Goal: Task Accomplishment & Management: Manage account settings

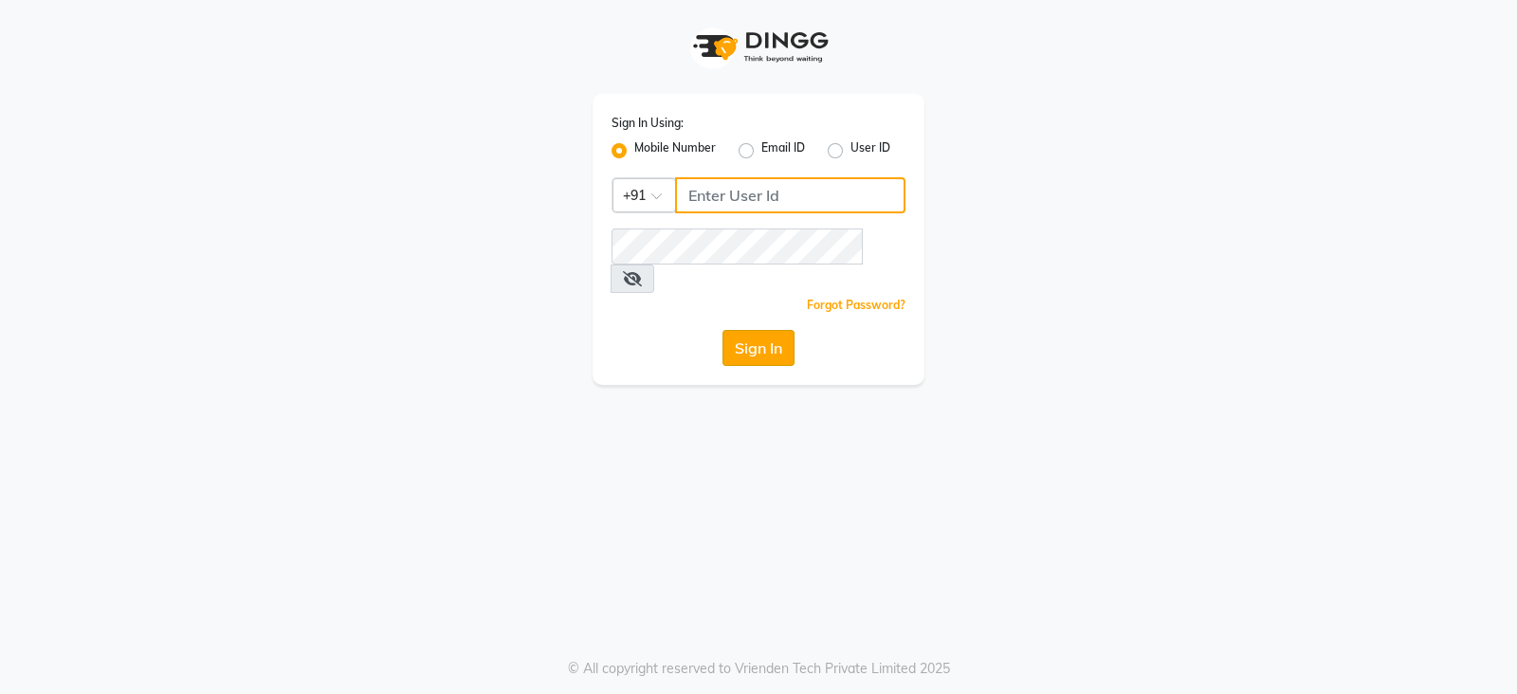
type input "8421447058"
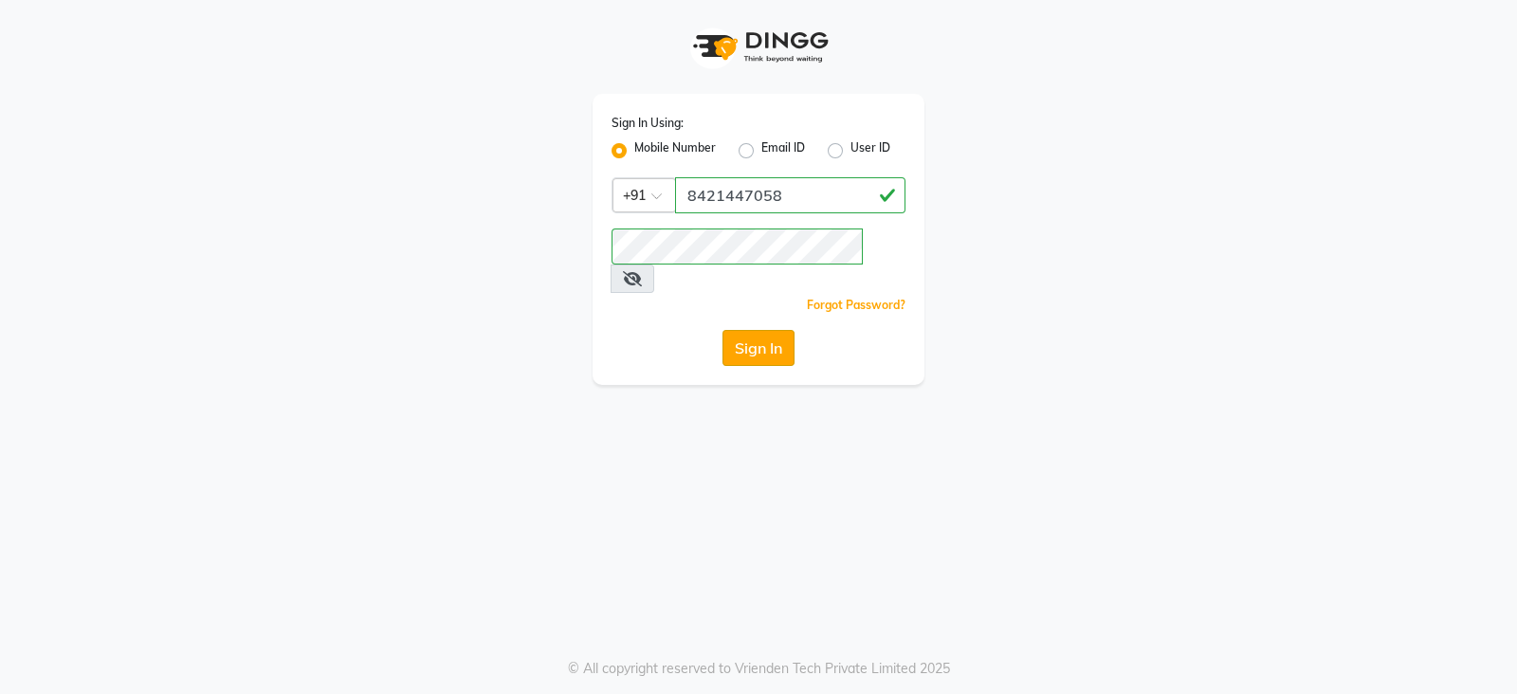
click at [739, 331] on button "Sign In" at bounding box center [759, 348] width 72 height 36
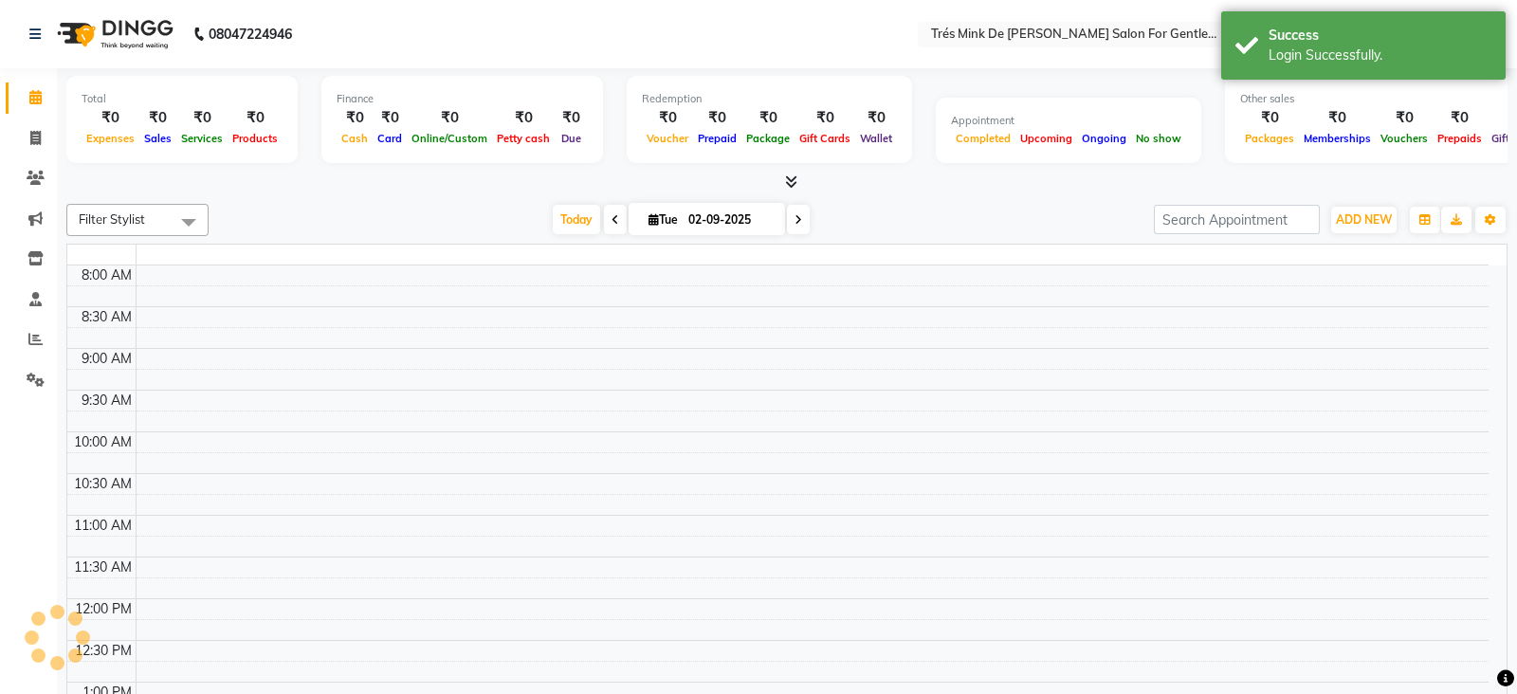
select select "en"
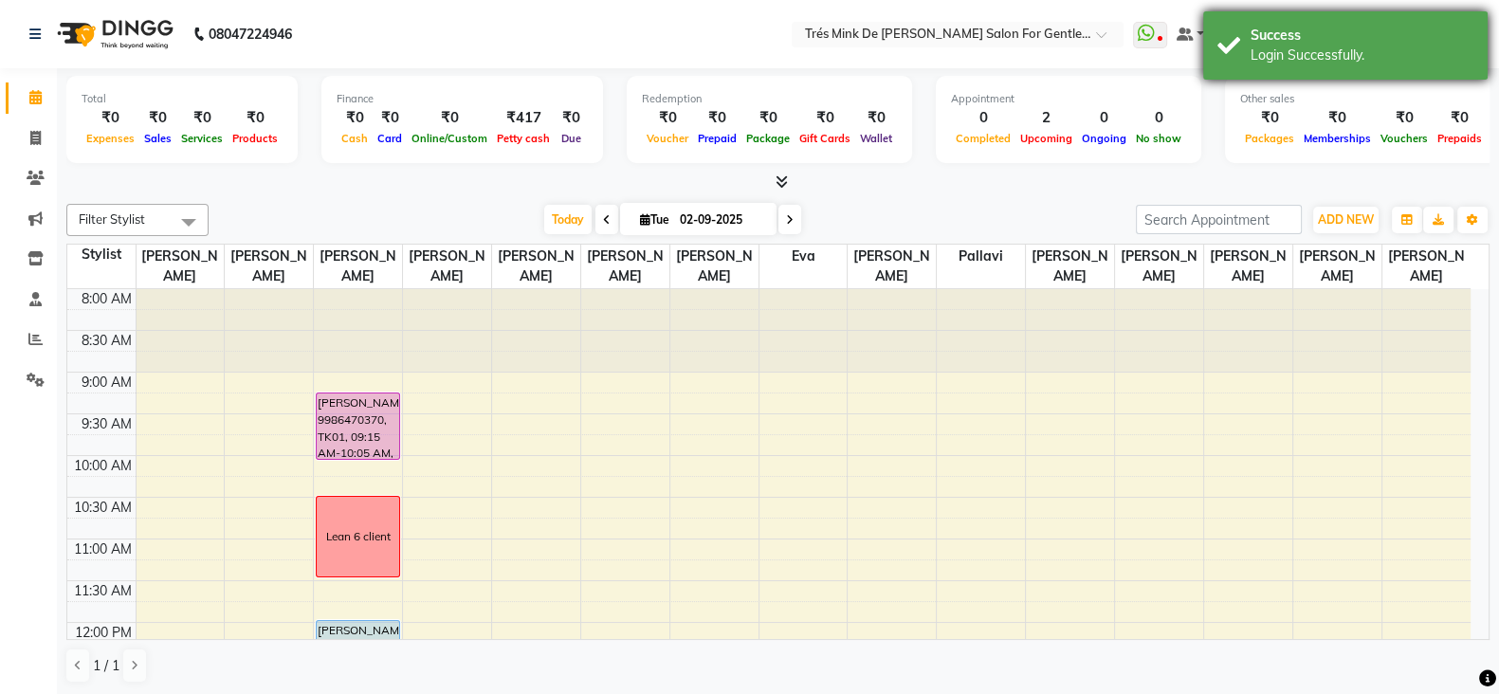
click at [1285, 43] on div "Success" at bounding box center [1362, 36] width 223 height 20
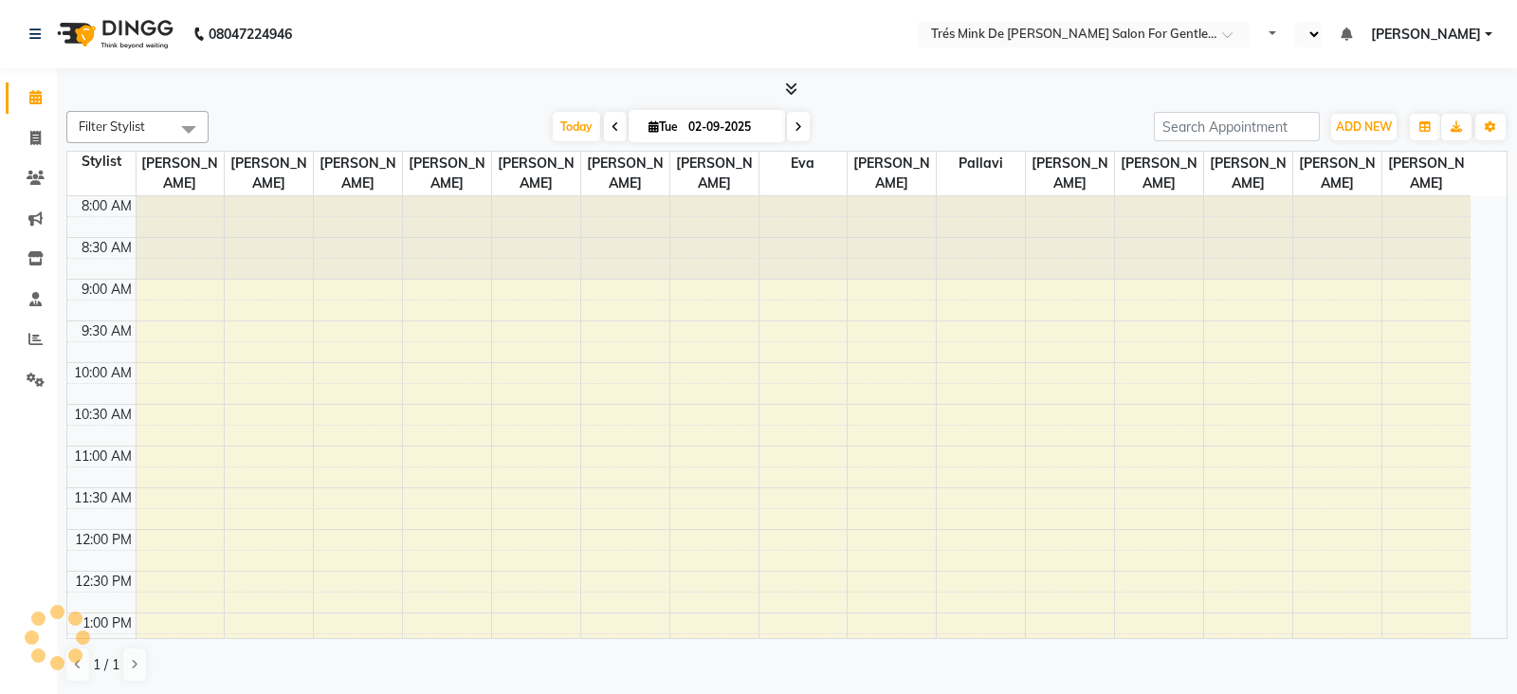
select select "en"
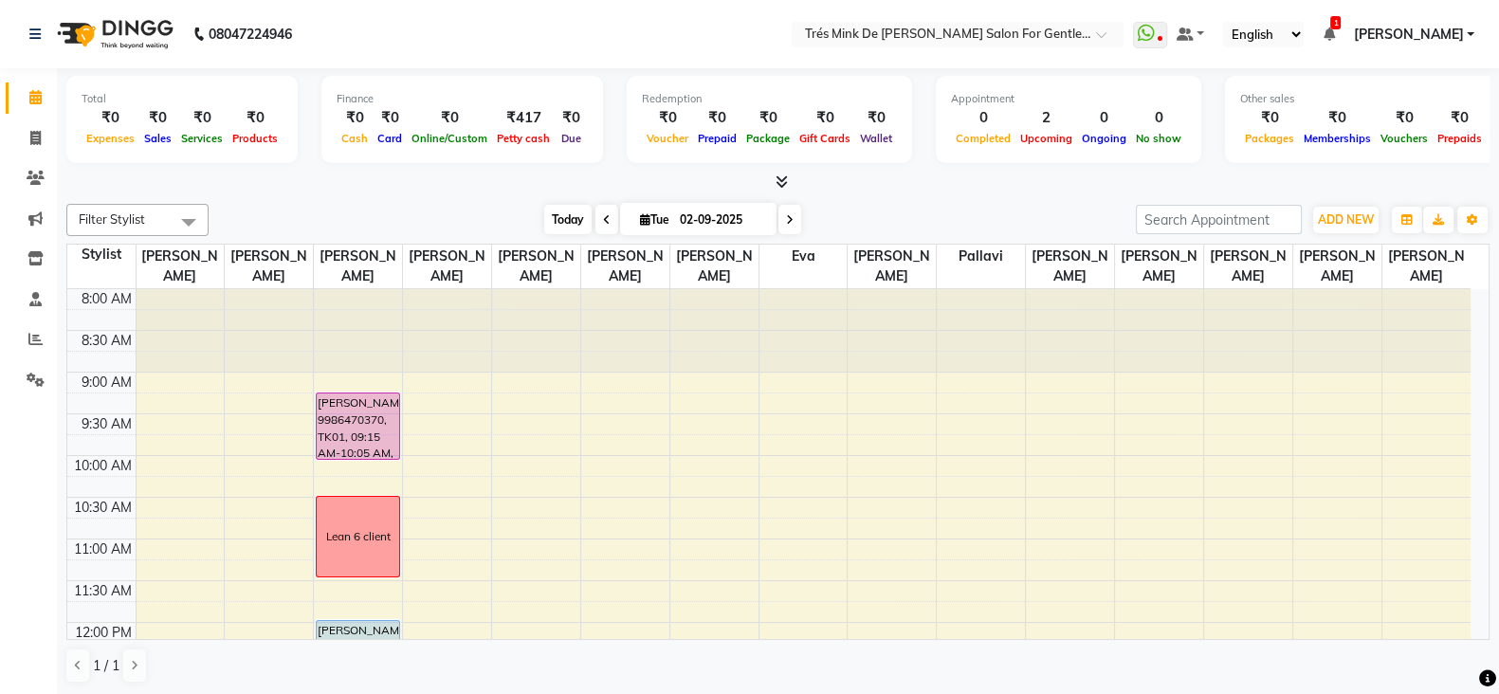
click at [563, 212] on span "Today" at bounding box center [567, 219] width 47 height 29
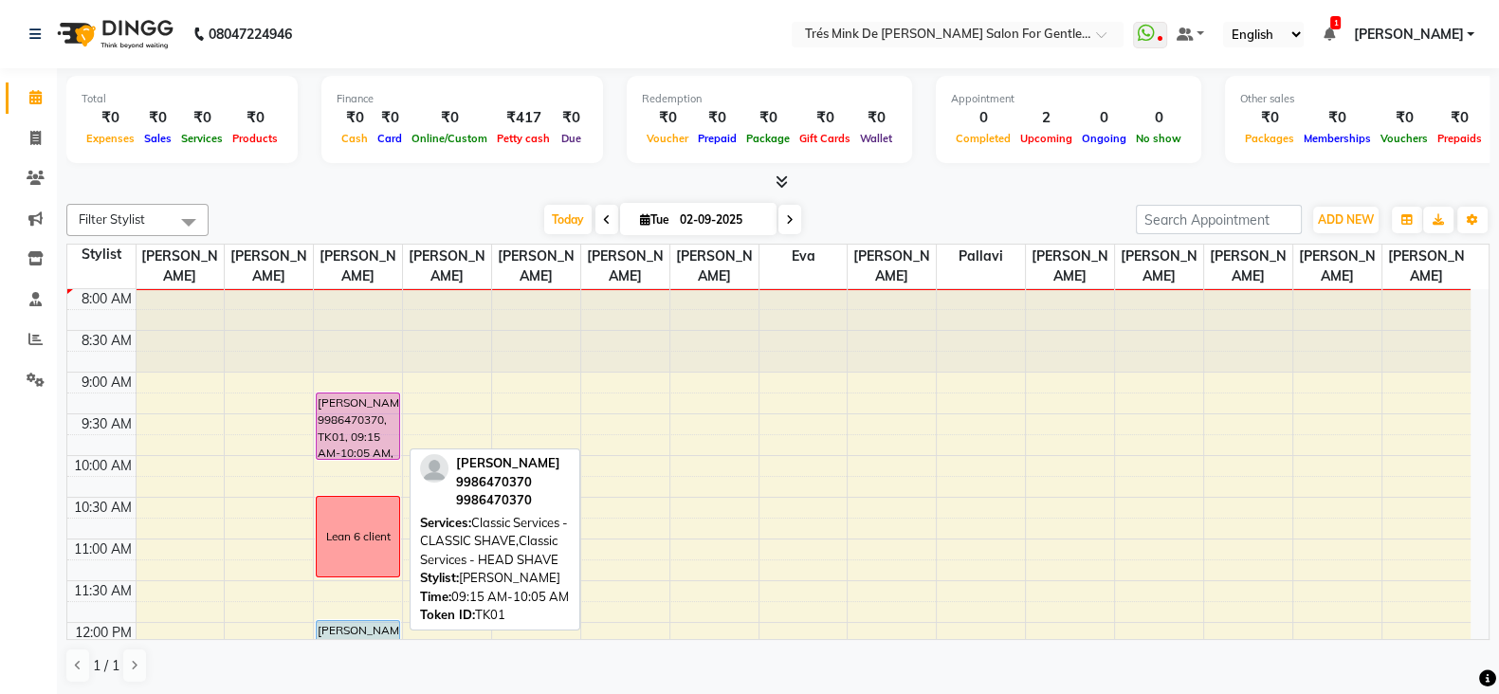
click at [337, 429] on div "[PERSON_NAME] 9986470370, TK01, 09:15 AM-10:05 AM, Classic Services - CLASSIC S…" at bounding box center [358, 426] width 82 height 65
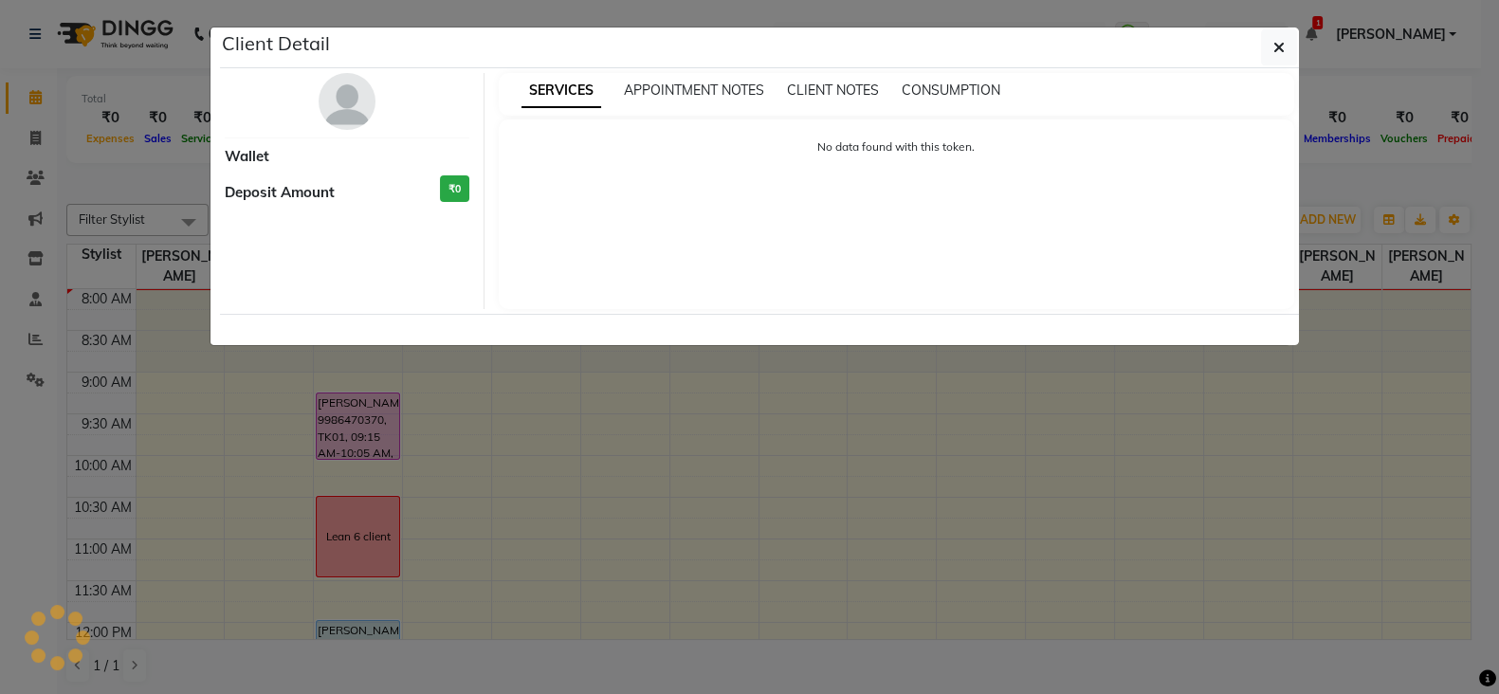
select select "7"
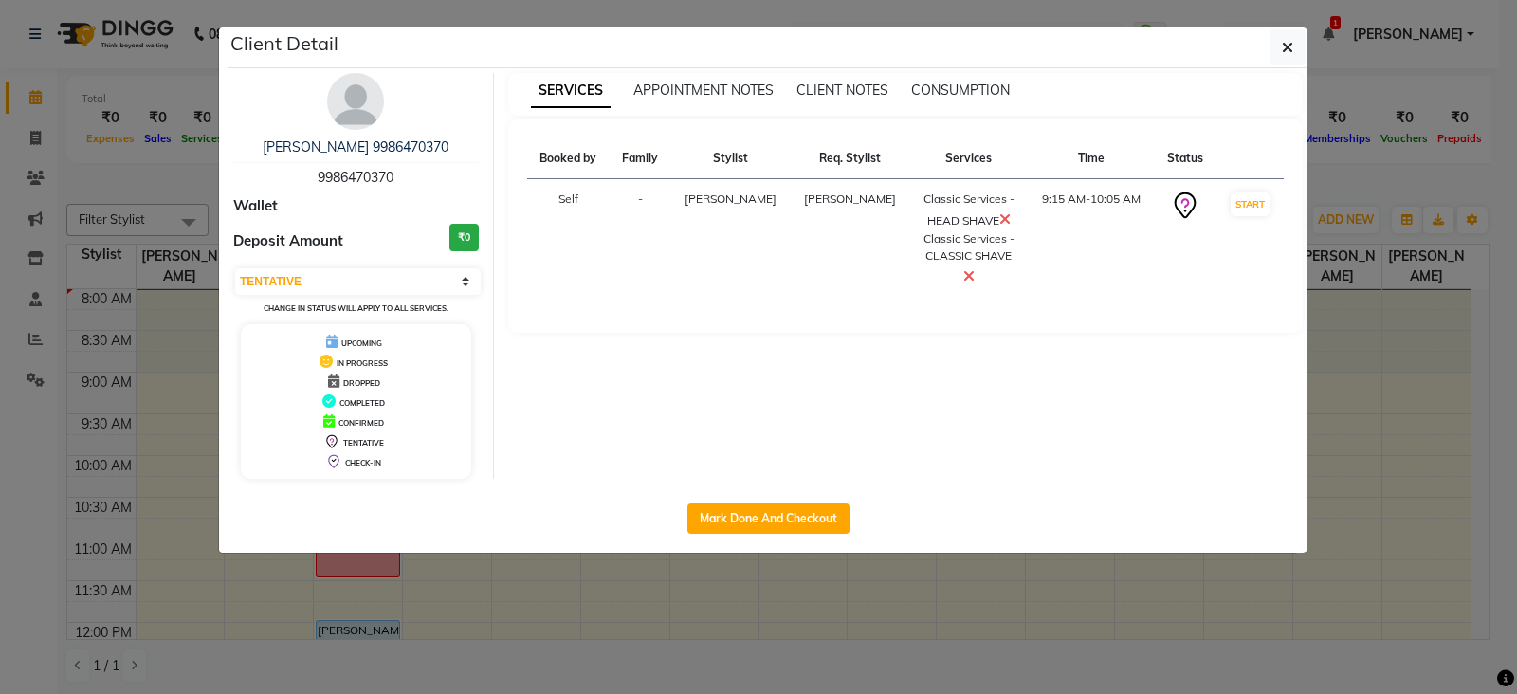
click at [364, 97] on img at bounding box center [355, 101] width 57 height 57
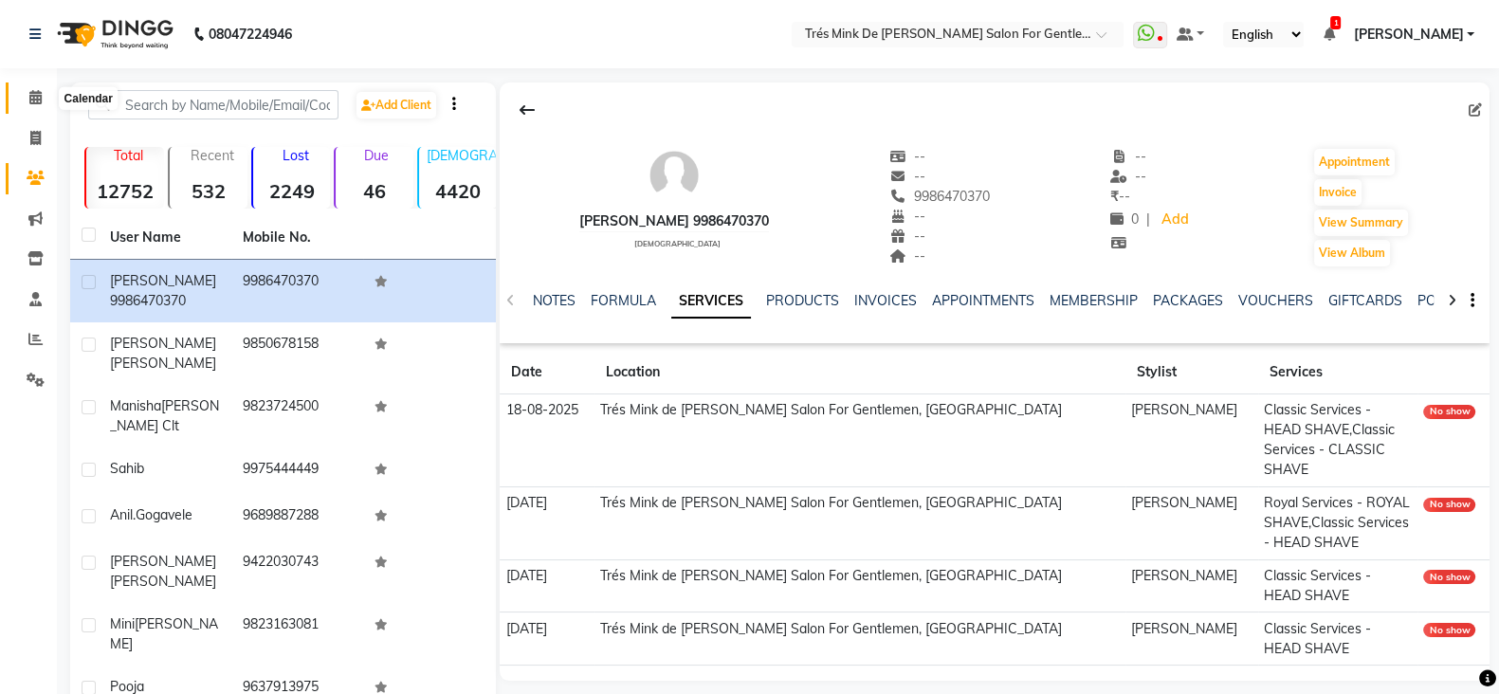
click at [41, 101] on icon at bounding box center [35, 97] width 12 height 14
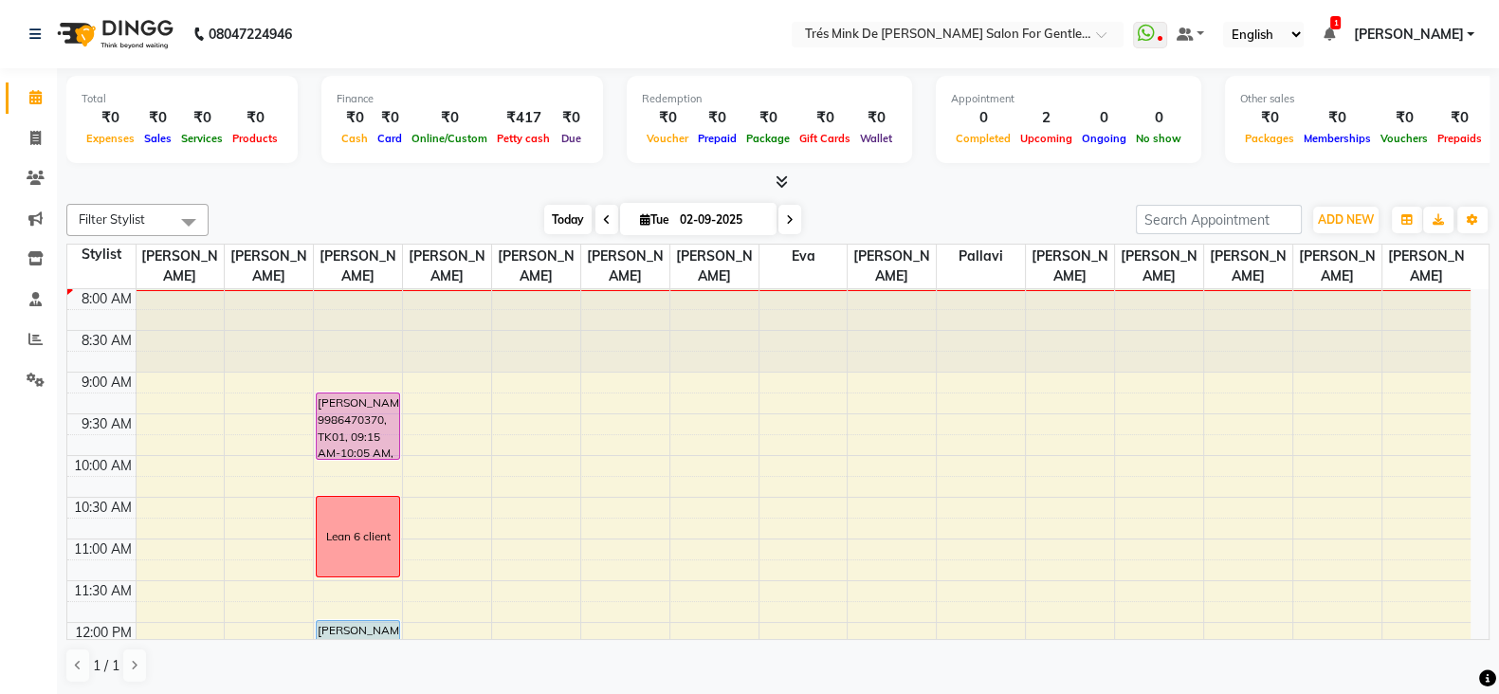
click at [561, 215] on span "Today" at bounding box center [567, 219] width 47 height 29
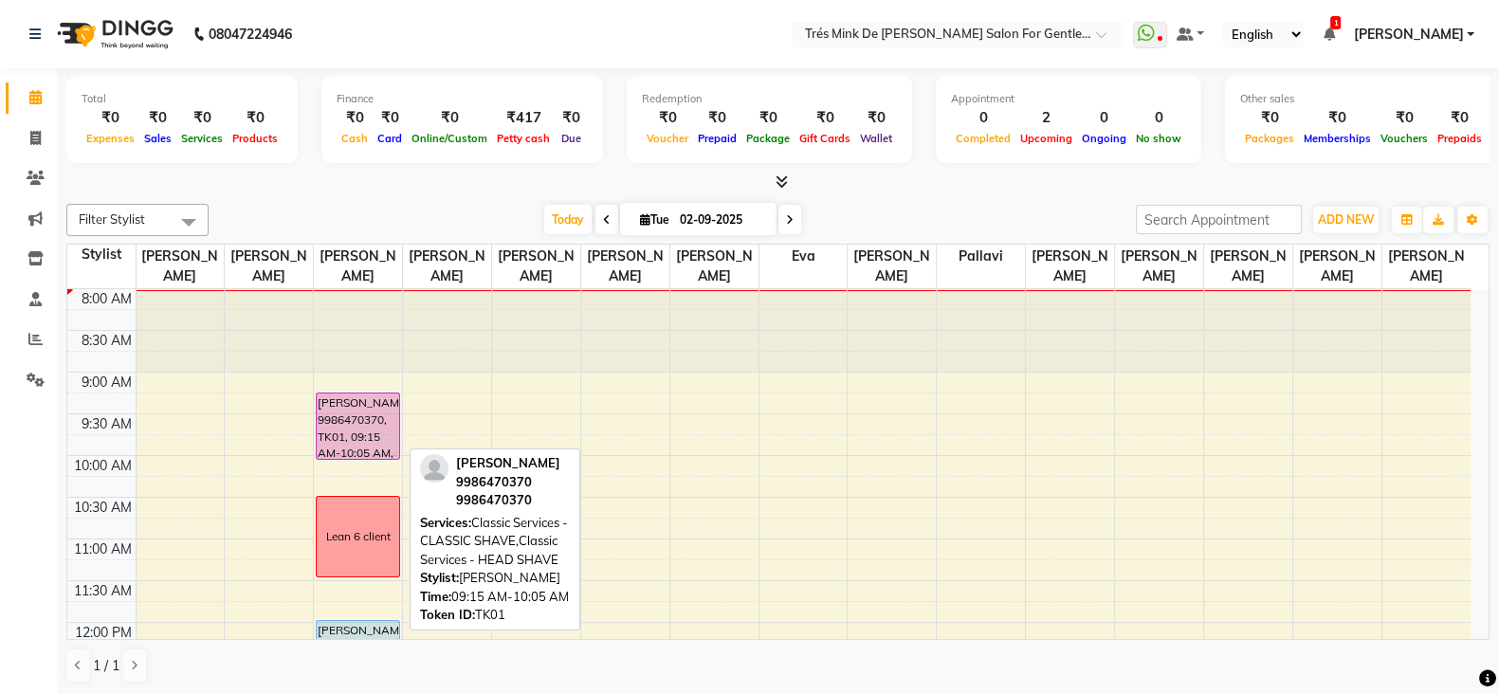
click at [330, 412] on div "[PERSON_NAME] 9986470370, TK01, 09:15 AM-10:05 AM, Classic Services - CLASSIC S…" at bounding box center [358, 426] width 82 height 65
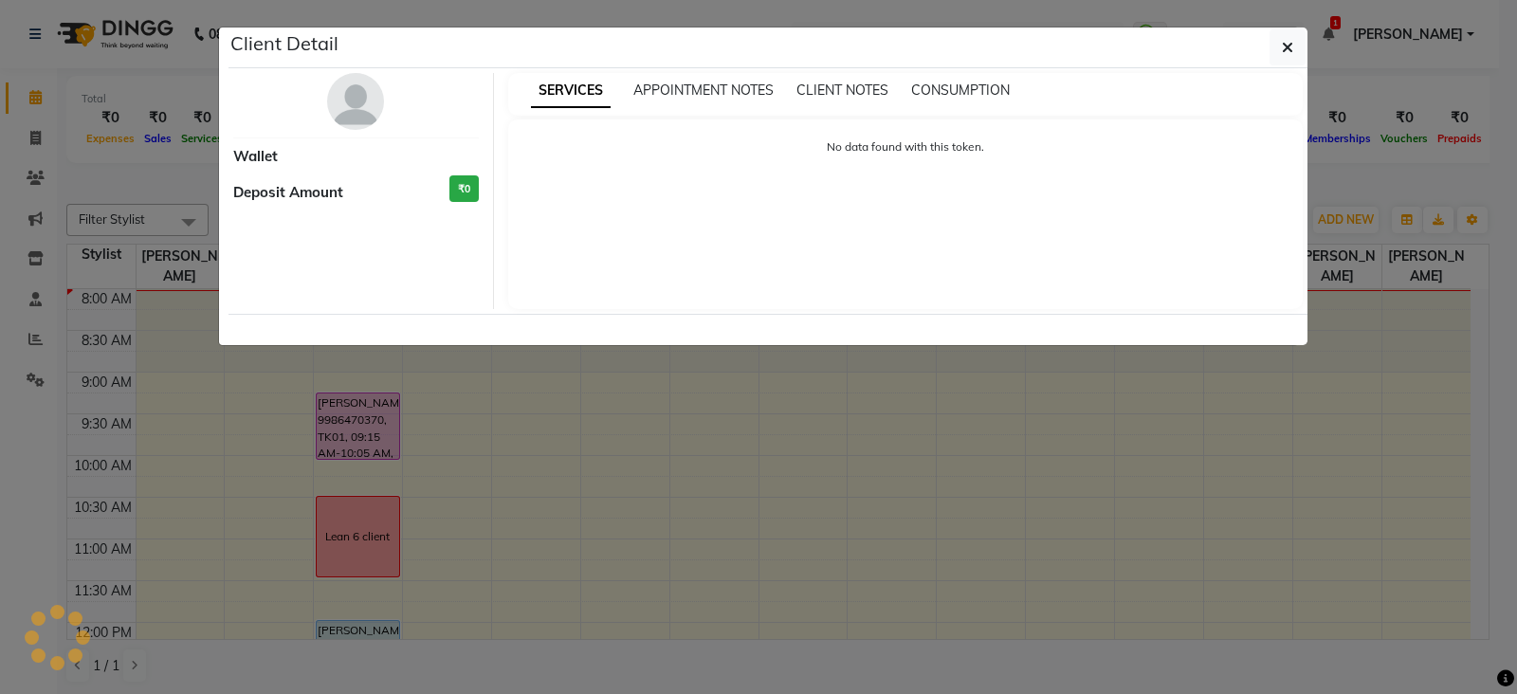
select select "7"
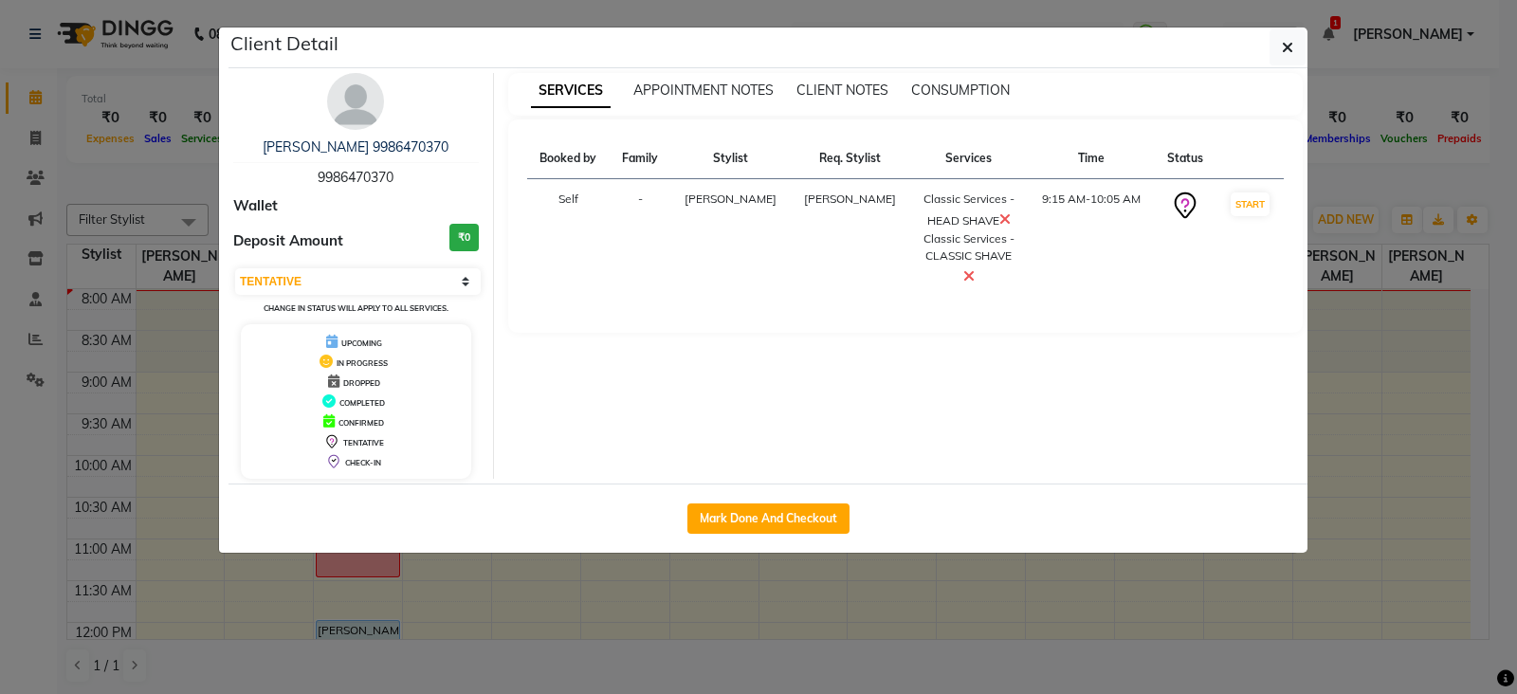
click at [368, 126] on div "Abhishree 9986470370 9986470370 Wallet Deposit Amount ₹0 Select IN SERVICE CONF…" at bounding box center [356, 276] width 275 height 406
click at [368, 128] on div "Abhishree 9986470370 9986470370 Wallet Deposit Amount ₹0 Select IN SERVICE CONF…" at bounding box center [356, 276] width 275 height 406
click at [365, 126] on img at bounding box center [355, 101] width 57 height 57
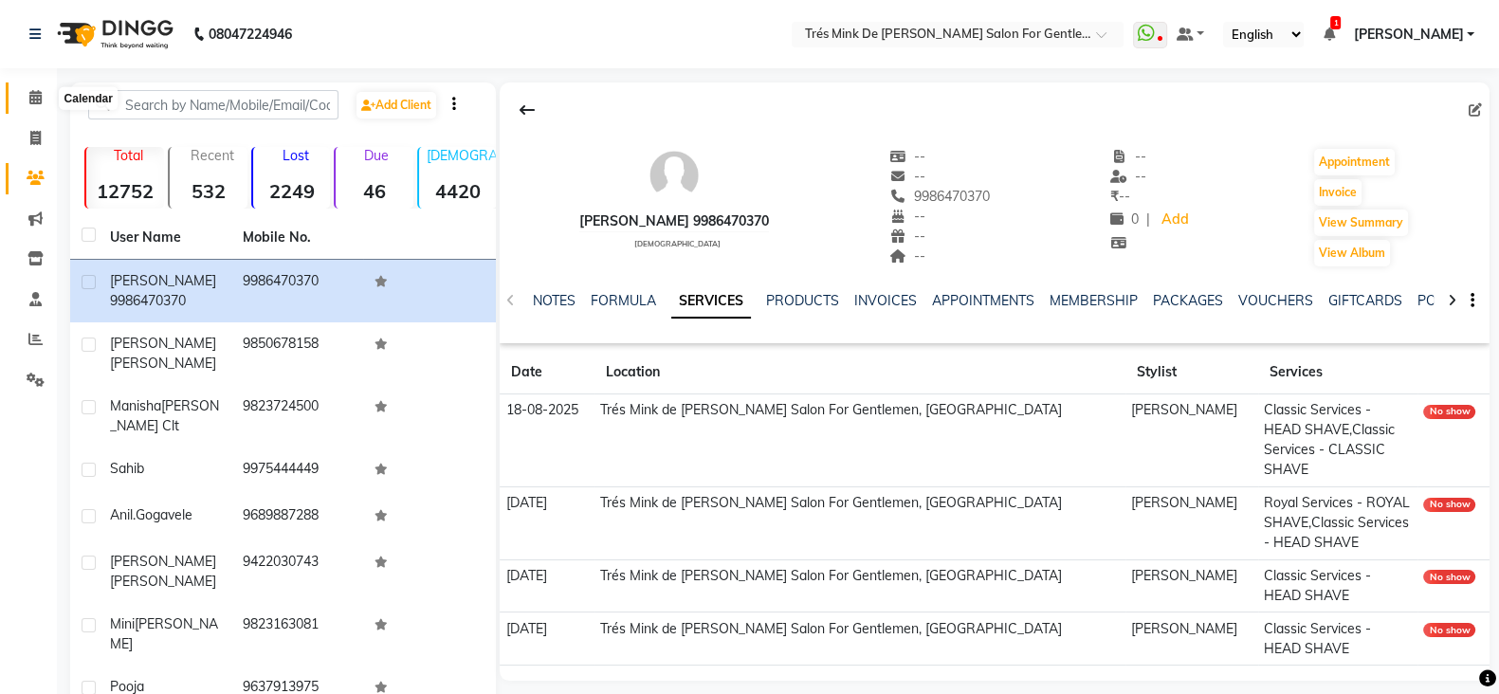
click at [47, 99] on span at bounding box center [35, 98] width 33 height 22
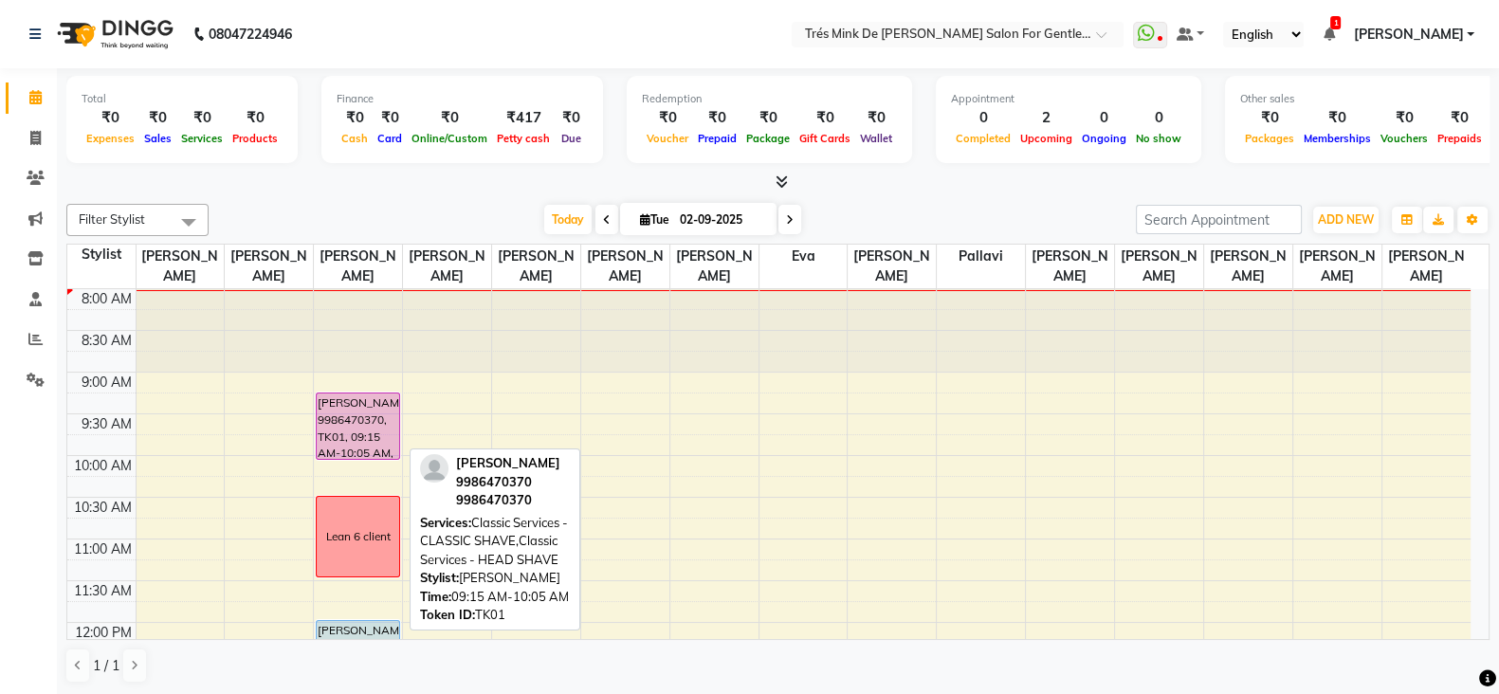
click at [318, 408] on div "[PERSON_NAME] 9986470370, TK01, 09:15 AM-10:05 AM, Classic Services - CLASSIC S…" at bounding box center [358, 426] width 82 height 65
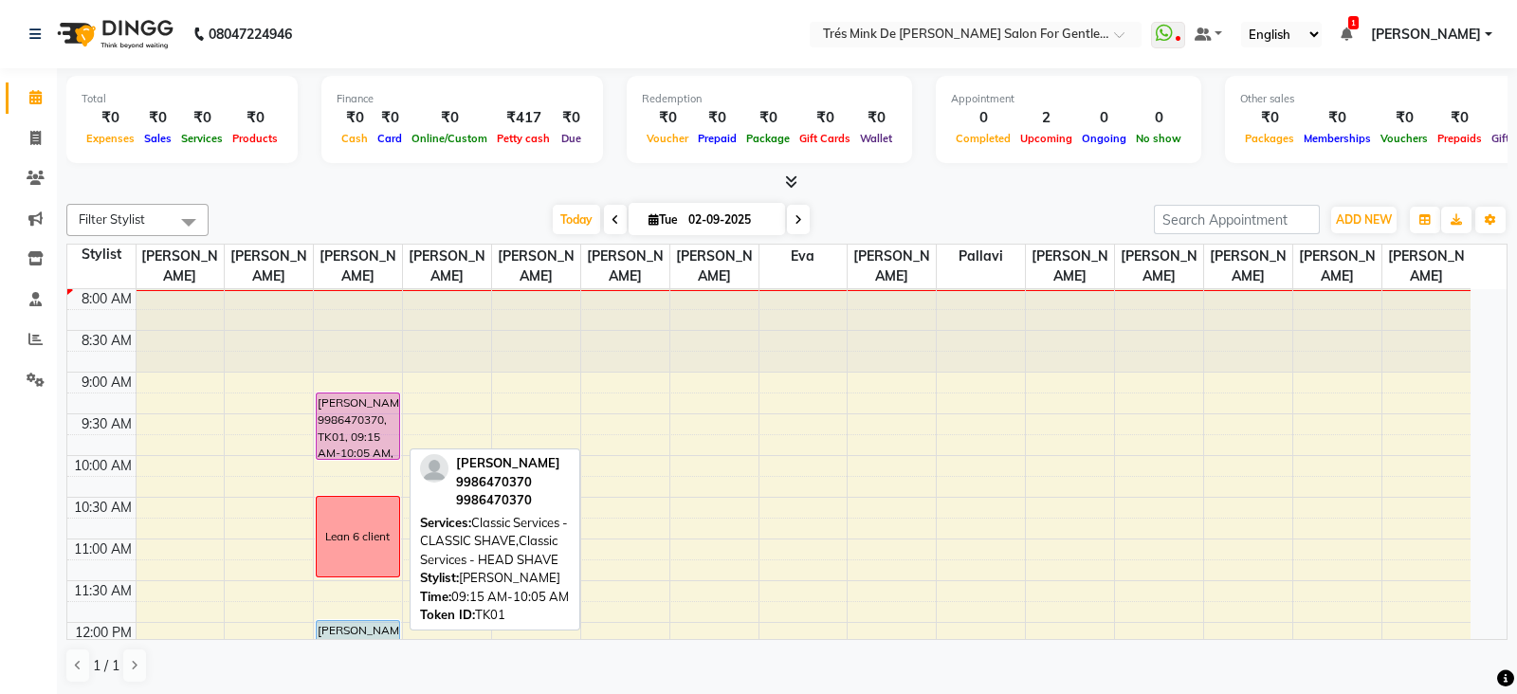
select select "7"
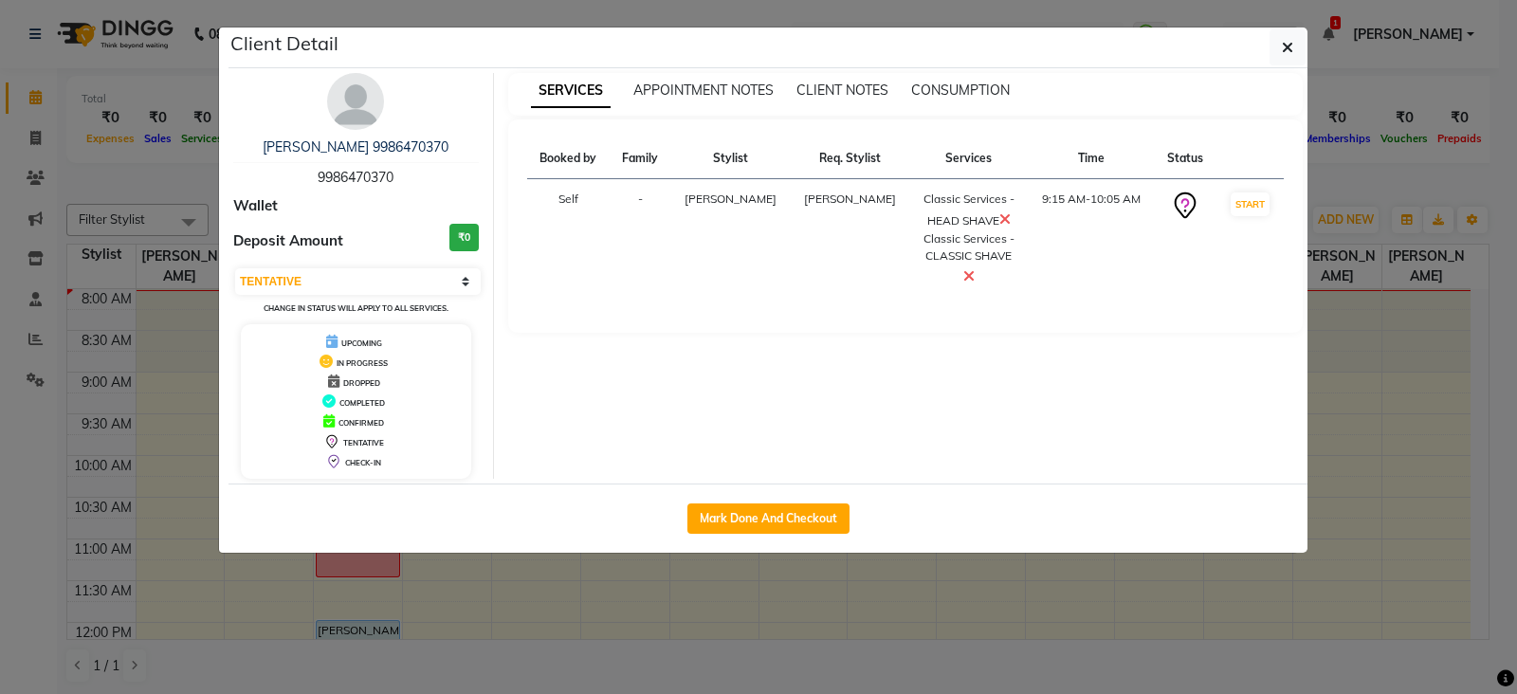
click at [712, 100] on div "SERVICES APPOINTMENT NOTES CLIENT NOTES CONSUMPTION" at bounding box center [906, 94] width 796 height 43
click at [718, 89] on span "APPOINTMENT NOTES" at bounding box center [703, 90] width 140 height 17
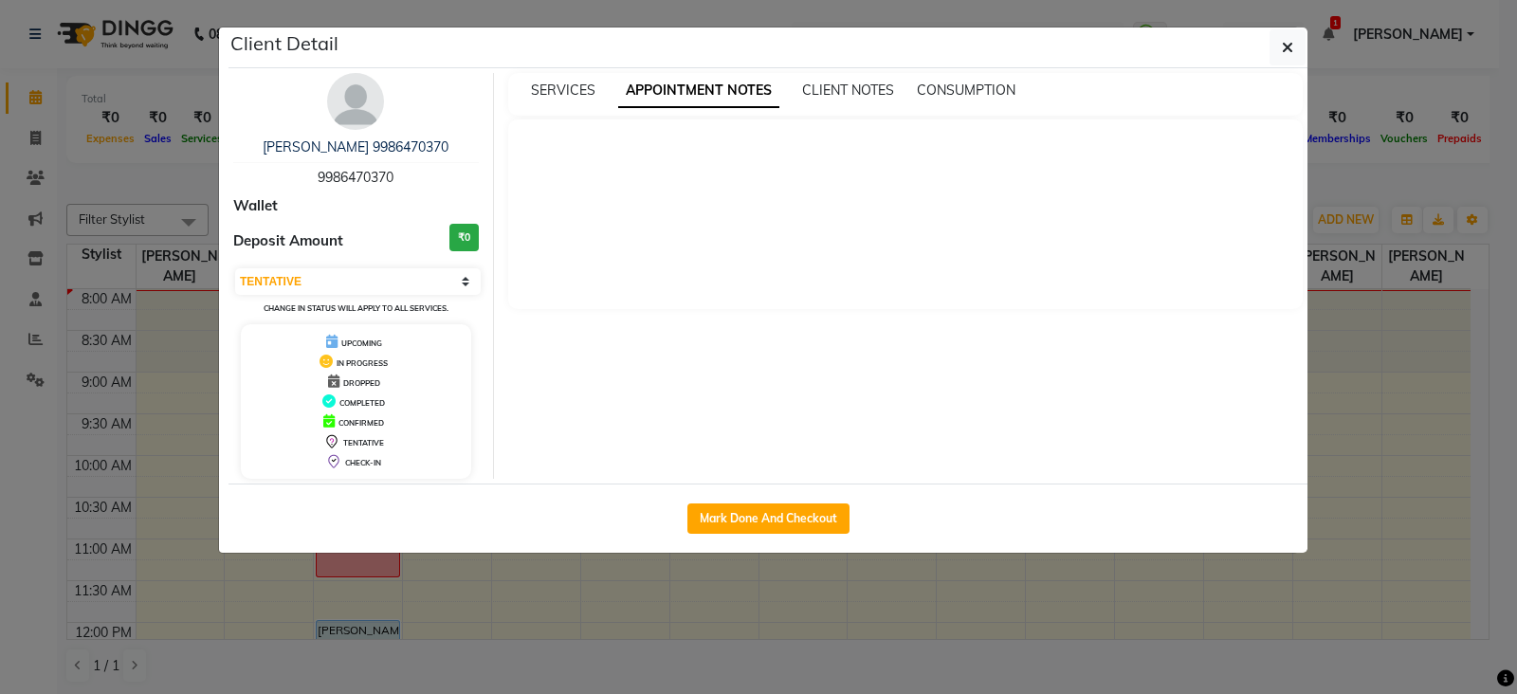
click at [786, 85] on div "SERVICES APPOINTMENT NOTES CLIENT NOTES CONSUMPTION" at bounding box center [894, 91] width 773 height 20
click at [789, 86] on div "SERVICES APPOINTMENT NOTES CLIENT NOTES CONSUMPTION" at bounding box center [894, 91] width 773 height 20
click at [858, 102] on div "SERVICES APPOINTMENT NOTES CLIENT NOTES CONSUMPTION" at bounding box center [906, 94] width 796 height 43
click at [858, 100] on div "SERVICES APPOINTMENT NOTES CLIENT NOTES CONSUMPTION" at bounding box center [906, 94] width 796 height 43
click at [854, 87] on span "CLIENT NOTES" at bounding box center [848, 90] width 92 height 17
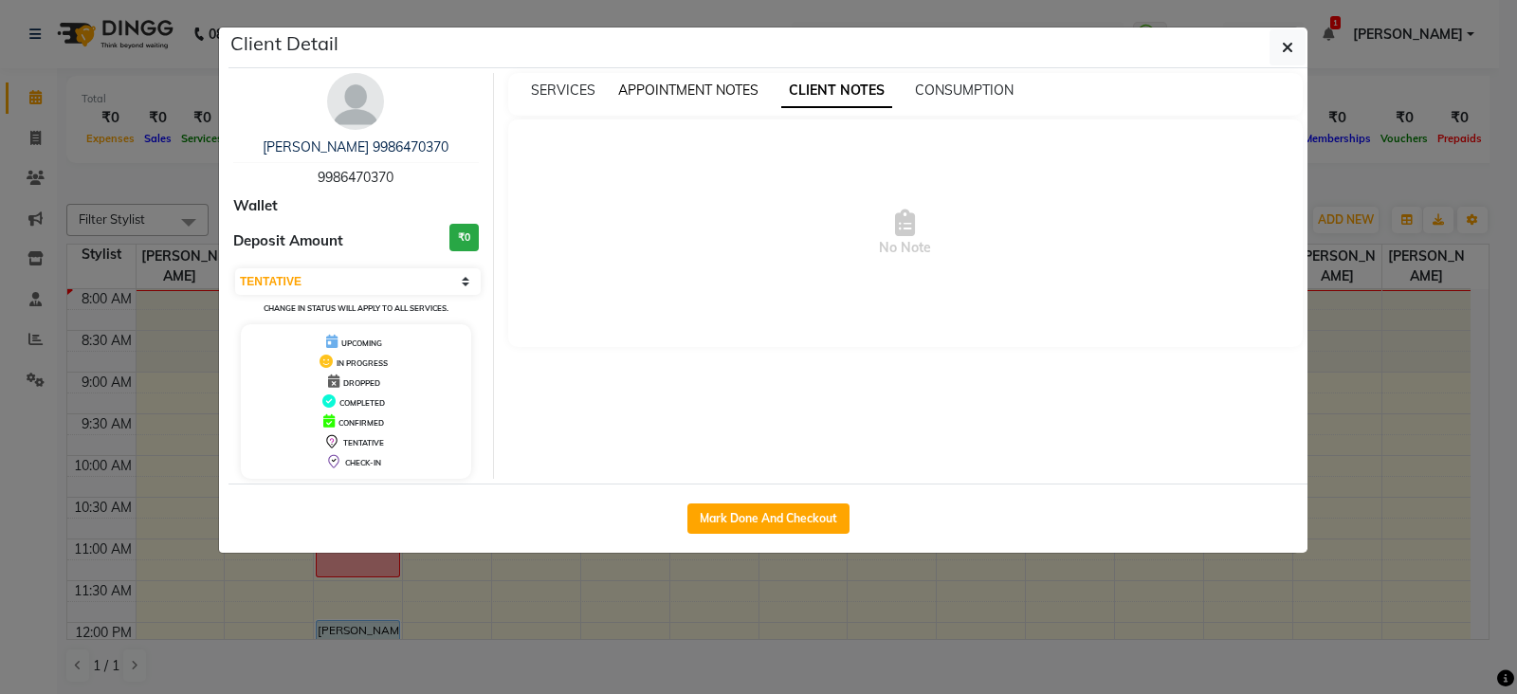
click at [669, 87] on span "APPOINTMENT NOTES" at bounding box center [688, 90] width 140 height 17
click at [539, 90] on span "SERVICES" at bounding box center [563, 90] width 64 height 17
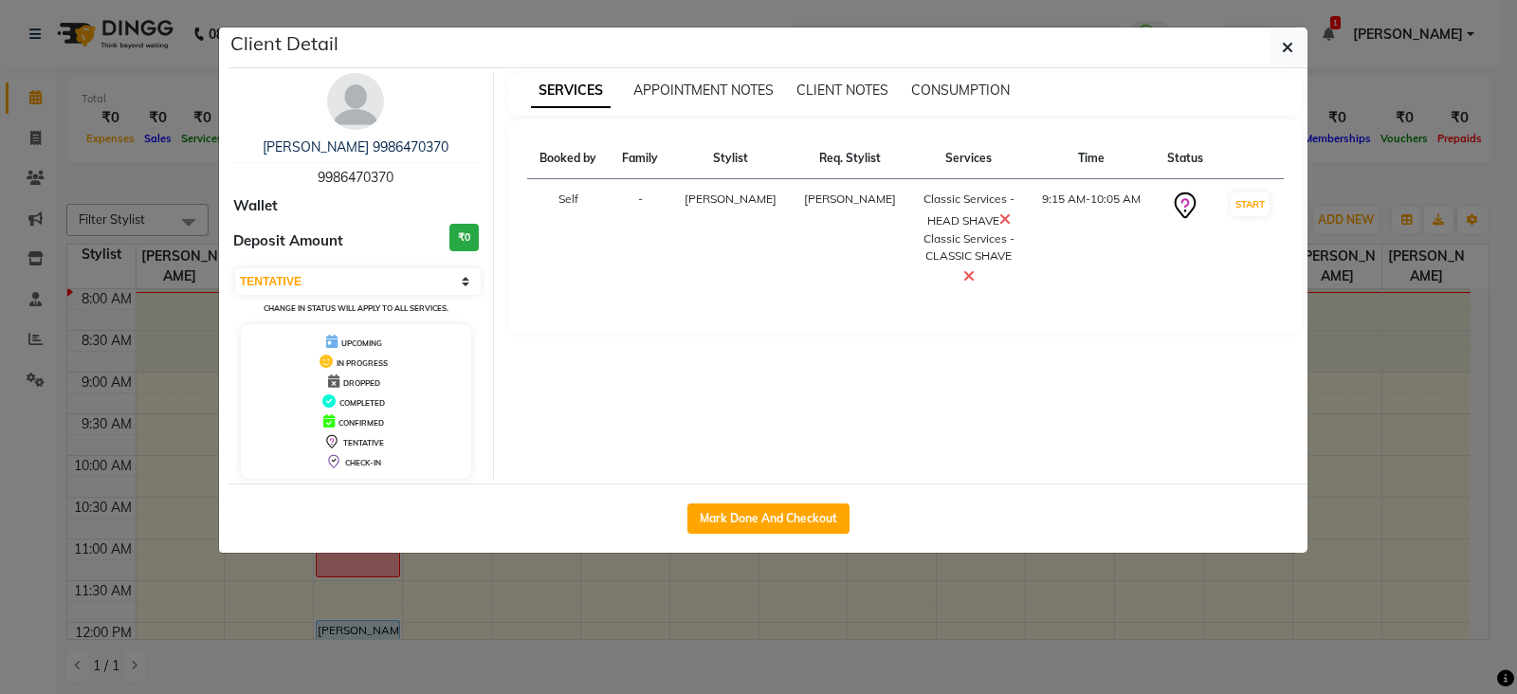
click at [694, 155] on th "Stylist" at bounding box center [729, 158] width 119 height 41
click at [200, 112] on ngb-modal-window "Client Detail Abhishree 9986470370 9986470370 Wallet Deposit Amount ₹0 Select I…" at bounding box center [758, 347] width 1517 height 694
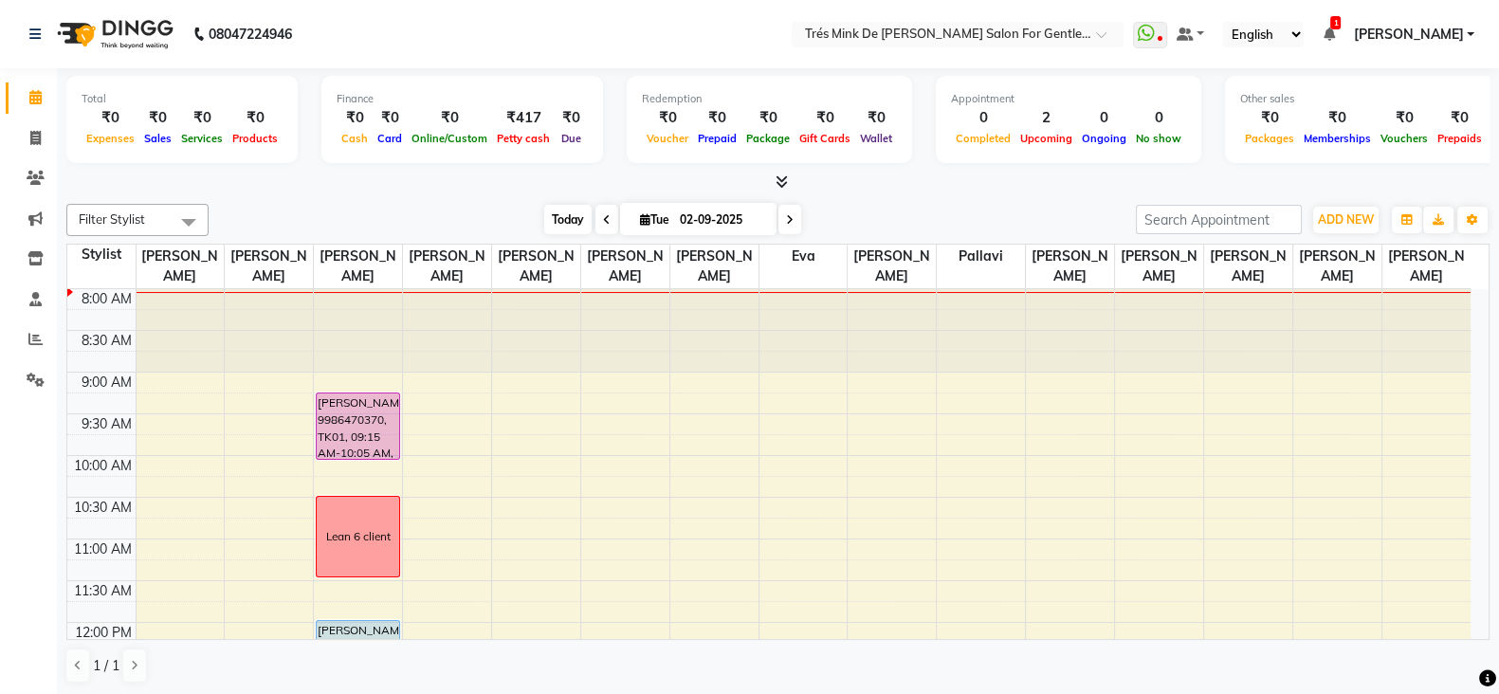
click at [553, 219] on span "Today" at bounding box center [567, 219] width 47 height 29
click at [577, 219] on span "Today" at bounding box center [567, 219] width 47 height 29
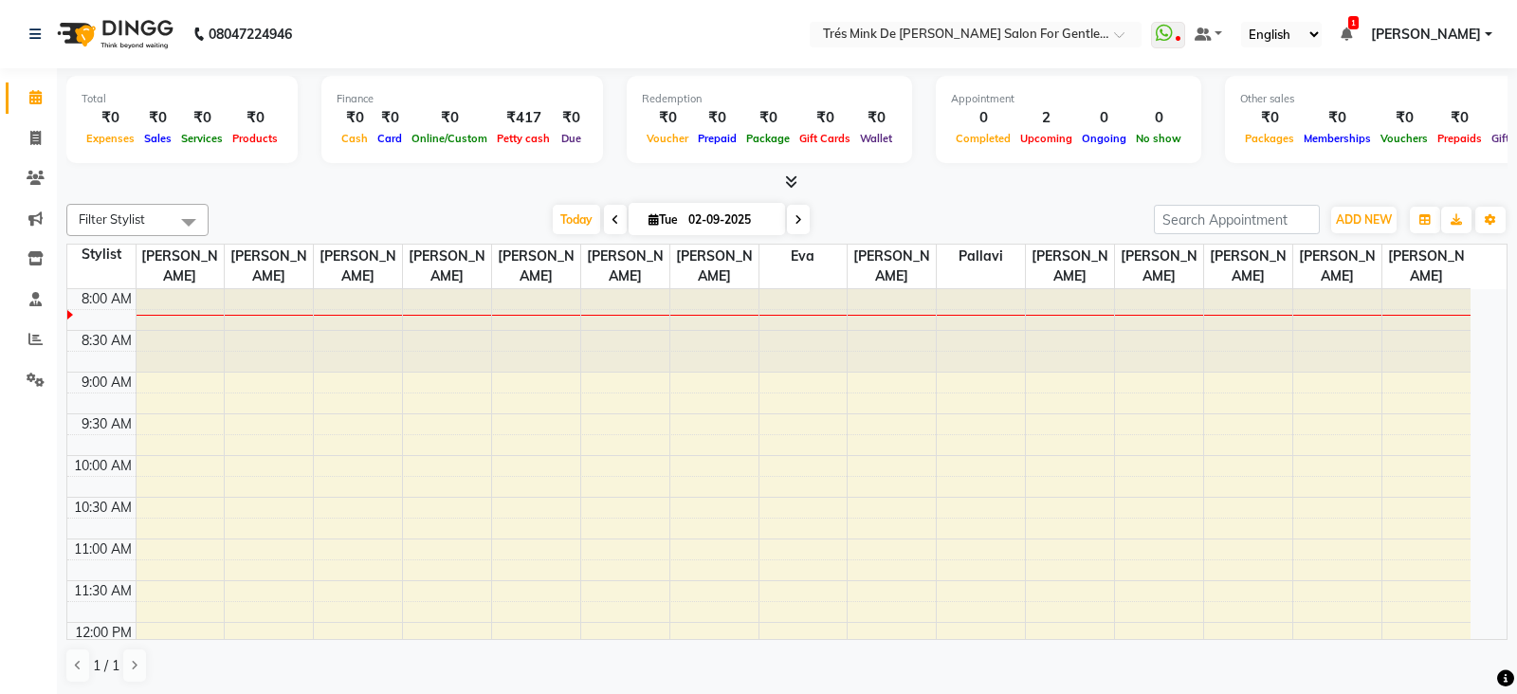
select select "en"
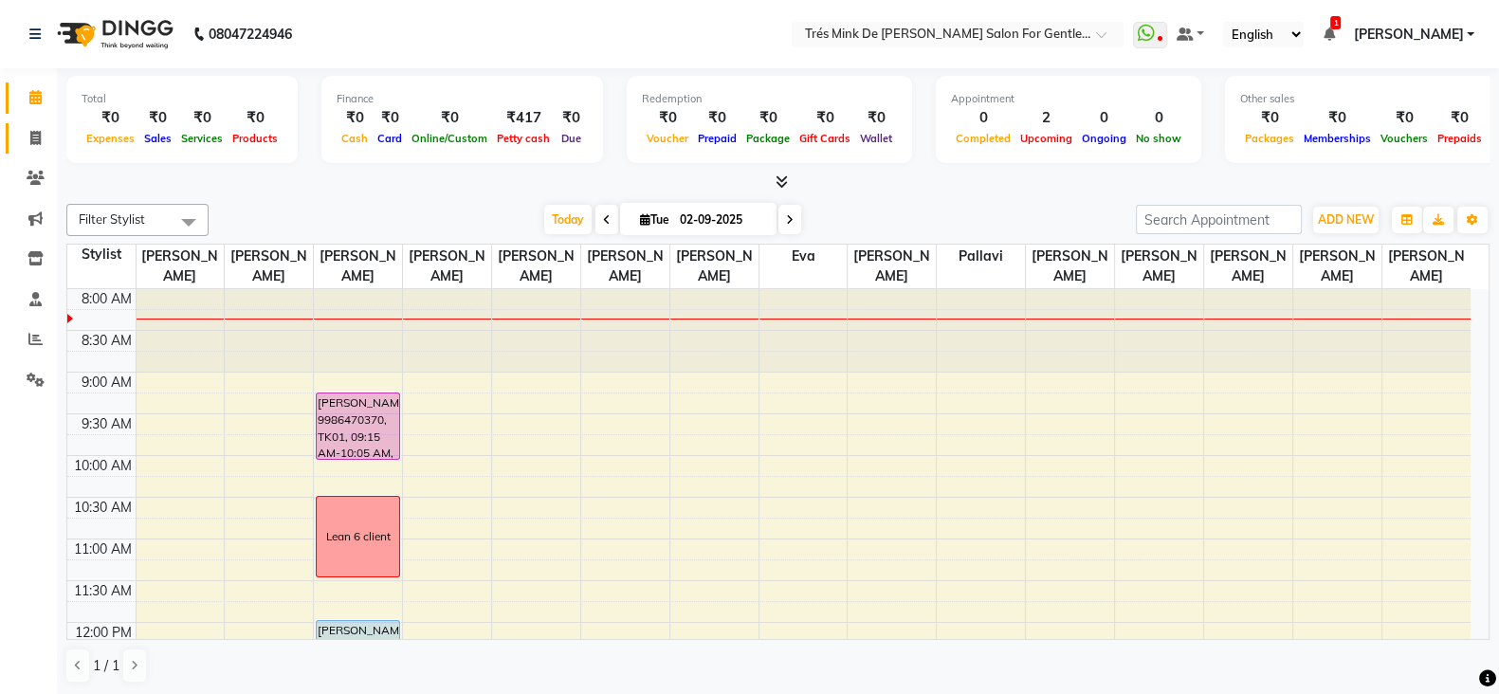
click at [39, 133] on icon at bounding box center [35, 138] width 10 height 14
select select "service"
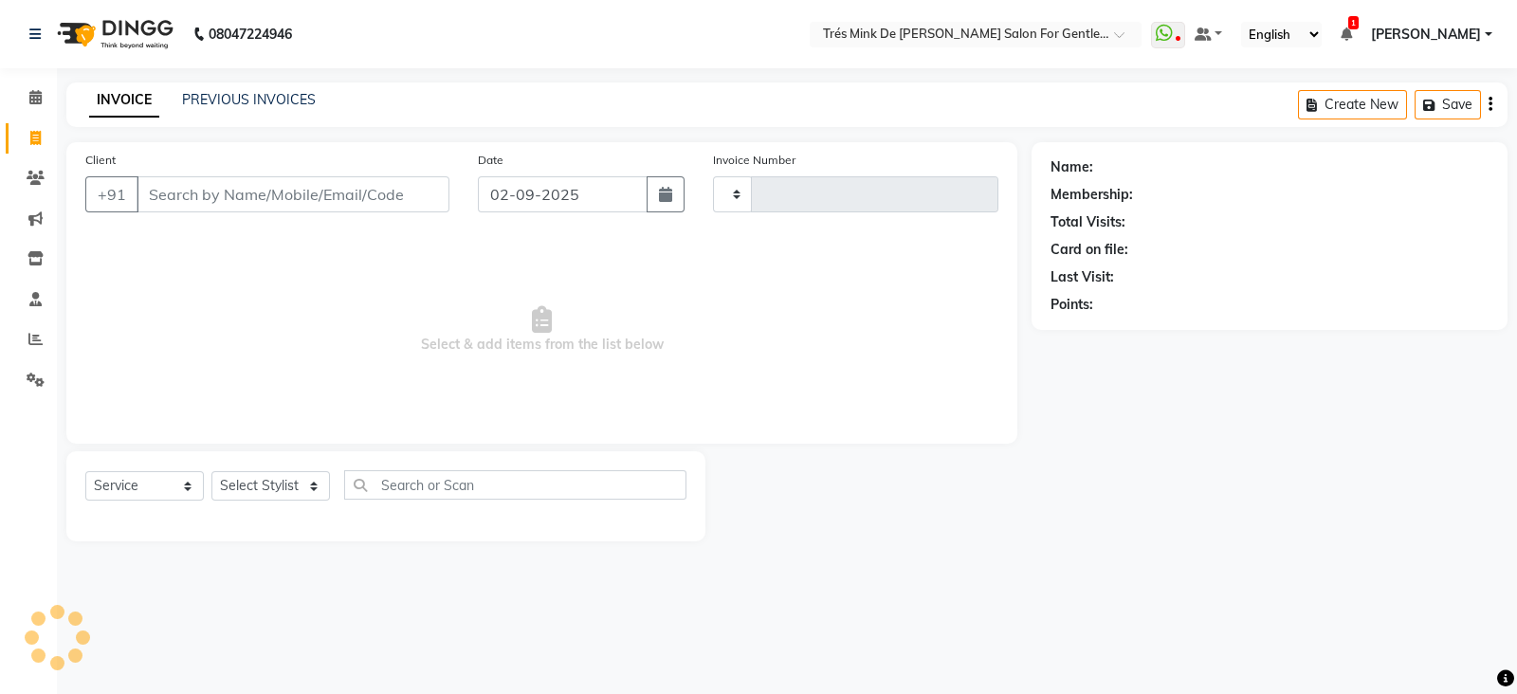
type input "1630"
select select "4236"
click at [288, 98] on link "PREVIOUS INVOICES" at bounding box center [249, 99] width 134 height 17
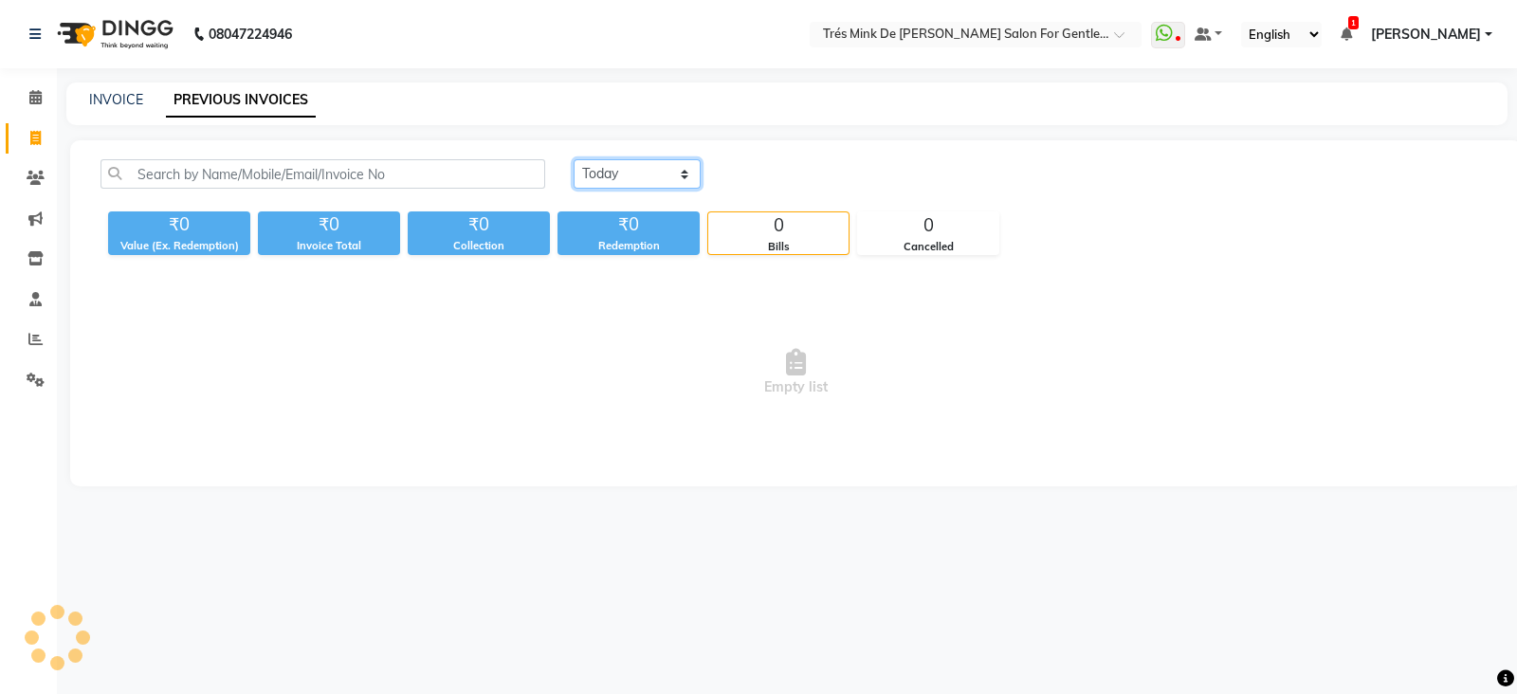
click at [592, 174] on select "Today Yesterday Custom Range" at bounding box center [637, 173] width 127 height 29
select select "yesterday"
click at [574, 159] on select "Today Yesterday Custom Range" at bounding box center [637, 173] width 127 height 29
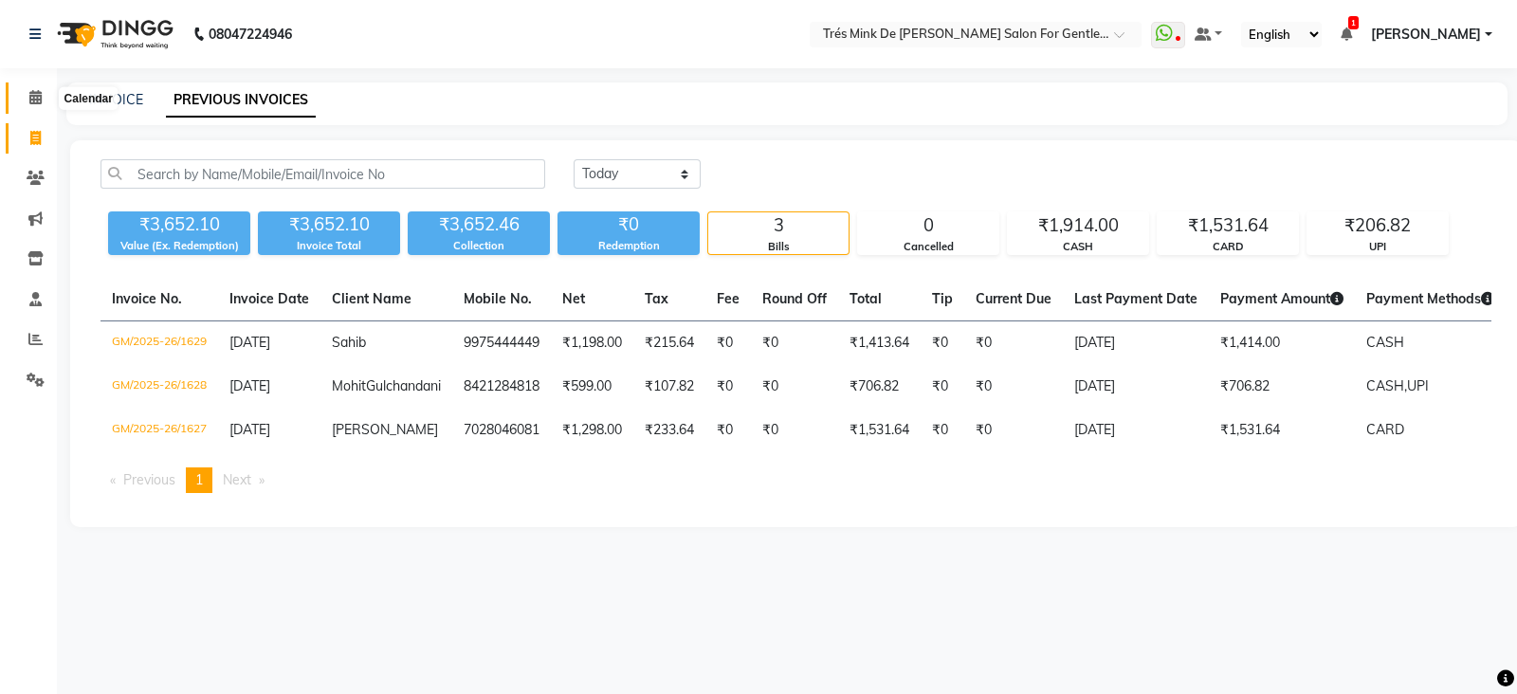
click at [50, 106] on span at bounding box center [35, 98] width 33 height 22
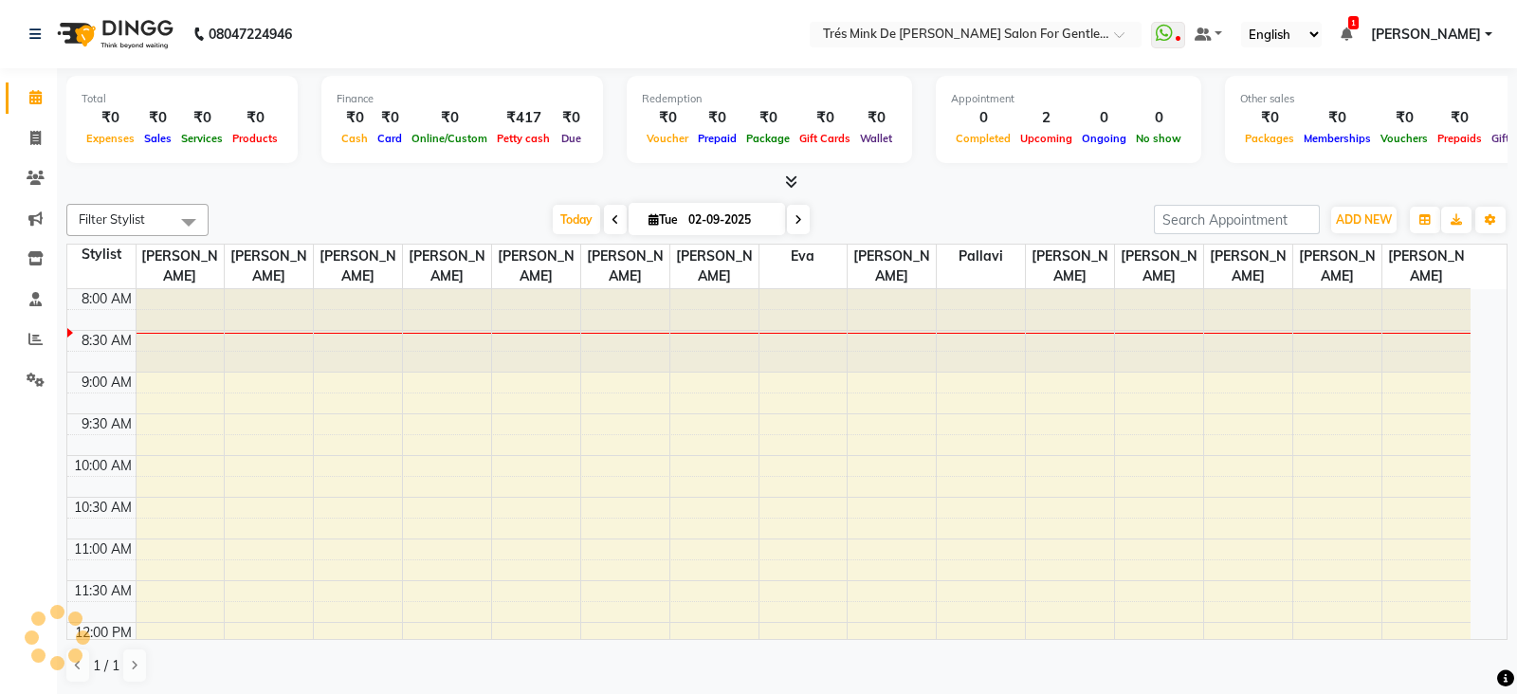
click at [40, 92] on icon at bounding box center [35, 97] width 12 height 14
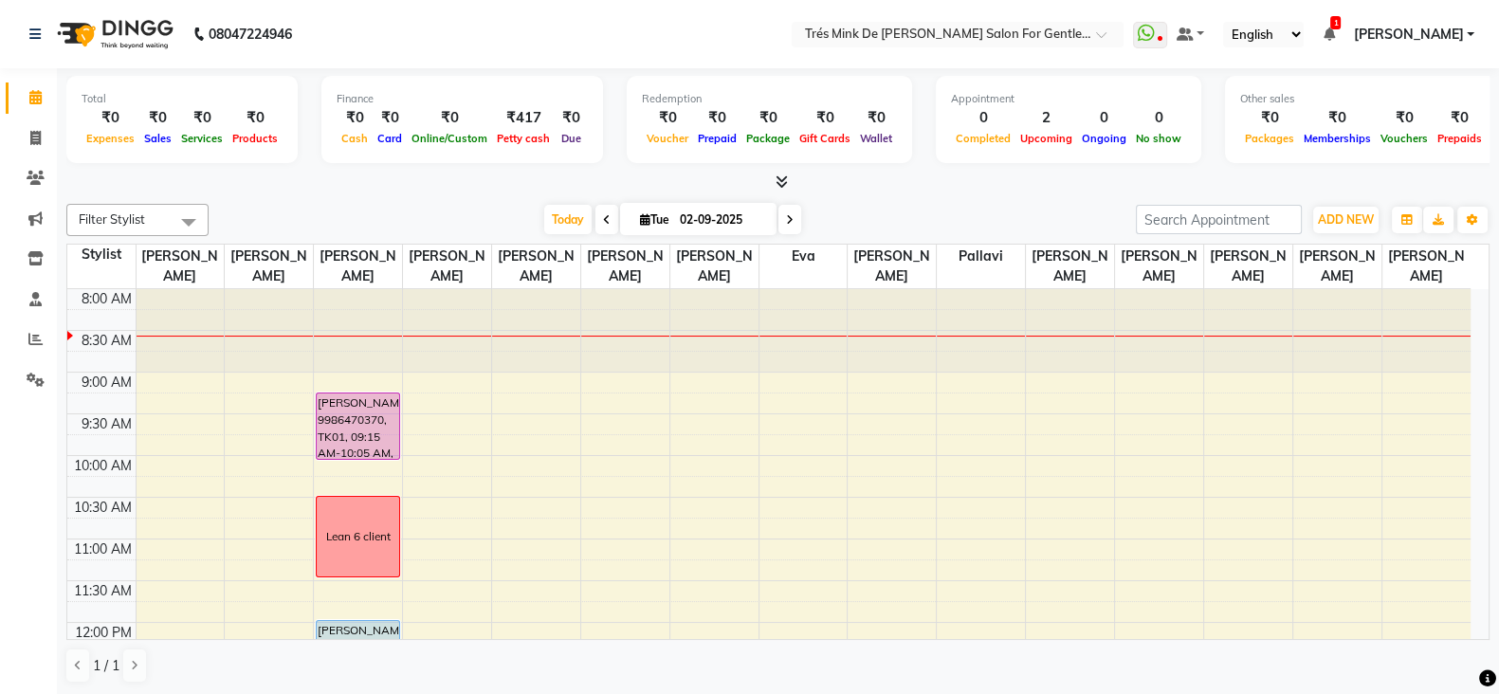
click at [596, 227] on span at bounding box center [607, 219] width 23 height 29
type input "[DATE]"
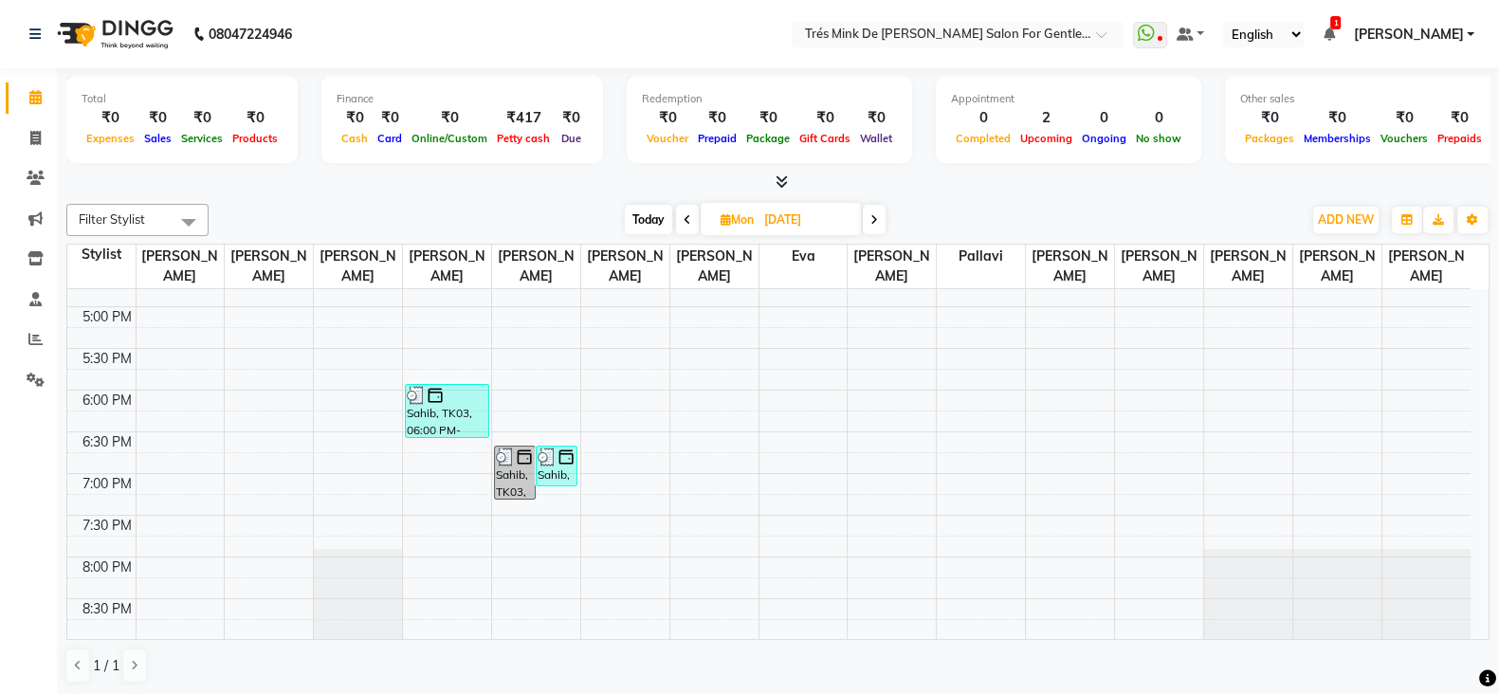
scroll to position [711, 0]
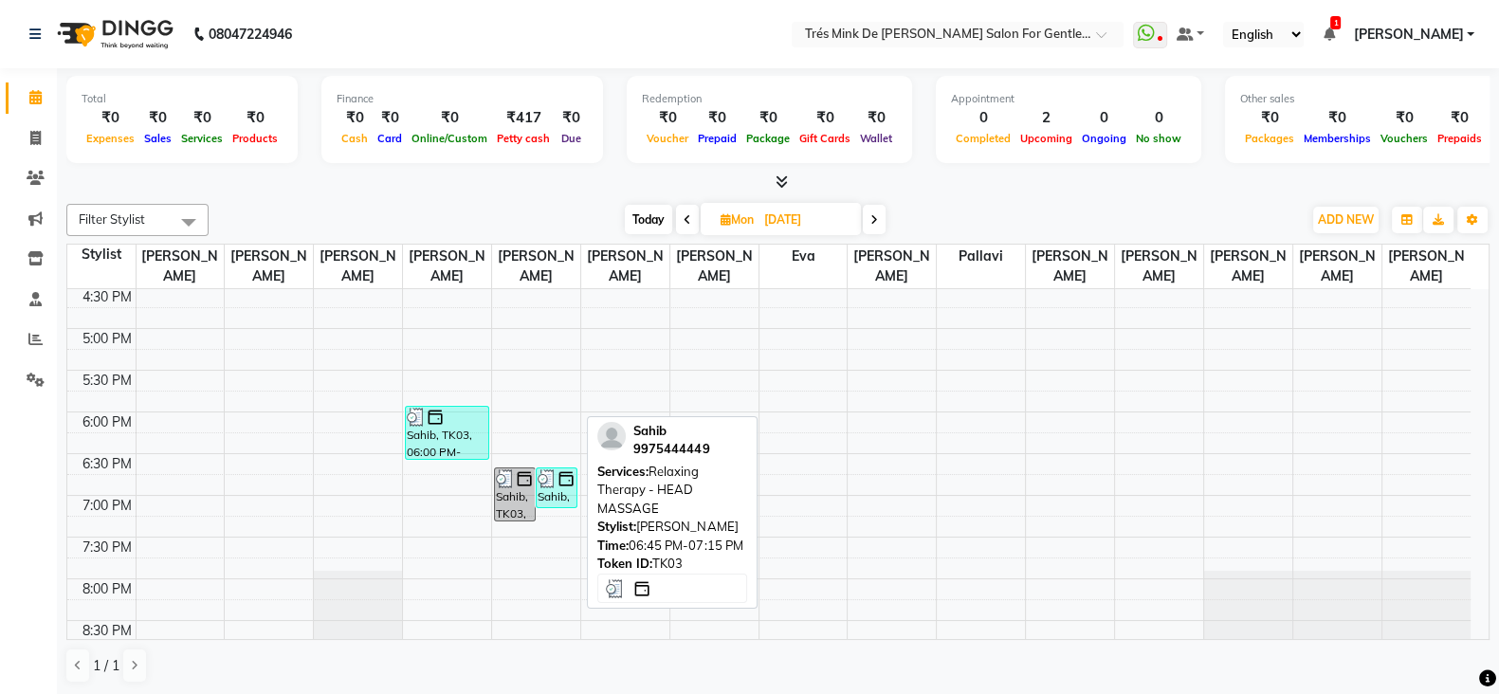
click at [559, 493] on div "Sahib, TK03, 06:45 PM-07:15 PM, Relaxing Therapy - HEAD MASSAGE" at bounding box center [557, 487] width 40 height 39
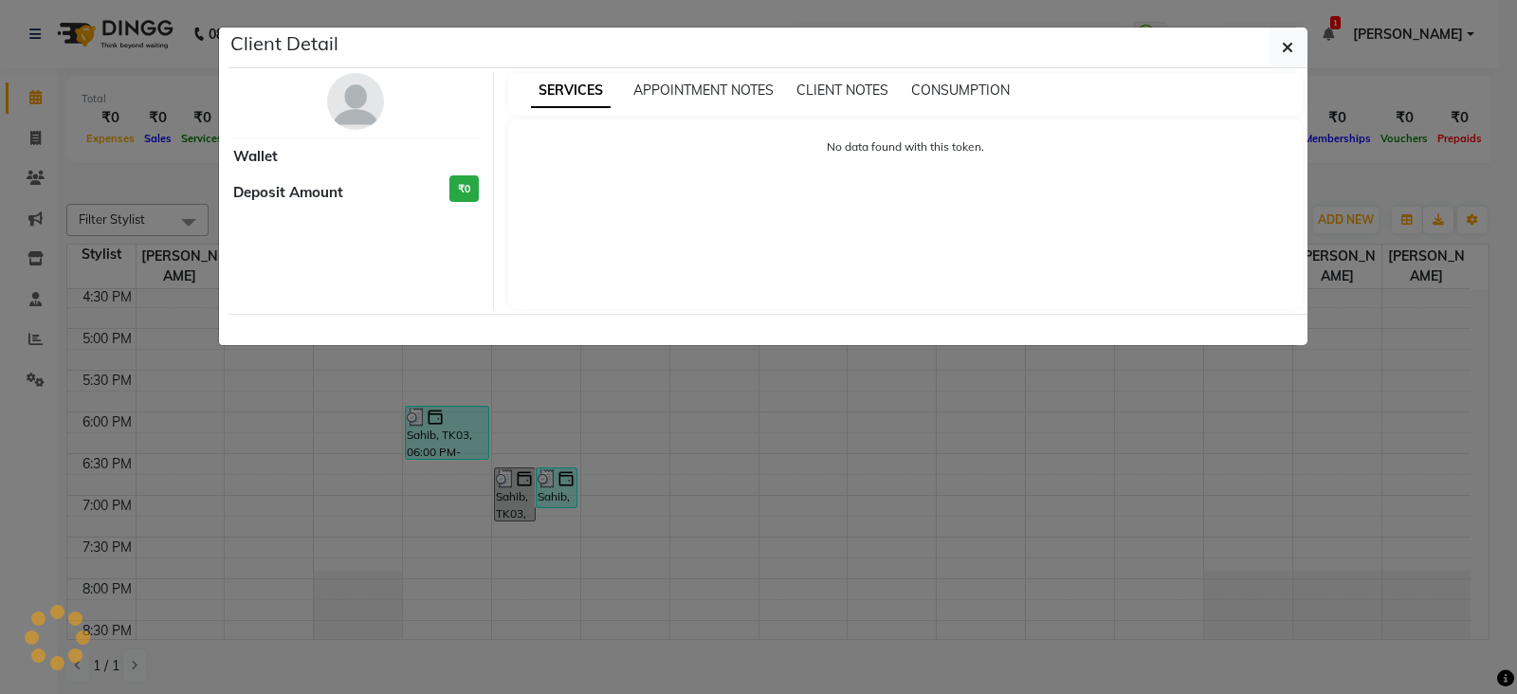
select select "3"
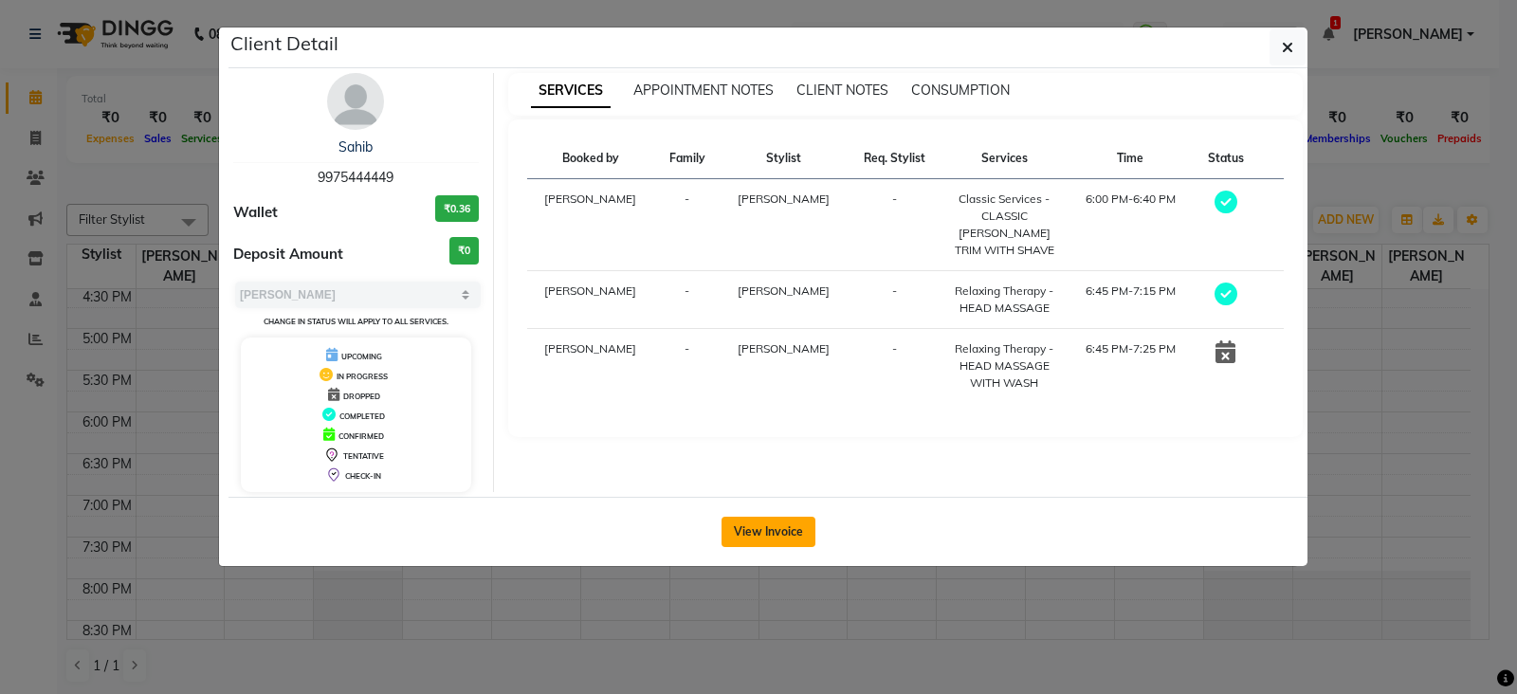
click at [744, 528] on button "View Invoice" at bounding box center [769, 532] width 94 height 30
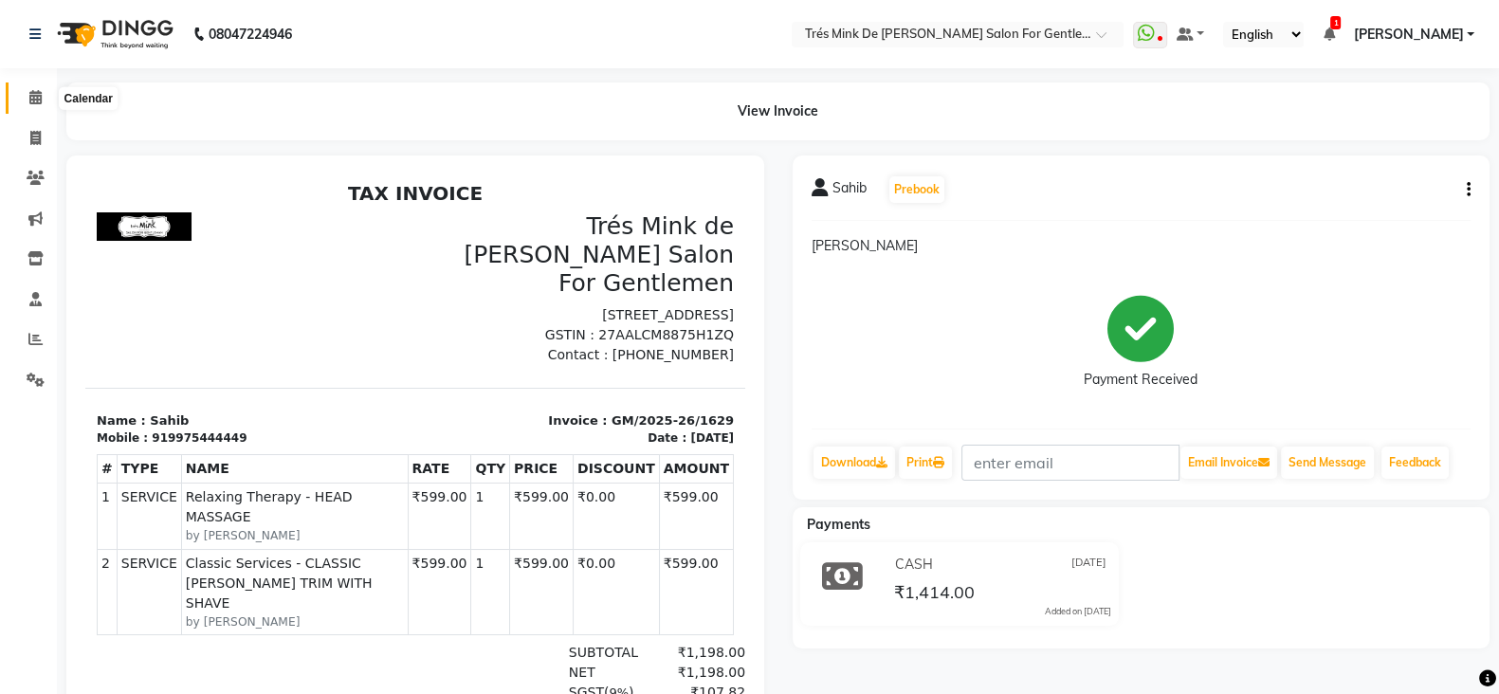
drag, startPoint x: 25, startPoint y: 104, endPoint x: 119, endPoint y: 102, distance: 93.9
click at [25, 104] on span at bounding box center [35, 98] width 33 height 22
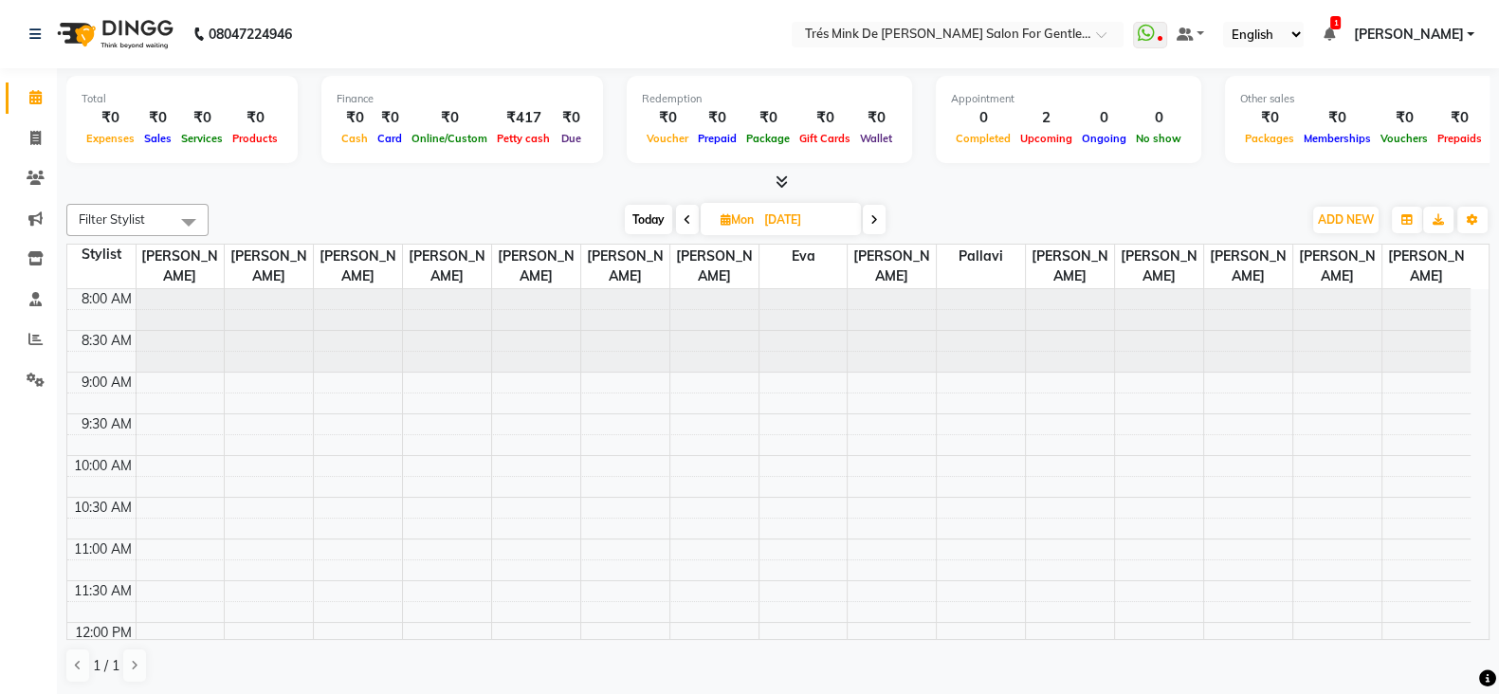
click at [640, 224] on span "Today" at bounding box center [648, 219] width 47 height 29
type input "02-09-2025"
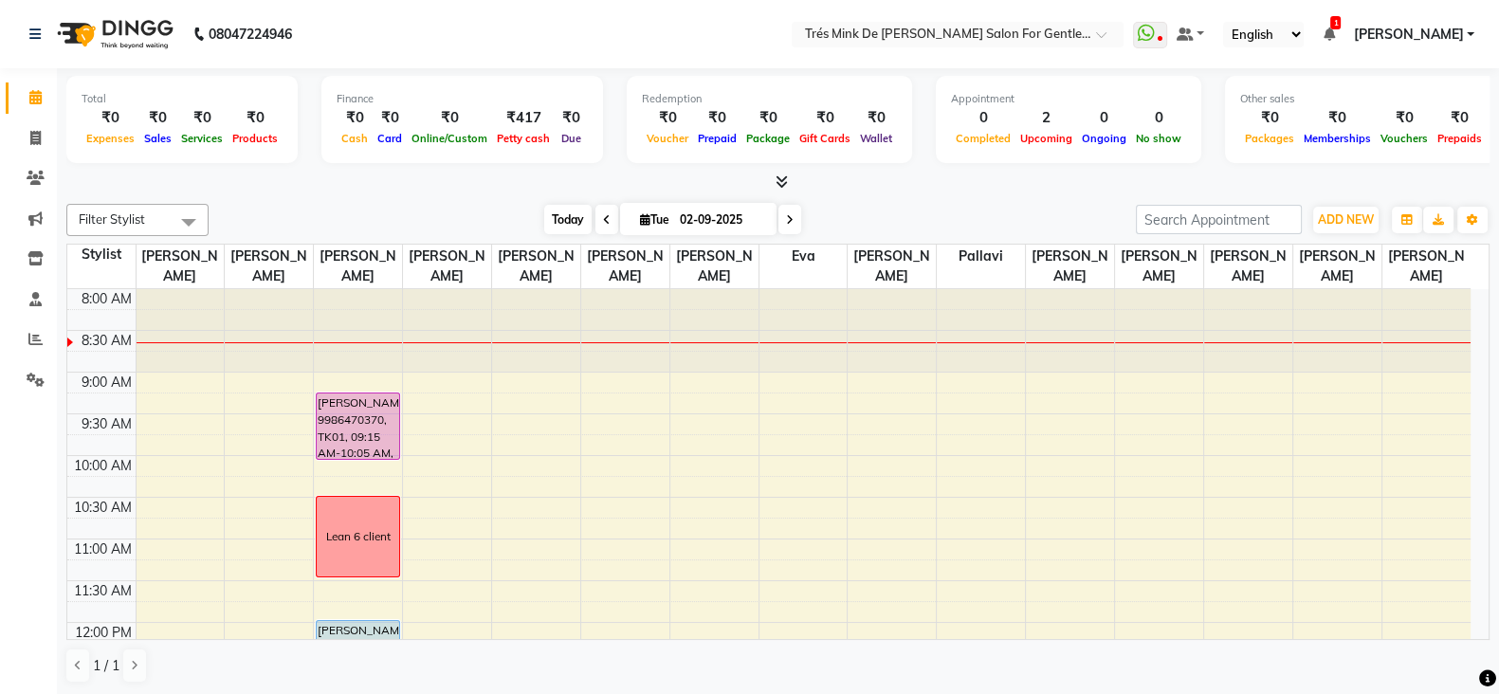
click at [561, 224] on span "Today" at bounding box center [567, 219] width 47 height 29
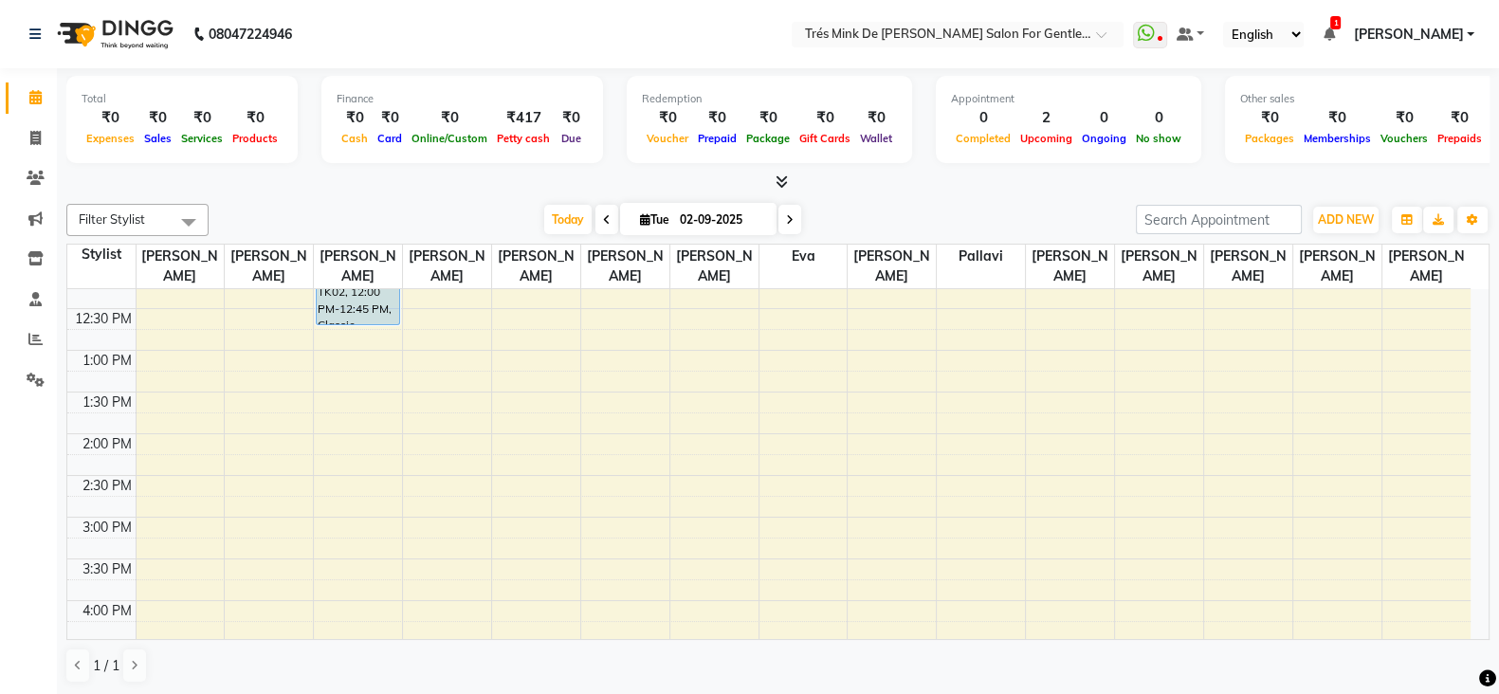
scroll to position [236, 0]
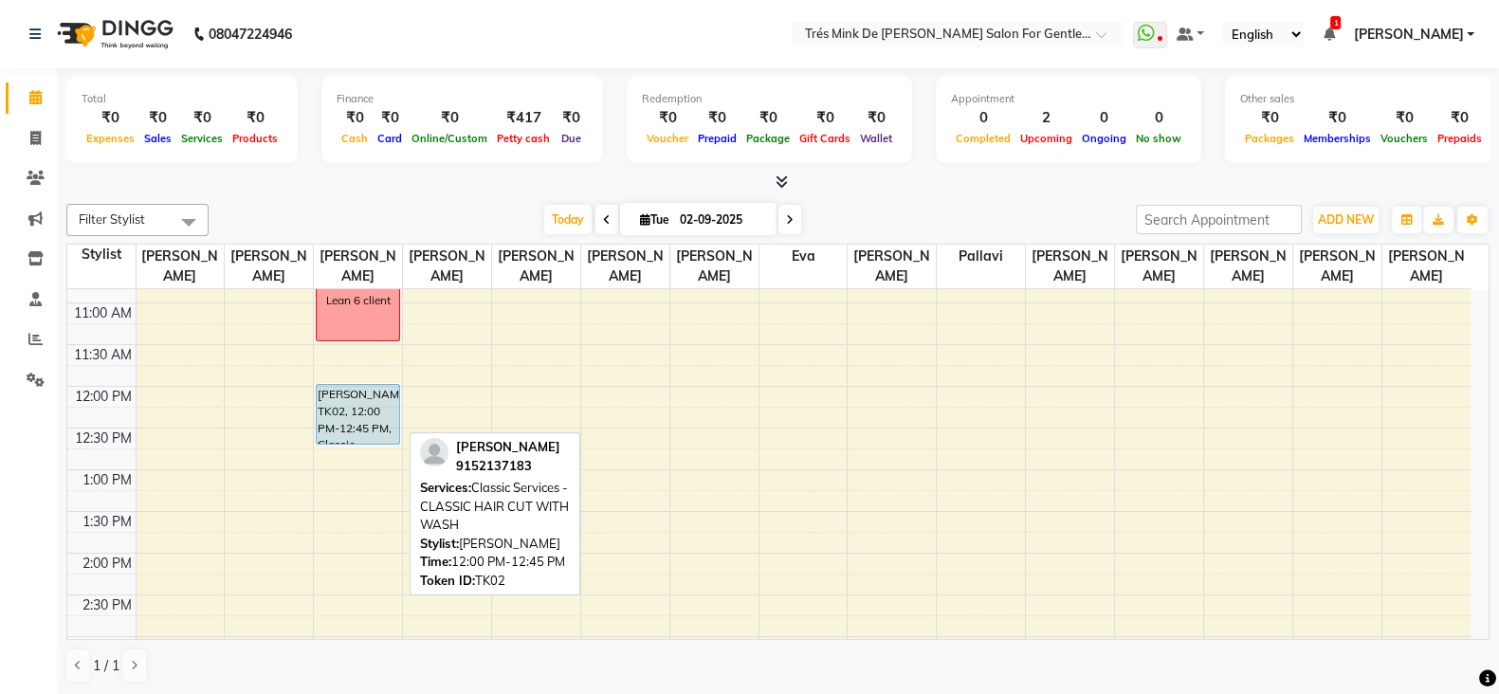
click at [353, 408] on div "[PERSON_NAME], TK02, 12:00 PM-12:45 PM, Classic Services - CLASSIC HAIR CUT WIT…" at bounding box center [358, 414] width 82 height 59
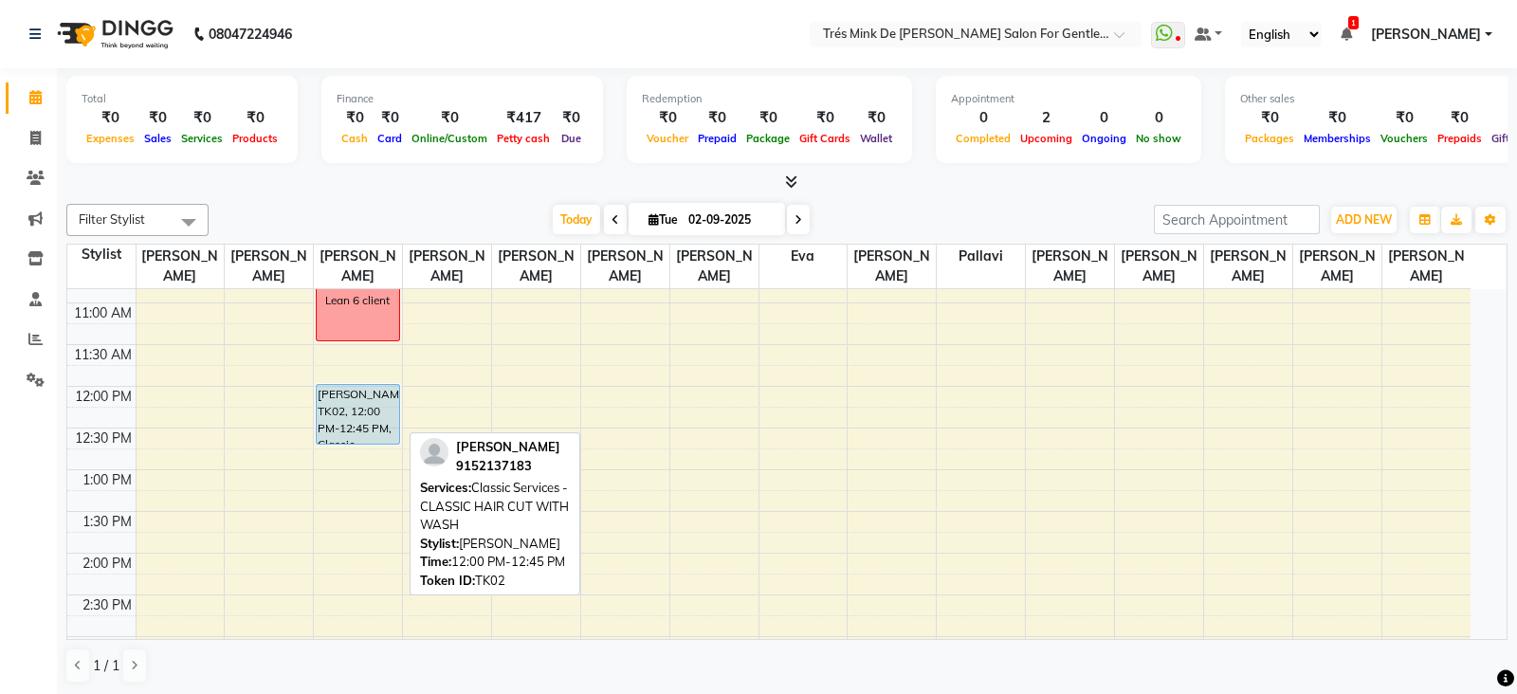
select select "5"
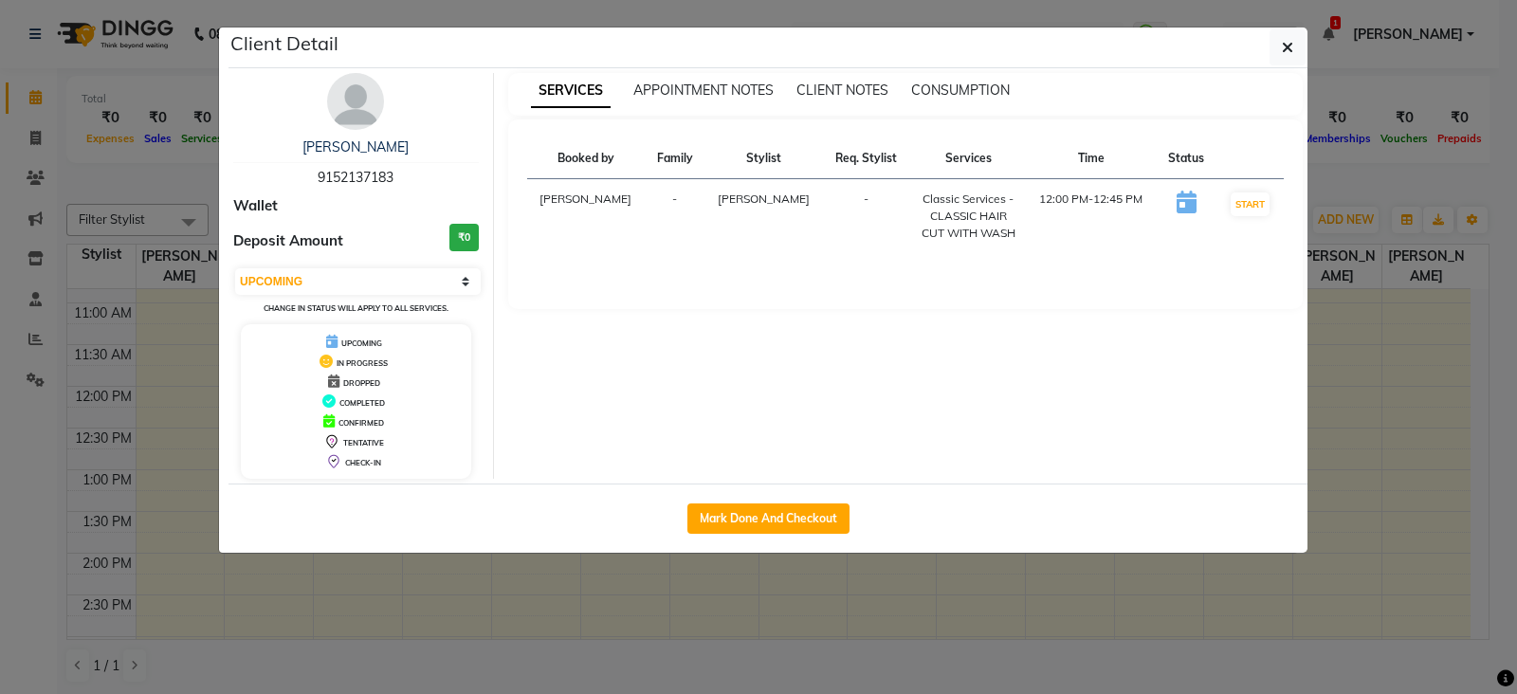
click at [354, 121] on img at bounding box center [355, 101] width 57 height 57
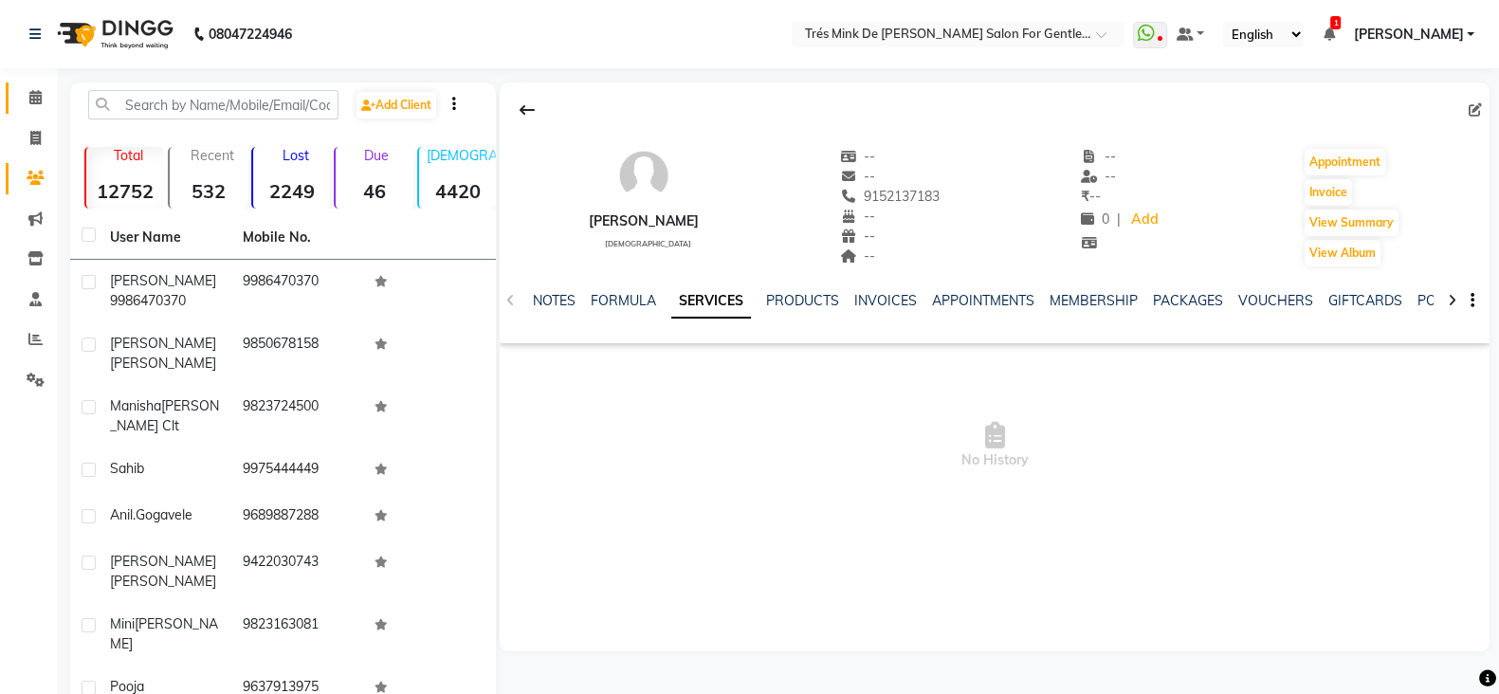
click at [44, 93] on span at bounding box center [35, 98] width 33 height 22
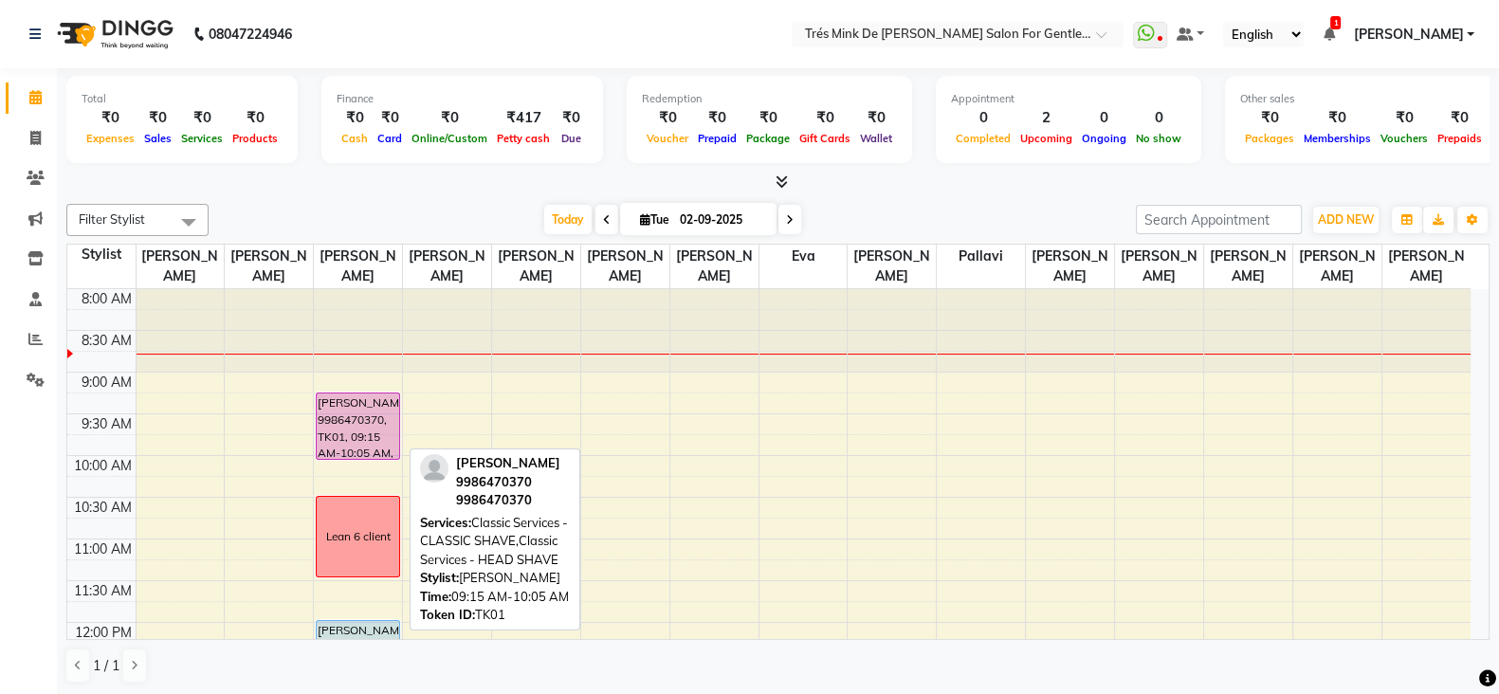
click at [353, 412] on div "[PERSON_NAME] 9986470370, TK01, 09:15 AM-10:05 AM, Classic Services - CLASSIC S…" at bounding box center [358, 426] width 82 height 65
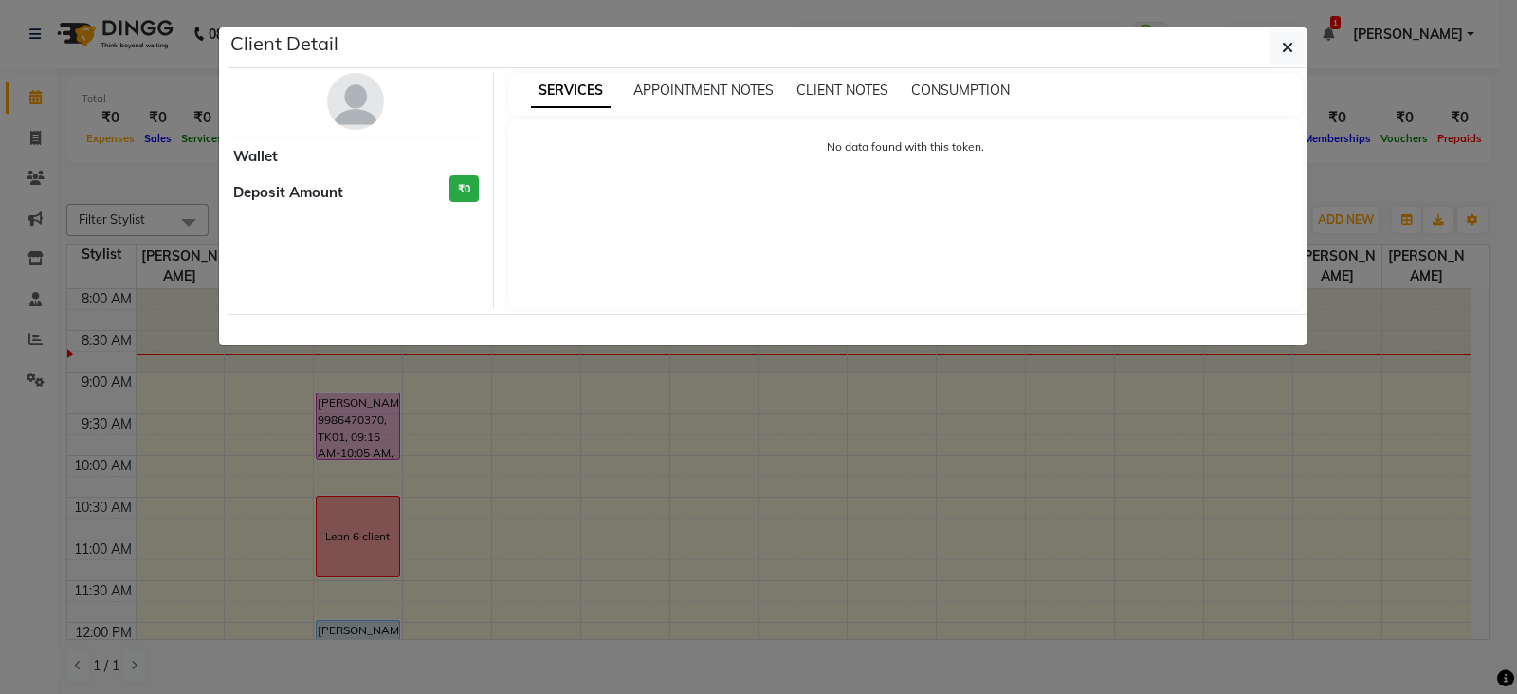
select select "7"
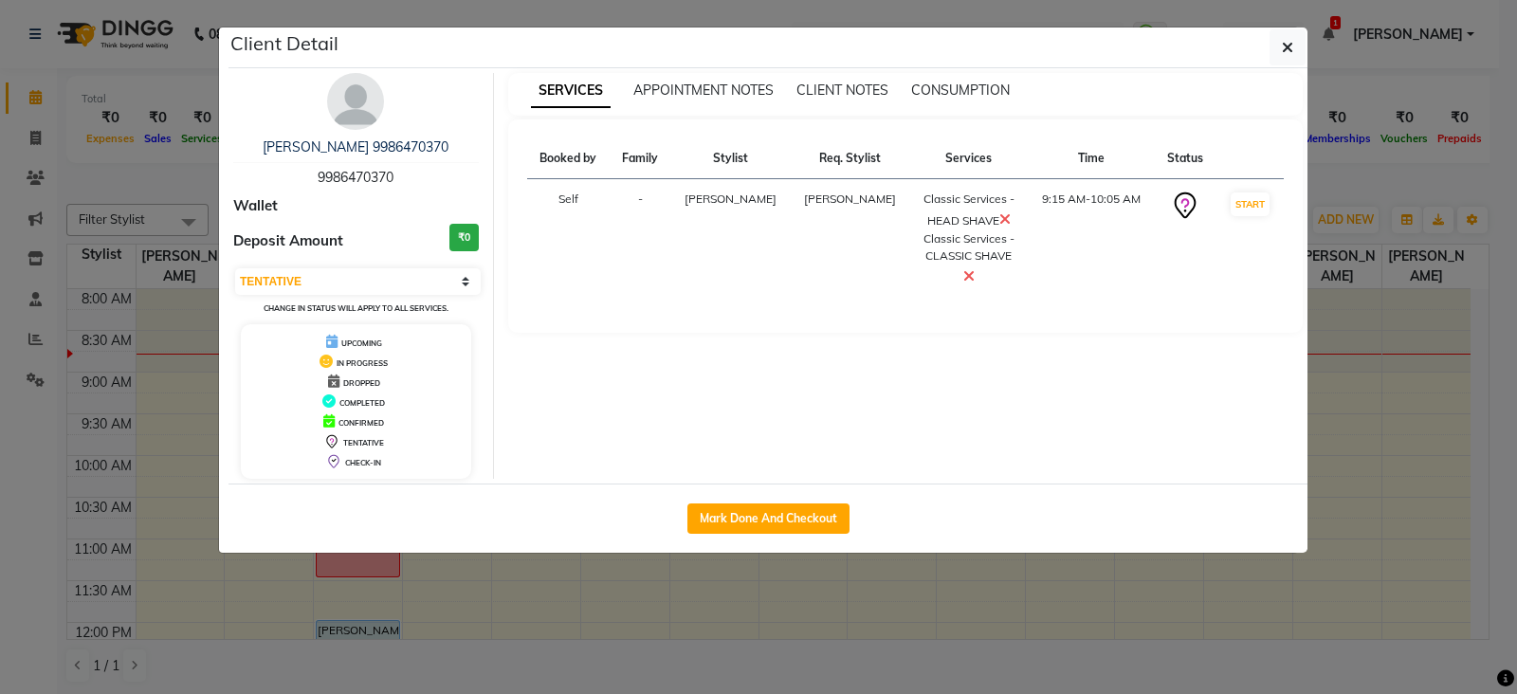
click at [347, 125] on img at bounding box center [355, 101] width 57 height 57
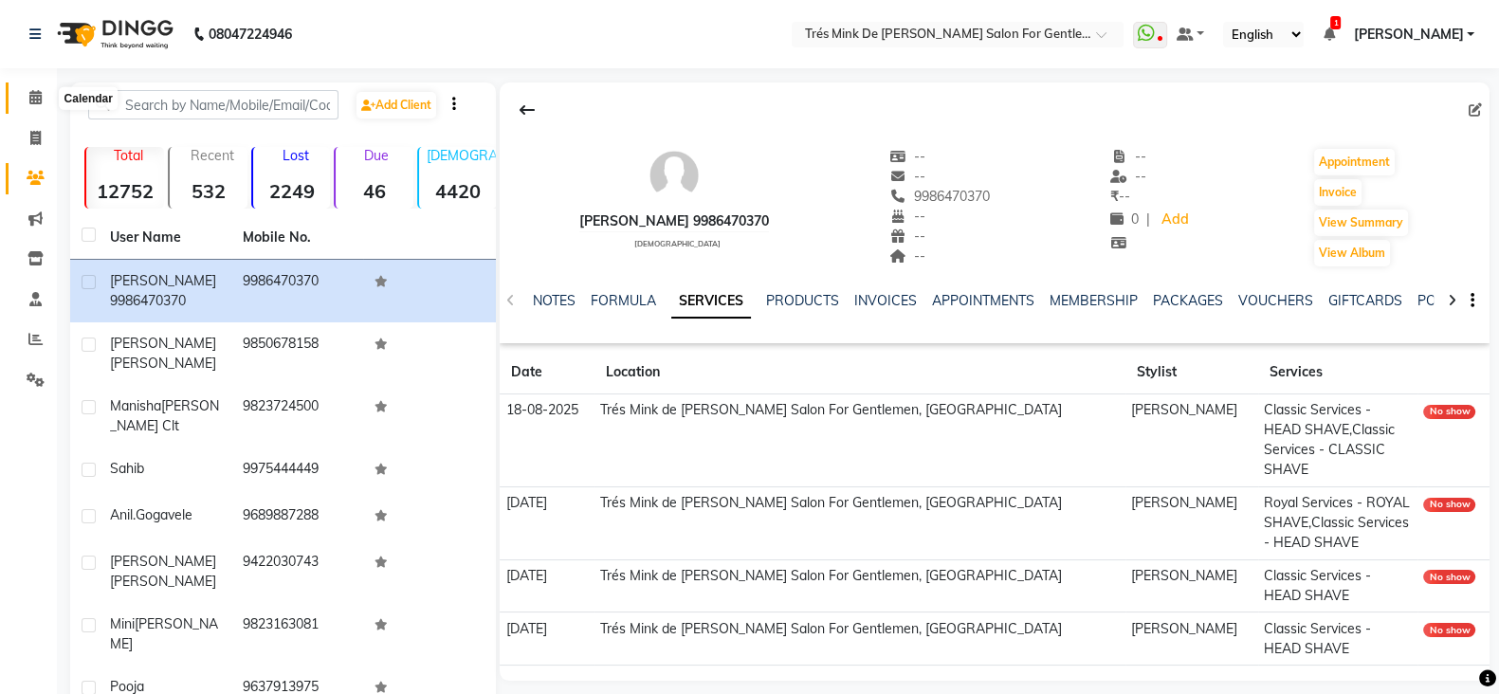
click at [33, 94] on icon at bounding box center [35, 97] width 12 height 14
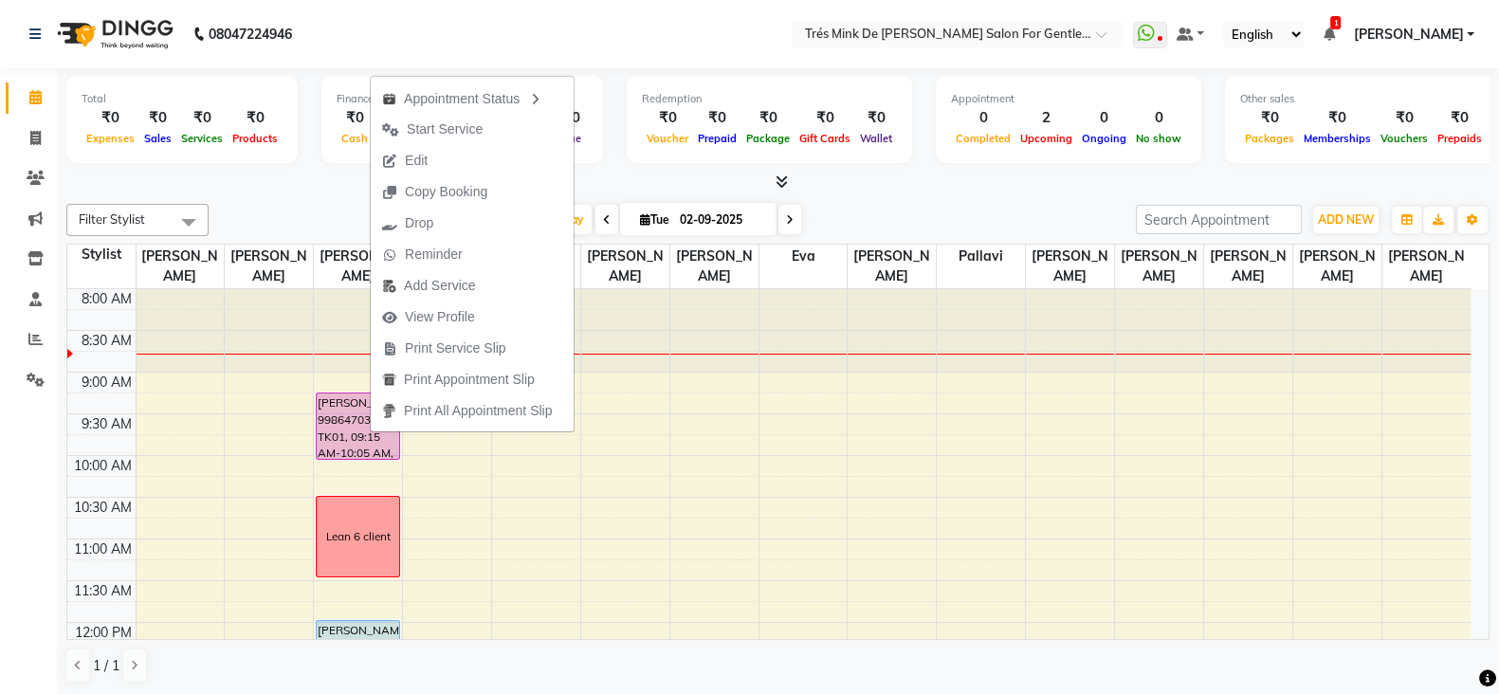
click at [1062, 189] on div at bounding box center [777, 183] width 1423 height 20
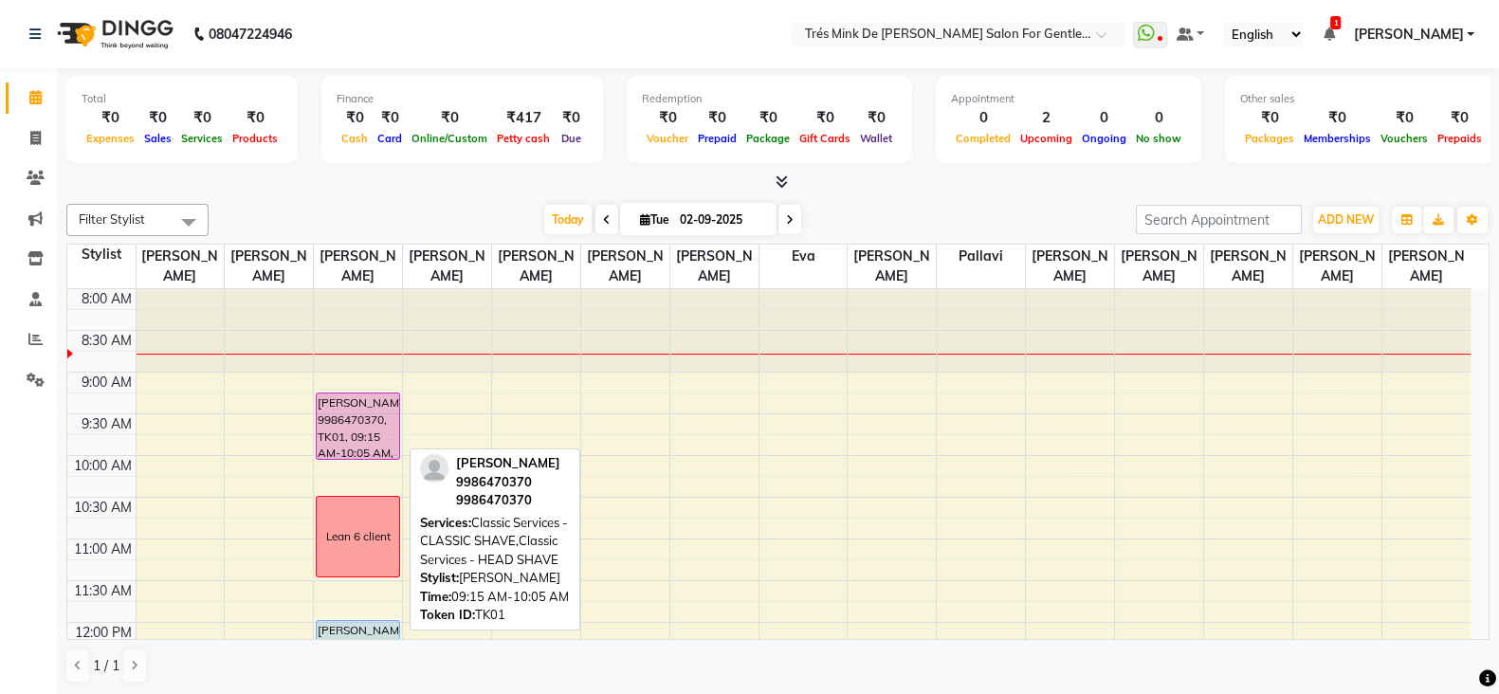
click at [335, 408] on div "[PERSON_NAME] 9986470370, TK01, 09:15 AM-10:05 AM, Classic Services - CLASSIC S…" at bounding box center [358, 426] width 82 height 65
select select "7"
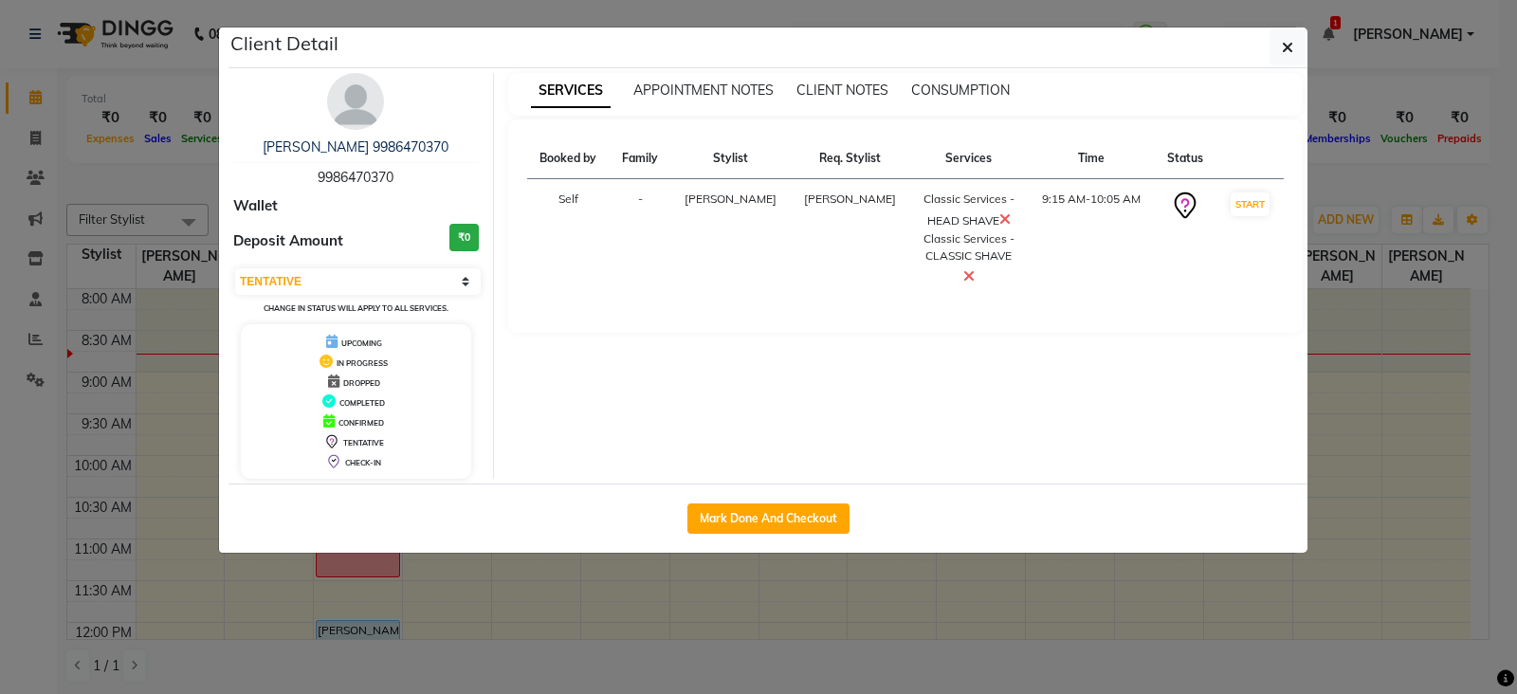
click at [1351, 90] on ngb-modal-window "Client Detail Abhishree 9986470370 9986470370 Wallet Deposit Amount ₹0 Select I…" at bounding box center [758, 347] width 1517 height 694
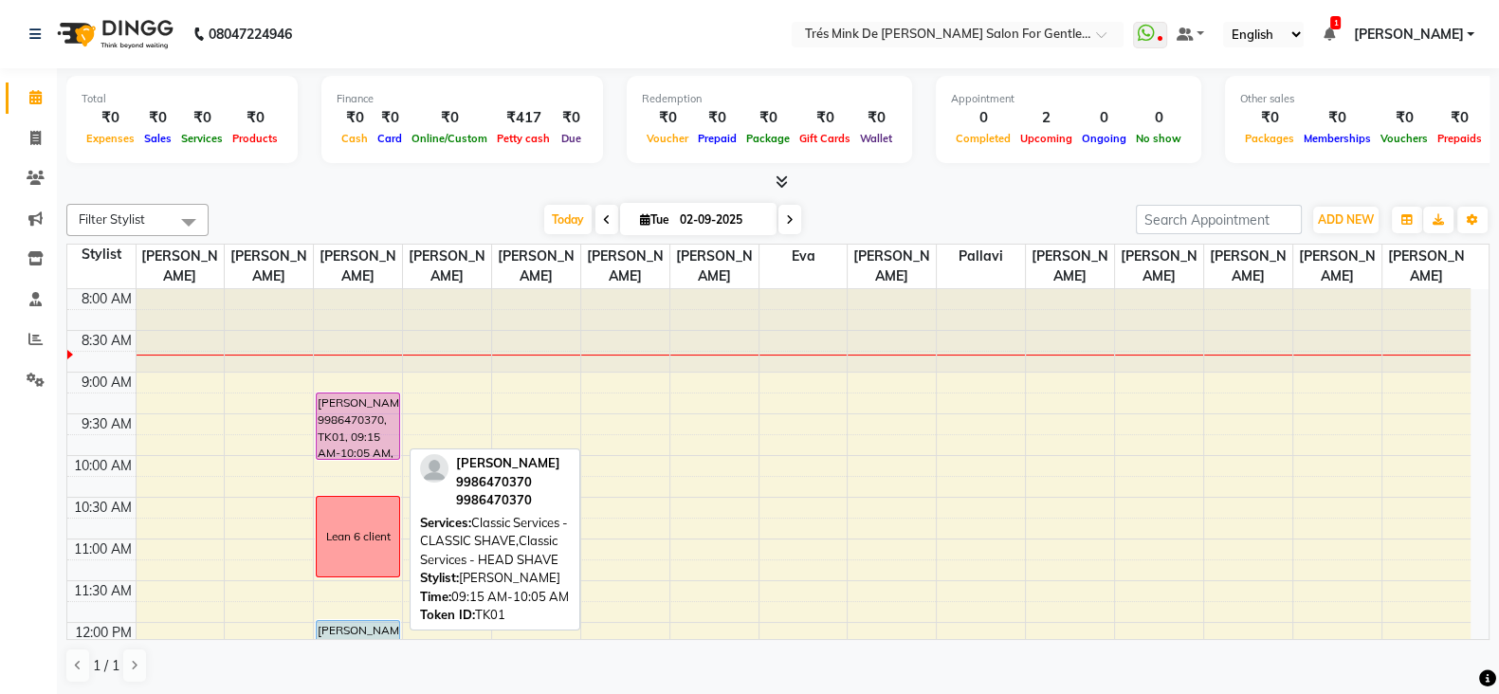
click at [344, 406] on div "Abhishree 9986470370, TK01, 09:15 AM-10:05 AM, Classic Services - CLASSIC SHAVE…" at bounding box center [358, 426] width 82 height 65
select select "7"
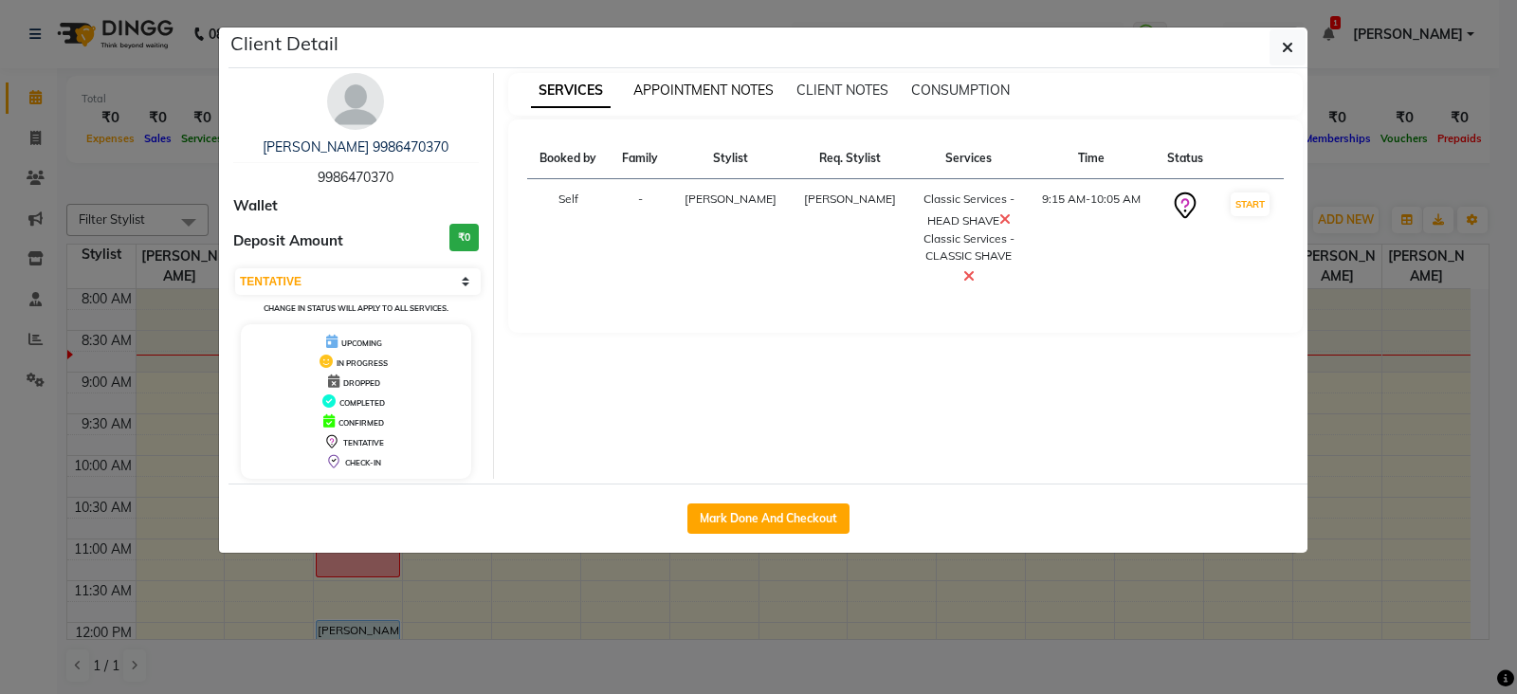
click at [695, 89] on span "APPOINTMENT NOTES" at bounding box center [703, 90] width 140 height 17
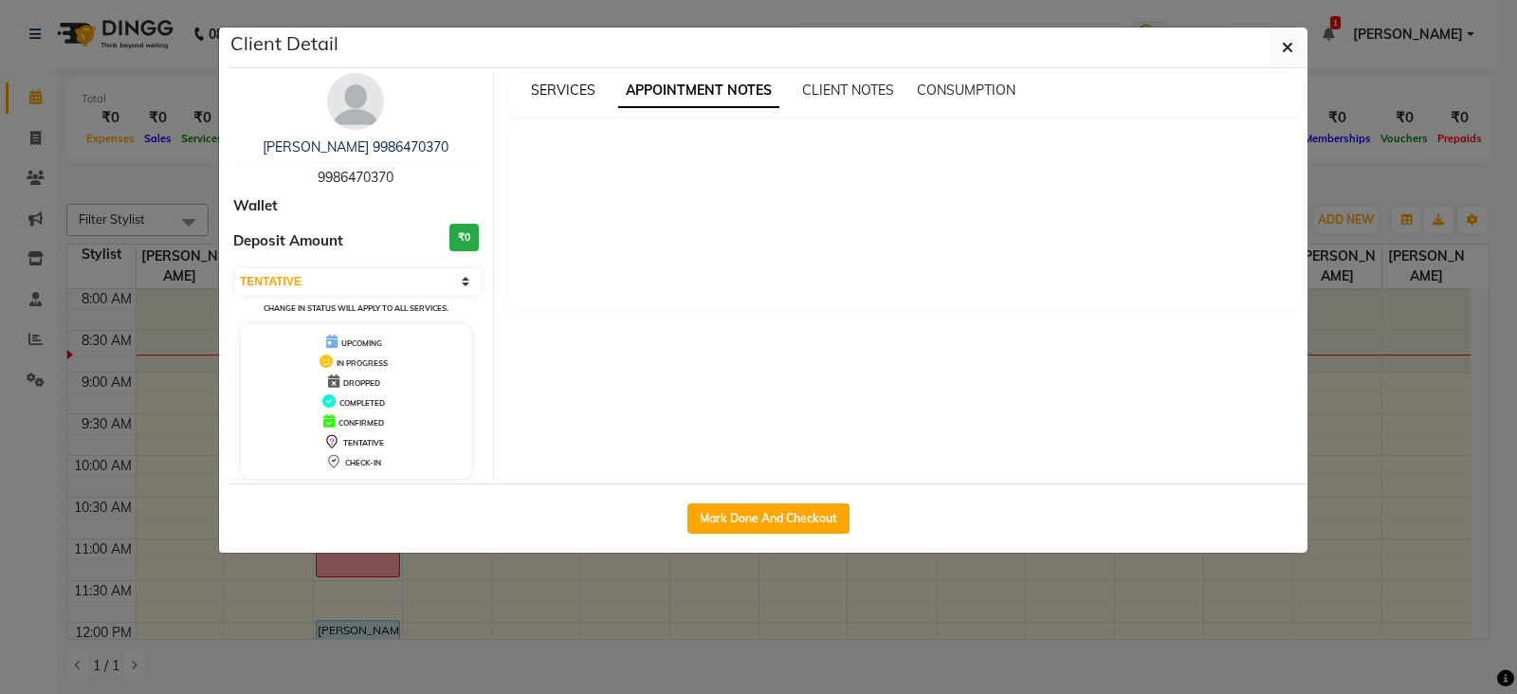
click at [533, 92] on span "SERVICES" at bounding box center [563, 90] width 64 height 17
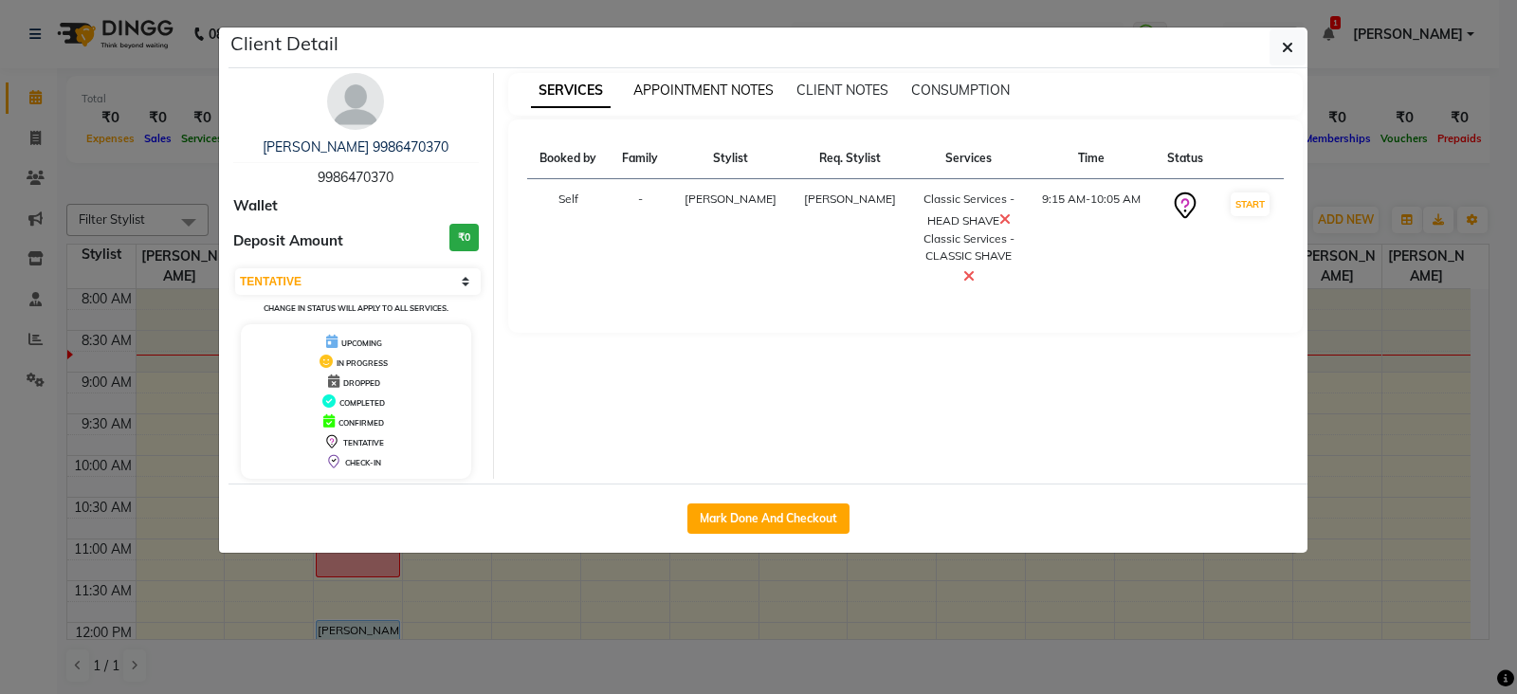
click at [698, 94] on span "APPOINTMENT NOTES" at bounding box center [703, 90] width 140 height 17
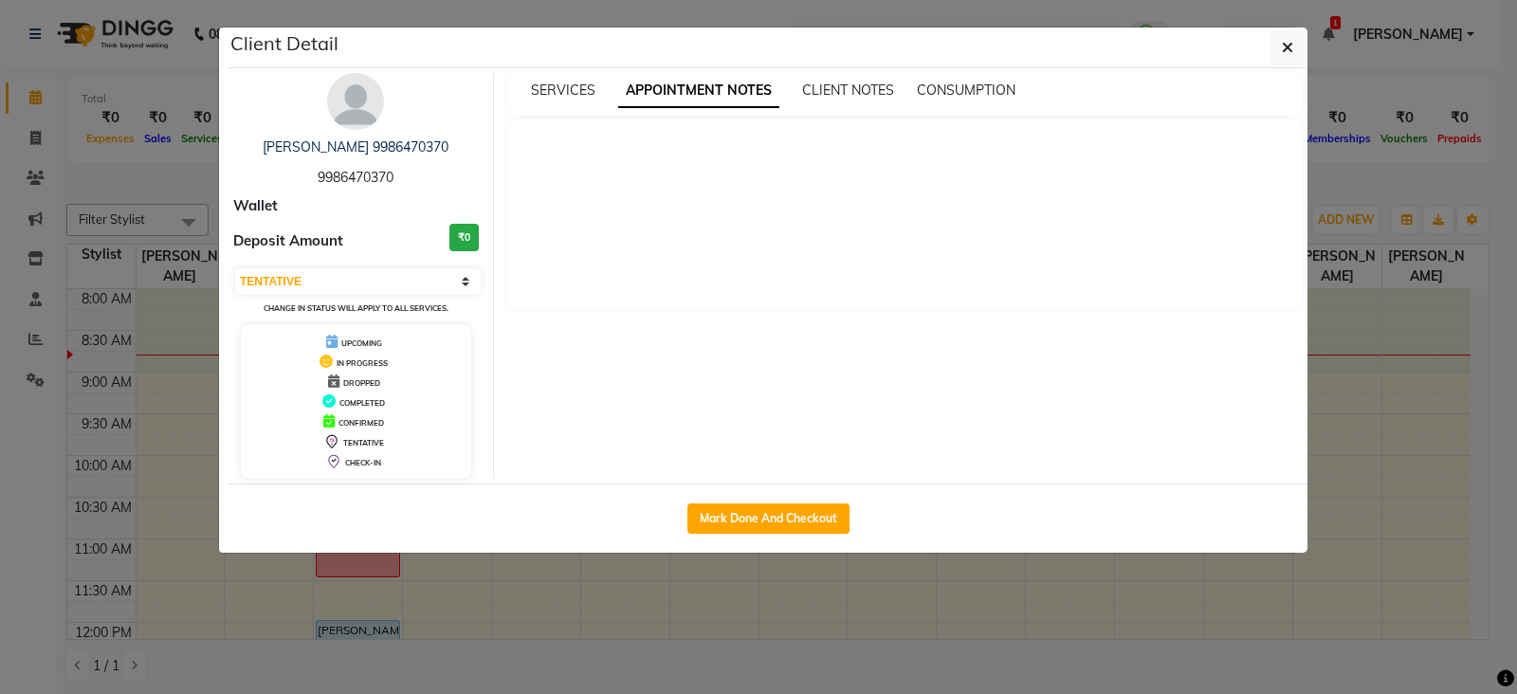
click at [1352, 224] on ngb-modal-window "Client Detail Abhishree 9986470370 9986470370 Wallet Deposit Amount ₹0 Select I…" at bounding box center [758, 347] width 1517 height 694
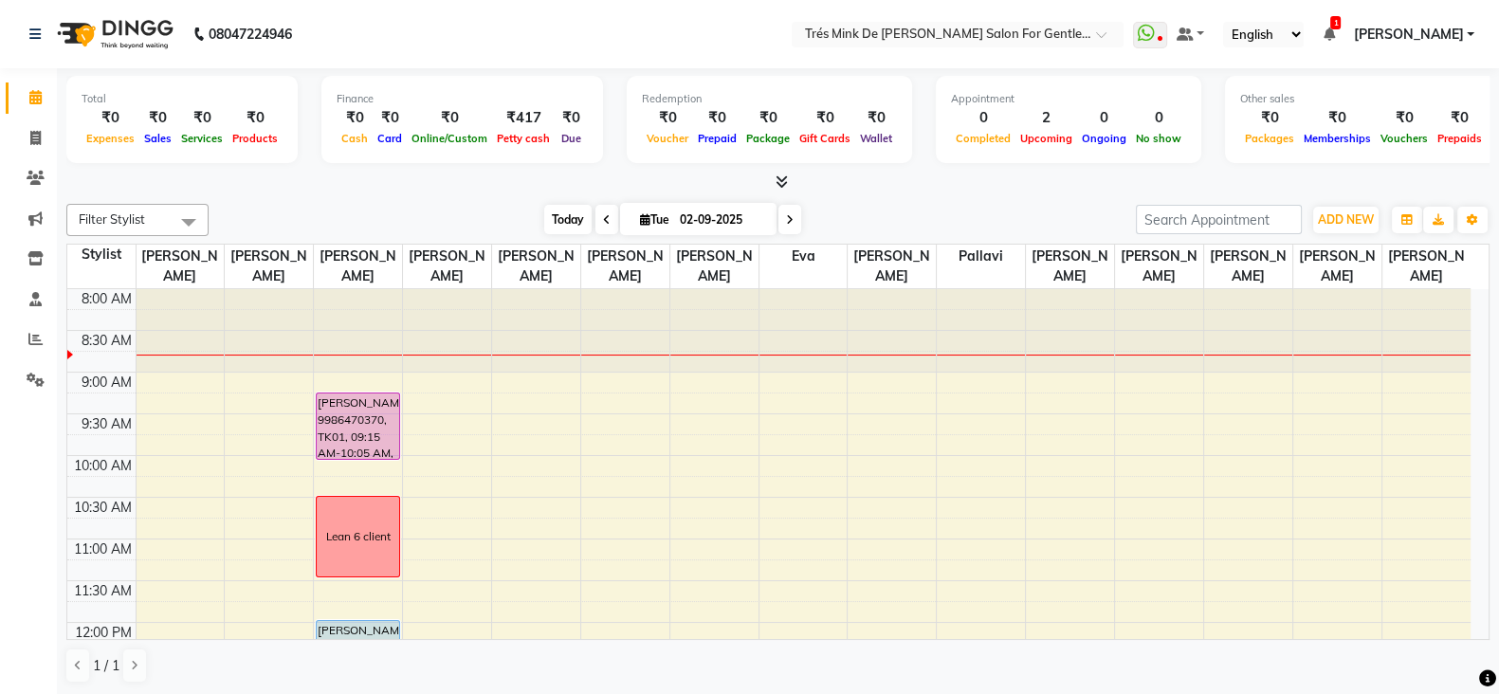
click at [569, 220] on span "Today" at bounding box center [567, 219] width 47 height 29
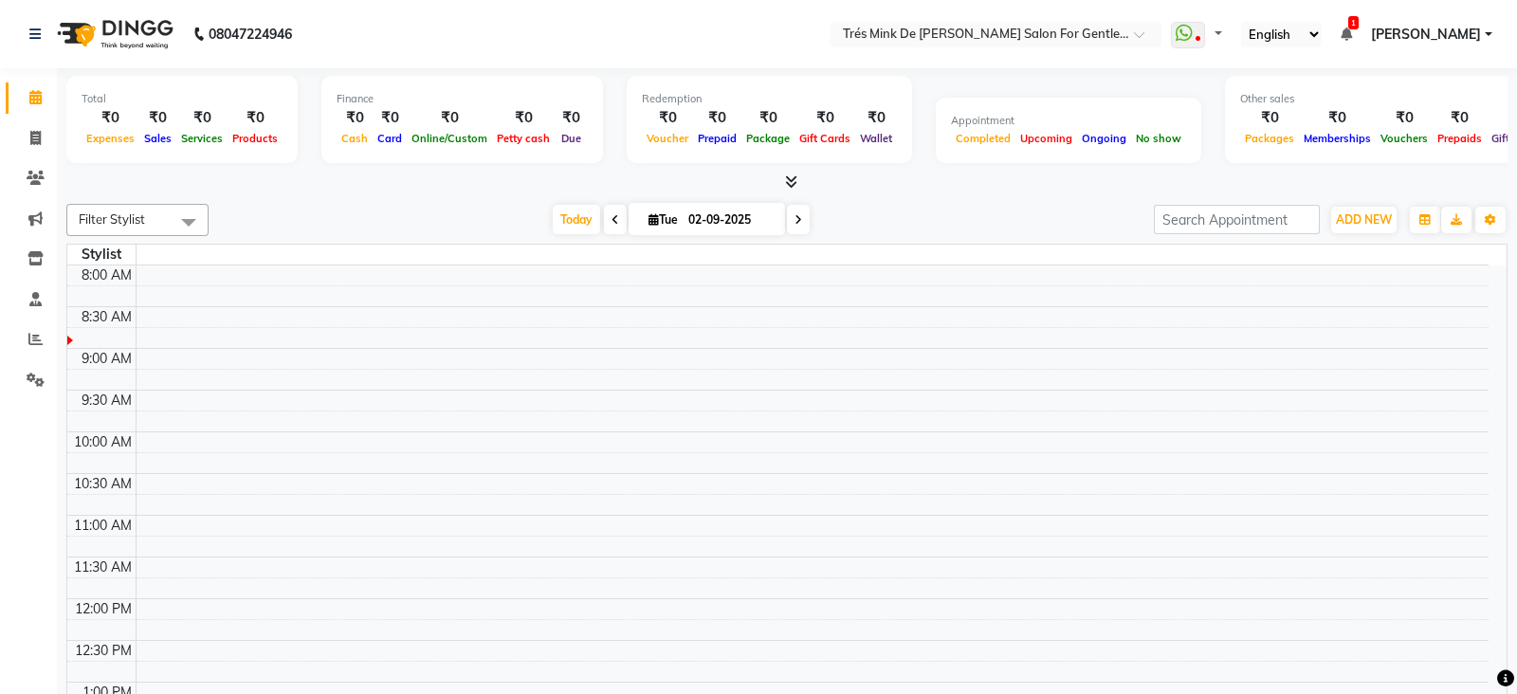
select select "en"
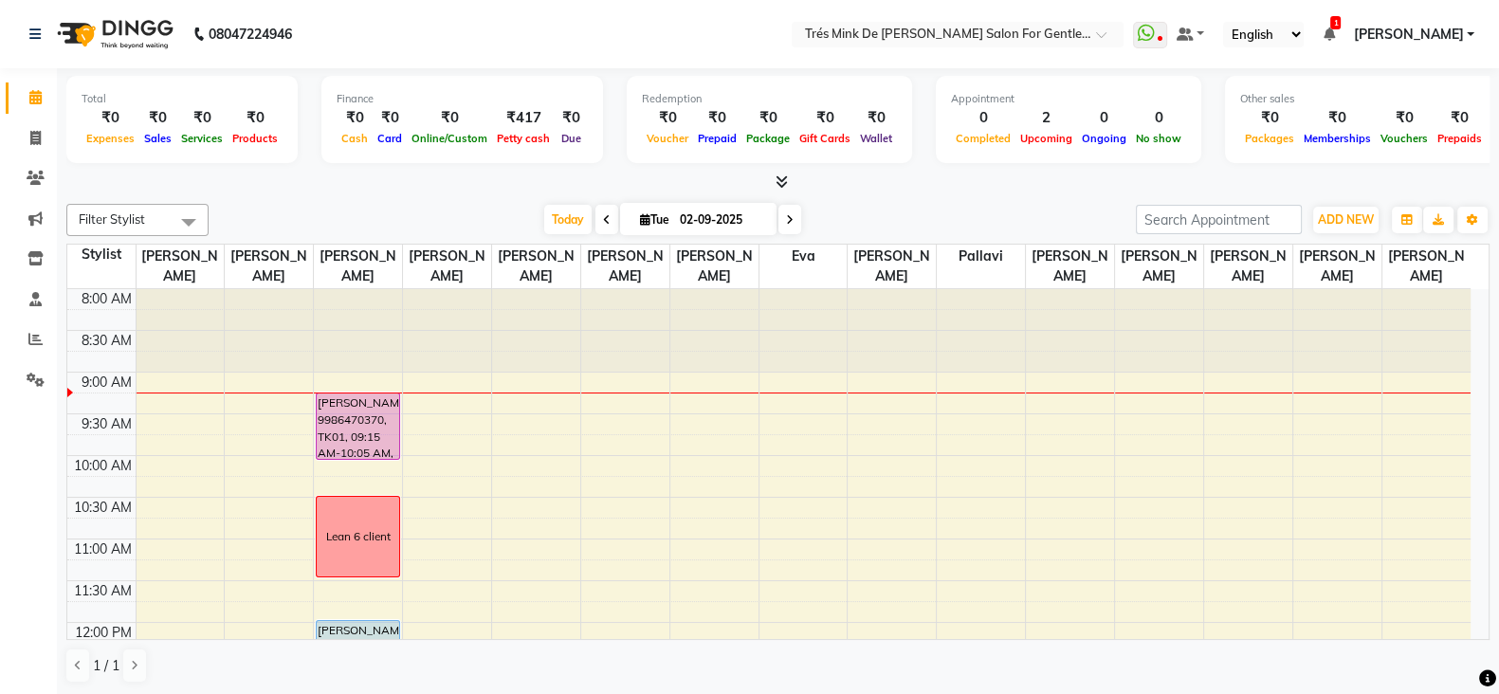
click at [684, 196] on div "Filter Stylist Select All [PERSON_NAME] [PERSON_NAME] [PERSON_NAME] [PERSON_NAM…" at bounding box center [777, 443] width 1423 height 495
click at [691, 203] on span "[DATE]" at bounding box center [698, 219] width 156 height 32
click at [682, 211] on input "02-09-2025" at bounding box center [721, 220] width 95 height 28
select select "9"
select select "2025"
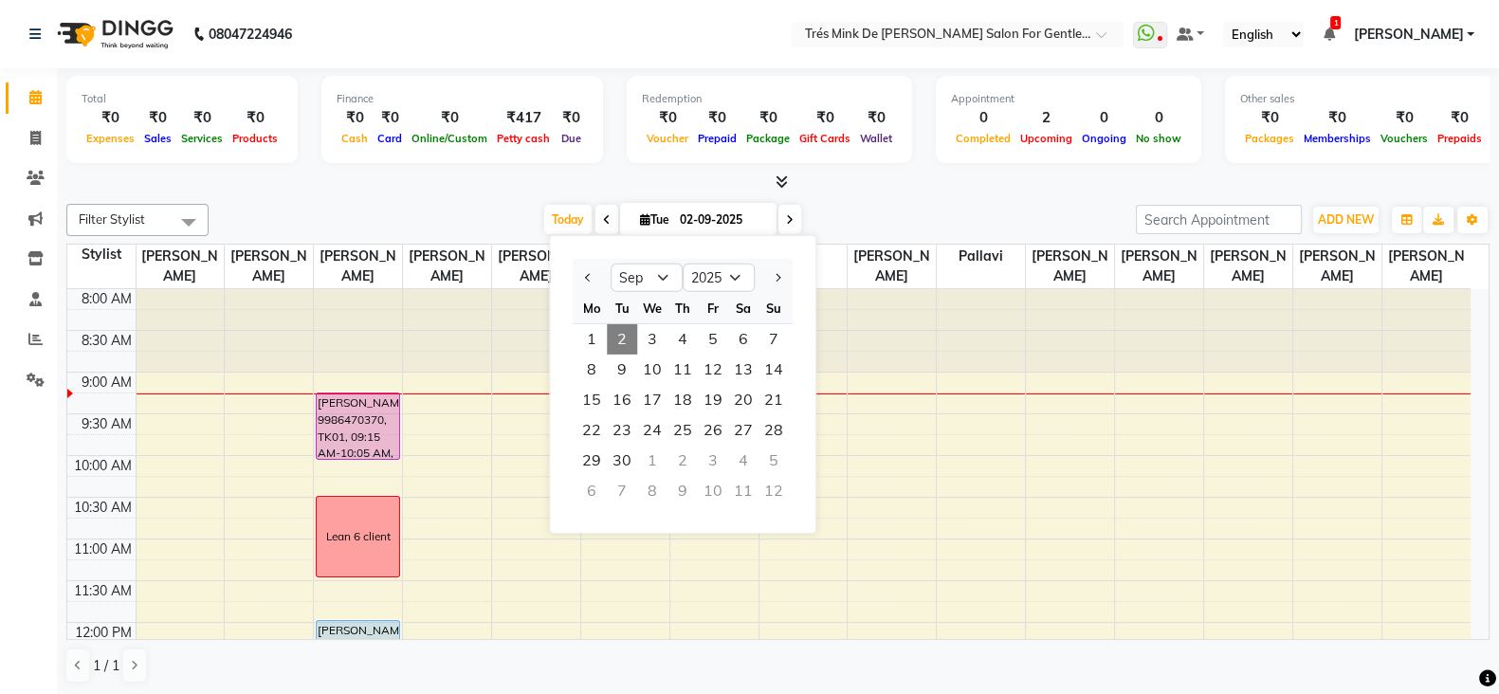
click at [791, 221] on icon at bounding box center [790, 219] width 8 height 11
type input "03-09-2025"
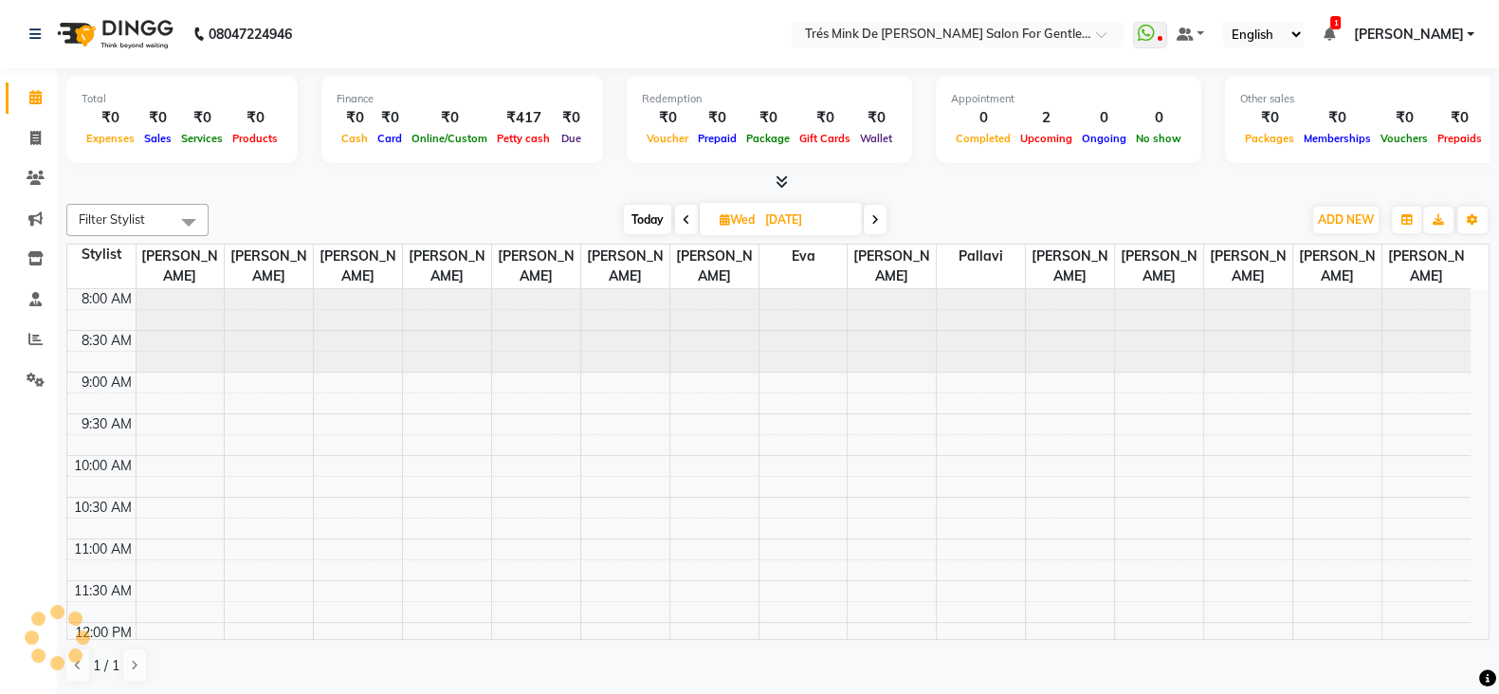
scroll to position [83, 0]
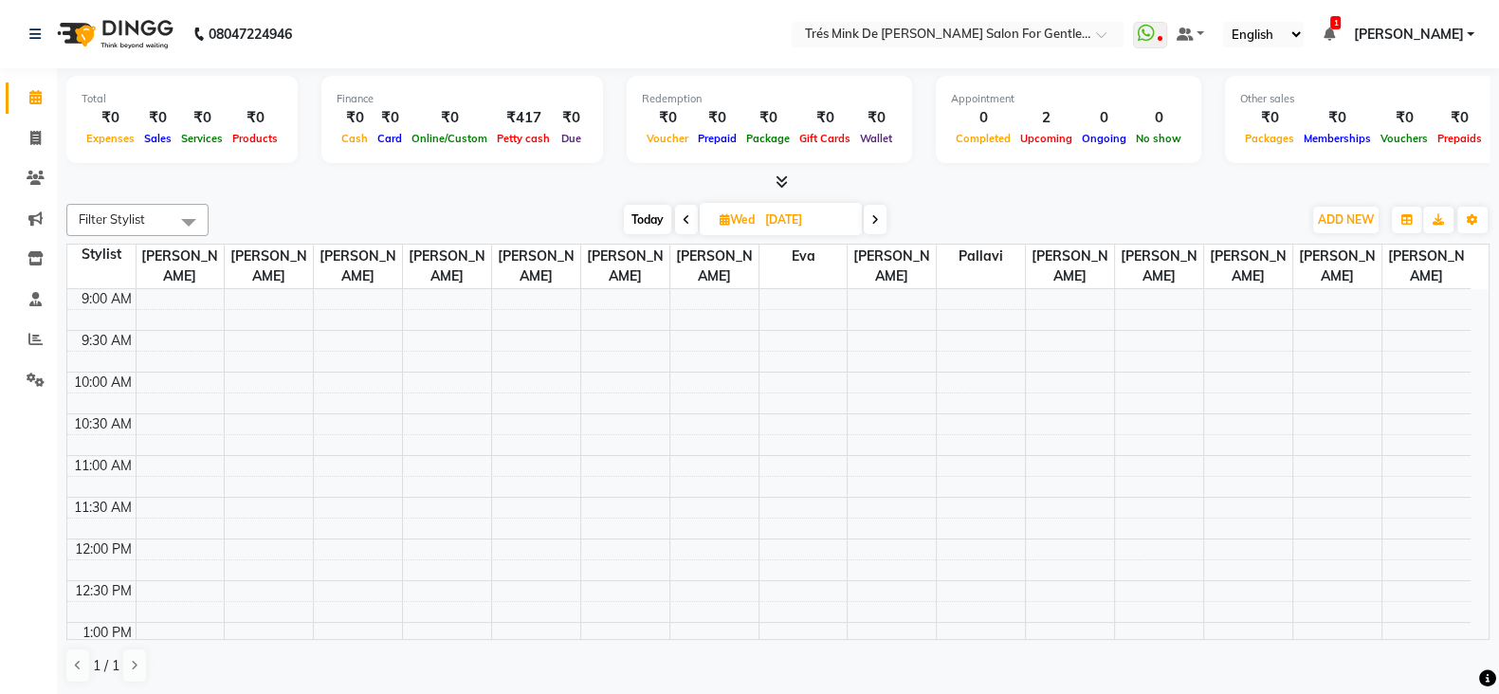
click at [821, 232] on input "03-09-2025" at bounding box center [807, 220] width 95 height 28
select select "9"
select select "2025"
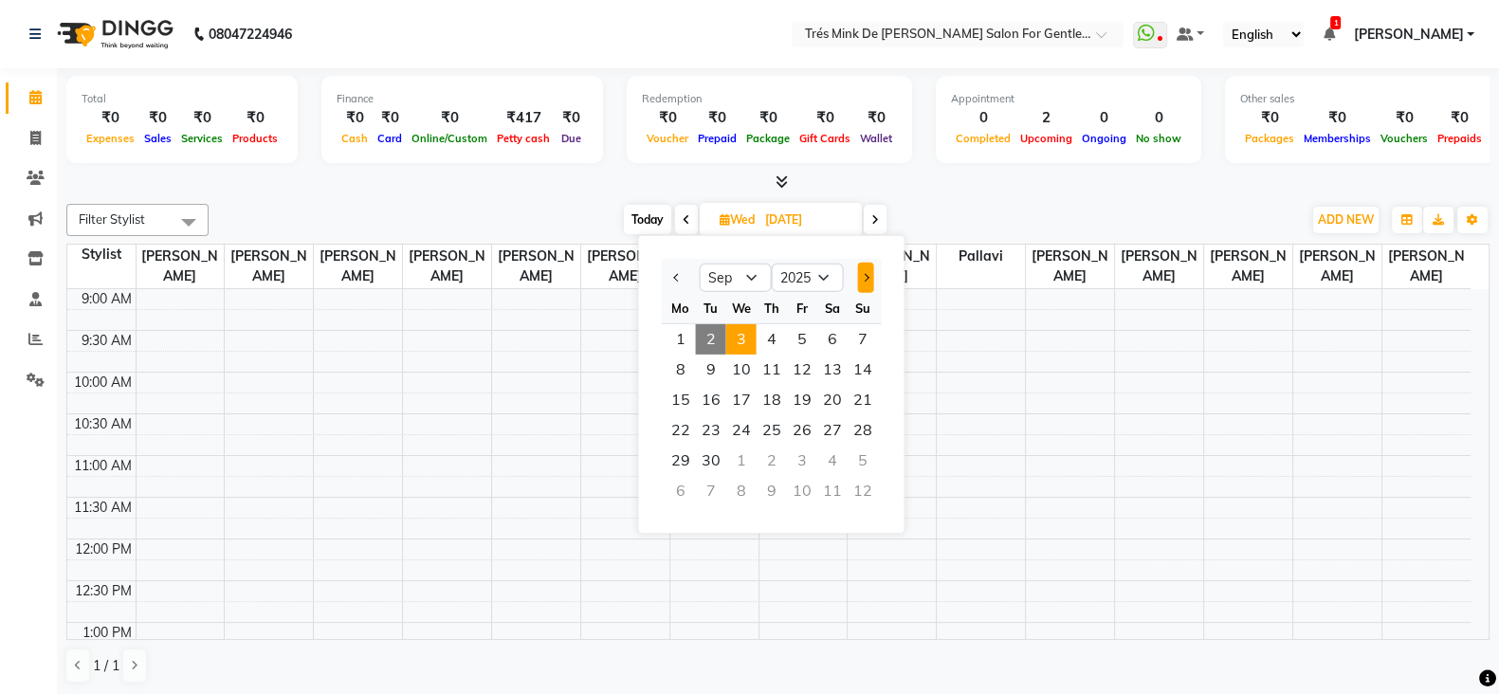
click at [868, 272] on button "Next month" at bounding box center [865, 278] width 16 height 30
click at [685, 282] on div at bounding box center [681, 278] width 38 height 30
click at [681, 274] on button "Previous month" at bounding box center [677, 278] width 16 height 30
select select "9"
click at [657, 220] on span "Today" at bounding box center [647, 219] width 47 height 29
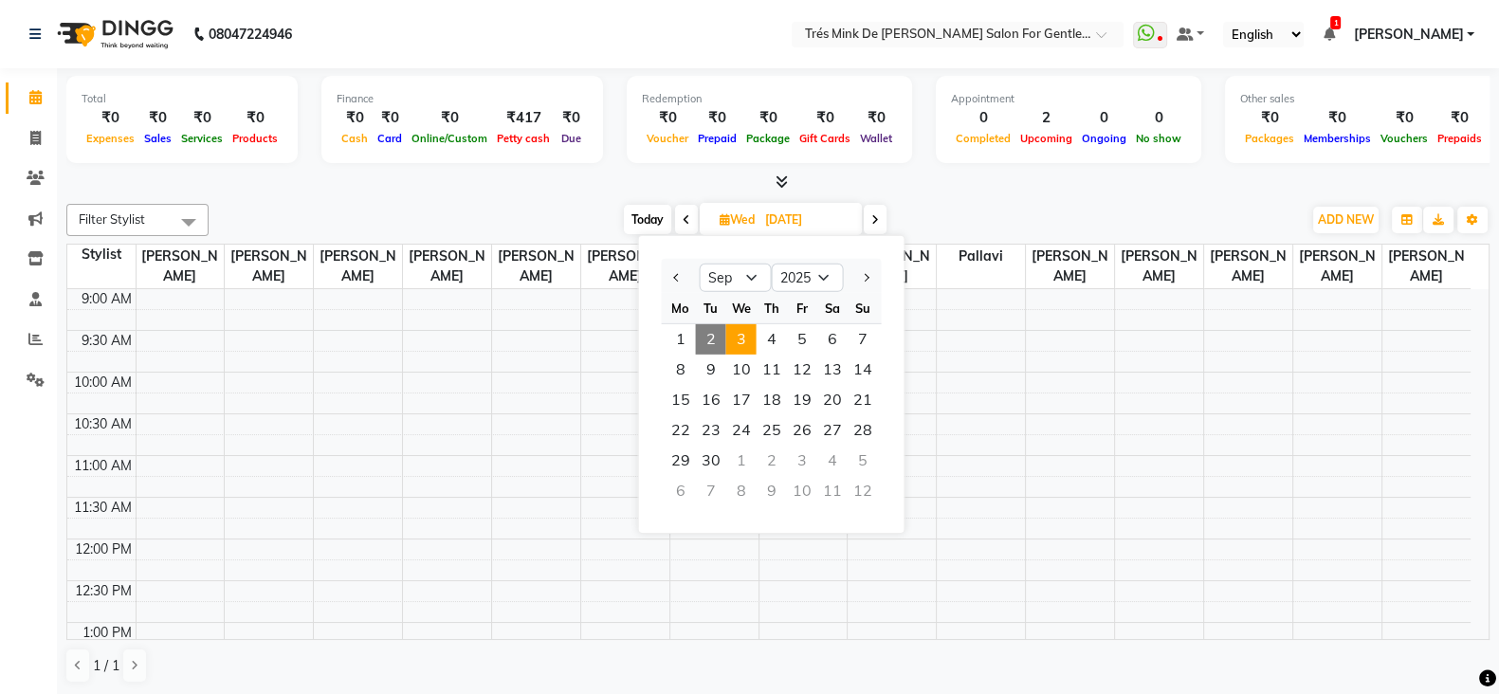
type input "02-09-2025"
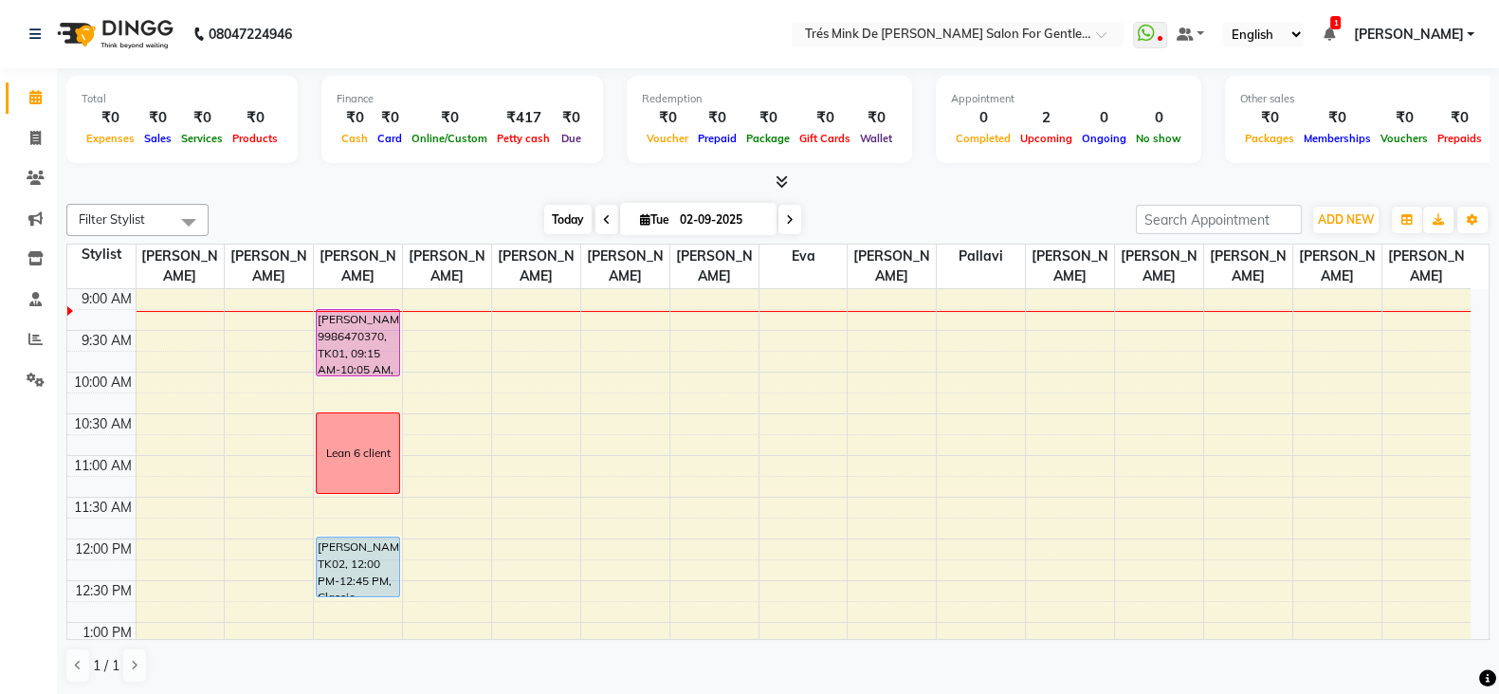
click at [569, 210] on span "Today" at bounding box center [567, 219] width 47 height 29
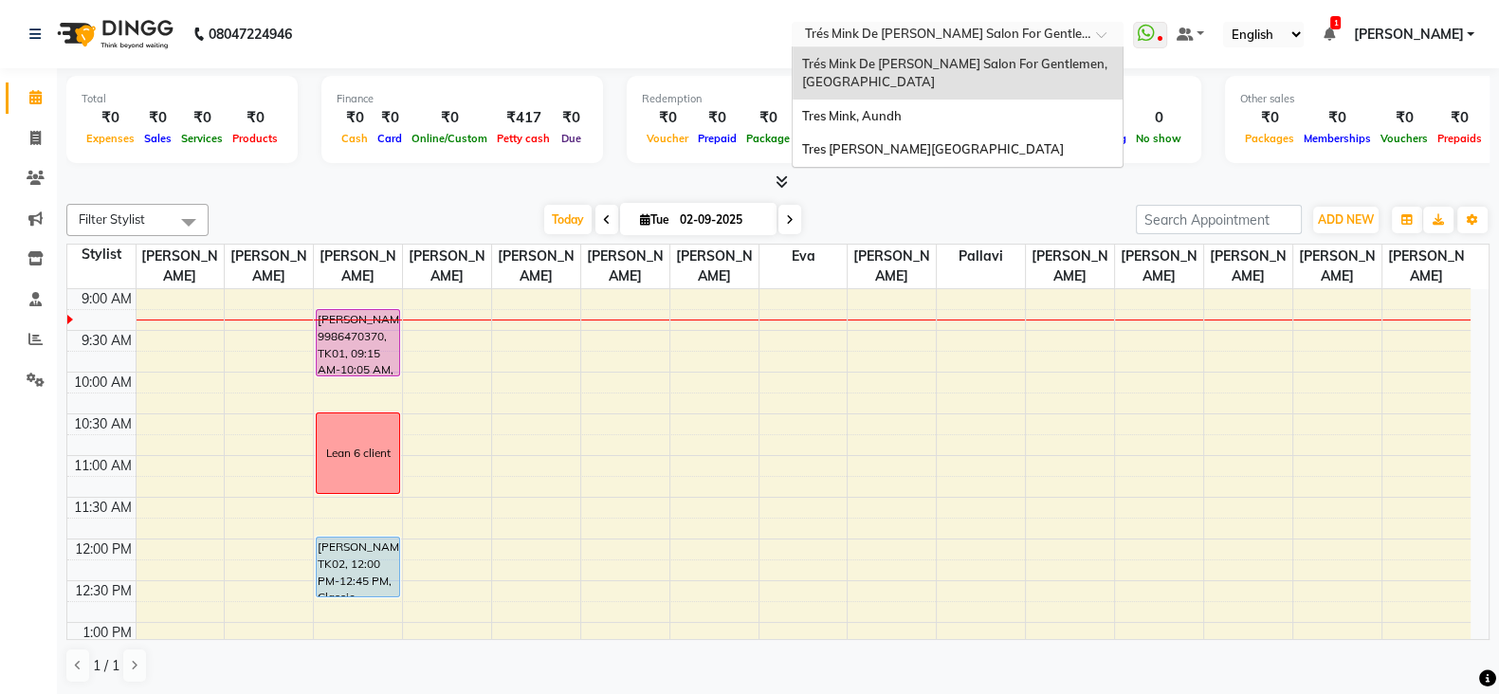
click at [1004, 27] on input "text" at bounding box center [938, 36] width 275 height 19
click at [937, 139] on div "Tres Mink, Koregoan Park" at bounding box center [958, 150] width 330 height 34
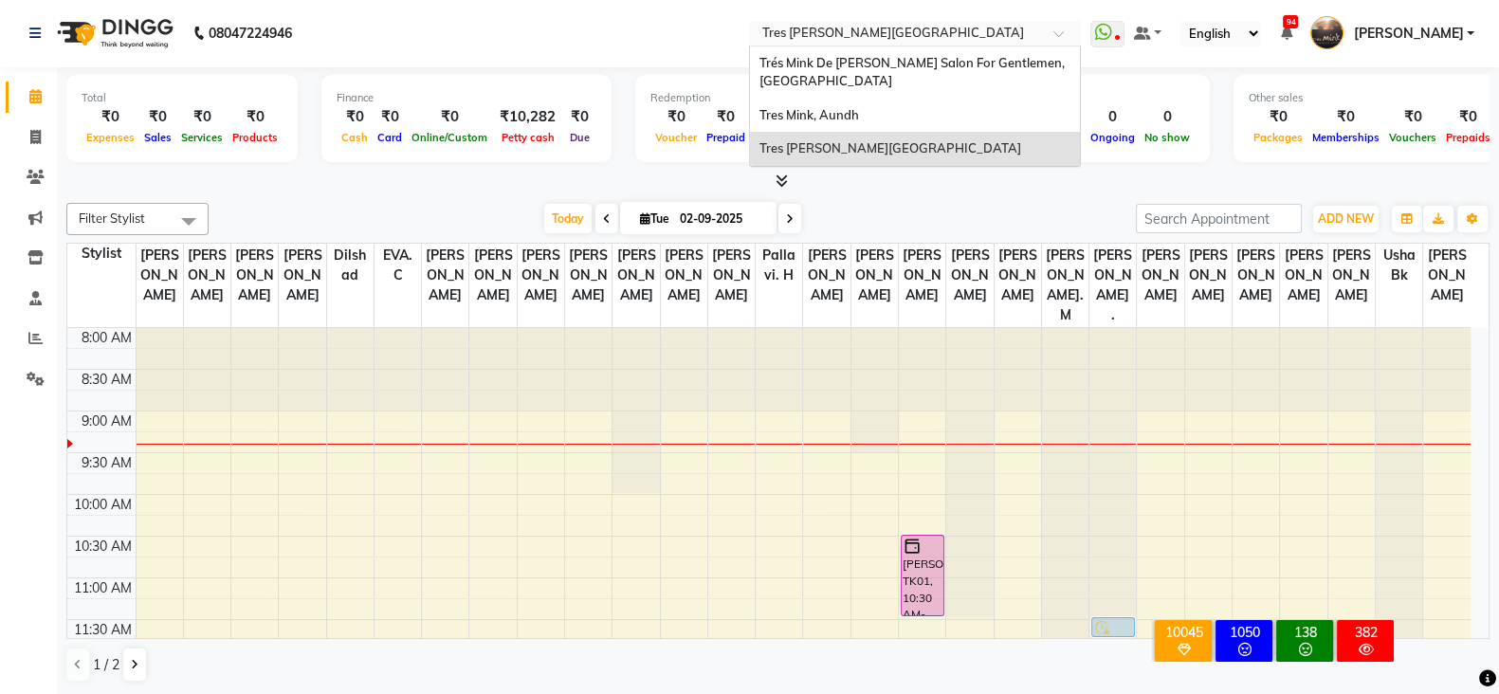
click at [922, 30] on input "text" at bounding box center [896, 35] width 275 height 19
click at [907, 73] on div "Trés Mink De [PERSON_NAME] Salon For Gentlemen, [GEOGRAPHIC_DATA]" at bounding box center [915, 72] width 330 height 52
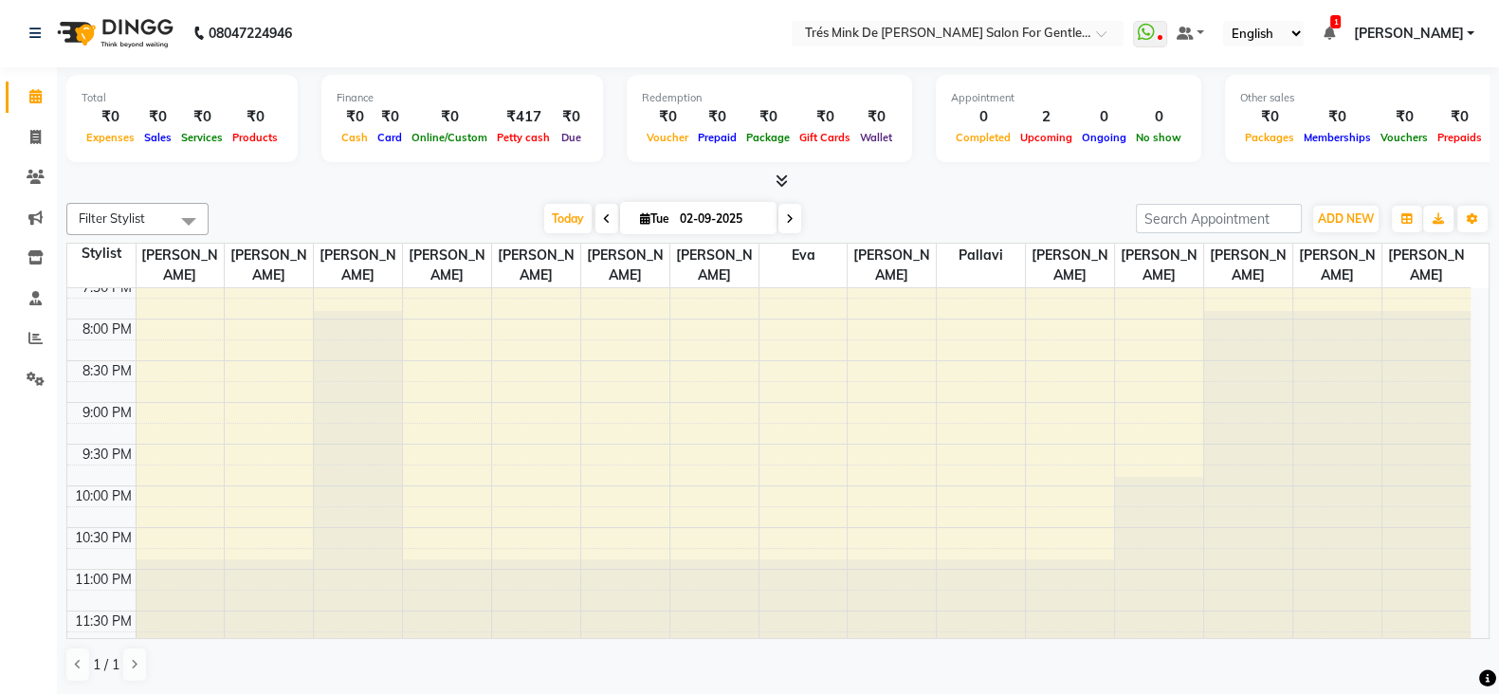
scroll to position [972, 0]
click at [1085, 211] on div "Today Tue 02-09-2025" at bounding box center [672, 219] width 908 height 28
click at [40, 334] on icon at bounding box center [35, 338] width 14 height 14
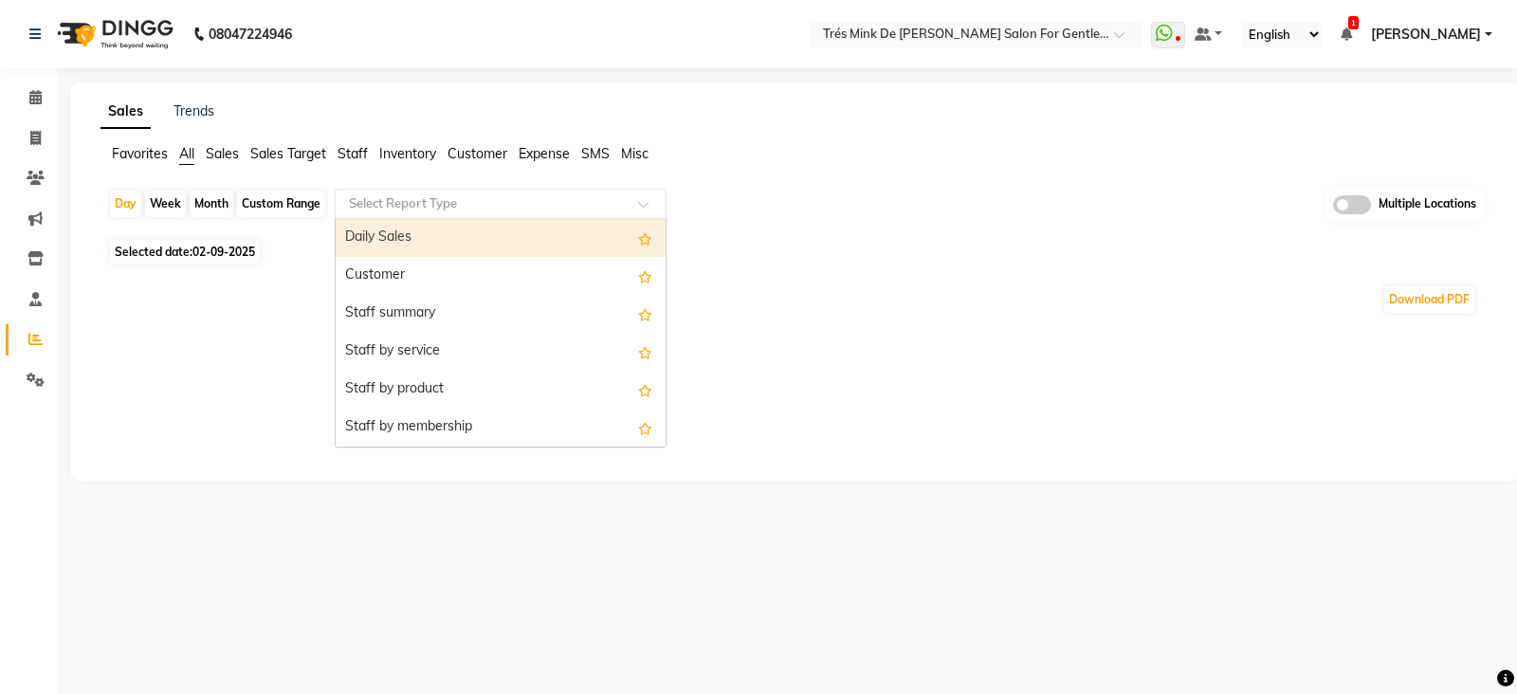
click at [486, 189] on div "Select Report Type" at bounding box center [501, 204] width 332 height 30
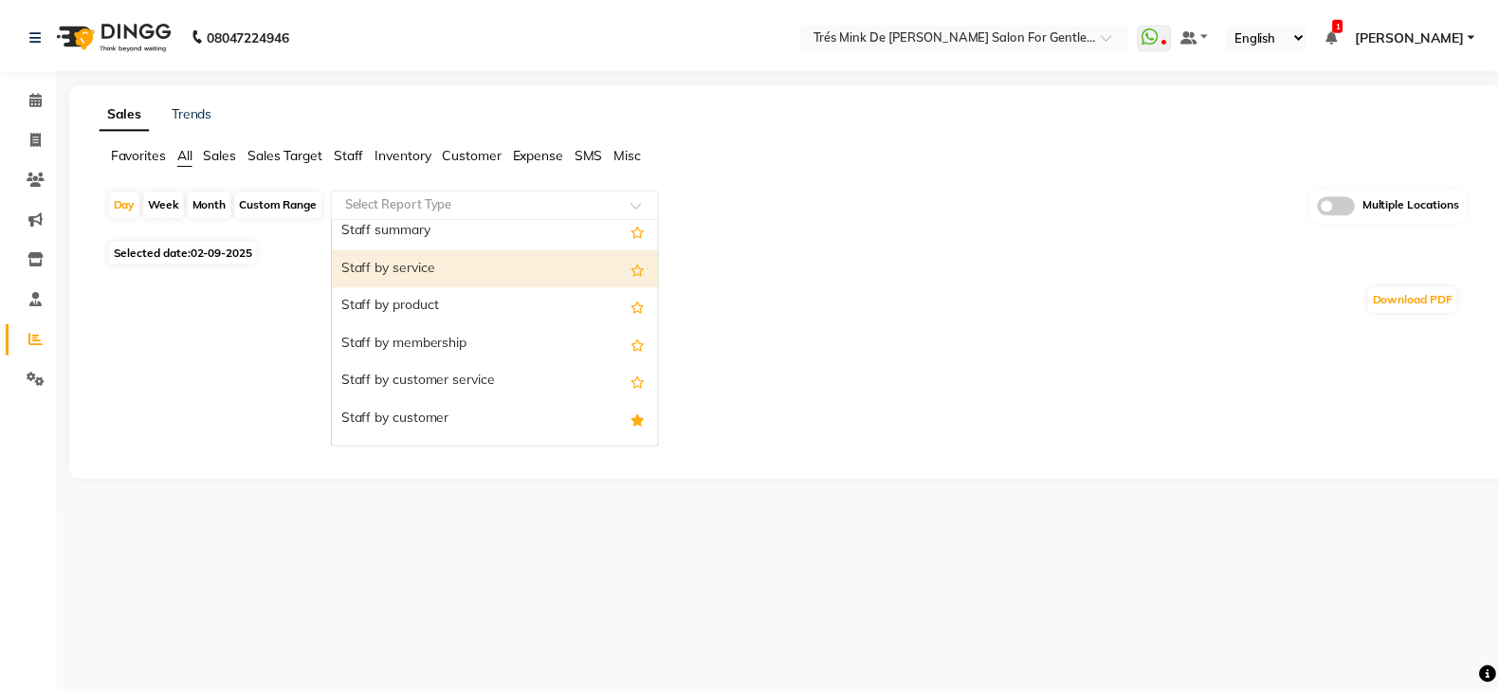
scroll to position [118, 0]
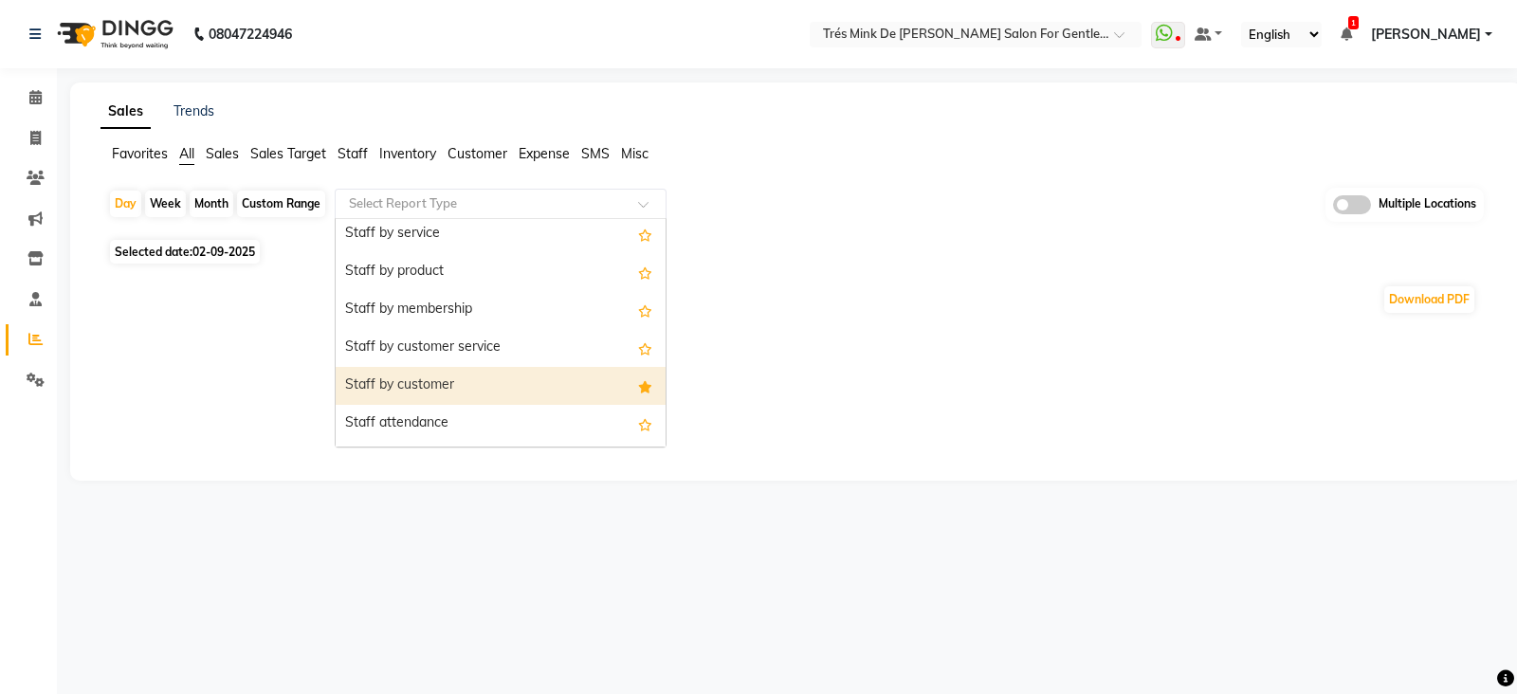
click at [522, 379] on div "Staff by customer" at bounding box center [501, 386] width 330 height 38
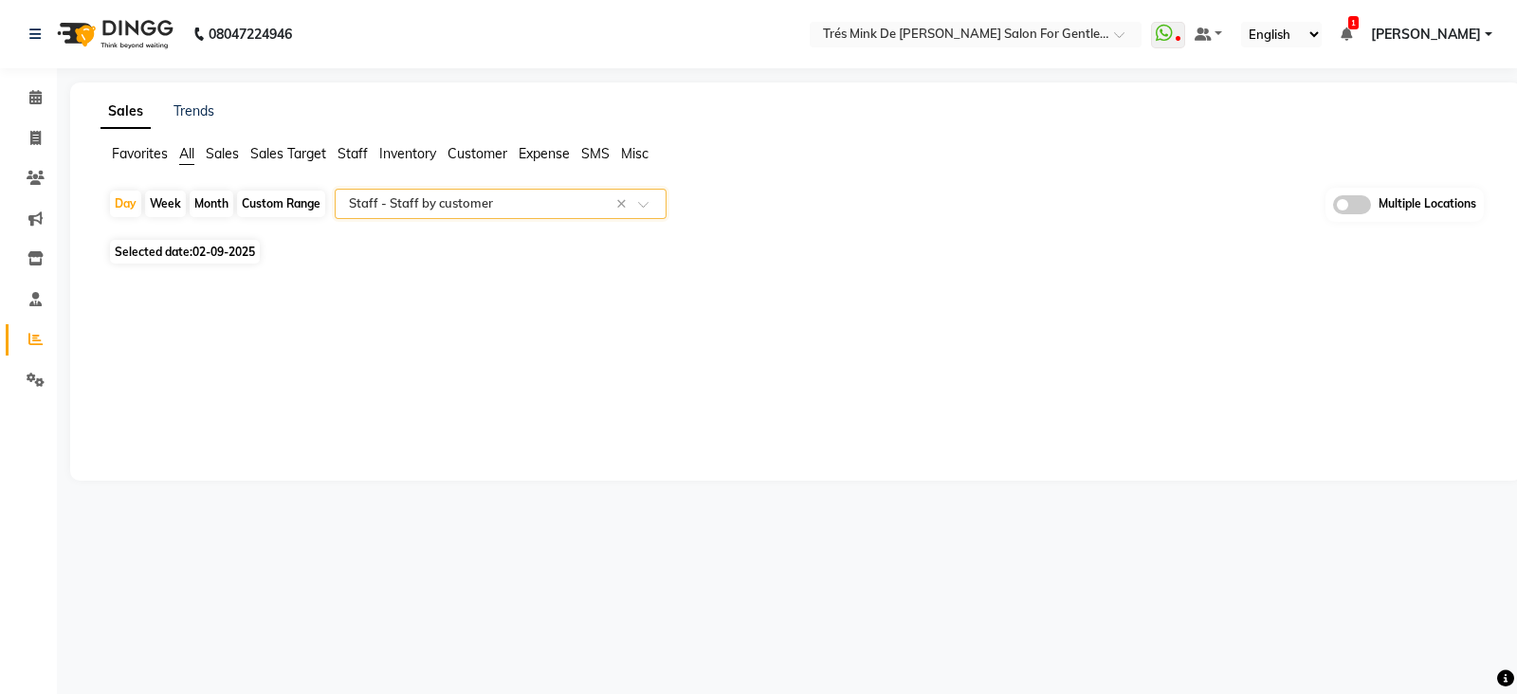
click at [208, 200] on div "Month" at bounding box center [212, 204] width 44 height 27
select select "9"
select select "2025"
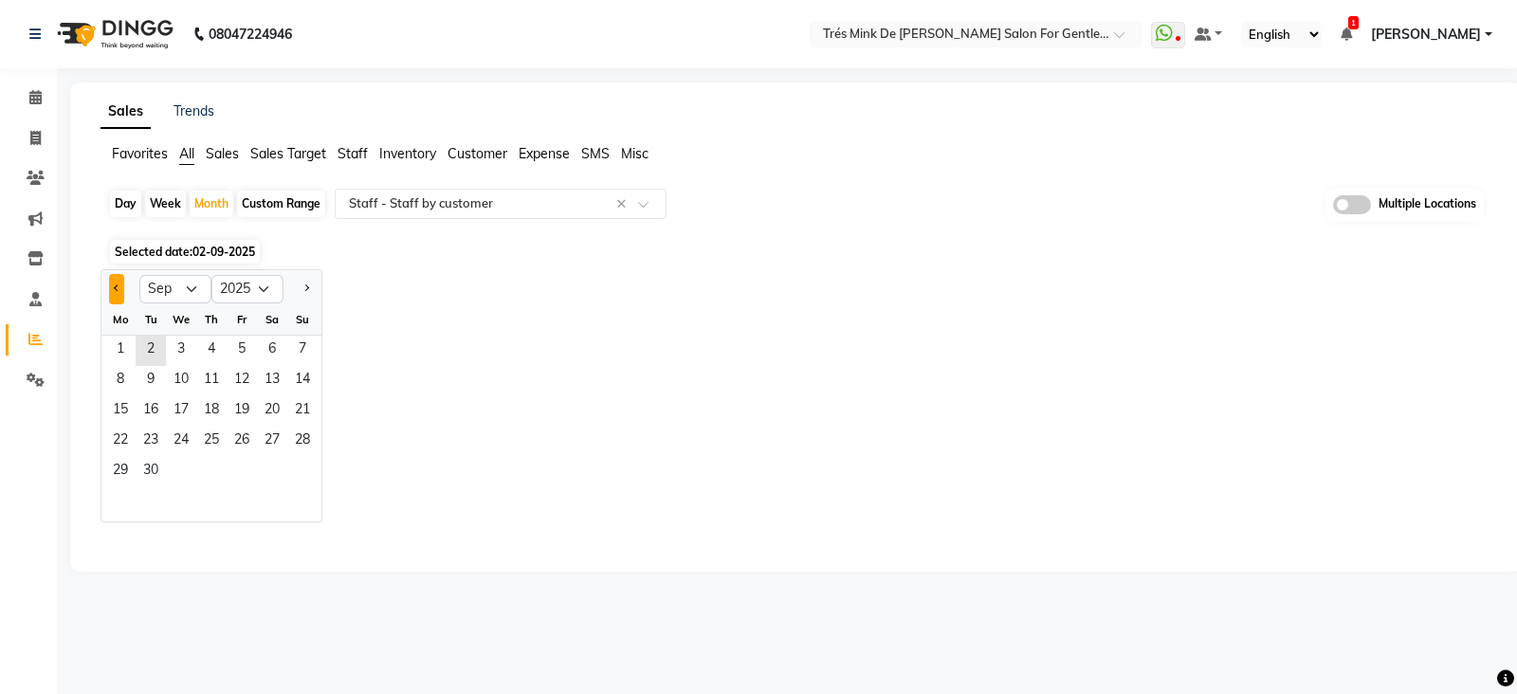
click at [119, 292] on button "Previous month" at bounding box center [116, 289] width 15 height 30
select select "8"
click at [235, 339] on span "1" at bounding box center [242, 351] width 30 height 30
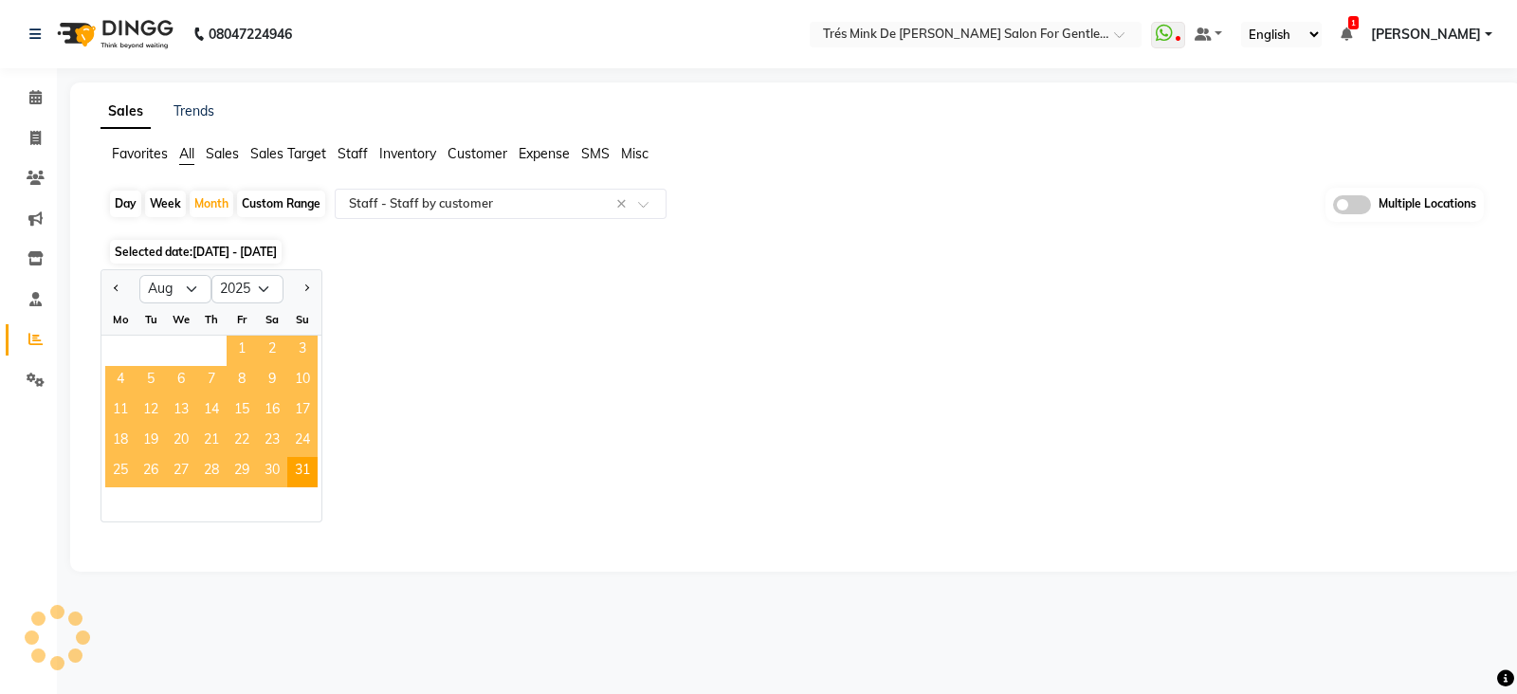
select select "filtered_report"
select select "csv"
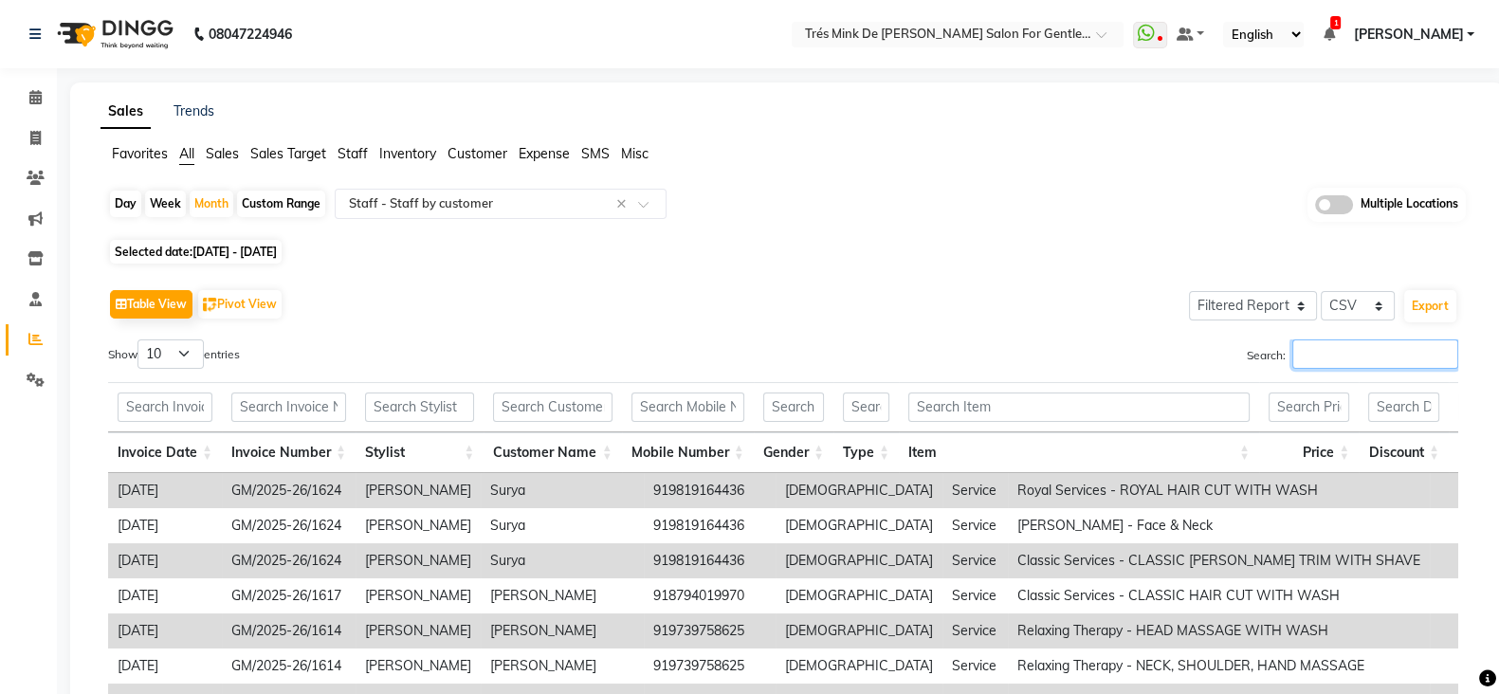
click at [1330, 354] on input "Search:" at bounding box center [1375, 353] width 166 height 29
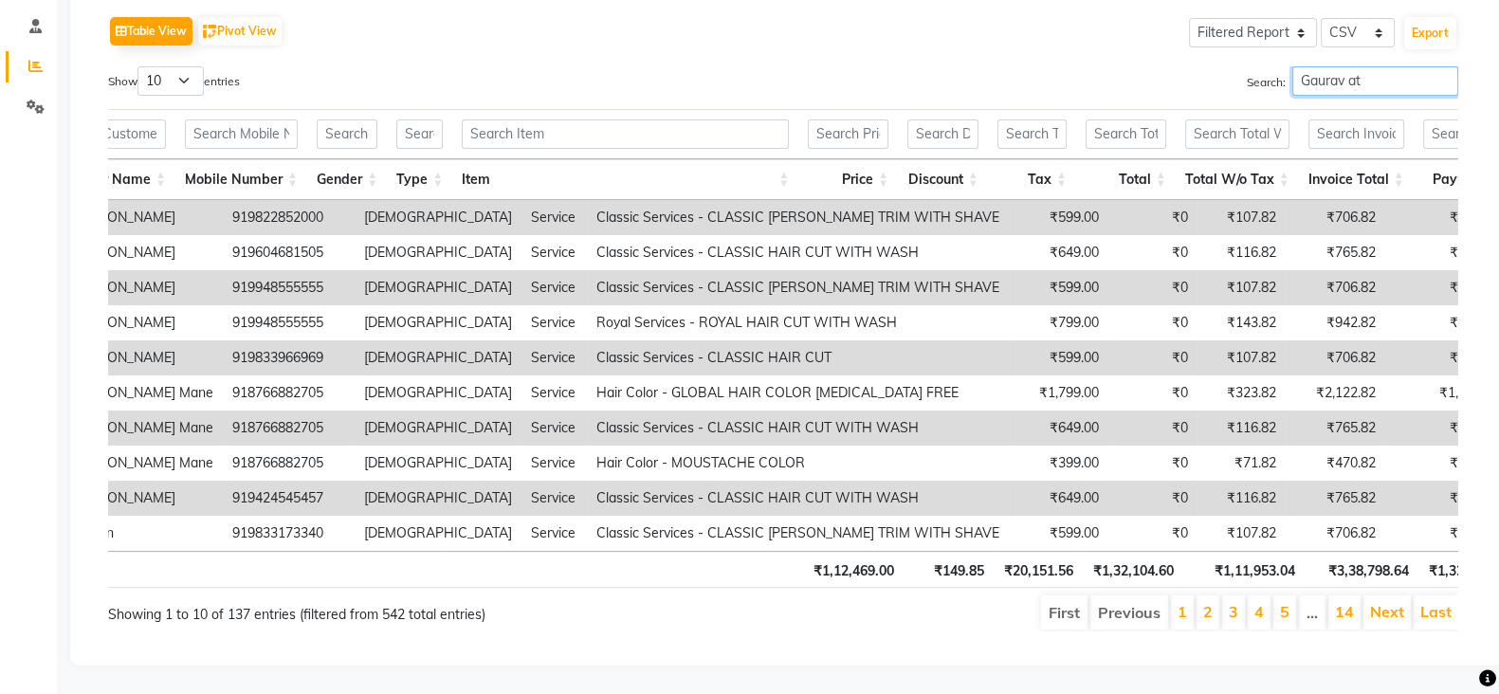
scroll to position [0, 0]
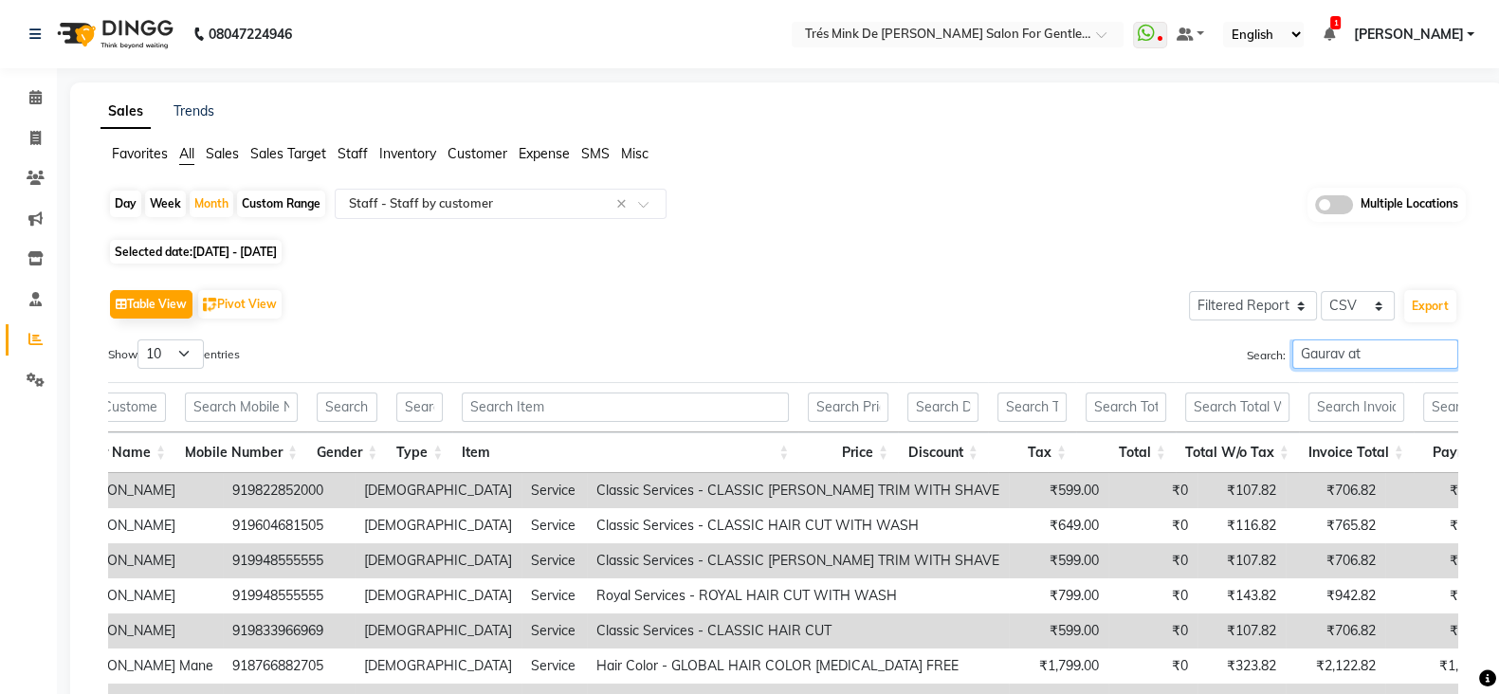
click at [1414, 348] on input "Gaurav at" at bounding box center [1375, 353] width 166 height 29
type input "G"
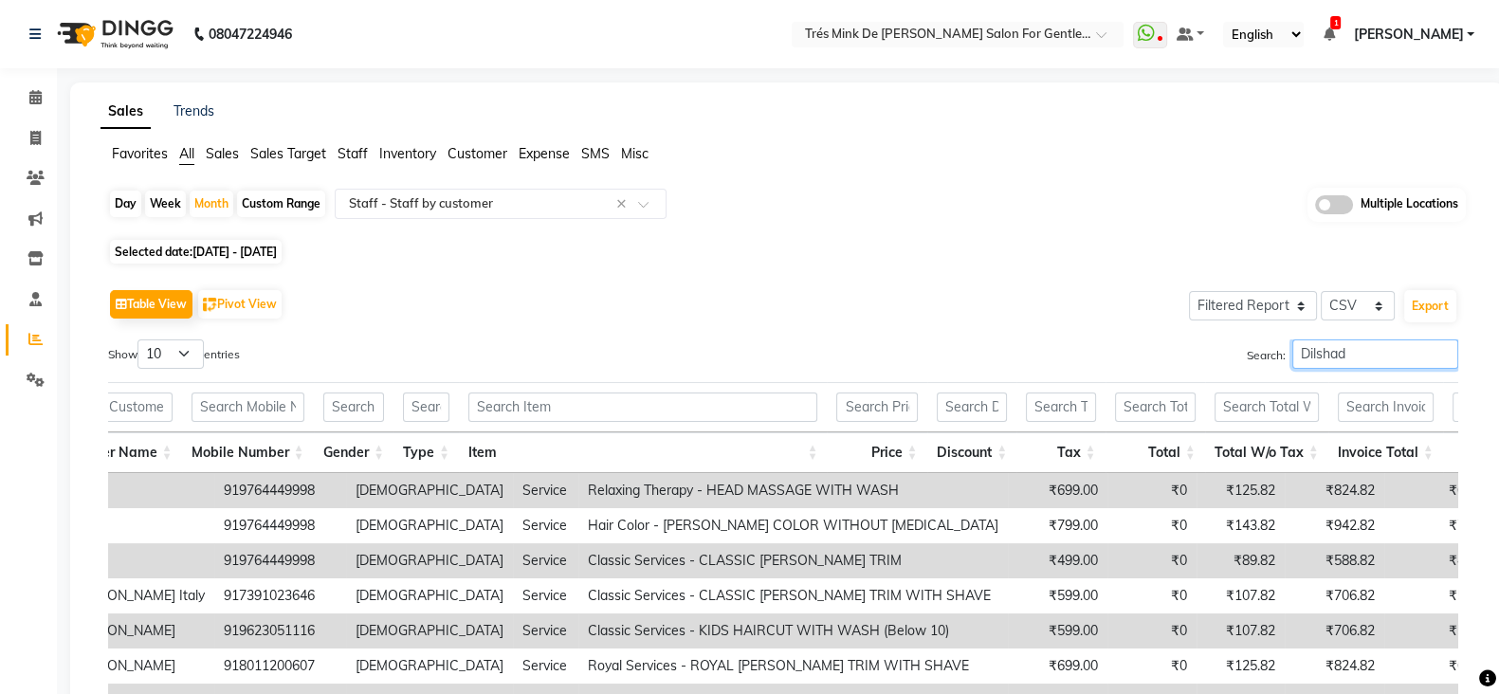
click at [1403, 349] on input "Dilshad" at bounding box center [1375, 353] width 166 height 29
click at [1350, 356] on input "Dilshad" at bounding box center [1375, 353] width 166 height 29
type input "D"
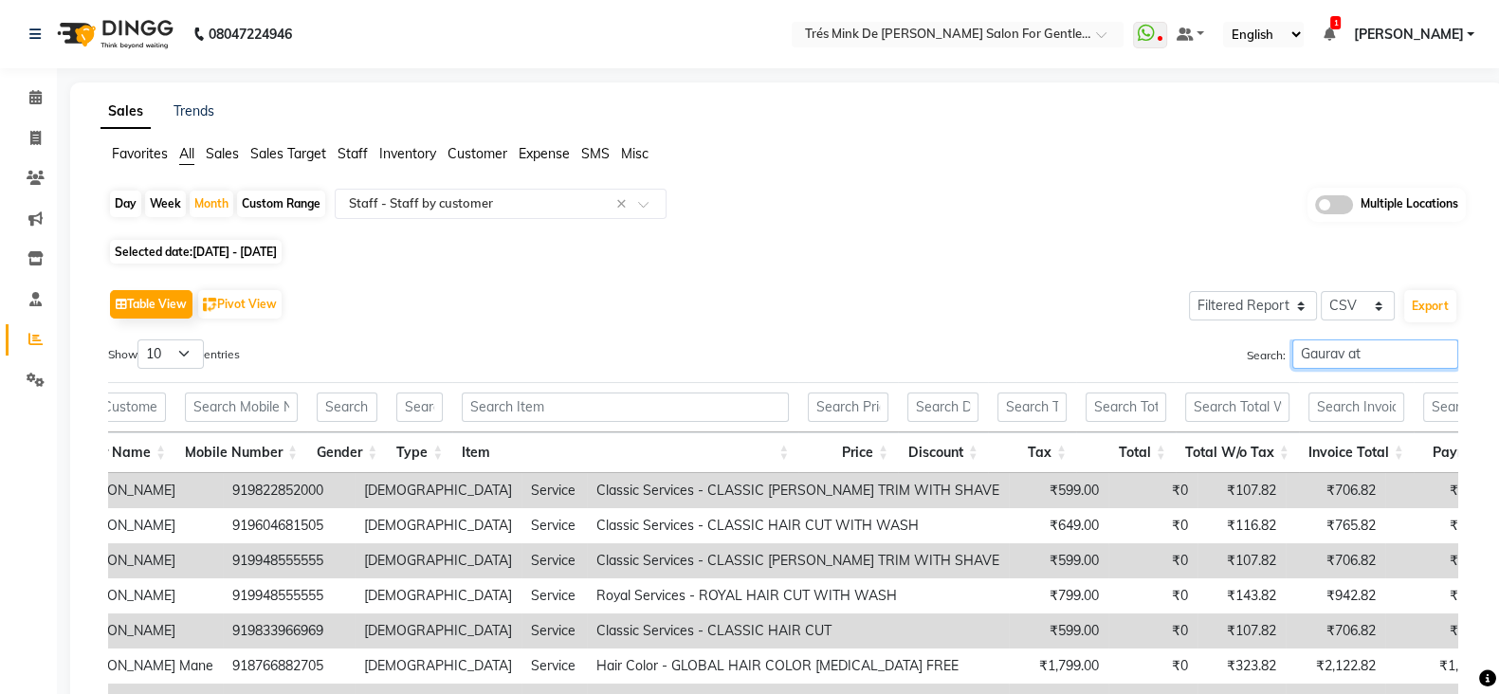
click at [1366, 342] on input "Gaurav at" at bounding box center [1375, 353] width 166 height 29
click at [1388, 356] on input "Gaurav at" at bounding box center [1375, 353] width 166 height 29
type input "G"
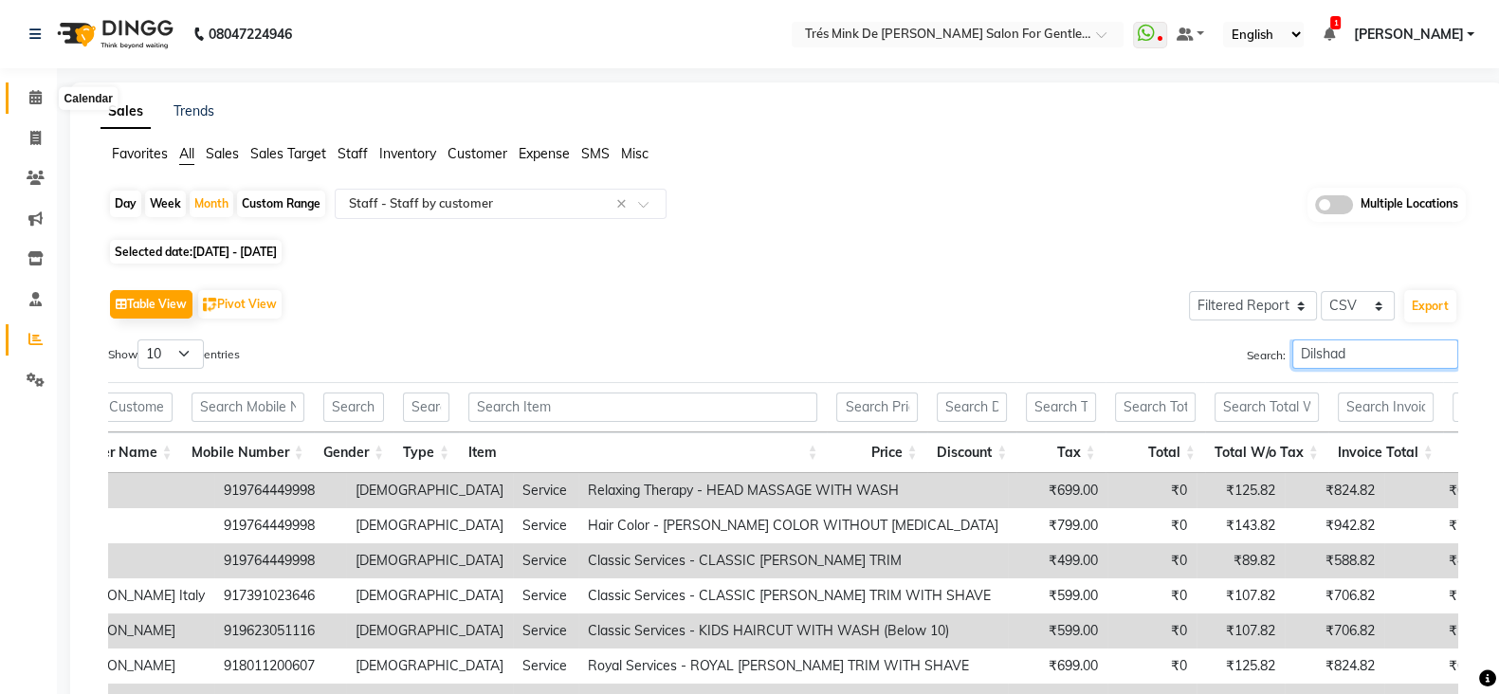
type input "Dilshad"
click at [36, 104] on icon at bounding box center [35, 97] width 12 height 14
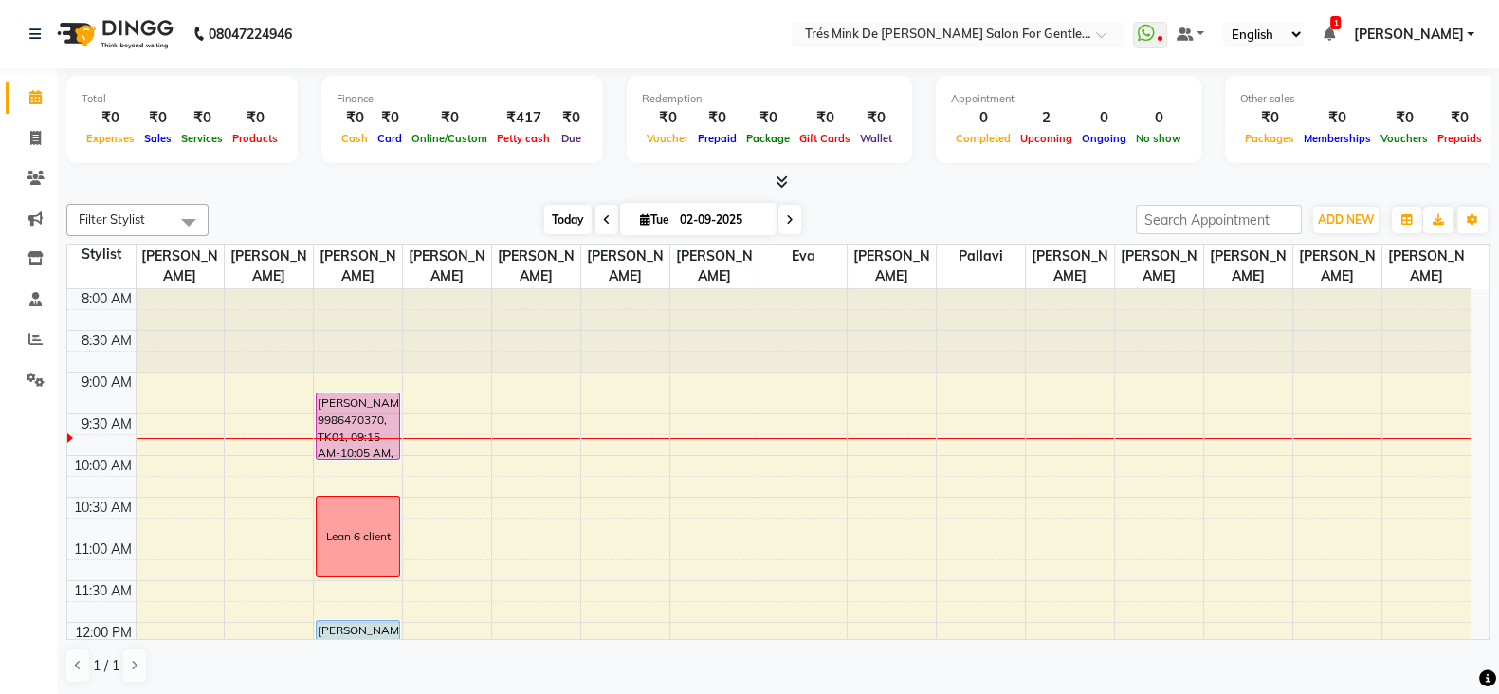
click at [556, 224] on span "Today" at bounding box center [567, 219] width 47 height 29
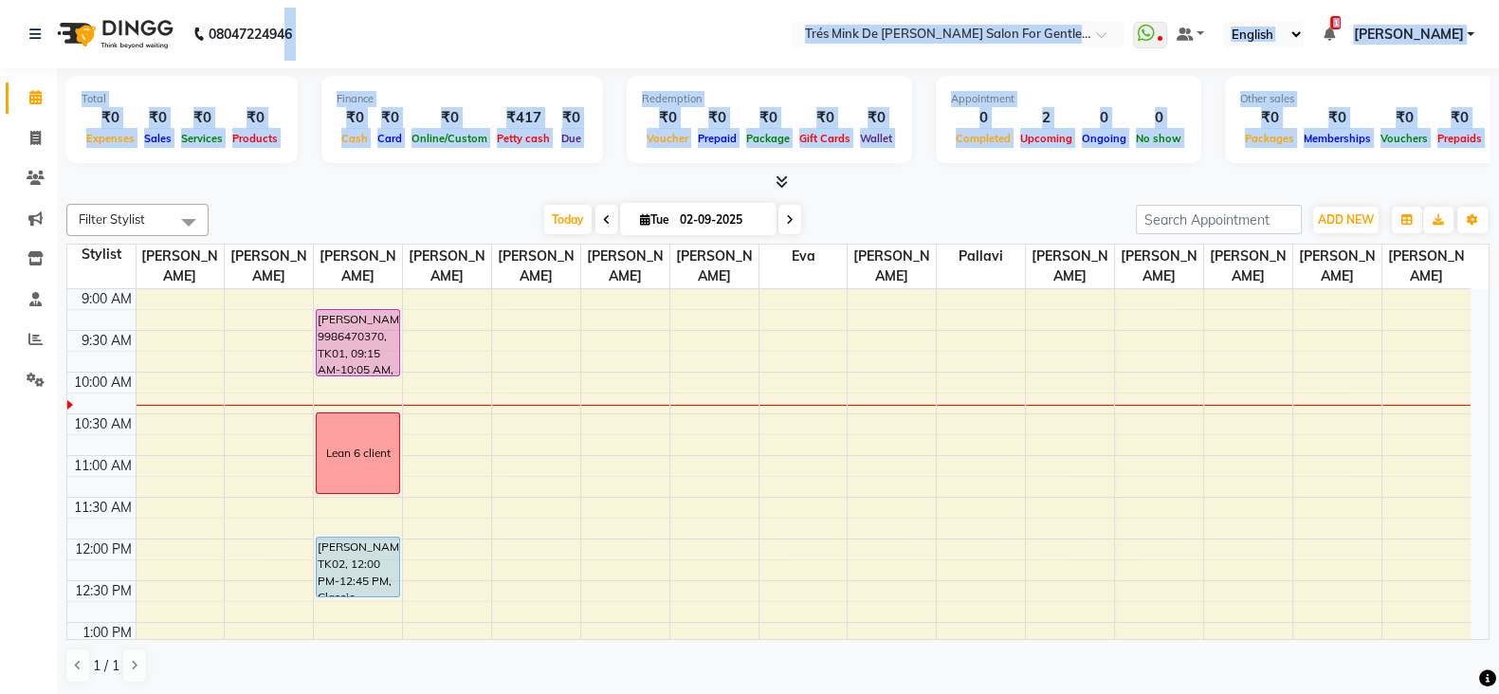
drag, startPoint x: 156, startPoint y: 64, endPoint x: 499, endPoint y: -76, distance: 369.6
click at [499, 0] on html "08047224946 Need Help? Call us on 08047224946 Select Location × Trés Mink De Sh…" at bounding box center [749, 347] width 1499 height 694
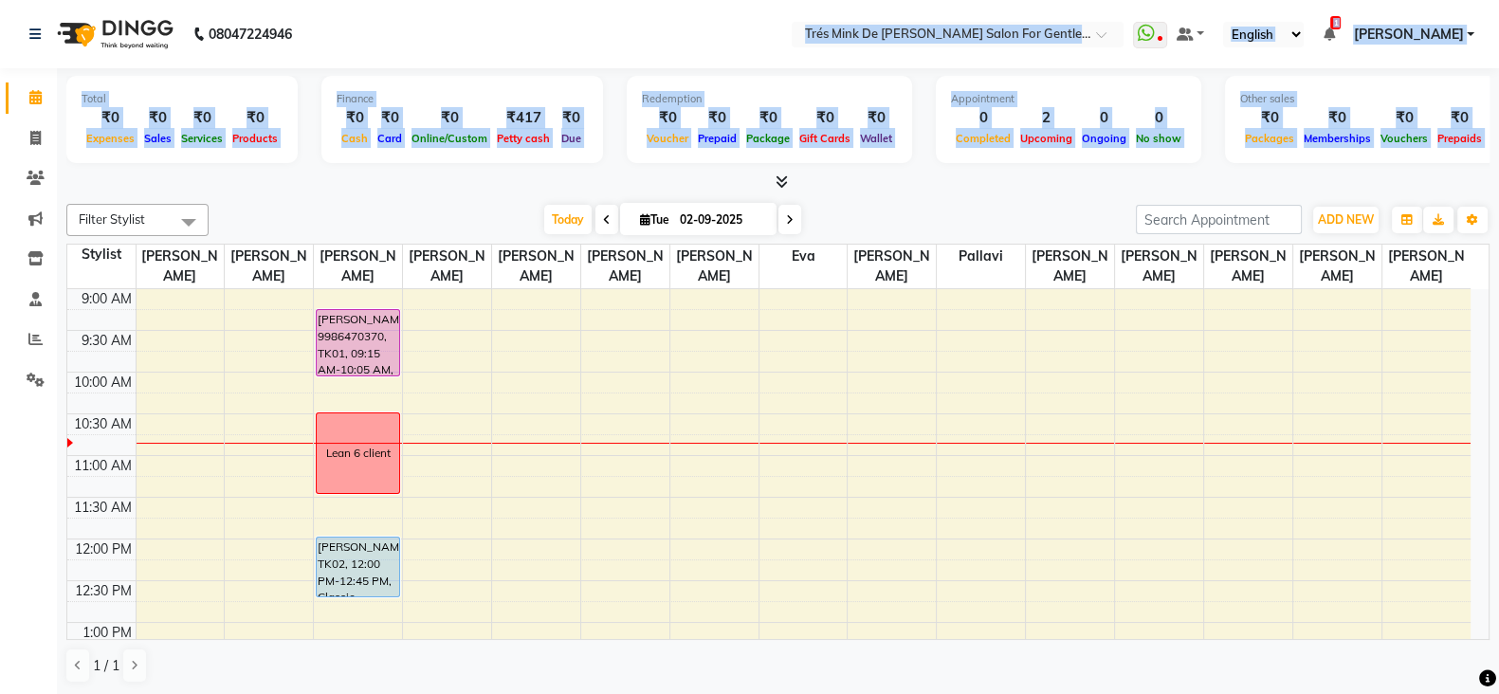
click at [465, 26] on nav "08047224946 Select Location × Trés Mink De Shailesh Mistry Salon For Gentlemen,…" at bounding box center [749, 34] width 1499 height 68
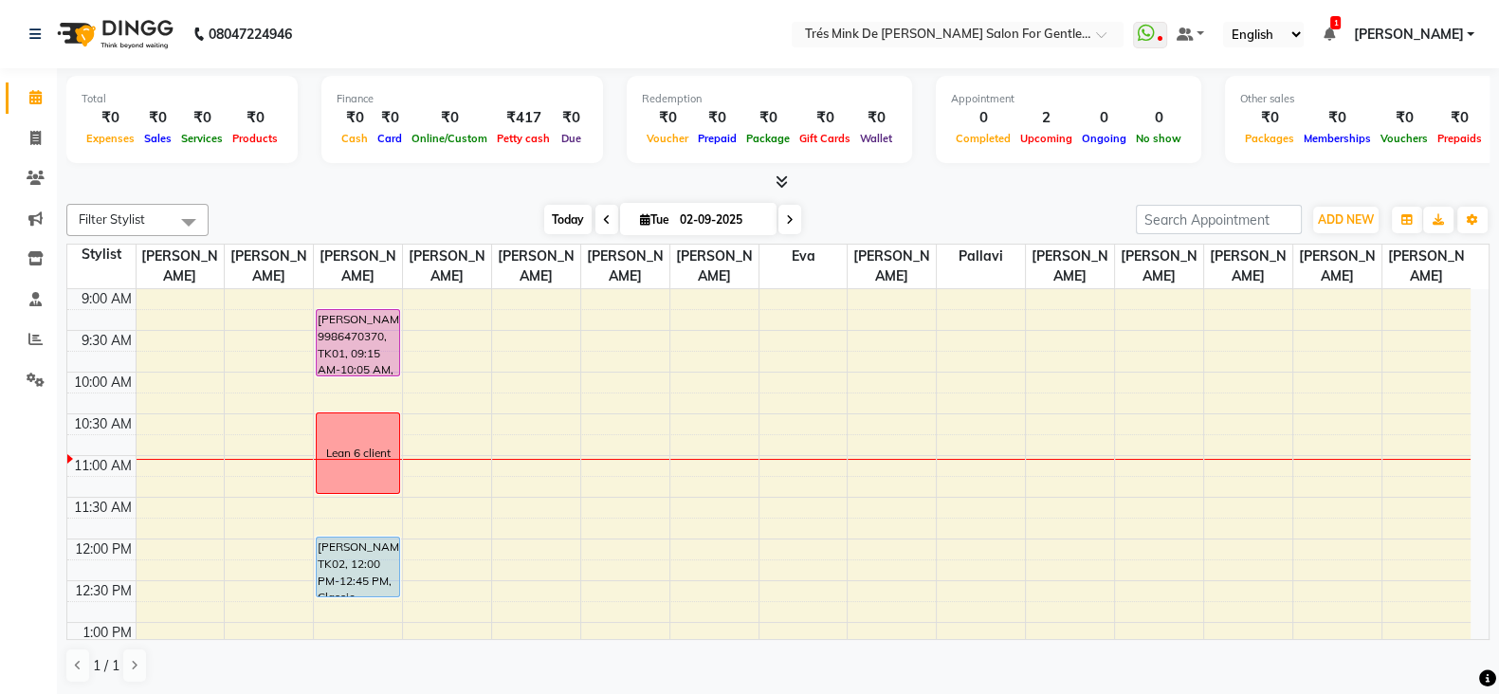
click at [559, 208] on span "Today" at bounding box center [567, 219] width 47 height 29
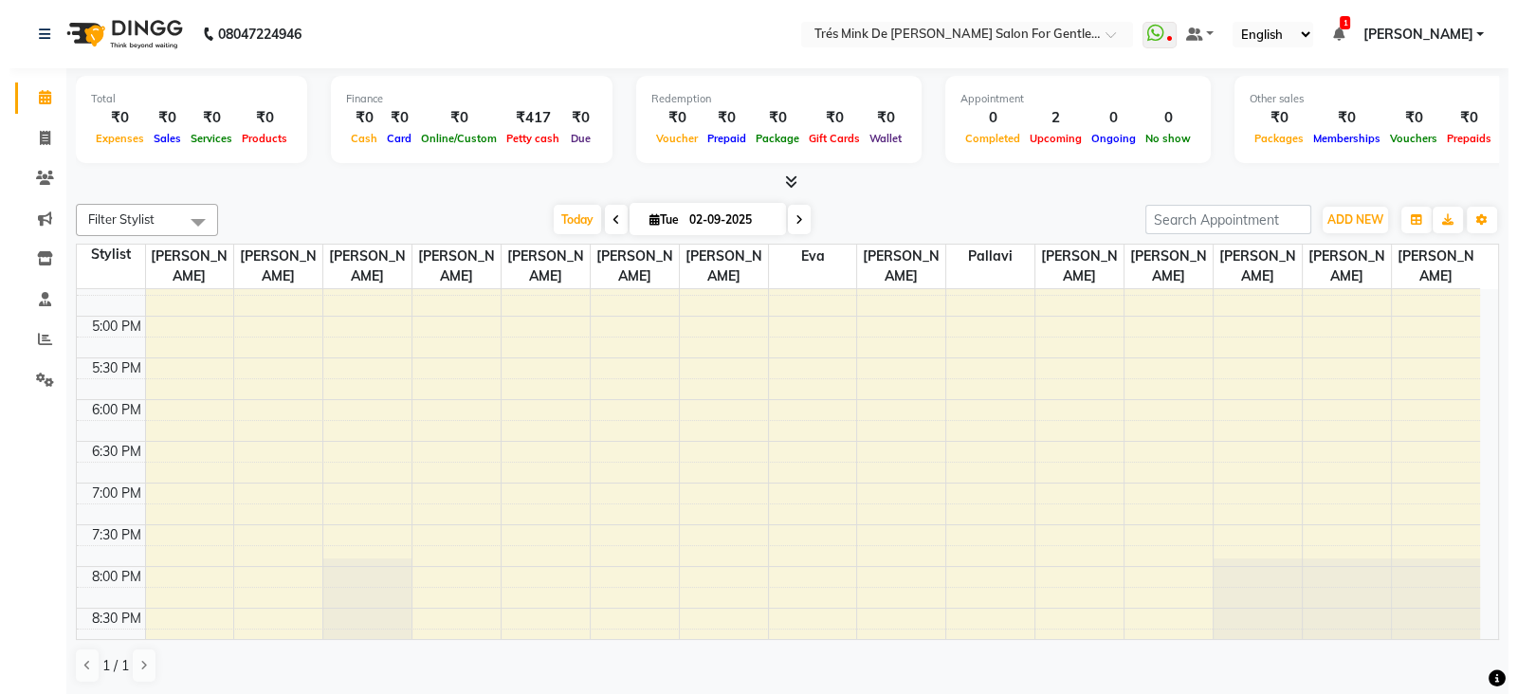
scroll to position [605, 0]
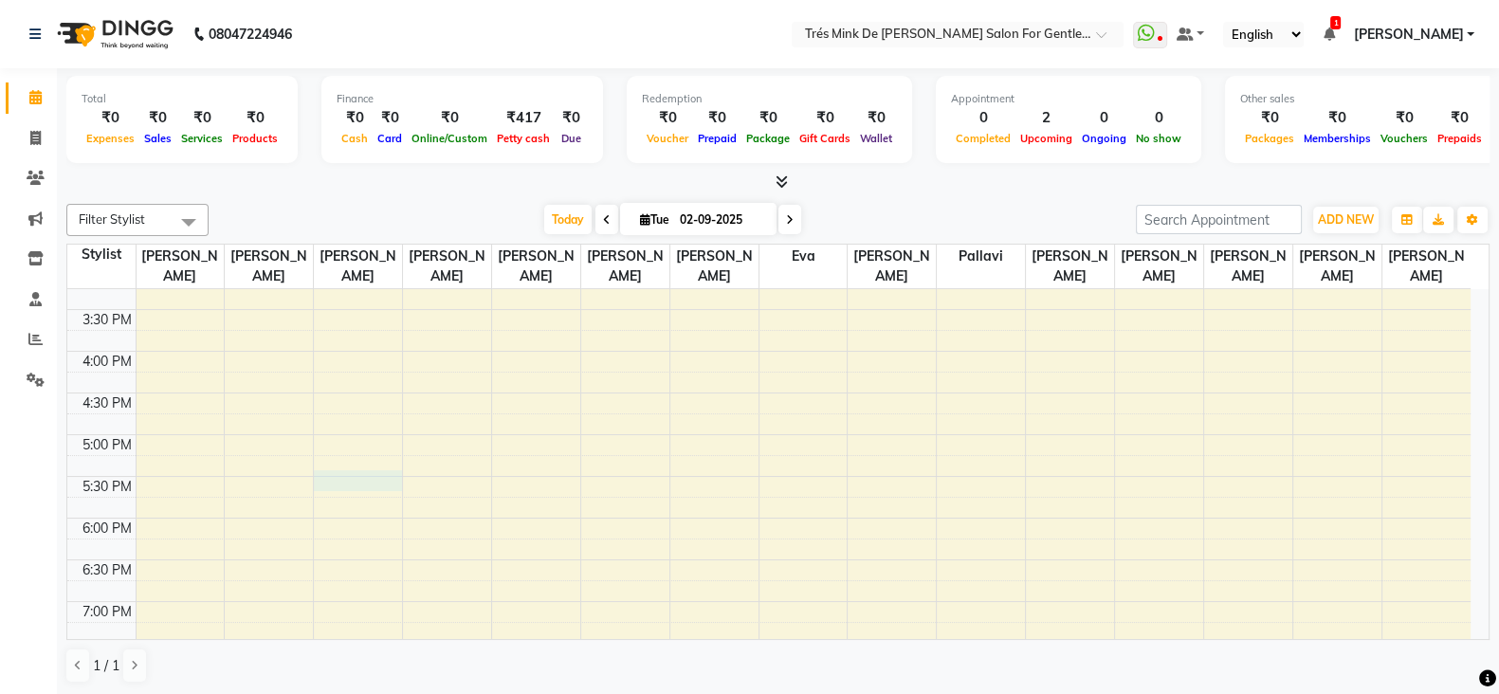
click at [341, 474] on div "8:00 AM 8:30 AM 9:00 AM 9:30 AM 10:00 AM 10:30 AM 11:00 AM 11:30 AM 12:00 PM 12…" at bounding box center [768, 351] width 1403 height 1334
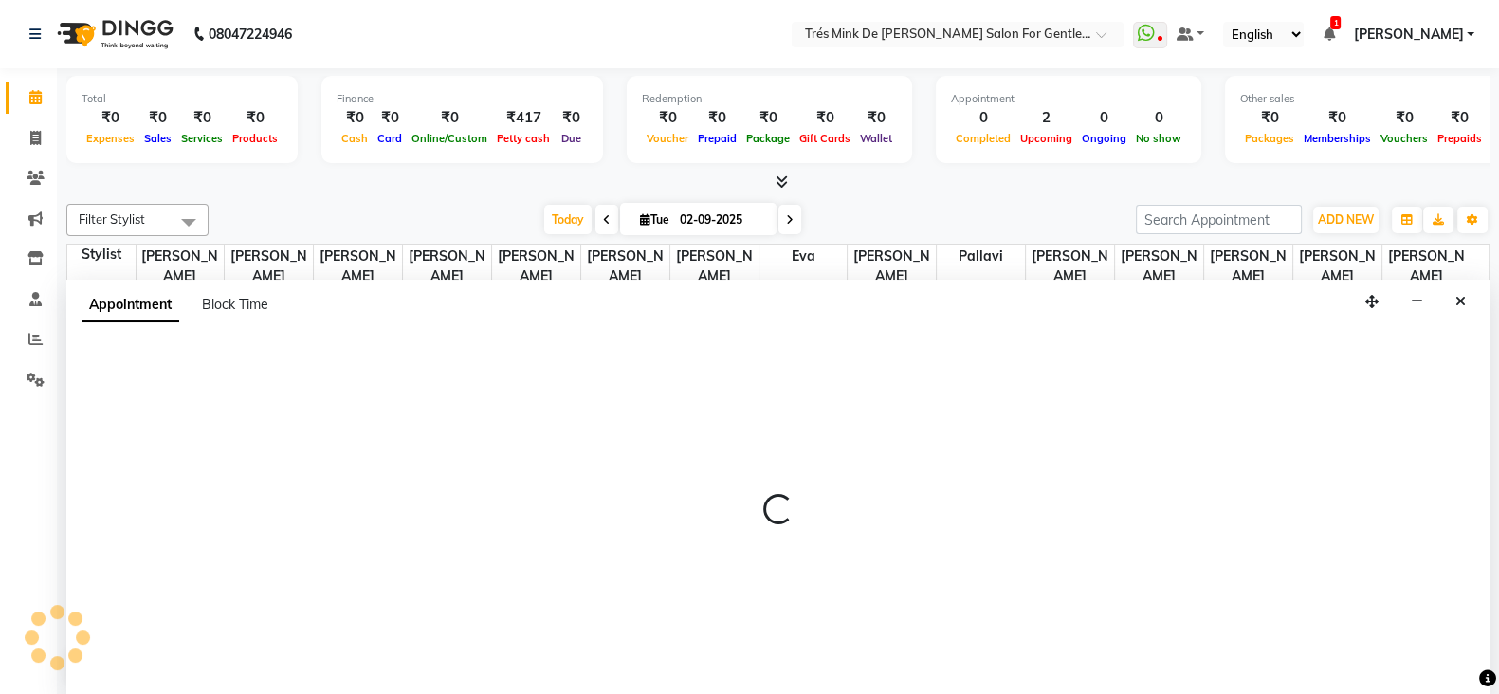
select select "18143"
select select "1050"
select select "tentative"
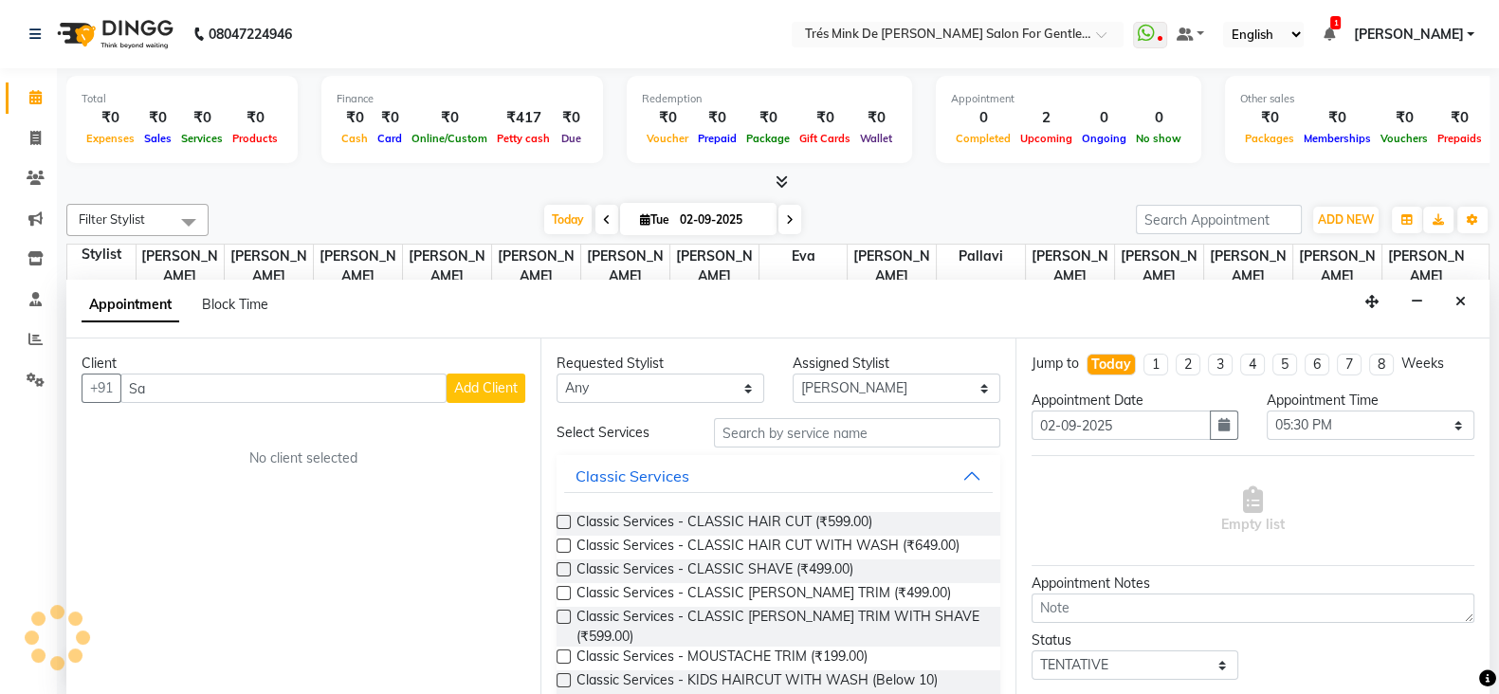
type input "S"
type input "s"
type input "A"
type input "S"
type input "9673002620"
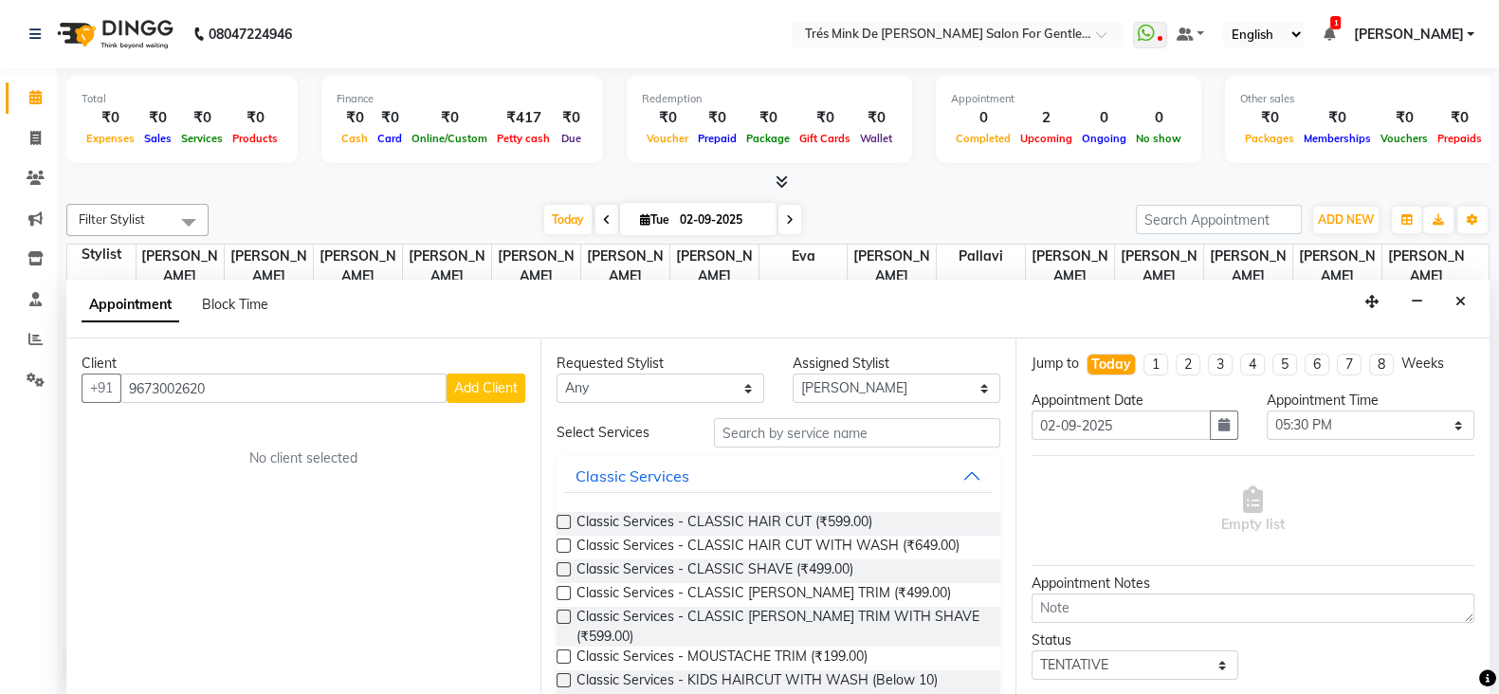
click at [471, 379] on span "Add Client" at bounding box center [486, 387] width 64 height 17
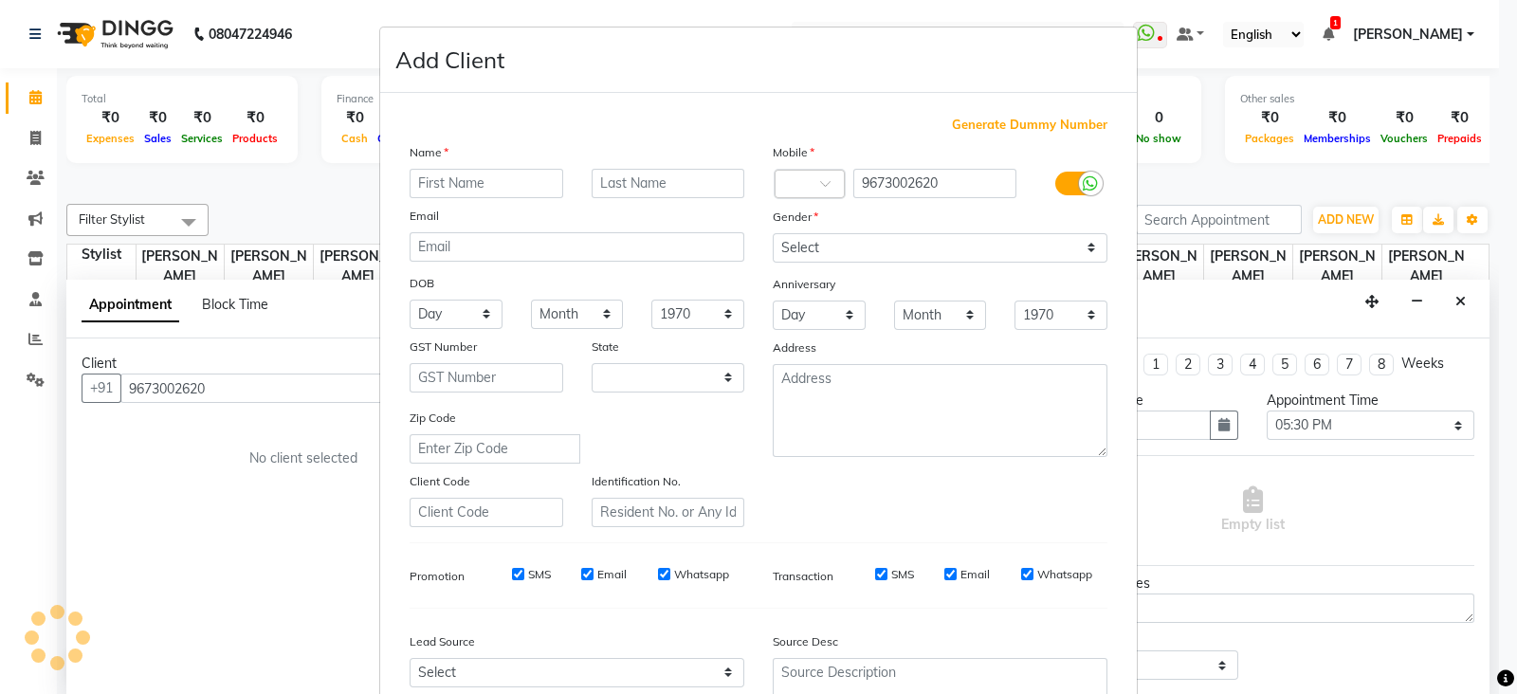
select select "22"
click at [464, 191] on input "text" at bounding box center [487, 183] width 154 height 29
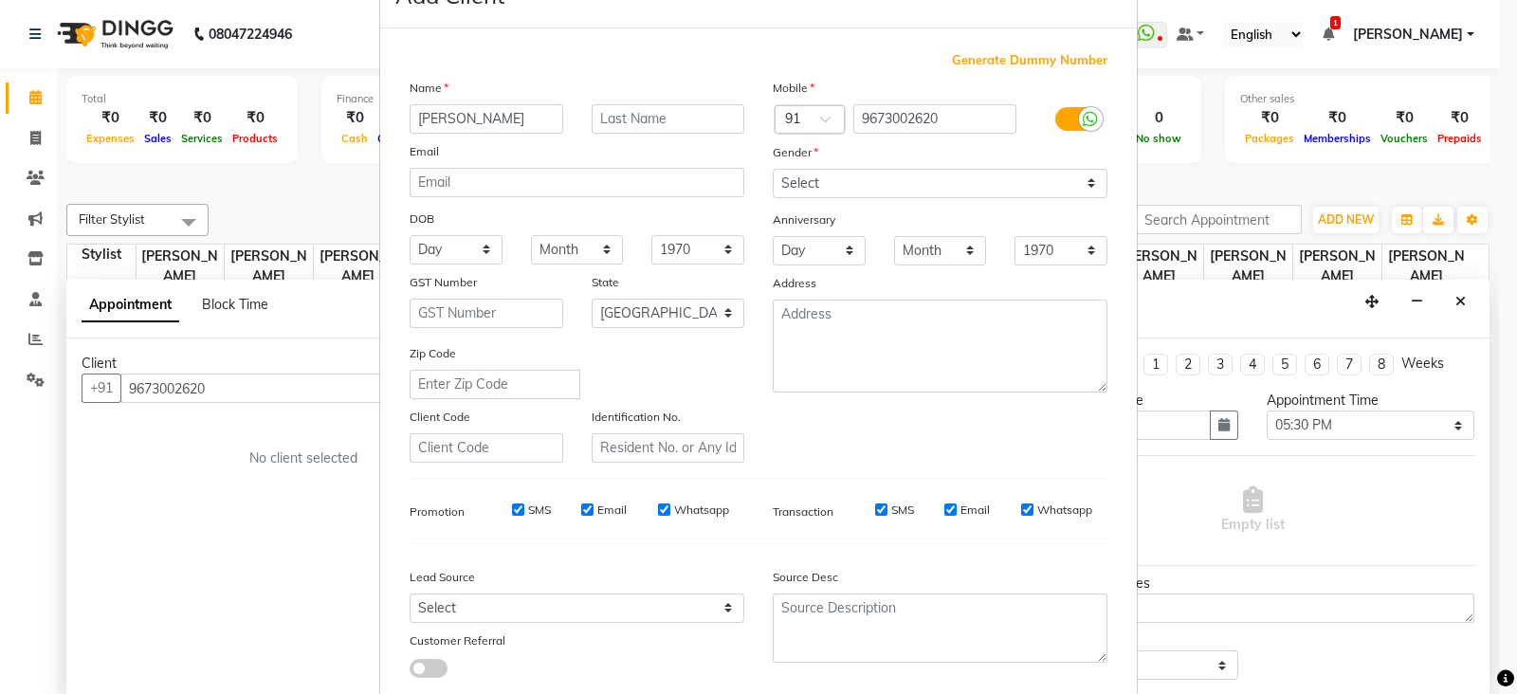
scroll to position [118, 0]
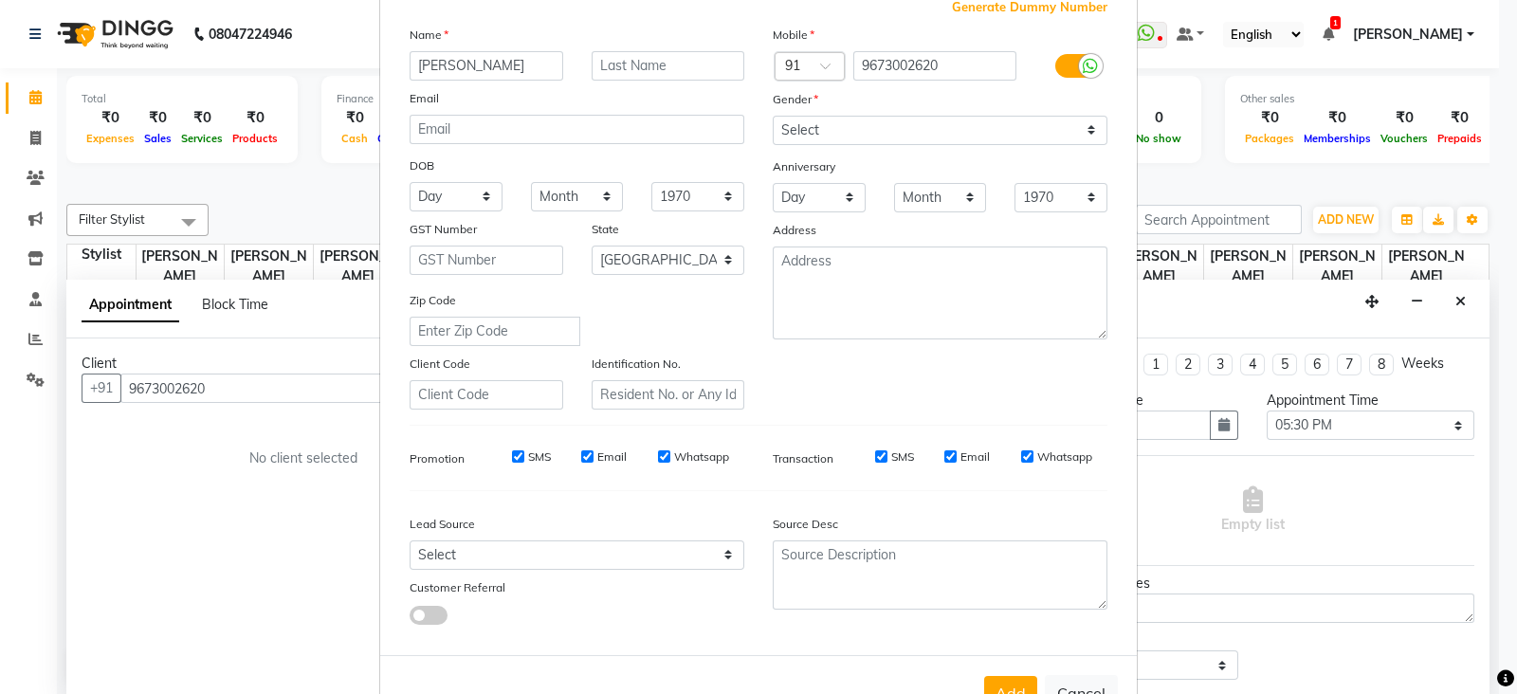
type input "Shakil"
drag, startPoint x: 833, startPoint y: 142, endPoint x: 844, endPoint y: 122, distance: 22.9
click at [833, 142] on select "Select Male Female Other Prefer Not To Say" at bounding box center [940, 130] width 335 height 29
select select "male"
click at [773, 116] on select "Select Male Female Other Prefer Not To Say" at bounding box center [940, 130] width 335 height 29
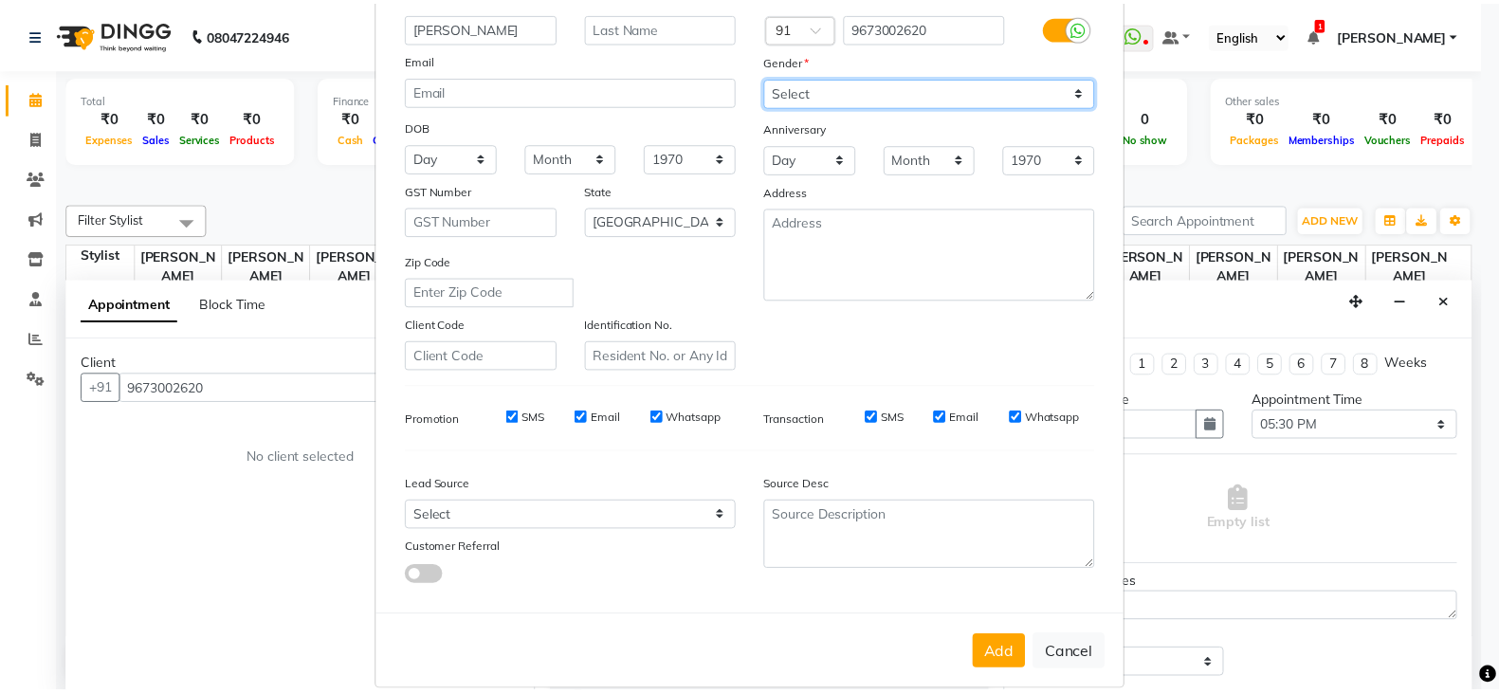
scroll to position [192, 0]
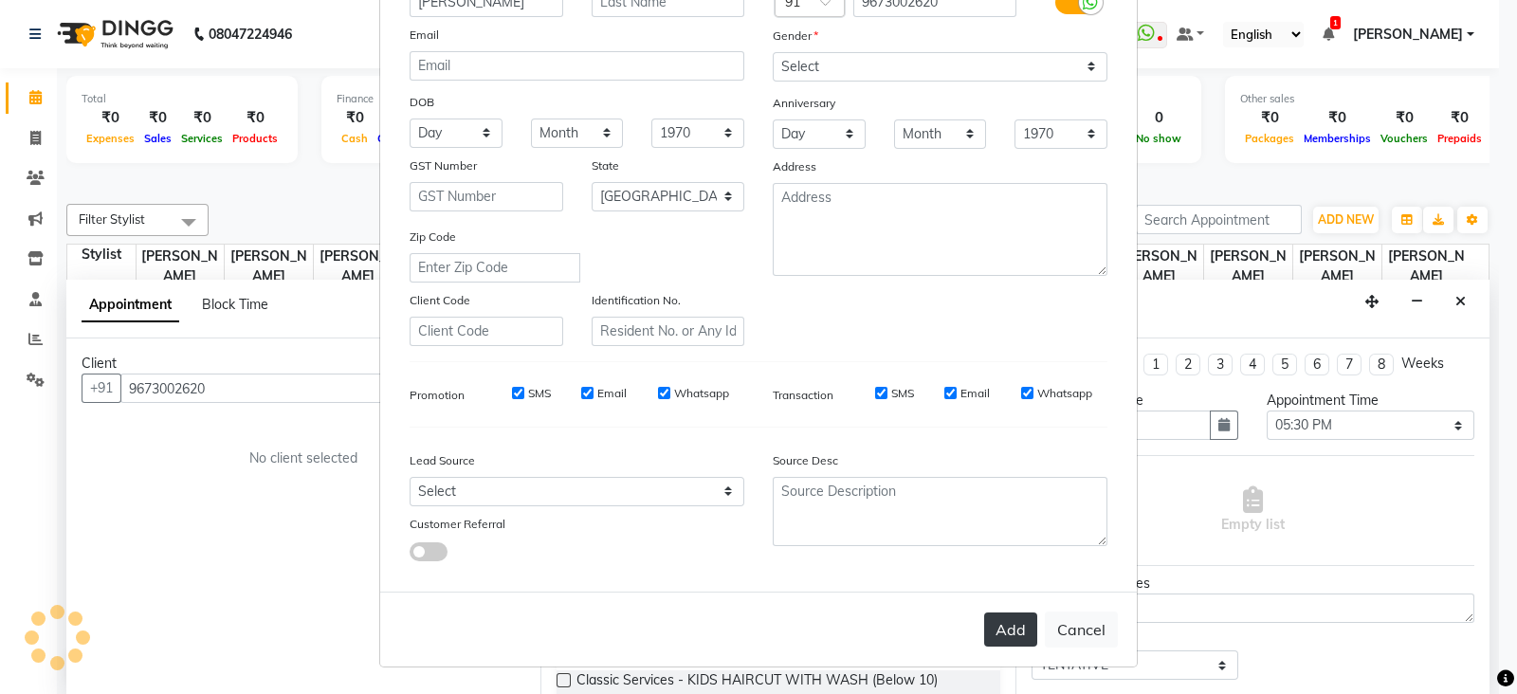
click at [1017, 639] on button "Add" at bounding box center [1010, 630] width 53 height 34
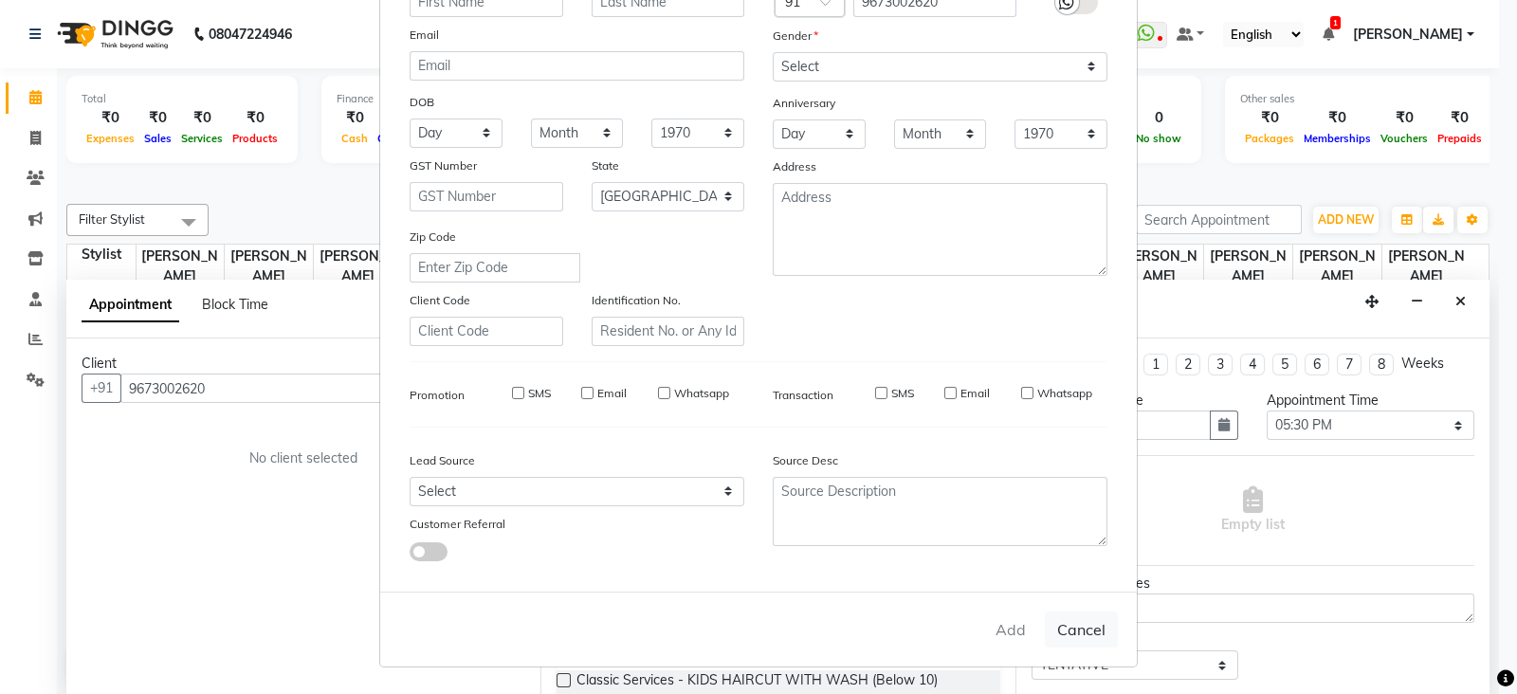
select select
select select "null"
select select
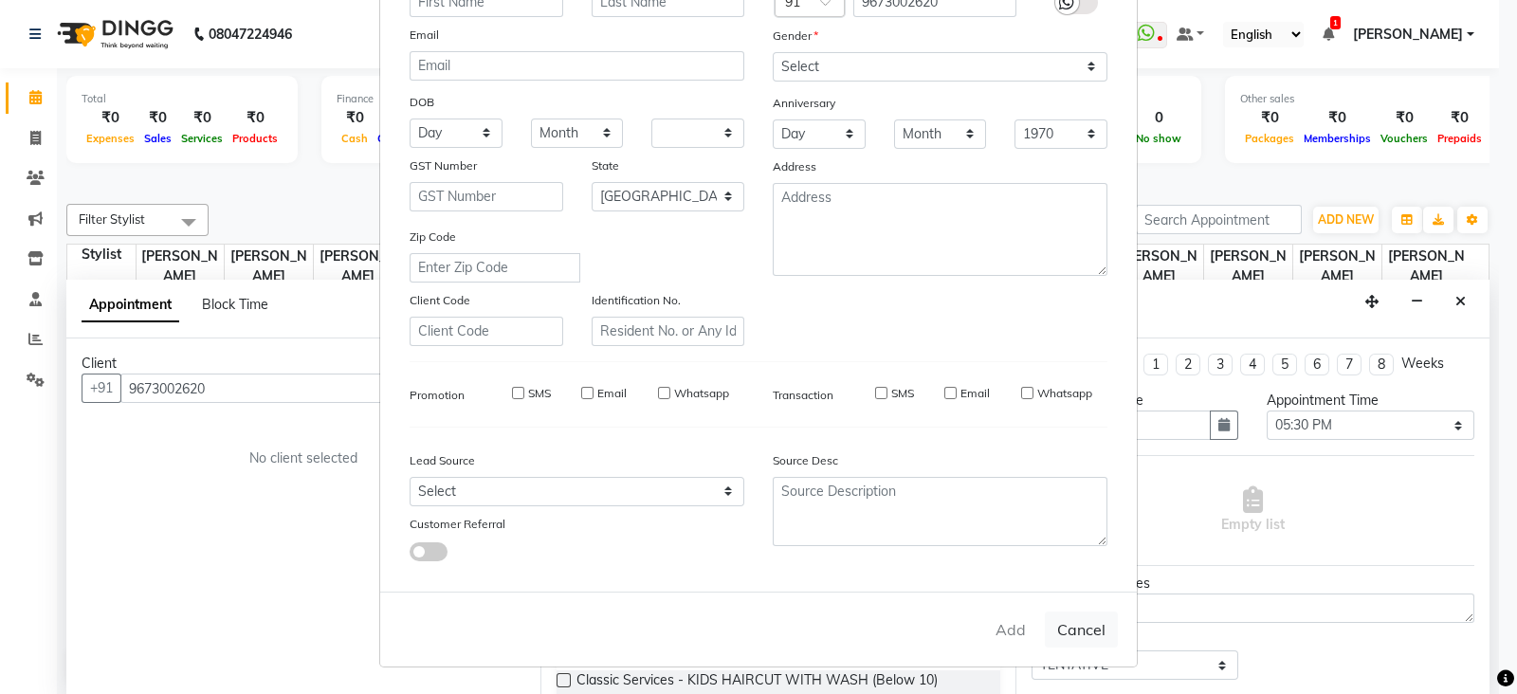
select select
checkbox input "false"
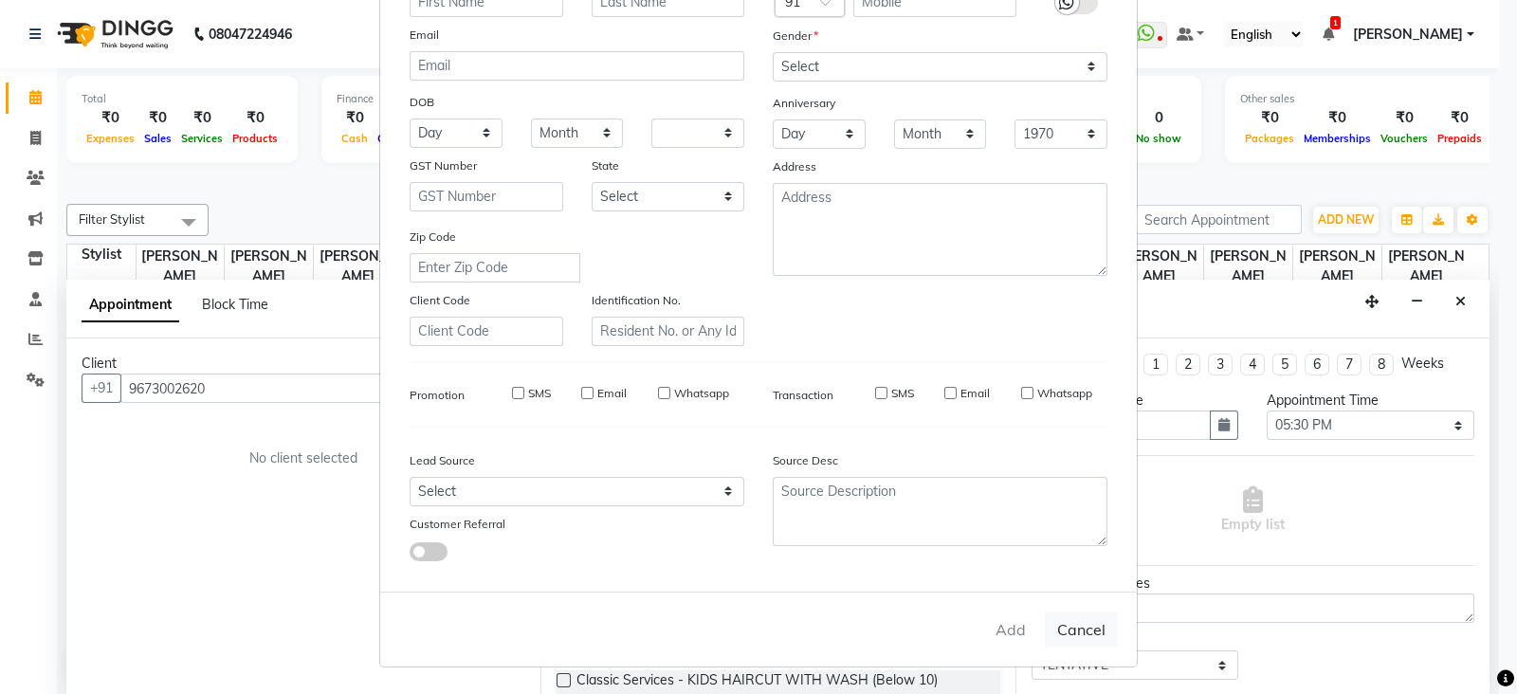
checkbox input "false"
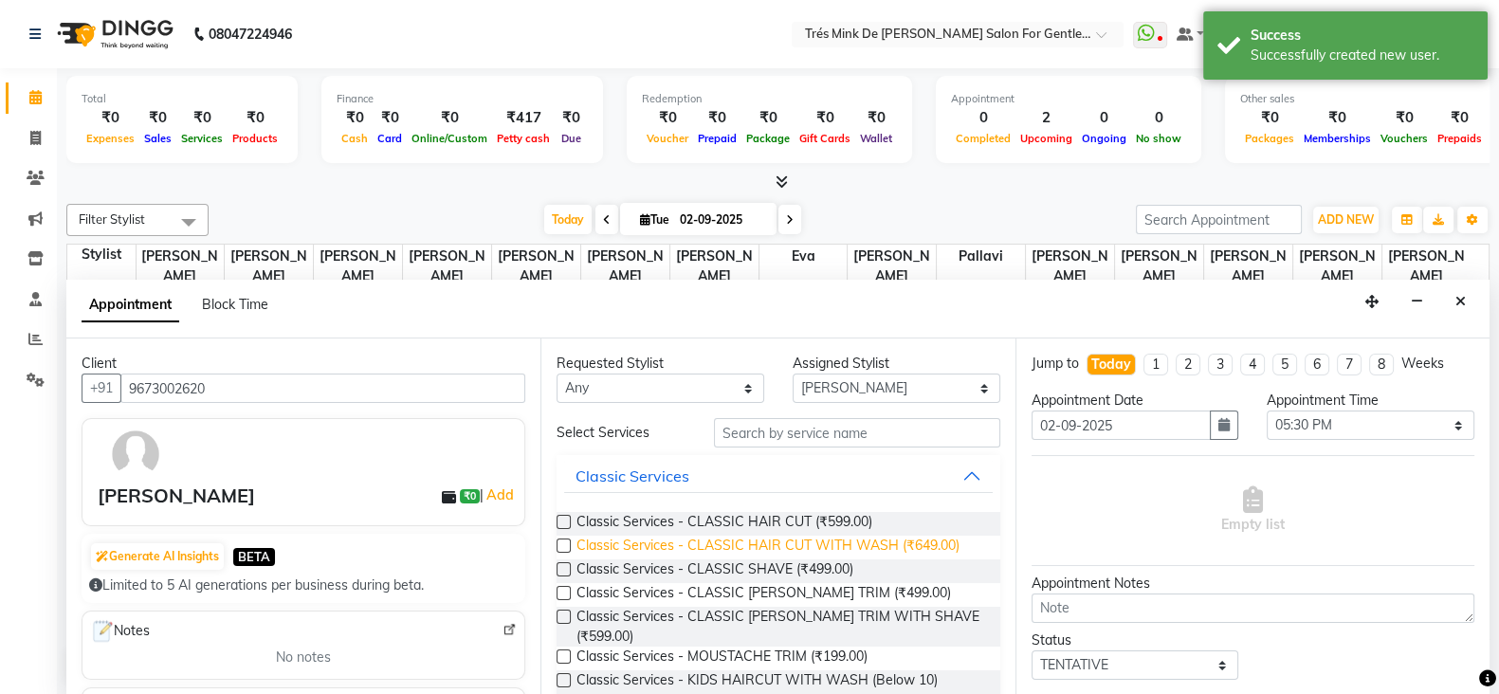
click at [833, 548] on span "Classic Services - CLASSIC HAIR CUT WITH WASH (₹649.00)" at bounding box center [768, 548] width 383 height 24
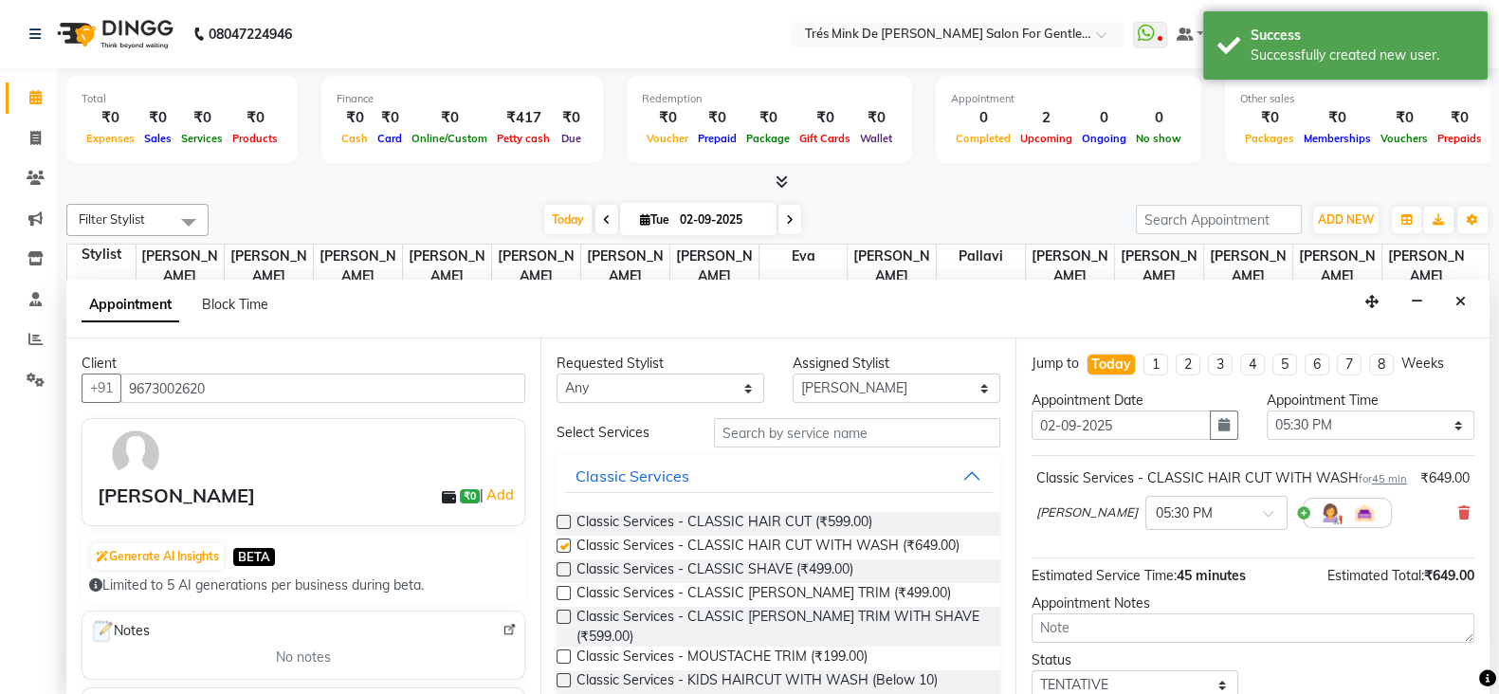
checkbox input "false"
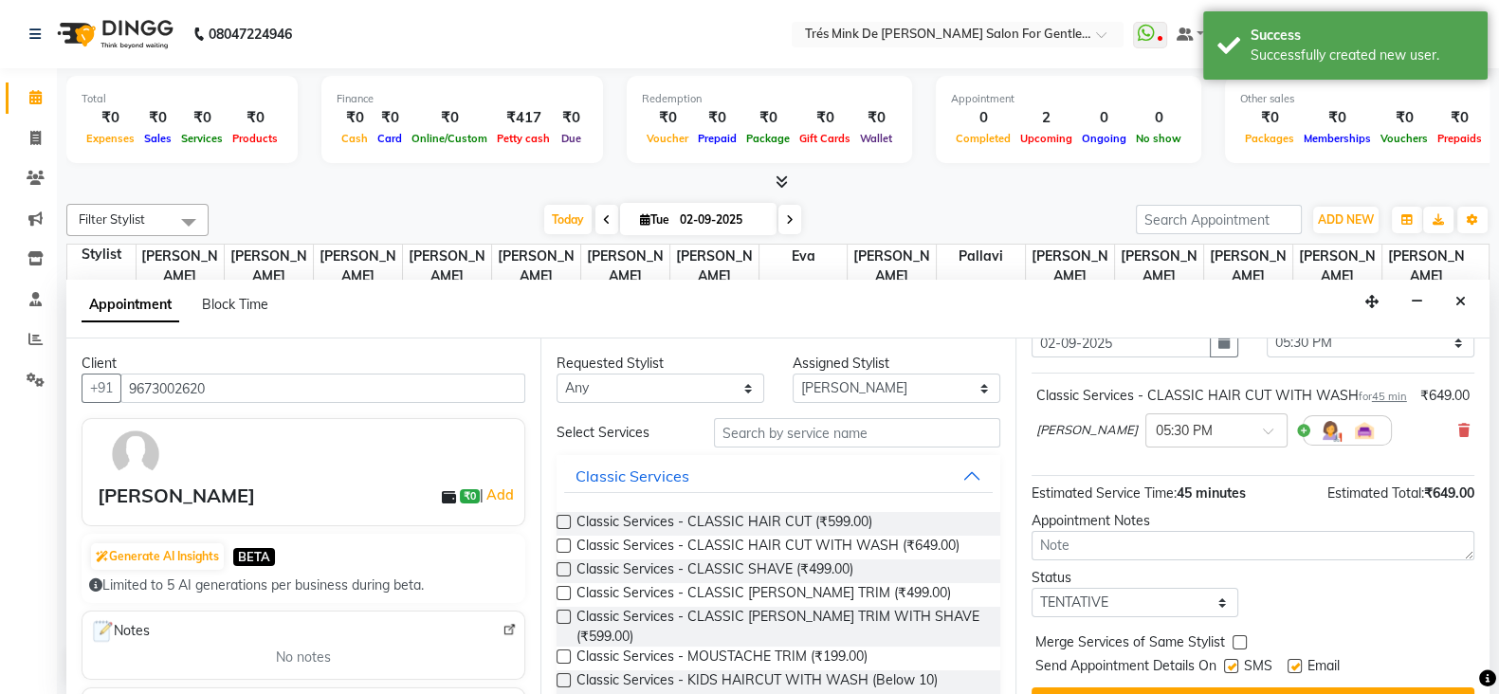
scroll to position [118, 0]
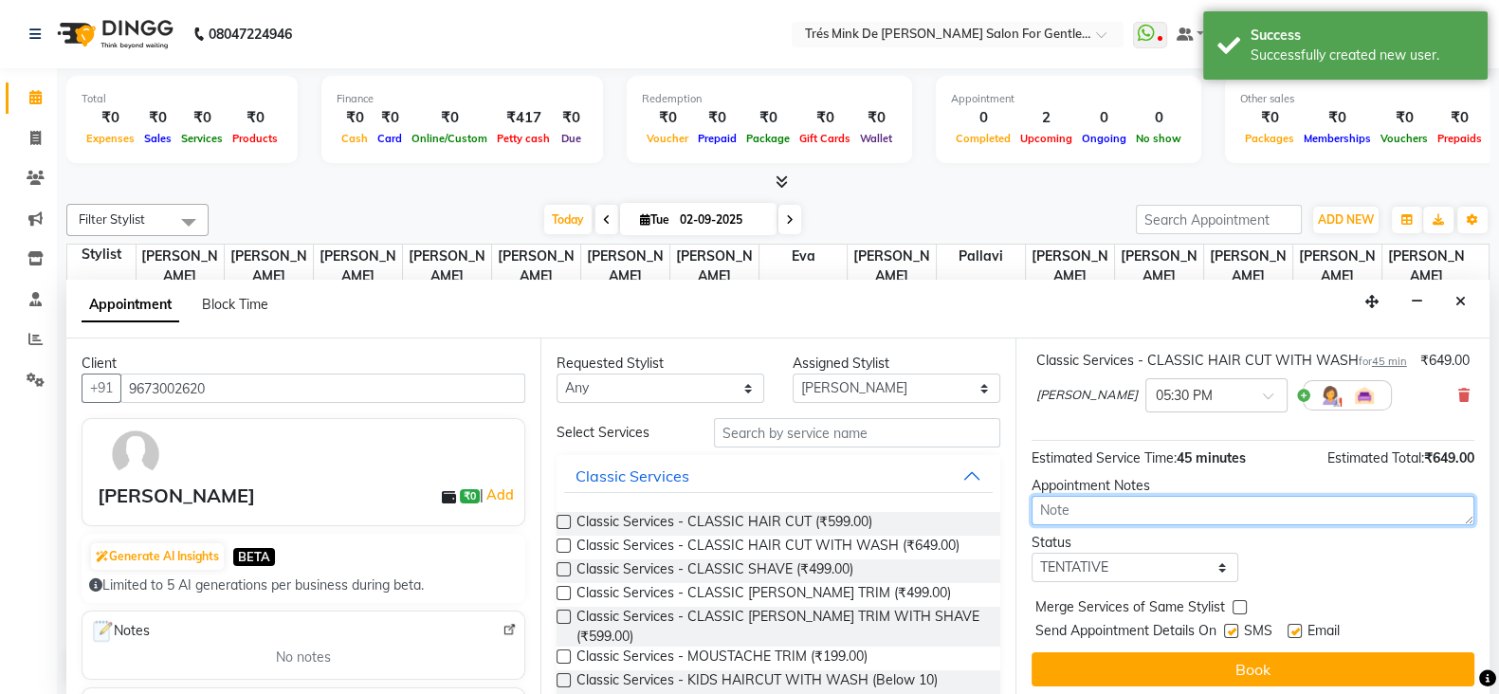
click at [1115, 519] on textarea at bounding box center [1253, 510] width 443 height 29
type textarea "Aanand"
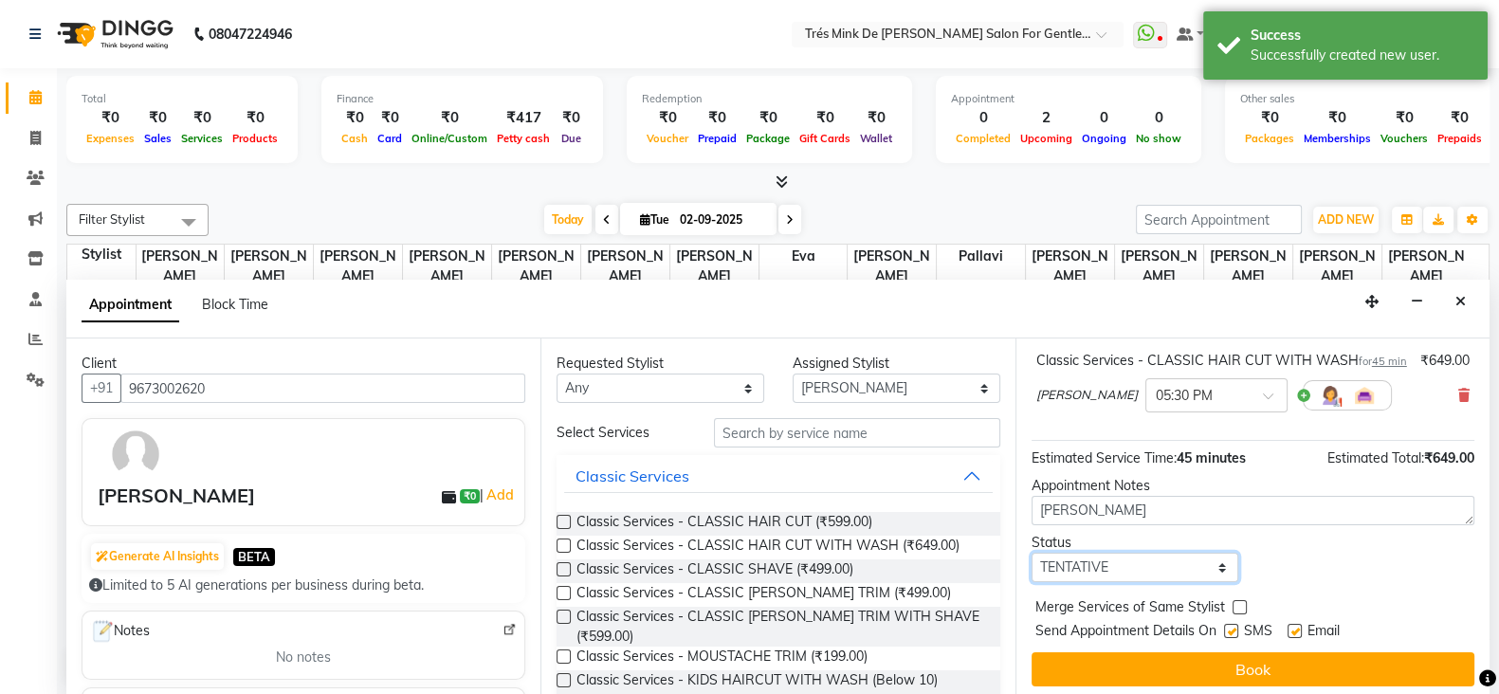
click at [1159, 582] on select "Select TENTATIVE CONFIRM CHECK-IN UPCOMING" at bounding box center [1136, 567] width 208 height 29
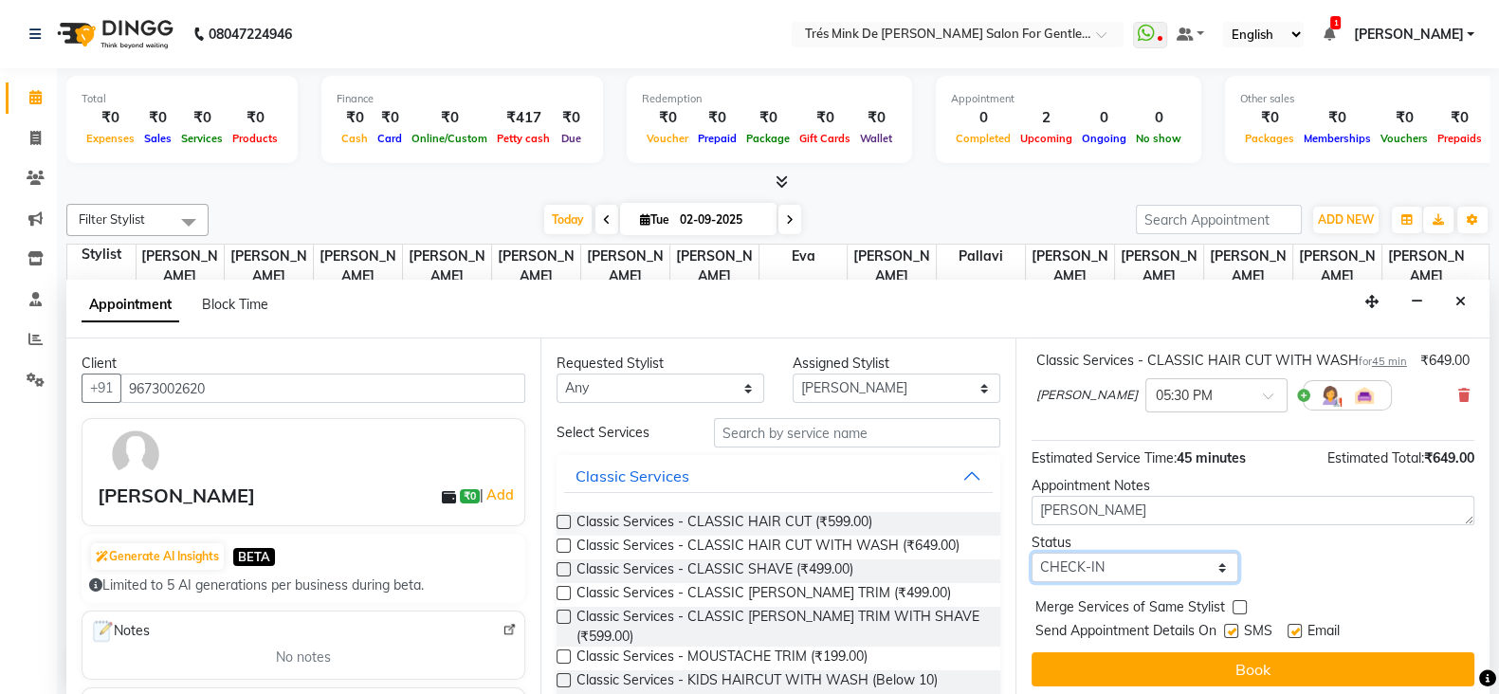
click at [1032, 569] on select "Select TENTATIVE CONFIRM CHECK-IN UPCOMING" at bounding box center [1136, 567] width 208 height 29
click at [1177, 582] on select "Select TENTATIVE CONFIRM CHECK-IN UPCOMING" at bounding box center [1136, 567] width 208 height 29
select select "confirm booking"
click at [1032, 569] on select "Select TENTATIVE CONFIRM CHECK-IN UPCOMING" at bounding box center [1136, 567] width 208 height 29
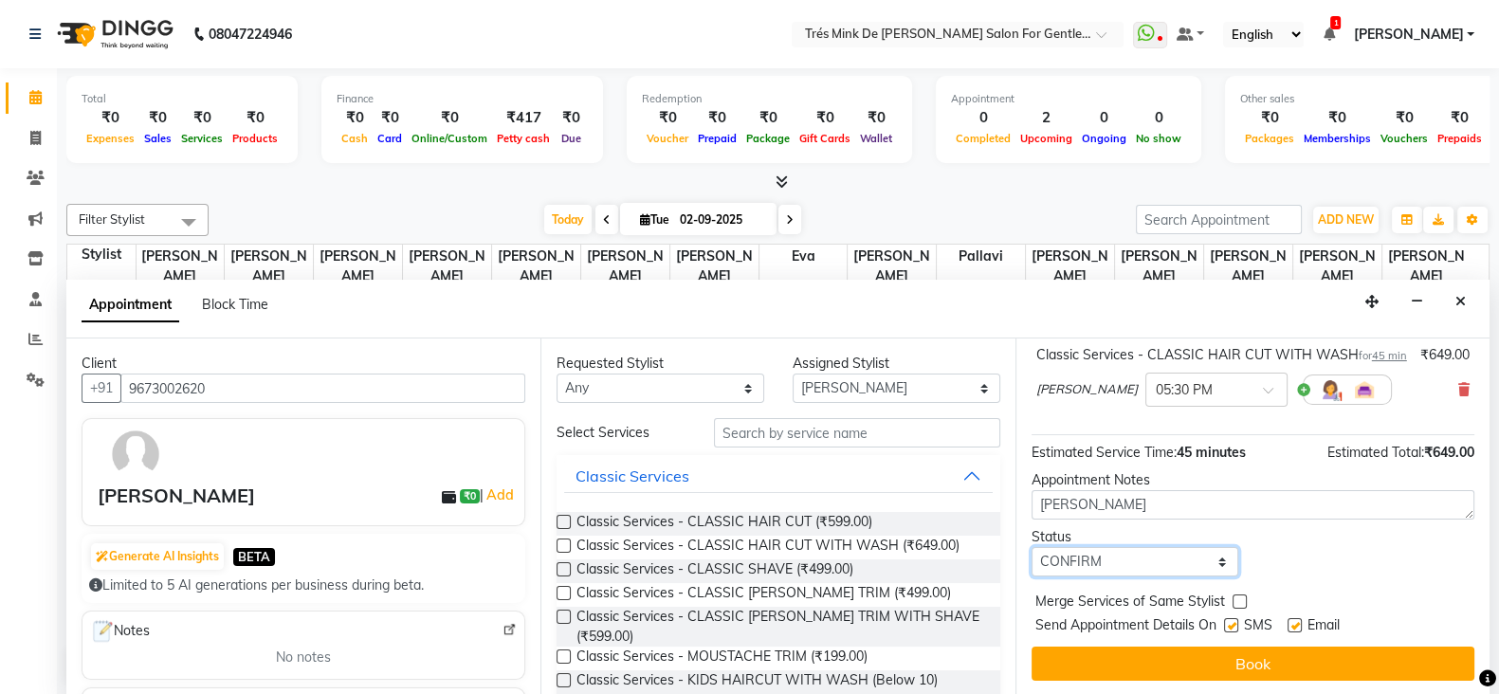
scroll to position [141, 0]
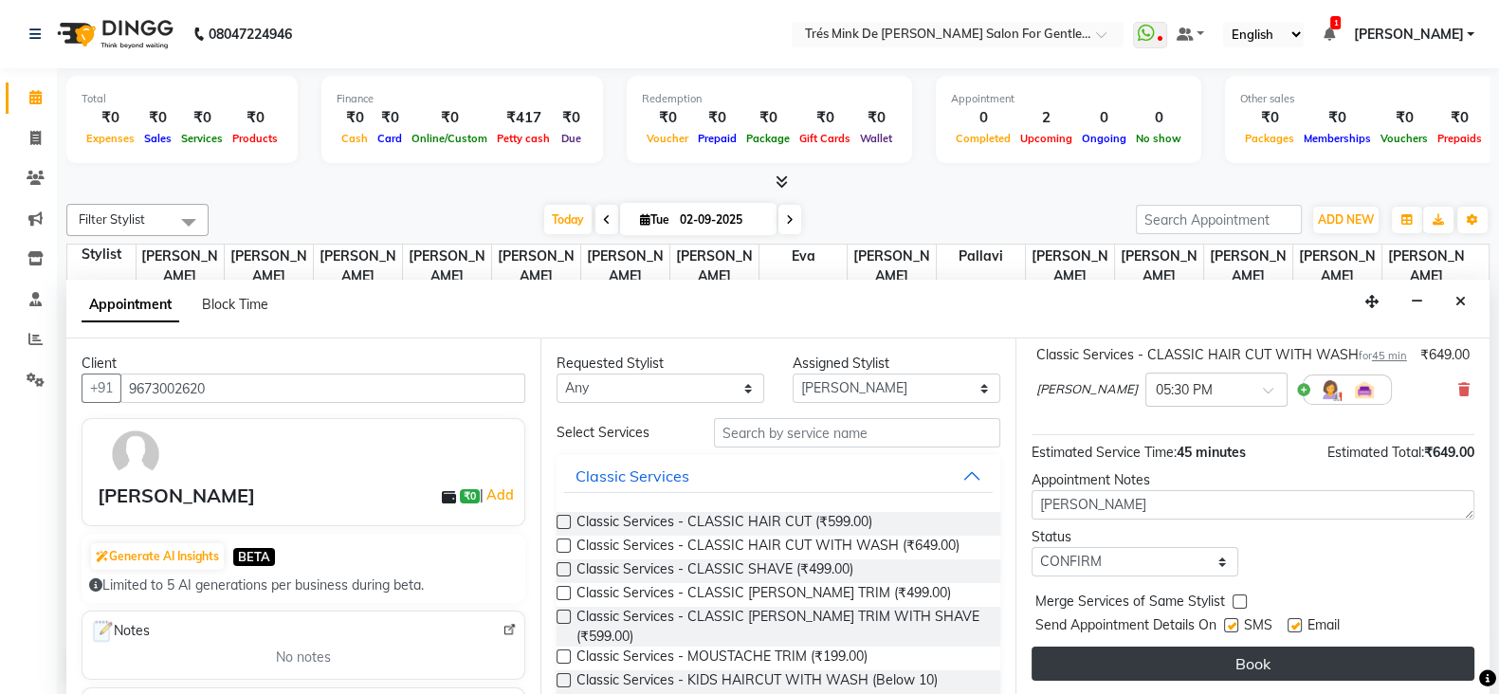
click at [1241, 662] on button "Book" at bounding box center [1253, 664] width 443 height 34
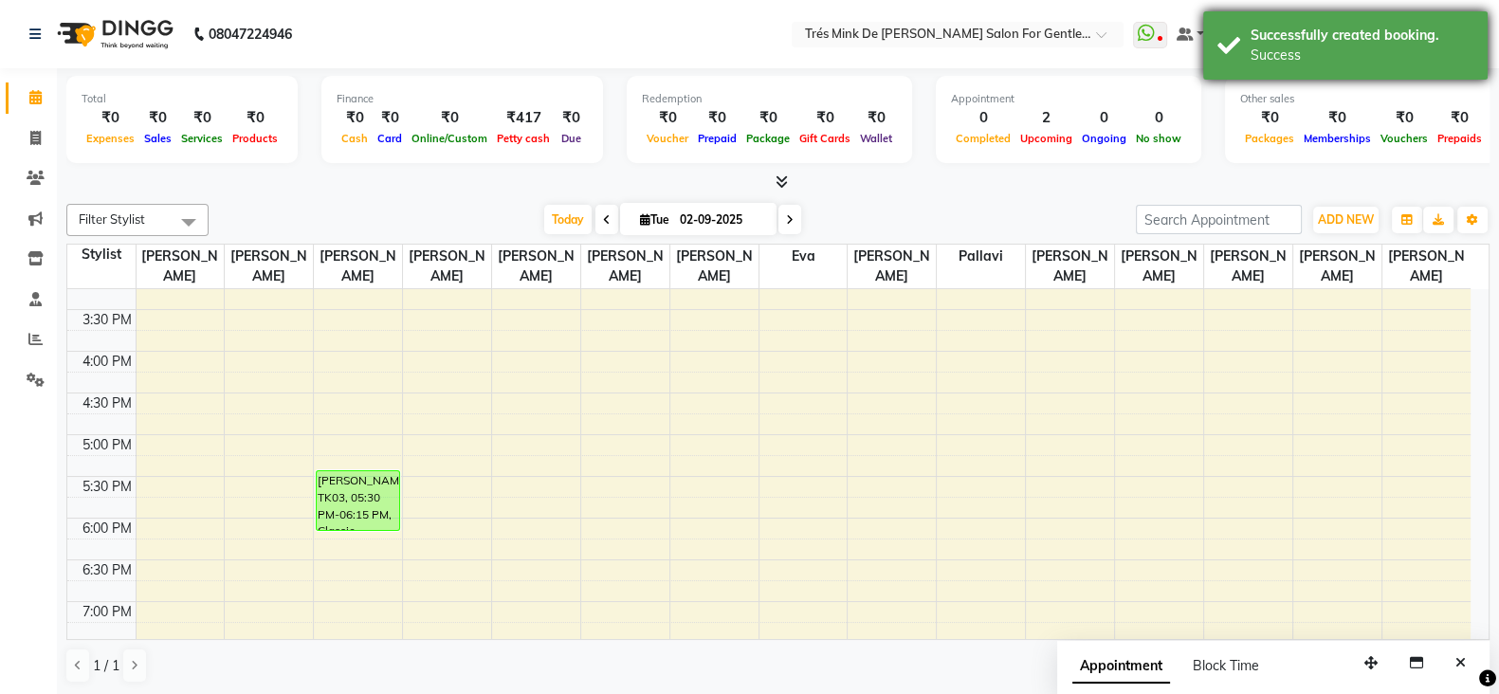
click at [1260, 41] on div "Successfully created booking." at bounding box center [1362, 36] width 223 height 20
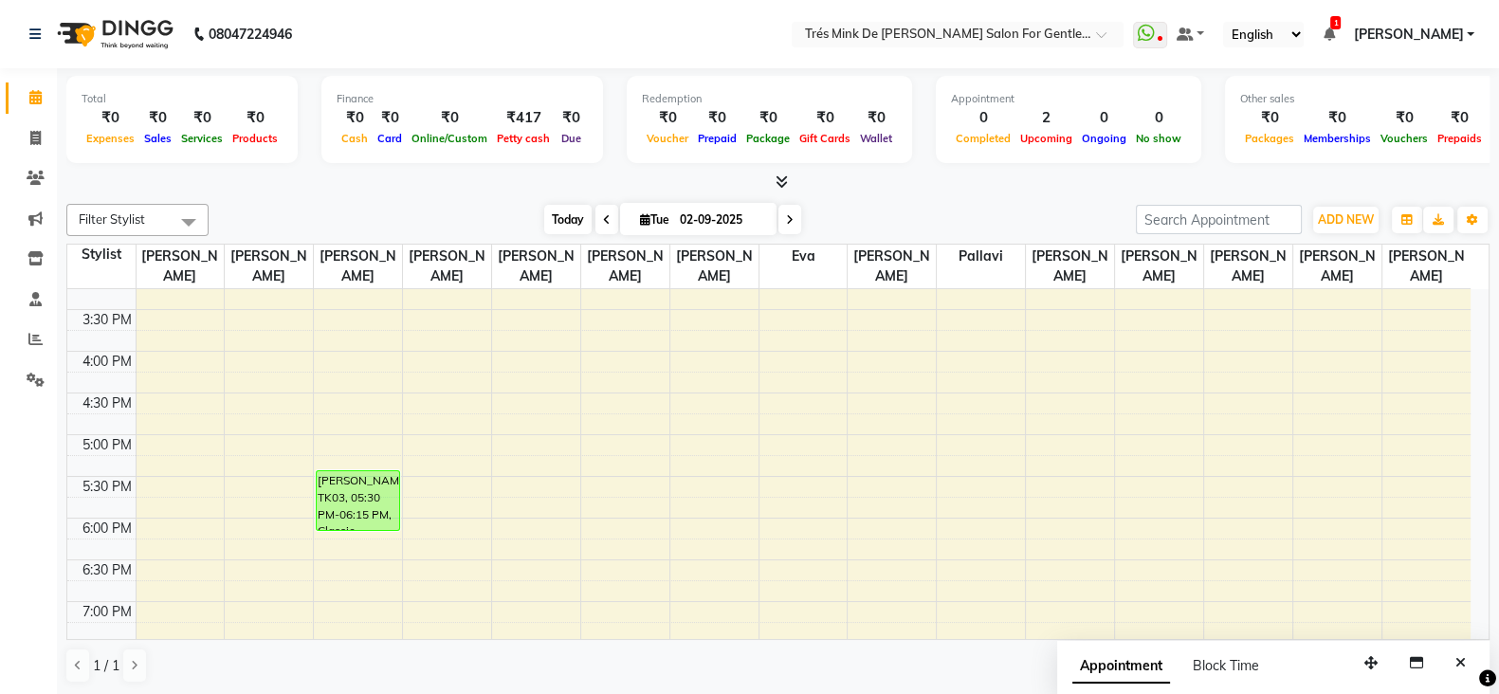
click at [553, 230] on span "Today" at bounding box center [567, 219] width 47 height 29
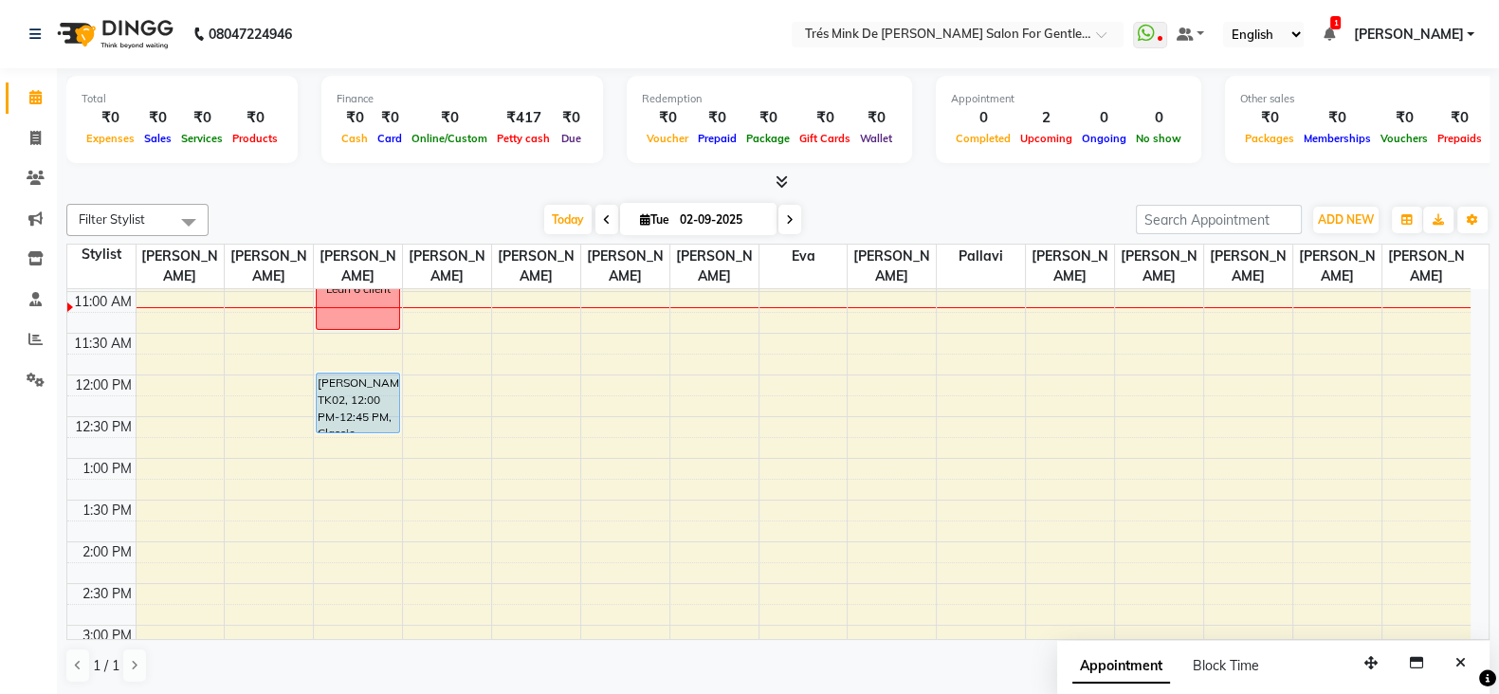
scroll to position [131, 0]
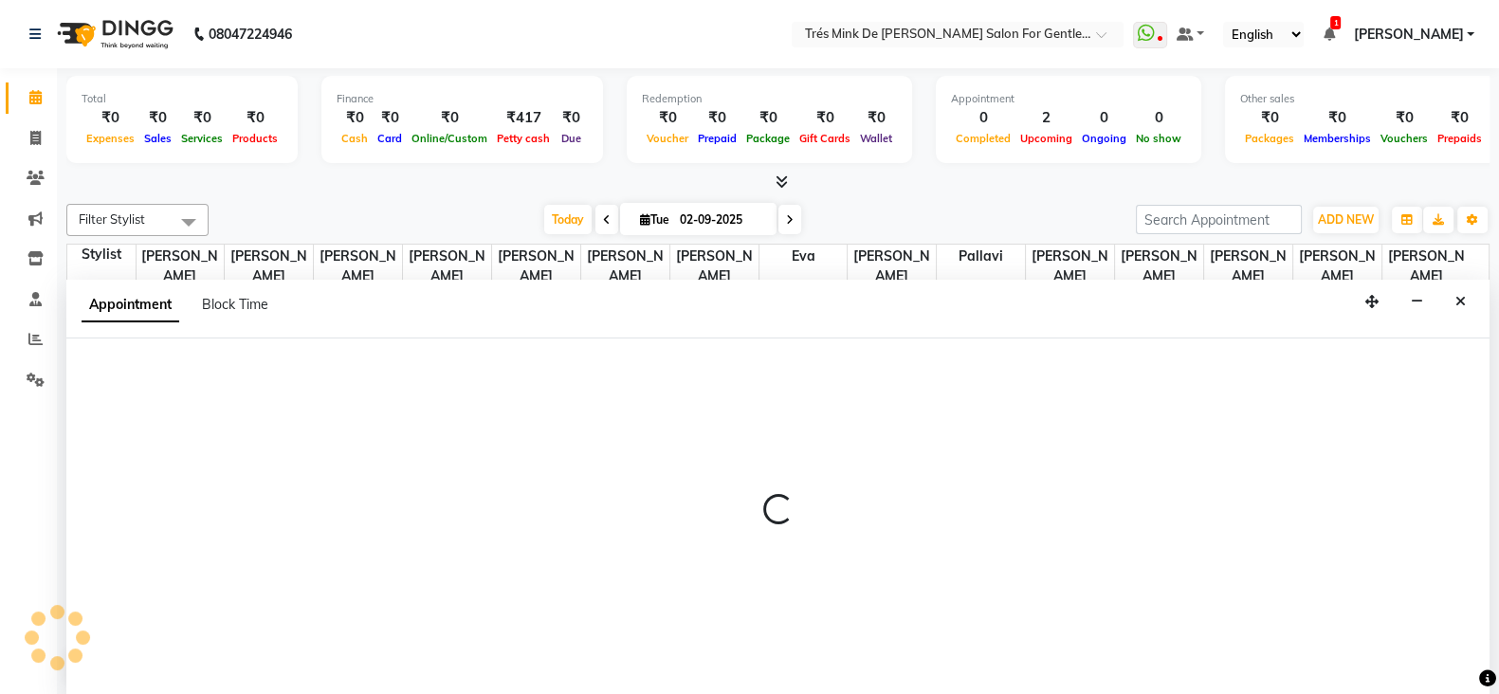
scroll to position [1, 0]
select select "49624"
select select "675"
select select "tentative"
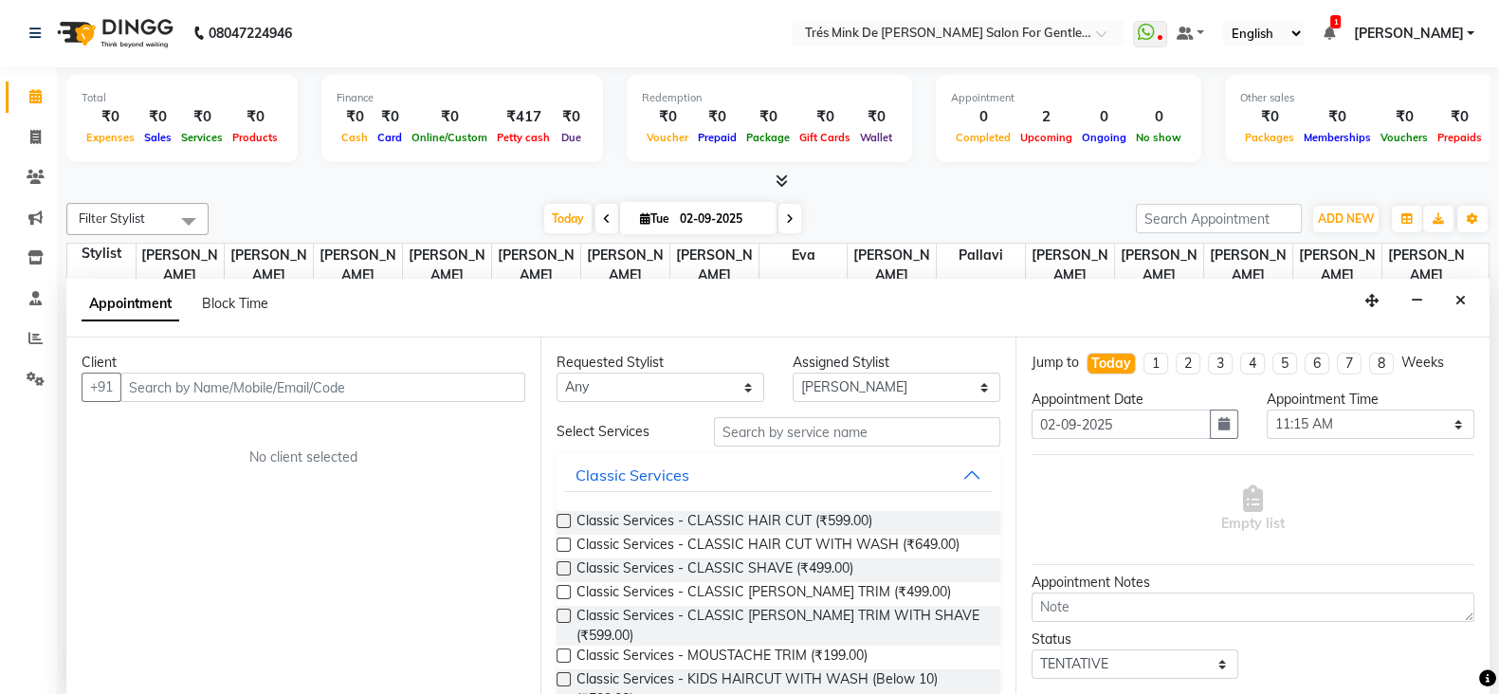
click at [336, 384] on input "text" at bounding box center [322, 387] width 405 height 29
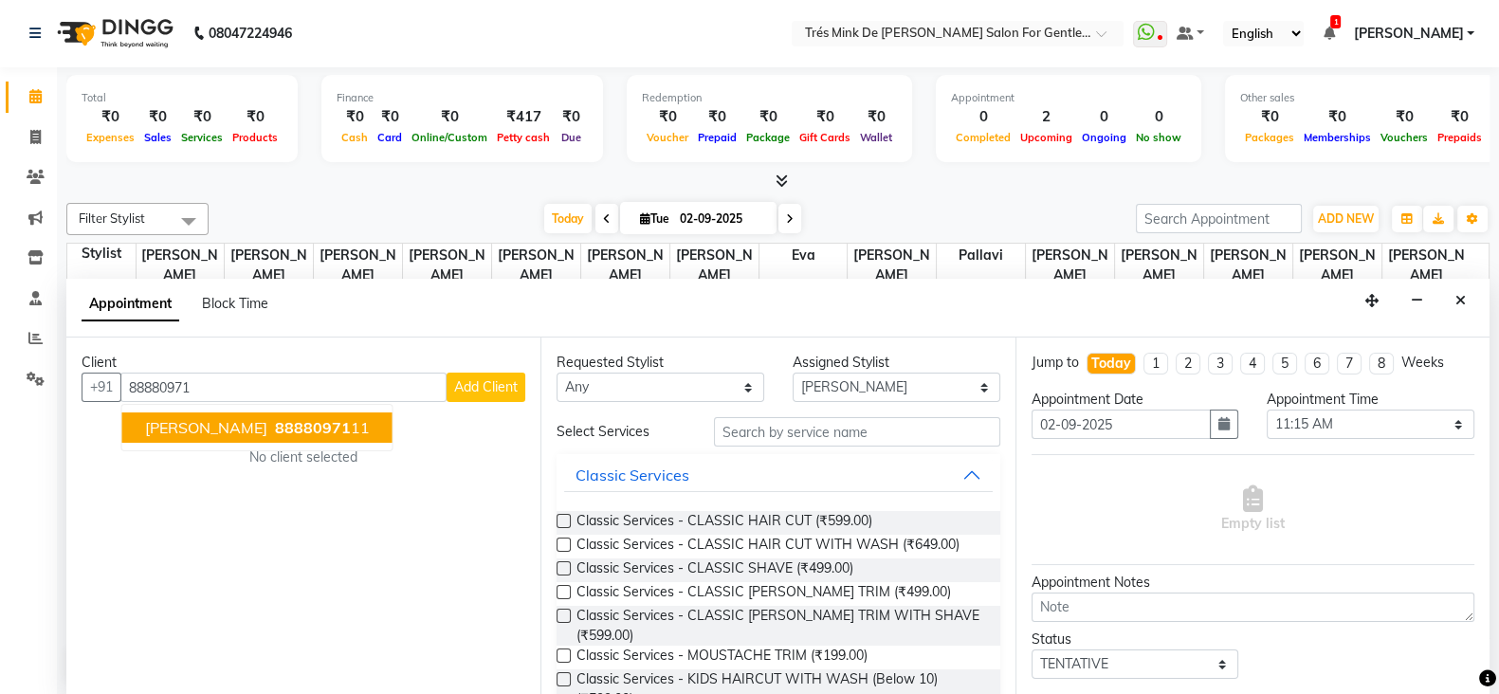
click at [275, 422] on span "88880971" at bounding box center [313, 427] width 76 height 19
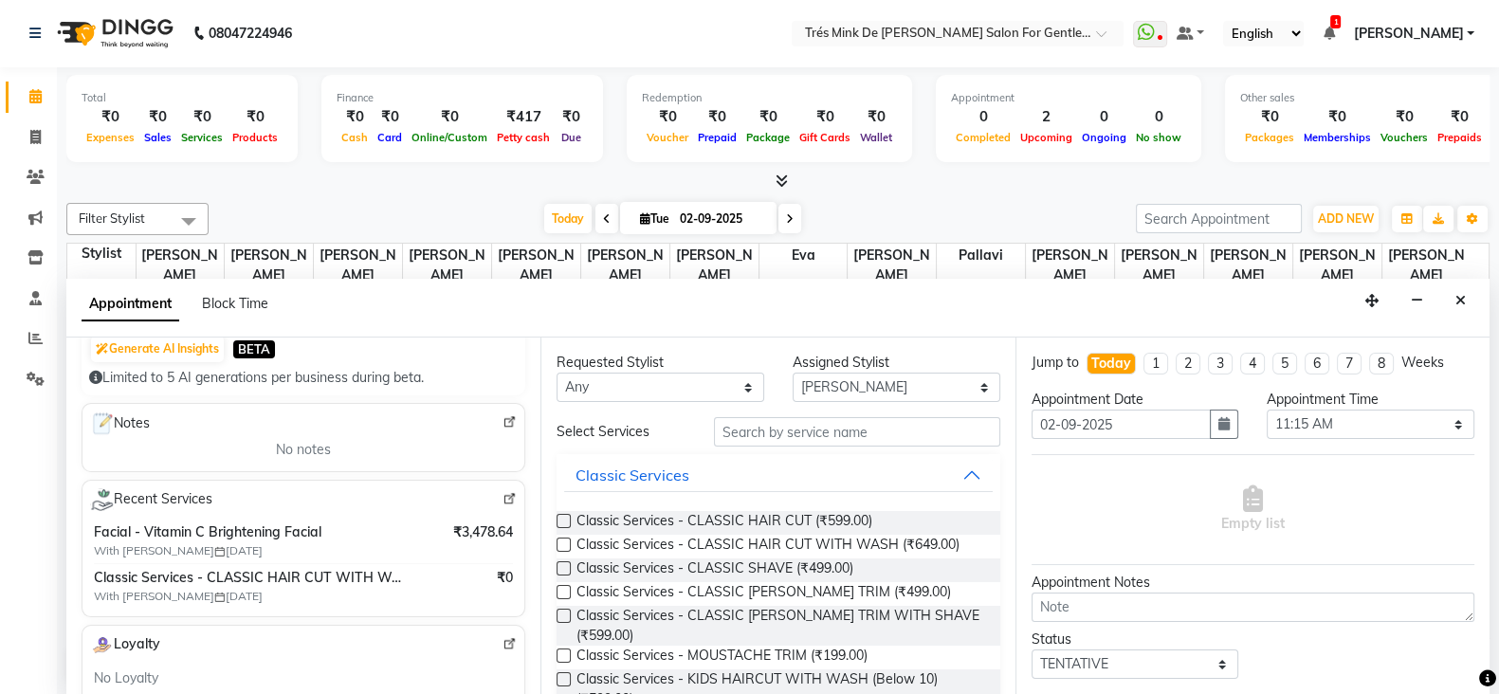
scroll to position [159, 0]
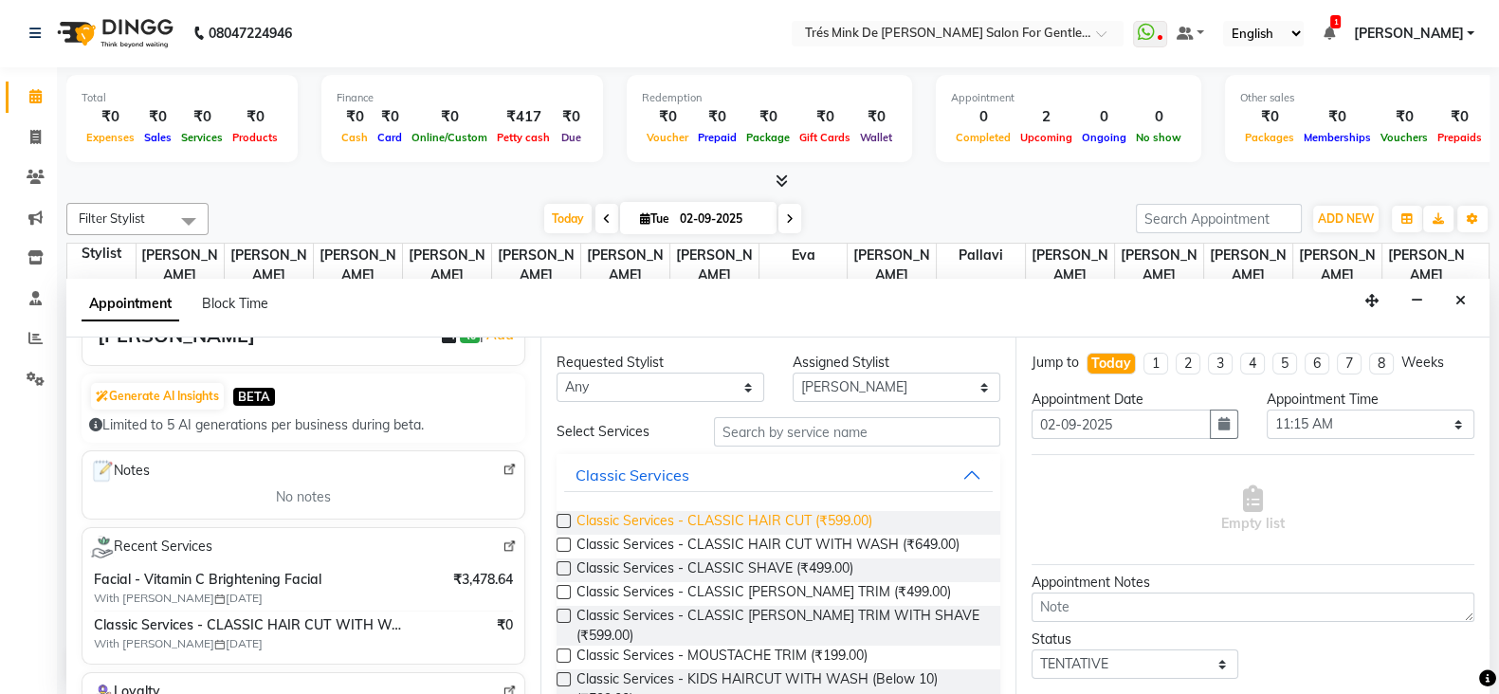
type input "8888097111"
click at [645, 517] on span "Classic Services - CLASSIC HAIR CUT (₹599.00)" at bounding box center [725, 523] width 296 height 24
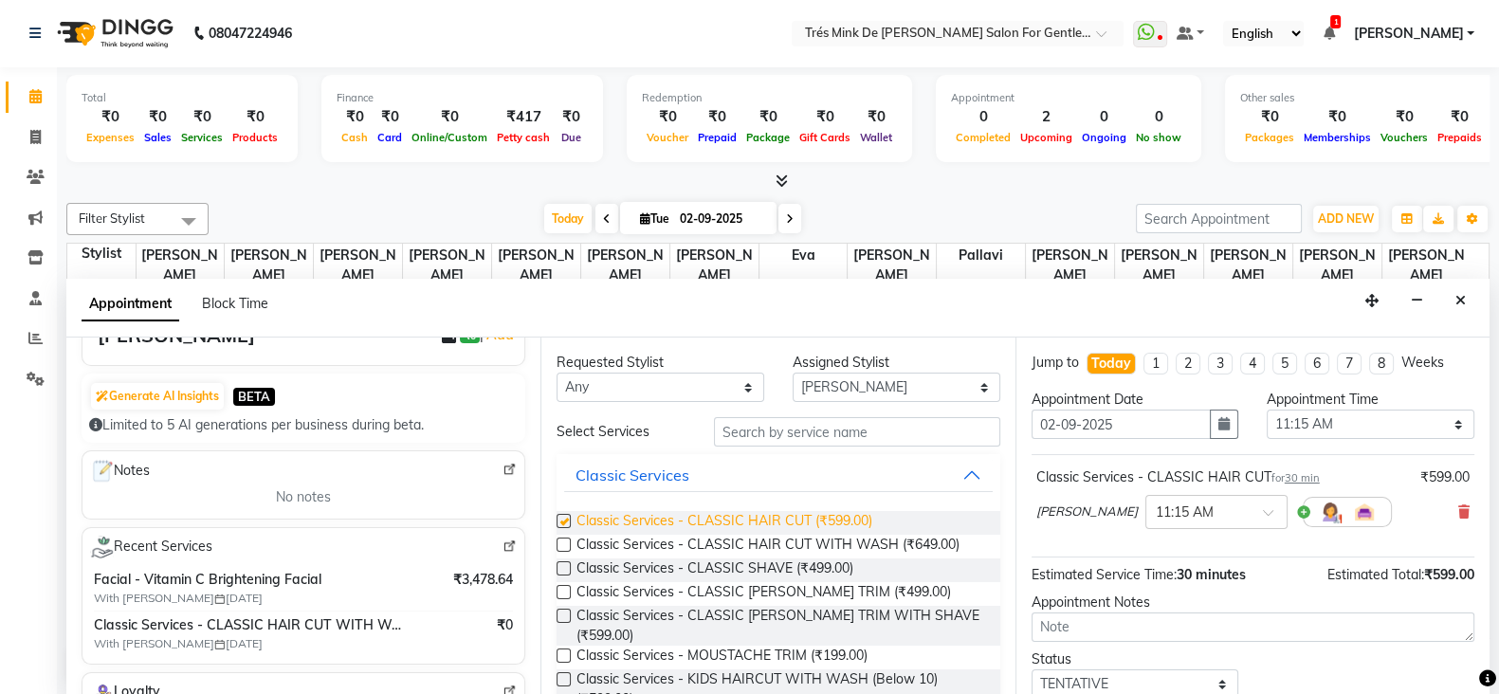
checkbox input "false"
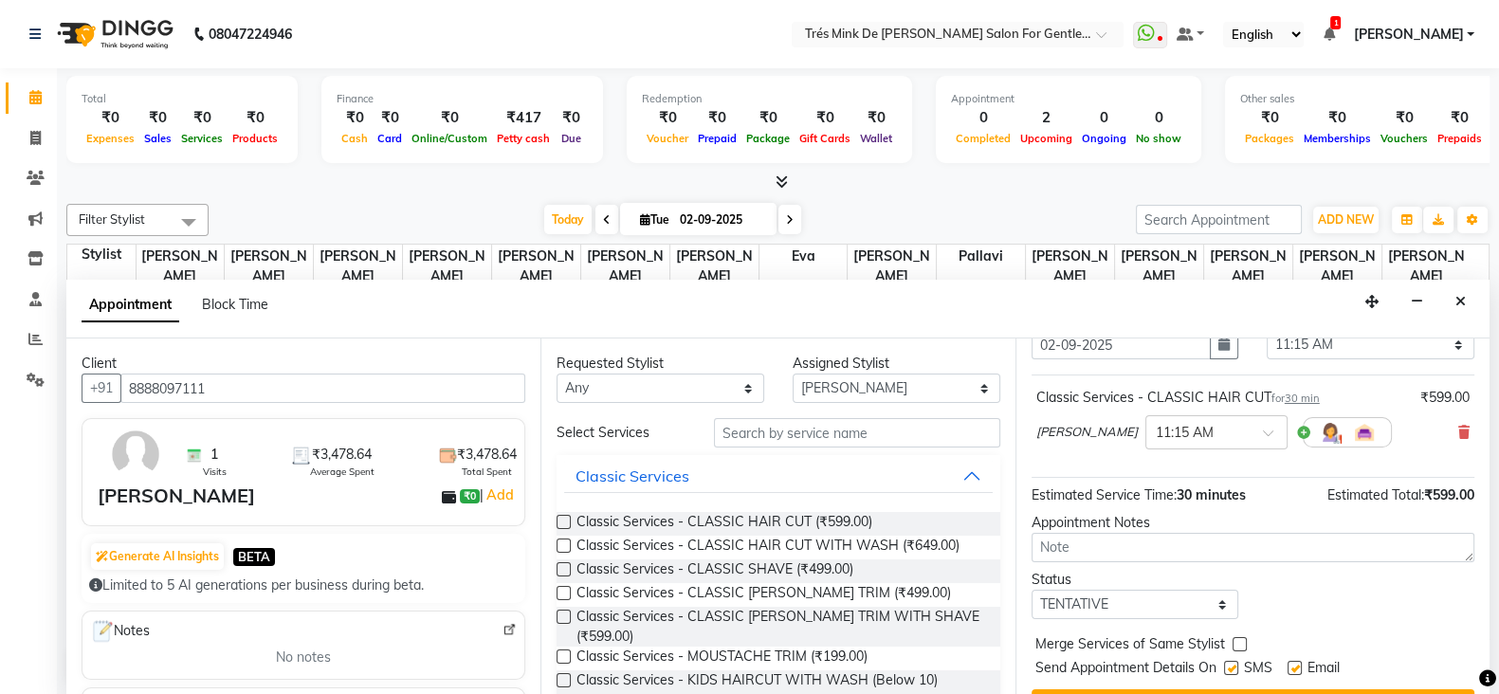
scroll to position [118, 0]
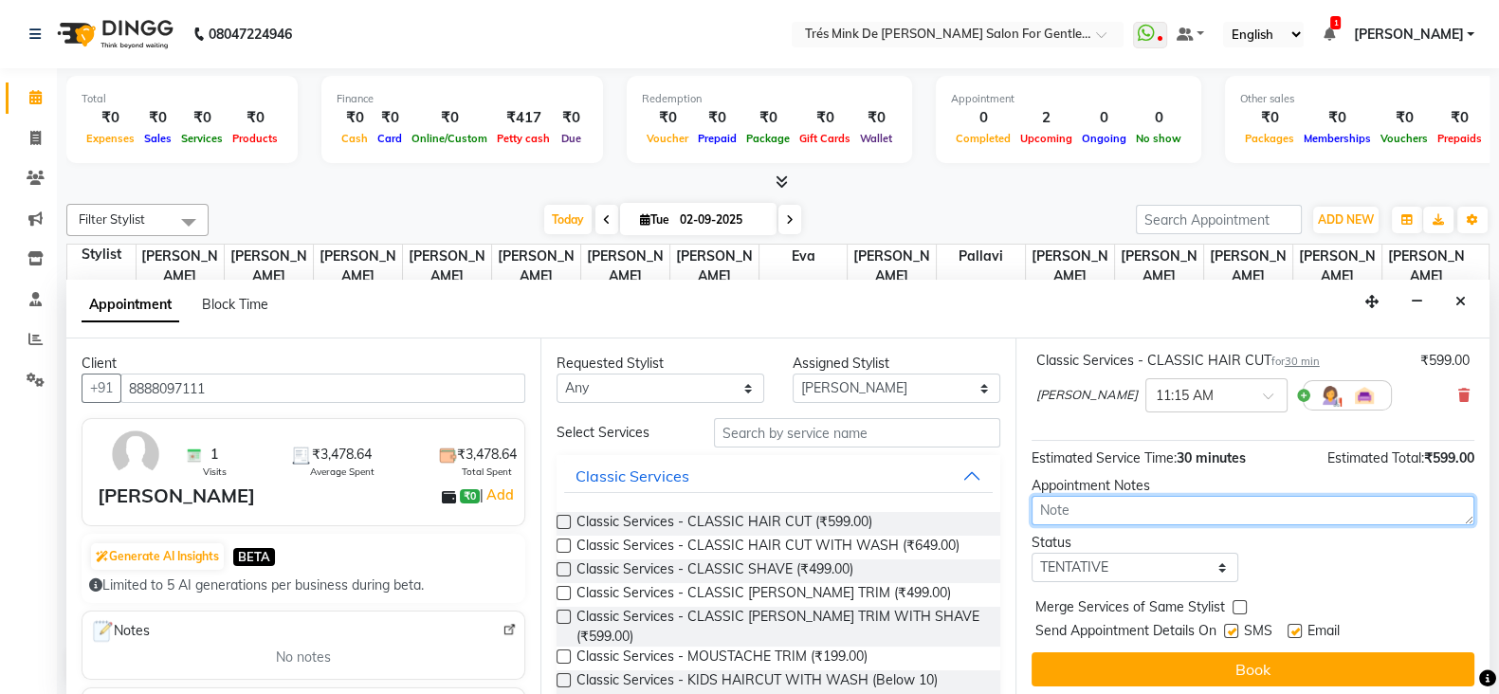
click at [1100, 505] on textarea at bounding box center [1253, 510] width 443 height 29
type textarea "Dilshad"
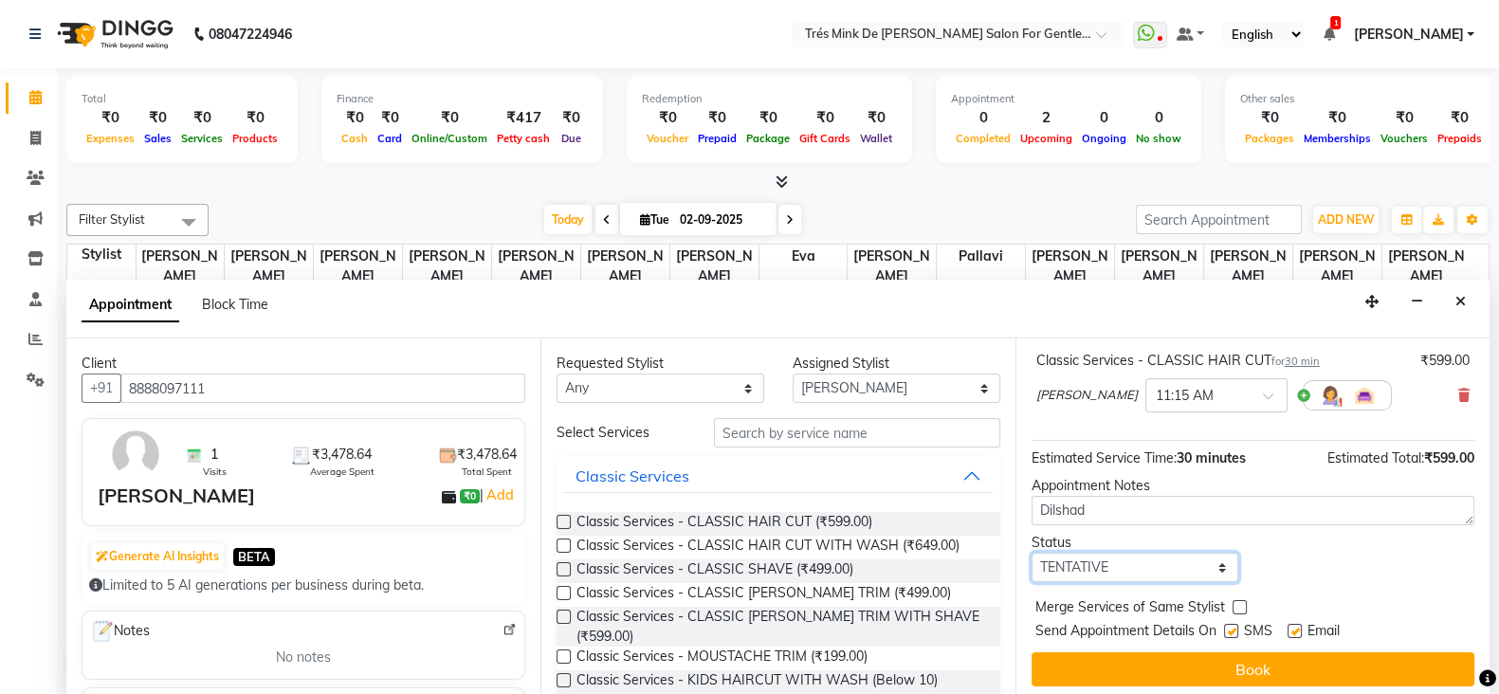
click at [1077, 565] on select "Select TENTATIVE CONFIRM CHECK-IN UPCOMING" at bounding box center [1136, 567] width 208 height 29
select select "confirm booking"
click at [1032, 553] on select "Select TENTATIVE CONFIRM CHECK-IN UPCOMING" at bounding box center [1136, 567] width 208 height 29
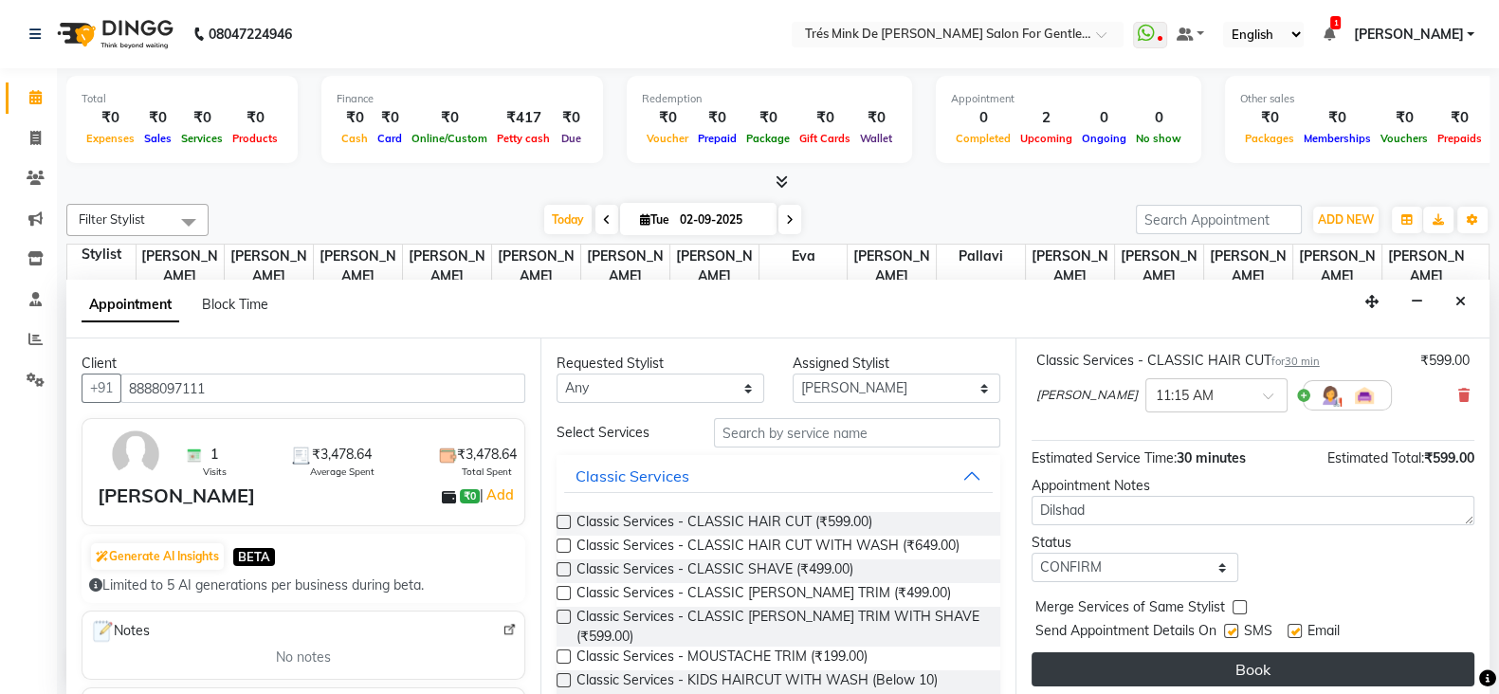
click at [1109, 665] on button "Book" at bounding box center [1253, 669] width 443 height 34
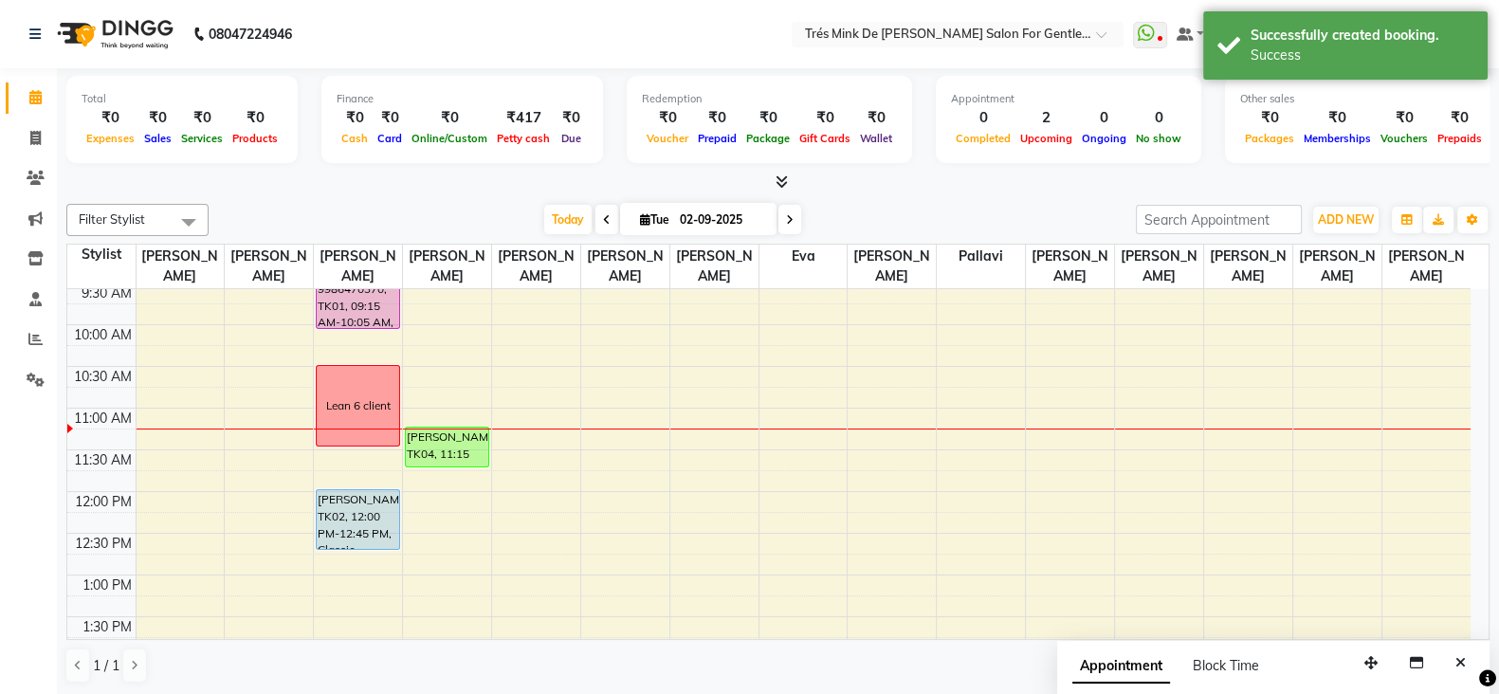
drag, startPoint x: 427, startPoint y: 460, endPoint x: 247, endPoint y: 448, distance: 179.6
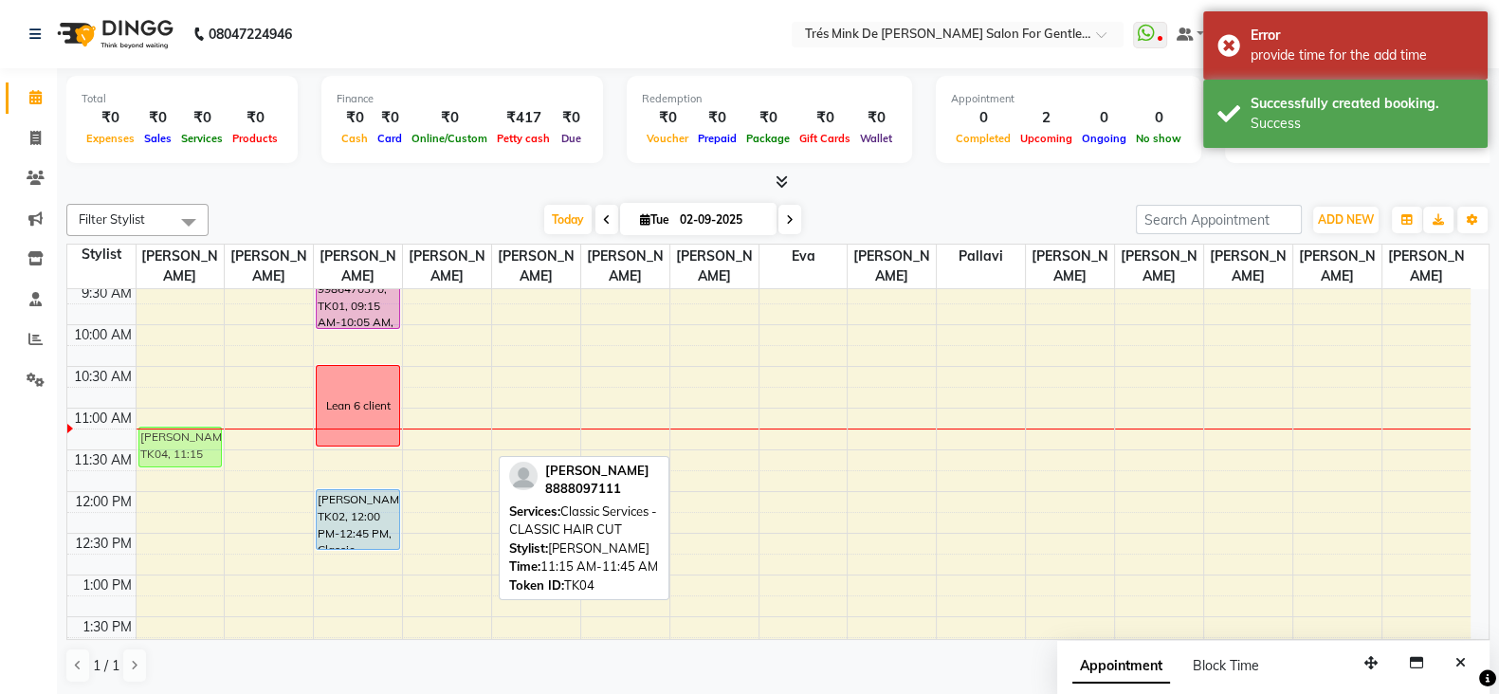
drag, startPoint x: 449, startPoint y: 445, endPoint x: 142, endPoint y: 445, distance: 306.3
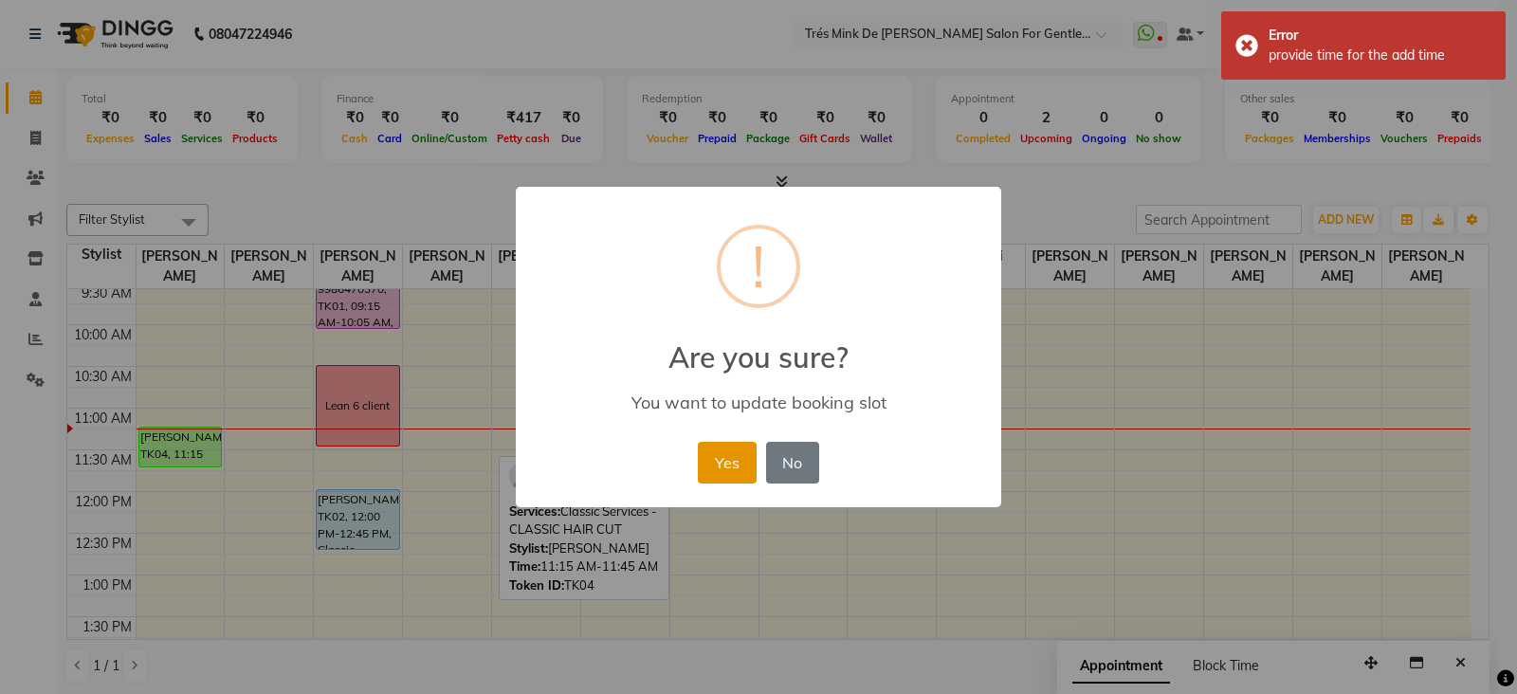
click at [710, 449] on button "Yes" at bounding box center [727, 463] width 58 height 42
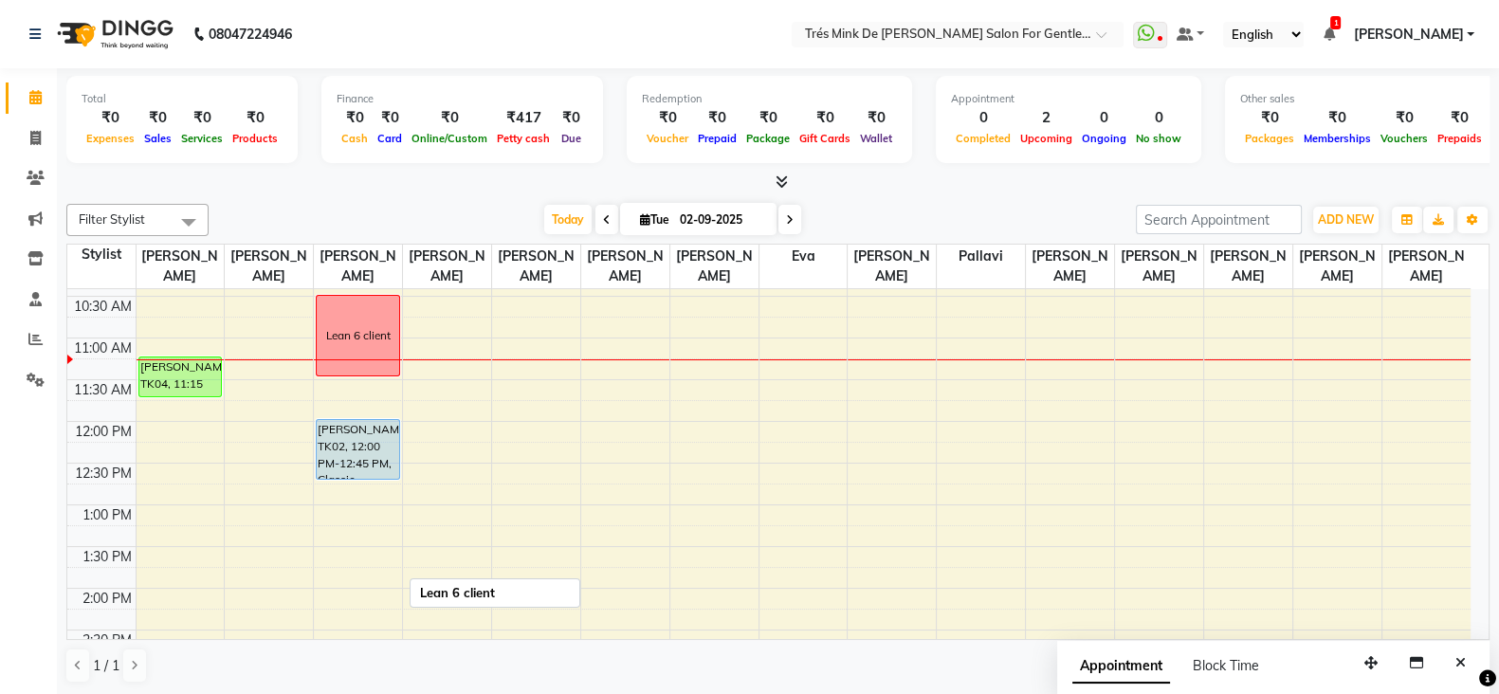
scroll to position [249, 0]
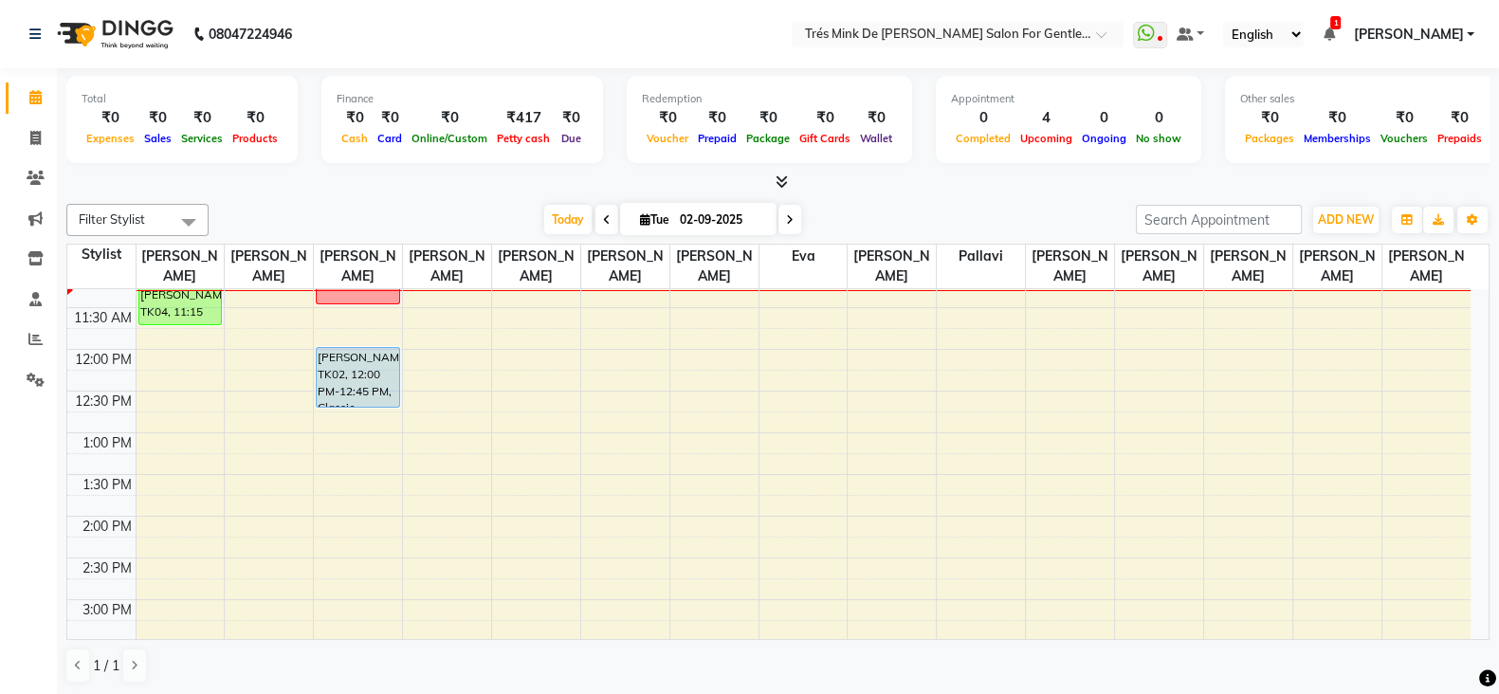
scroll to position [236, 0]
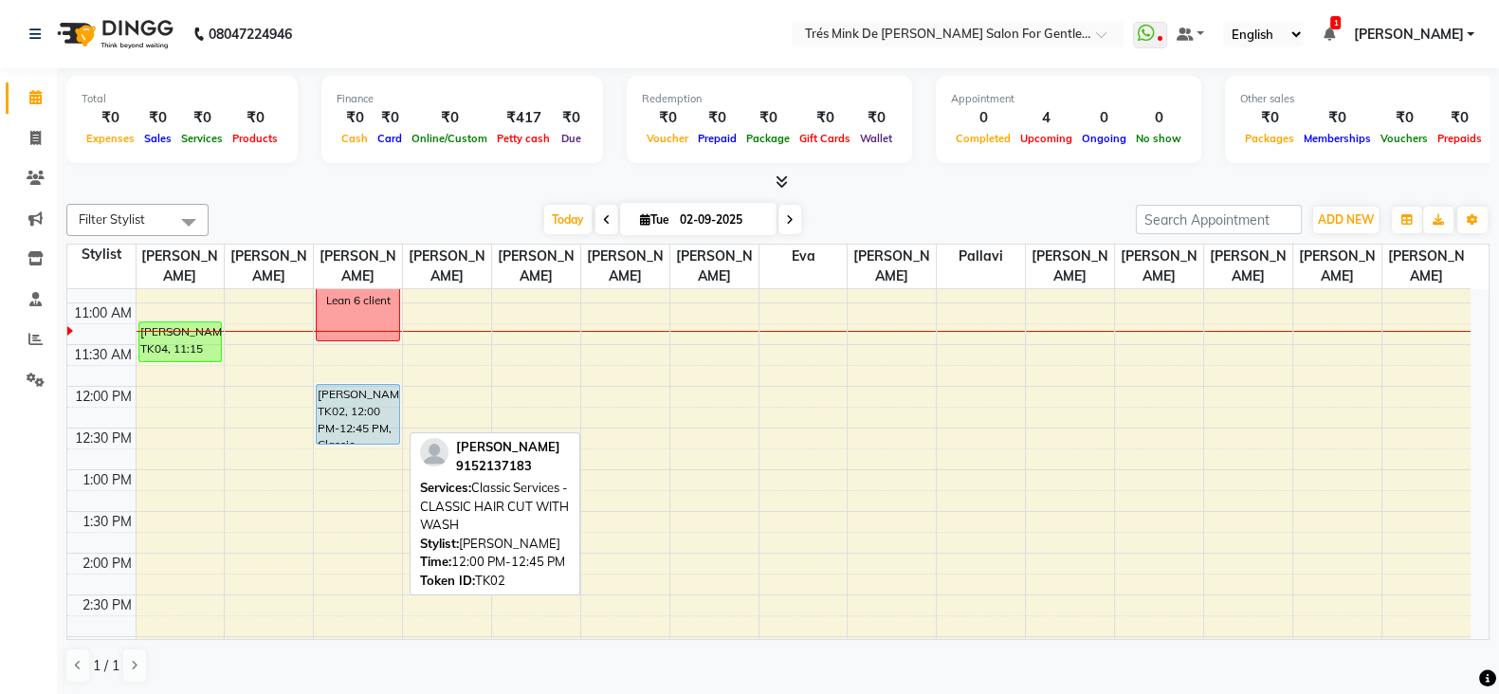
click at [350, 405] on div "[PERSON_NAME], TK02, 12:00 PM-12:45 PM, Classic Services - CLASSIC HAIR CUT WIT…" at bounding box center [358, 414] width 82 height 59
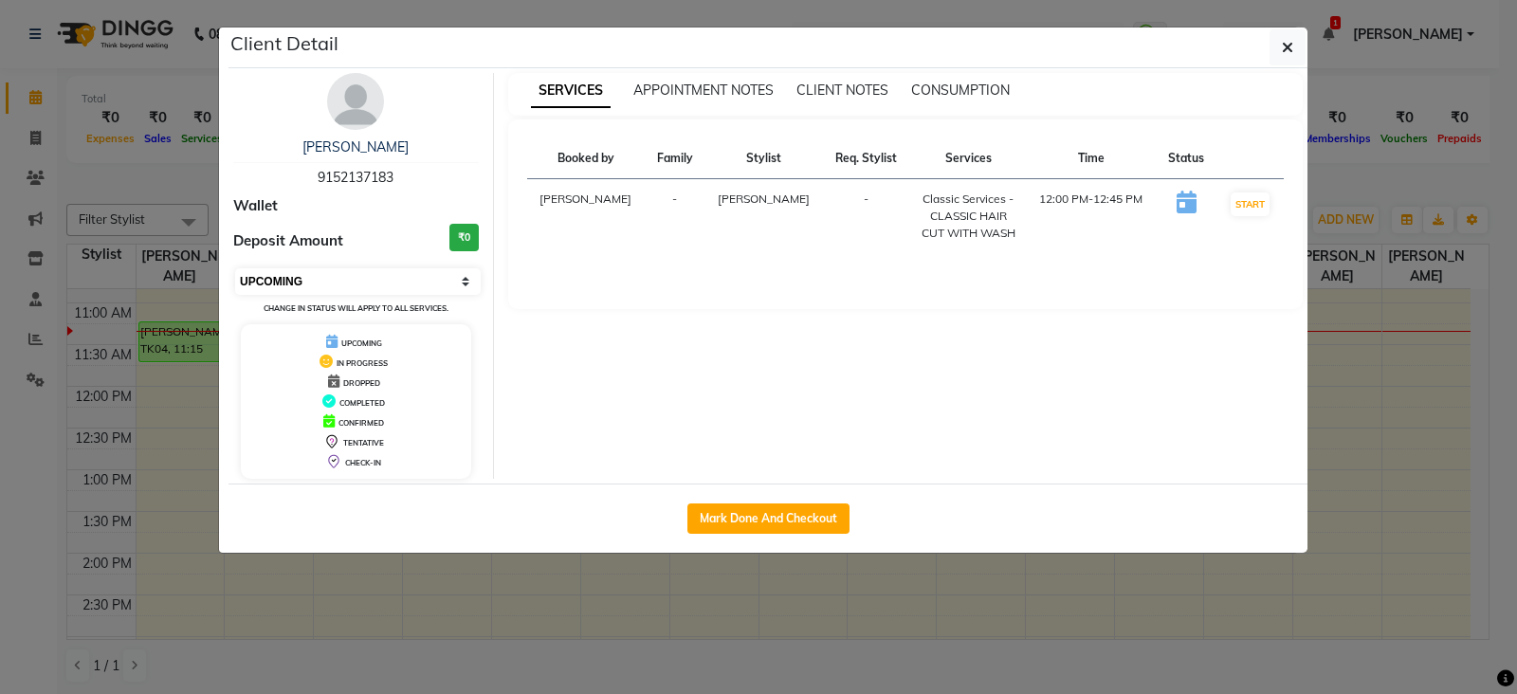
click at [451, 277] on select "Select IN SERVICE CONFIRMED TENTATIVE CHECK IN MARK DONE DROPPED UPCOMING" at bounding box center [358, 281] width 246 height 27
select select "6"
click at [235, 268] on select "Select IN SERVICE CONFIRMED TENTATIVE CHECK IN MARK DONE DROPPED UPCOMING" at bounding box center [358, 281] width 246 height 27
click at [1361, 93] on ngb-modal-window "Client Detail [PERSON_NAME] 9152137183 Wallet Deposit Amount ₹0 Select IN SERVI…" at bounding box center [758, 347] width 1517 height 694
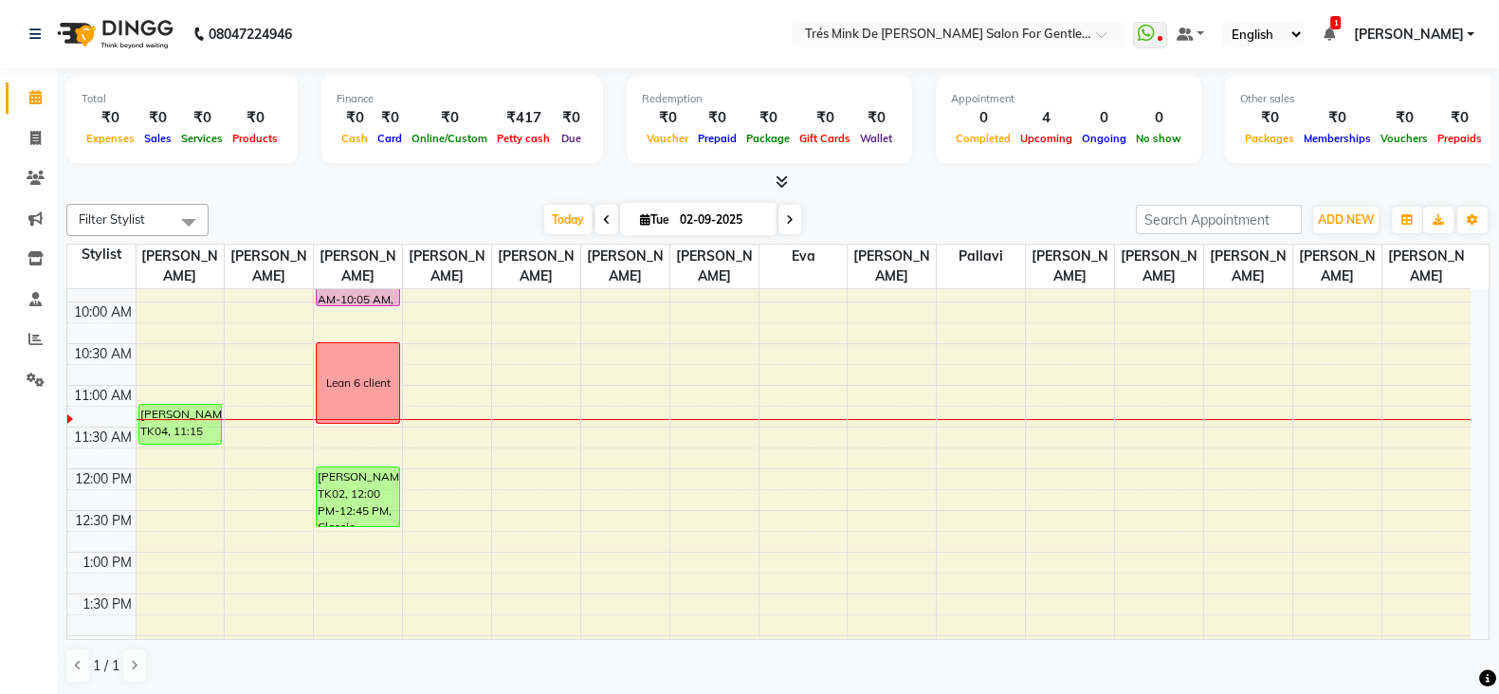
scroll to position [118, 0]
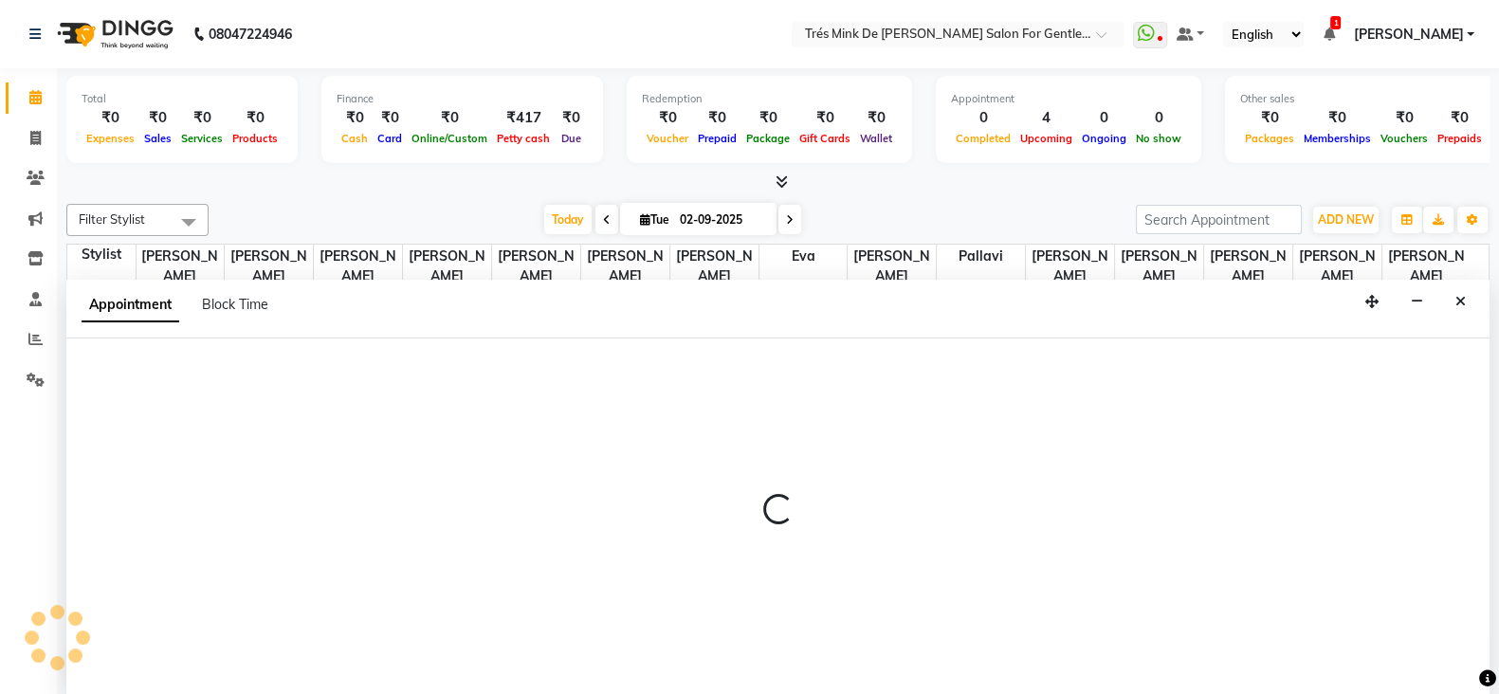
scroll to position [1, 0]
select select "18143"
select select "tentative"
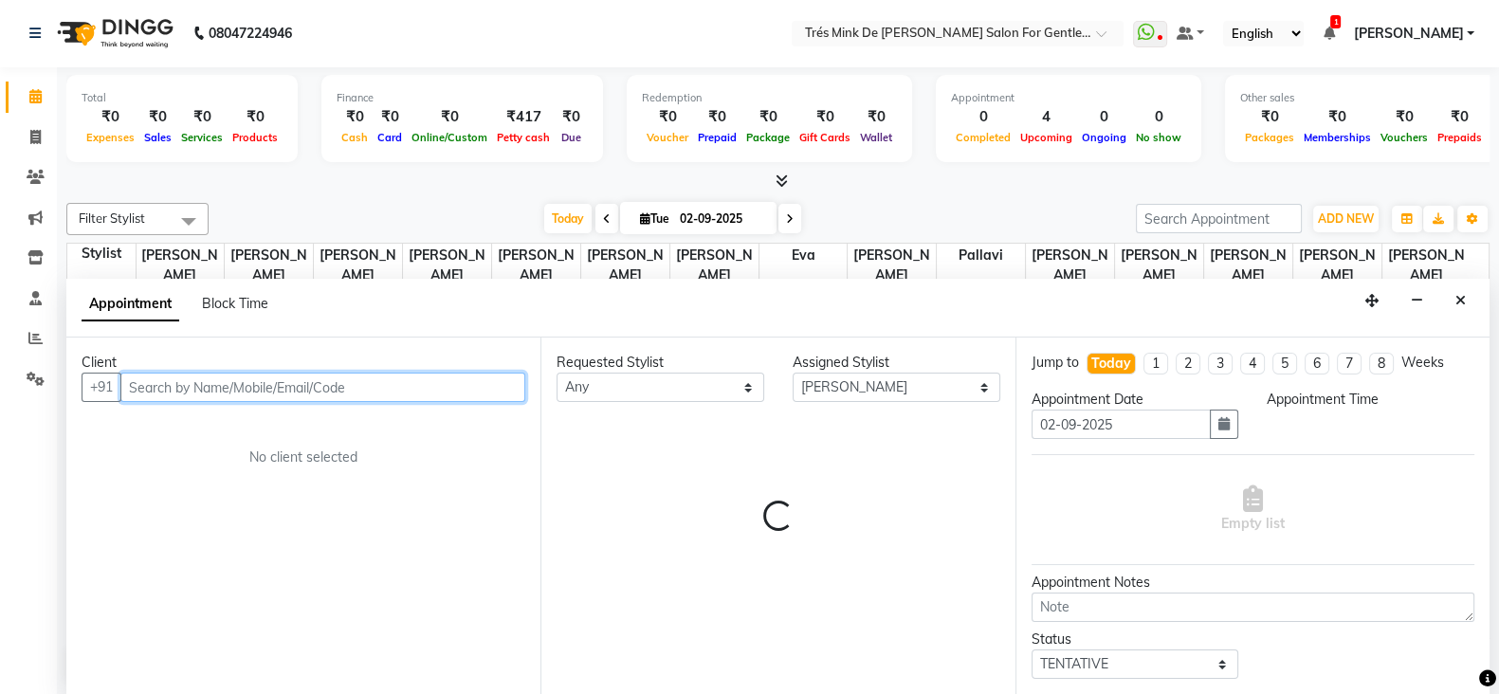
select select "780"
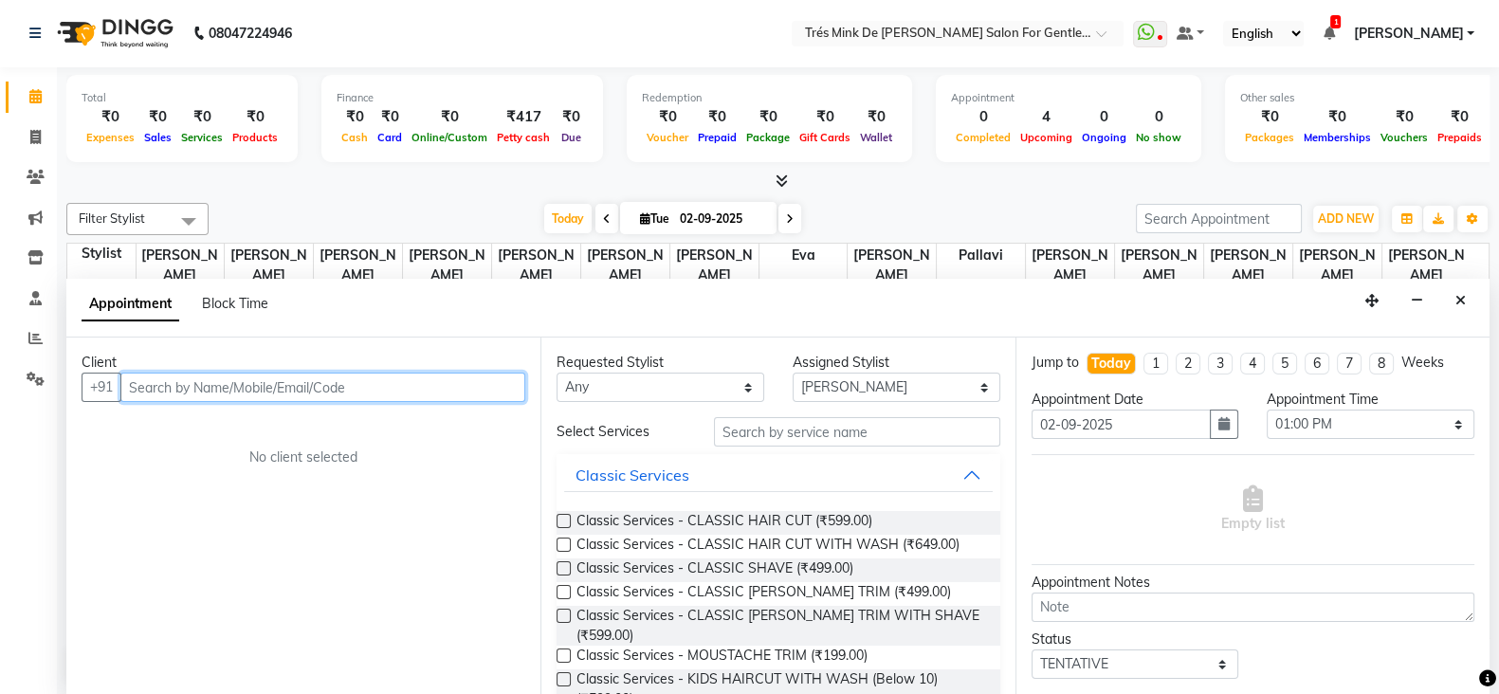
click at [341, 392] on input "text" at bounding box center [322, 387] width 405 height 29
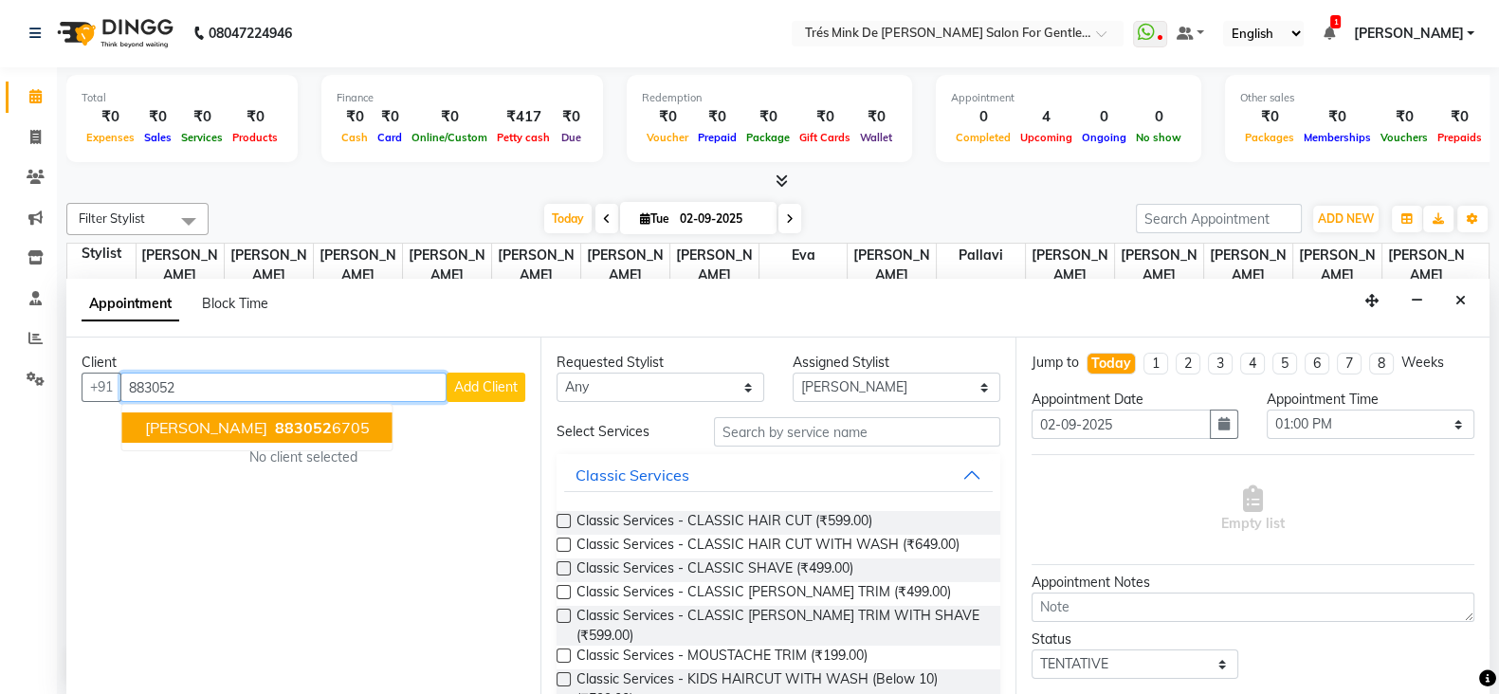
scroll to position [0, 0]
click at [208, 428] on span "[PERSON_NAME]" at bounding box center [206, 428] width 122 height 19
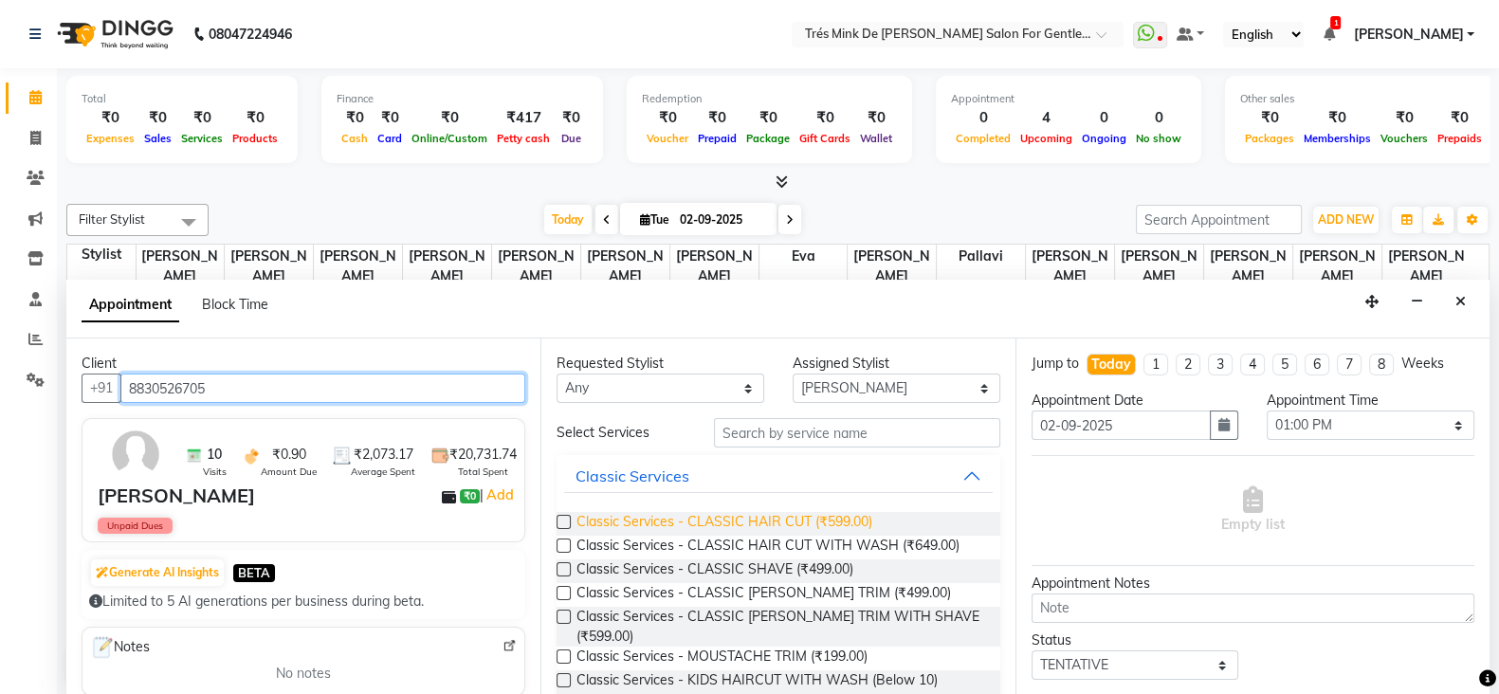
type input "8830526705"
click at [697, 515] on span "Classic Services - CLASSIC HAIR CUT (₹599.00)" at bounding box center [725, 524] width 296 height 24
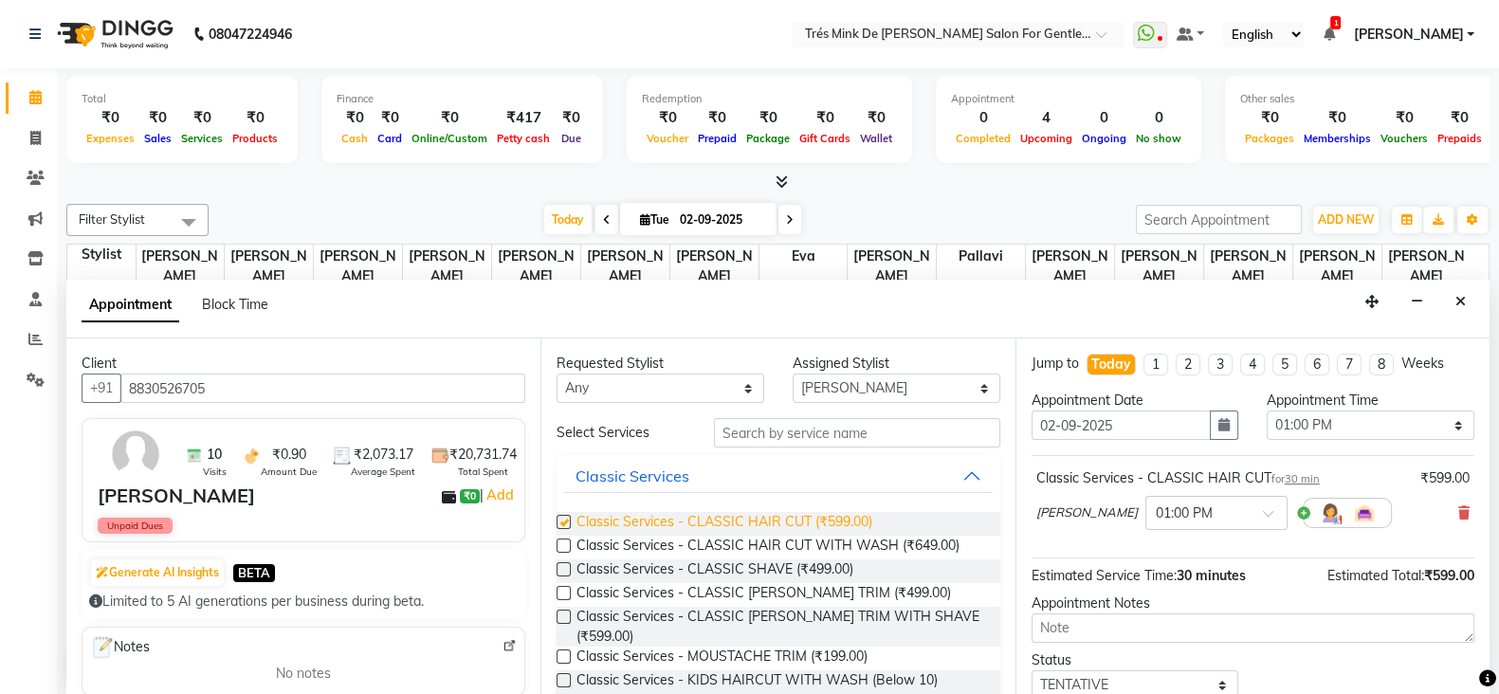
checkbox input "false"
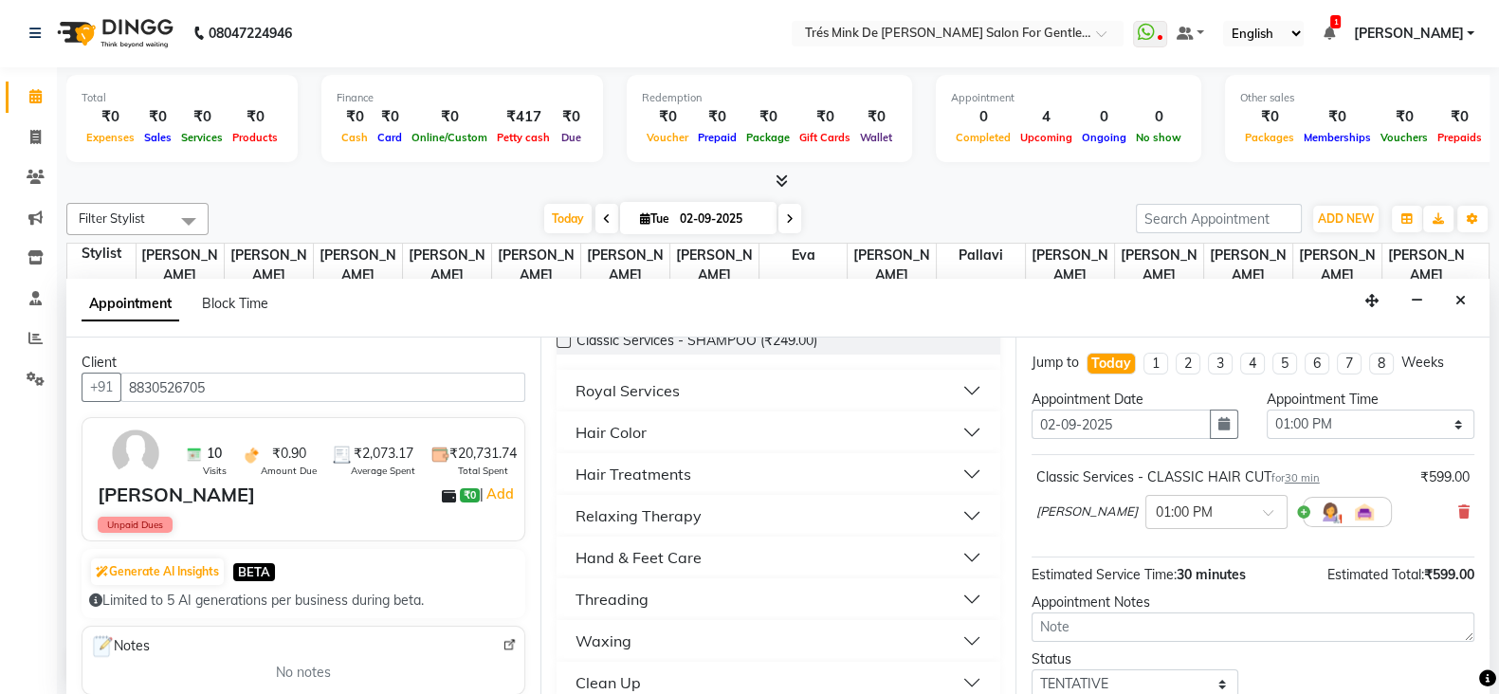
scroll to position [318, 0]
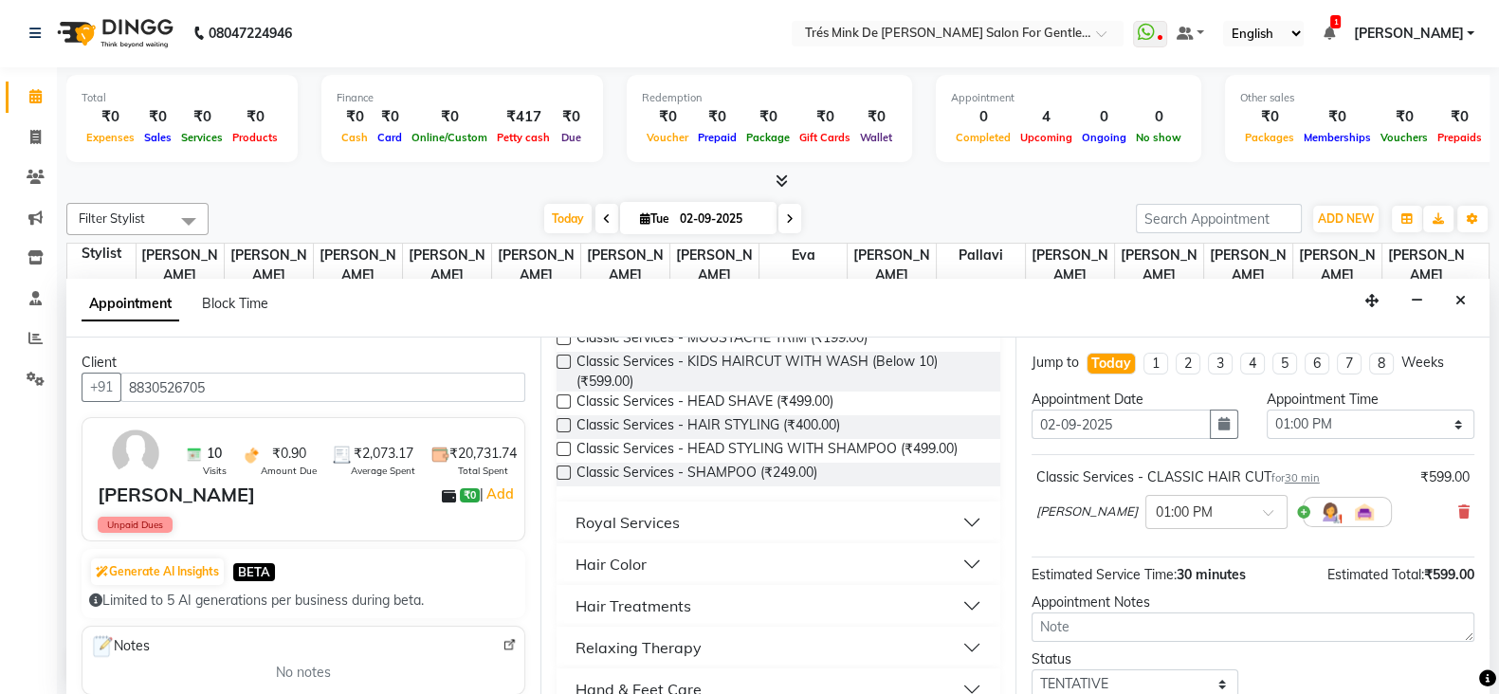
click at [614, 557] on div "Hair Color" at bounding box center [611, 564] width 71 height 23
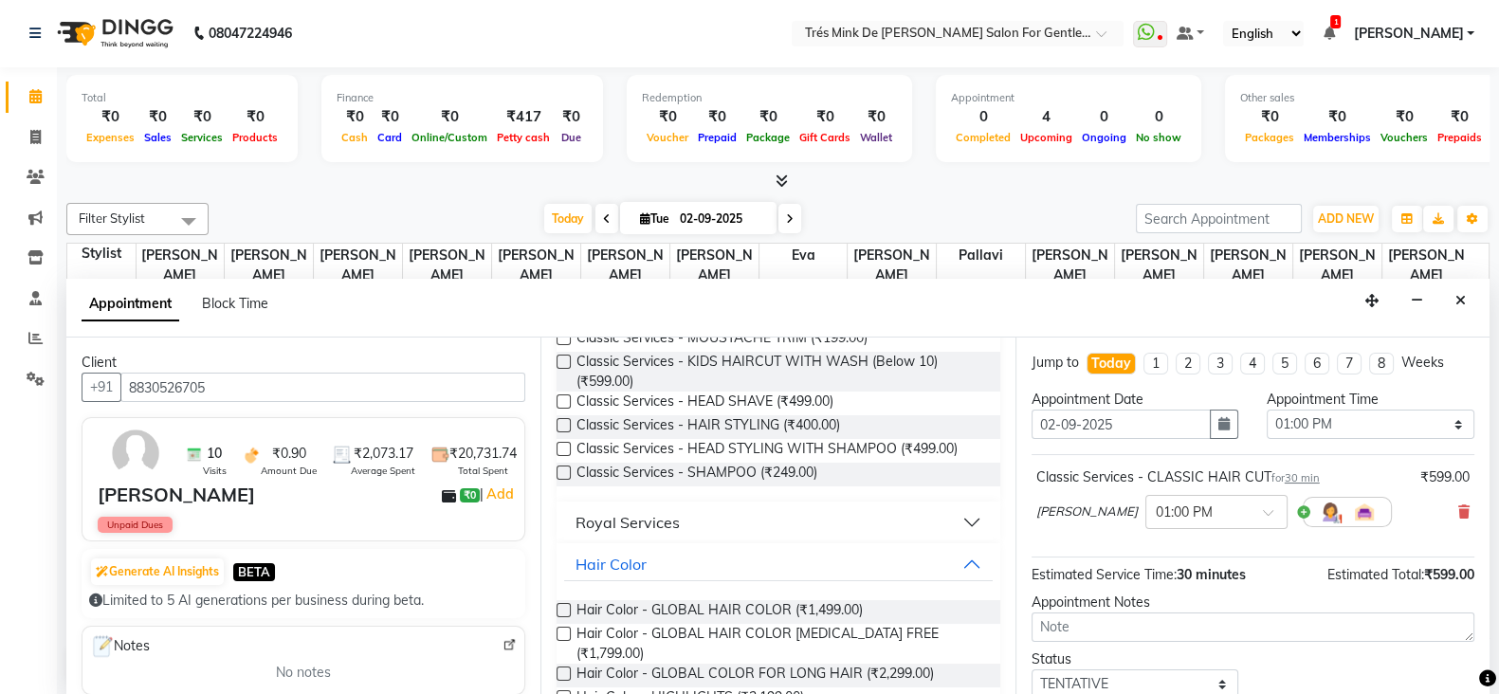
click at [565, 632] on label at bounding box center [564, 634] width 14 height 14
click at [565, 632] on input "checkbox" at bounding box center [563, 636] width 12 height 12
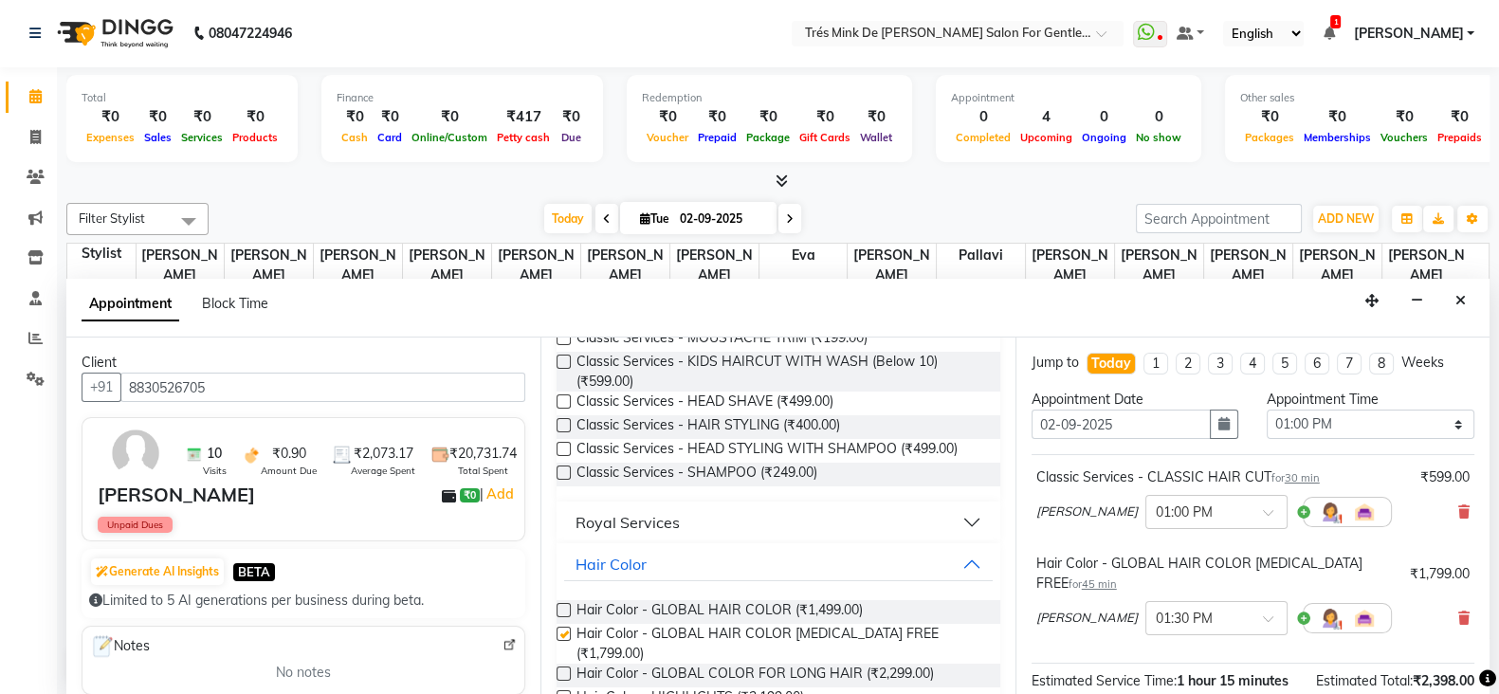
checkbox input "false"
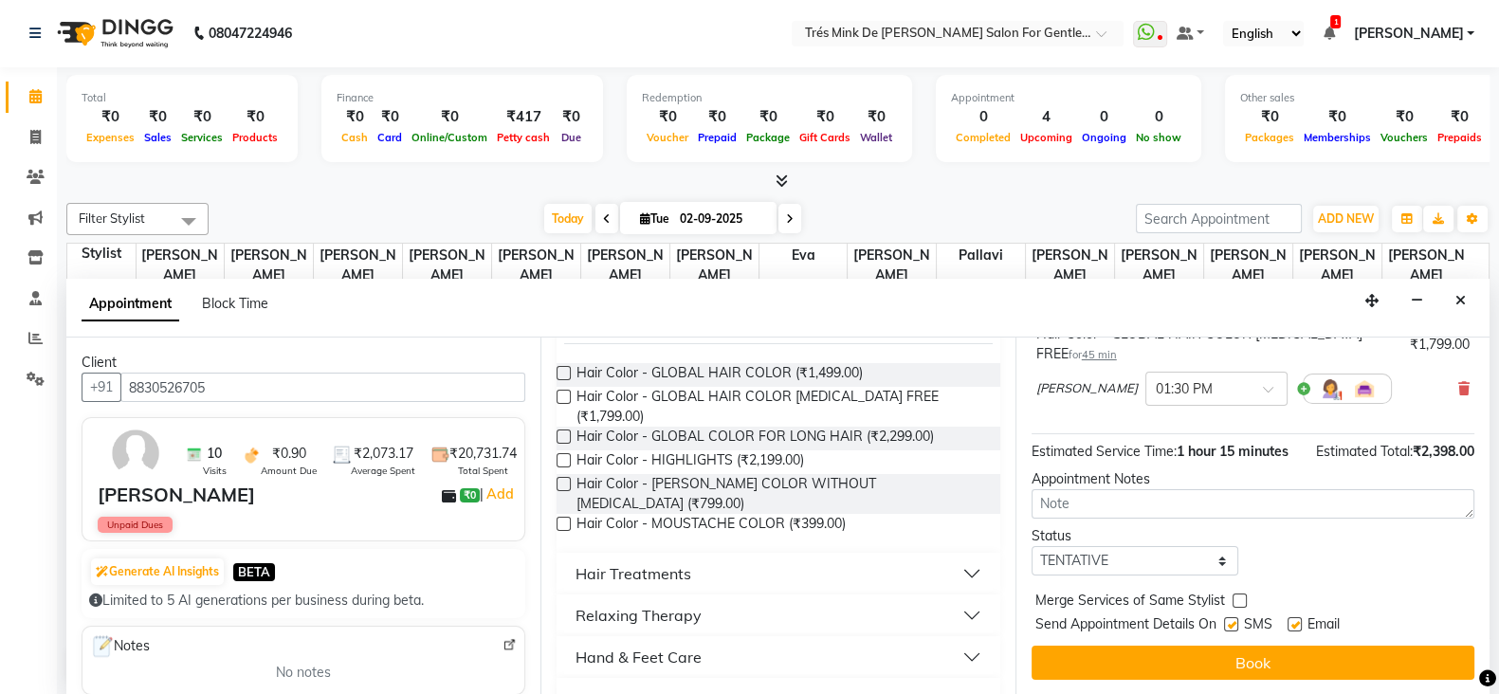
scroll to position [236, 0]
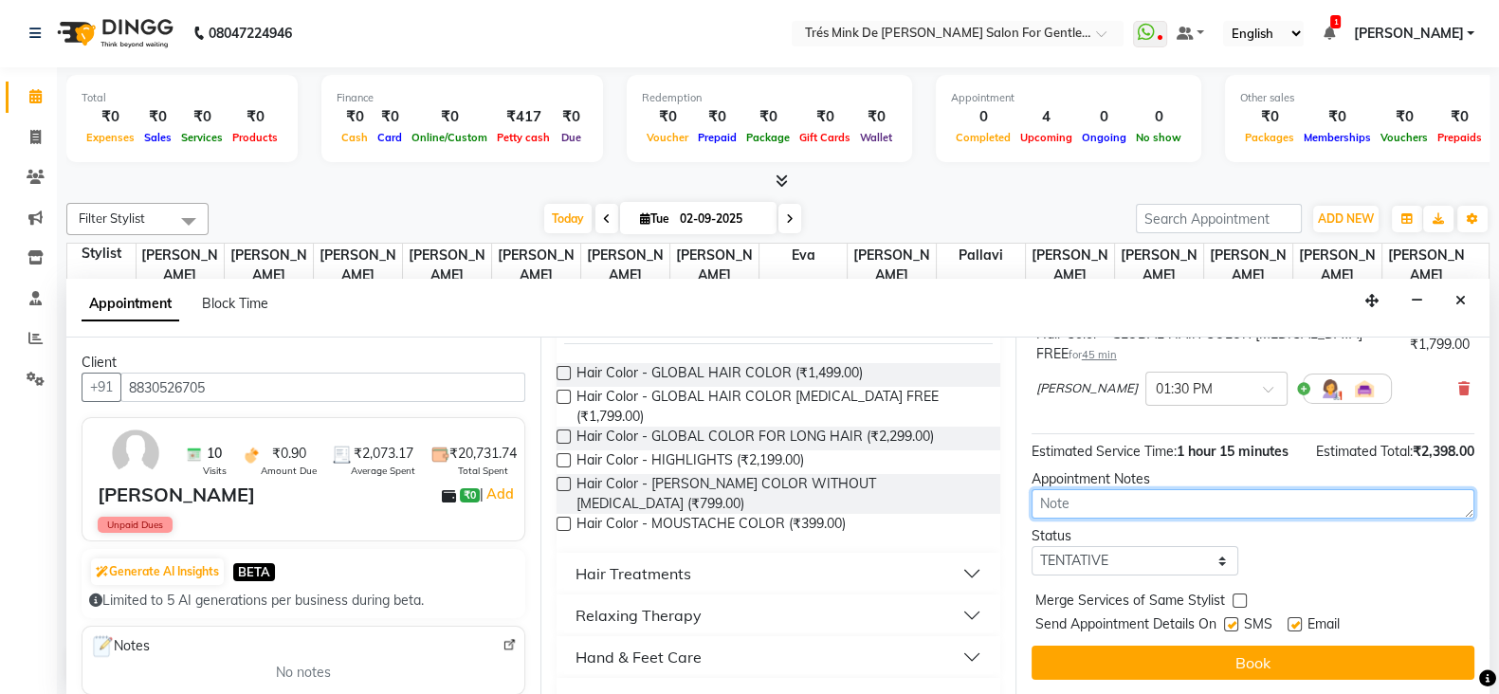
click at [1125, 508] on textarea at bounding box center [1253, 503] width 443 height 29
type textarea "Dilshad"
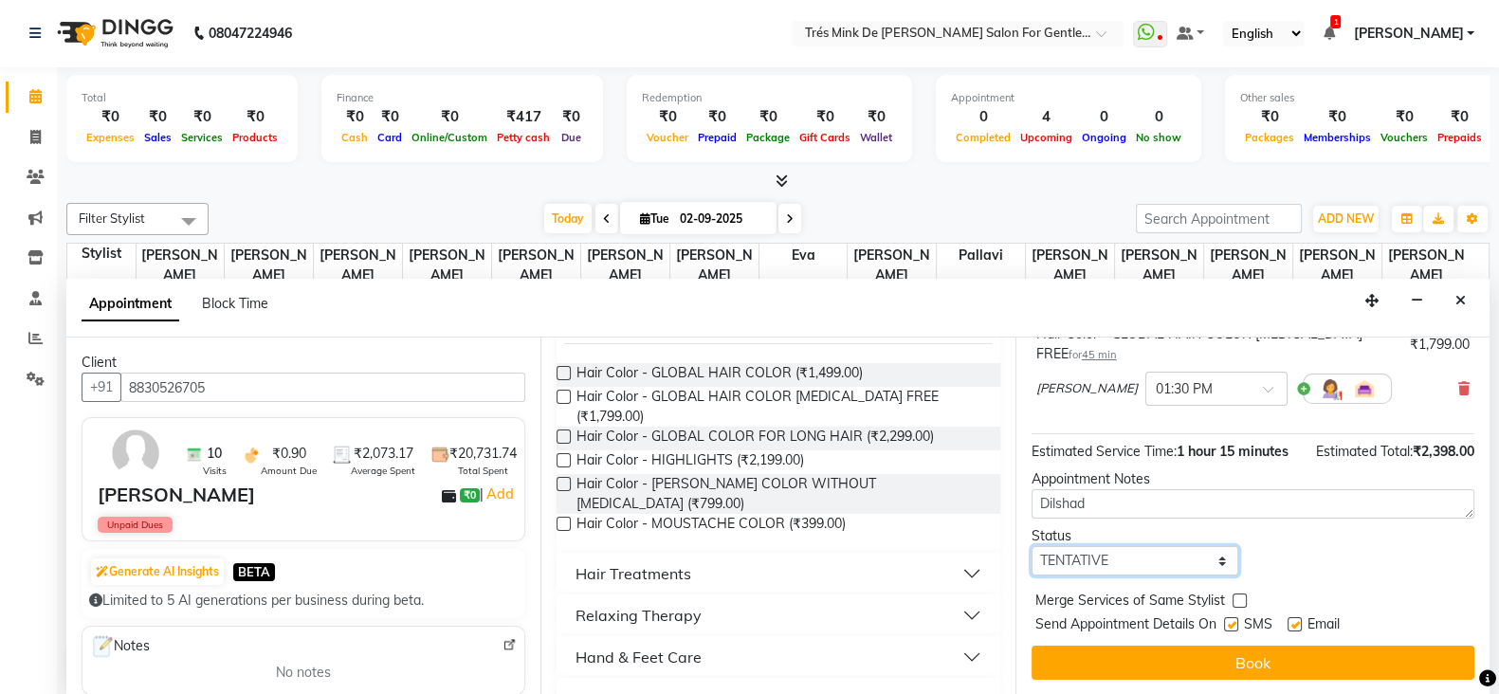
click at [1064, 576] on select "Select TENTATIVE CONFIRM CHECK-IN UPCOMING" at bounding box center [1136, 560] width 208 height 29
click at [1032, 556] on select "Select TENTATIVE CONFIRM CHECK-IN UPCOMING" at bounding box center [1136, 560] width 208 height 29
click at [1085, 561] on select "Select TENTATIVE CONFIRM CHECK-IN UPCOMING" at bounding box center [1136, 560] width 208 height 29
select select "confirm booking"
click at [1032, 556] on select "Select TENTATIVE CONFIRM CHECK-IN UPCOMING" at bounding box center [1136, 560] width 208 height 29
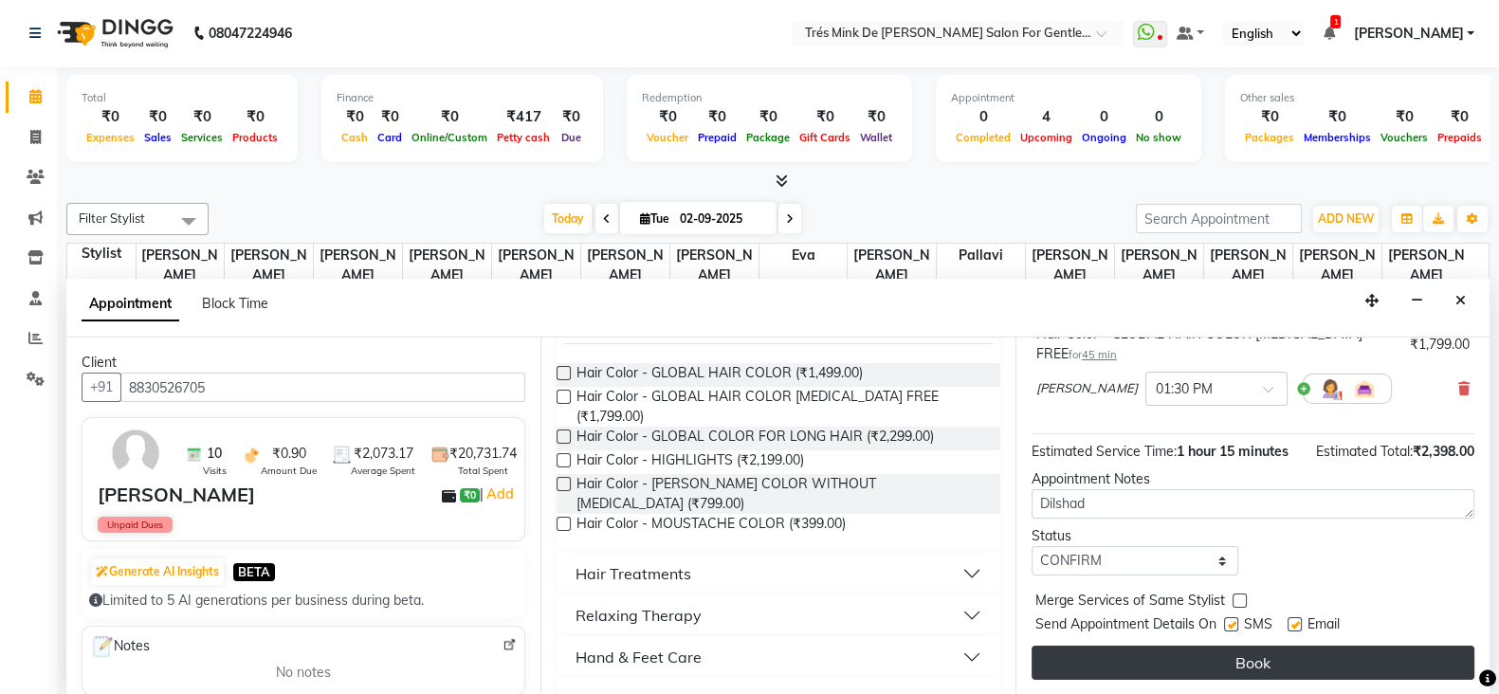
click at [1104, 667] on button "Book" at bounding box center [1253, 663] width 443 height 34
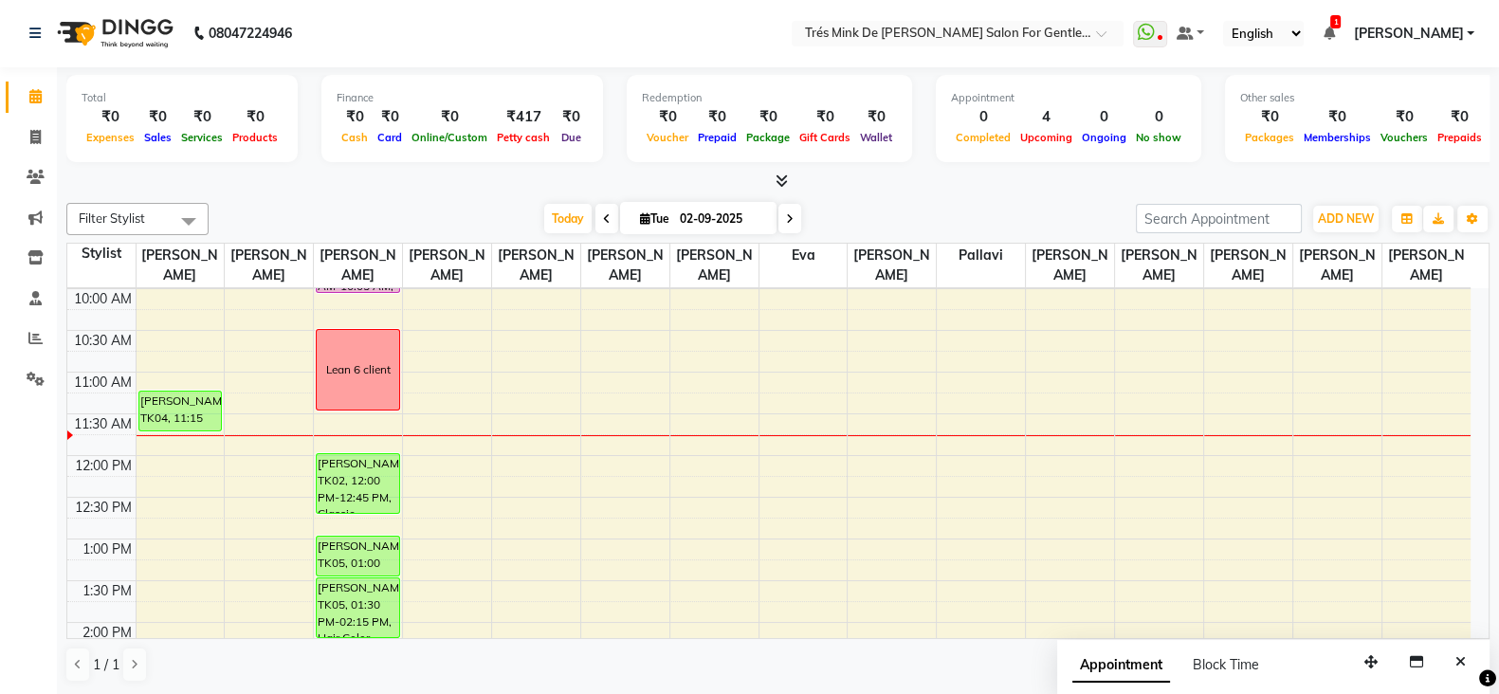
scroll to position [0, 0]
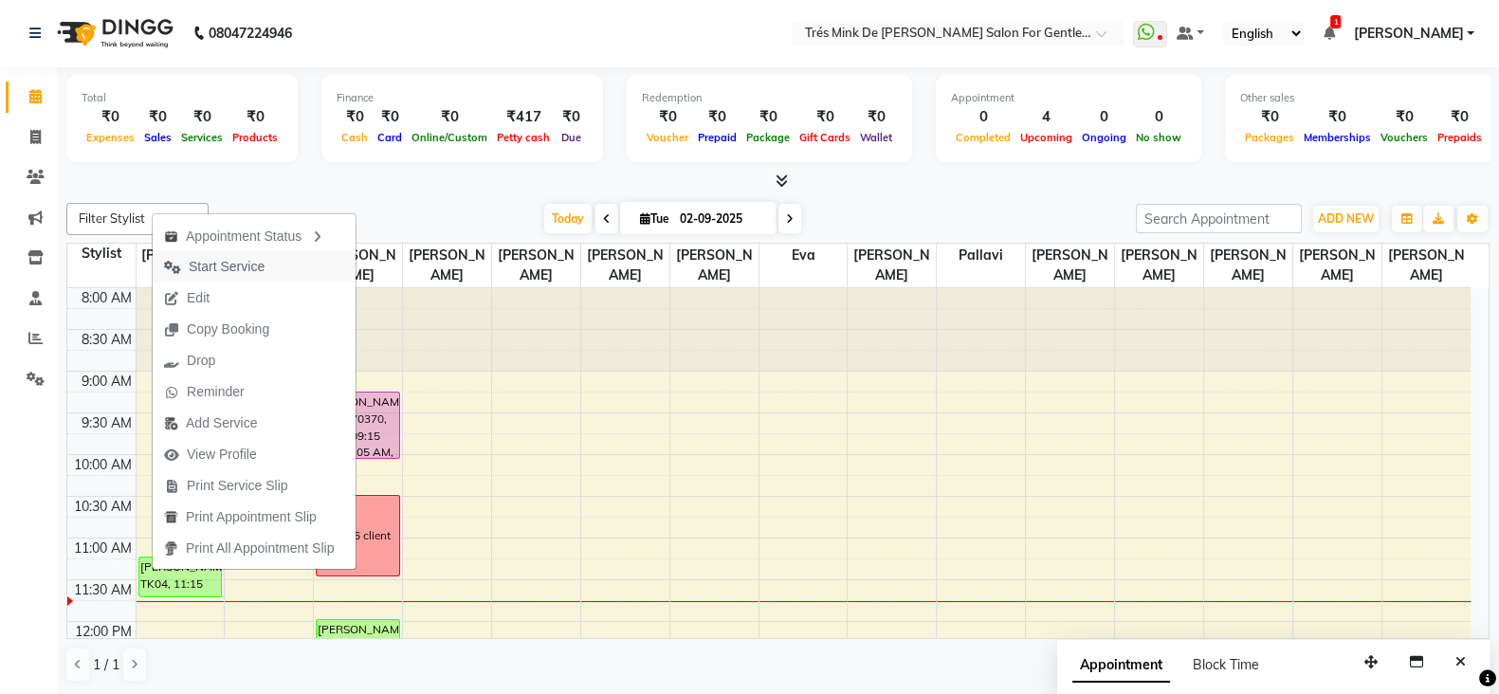
click at [244, 258] on span "Start Service" at bounding box center [227, 267] width 76 height 20
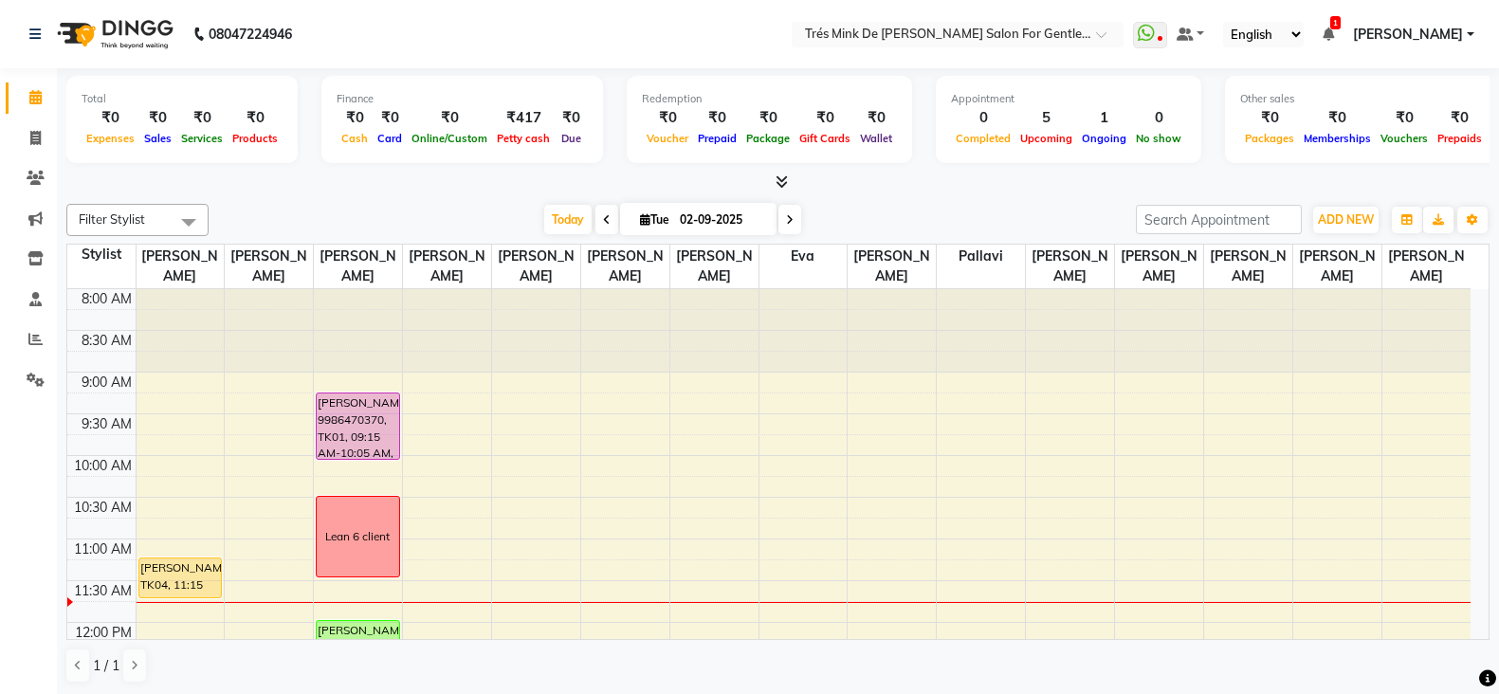
click at [182, 562] on div "[PERSON_NAME], TK04, 11:15 AM-11:45 AM, Classic Services - CLASSIC HAIR CUT" at bounding box center [180, 578] width 82 height 39
select select "1"
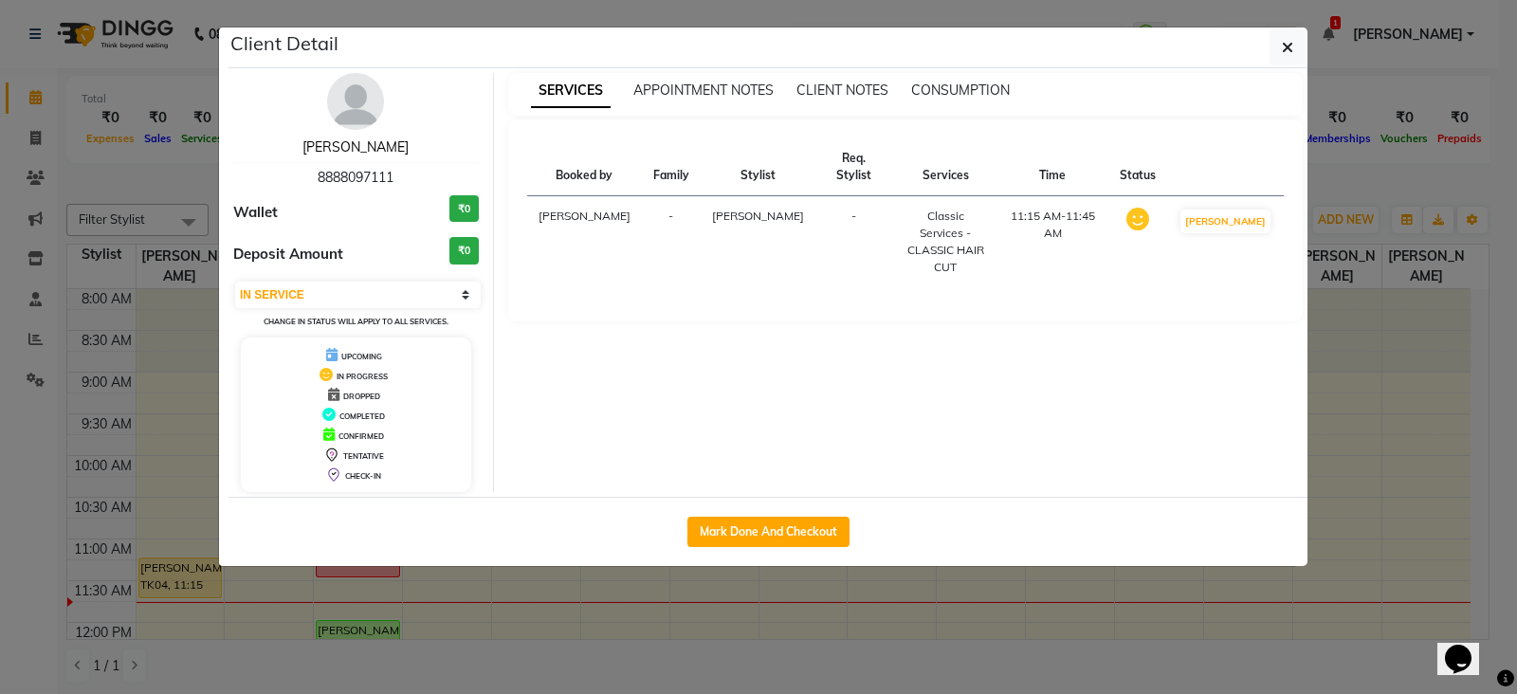
click at [359, 149] on link "Gajanan" at bounding box center [355, 146] width 106 height 17
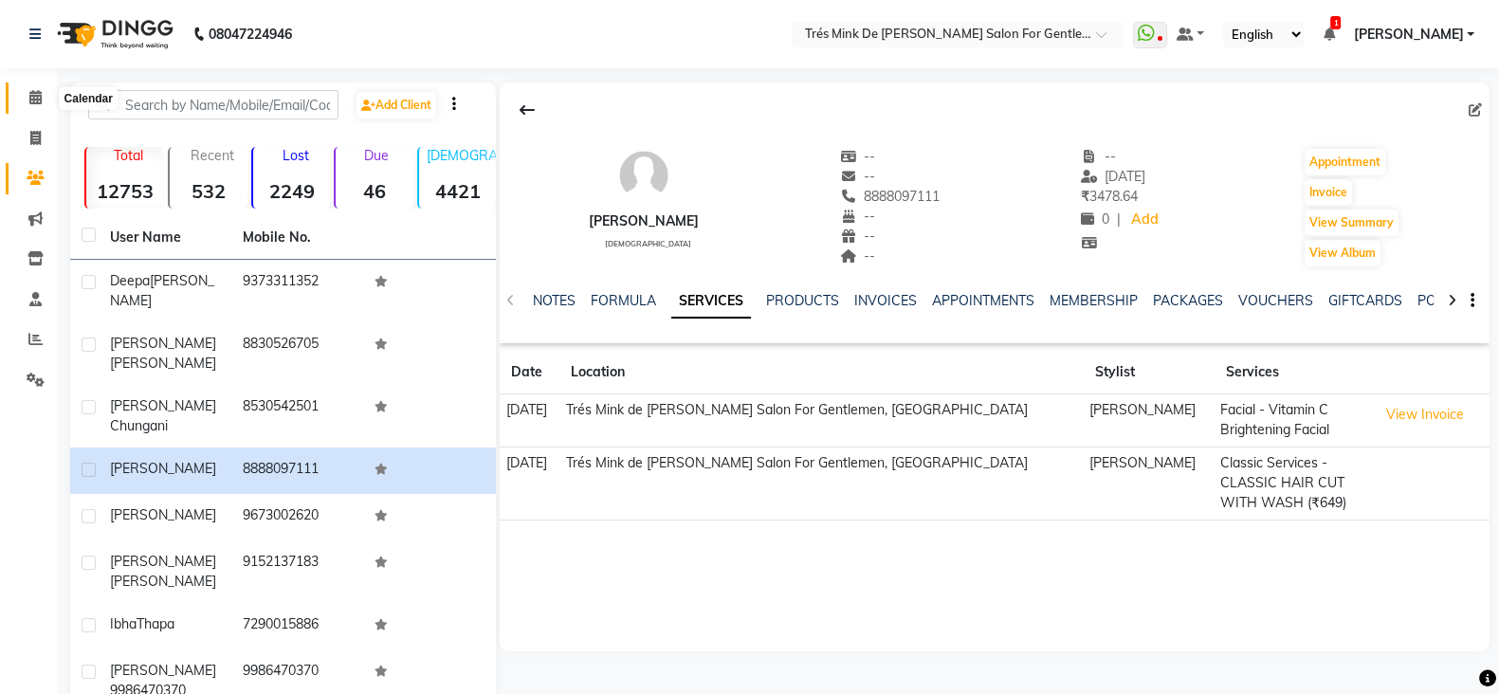
click at [46, 102] on span at bounding box center [35, 98] width 33 height 22
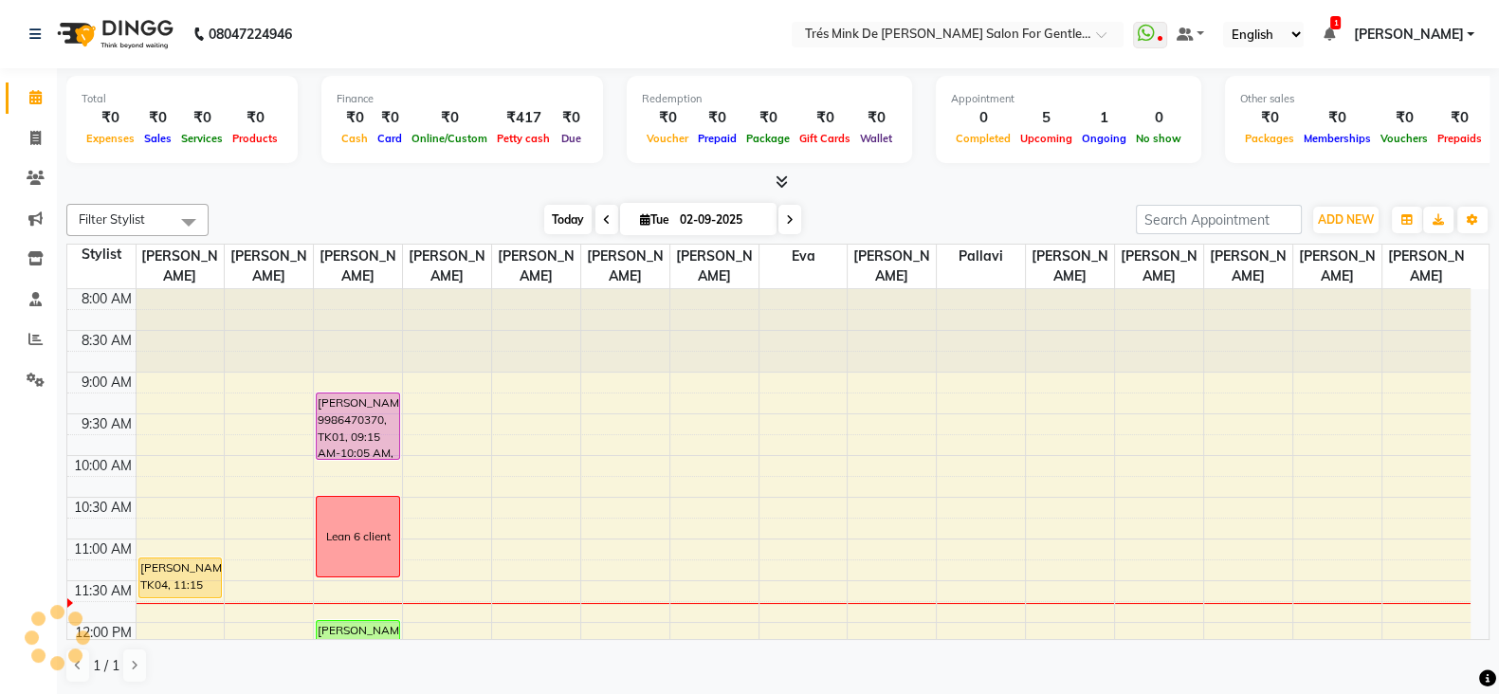
click at [569, 216] on span "Today" at bounding box center [567, 219] width 47 height 29
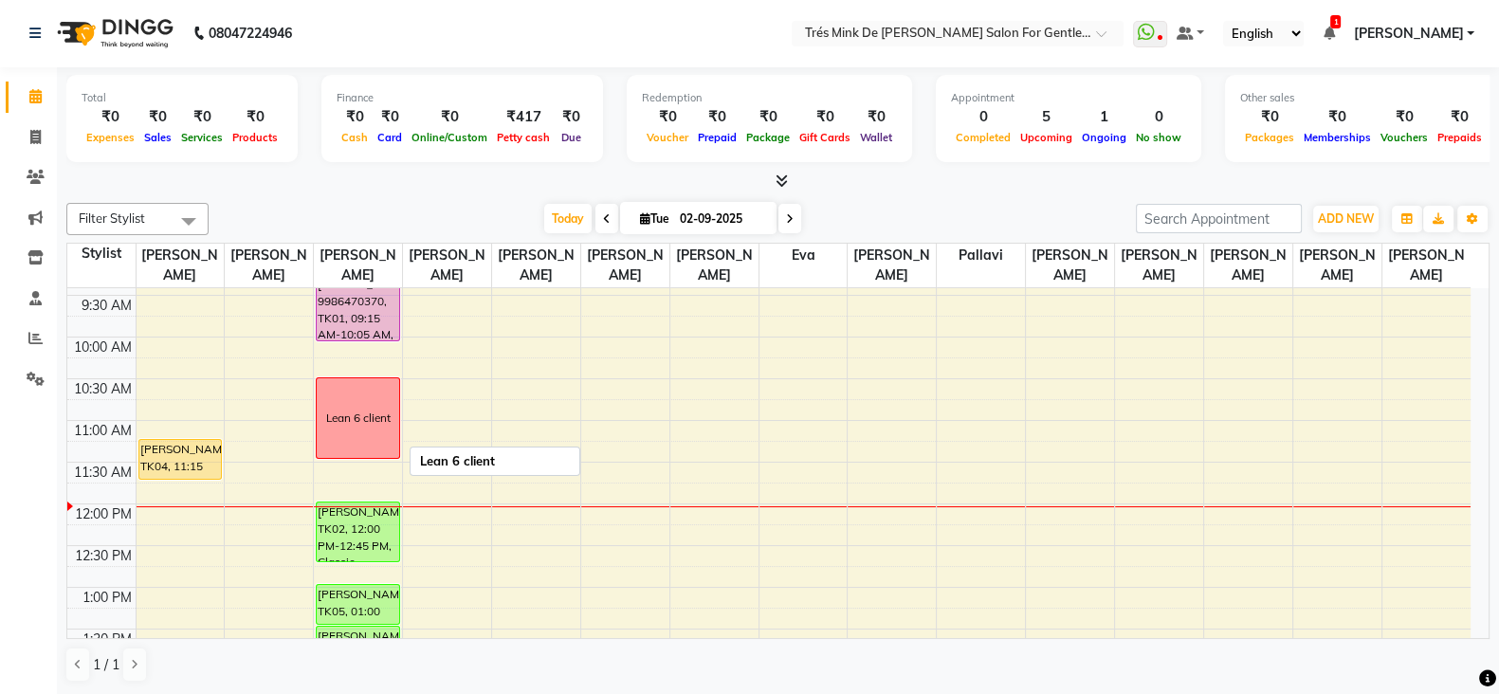
scroll to position [236, 0]
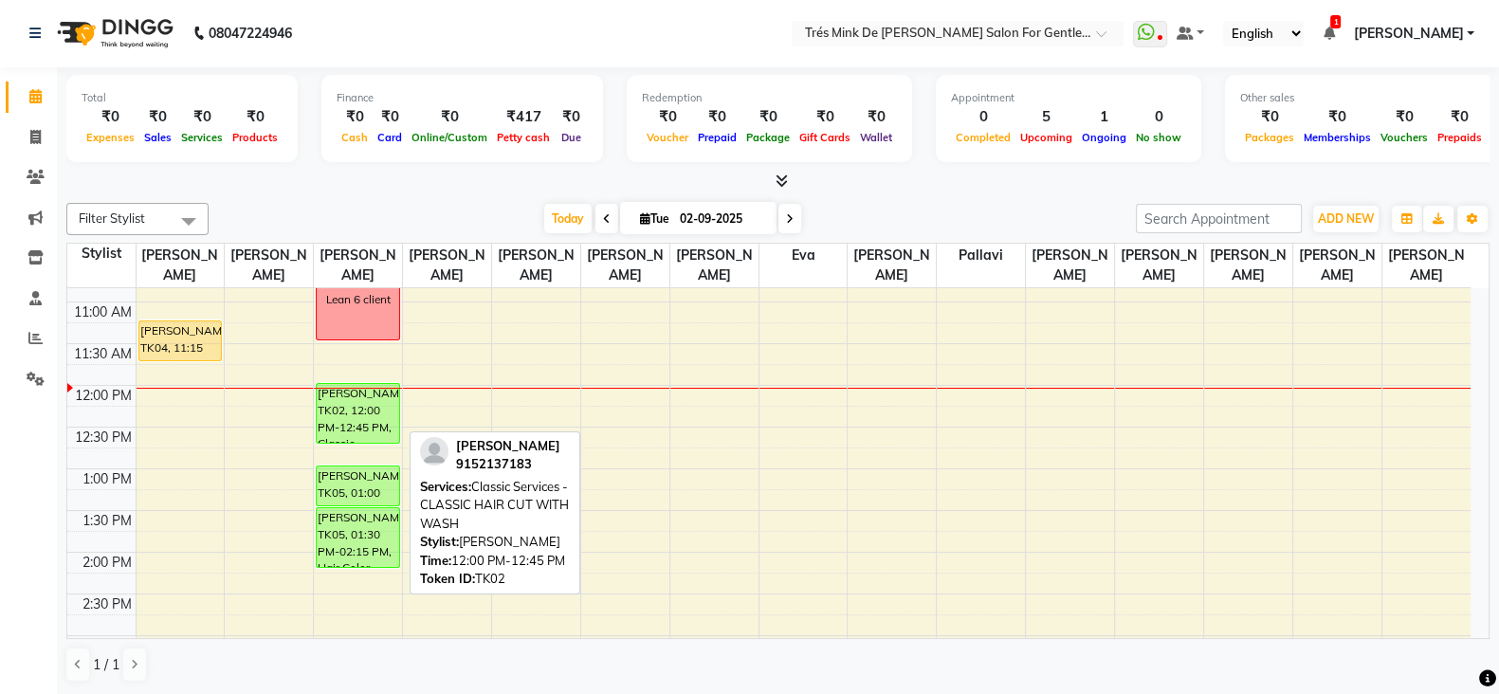
click at [346, 413] on div "Reece Mendonca, TK02, 12:00 PM-12:45 PM, Classic Services - CLASSIC HAIR CUT WI…" at bounding box center [358, 413] width 82 height 59
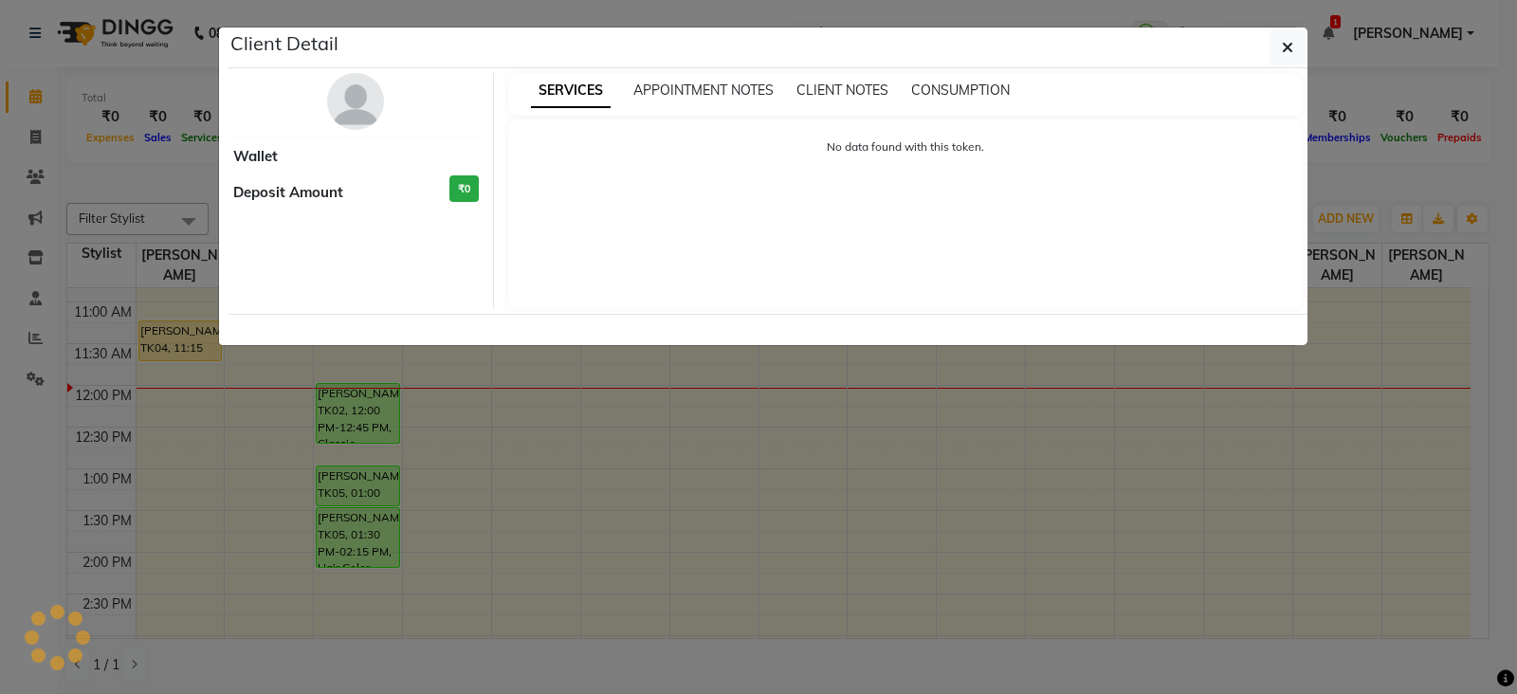
select select "6"
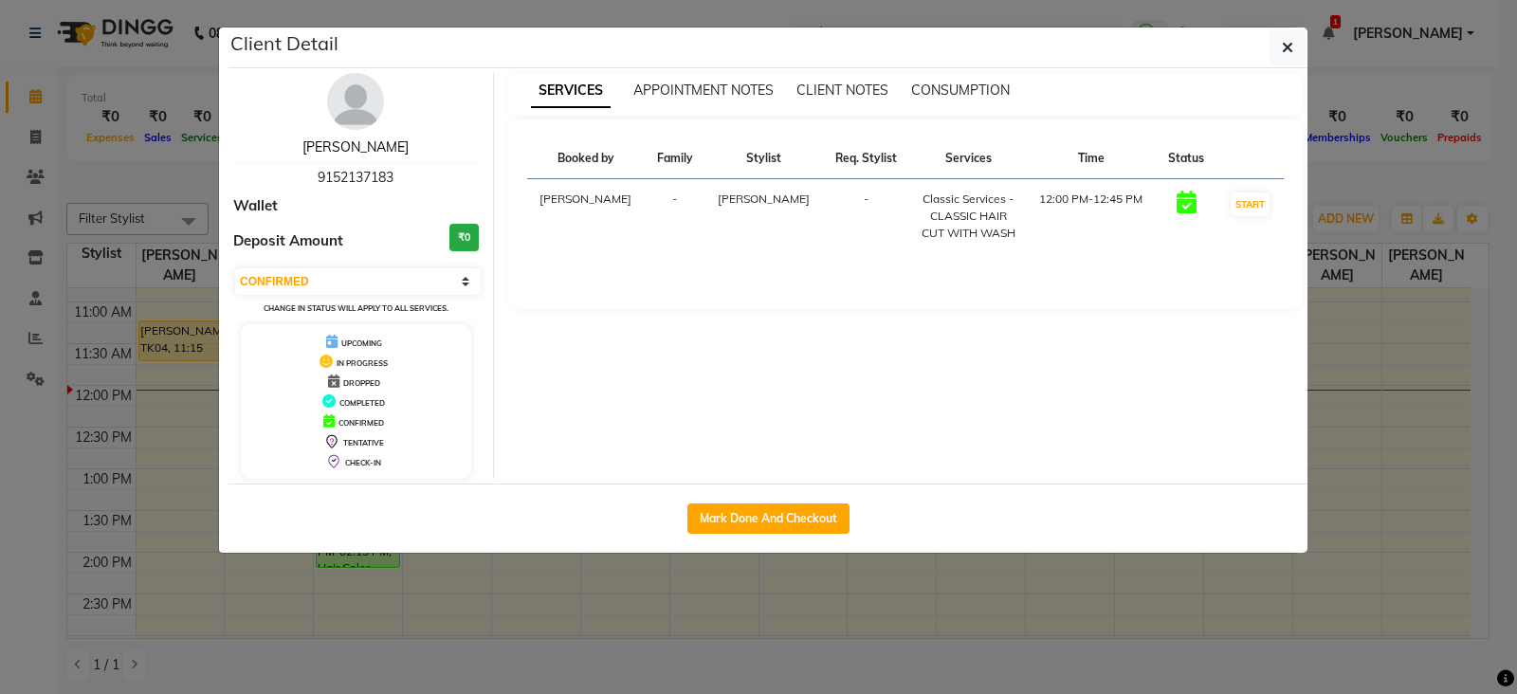
click at [384, 138] on link "Reece Mendonca" at bounding box center [355, 146] width 106 height 17
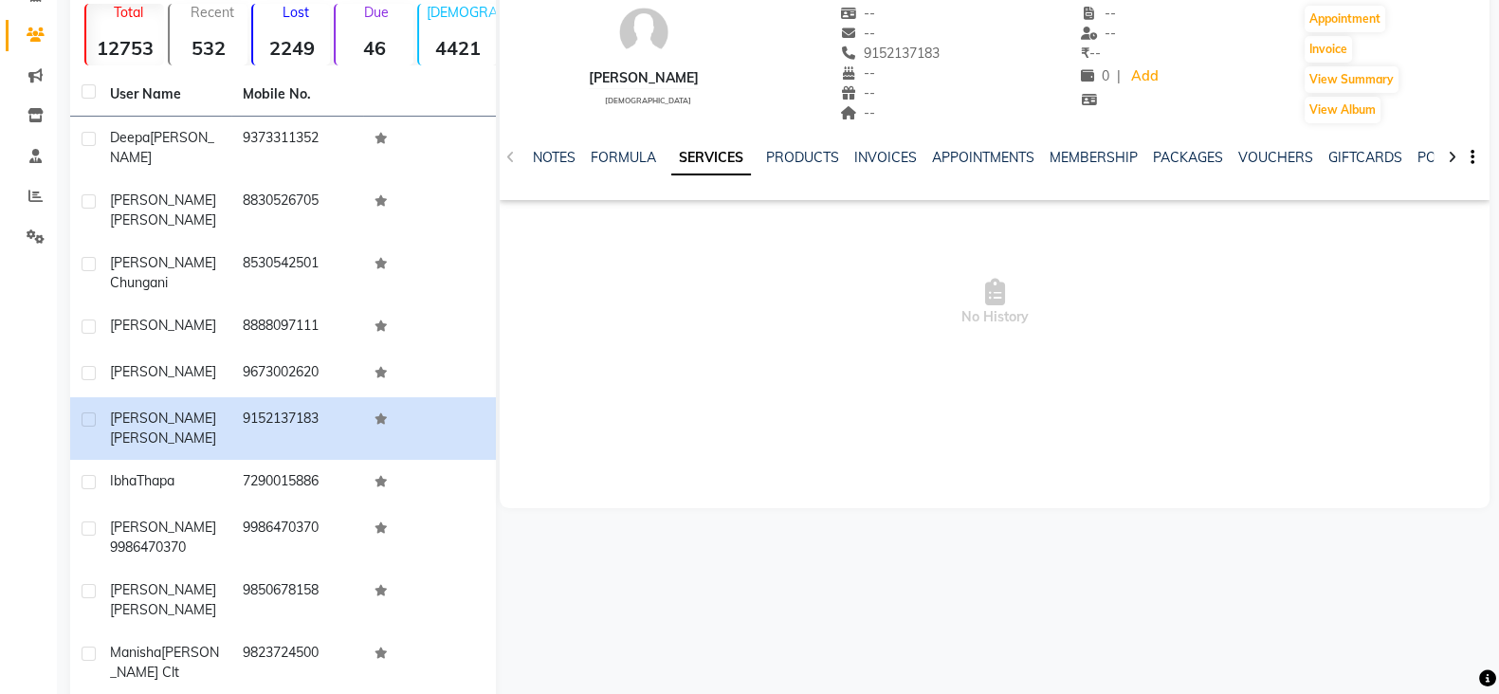
scroll to position [25, 0]
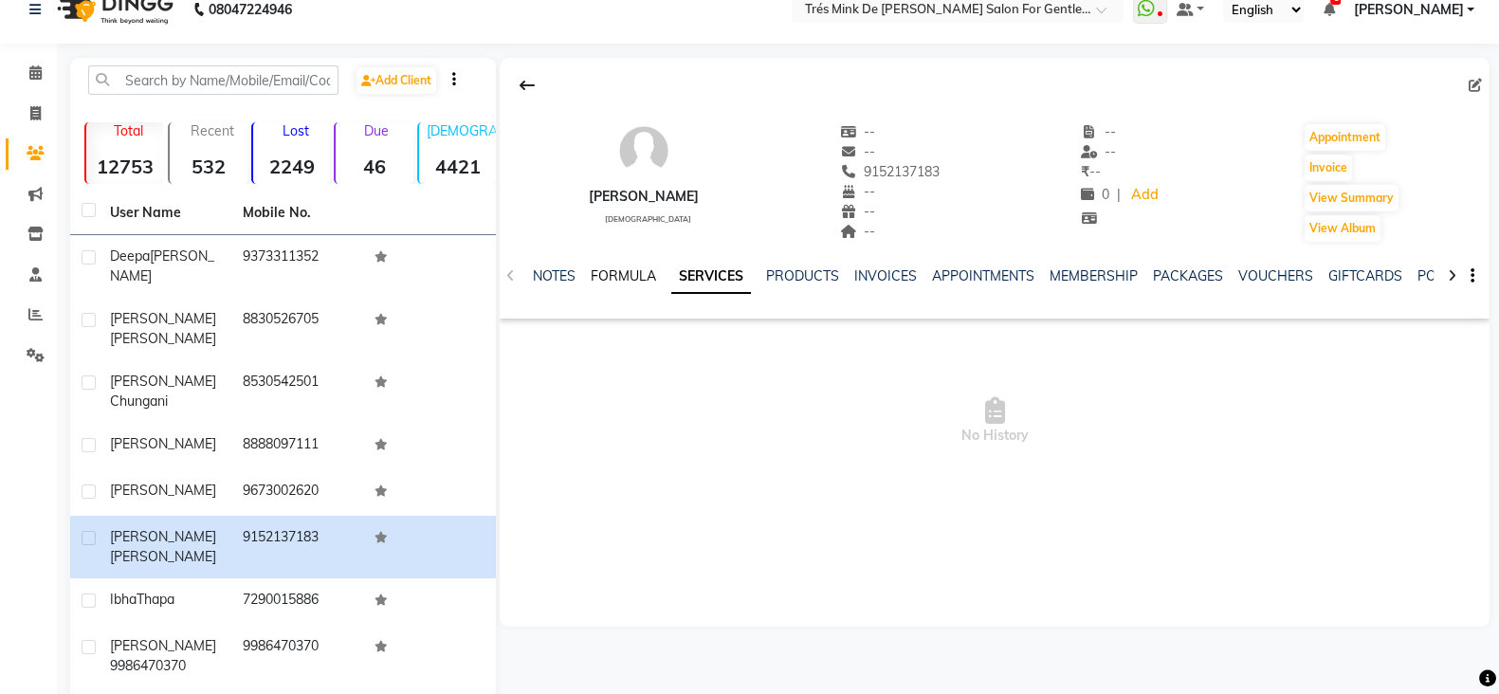
click at [631, 280] on link "FORMULA" at bounding box center [623, 275] width 65 height 17
click at [705, 270] on link "SERVICES" at bounding box center [719, 275] width 64 height 17
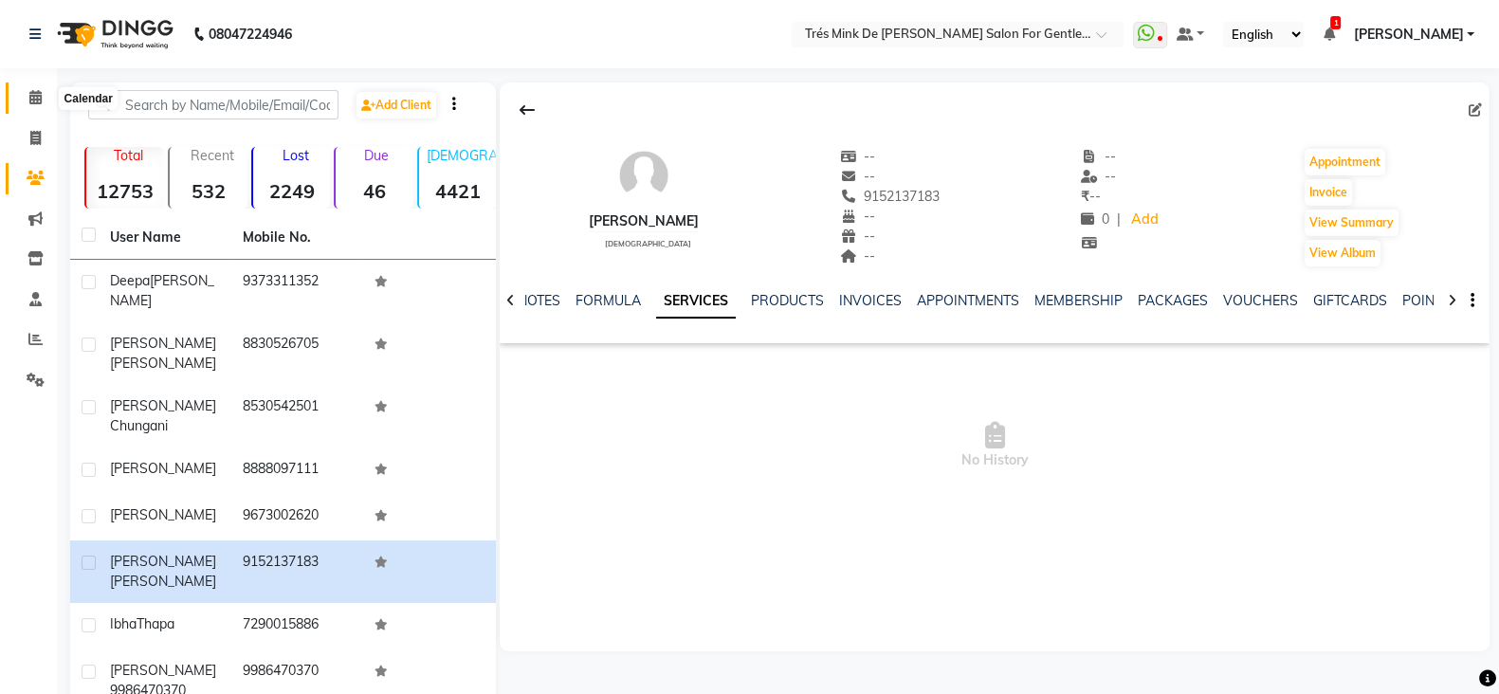
click at [39, 87] on span at bounding box center [35, 98] width 33 height 22
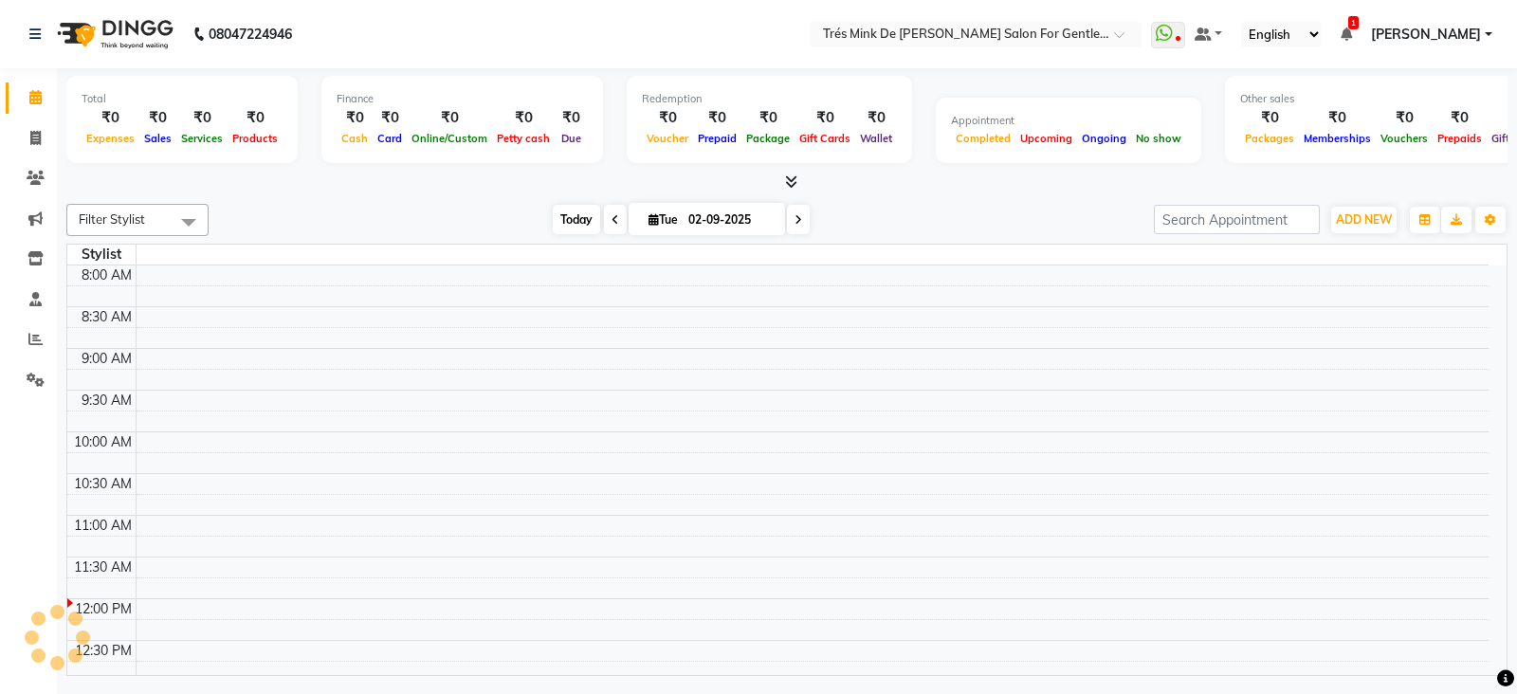
click at [553, 211] on span "Today" at bounding box center [576, 219] width 47 height 29
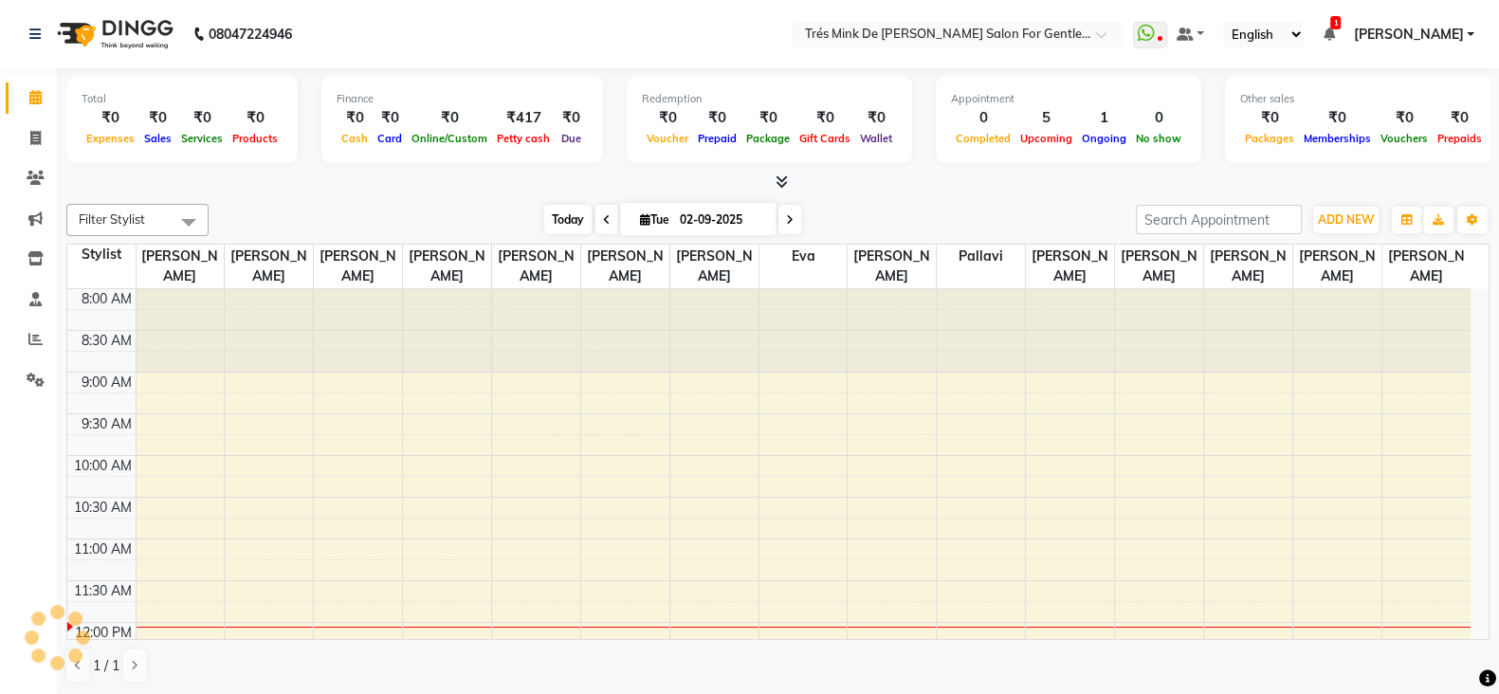
click at [549, 211] on span "Today" at bounding box center [567, 219] width 47 height 29
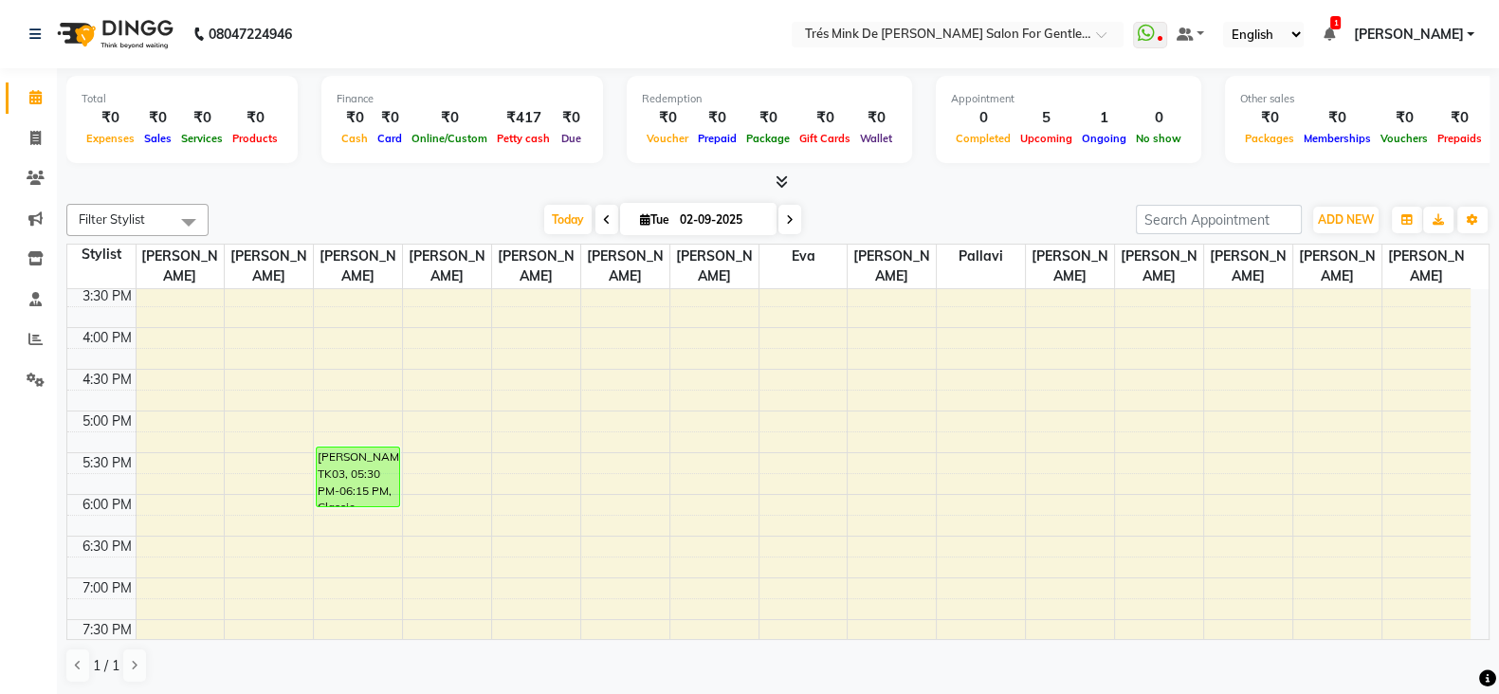
scroll to position [687, 0]
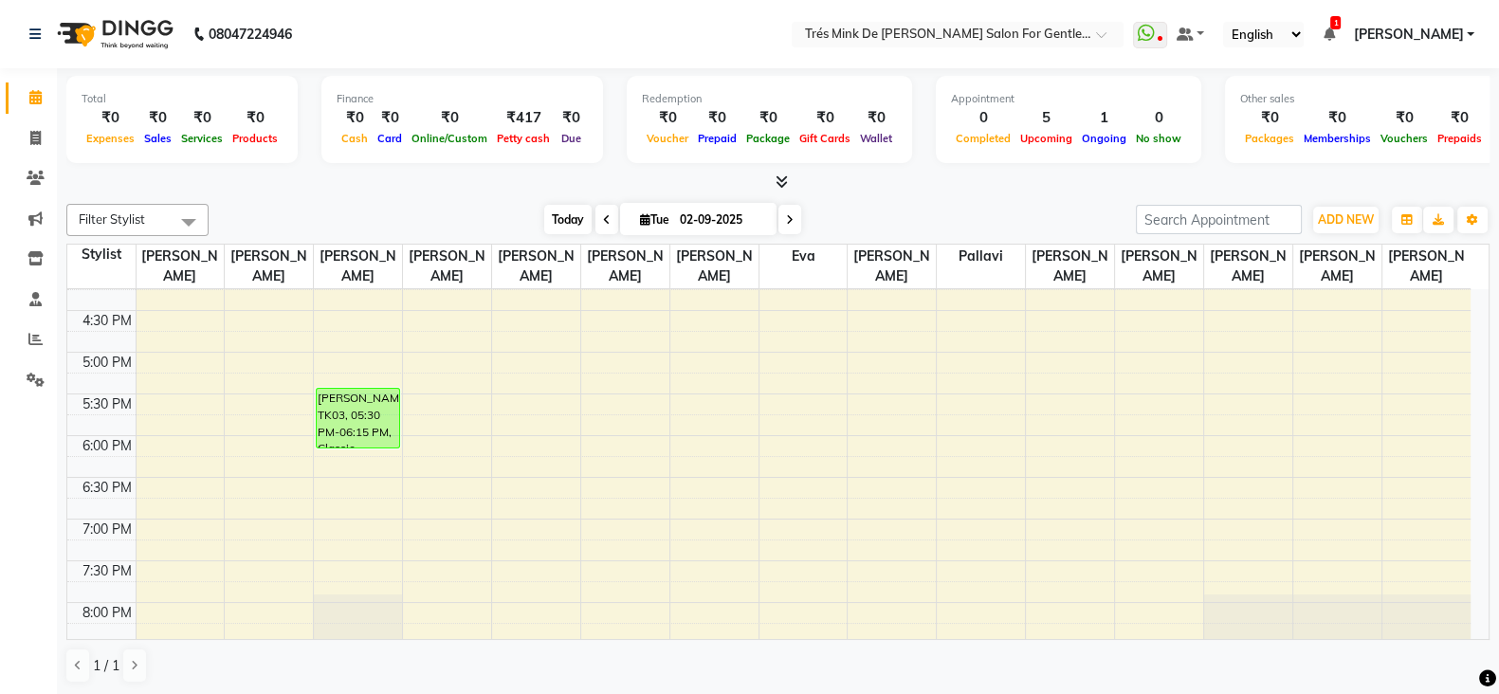
click at [544, 218] on span "Today" at bounding box center [567, 219] width 47 height 29
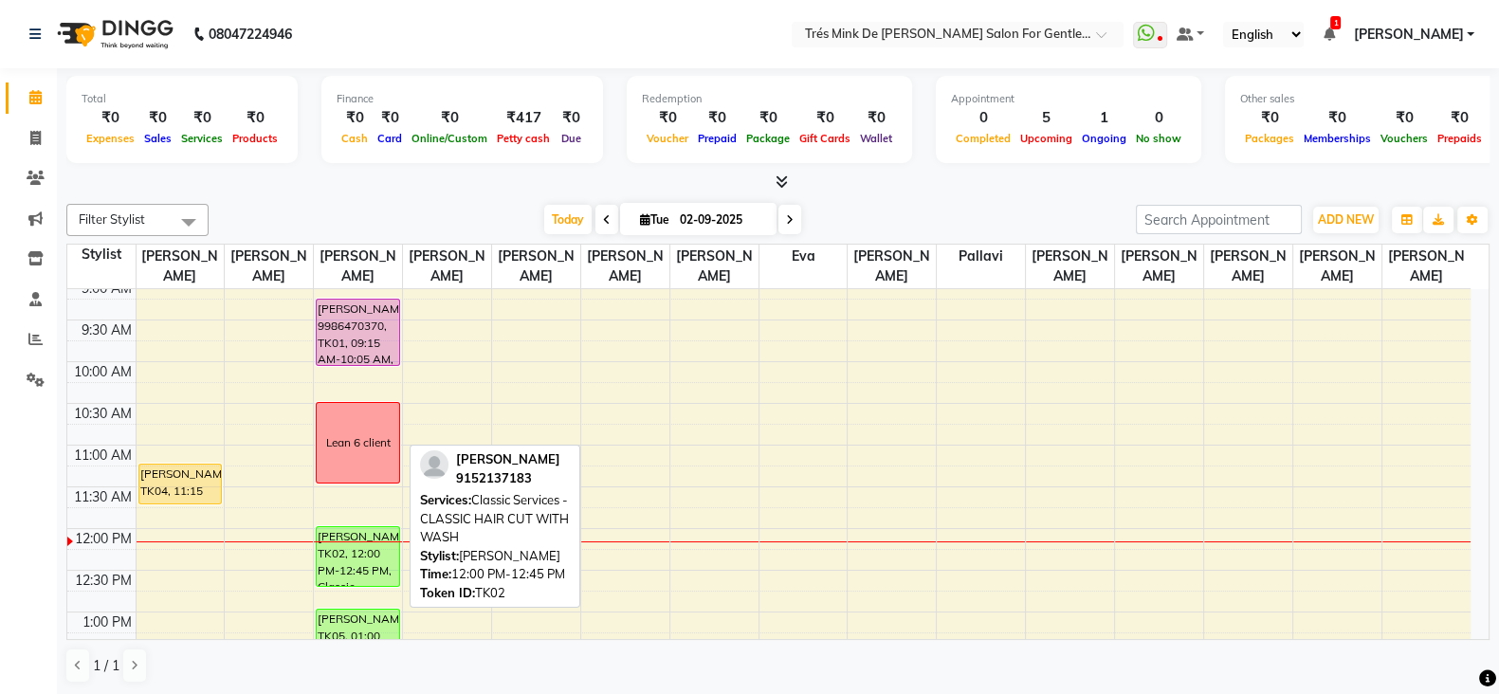
scroll to position [212, 0]
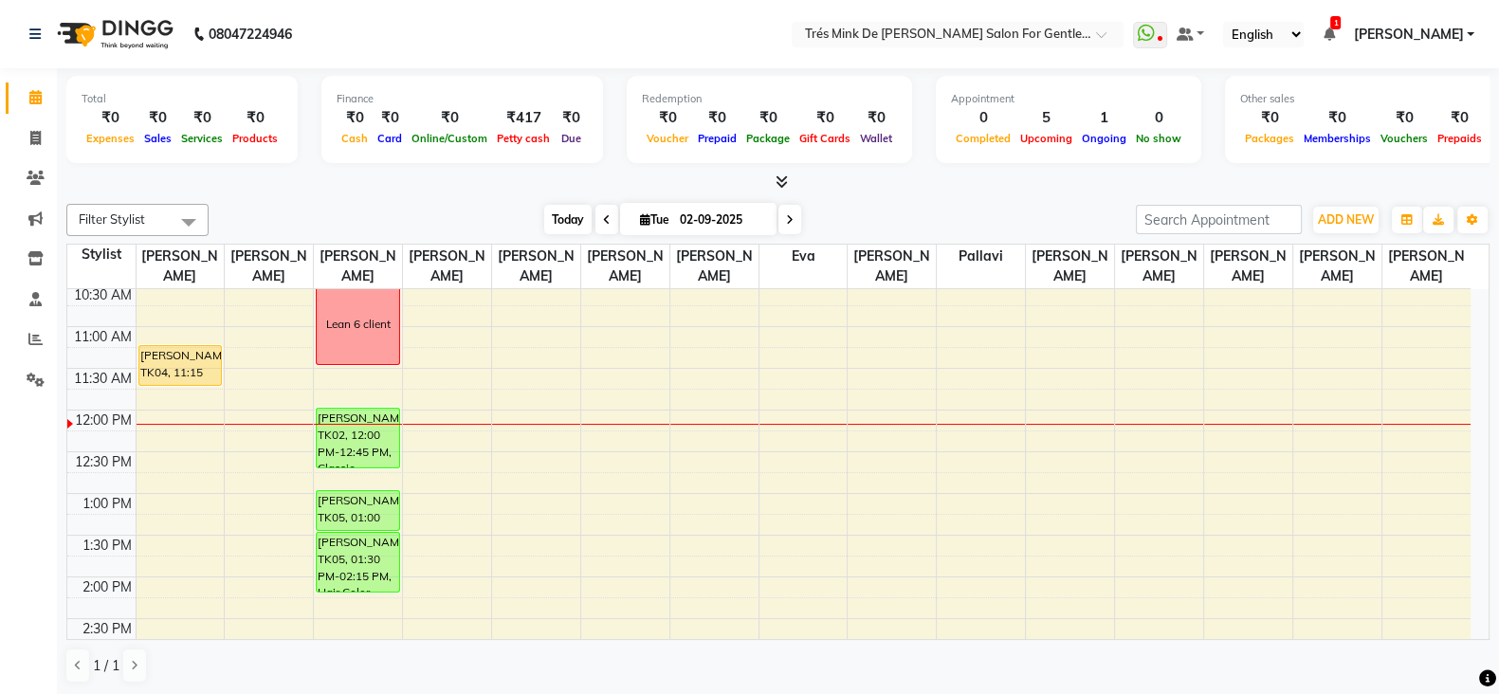
click at [559, 221] on span "Today" at bounding box center [567, 219] width 47 height 29
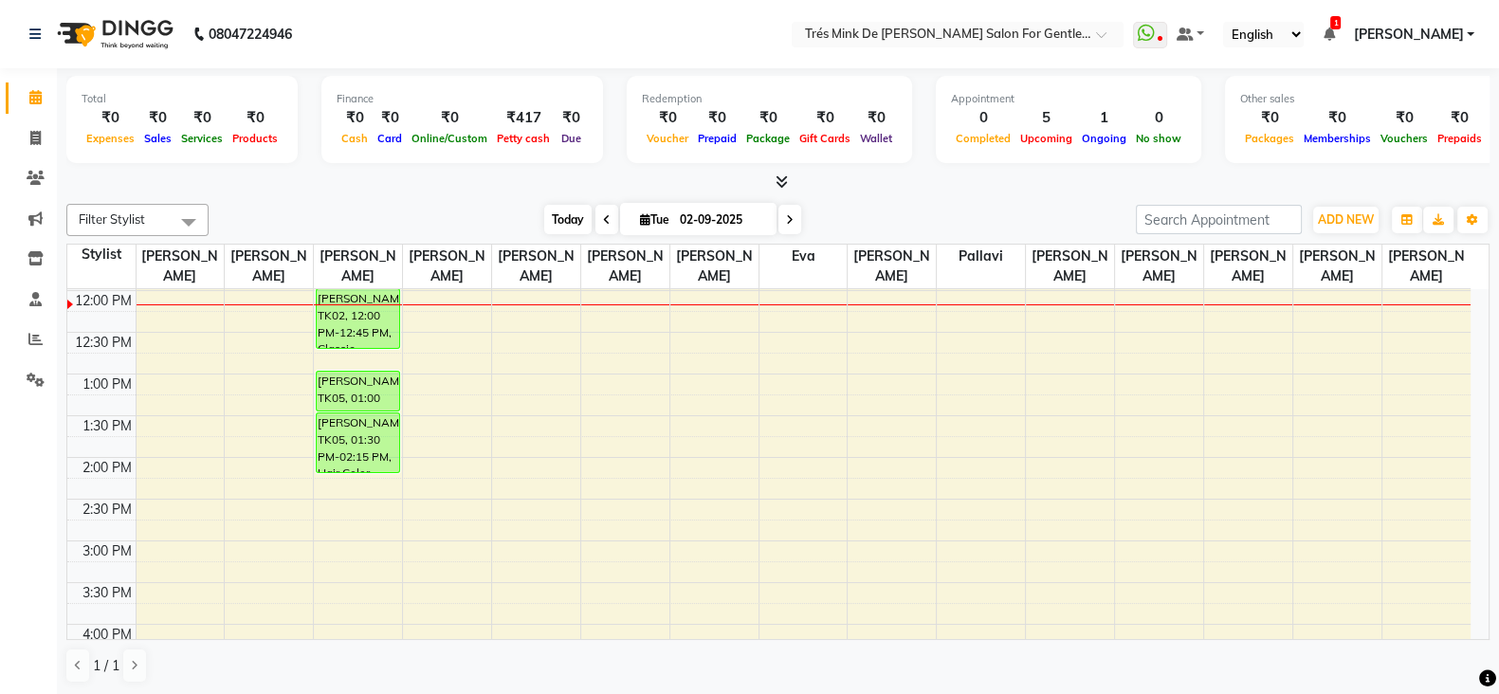
click at [559, 221] on span "Today" at bounding box center [567, 219] width 47 height 29
click at [564, 210] on span "Today" at bounding box center [567, 219] width 47 height 29
click at [565, 214] on span "Today" at bounding box center [567, 219] width 47 height 29
click at [559, 220] on span "Today" at bounding box center [567, 219] width 47 height 29
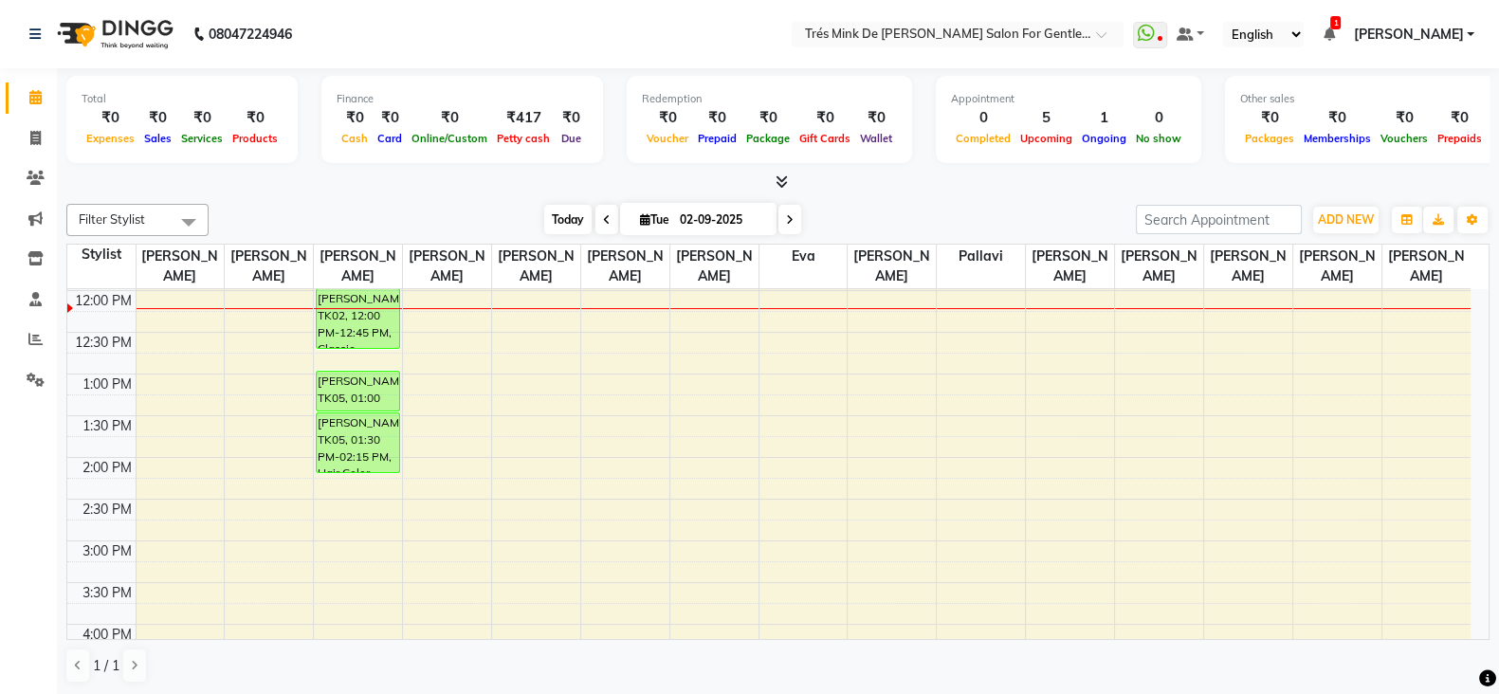
click at [566, 206] on span "Today" at bounding box center [567, 219] width 47 height 29
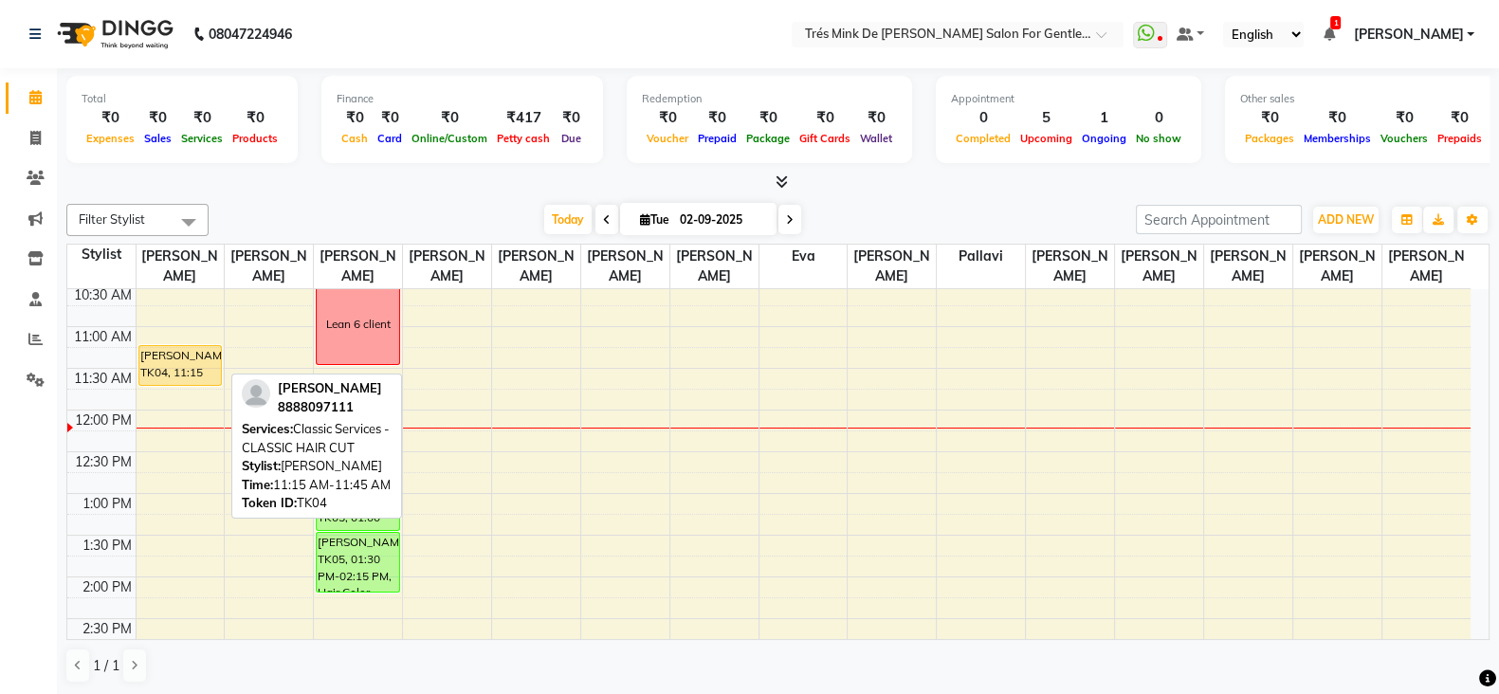
click at [202, 381] on div at bounding box center [180, 385] width 82 height 8
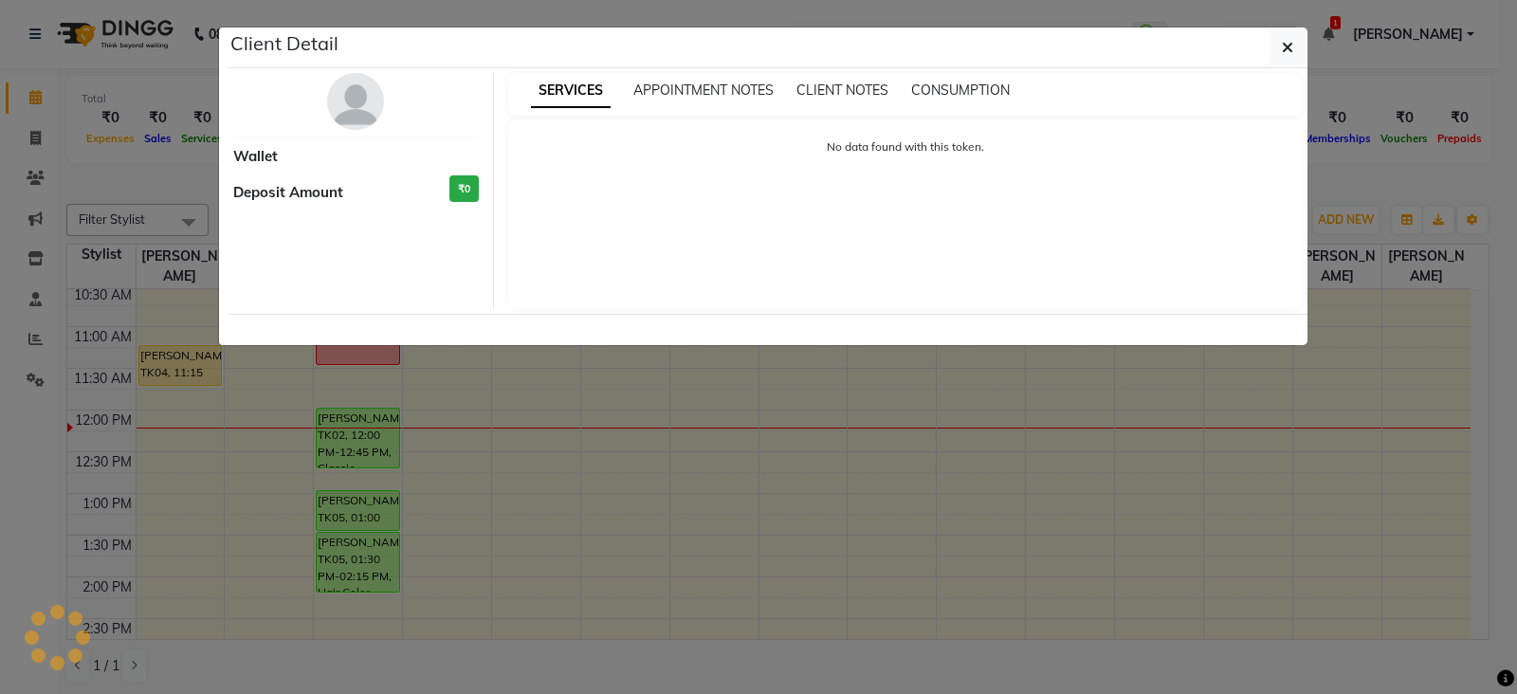
select select "1"
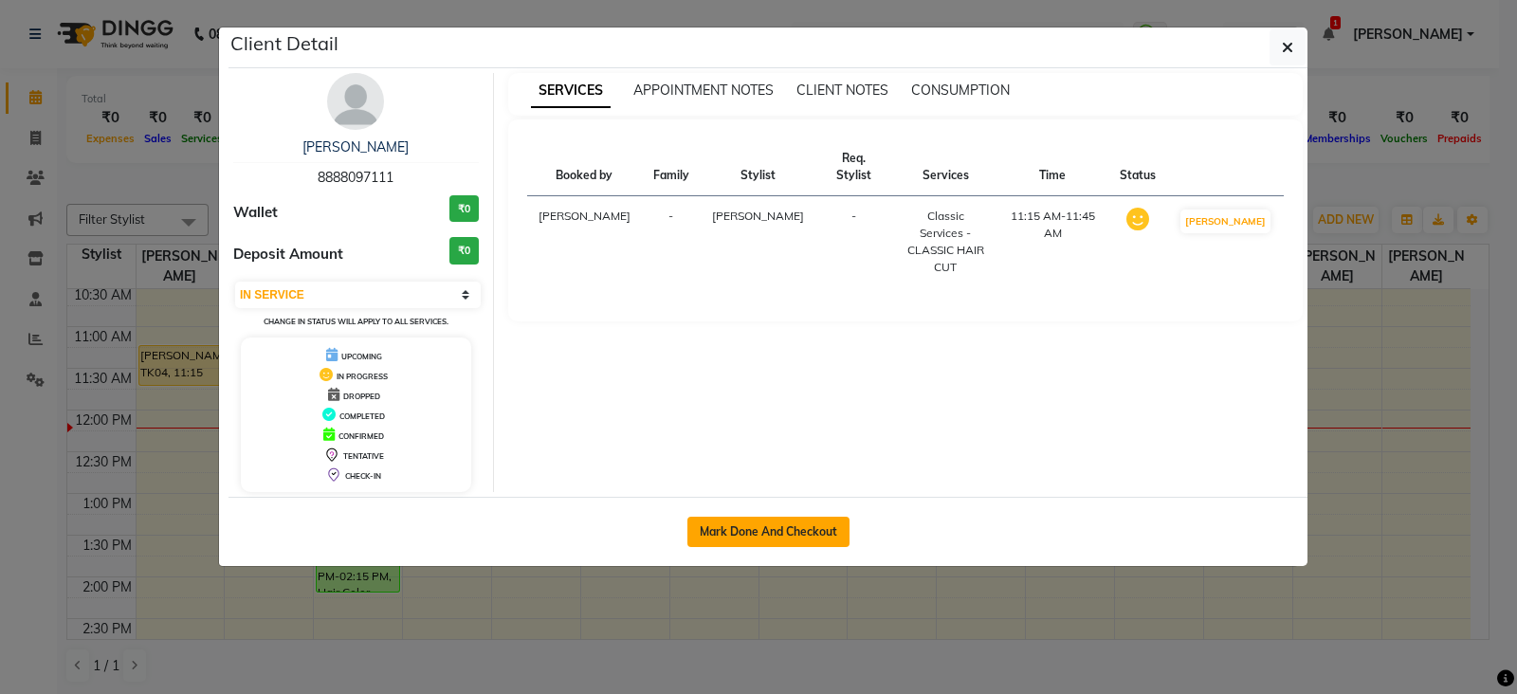
click at [730, 525] on button "Mark Done And Checkout" at bounding box center [768, 532] width 162 height 30
select select "service"
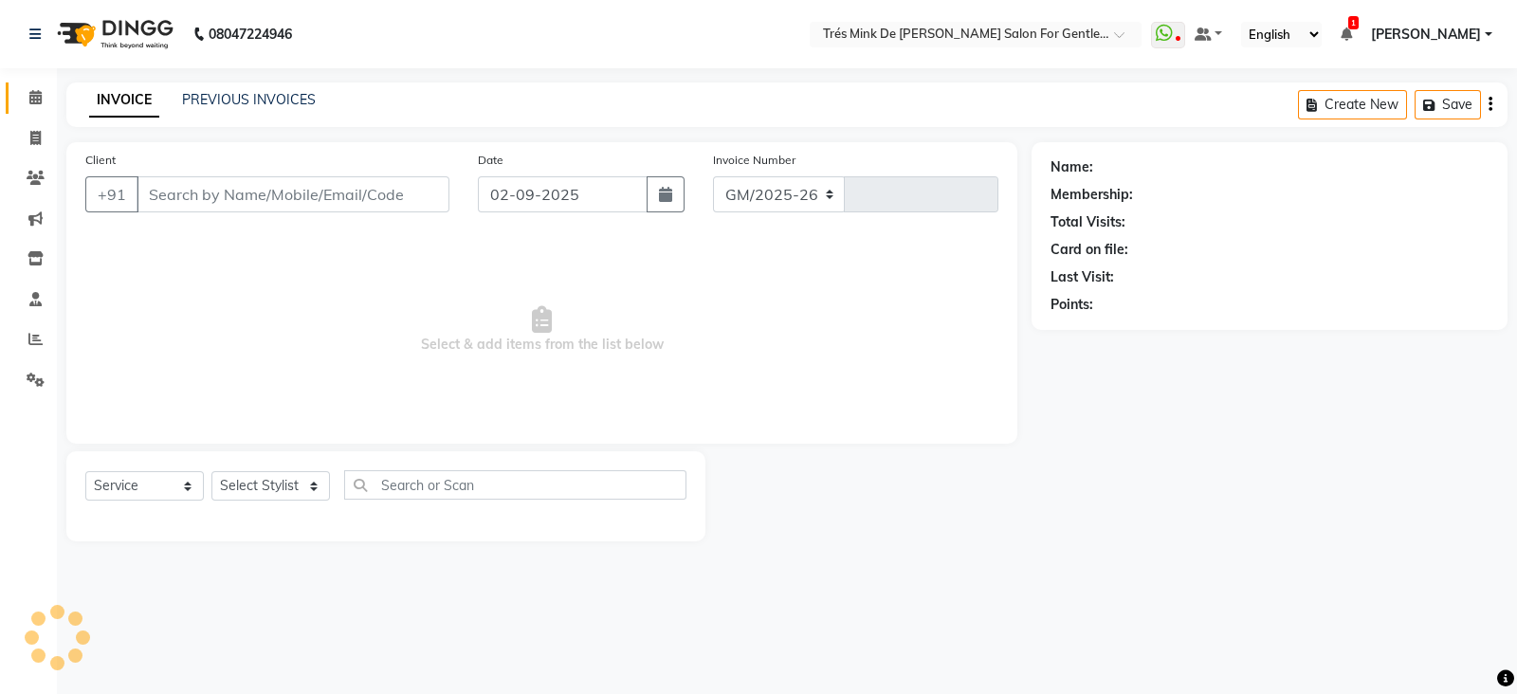
select select "4236"
type input "1630"
type input "8888097111"
select select "71049"
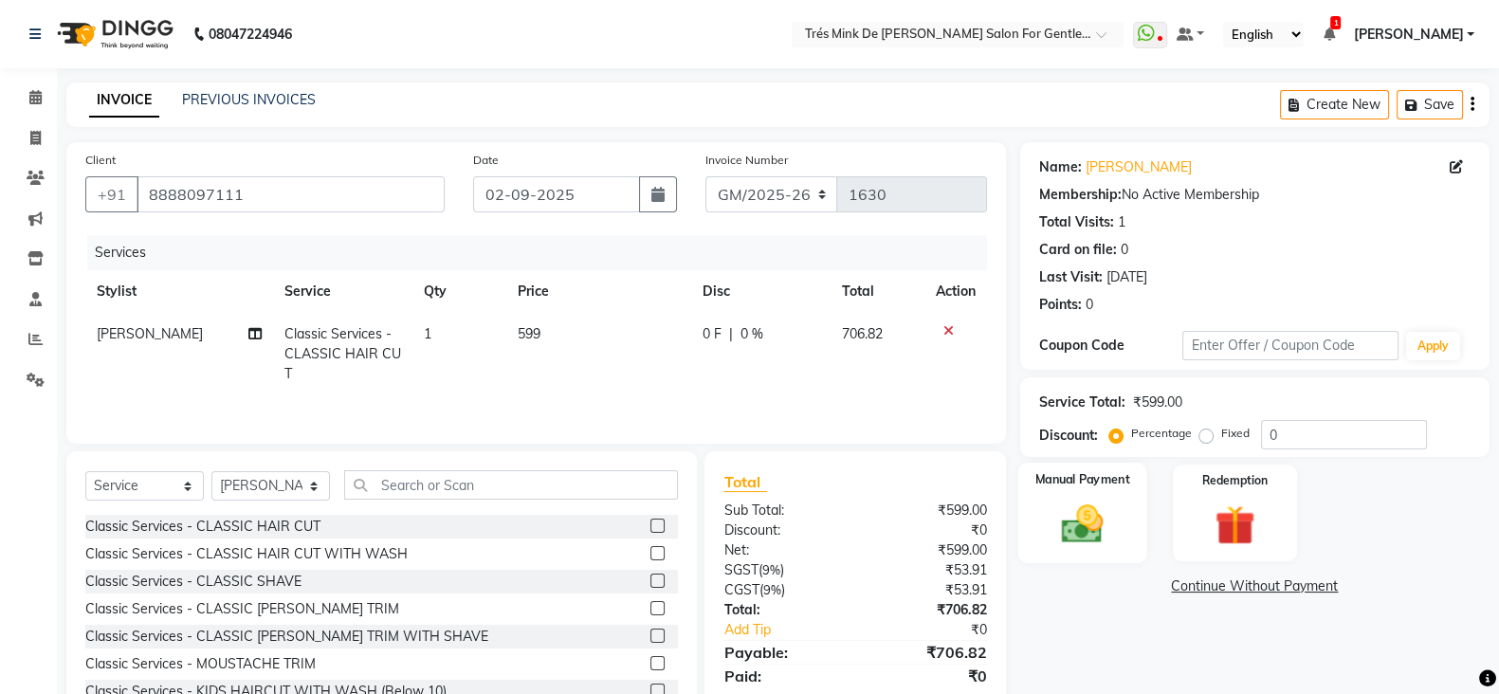
click at [1072, 527] on img at bounding box center [1082, 523] width 67 height 47
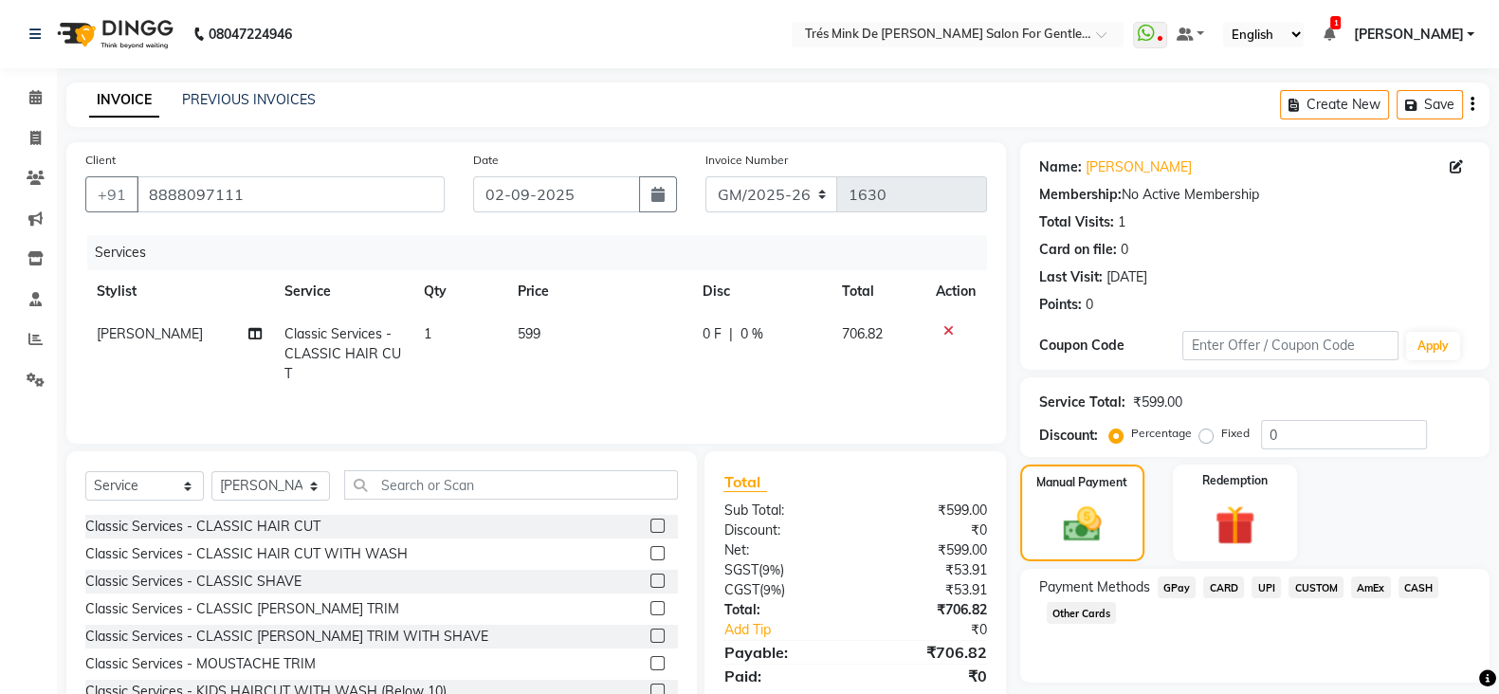
click at [352, 356] on span "Classic Services - CLASSIC HAIR CUT" at bounding box center [342, 353] width 117 height 57
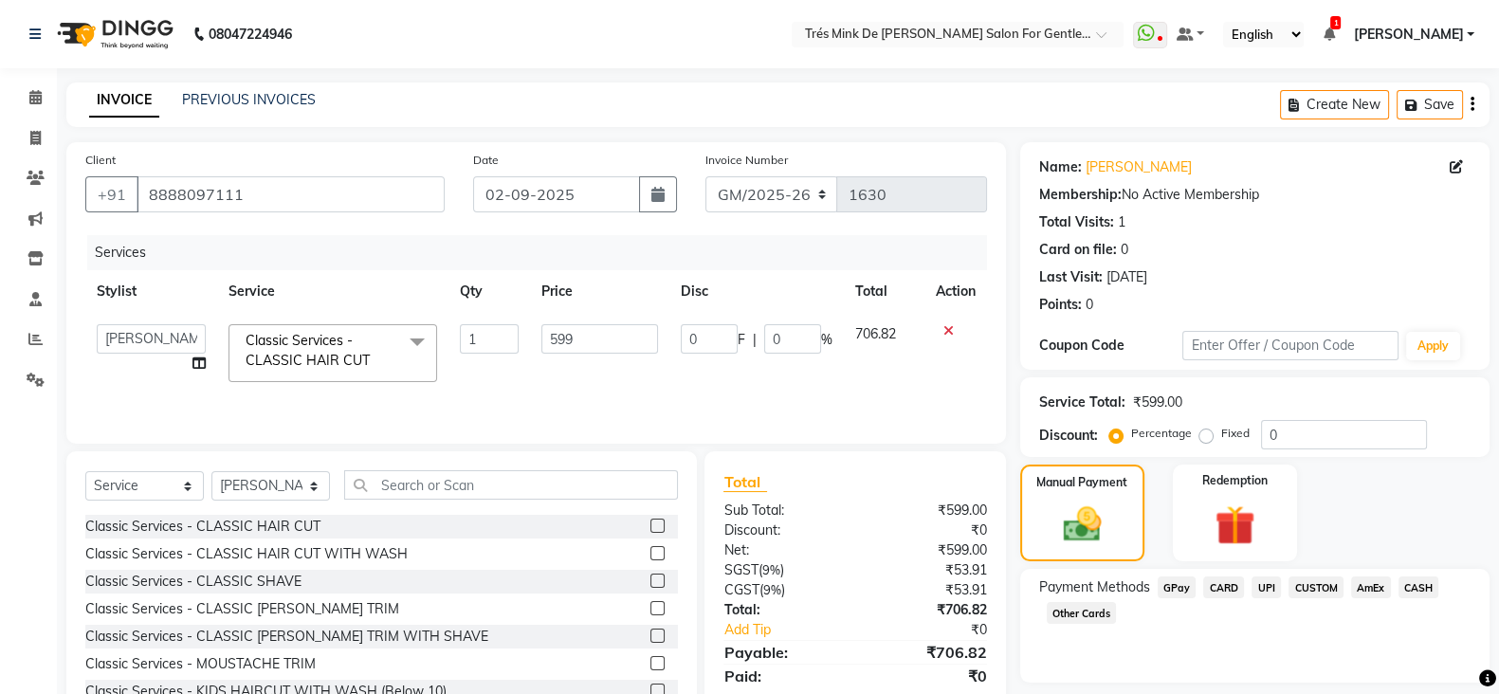
click at [410, 346] on span at bounding box center [417, 342] width 38 height 36
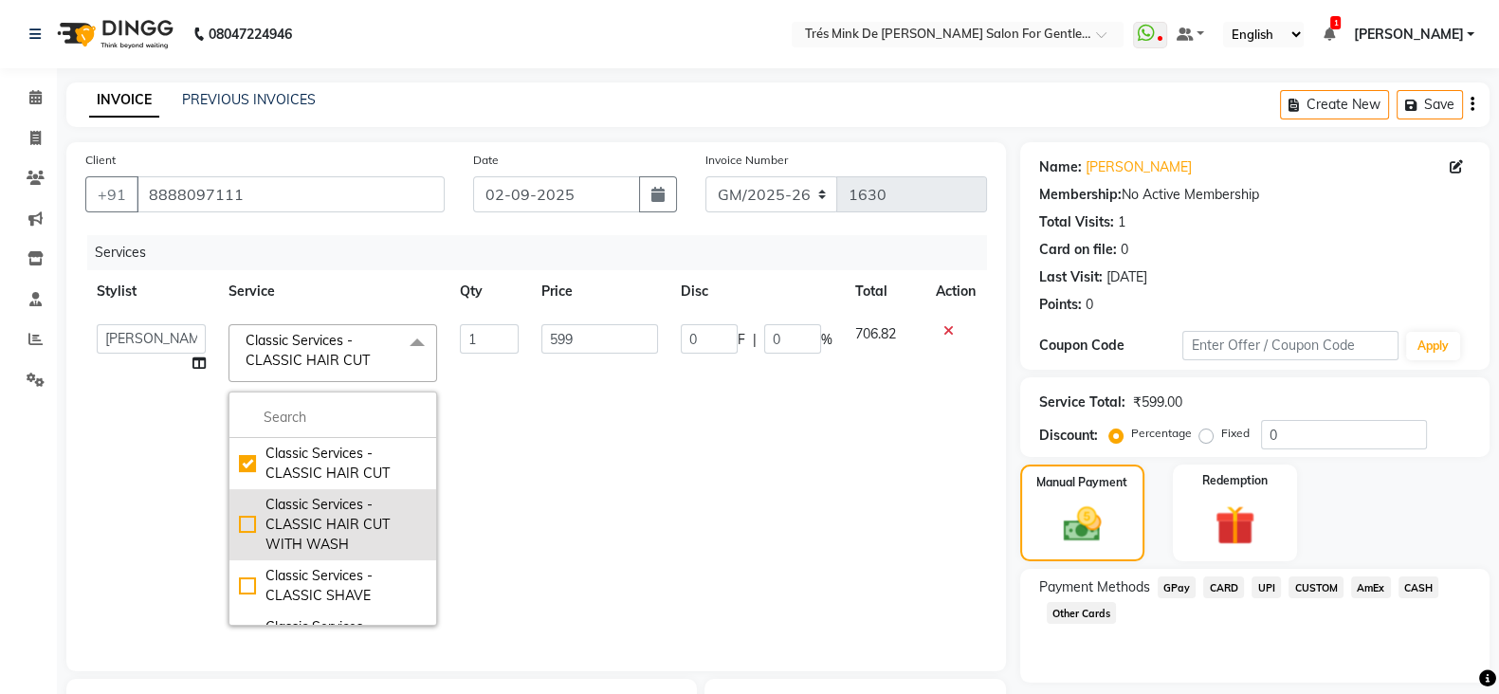
click at [354, 541] on div "Classic Services - CLASSIC HAIR CUT WITH WASH" at bounding box center [333, 525] width 188 height 60
checkbox input "false"
checkbox input "true"
type input "649"
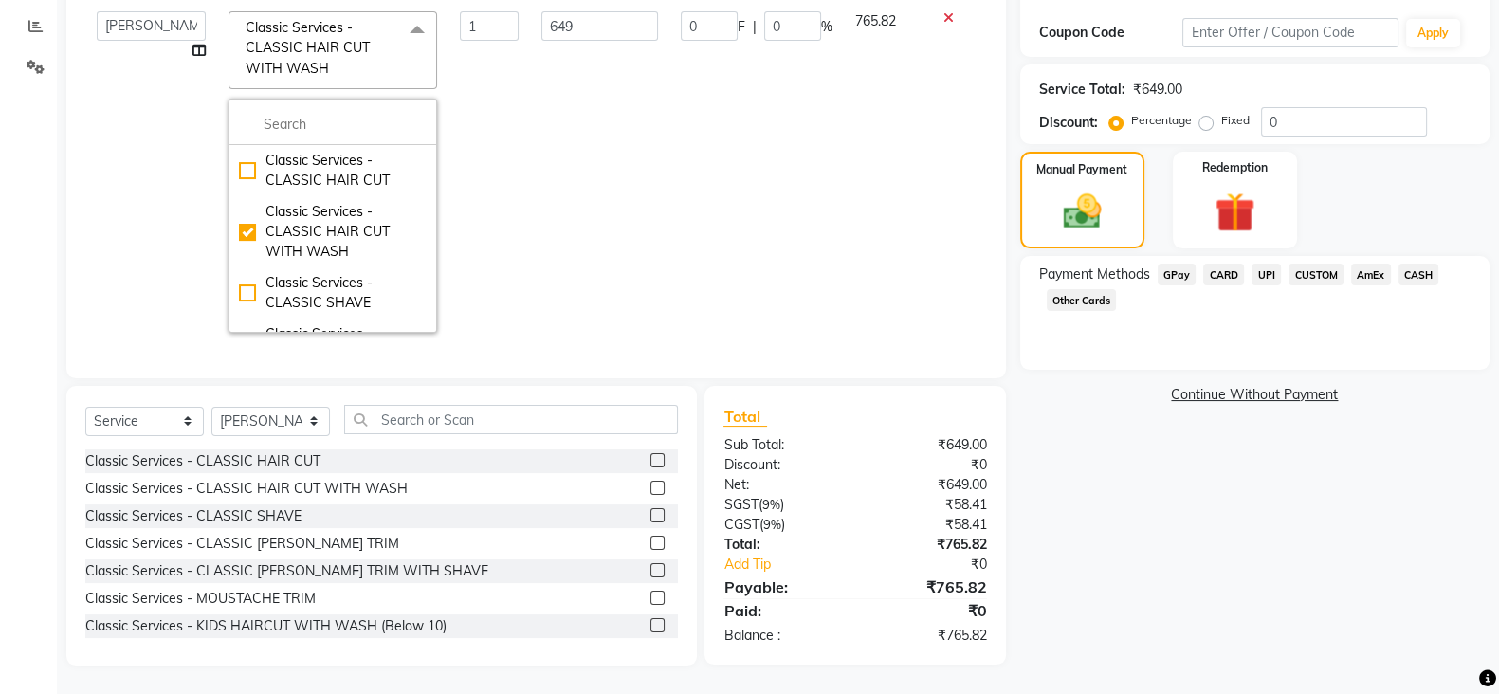
click at [1265, 614] on div "Name: Gajanan Membership: No Active Membership Total Visits: 1 Card on file: 0 …" at bounding box center [1262, 247] width 484 height 836
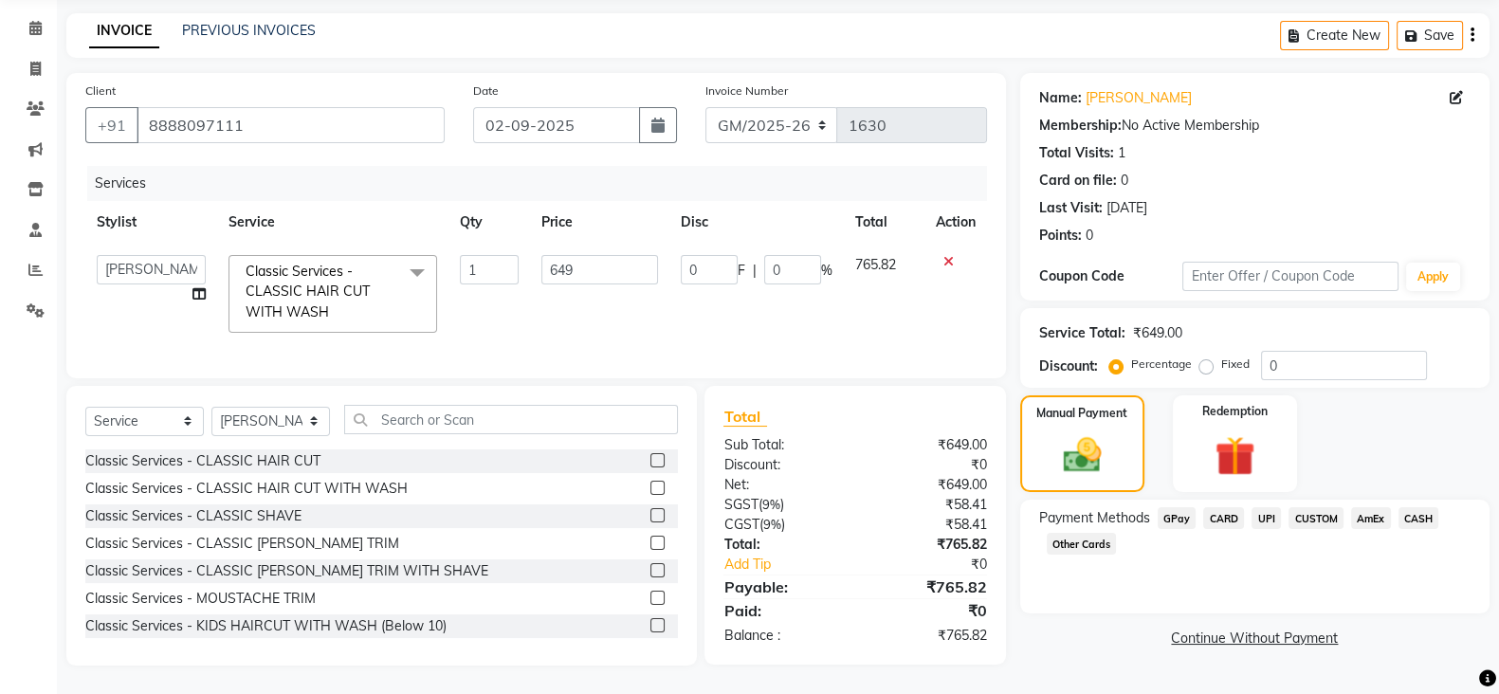
scroll to position [88, 0]
click at [1260, 507] on span "UPI" at bounding box center [1266, 518] width 29 height 22
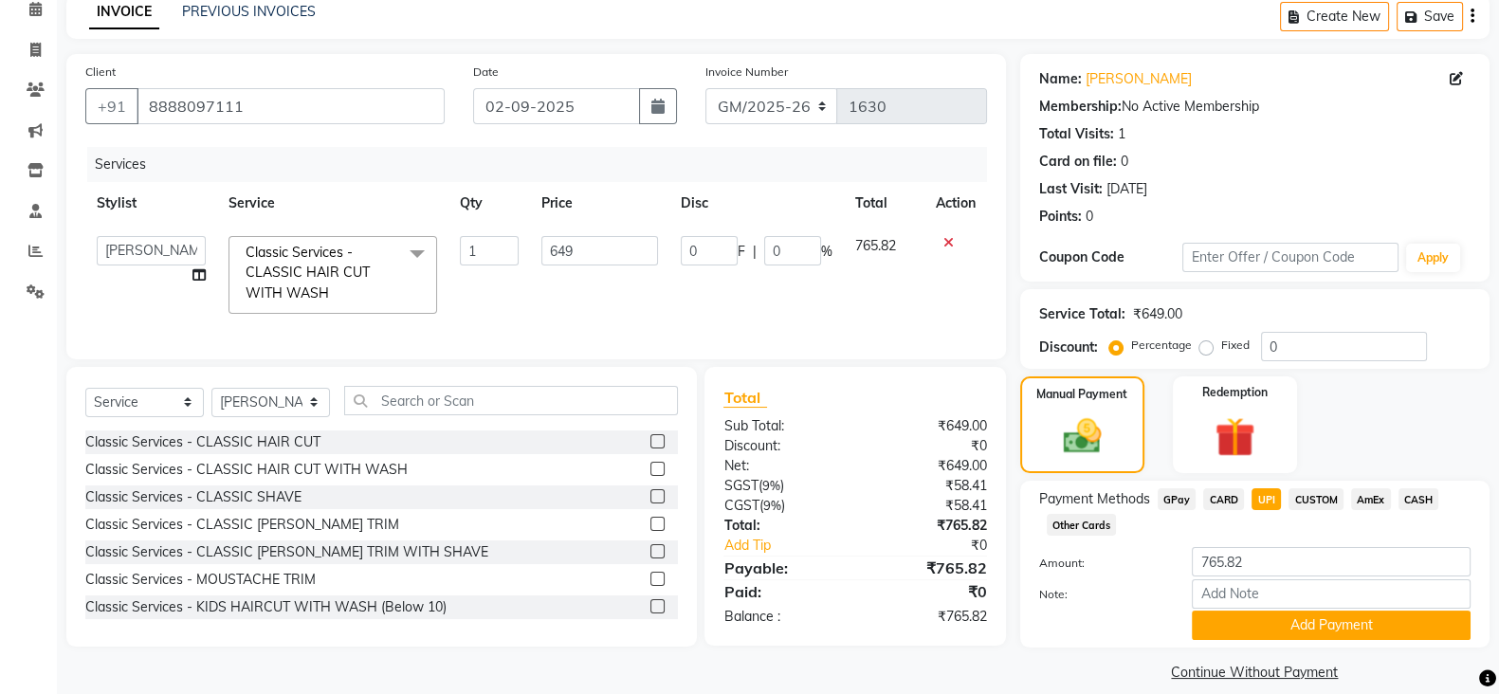
scroll to position [111, 0]
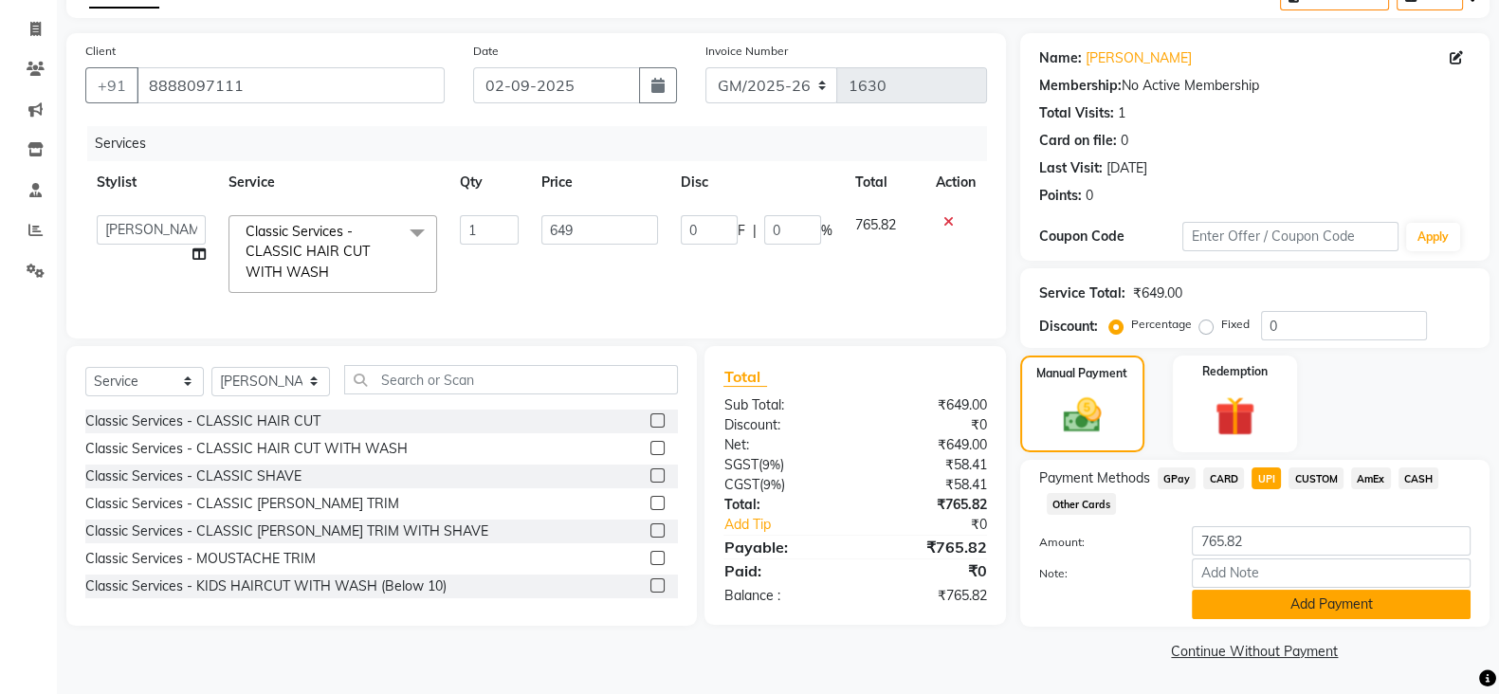
click at [1299, 606] on button "Add Payment" at bounding box center [1331, 604] width 279 height 29
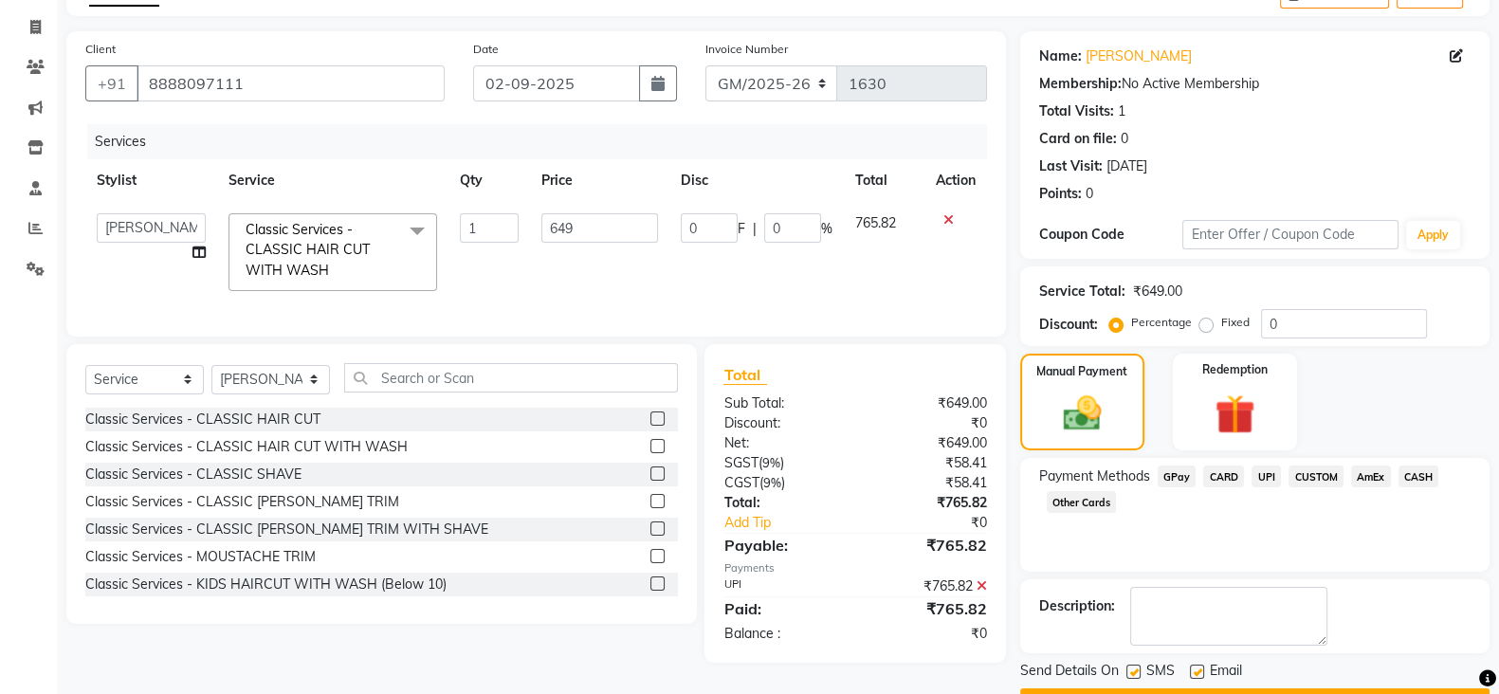
click at [1299, 606] on textarea at bounding box center [1228, 616] width 197 height 59
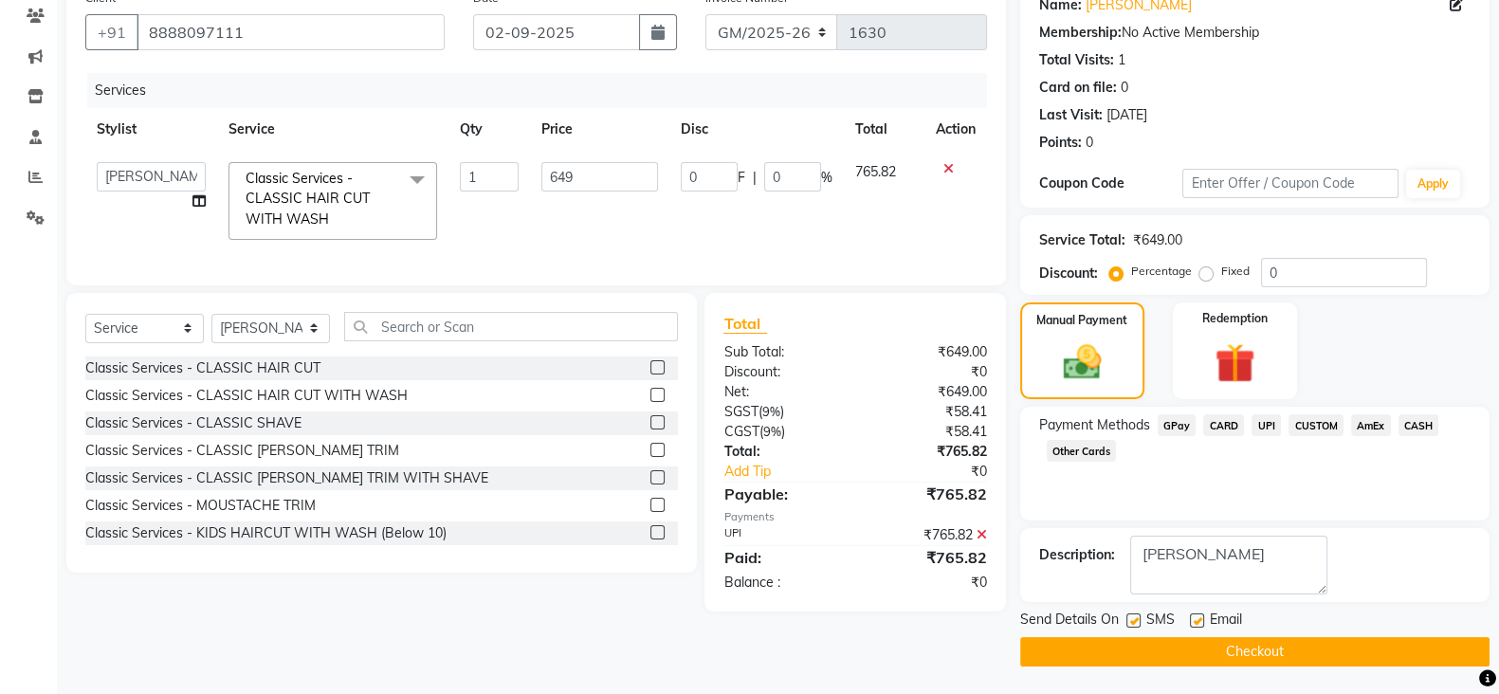
type textarea "Rohan"
click at [1238, 651] on button "Checkout" at bounding box center [1254, 651] width 469 height 29
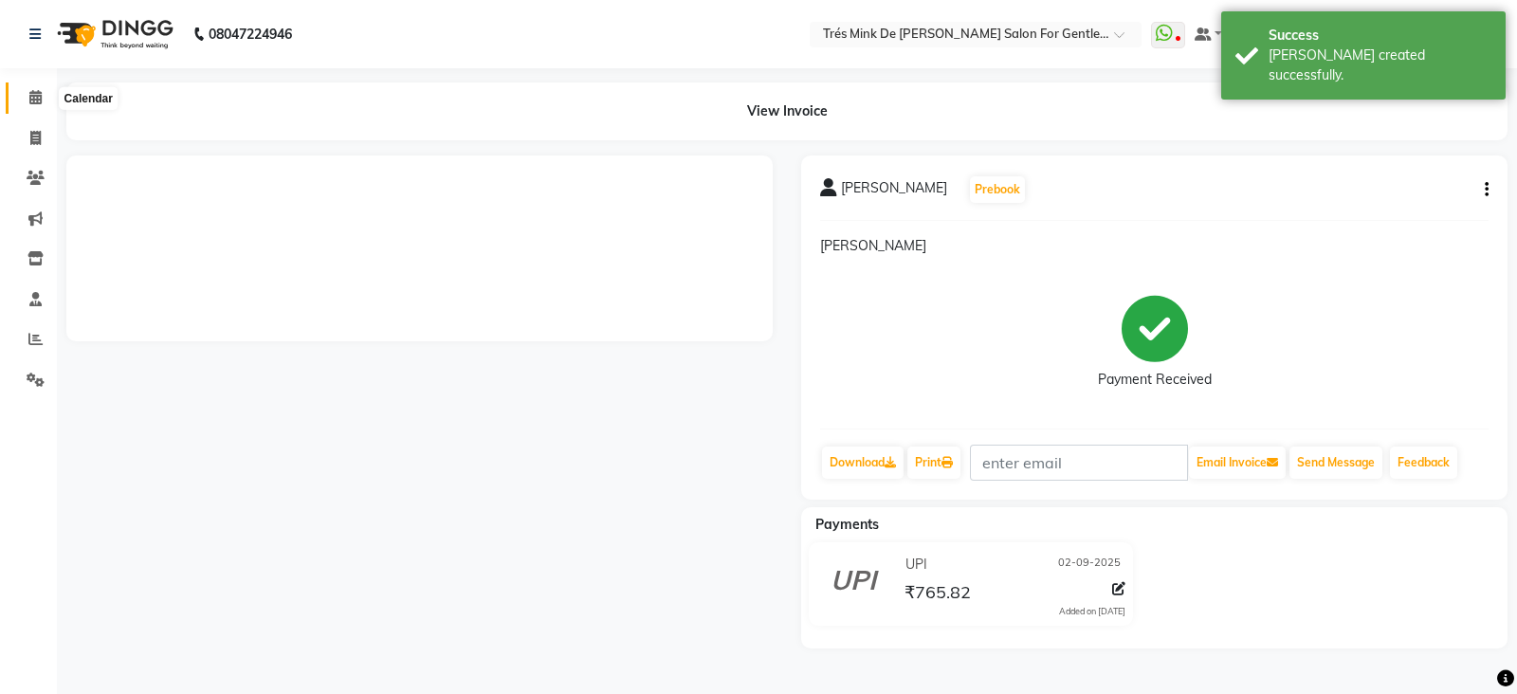
click at [24, 94] on span at bounding box center [35, 98] width 33 height 22
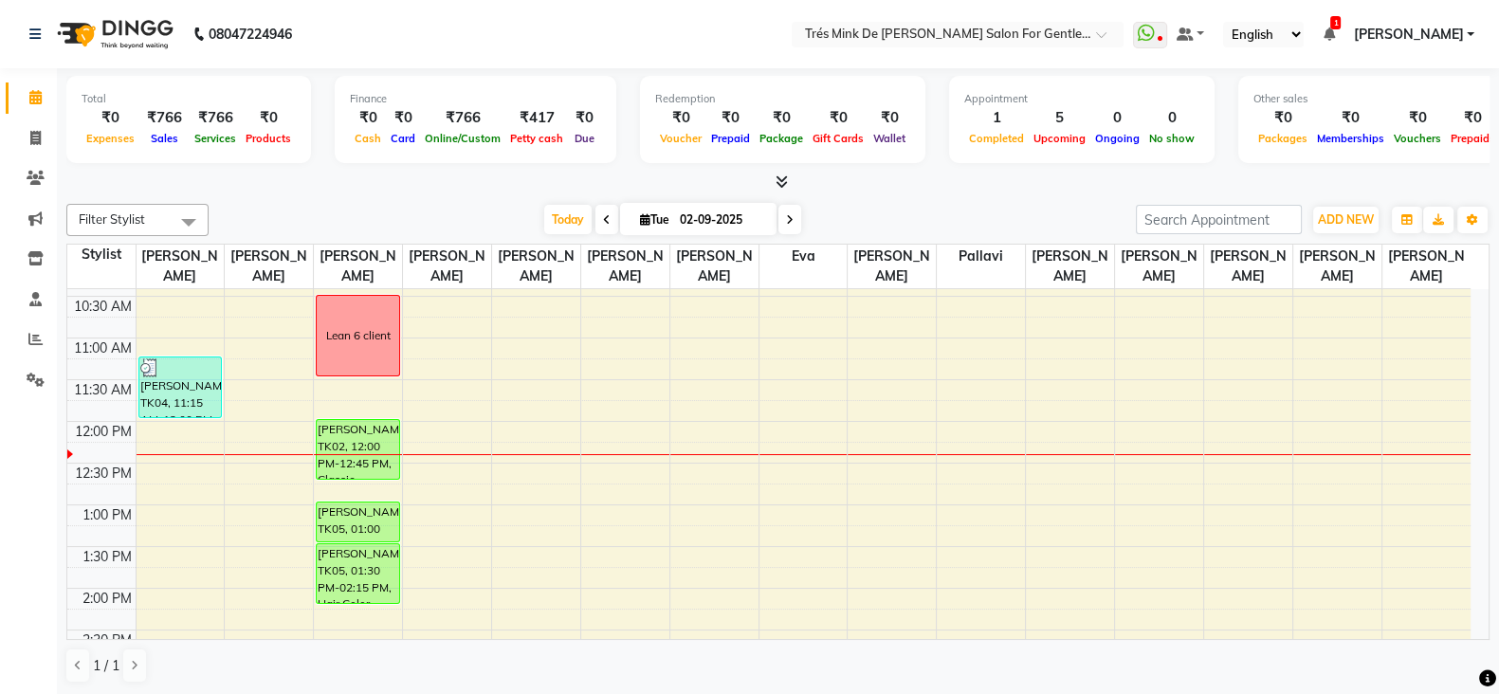
scroll to position [236, 0]
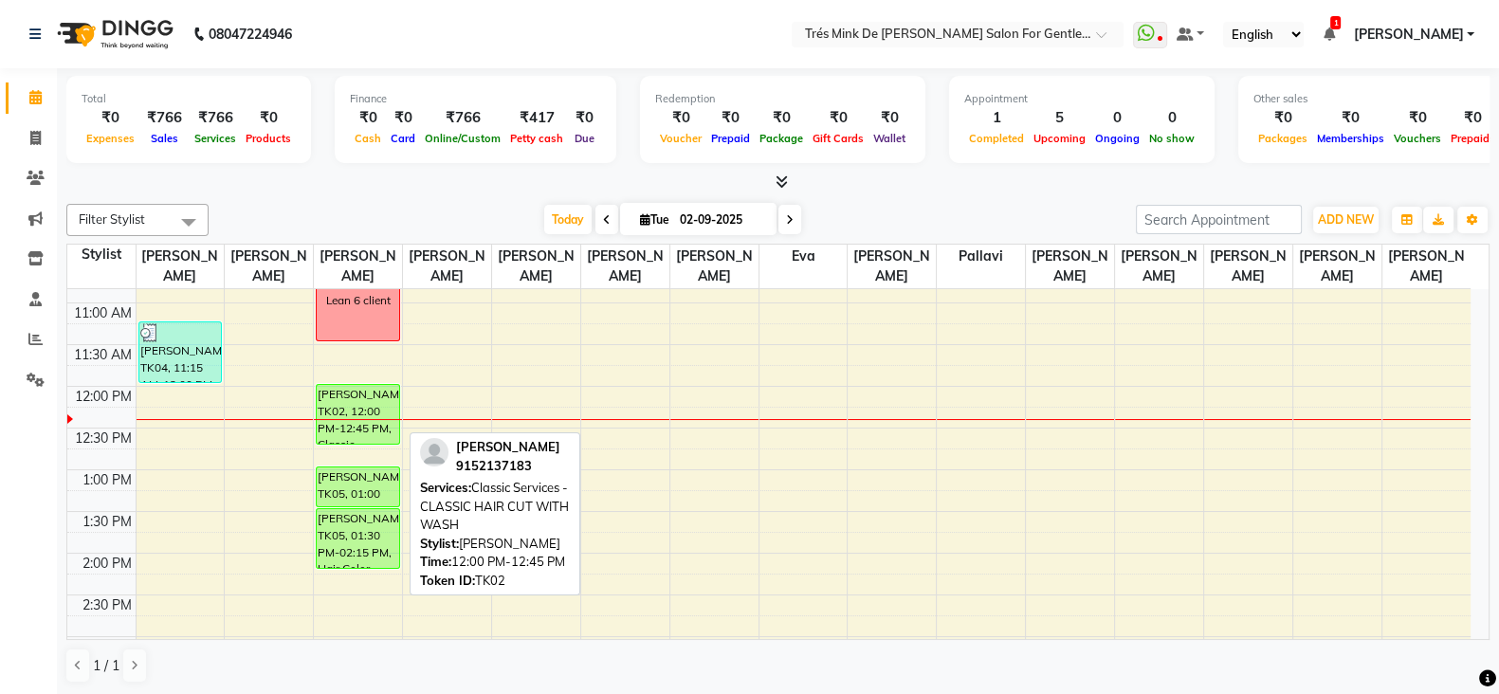
click at [356, 413] on div "[PERSON_NAME], TK02, 12:00 PM-12:45 PM, Classic Services - CLASSIC HAIR CUT WIT…" at bounding box center [358, 414] width 82 height 59
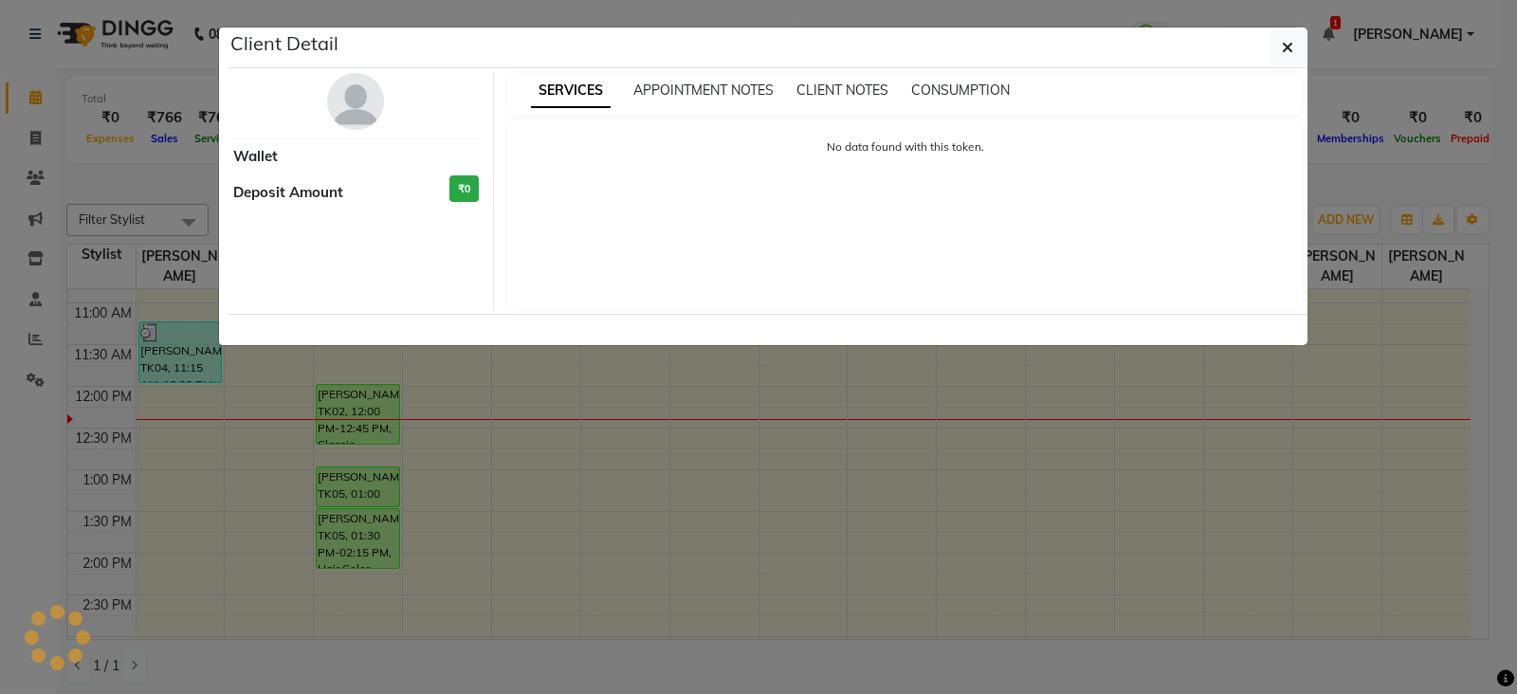
select select "6"
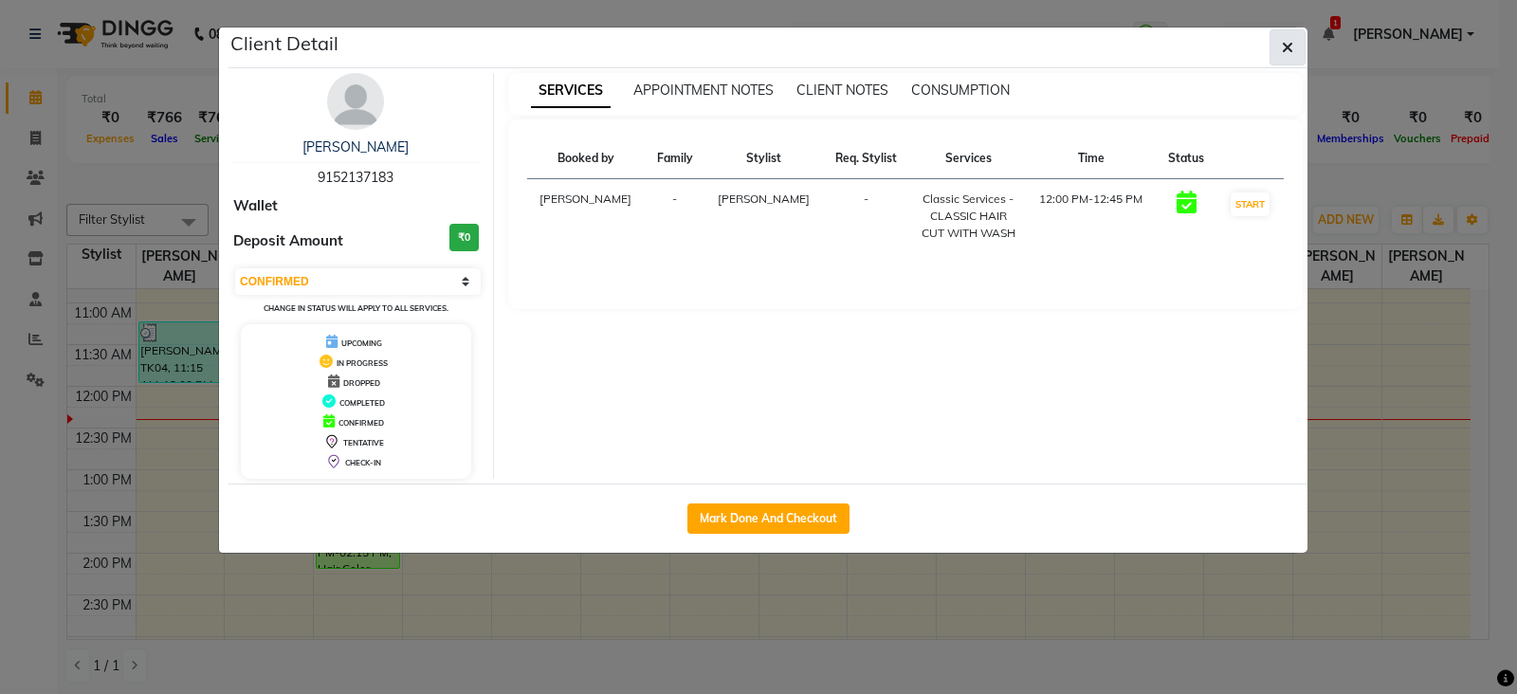
click at [1290, 52] on icon "button" at bounding box center [1287, 47] width 11 height 15
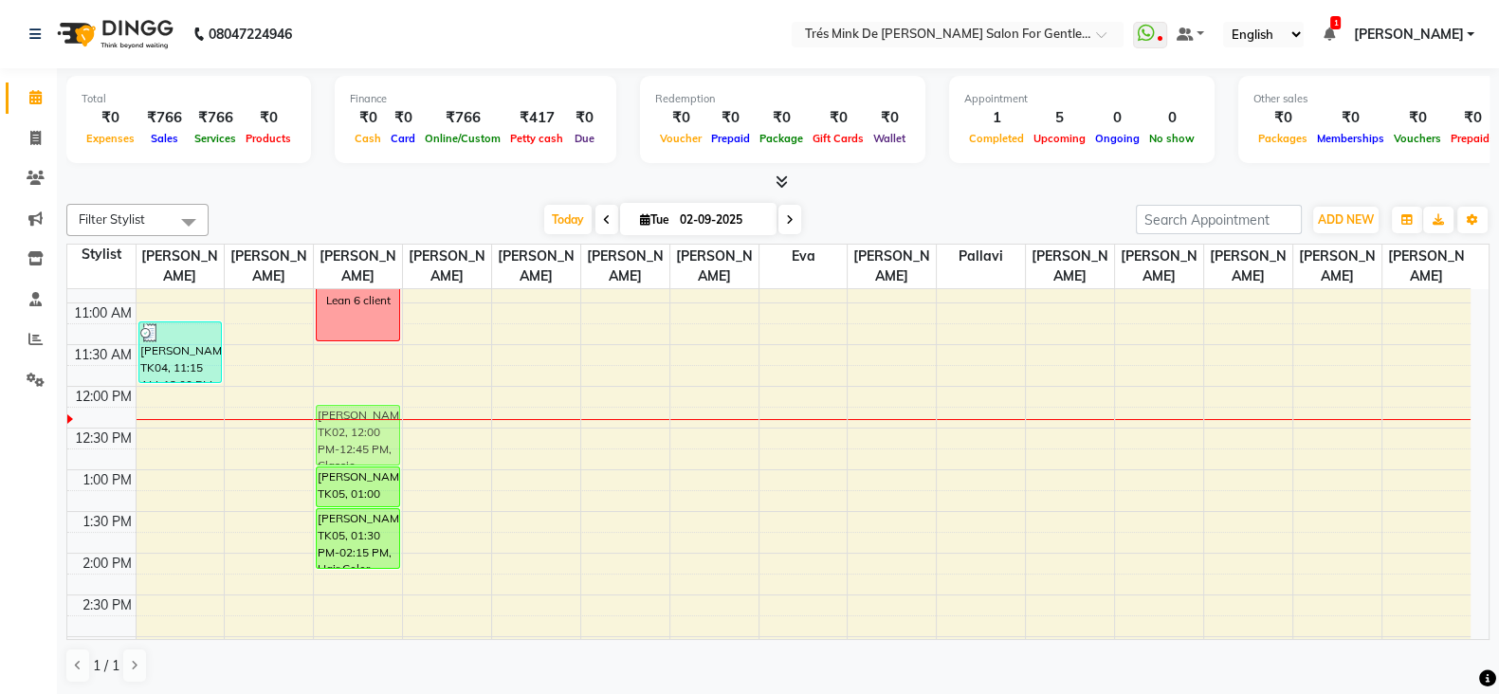
drag, startPoint x: 356, startPoint y: 411, endPoint x: 356, endPoint y: 436, distance: 25.6
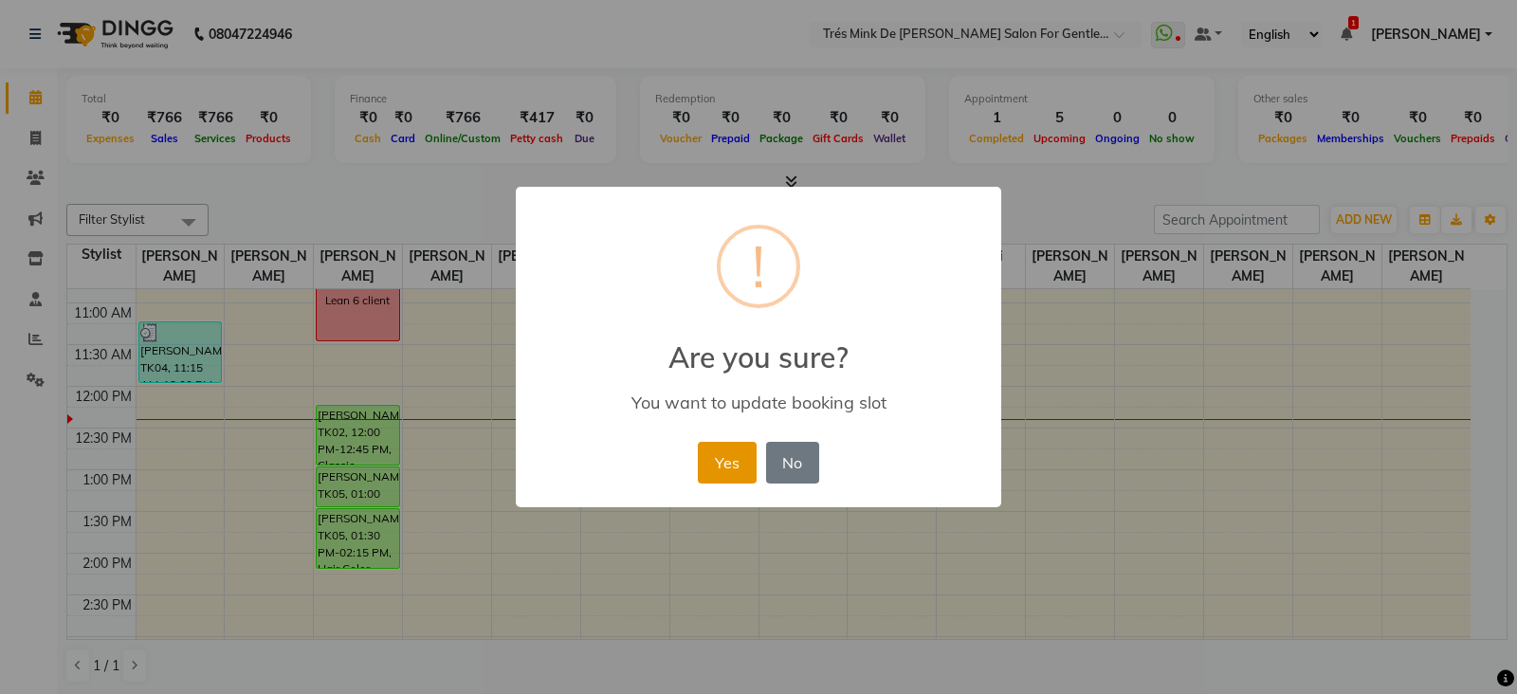
click at [708, 463] on button "Yes" at bounding box center [727, 463] width 58 height 42
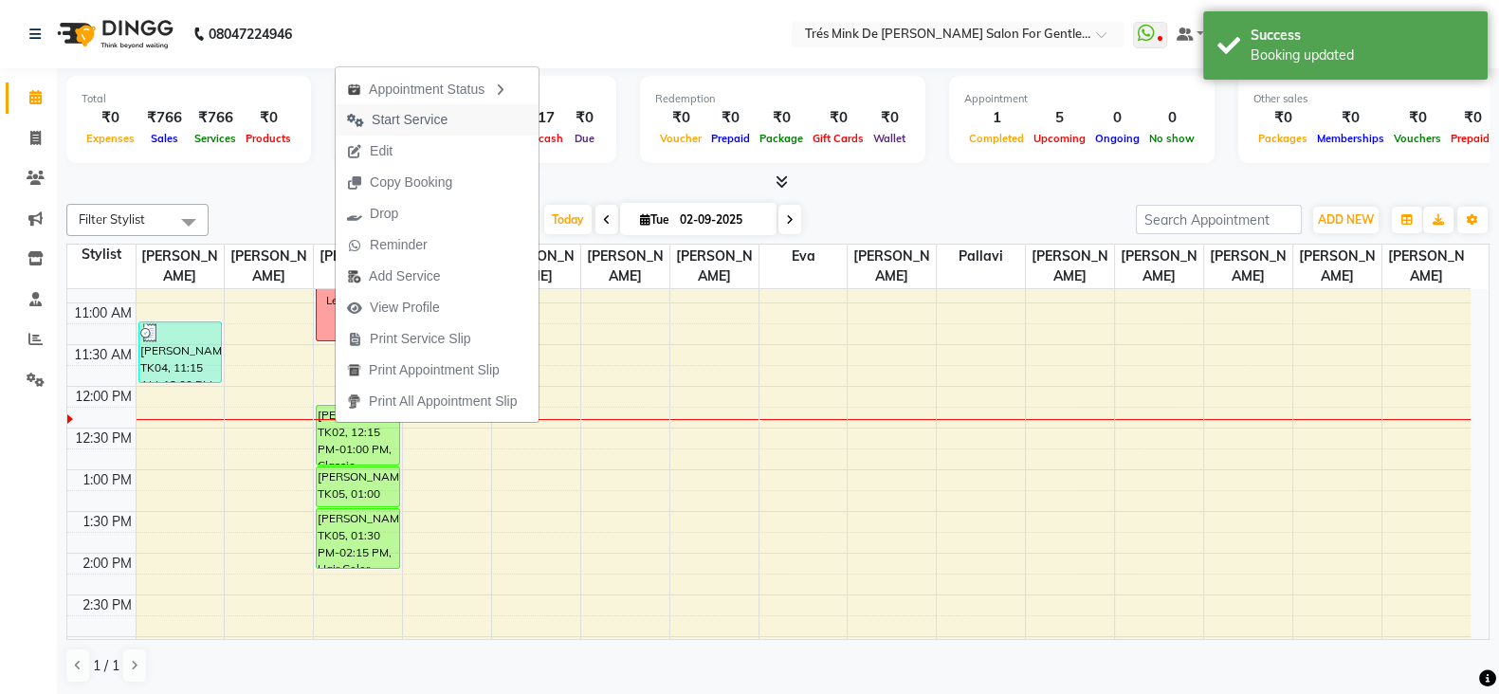
click at [426, 127] on span "Start Service" at bounding box center [410, 120] width 76 height 20
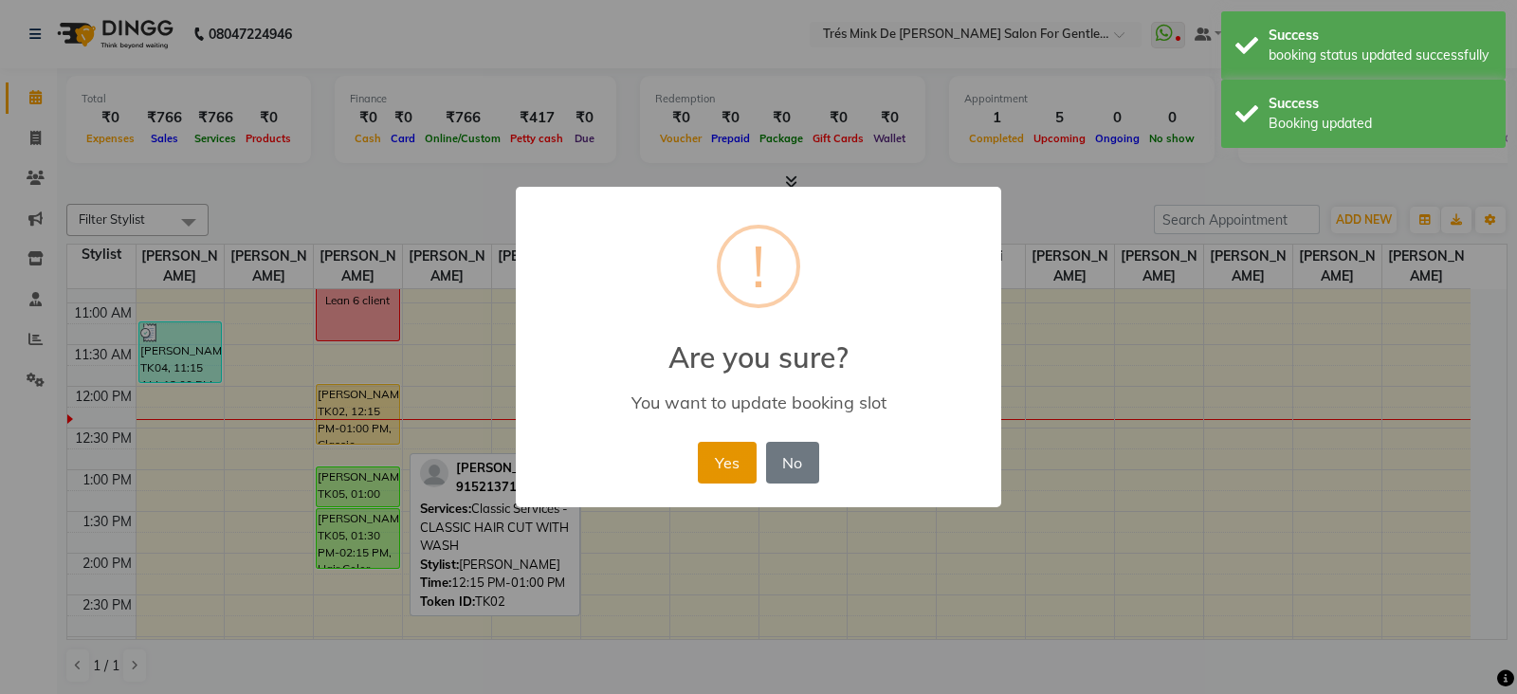
click at [706, 457] on button "Yes" at bounding box center [727, 463] width 58 height 42
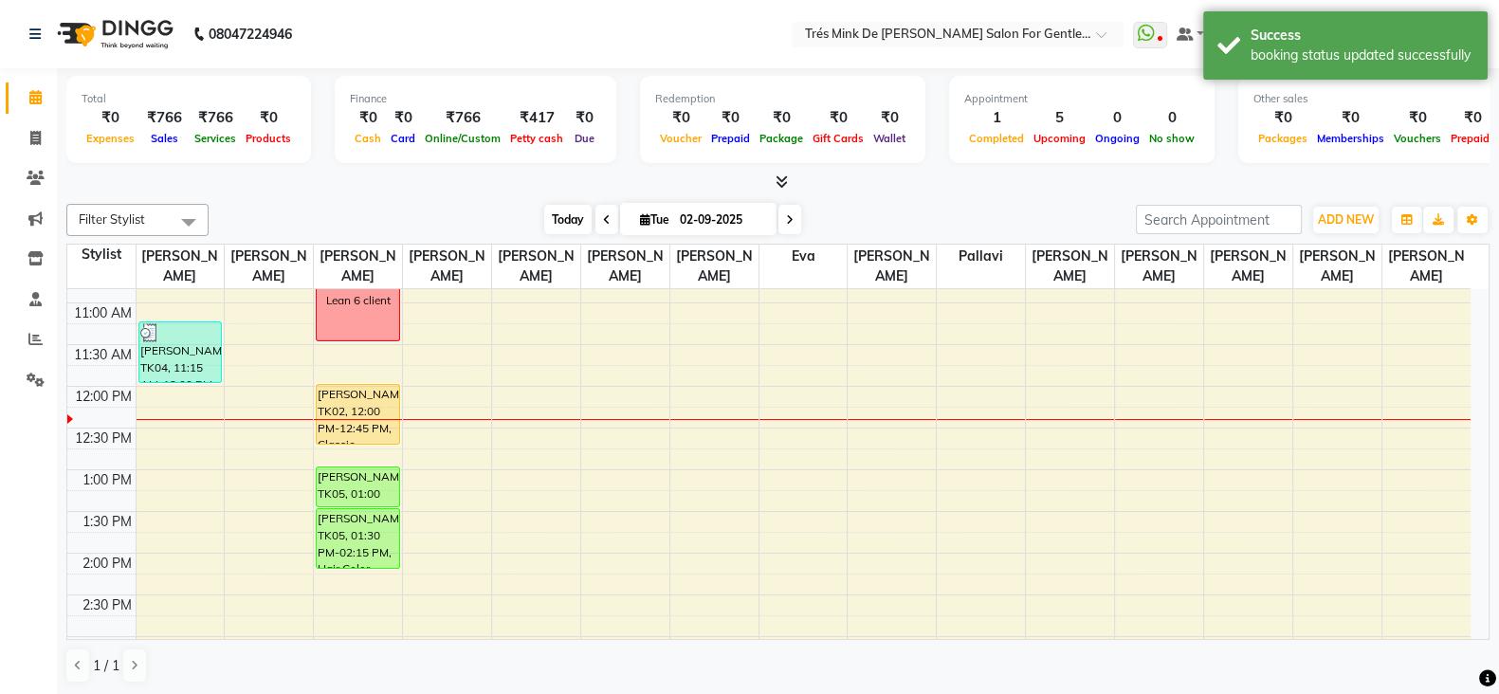
click at [578, 217] on span "Today" at bounding box center [567, 219] width 47 height 29
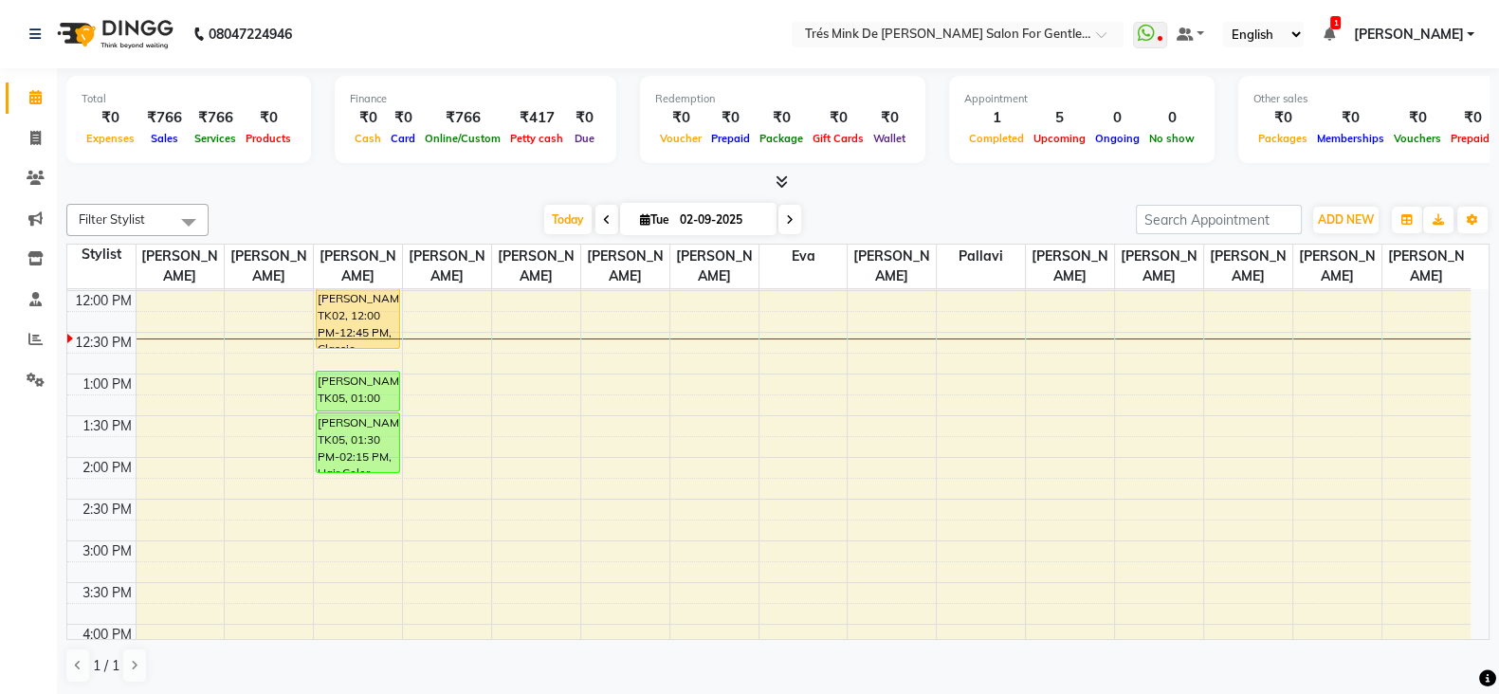
scroll to position [212, 0]
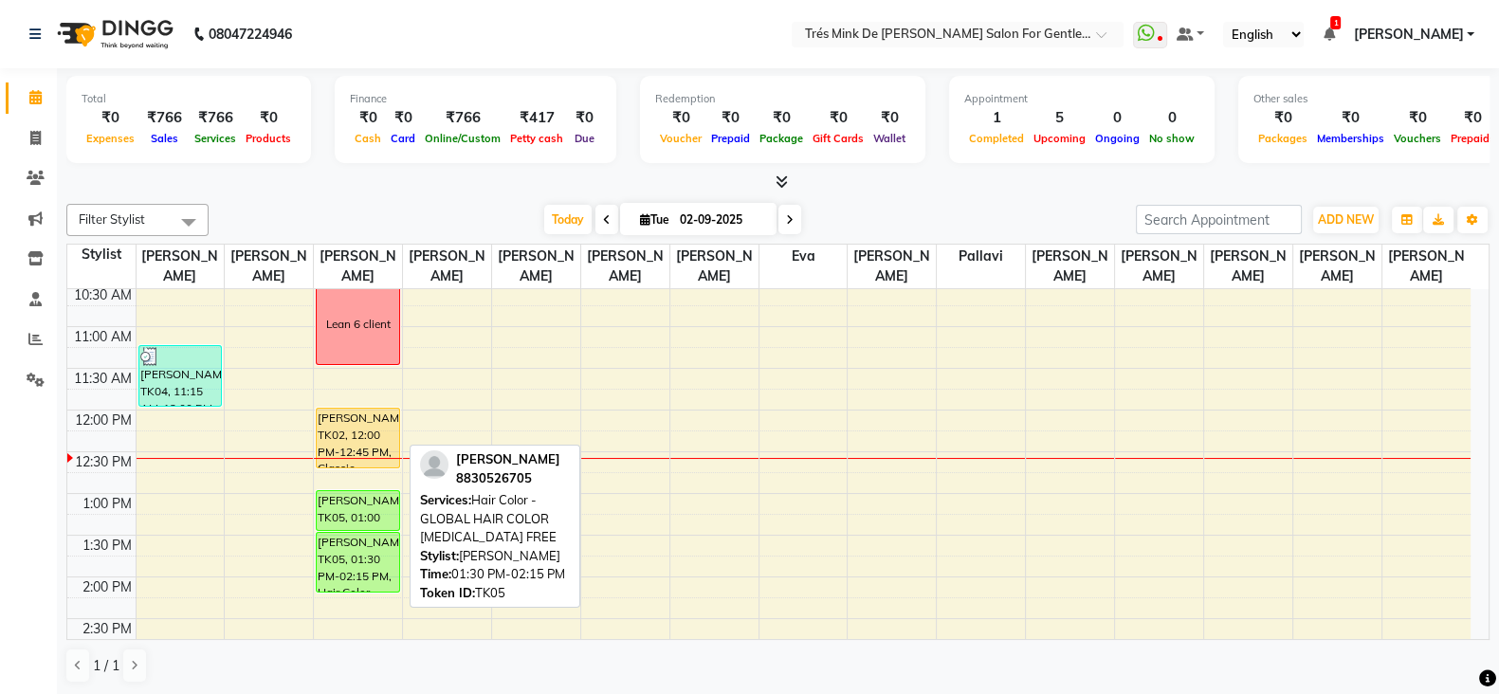
click at [341, 539] on div "Ameet Shah, TK05, 01:30 PM-02:15 PM, Hair Color - GLOBAL HAIR COLOR AMMONIA FREE" at bounding box center [358, 562] width 82 height 59
click at [332, 505] on div "Ameet Shah, TK05, 01:00 PM-01:30 PM, Classic Services - CLASSIC HAIR CUT" at bounding box center [358, 510] width 82 height 39
select select "6"
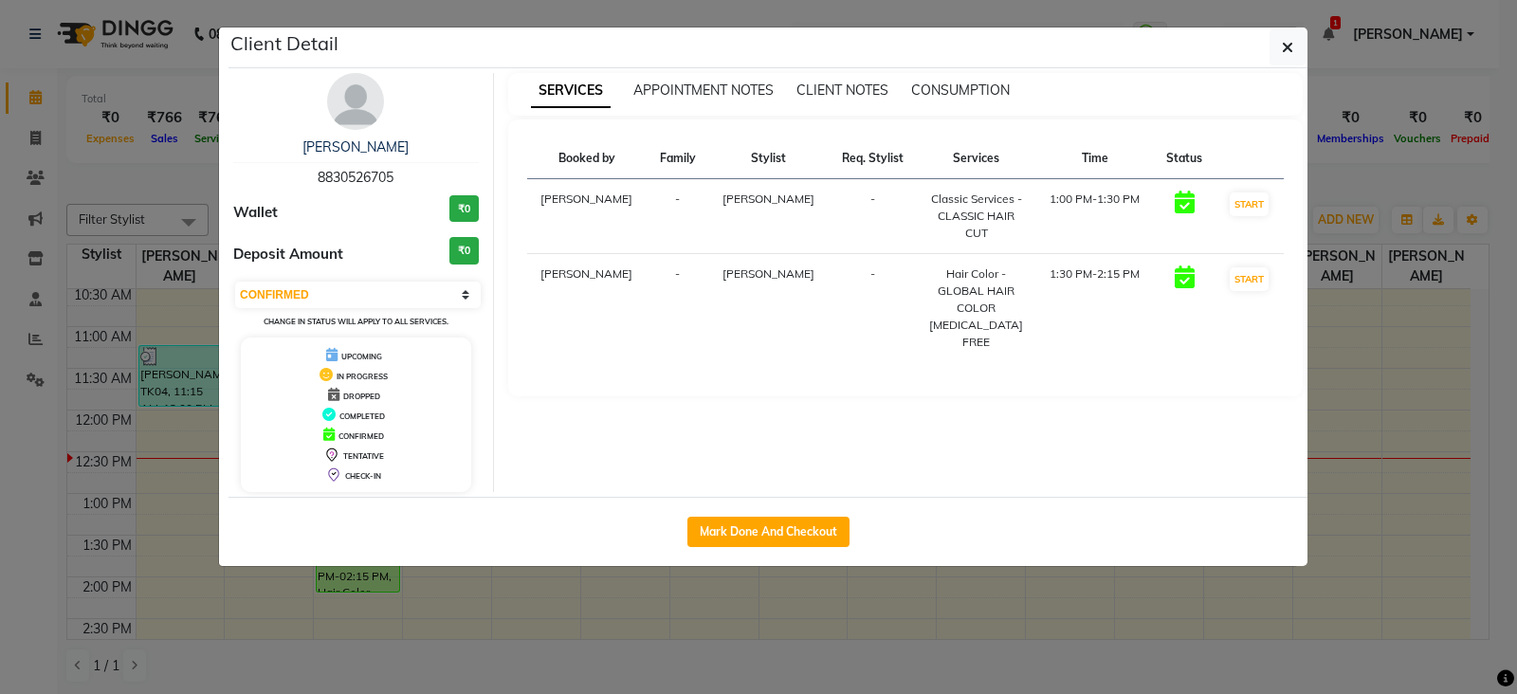
click at [89, 490] on ngb-modal-window "Client Detail Ameet Shah 8830526705 Wallet ₹0 Deposit Amount ₹0 Select IN SERVI…" at bounding box center [758, 347] width 1517 height 694
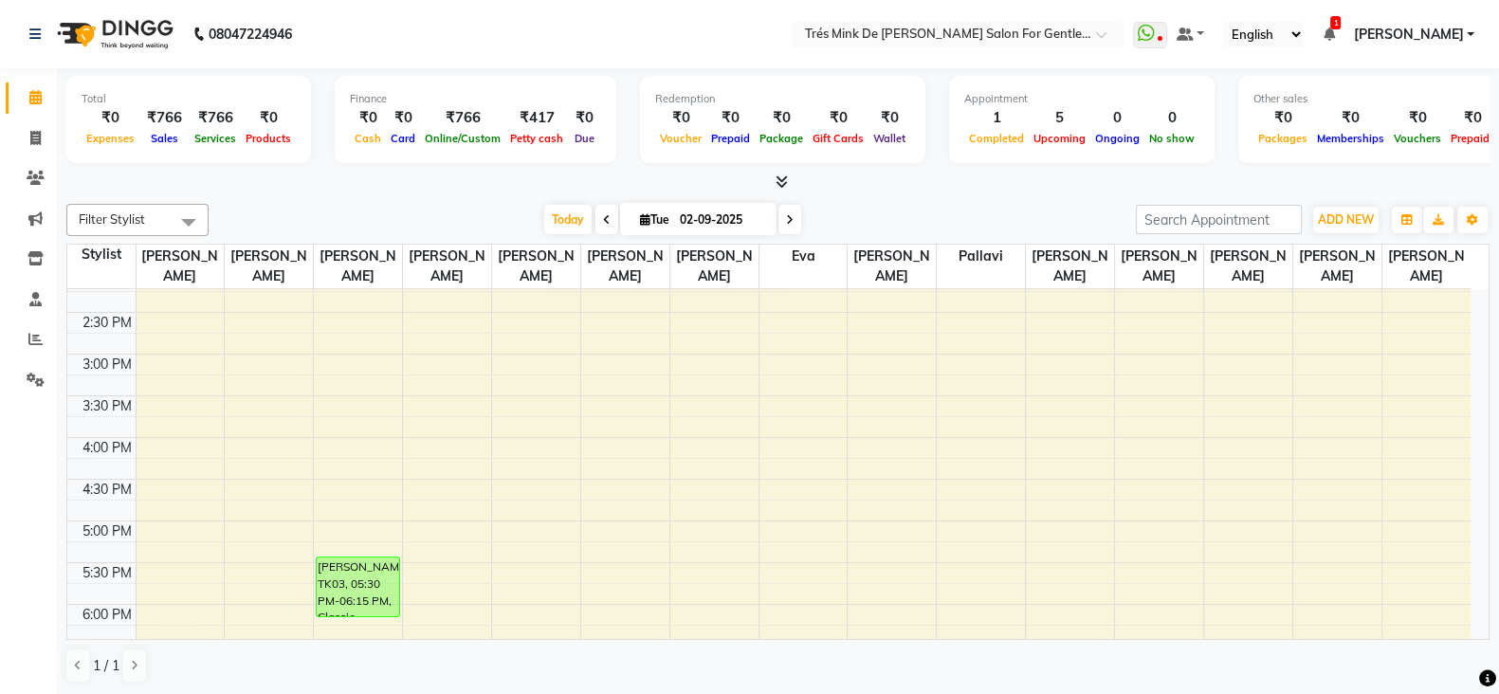
scroll to position [569, 0]
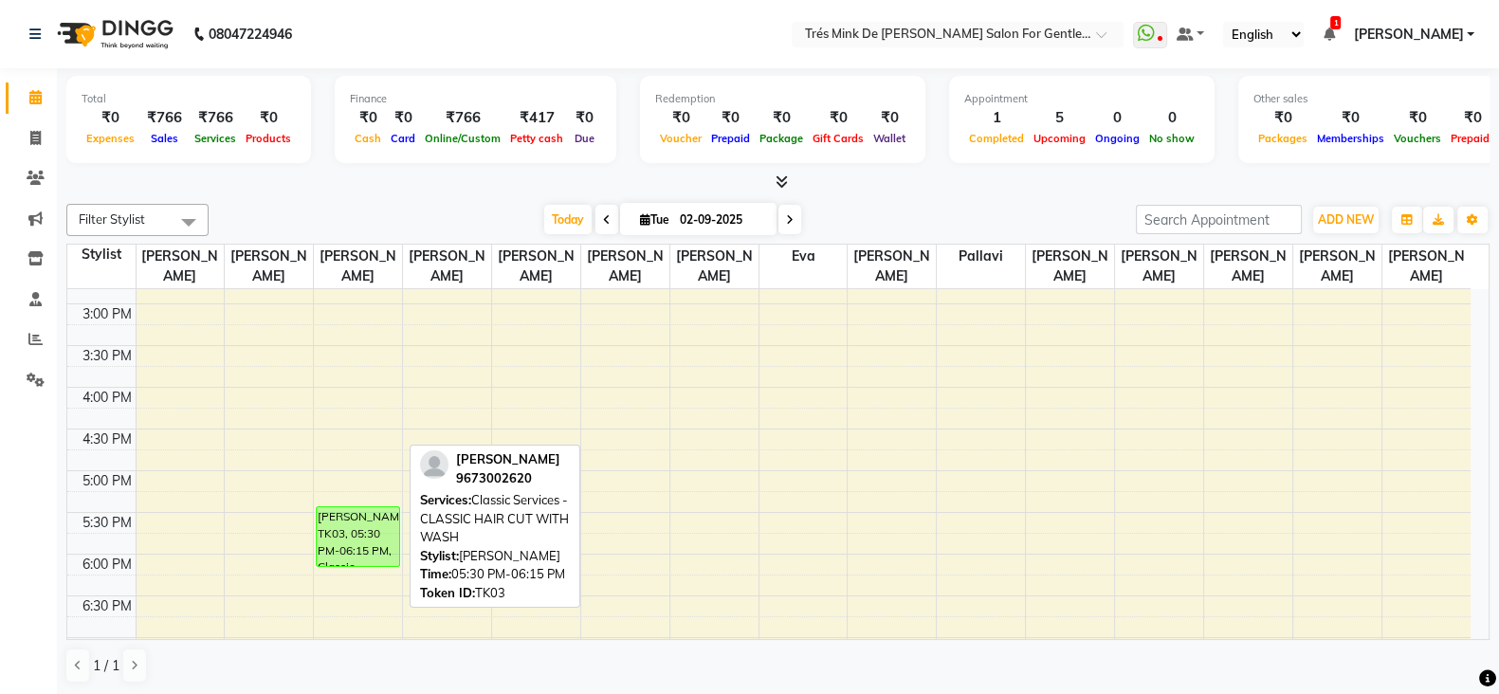
click at [346, 534] on div "[PERSON_NAME], TK03, 05:30 PM-06:15 PM, Classic Services - CLASSIC HAIR CUT WIT…" at bounding box center [358, 536] width 82 height 59
select select "6"
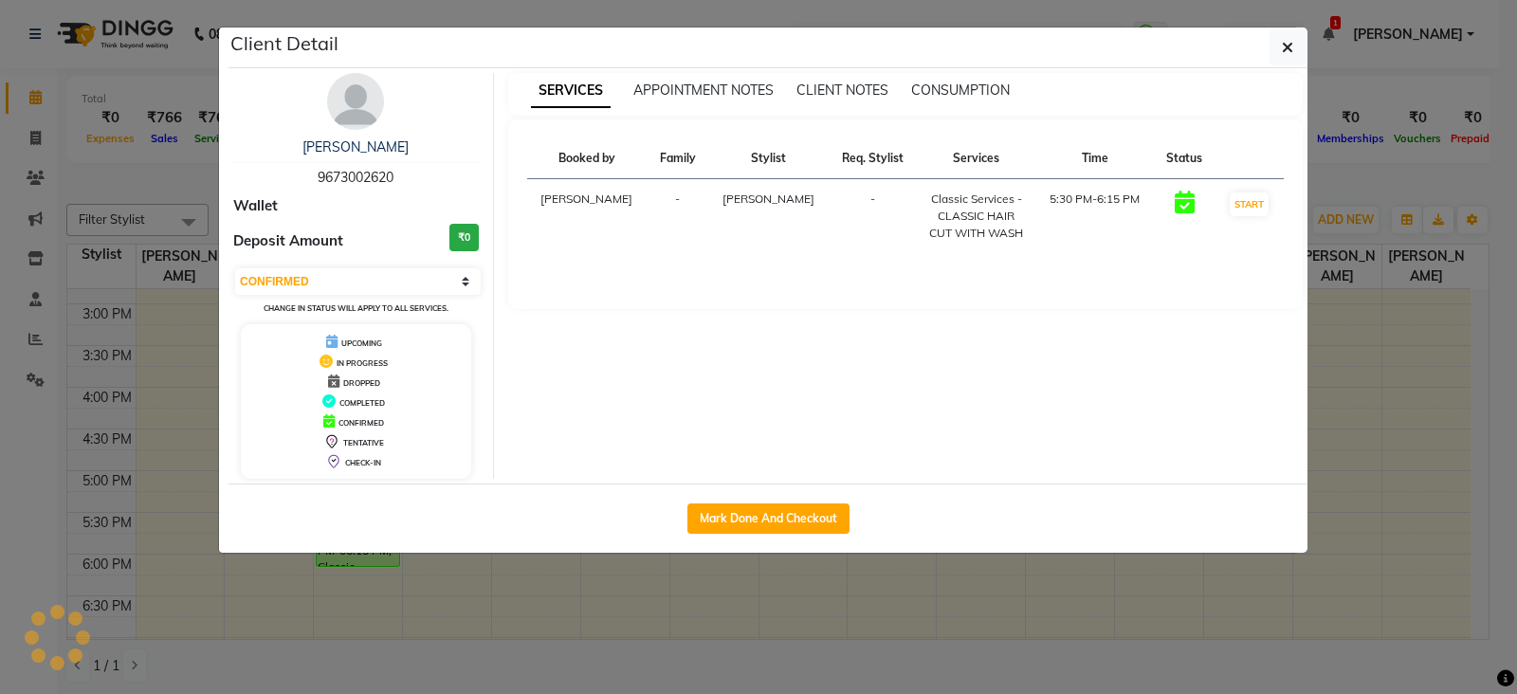
click at [159, 423] on ngb-modal-window "Client Detail Shakil 9673002620 Wallet Deposit Amount ₹0 Select IN SERVICE CONF…" at bounding box center [758, 347] width 1517 height 694
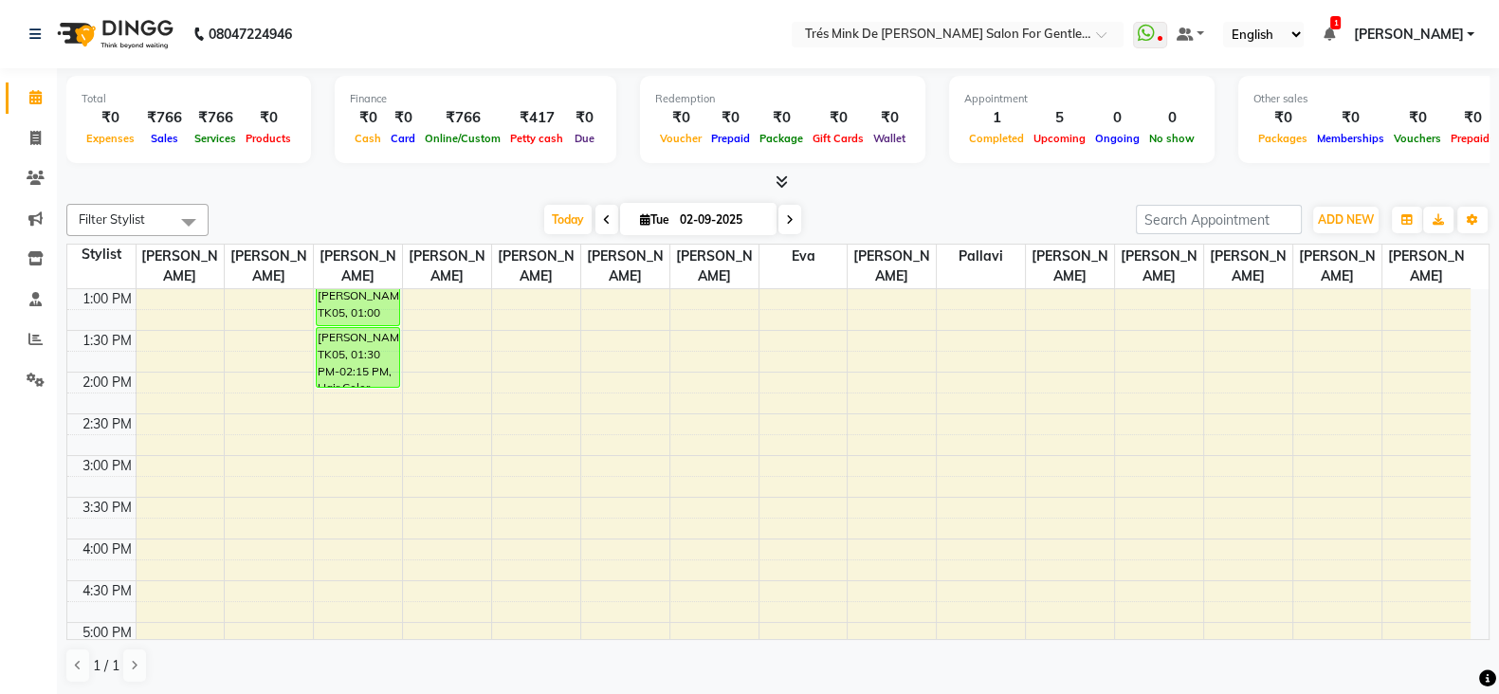
scroll to position [332, 0]
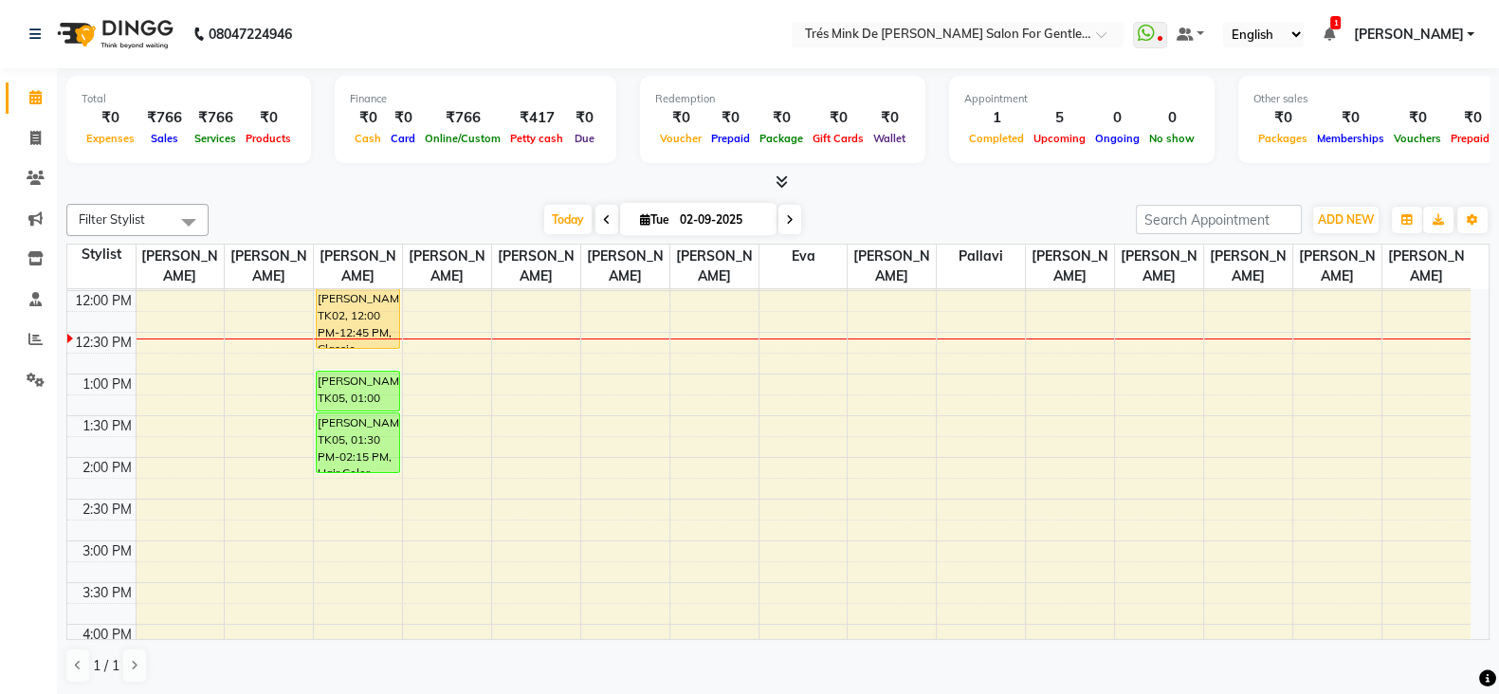
click at [517, 234] on div "Filter Stylist Select All Aanand Saindane Payal Jadhav Dilshad shaikh Gaurav At…" at bounding box center [777, 220] width 1423 height 32
click at [572, 208] on span "Today" at bounding box center [567, 219] width 47 height 29
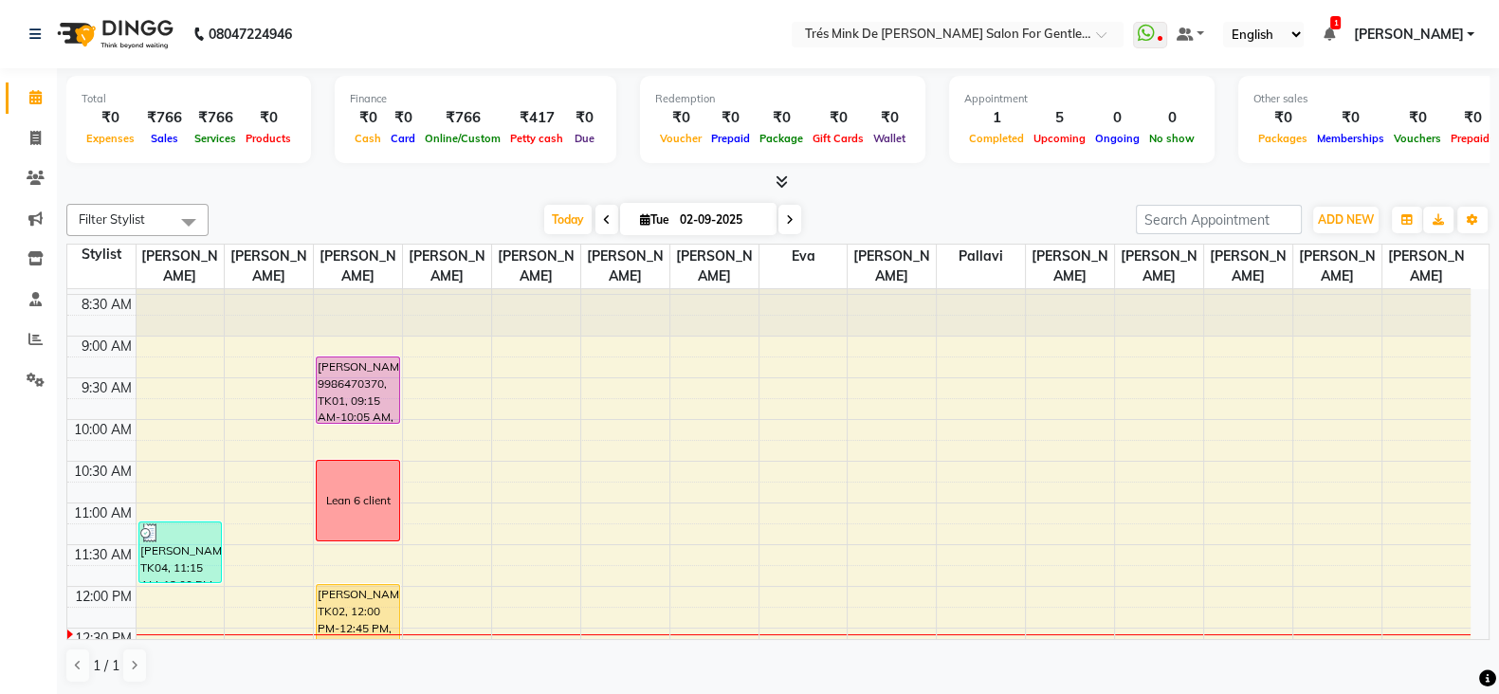
scroll to position [0, 0]
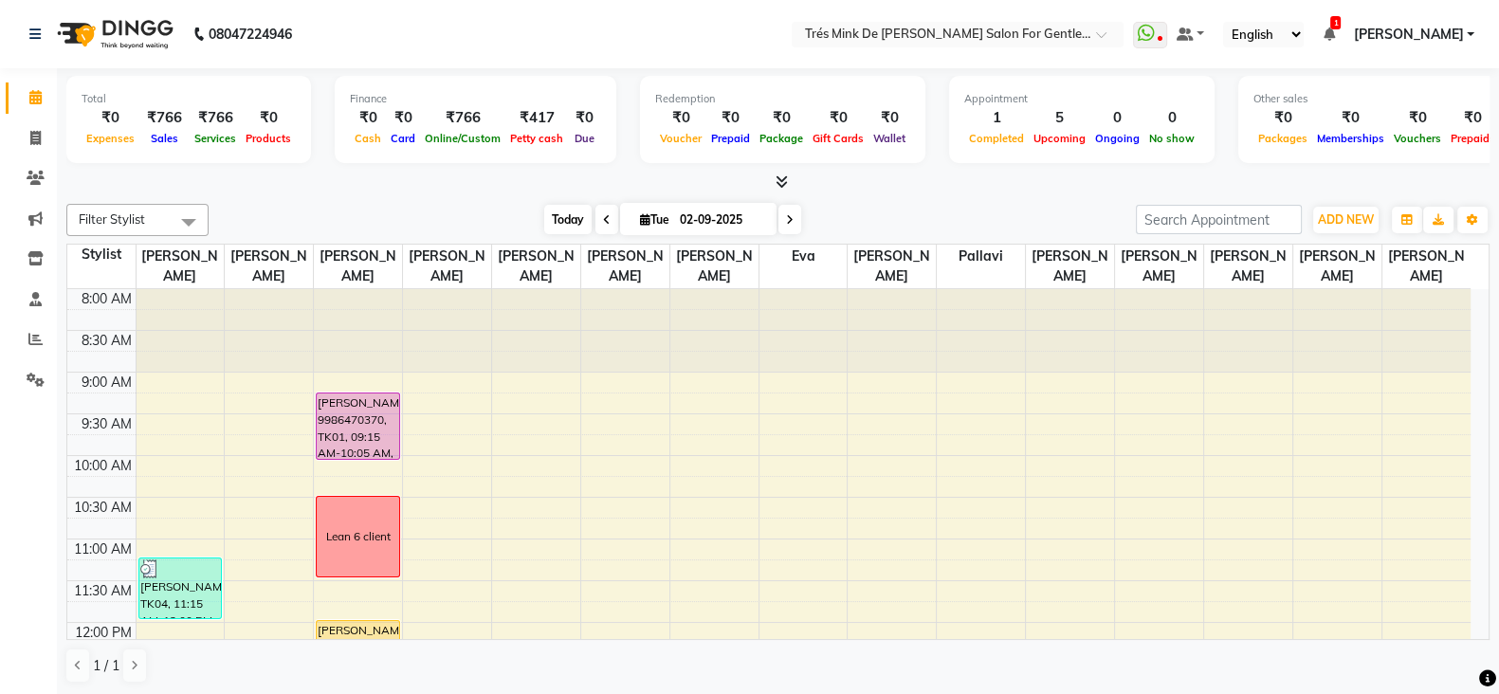
click at [550, 217] on span "Today" at bounding box center [567, 219] width 47 height 29
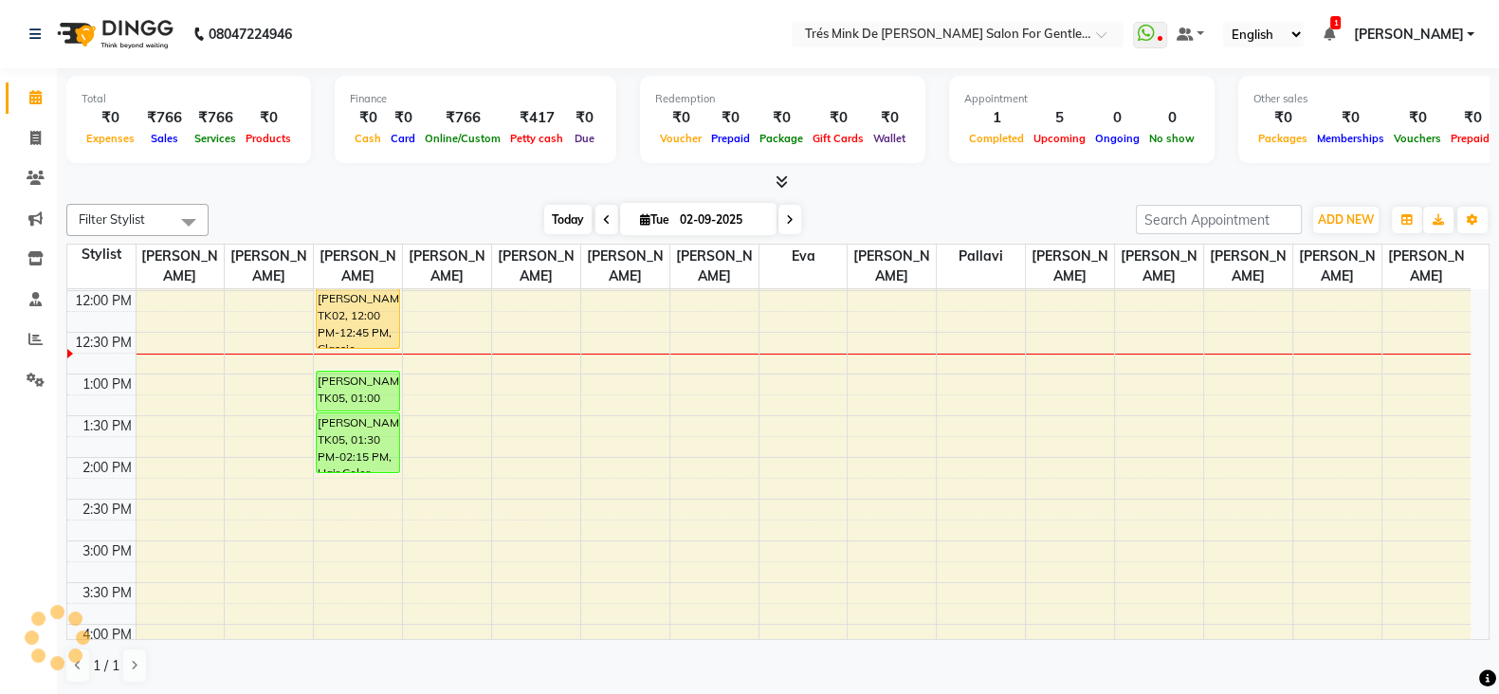
click at [550, 217] on span "Today" at bounding box center [567, 219] width 47 height 29
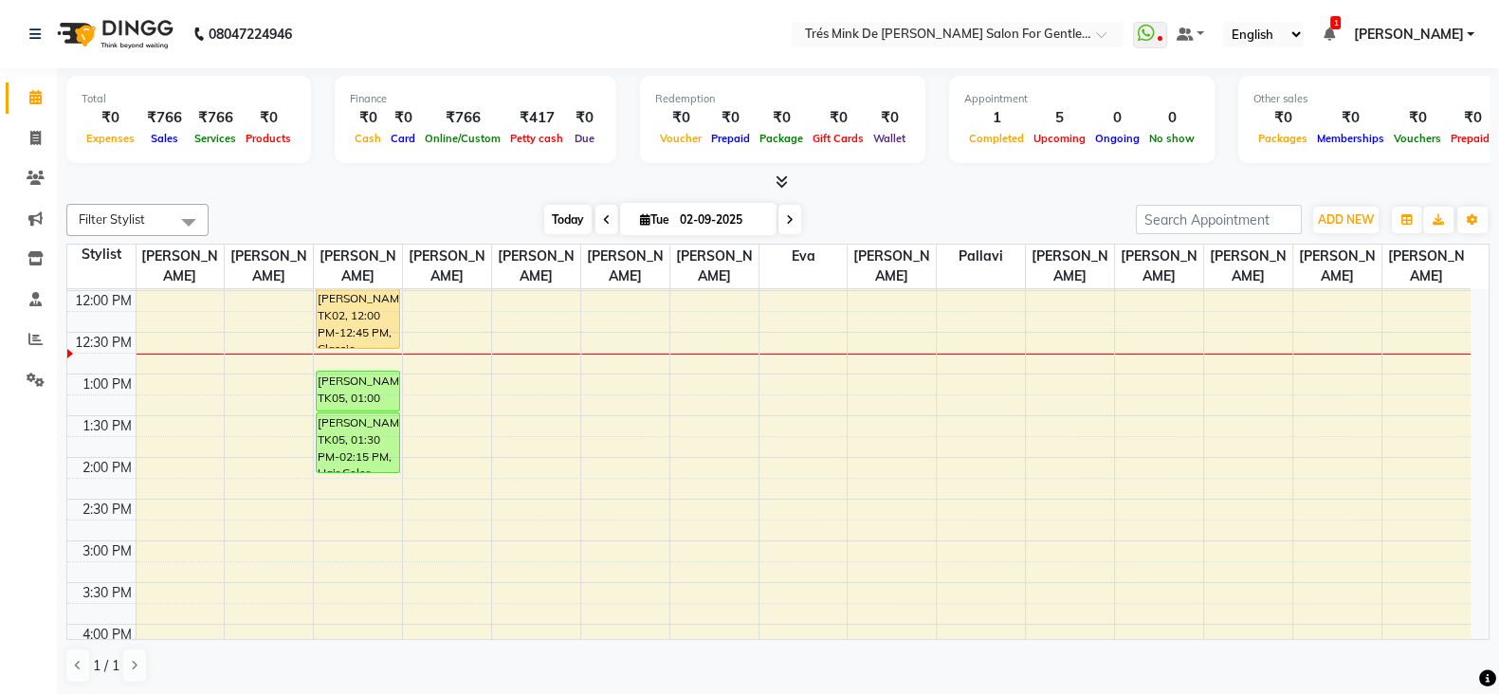
click at [550, 217] on span "Today" at bounding box center [567, 219] width 47 height 29
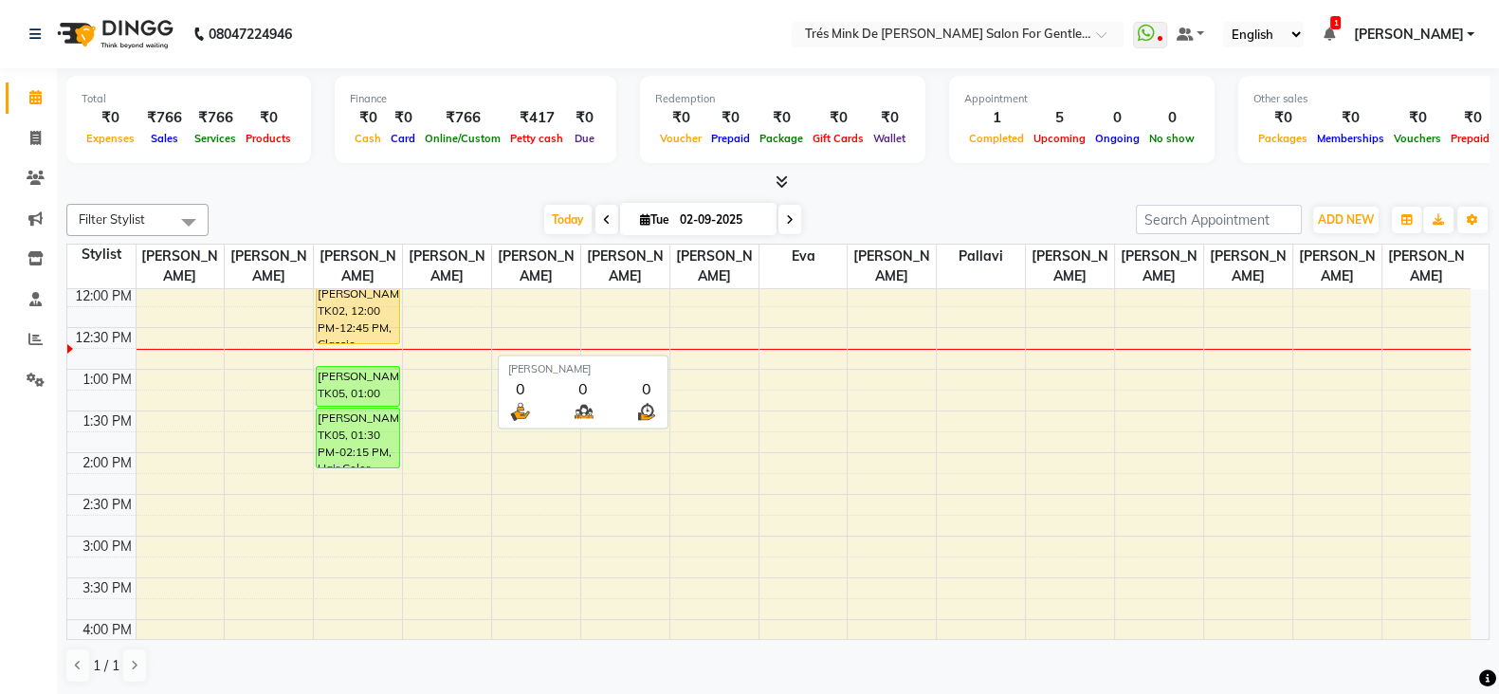
scroll to position [236, 0]
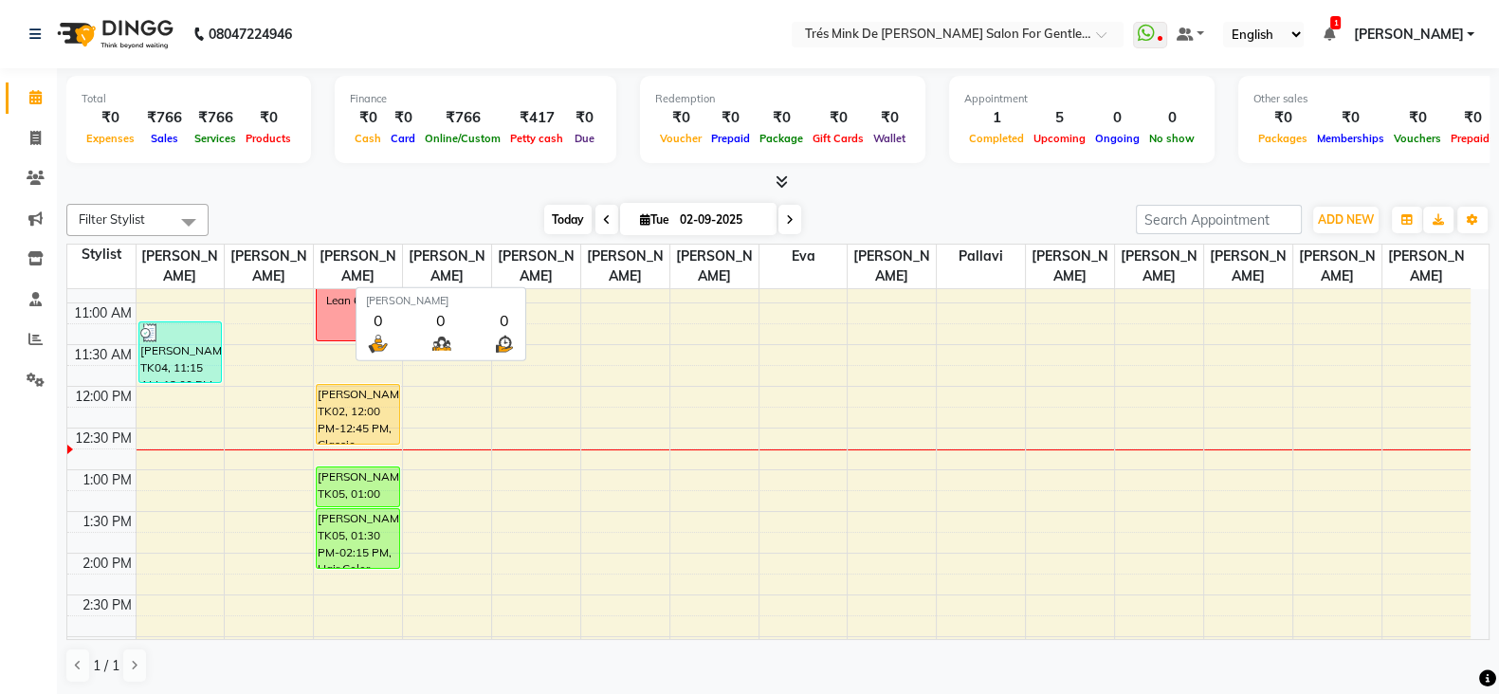
click at [562, 220] on span "Today" at bounding box center [567, 219] width 47 height 29
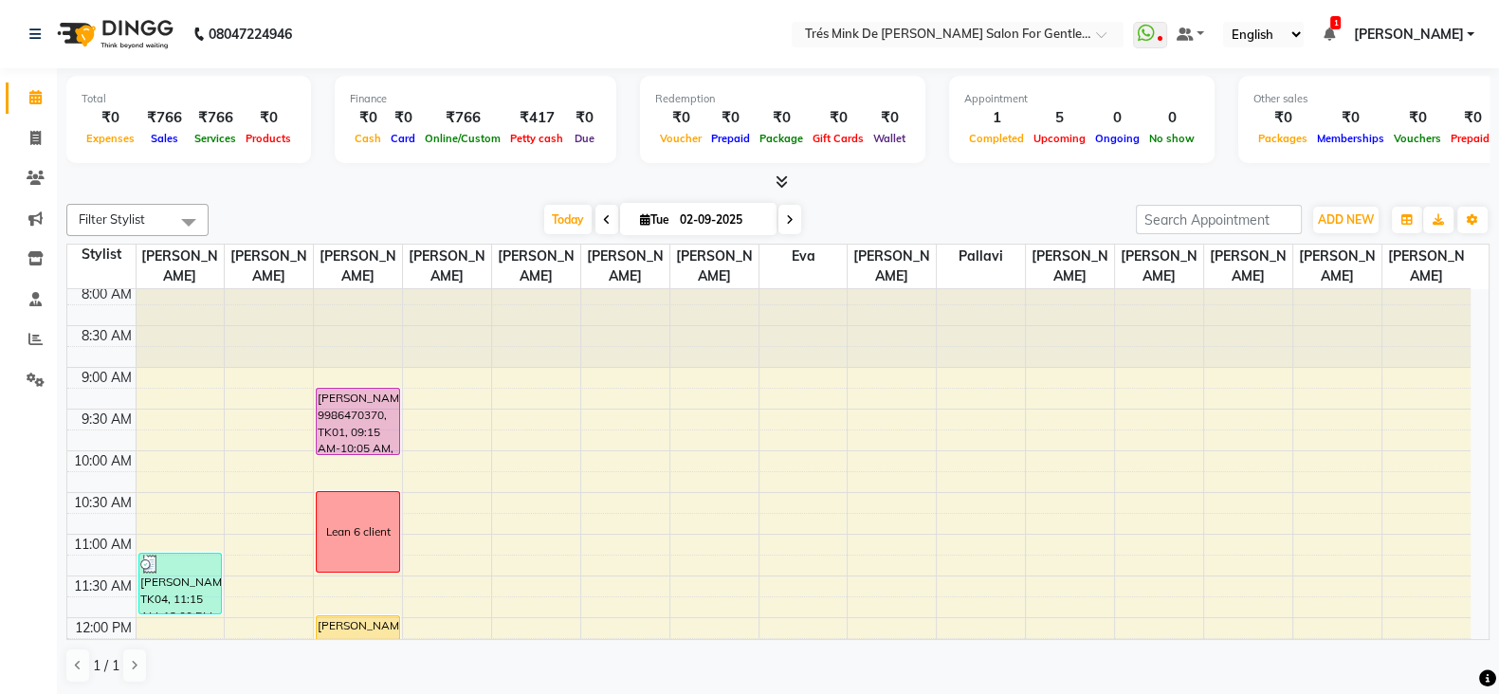
scroll to position [0, 0]
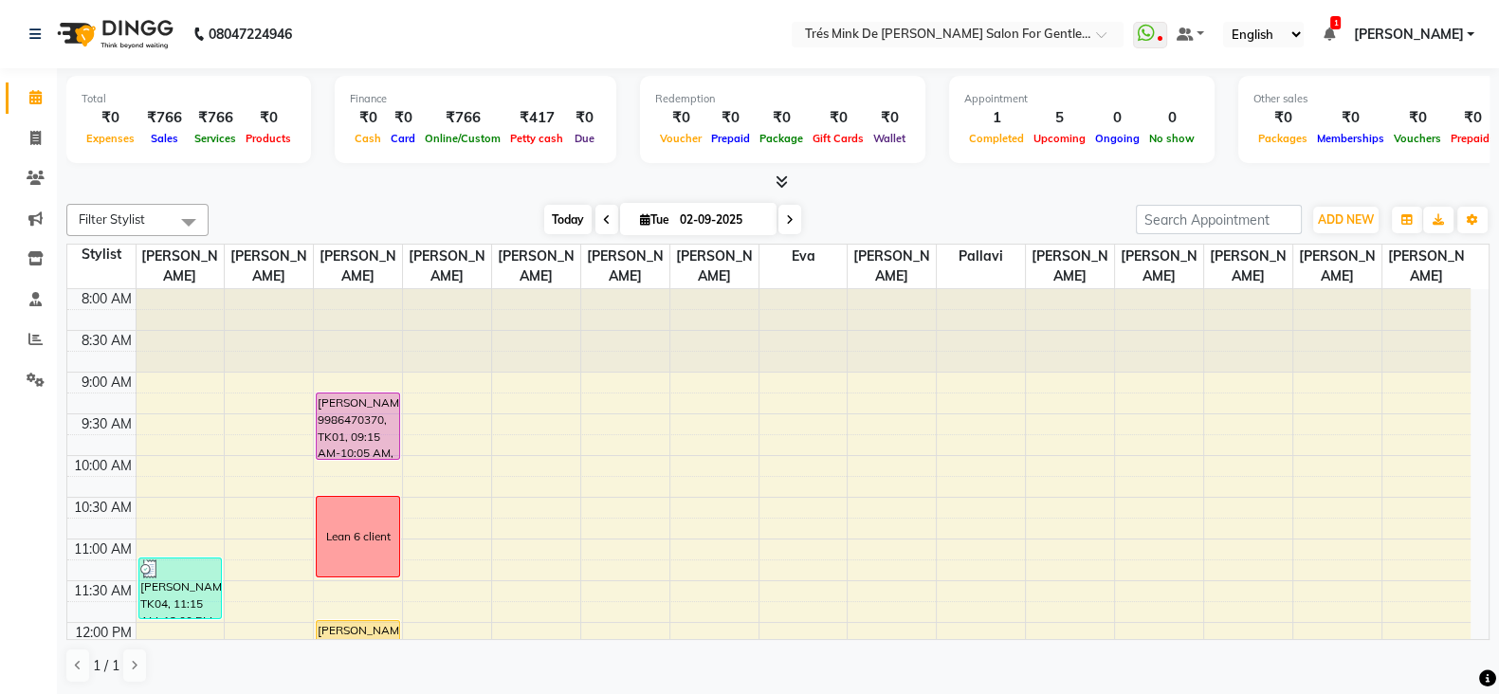
click at [565, 220] on span "Today" at bounding box center [567, 219] width 47 height 29
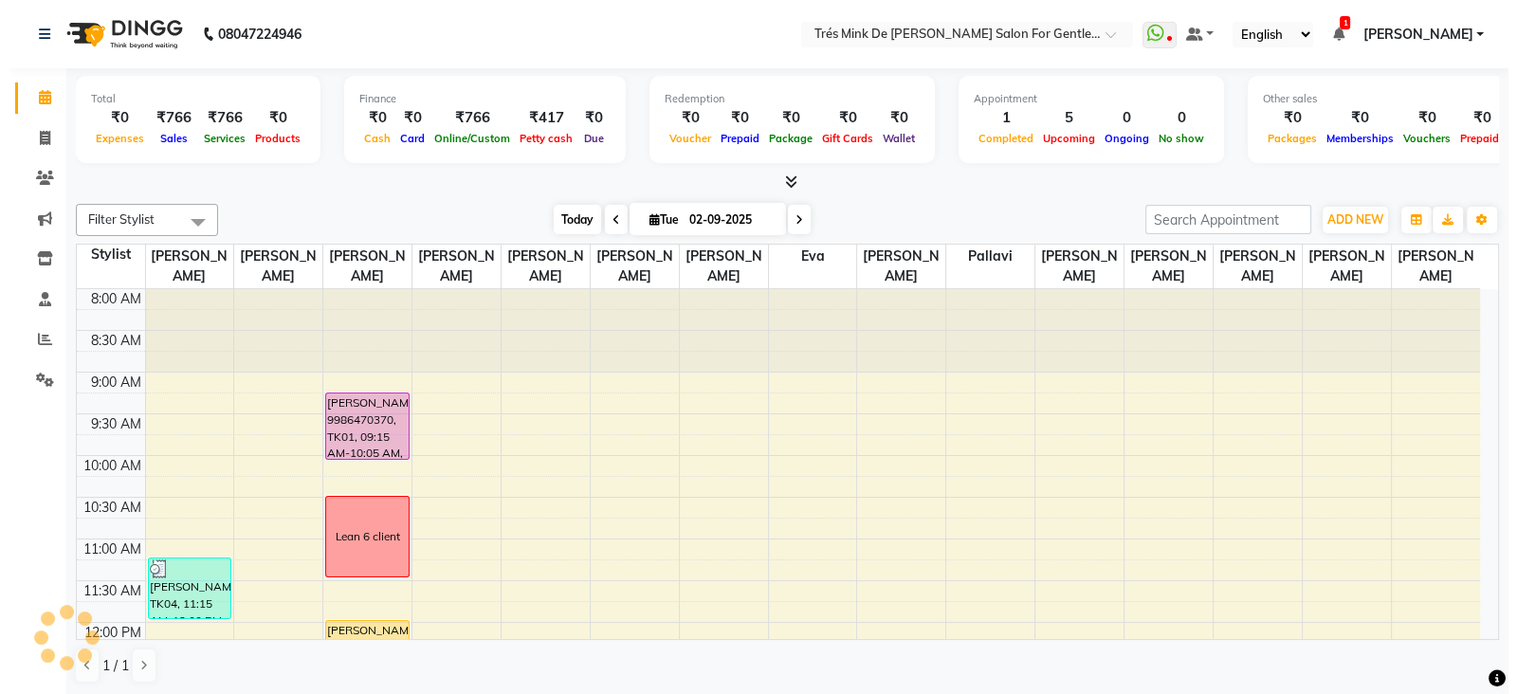
scroll to position [332, 0]
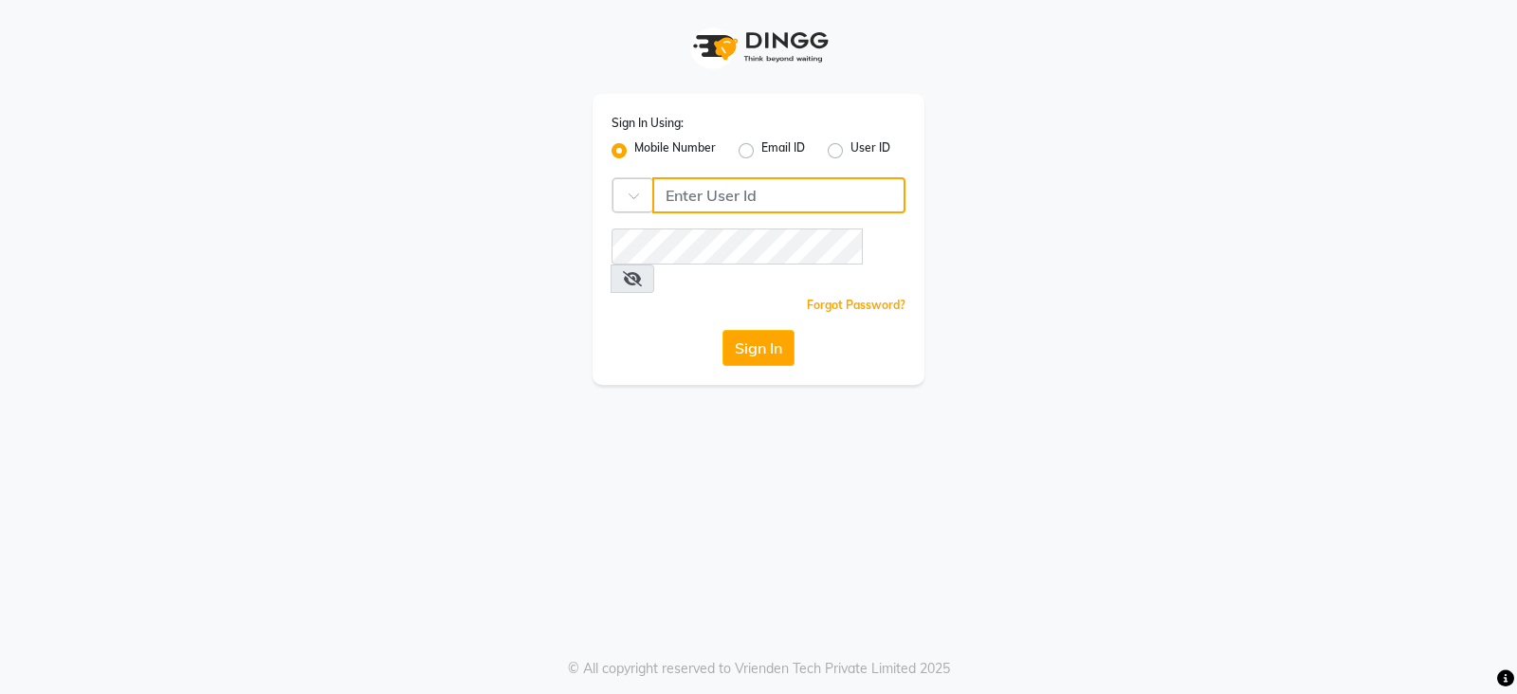
type input "8421447058"
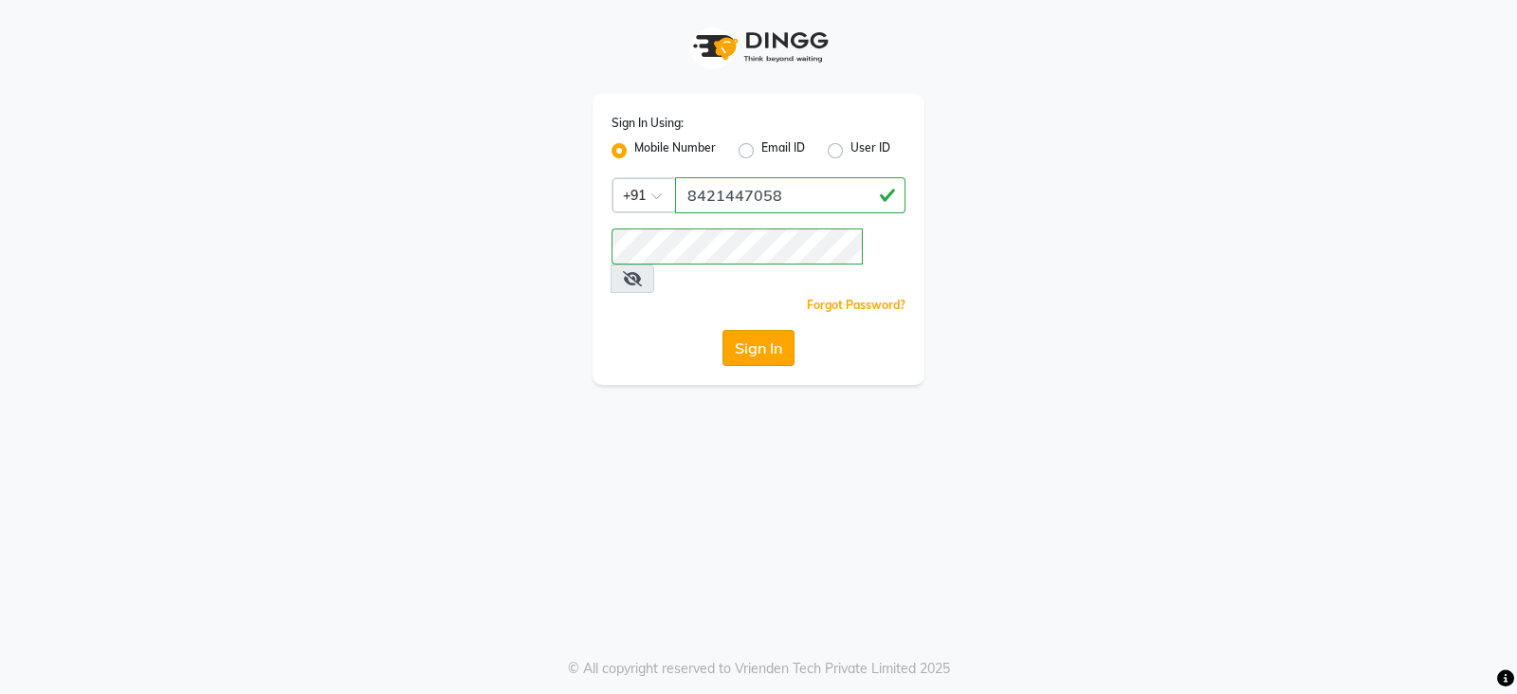
click at [735, 330] on button "Sign In" at bounding box center [759, 348] width 72 height 36
click at [735, 330] on div "Sign In" at bounding box center [759, 348] width 294 height 36
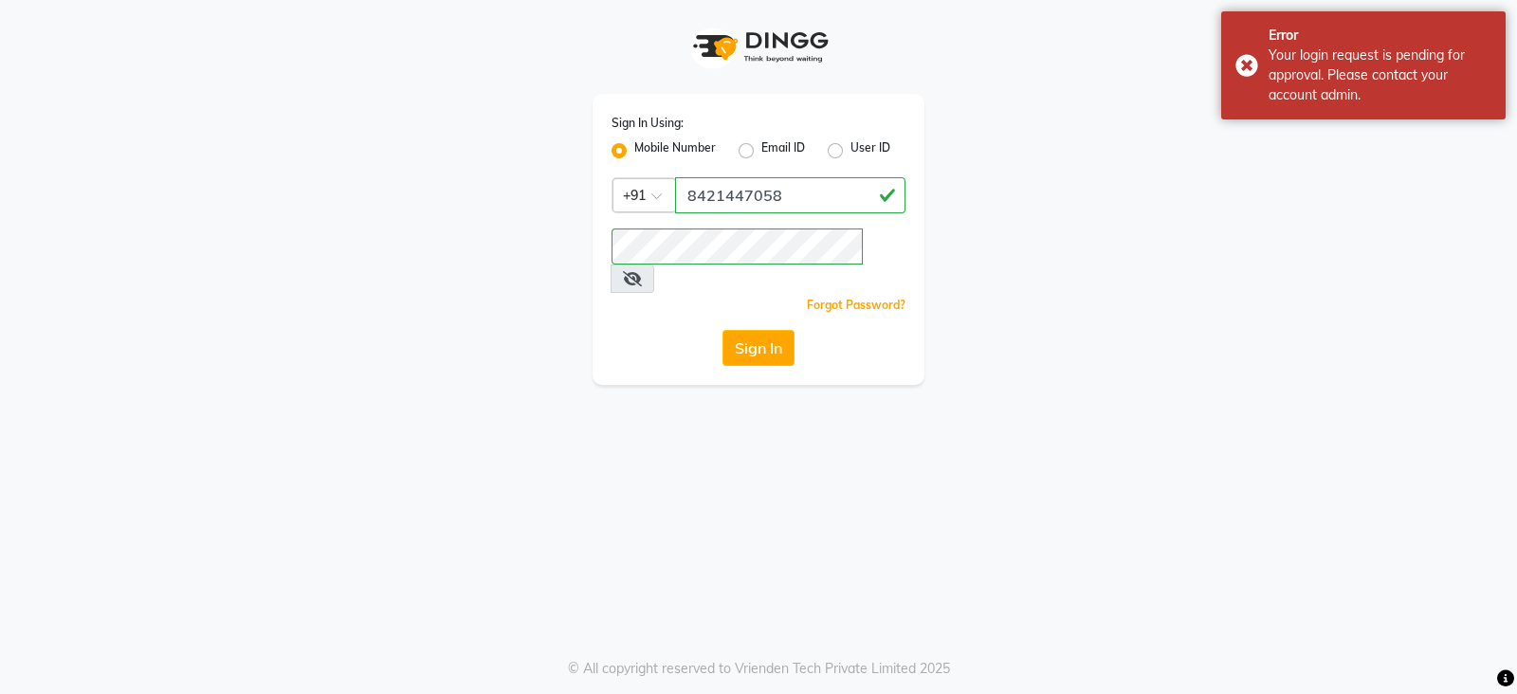
click at [754, 150] on div "Email ID" at bounding box center [772, 150] width 66 height 23
click at [631, 145] on div "Mobile Number" at bounding box center [664, 150] width 104 height 23
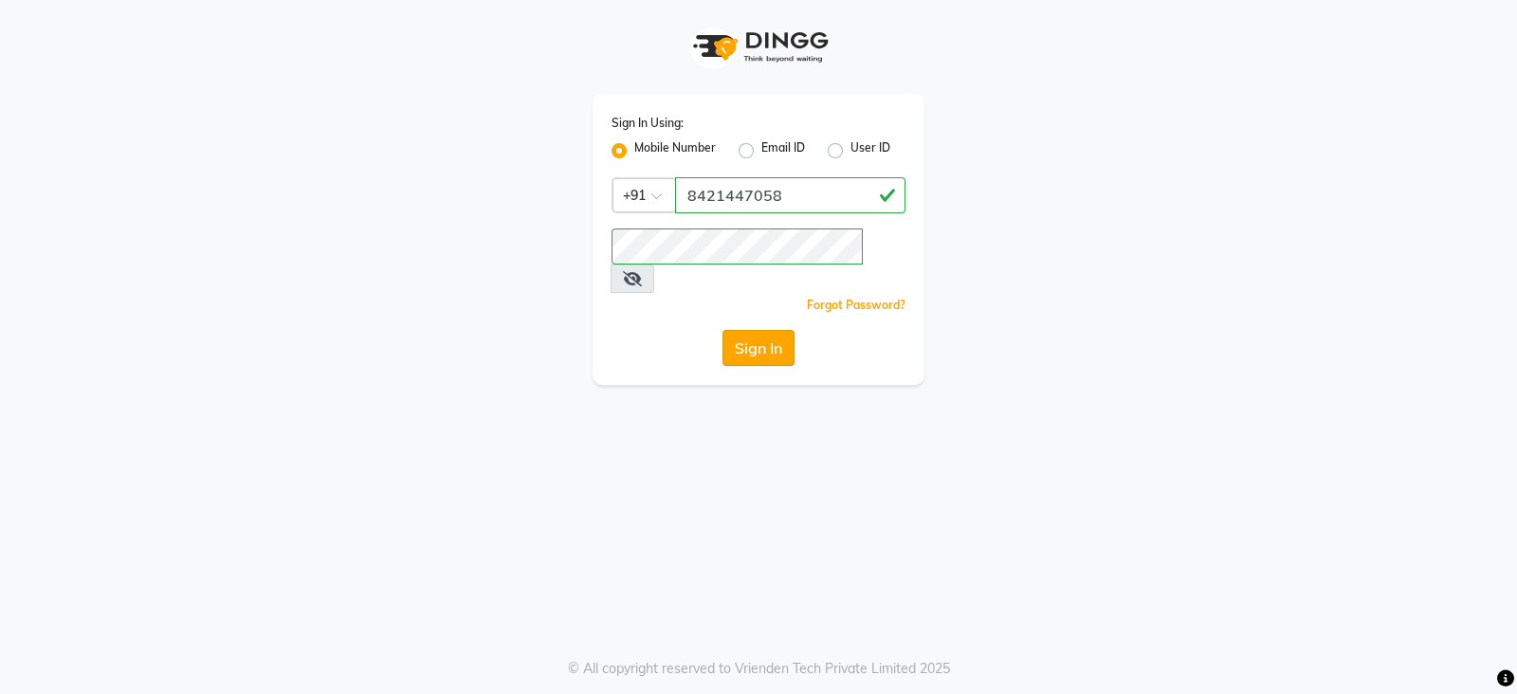
click at [749, 330] on button "Sign In" at bounding box center [759, 348] width 72 height 36
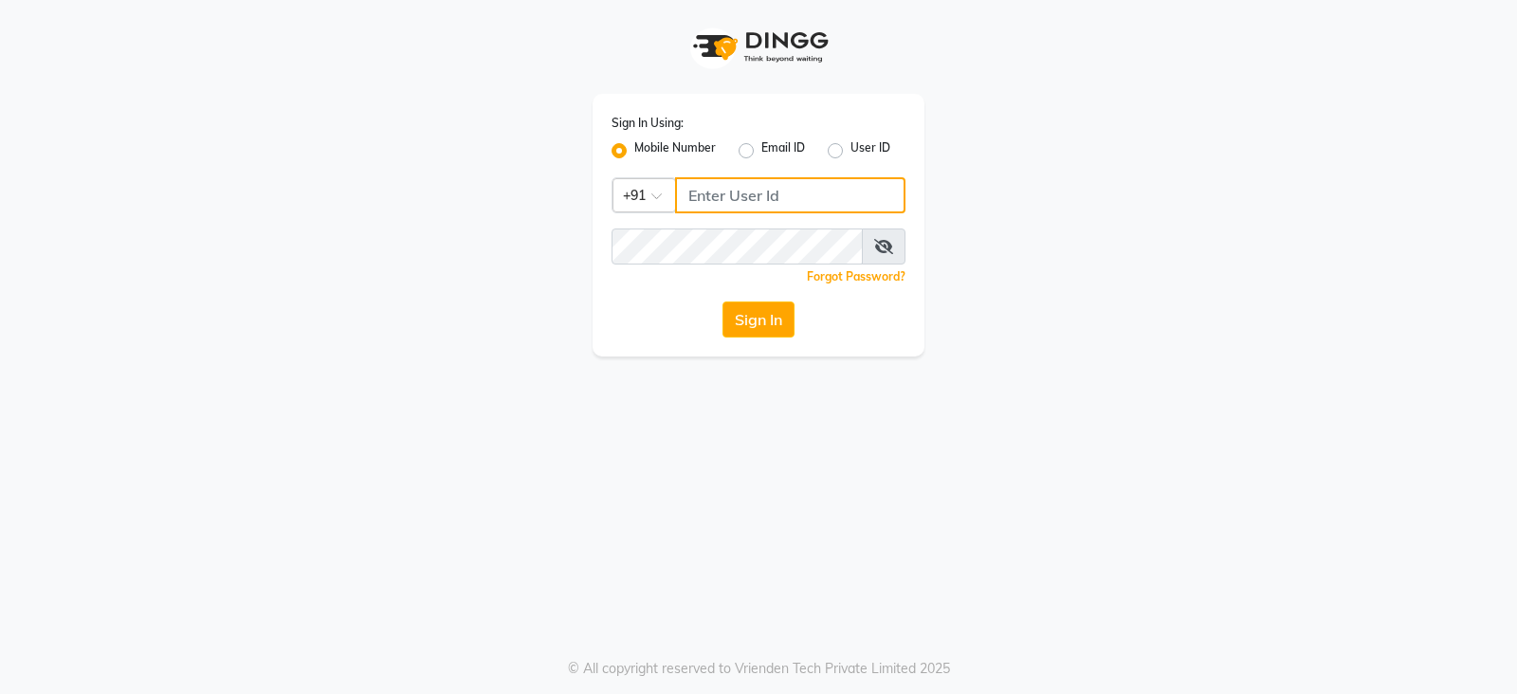
type input "8421447058"
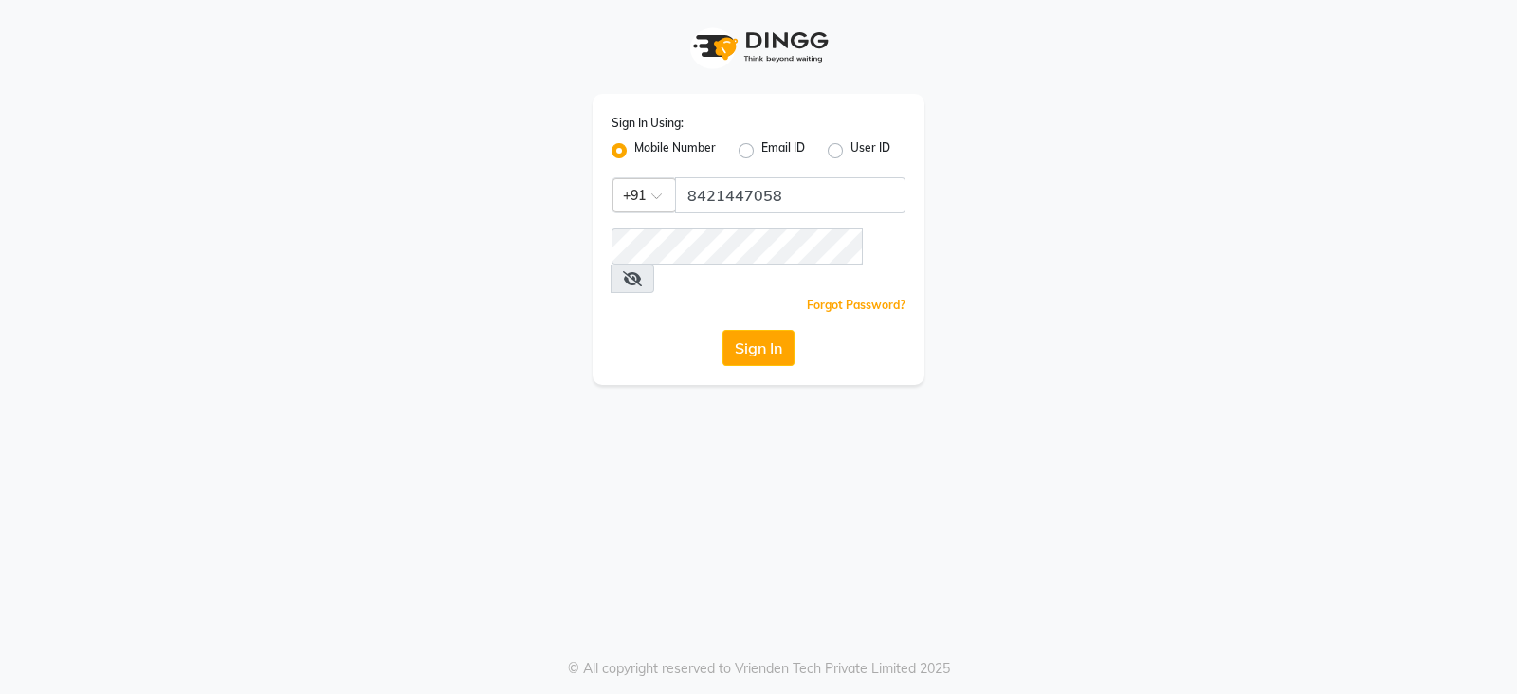
drag, startPoint x: 0, startPoint y: 0, endPoint x: 742, endPoint y: 324, distance: 810.2
click at [742, 330] on button "Sign In" at bounding box center [759, 348] width 72 height 36
click at [654, 265] on span at bounding box center [633, 279] width 44 height 28
click at [642, 271] on icon at bounding box center [632, 278] width 19 height 15
click at [851, 154] on label "User ID" at bounding box center [871, 150] width 40 height 23
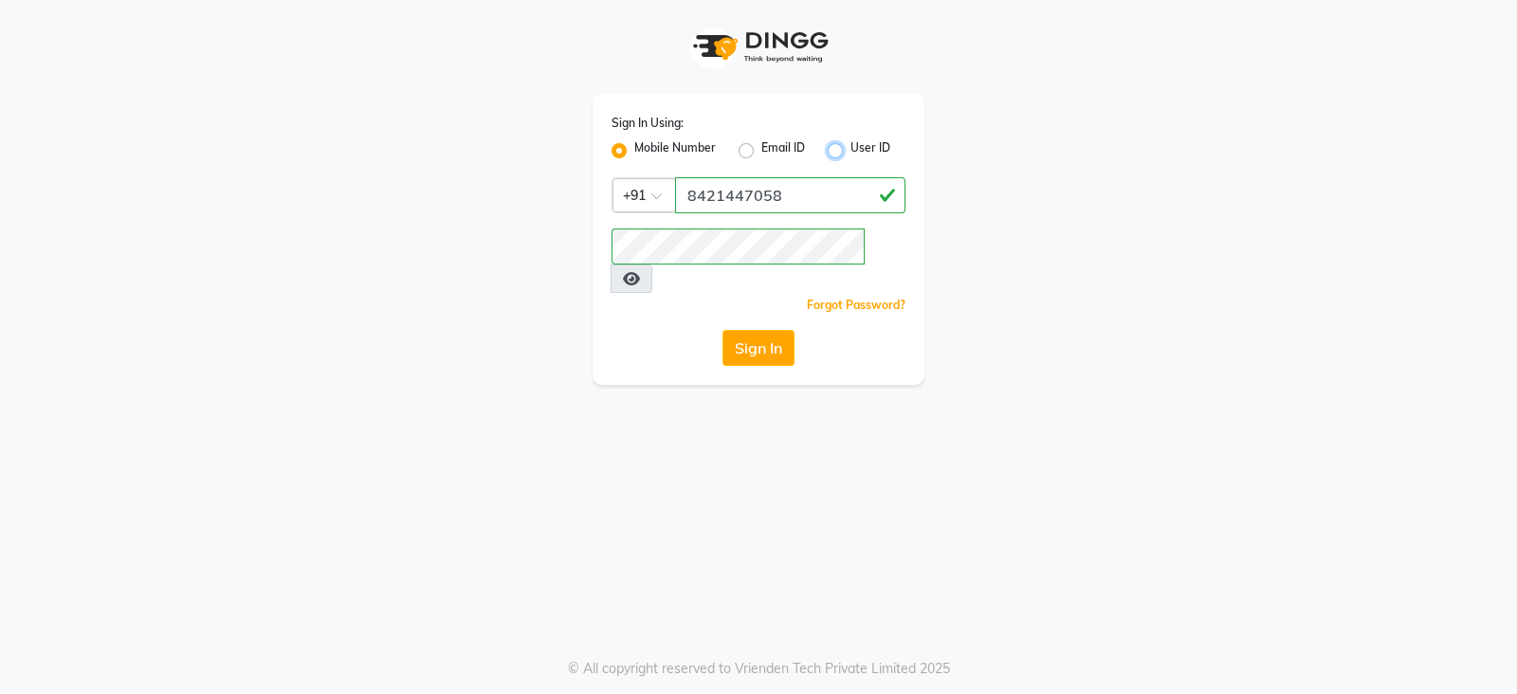
click at [851, 152] on input "User ID" at bounding box center [857, 145] width 12 height 12
radio input "true"
radio input "false"
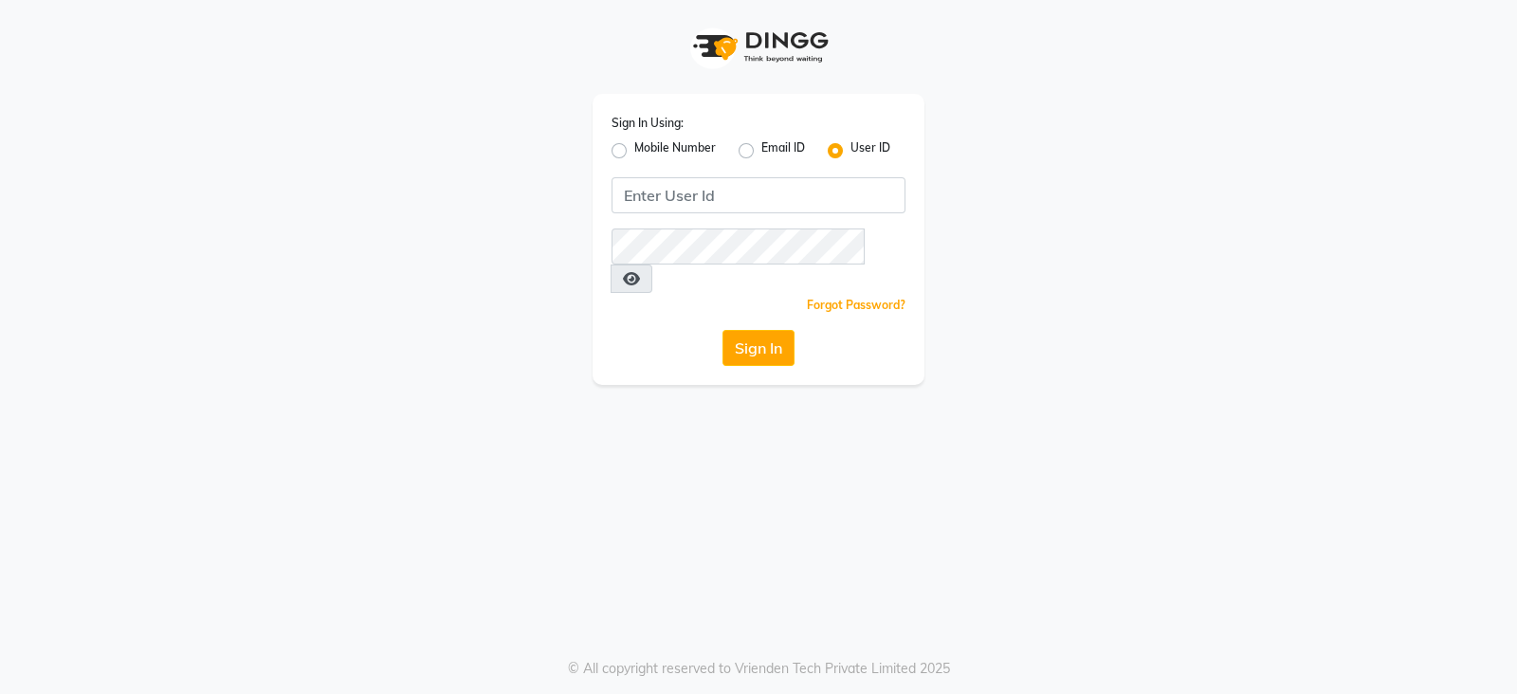
click at [634, 152] on label "Mobile Number" at bounding box center [675, 150] width 82 height 23
click at [634, 152] on input "Mobile Number" at bounding box center [640, 145] width 12 height 12
radio input "true"
radio input "false"
click at [718, 203] on input "Username" at bounding box center [790, 195] width 230 height 36
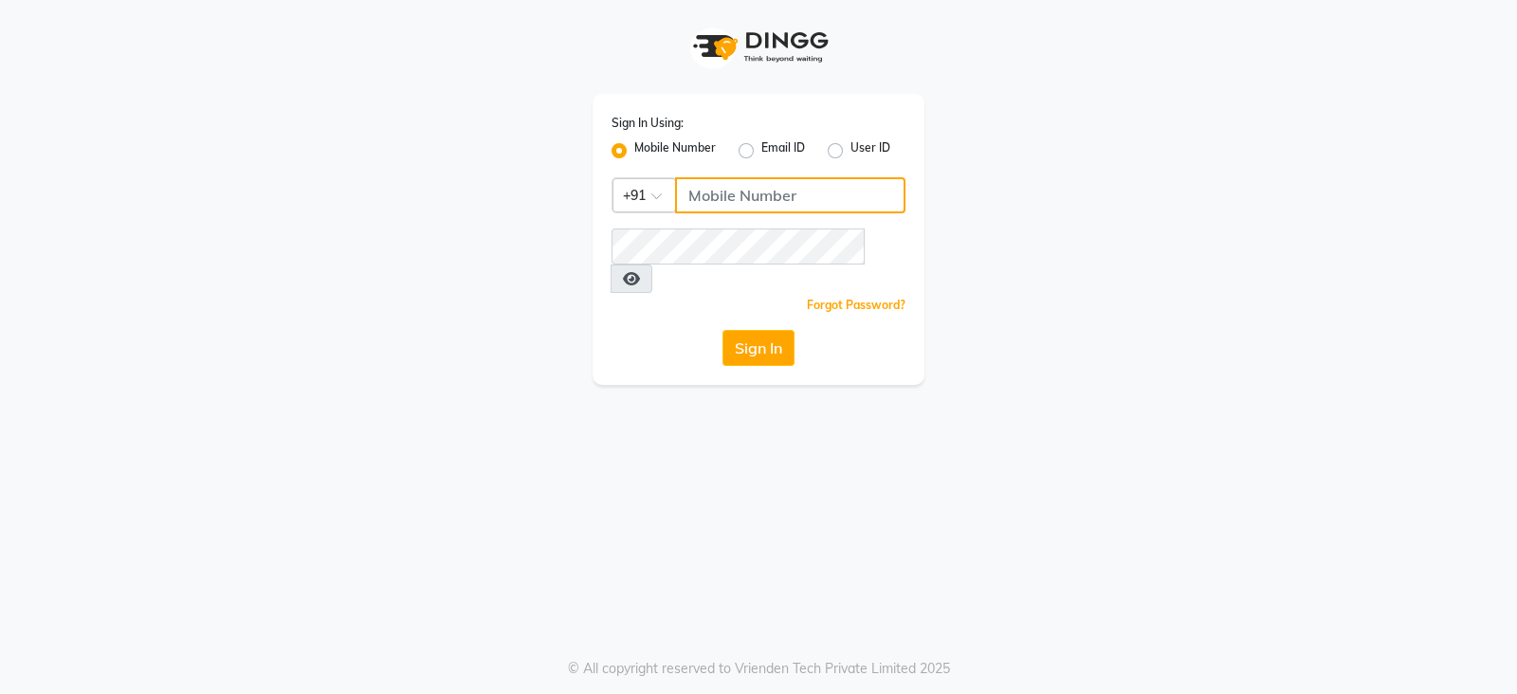
type input "8421447058"
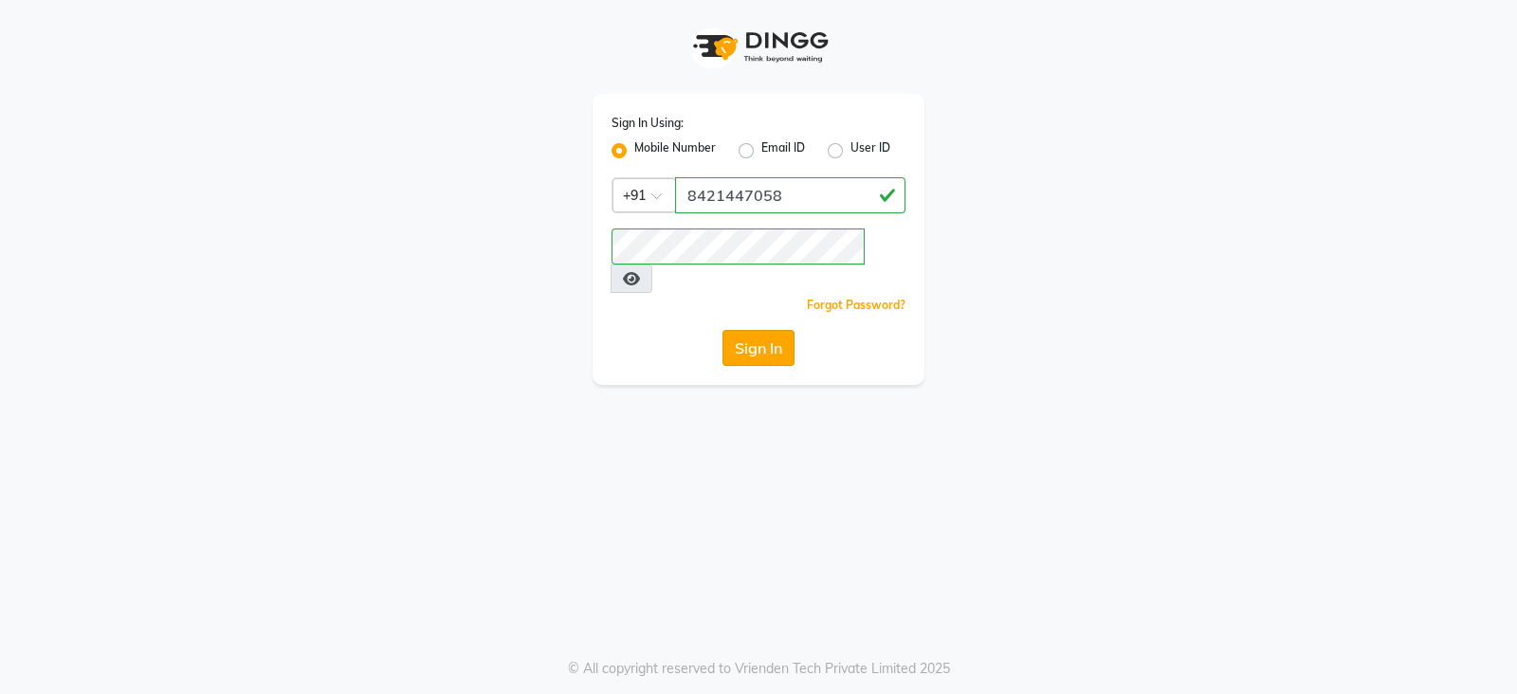
click at [761, 330] on button "Sign In" at bounding box center [759, 348] width 72 height 36
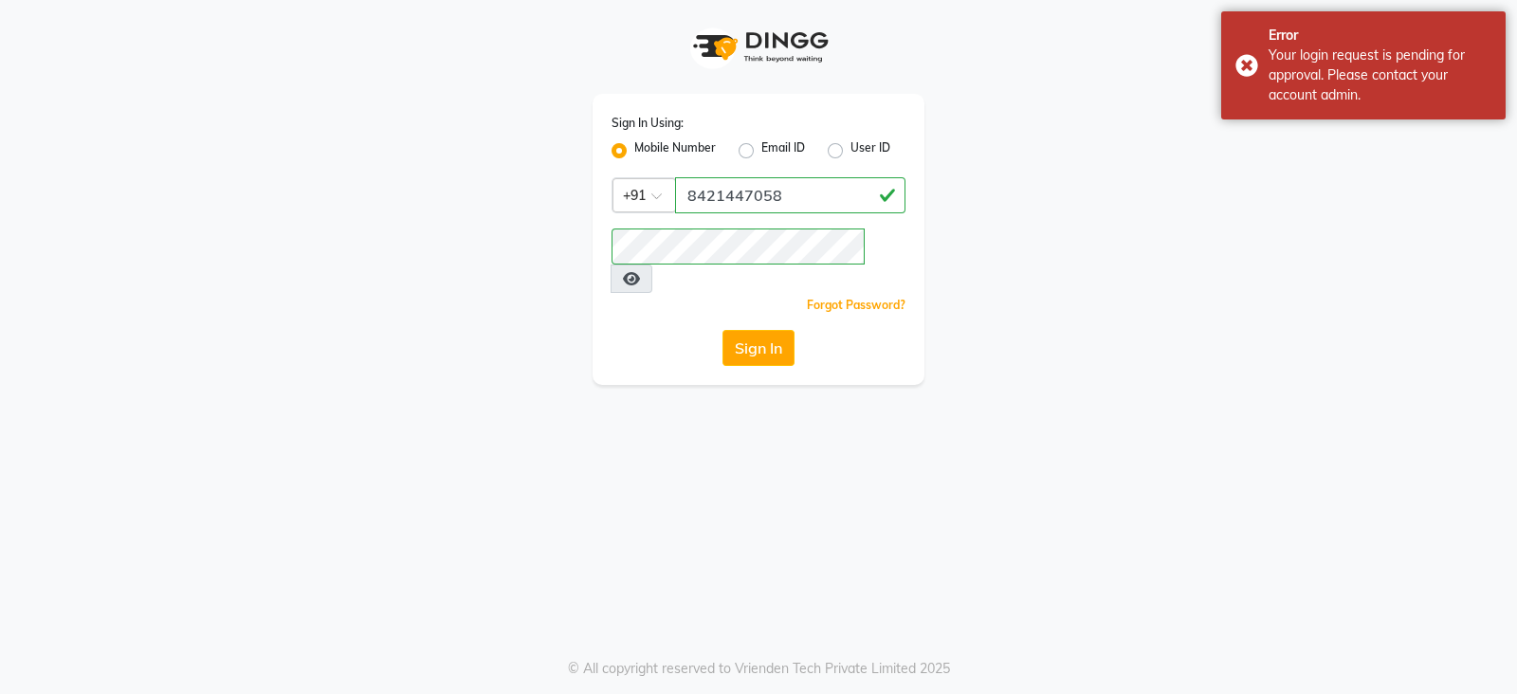
click at [823, 149] on div "Mobile Number Email ID User ID" at bounding box center [759, 150] width 294 height 23
click at [851, 149] on label "User ID" at bounding box center [871, 150] width 40 height 23
click at [851, 149] on input "User ID" at bounding box center [857, 145] width 12 height 12
radio input "true"
radio input "false"
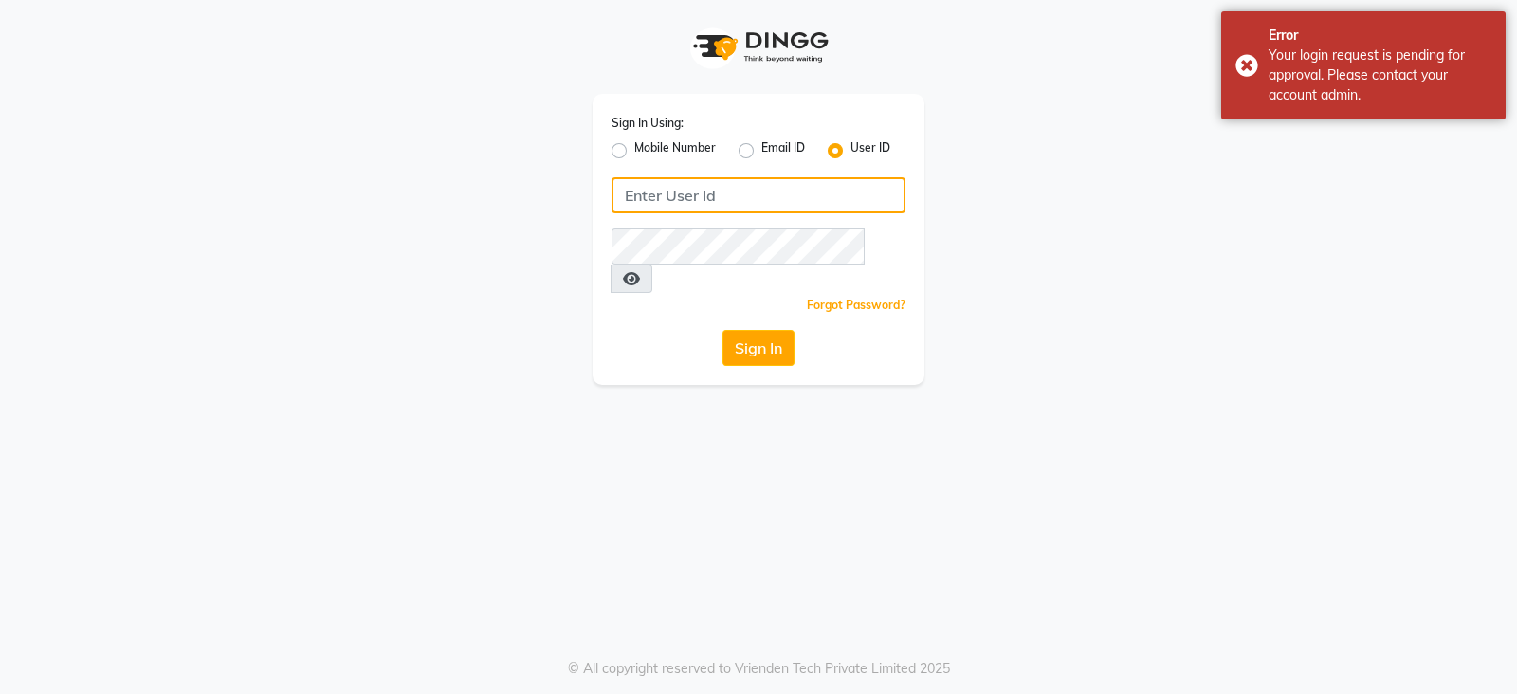
click at [800, 179] on input "Username" at bounding box center [759, 195] width 294 height 36
type input "8421447058"
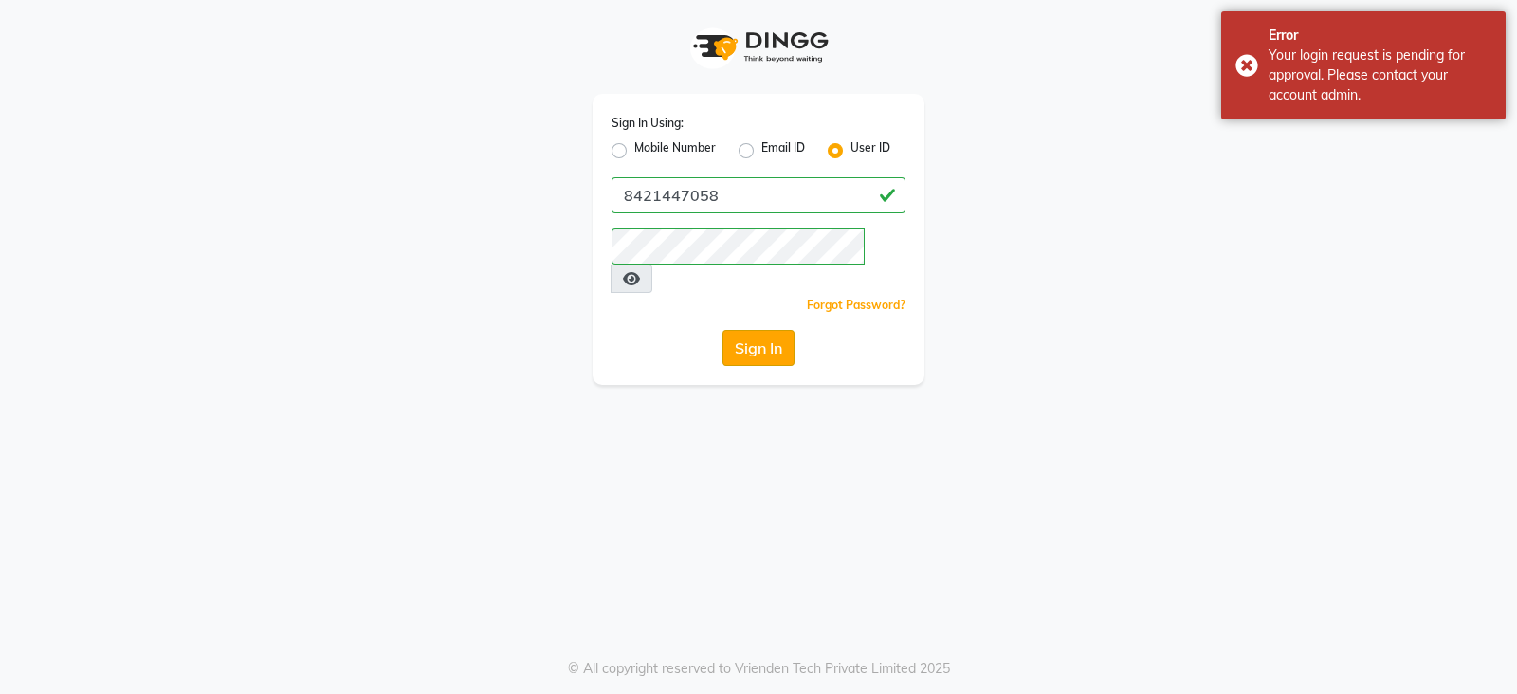
click at [778, 330] on button "Sign In" at bounding box center [759, 348] width 72 height 36
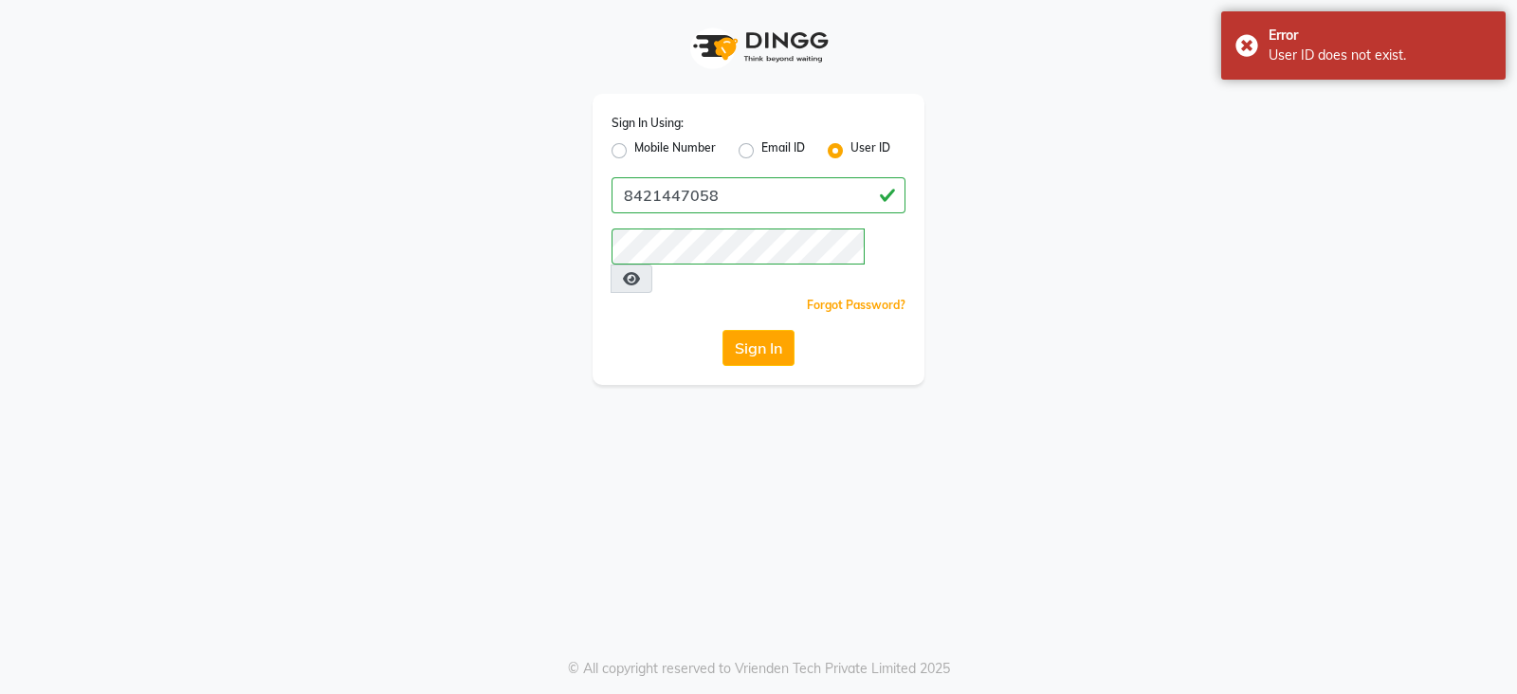
click at [761, 155] on label "Email ID" at bounding box center [783, 150] width 44 height 23
click at [761, 152] on input "Email ID" at bounding box center [767, 145] width 12 height 12
radio input "true"
radio input "false"
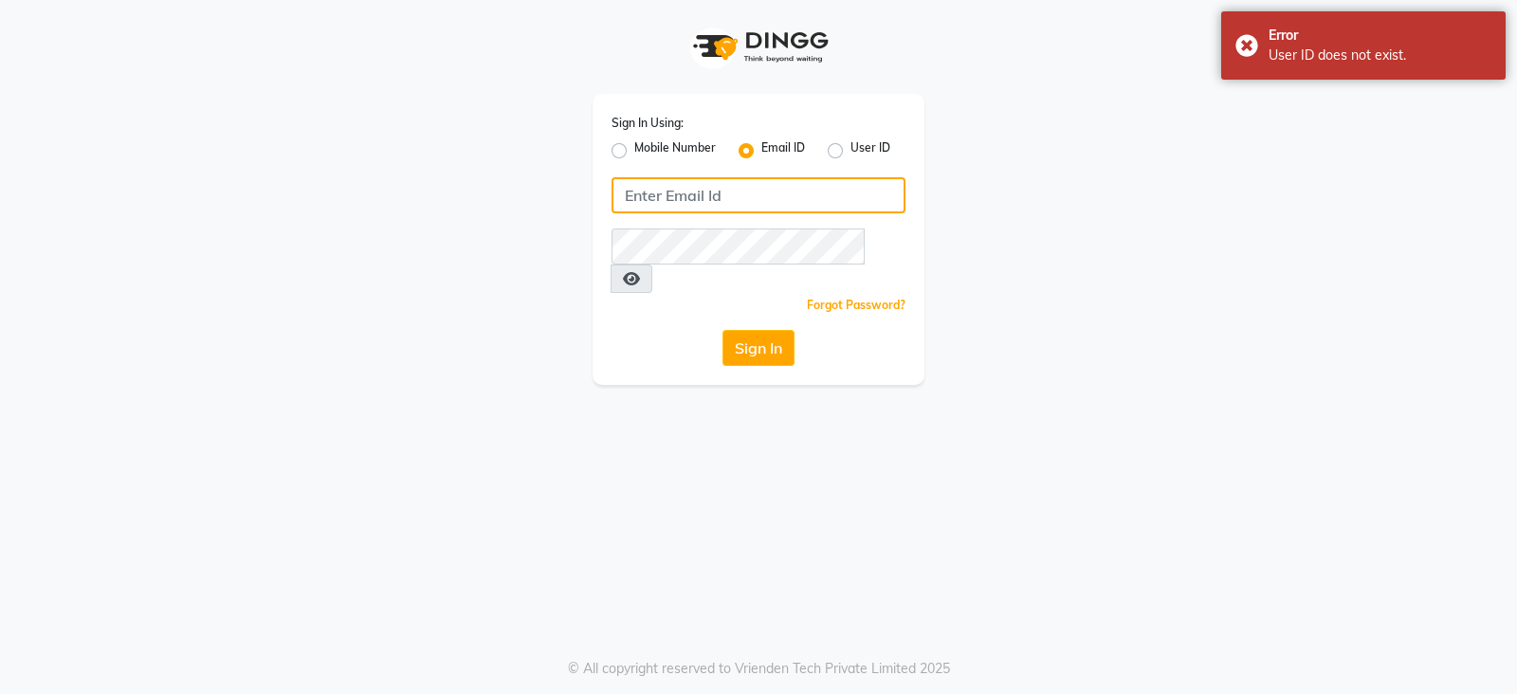
click at [736, 182] on input "Username" at bounding box center [759, 195] width 294 height 36
type input "8421447058"
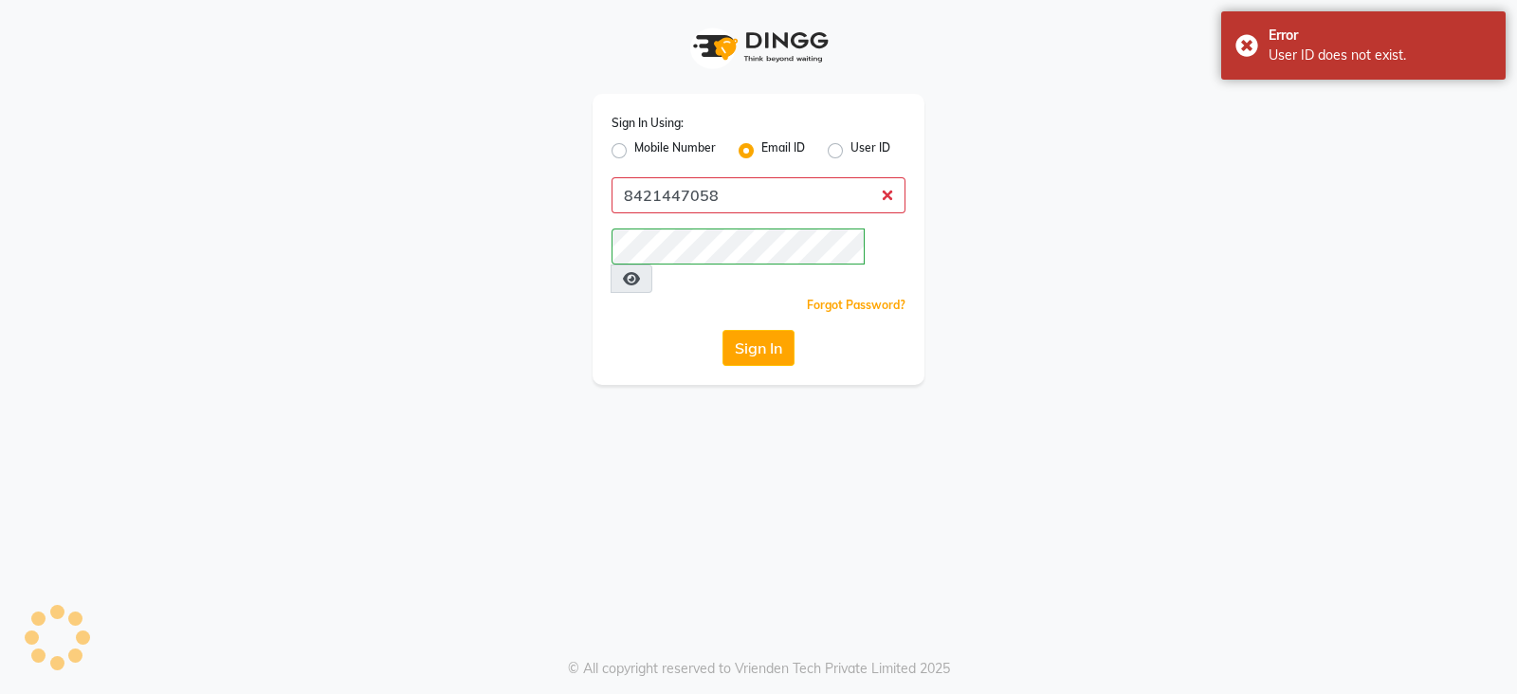
click at [746, 301] on div "Sign In Using: Mobile Number Email ID User ID 8421447058 Remember me Forgot Pas…" at bounding box center [759, 239] width 332 height 291
drag, startPoint x: 743, startPoint y: 303, endPoint x: 732, endPoint y: 316, distance: 16.8
click at [741, 330] on button "Sign In" at bounding box center [759, 348] width 72 height 36
click at [730, 330] on button "Sign In" at bounding box center [759, 348] width 72 height 36
click at [736, 330] on button "Sign In" at bounding box center [759, 348] width 72 height 36
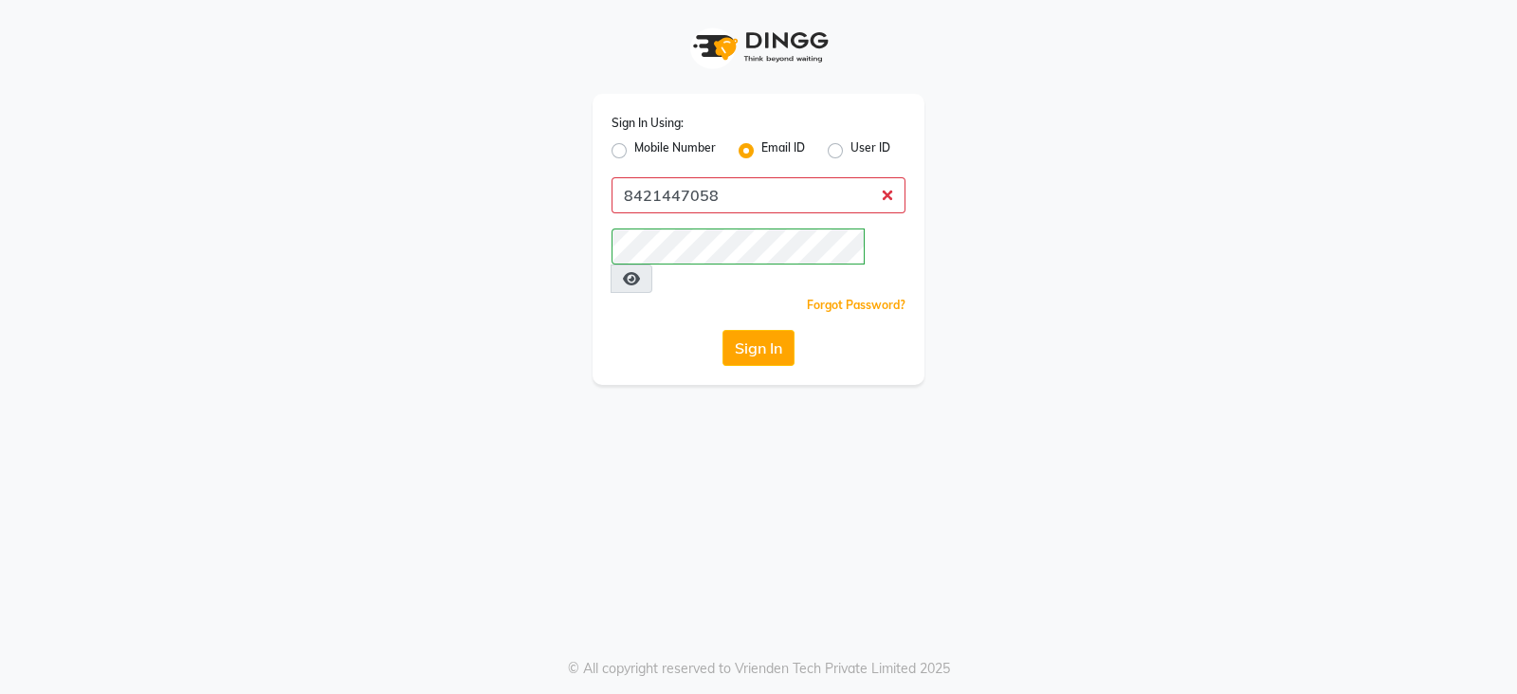
click at [634, 152] on label "Mobile Number" at bounding box center [675, 150] width 82 height 23
click at [634, 152] on input "Mobile Number" at bounding box center [640, 145] width 12 height 12
radio input "true"
radio input "false"
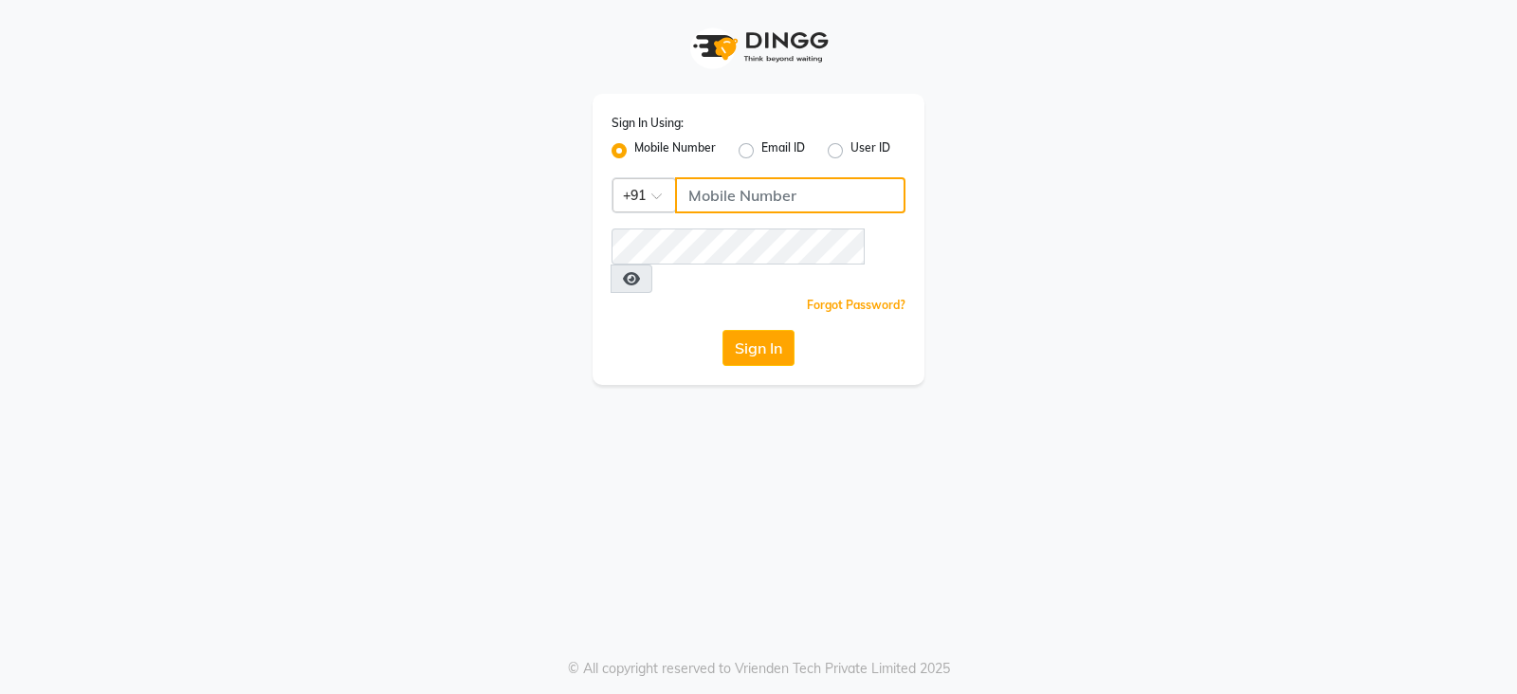
click at [690, 198] on input "Username" at bounding box center [790, 195] width 230 height 36
type input "8421447058"
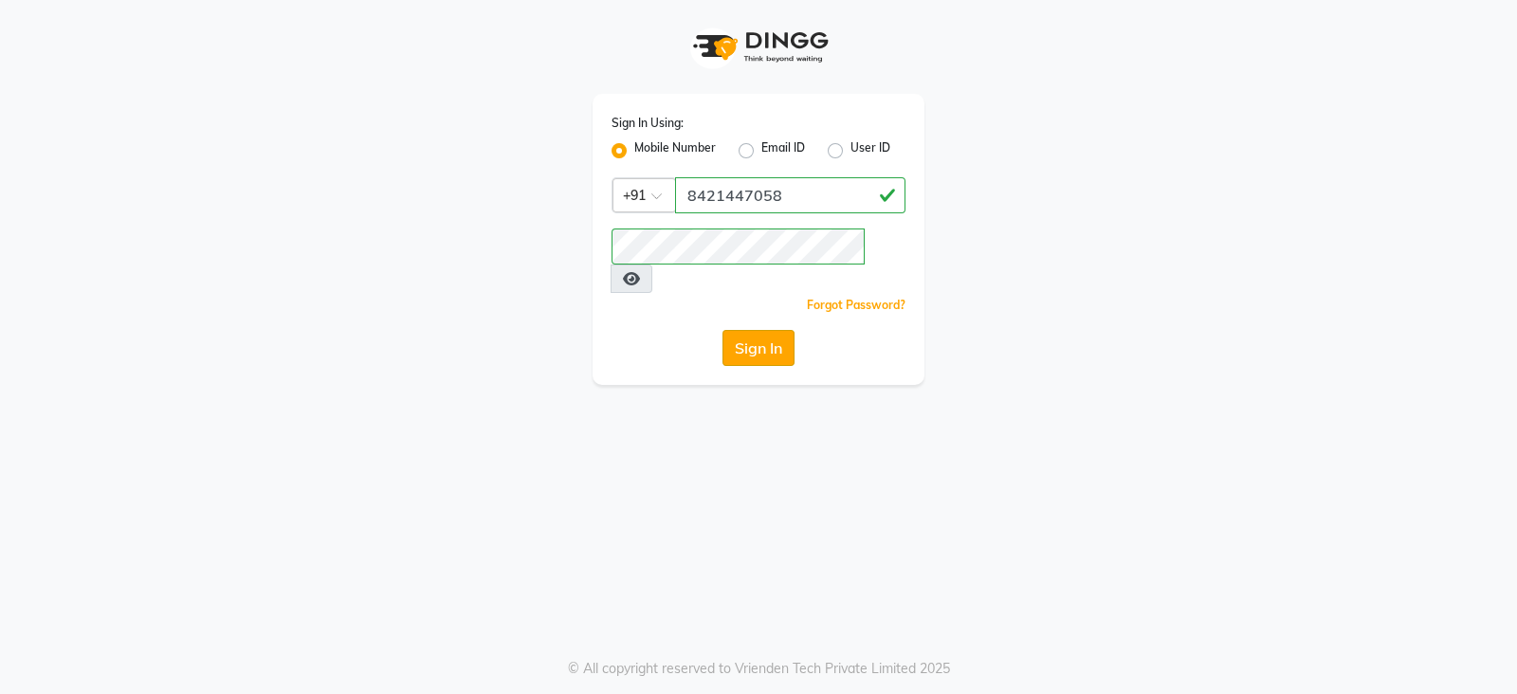
click at [773, 330] on button "Sign In" at bounding box center [759, 348] width 72 height 36
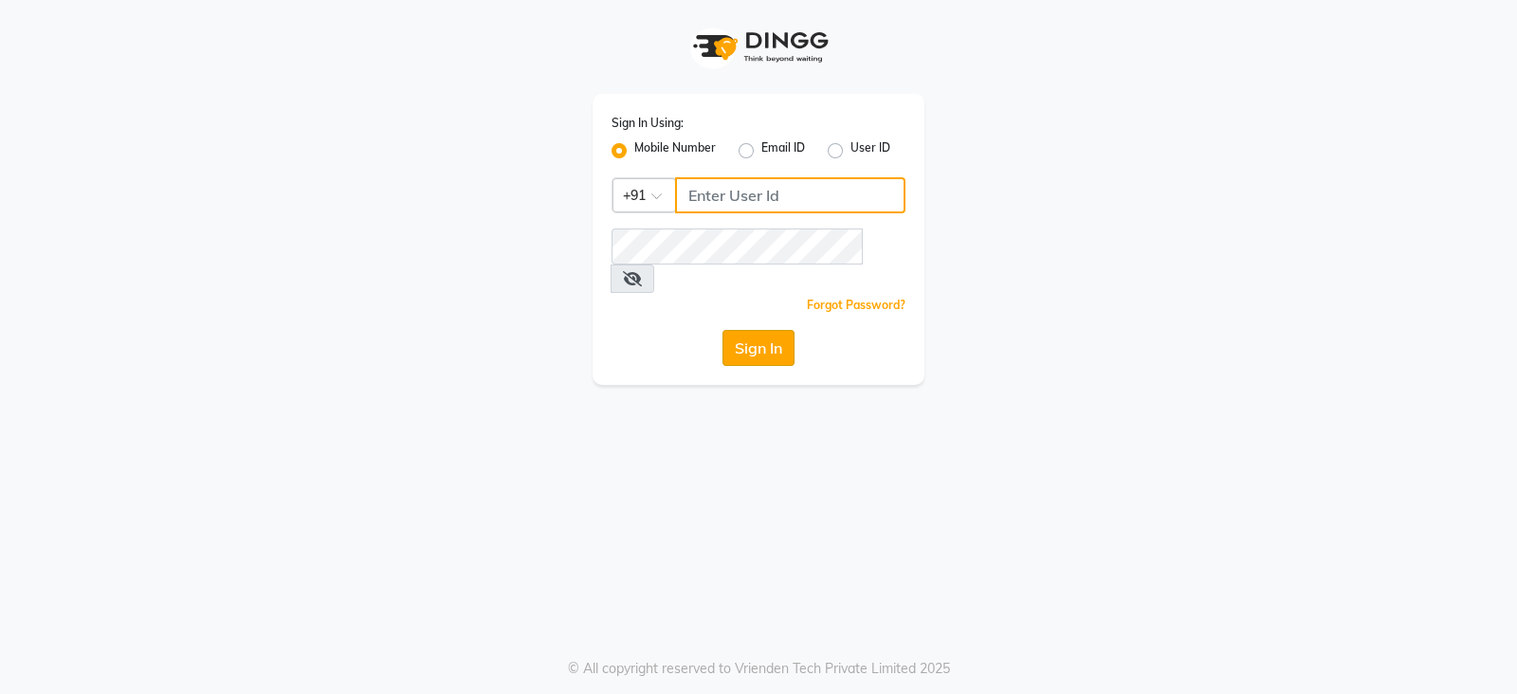
type input "8421447058"
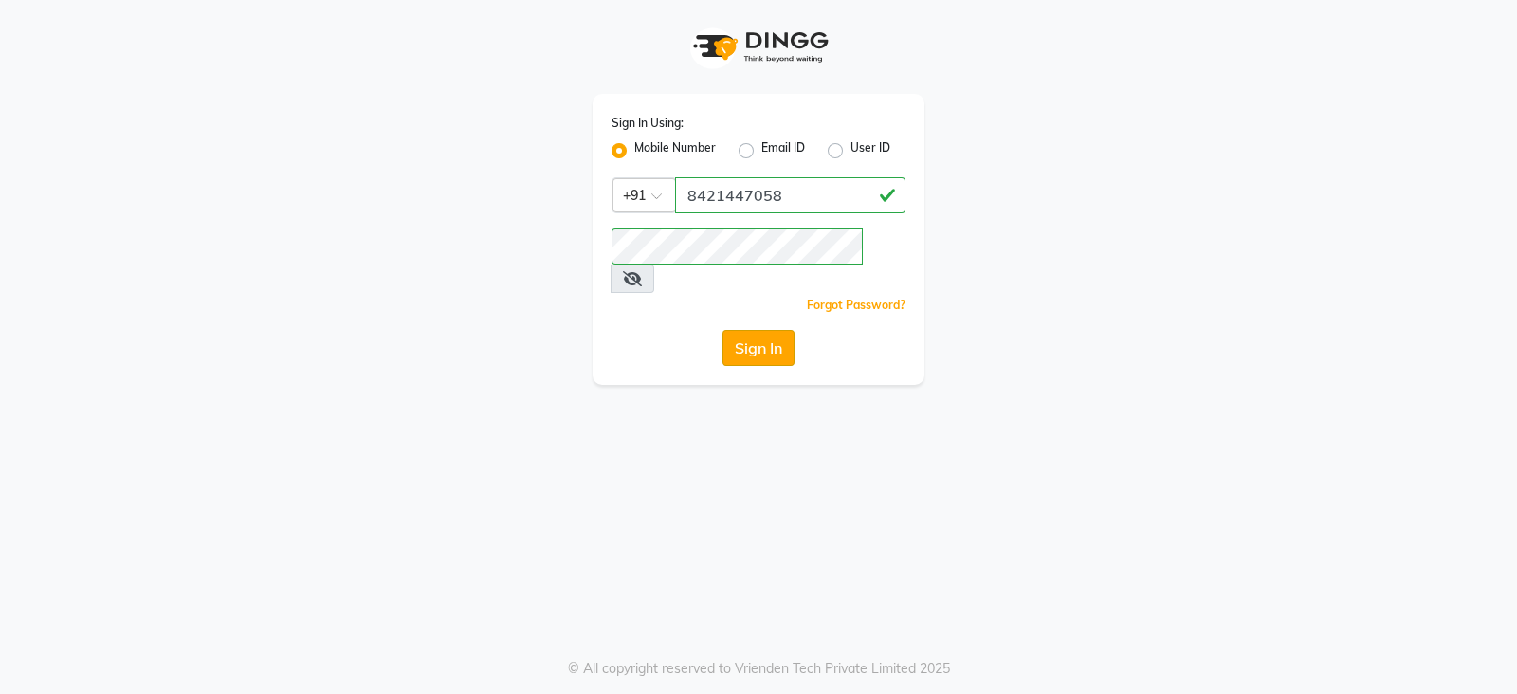
click at [762, 334] on button "Sign In" at bounding box center [759, 348] width 72 height 36
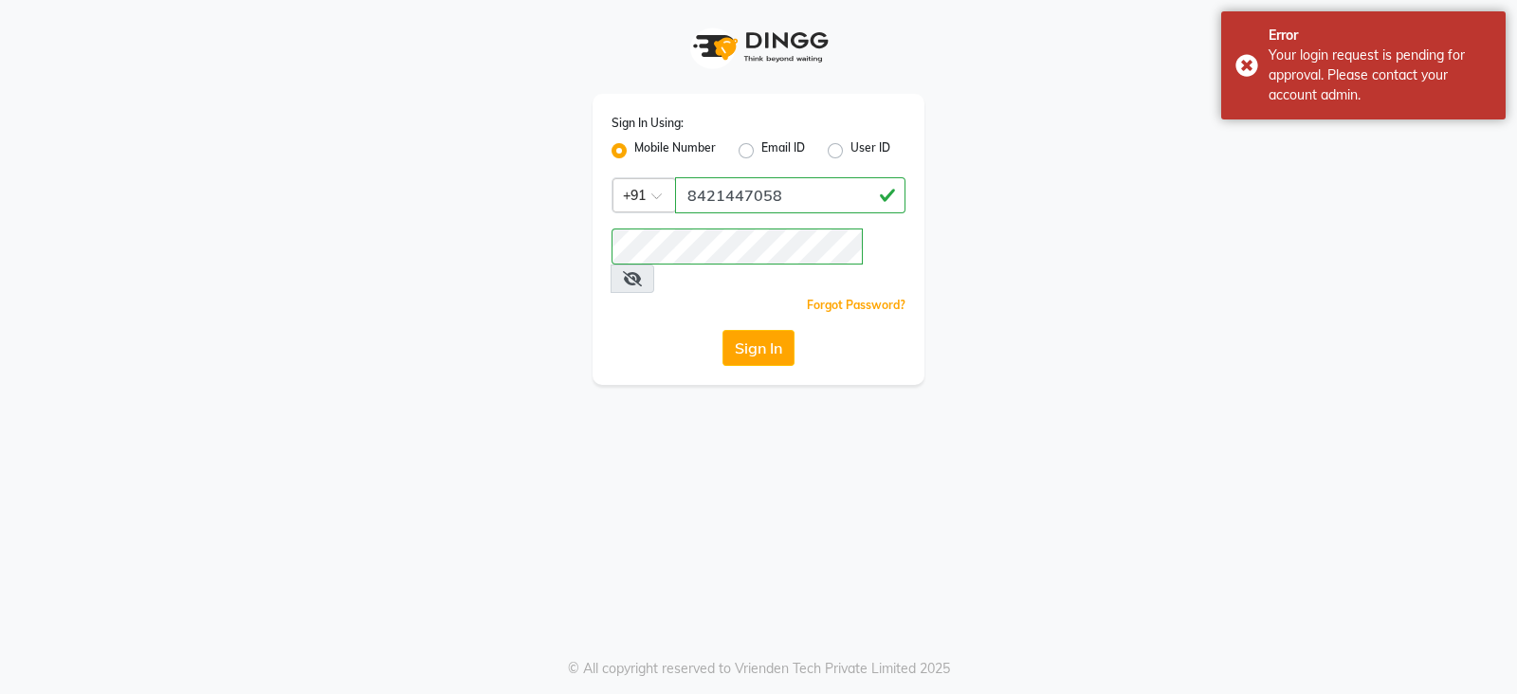
click at [851, 154] on label "User ID" at bounding box center [871, 150] width 40 height 23
click at [851, 152] on input "User ID" at bounding box center [857, 145] width 12 height 12
radio input "true"
radio input "false"
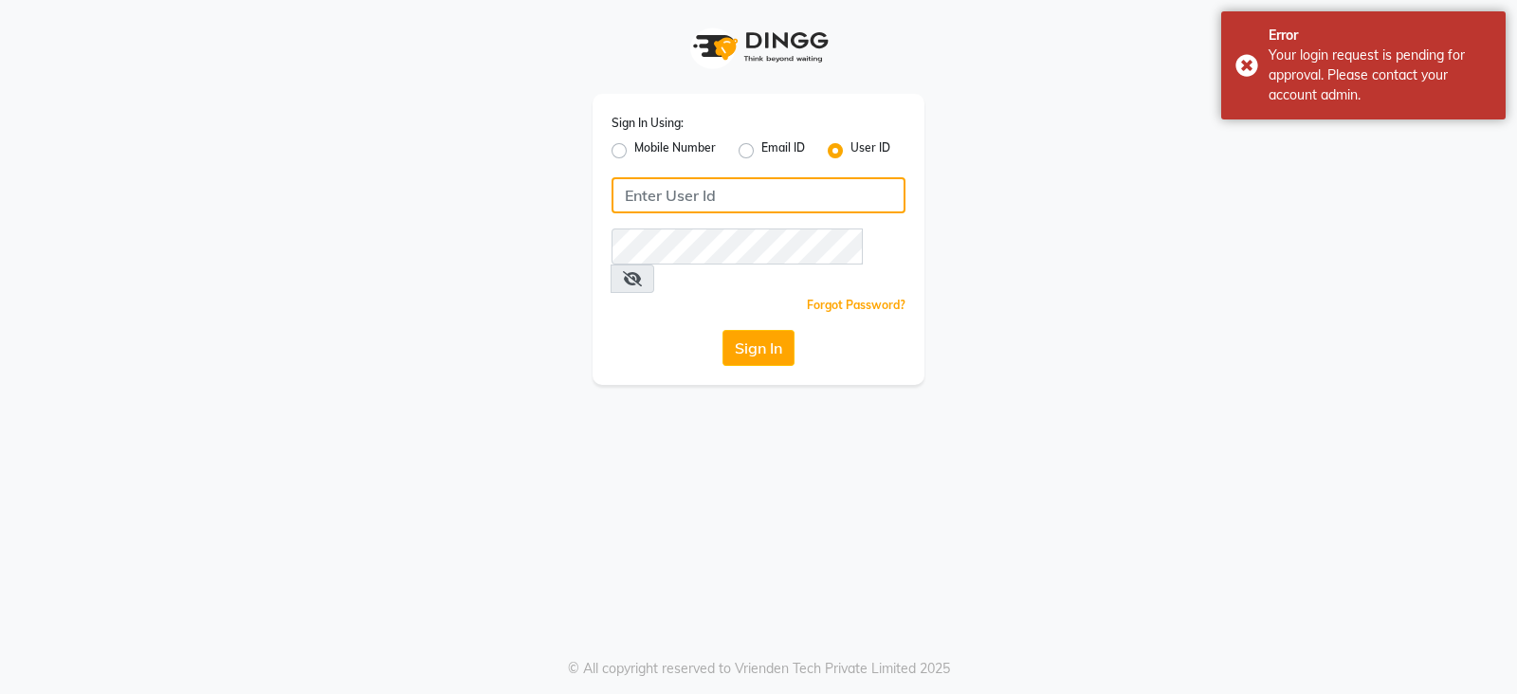
click at [713, 202] on input "Username" at bounding box center [759, 195] width 294 height 36
type input "8421447058"
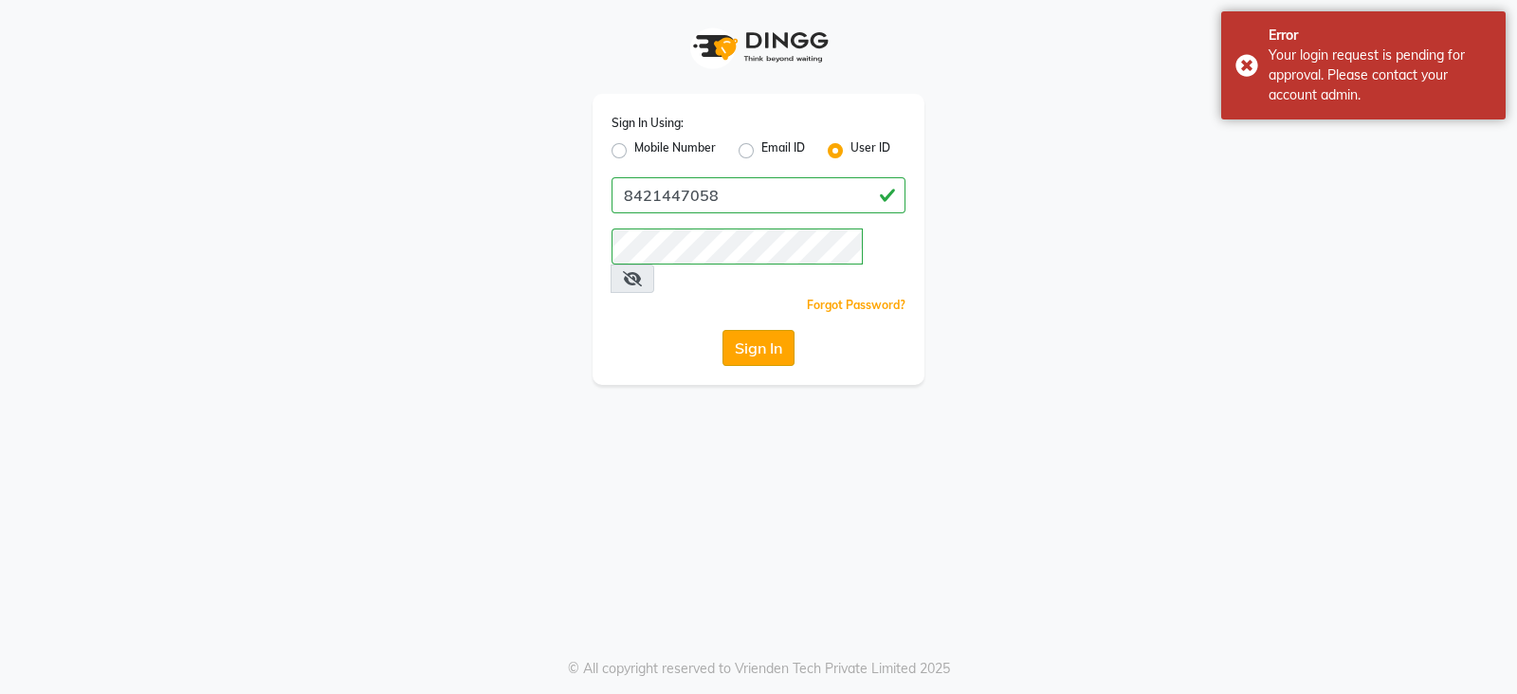
click at [740, 330] on button "Sign In" at bounding box center [759, 348] width 72 height 36
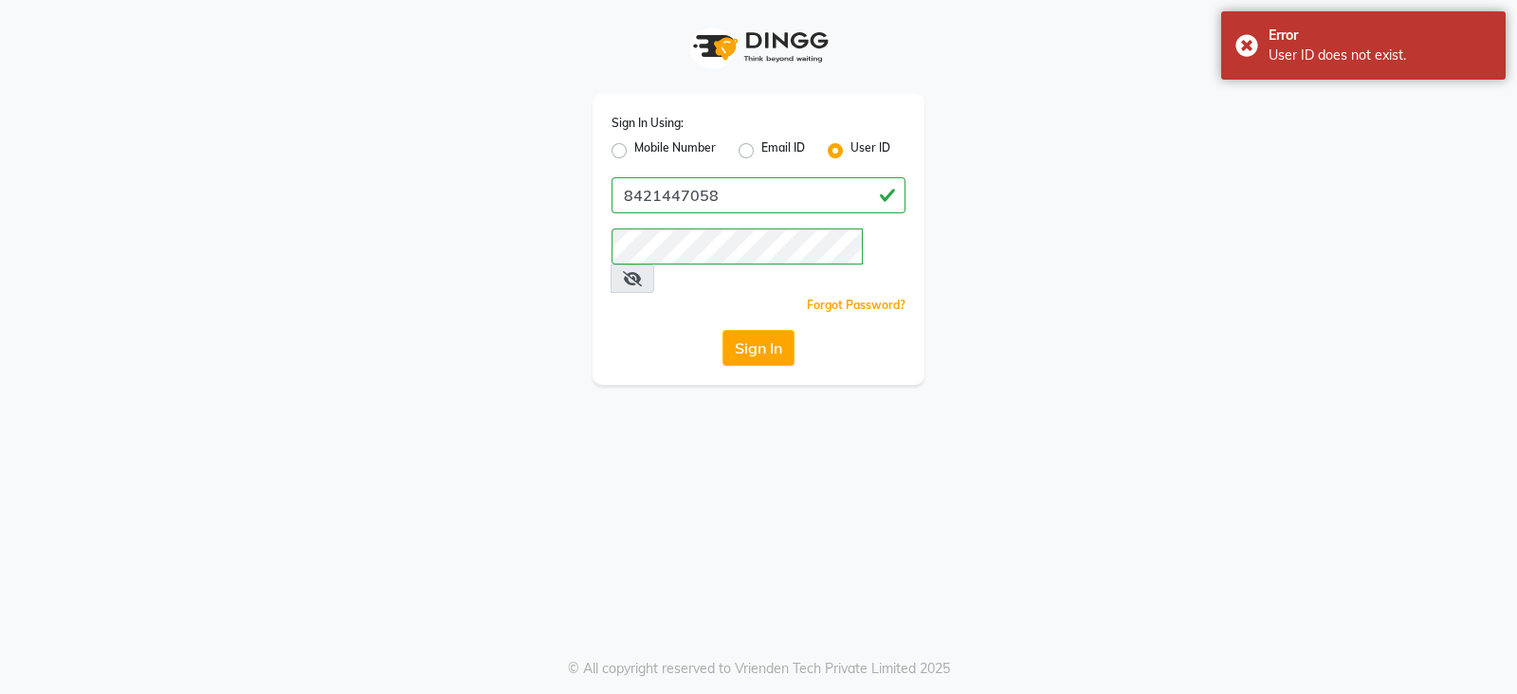
click at [634, 154] on label "Mobile Number" at bounding box center [675, 150] width 82 height 23
click at [634, 152] on input "Mobile Number" at bounding box center [640, 145] width 12 height 12
radio input "true"
radio input "false"
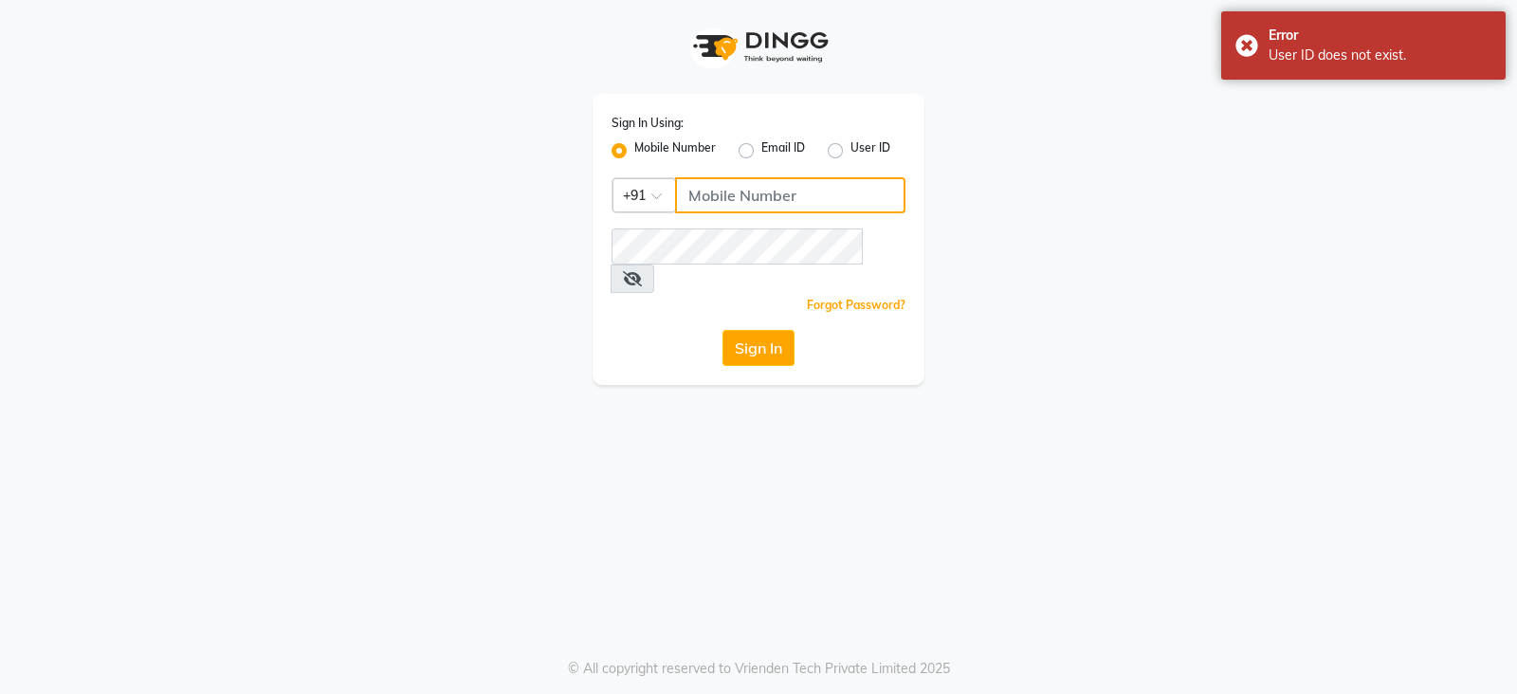
click at [706, 206] on input "Username" at bounding box center [790, 195] width 230 height 36
type input "8421447058"
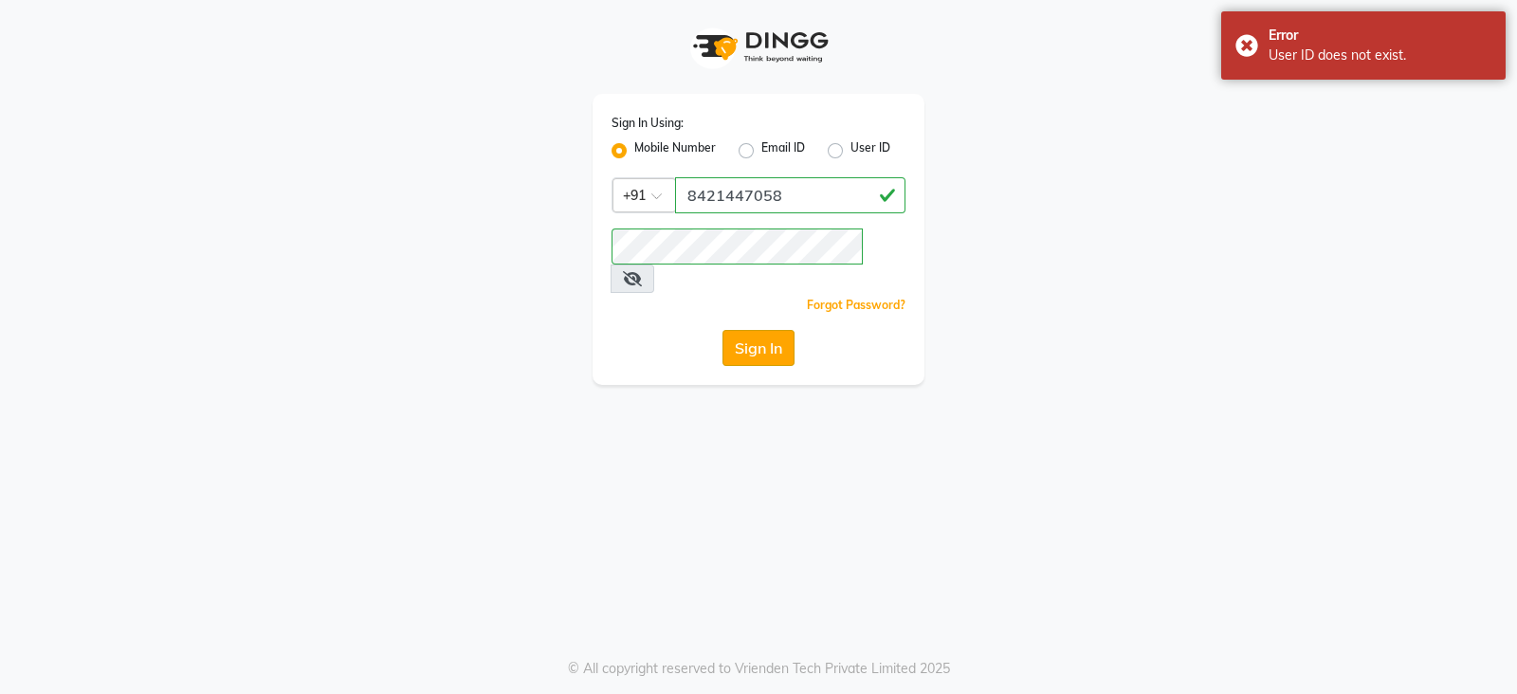
click at [766, 330] on button "Sign In" at bounding box center [759, 348] width 72 height 36
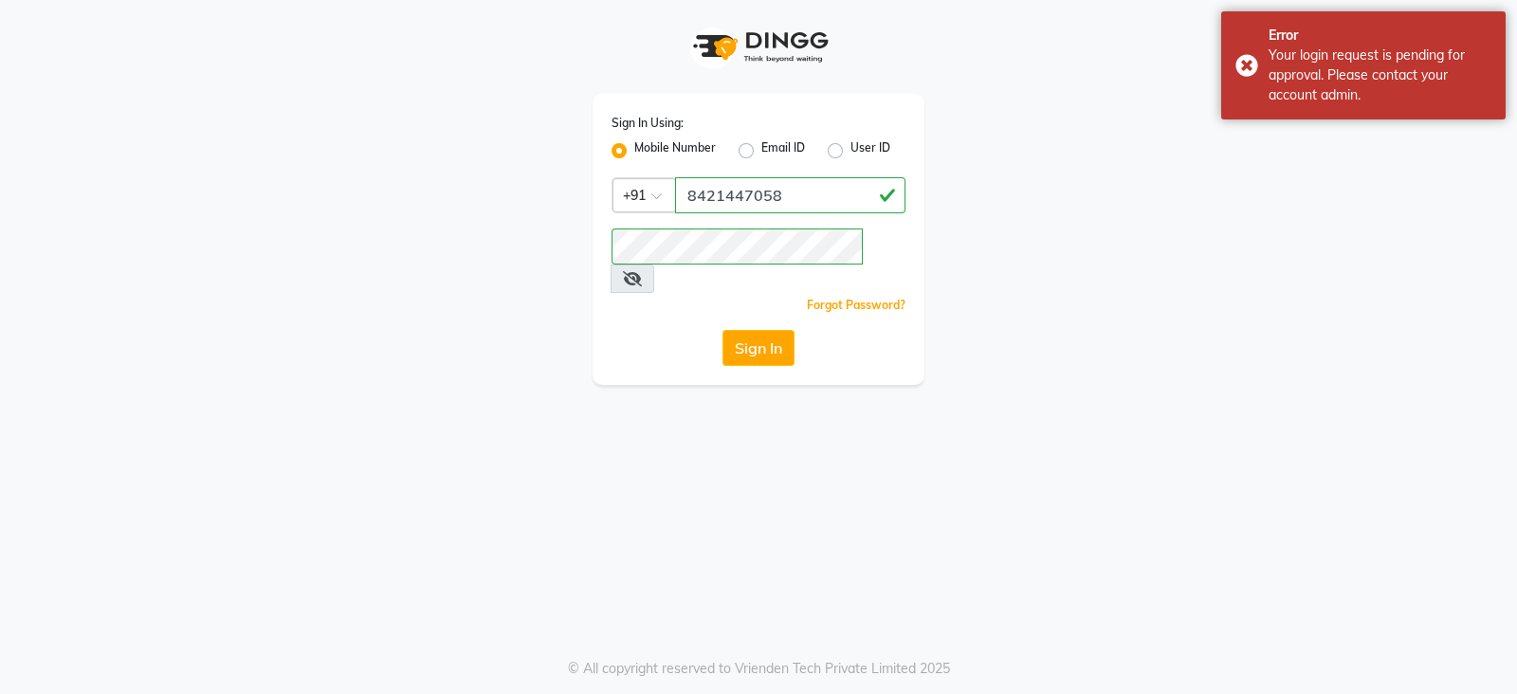
click at [642, 271] on icon at bounding box center [632, 278] width 19 height 15
click at [767, 330] on button "Sign In" at bounding box center [759, 348] width 72 height 36
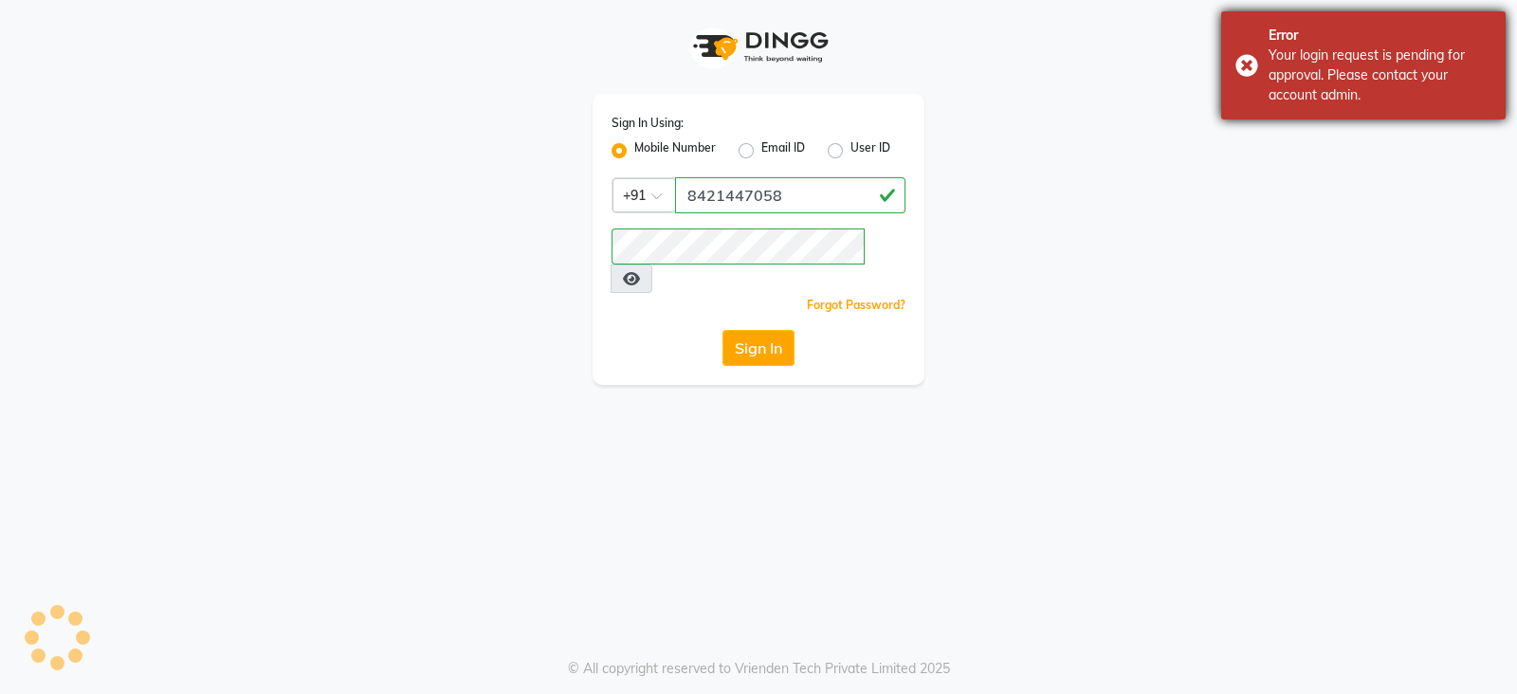
click at [1324, 70] on div "Your login request is pending for approval. Please contact your account admin." at bounding box center [1380, 76] width 223 height 60
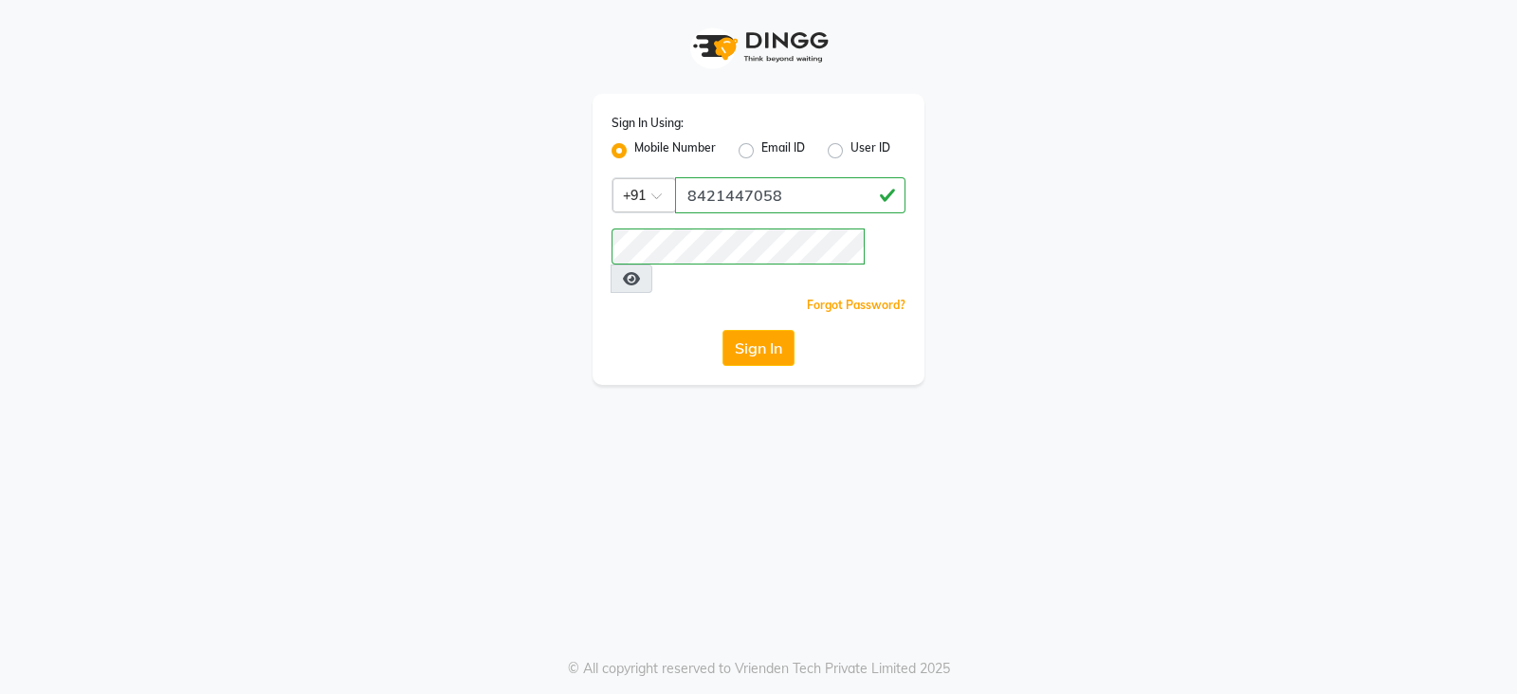
click at [851, 149] on label "User ID" at bounding box center [871, 150] width 40 height 23
click at [851, 149] on input "User ID" at bounding box center [857, 145] width 12 height 12
radio input "true"
radio input "false"
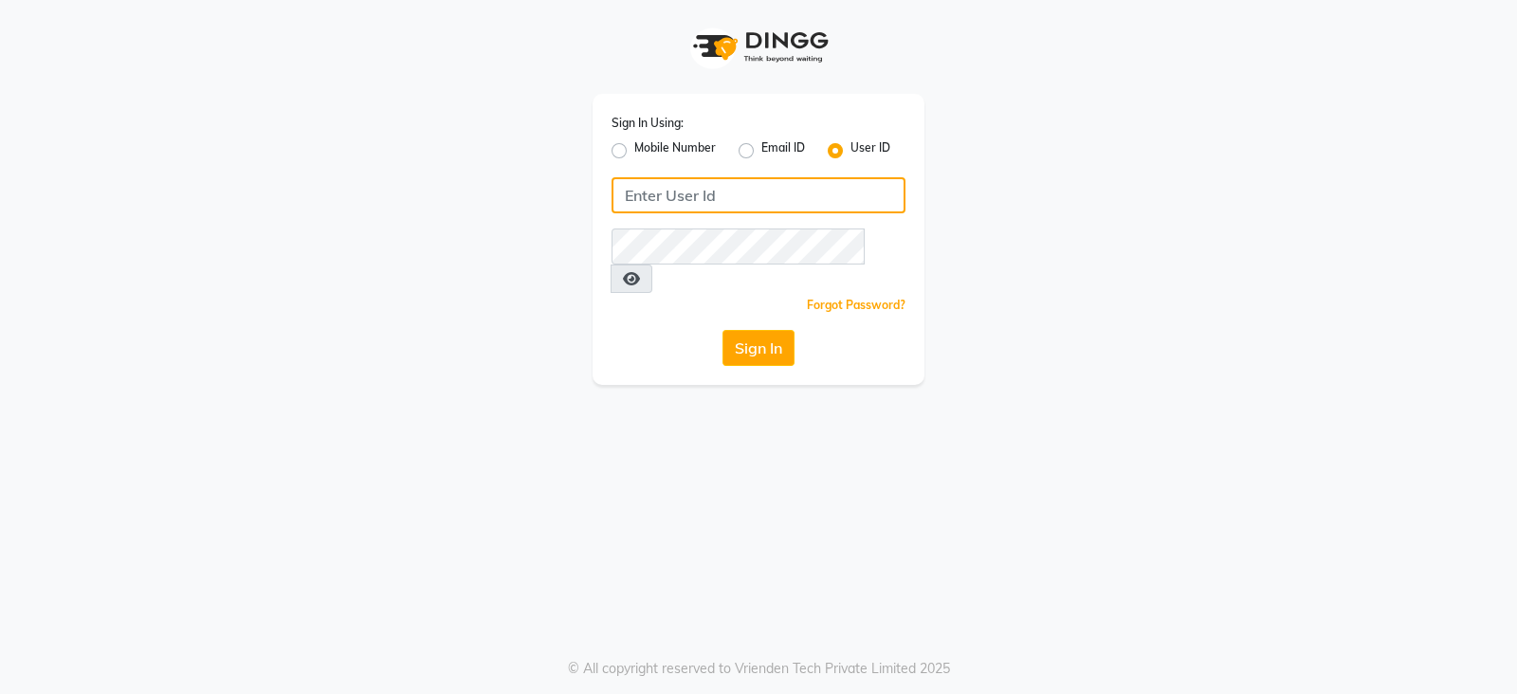
click at [793, 188] on input "Username" at bounding box center [759, 195] width 294 height 36
type input "8421447058"
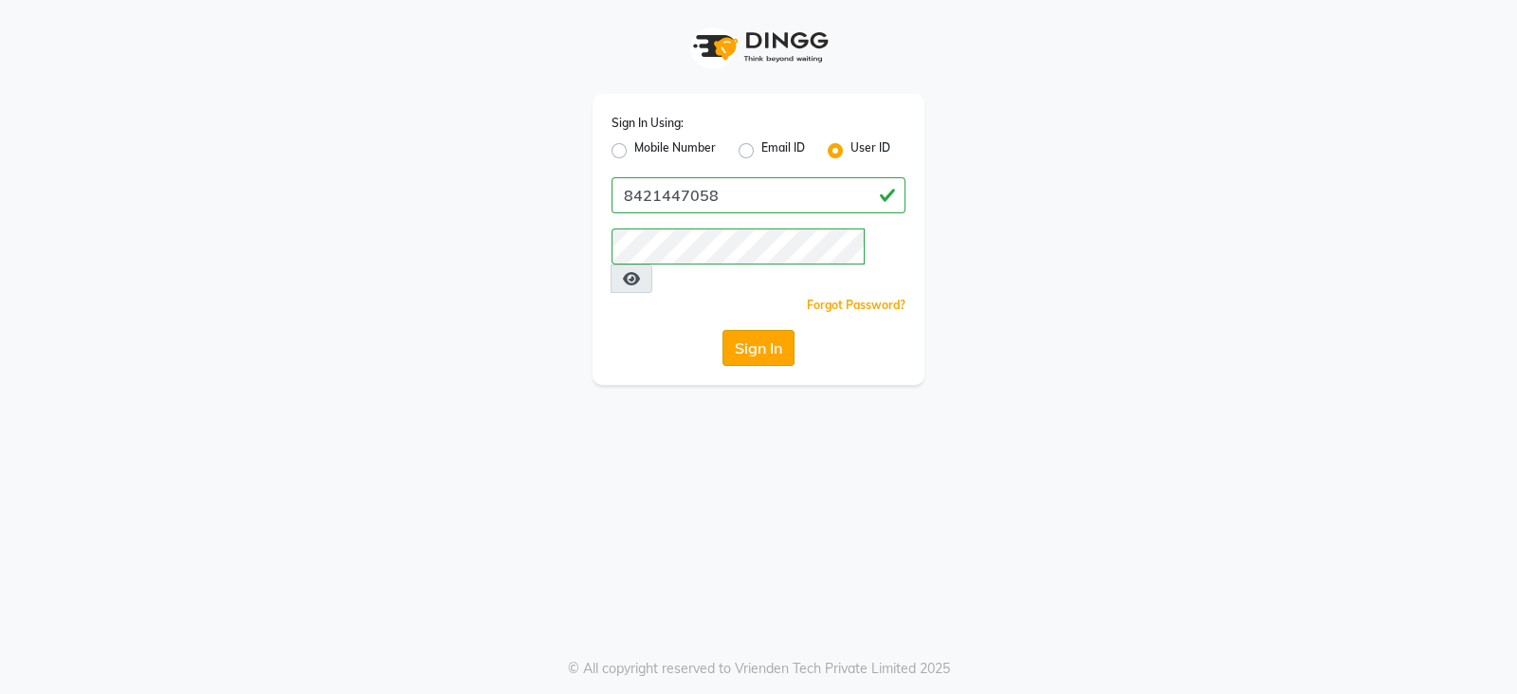
click at [773, 330] on button "Sign In" at bounding box center [759, 348] width 72 height 36
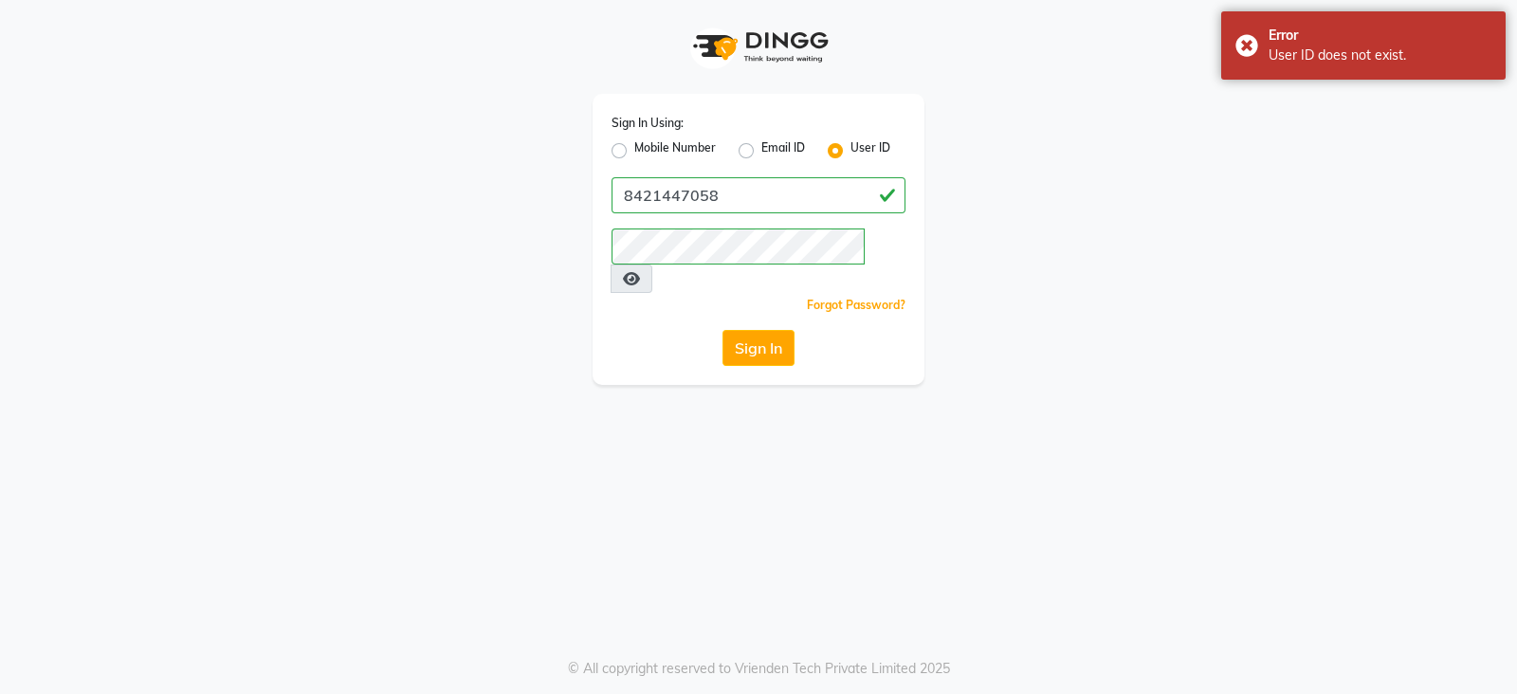
click at [634, 154] on label "Mobile Number" at bounding box center [675, 150] width 82 height 23
click at [634, 152] on input "Mobile Number" at bounding box center [640, 145] width 12 height 12
radio input "true"
radio input "false"
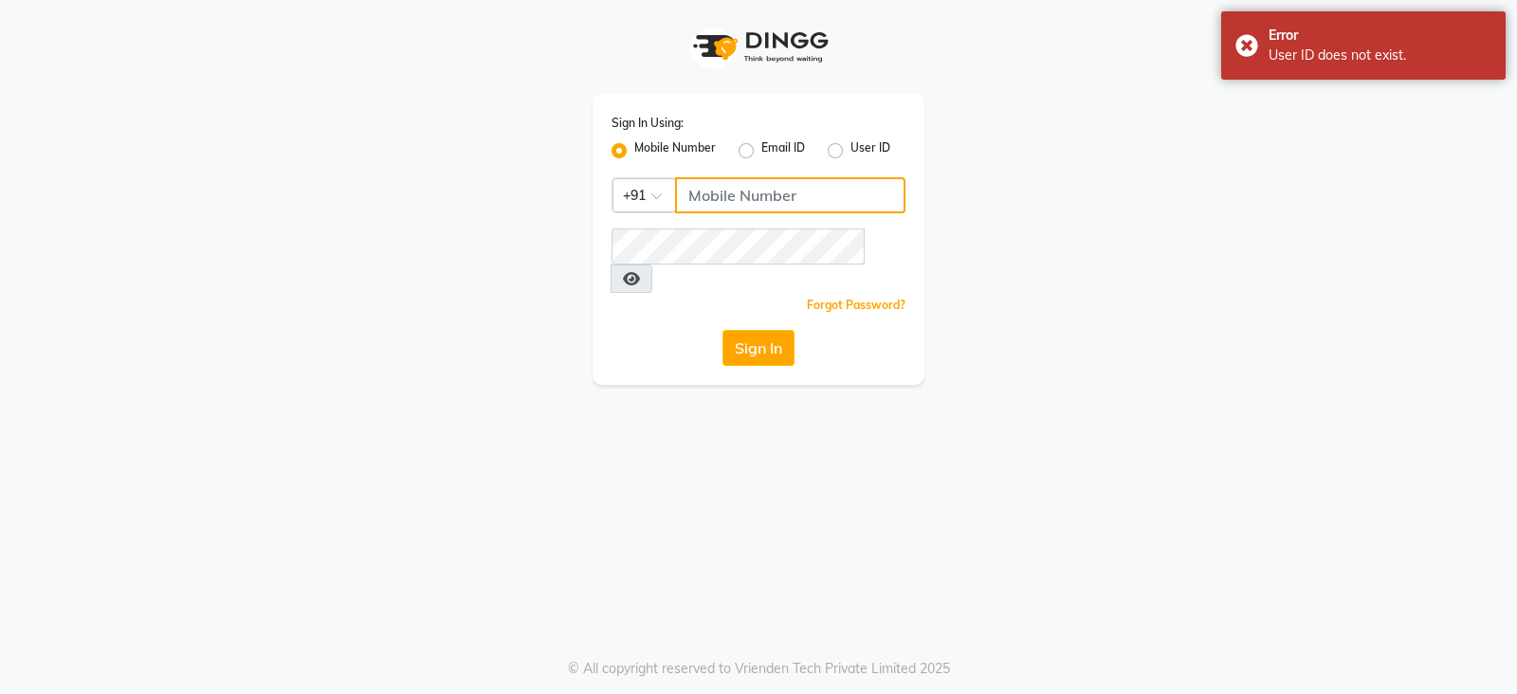
click at [772, 196] on input "Username" at bounding box center [790, 195] width 230 height 36
type input "8421447058"
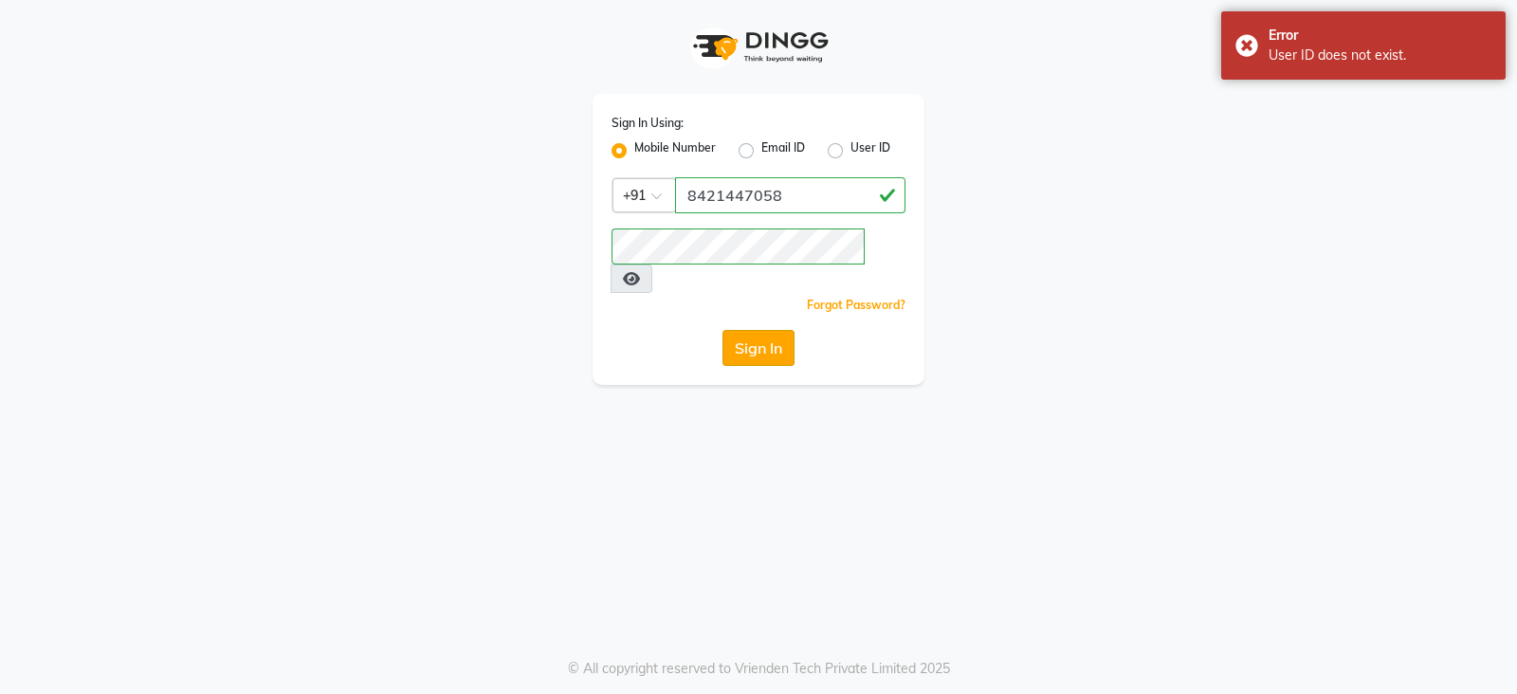
click at [767, 330] on button "Sign In" at bounding box center [759, 348] width 72 height 36
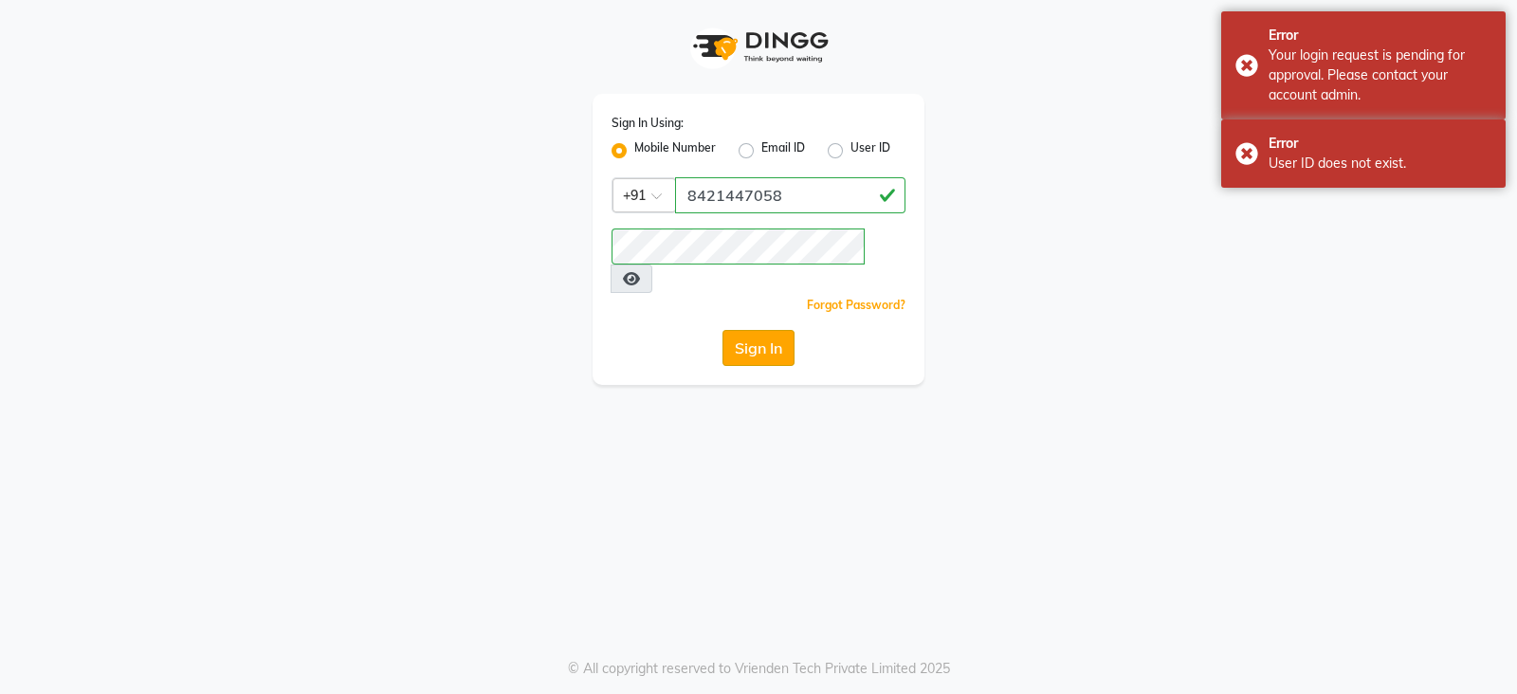
click at [764, 330] on button "Sign In" at bounding box center [759, 348] width 72 height 36
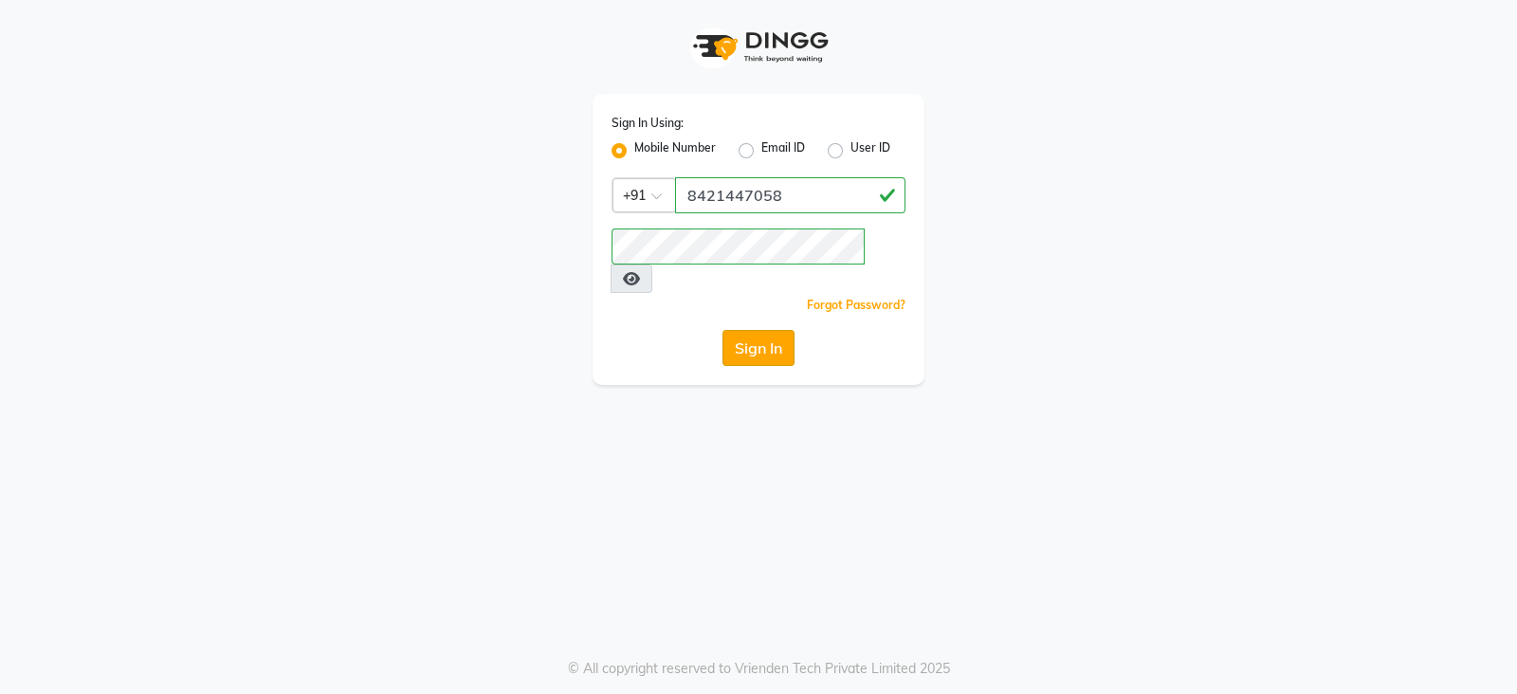
click at [735, 330] on button "Sign In" at bounding box center [759, 348] width 72 height 36
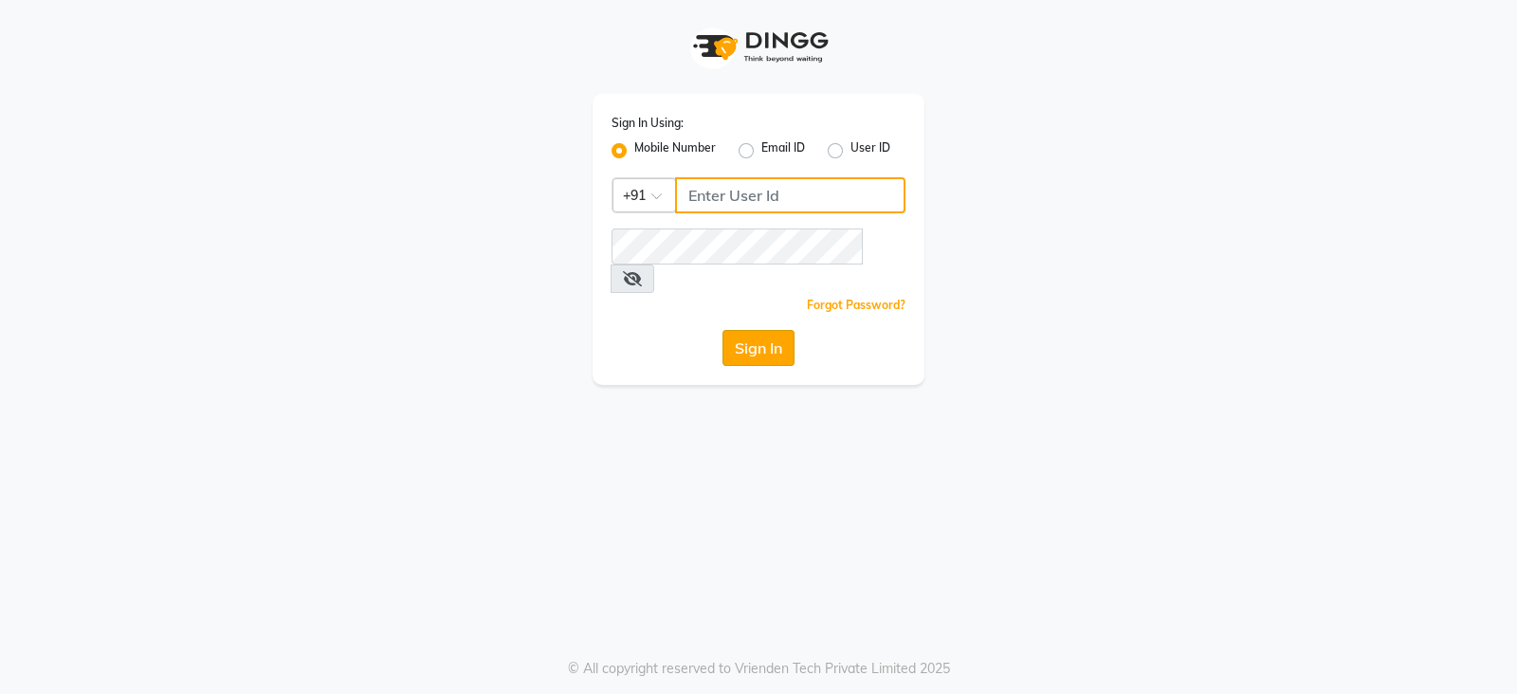
type input "8421447058"
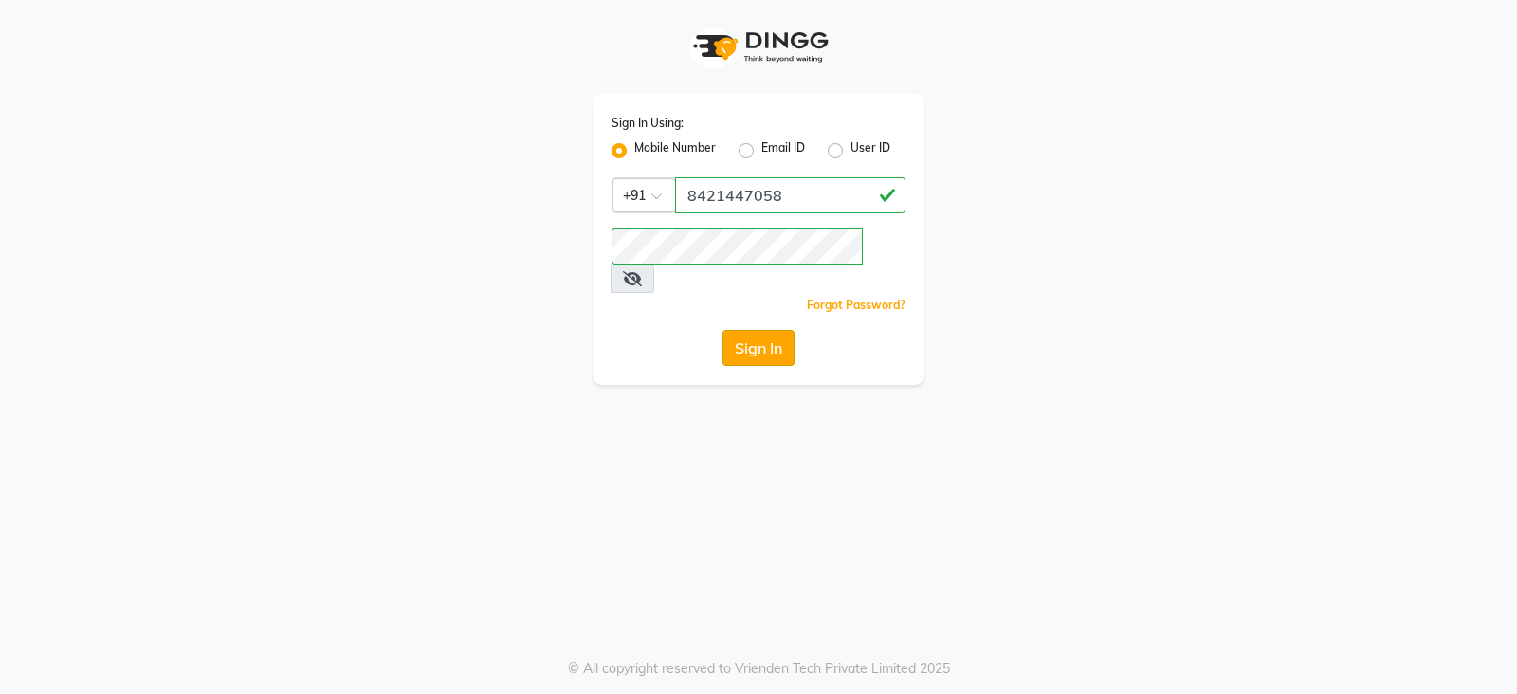
click at [768, 334] on button "Sign In" at bounding box center [759, 348] width 72 height 36
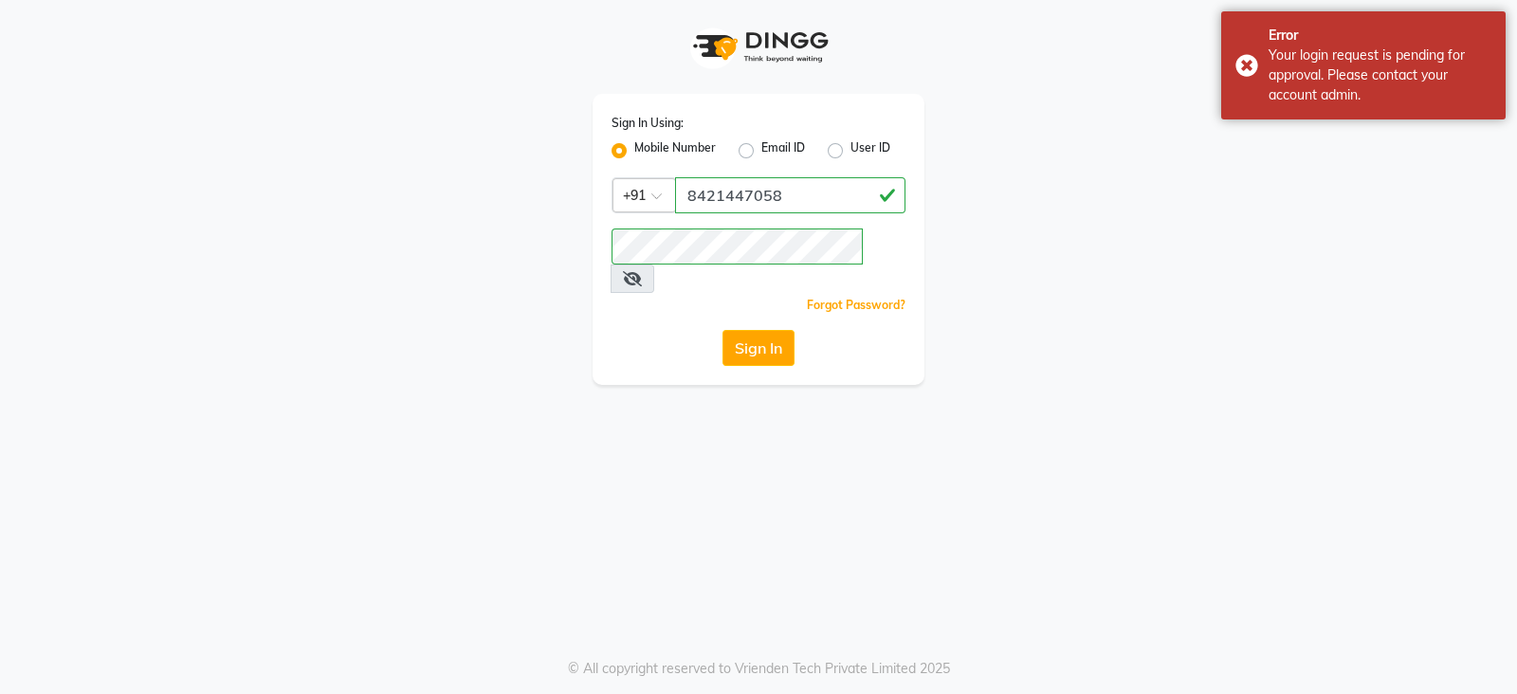
click at [851, 154] on label "User ID" at bounding box center [871, 150] width 40 height 23
click at [851, 152] on input "User ID" at bounding box center [857, 145] width 12 height 12
radio input "true"
radio input "false"
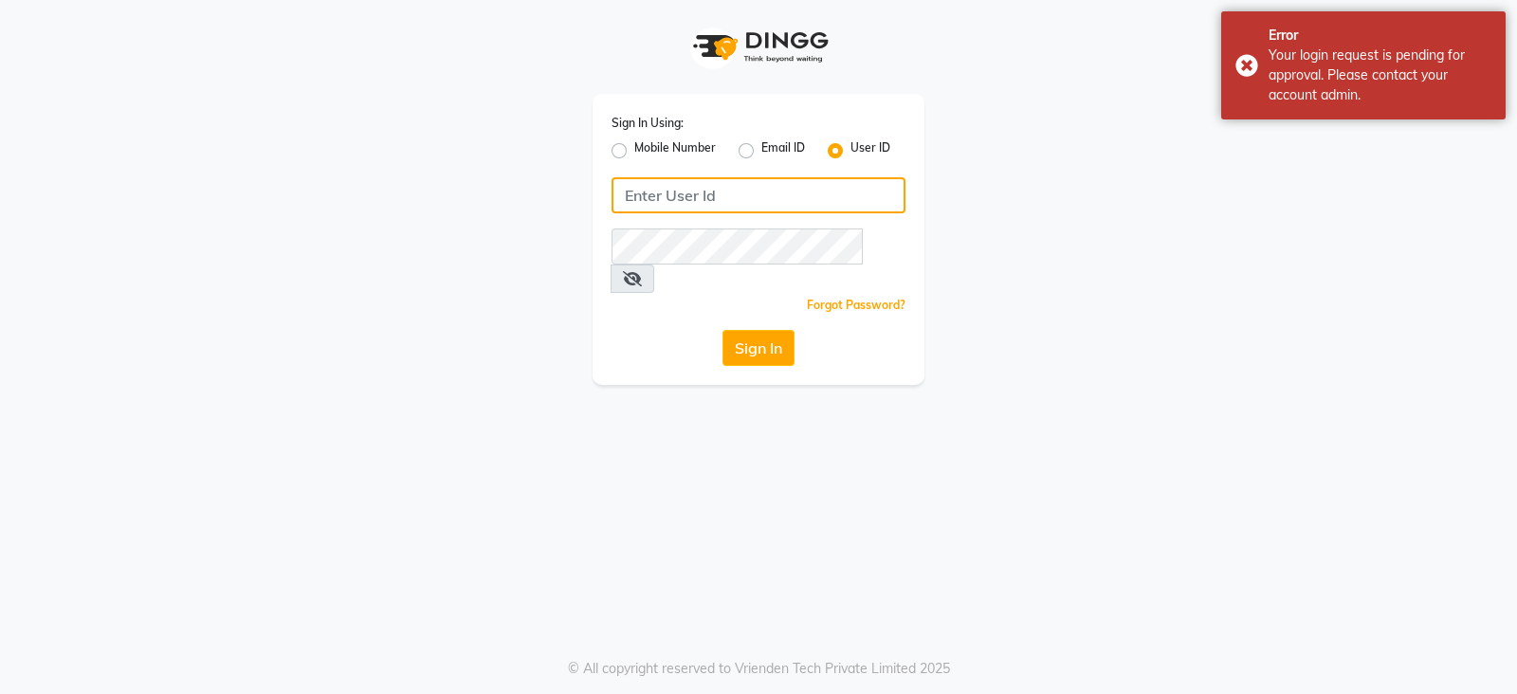
click at [810, 187] on input "Username" at bounding box center [759, 195] width 294 height 36
type input "8421447058"
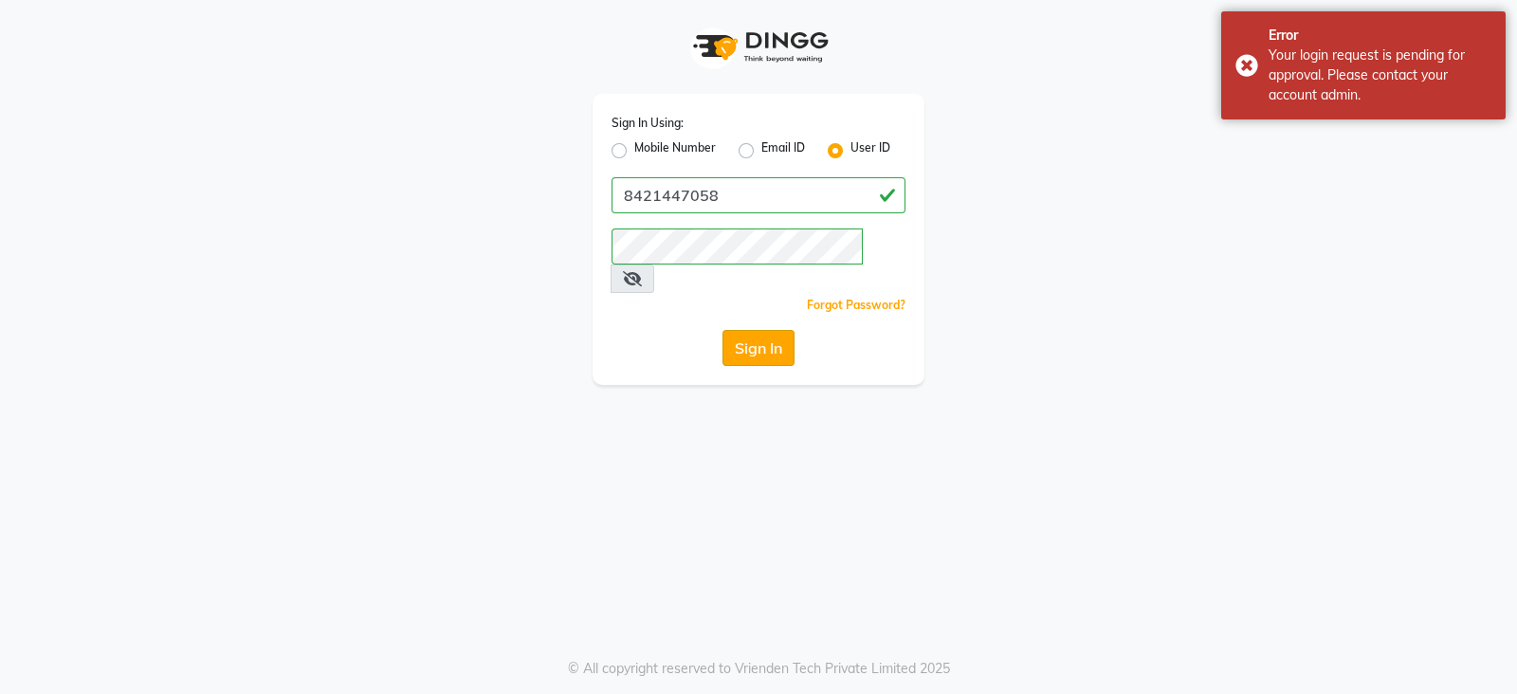
click at [731, 330] on button "Sign In" at bounding box center [759, 348] width 72 height 36
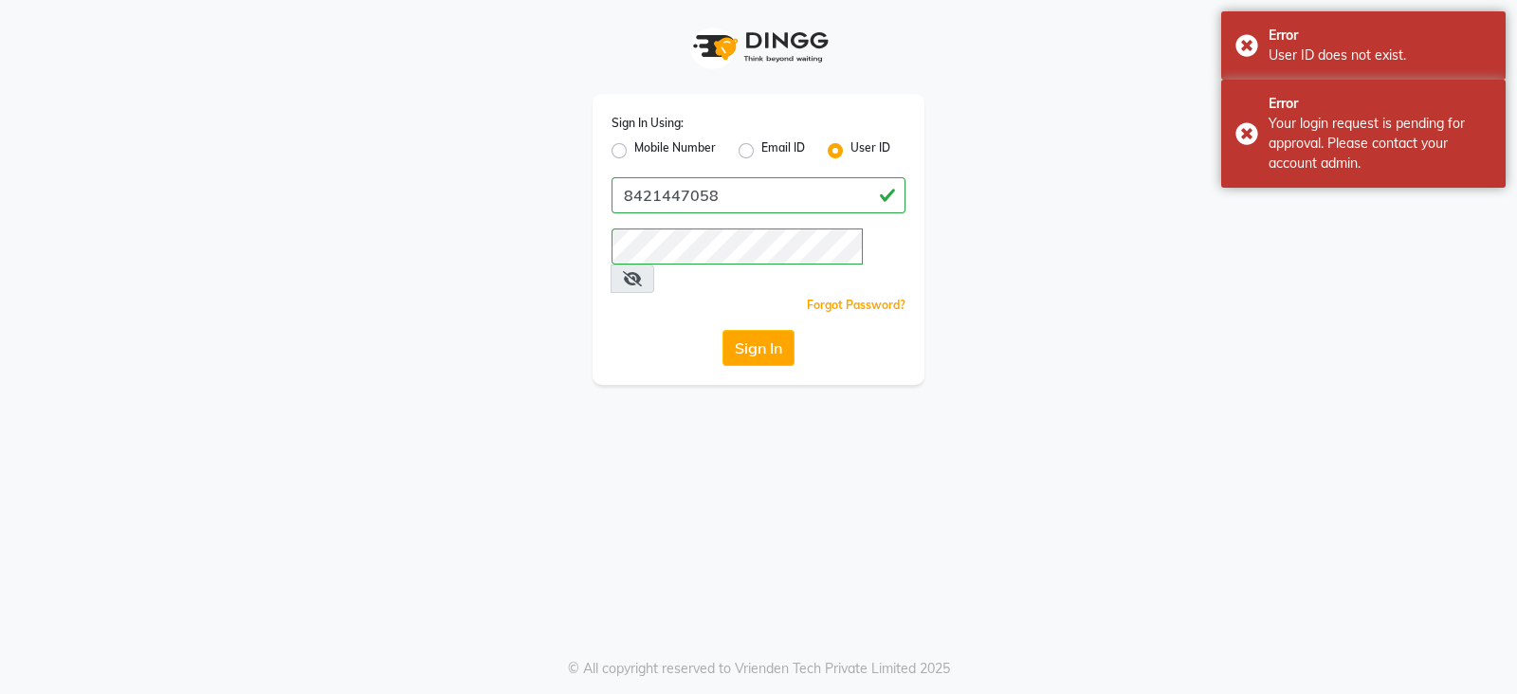
click at [761, 152] on label "Email ID" at bounding box center [783, 150] width 44 height 23
click at [761, 152] on input "Email ID" at bounding box center [767, 145] width 12 height 12
radio input "true"
radio input "false"
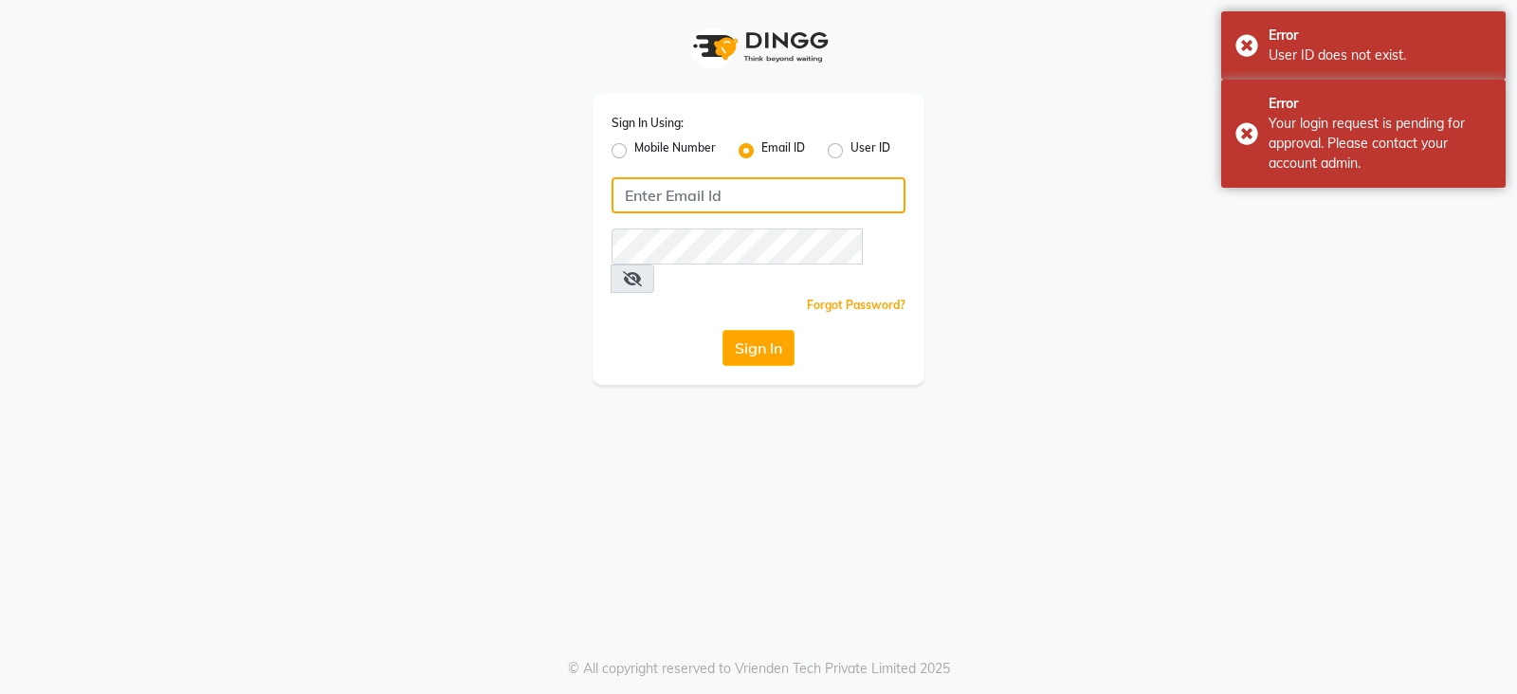
click at [738, 196] on input "Username" at bounding box center [759, 195] width 294 height 36
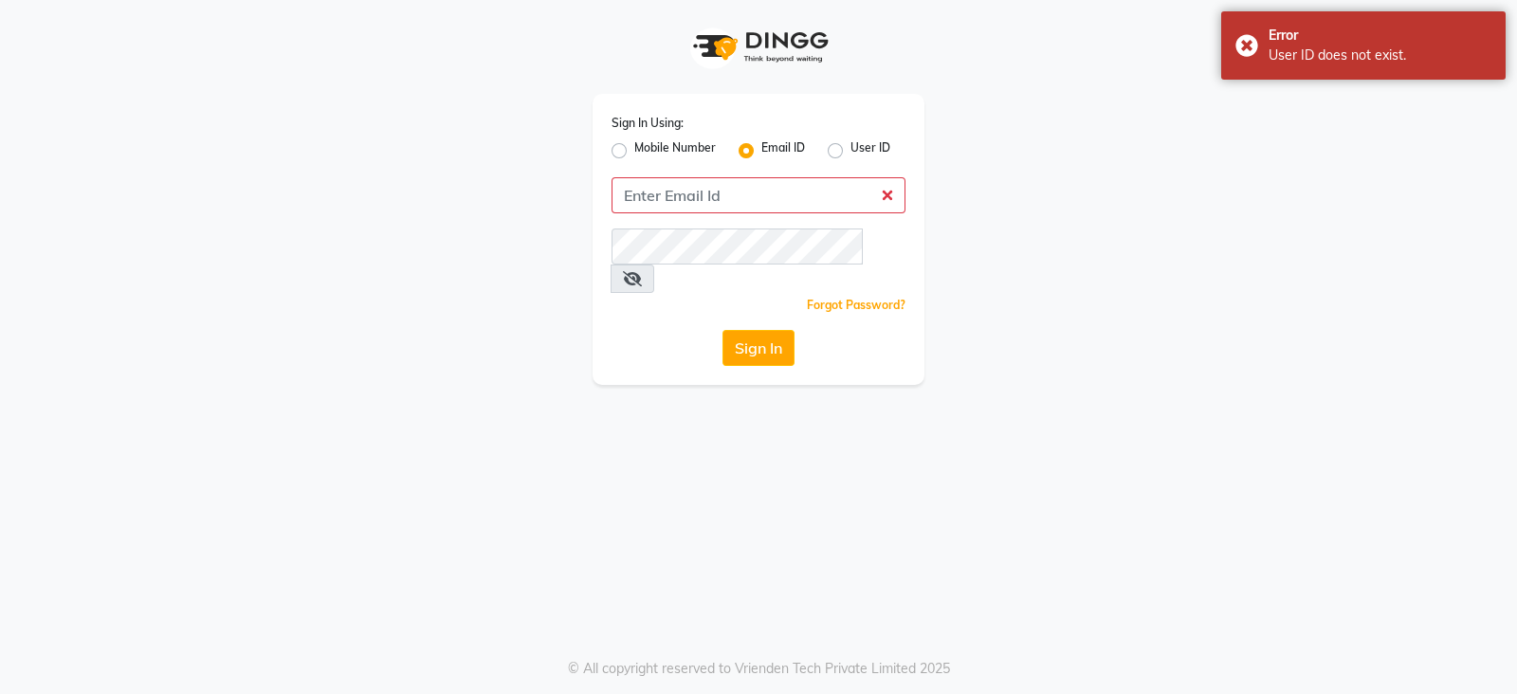
click at [634, 146] on label "Mobile Number" at bounding box center [675, 150] width 82 height 23
click at [634, 146] on input "Mobile Number" at bounding box center [640, 145] width 12 height 12
radio input "true"
radio input "false"
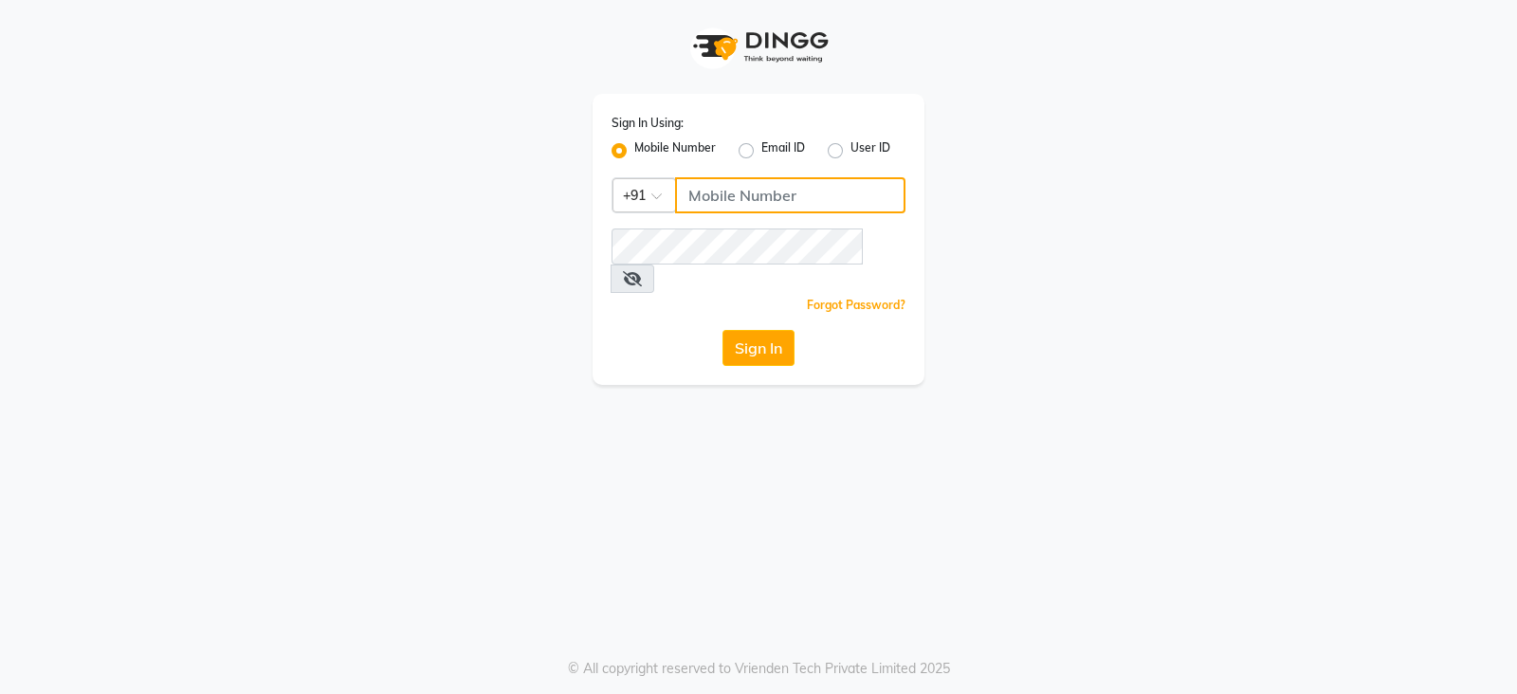
type input "8421447058"
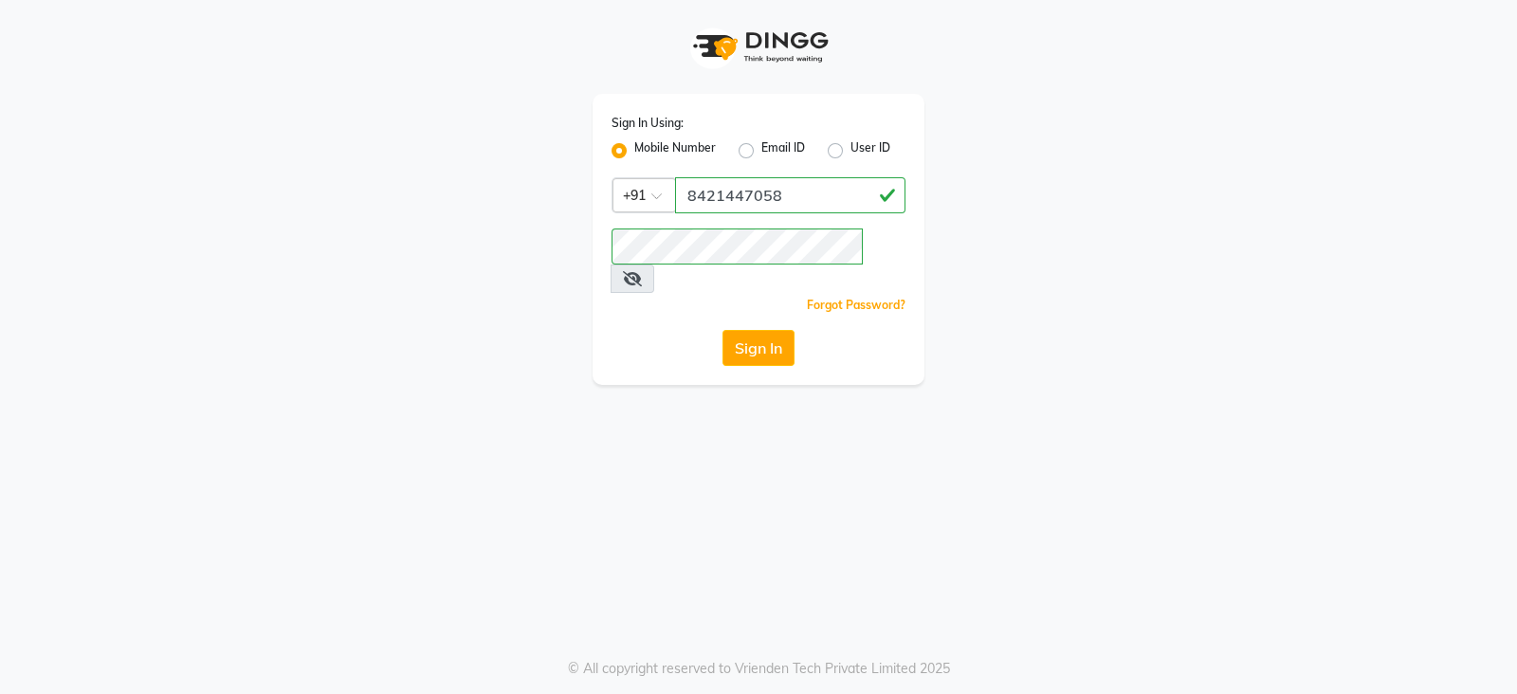
click at [642, 271] on icon at bounding box center [632, 278] width 19 height 15
click at [756, 330] on button "Sign In" at bounding box center [759, 348] width 72 height 36
click at [754, 330] on button "Sign In" at bounding box center [759, 348] width 72 height 36
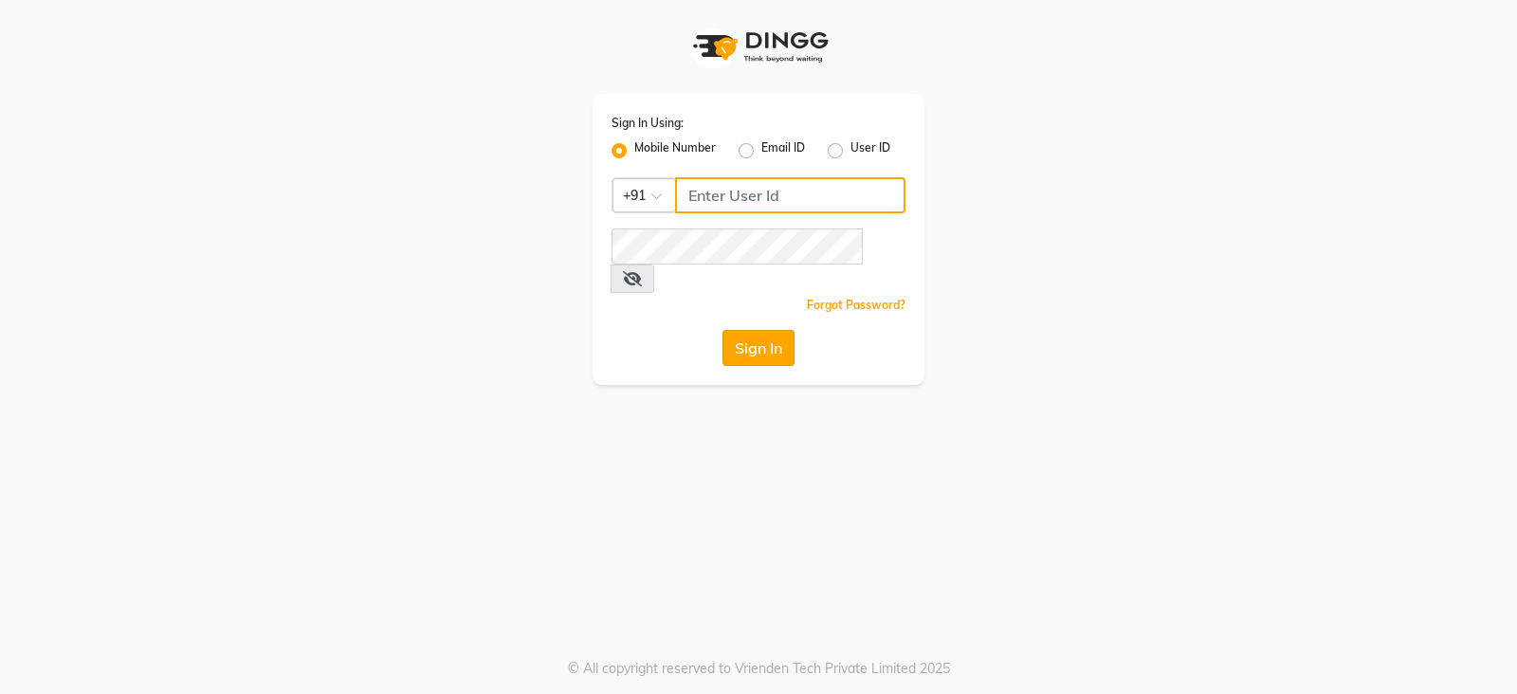
type input "8421447058"
click at [749, 330] on button "Sign In" at bounding box center [759, 348] width 72 height 36
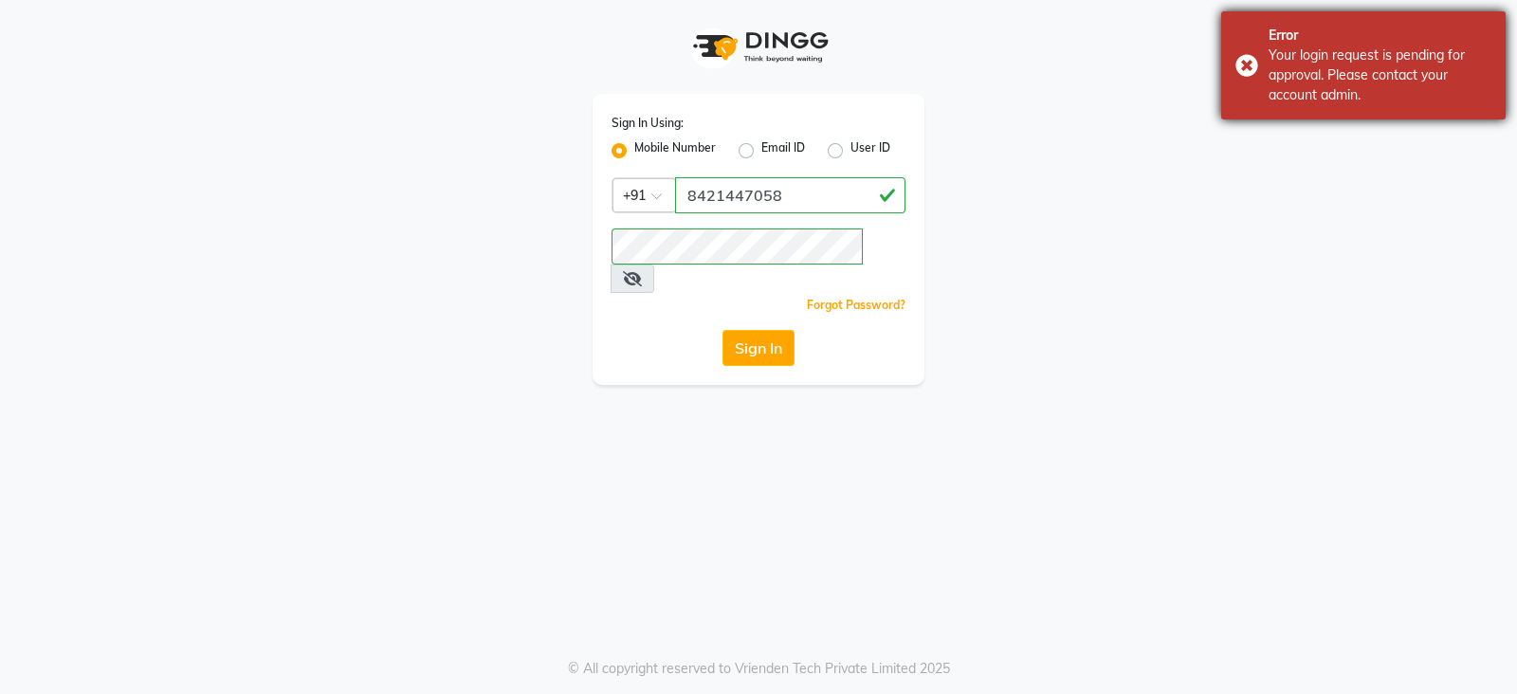
click at [1237, 76] on div "Error Your login request is pending for approval. Please contact your account a…" at bounding box center [1363, 65] width 284 height 108
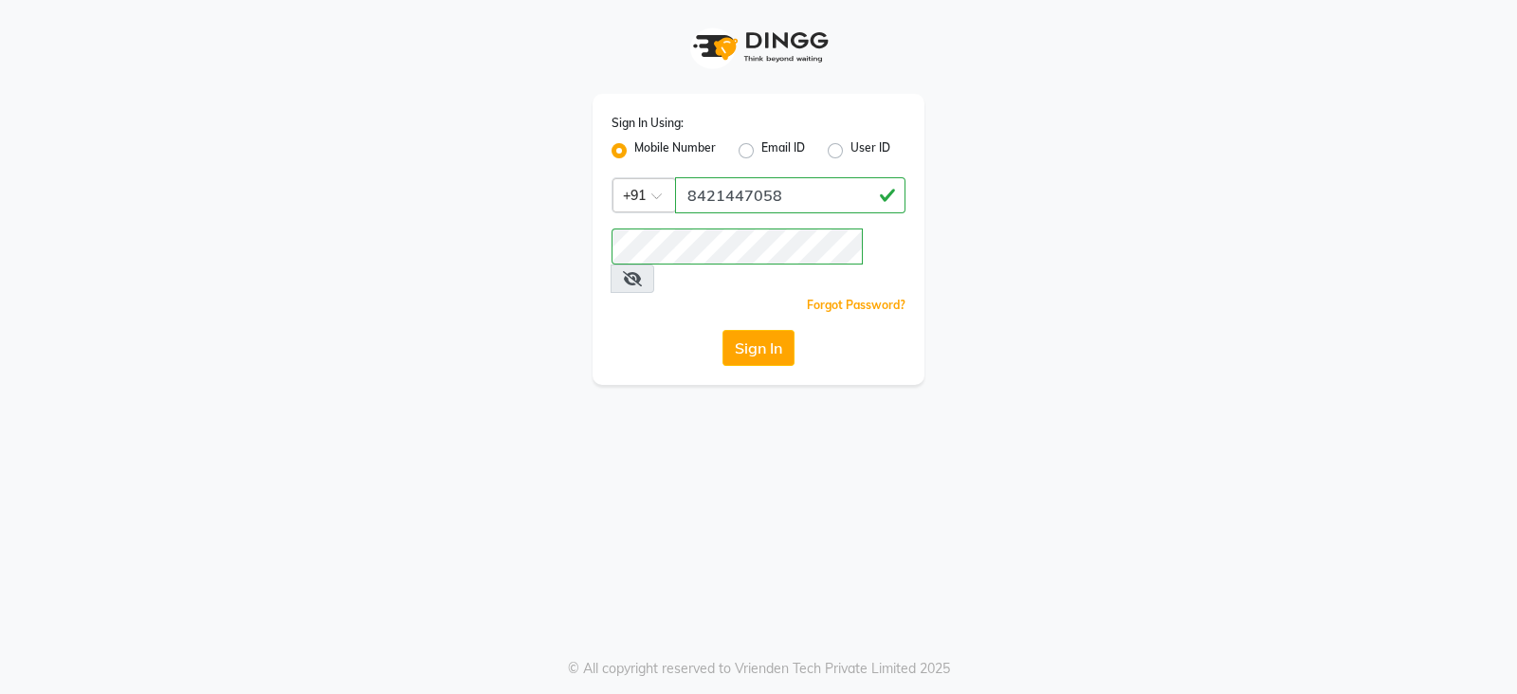
click at [852, 153] on label "User ID" at bounding box center [871, 150] width 40 height 23
click at [852, 152] on input "User ID" at bounding box center [857, 145] width 12 height 12
radio input "true"
radio input "false"
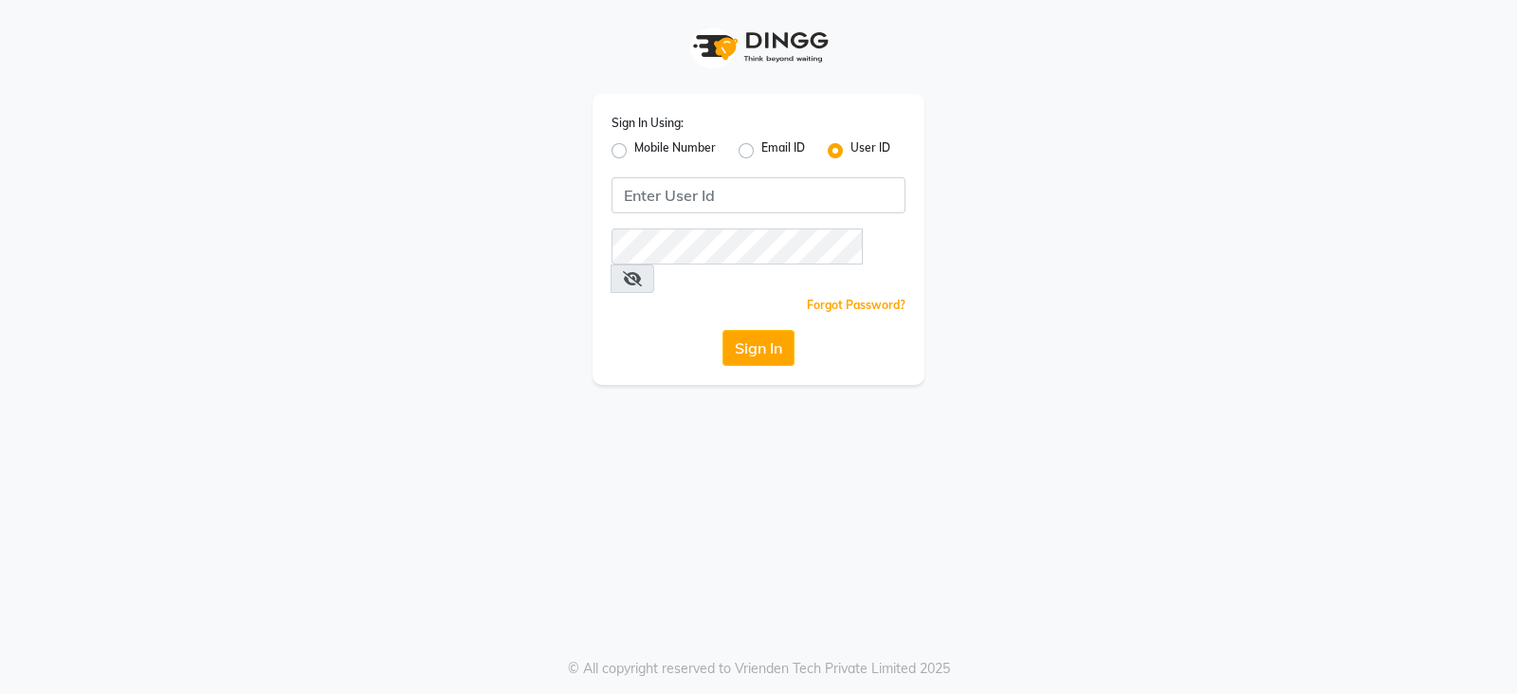
click at [761, 148] on label "Email ID" at bounding box center [783, 150] width 44 height 23
click at [761, 148] on input "Email ID" at bounding box center [767, 145] width 12 height 12
radio input "true"
radio input "false"
click at [656, 151] on label "Mobile Number" at bounding box center [675, 150] width 82 height 23
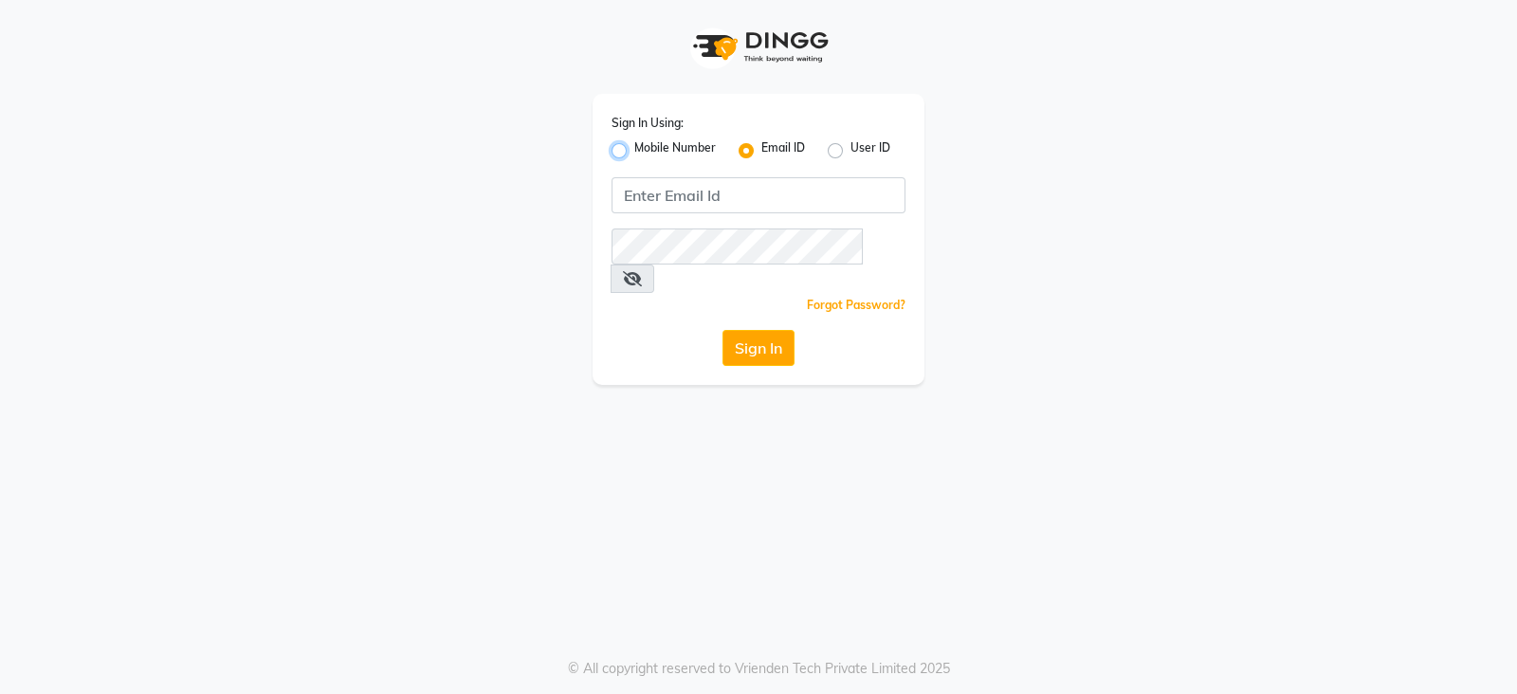
click at [647, 151] on input "Mobile Number" at bounding box center [640, 145] width 12 height 12
radio input "true"
radio input "false"
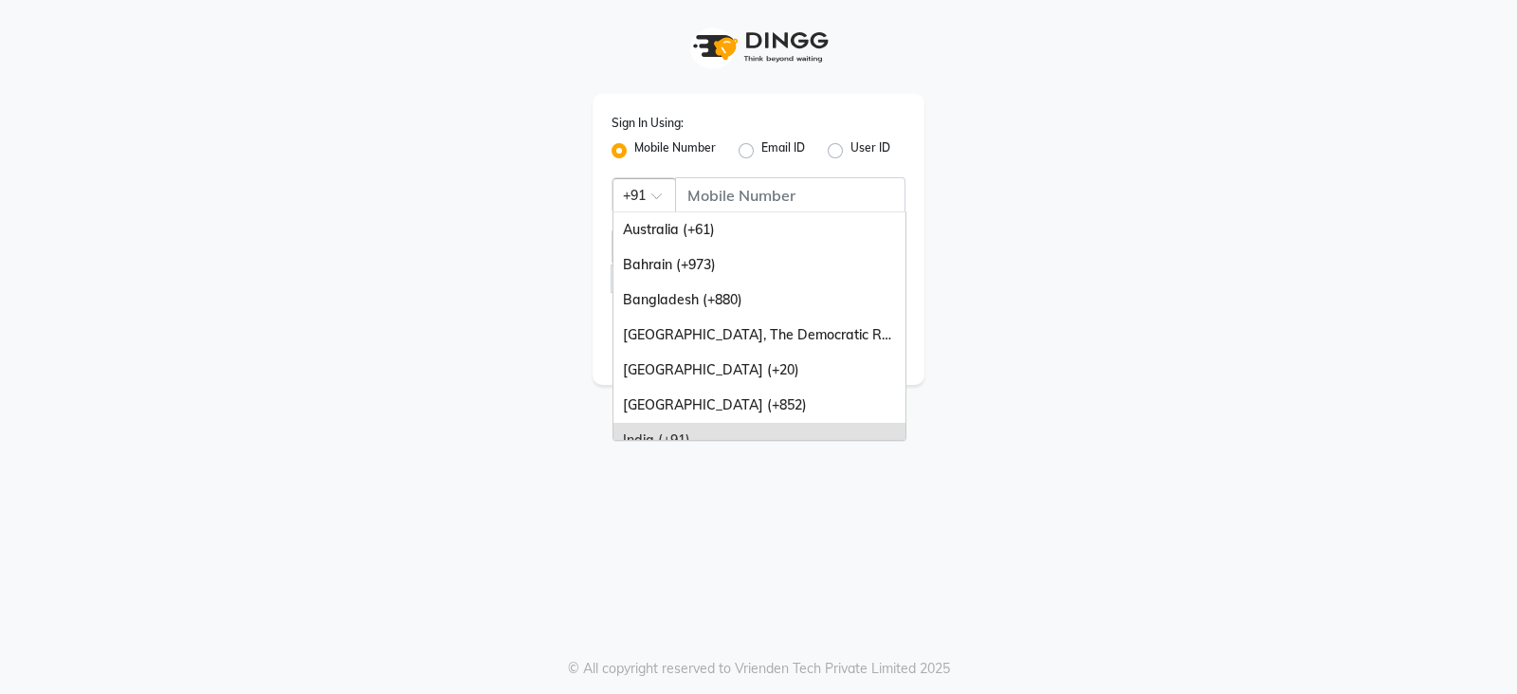
click at [659, 201] on span at bounding box center [663, 202] width 24 height 20
click at [724, 189] on input "Username" at bounding box center [790, 195] width 230 height 36
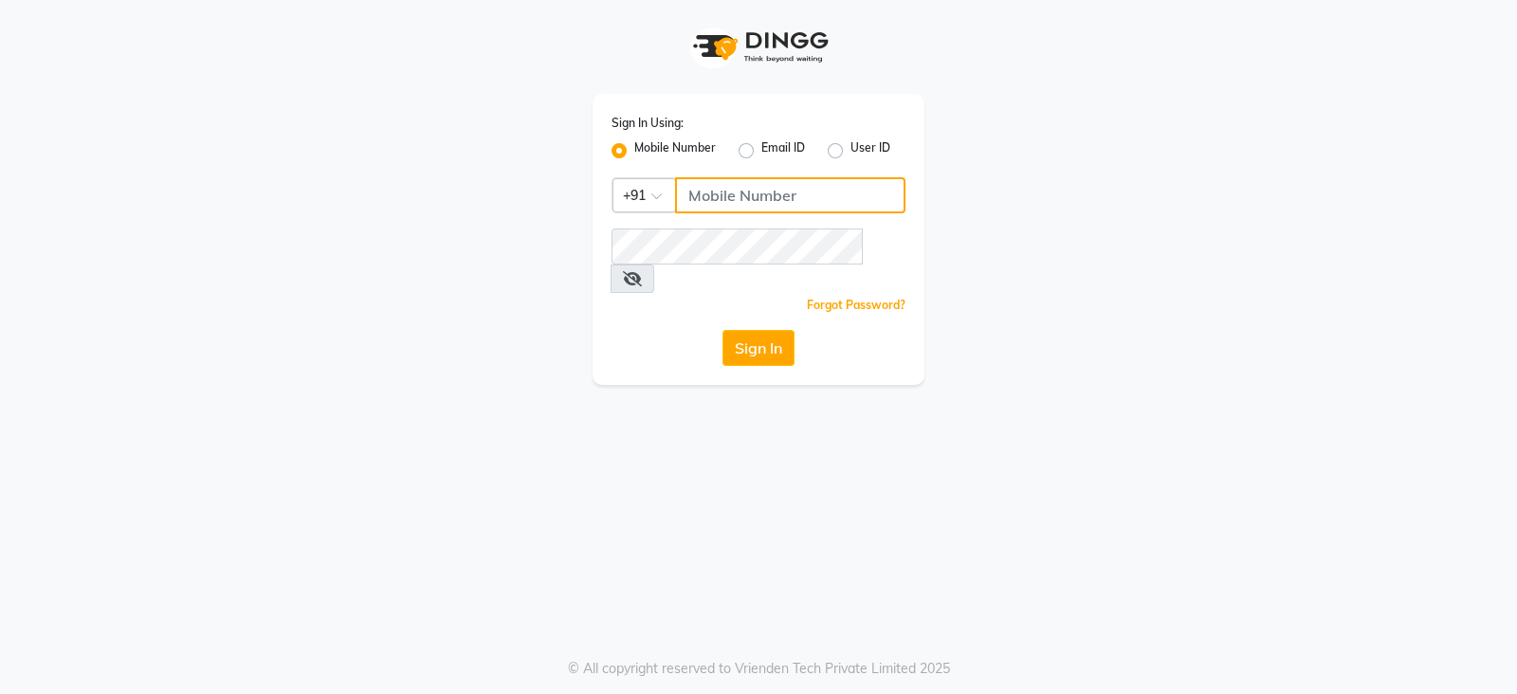
type input "8421447058"
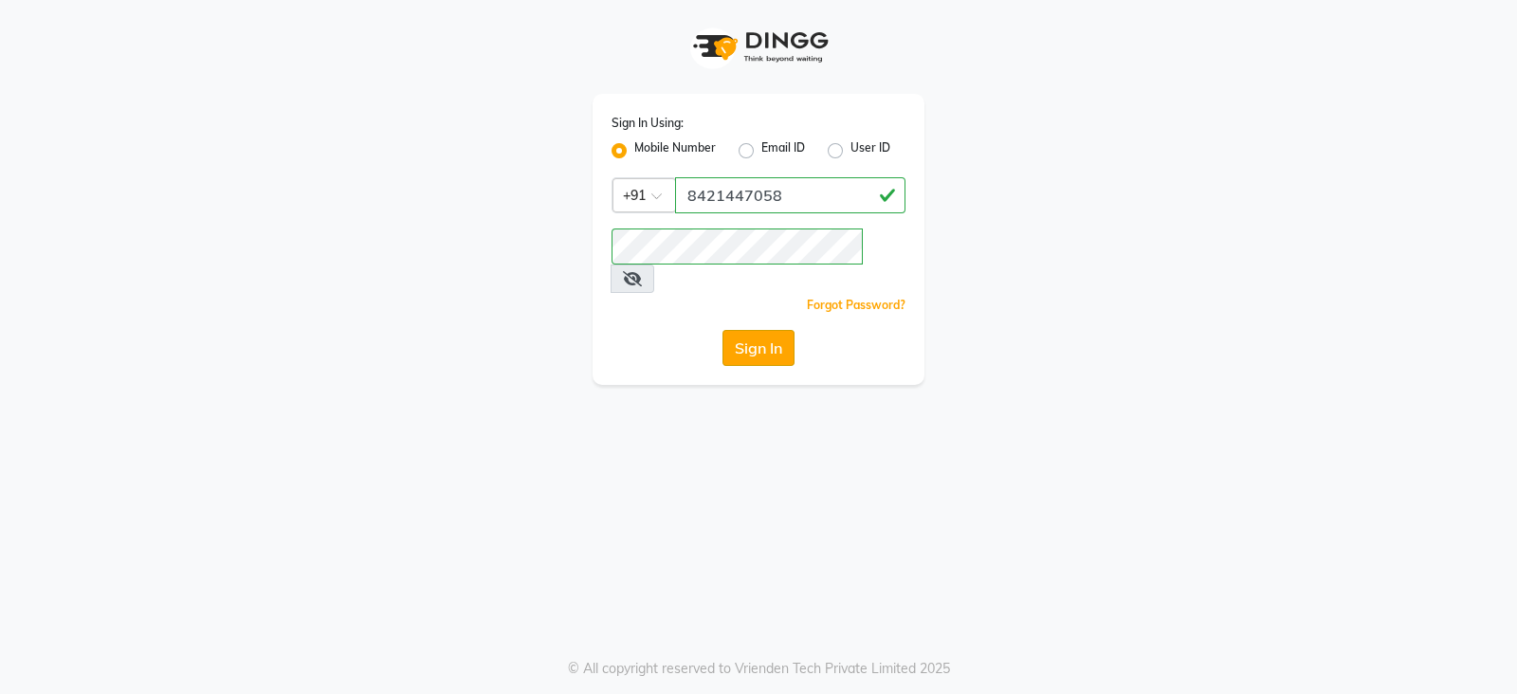
click at [740, 330] on button "Sign In" at bounding box center [759, 348] width 72 height 36
click at [822, 173] on div "Sign In Using: Mobile Number Email ID User ID Country Code × [PHONE_NUMBER] Rem…" at bounding box center [759, 239] width 332 height 291
click at [735, 330] on button "Sign In" at bounding box center [759, 348] width 72 height 36
click at [765, 330] on button "Sign In" at bounding box center [759, 348] width 72 height 36
click at [790, 201] on input "8421447058" at bounding box center [790, 195] width 230 height 36
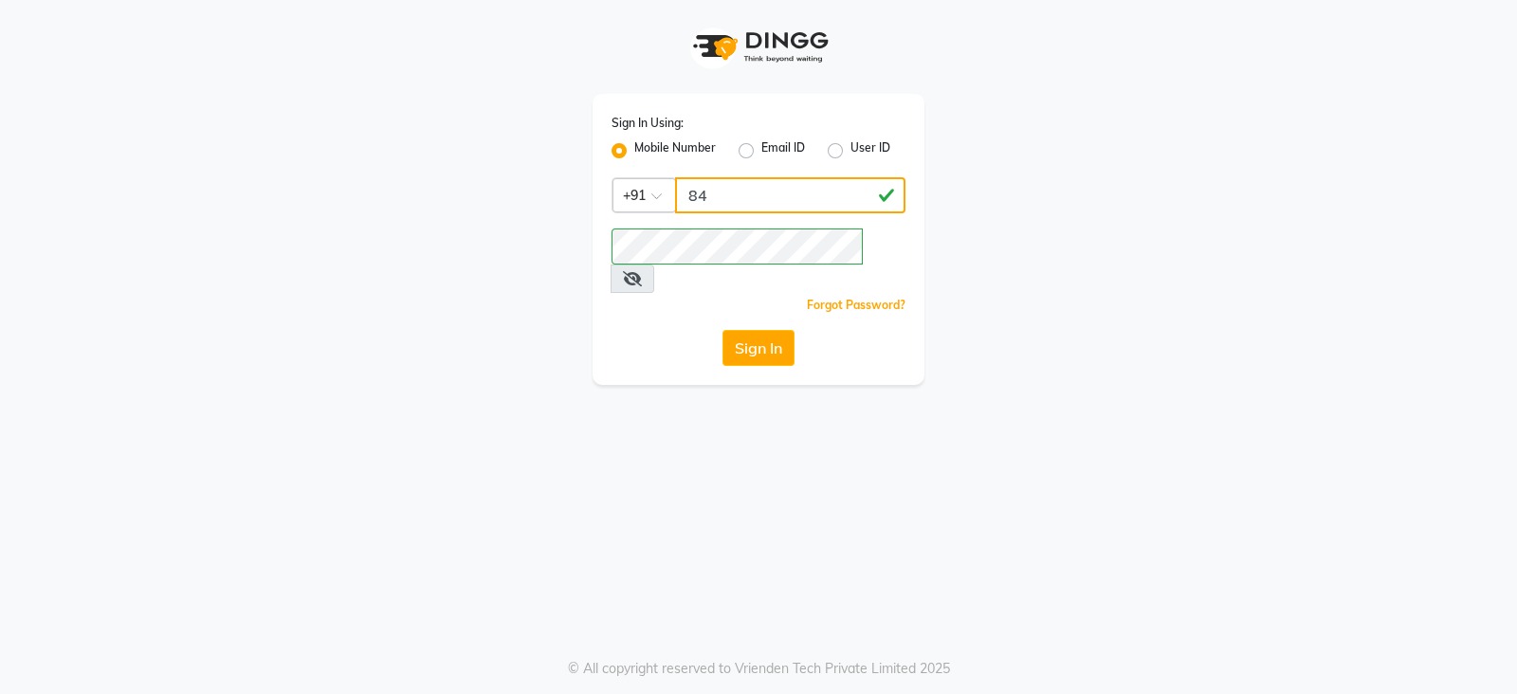
type input "8"
type input "8421447058"
click at [670, 330] on div "Sign In" at bounding box center [759, 348] width 294 height 36
click at [735, 330] on button "Sign In" at bounding box center [759, 348] width 72 height 36
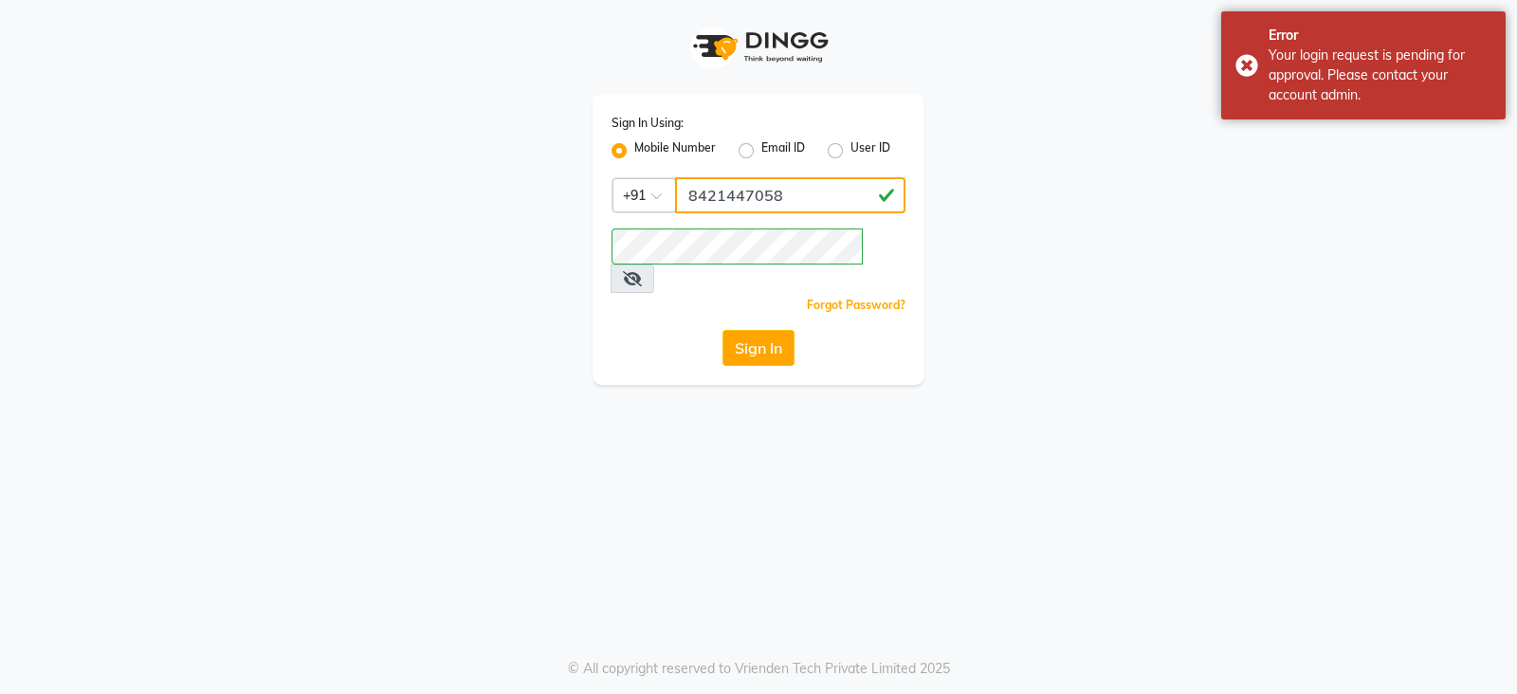
click at [817, 201] on input "8421447058" at bounding box center [790, 195] width 230 height 36
click at [738, 331] on button "Sign In" at bounding box center [759, 348] width 72 height 36
click at [739, 330] on button "Sign In" at bounding box center [759, 348] width 72 height 36
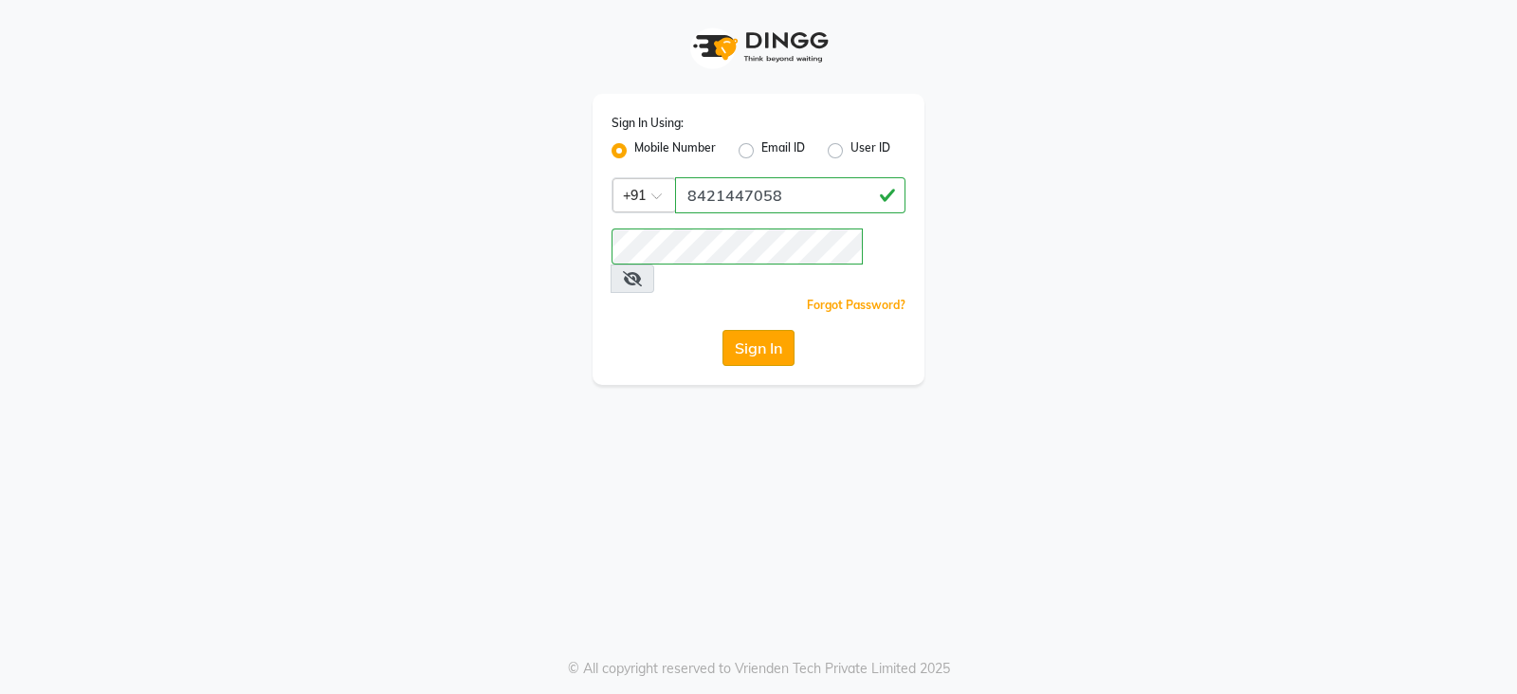
click at [766, 330] on button "Sign In" at bounding box center [759, 348] width 72 height 36
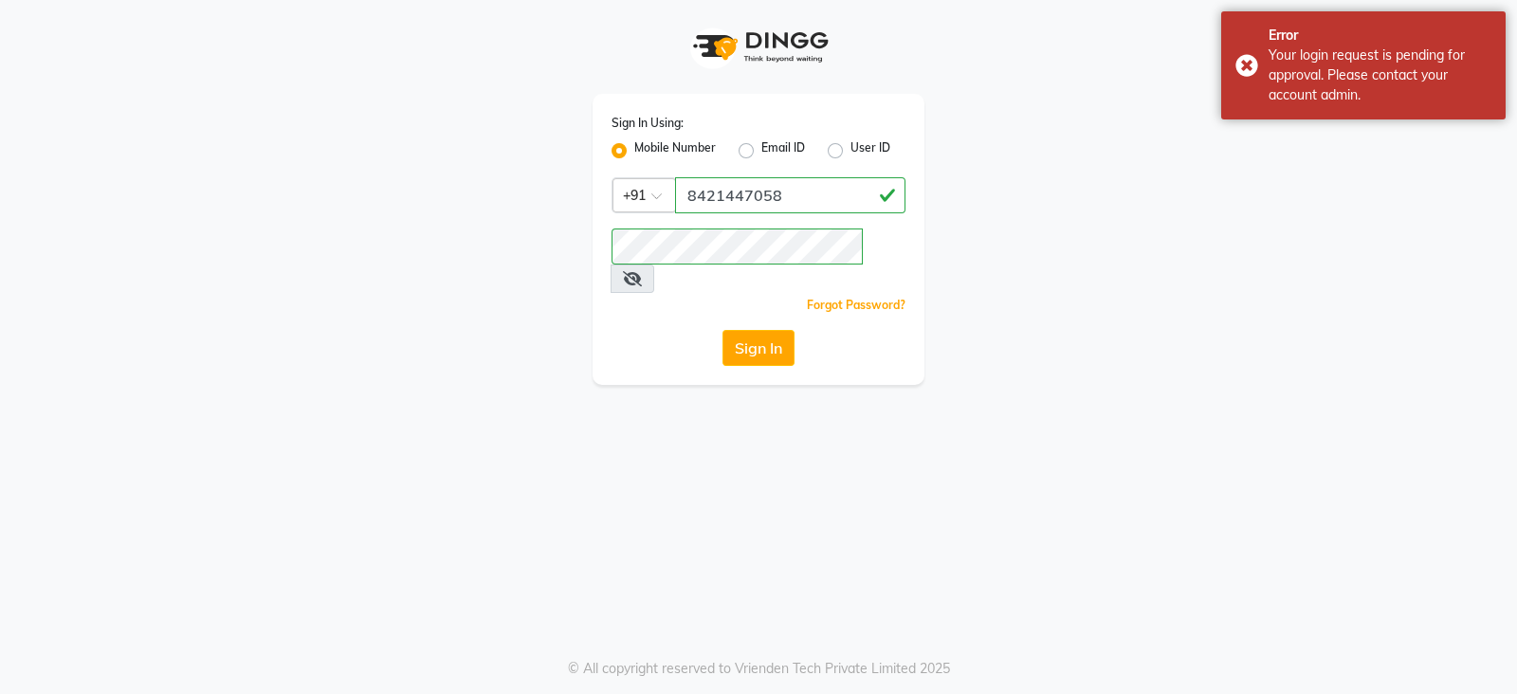
click at [761, 158] on label "Email ID" at bounding box center [783, 150] width 44 height 23
click at [761, 152] on input "Email ID" at bounding box center [767, 145] width 12 height 12
radio input "true"
radio input "false"
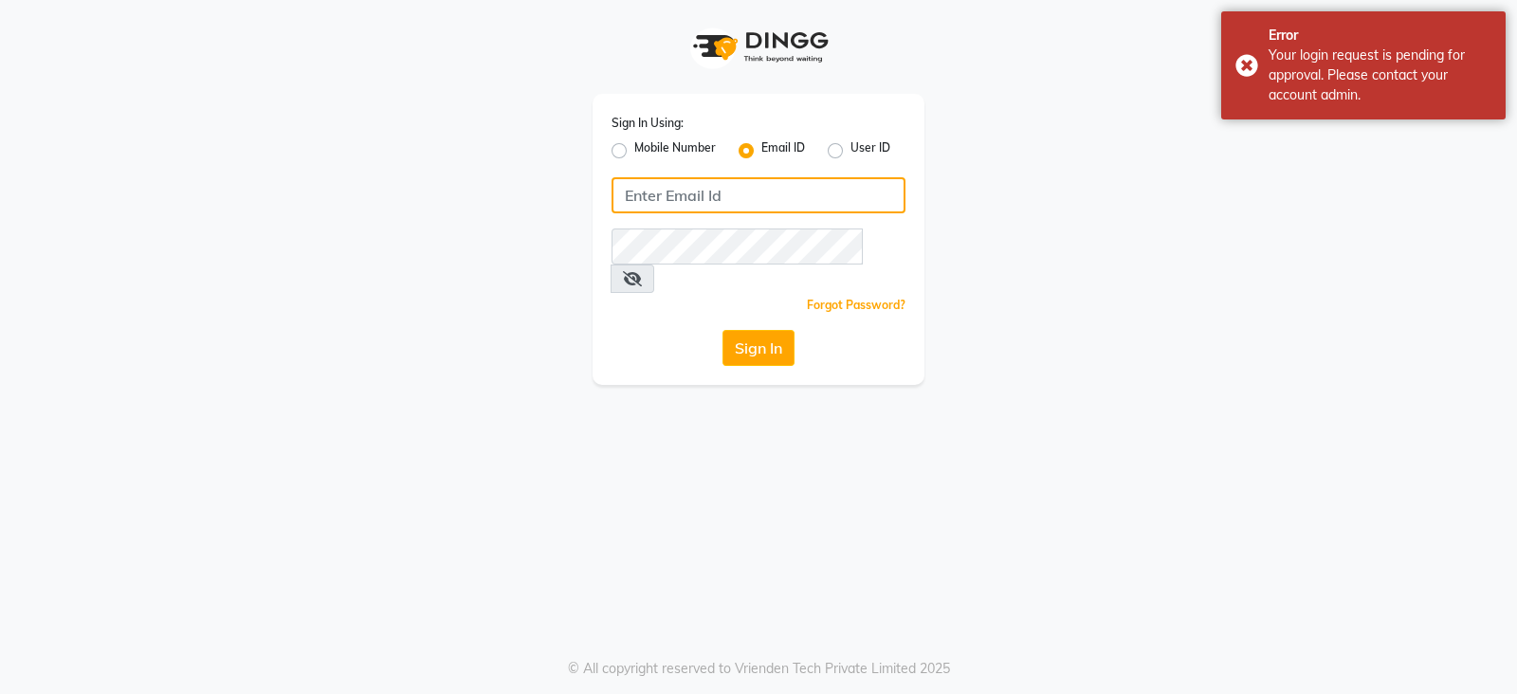
click at [748, 187] on input "Username" at bounding box center [759, 195] width 294 height 36
type input "8421447058"
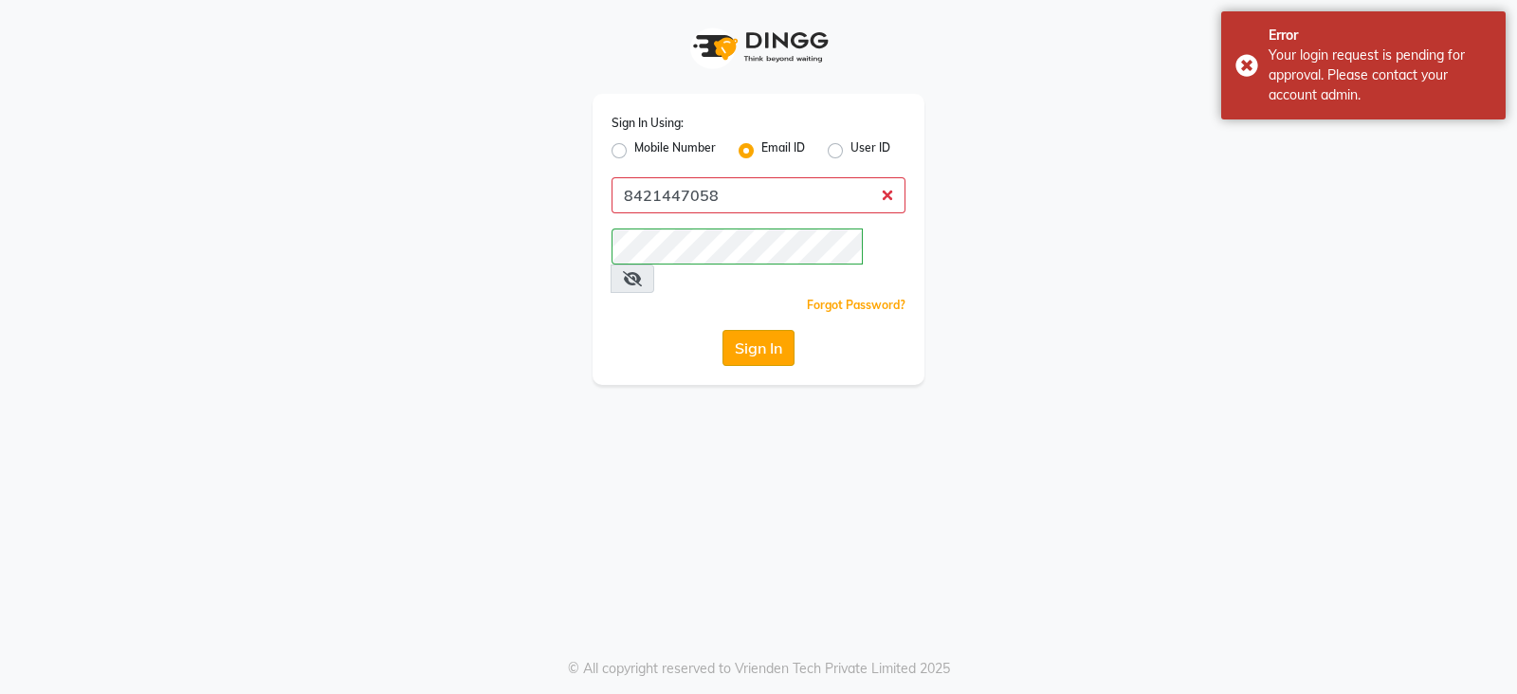
click at [749, 330] on button "Sign In" at bounding box center [759, 348] width 72 height 36
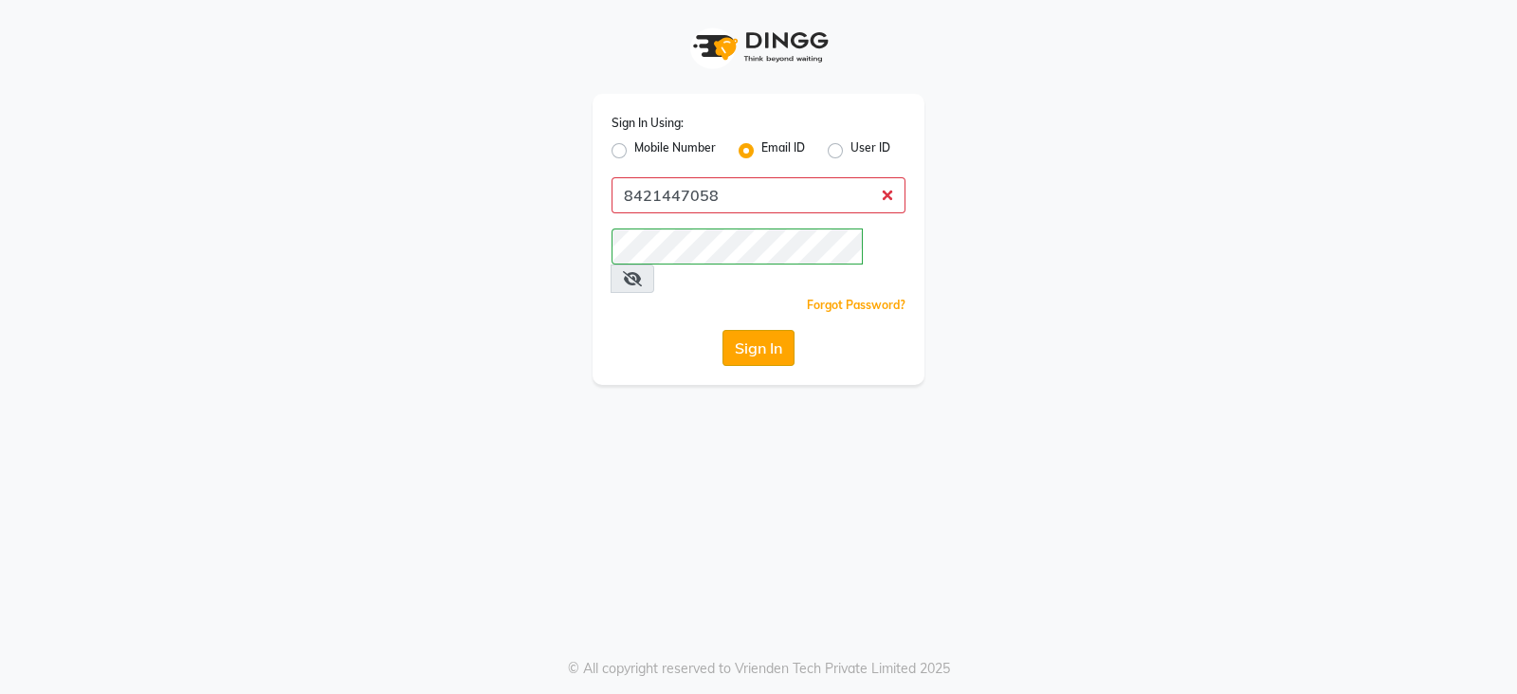
click at [729, 331] on button "Sign In" at bounding box center [759, 348] width 72 height 36
click at [770, 330] on button "Sign In" at bounding box center [759, 348] width 72 height 36
click at [851, 155] on label "User ID" at bounding box center [871, 150] width 40 height 23
click at [851, 152] on input "User ID" at bounding box center [857, 145] width 12 height 12
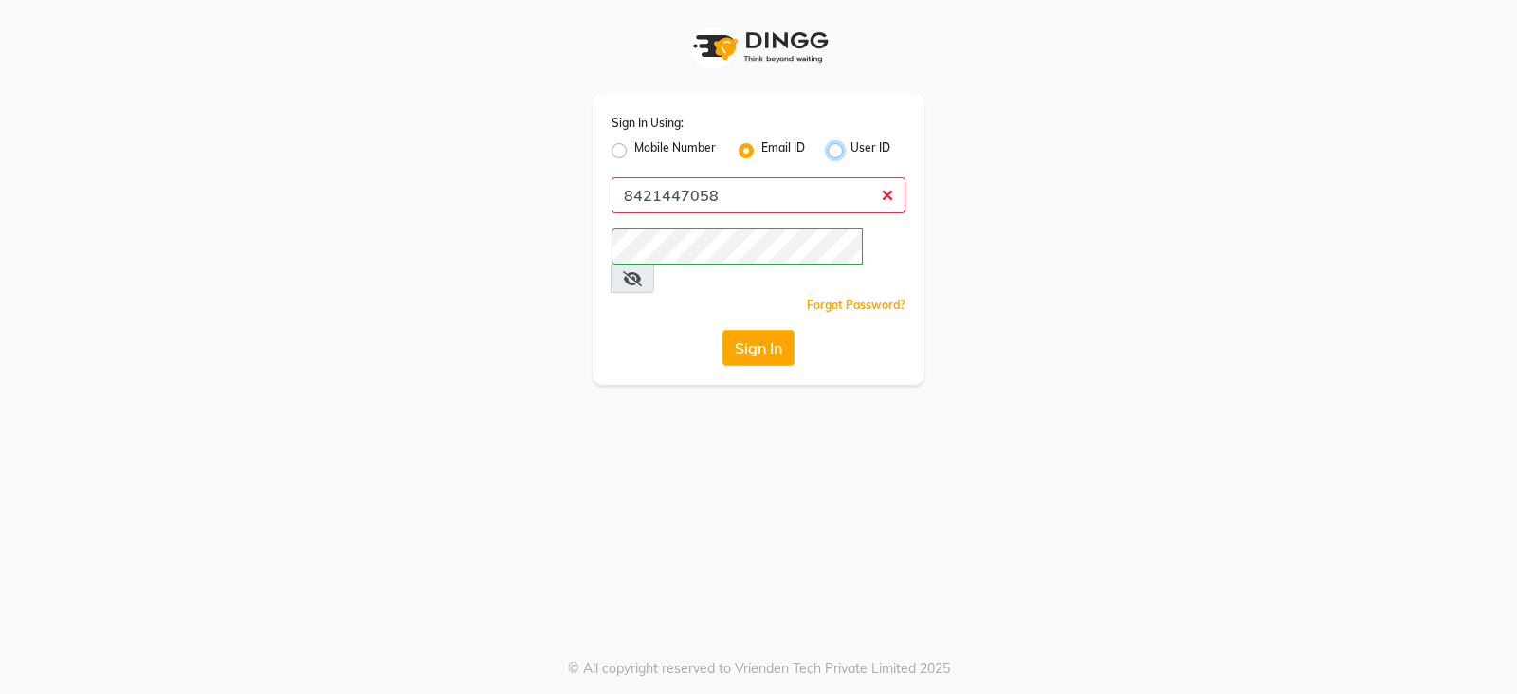
radio input "true"
radio input "false"
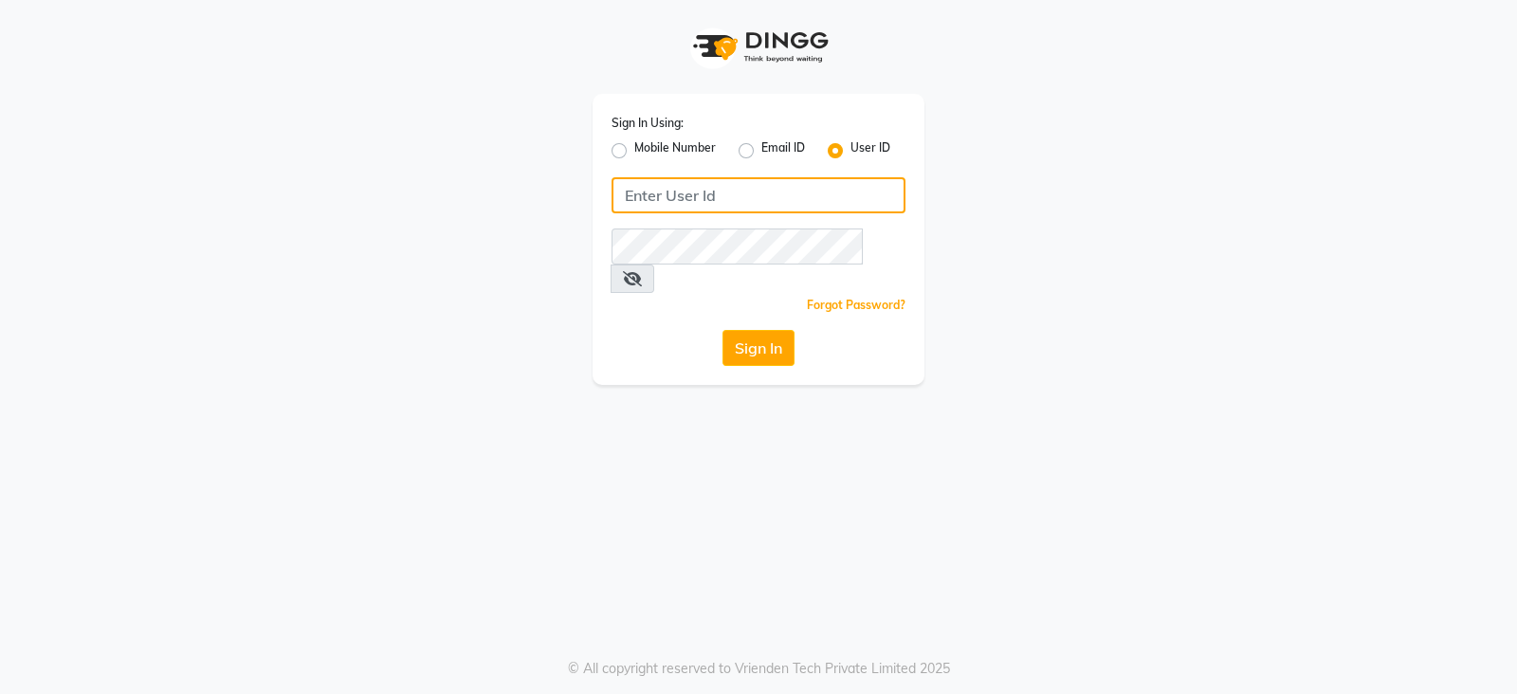
click at [783, 207] on input "Username" at bounding box center [759, 195] width 294 height 36
type input "8421447058"
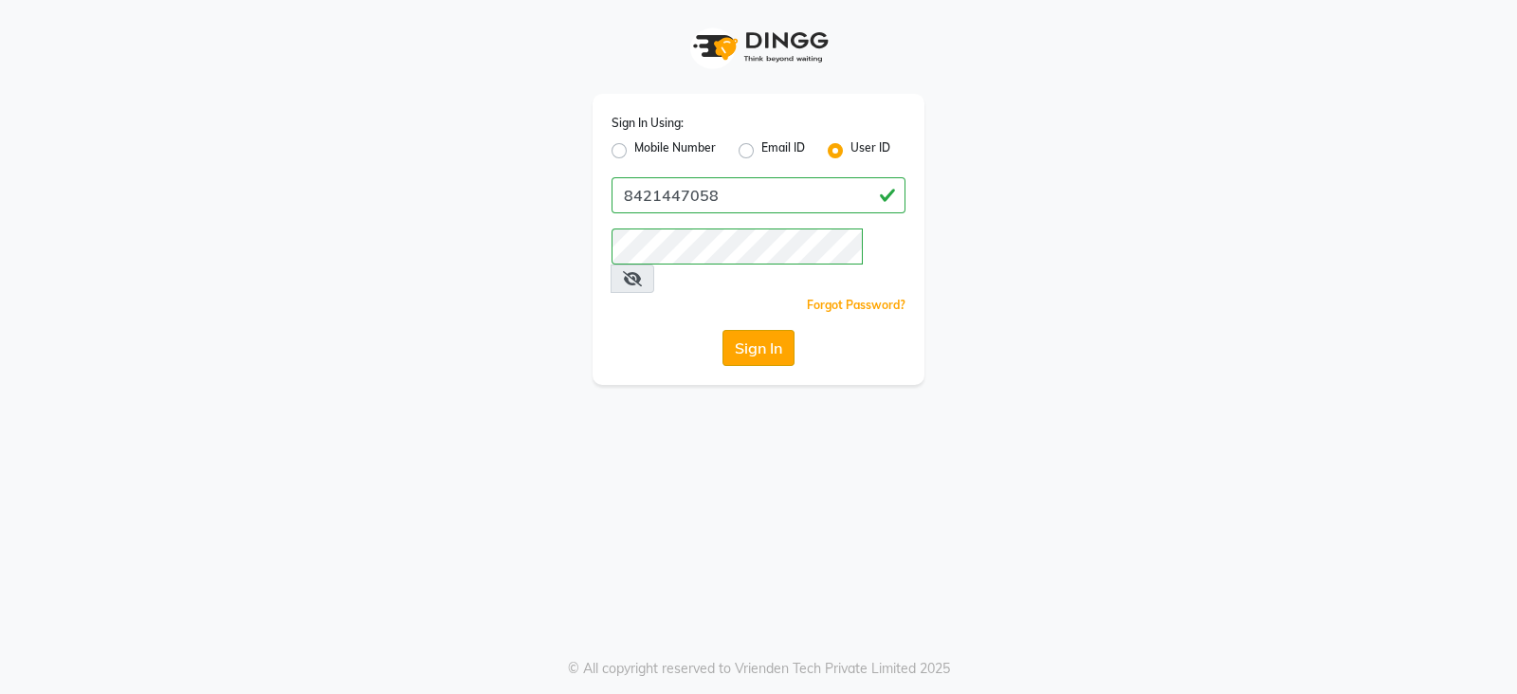
click at [769, 330] on button "Sign In" at bounding box center [759, 348] width 72 height 36
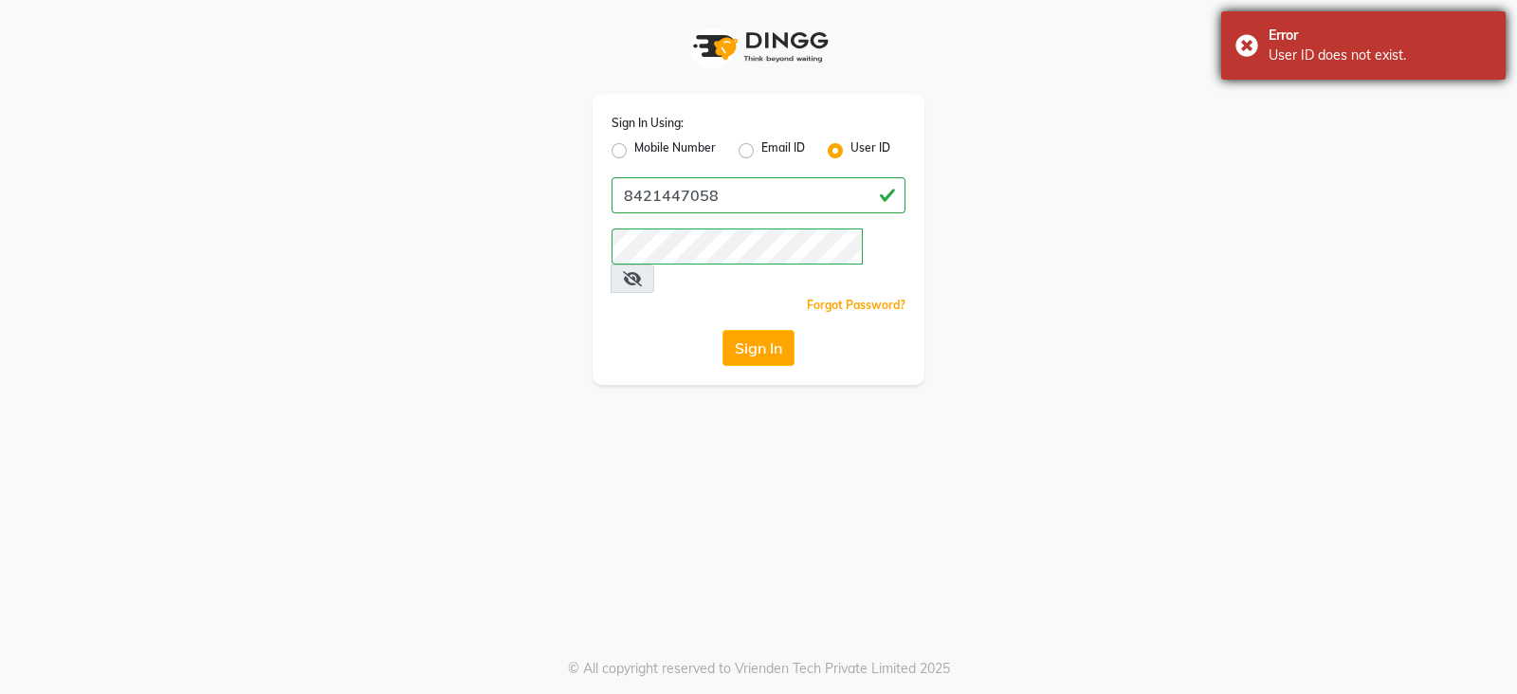
click at [1298, 73] on div "Error User ID does not exist." at bounding box center [1363, 45] width 284 height 68
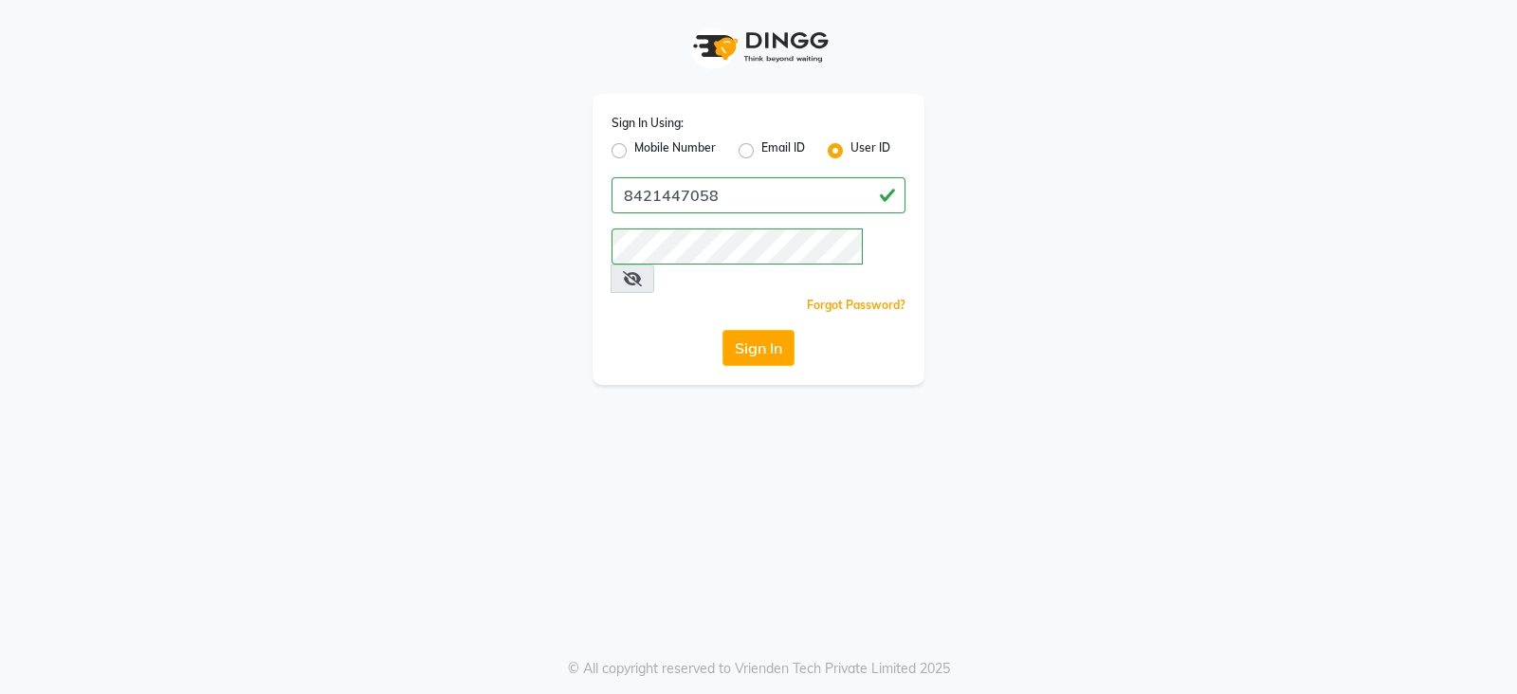
click at [634, 154] on label "Mobile Number" at bounding box center [675, 150] width 82 height 23
click at [634, 152] on input "Mobile Number" at bounding box center [640, 145] width 12 height 12
radio input "true"
radio input "false"
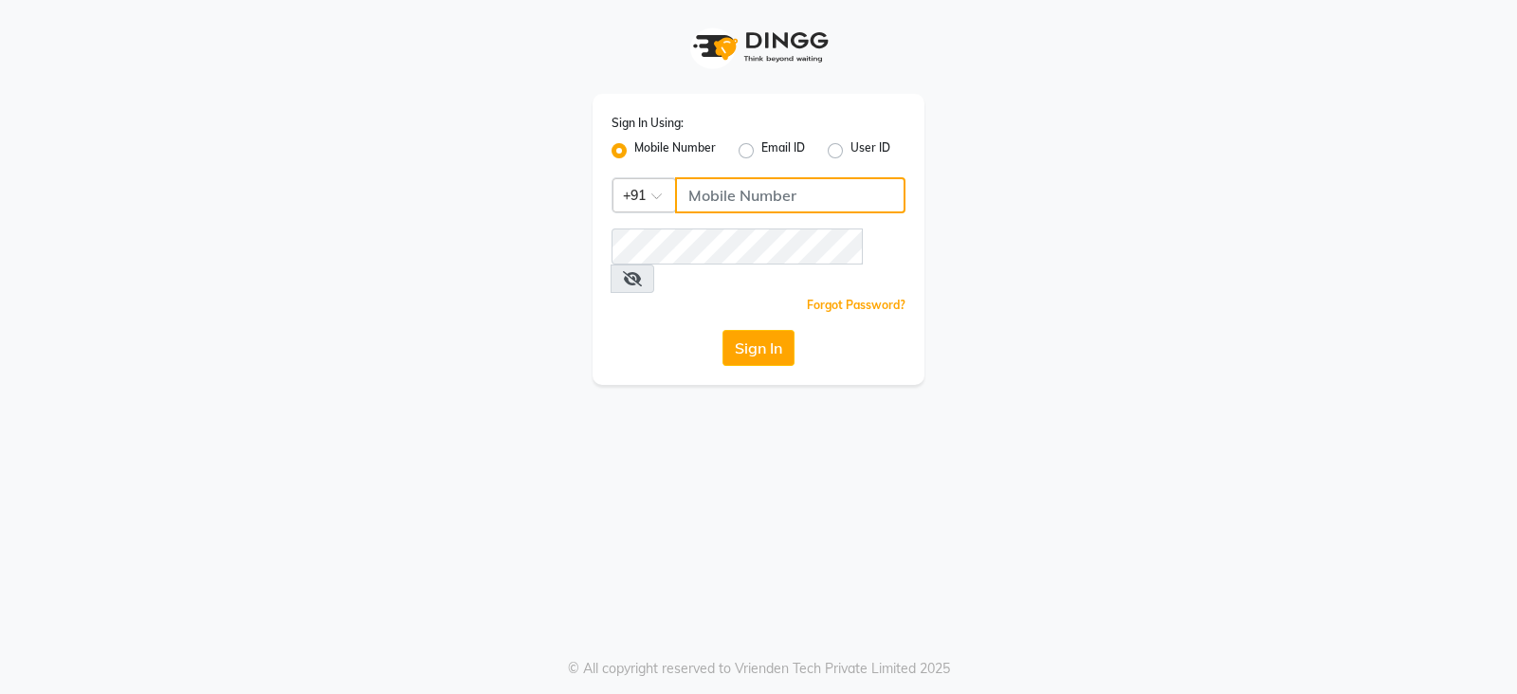
drag, startPoint x: 759, startPoint y: 196, endPoint x: 759, endPoint y: 215, distance: 19.0
click at [759, 196] on input "Username" at bounding box center [790, 195] width 230 height 36
type input "8421447058"
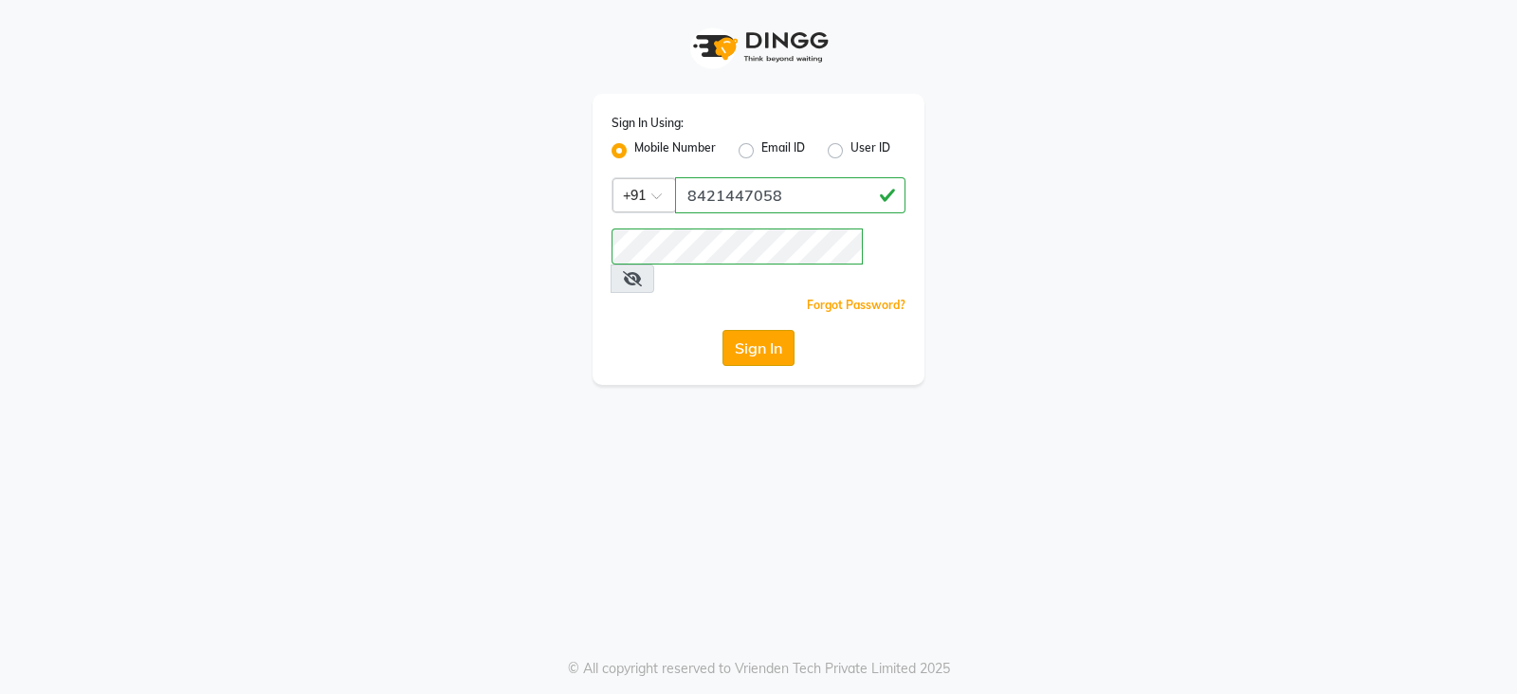
click at [760, 330] on button "Sign In" at bounding box center [759, 348] width 72 height 36
click at [762, 330] on button "Sign In" at bounding box center [759, 348] width 72 height 36
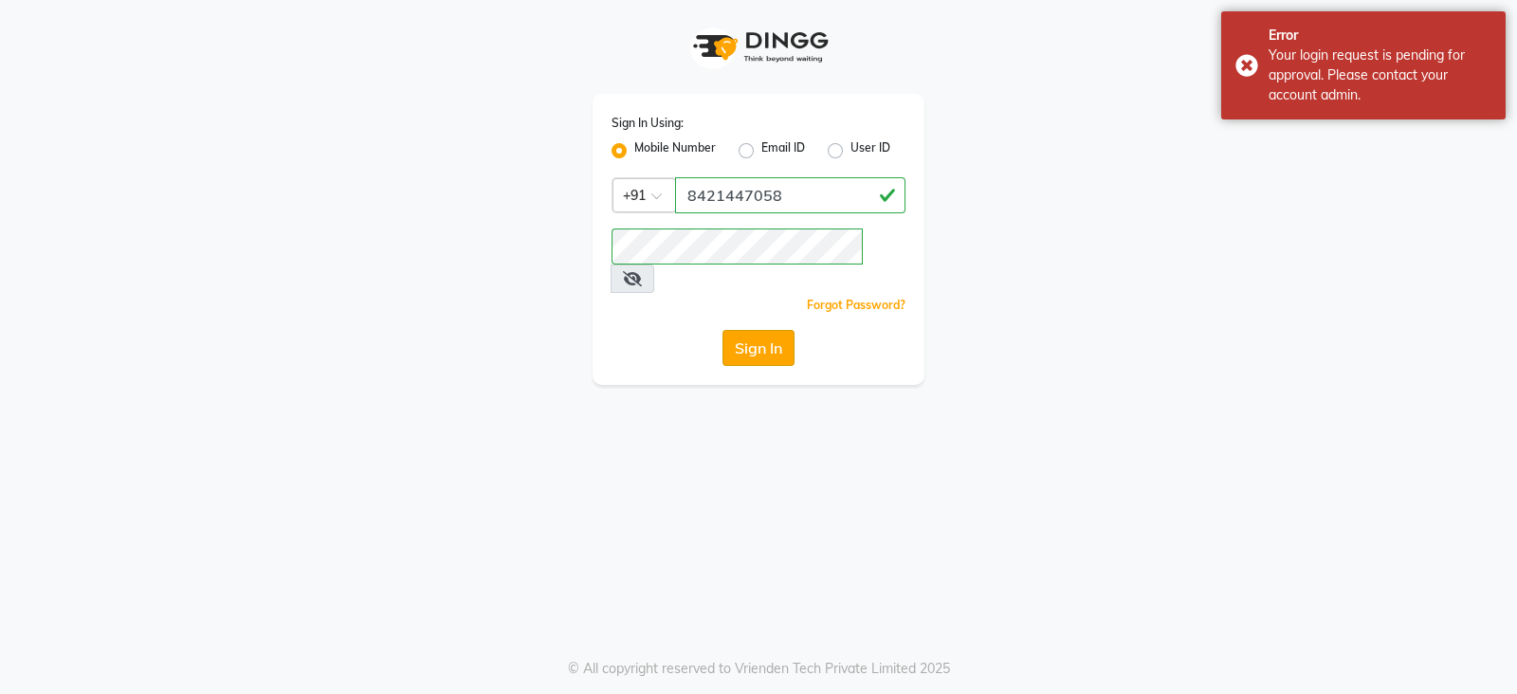
click at [764, 330] on button "Sign In" at bounding box center [759, 348] width 72 height 36
click at [771, 330] on button "Sign In" at bounding box center [759, 348] width 72 height 36
click at [760, 330] on button "Sign In" at bounding box center [759, 348] width 72 height 36
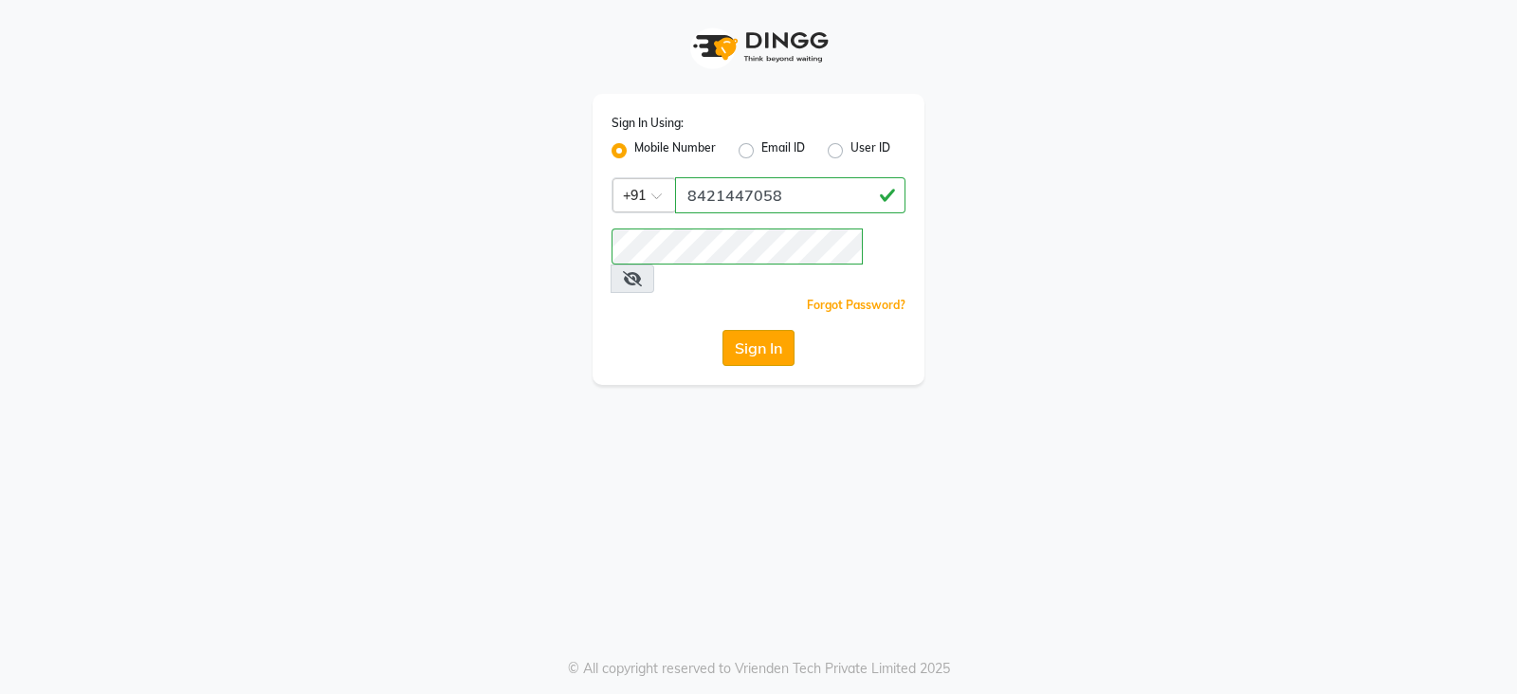
click at [770, 330] on button "Sign In" at bounding box center [759, 348] width 72 height 36
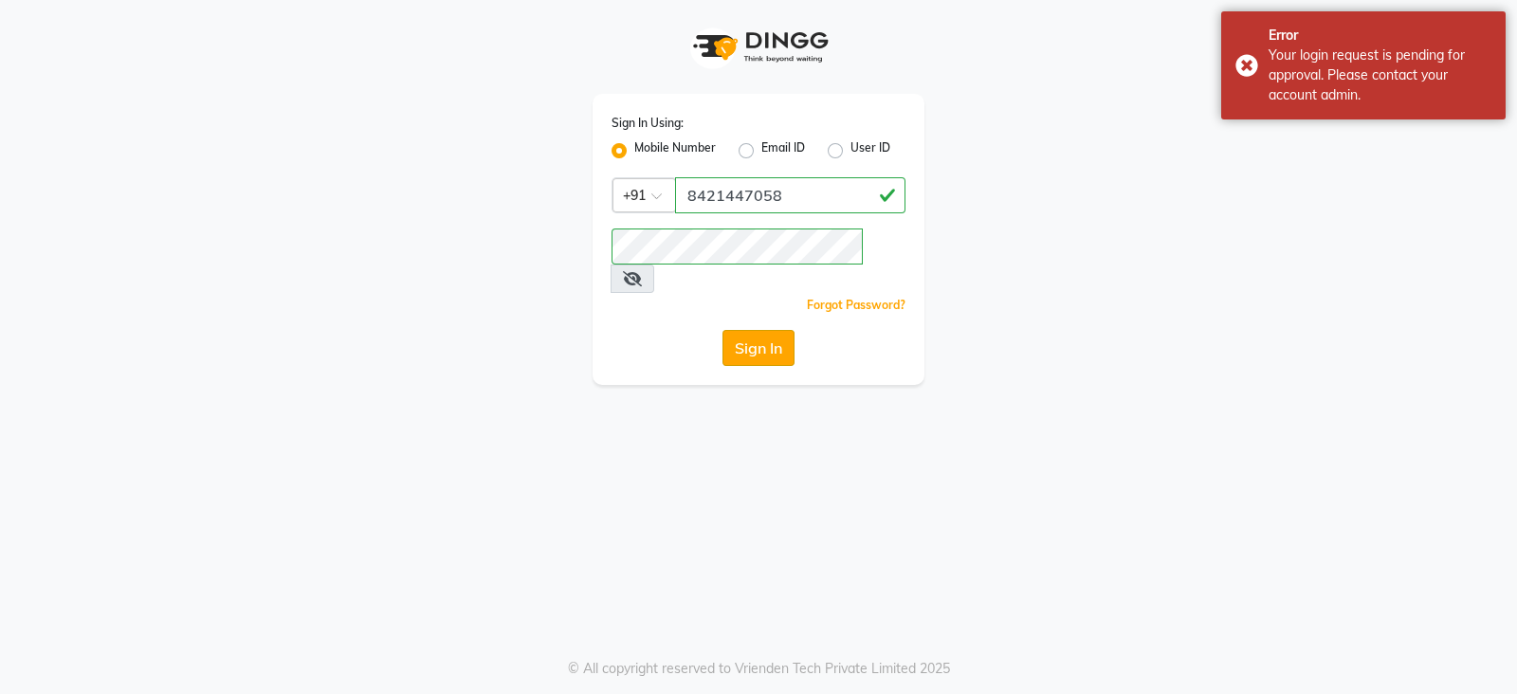
click at [746, 330] on button "Sign In" at bounding box center [759, 348] width 72 height 36
click at [754, 330] on button "Sign In" at bounding box center [759, 348] width 72 height 36
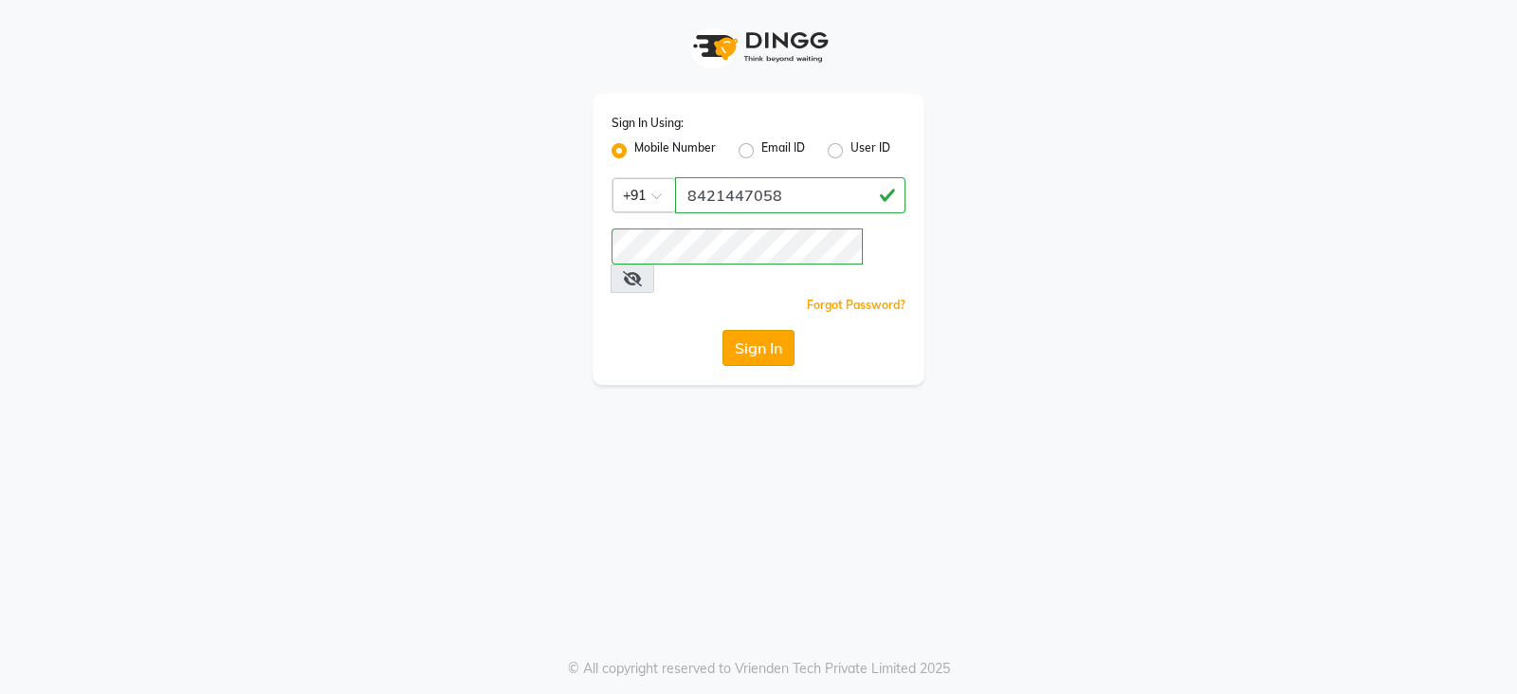
click at [750, 330] on button "Sign In" at bounding box center [759, 348] width 72 height 36
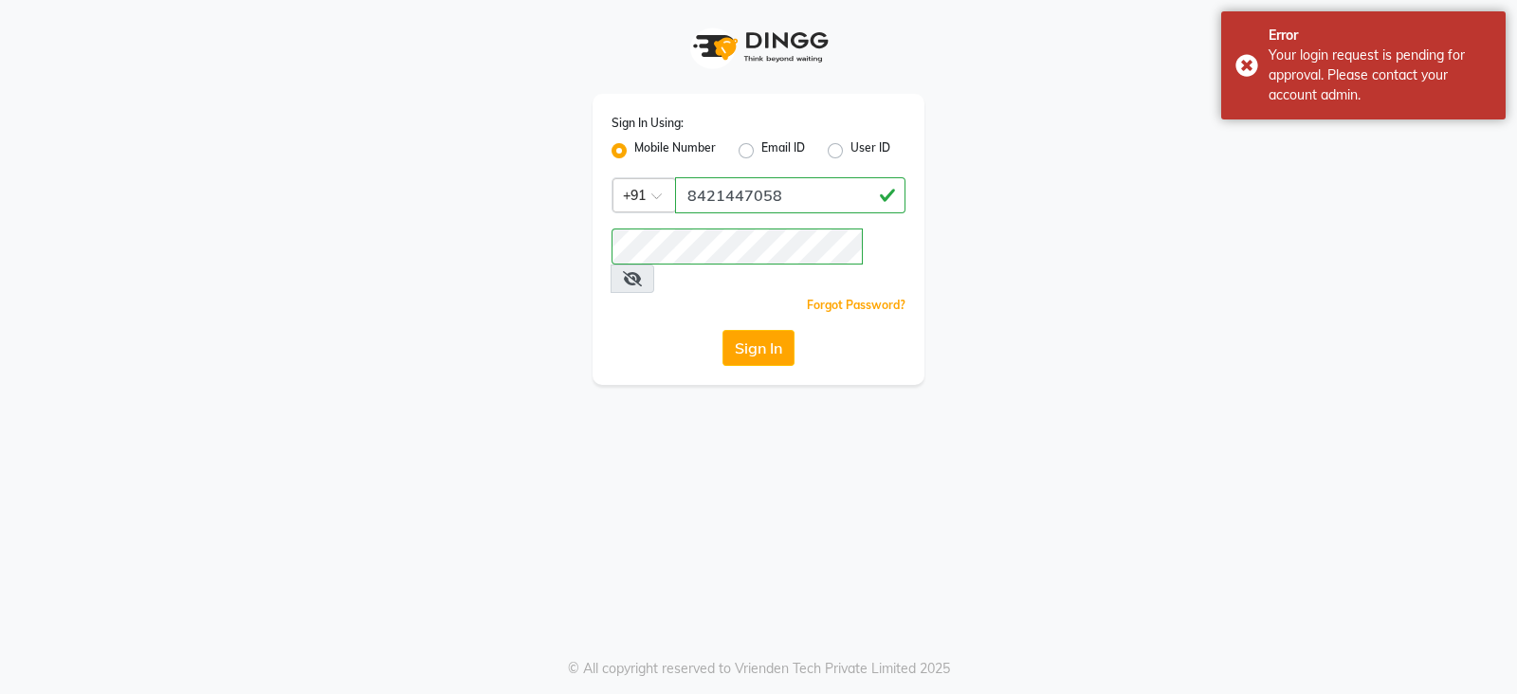
drag, startPoint x: 901, startPoint y: 272, endPoint x: 906, endPoint y: 283, distance: 11.5
drag, startPoint x: 906, startPoint y: 283, endPoint x: 1046, endPoint y: 40, distance: 280.4
click at [1046, 40] on div "Sign In Using: Mobile Number Email ID User ID Country Code × +91 8421447058 Rem…" at bounding box center [758, 192] width 1081 height 385
click at [787, 330] on button "Sign In" at bounding box center [759, 348] width 72 height 36
click at [761, 330] on button "Sign In" at bounding box center [759, 348] width 72 height 36
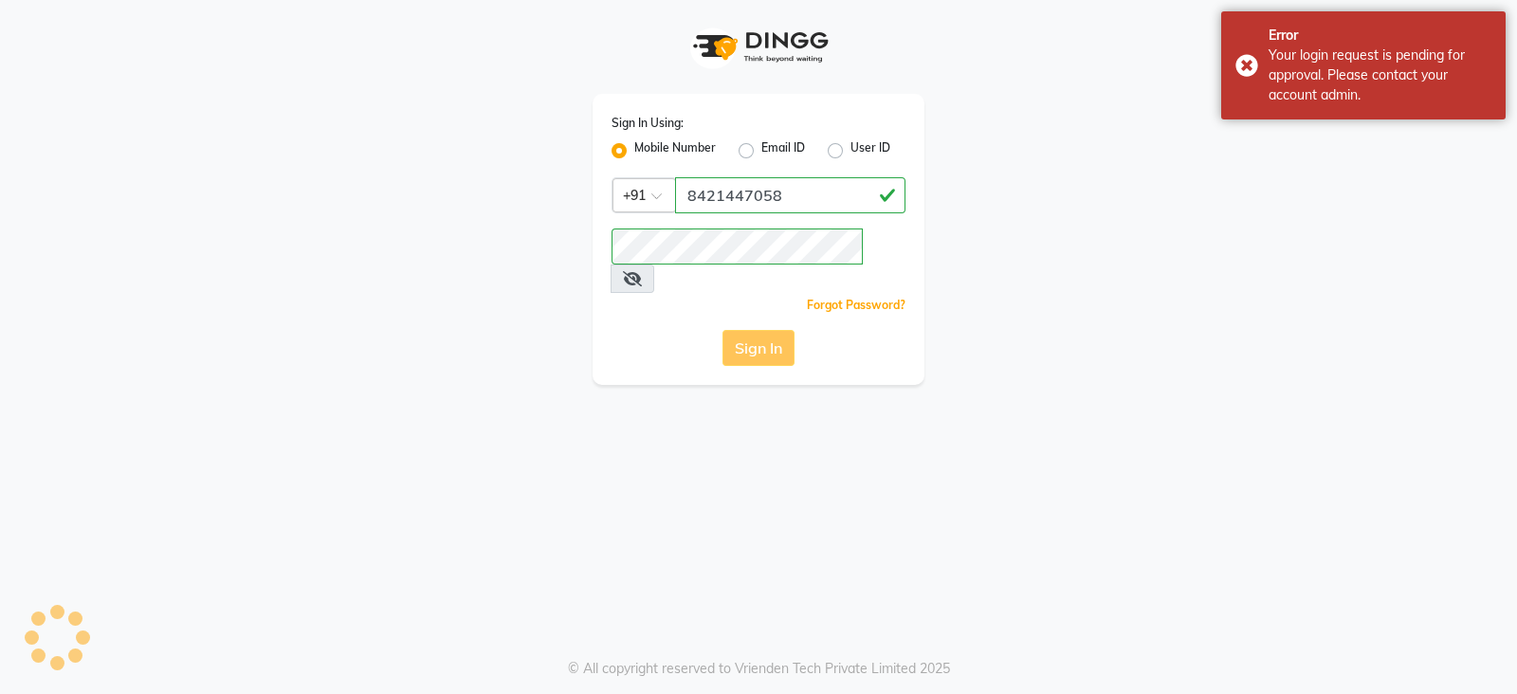
click at [769, 330] on button "Sign In" at bounding box center [759, 348] width 72 height 36
click at [851, 151] on label "User ID" at bounding box center [871, 150] width 40 height 23
click at [851, 151] on input "User ID" at bounding box center [857, 145] width 12 height 12
radio input "true"
radio input "false"
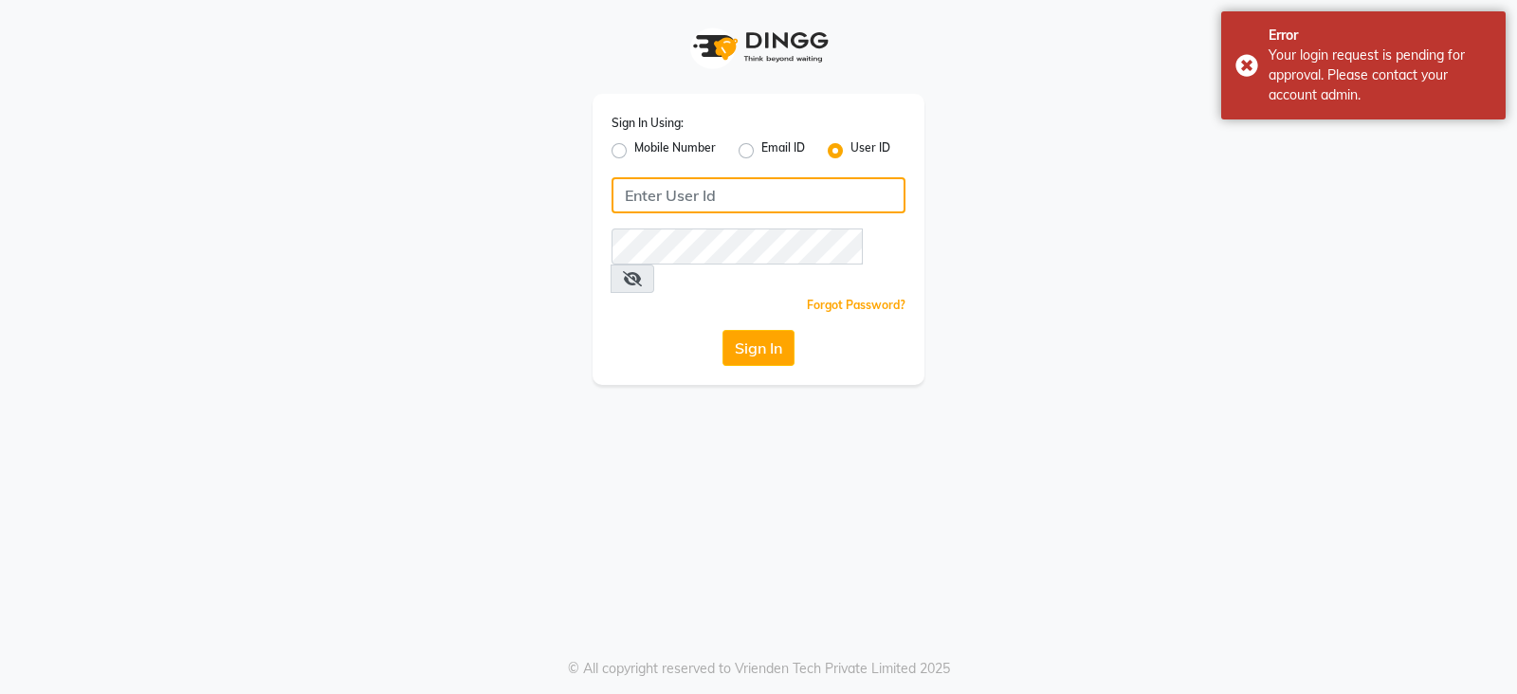
click at [816, 202] on input "Username" at bounding box center [759, 195] width 294 height 36
type input "8421447058"
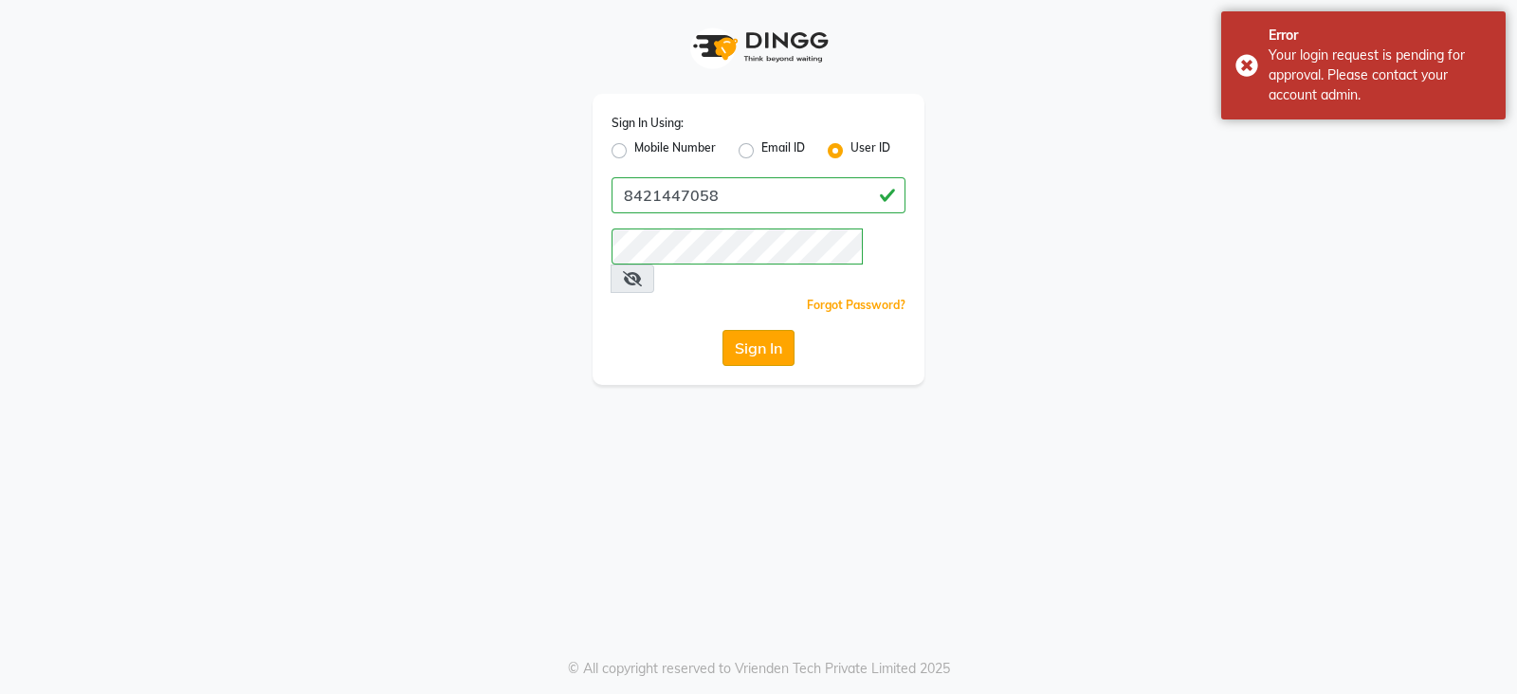
click at [770, 330] on button "Sign In" at bounding box center [759, 348] width 72 height 36
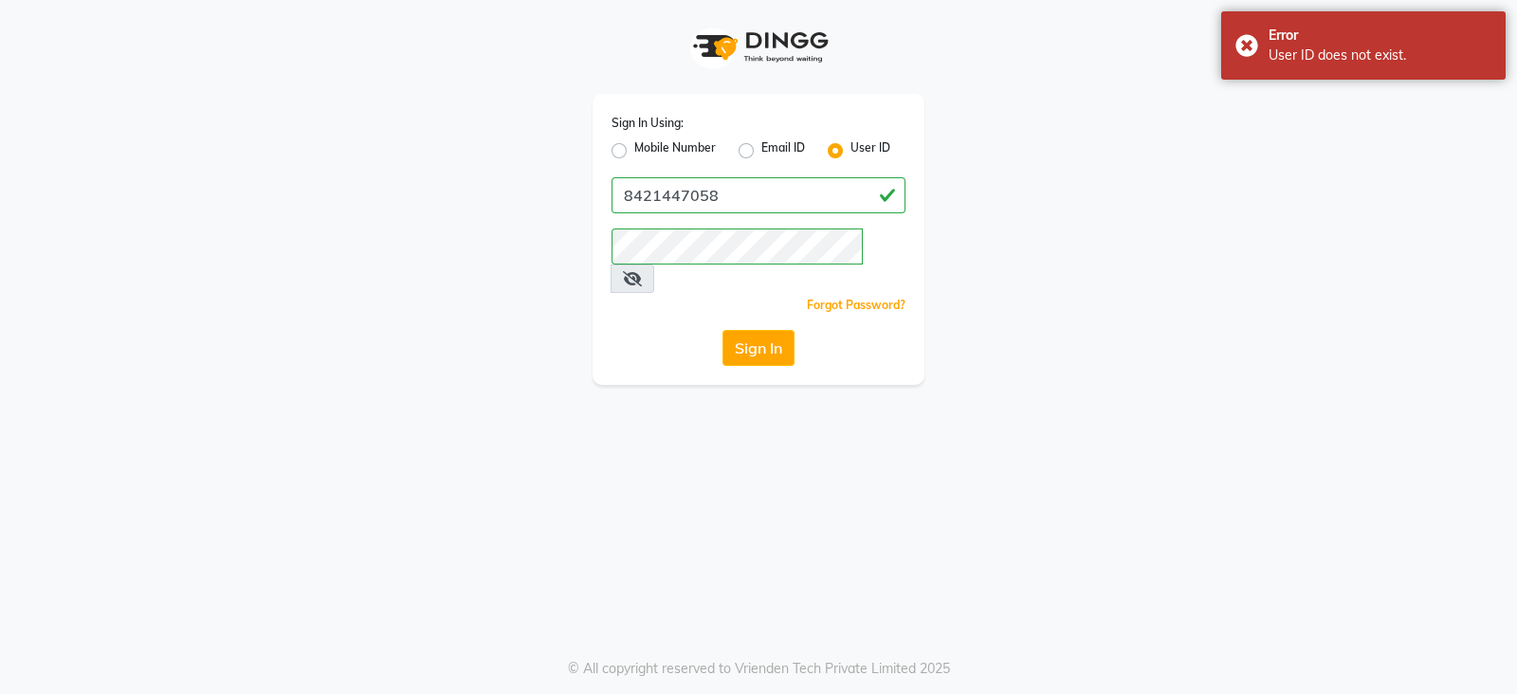
click at [683, 147] on label "Mobile Number" at bounding box center [675, 150] width 82 height 23
click at [647, 147] on input "Mobile Number" at bounding box center [640, 145] width 12 height 12
radio input "true"
radio input "false"
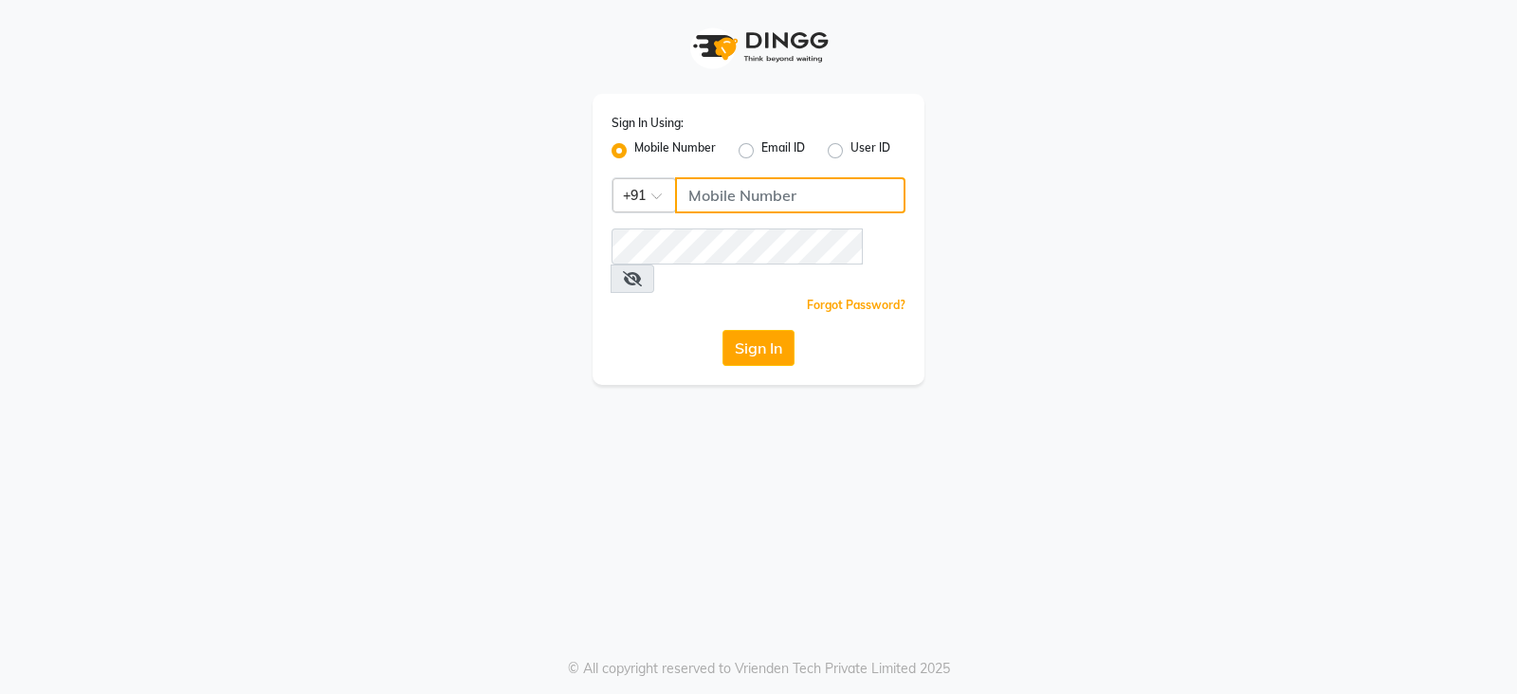
click at [743, 200] on input "Username" at bounding box center [790, 195] width 230 height 36
click at [742, 330] on button "Sign In" at bounding box center [759, 348] width 72 height 36
click at [743, 209] on input "Username" at bounding box center [790, 195] width 230 height 36
type input "8421447058"
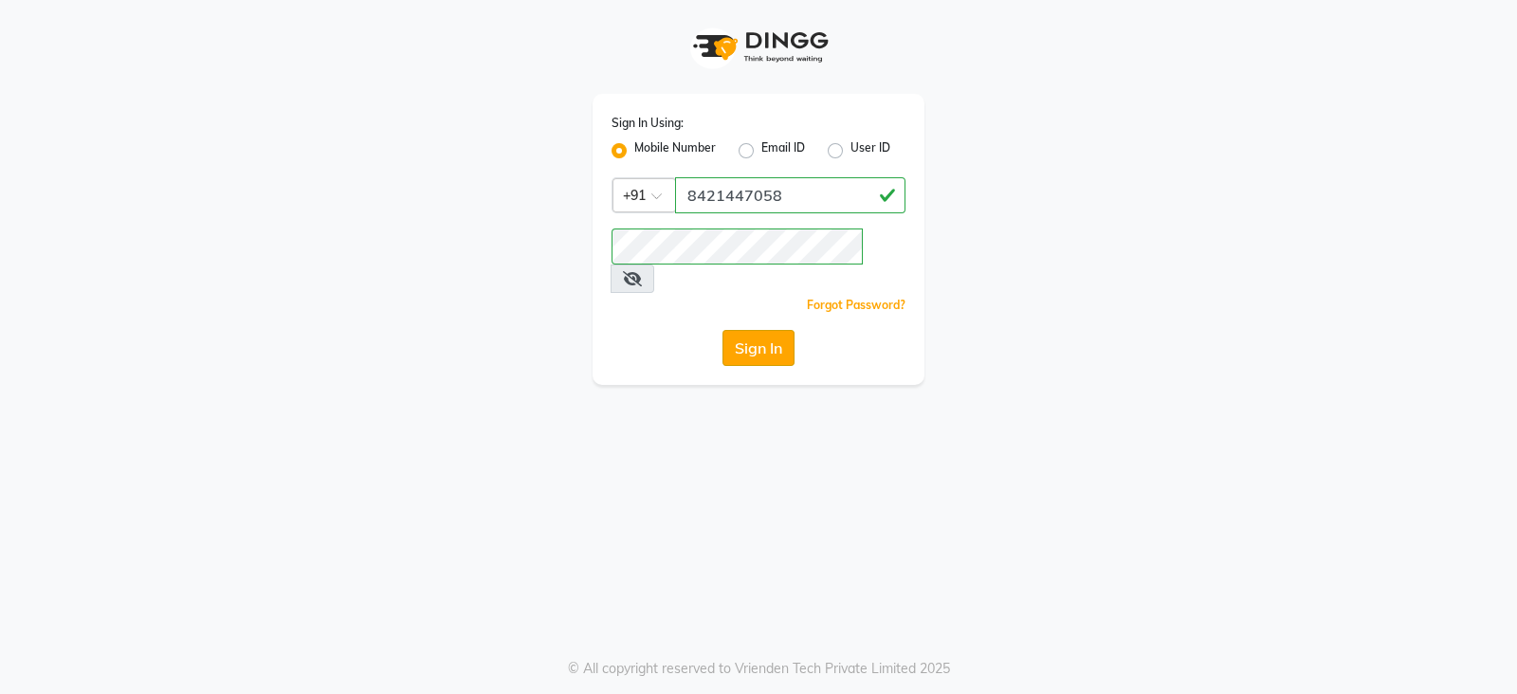
click at [744, 330] on button "Sign In" at bounding box center [759, 348] width 72 height 36
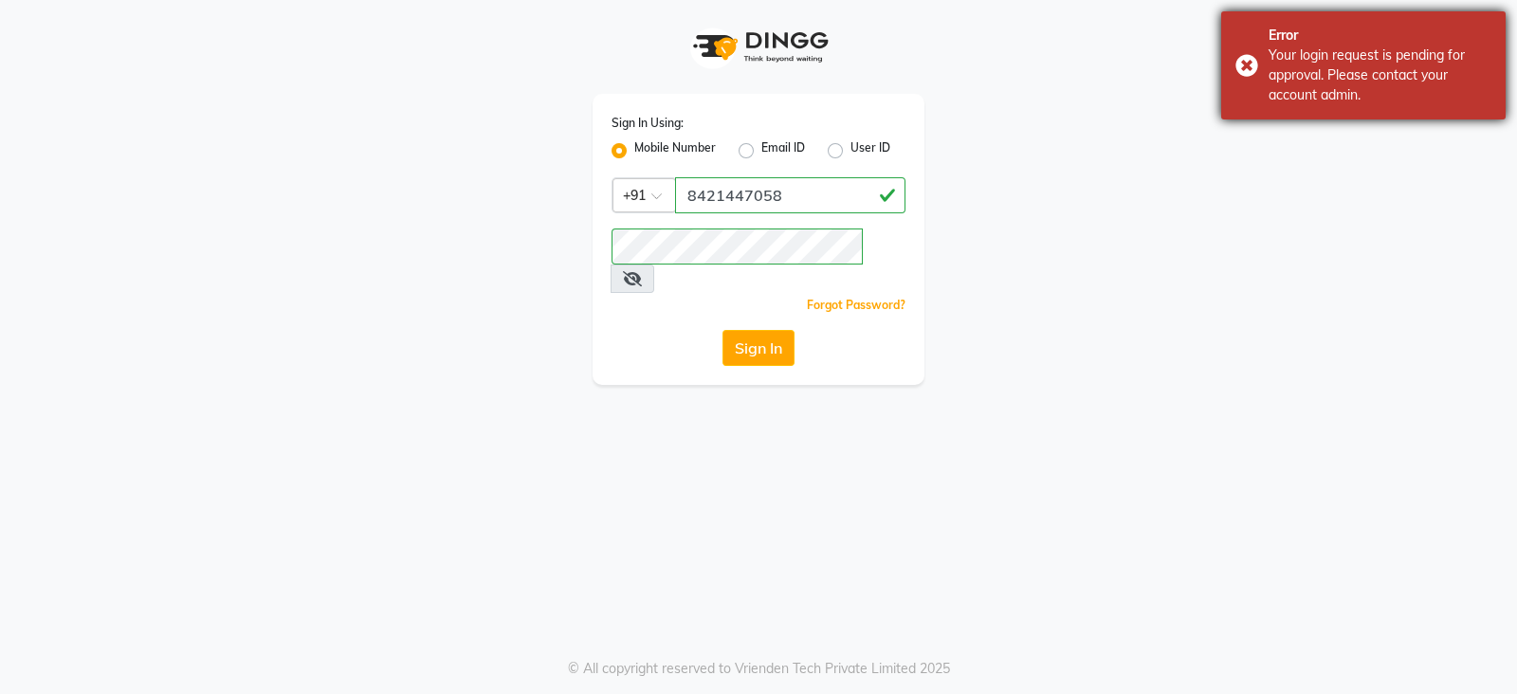
click at [1264, 83] on div "Error Your login request is pending for approval. Please contact your account a…" at bounding box center [1363, 65] width 284 height 108
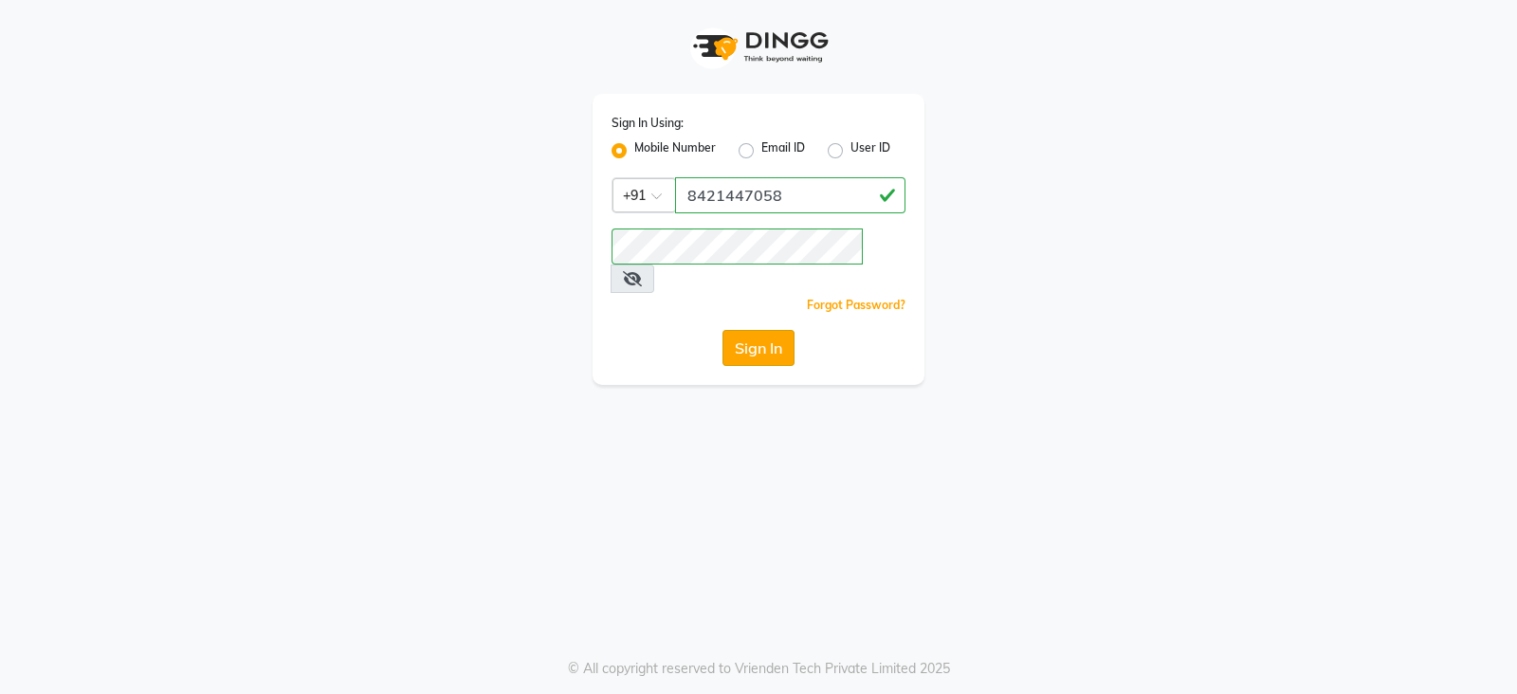
click at [749, 330] on button "Sign In" at bounding box center [759, 348] width 72 height 36
click at [799, 197] on input "8421447058" at bounding box center [790, 195] width 230 height 36
click at [788, 330] on button "Sign In" at bounding box center [759, 348] width 72 height 36
click at [752, 330] on button "Sign In" at bounding box center [759, 348] width 72 height 36
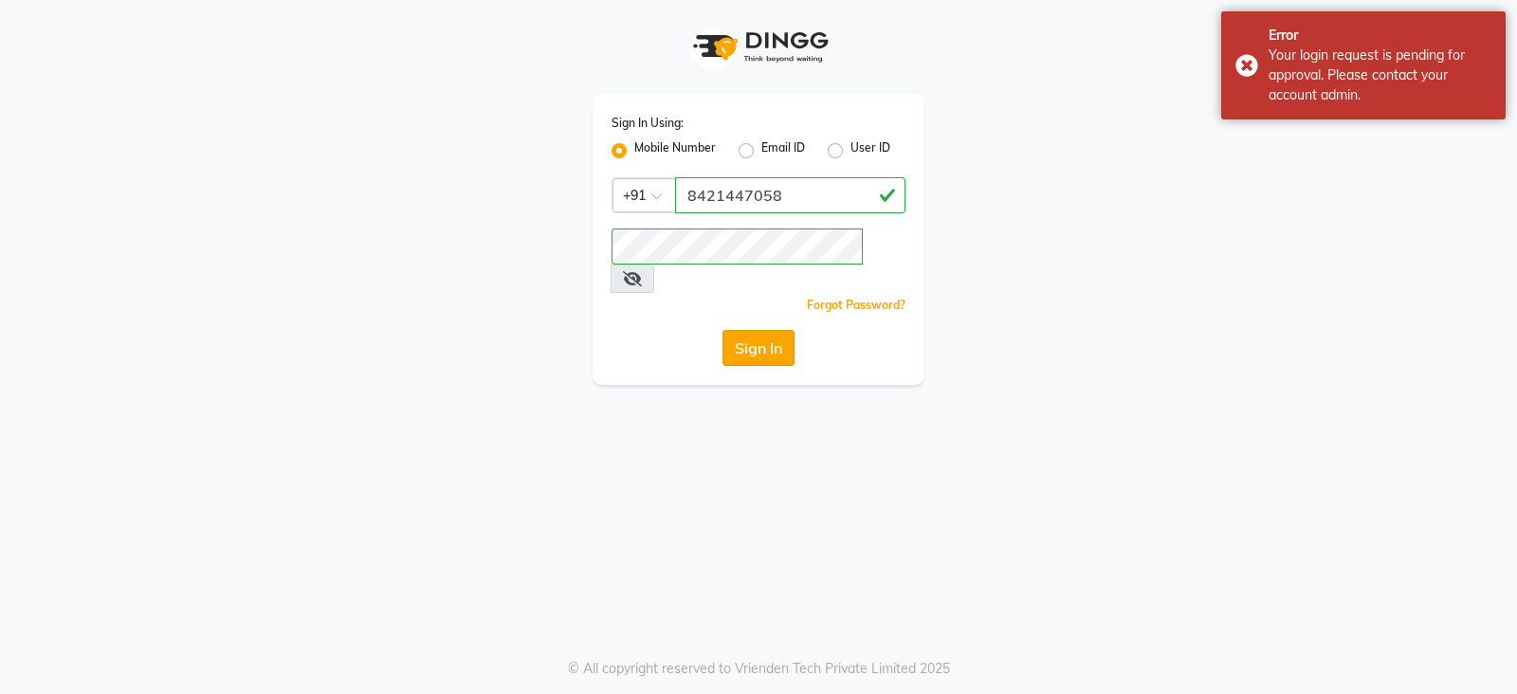
click at [751, 330] on button "Sign In" at bounding box center [759, 348] width 72 height 36
click at [740, 330] on button "Sign In" at bounding box center [759, 348] width 72 height 36
click at [763, 330] on button "Sign In" at bounding box center [759, 348] width 72 height 36
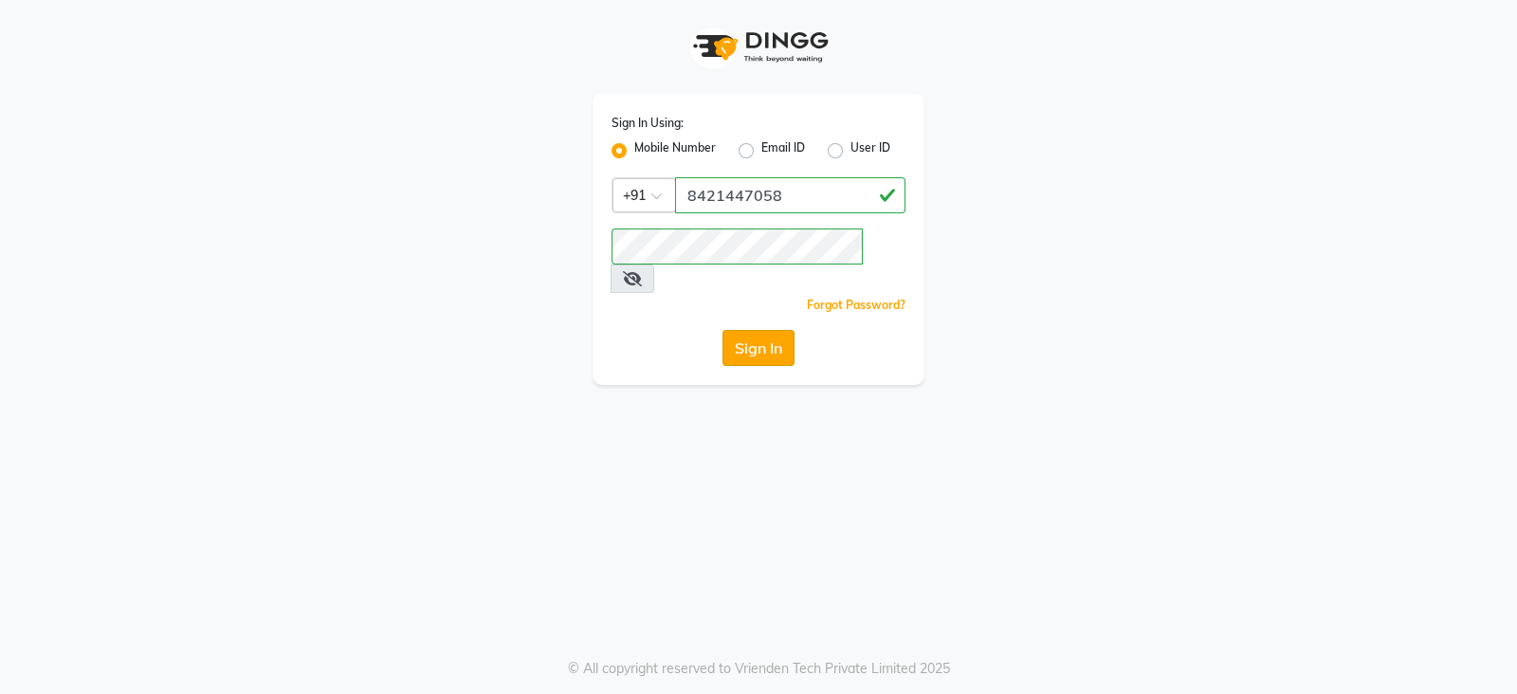
click at [743, 330] on button "Sign In" at bounding box center [759, 348] width 72 height 36
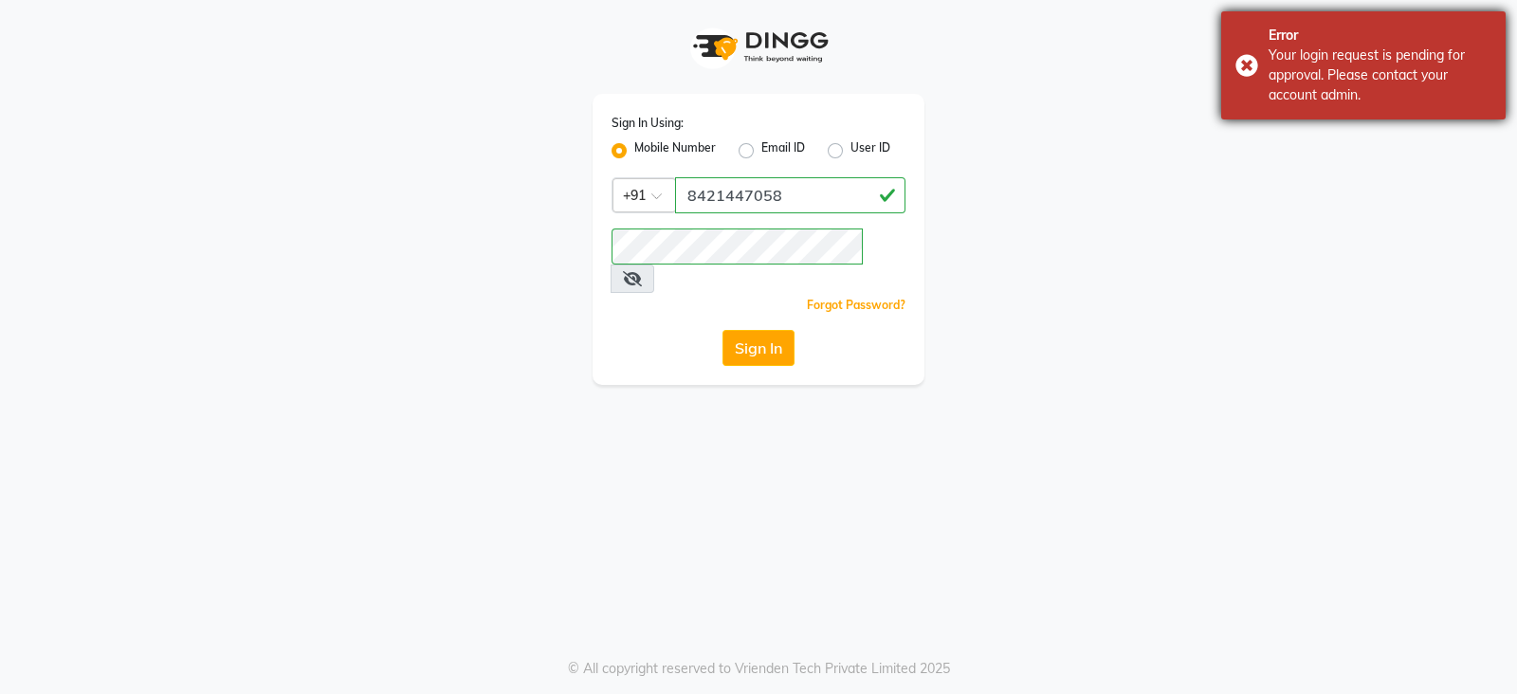
click at [1247, 70] on div "Error Your login request is pending for approval. Please contact your account a…" at bounding box center [1363, 65] width 284 height 108
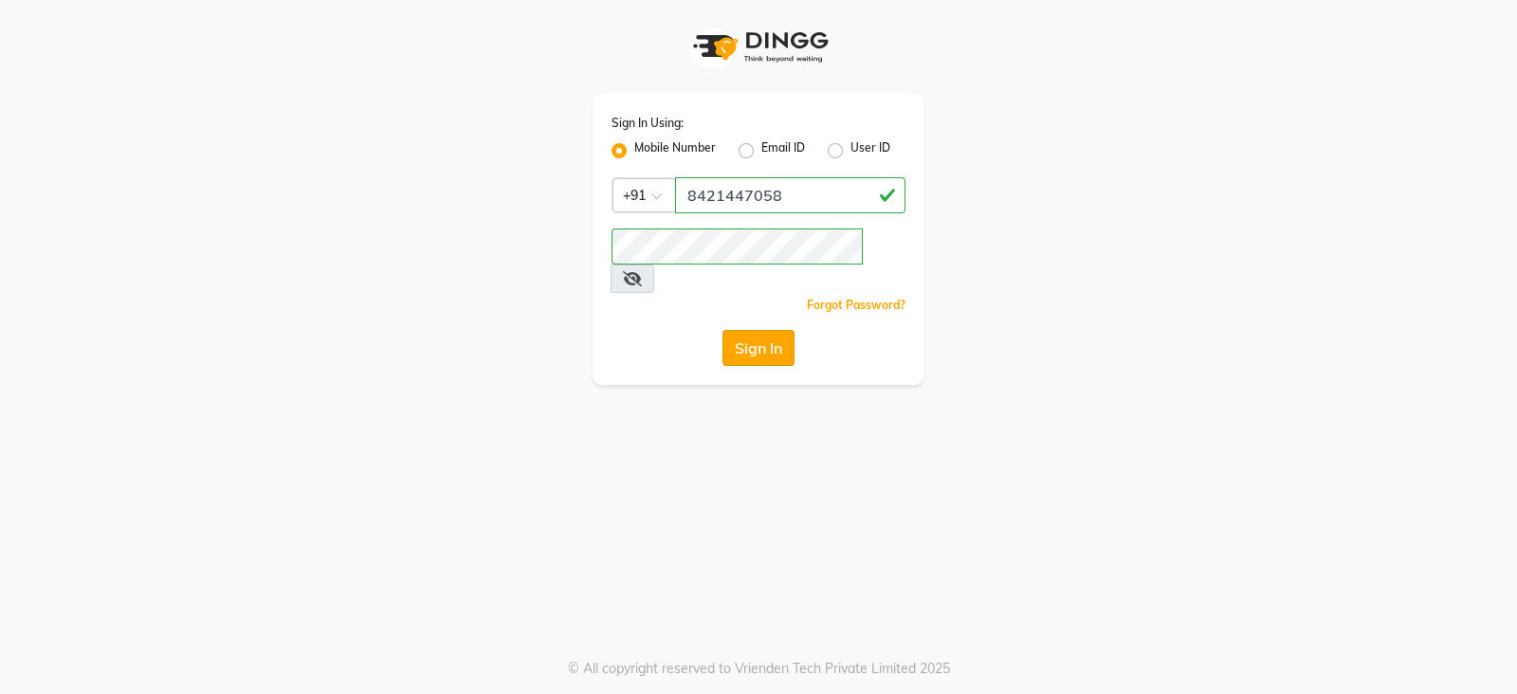
click at [758, 330] on button "Sign In" at bounding box center [759, 348] width 72 height 36
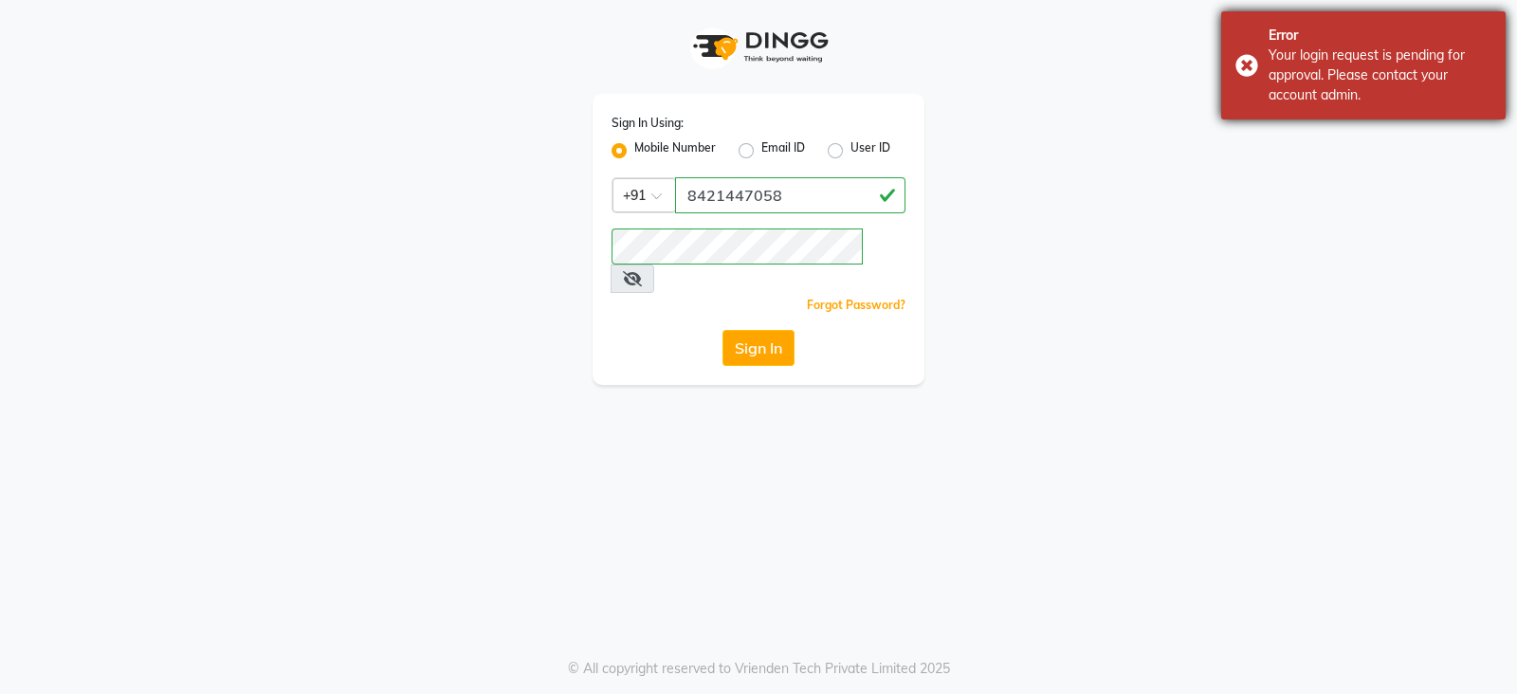
click at [1352, 62] on div "Your login request is pending for approval. Please contact your account admin." at bounding box center [1380, 76] width 223 height 60
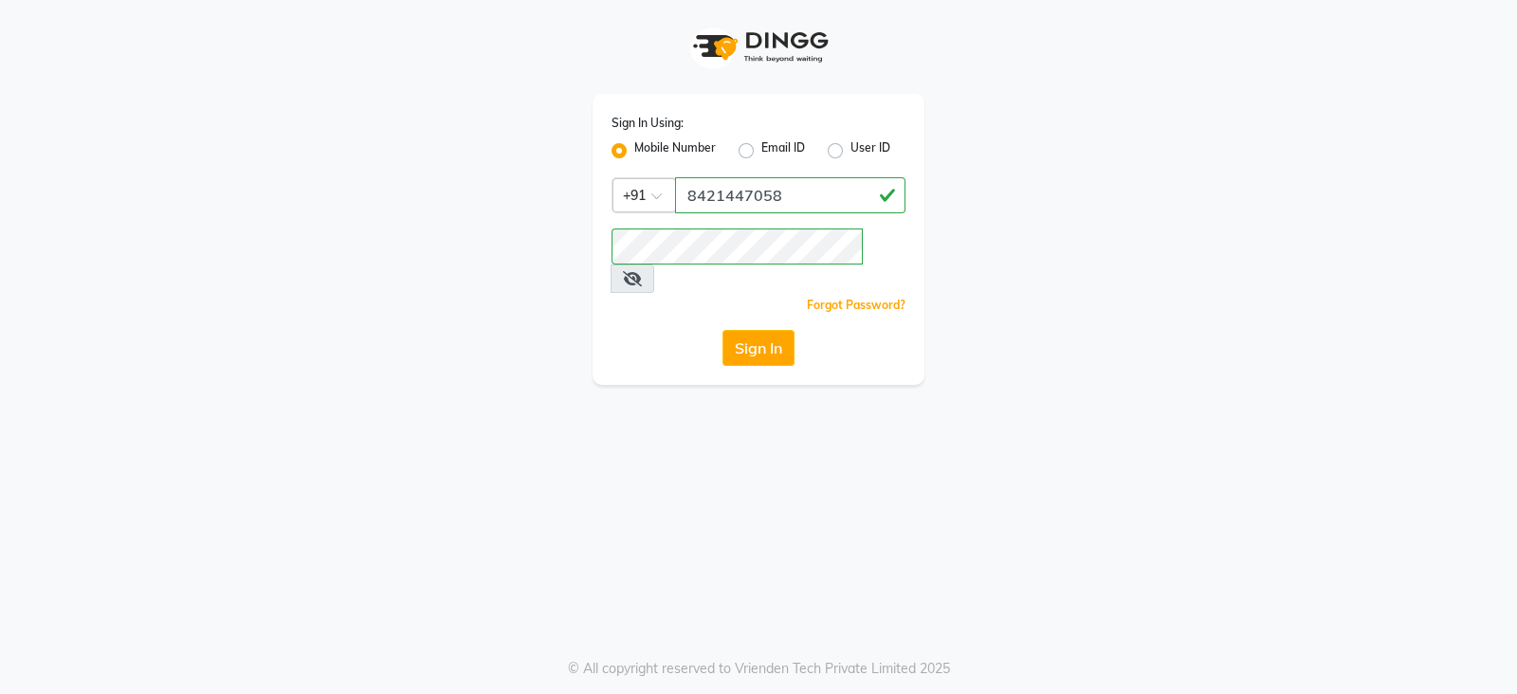
click at [634, 145] on label "Mobile Number" at bounding box center [675, 150] width 82 height 23
click at [634, 145] on input "Mobile Number" at bounding box center [640, 145] width 12 height 12
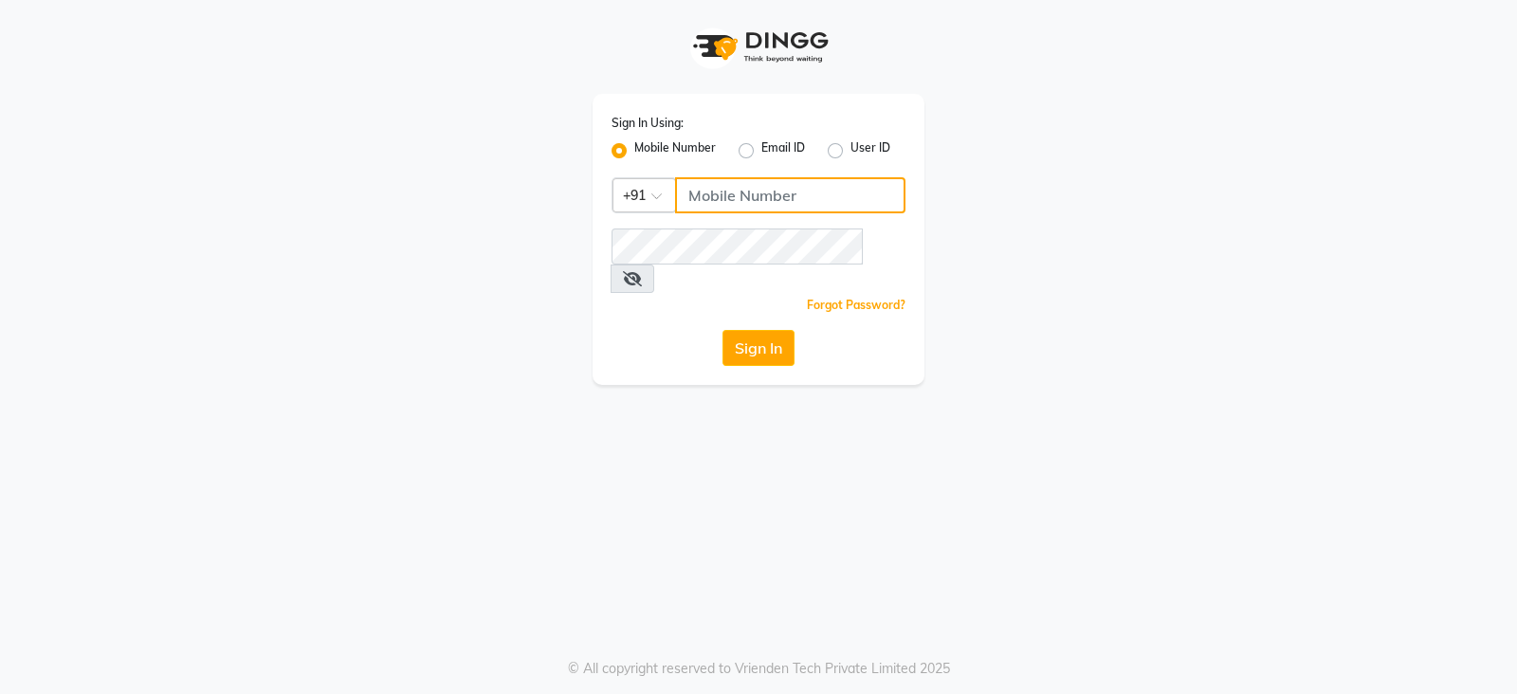
click at [699, 192] on input "Username" at bounding box center [790, 195] width 230 height 36
type input "8421447058"
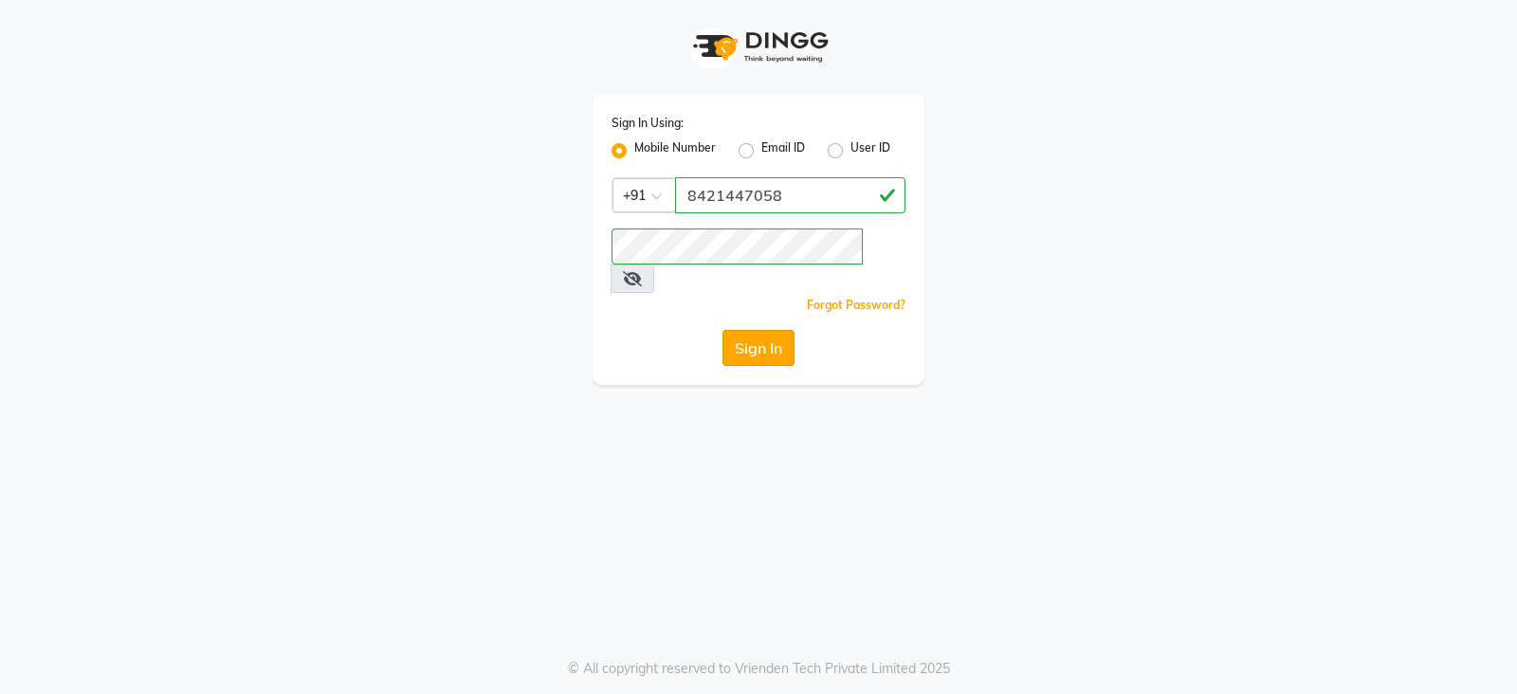
click at [750, 330] on button "Sign In" at bounding box center [759, 348] width 72 height 36
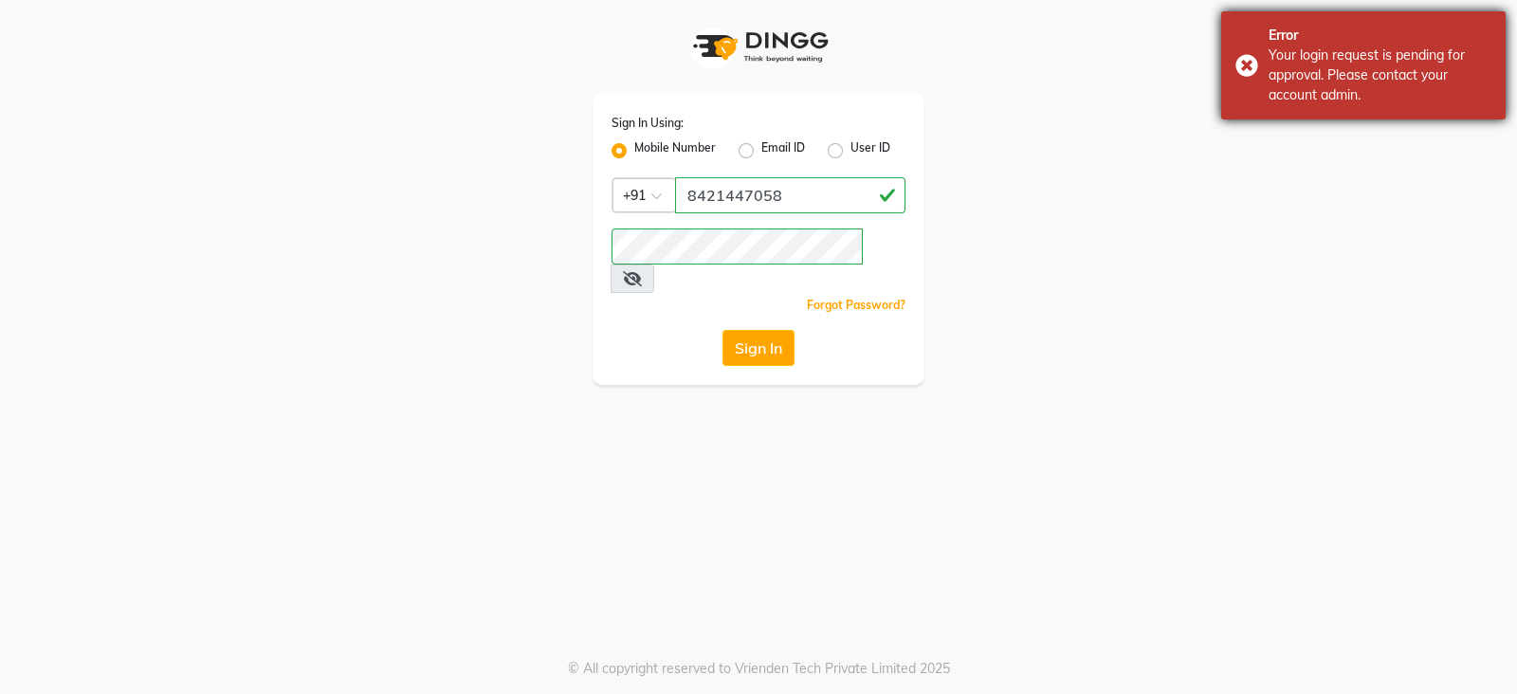
click at [1241, 61] on div "Error Your login request is pending for approval. Please contact your account a…" at bounding box center [1363, 65] width 284 height 108
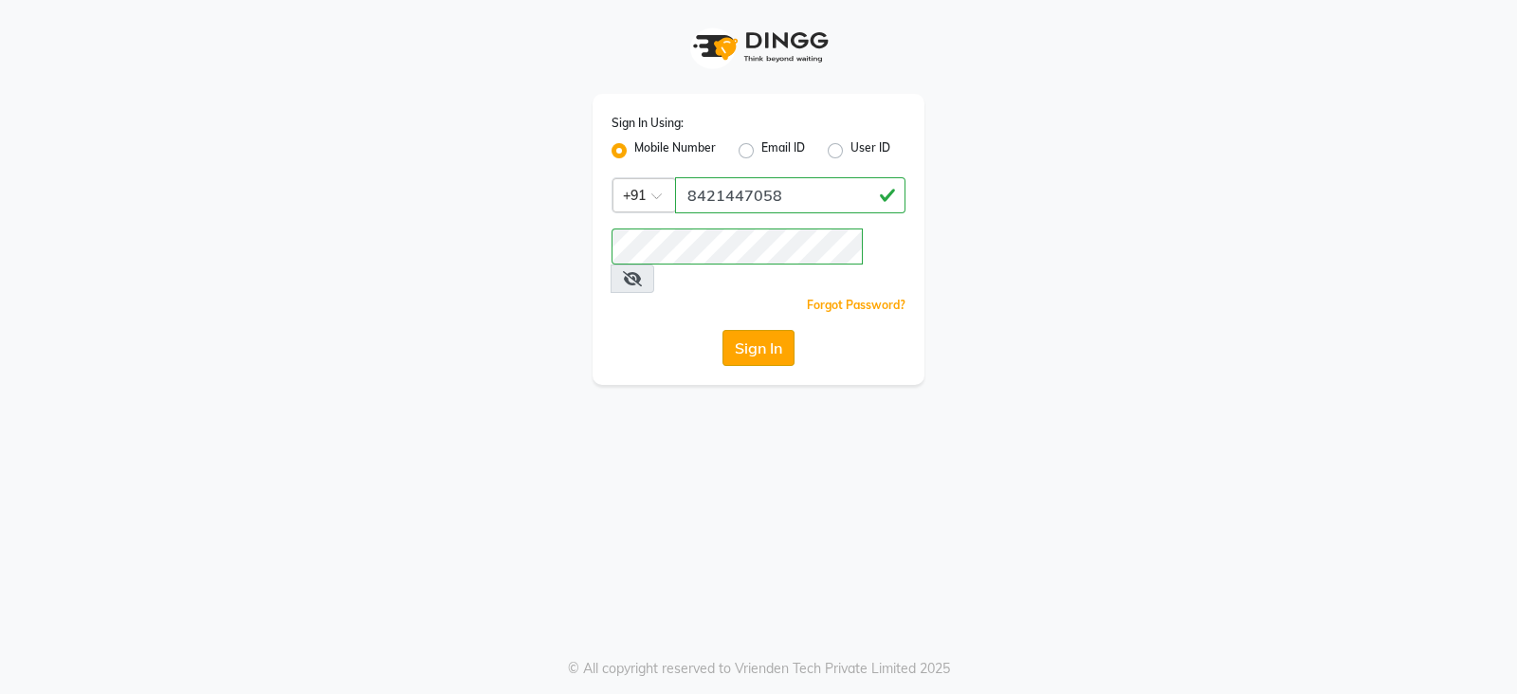
click at [748, 332] on button "Sign In" at bounding box center [759, 348] width 72 height 36
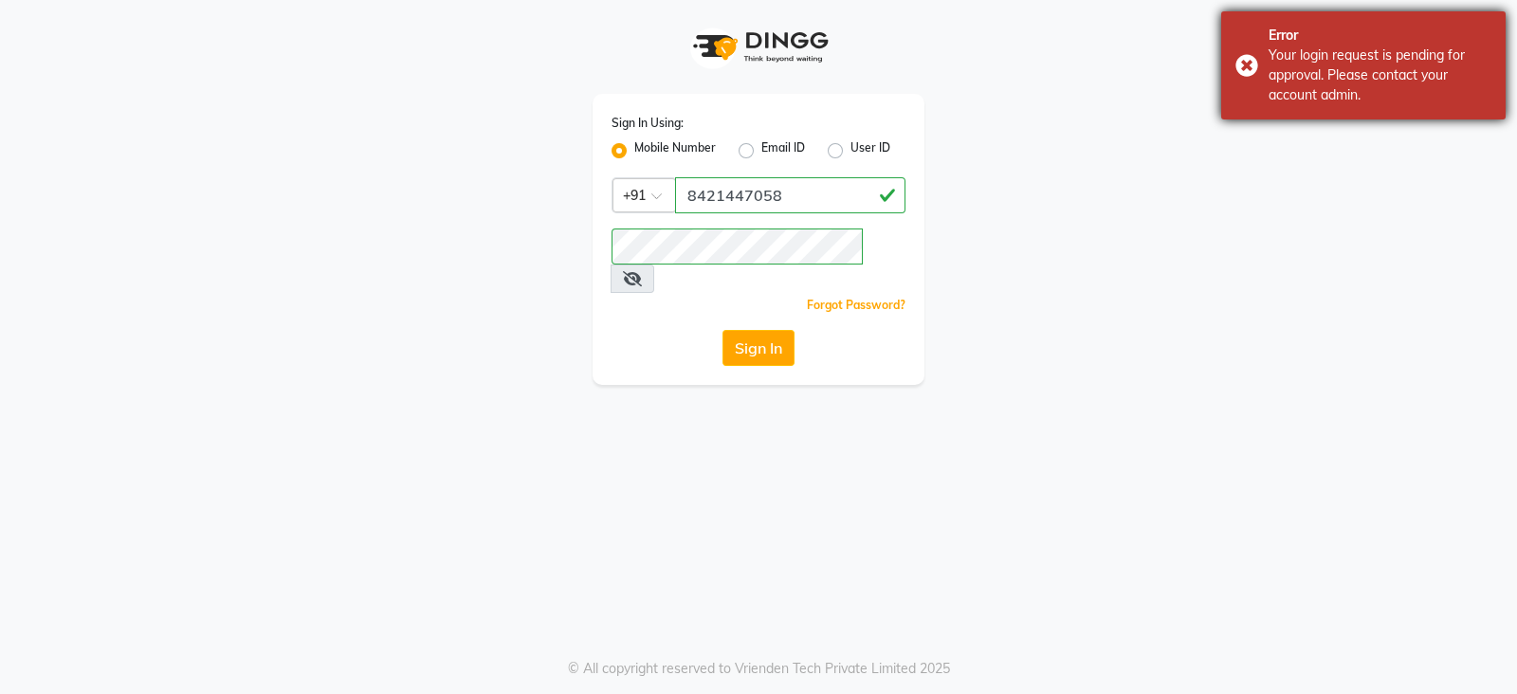
click at [1303, 30] on div "Error" at bounding box center [1380, 36] width 223 height 20
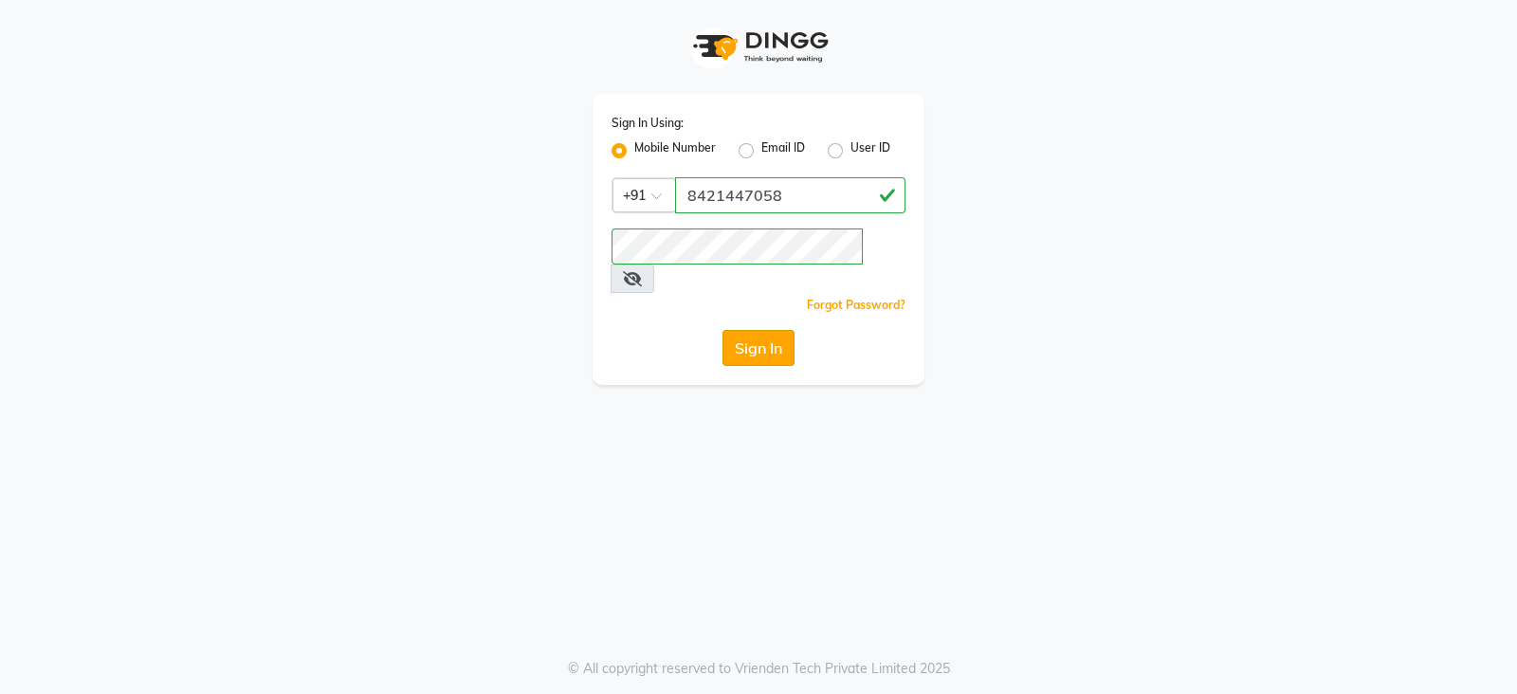
click at [768, 332] on button "Sign In" at bounding box center [759, 348] width 72 height 36
click at [764, 330] on button "Sign In" at bounding box center [759, 348] width 72 height 36
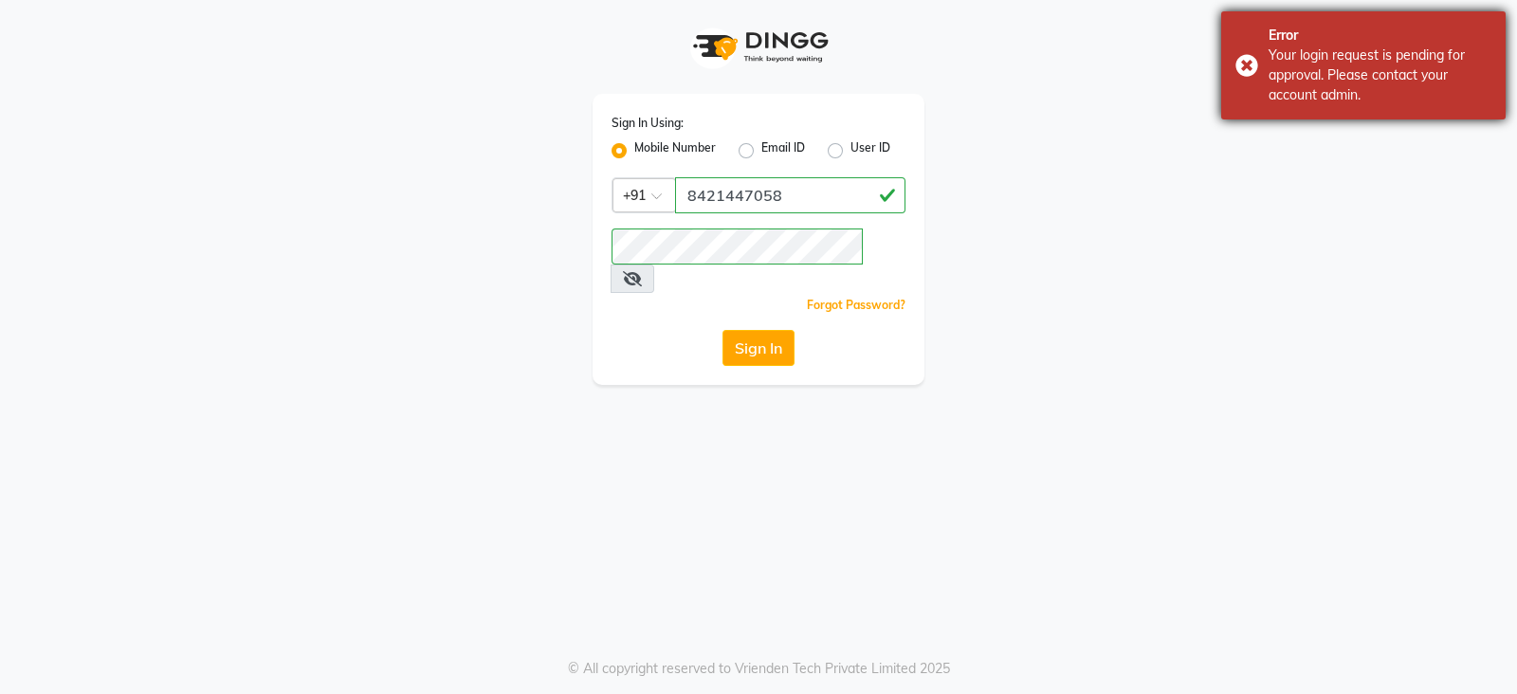
click at [1360, 23] on div "Error Your login request is pending for approval. Please contact your account a…" at bounding box center [1363, 65] width 284 height 108
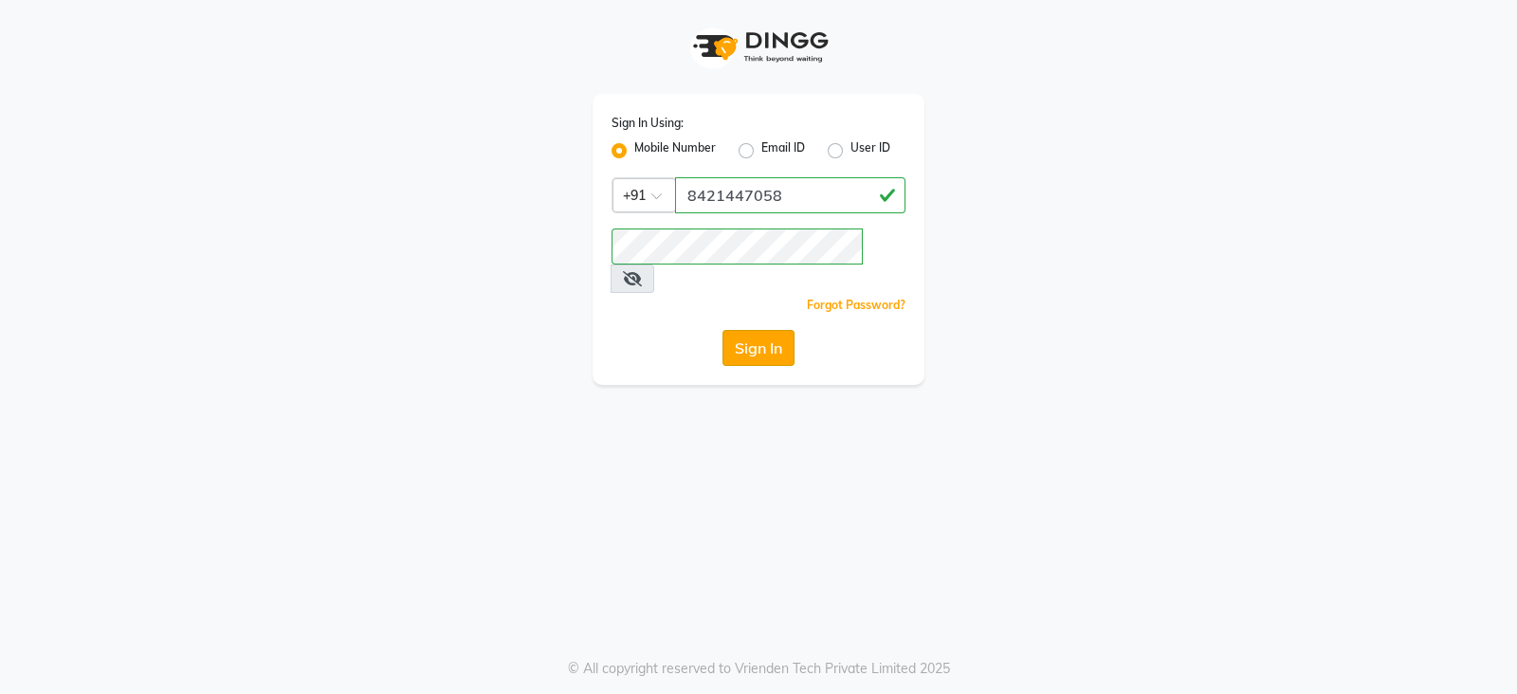
click at [733, 330] on button "Sign In" at bounding box center [759, 348] width 72 height 36
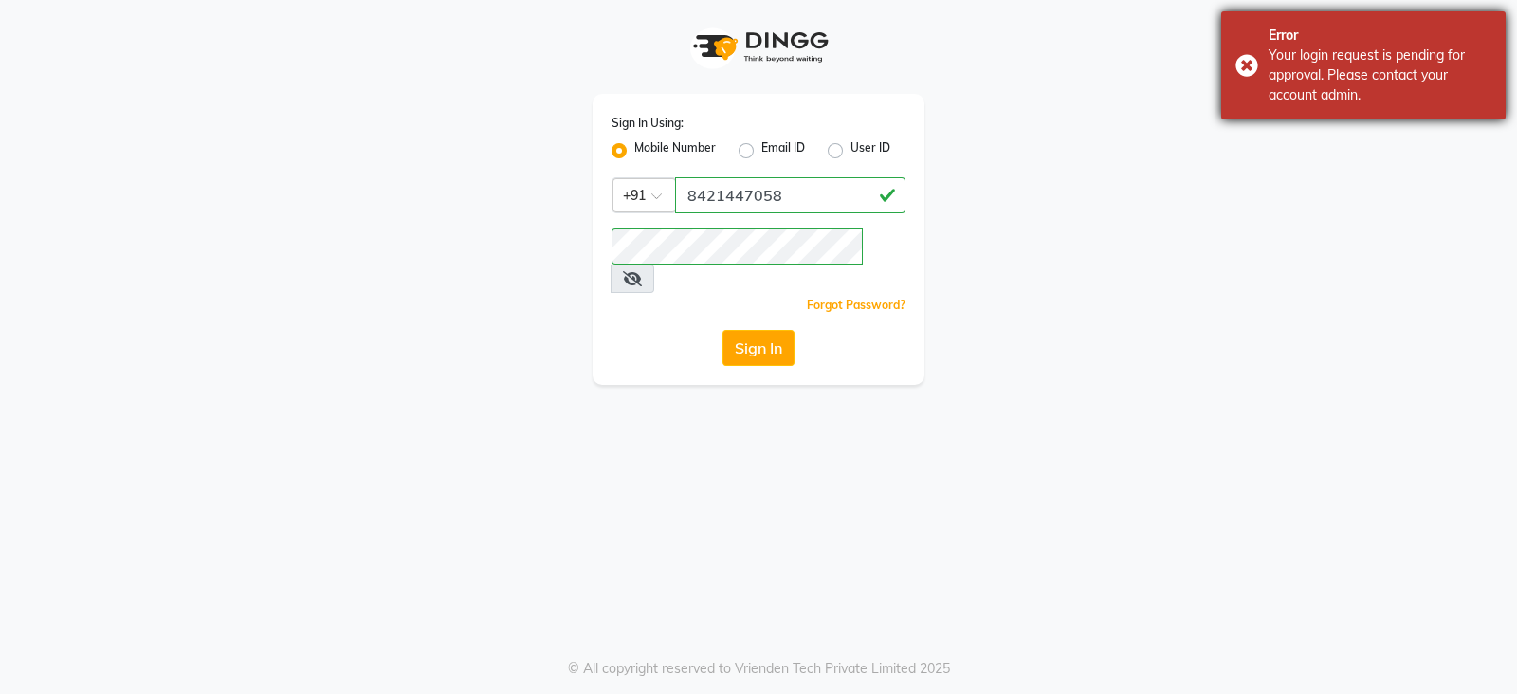
click at [1311, 55] on div "Your login request is pending for approval. Please contact your account admin." at bounding box center [1380, 76] width 223 height 60
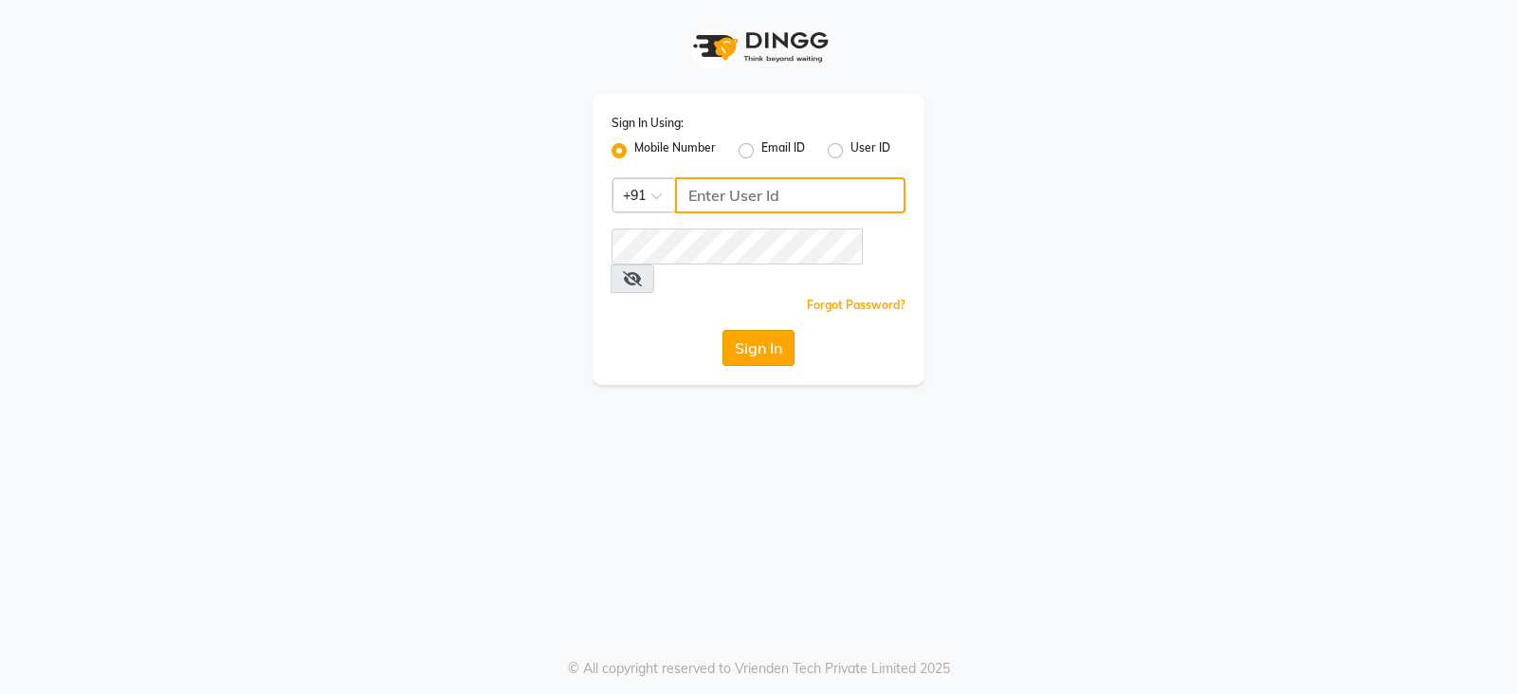
type input "8421447058"
click at [729, 330] on button "Sign In" at bounding box center [759, 348] width 72 height 36
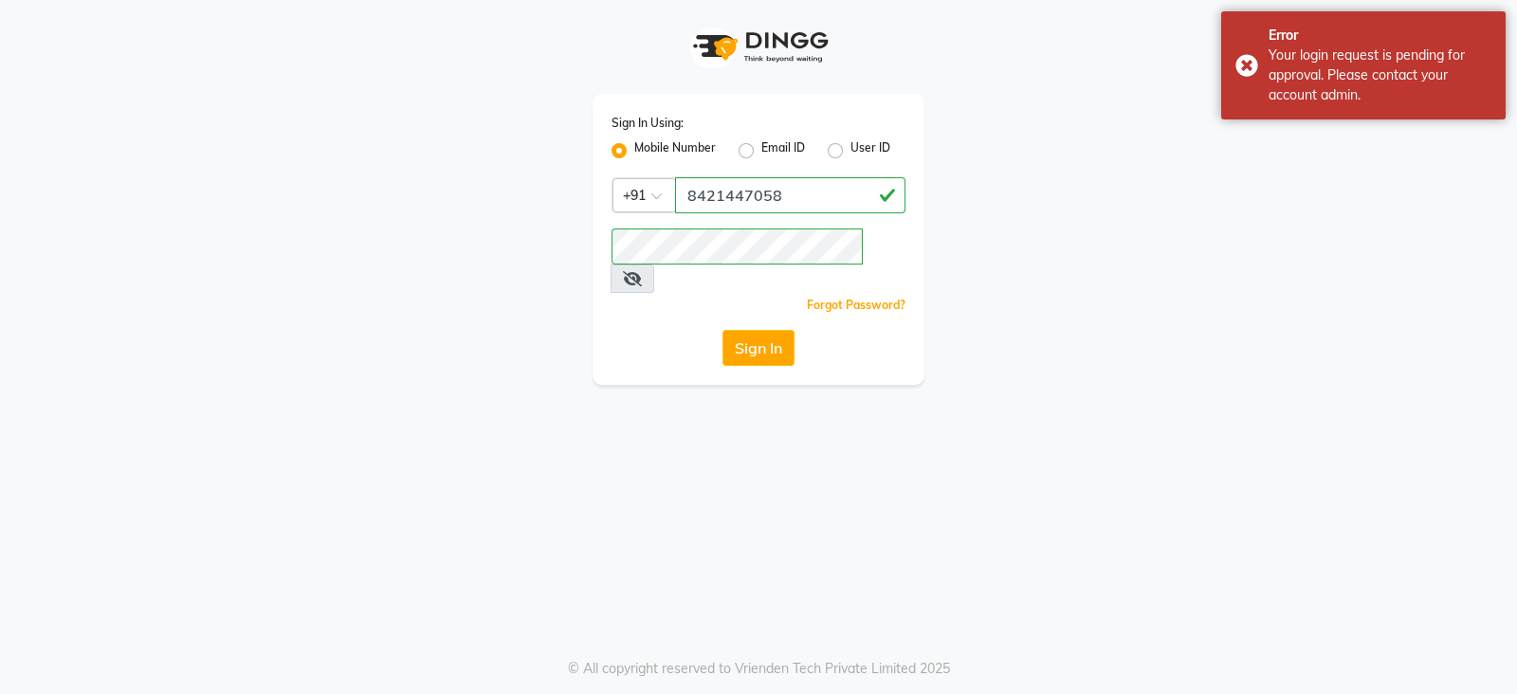
click at [851, 158] on label "User ID" at bounding box center [871, 150] width 40 height 23
click at [851, 152] on input "User ID" at bounding box center [857, 145] width 12 height 12
radio input "true"
radio input "false"
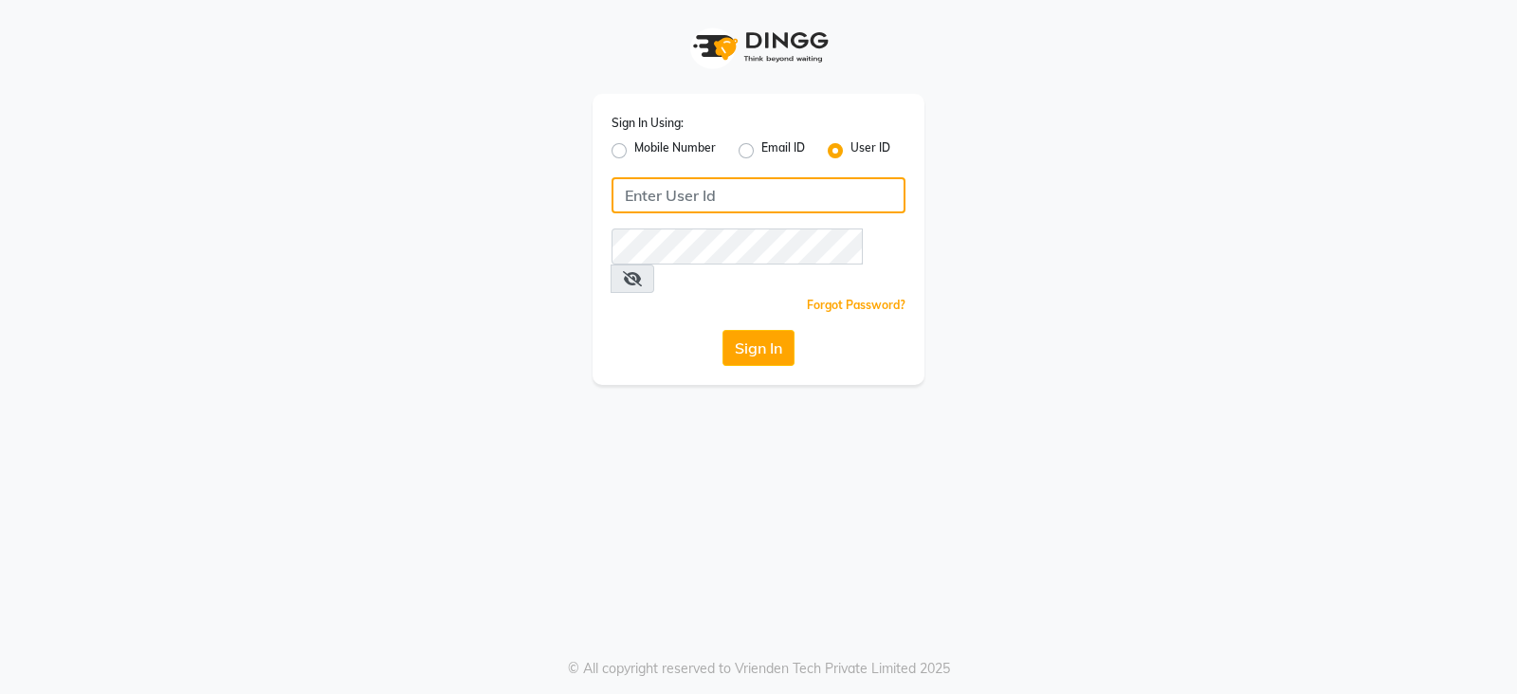
click at [858, 201] on input "Username" at bounding box center [759, 195] width 294 height 36
click at [649, 147] on label "Mobile Number" at bounding box center [675, 150] width 82 height 23
click at [647, 147] on input "Mobile Number" at bounding box center [640, 145] width 12 height 12
radio input "true"
radio input "false"
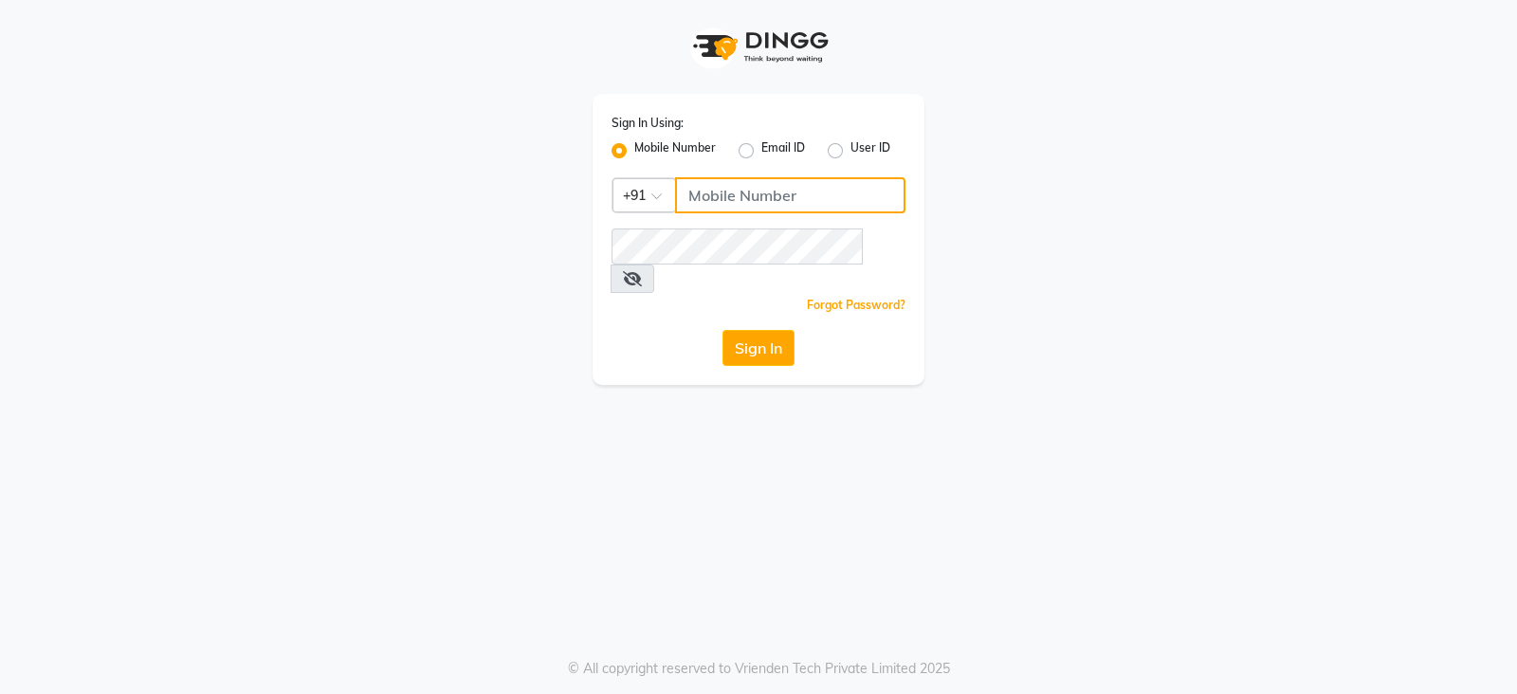
click at [740, 201] on input "Username" at bounding box center [790, 195] width 230 height 36
type input "8421447058"
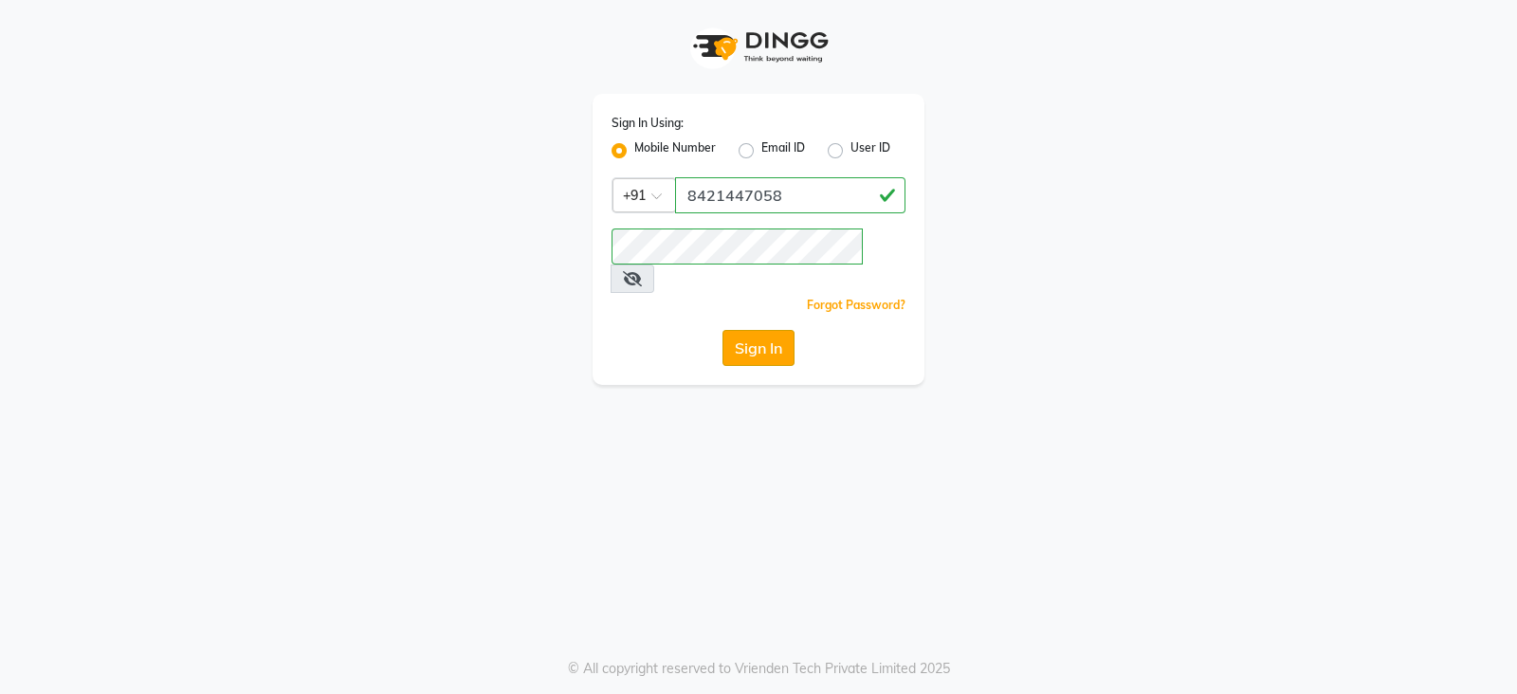
click at [766, 330] on button "Sign In" at bounding box center [759, 348] width 72 height 36
click at [752, 330] on button "Sign In" at bounding box center [759, 348] width 72 height 36
click at [746, 330] on button "Sign In" at bounding box center [759, 348] width 72 height 36
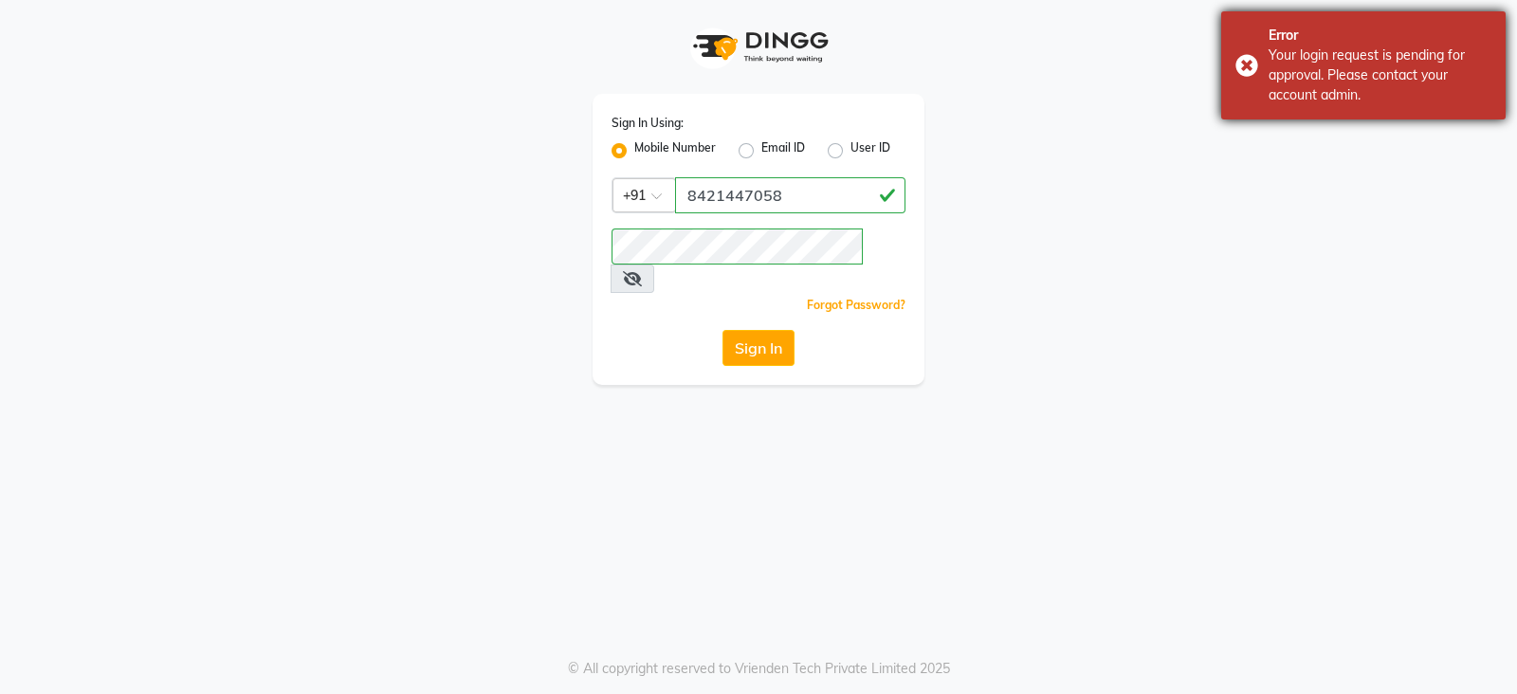
click at [1433, 109] on div "Error Your login request is pending for approval. Please contact your account a…" at bounding box center [1363, 65] width 284 height 108
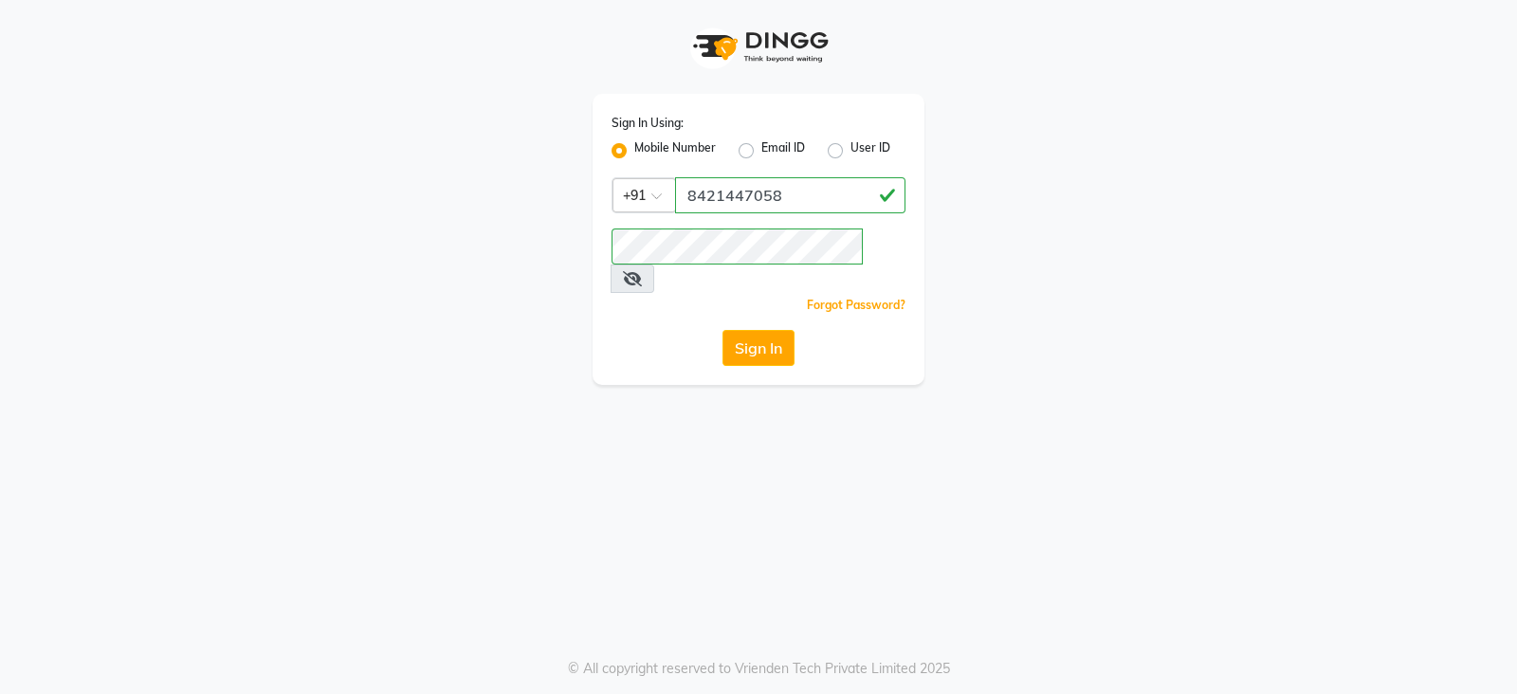
click at [827, 154] on div "Mobile Number Email ID User ID" at bounding box center [759, 150] width 294 height 23
click at [863, 149] on label "User ID" at bounding box center [871, 150] width 40 height 23
click at [863, 149] on input "User ID" at bounding box center [857, 145] width 12 height 12
radio input "true"
radio input "false"
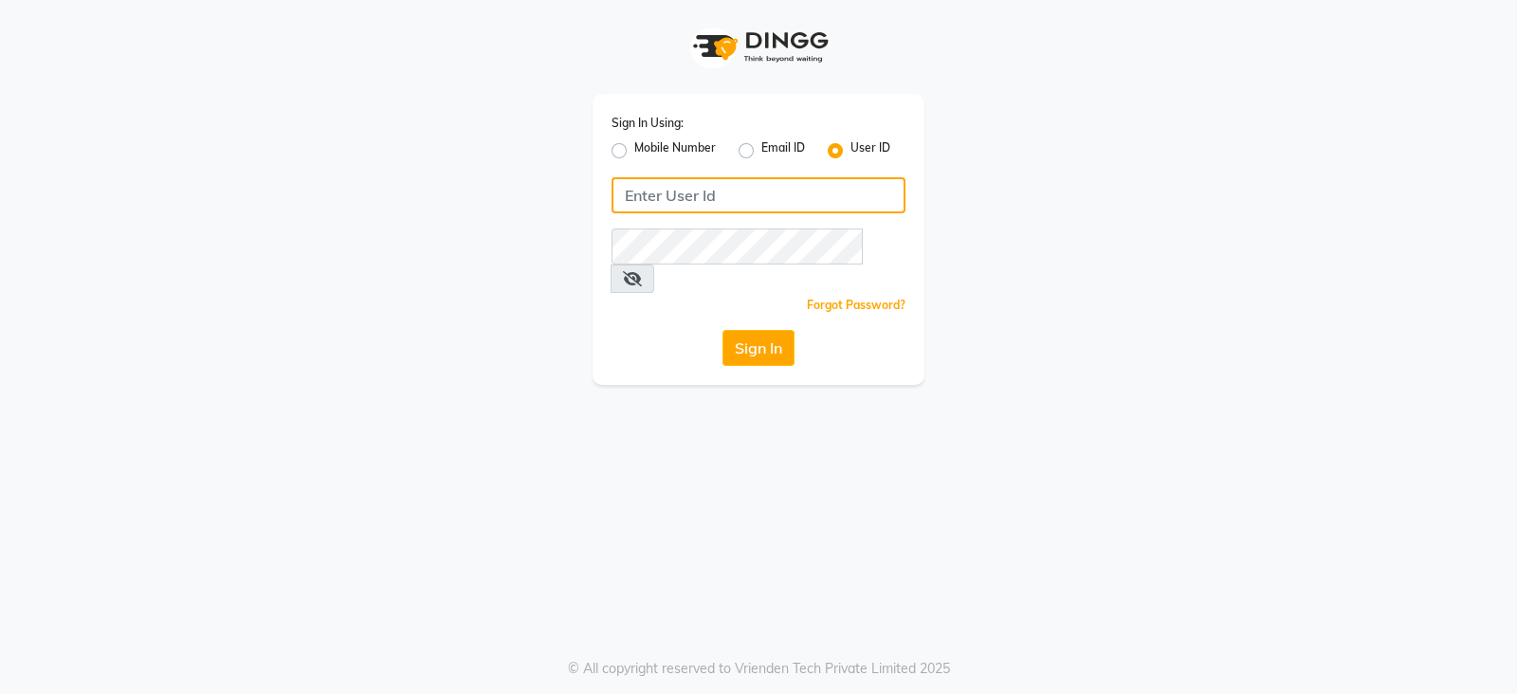
drag, startPoint x: 786, startPoint y: 201, endPoint x: 797, endPoint y: 201, distance: 10.4
click at [786, 201] on input "Username" at bounding box center [759, 195] width 294 height 36
type input "8421447058"
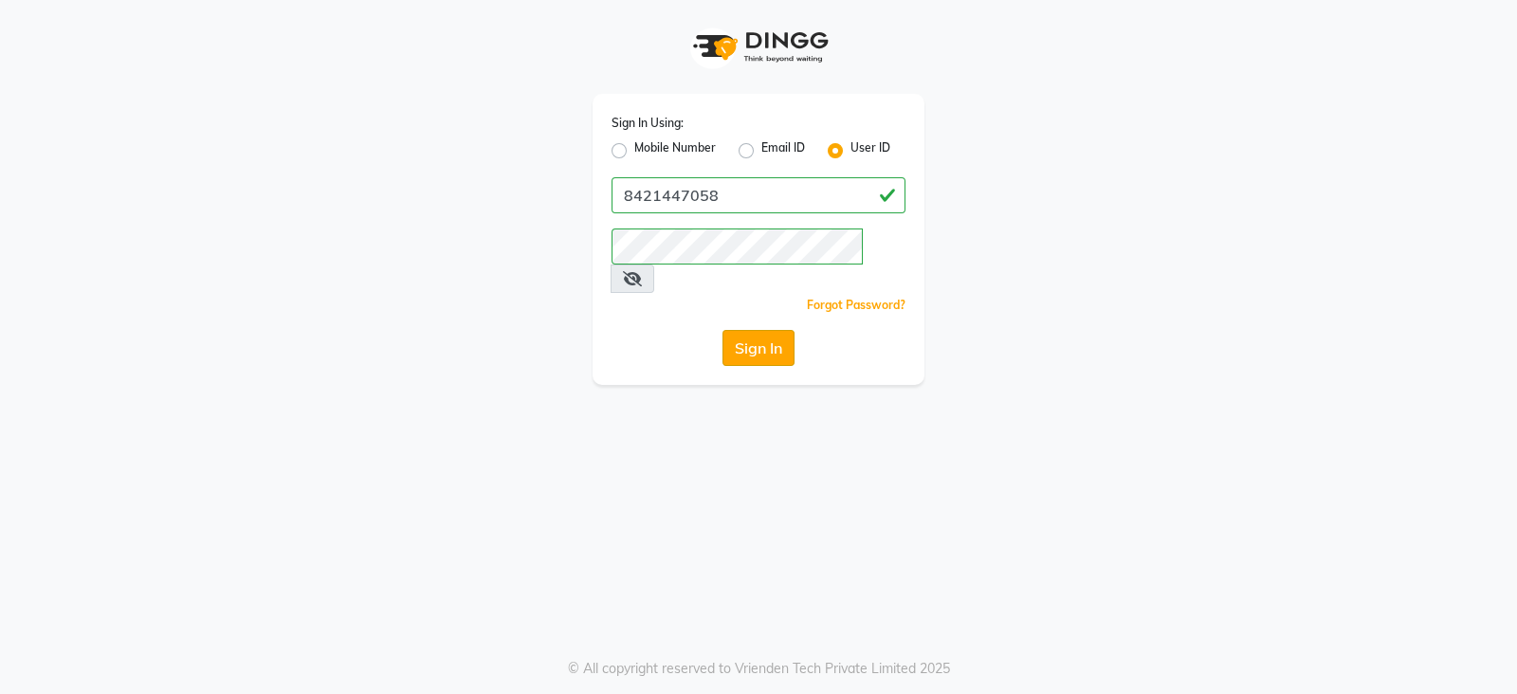
click at [742, 330] on button "Sign In" at bounding box center [759, 348] width 72 height 36
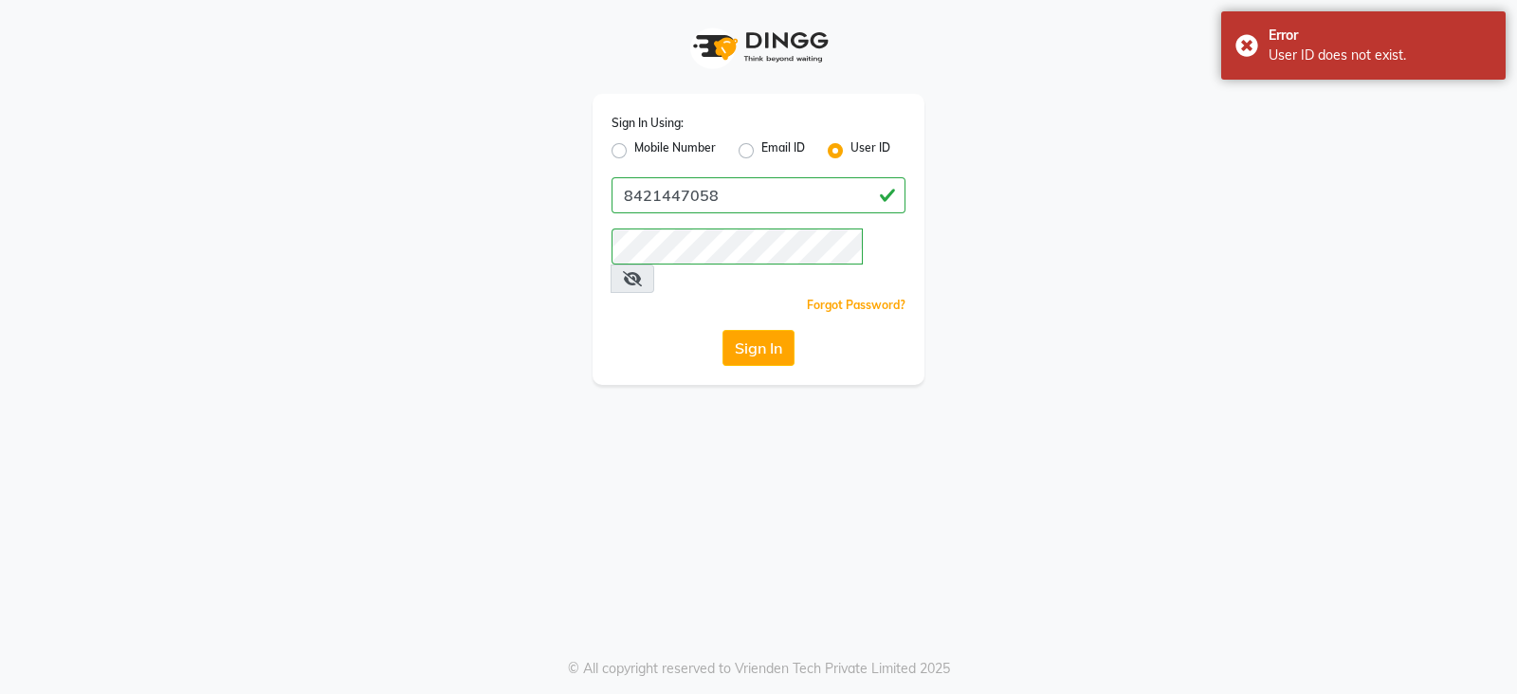
click at [687, 145] on label "Mobile Number" at bounding box center [675, 150] width 82 height 23
click at [647, 145] on input "Mobile Number" at bounding box center [640, 145] width 12 height 12
radio input "true"
radio input "false"
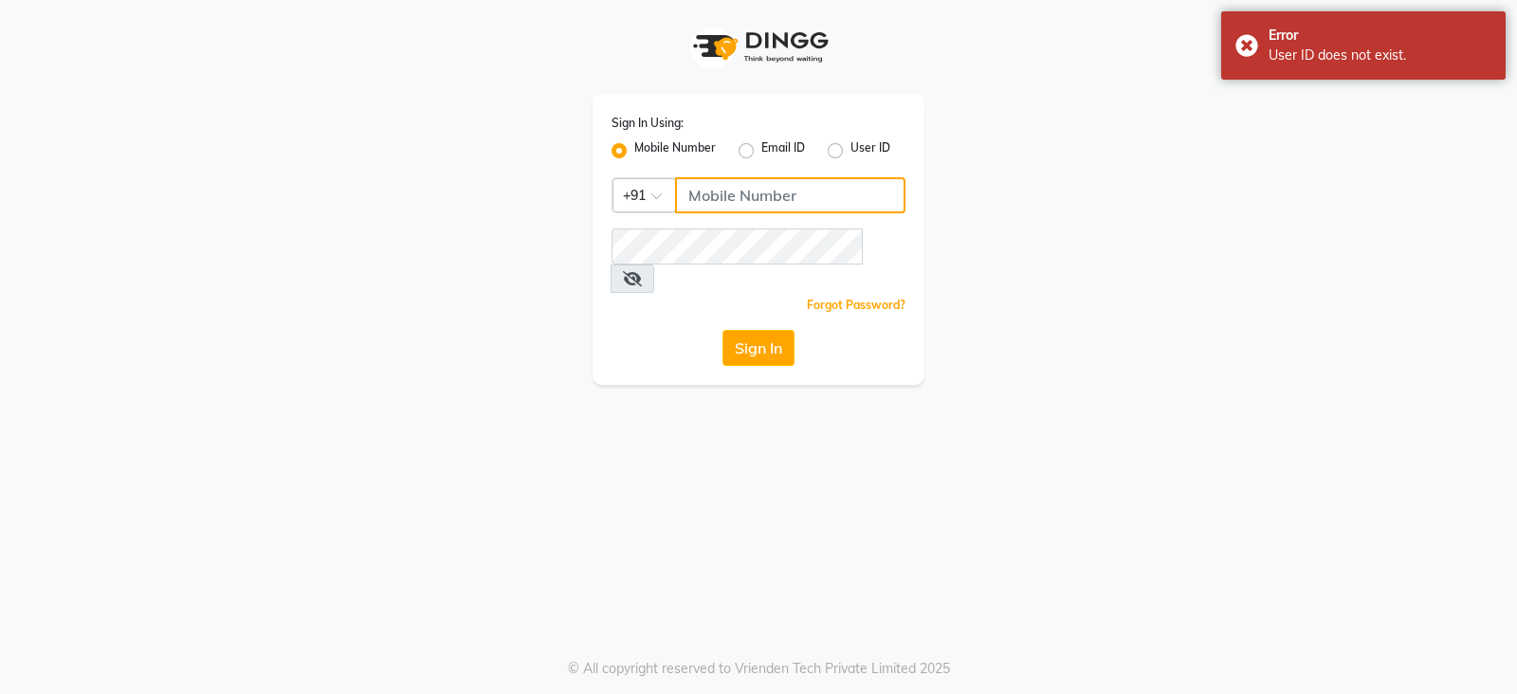
click at [784, 204] on input "Username" at bounding box center [790, 195] width 230 height 36
type input "8421447058"
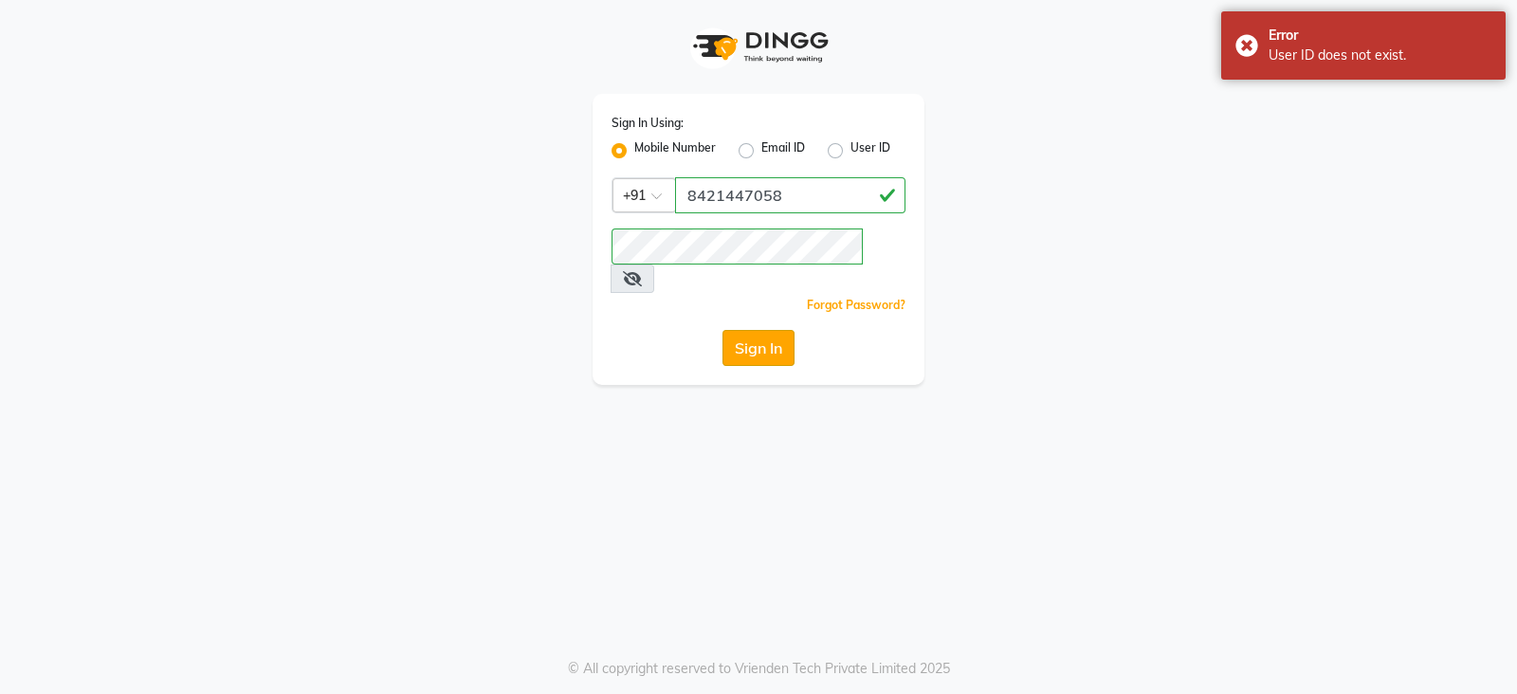
click at [754, 330] on button "Sign In" at bounding box center [759, 348] width 72 height 36
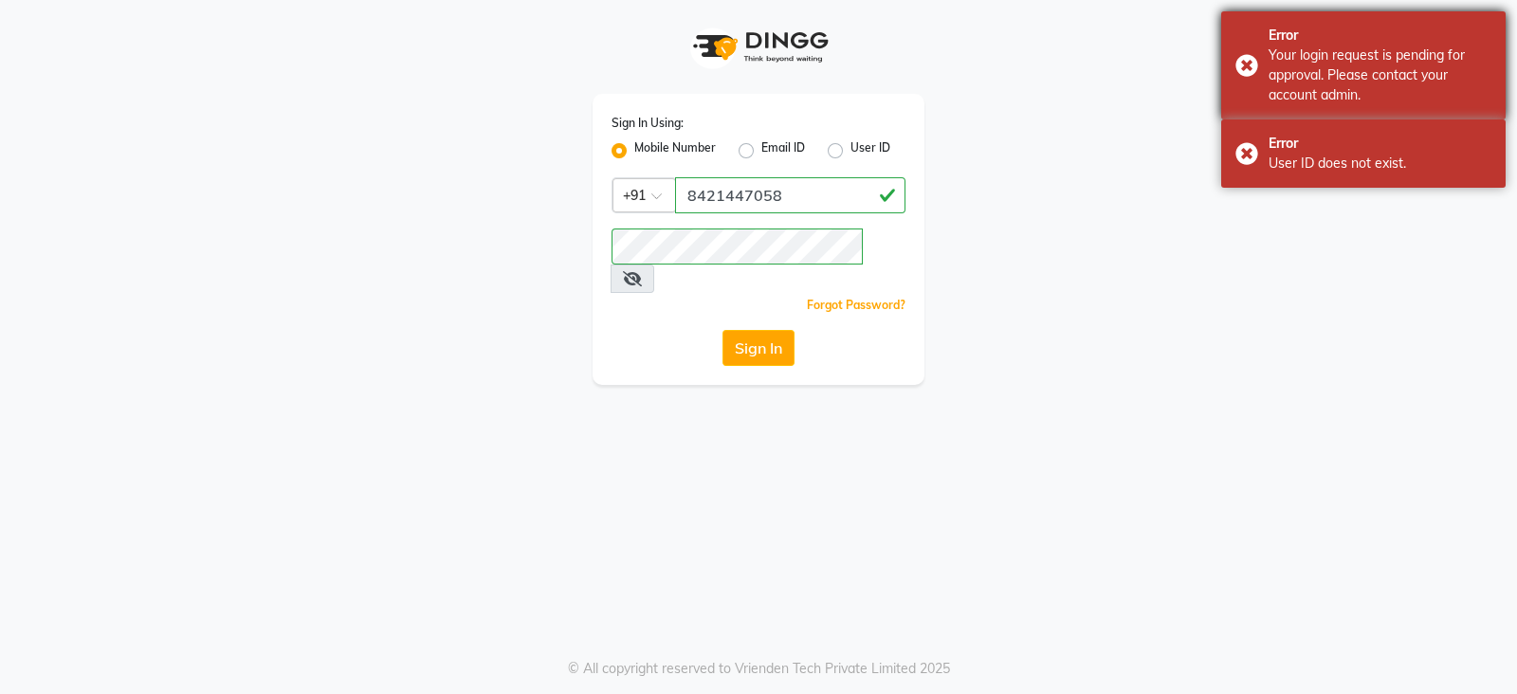
click at [1378, 77] on div "Your login request is pending for approval. Please contact your account admin." at bounding box center [1380, 76] width 223 height 60
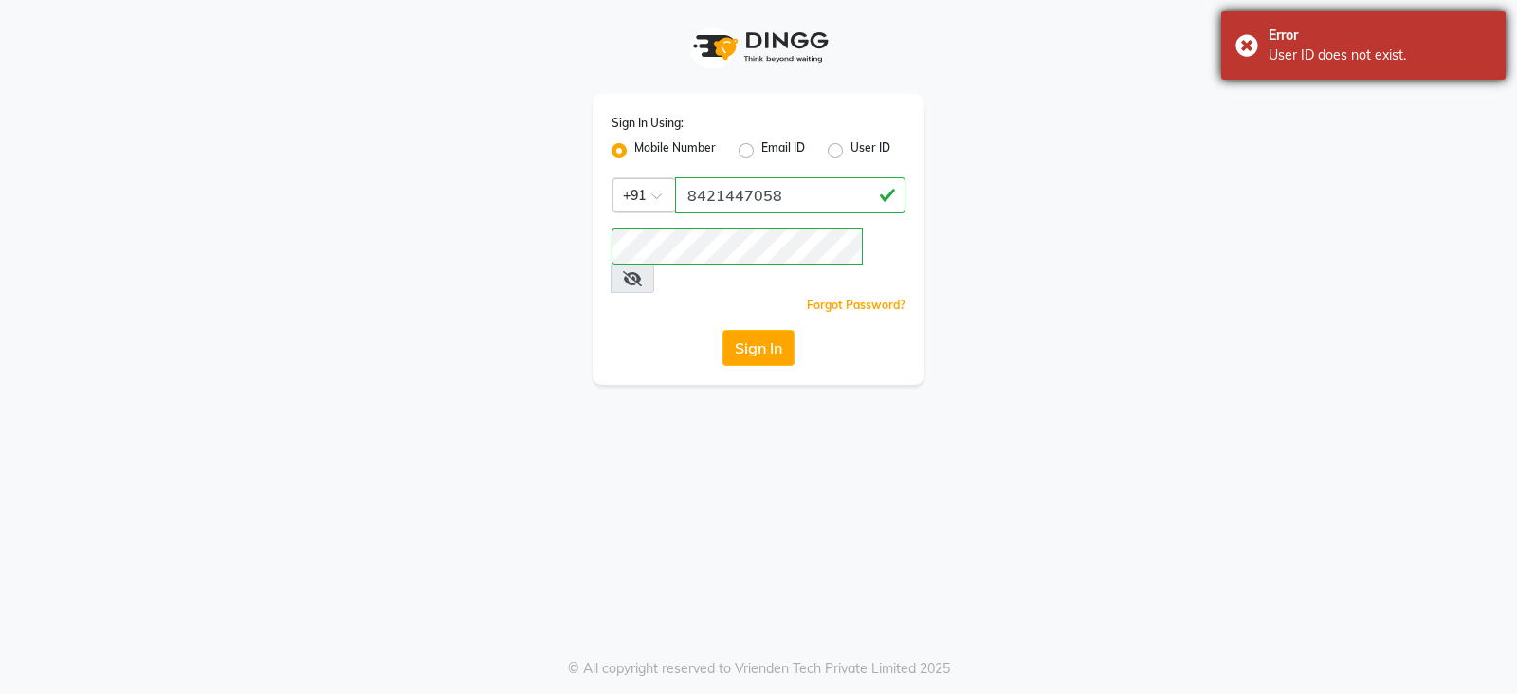
click at [1360, 129] on body "Sign In Using: Mobile Number Email ID User ID Country Code × +91 8421447058 Rem…" at bounding box center [758, 347] width 1517 height 694
click at [1328, 35] on div "Error" at bounding box center [1380, 36] width 223 height 20
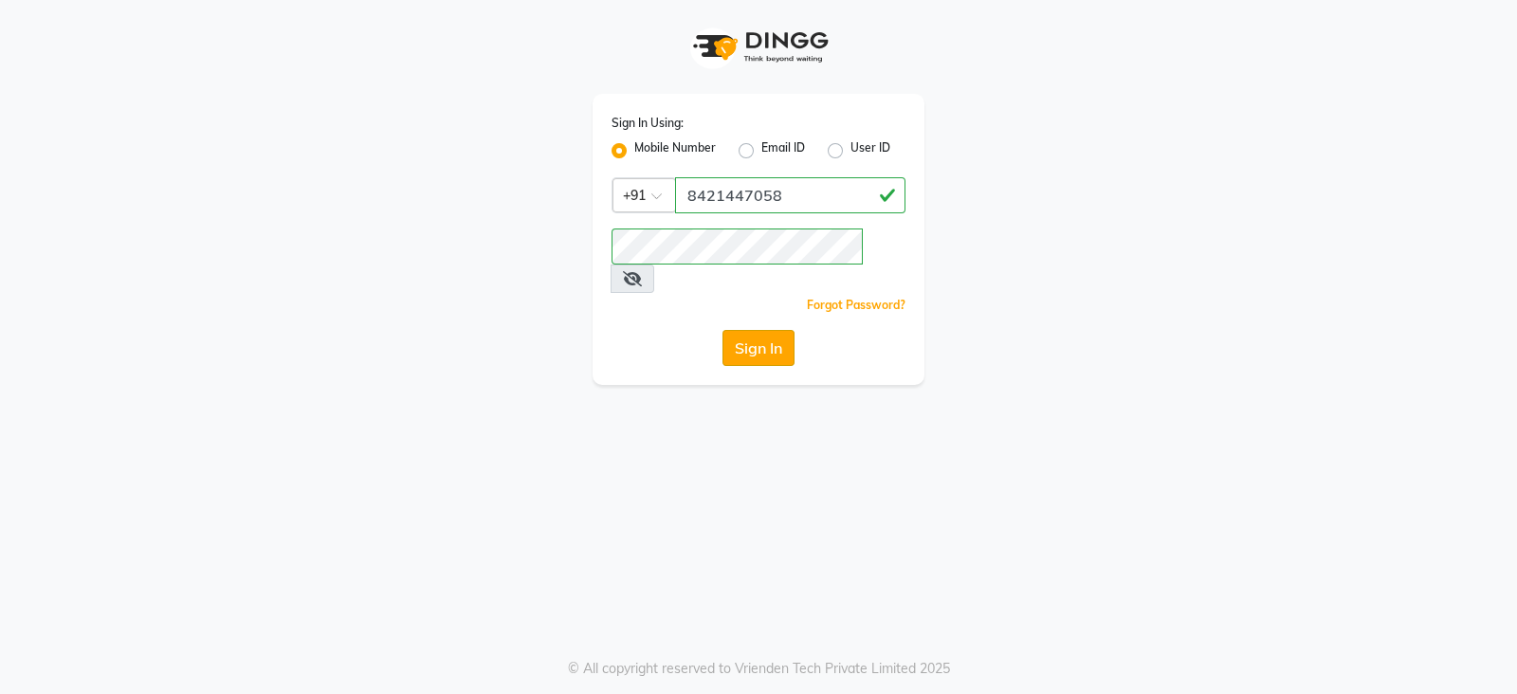
click at [763, 330] on button "Sign In" at bounding box center [759, 348] width 72 height 36
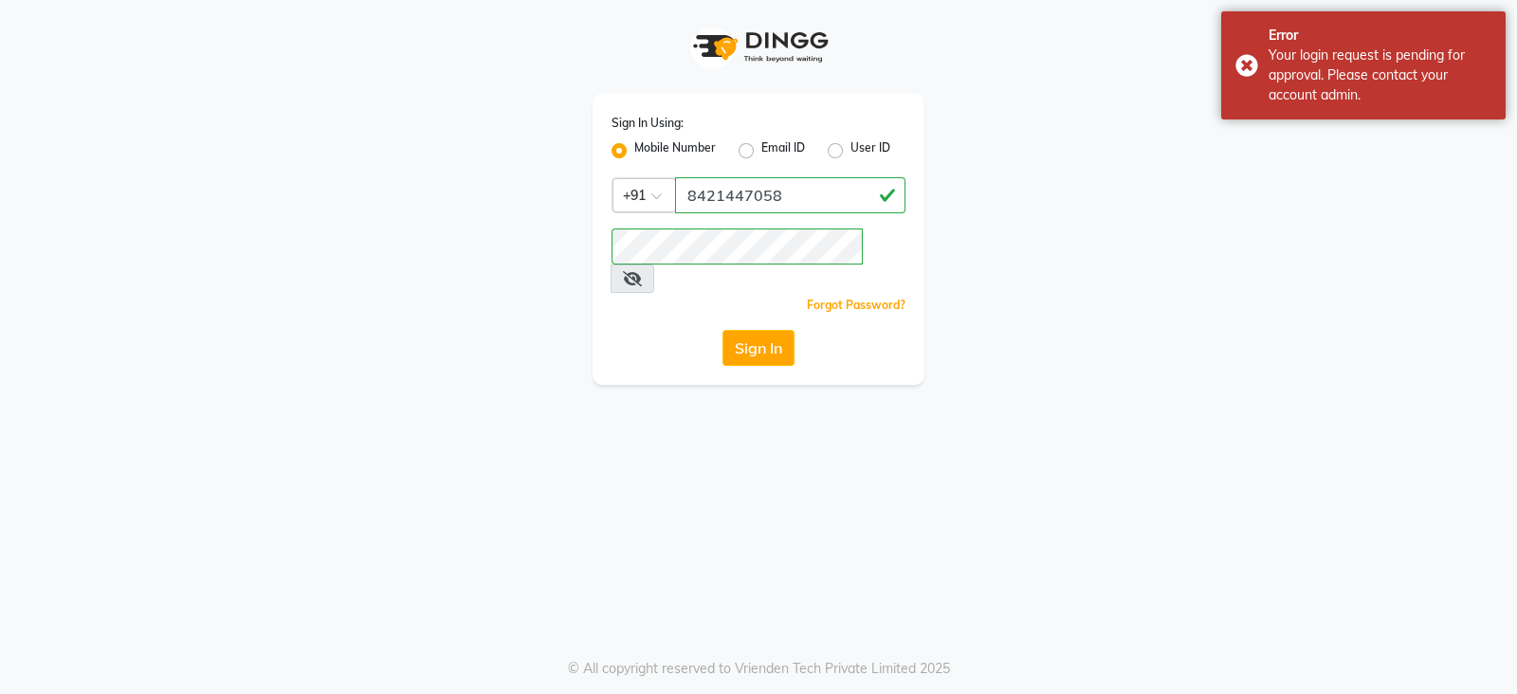
click at [642, 271] on icon at bounding box center [632, 278] width 19 height 15
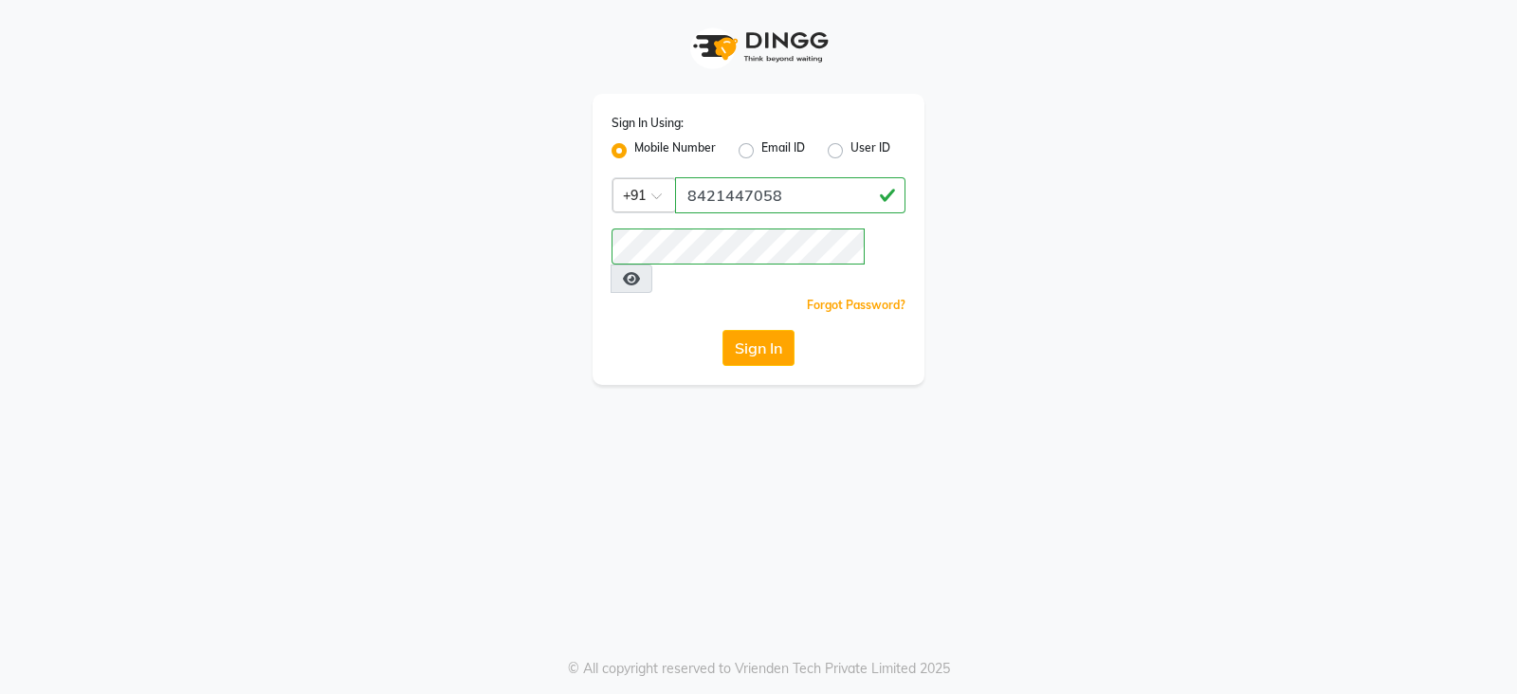
drag, startPoint x: 479, startPoint y: 466, endPoint x: 510, endPoint y: 447, distance: 36.6
click at [479, 466] on div "Sign In Using: Mobile Number Email ID User ID Country Code × +91 8421447058 Rem…" at bounding box center [758, 347] width 1517 height 694
click at [746, 330] on button "Sign In" at bounding box center [759, 348] width 72 height 36
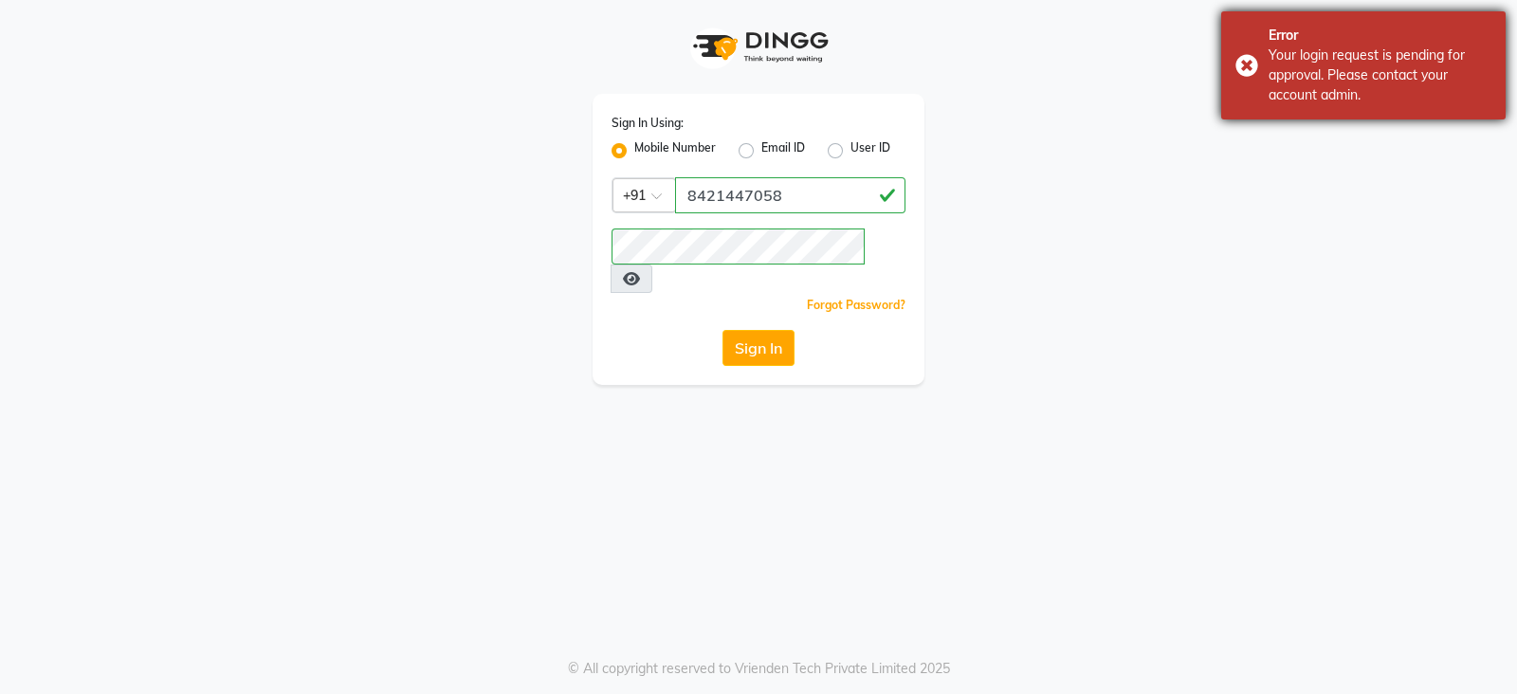
click at [1366, 67] on div "Your login request is pending for approval. Please contact your account admin." at bounding box center [1380, 76] width 223 height 60
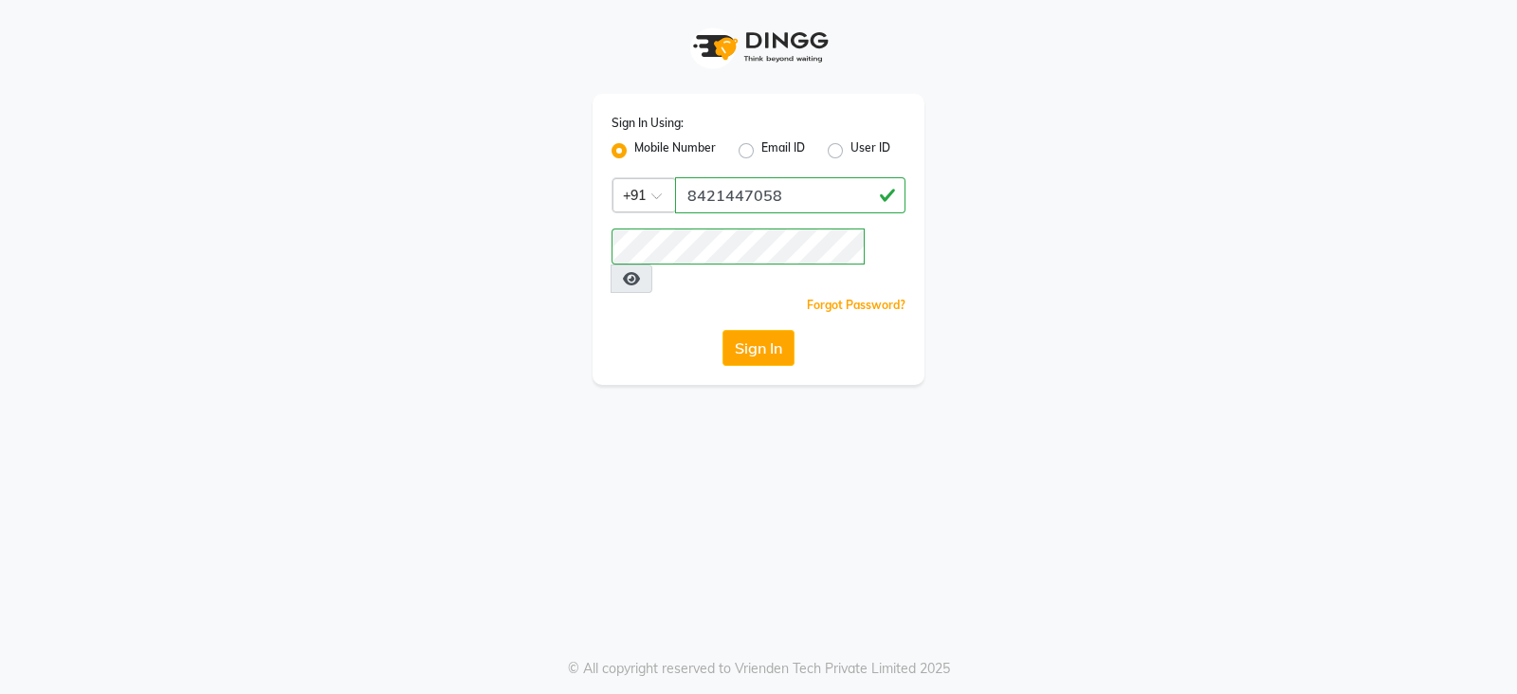
drag, startPoint x: 727, startPoint y: 306, endPoint x: 724, endPoint y: 320, distance: 13.6
click at [728, 330] on button "Sign In" at bounding box center [759, 348] width 72 height 36
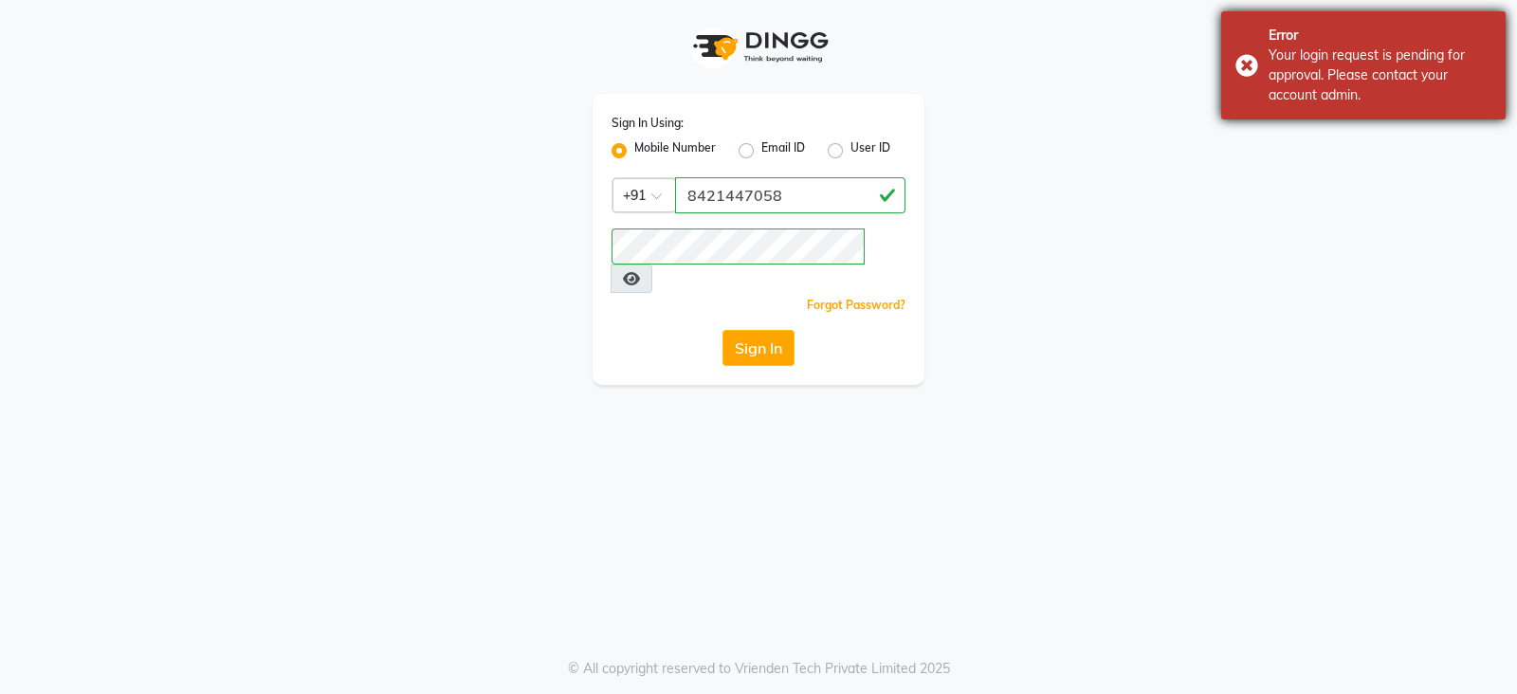
click at [1284, 56] on div "Your login request is pending for approval. Please contact your account admin." at bounding box center [1380, 76] width 223 height 60
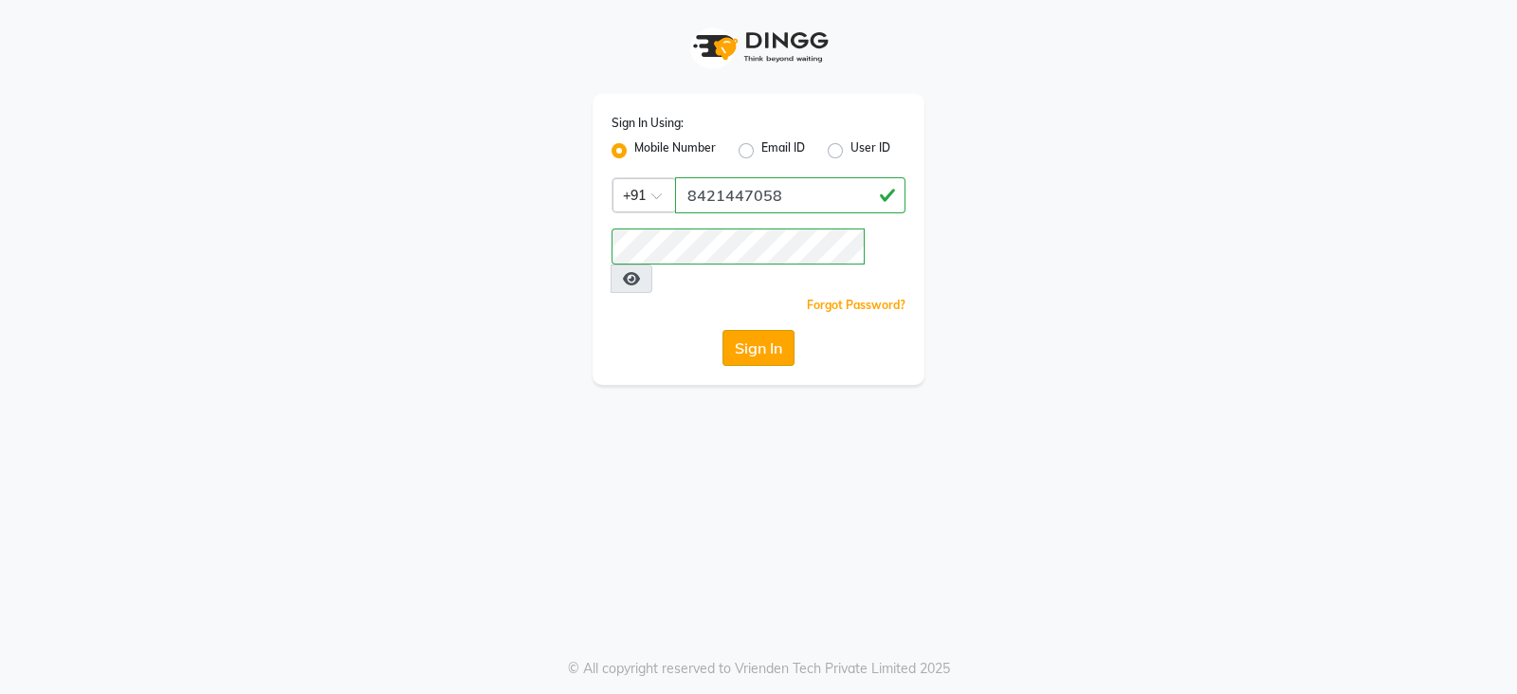
click at [742, 330] on button "Sign In" at bounding box center [759, 348] width 72 height 36
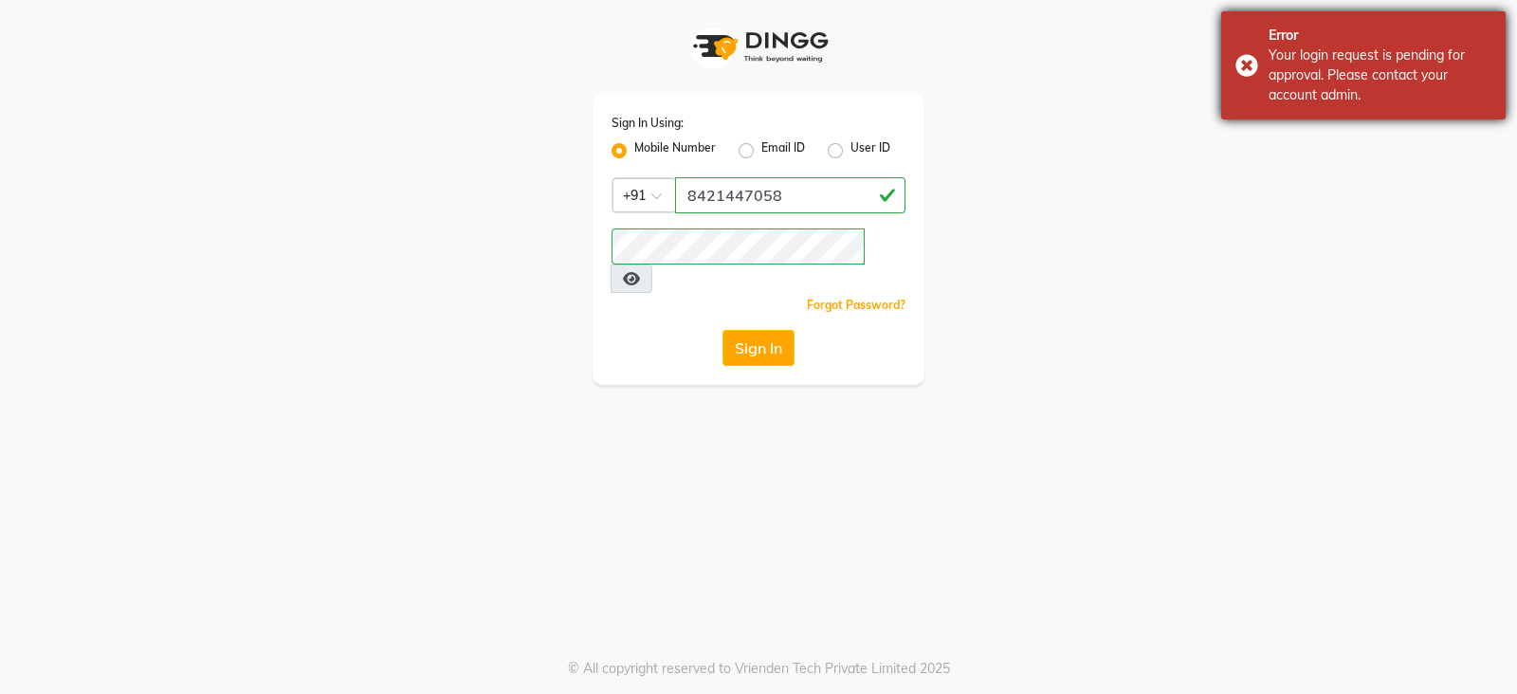
click at [1360, 46] on div "Your login request is pending for approval. Please contact your account admin." at bounding box center [1380, 76] width 223 height 60
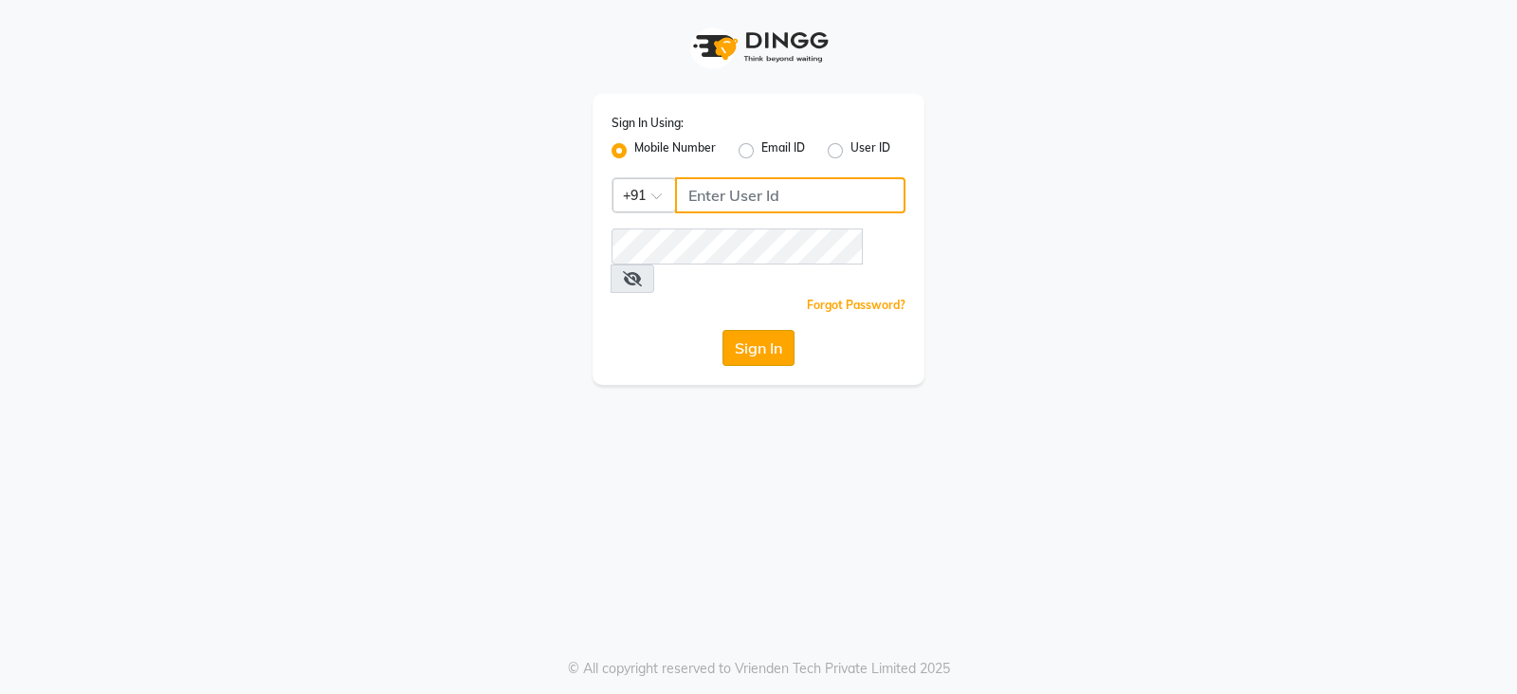
type input "8421447058"
click at [760, 336] on button "Sign In" at bounding box center [759, 348] width 72 height 36
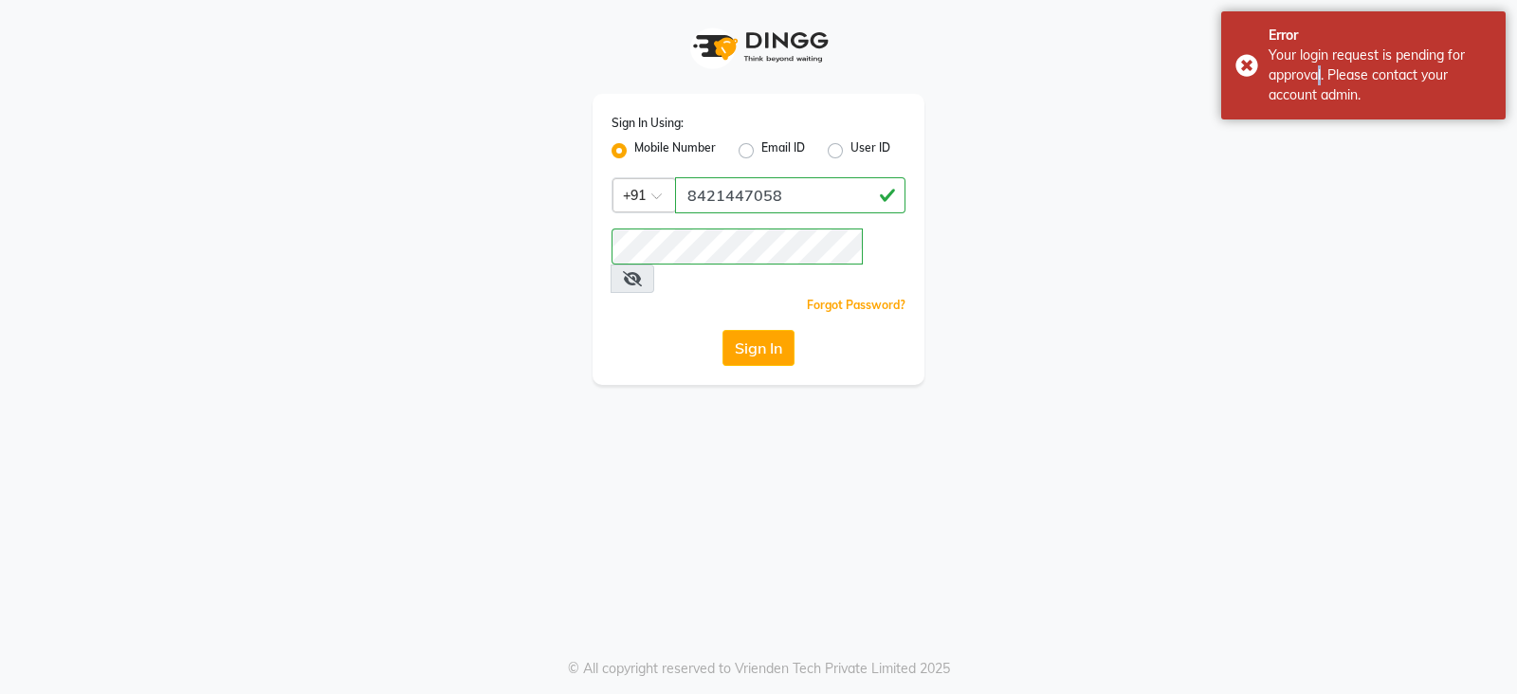
drag, startPoint x: 1316, startPoint y: 76, endPoint x: 1215, endPoint y: 138, distance: 119.2
click at [1251, 109] on div "Error Your login request is pending for approval. Please contact your account a…" at bounding box center [1363, 65] width 284 height 108
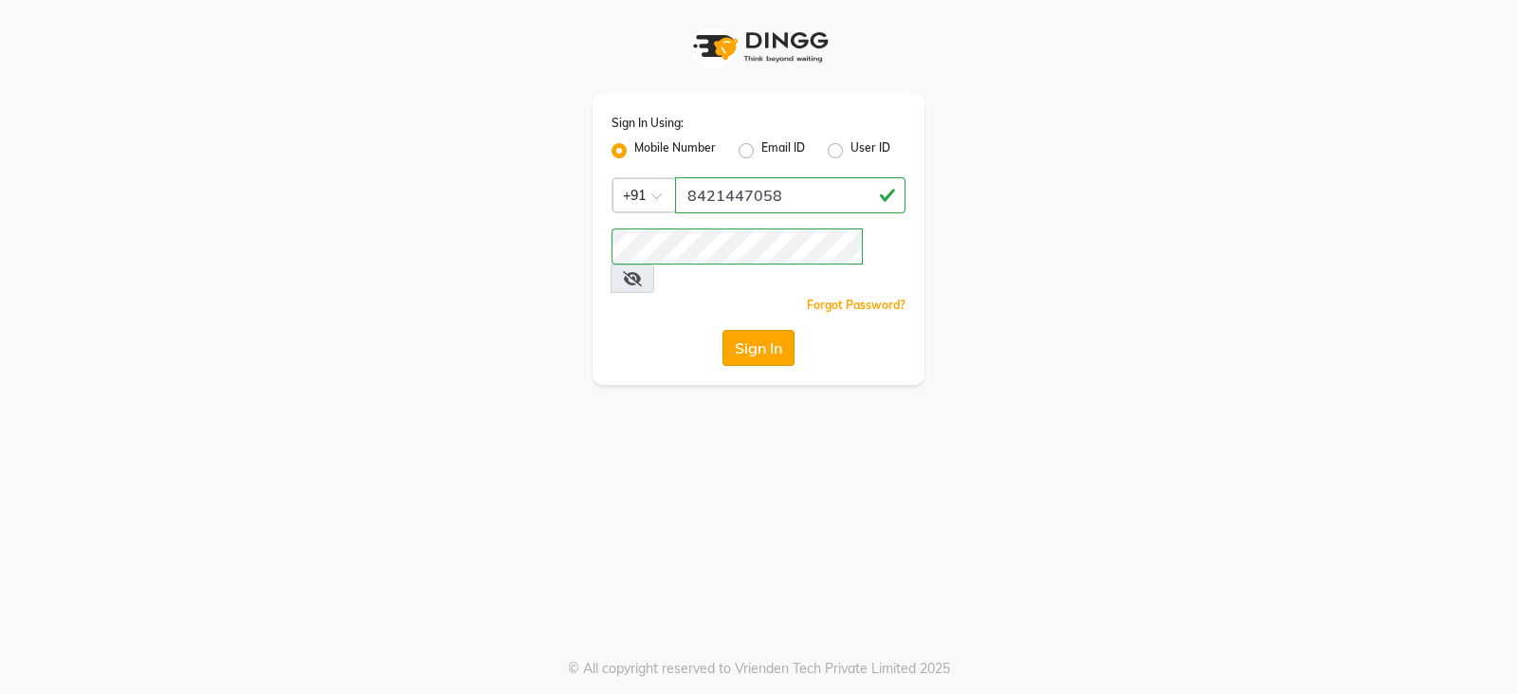
click at [773, 330] on button "Sign In" at bounding box center [759, 348] width 72 height 36
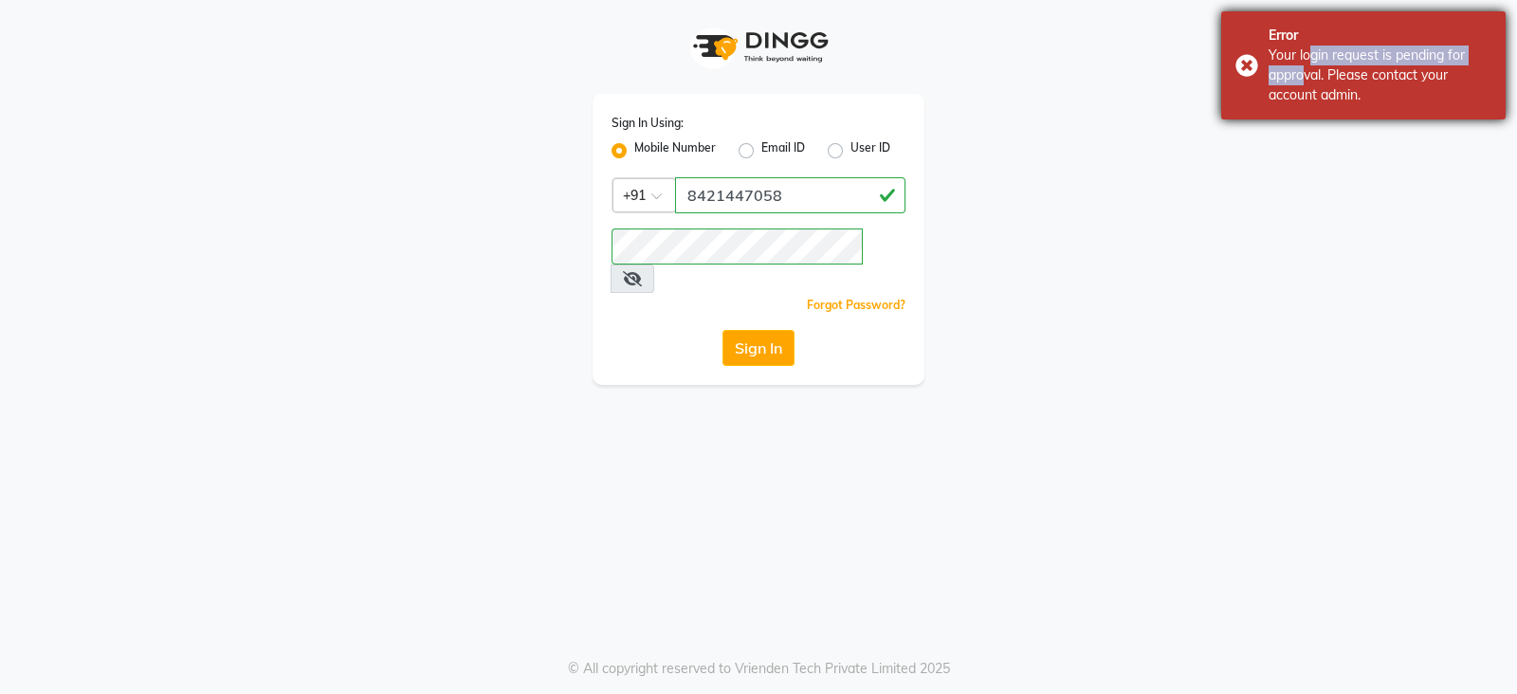
drag, startPoint x: 1305, startPoint y: 61, endPoint x: 1277, endPoint y: 82, distance: 35.1
click at [1296, 64] on div "Your login request is pending for approval. Please contact your account admin." at bounding box center [1380, 76] width 223 height 60
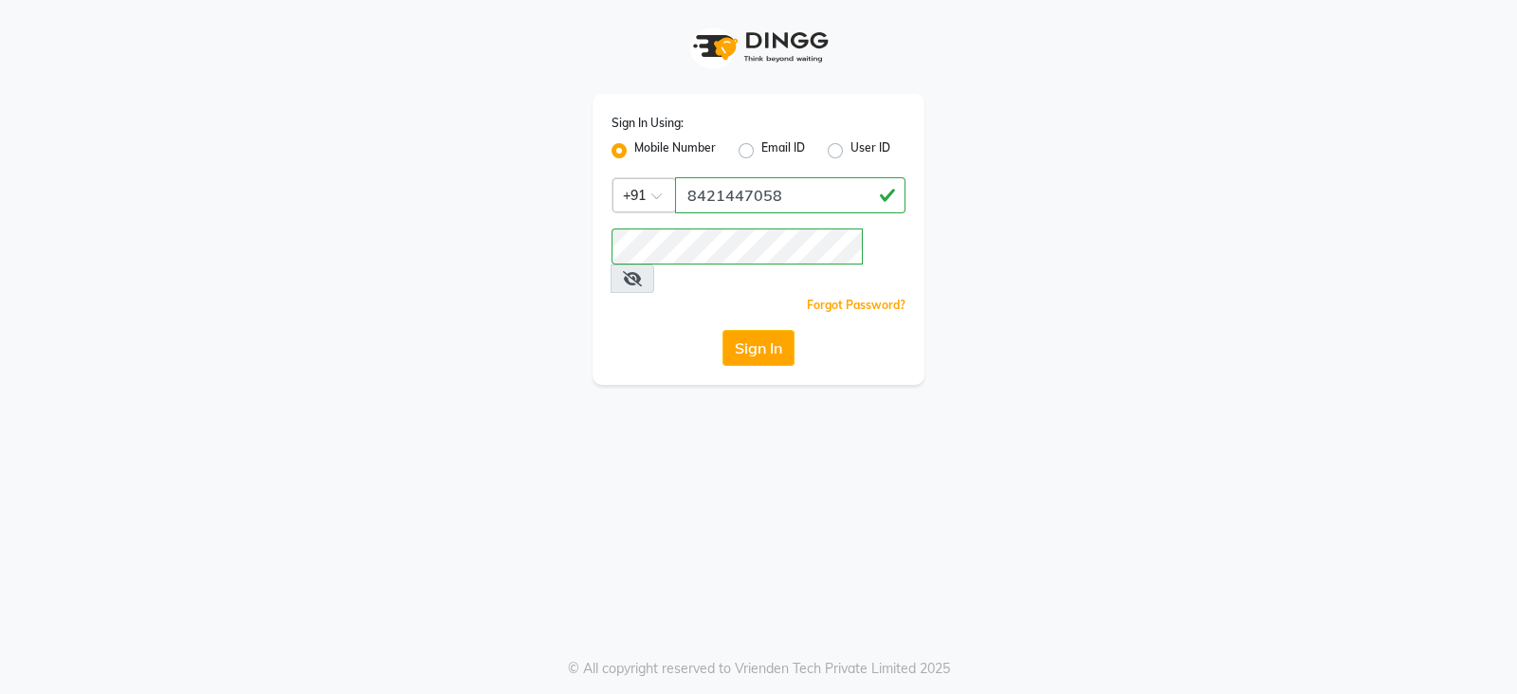
click at [654, 265] on span at bounding box center [633, 279] width 44 height 28
click at [772, 339] on button "Sign In" at bounding box center [759, 348] width 72 height 36
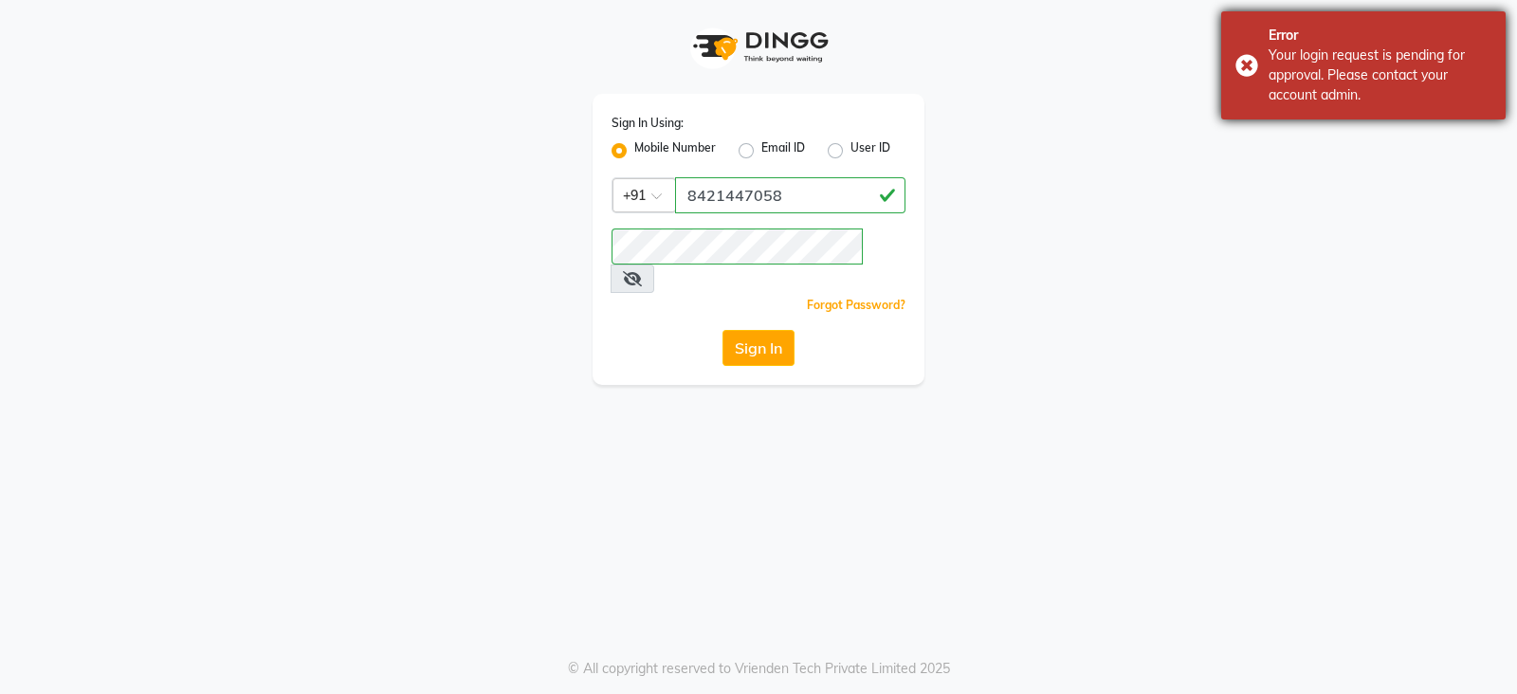
click at [1226, 64] on div "Error Your login request is pending for approval. Please contact your account a…" at bounding box center [1363, 65] width 284 height 108
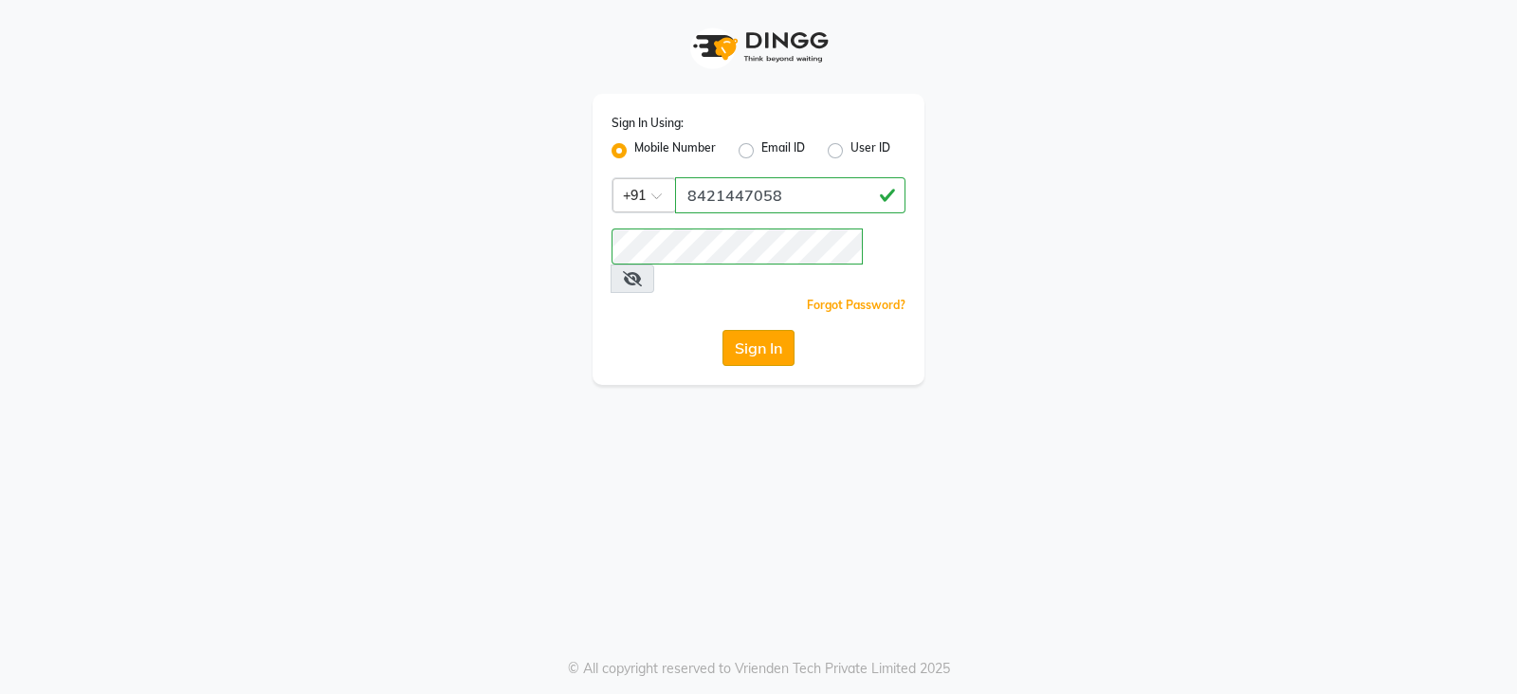
click at [773, 336] on button "Sign In" at bounding box center [759, 348] width 72 height 36
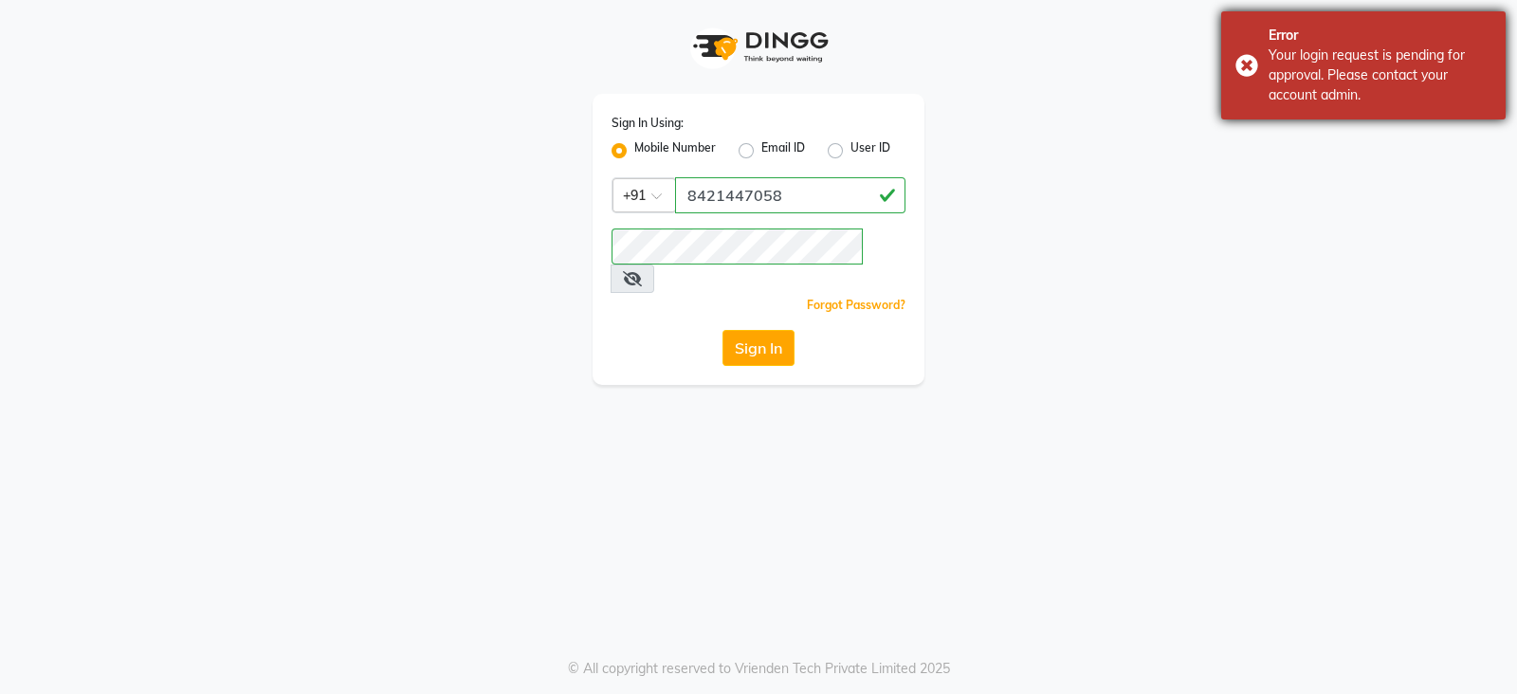
click at [1239, 79] on div "Error Your login request is pending for approval. Please contact your account a…" at bounding box center [1363, 65] width 284 height 108
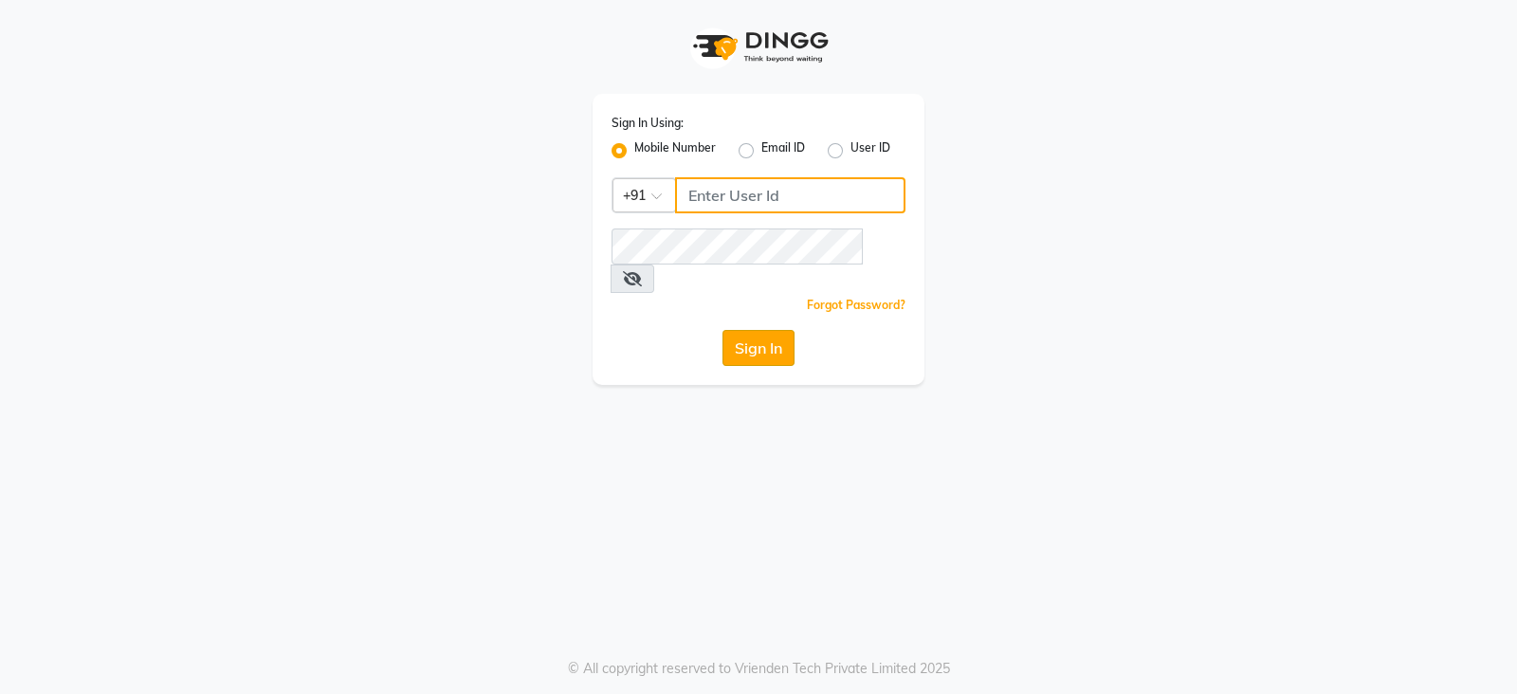
type input "8421447058"
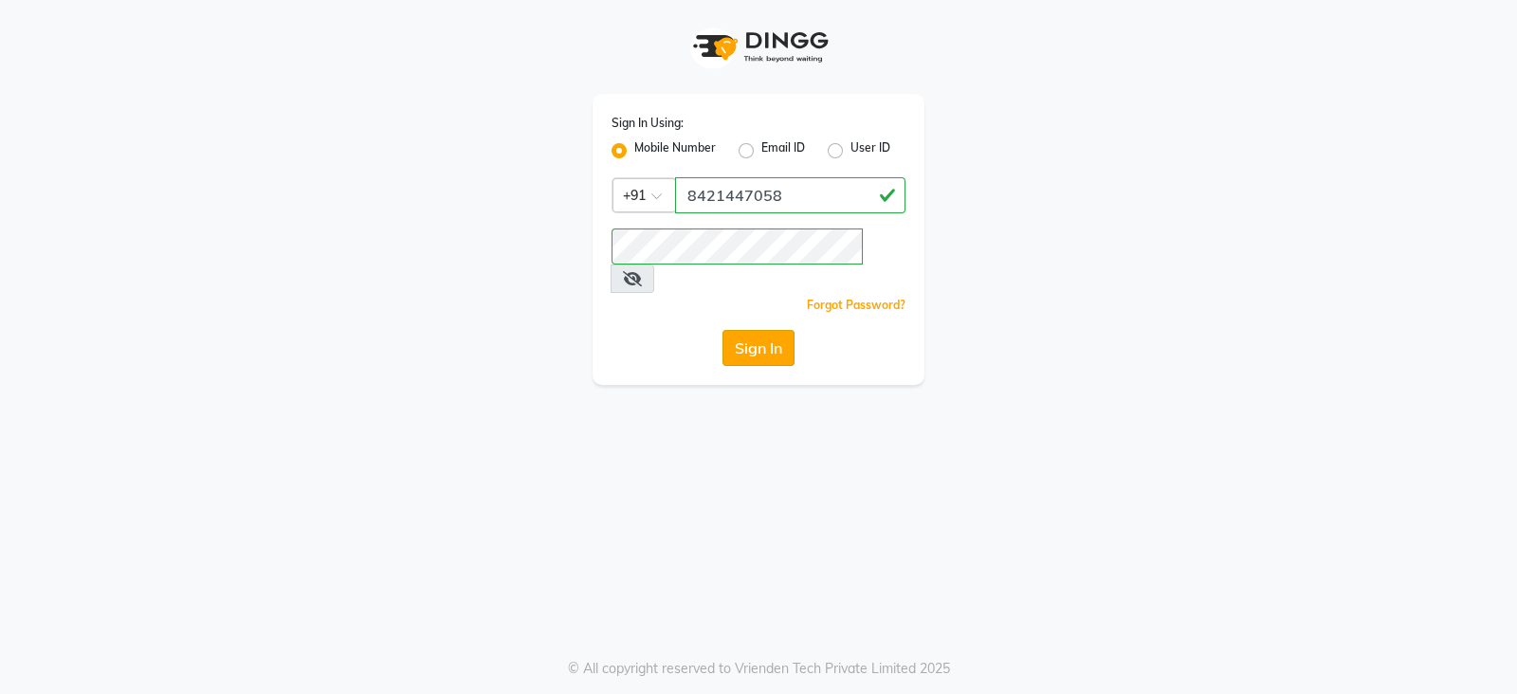
click at [778, 338] on button "Sign In" at bounding box center [759, 348] width 72 height 36
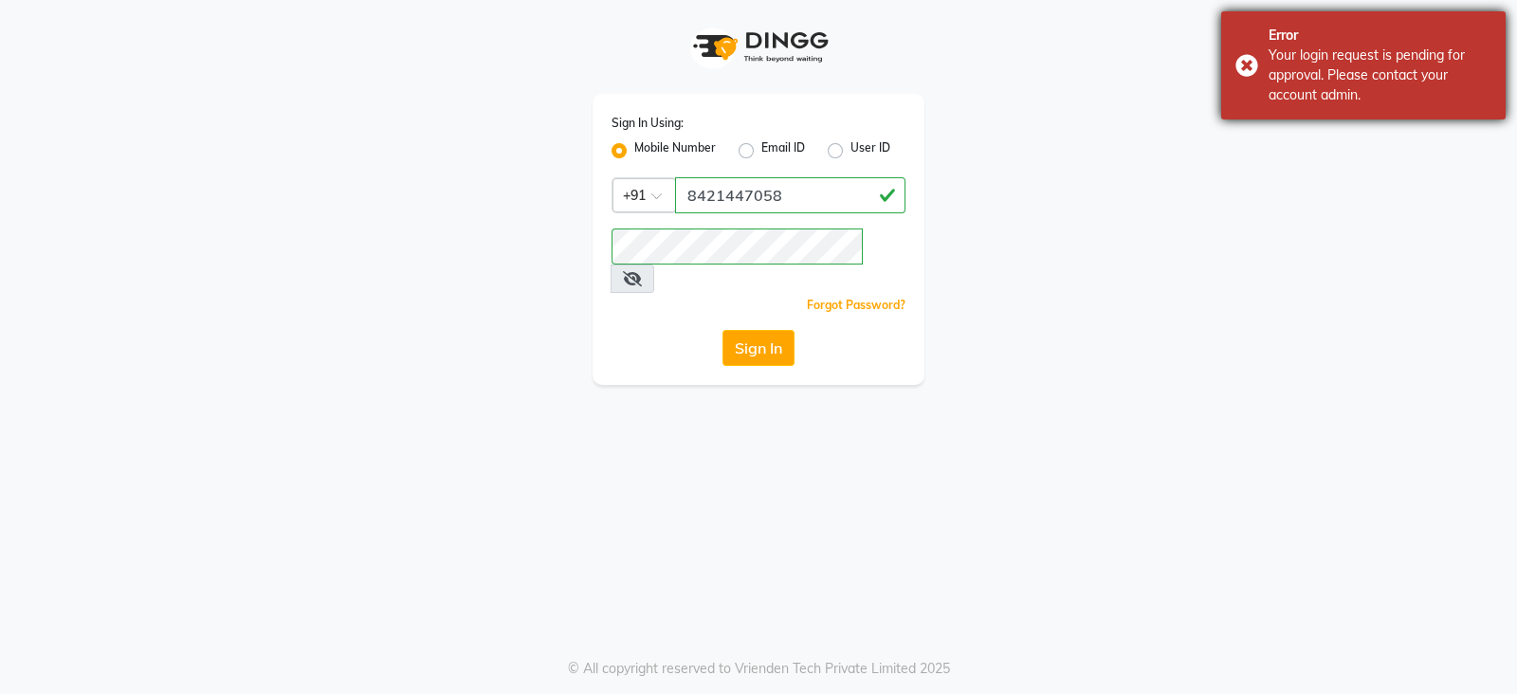
click at [1419, 30] on div "Error" at bounding box center [1380, 36] width 223 height 20
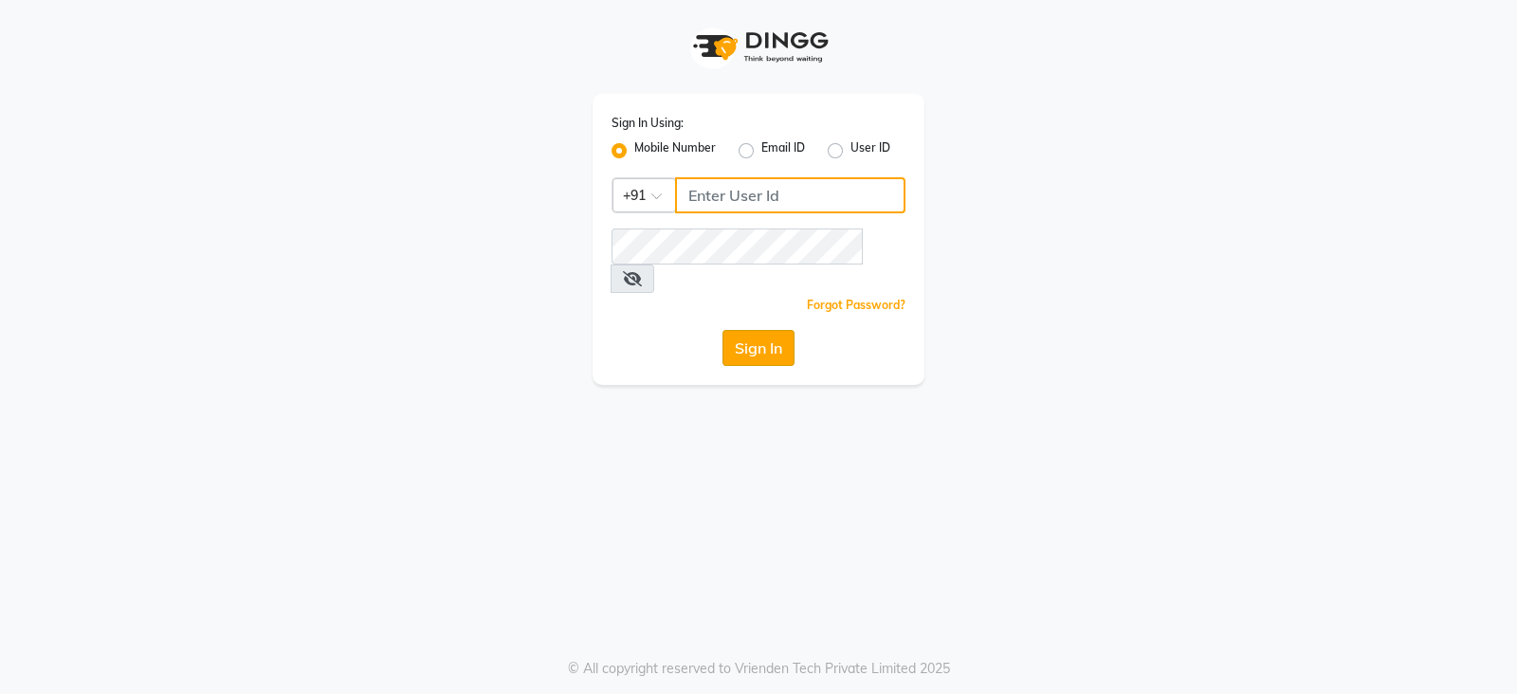
type input "8421447058"
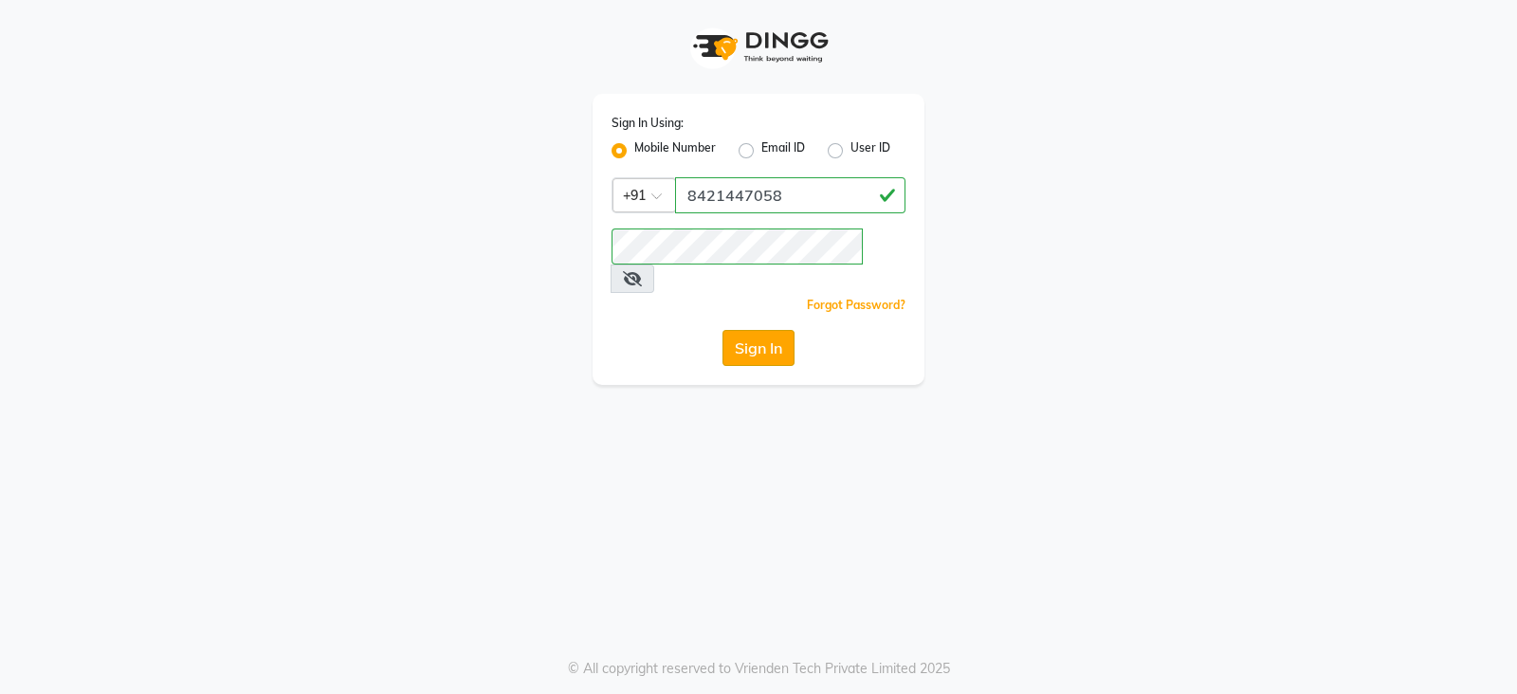
click at [759, 334] on button "Sign In" at bounding box center [759, 348] width 72 height 36
click at [773, 330] on button "Sign In" at bounding box center [759, 348] width 72 height 36
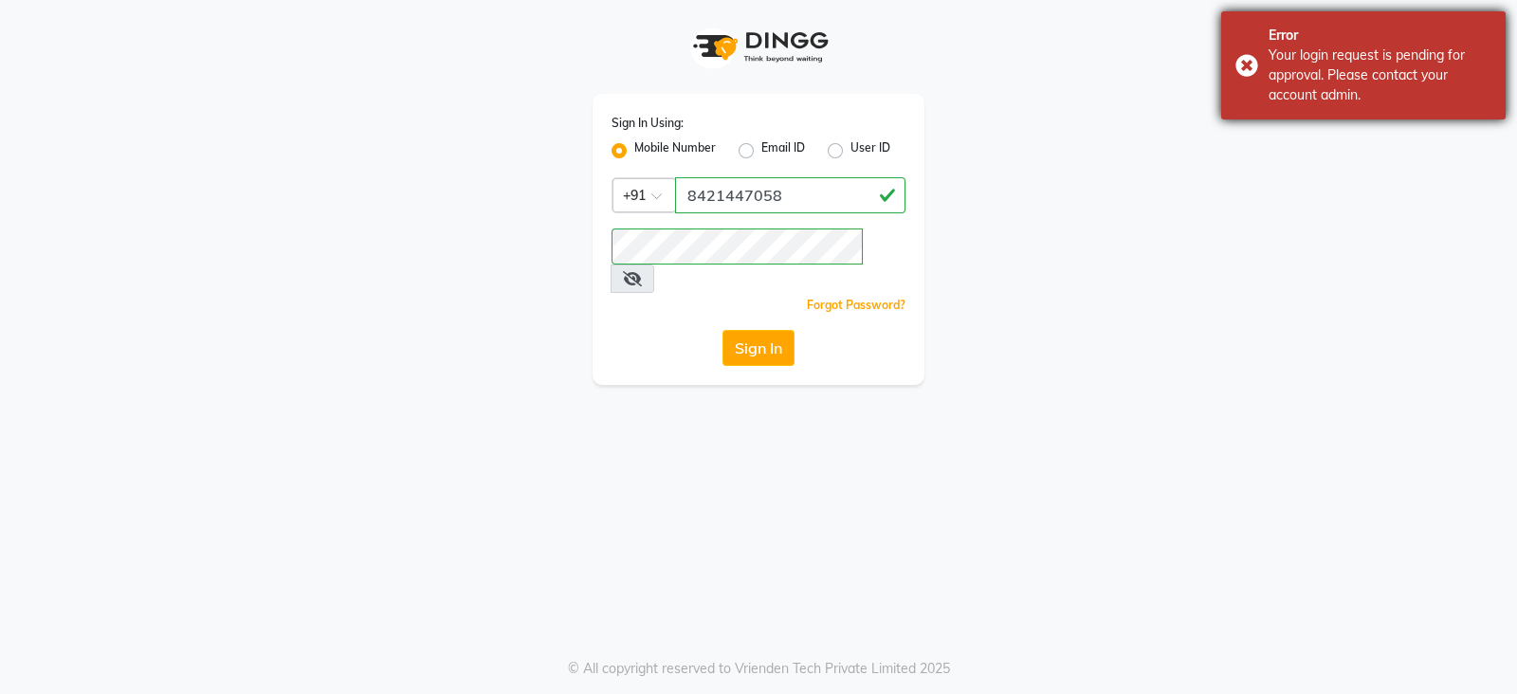
click at [1347, 113] on div "Error Your login request is pending for approval. Please contact your account a…" at bounding box center [1363, 65] width 284 height 108
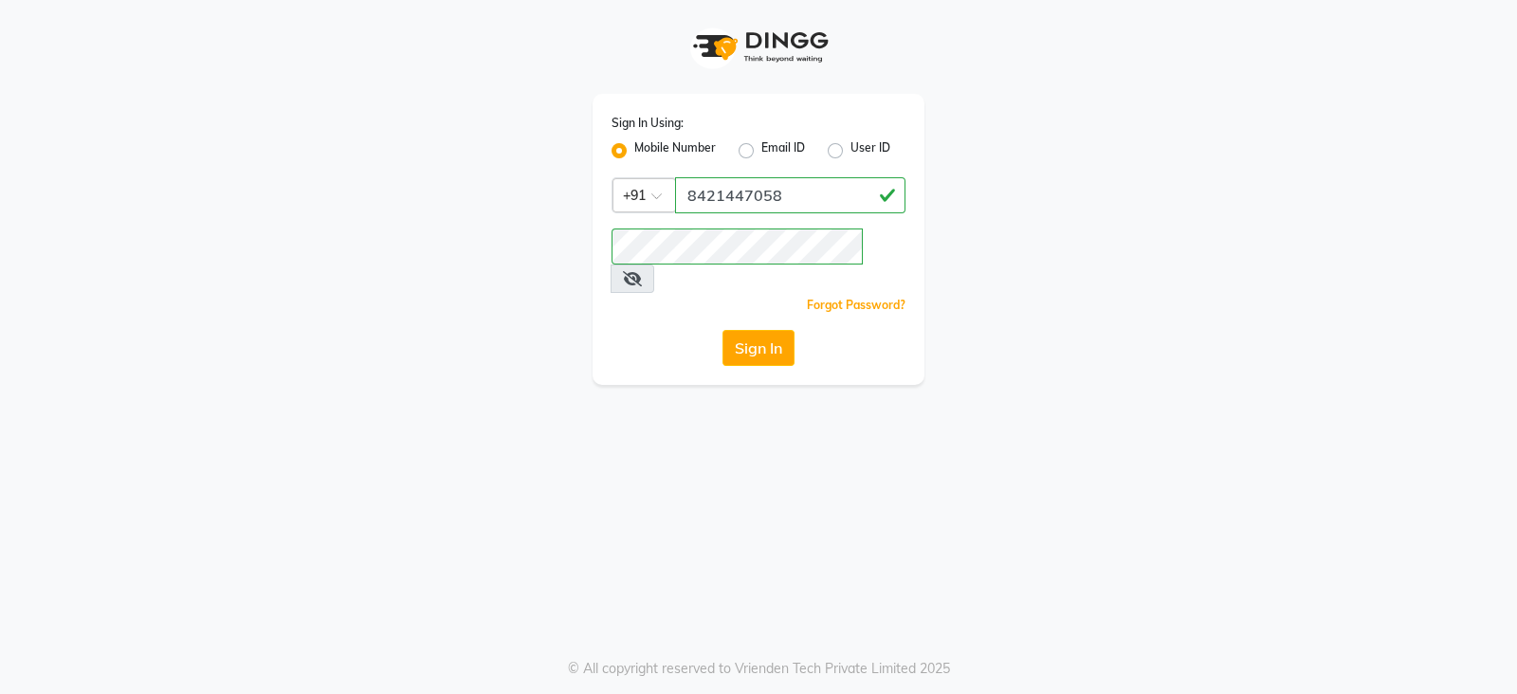
drag, startPoint x: 771, startPoint y: 333, endPoint x: 672, endPoint y: 345, distance: 99.4
click at [672, 345] on div "Sign In Using: Mobile Number Email ID User ID Country Code × [PHONE_NUMBER] Rem…" at bounding box center [759, 239] width 332 height 291
click at [737, 330] on button "Sign In" at bounding box center [759, 348] width 72 height 36
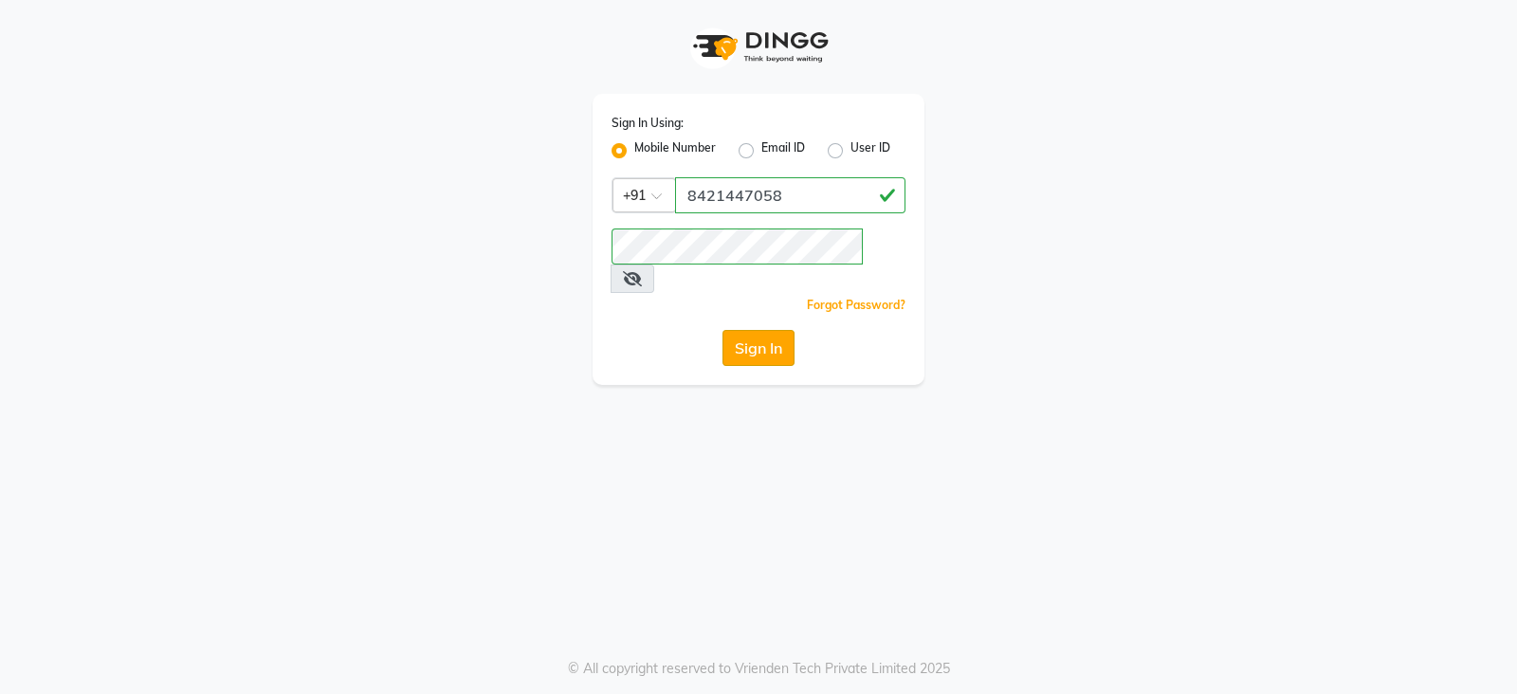
click at [752, 330] on button "Sign In" at bounding box center [759, 348] width 72 height 36
click at [751, 330] on button "Sign In" at bounding box center [759, 348] width 72 height 36
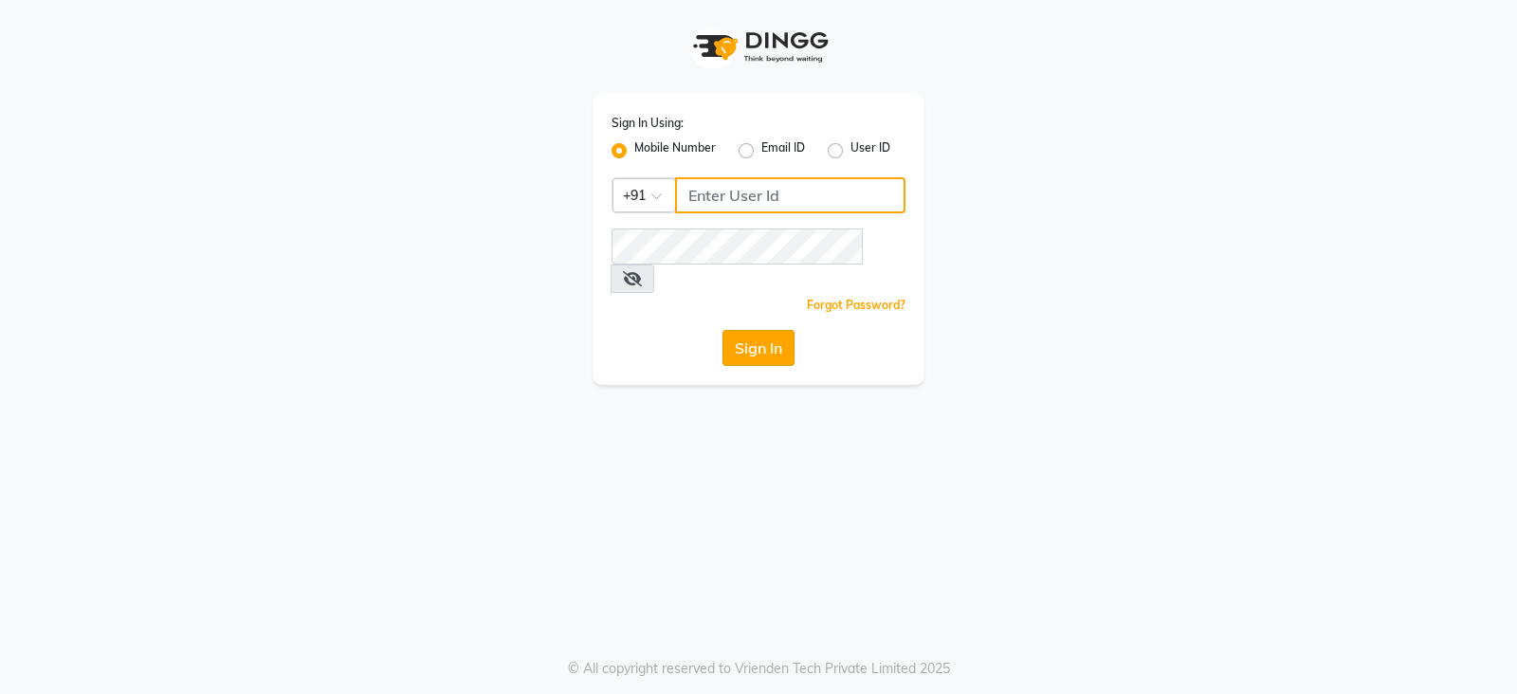
type input "8421447058"
click at [761, 330] on button "Sign In" at bounding box center [759, 348] width 72 height 36
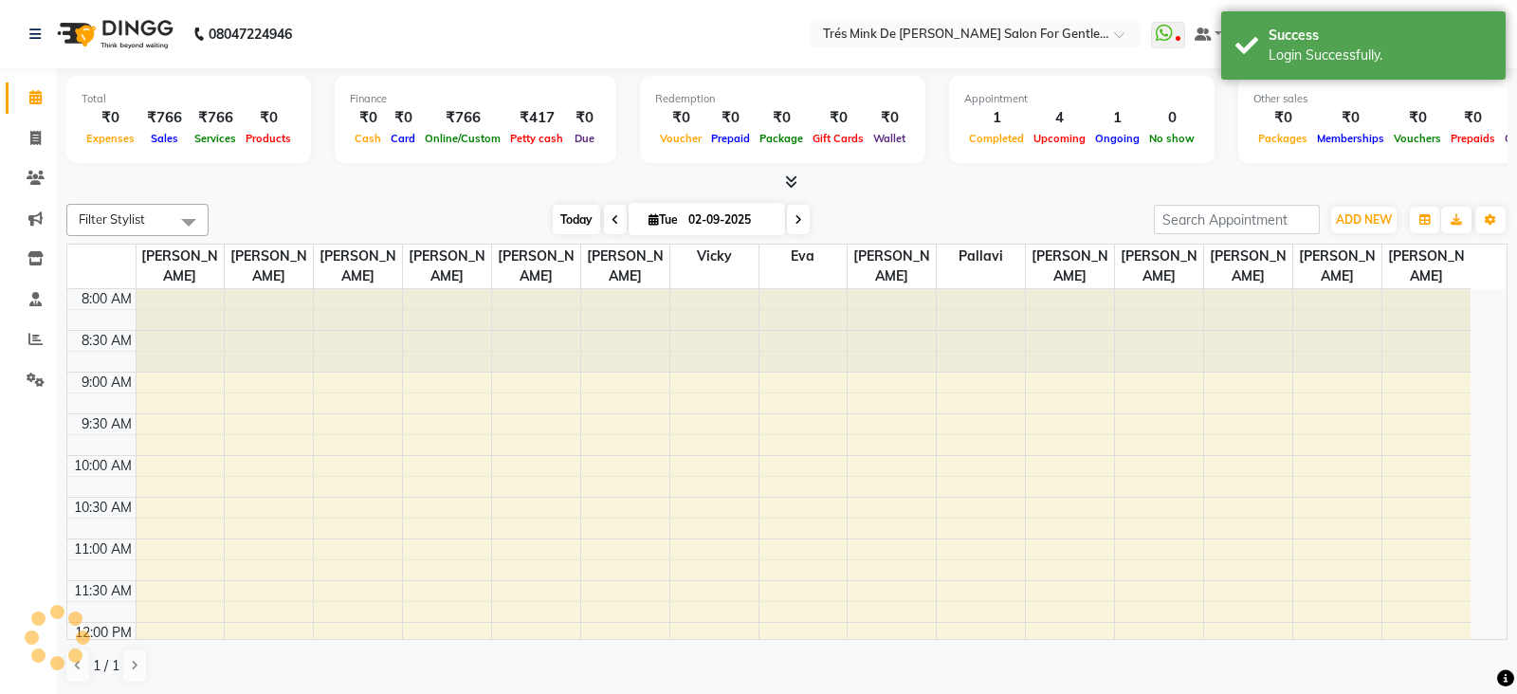
click at [553, 226] on span "Today" at bounding box center [576, 219] width 47 height 29
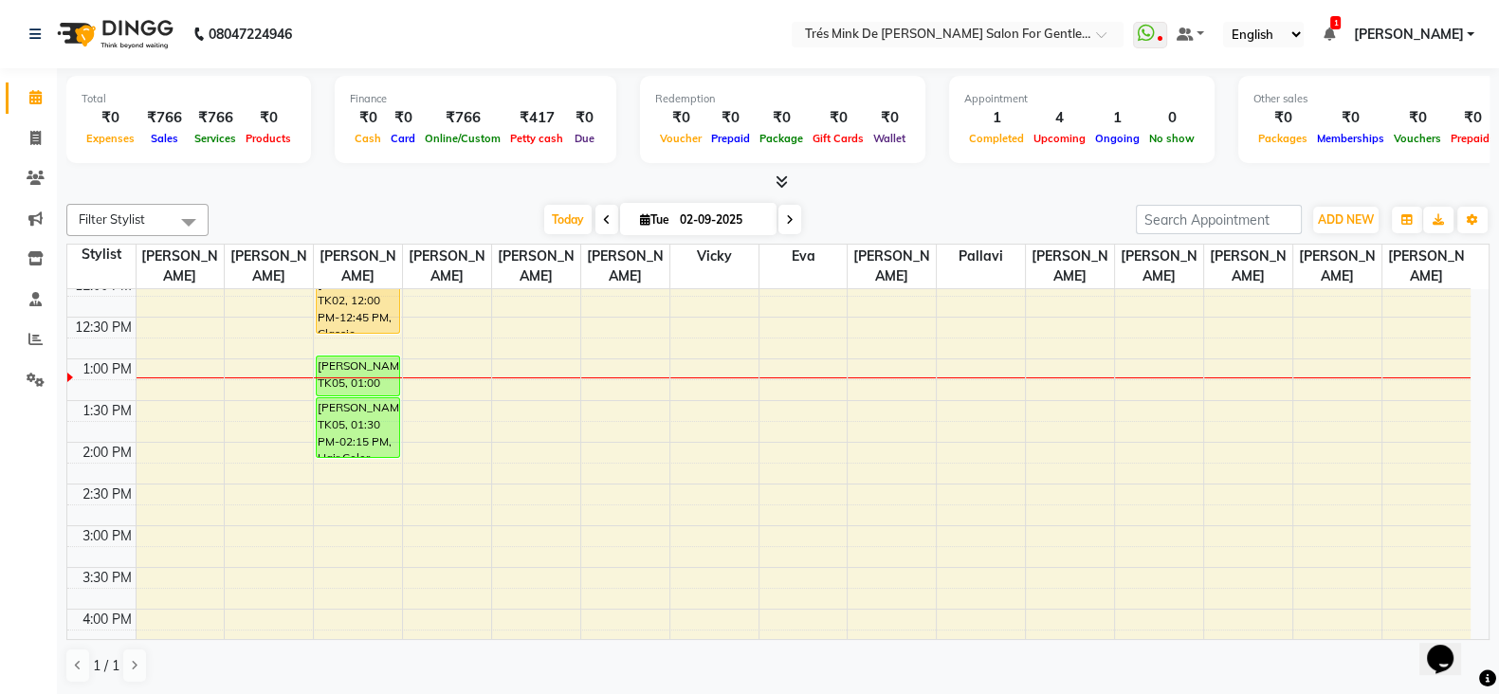
scroll to position [297, 0]
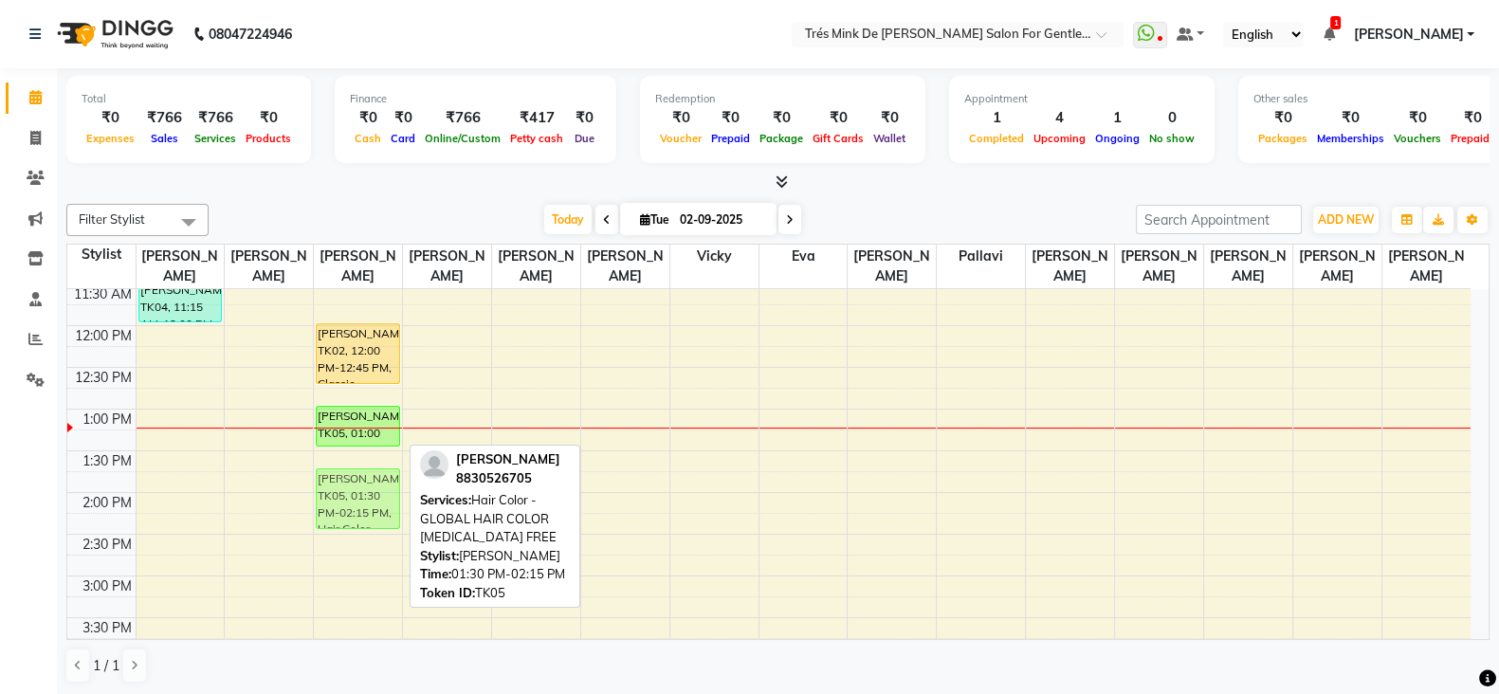
drag, startPoint x: 361, startPoint y: 467, endPoint x: 357, endPoint y: 484, distance: 16.8
click at [357, 484] on div "Abhishree 9986470370, TK01, 09:15 AM-10:05 AM, Classic Services - CLASSIC SHAVE…" at bounding box center [358, 659] width 88 height 1334
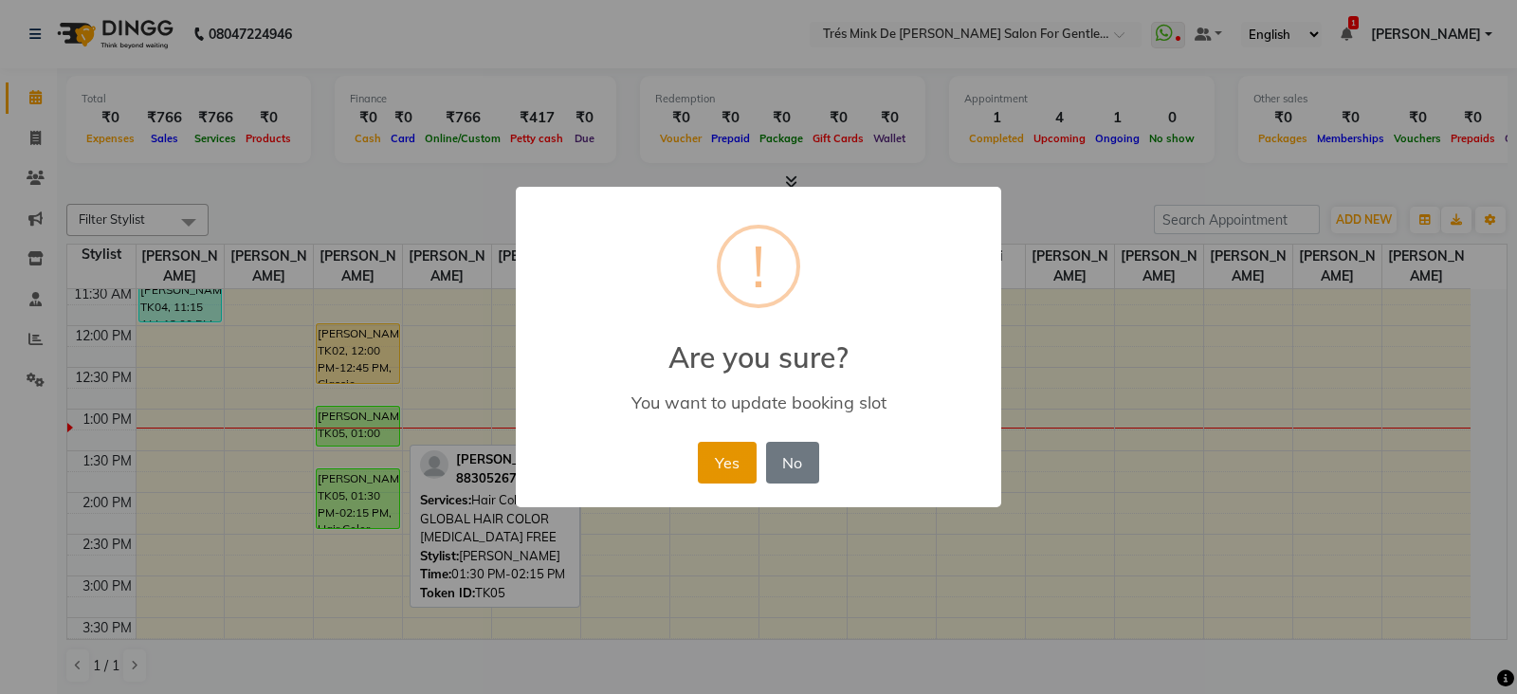
click at [702, 472] on button "Yes" at bounding box center [727, 463] width 58 height 42
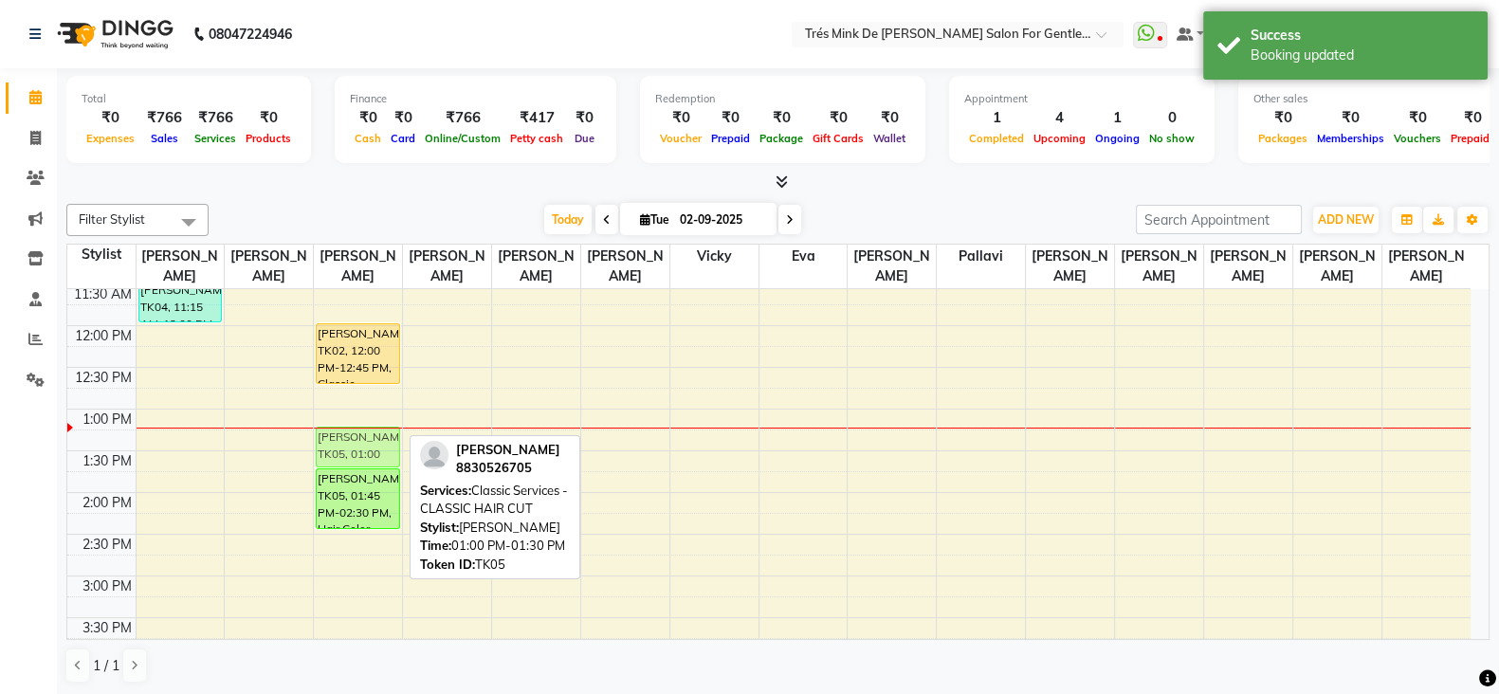
drag, startPoint x: 367, startPoint y: 422, endPoint x: 366, endPoint y: 435, distance: 13.3
click at [366, 435] on div "Abhishree 9986470370, TK01, 09:15 AM-10:05 AM, Classic Services - CLASSIC SHAVE…" at bounding box center [358, 659] width 88 height 1334
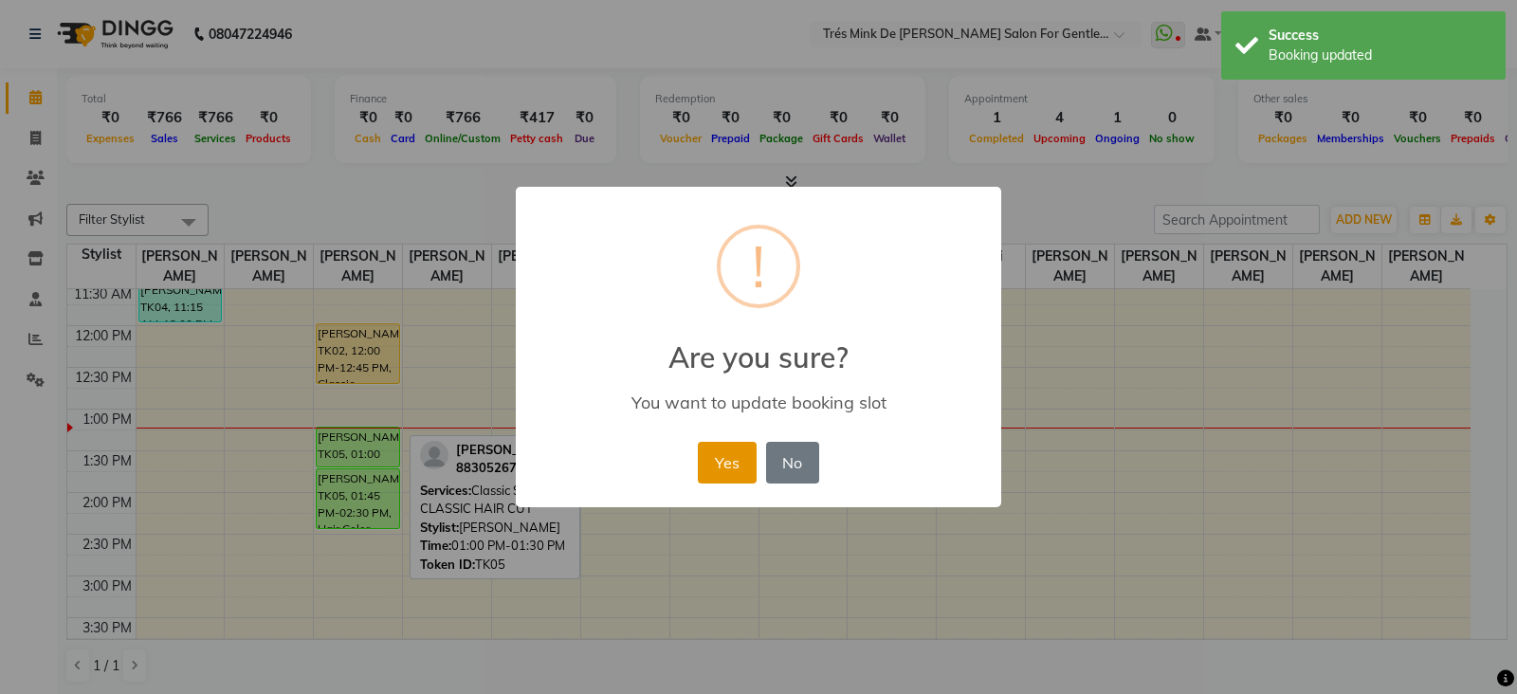
click at [728, 471] on button "Yes" at bounding box center [727, 463] width 58 height 42
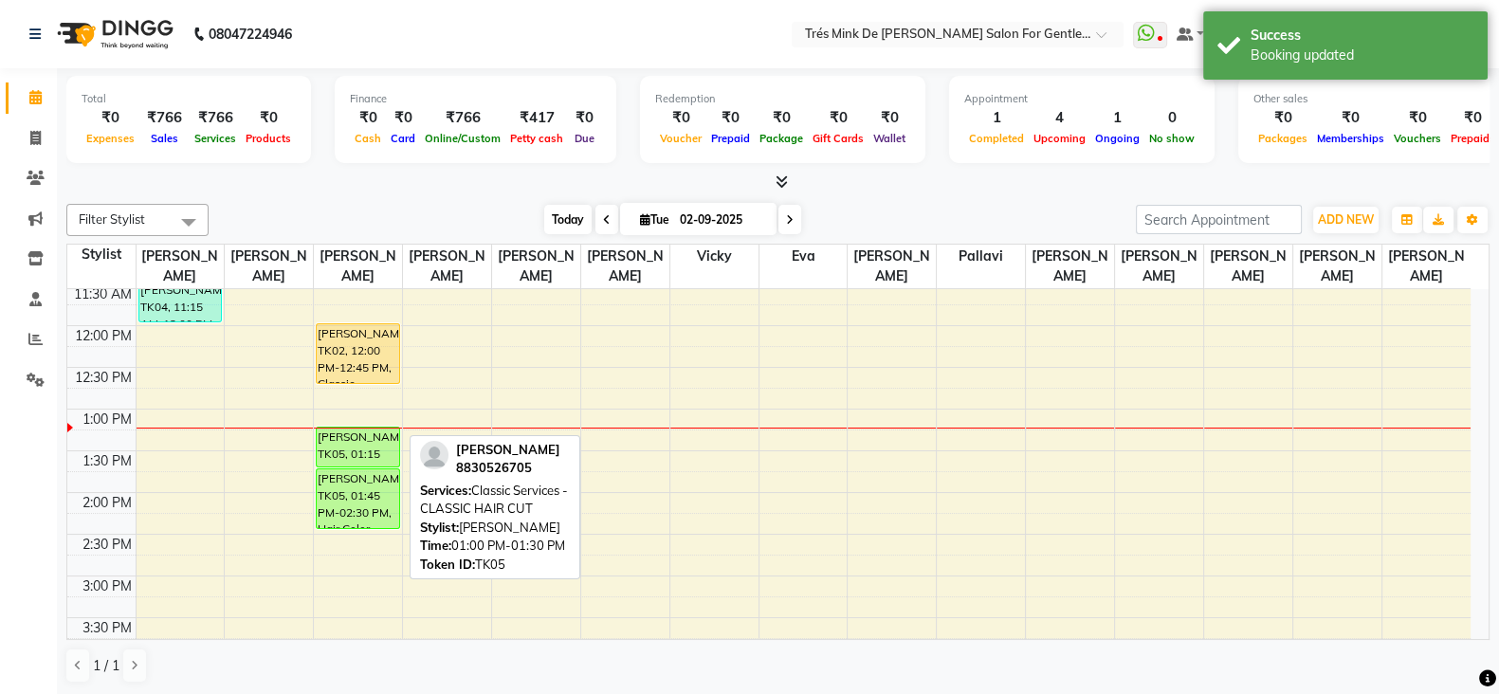
click at [570, 218] on span "Today" at bounding box center [567, 219] width 47 height 29
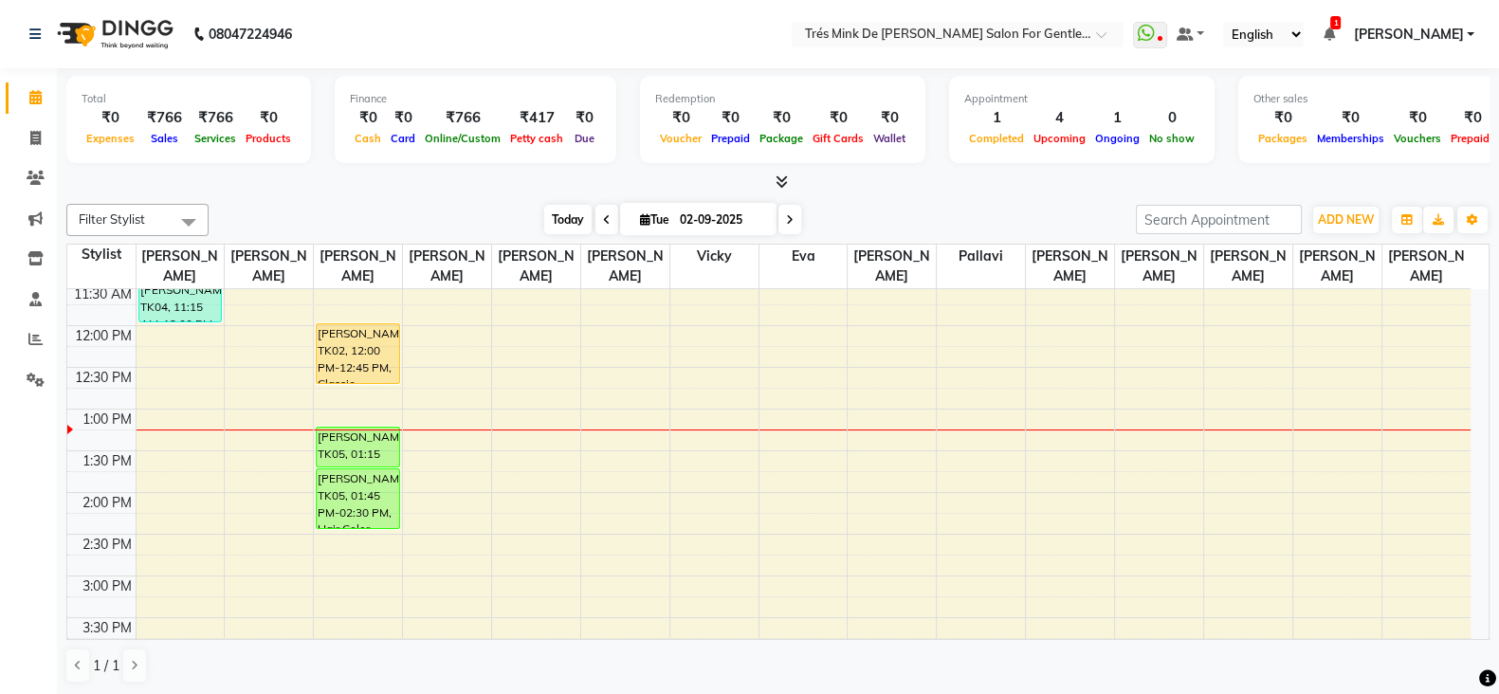
click at [573, 213] on span "Today" at bounding box center [567, 219] width 47 height 29
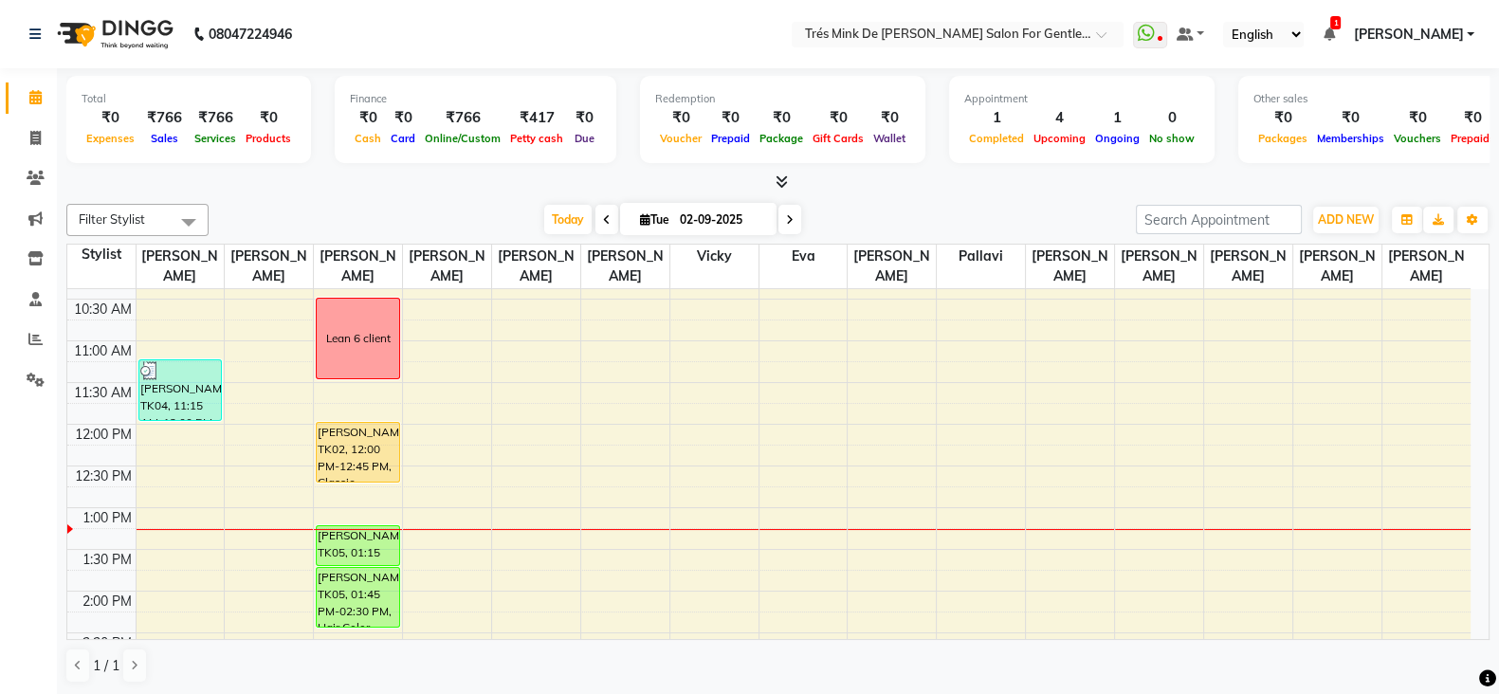
scroll to position [178, 0]
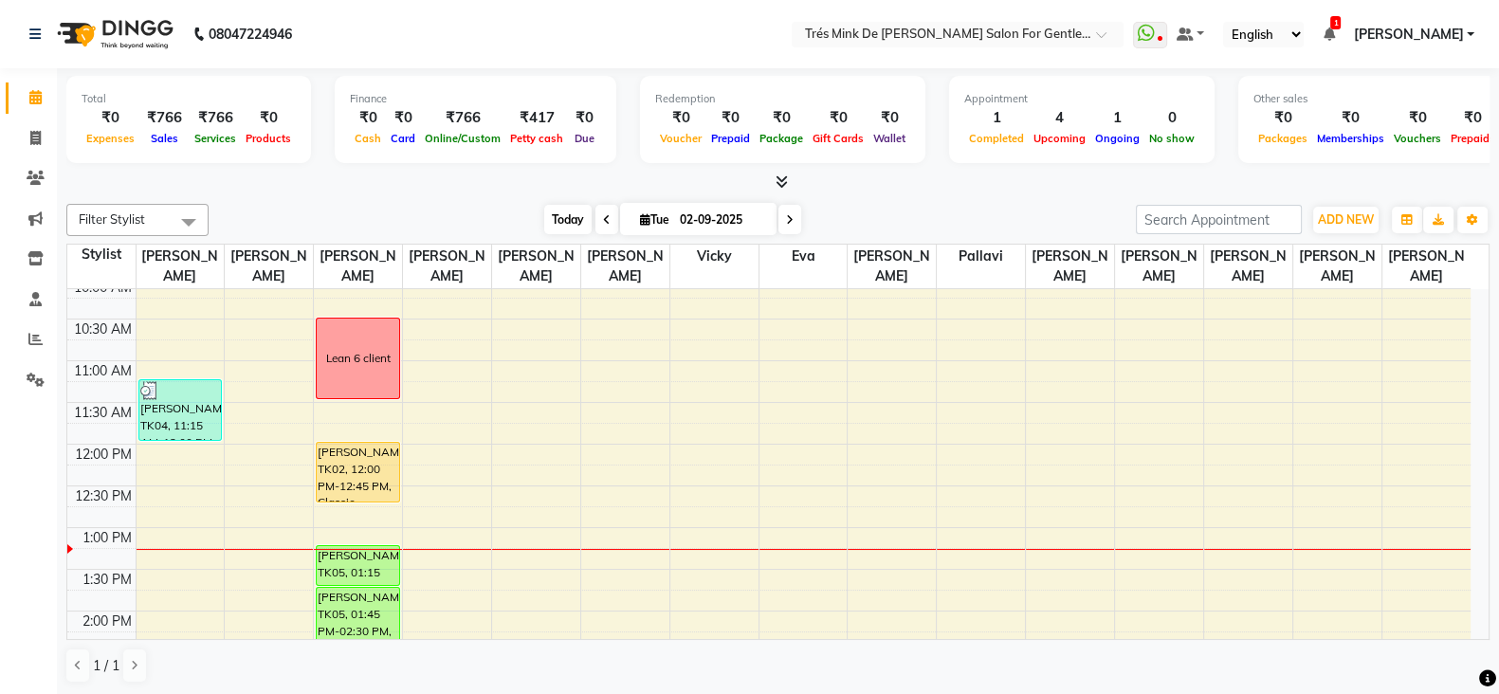
click at [549, 211] on span "Today" at bounding box center [567, 219] width 47 height 29
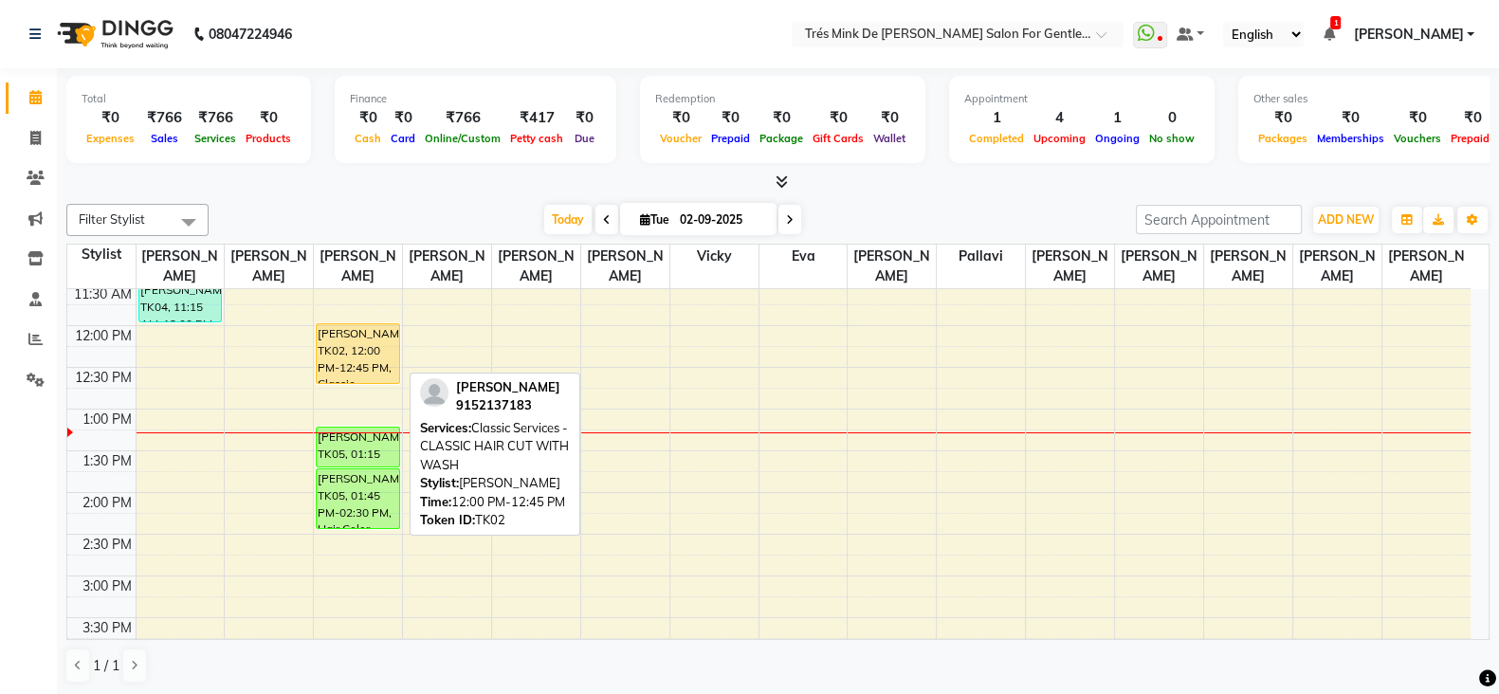
click at [378, 355] on div "[PERSON_NAME], TK02, 12:00 PM-12:45 PM, Classic Services - CLASSIC HAIR CUT WIT…" at bounding box center [358, 353] width 82 height 59
click at [351, 362] on div "[PERSON_NAME], TK02, 12:00 PM-12:45 PM, Classic Services - CLASSIC HAIR CUT WIT…" at bounding box center [358, 353] width 82 height 59
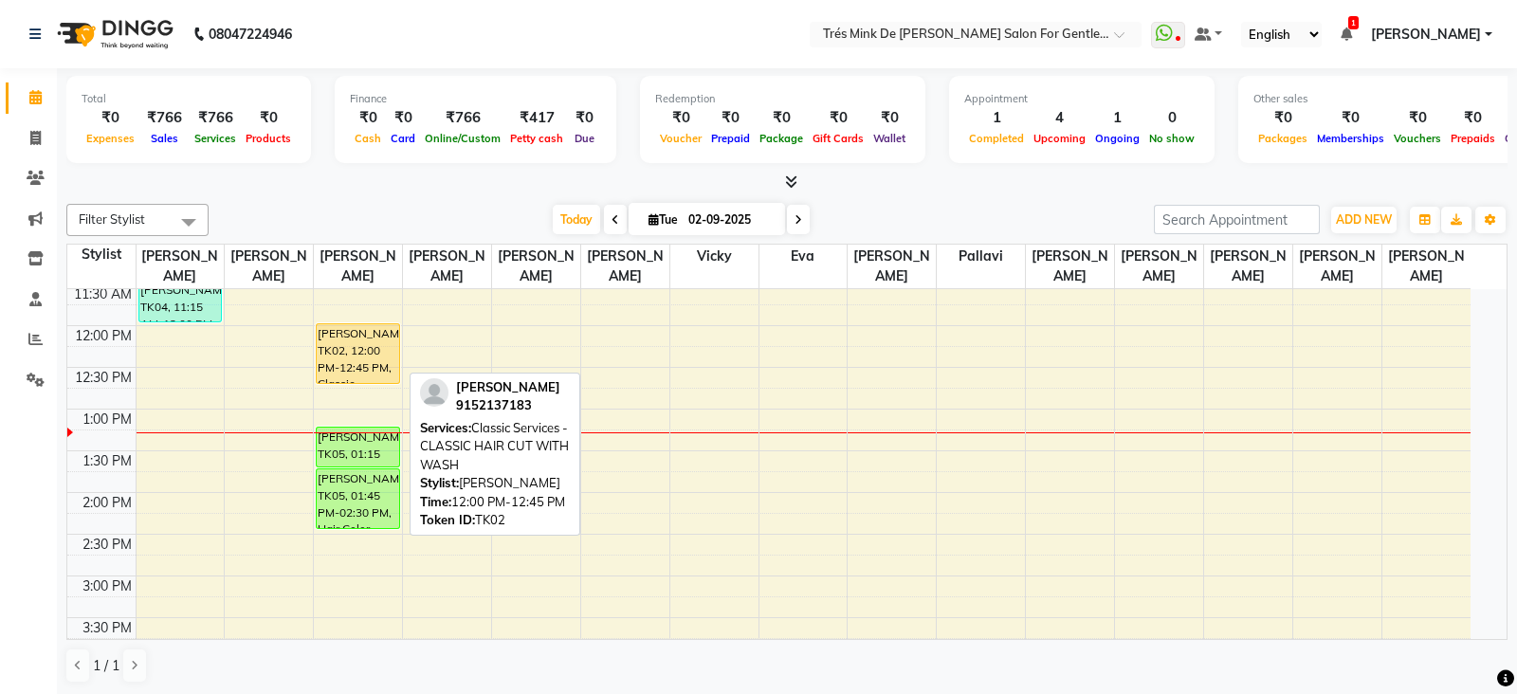
select select "1"
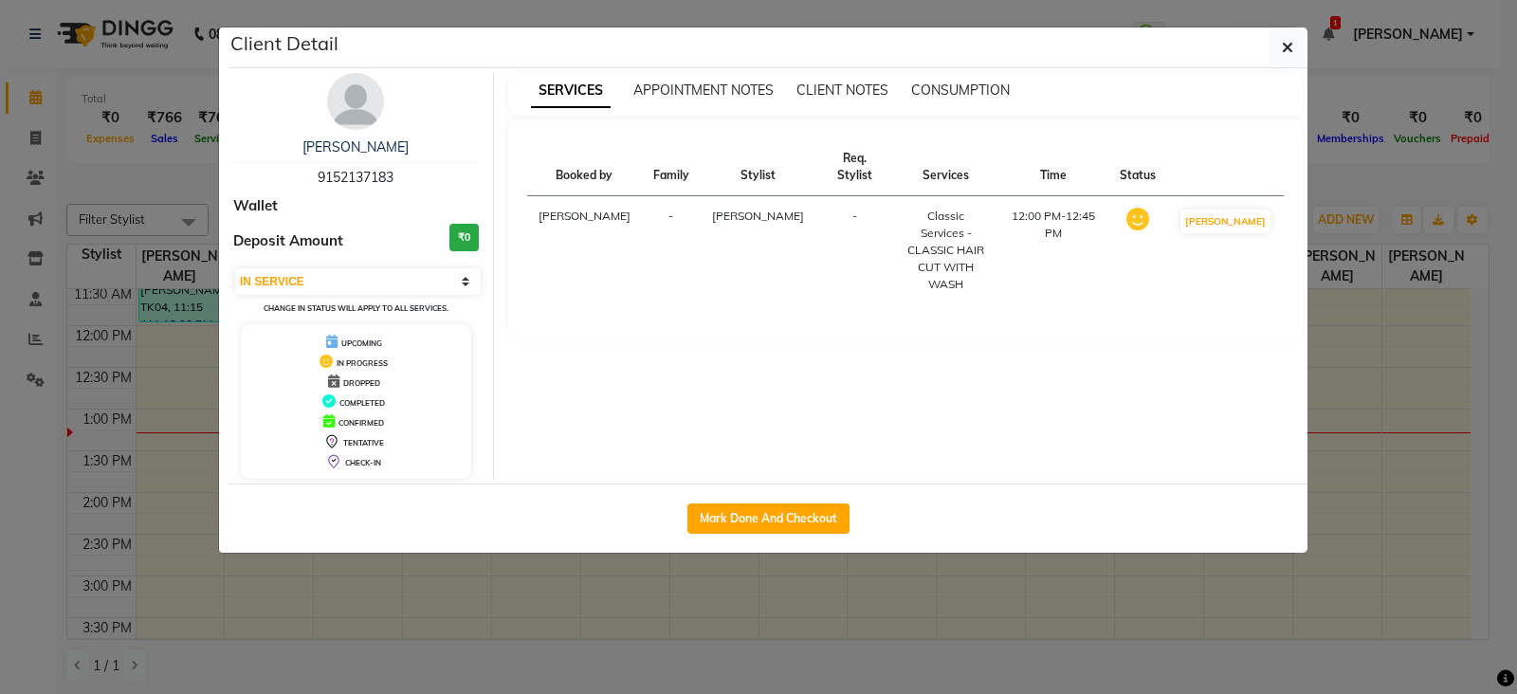
click at [117, 137] on ngb-modal-window "Client Detail Reece Mendonca 9152137183 Wallet Deposit Amount ₹0 Select IN SERV…" at bounding box center [758, 347] width 1517 height 694
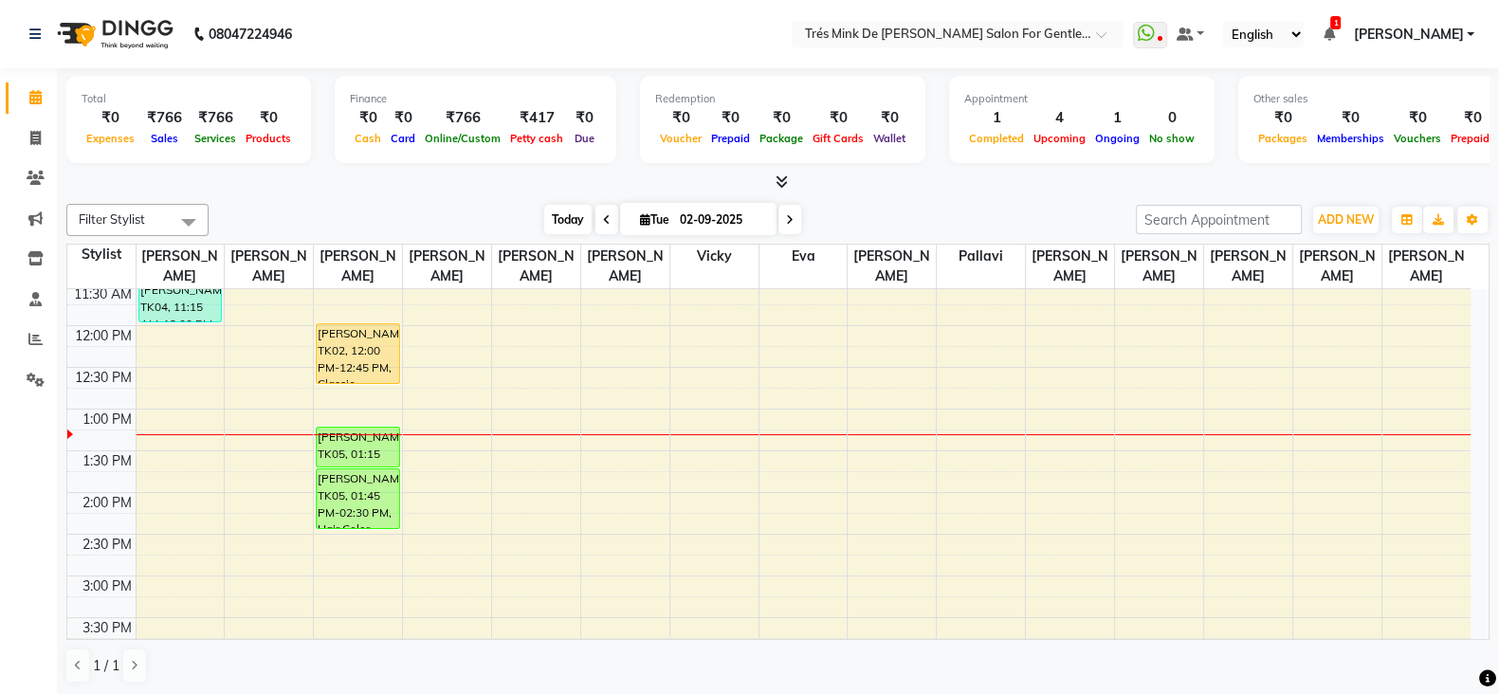
click at [583, 216] on span "Today" at bounding box center [567, 219] width 47 height 29
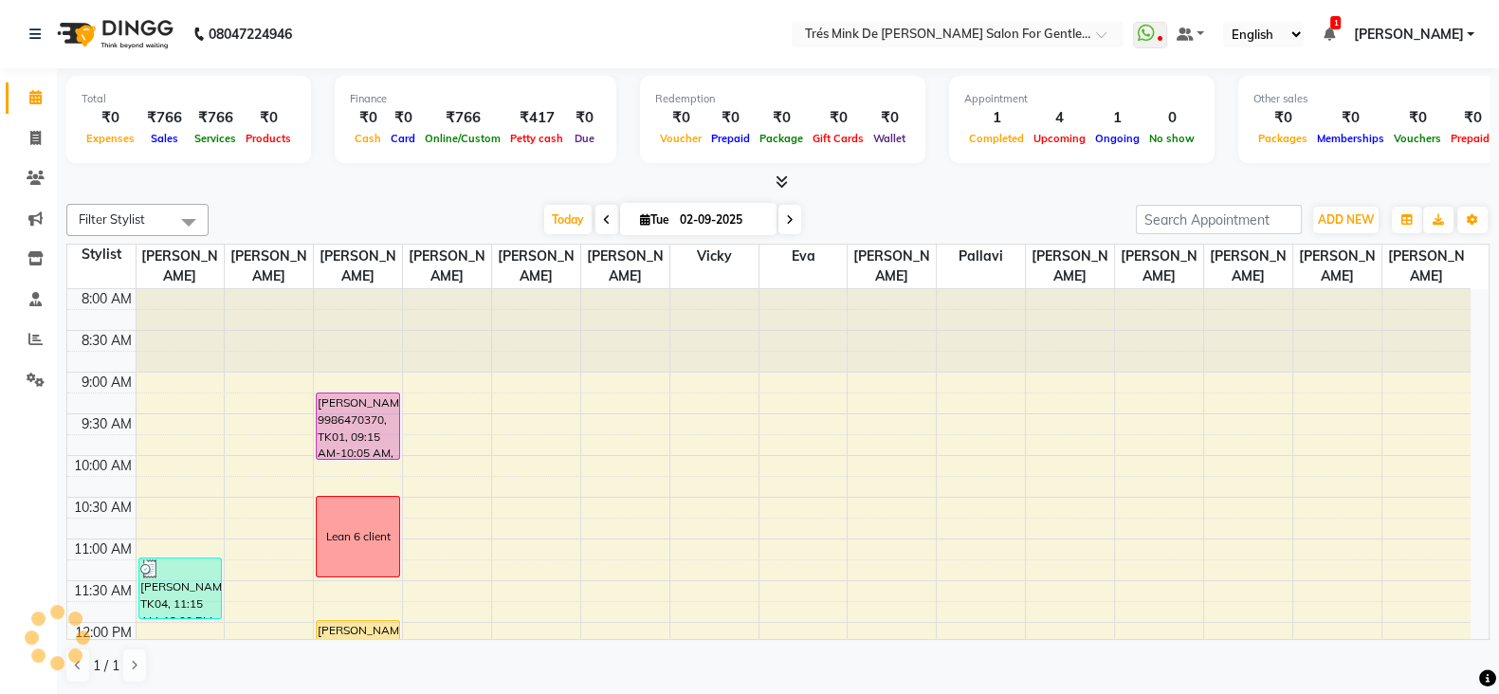
scroll to position [415, 0]
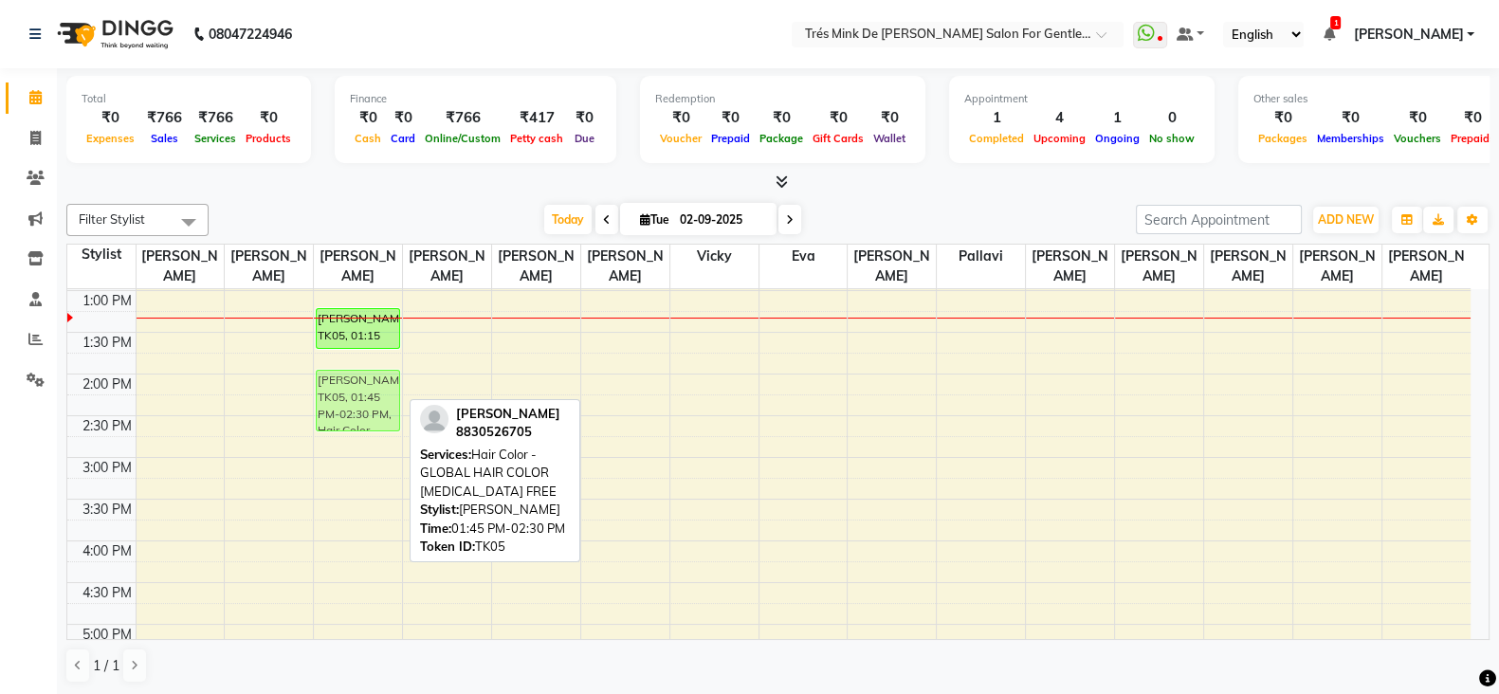
click at [346, 407] on div "Abhishree 9986470370, TK01, 09:15 AM-10:05 AM, Classic Services - CLASSIC SHAVE…" at bounding box center [358, 541] width 88 height 1334
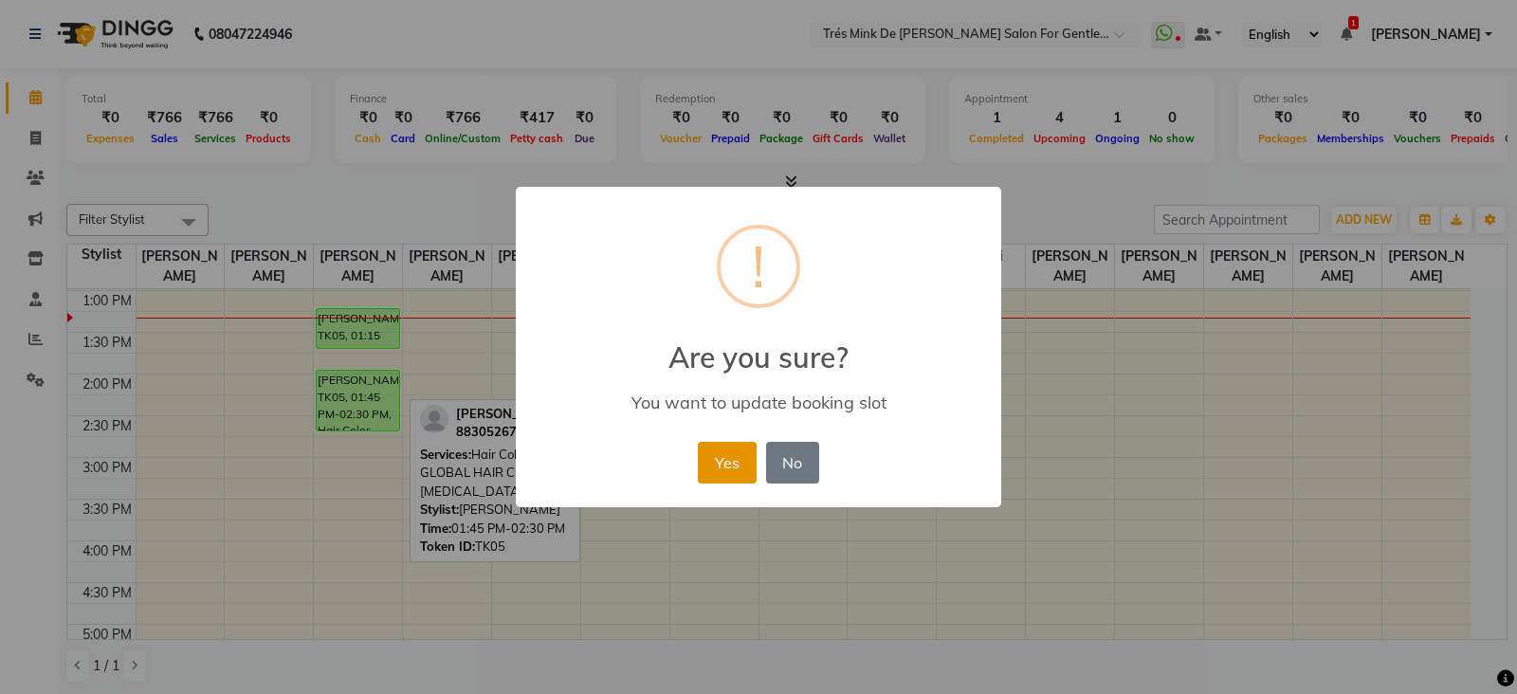
click at [728, 462] on button "Yes" at bounding box center [727, 463] width 58 height 42
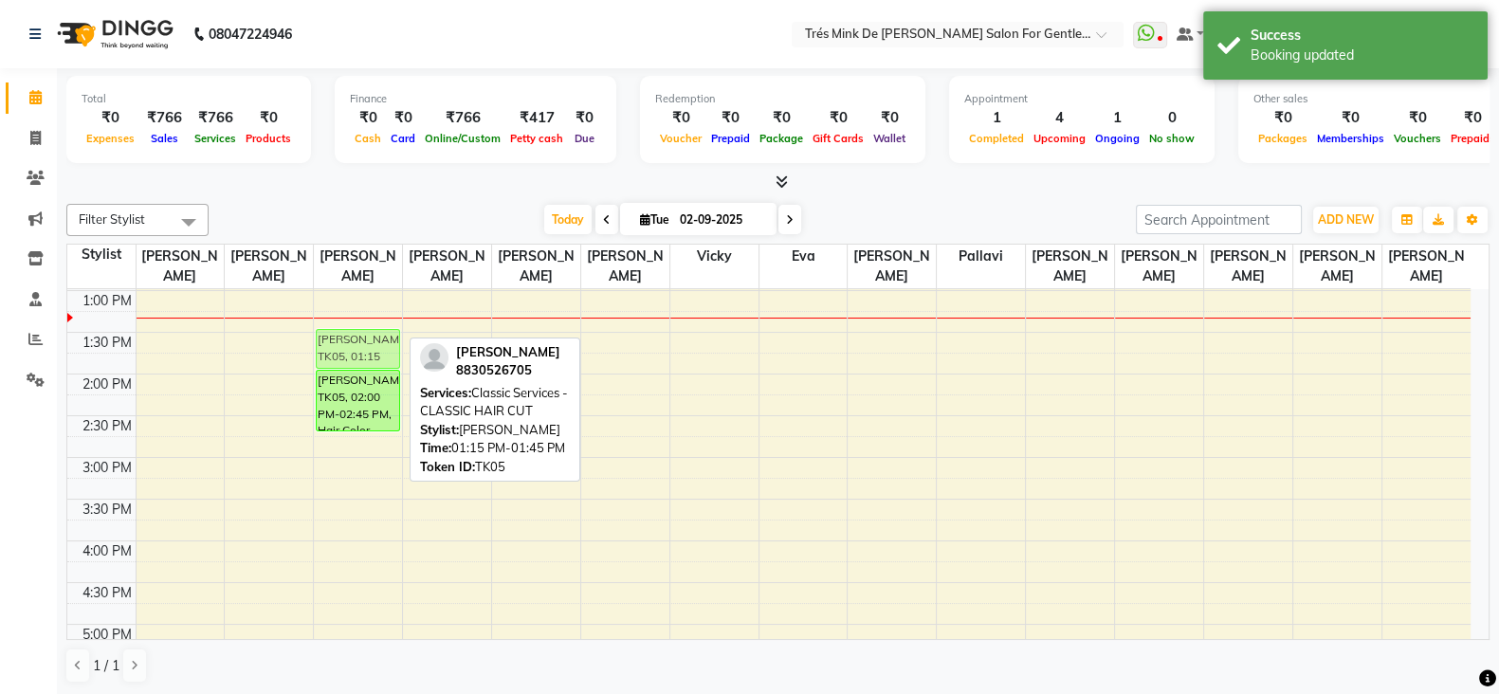
drag, startPoint x: 358, startPoint y: 339, endPoint x: 365, endPoint y: 357, distance: 20.1
click at [365, 357] on div "Abhishree 9986470370, TK01, 09:15 AM-10:05 AM, Classic Services - CLASSIC SHAVE…" at bounding box center [358, 541] width 88 height 1334
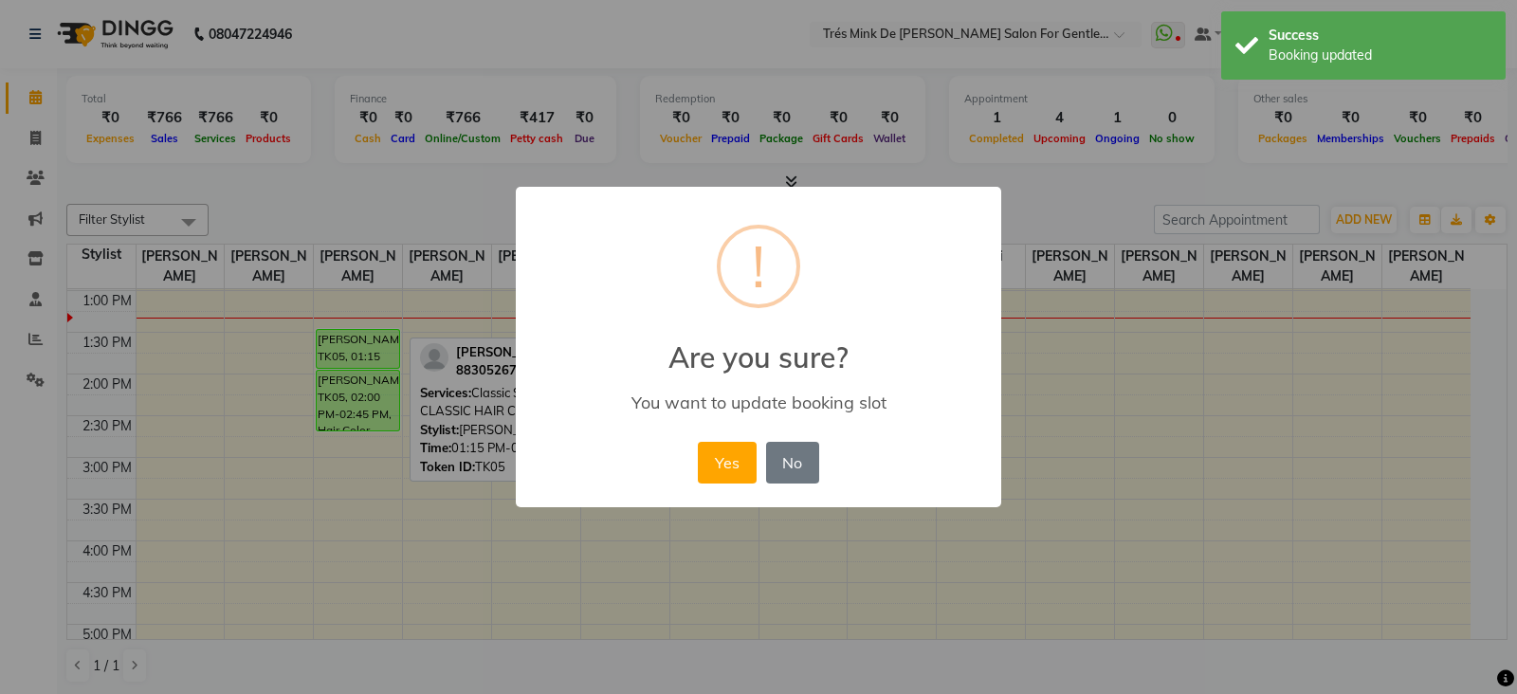
click at [398, 229] on div "× ! Are you sure? You want to update booking slot Yes No No" at bounding box center [758, 347] width 1517 height 694
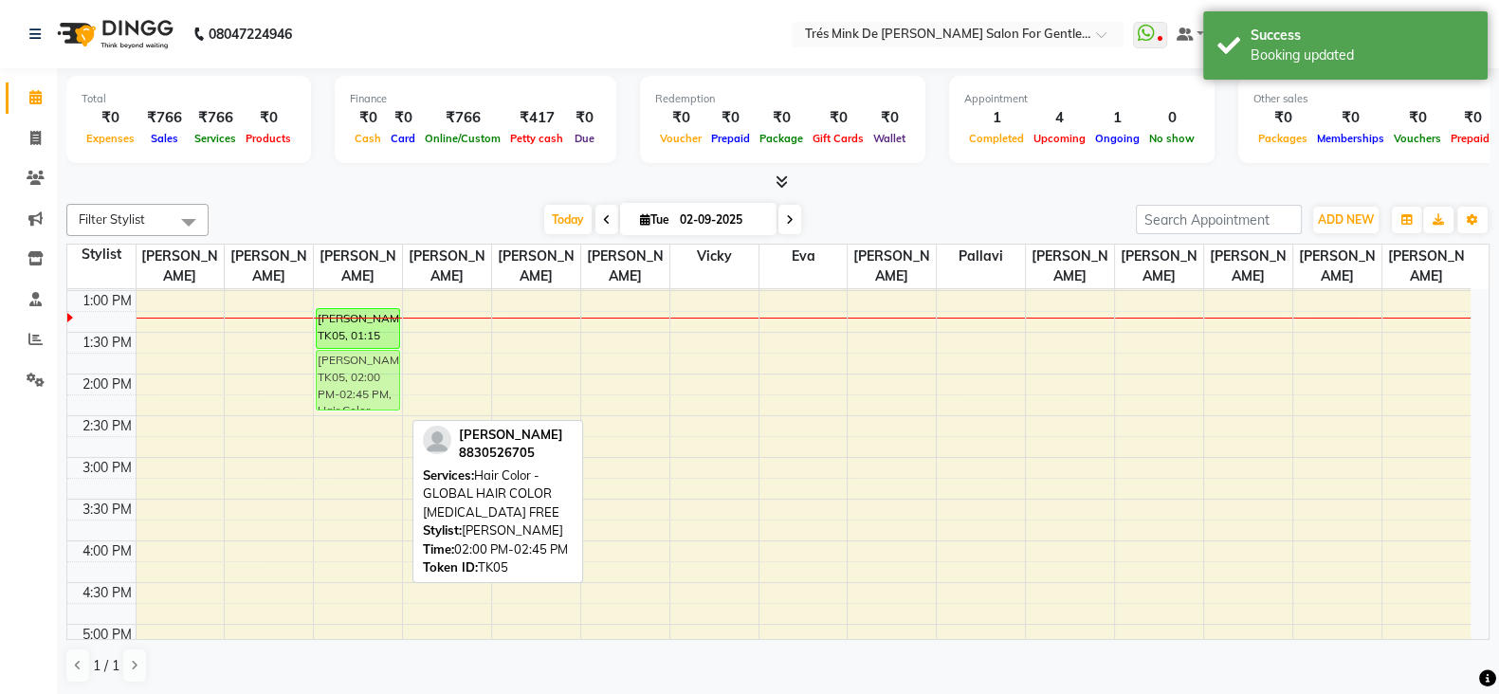
drag, startPoint x: 363, startPoint y: 393, endPoint x: 361, endPoint y: 372, distance: 20.9
click at [361, 372] on div "Abhishree 9986470370, TK01, 09:15 AM-10:05 AM, Classic Services - CLASSIC SHAVE…" at bounding box center [358, 541] width 88 height 1334
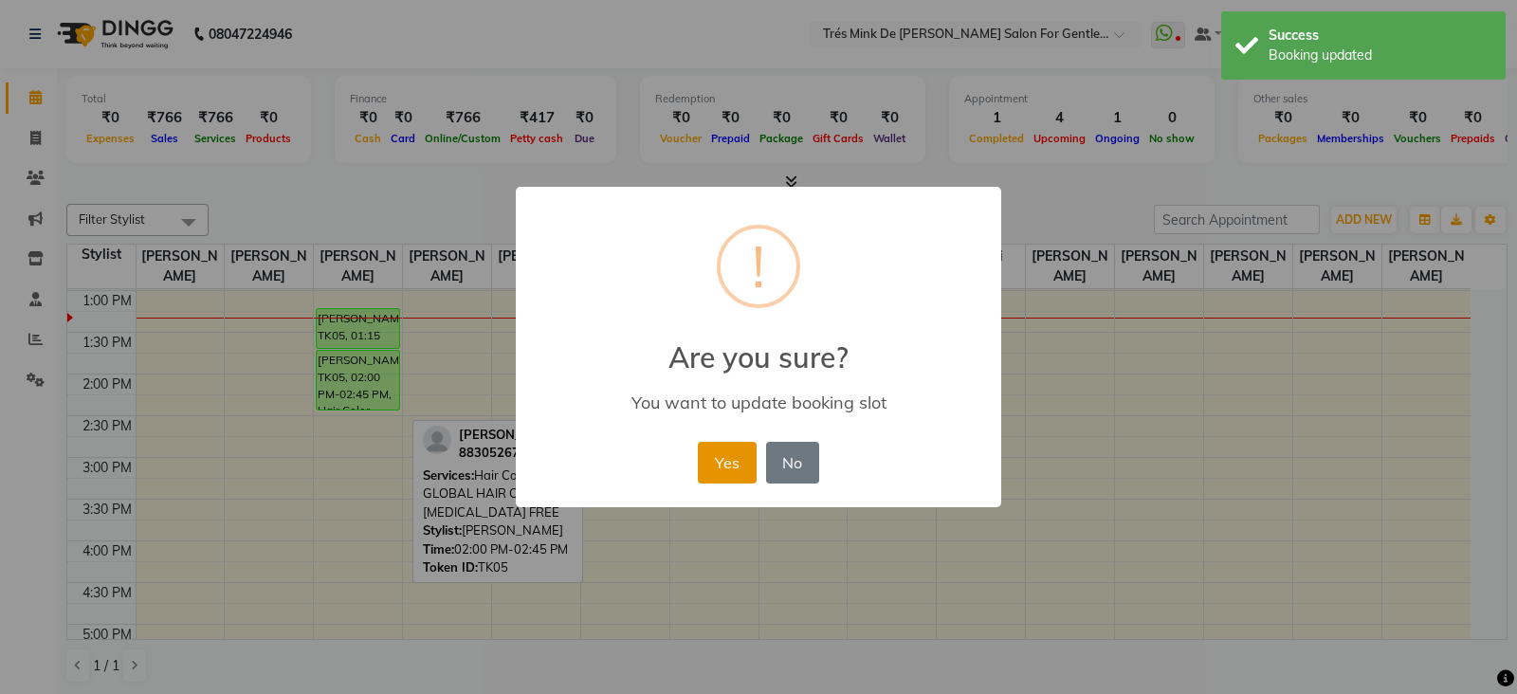
click at [706, 457] on button "Yes" at bounding box center [727, 463] width 58 height 42
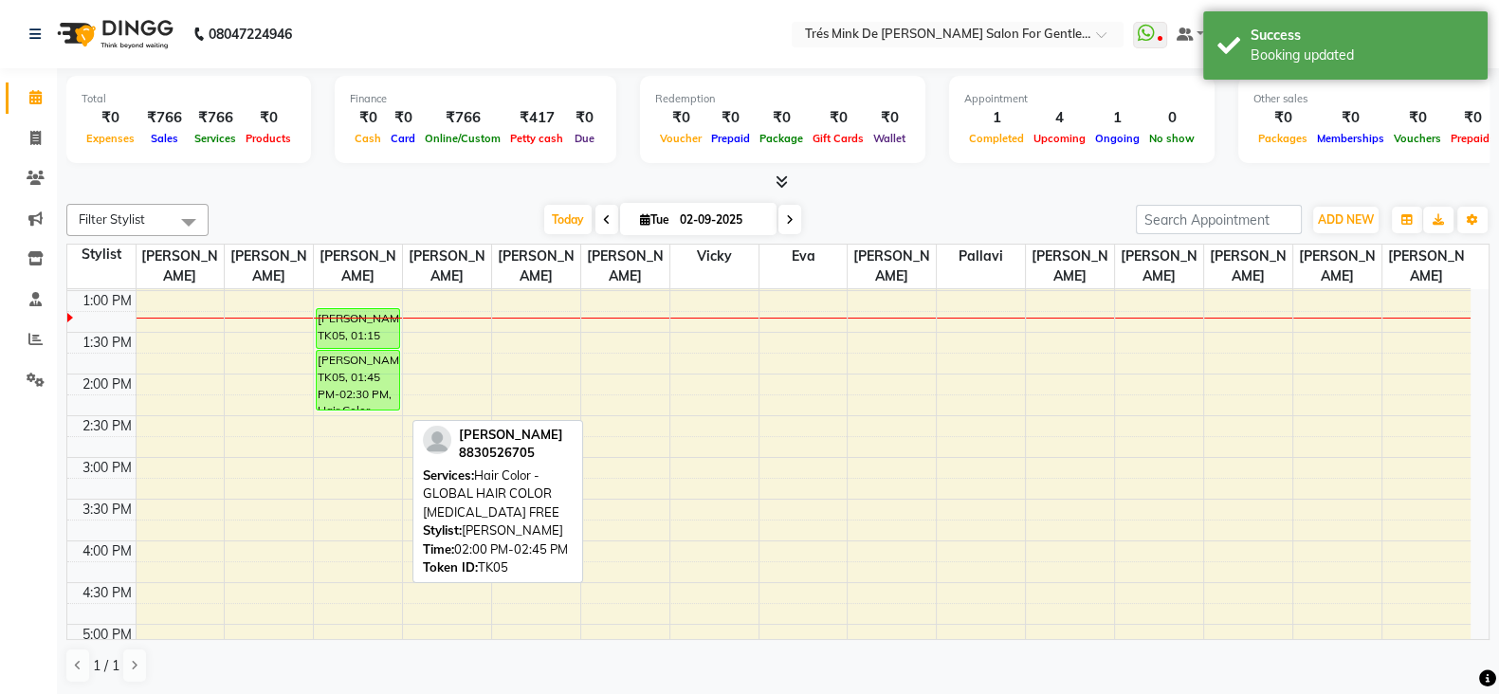
click at [435, 216] on div "[DATE] [DATE]" at bounding box center [672, 220] width 908 height 28
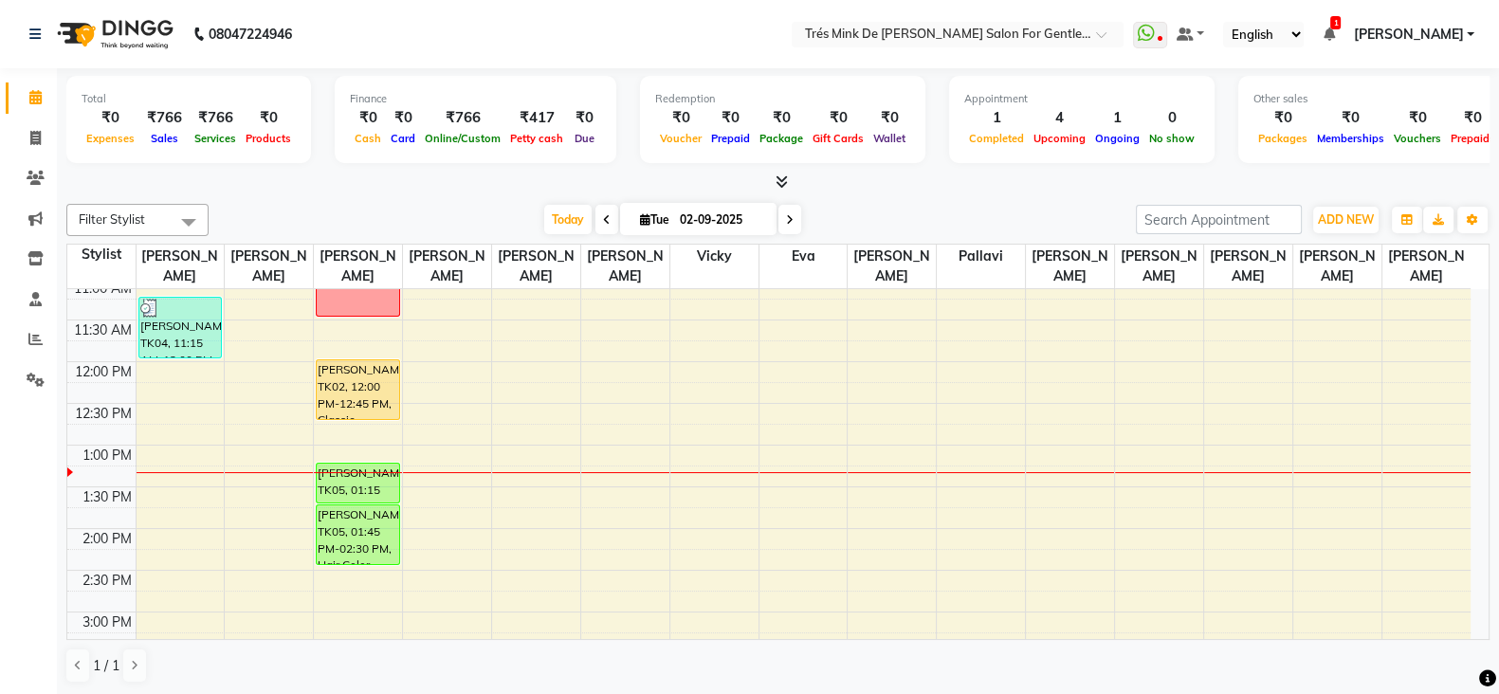
scroll to position [297, 0]
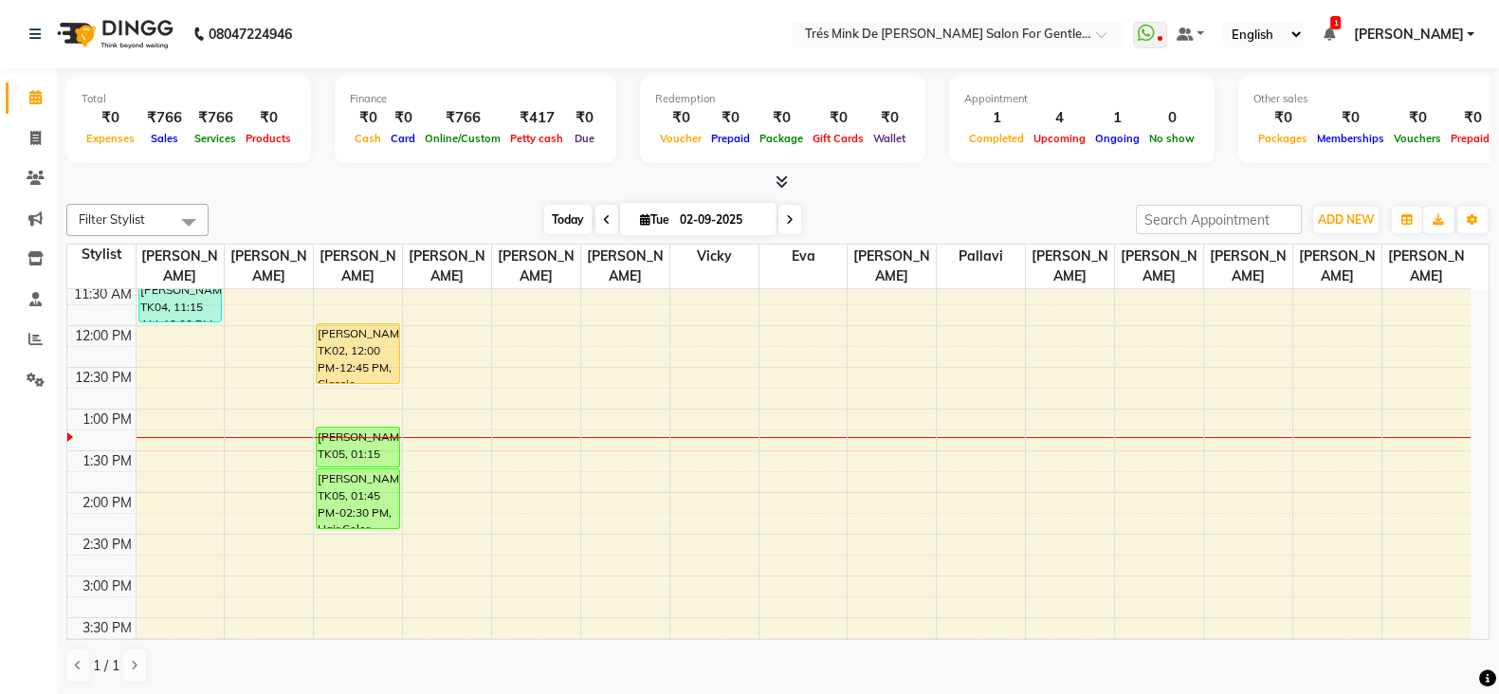
click at [547, 229] on span "Today" at bounding box center [567, 219] width 47 height 29
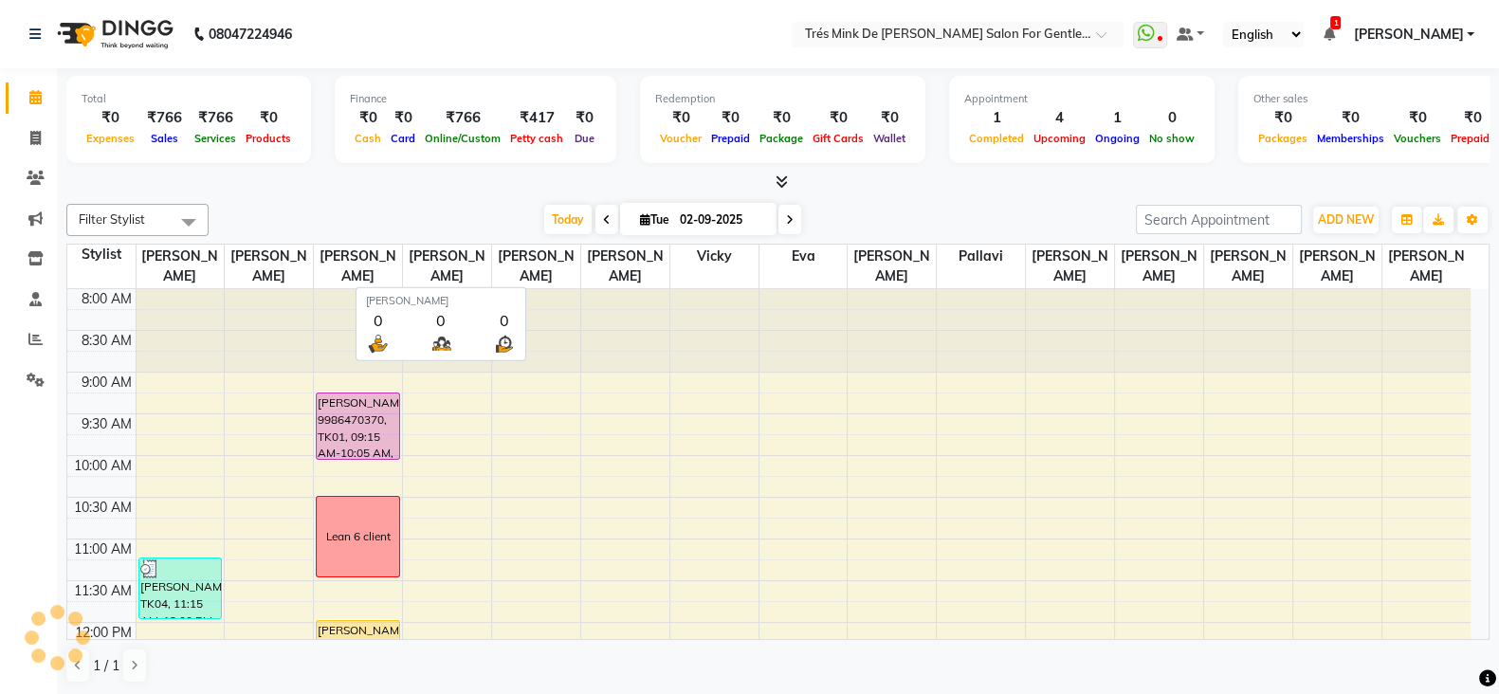
scroll to position [415, 0]
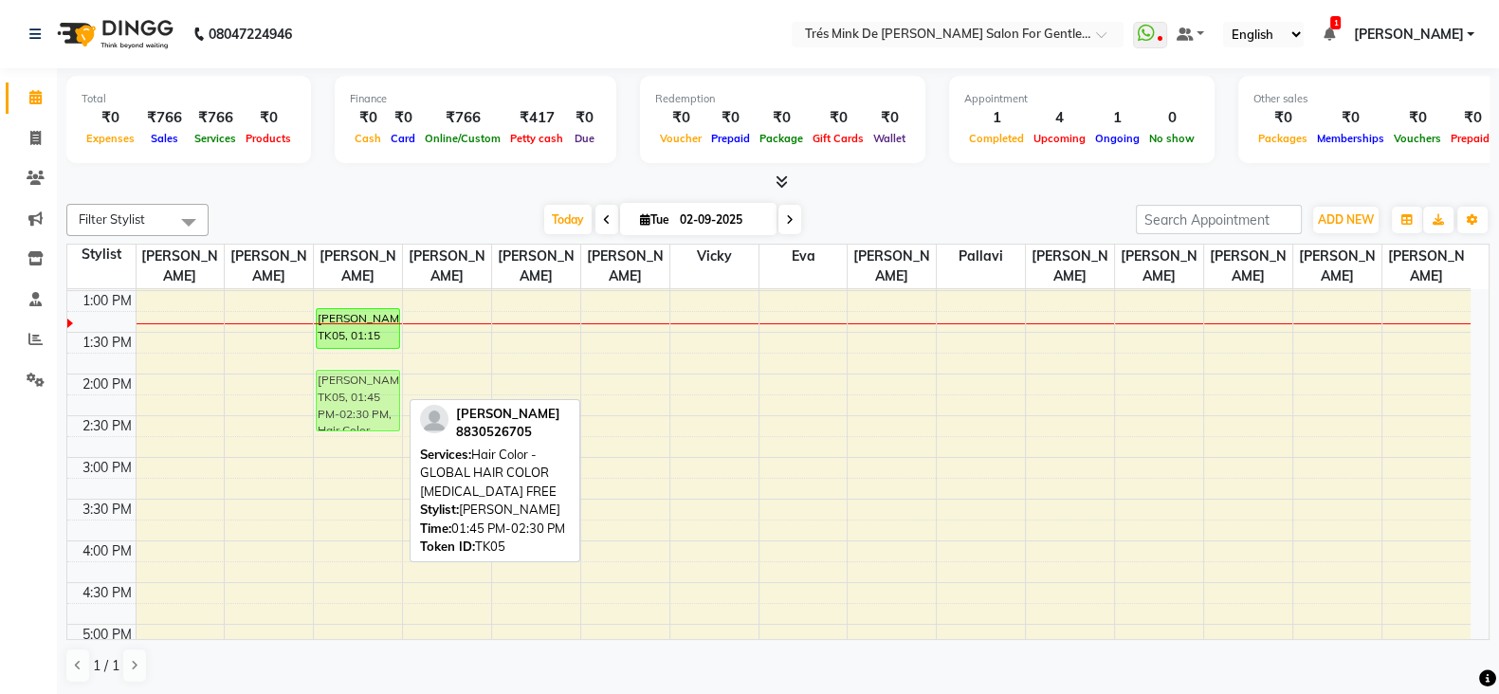
drag, startPoint x: 364, startPoint y: 387, endPoint x: 372, endPoint y: 405, distance: 19.5
click at [372, 405] on div "Abhishree 9986470370, TK01, 09:15 AM-10:05 AM, Classic Services - CLASSIC SHAVE…" at bounding box center [358, 541] width 88 height 1334
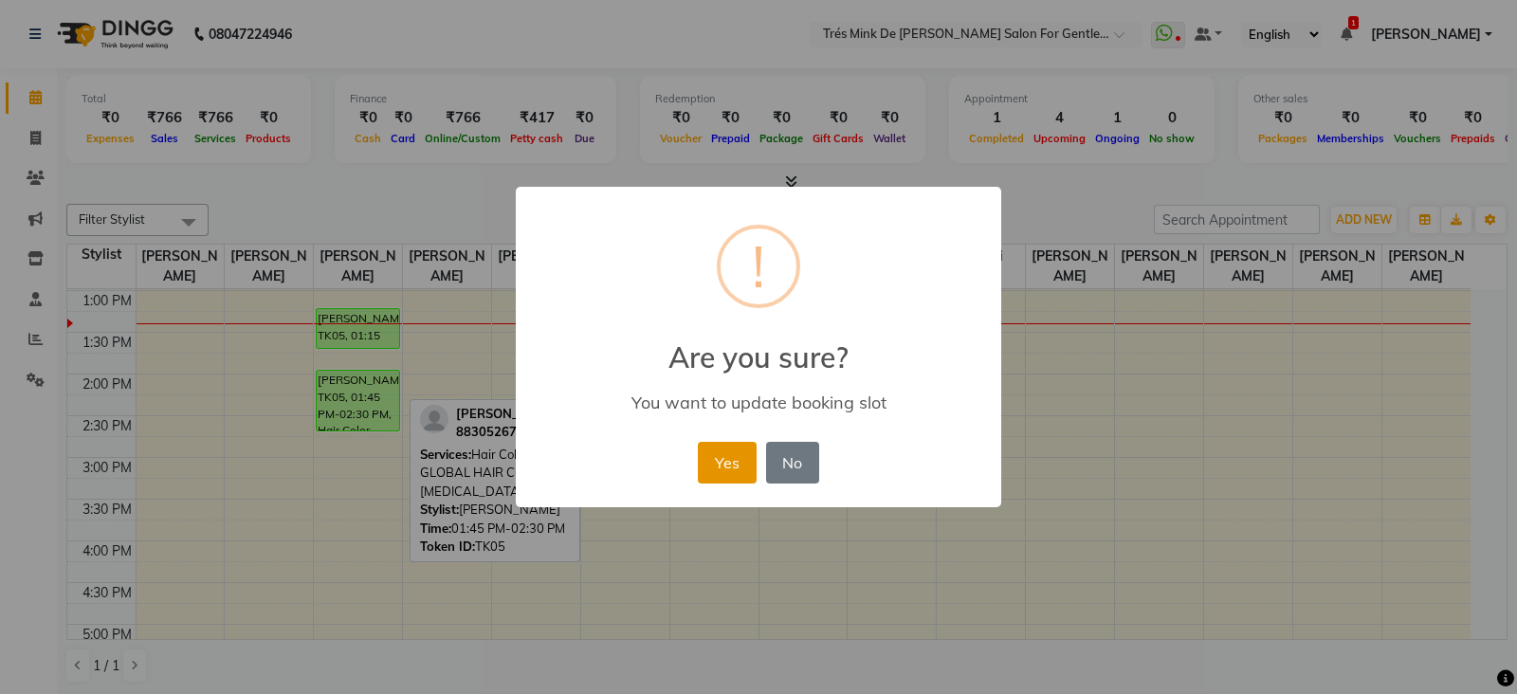
click at [749, 448] on button "Yes" at bounding box center [727, 463] width 58 height 42
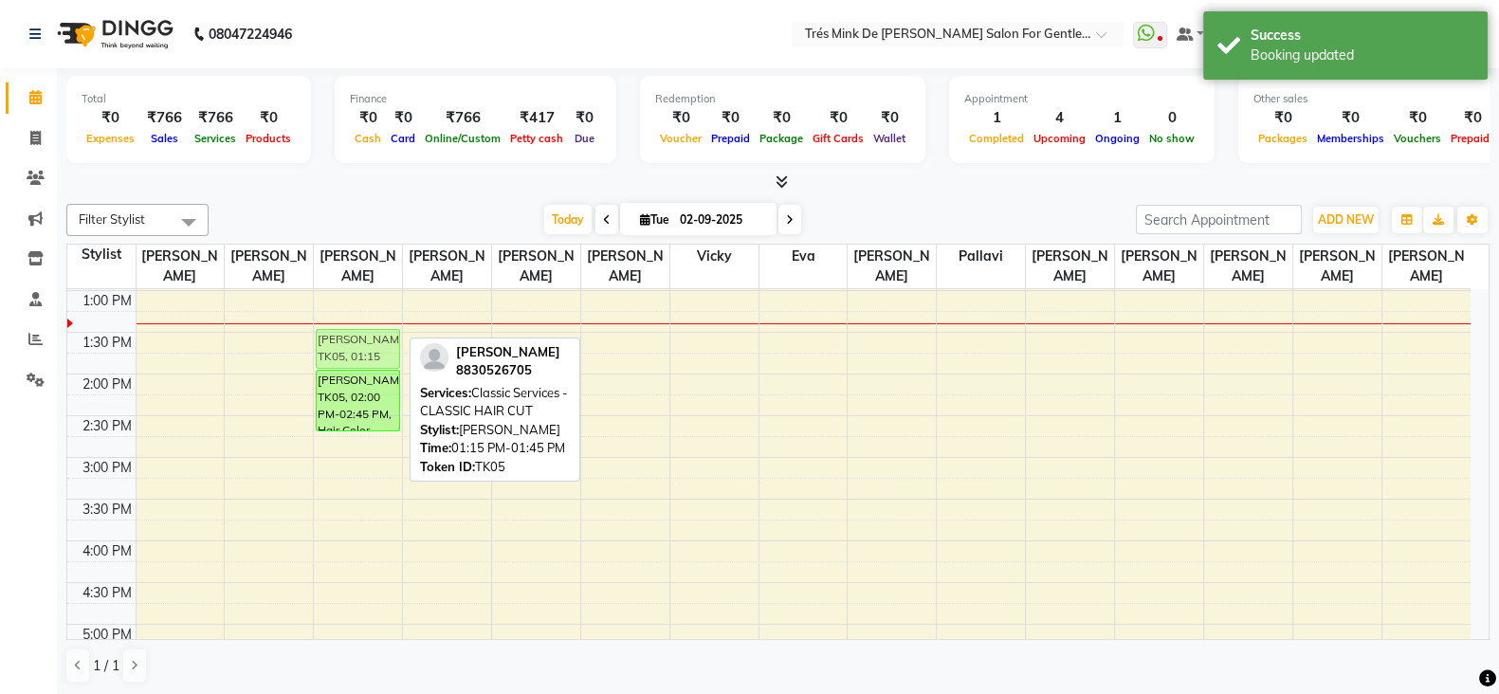
click at [384, 343] on div "Abhishree 9986470370, TK01, 09:15 AM-10:05 AM, Classic Services - CLASSIC SHAVE…" at bounding box center [358, 541] width 88 height 1334
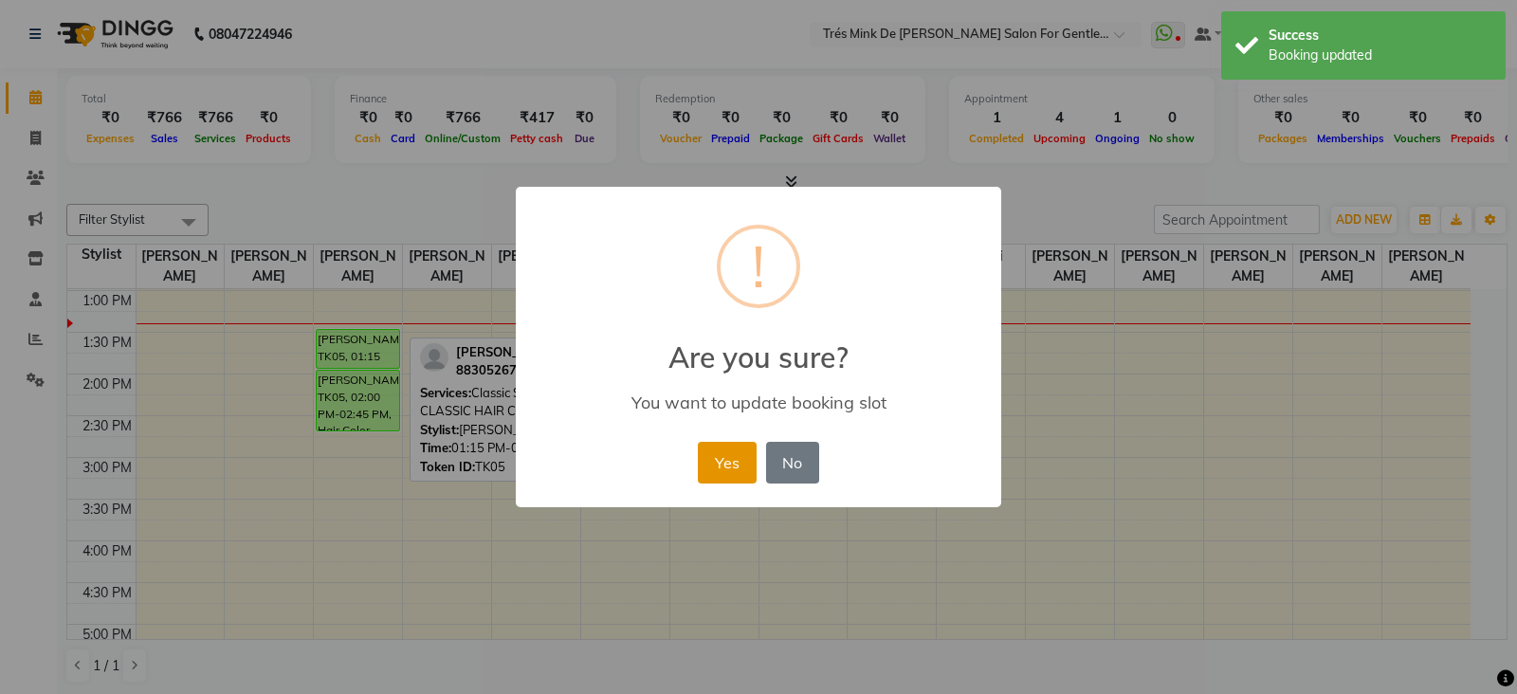
click at [713, 461] on button "Yes" at bounding box center [727, 463] width 58 height 42
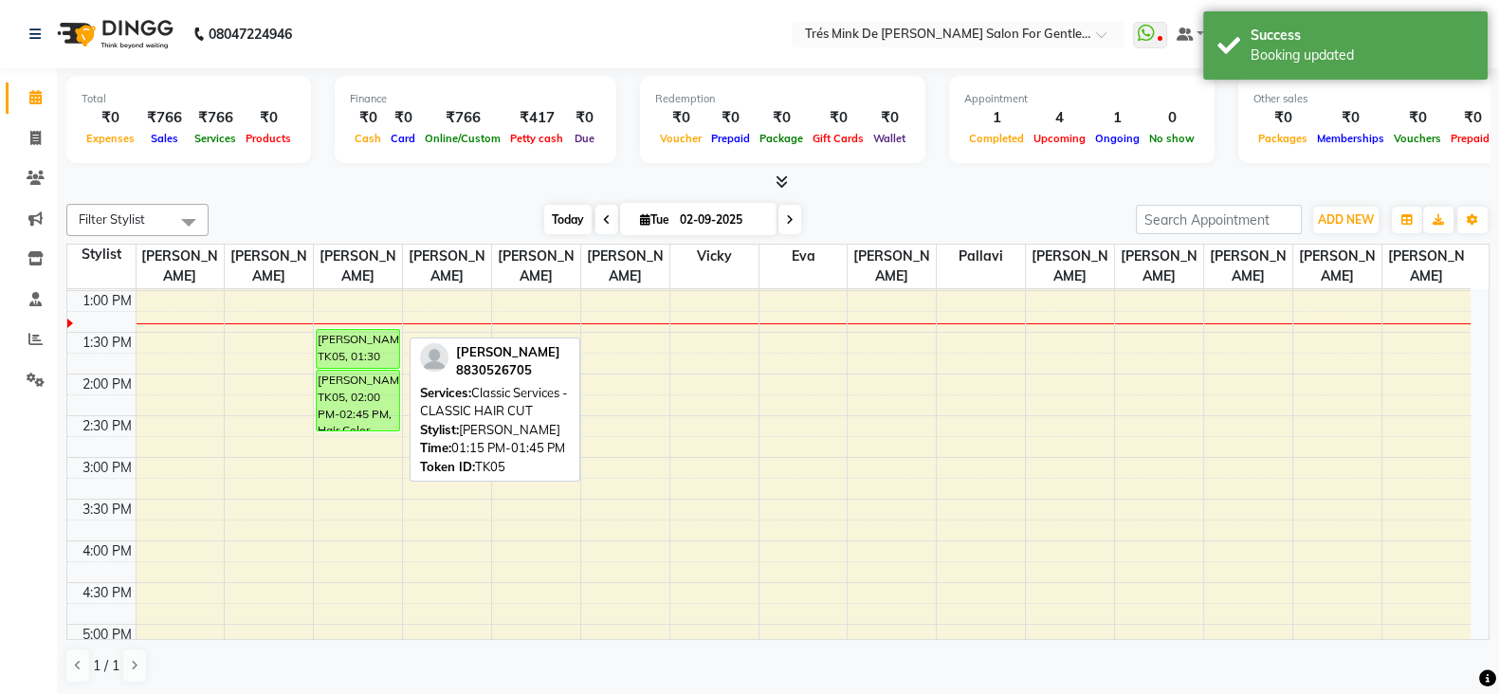
click at [570, 224] on span "Today" at bounding box center [567, 219] width 47 height 29
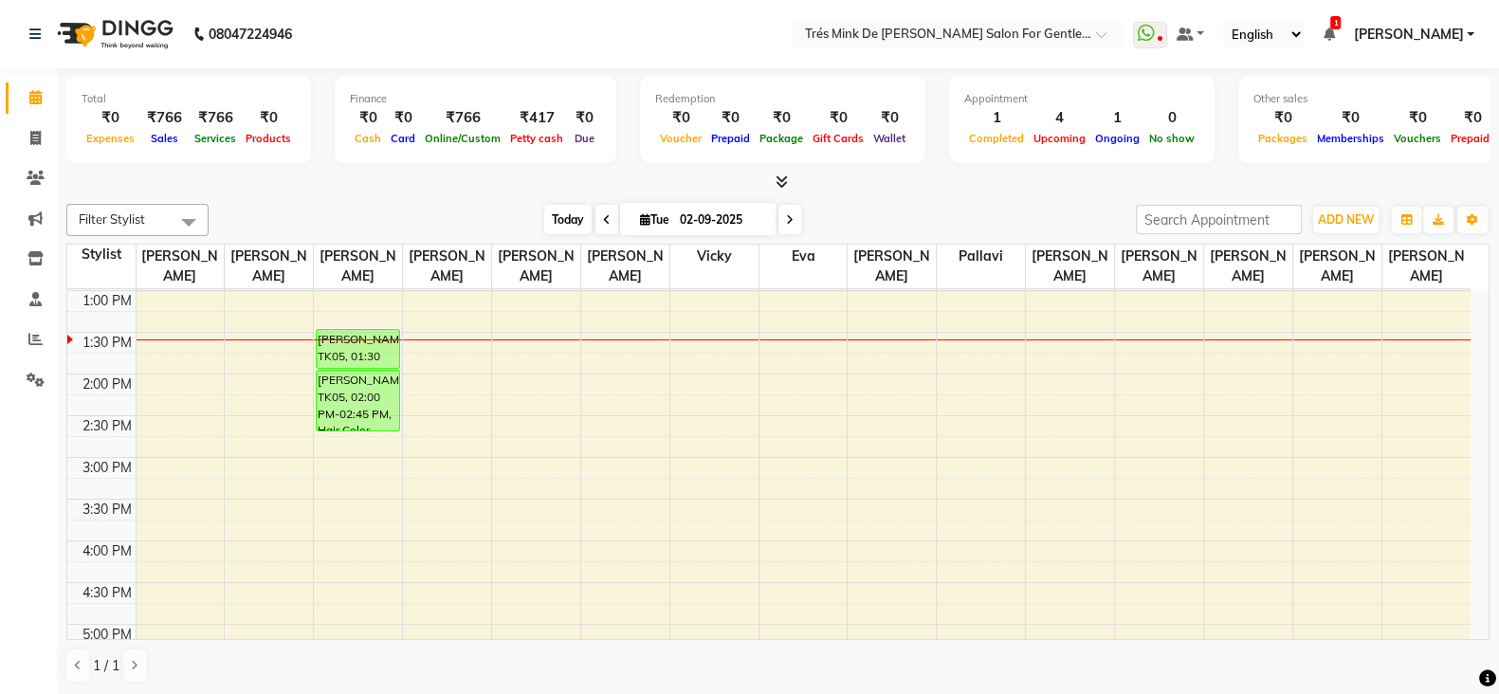
click at [544, 215] on span "Today" at bounding box center [567, 219] width 47 height 29
click at [561, 228] on span "Today" at bounding box center [567, 219] width 47 height 29
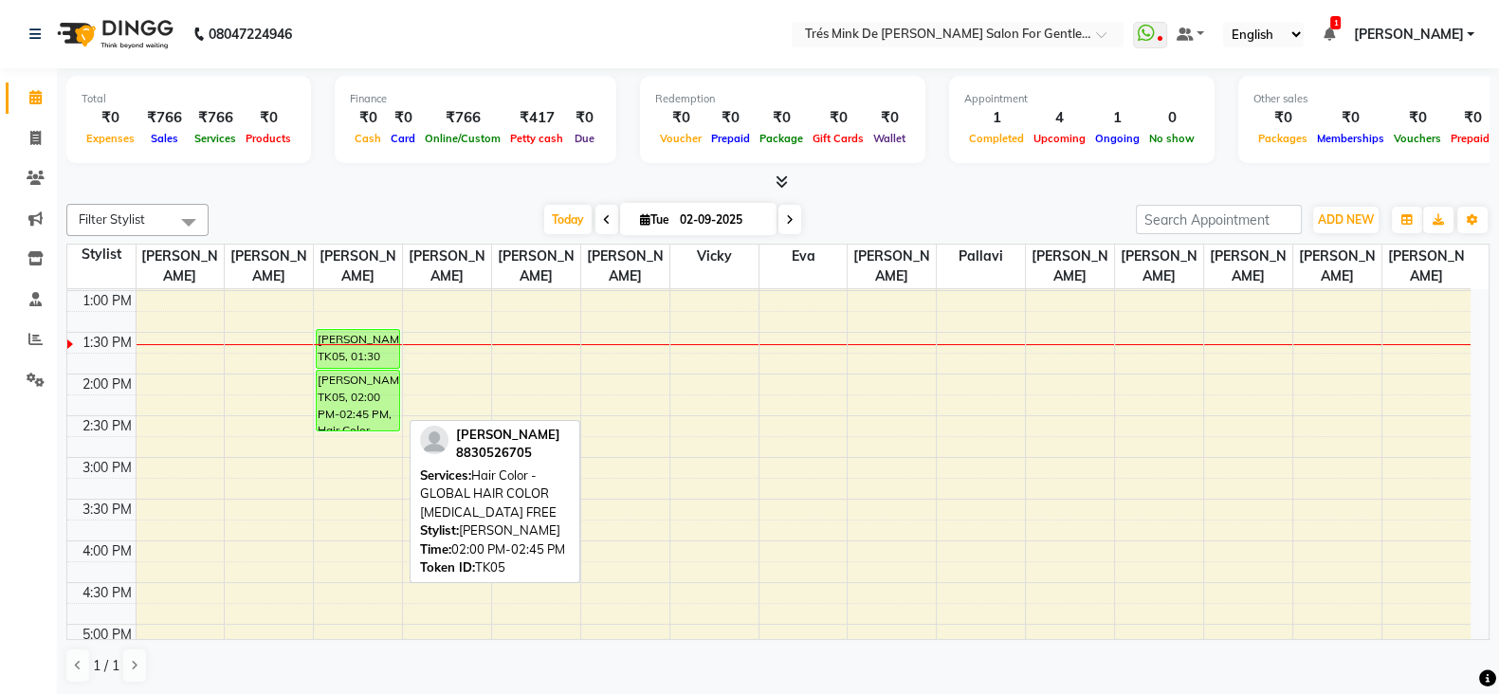
click at [369, 377] on div "Ameet Shah, TK05, 02:00 PM-02:45 PM, Hair Color - GLOBAL HAIR COLOR AMMONIA FREE" at bounding box center [358, 401] width 82 height 60
drag, startPoint x: 374, startPoint y: 386, endPoint x: 375, endPoint y: 396, distance: 10.5
click at [375, 396] on div "Abhishree 9986470370, TK01, 09:15 AM-10:05 AM, Classic Services - CLASSIC SHAVE…" at bounding box center [358, 541] width 88 height 1334
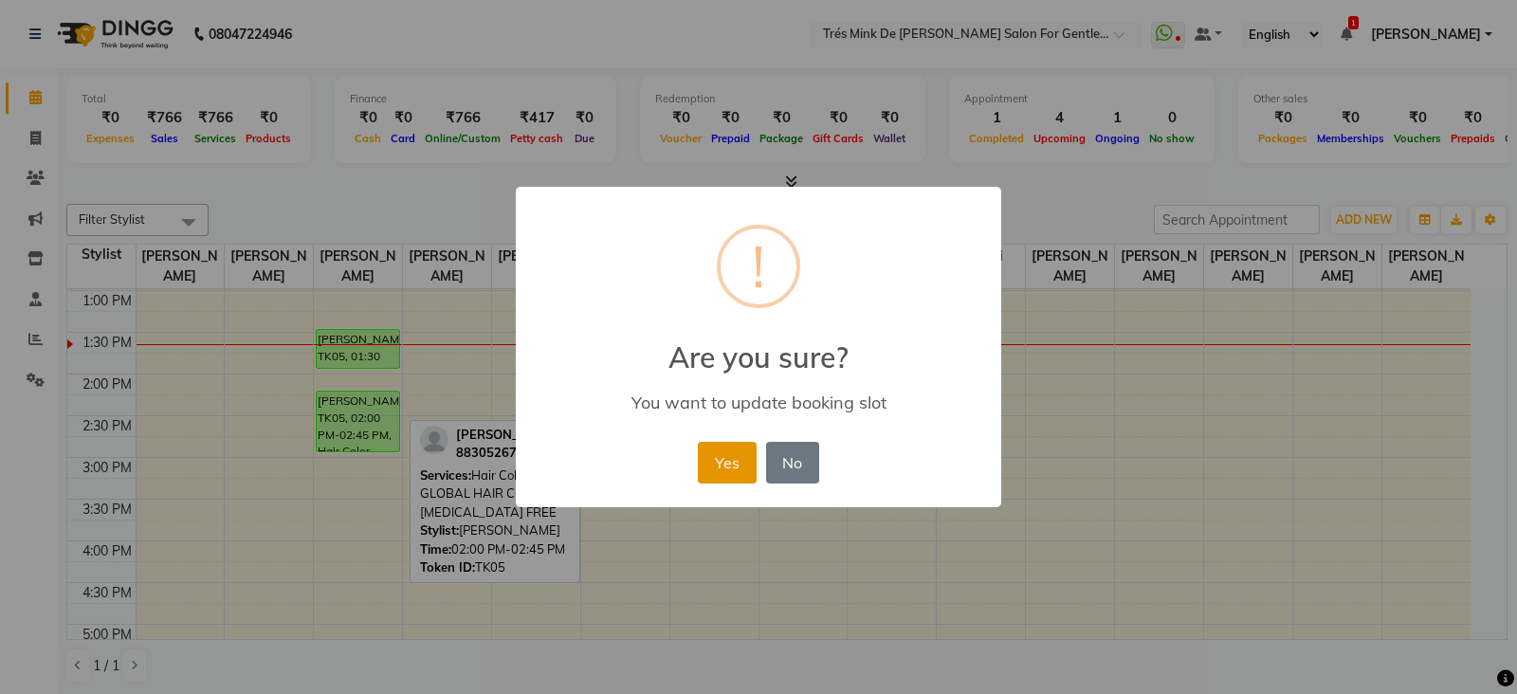
click at [719, 448] on button "Yes" at bounding box center [727, 463] width 58 height 42
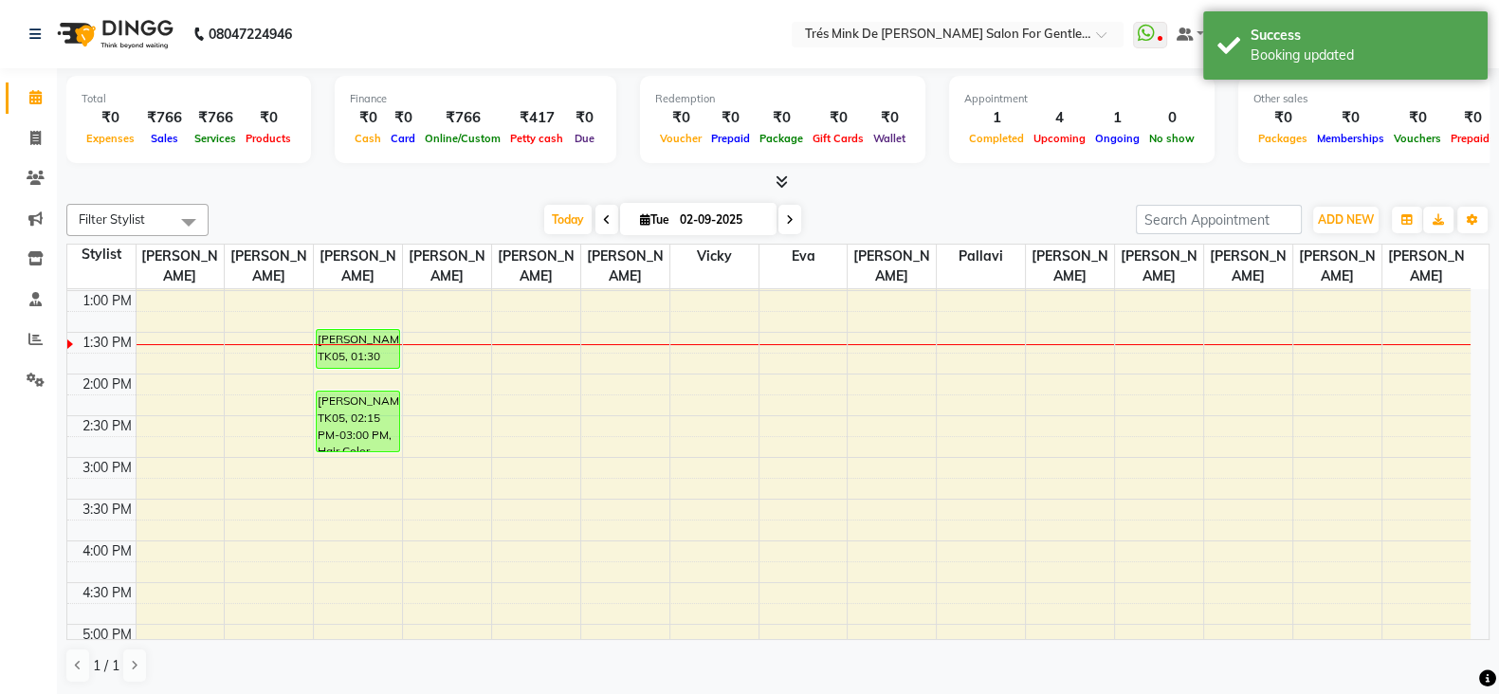
scroll to position [406, 0]
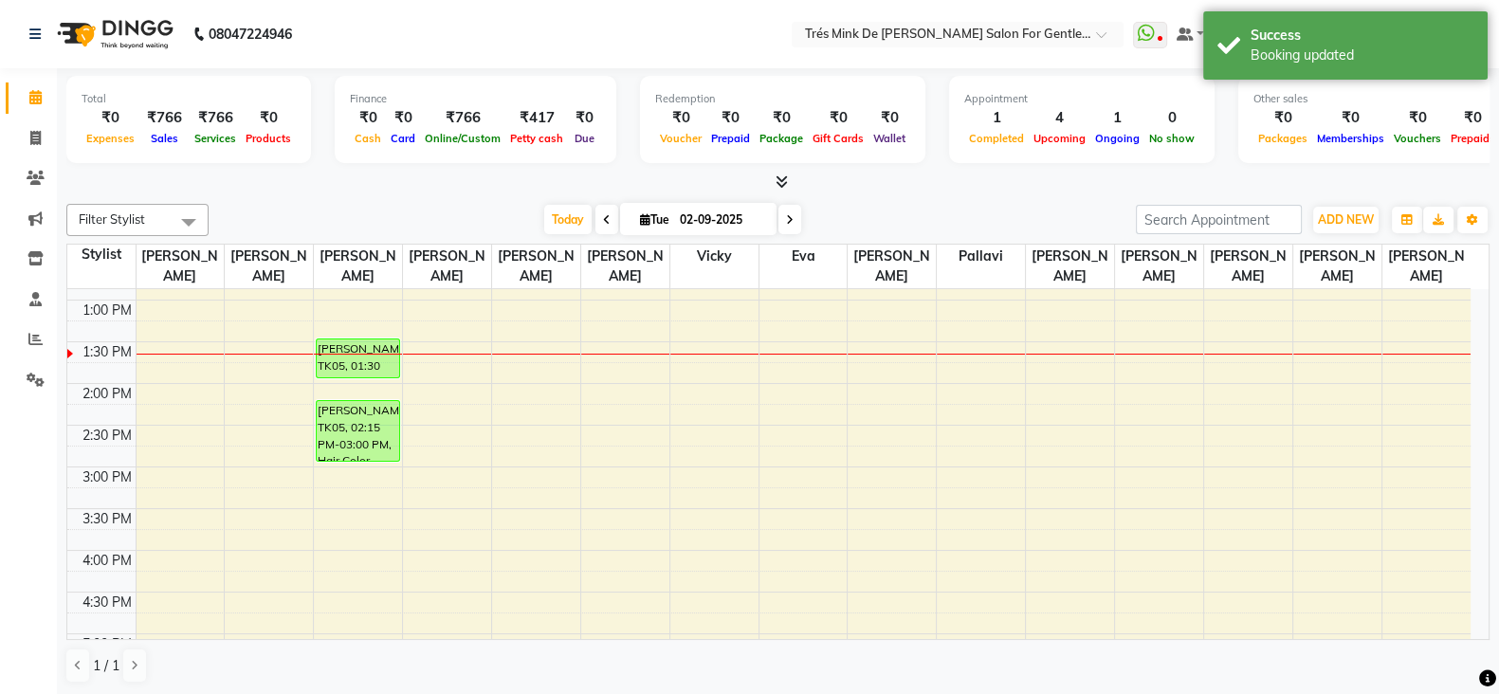
drag, startPoint x: 354, startPoint y: 324, endPoint x: 443, endPoint y: 217, distance: 139.4
click at [443, 217] on div "Filter Stylist Select All Aanand Saindane Payal Jadhav Dilshad shaikh Gaurav At…" at bounding box center [777, 443] width 1423 height 495
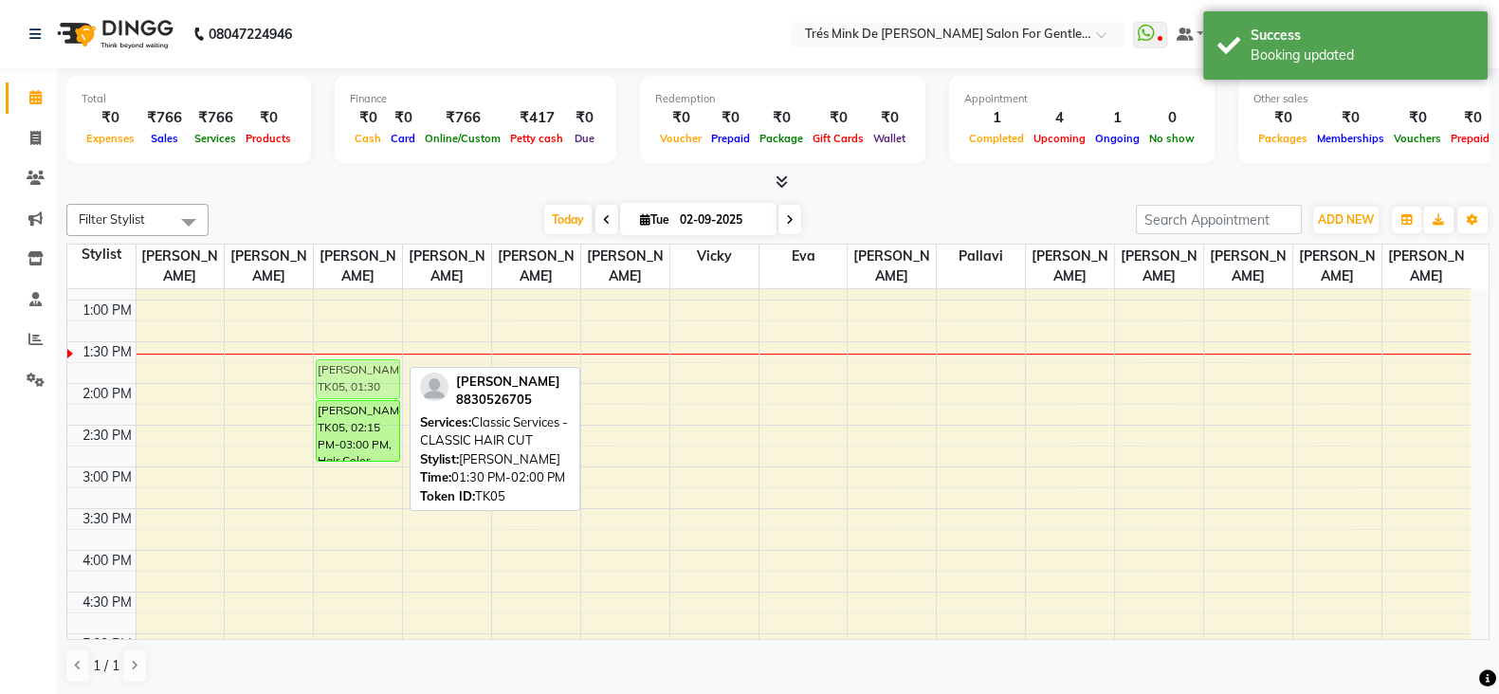
drag, startPoint x: 388, startPoint y: 348, endPoint x: 389, endPoint y: 362, distance: 14.3
click at [389, 362] on div "Abhishree 9986470370, TK01, 09:15 AM-10:05 AM, Classic Services - CLASSIC SHAVE…" at bounding box center [358, 550] width 88 height 1334
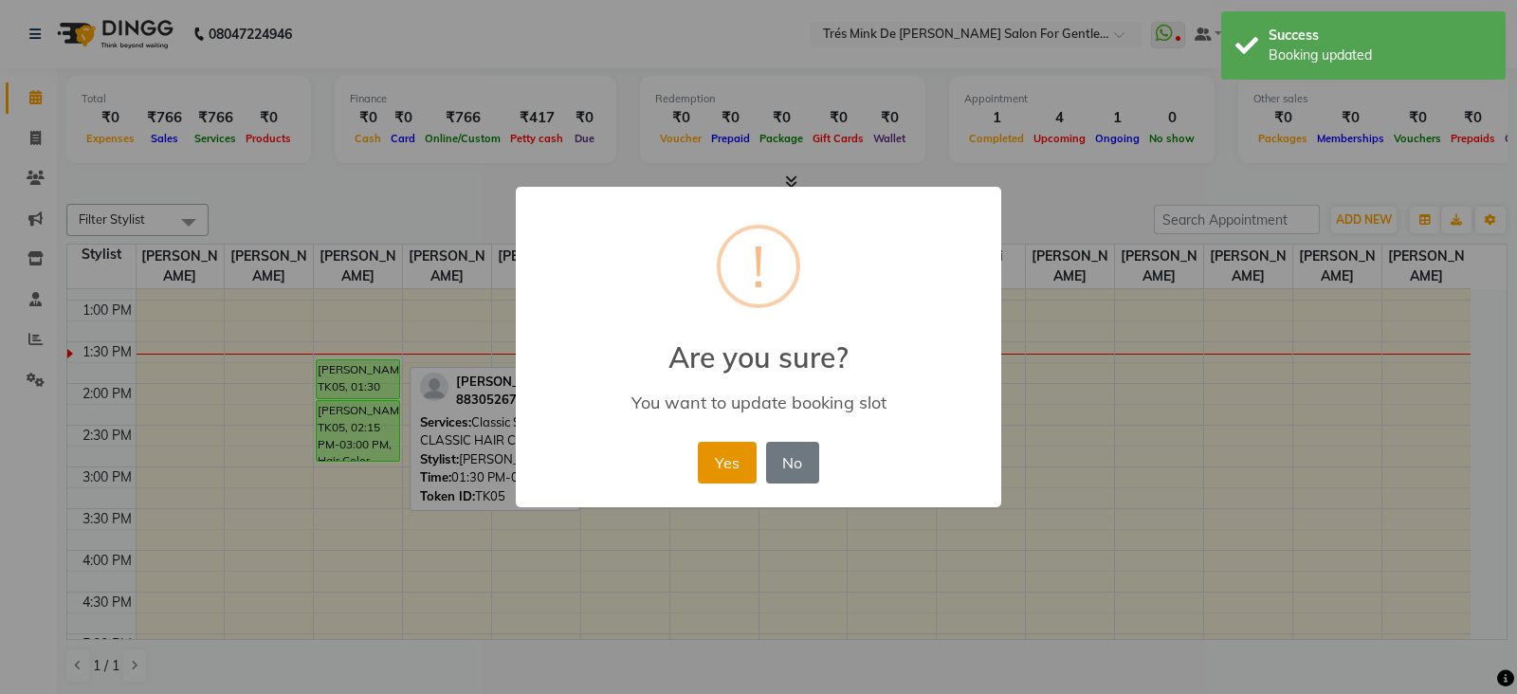
click at [736, 461] on button "Yes" at bounding box center [727, 463] width 58 height 42
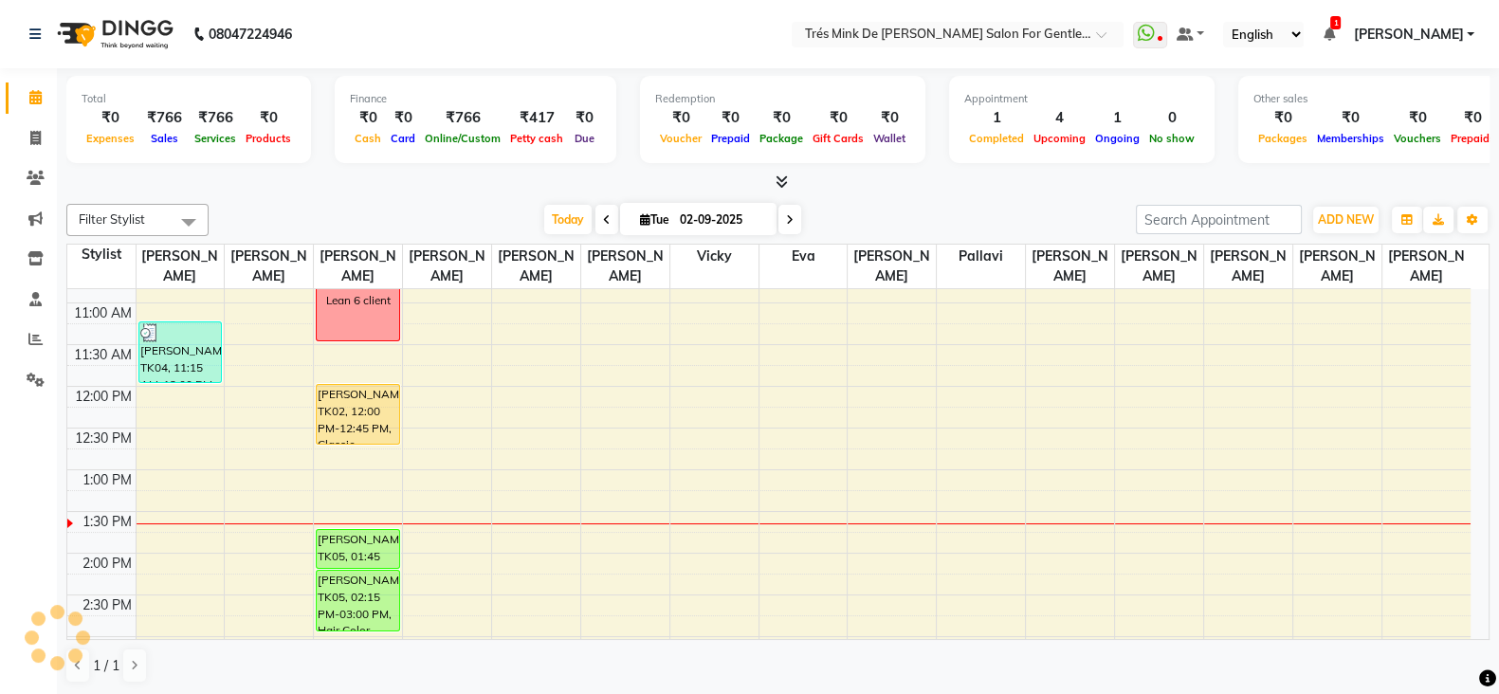
scroll to position [287, 0]
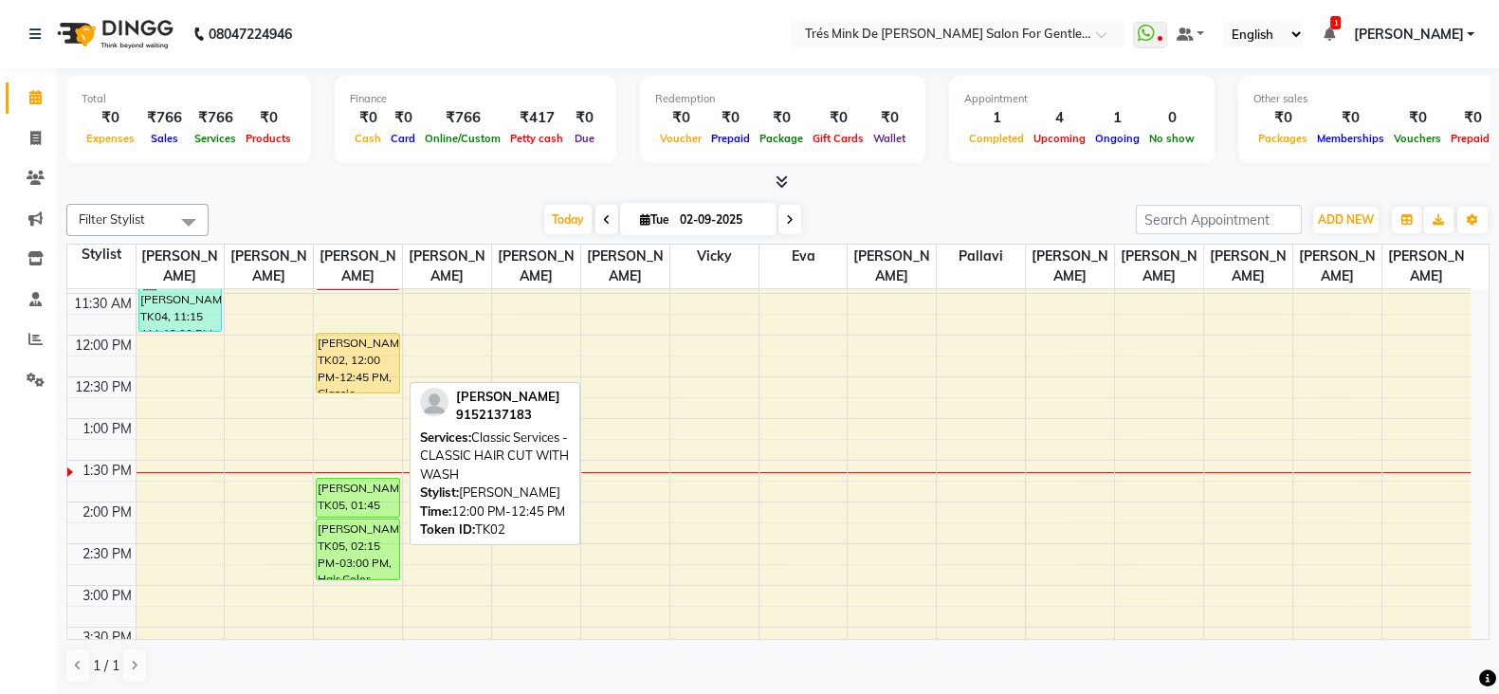
click at [368, 374] on div "Reece Mendonca, TK02, 12:00 PM-12:45 PM, Classic Services - CLASSIC HAIR CUT WI…" at bounding box center [358, 363] width 82 height 59
click at [370, 357] on div "Reece Mendonca, TK02, 12:00 PM-12:45 PM, Classic Services - CLASSIC HAIR CUT WI…" at bounding box center [358, 363] width 82 height 59
select select "1"
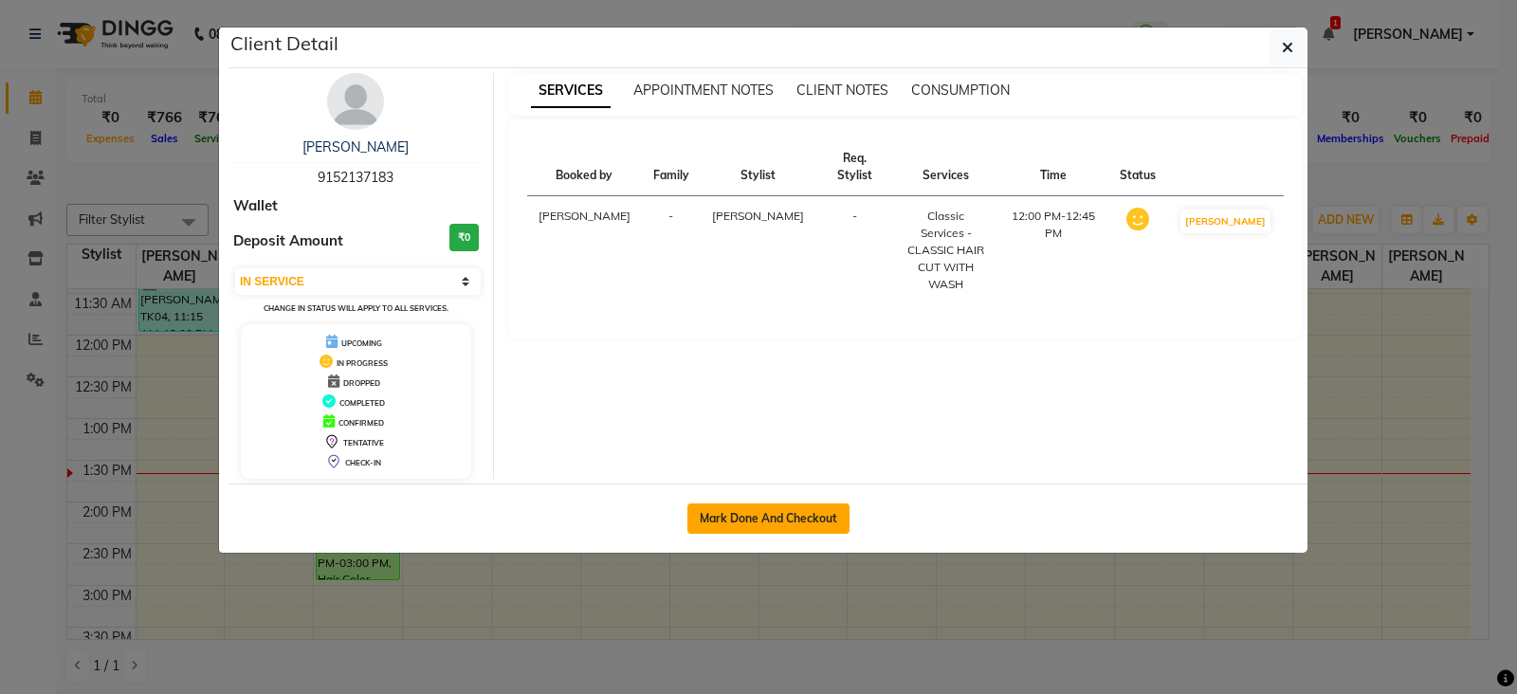
click at [806, 519] on button "Mark Done And Checkout" at bounding box center [768, 519] width 162 height 30
select select "service"
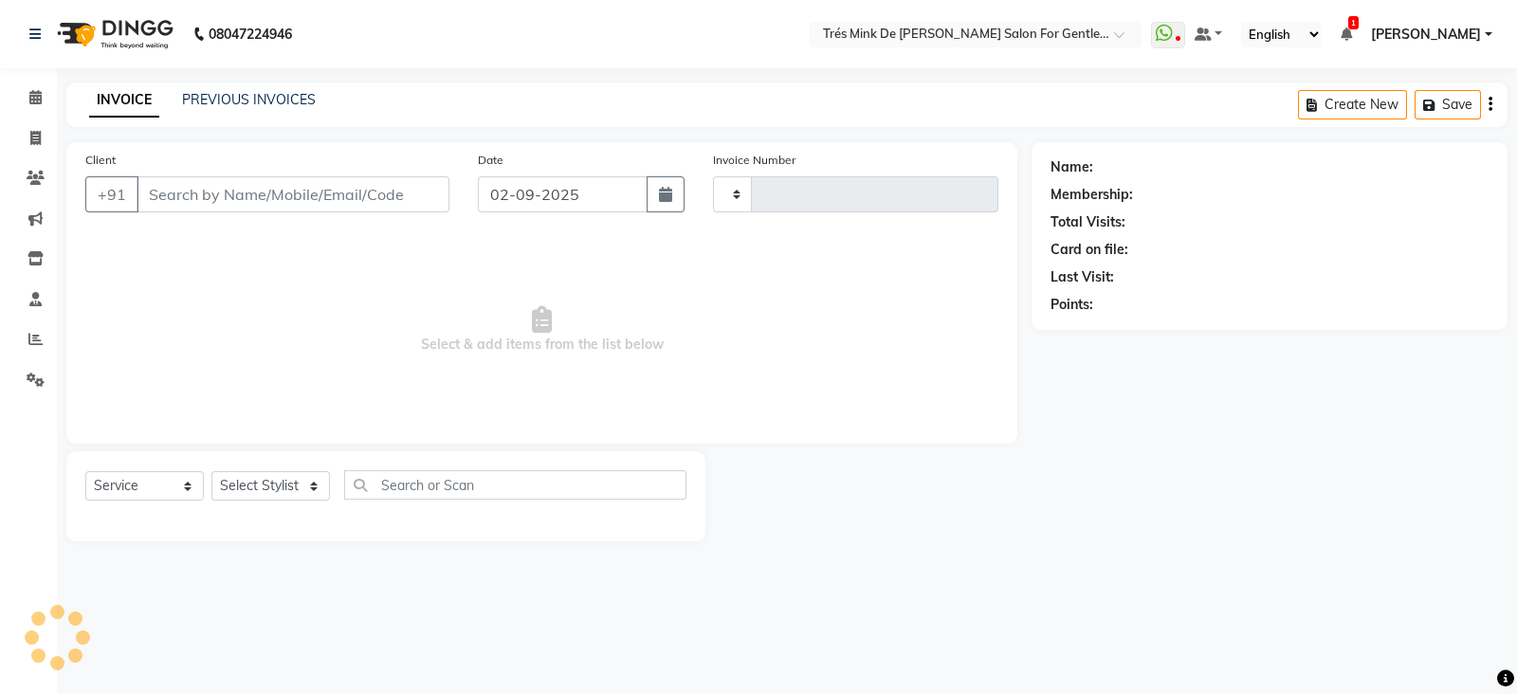
type input "1631"
select select "4236"
type input "9152137183"
select select "18143"
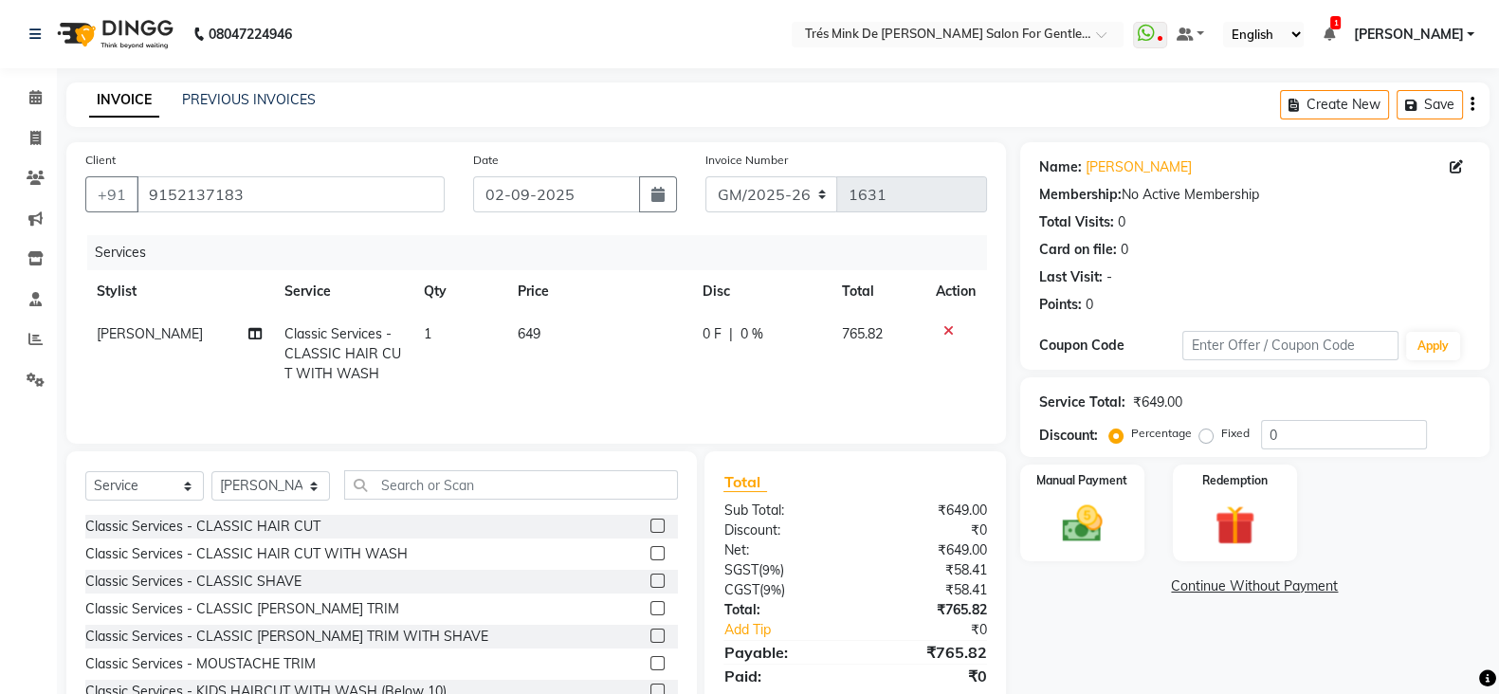
scroll to position [70, 0]
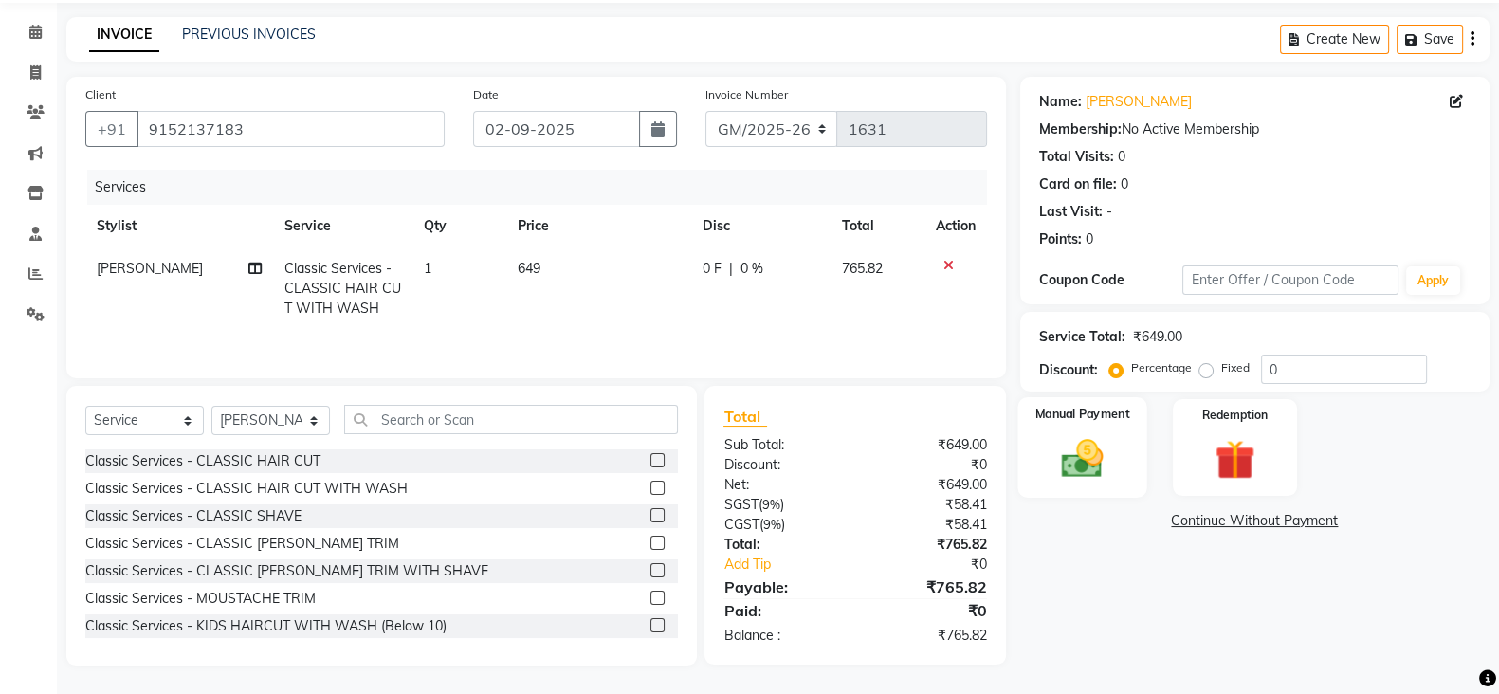
click at [1080, 452] on img at bounding box center [1082, 457] width 67 height 47
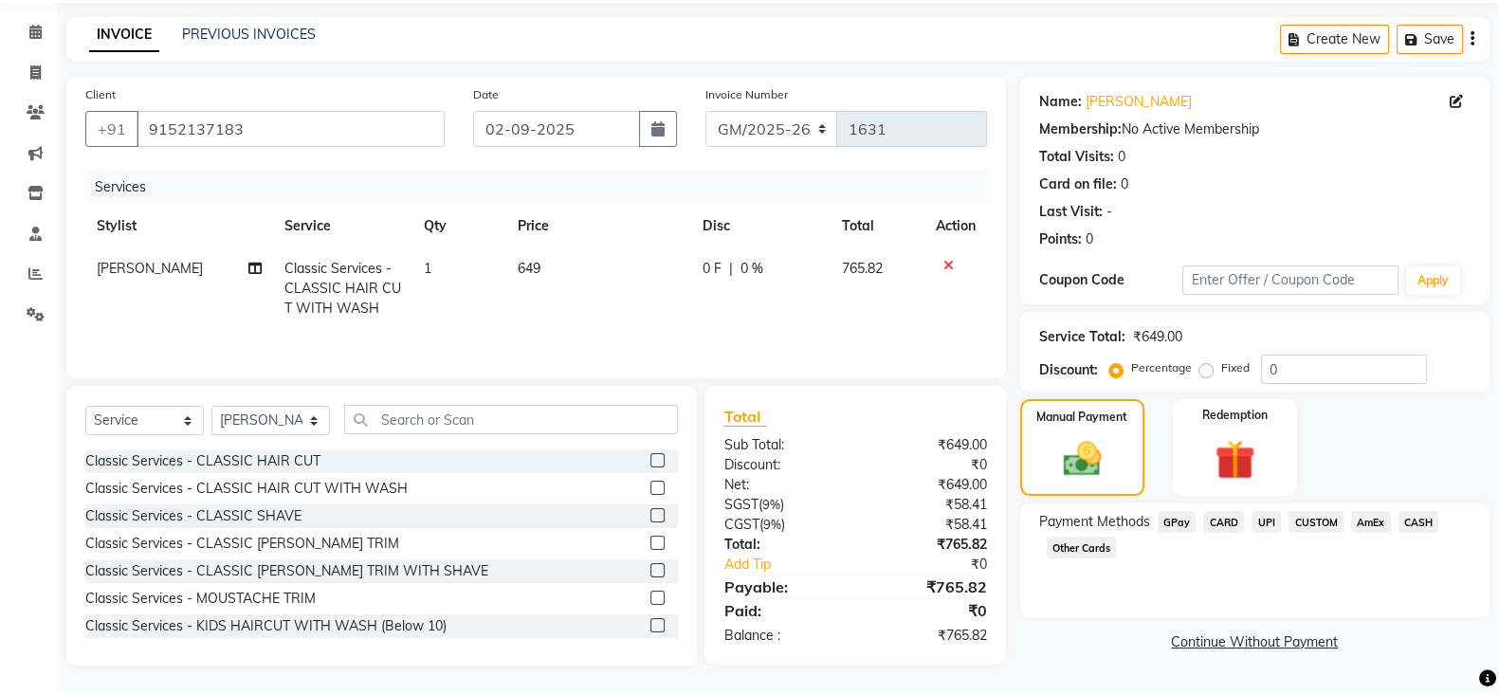
click at [1257, 522] on span "UPI" at bounding box center [1266, 522] width 29 height 22
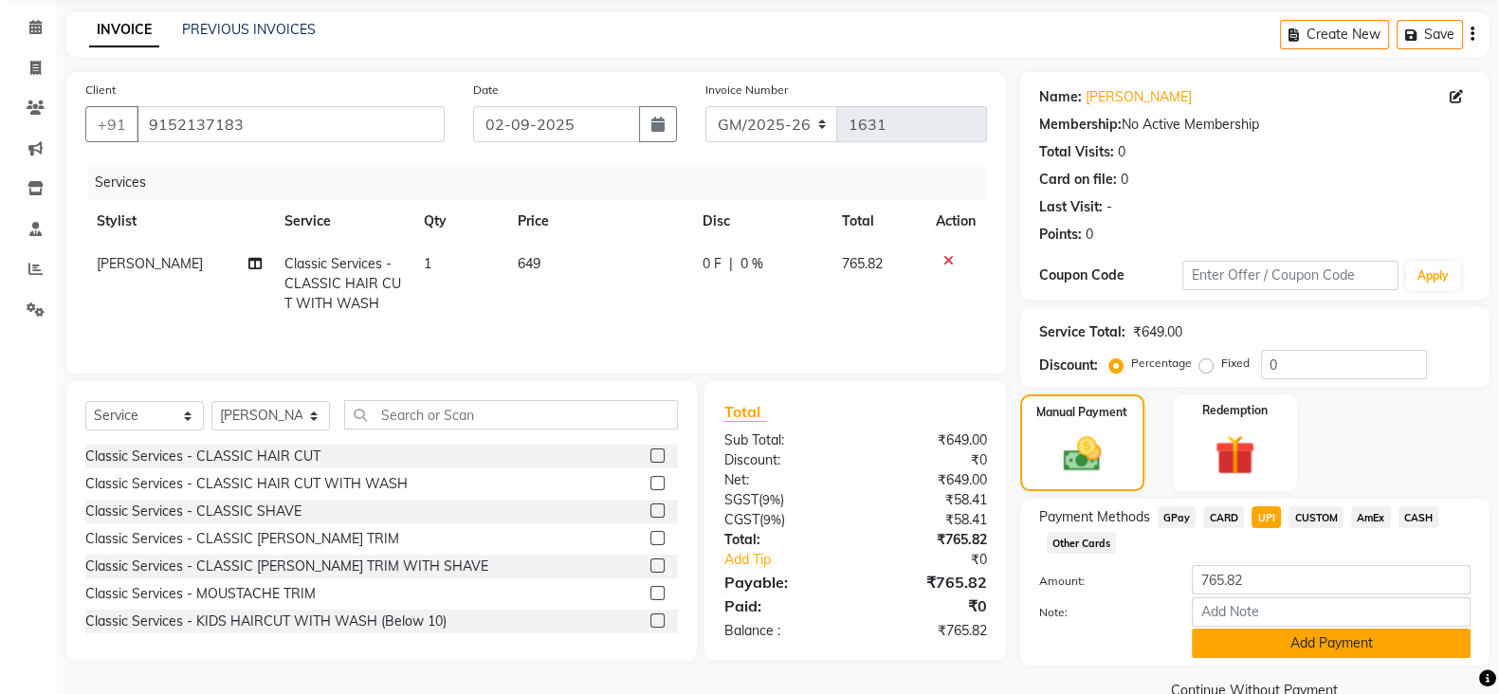
scroll to position [111, 0]
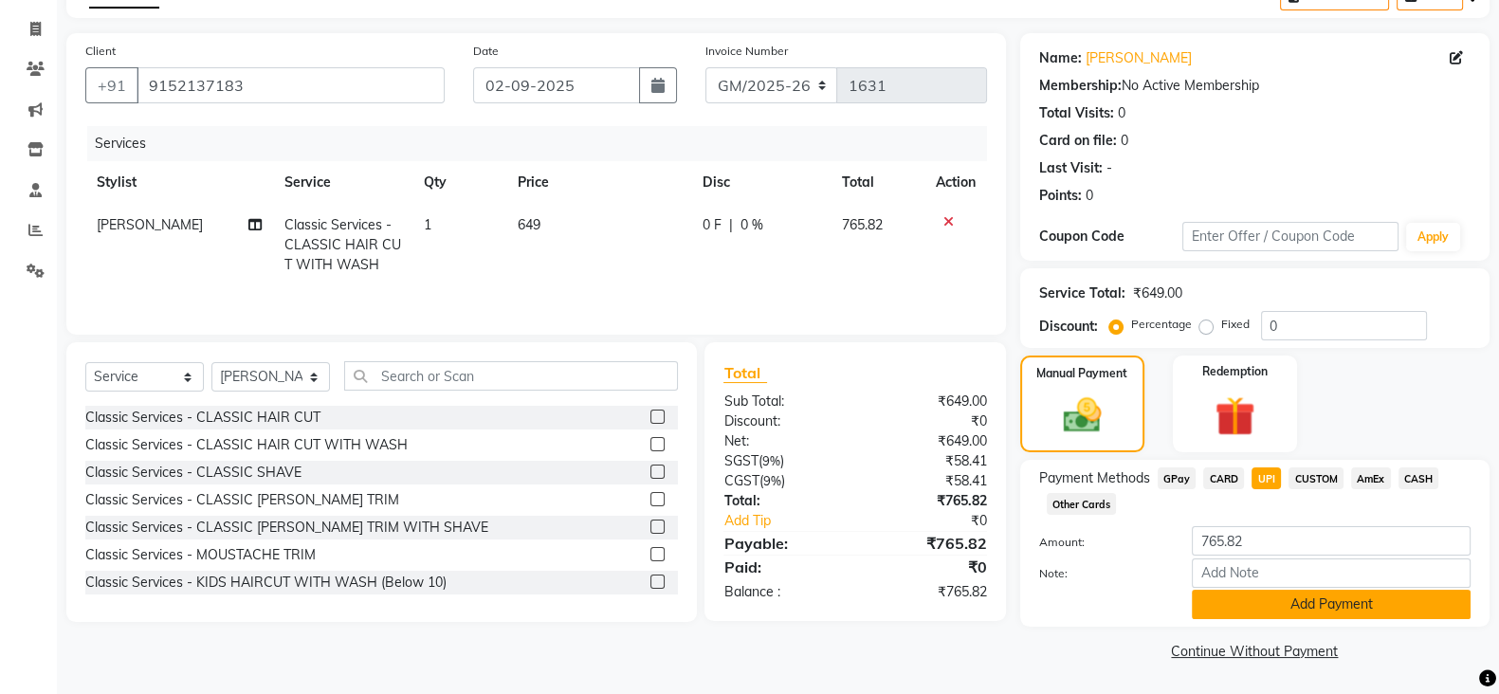
click at [1227, 602] on button "Add Payment" at bounding box center [1331, 604] width 279 height 29
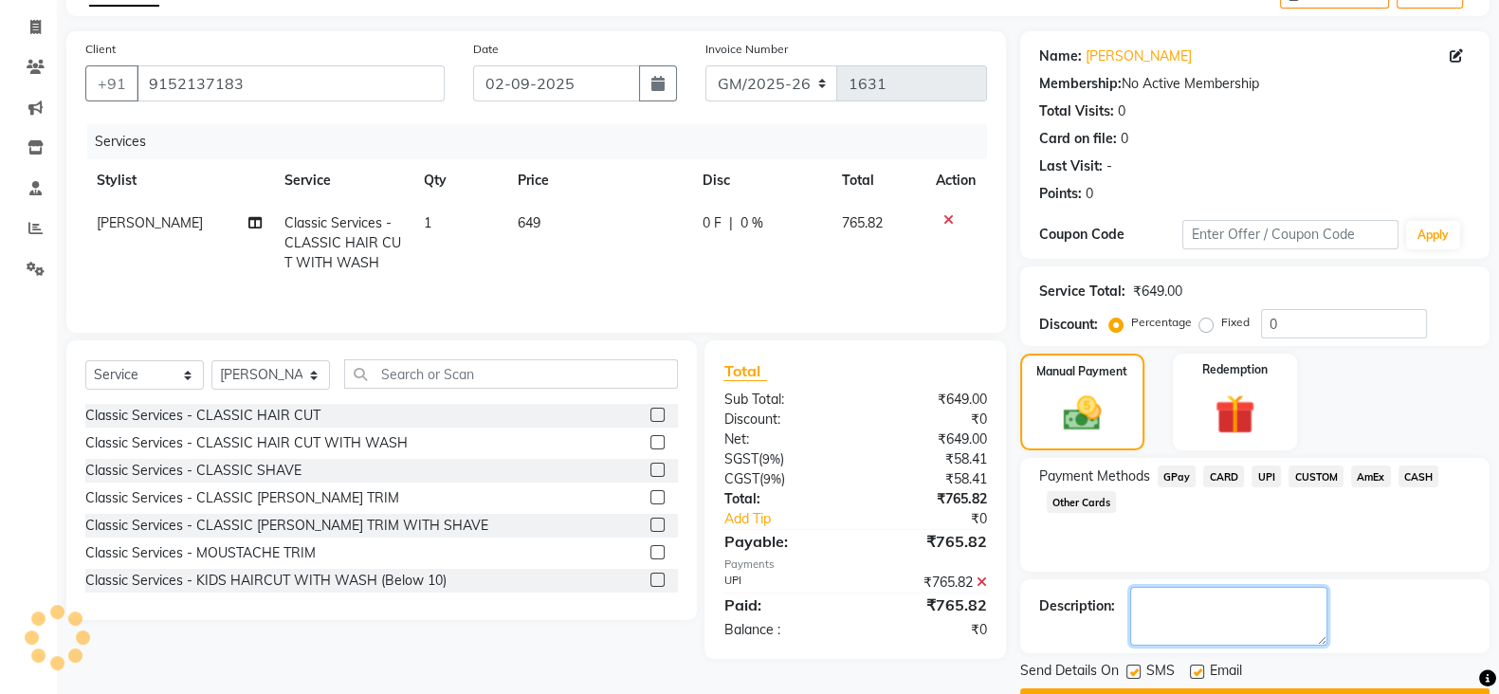
click at [1168, 614] on textarea at bounding box center [1228, 616] width 197 height 59
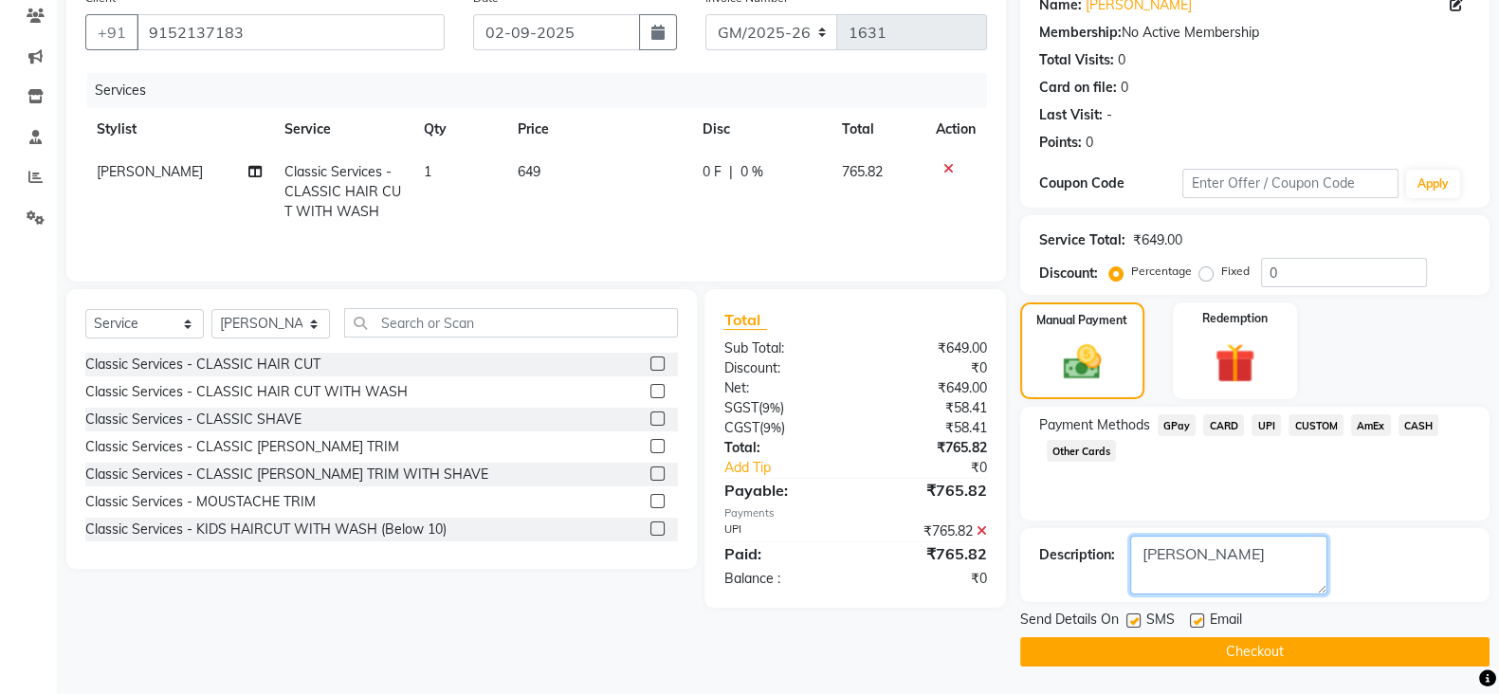
click at [1164, 551] on textarea at bounding box center [1228, 565] width 197 height 59
click at [1164, 552] on textarea at bounding box center [1228, 565] width 197 height 59
click at [1171, 566] on textarea at bounding box center [1228, 565] width 197 height 59
click at [1231, 580] on textarea at bounding box center [1228, 565] width 197 height 59
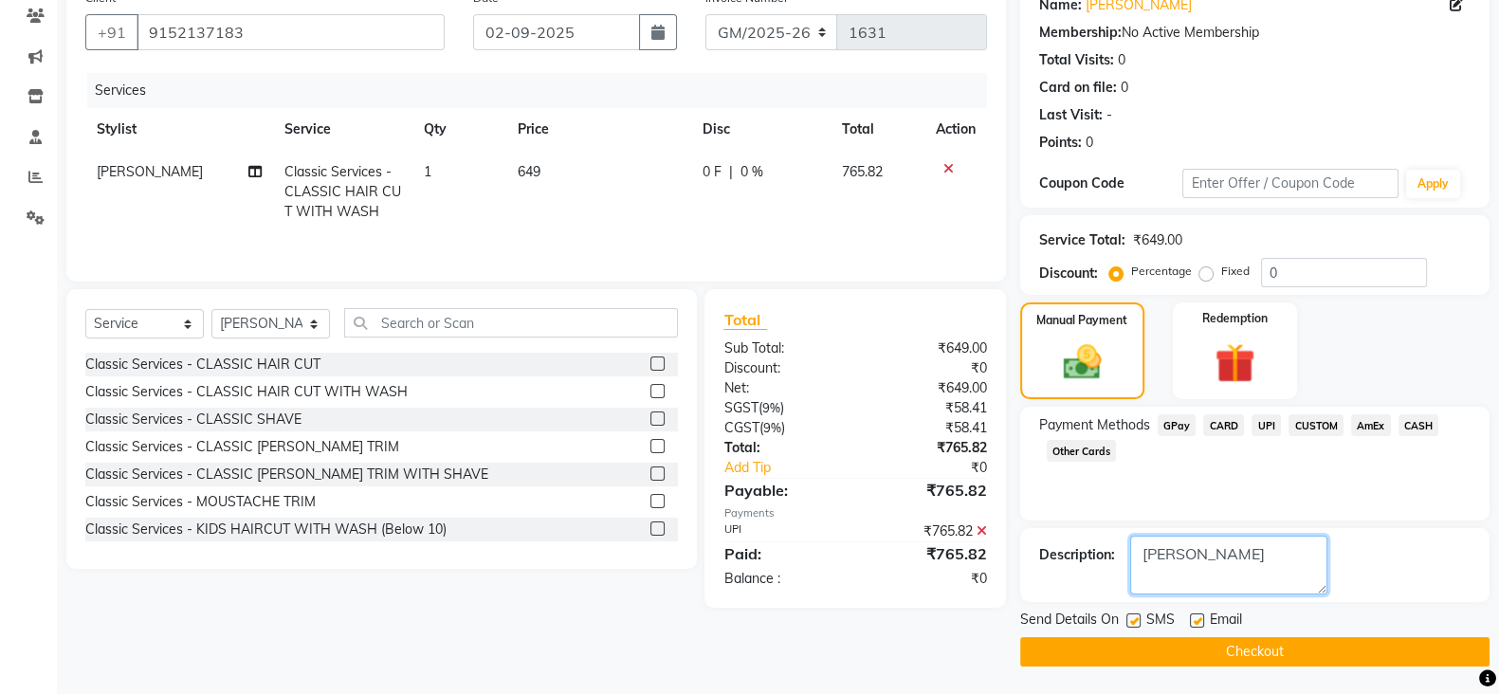
paste textarea "Aanand"
click at [1233, 557] on textarea at bounding box center [1228, 565] width 197 height 59
type textarea "Aanand"
click at [1065, 664] on button "Checkout" at bounding box center [1254, 651] width 469 height 29
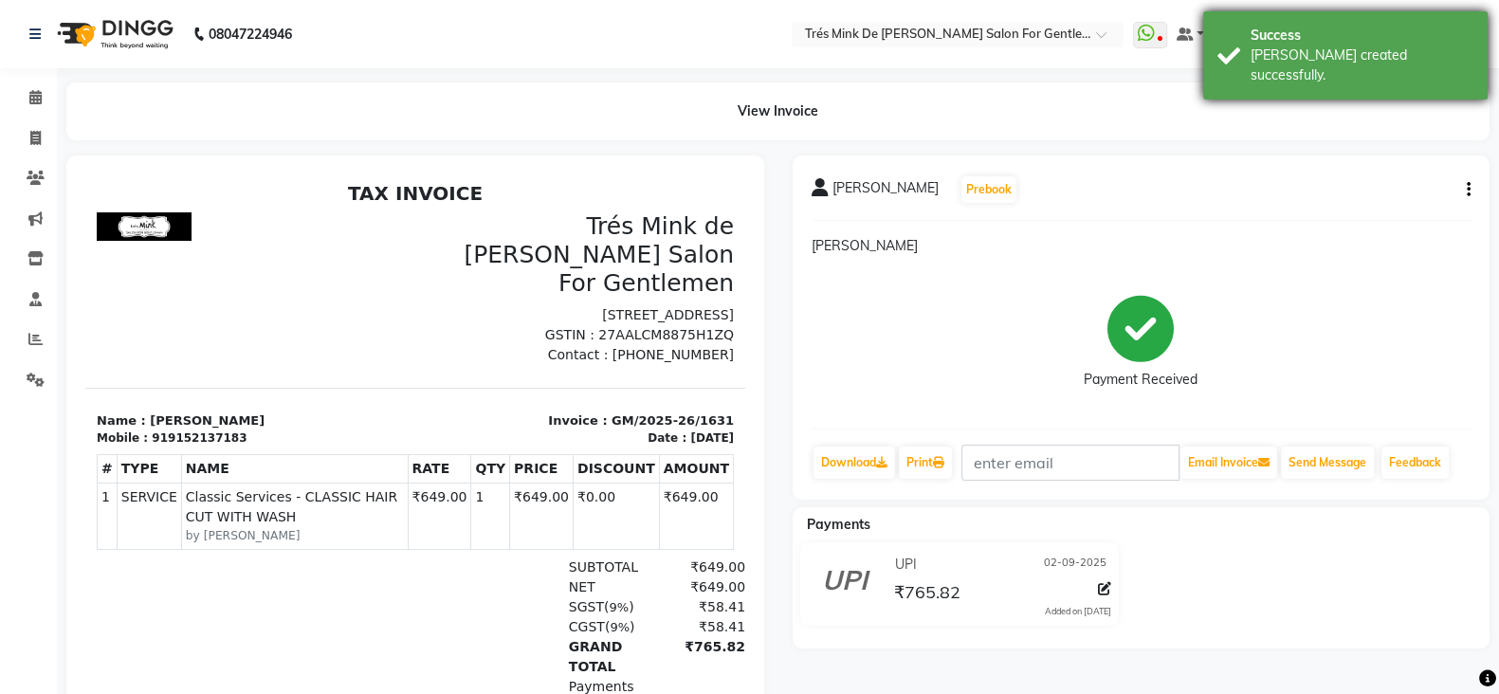
click at [1365, 58] on div "Bill created successfully." at bounding box center [1362, 66] width 223 height 40
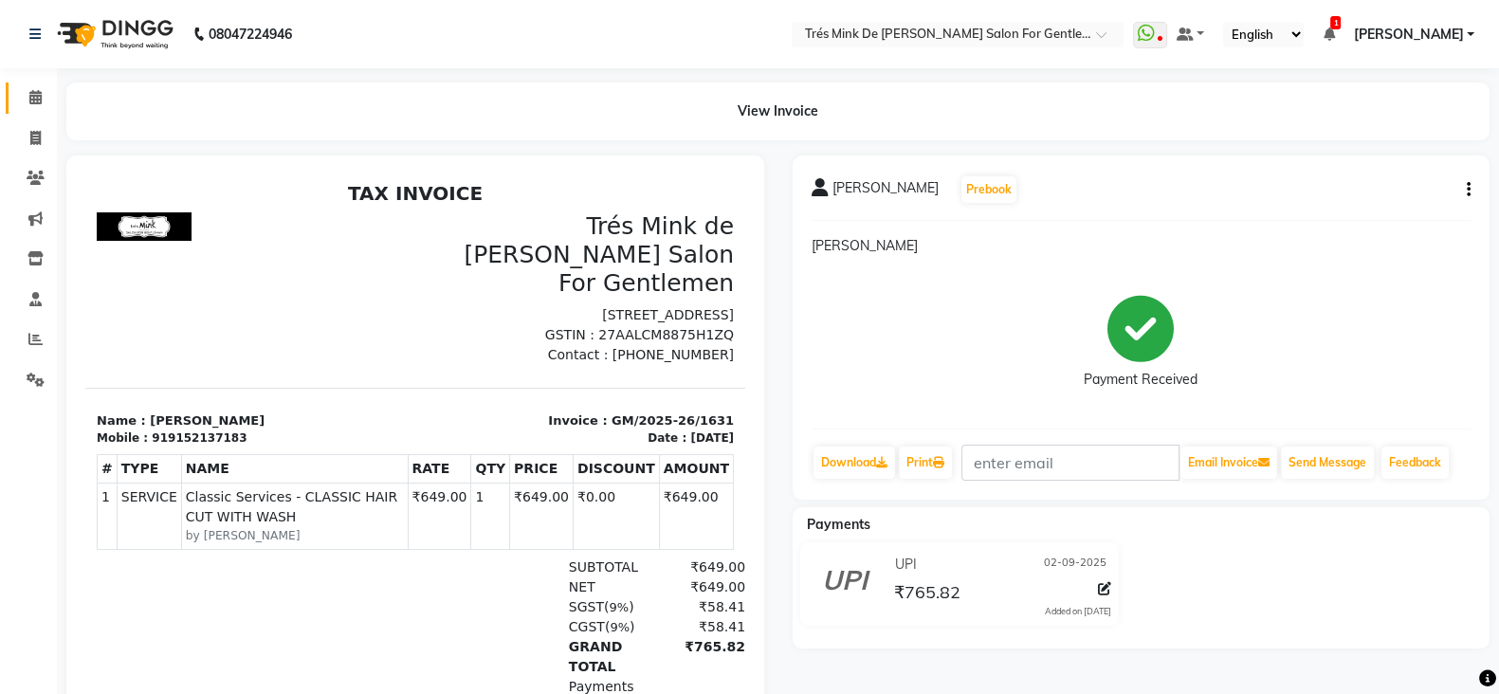
click at [47, 92] on body "08047224946 Select Location × Trés Mink De Shailesh Mistry Salon For Gentlemen,…" at bounding box center [749, 347] width 1499 height 694
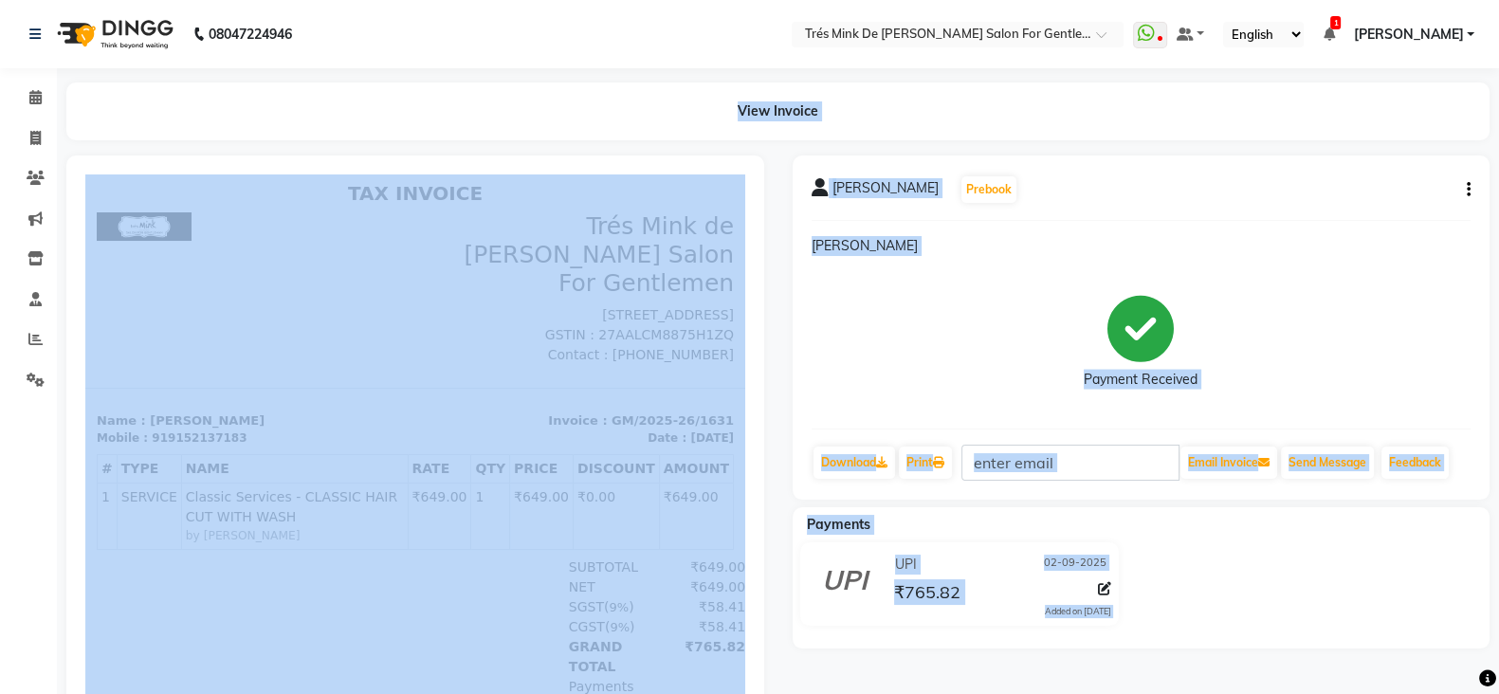
click at [69, 94] on div "View Invoice" at bounding box center [777, 111] width 1423 height 58
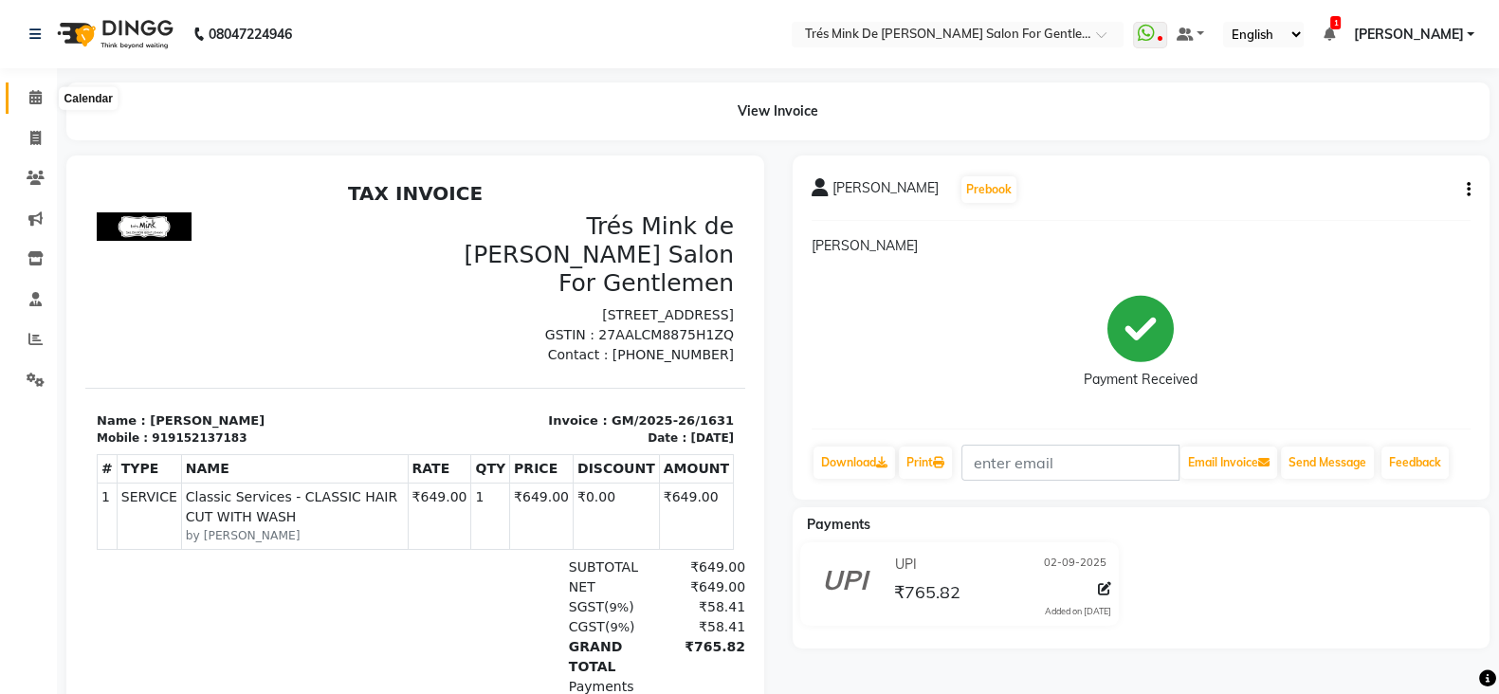
click at [19, 97] on span at bounding box center [35, 98] width 33 height 22
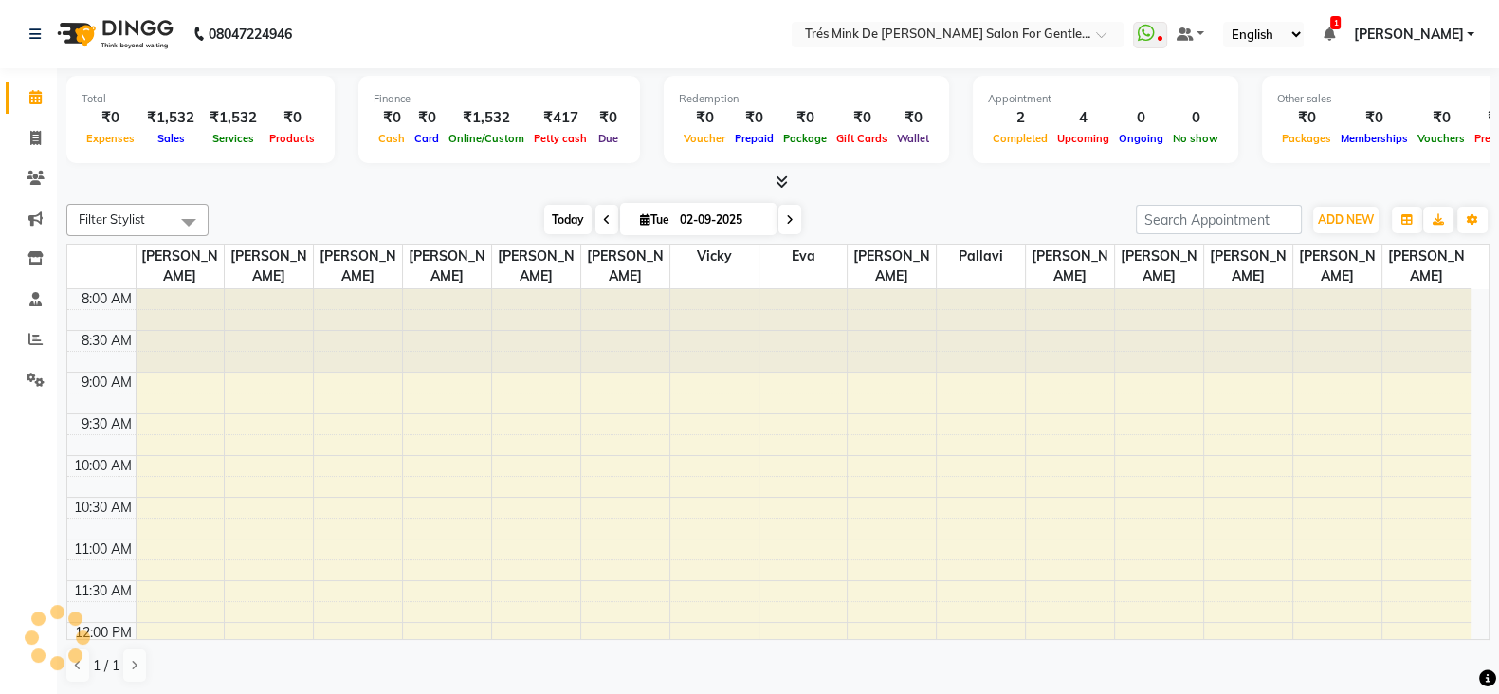
click at [574, 218] on span "Today" at bounding box center [567, 219] width 47 height 29
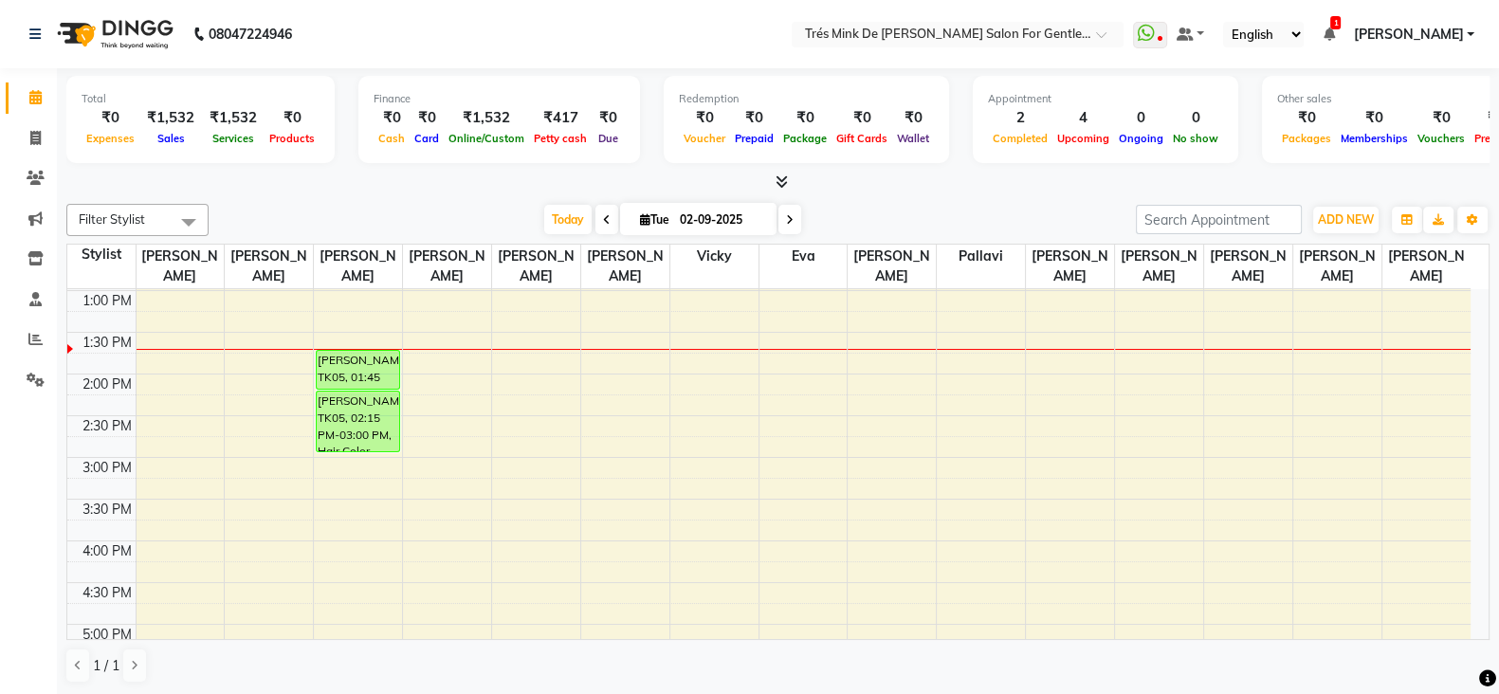
scroll to position [297, 0]
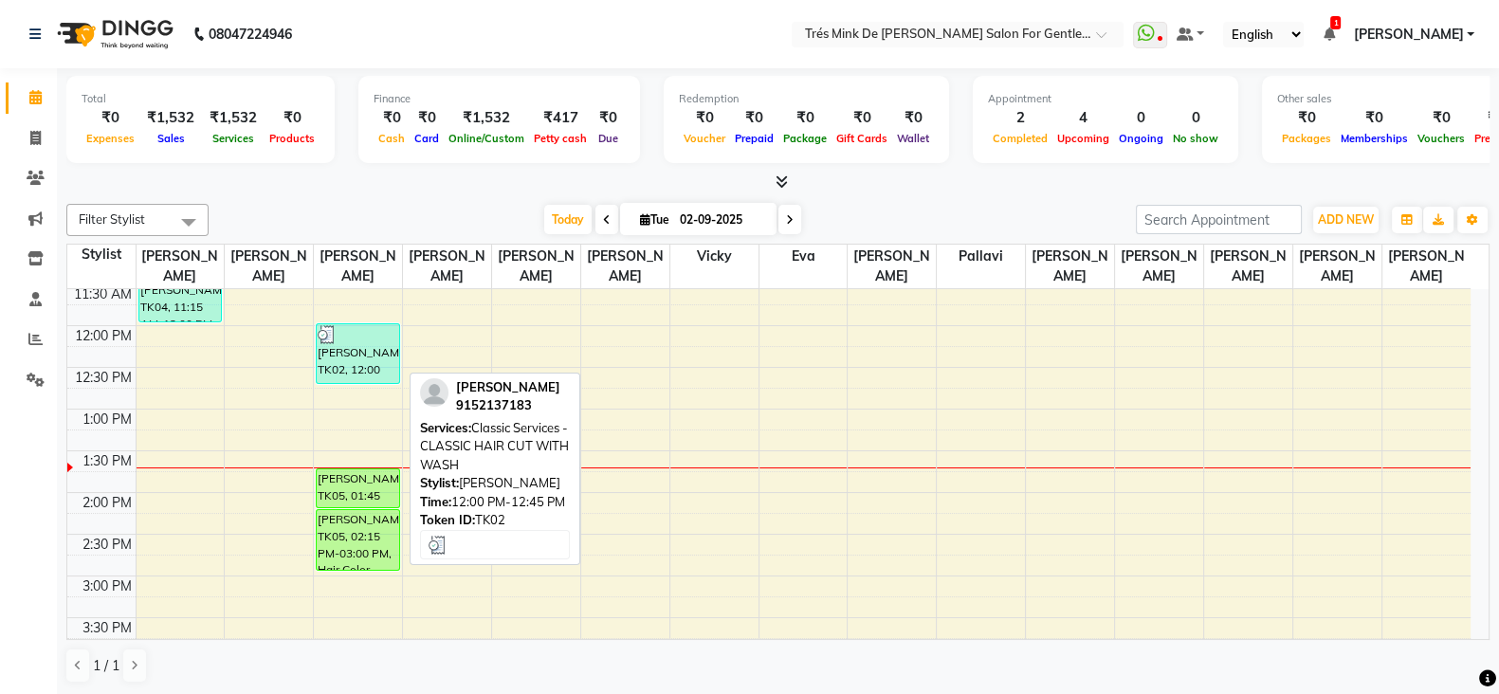
click at [358, 339] on div at bounding box center [358, 334] width 81 height 19
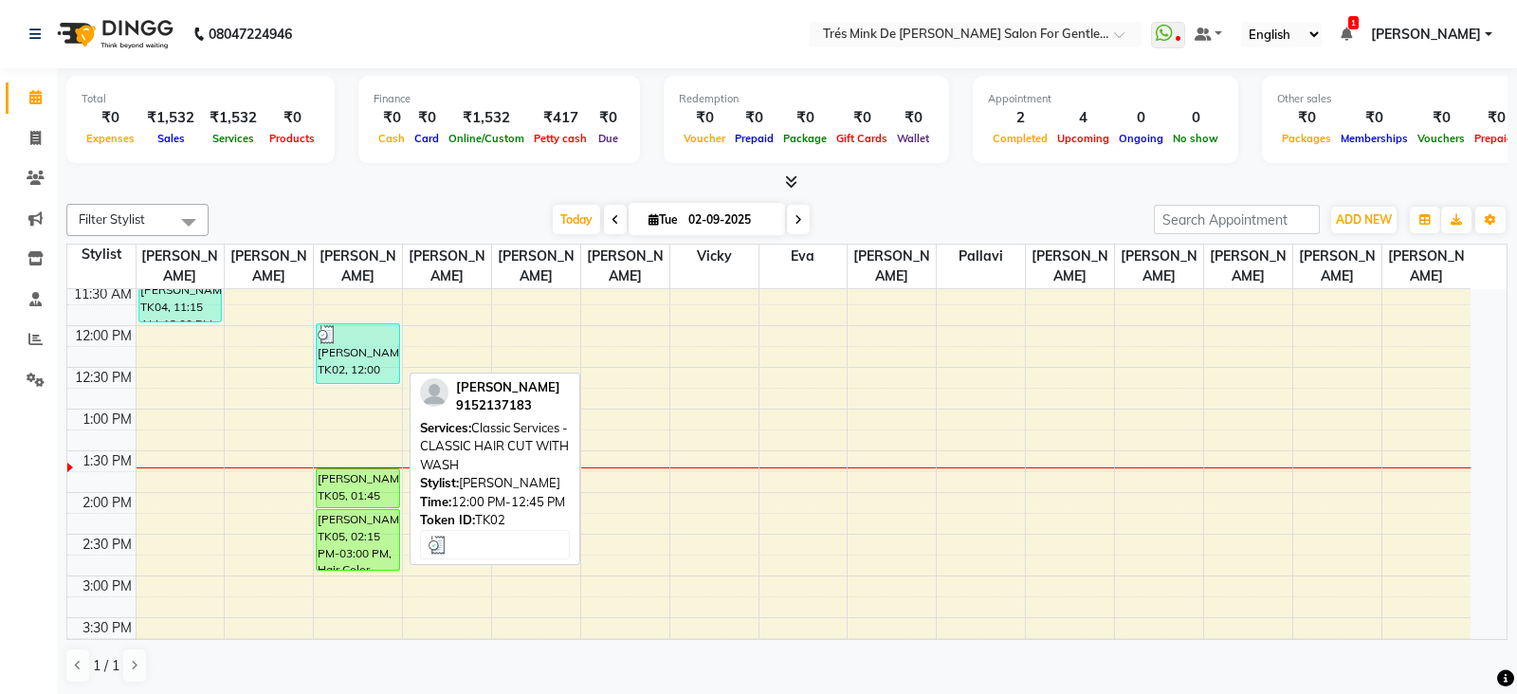
select select "3"
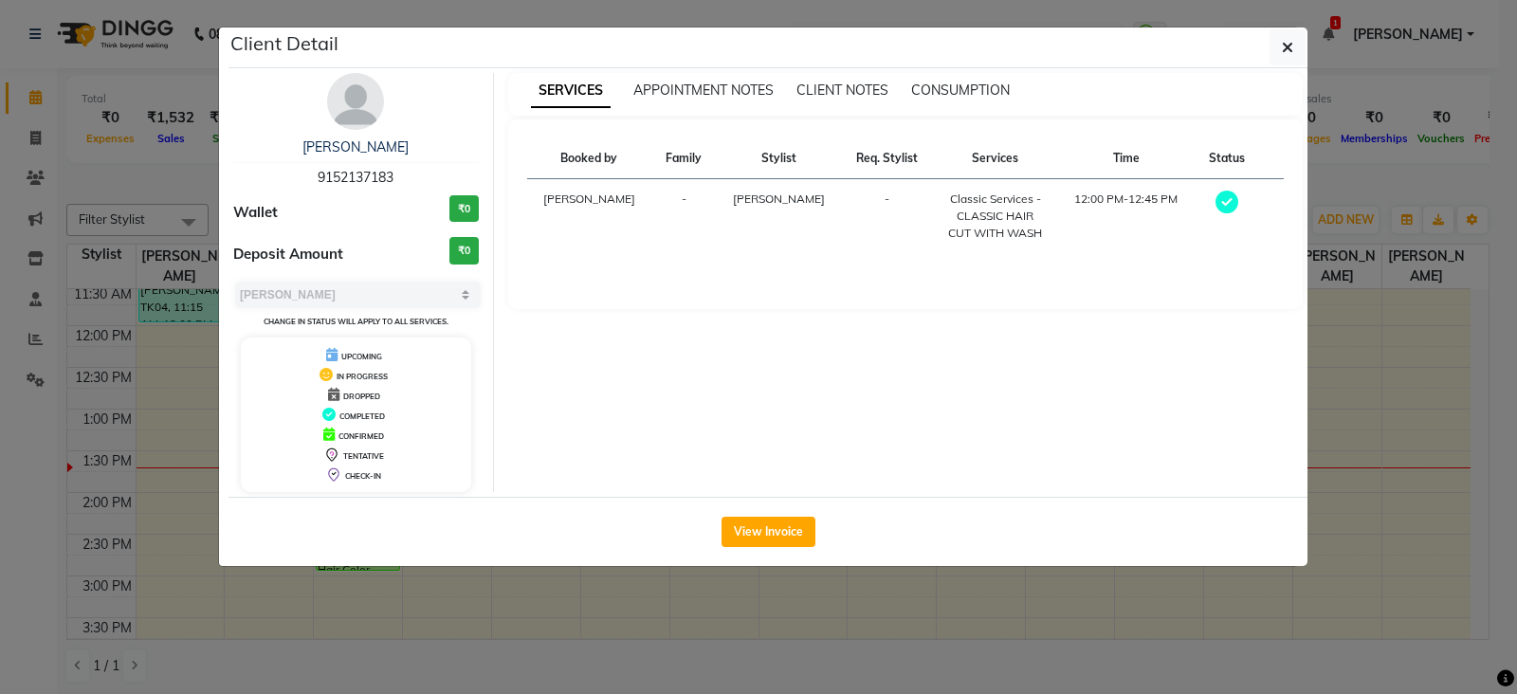
click at [374, 90] on img at bounding box center [355, 101] width 57 height 57
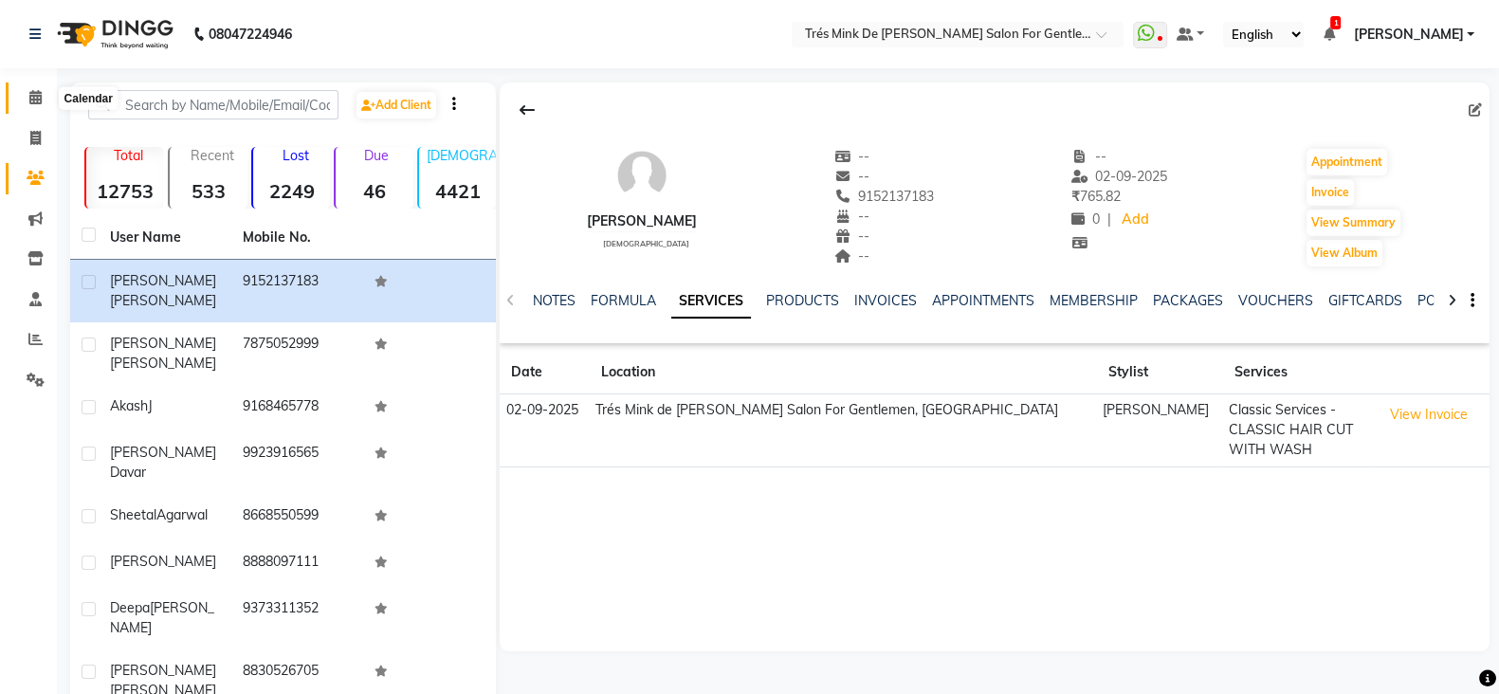
click at [24, 98] on span at bounding box center [35, 98] width 33 height 22
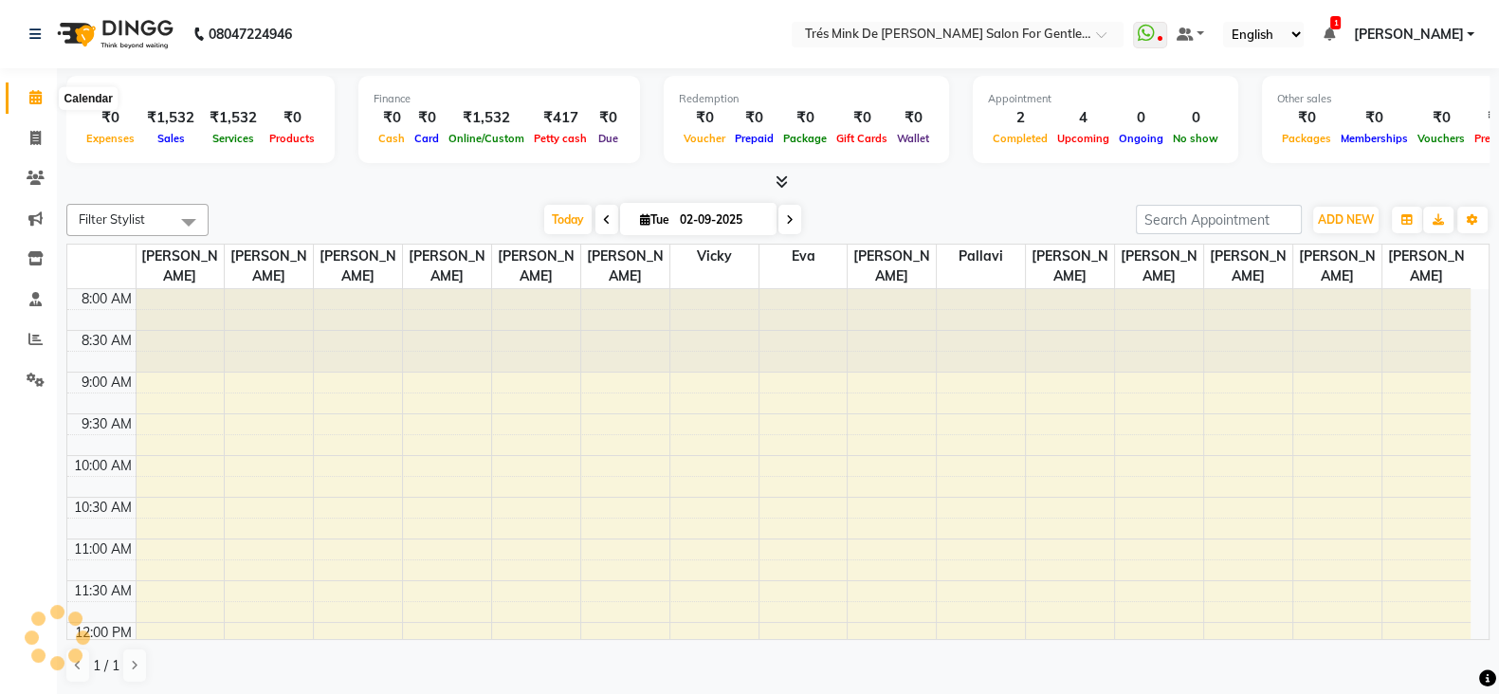
click at [36, 106] on span at bounding box center [35, 98] width 33 height 22
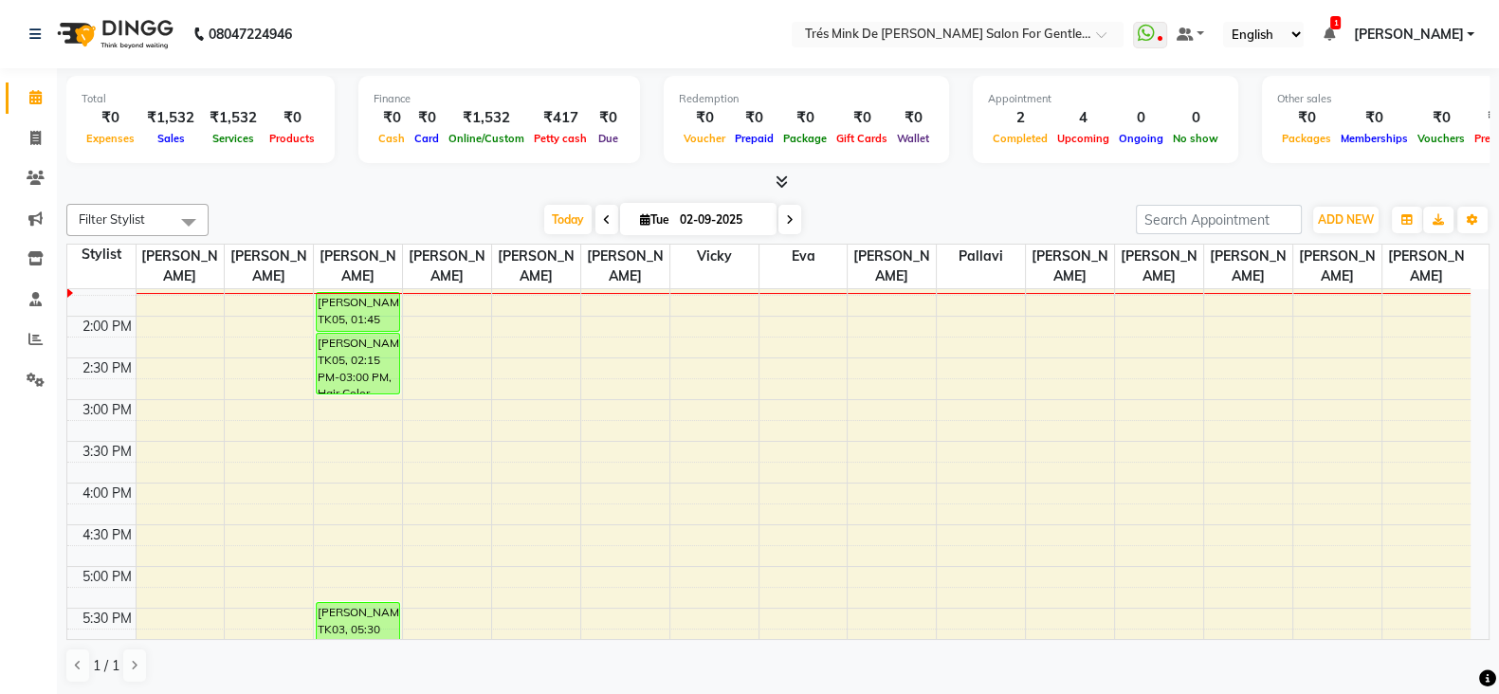
scroll to position [356, 0]
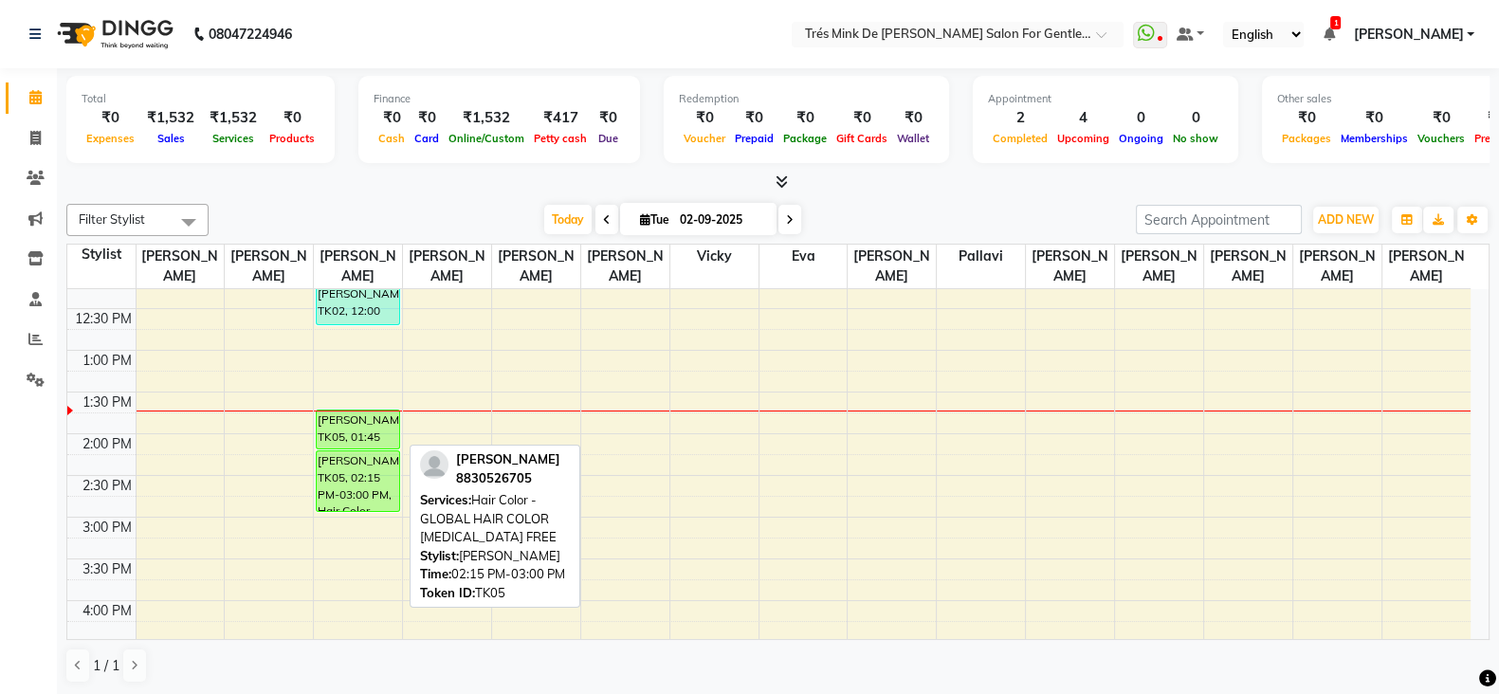
click at [373, 457] on div "Ameet Shah, TK05, 02:15 PM-03:00 PM, Hair Color - GLOBAL HAIR COLOR AMMONIA FREE" at bounding box center [358, 481] width 82 height 60
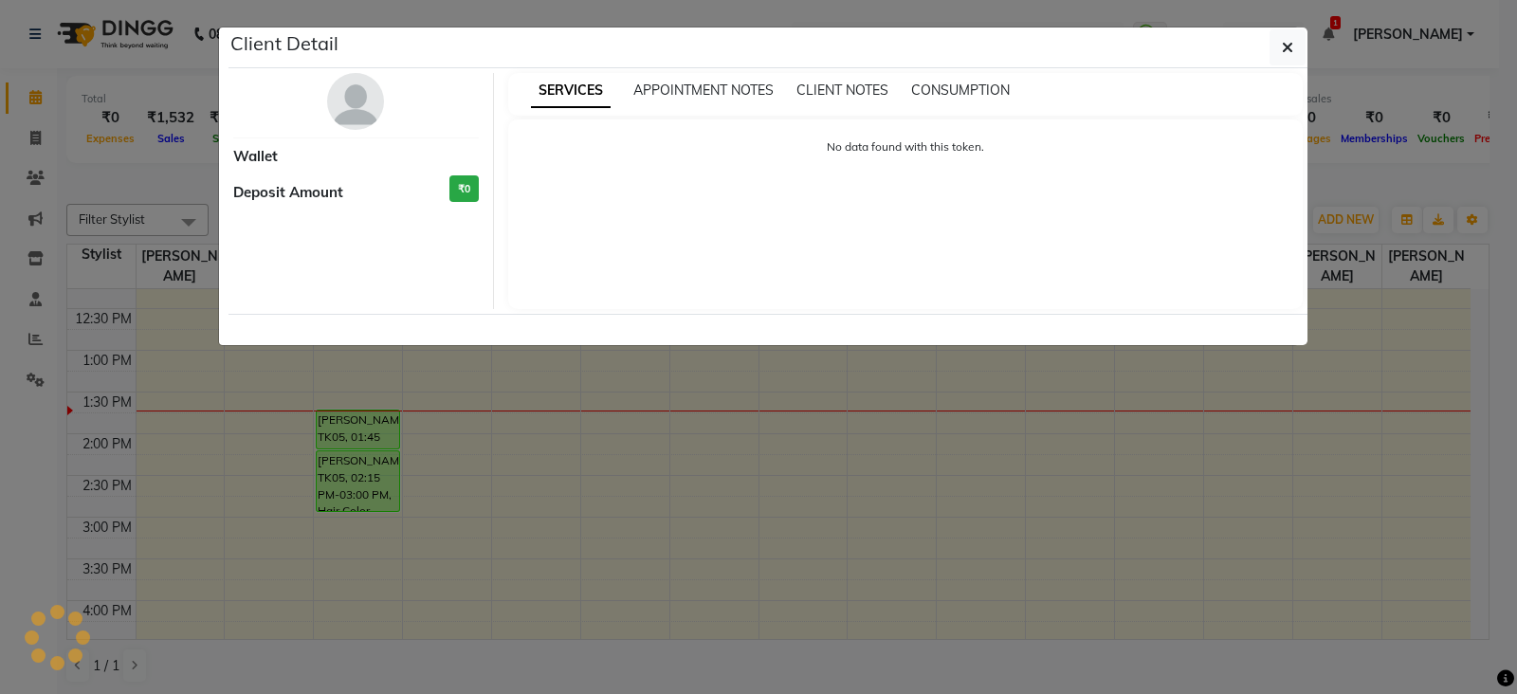
select select "6"
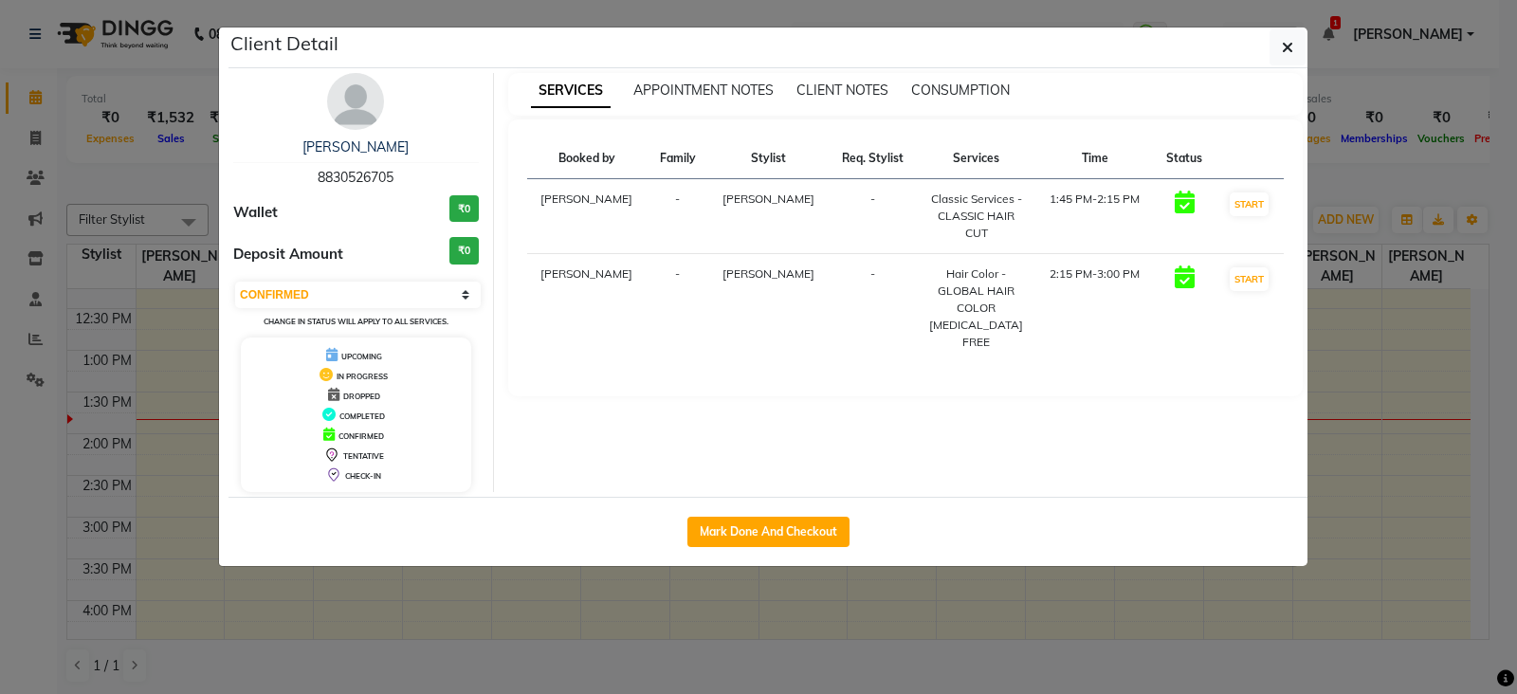
click at [94, 199] on ngb-modal-window "Client Detail Ameet Shah 8830526705 Wallet ₹0 Deposit Amount ₹0 Select IN SERVI…" at bounding box center [758, 347] width 1517 height 694
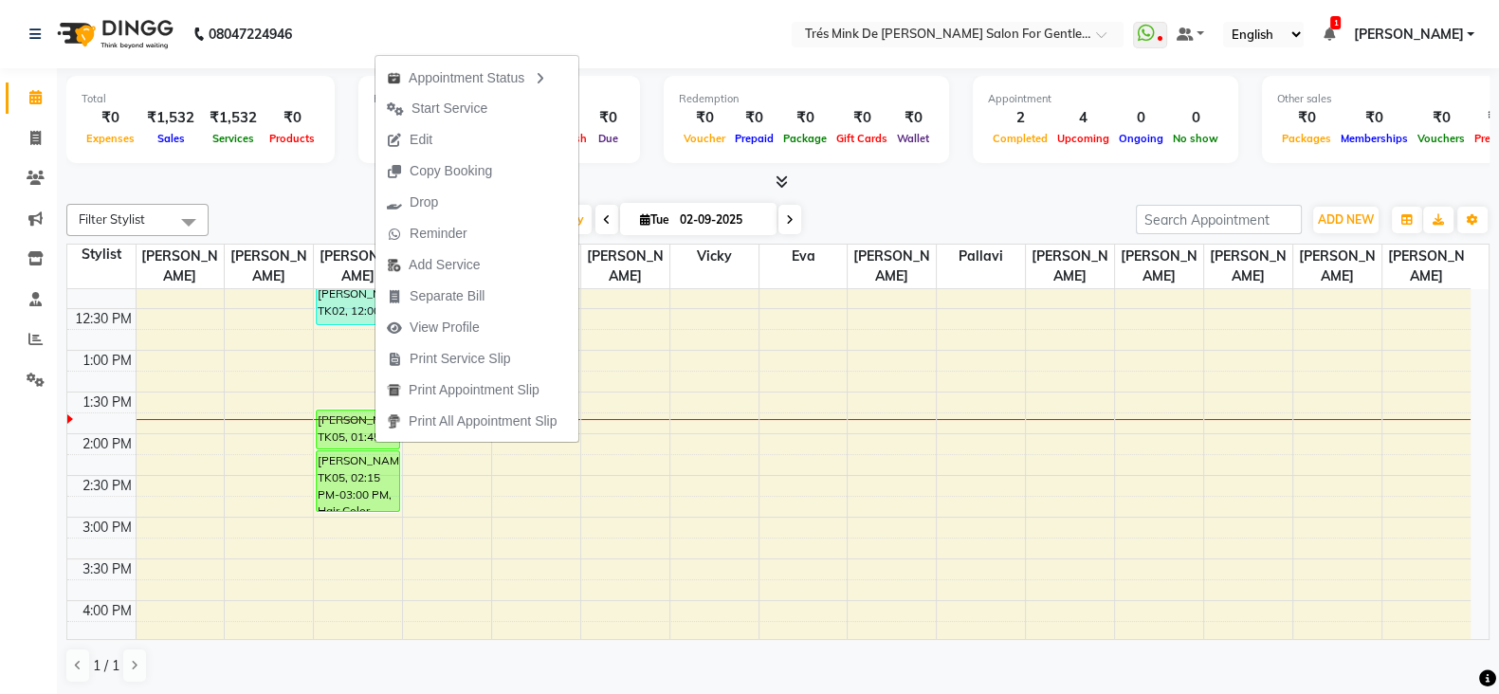
click at [256, 187] on div at bounding box center [777, 183] width 1423 height 20
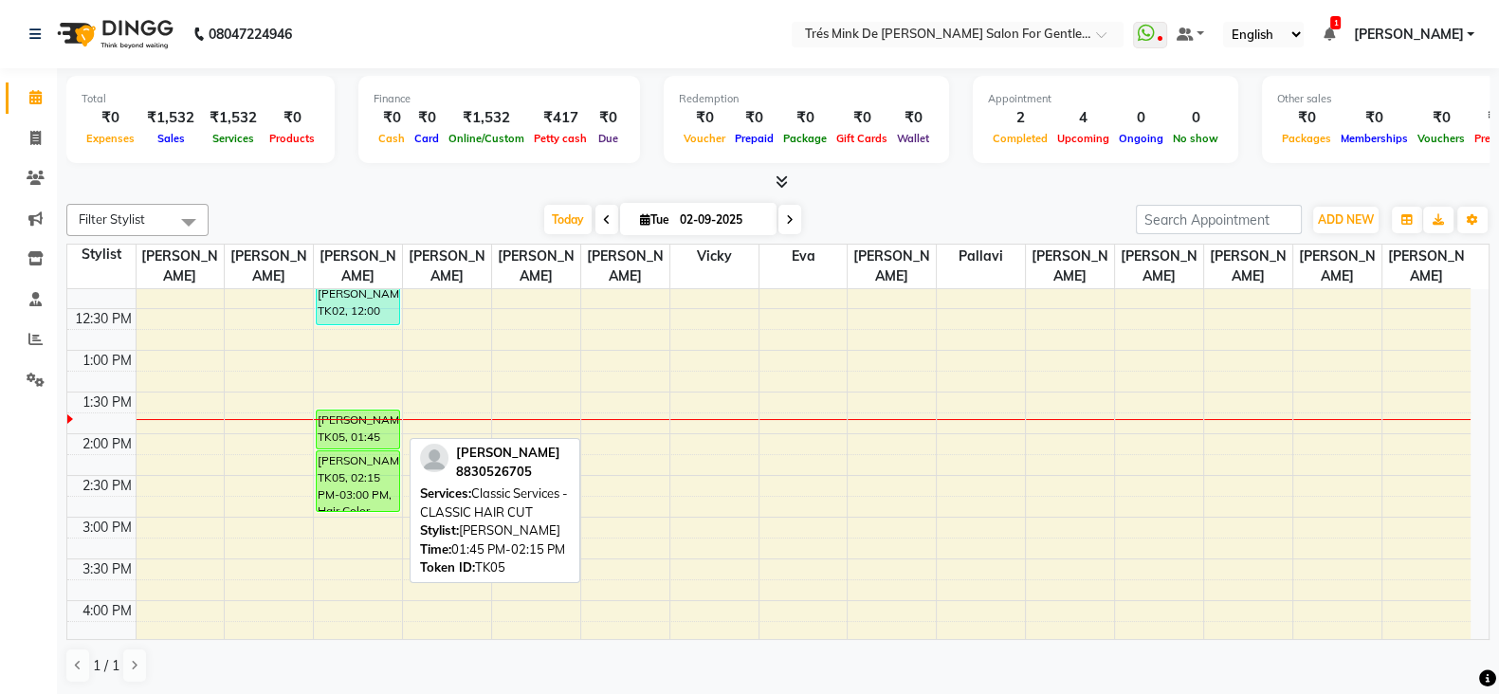
click at [352, 448] on div at bounding box center [358, 449] width 82 height 8
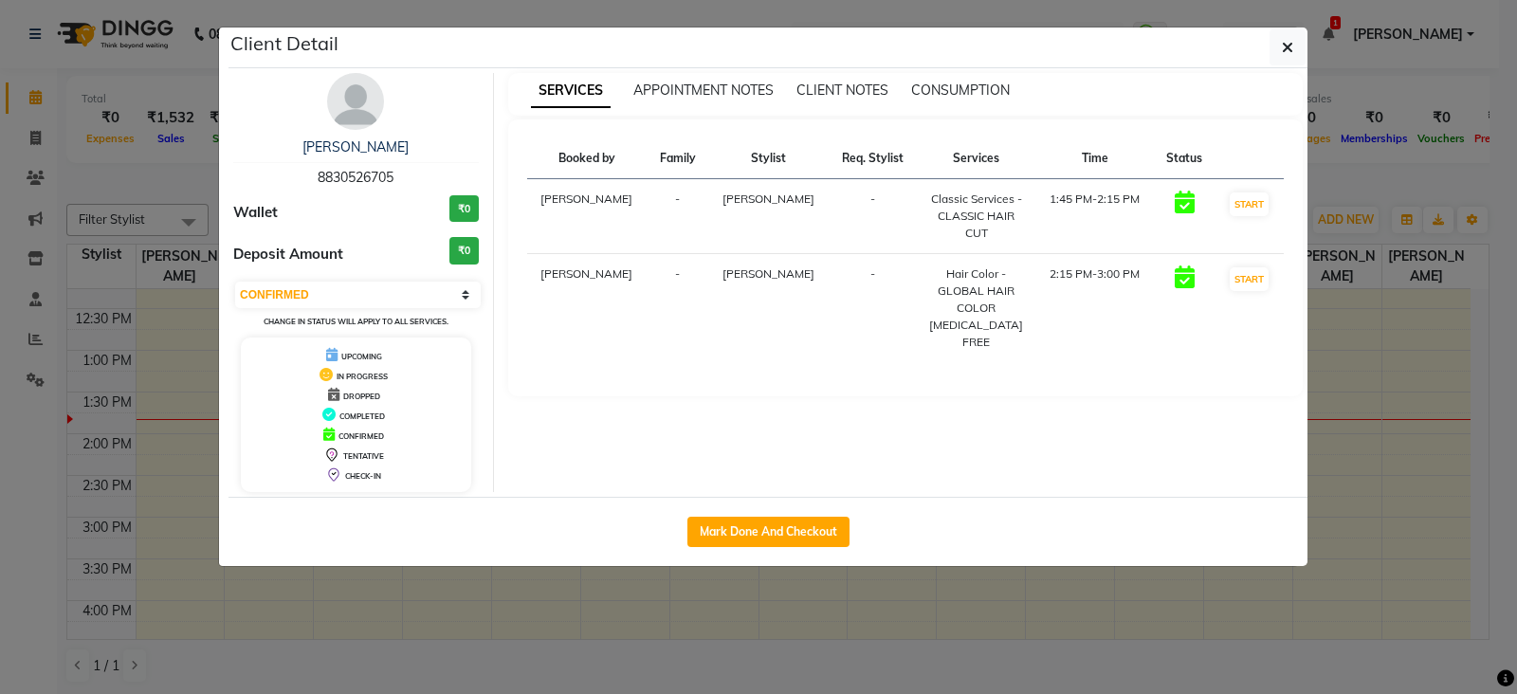
click at [335, 301] on select "Select IN SERVICE CONFIRMED TENTATIVE CHECK IN MARK DONE DROPPED UPCOMING" at bounding box center [358, 295] width 246 height 27
click at [235, 282] on select "Select IN SERVICE CONFIRMED TENTATIVE CHECK IN MARK DONE DROPPED UPCOMING" at bounding box center [358, 295] width 246 height 27
click at [169, 336] on ngb-modal-window "Client Detail Ameet Shah 8830526705 Wallet ₹0 Deposit Amount ₹0 Select IN SERVI…" at bounding box center [758, 347] width 1517 height 694
select select "select"
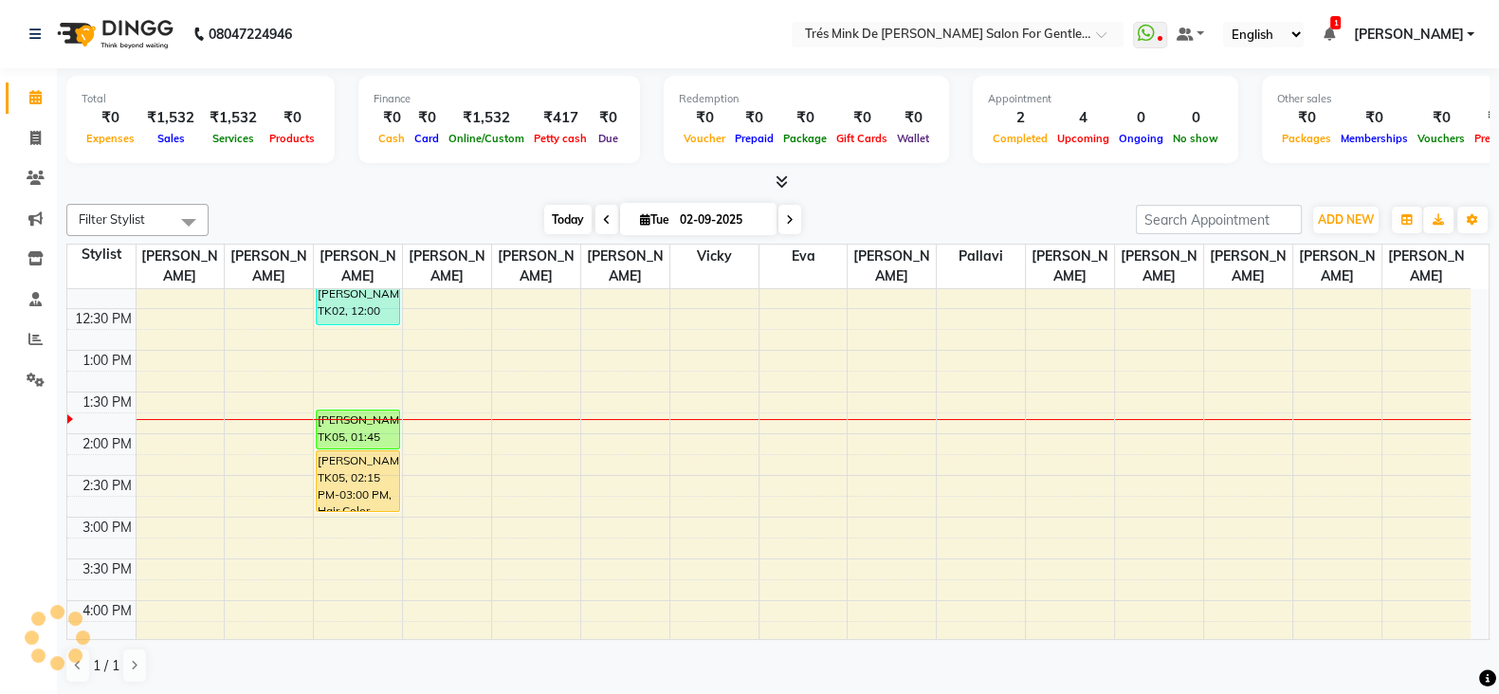
click at [578, 218] on span "Today" at bounding box center [567, 219] width 47 height 29
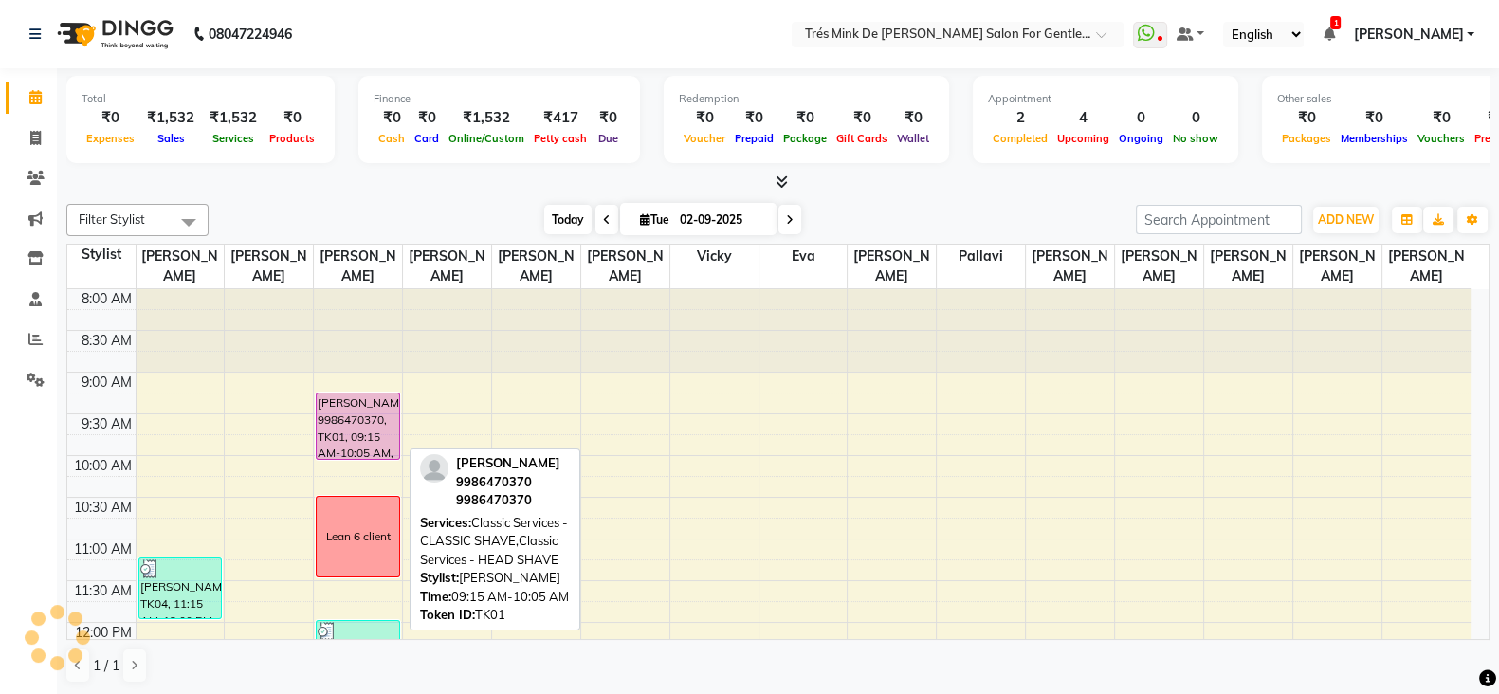
click at [561, 220] on span "Today" at bounding box center [567, 219] width 47 height 29
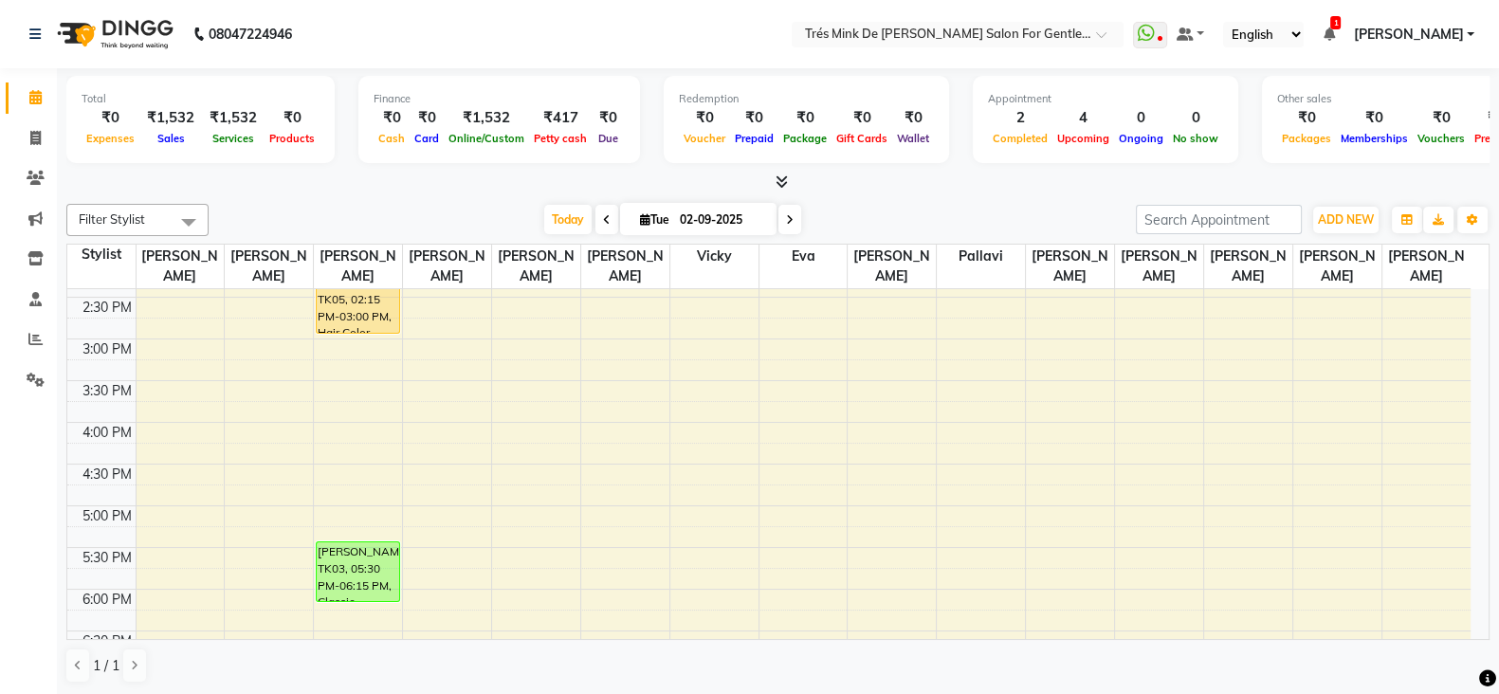
scroll to position [297, 0]
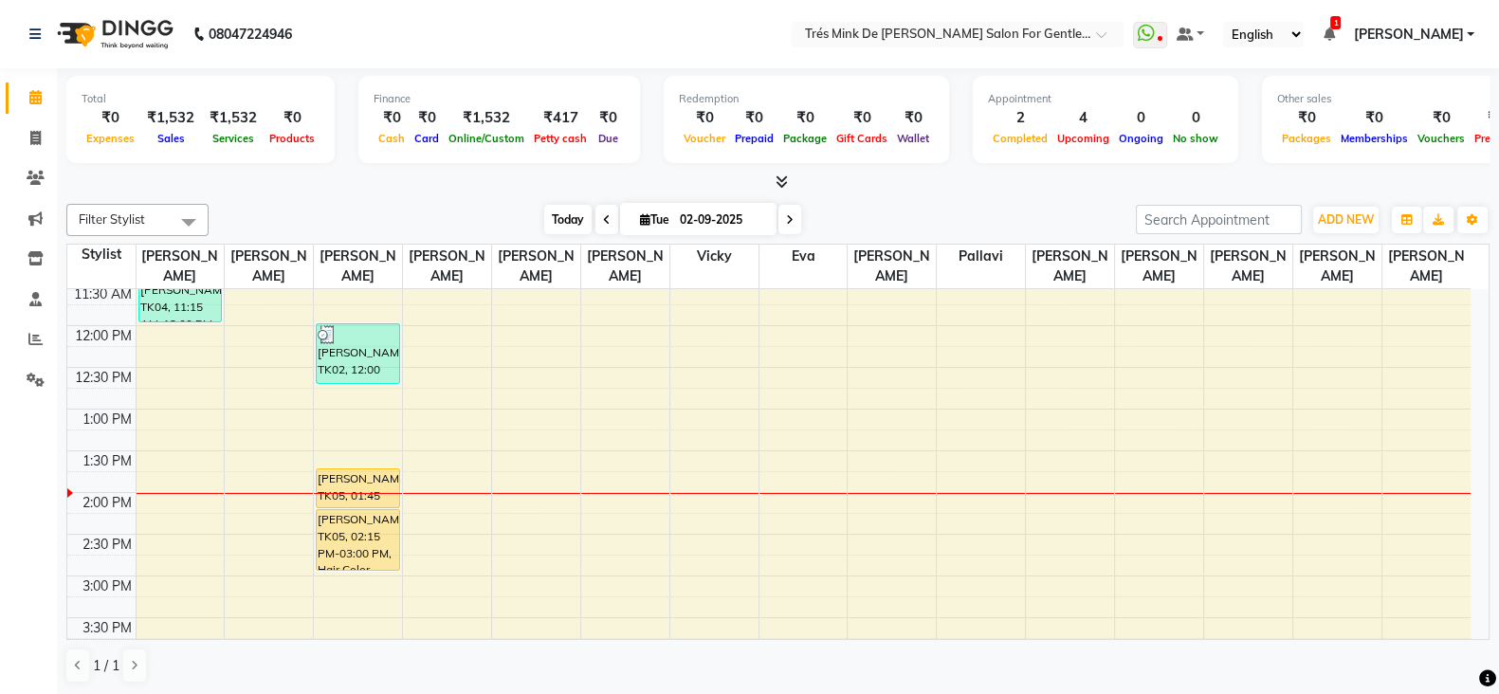
click at [549, 211] on span "Today" at bounding box center [567, 219] width 47 height 29
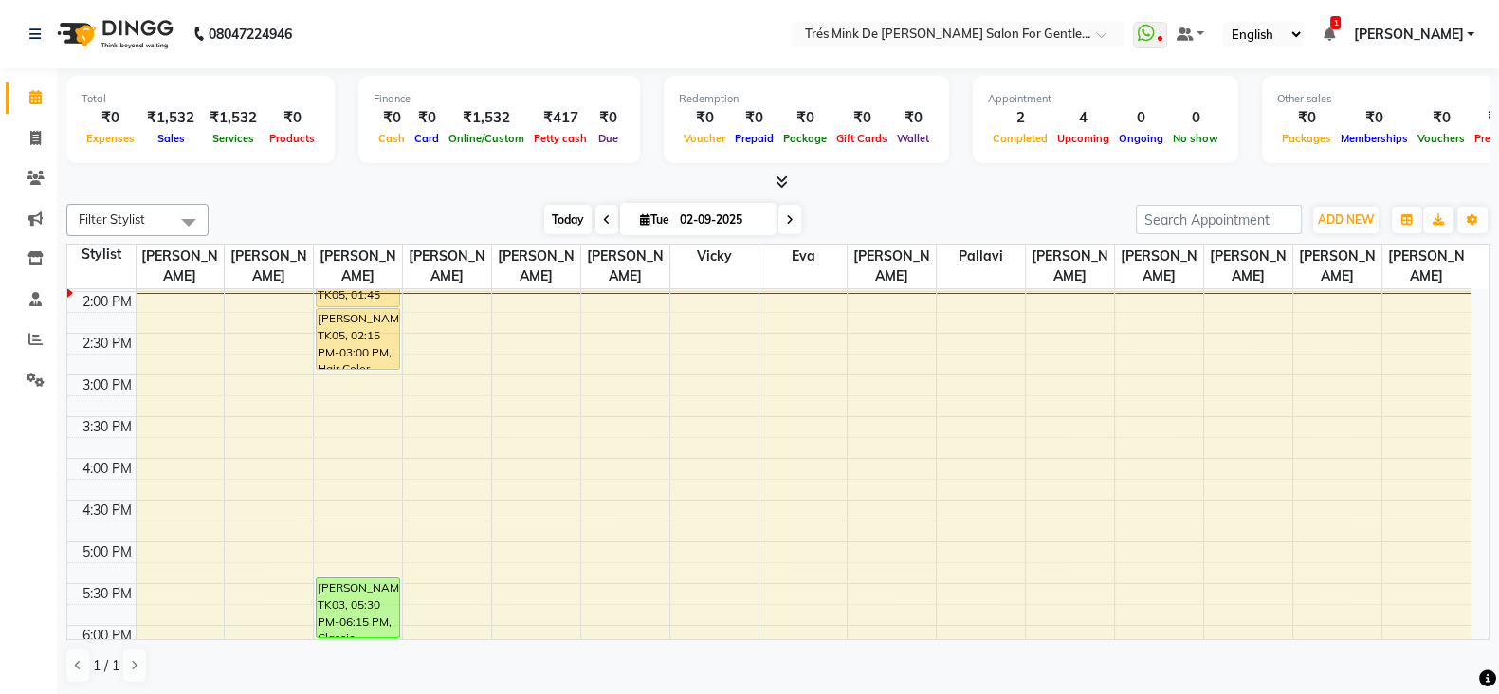
click at [553, 215] on span "Today" at bounding box center [567, 219] width 47 height 29
click at [567, 213] on span "Today" at bounding box center [567, 219] width 47 height 29
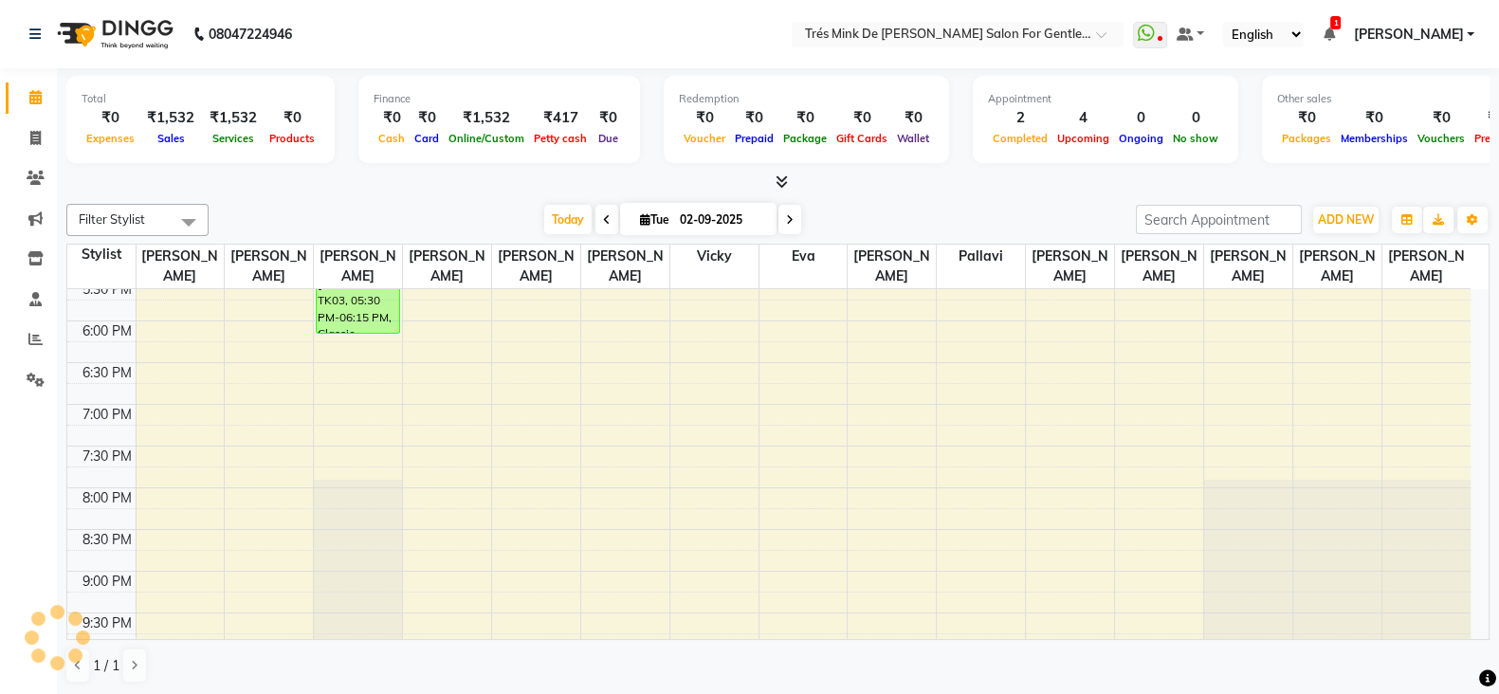
scroll to position [852, 0]
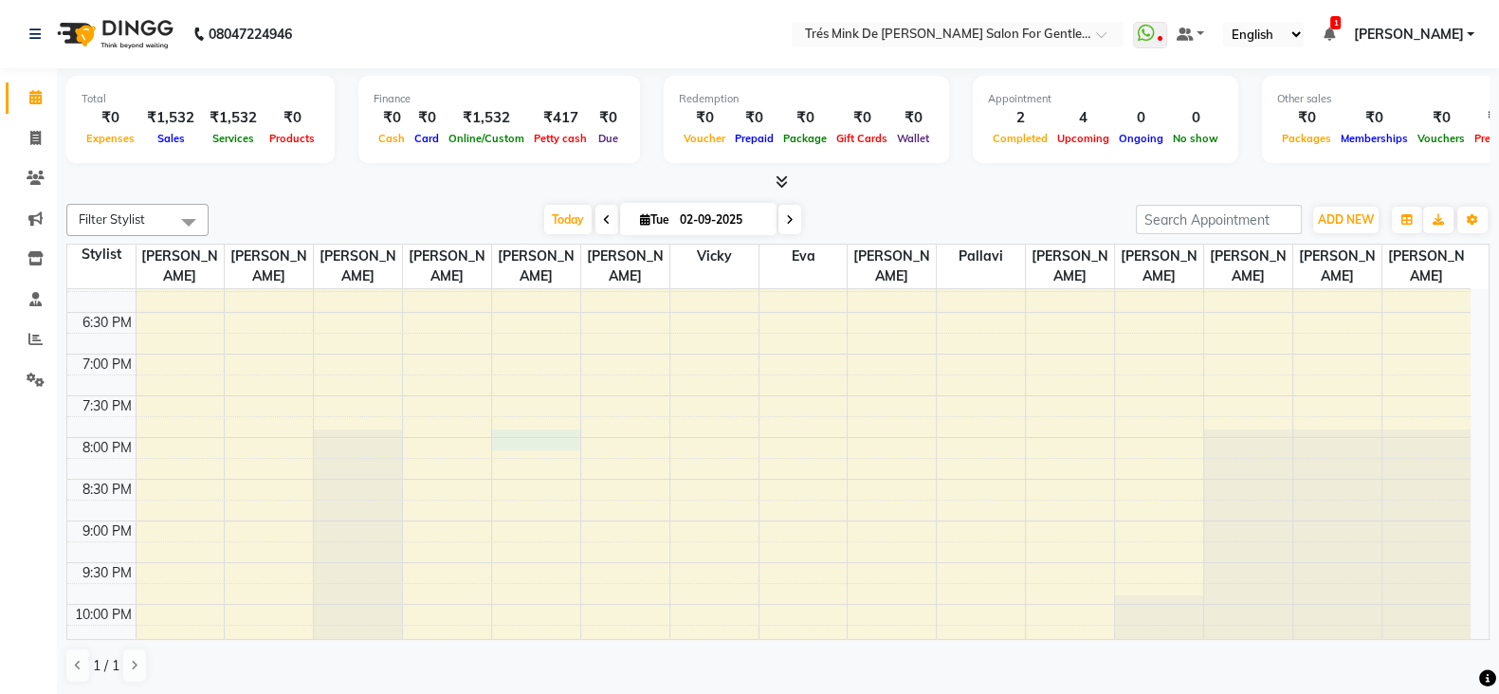
click at [505, 433] on div "8:00 AM 8:30 AM 9:00 AM 9:30 AM 10:00 AM 10:30 AM 11:00 AM 11:30 AM 12:00 PM 12…" at bounding box center [768, 104] width 1403 height 1334
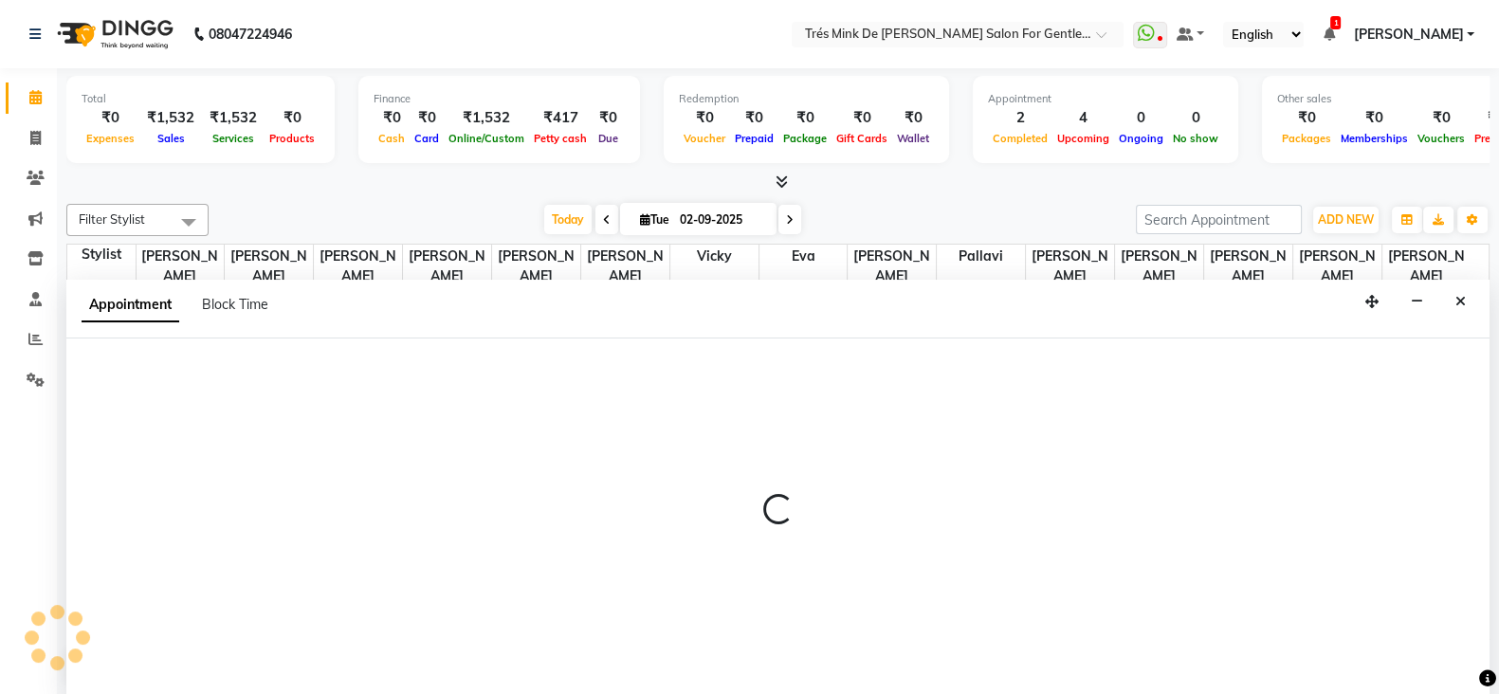
select select "37745"
select select "tentative"
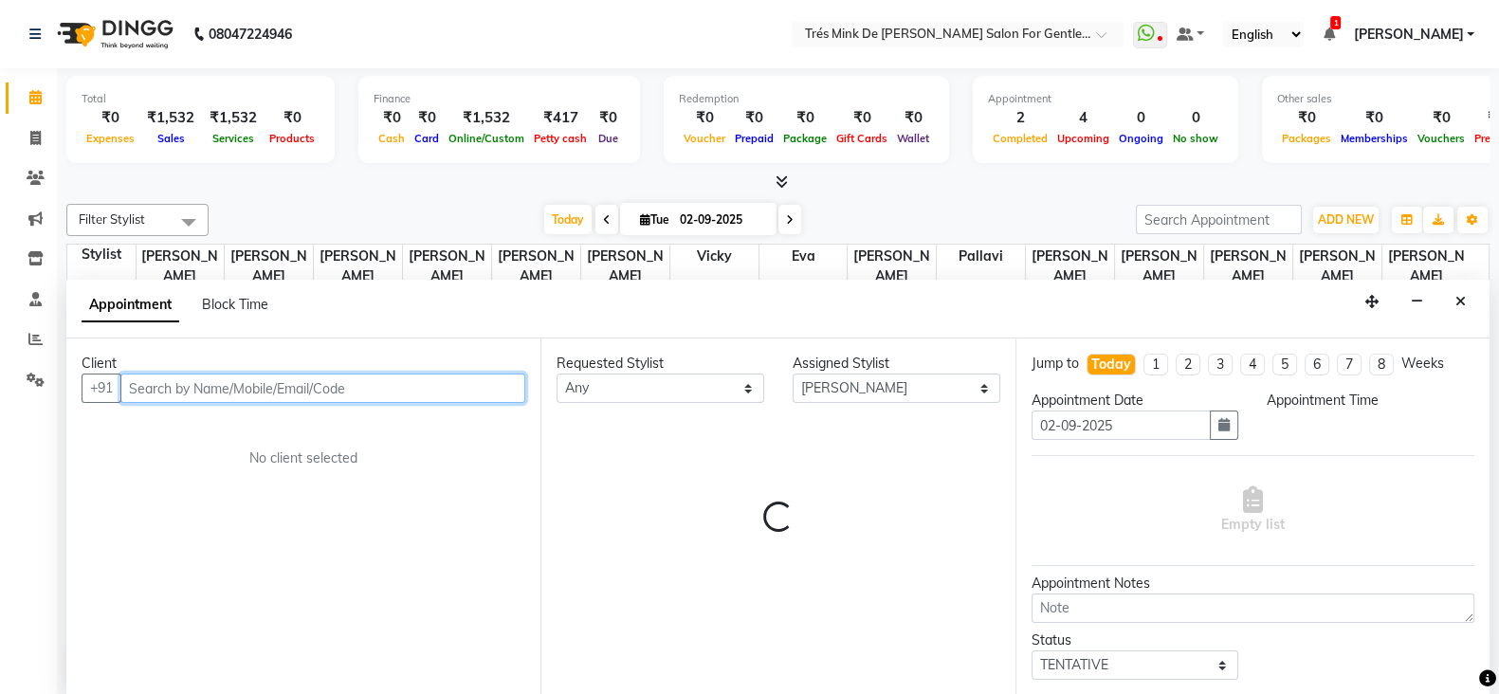
select select "1200"
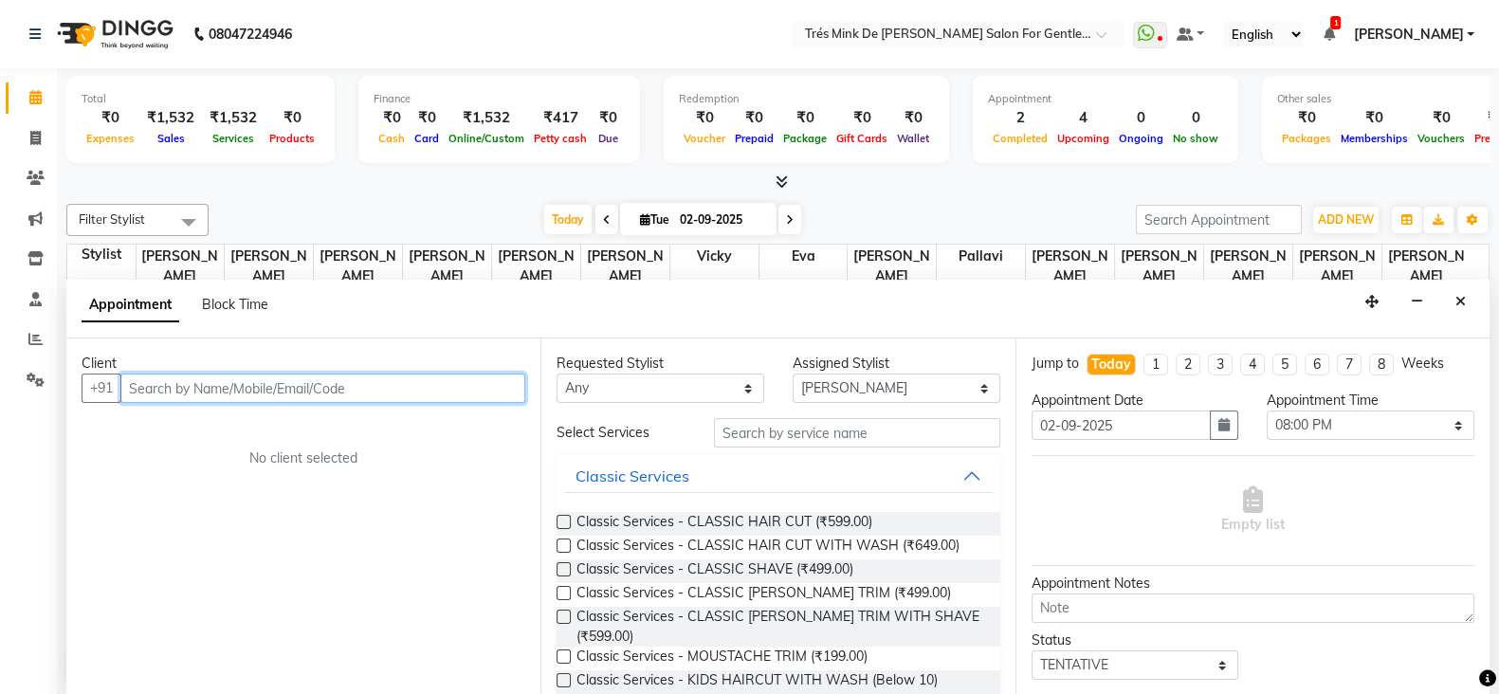
click at [378, 392] on input "text" at bounding box center [322, 388] width 405 height 29
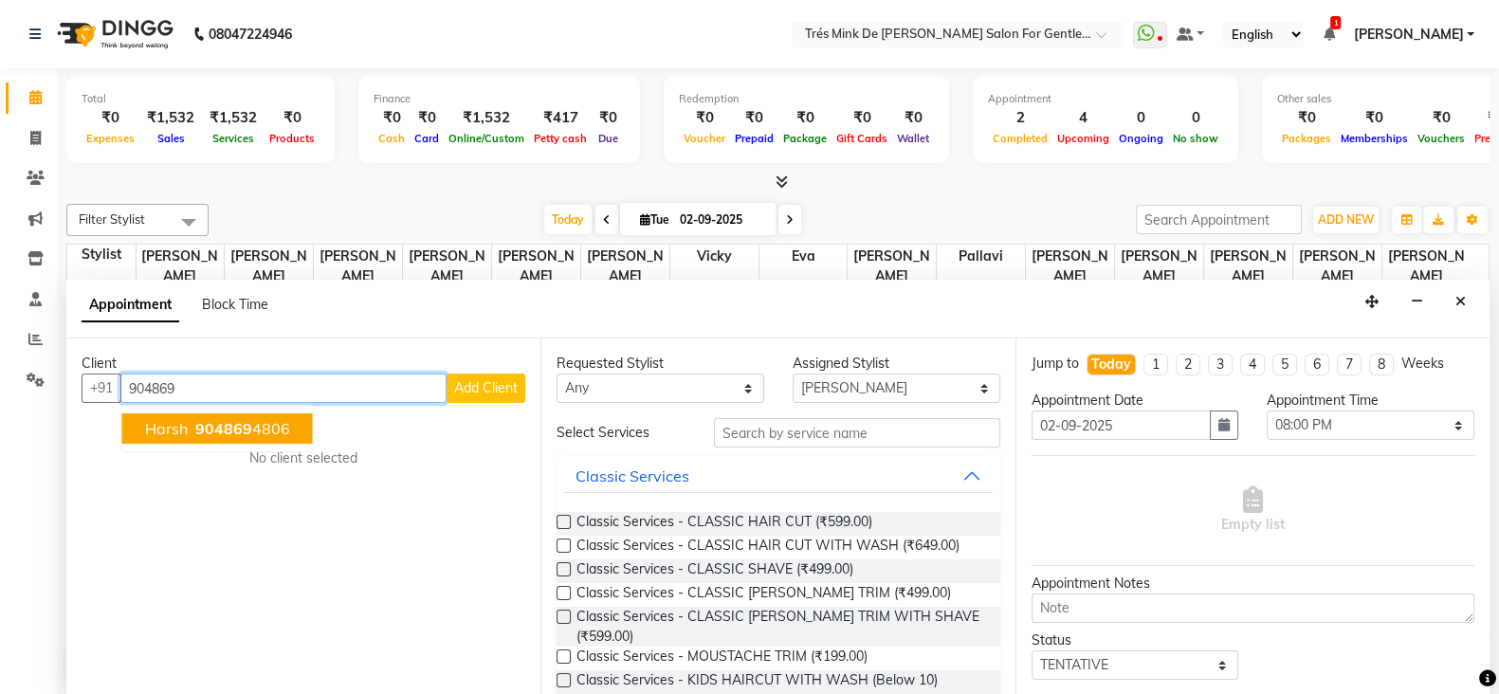
click at [142, 432] on button "Harsh 904869 4806" at bounding box center [217, 428] width 191 height 30
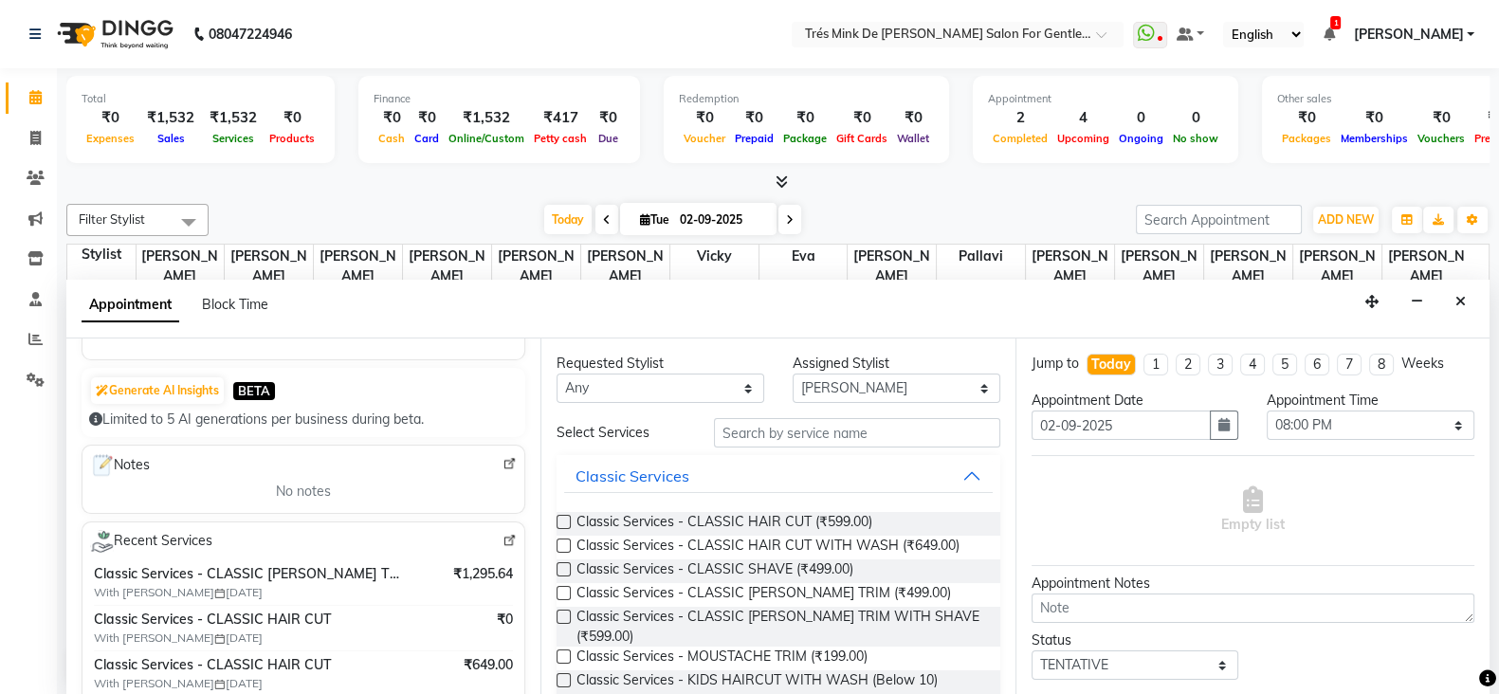
scroll to position [0, 0]
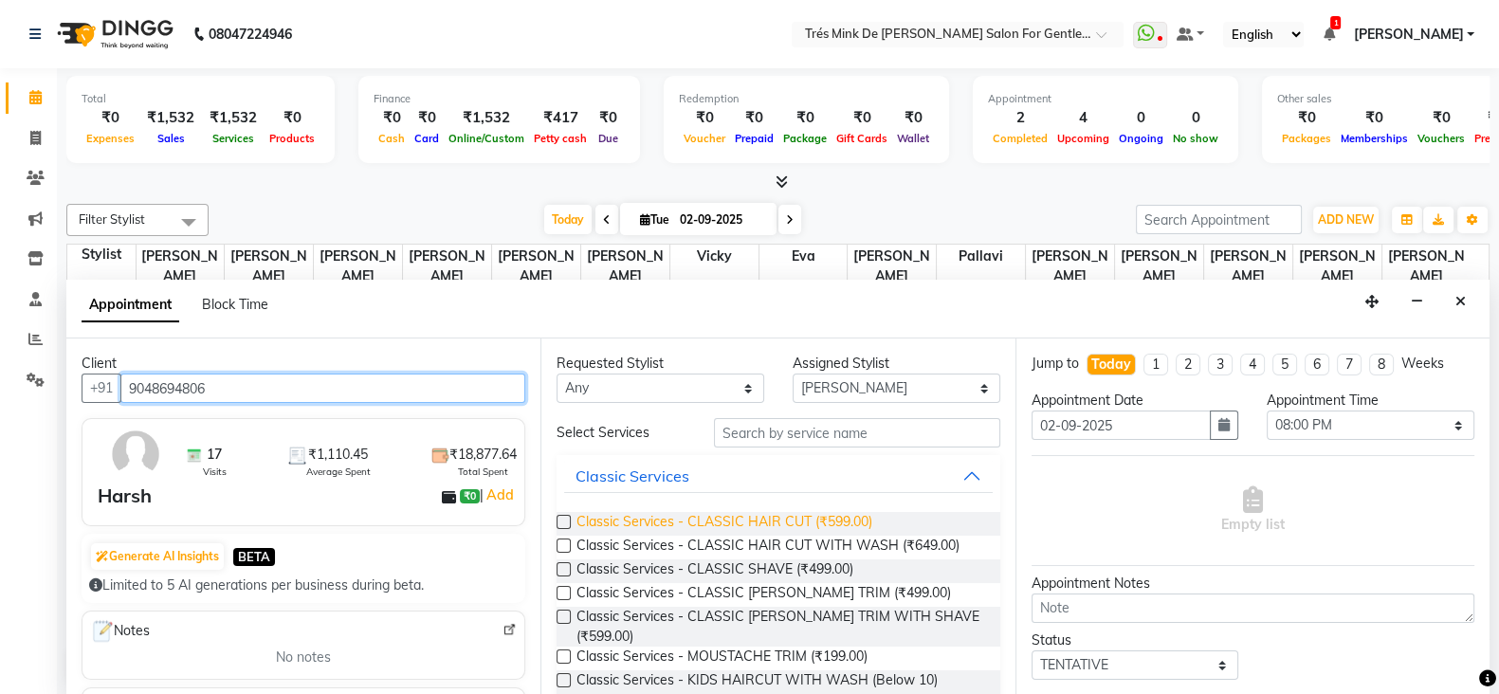
type input "9048694806"
click at [662, 523] on span "Classic Services - CLASSIC HAIR CUT (₹599.00)" at bounding box center [725, 524] width 296 height 24
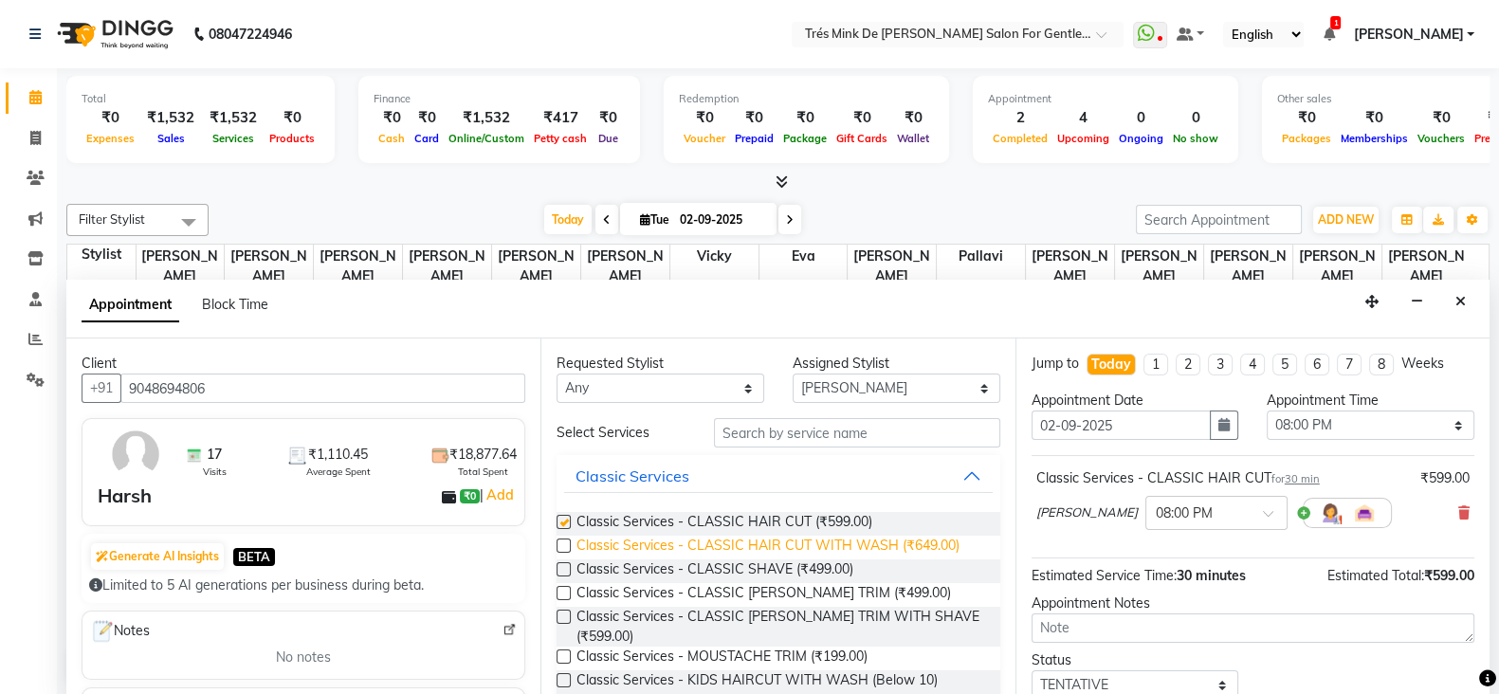
checkbox input "false"
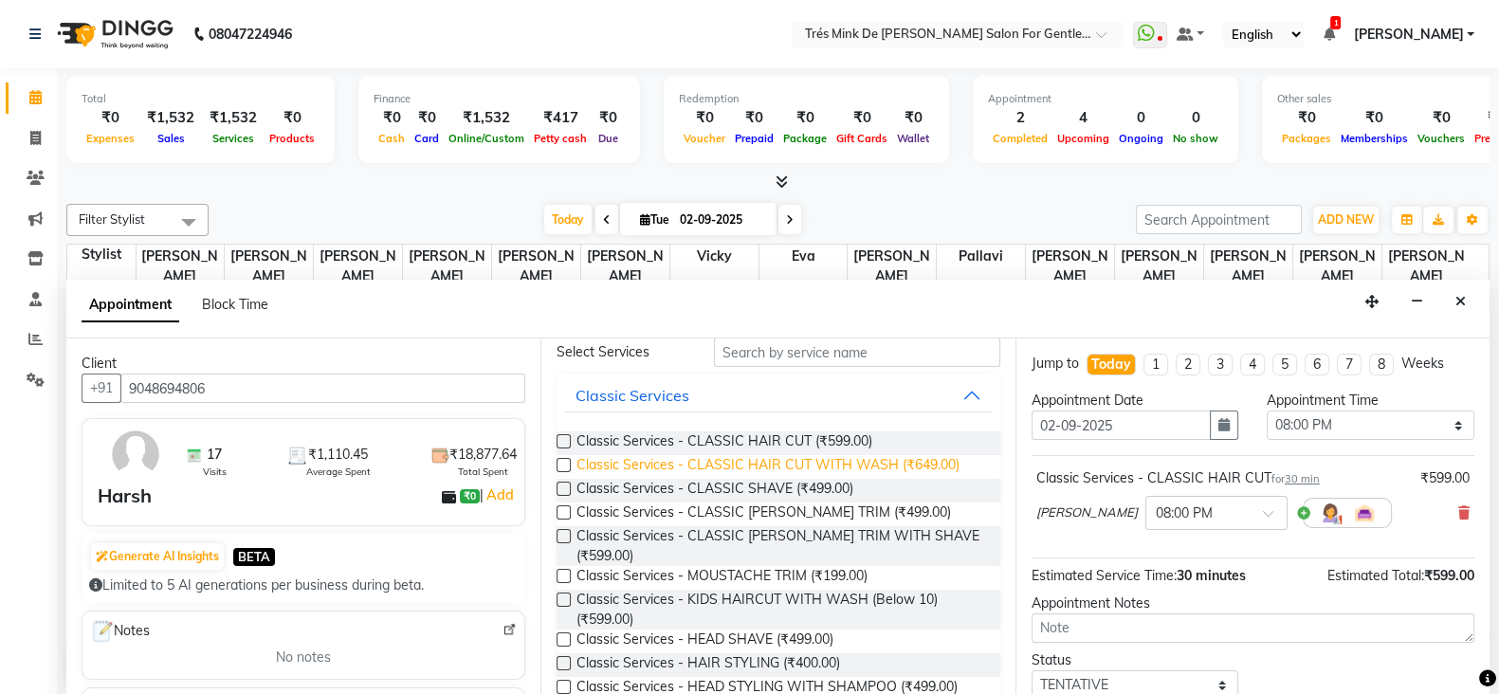
scroll to position [118, 0]
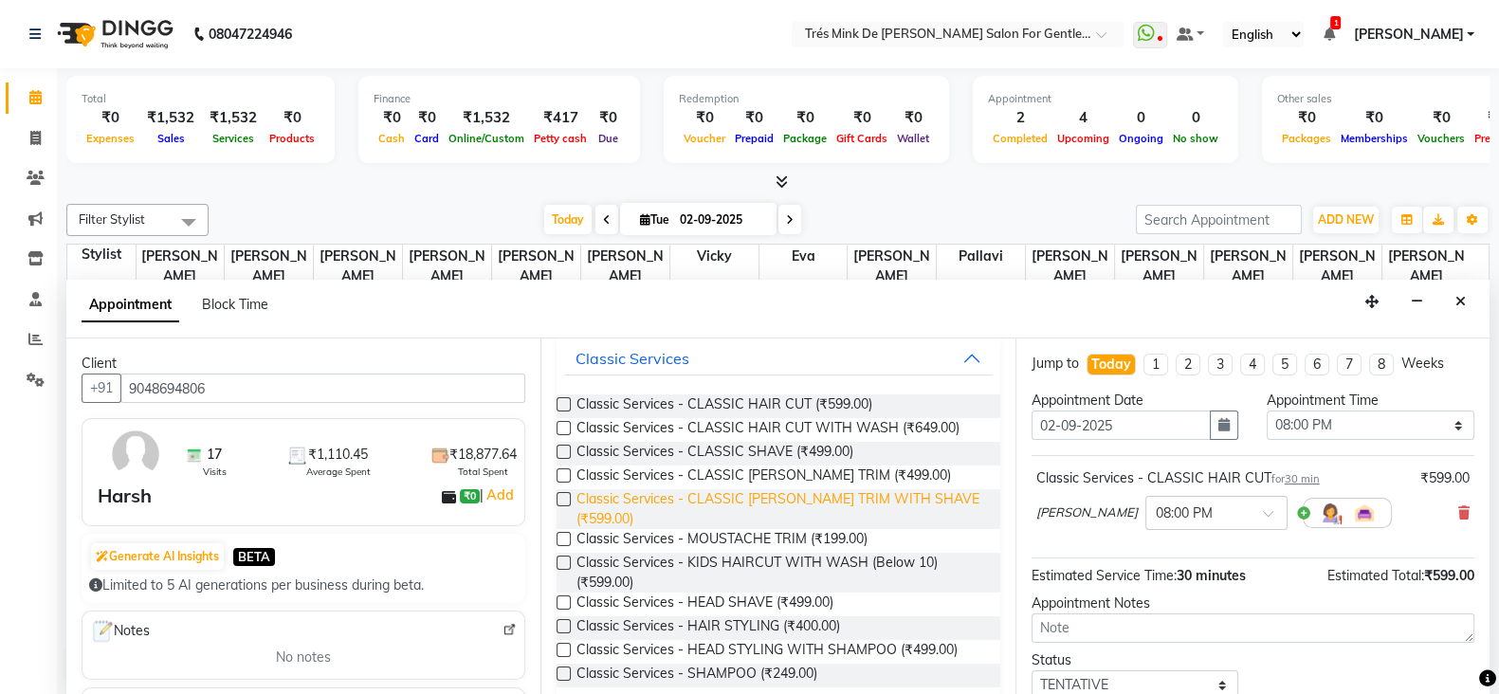
click at [711, 500] on span "Classic Services - CLASSIC [PERSON_NAME] TRIM WITH SHAVE (₹599.00)" at bounding box center [781, 509] width 408 height 40
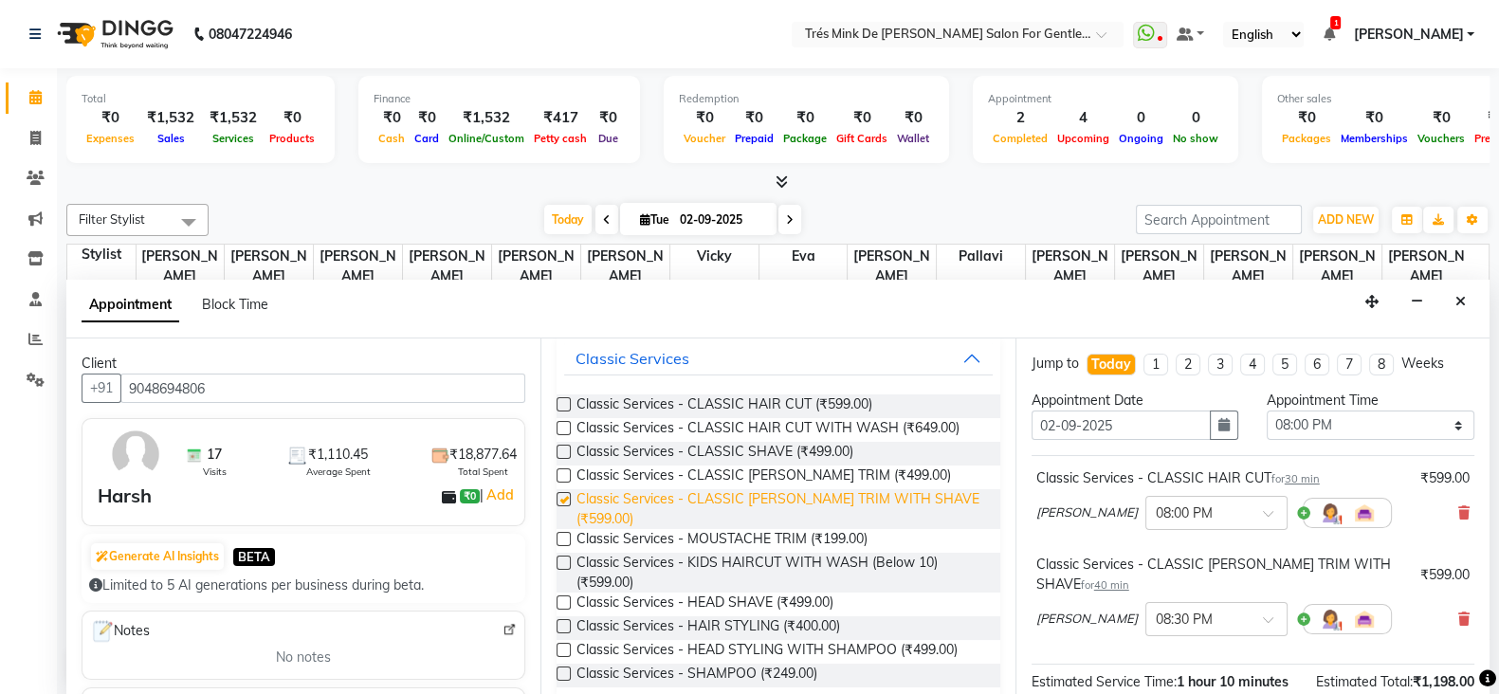
checkbox input "false"
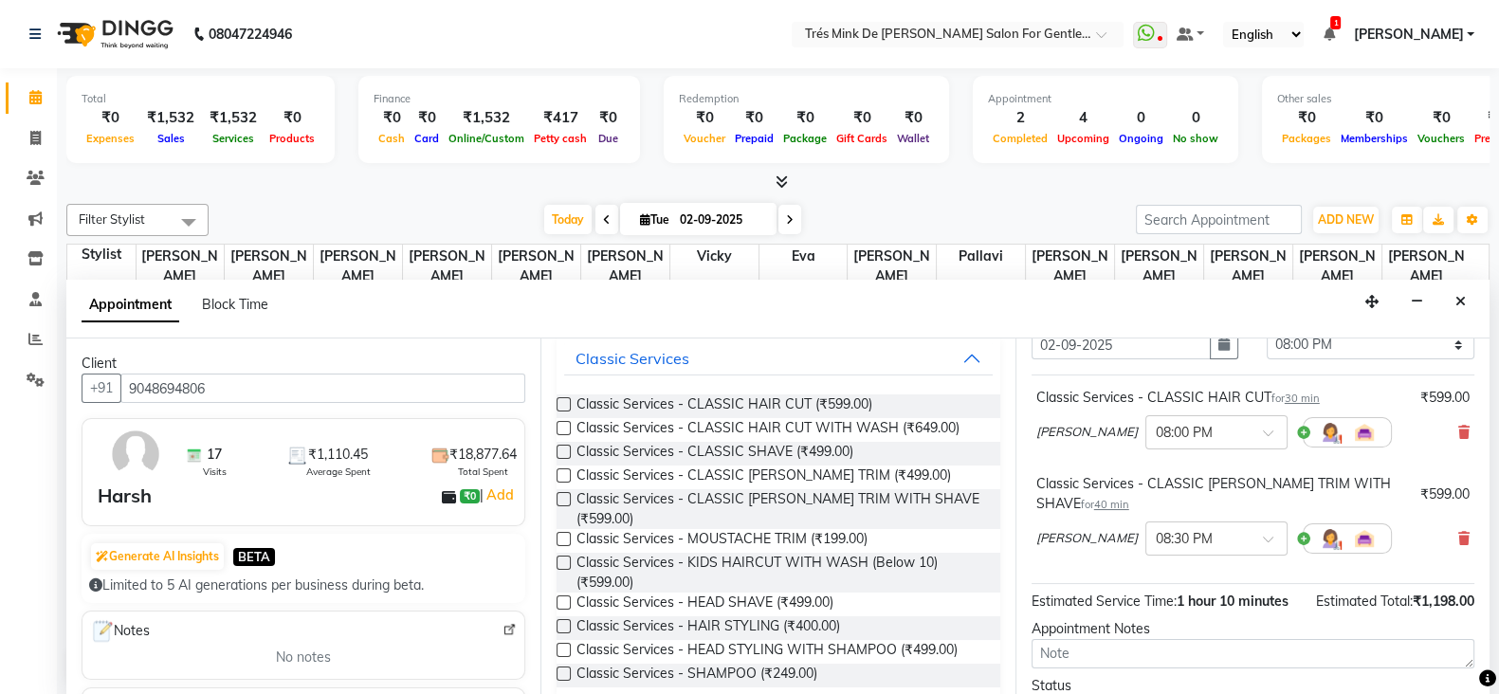
scroll to position [236, 0]
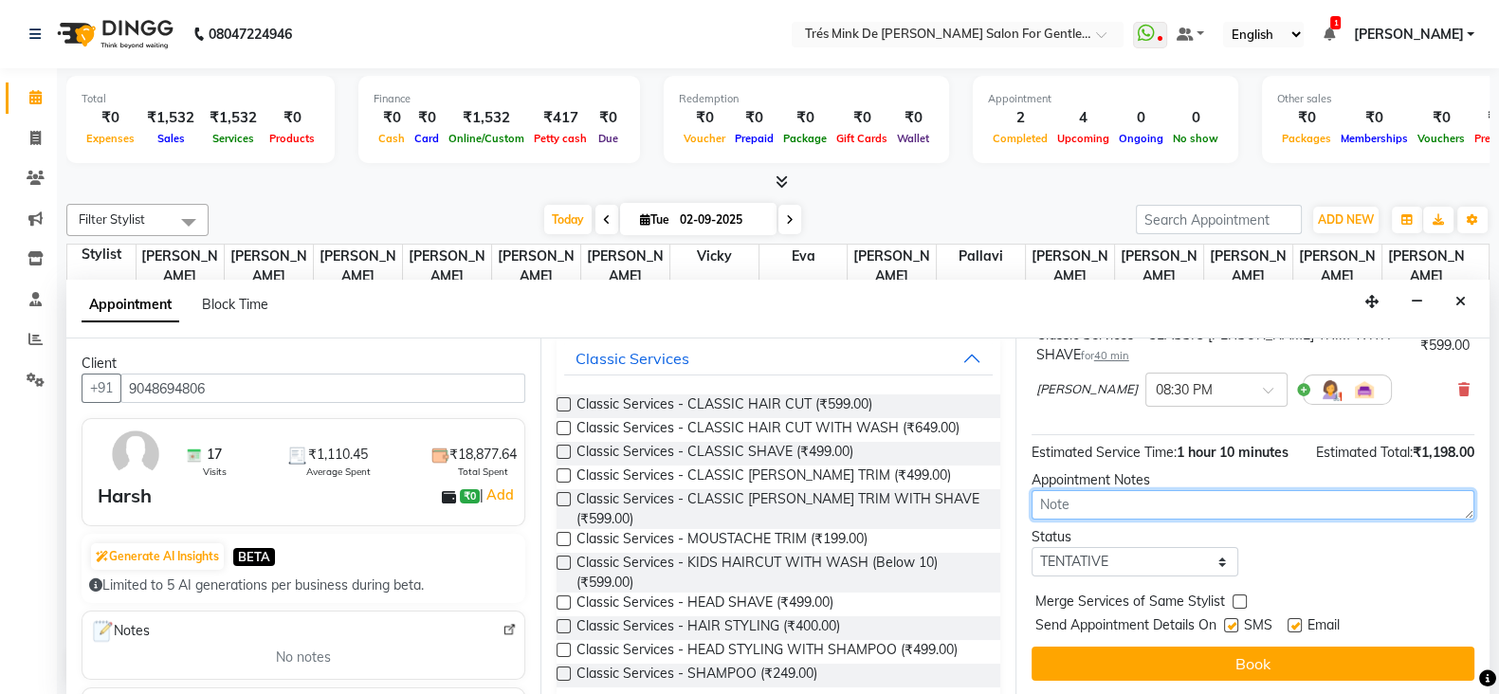
click at [1091, 512] on textarea at bounding box center [1253, 504] width 443 height 29
type textarea "S"
paste textarea "Aanand"
type textarea "Aanand"
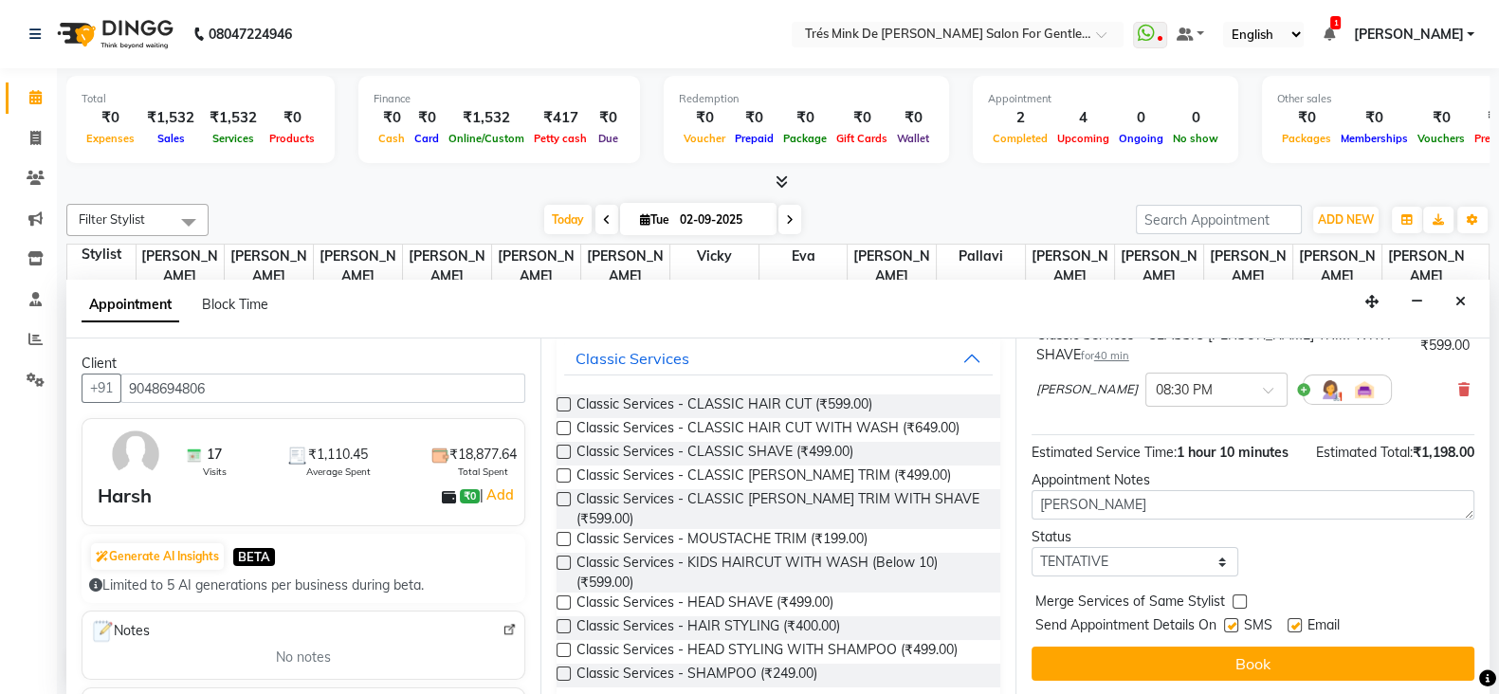
click at [1072, 587] on div "Jump to Today 1 2 3 4 5 6 7 8 Weeks Appointment Date 02-09-2025 Appointment Tim…" at bounding box center [1253, 517] width 474 height 357
click at [1080, 574] on select "Select TENTATIVE CONFIRM CHECK-IN UPCOMING" at bounding box center [1136, 561] width 208 height 29
select select "confirm booking"
click at [1032, 557] on select "Select TENTATIVE CONFIRM CHECK-IN UPCOMING" at bounding box center [1136, 561] width 208 height 29
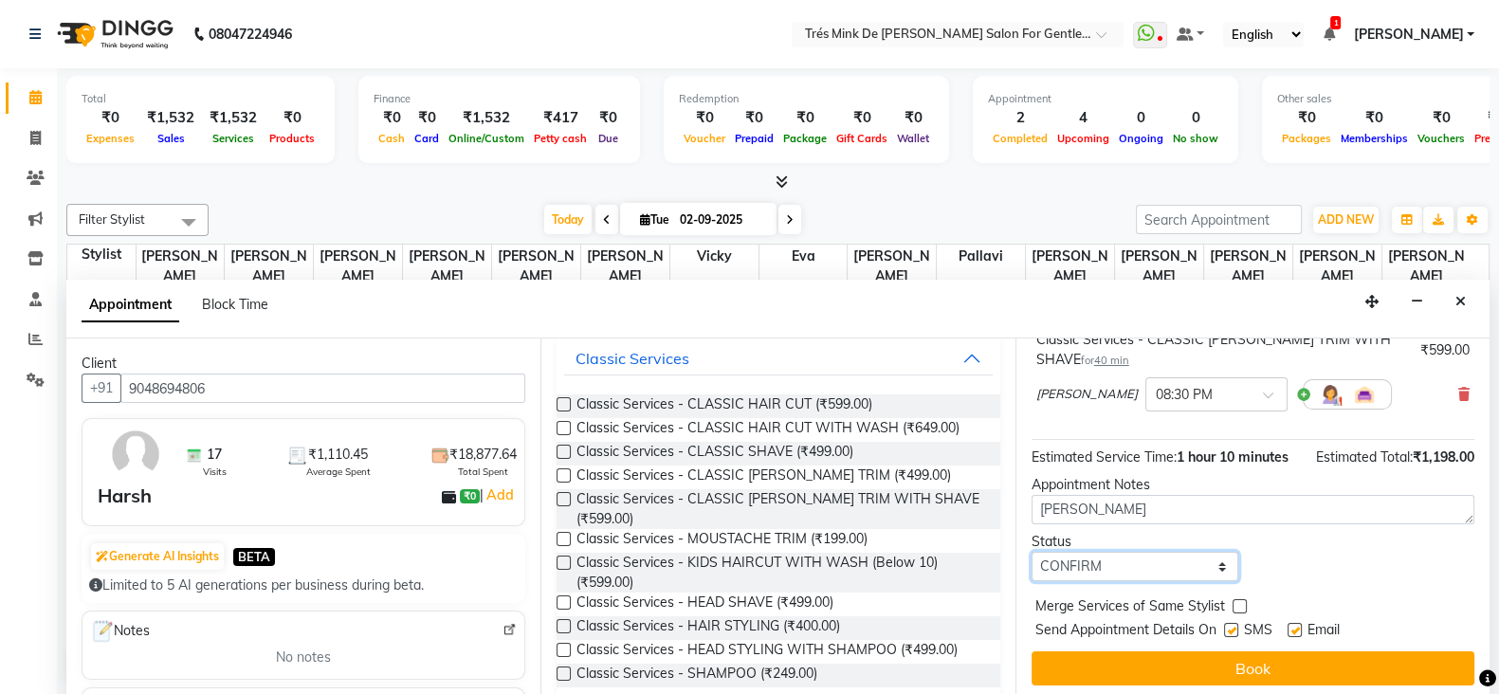
scroll to position [247, 0]
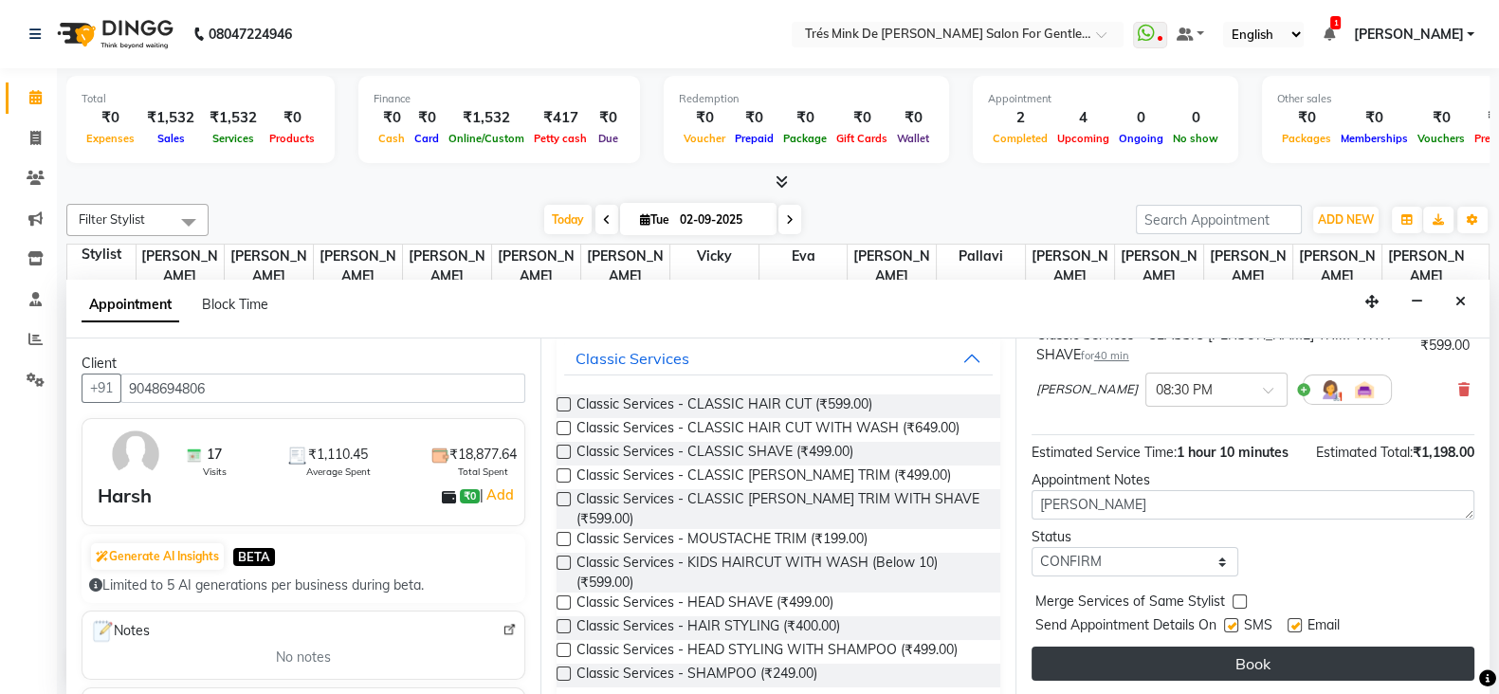
click at [1223, 673] on button "Book" at bounding box center [1253, 664] width 443 height 34
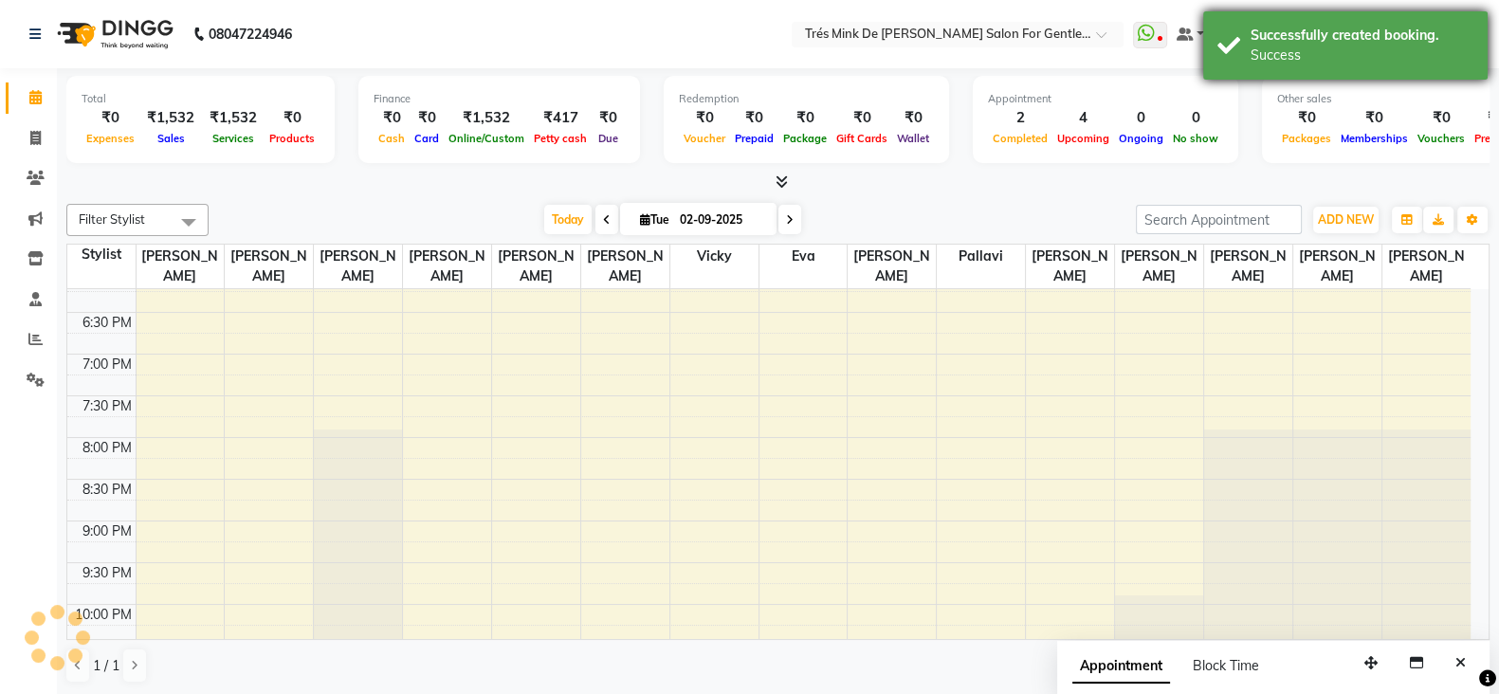
click at [1280, 56] on div "Success" at bounding box center [1362, 56] width 223 height 20
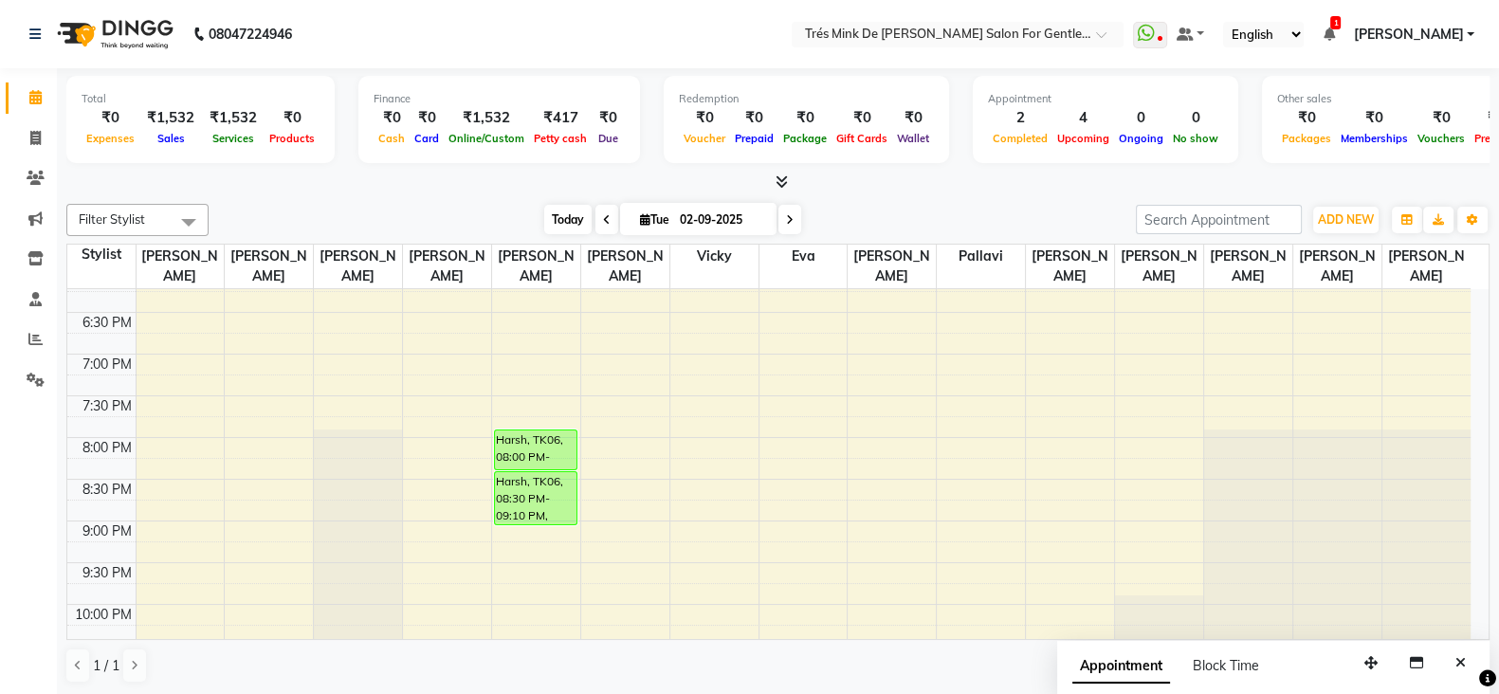
click at [550, 230] on span "Today" at bounding box center [567, 219] width 47 height 29
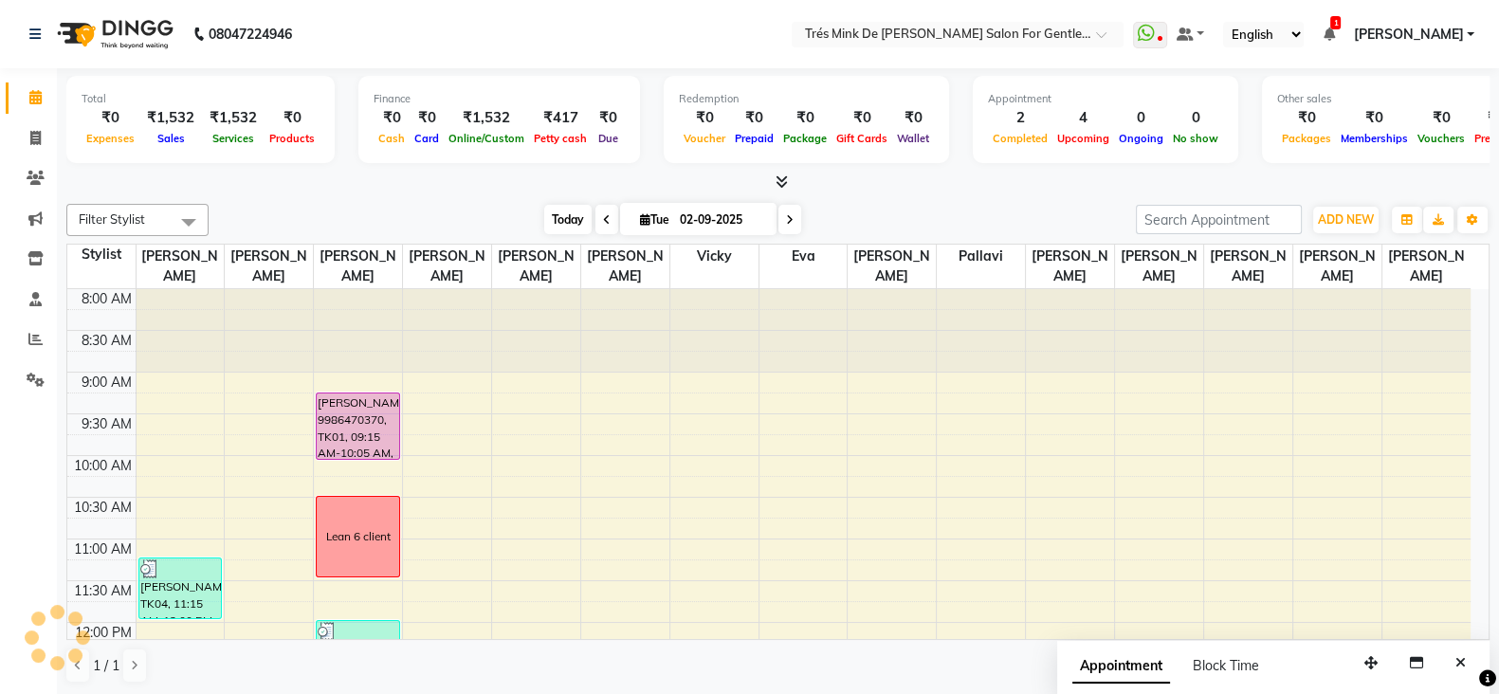
scroll to position [498, 0]
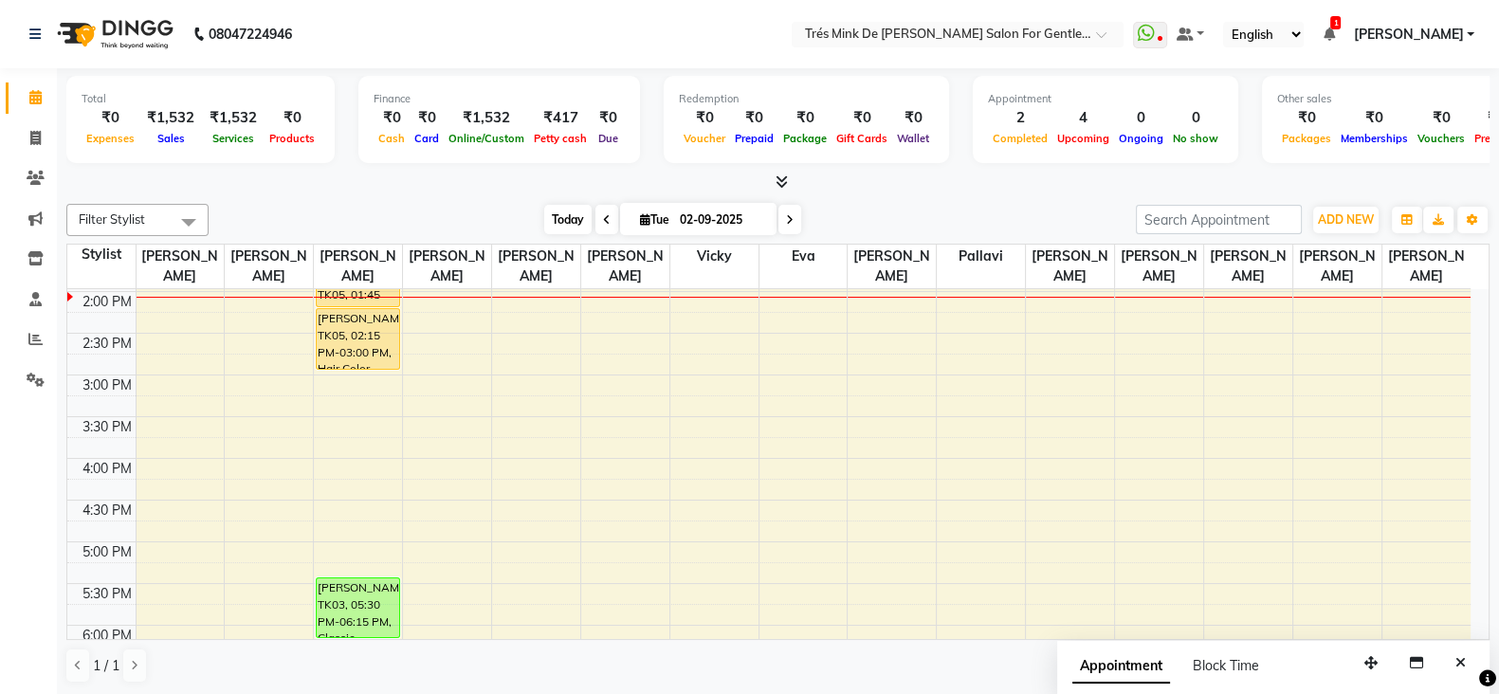
click at [564, 229] on span "Today" at bounding box center [567, 219] width 47 height 29
click at [581, 215] on span "Today" at bounding box center [567, 219] width 47 height 29
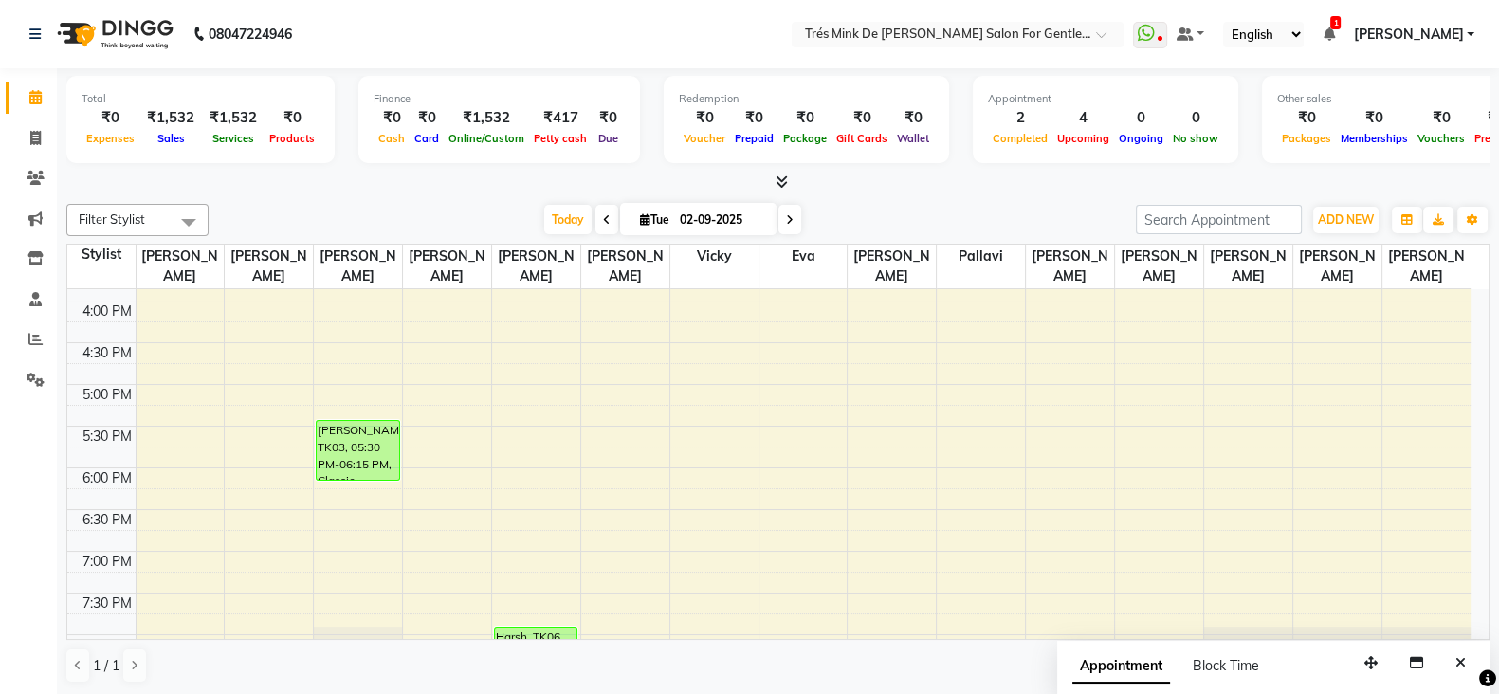
scroll to position [378, 0]
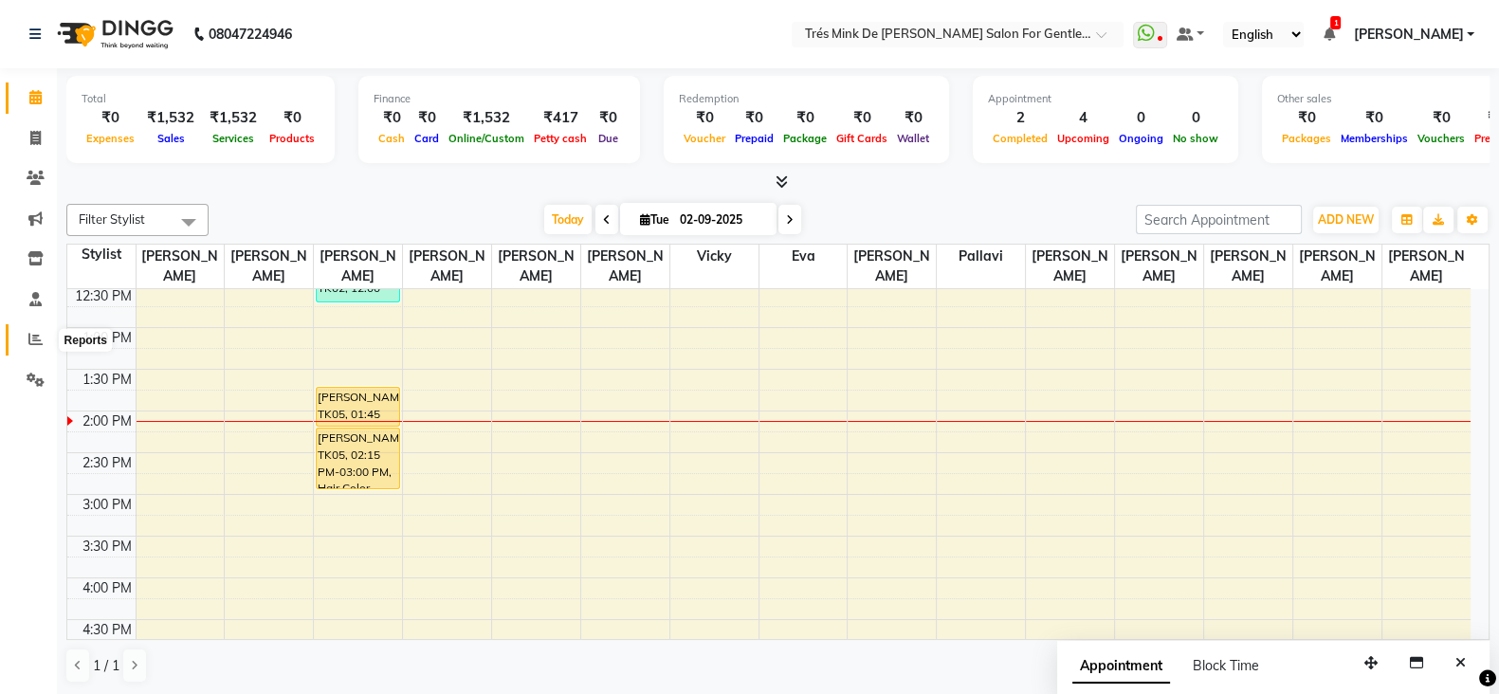
drag, startPoint x: 27, startPoint y: 329, endPoint x: 48, endPoint y: 341, distance: 25.1
click at [27, 329] on span at bounding box center [35, 340] width 33 height 22
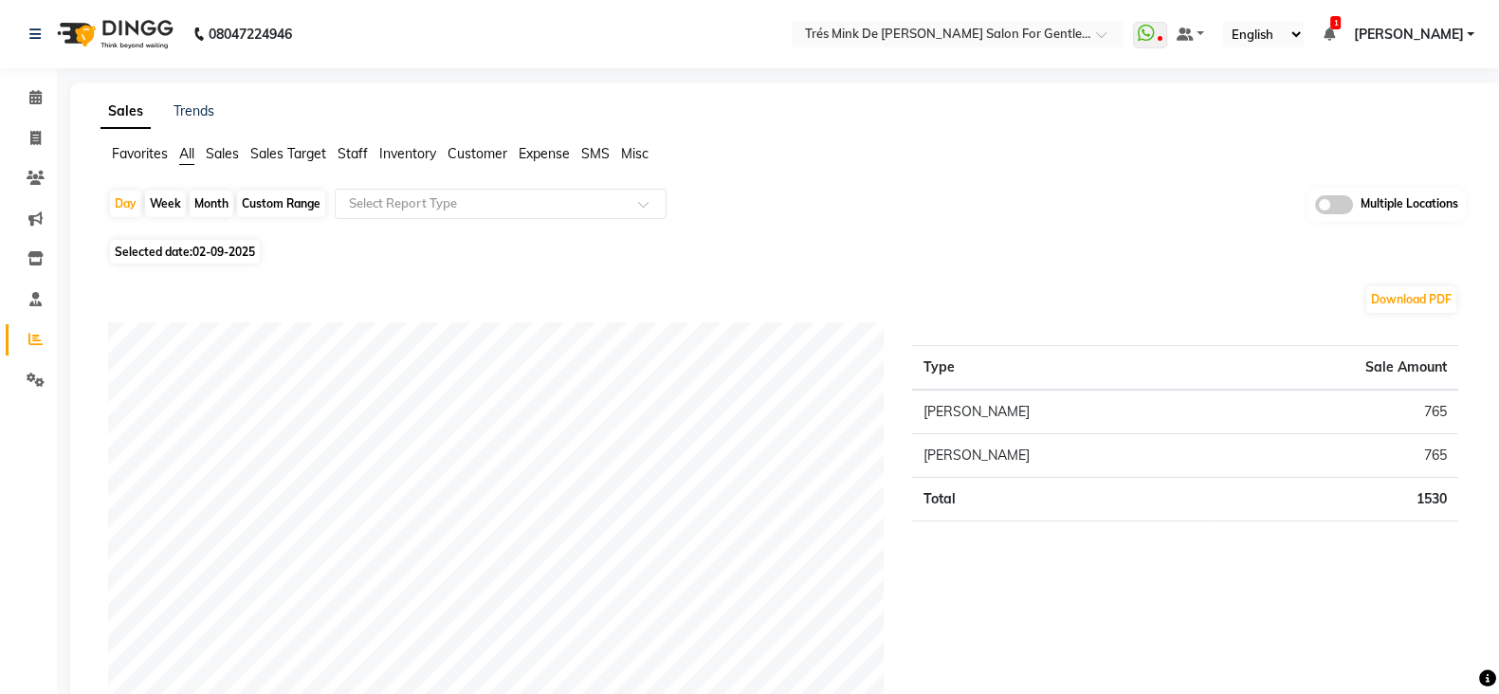
scroll to position [118, 0]
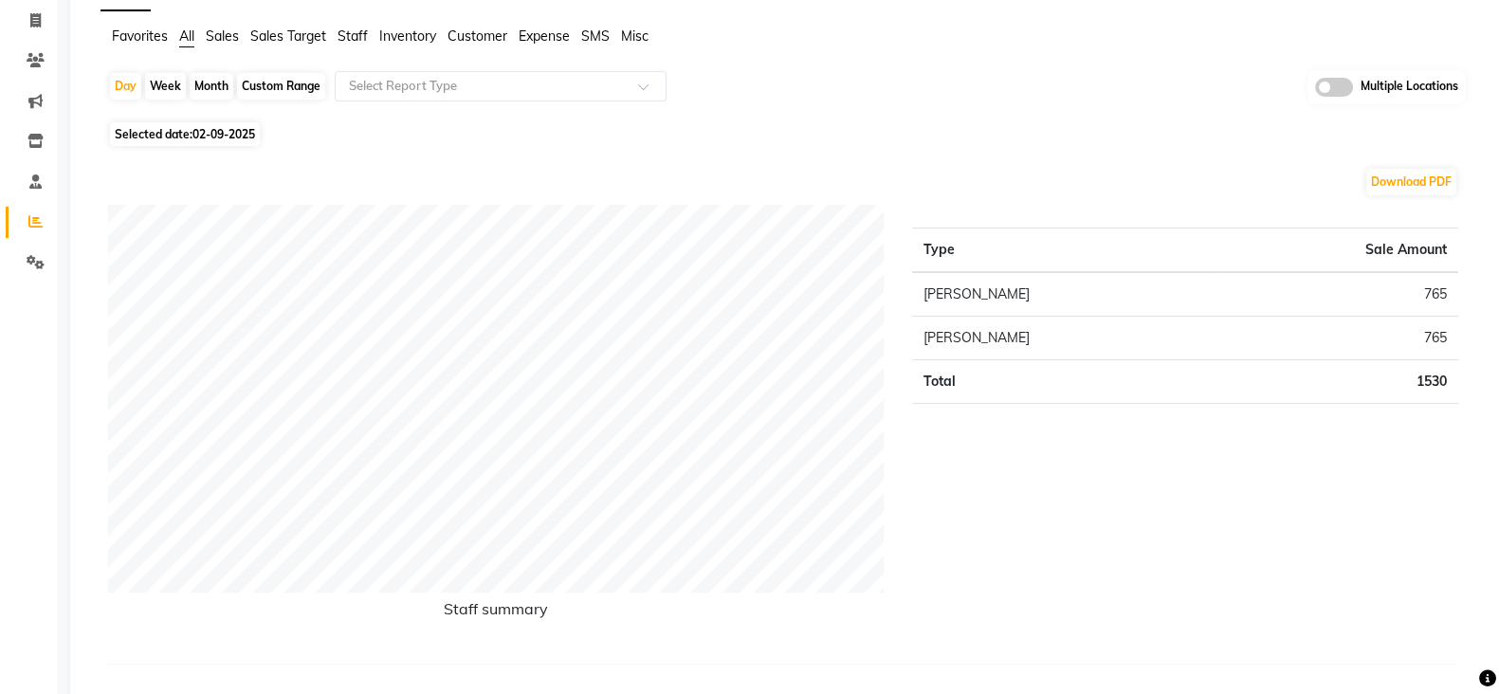
drag, startPoint x: 226, startPoint y: 307, endPoint x: 544, endPoint y: 116, distance: 371.8
click at [543, 116] on div "Day Week Month Custom Range Select Report Type Multiple Locations Selected date…" at bounding box center [787, 382] width 1373 height 625
click at [239, 140] on span "Selected date: 02-09-2025" at bounding box center [185, 134] width 150 height 24
select select "9"
select select "2025"
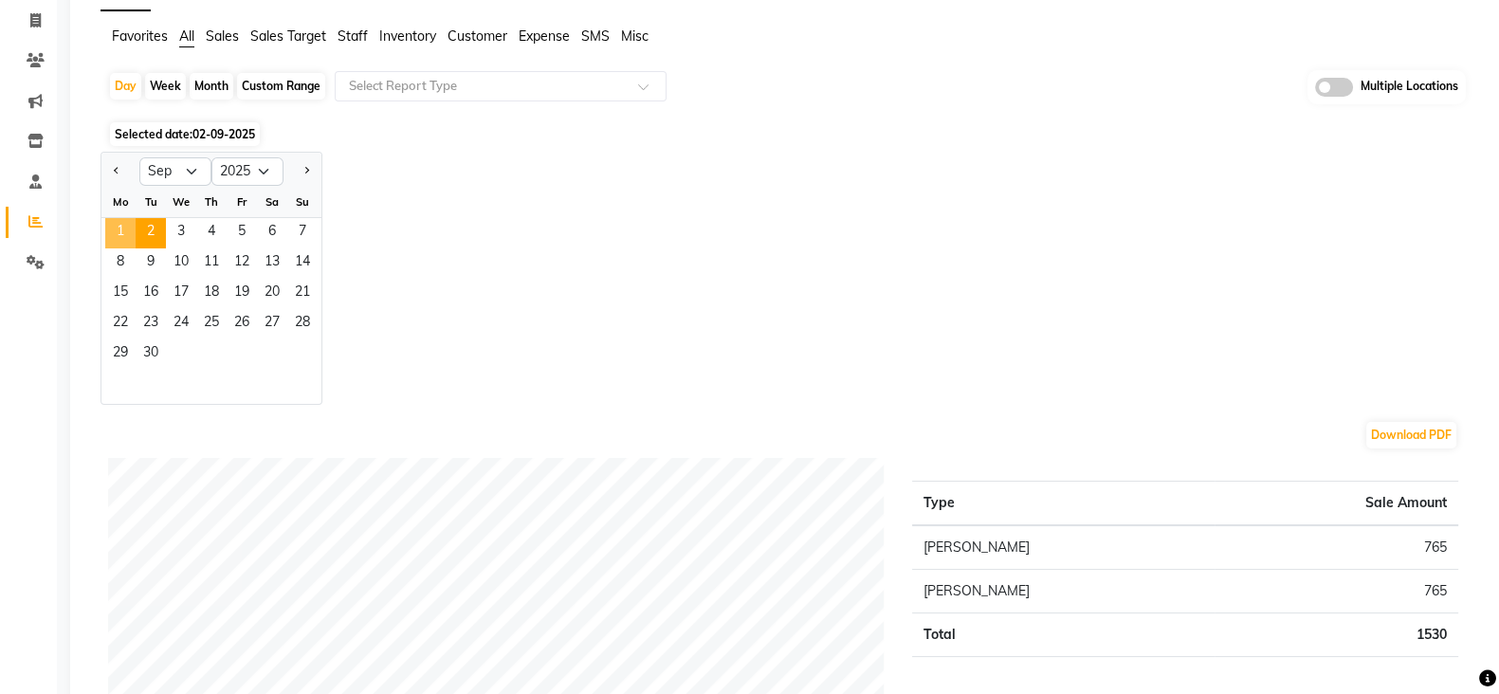
click at [128, 234] on span "1" at bounding box center [120, 233] width 30 height 30
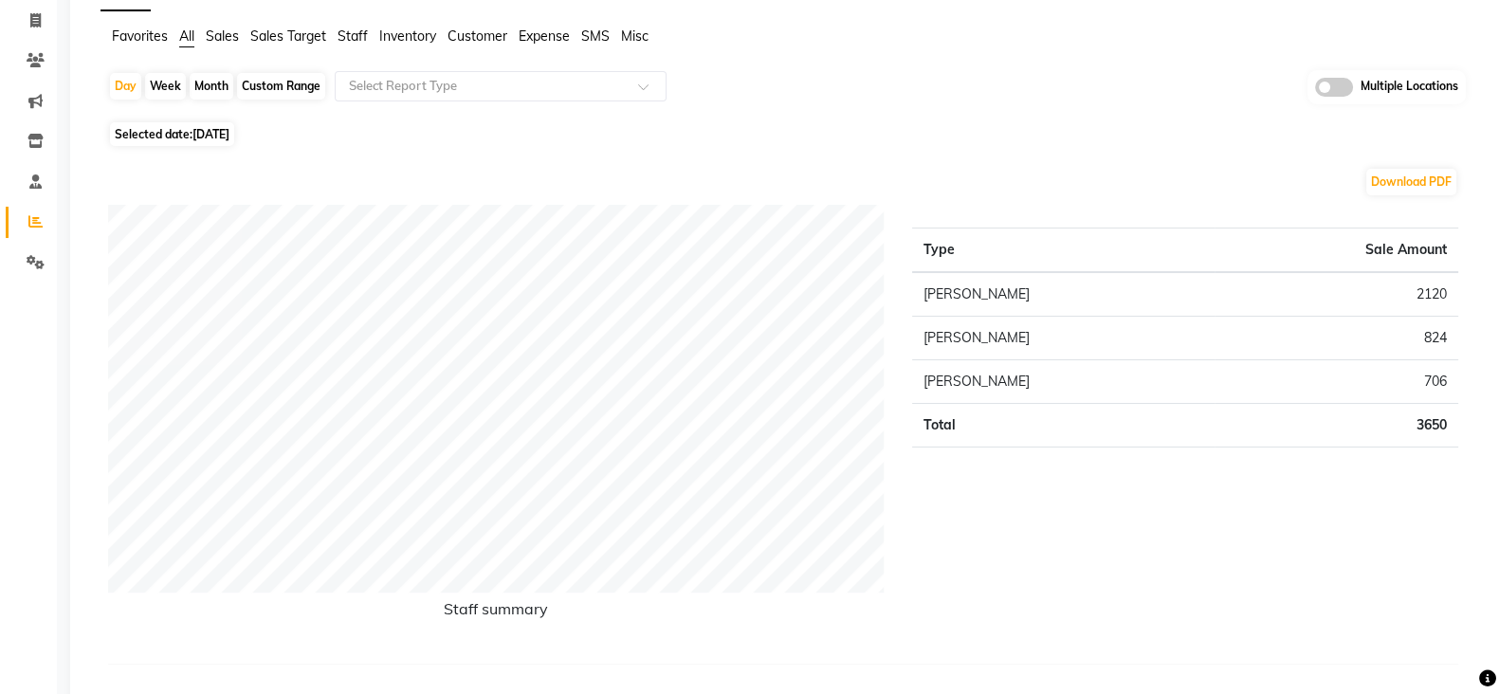
click at [162, 140] on span "Selected date: 01-09-2025" at bounding box center [172, 134] width 124 height 24
select select "9"
select select "2025"
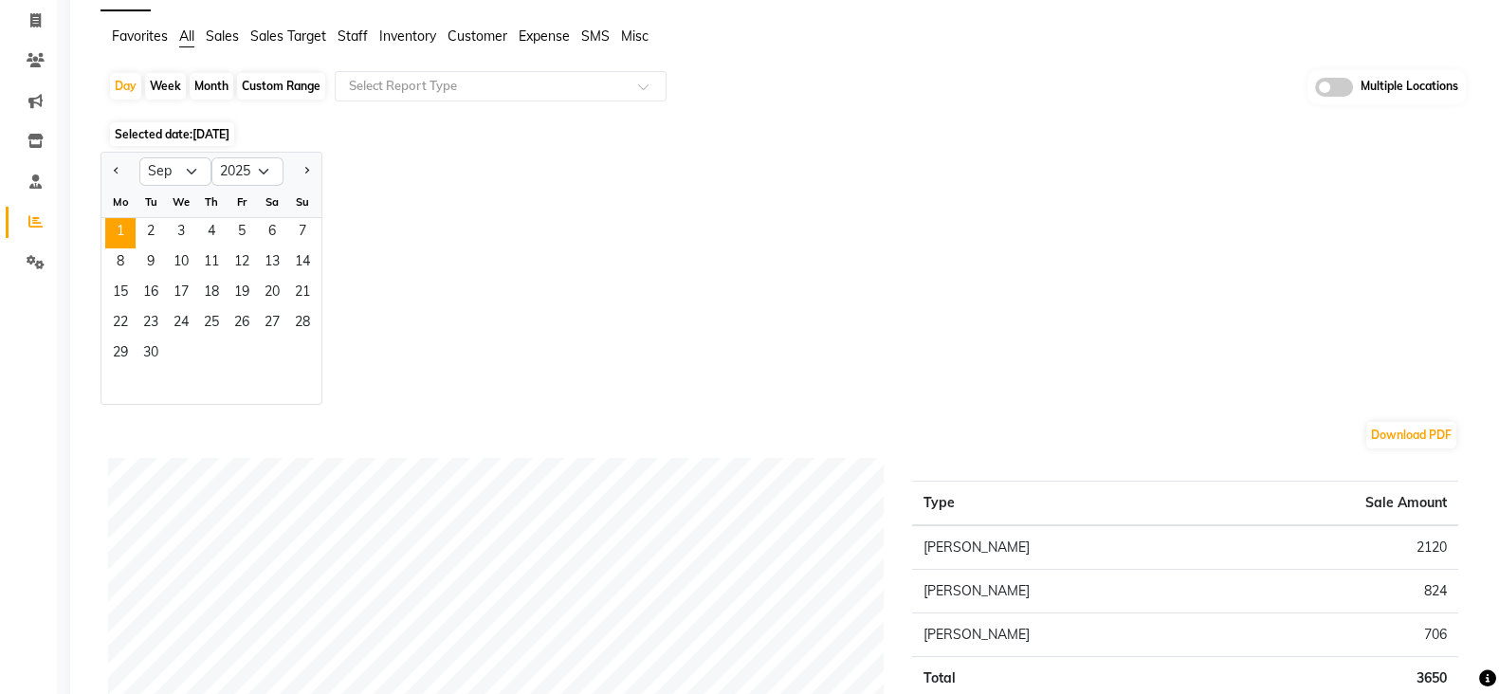
click at [106, 176] on div at bounding box center [120, 171] width 38 height 30
click at [119, 169] on span "Previous month" at bounding box center [117, 170] width 7 height 7
select select "8"
click at [304, 348] on span "31" at bounding box center [302, 354] width 30 height 30
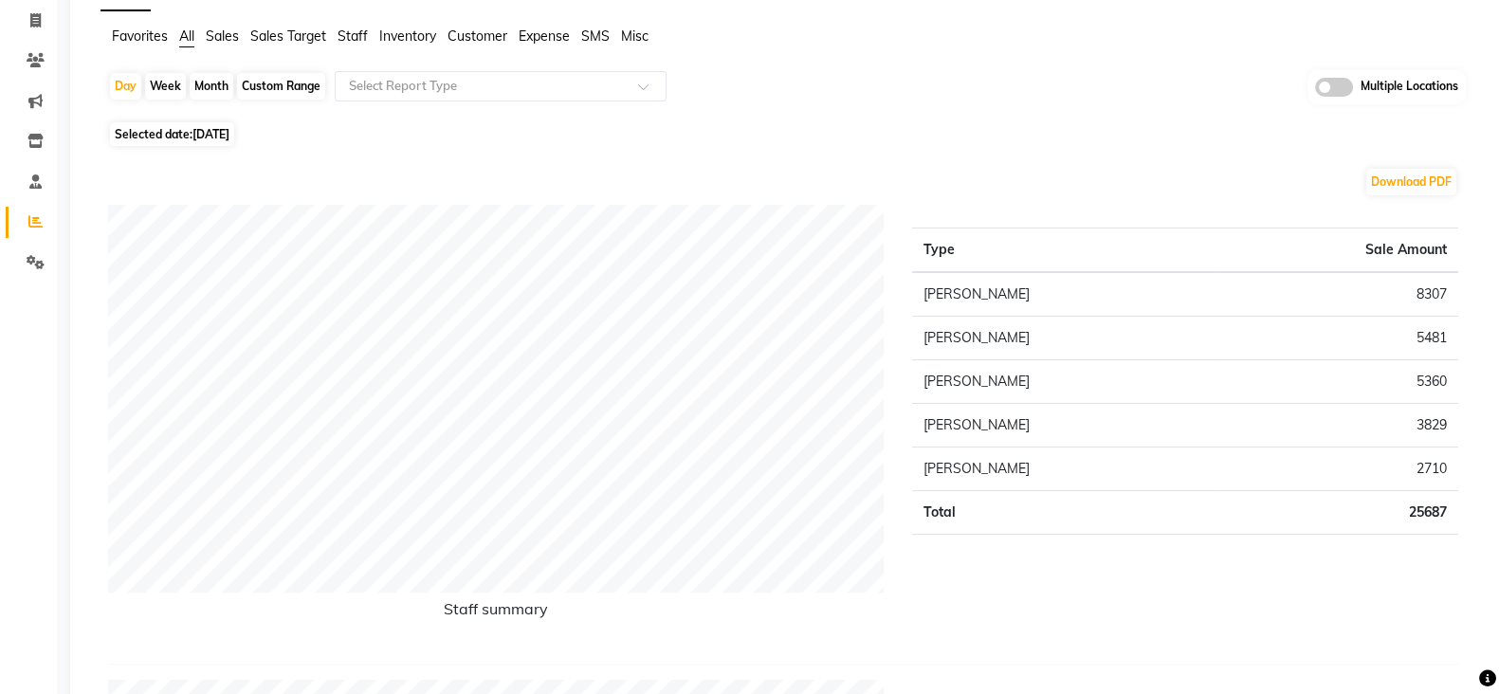
click at [215, 137] on span "31-08-2025" at bounding box center [210, 134] width 37 height 14
select select "8"
select select "2025"
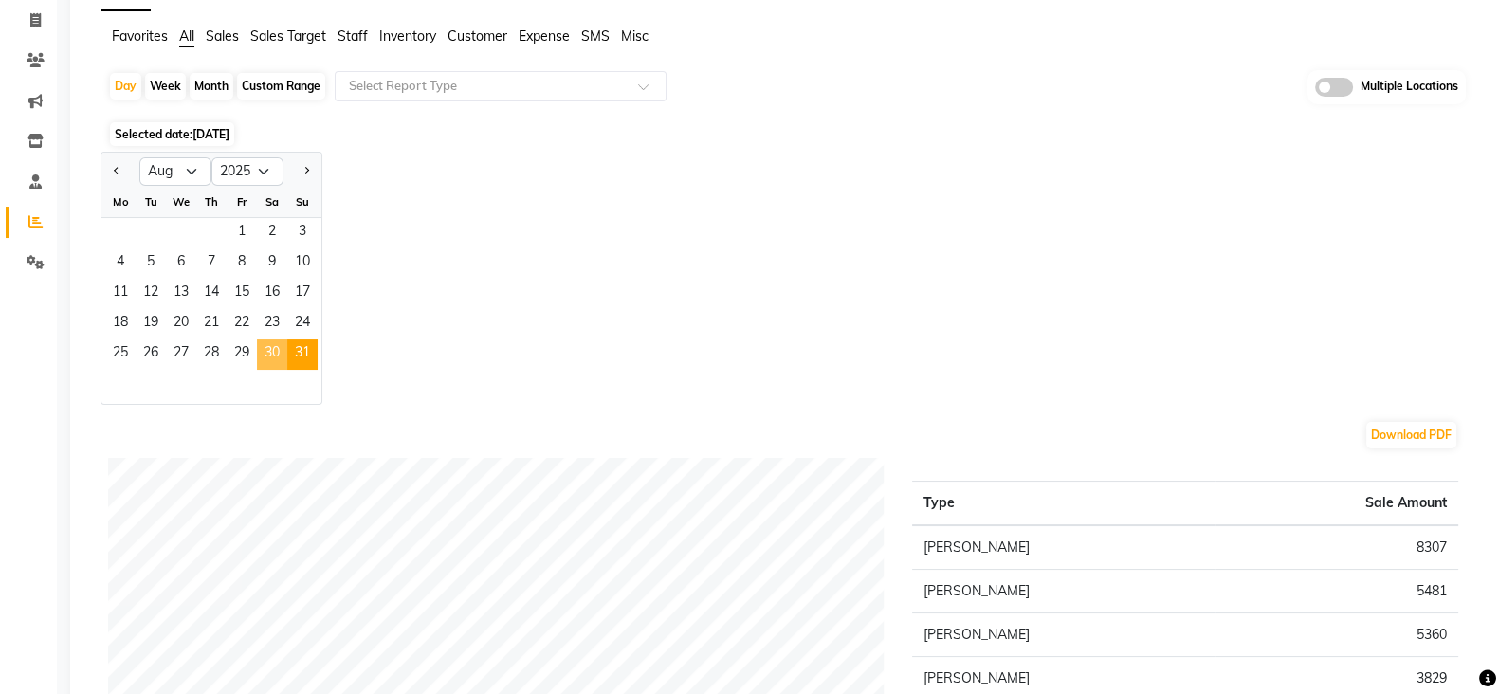
click at [267, 357] on span "30" at bounding box center [272, 354] width 30 height 30
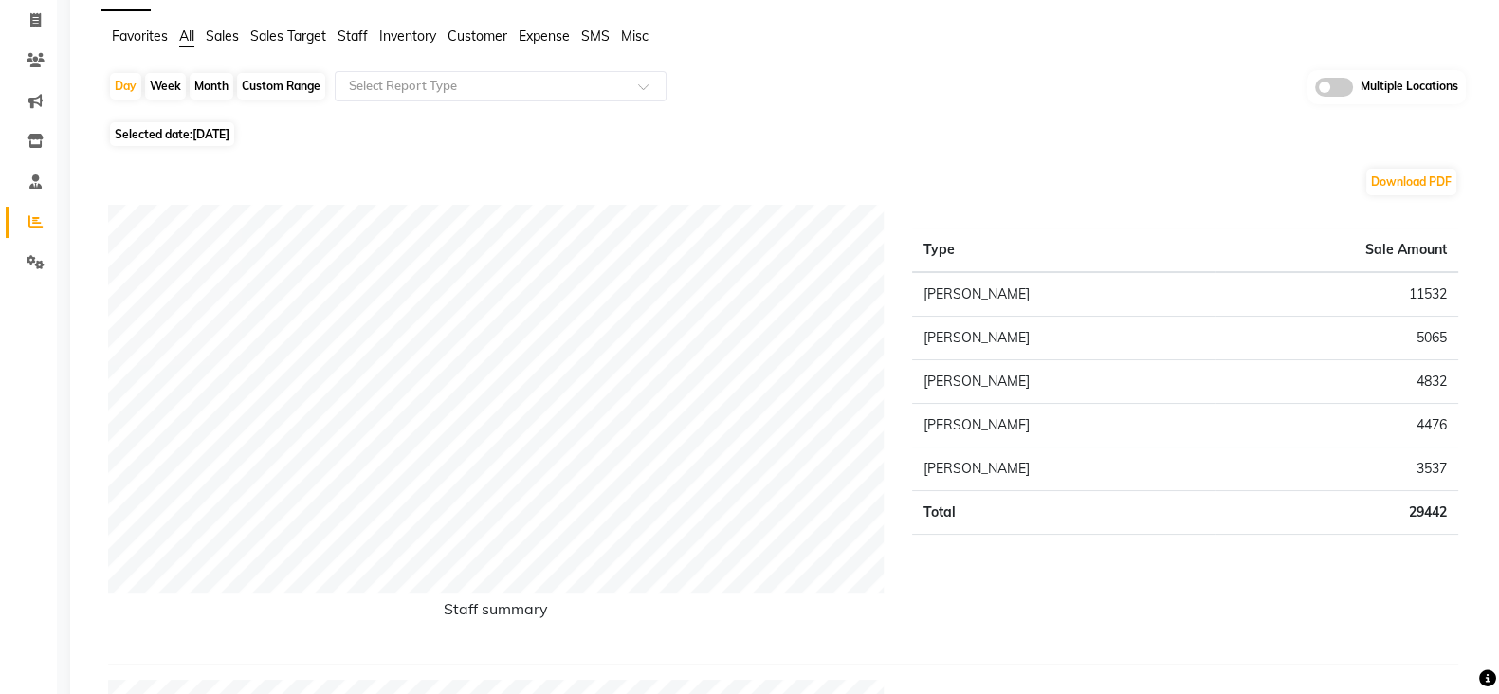
click at [190, 126] on span "Selected date: 30-08-2025" at bounding box center [172, 134] width 124 height 24
select select "8"
select select "2025"
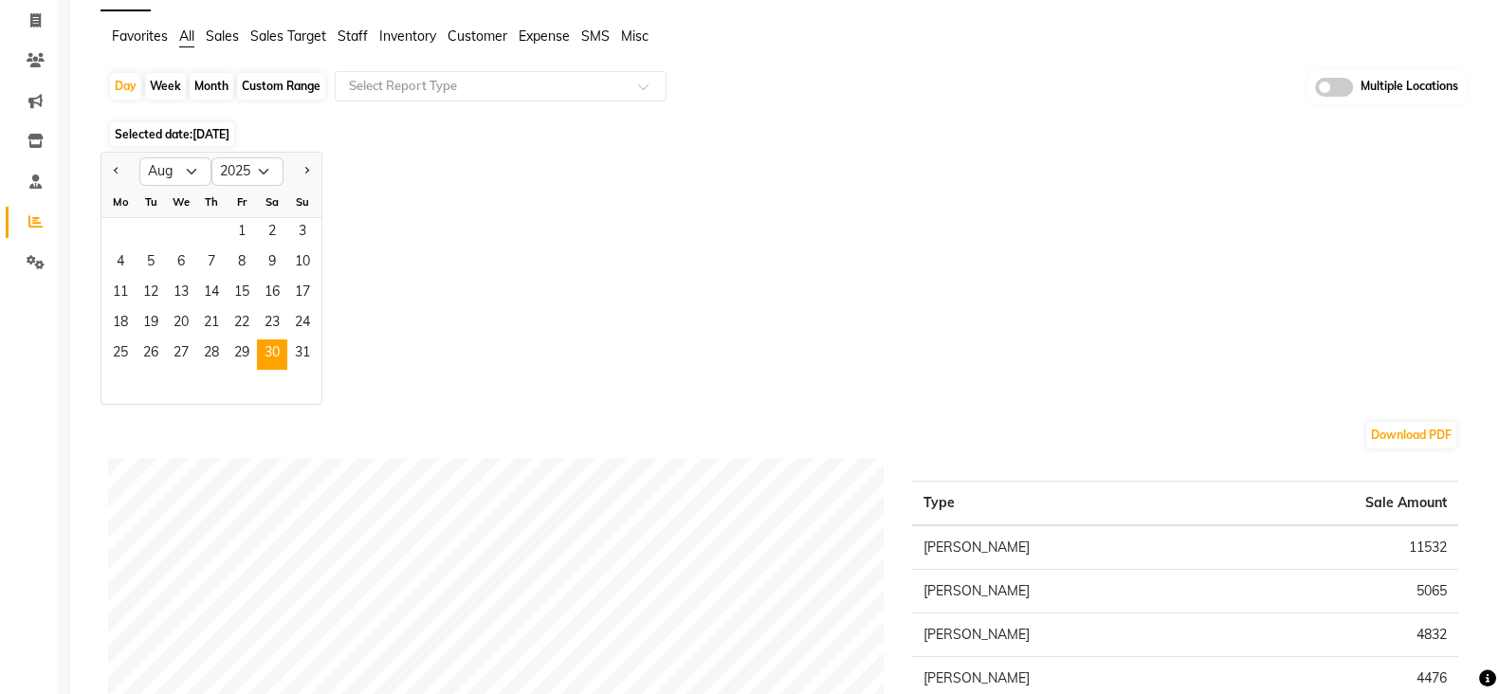
click at [190, 126] on span "Selected date: 30-08-2025" at bounding box center [172, 134] width 124 height 24
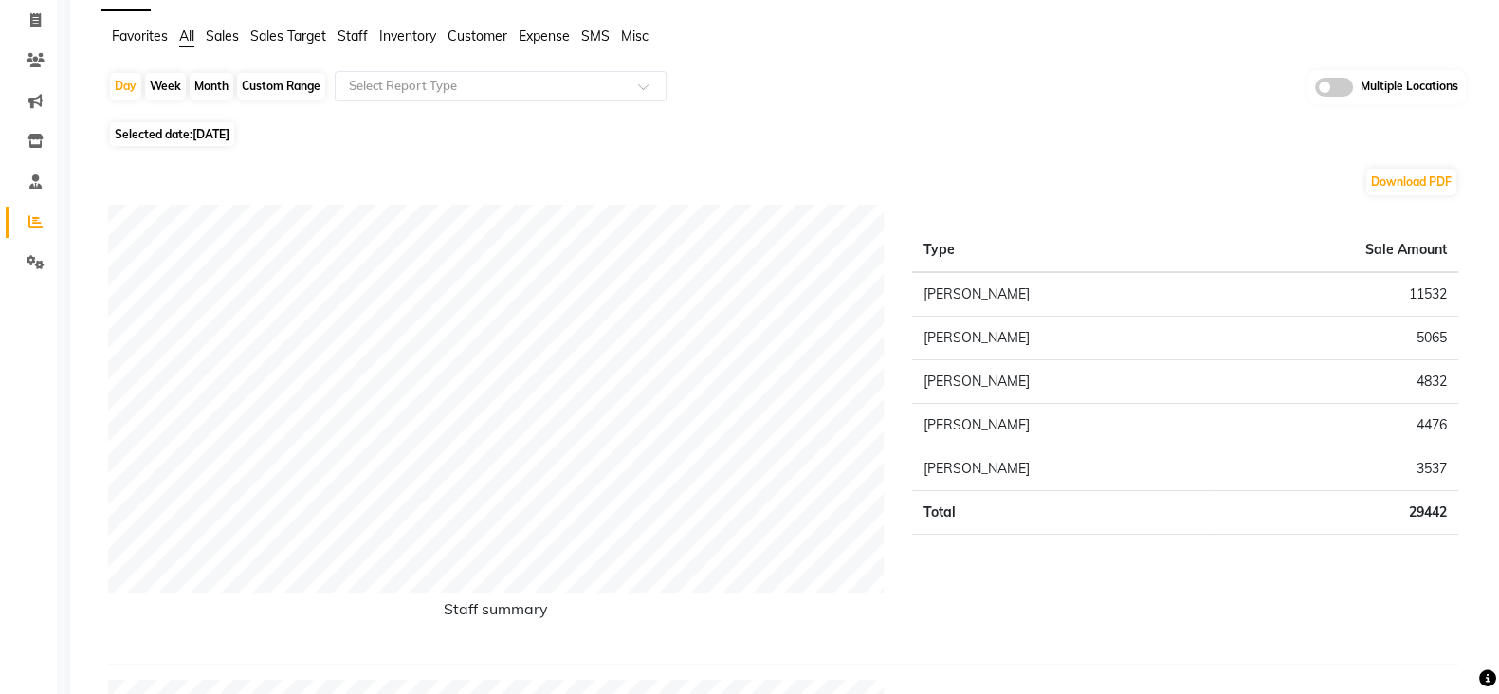
click at [194, 137] on span "30-08-2025" at bounding box center [210, 134] width 37 height 14
select select "8"
select select "2025"
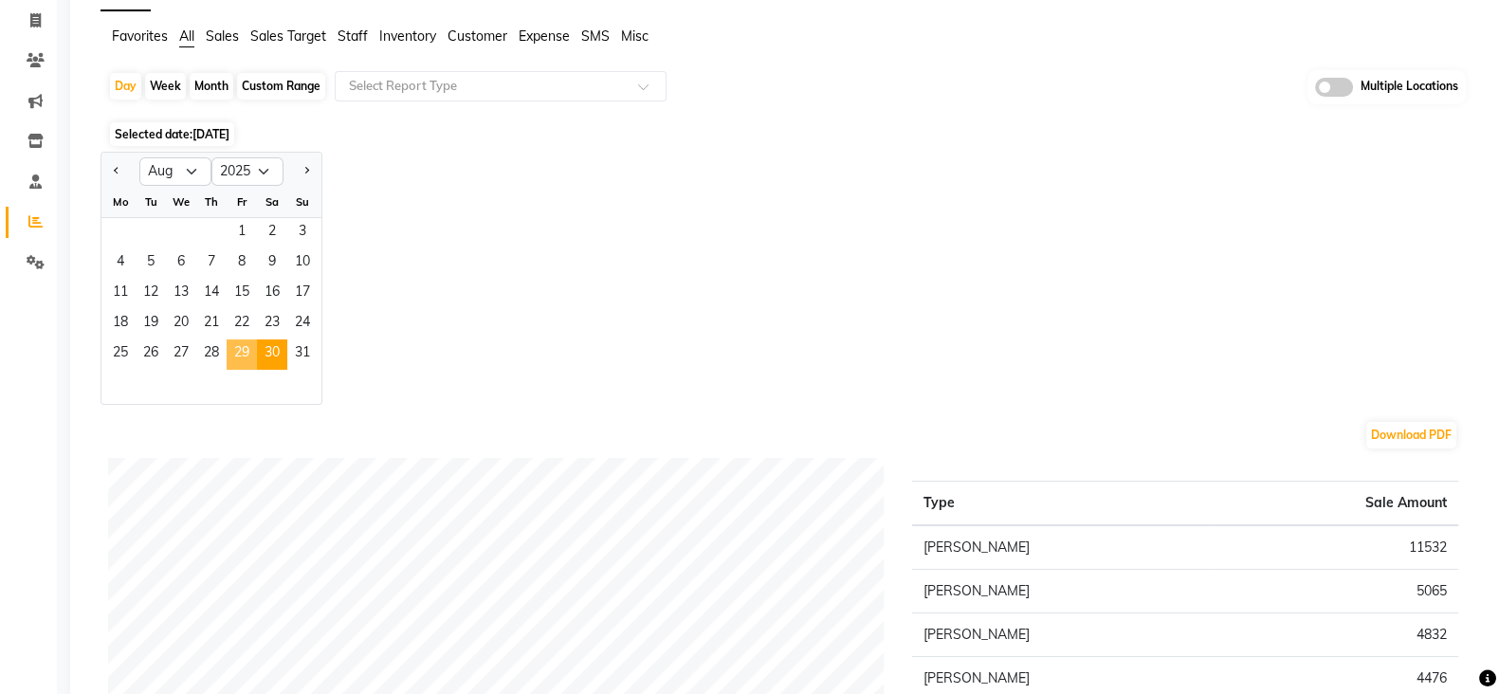
click at [254, 347] on span "29" at bounding box center [242, 354] width 30 height 30
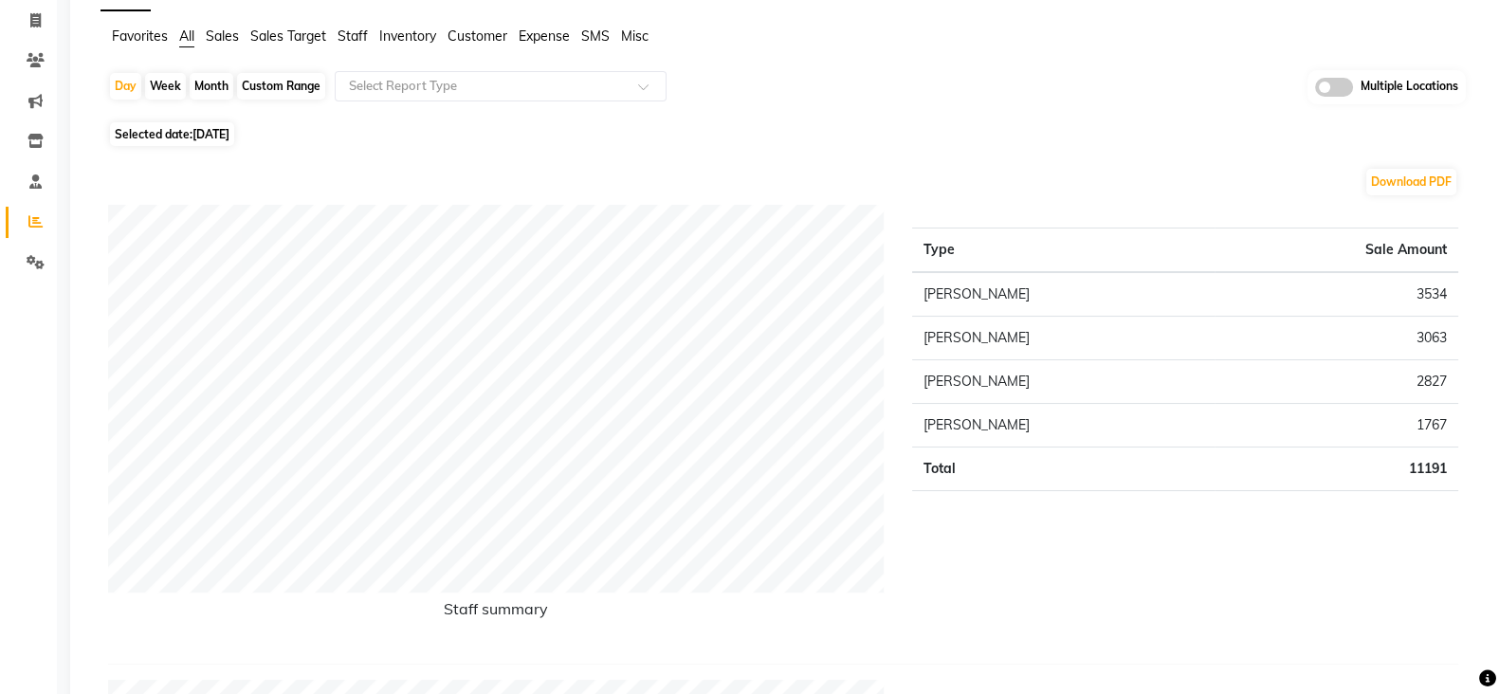
click at [195, 140] on span "Selected date: 29-08-2025" at bounding box center [172, 134] width 124 height 24
select select "8"
select select "2025"
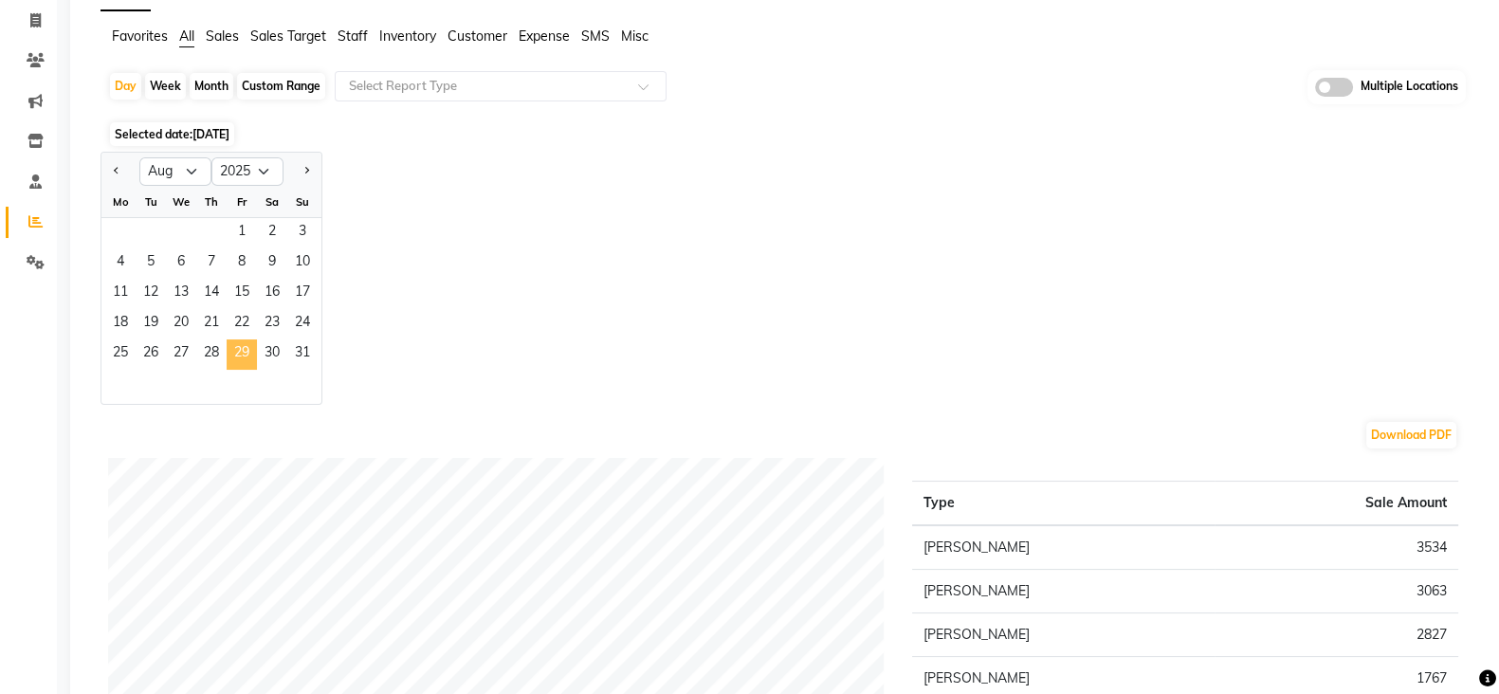
click at [242, 343] on span "29" at bounding box center [242, 354] width 30 height 30
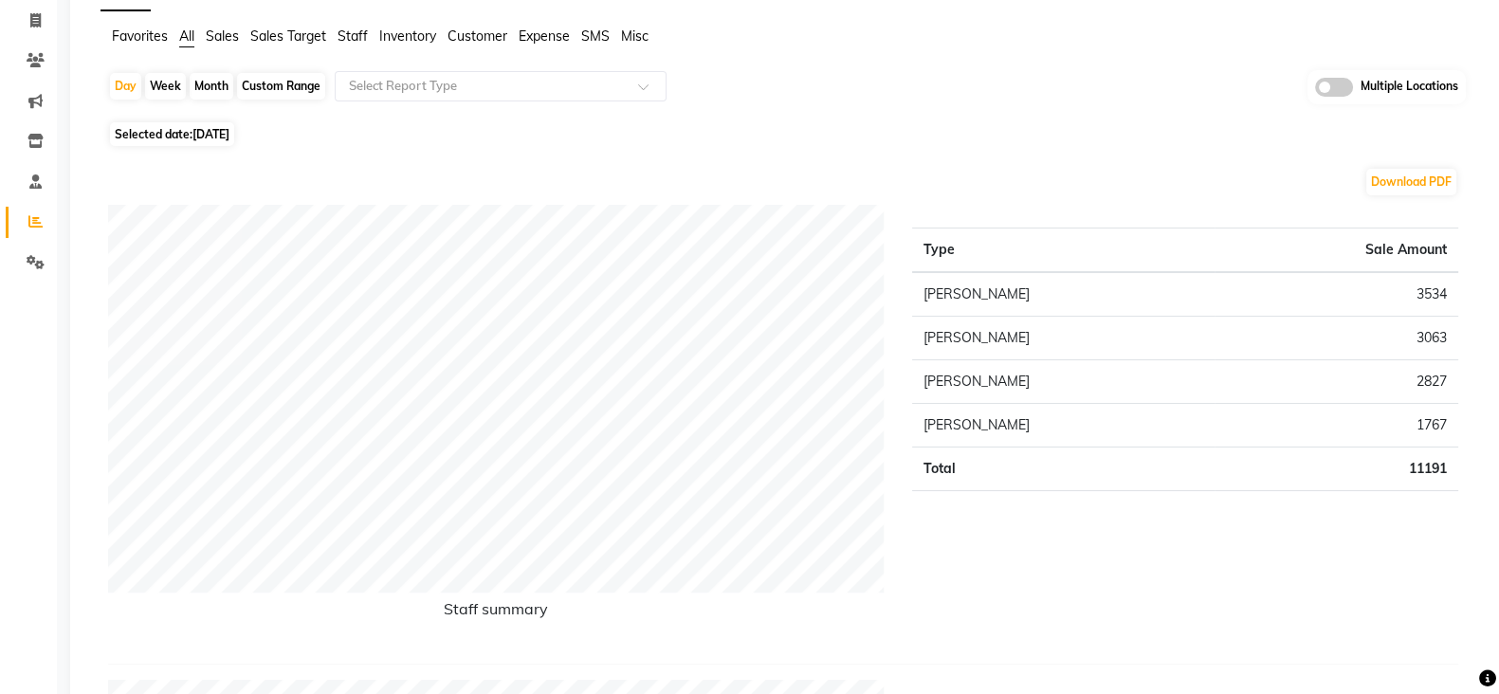
click at [185, 123] on span "Selected date: 29-08-2025" at bounding box center [172, 134] width 124 height 24
select select "8"
select select "2025"
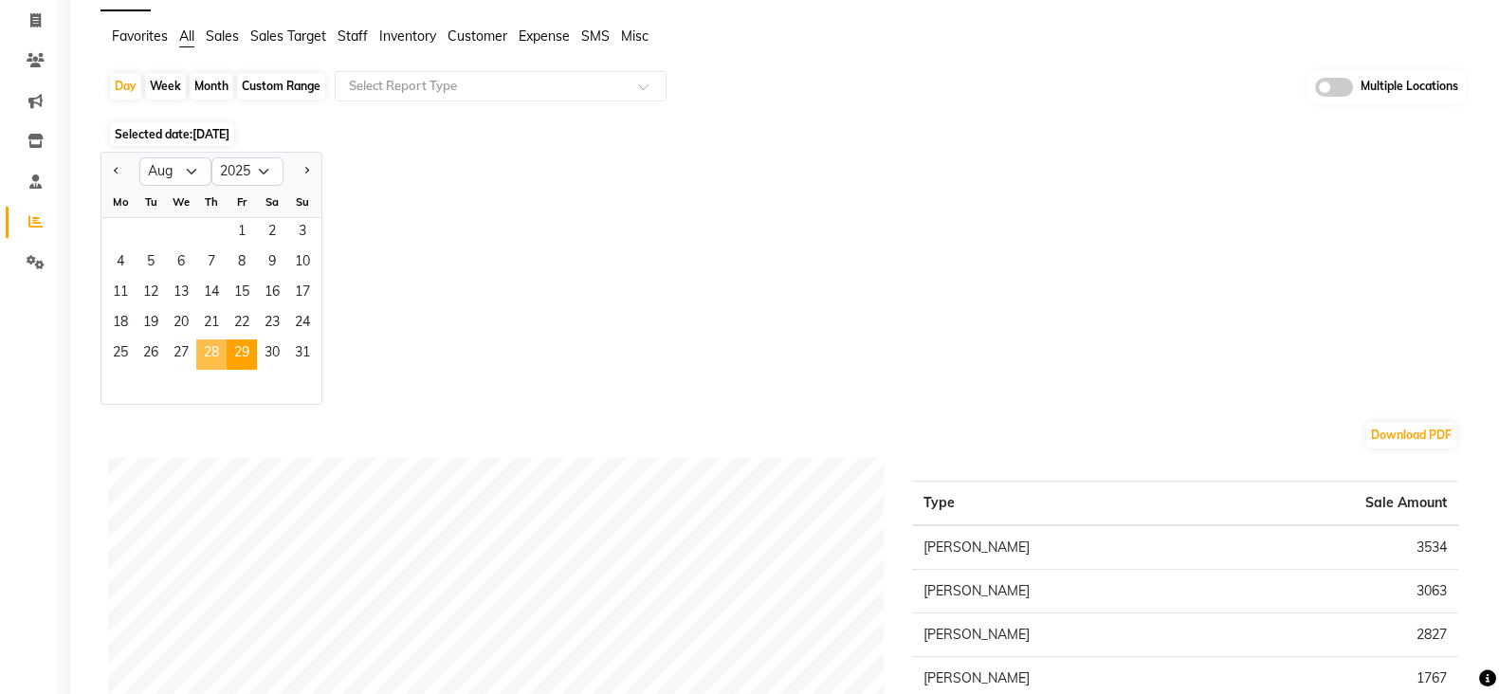
click at [218, 361] on span "28" at bounding box center [211, 354] width 30 height 30
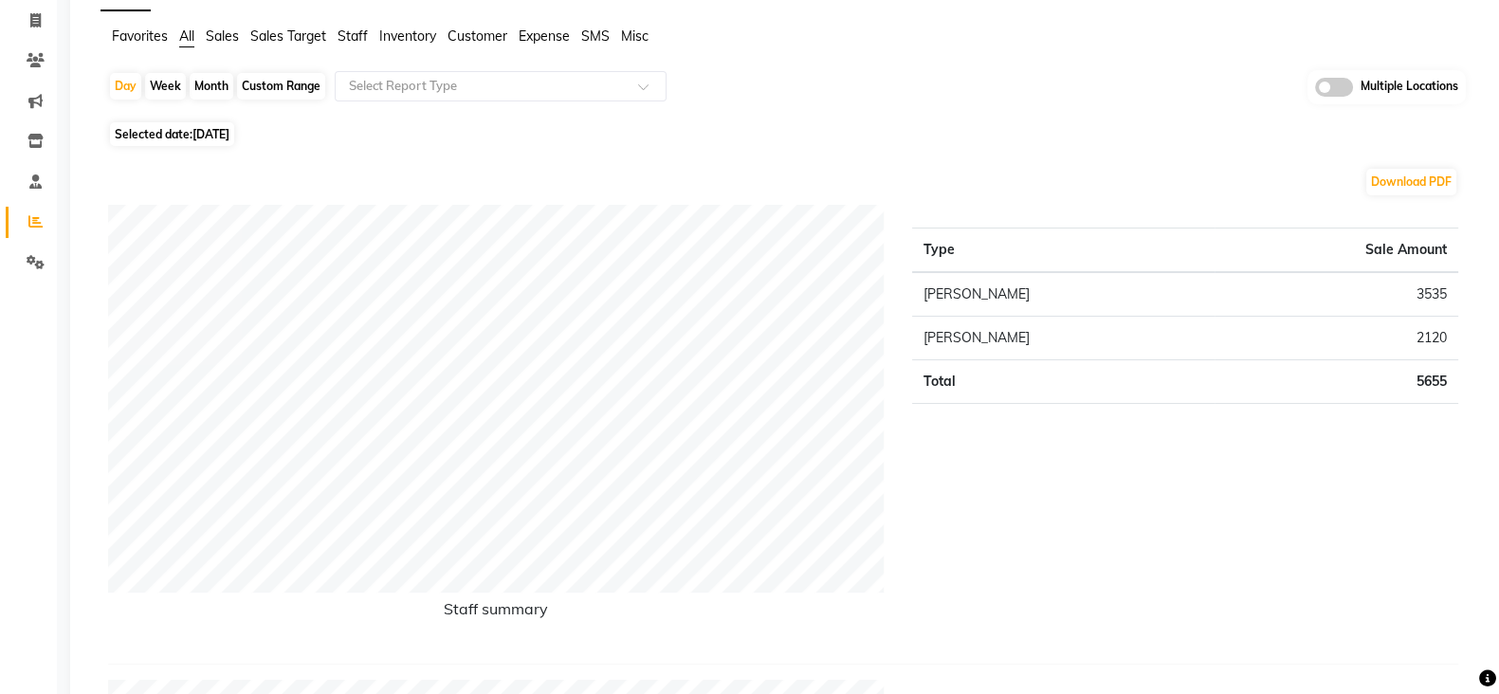
click at [174, 133] on span "Selected date: 28-08-2025" at bounding box center [172, 134] width 124 height 24
select select "8"
select select "2025"
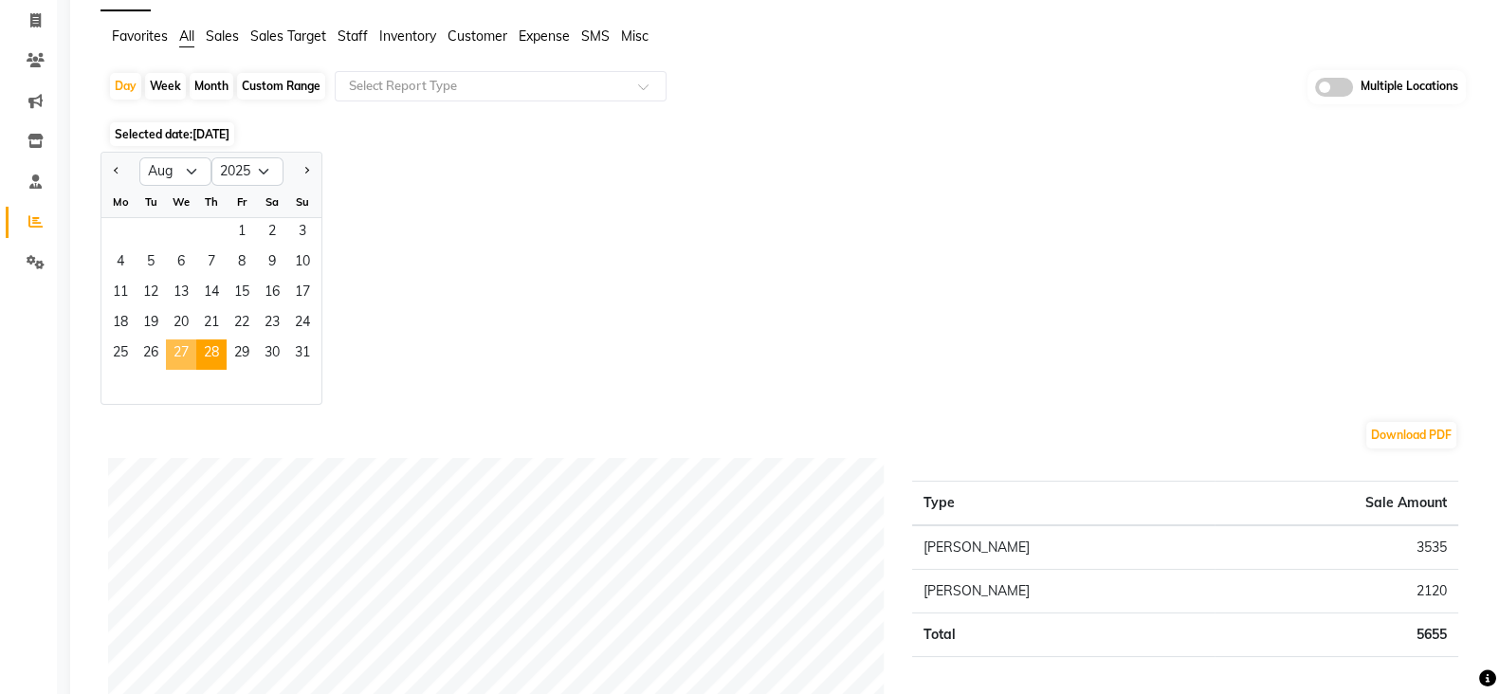
click at [180, 348] on span "27" at bounding box center [181, 354] width 30 height 30
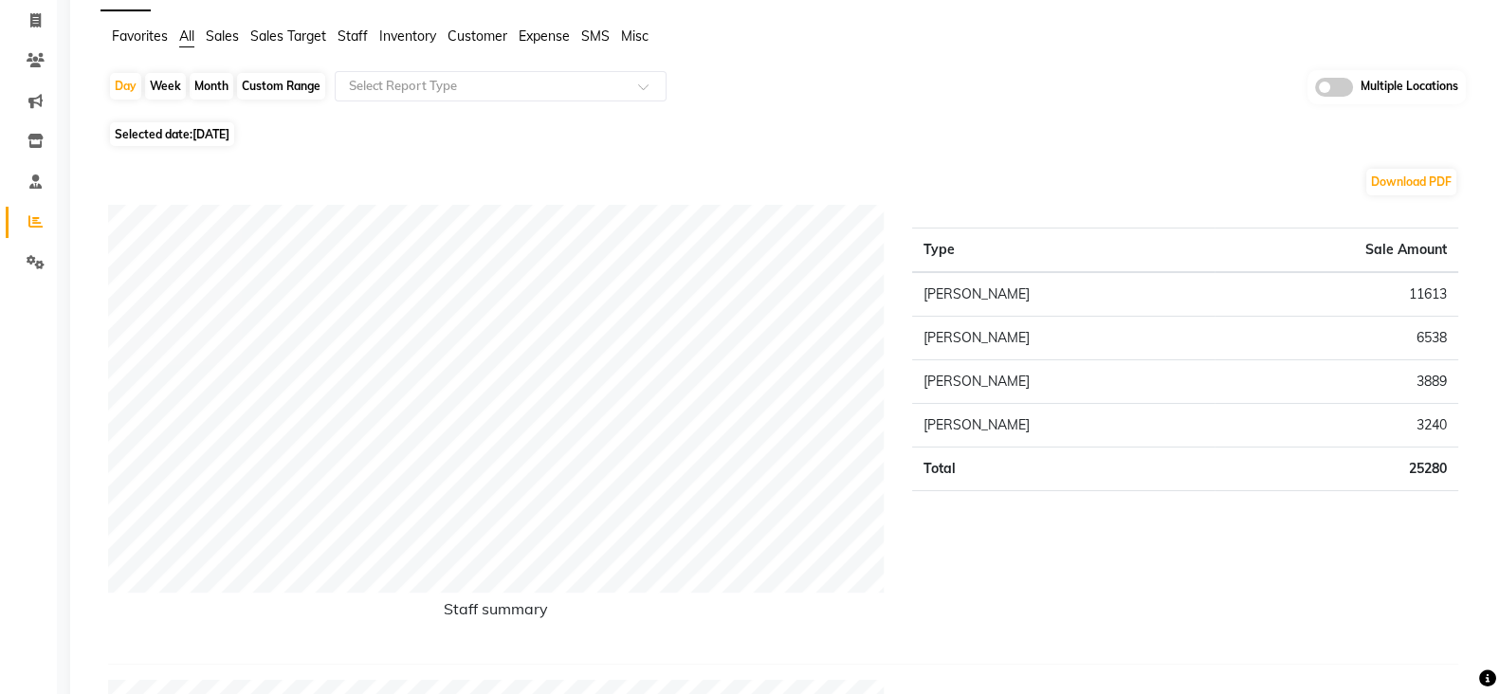
click at [180, 142] on span "Selected date: 27-08-2025" at bounding box center [172, 134] width 124 height 24
select select "8"
select select "2025"
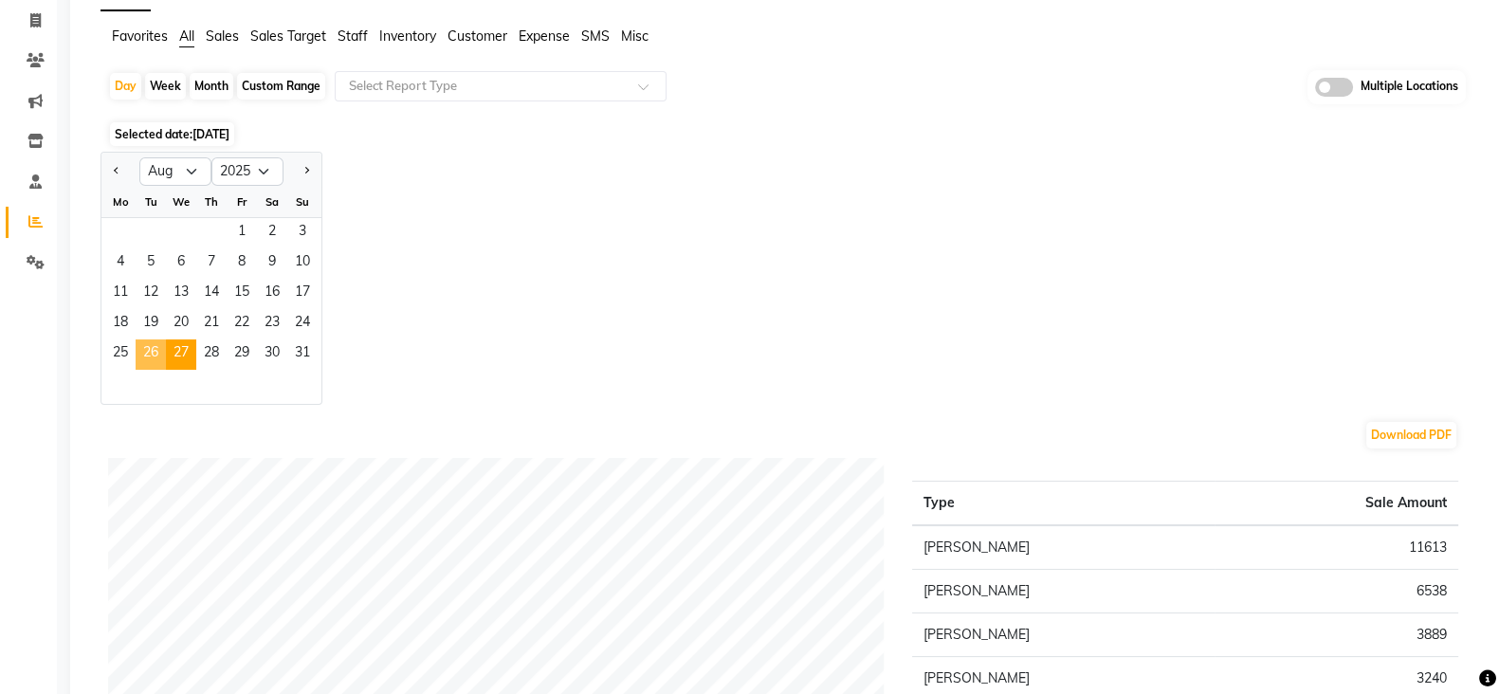
click at [146, 359] on span "26" at bounding box center [151, 354] width 30 height 30
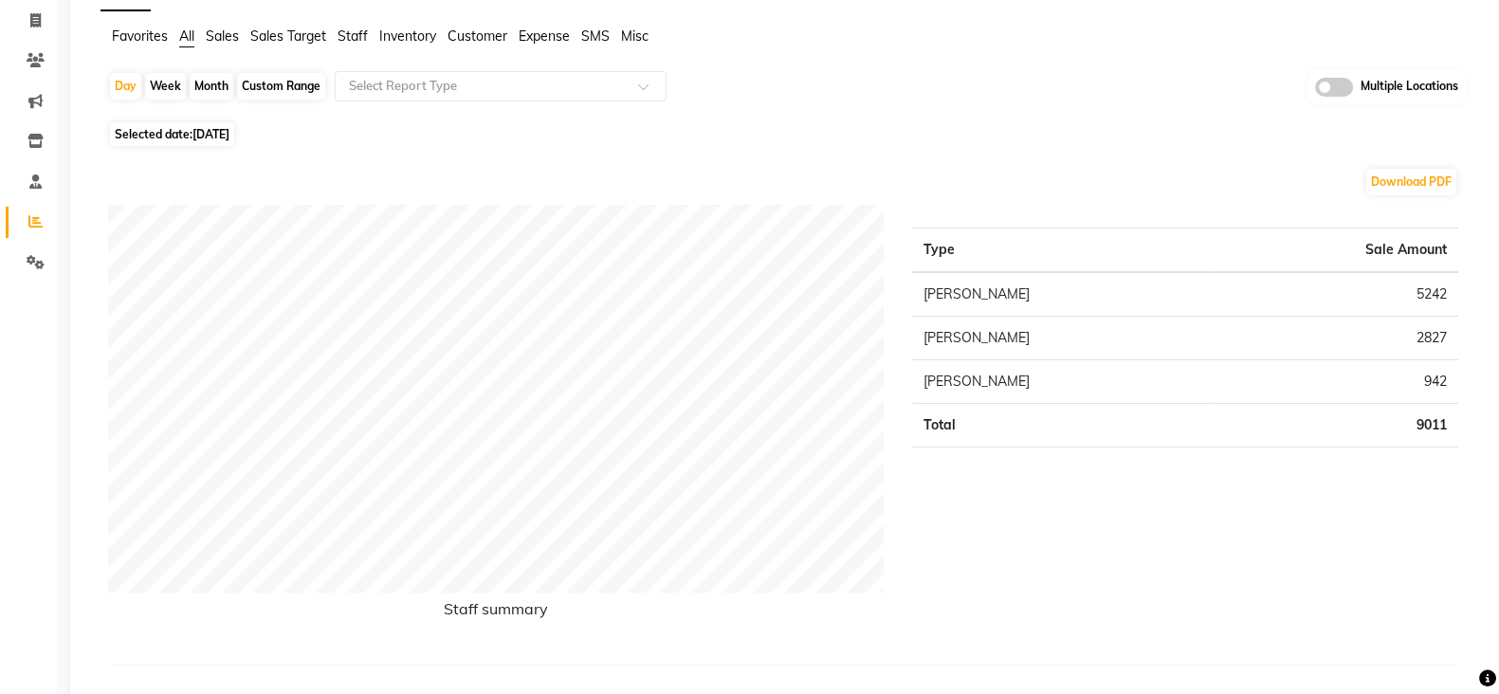
click at [144, 138] on span "Selected date: 26-08-2025" at bounding box center [172, 134] width 124 height 24
select select "8"
select select "2025"
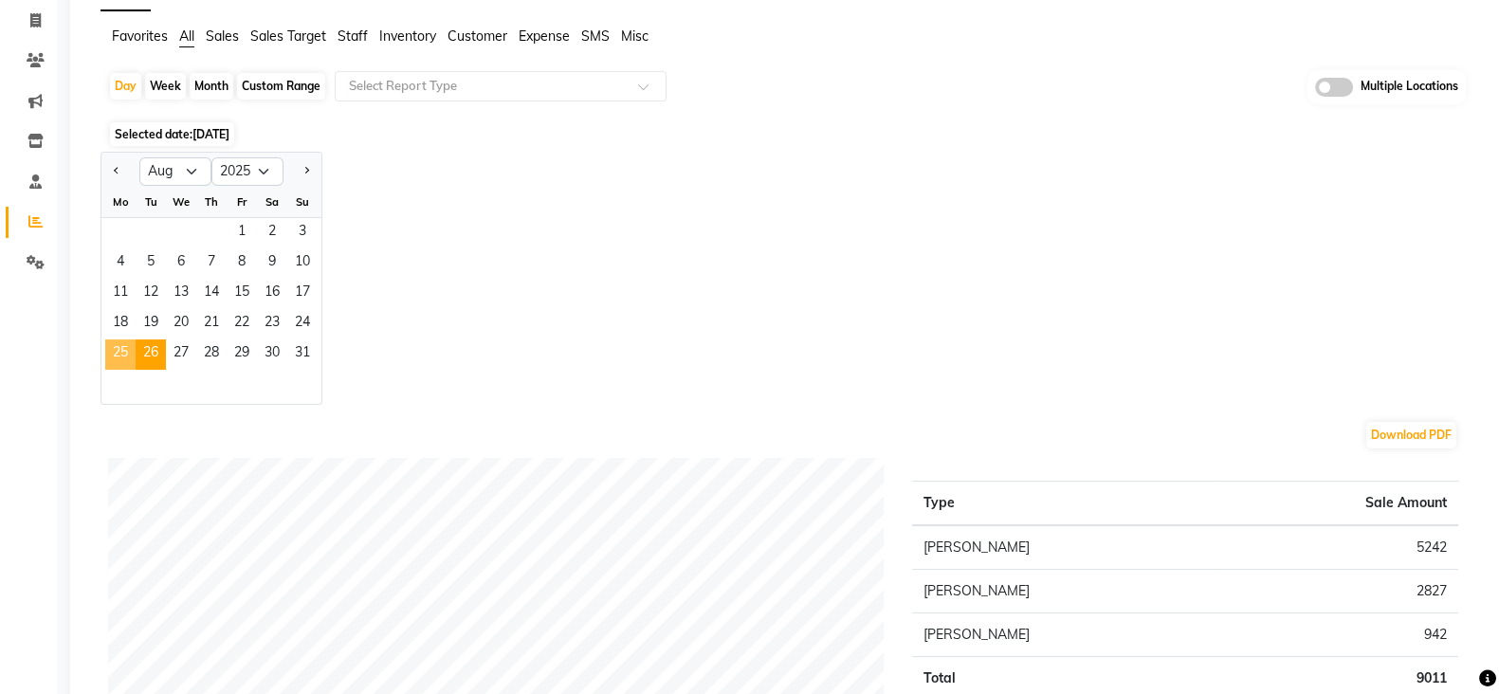
click at [128, 356] on span "25" at bounding box center [120, 354] width 30 height 30
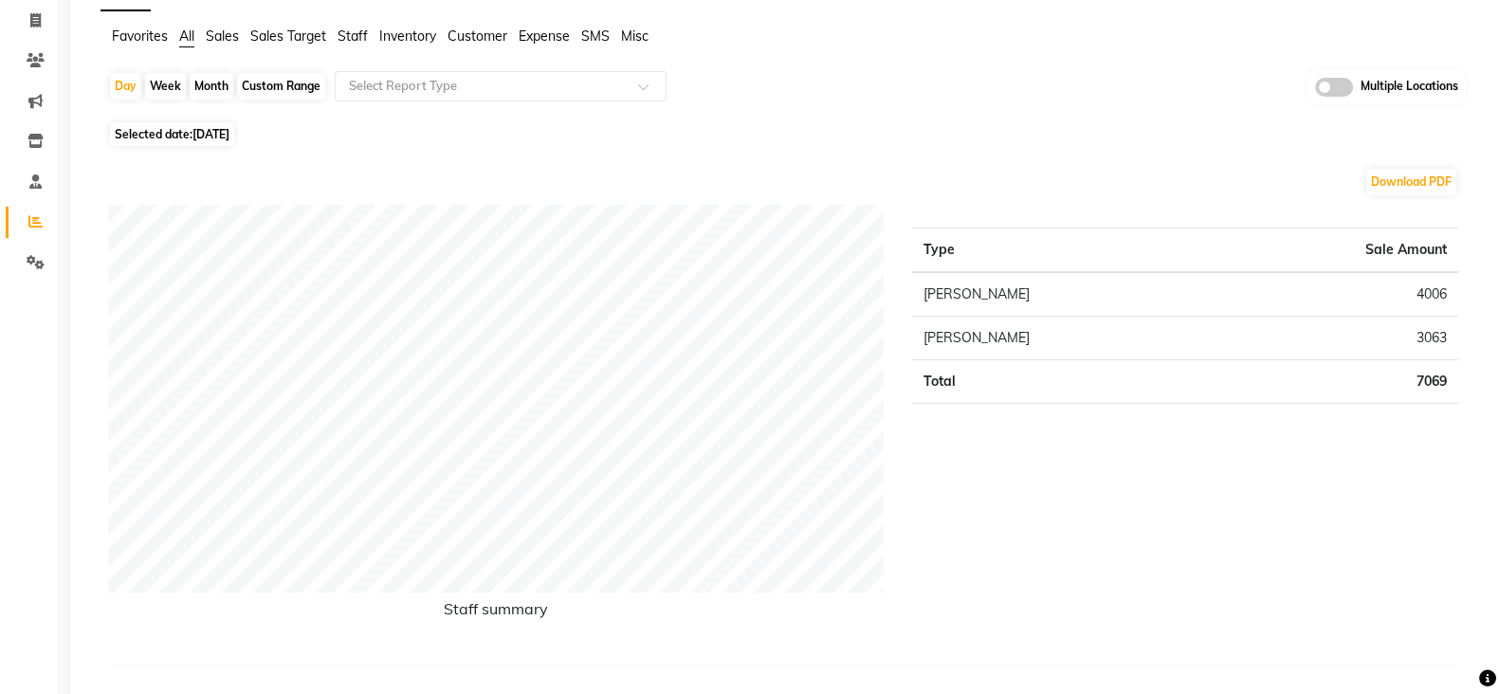
click at [152, 138] on span "Selected date: 25-08-2025" at bounding box center [172, 134] width 124 height 24
select select "8"
select select "2025"
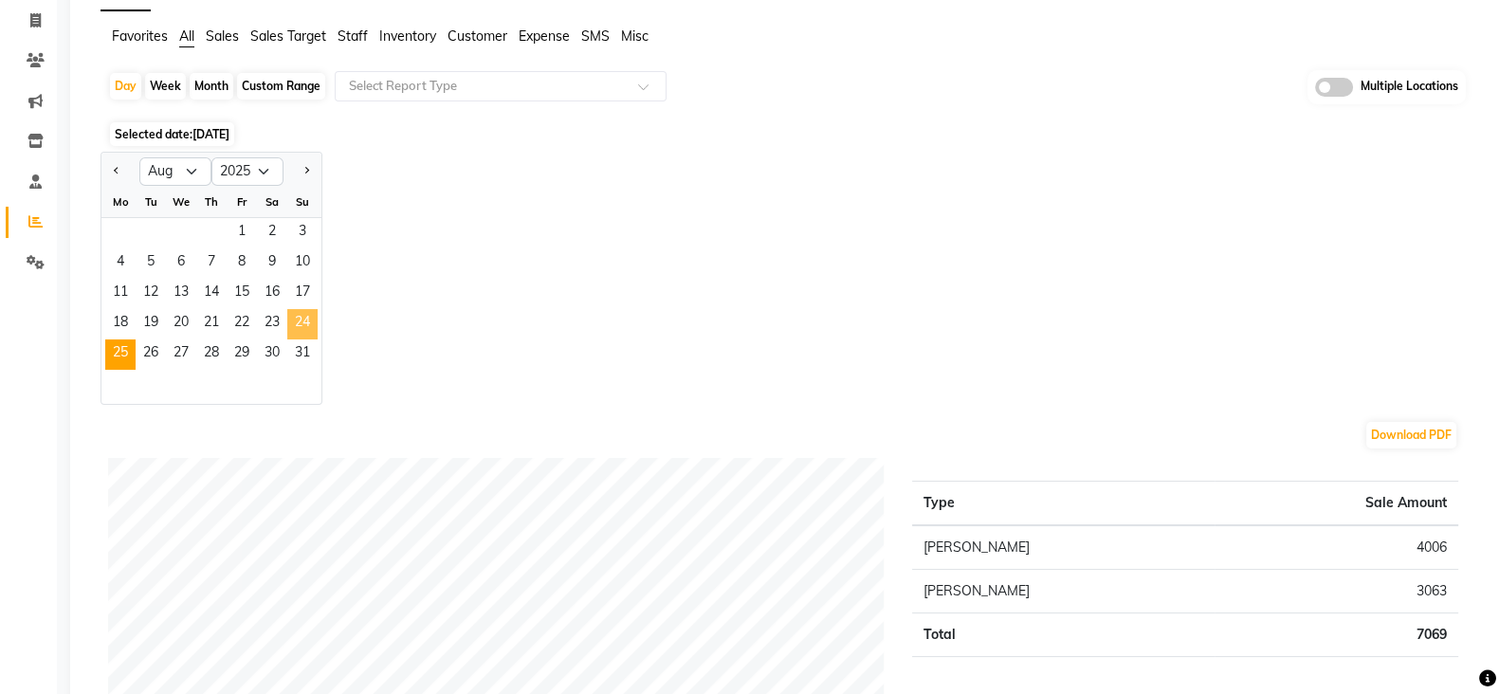
click at [305, 314] on span "24" at bounding box center [302, 324] width 30 height 30
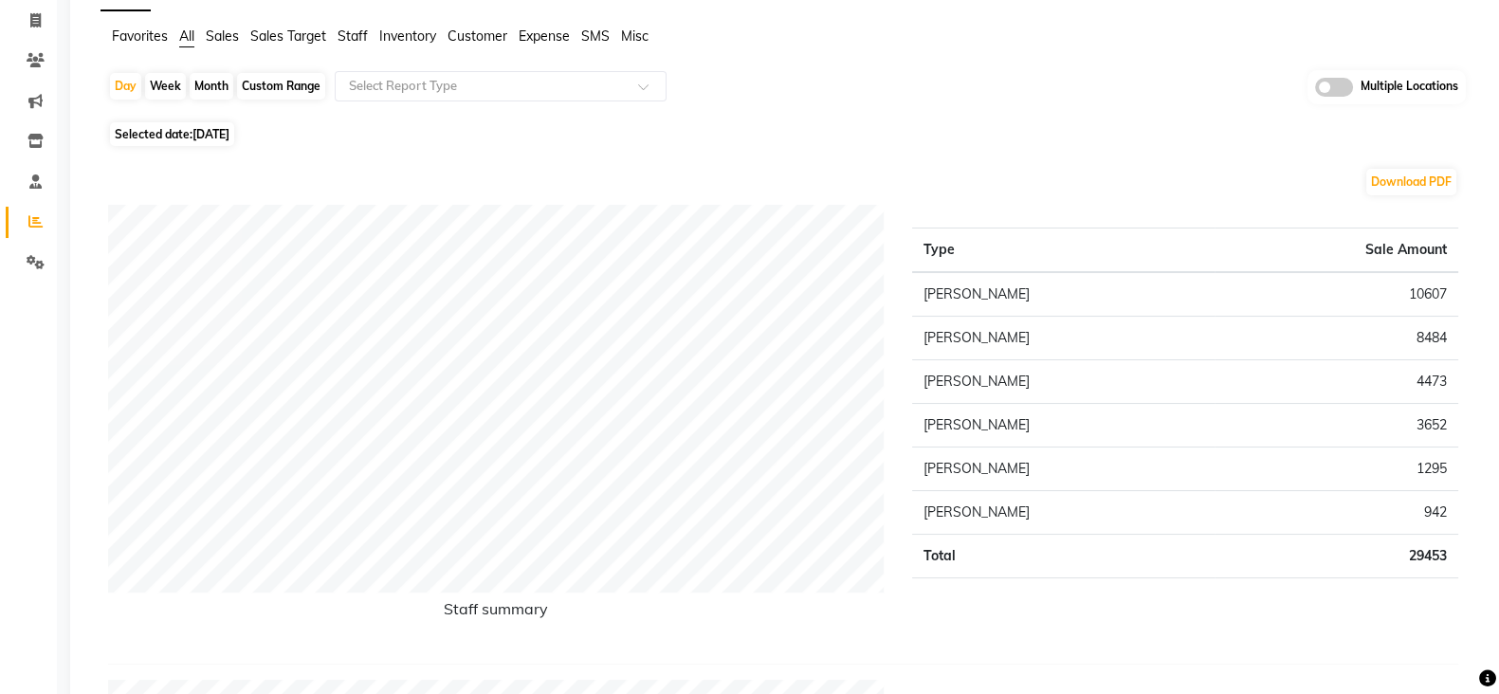
click at [119, 134] on span "Selected date: 24-08-2025" at bounding box center [172, 134] width 124 height 24
select select "8"
select select "2025"
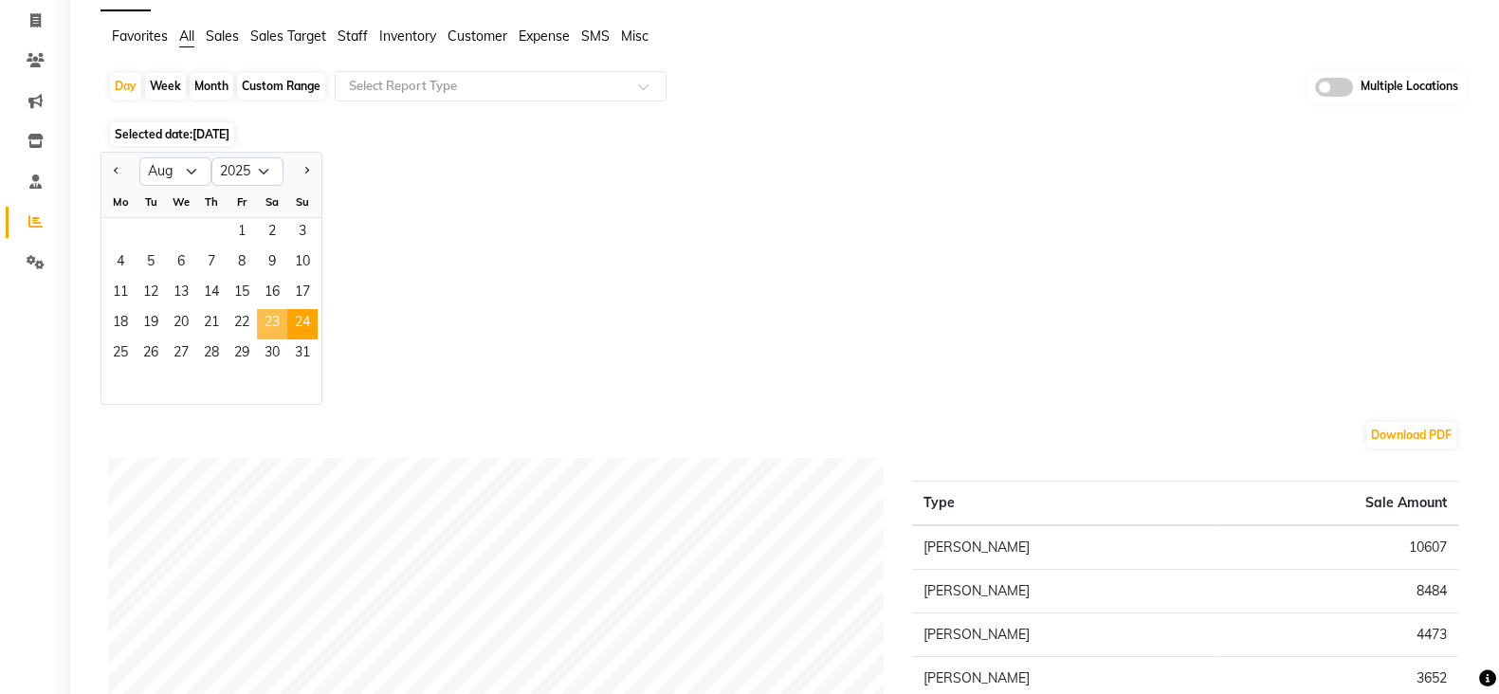
click at [284, 322] on span "23" at bounding box center [272, 324] width 30 height 30
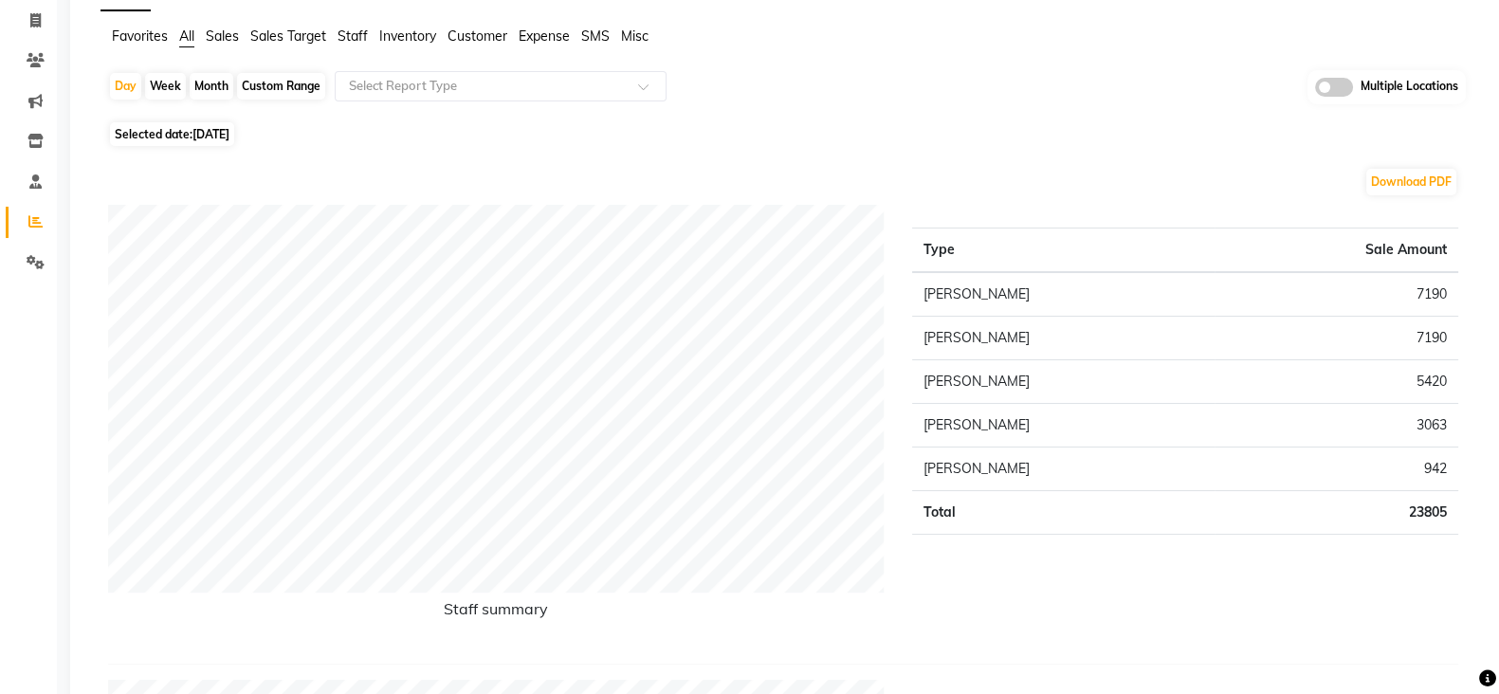
click at [191, 137] on span "Selected date: 23-08-2025" at bounding box center [172, 134] width 124 height 24
select select "8"
select select "2025"
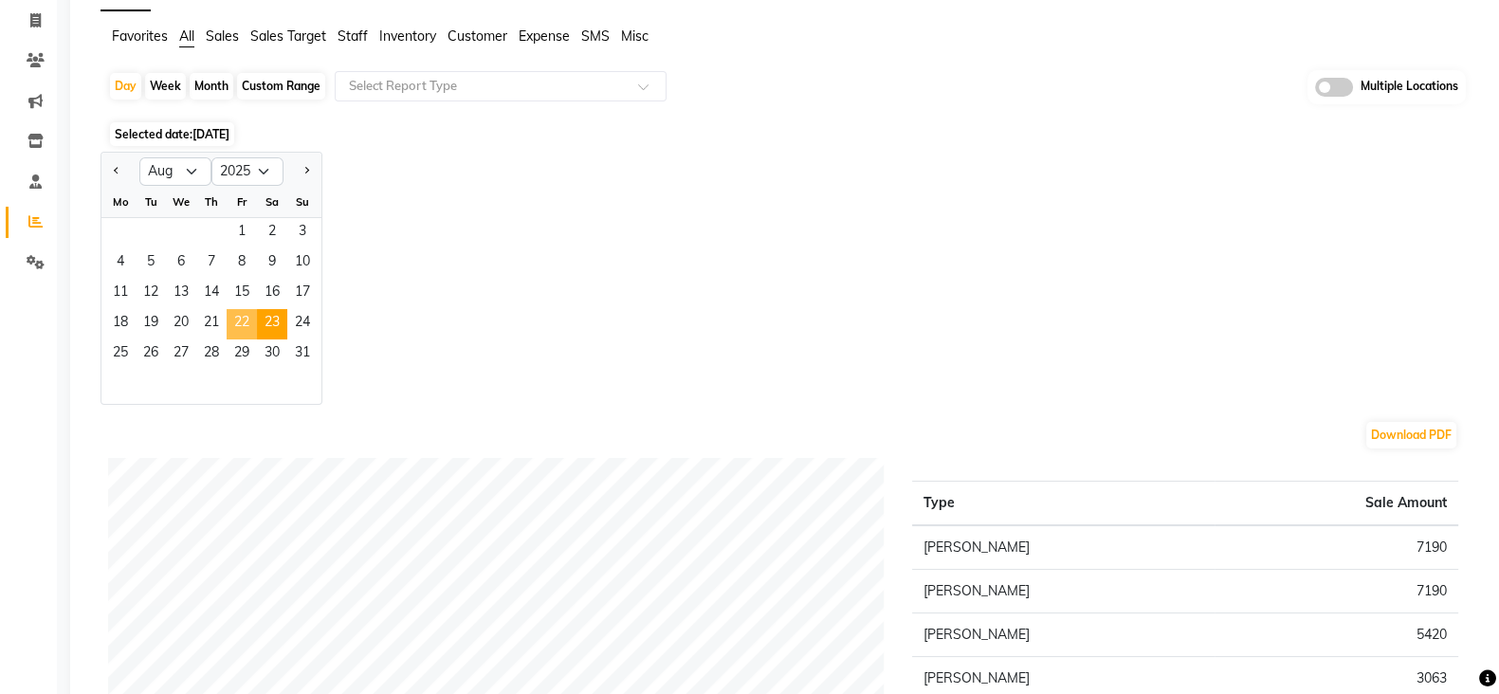
click at [229, 324] on span "22" at bounding box center [242, 324] width 30 height 30
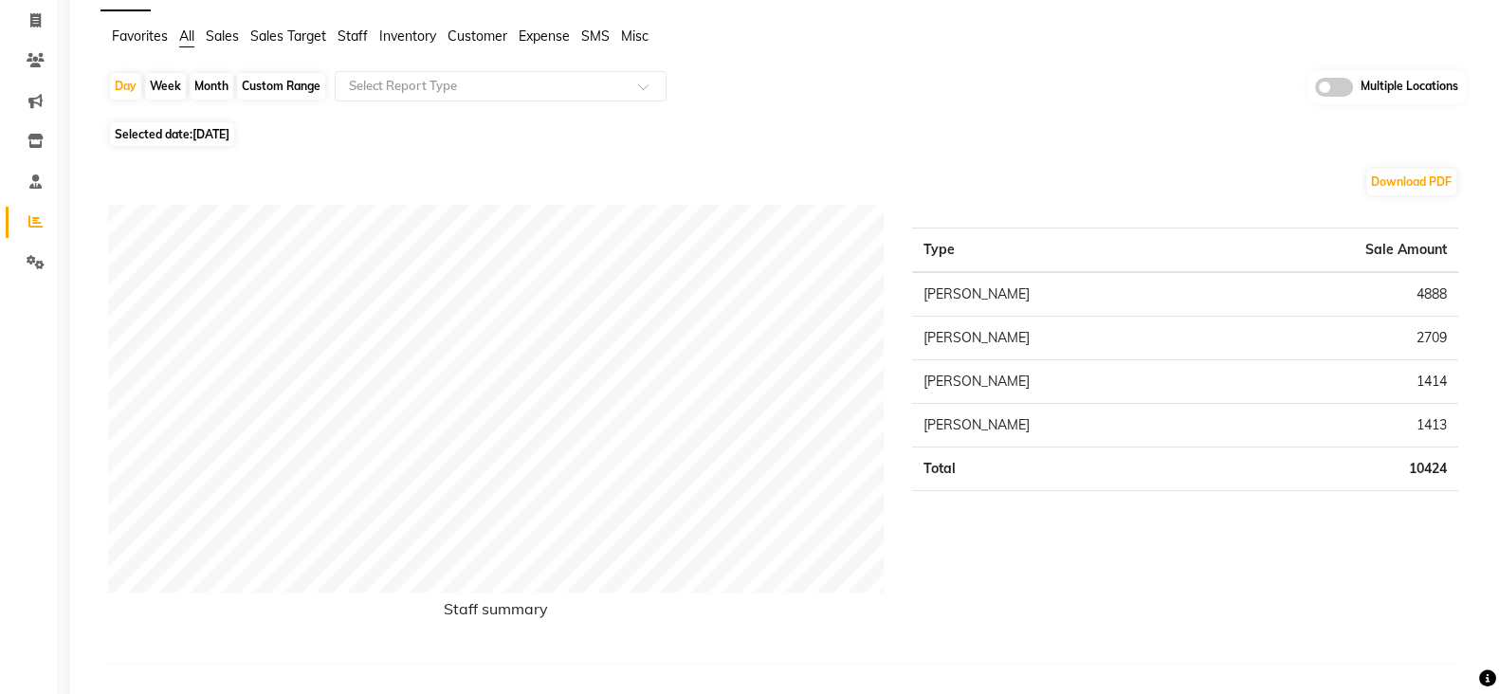
click at [196, 135] on span "22-08-2025" at bounding box center [210, 134] width 37 height 14
select select "8"
select select "2025"
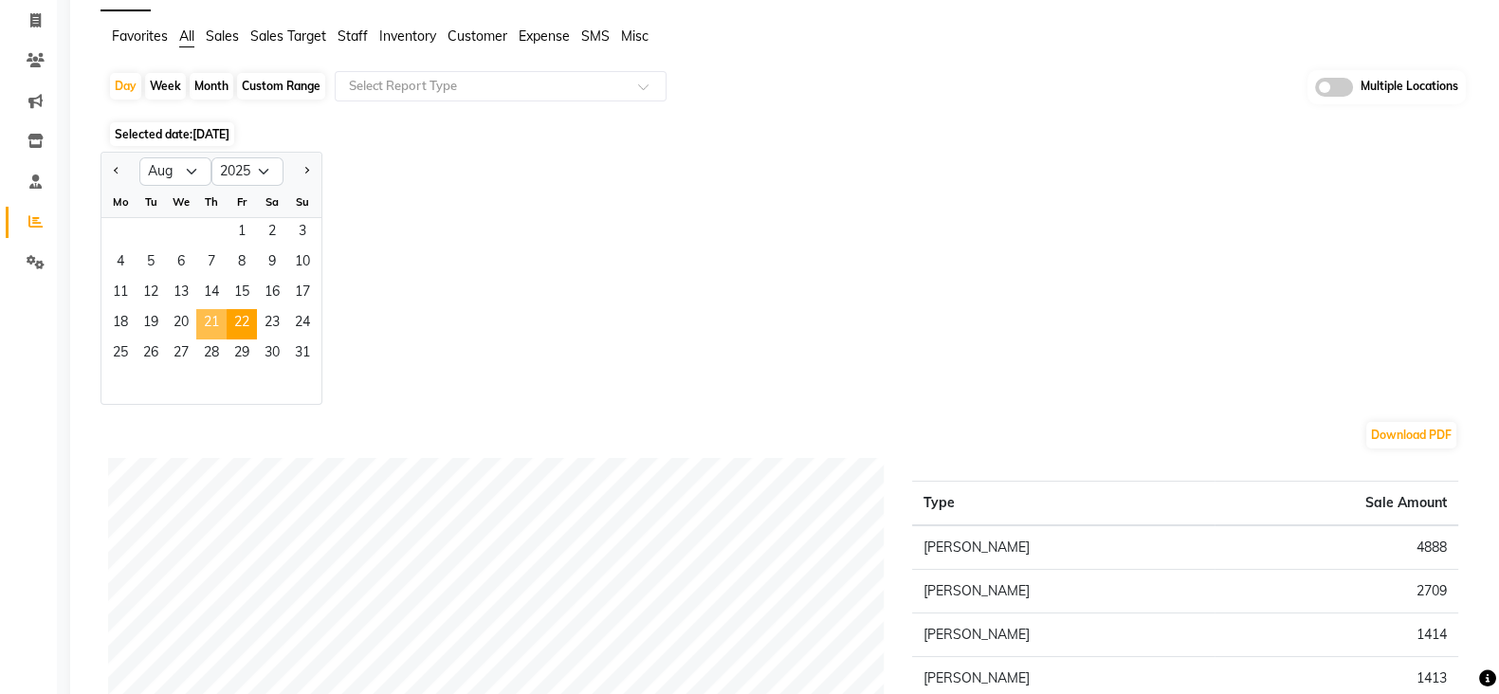
click at [206, 322] on span "21" at bounding box center [211, 324] width 30 height 30
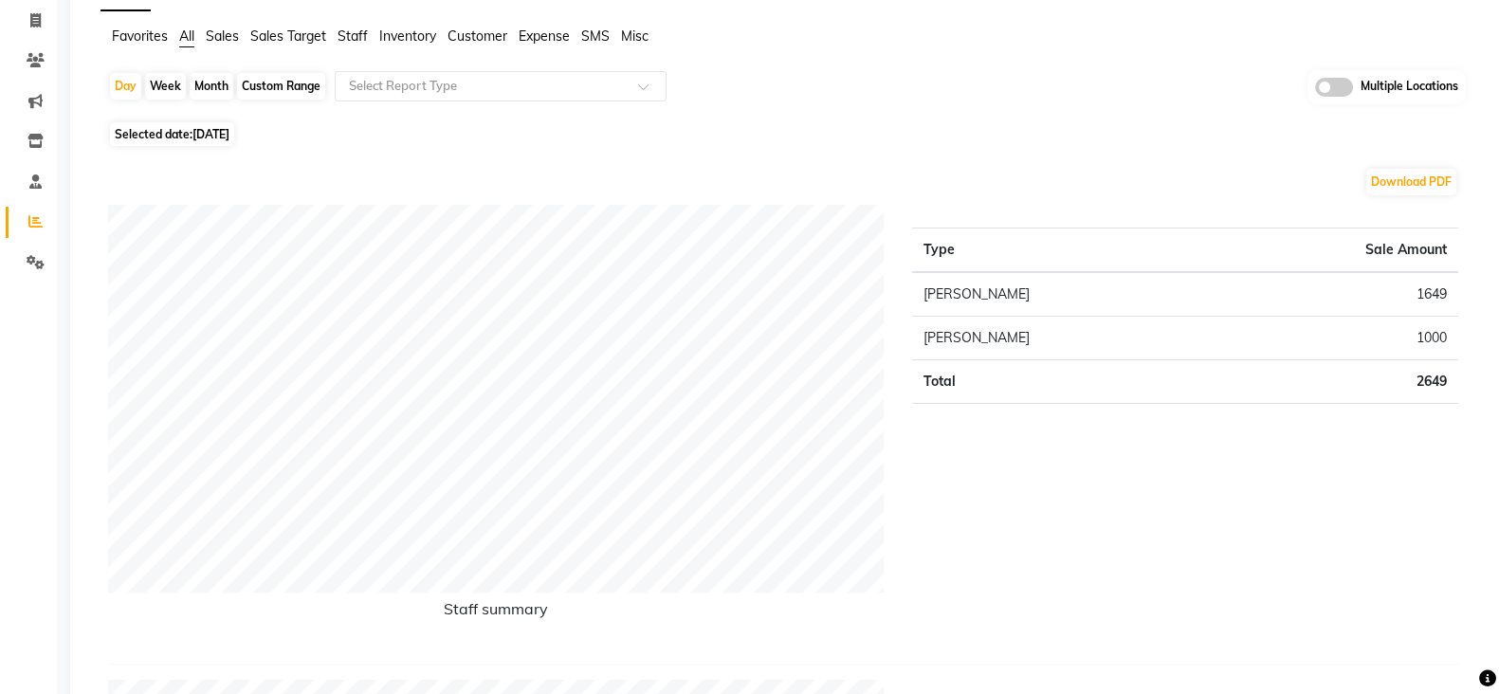
click at [211, 132] on span "21-08-2025" at bounding box center [210, 134] width 37 height 14
select select "8"
select select "2025"
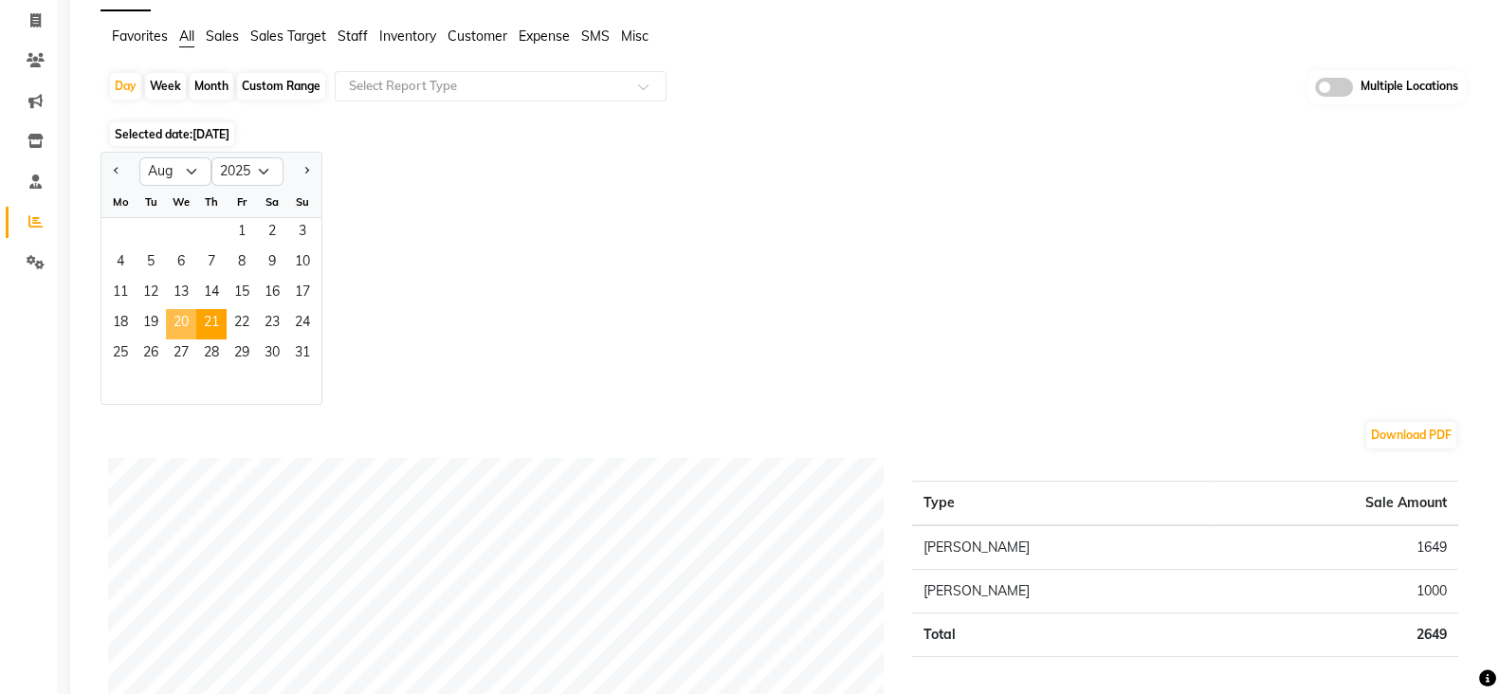
click at [179, 309] on span "20" at bounding box center [181, 324] width 30 height 30
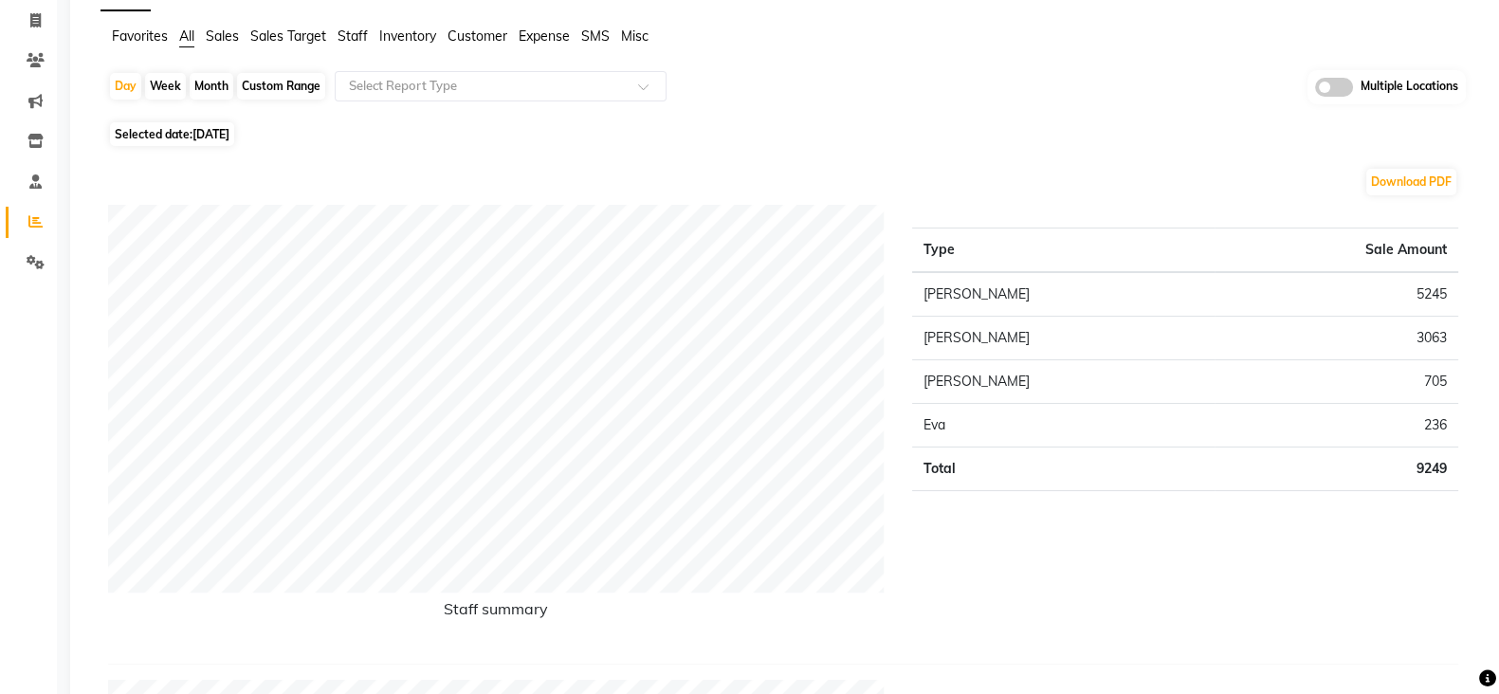
click at [188, 131] on span "Selected date: 20-08-2025" at bounding box center [172, 134] width 124 height 24
select select "8"
select select "2025"
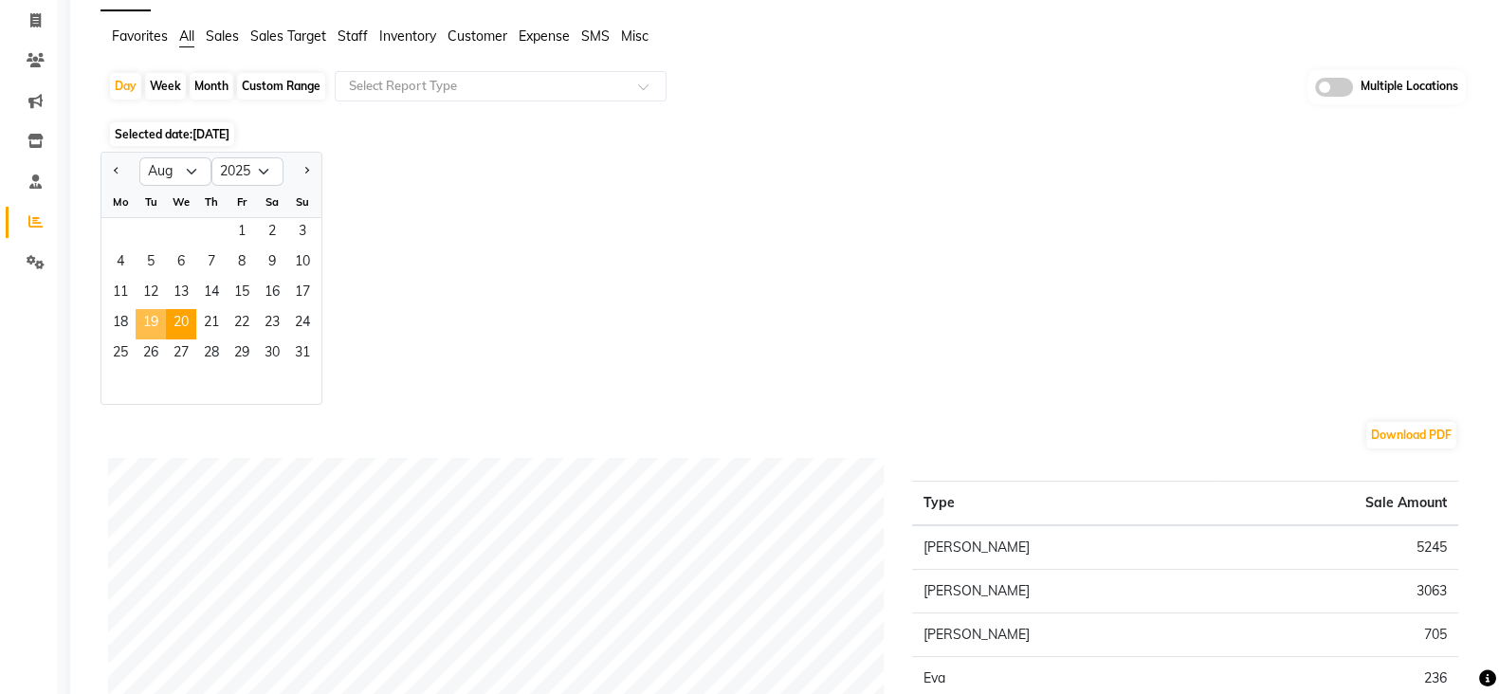
click at [154, 313] on span "19" at bounding box center [151, 324] width 30 height 30
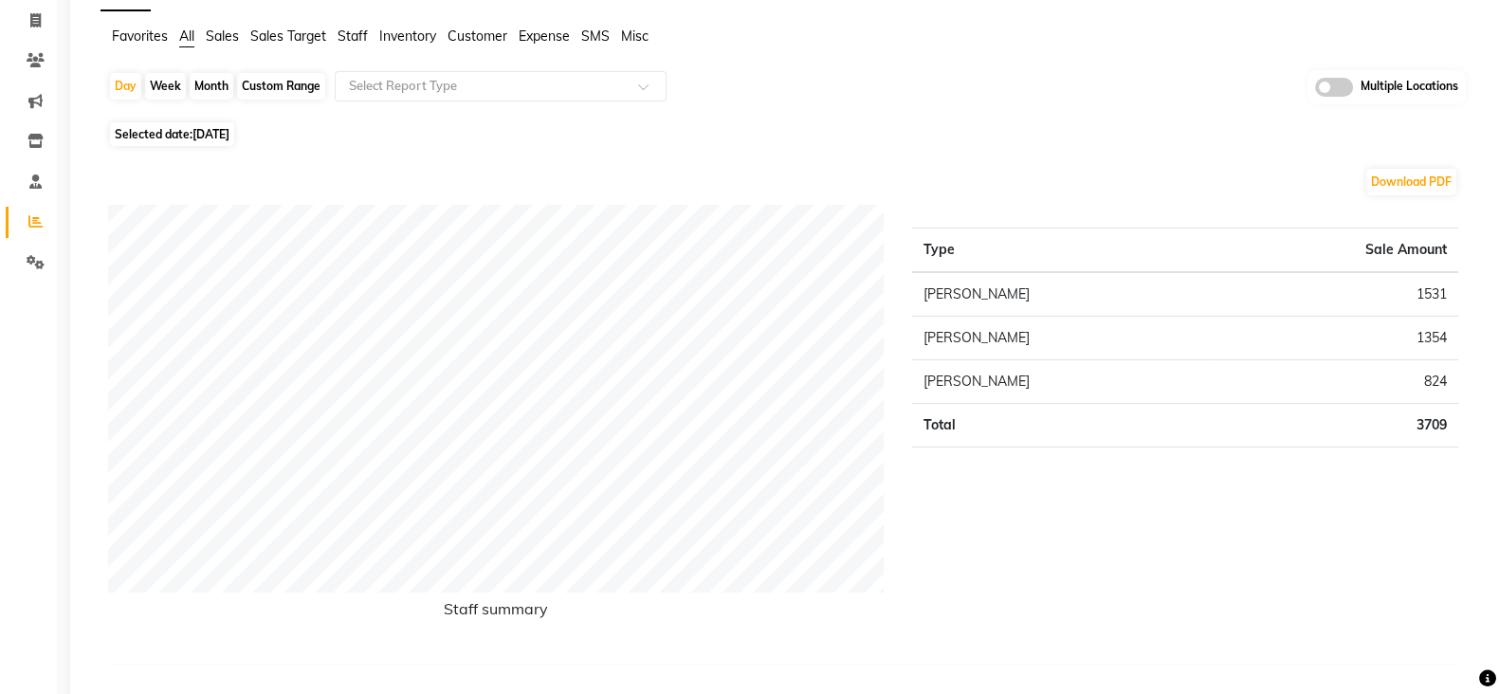
click at [179, 137] on span "Selected date: 19-08-2025" at bounding box center [172, 134] width 124 height 24
select select "8"
select select "2025"
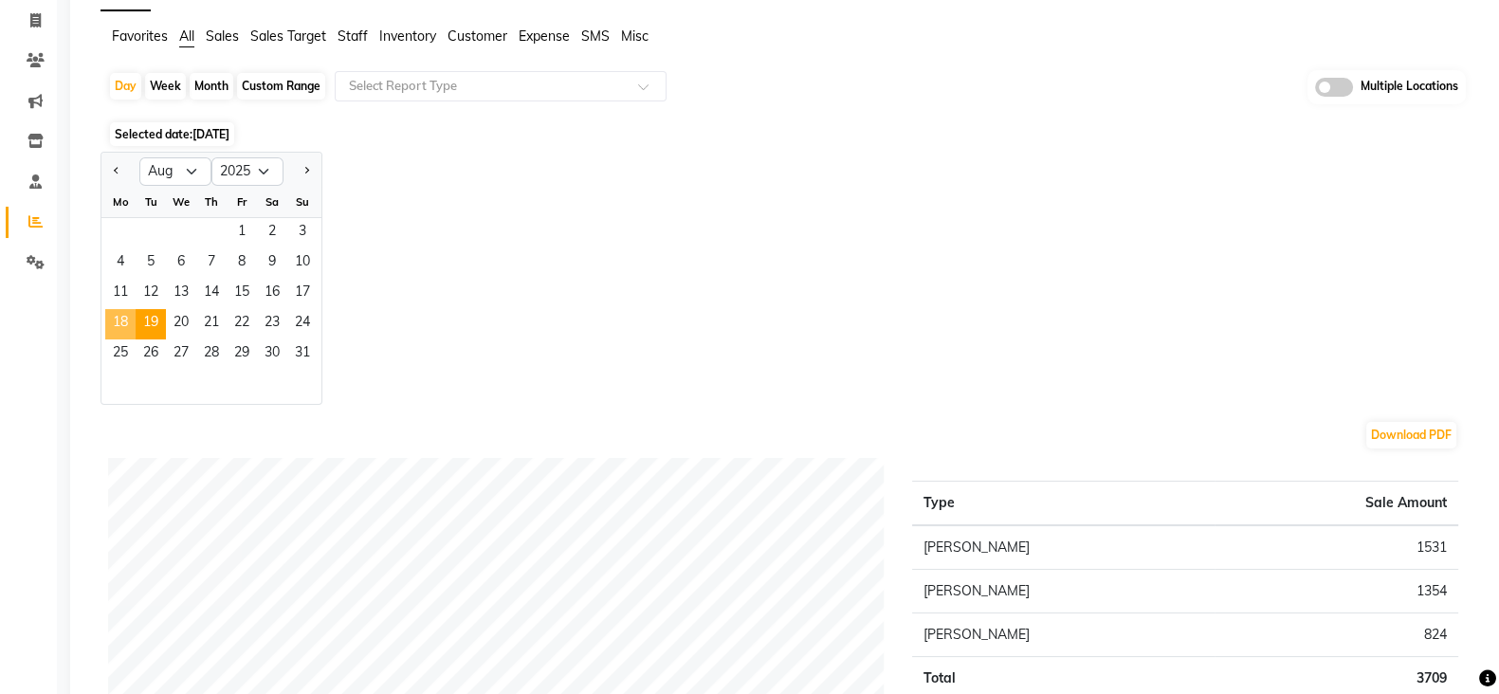
click at [121, 321] on span "18" at bounding box center [120, 324] width 30 height 30
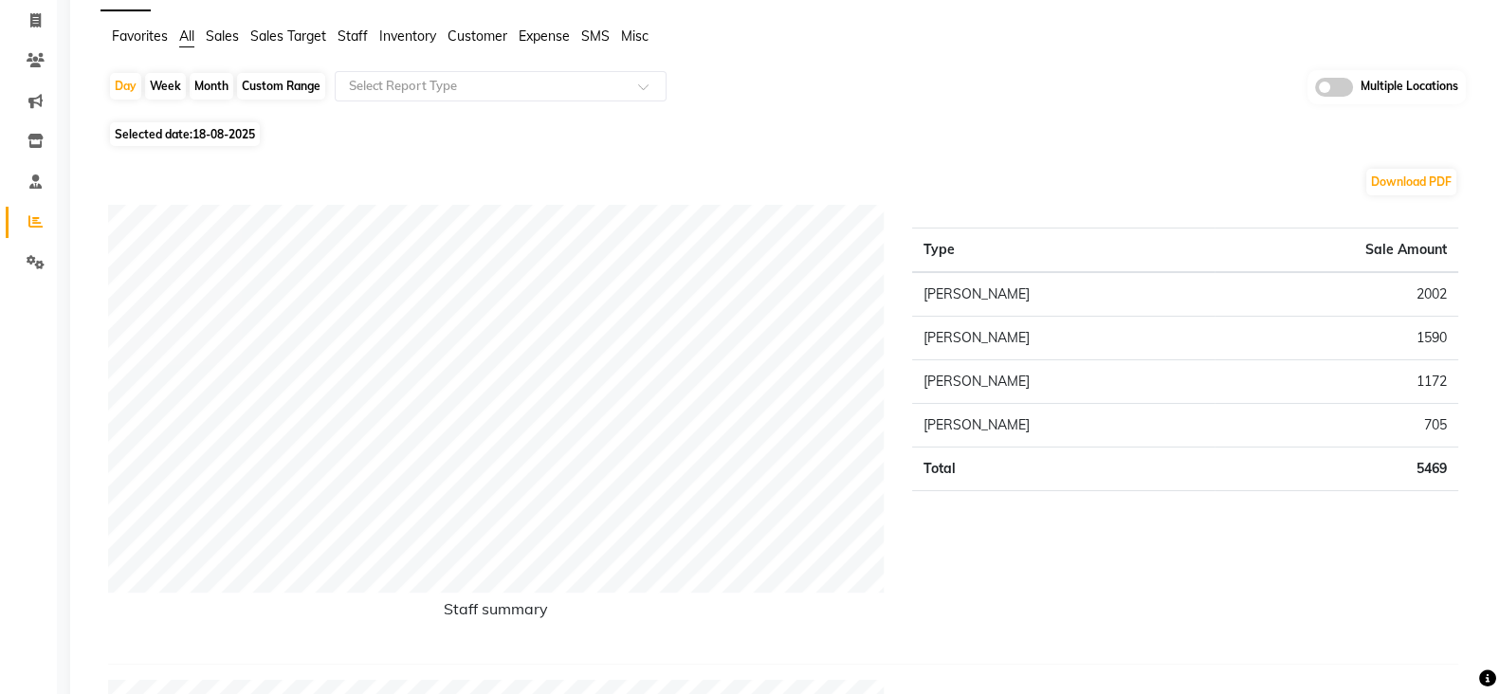
click at [187, 132] on span "Selected date: 18-08-2025" at bounding box center [185, 134] width 150 height 24
select select "8"
select select "2025"
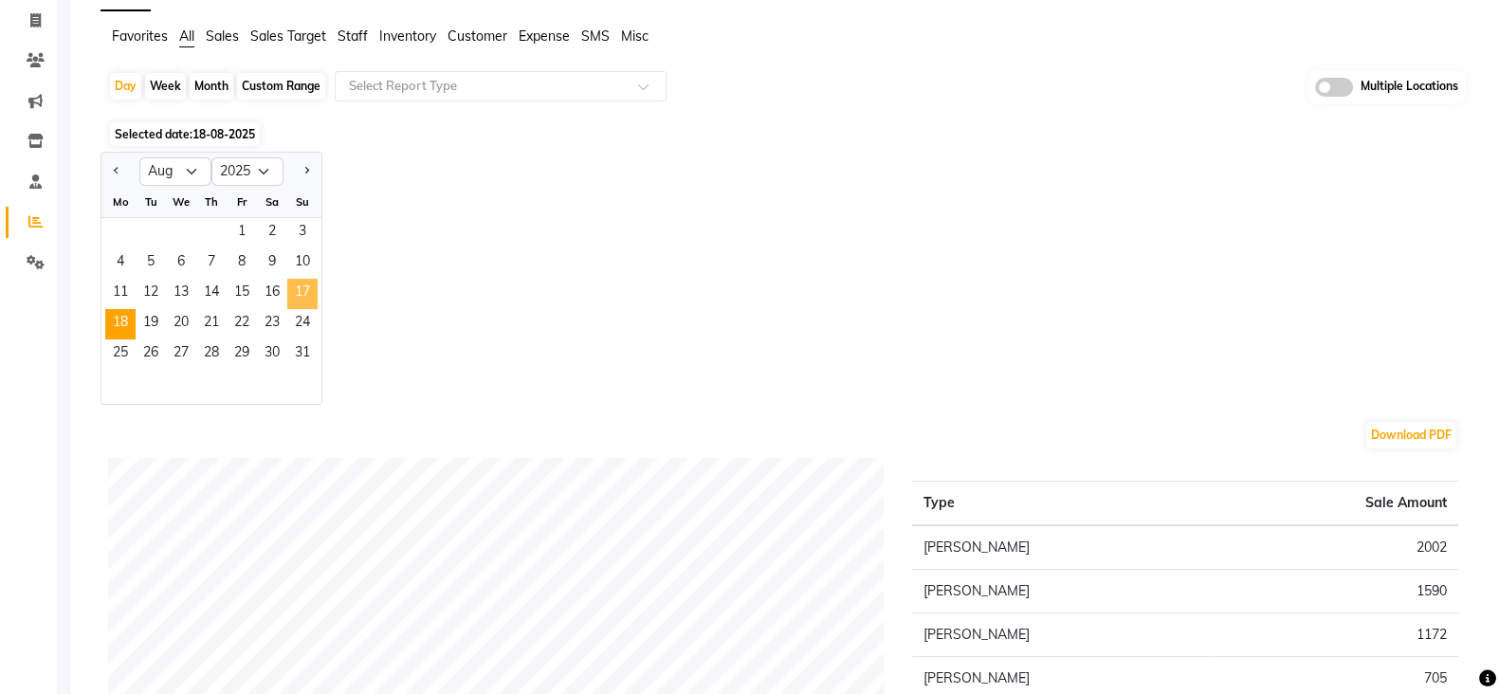
click at [316, 286] on span "17" at bounding box center [302, 294] width 30 height 30
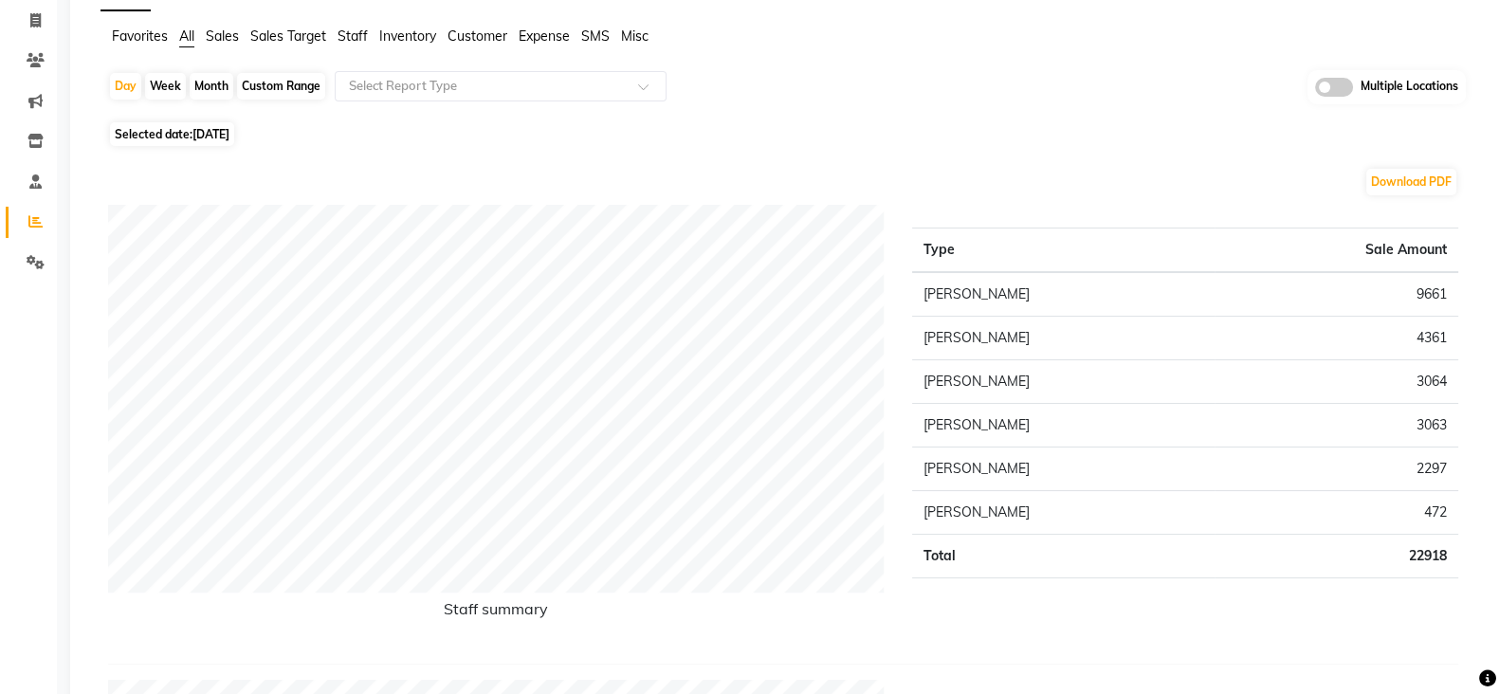
click at [206, 140] on span "Selected date: 17-08-2025" at bounding box center [172, 134] width 124 height 24
select select "8"
select select "2025"
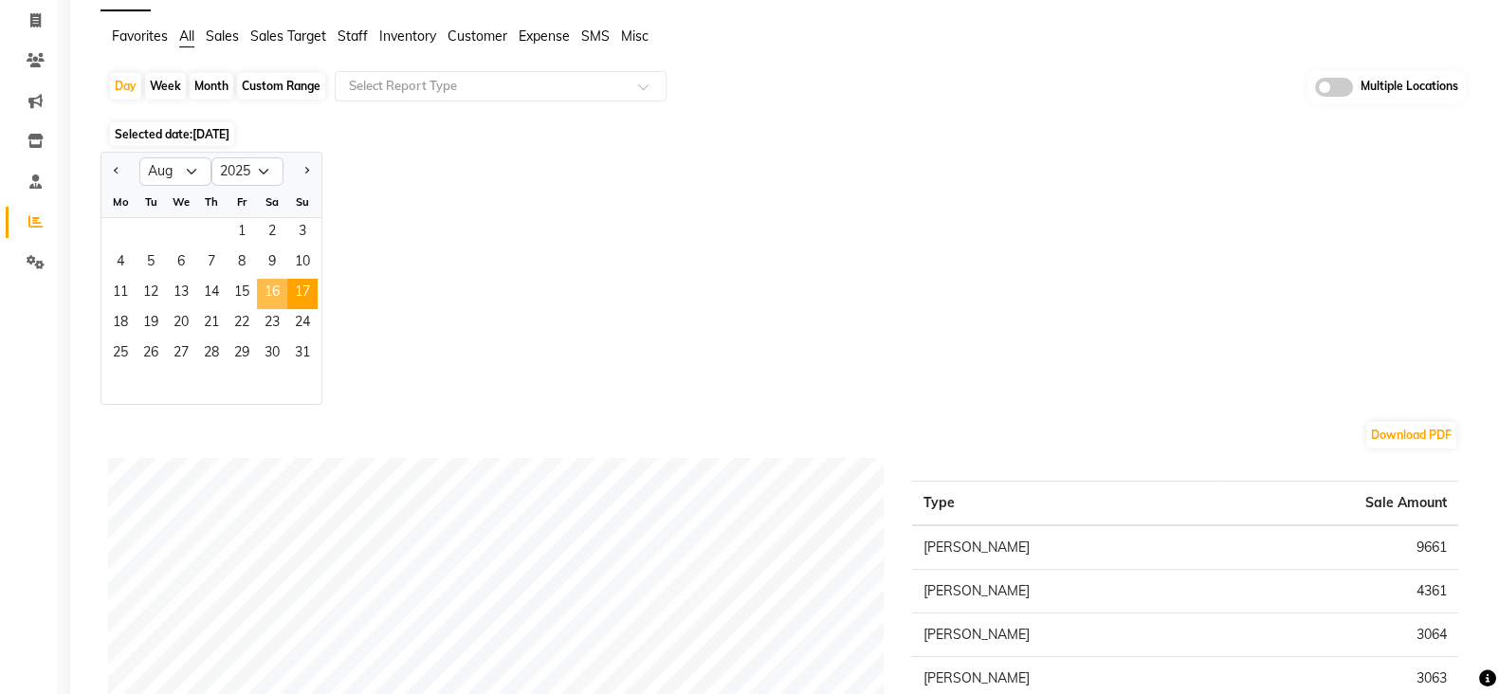
click at [261, 285] on span "16" at bounding box center [272, 294] width 30 height 30
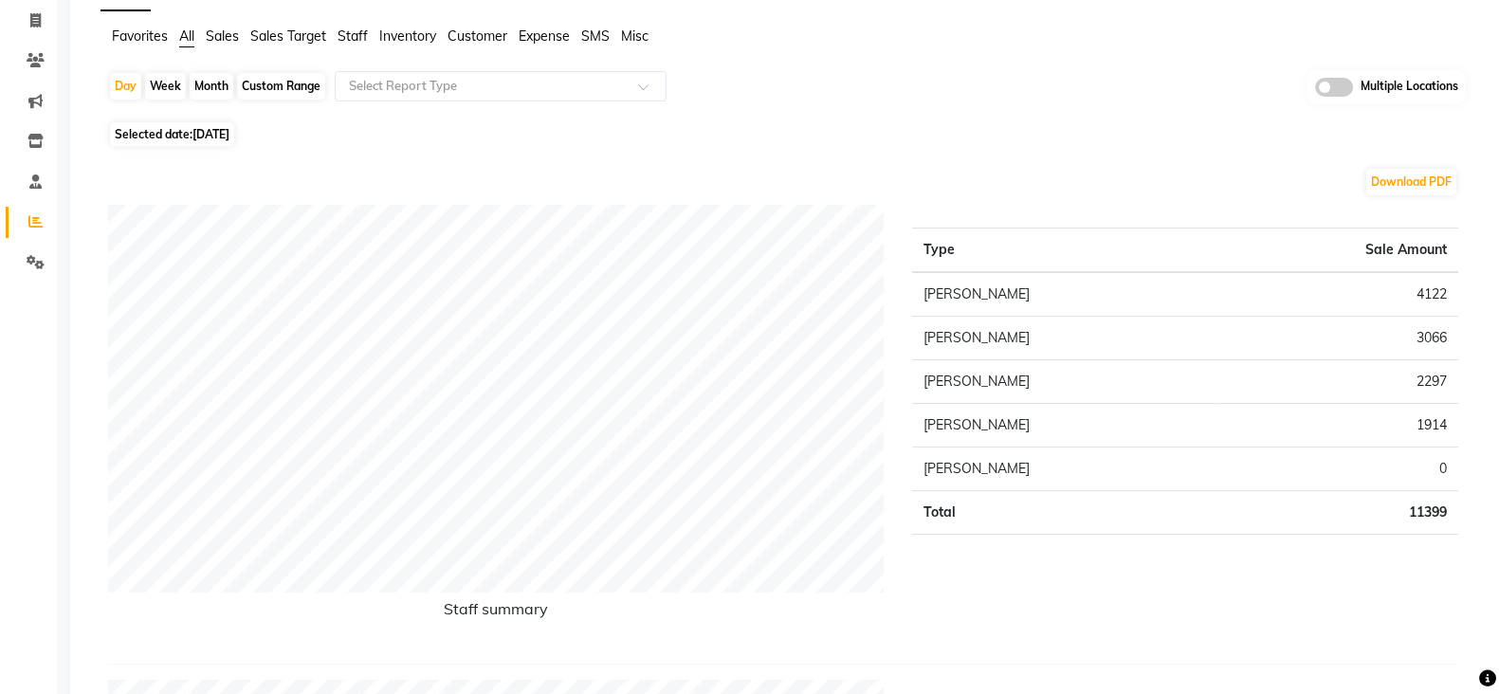
click at [201, 137] on span "16-08-2025" at bounding box center [210, 134] width 37 height 14
select select "8"
select select "2025"
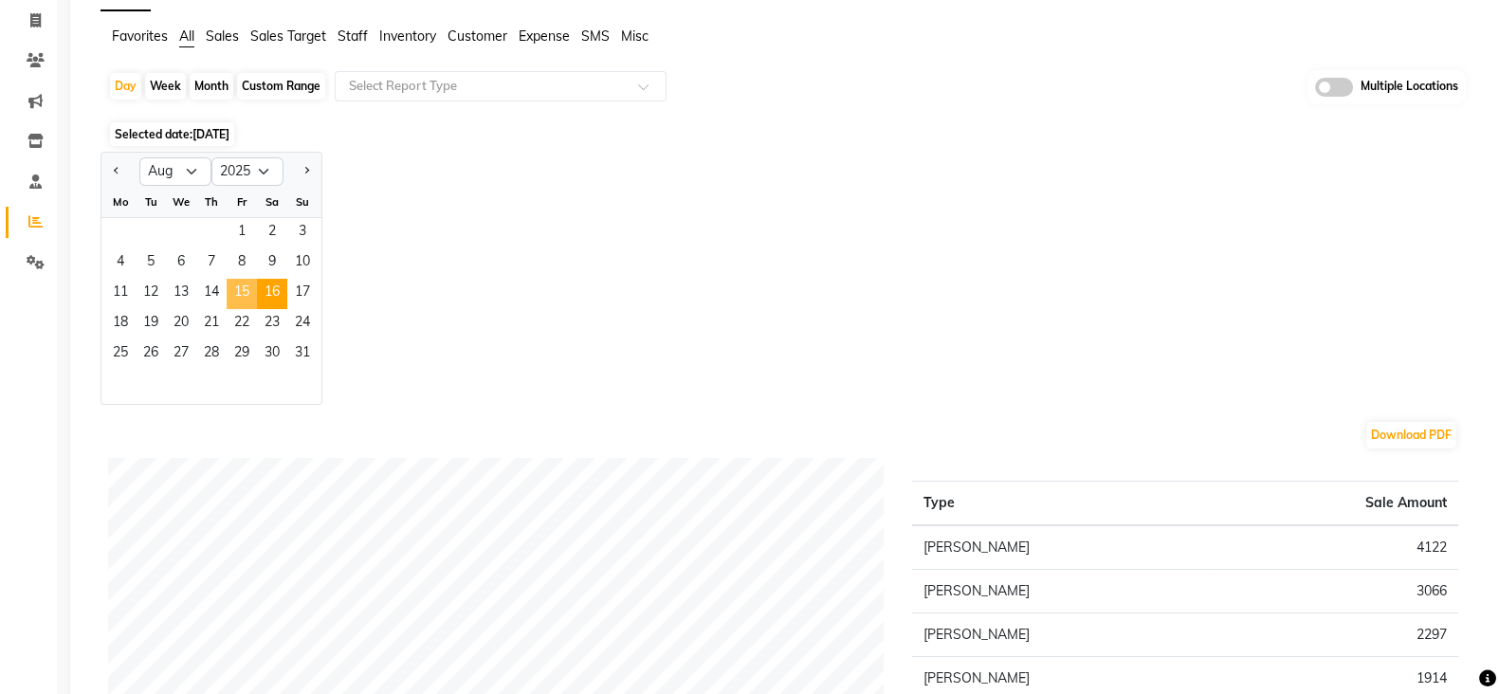
click at [235, 283] on span "15" at bounding box center [242, 294] width 30 height 30
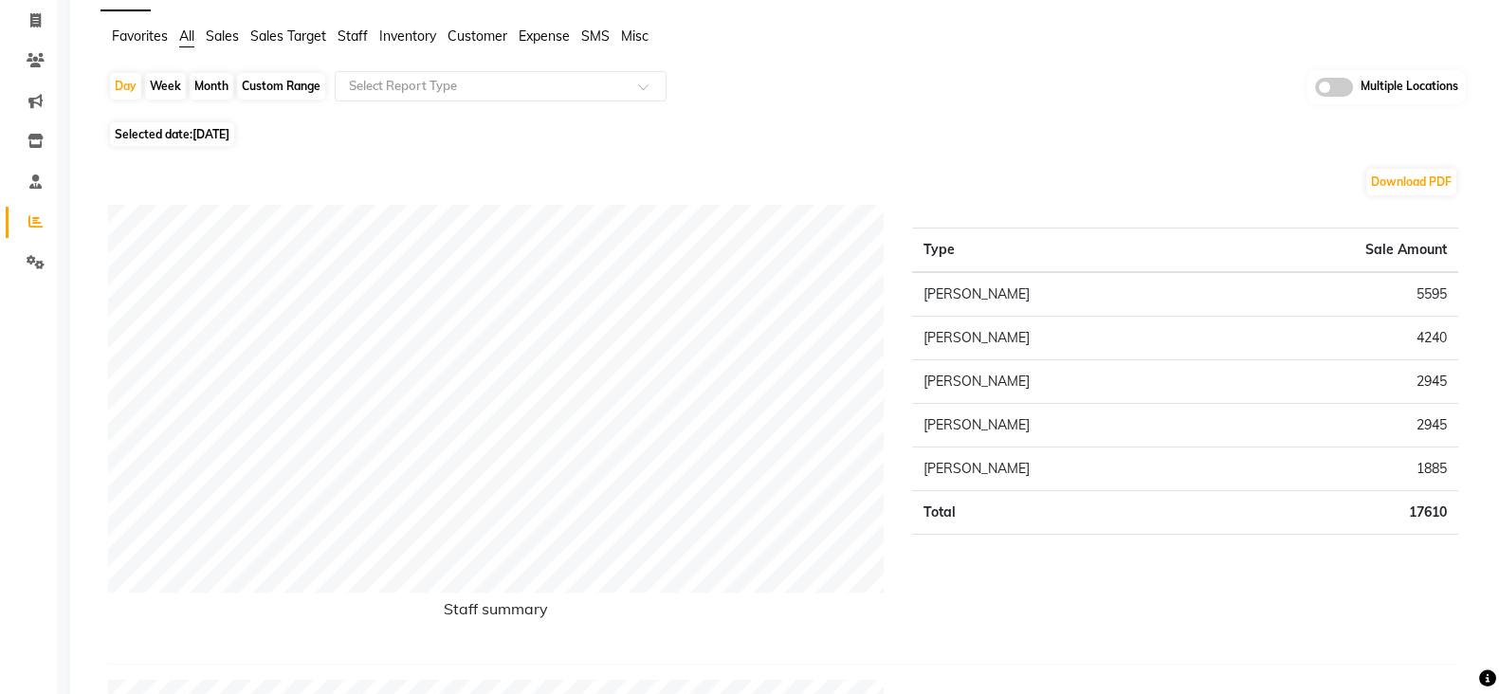
click at [179, 142] on span "Selected date: 15-08-2025" at bounding box center [172, 134] width 124 height 24
select select "8"
select select "2025"
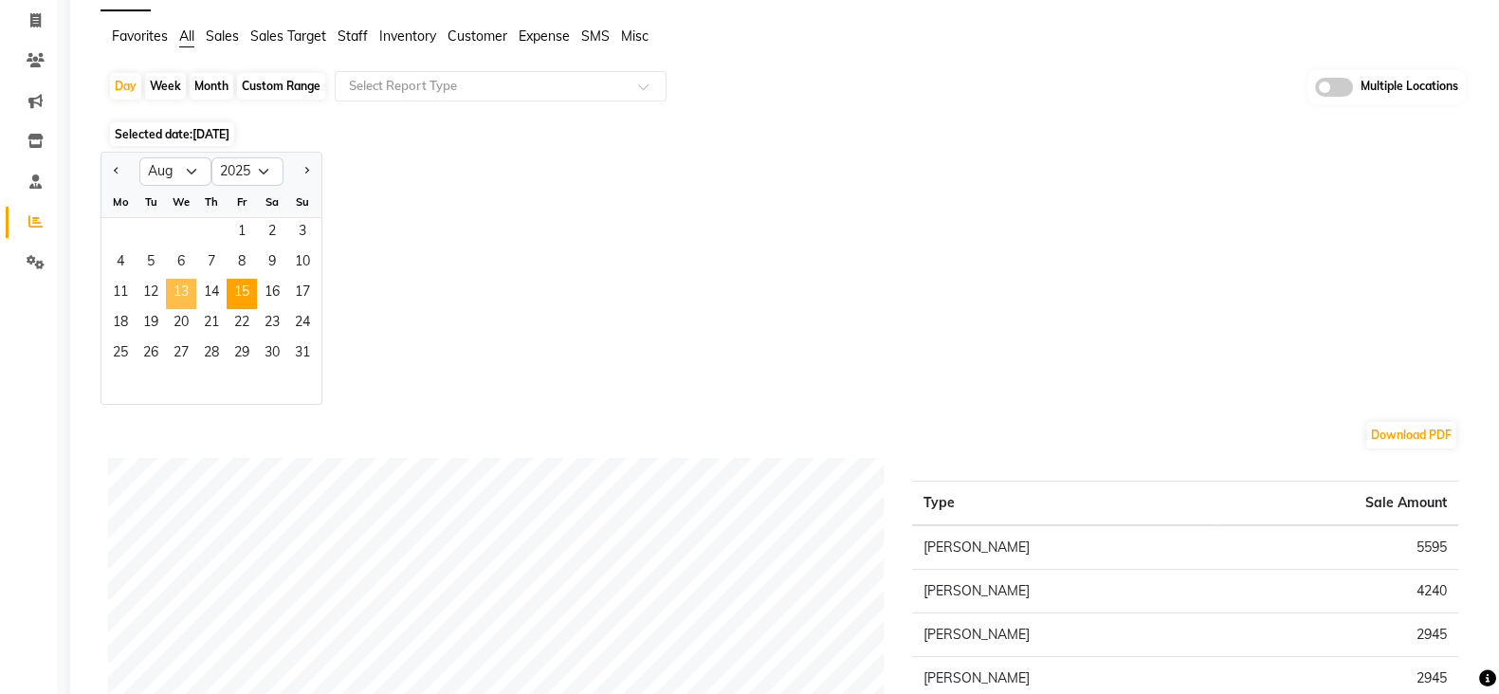
click at [190, 284] on span "13" at bounding box center [181, 294] width 30 height 30
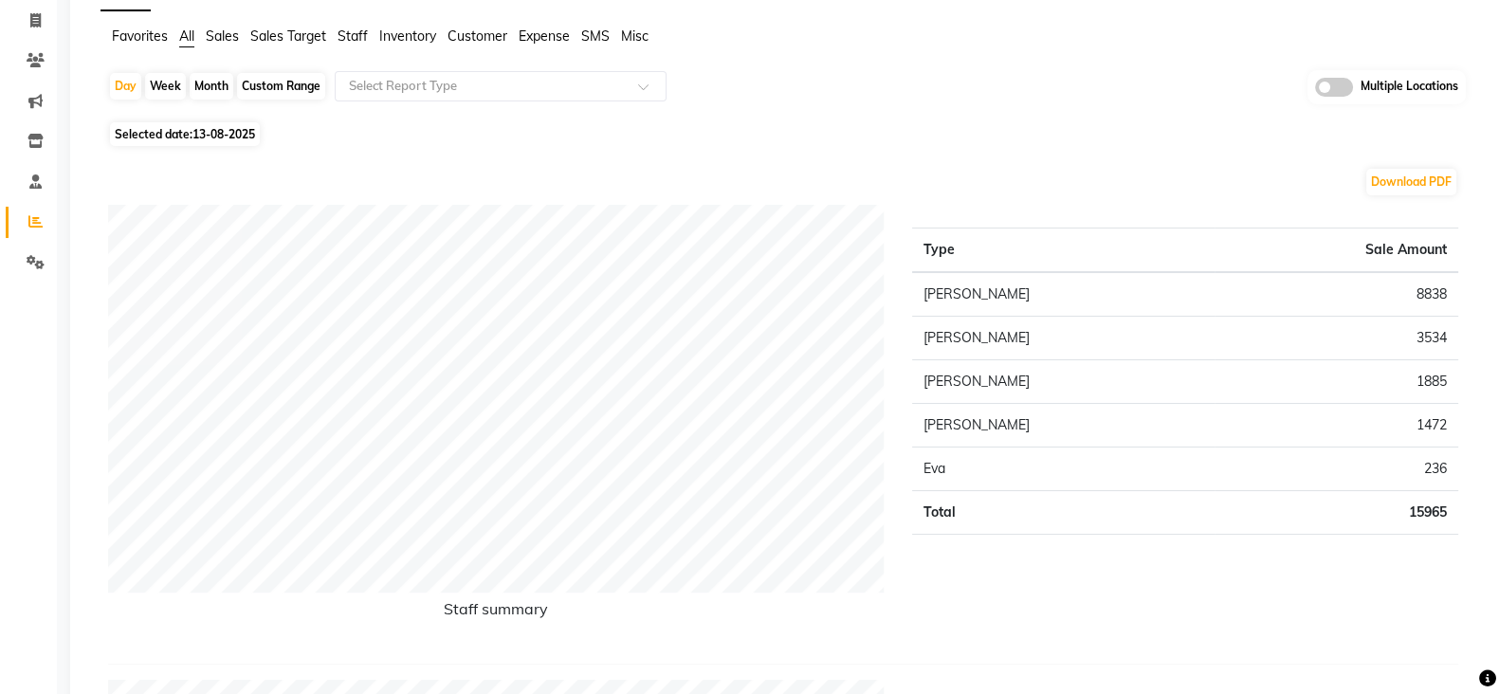
click at [152, 132] on span "Selected date: 13-08-2025" at bounding box center [185, 134] width 150 height 24
select select "8"
select select "2025"
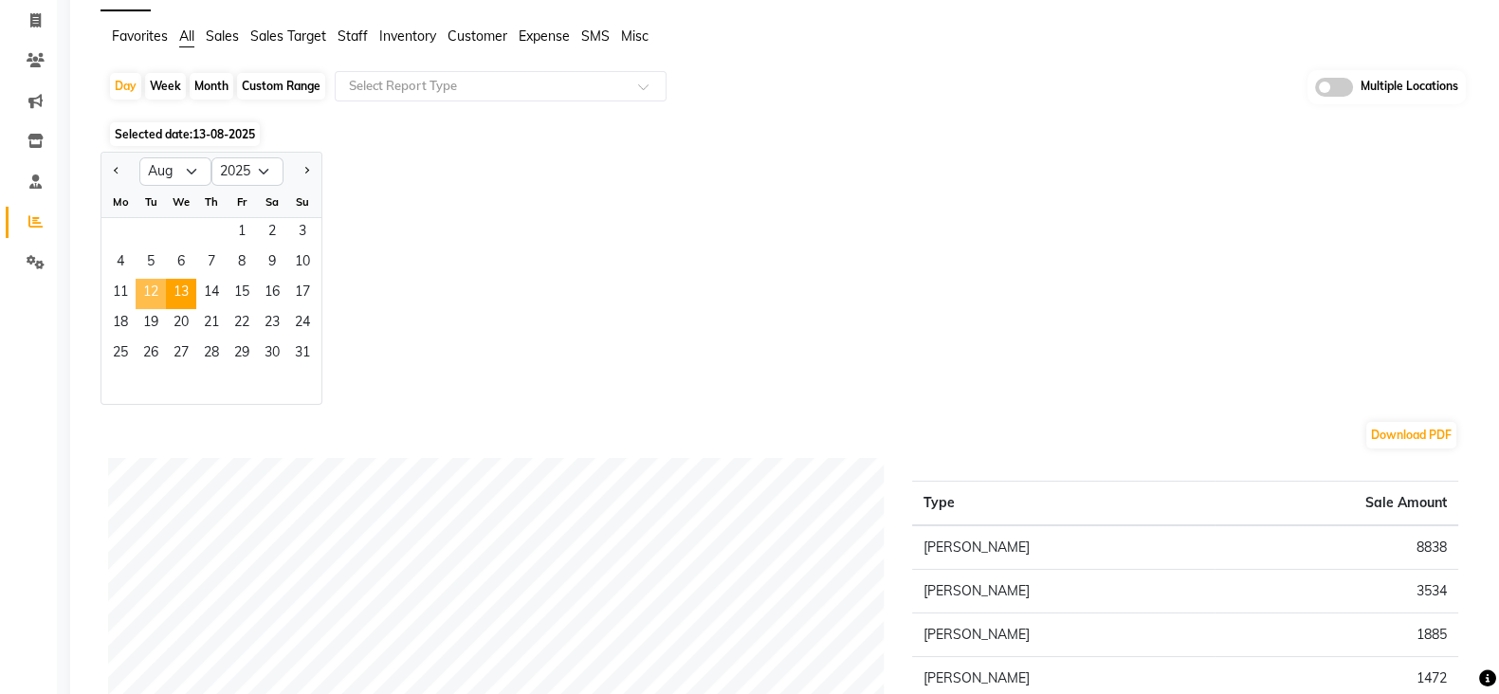
click at [145, 291] on span "12" at bounding box center [151, 294] width 30 height 30
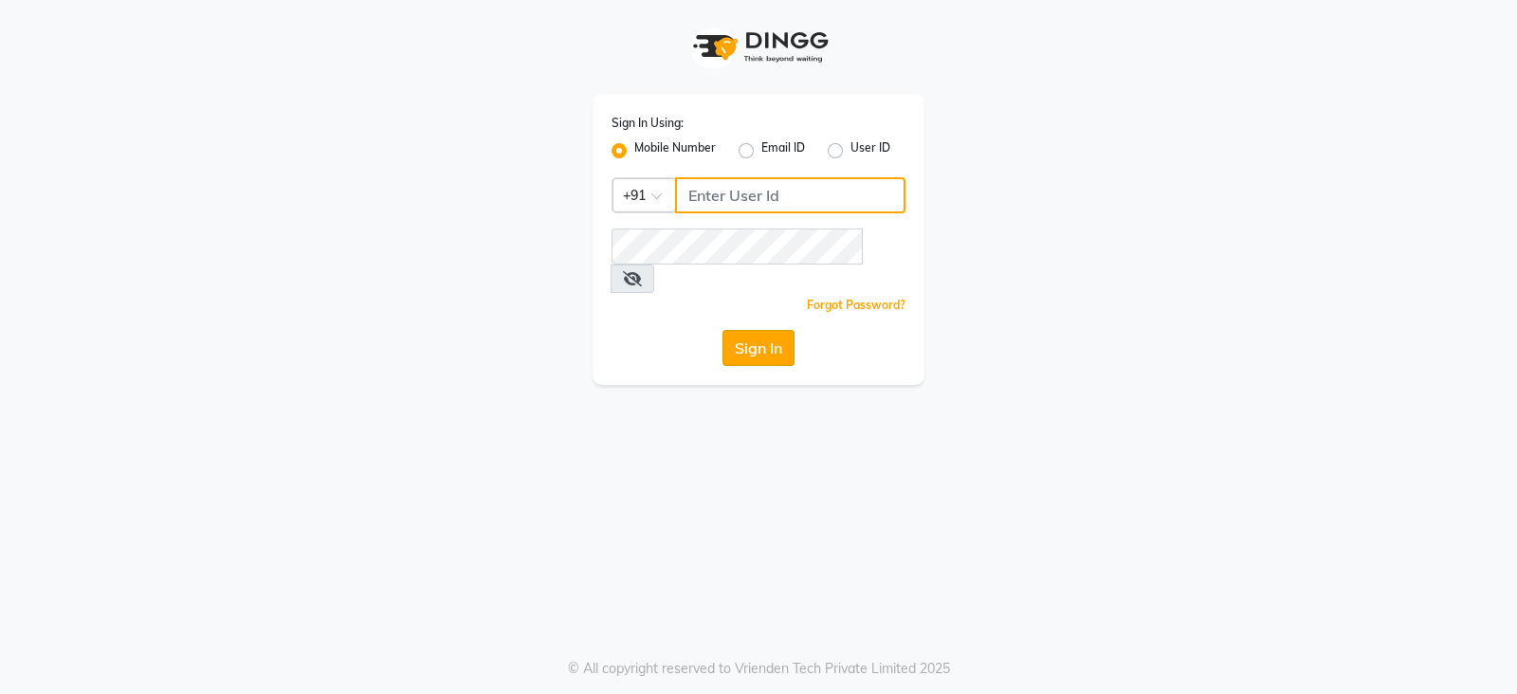
type input "8421447058"
click at [744, 330] on button "Sign In" at bounding box center [759, 348] width 72 height 36
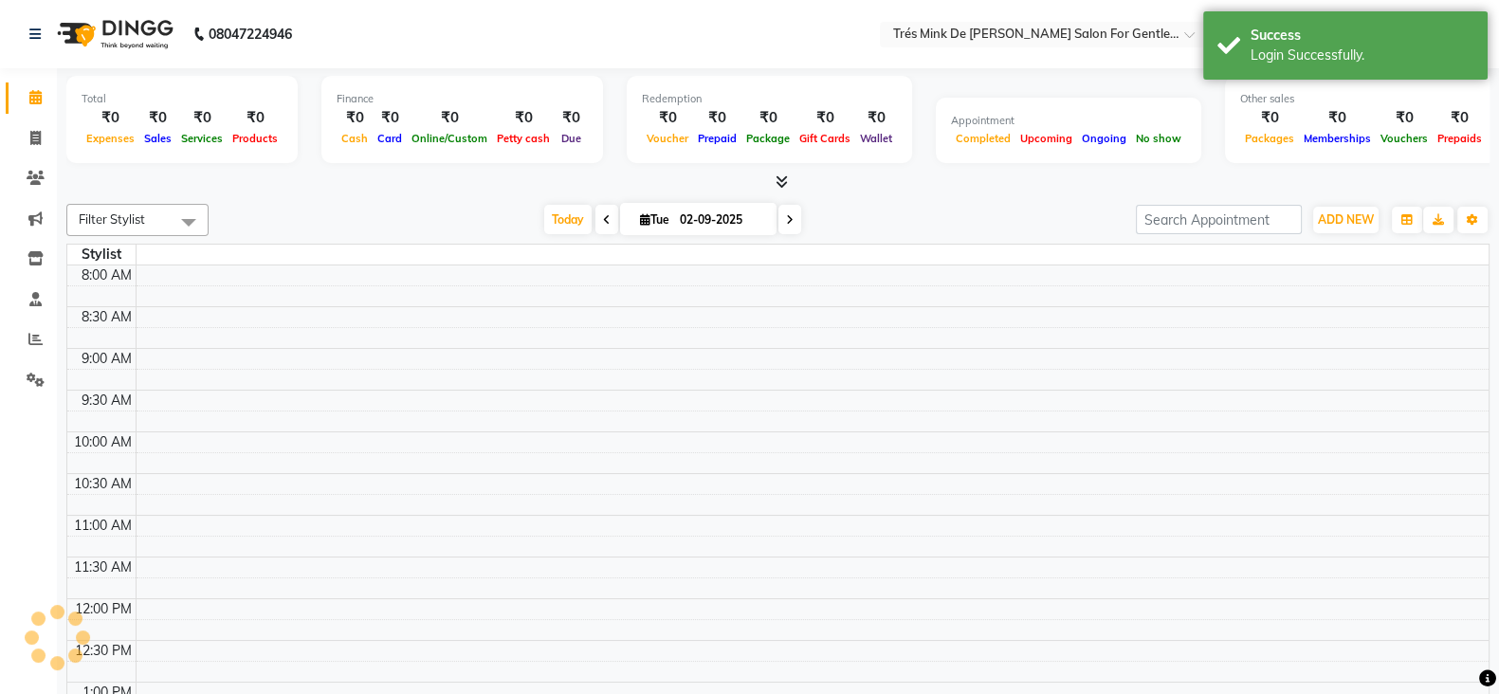
select select "en"
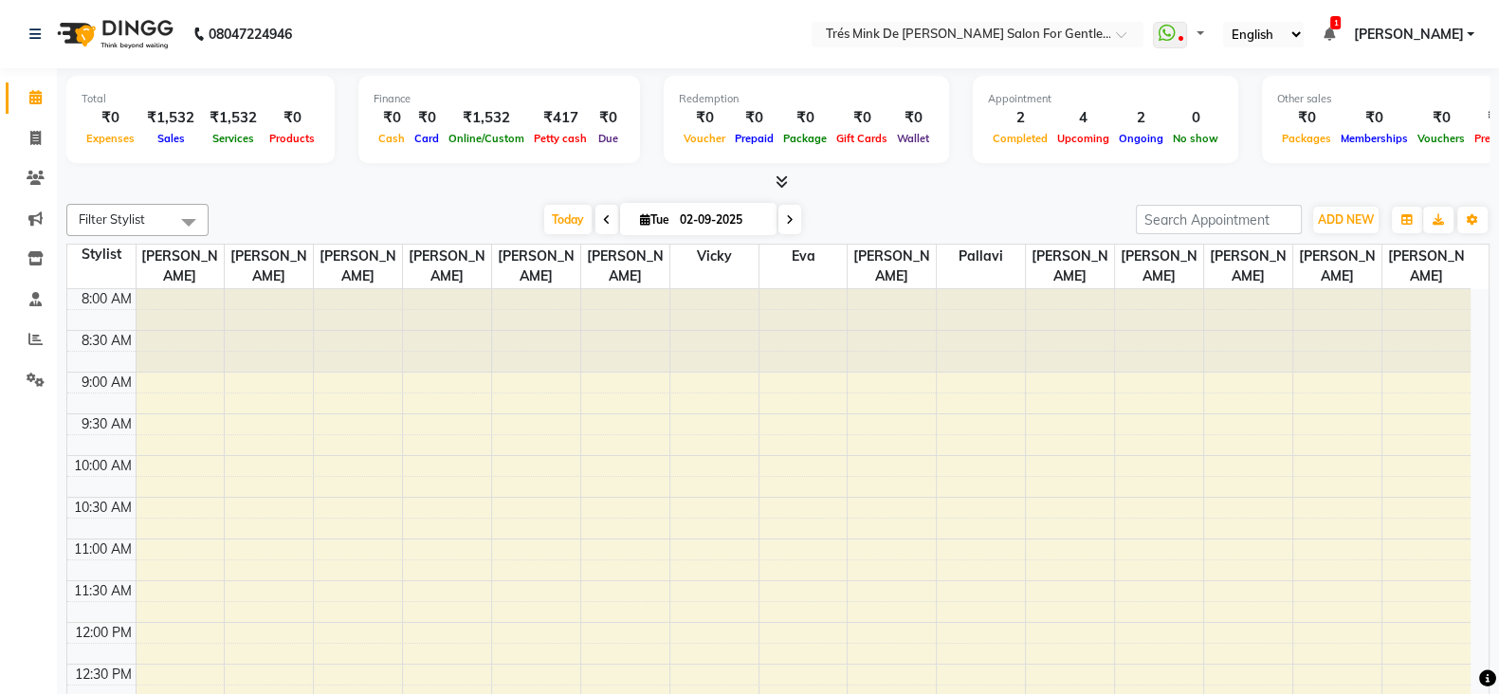
select select "en"
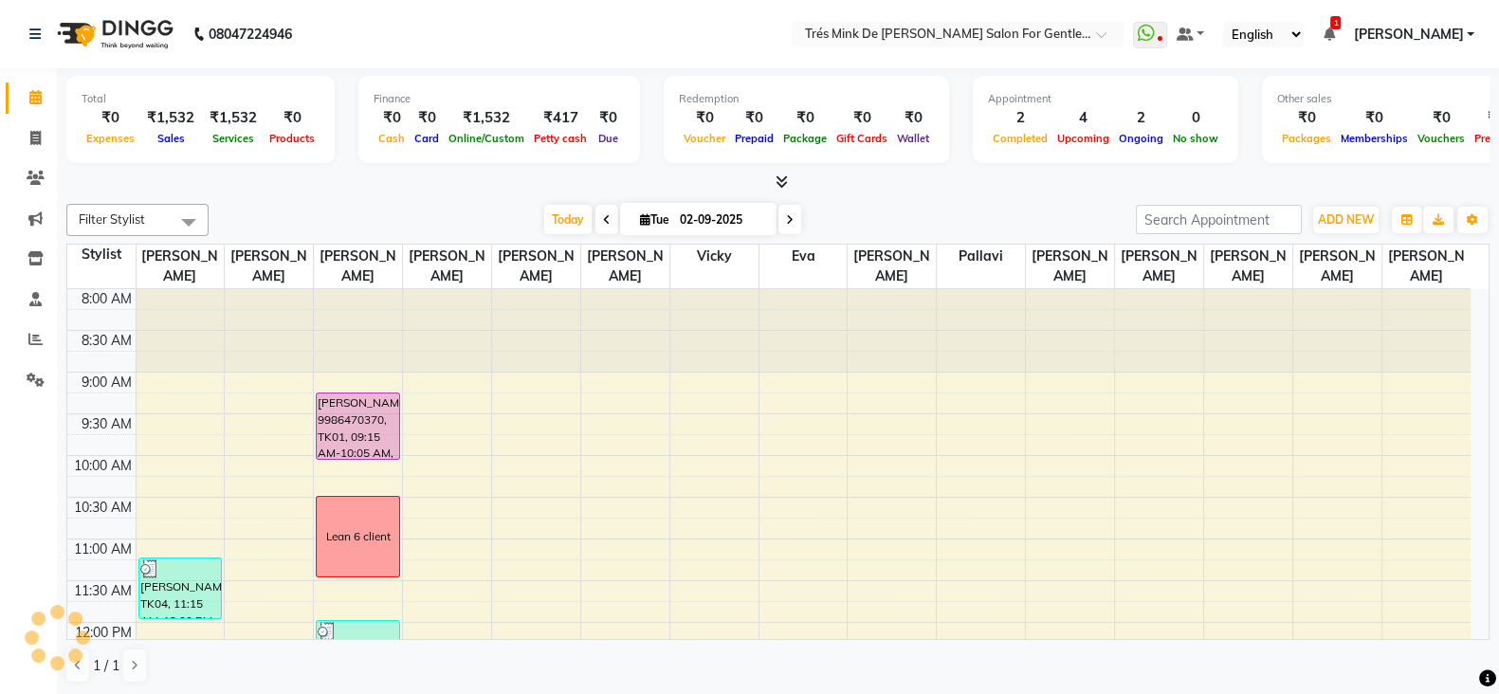
click at [669, 215] on span "Tue" at bounding box center [654, 219] width 39 height 14
select select "9"
select select "2025"
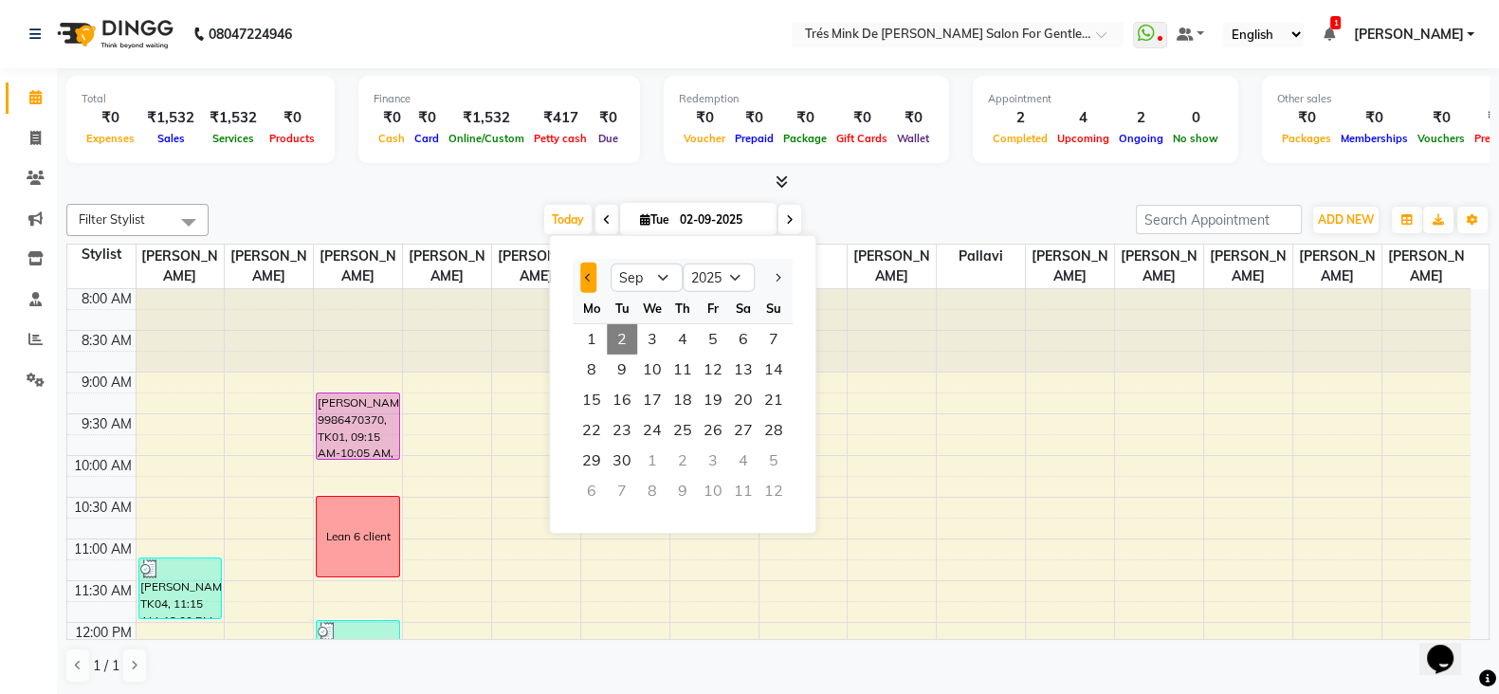
click at [594, 273] on button "Previous month" at bounding box center [588, 278] width 16 height 30
select select "8"
click at [624, 399] on span "12" at bounding box center [622, 400] width 30 height 30
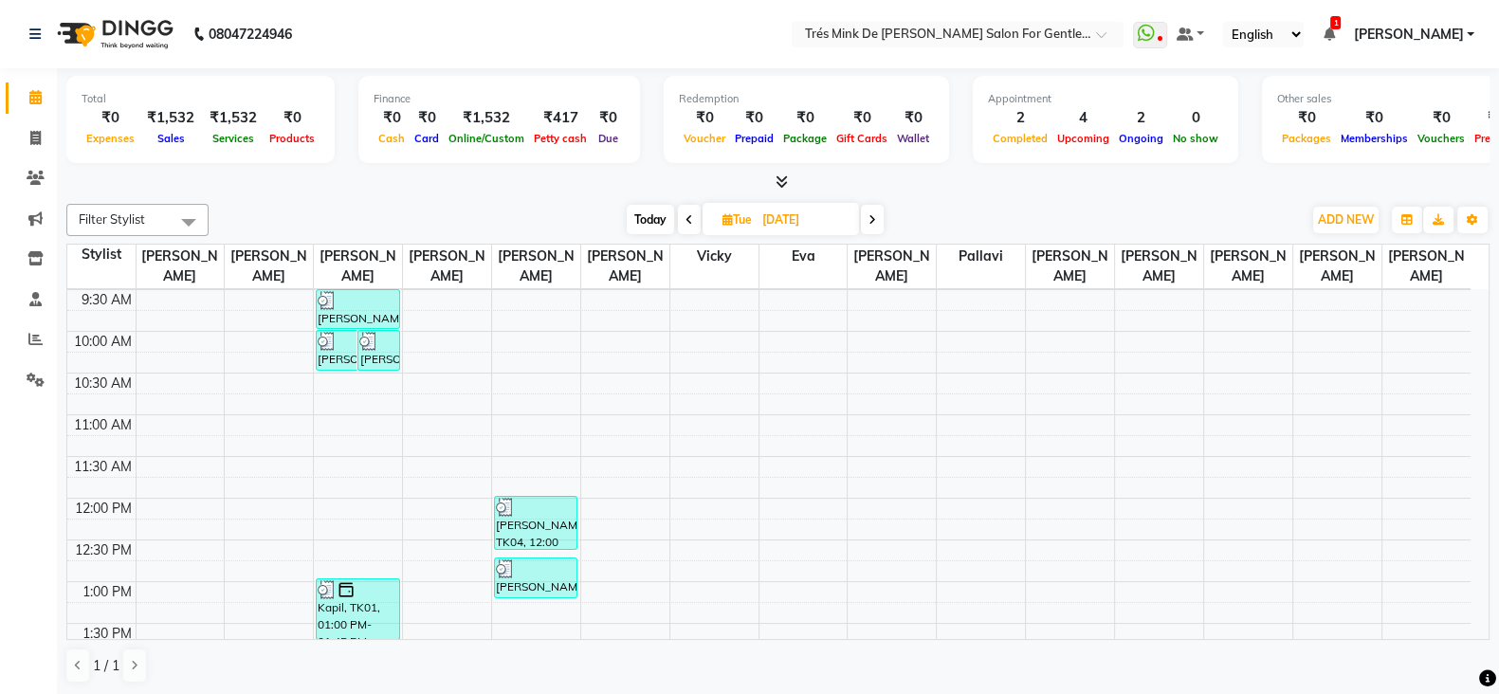
scroll to position [118, 0]
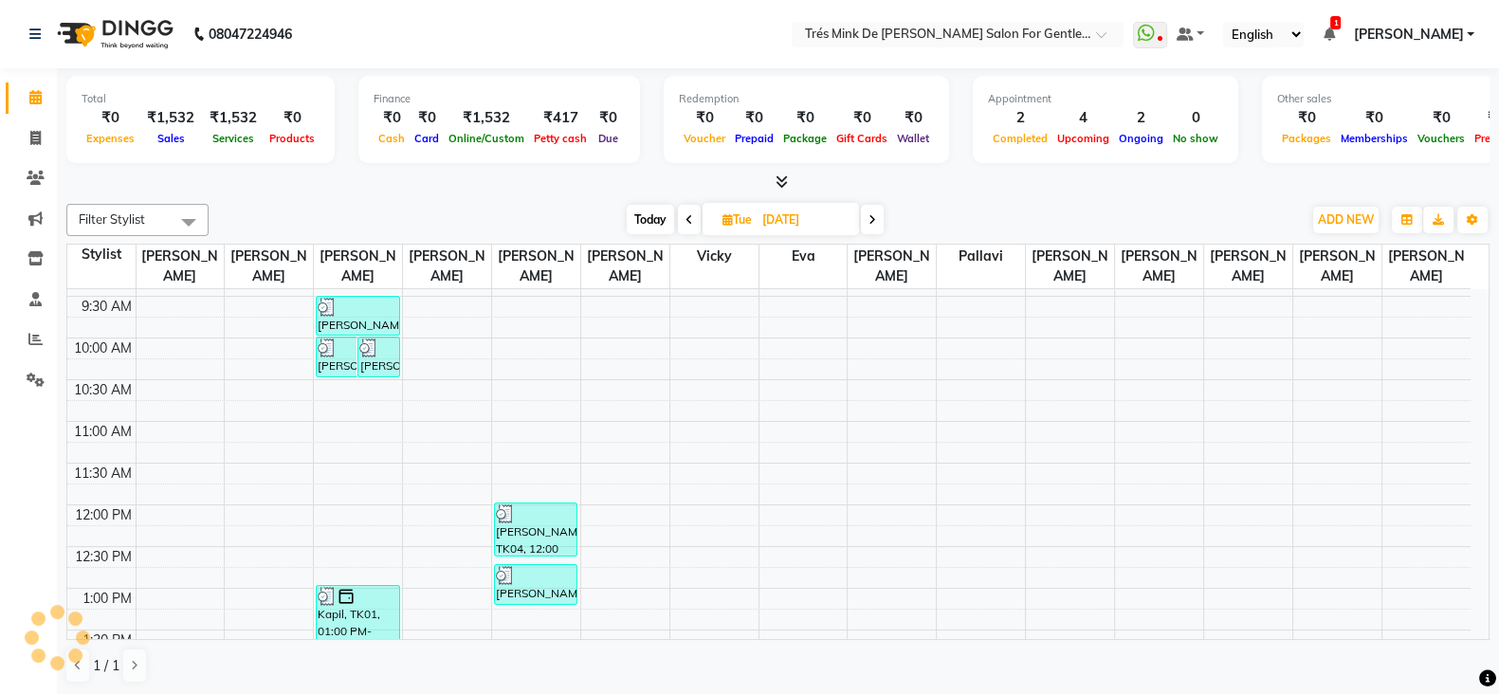
click at [631, 220] on span "Today" at bounding box center [650, 219] width 47 height 29
type input "02-09-2025"
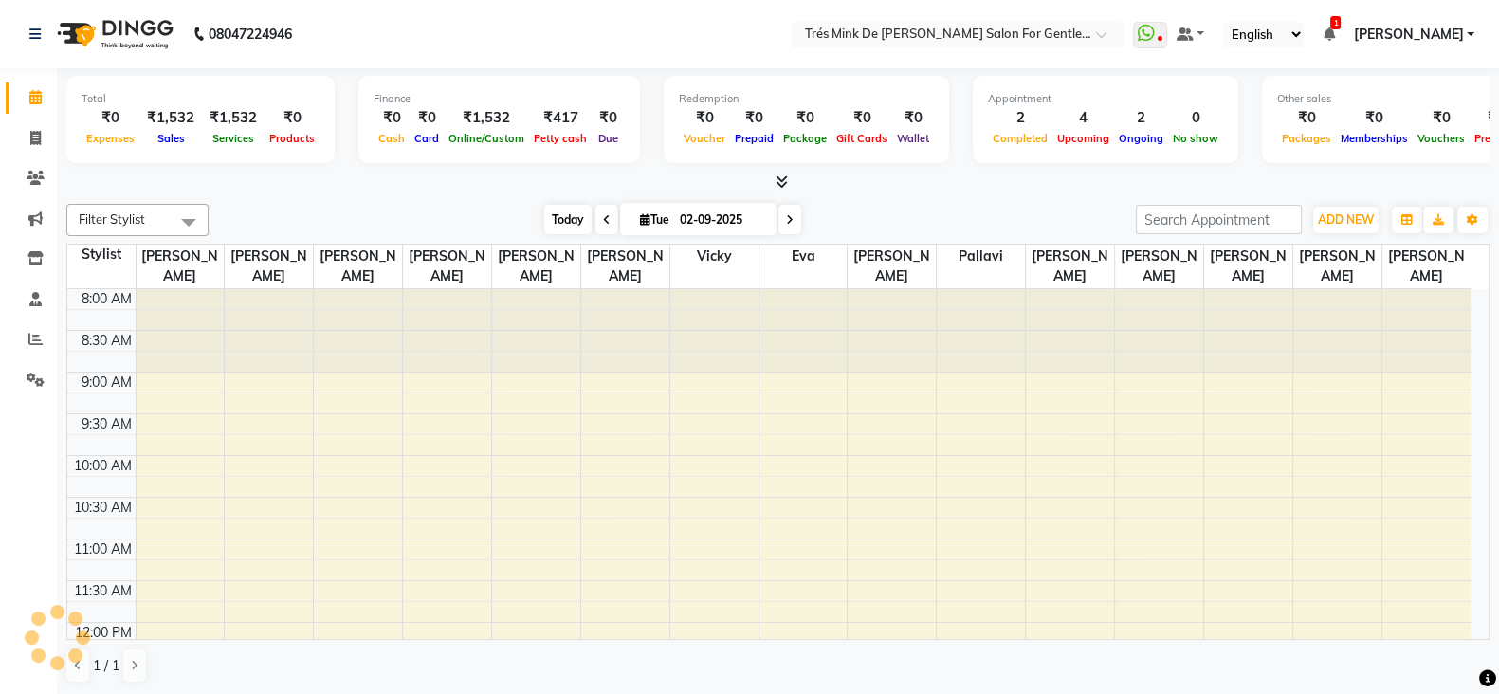
scroll to position [498, 0]
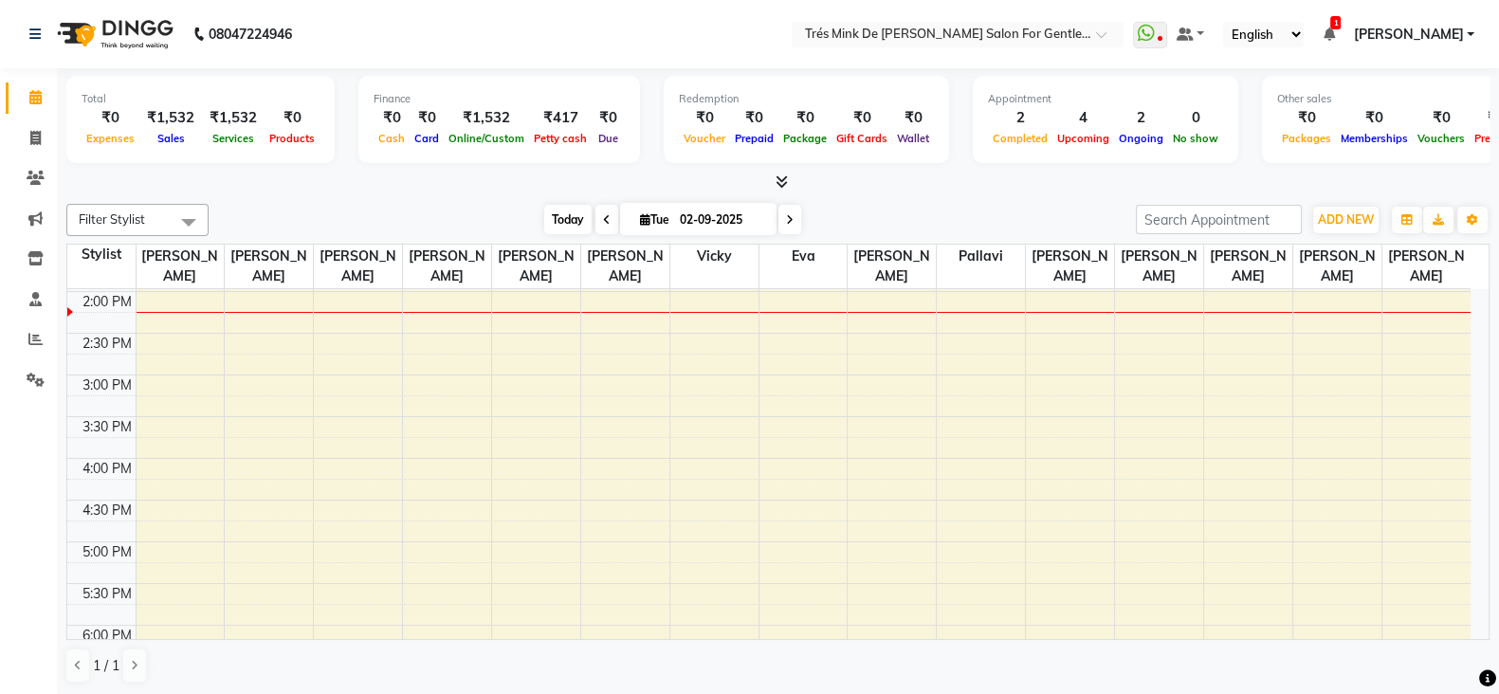
click at [579, 220] on span "Today" at bounding box center [567, 219] width 47 height 29
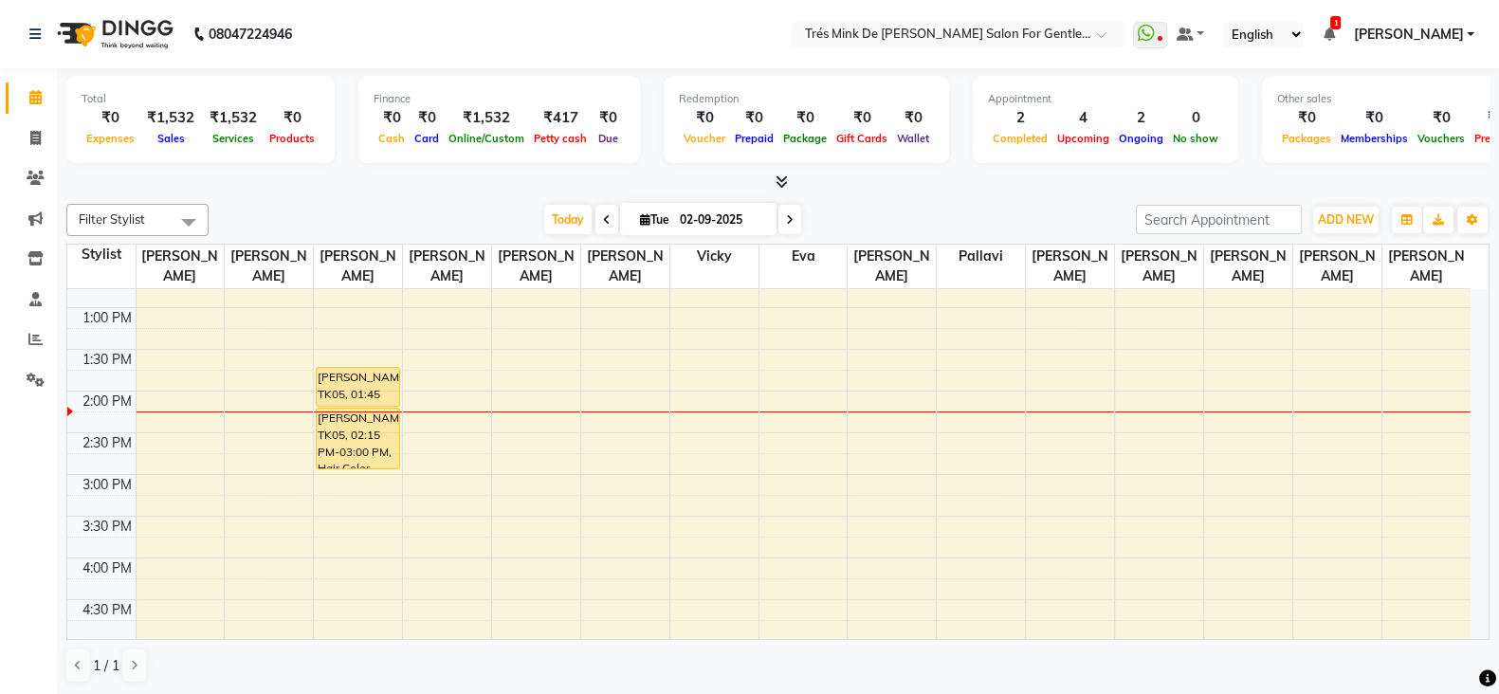
scroll to position [378, 0]
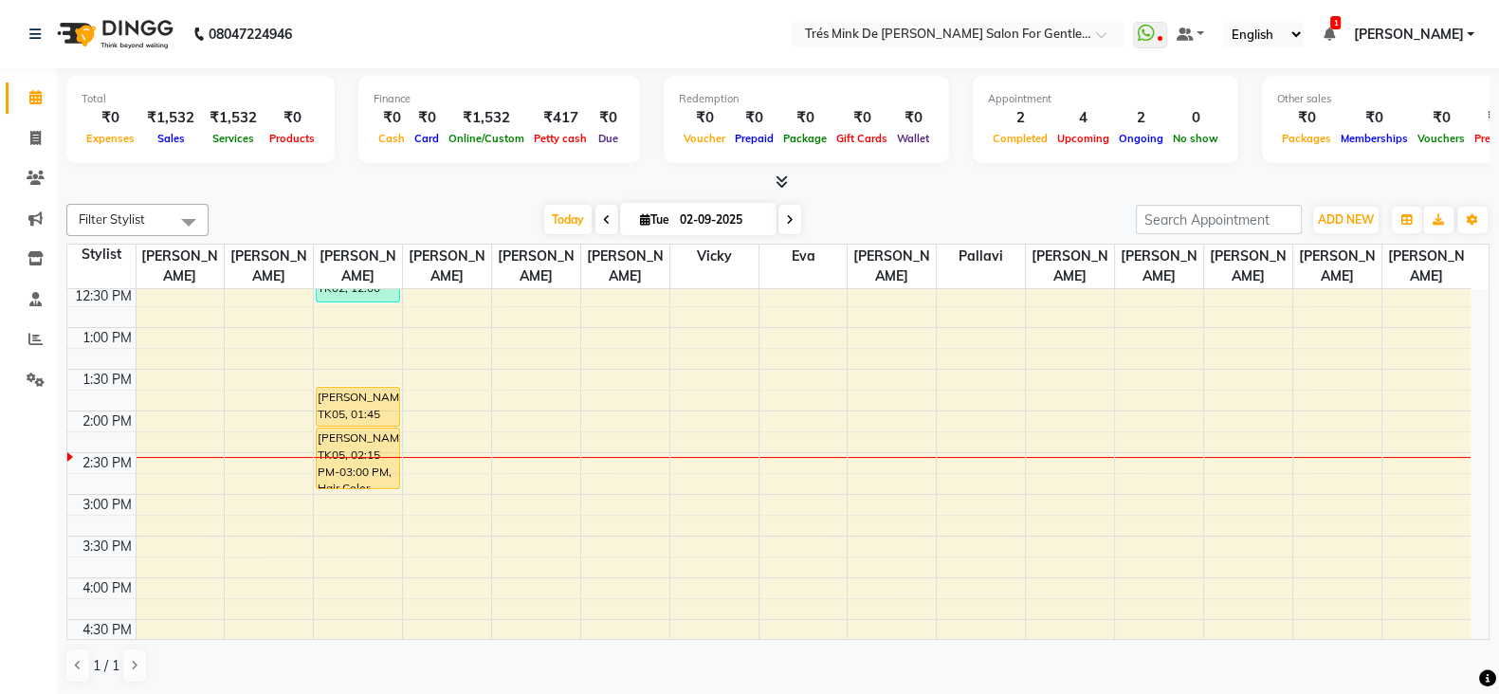
click at [687, 206] on input "02-09-2025" at bounding box center [721, 220] width 95 height 28
select select "9"
select select "2025"
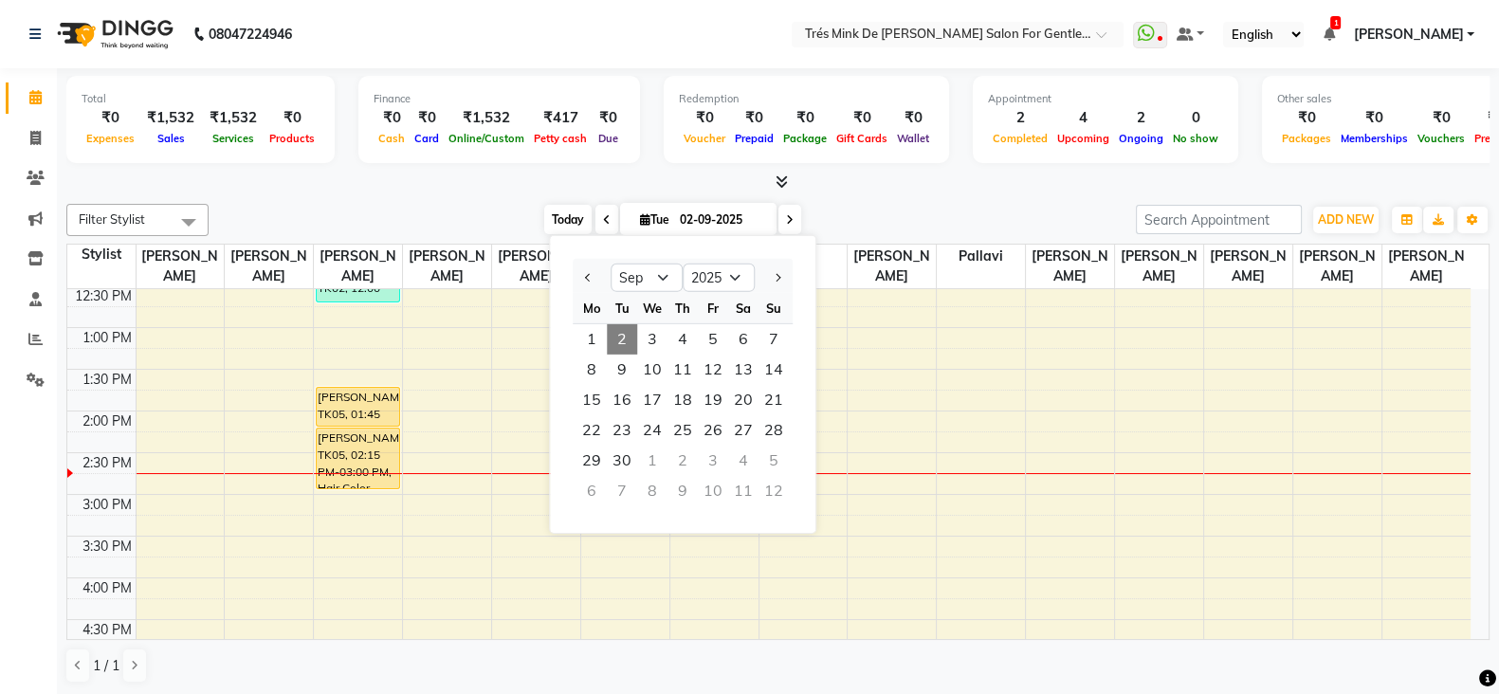
click at [549, 216] on span "Today" at bounding box center [567, 219] width 47 height 29
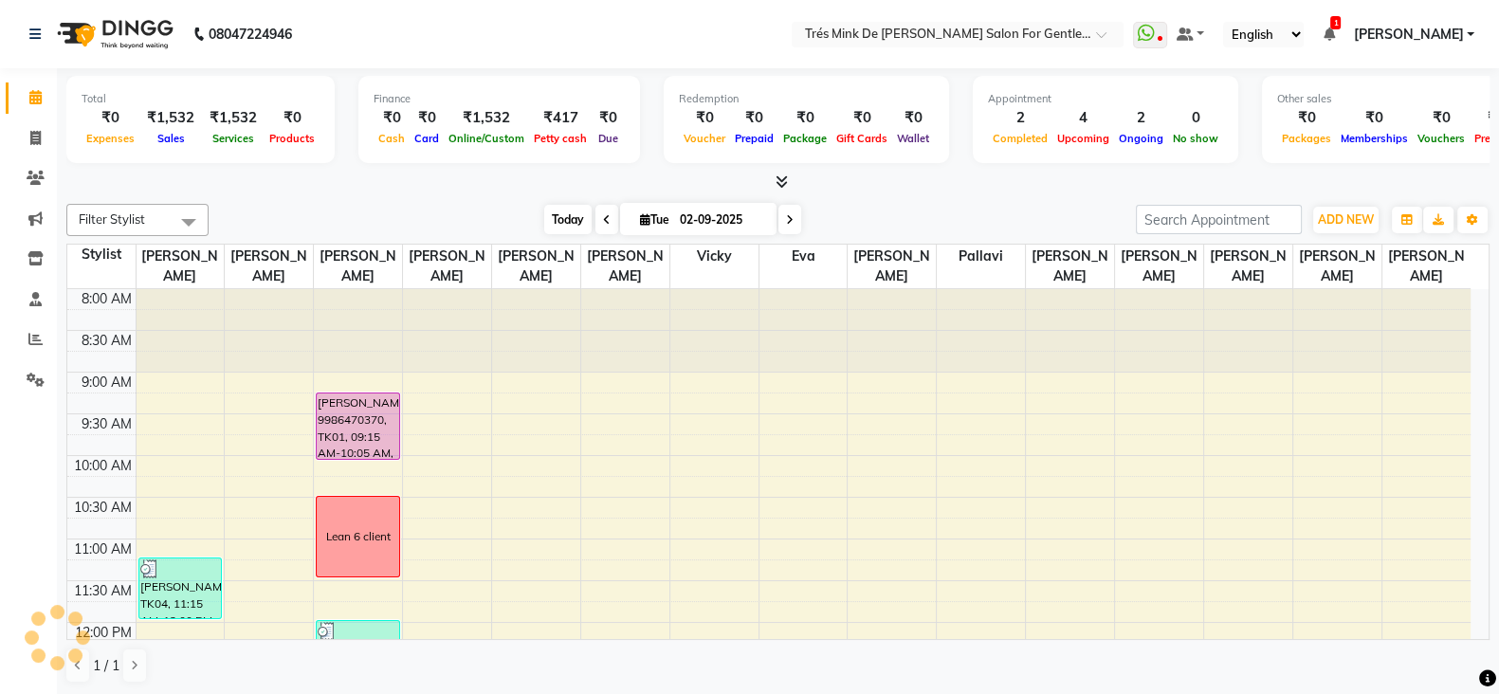
scroll to position [498, 0]
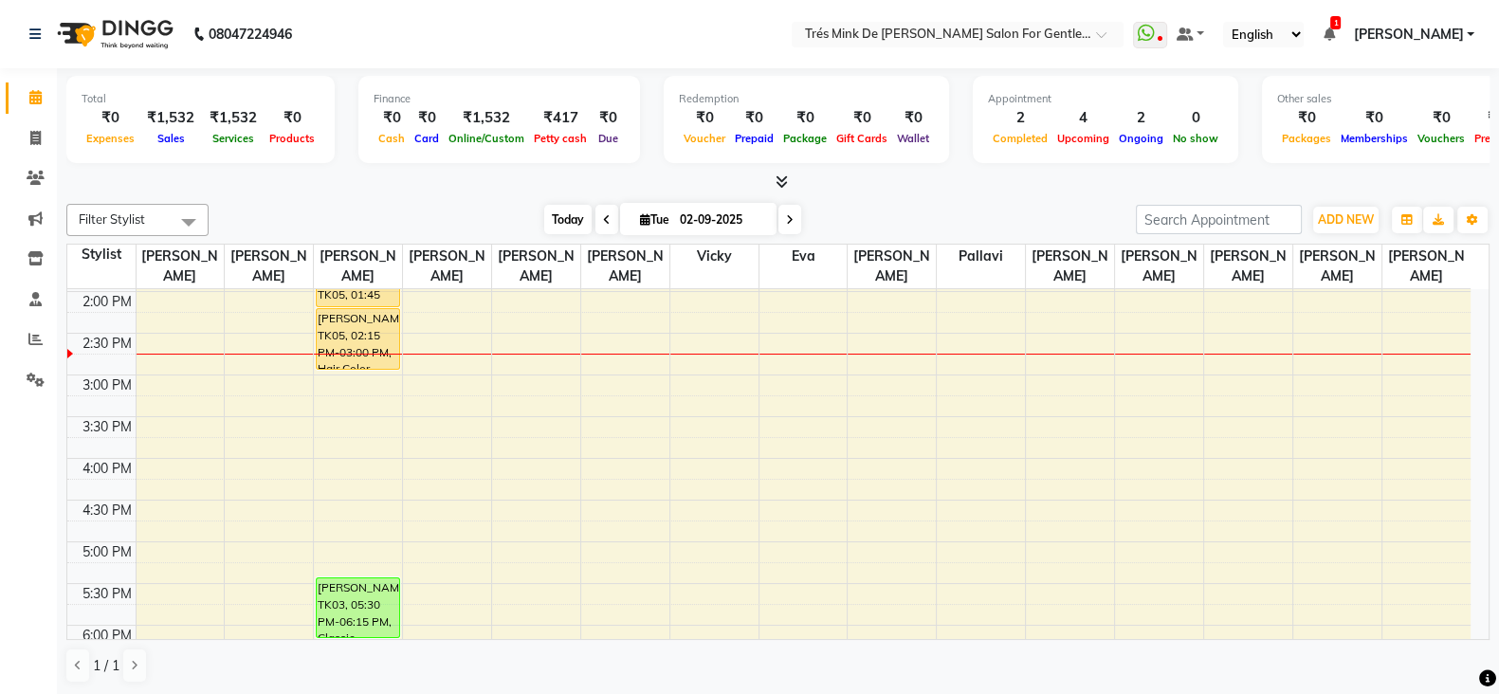
click at [554, 217] on span "Today" at bounding box center [567, 219] width 47 height 29
click at [575, 213] on span "Today" at bounding box center [567, 219] width 47 height 29
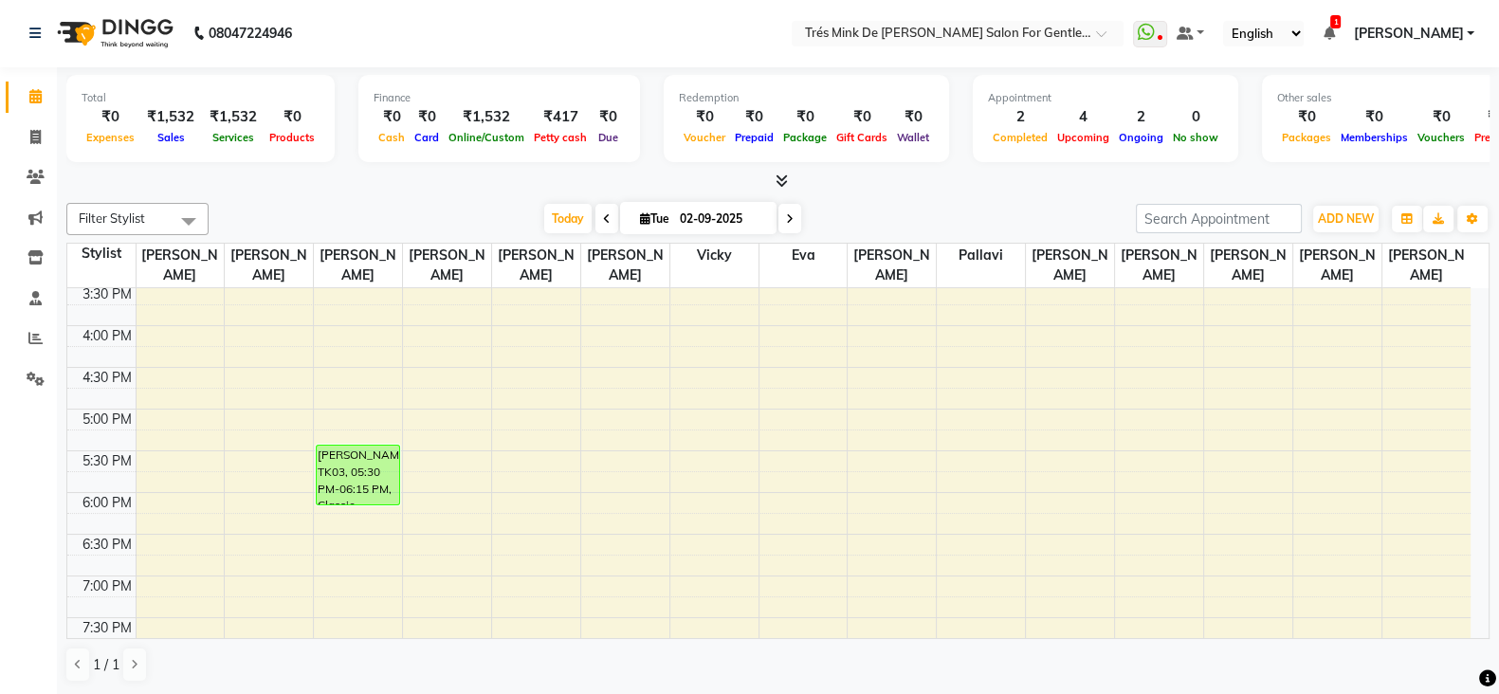
scroll to position [734, 0]
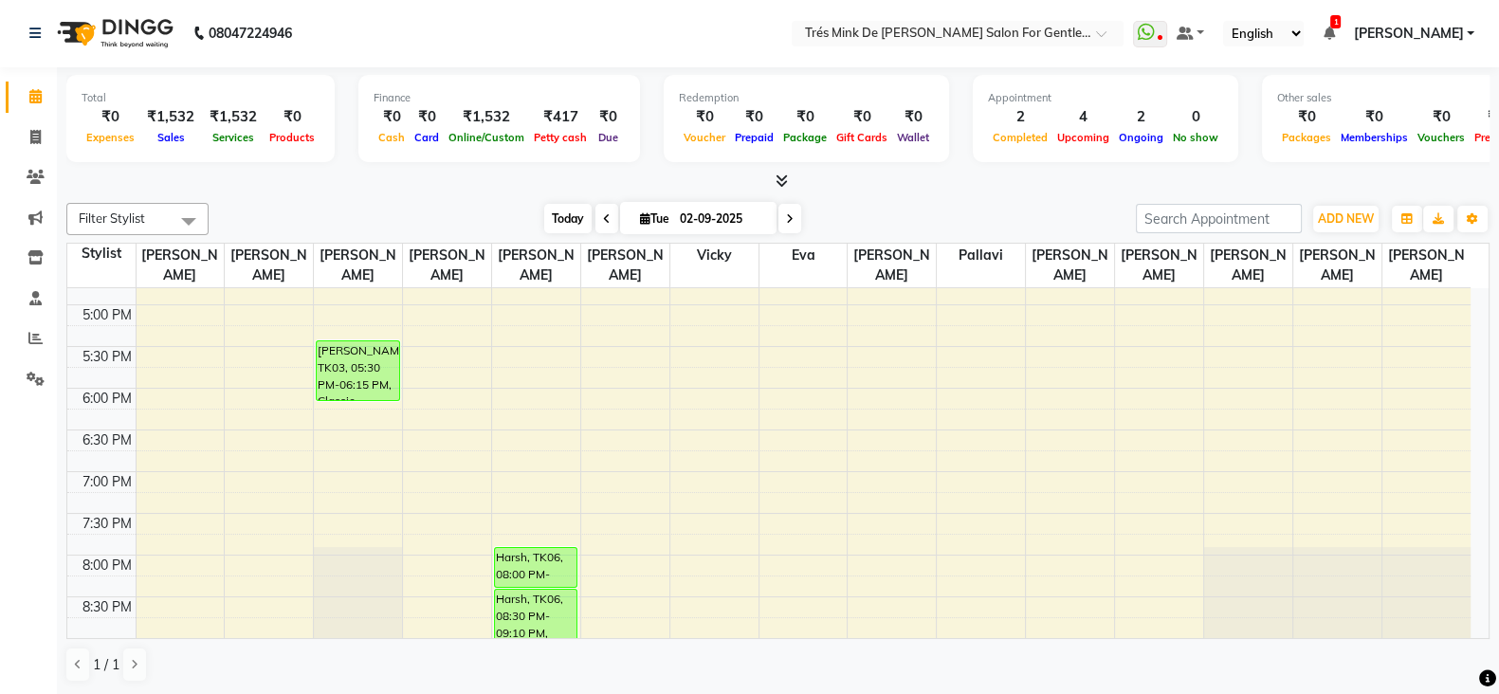
click at [555, 211] on span "Today" at bounding box center [567, 218] width 47 height 29
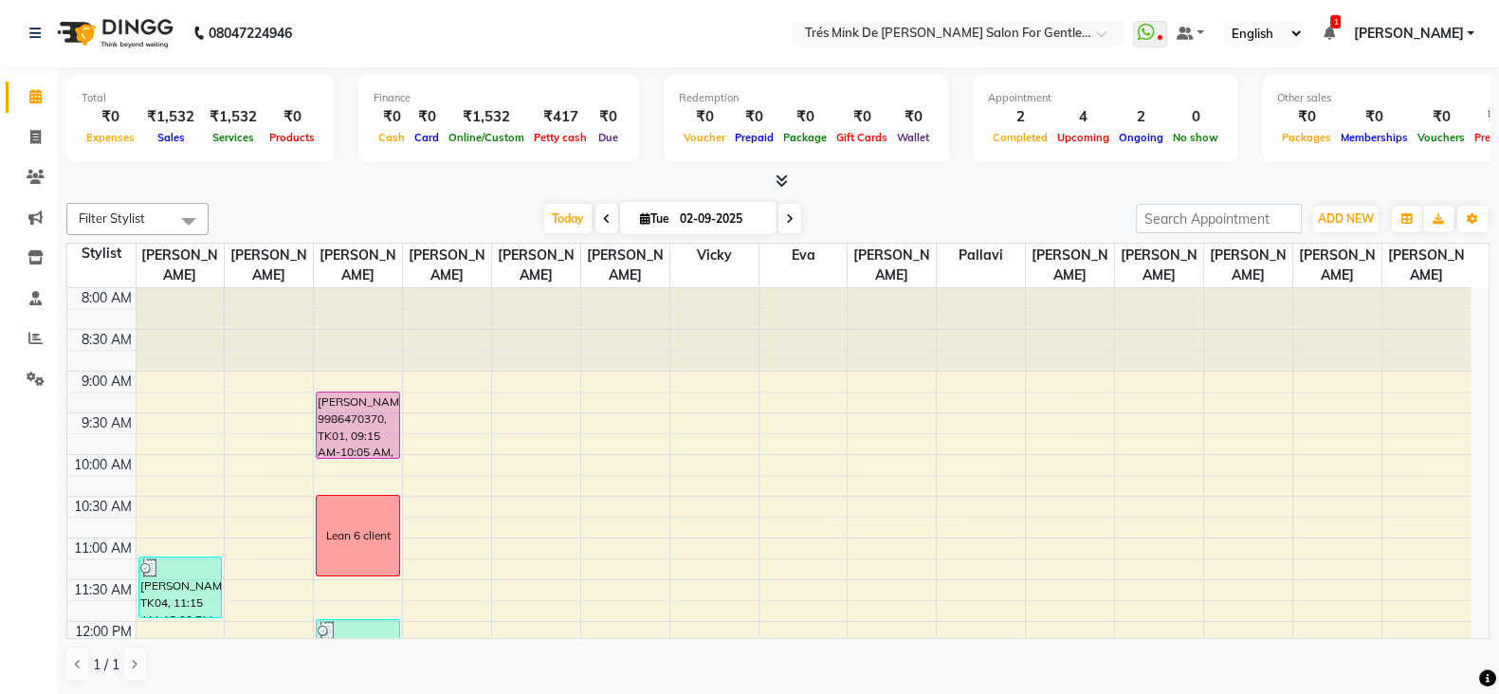
scroll to position [118, 0]
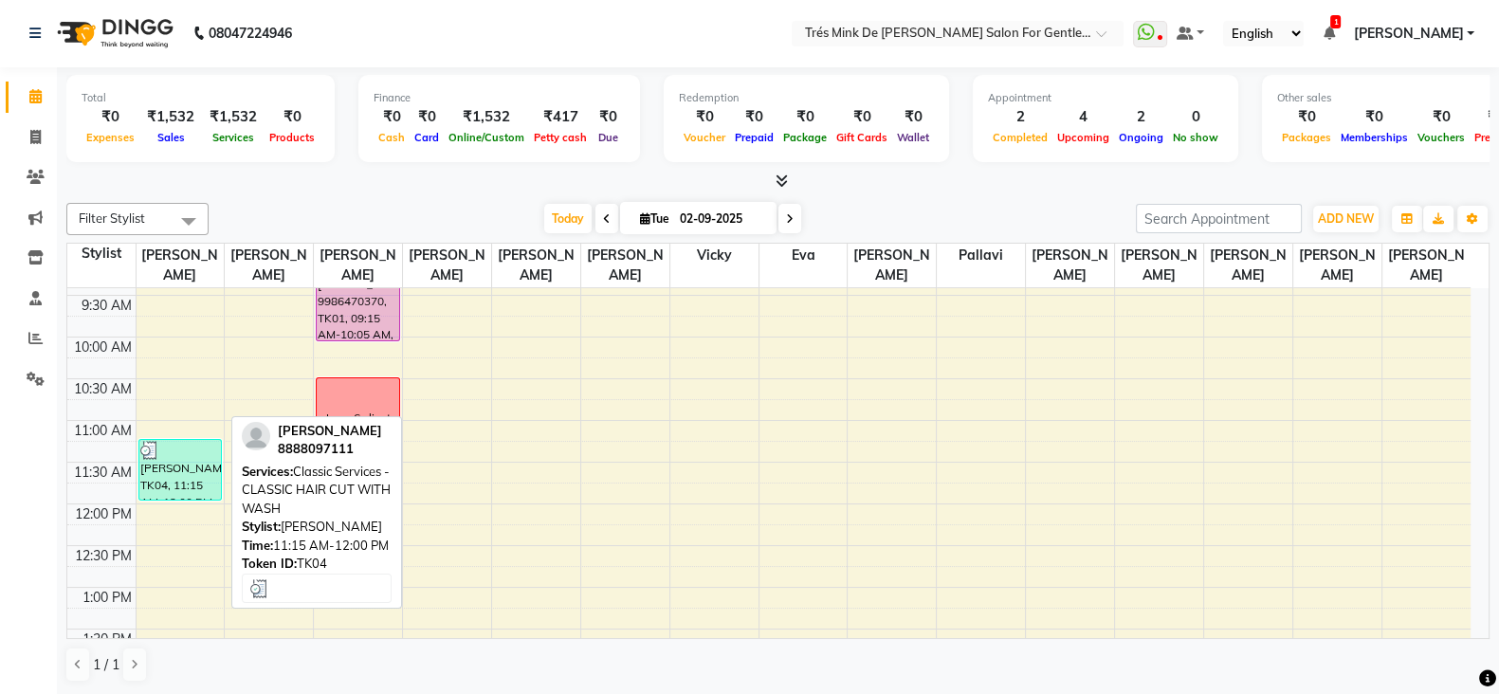
click at [172, 441] on div at bounding box center [180, 450] width 81 height 19
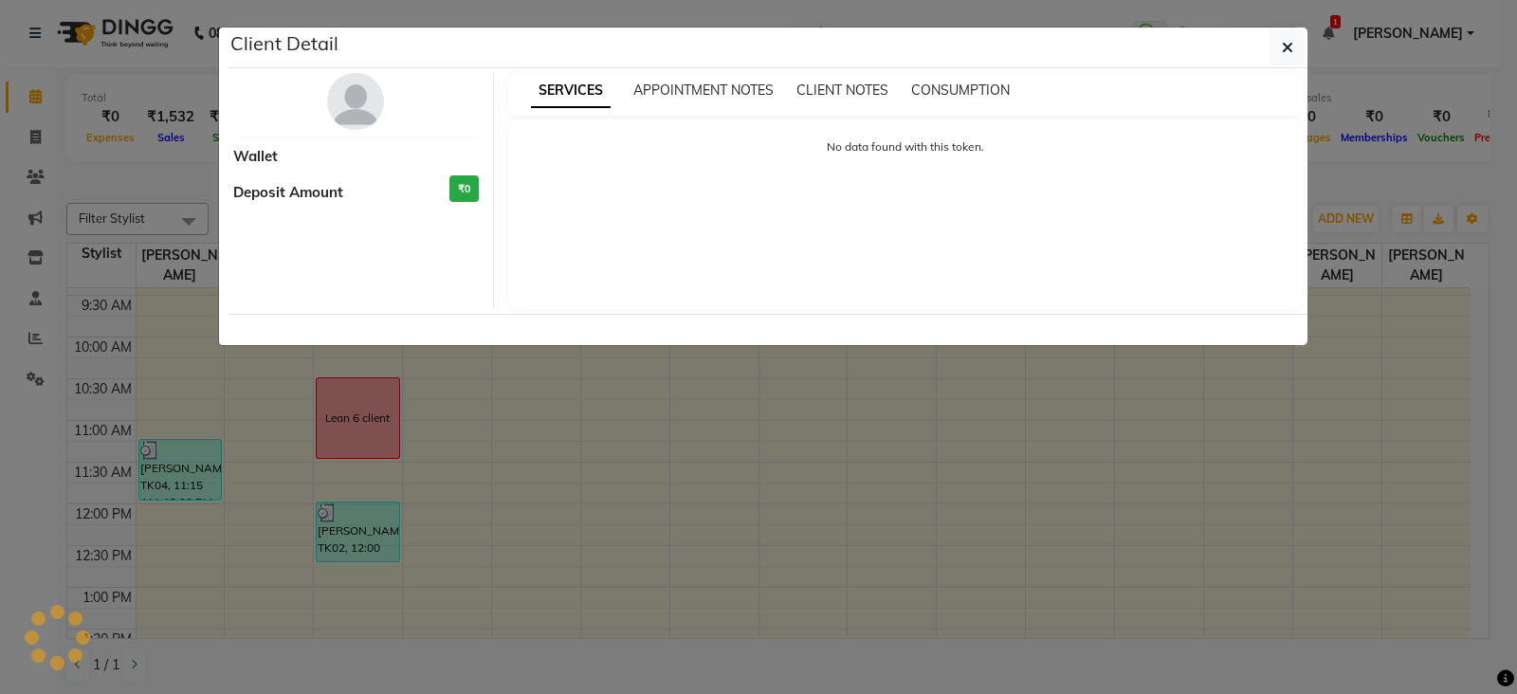
select select "3"
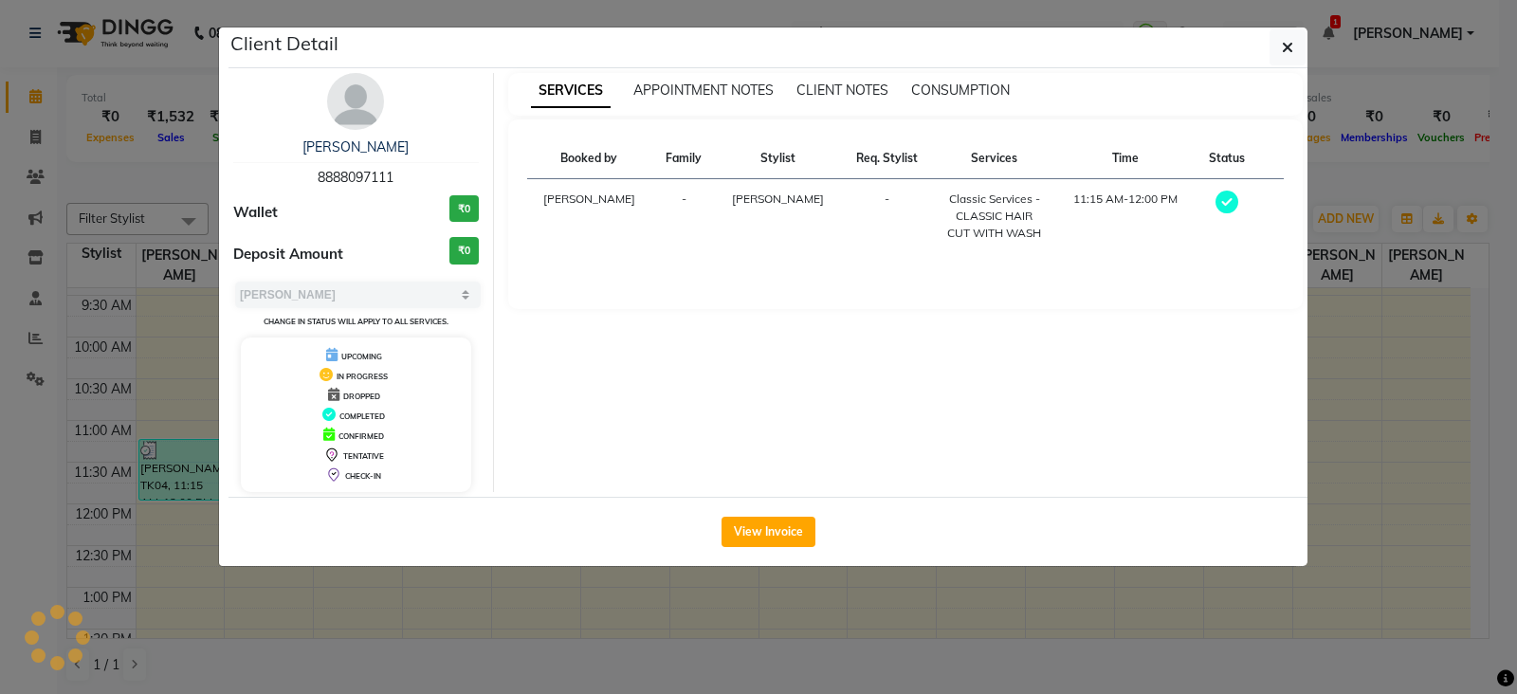
click at [359, 91] on img at bounding box center [355, 101] width 57 height 57
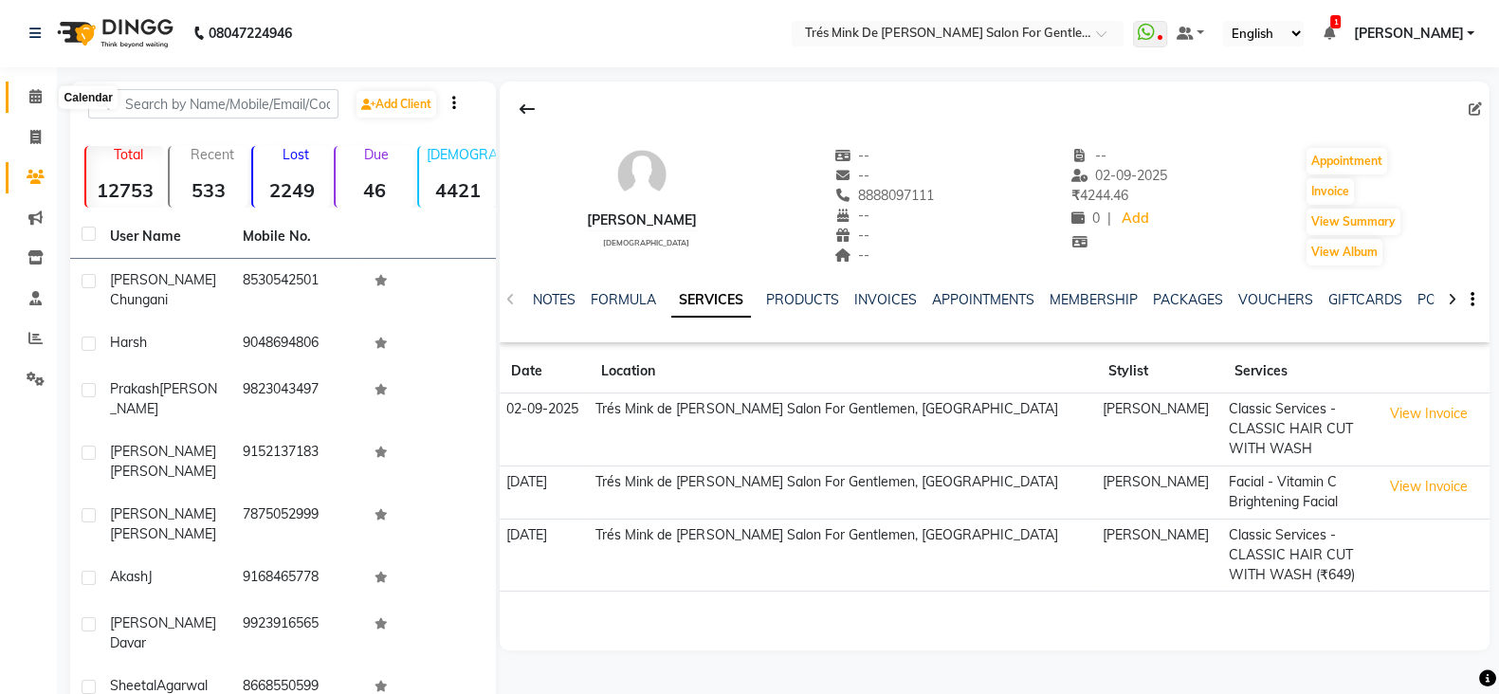
click at [37, 101] on icon at bounding box center [35, 96] width 12 height 14
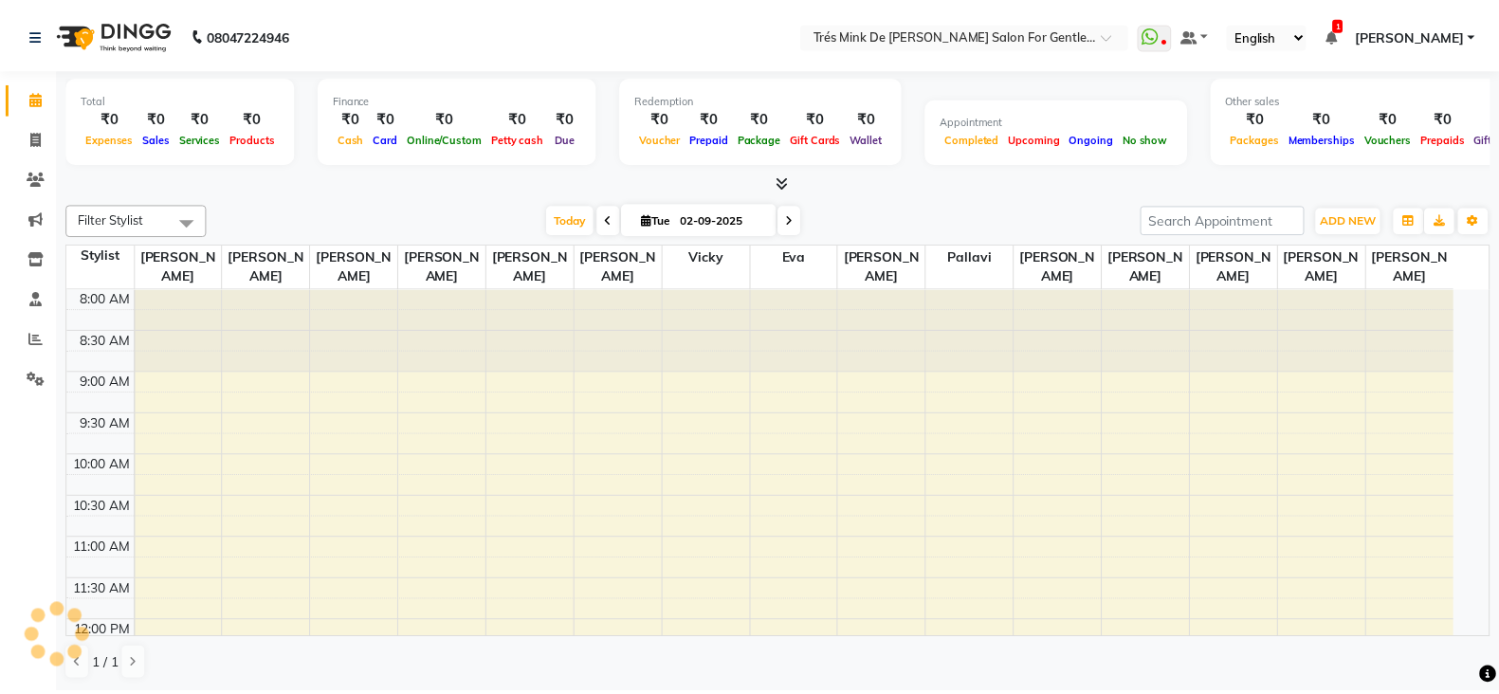
scroll to position [579, 0]
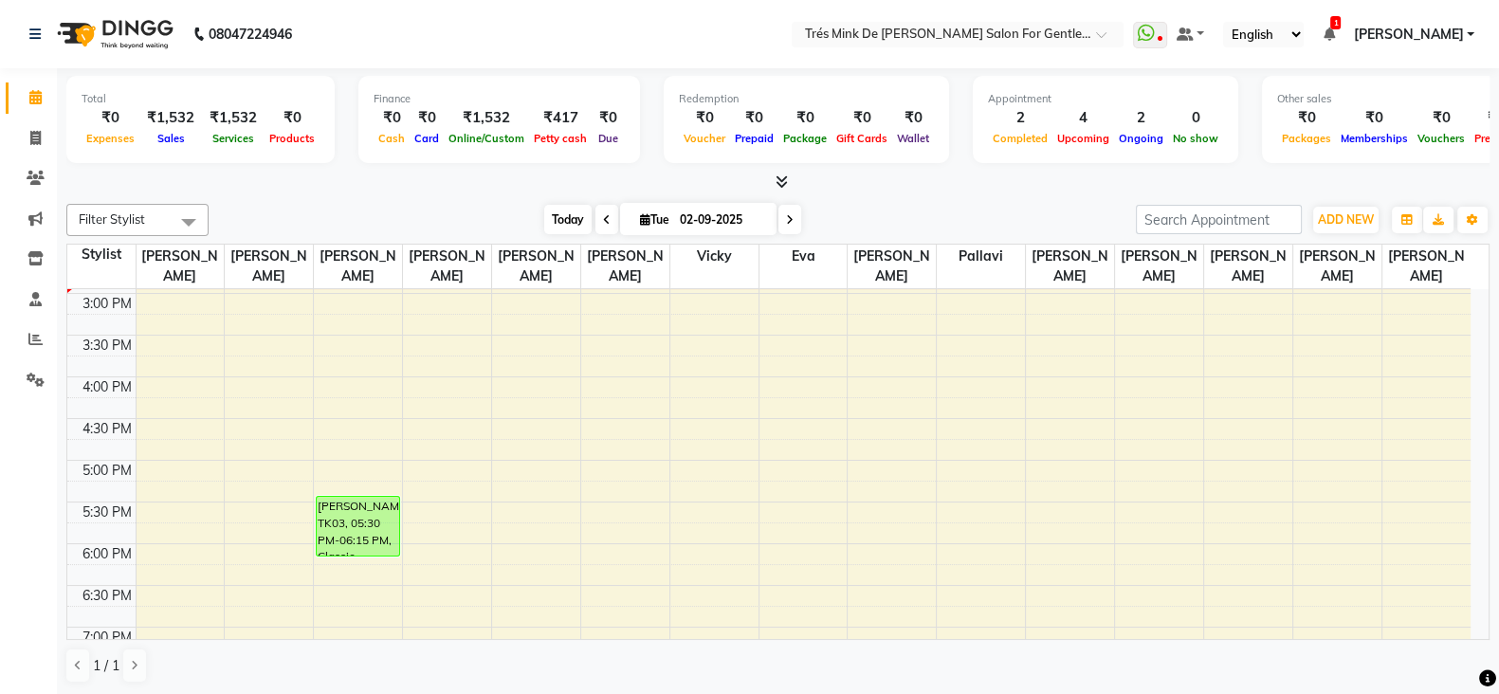
click at [568, 219] on span "Today" at bounding box center [567, 219] width 47 height 29
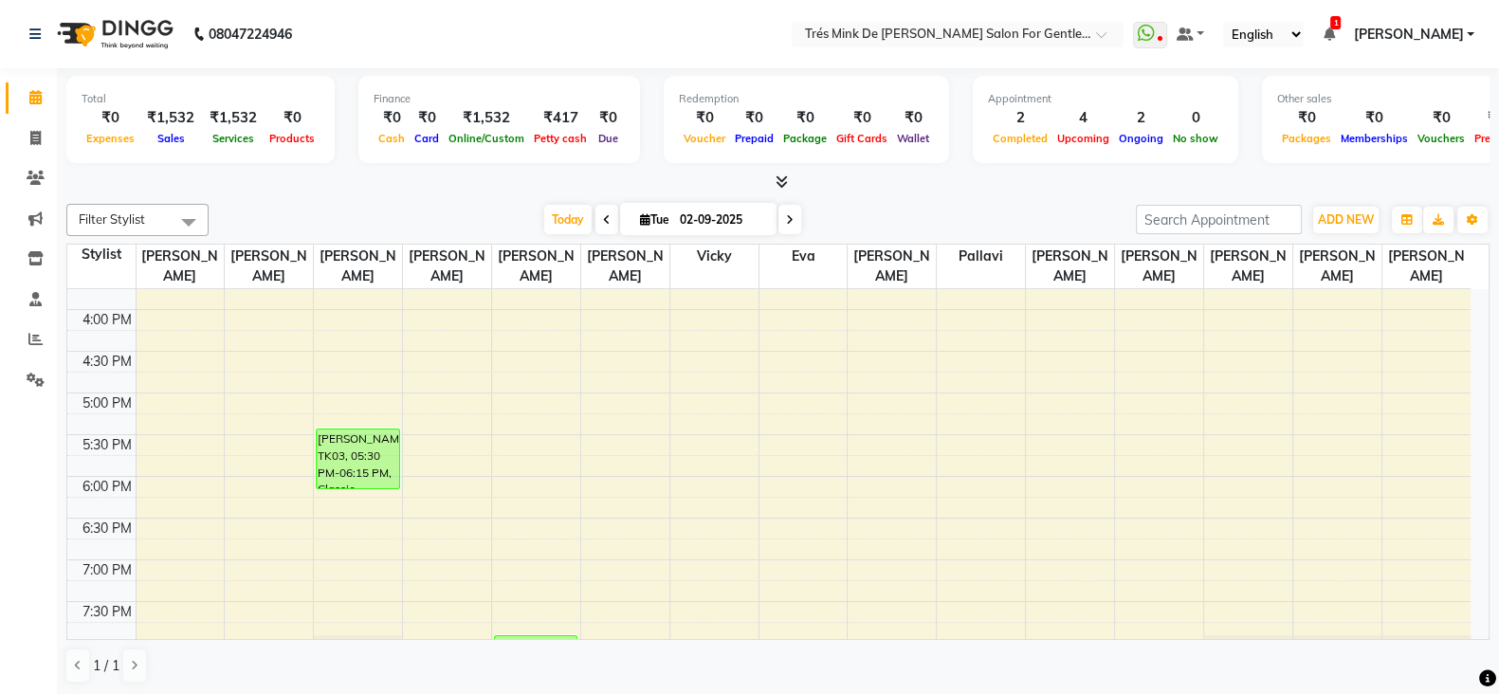
scroll to position [698, 0]
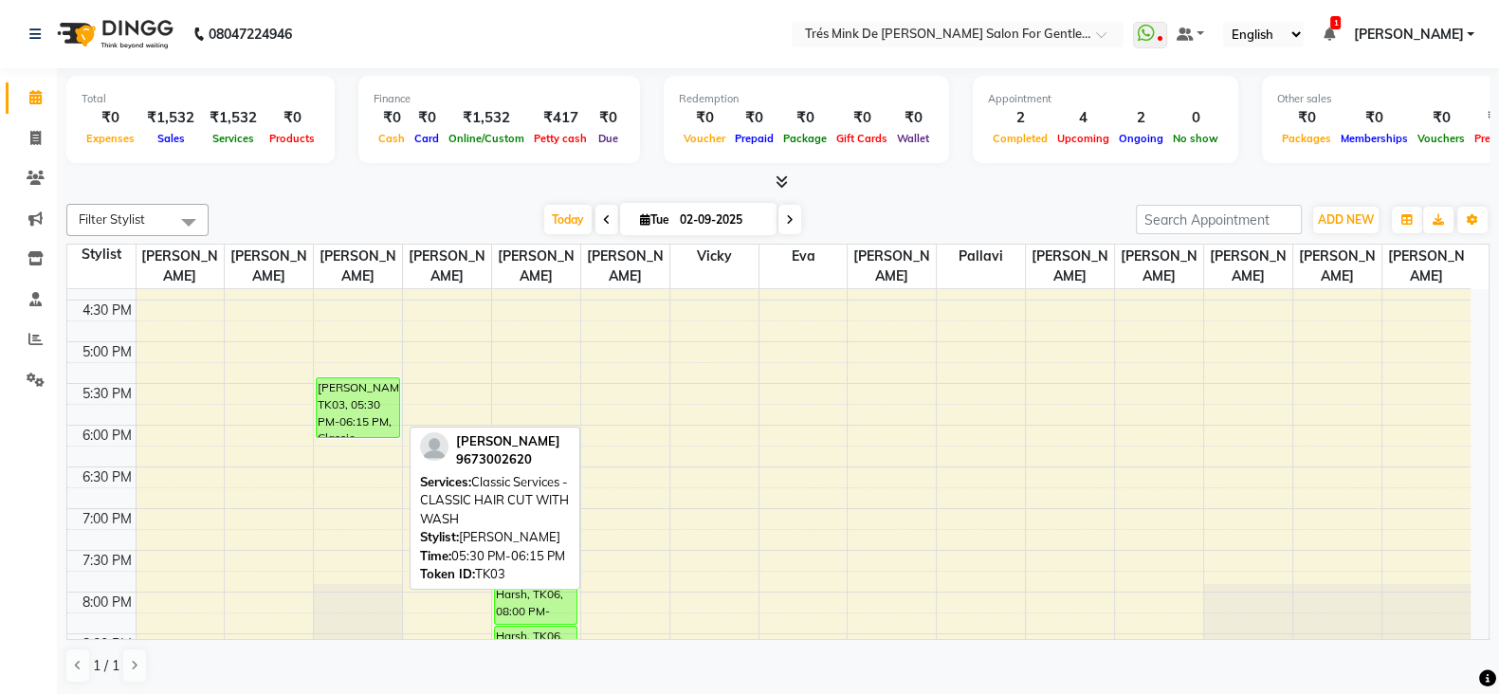
click at [365, 412] on div "Shakil, TK03, 05:30 PM-06:15 PM, Classic Services - CLASSIC HAIR CUT WITH WASH" at bounding box center [358, 407] width 82 height 59
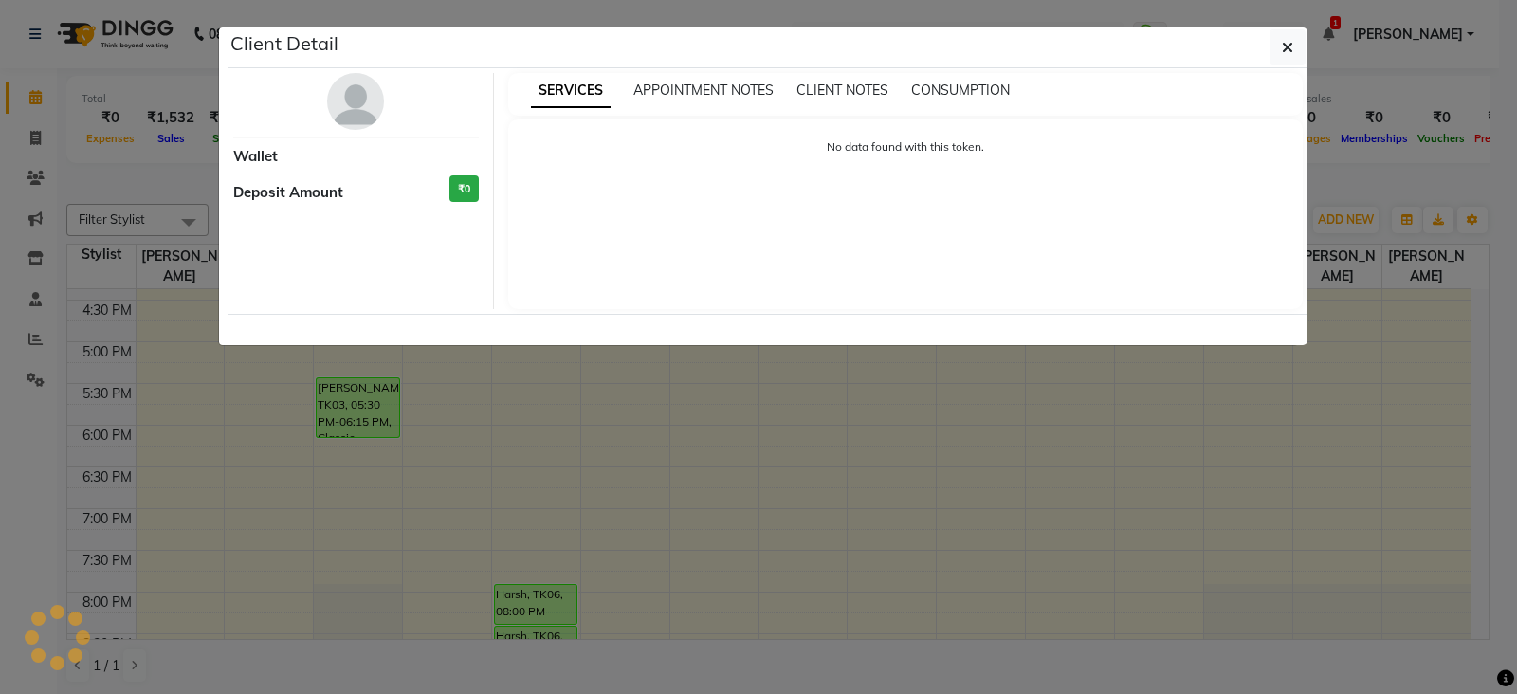
select select "6"
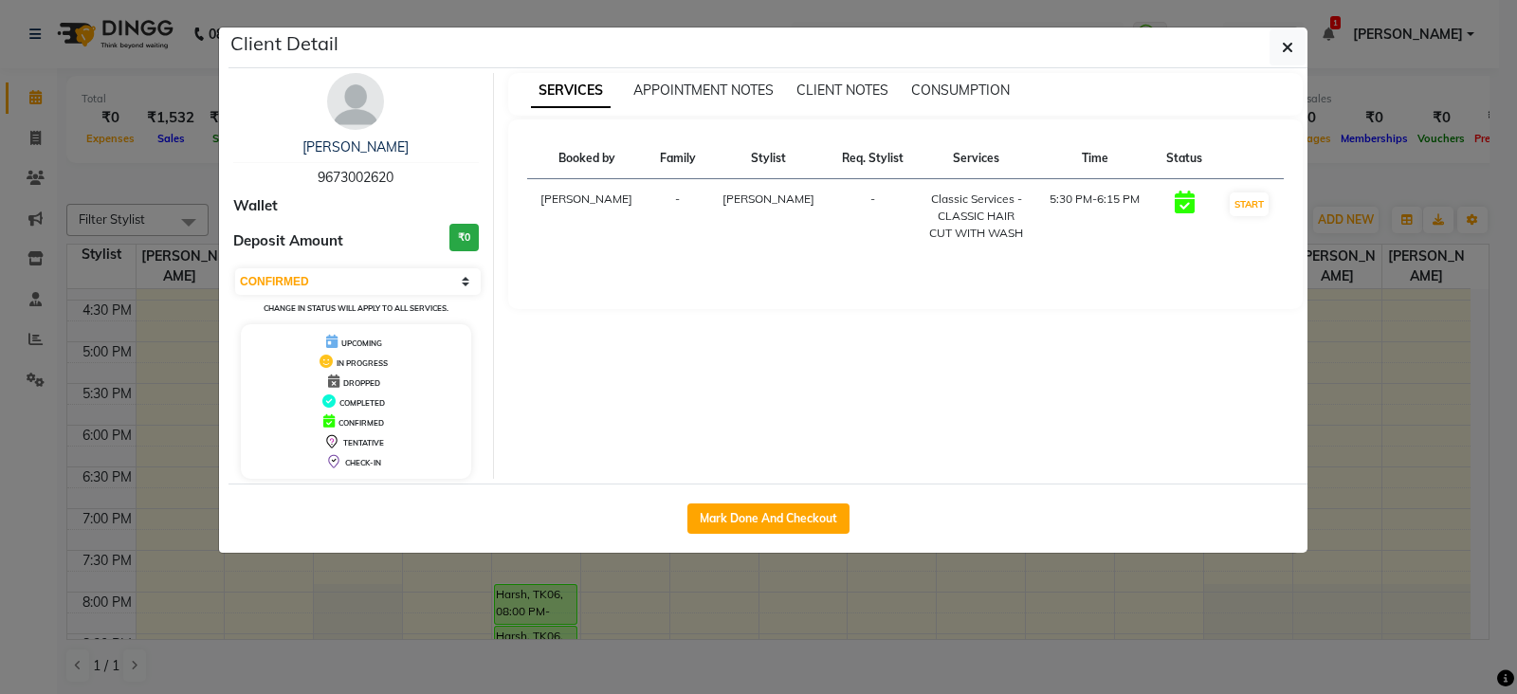
click at [146, 90] on ngb-modal-window "Client Detail Shakil 9673002620 Wallet Deposit Amount ₹0 Select IN SERVICE CONF…" at bounding box center [758, 347] width 1517 height 694
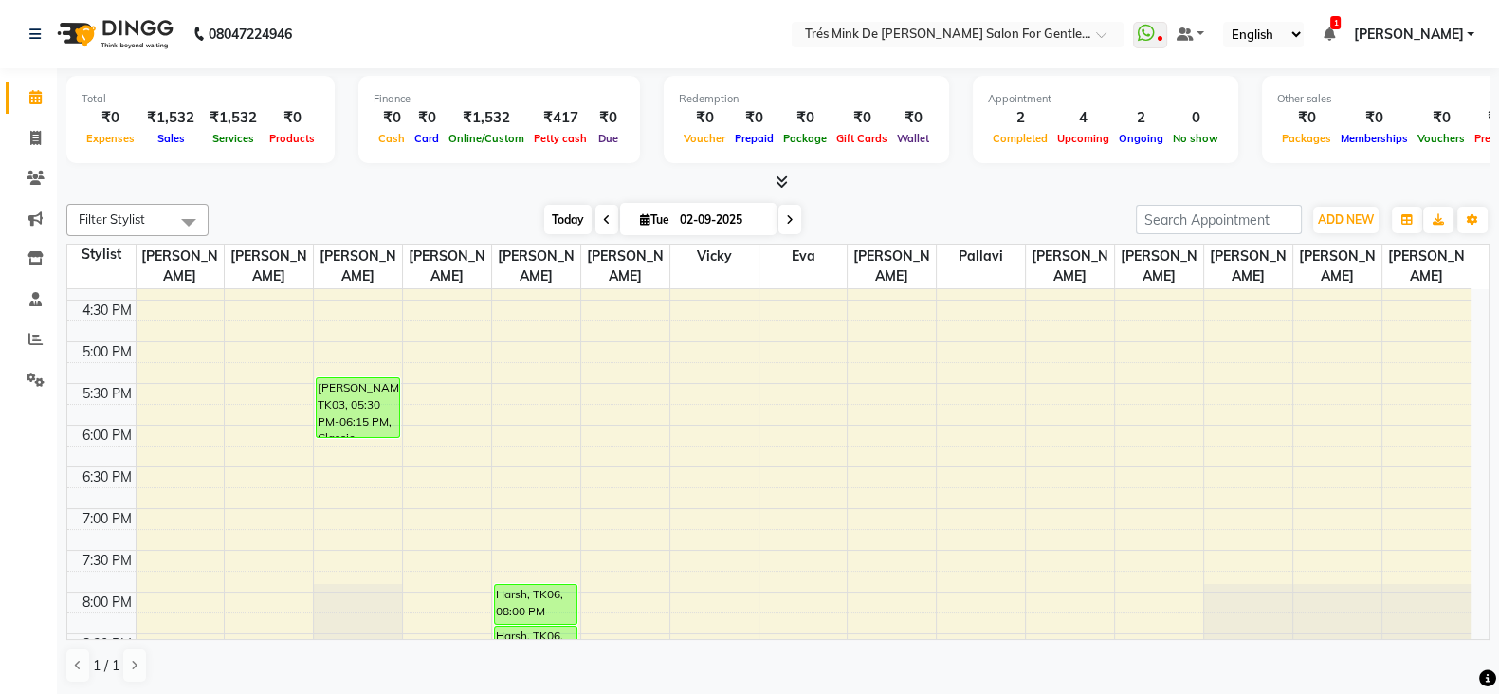
click at [547, 224] on span "Today" at bounding box center [567, 219] width 47 height 29
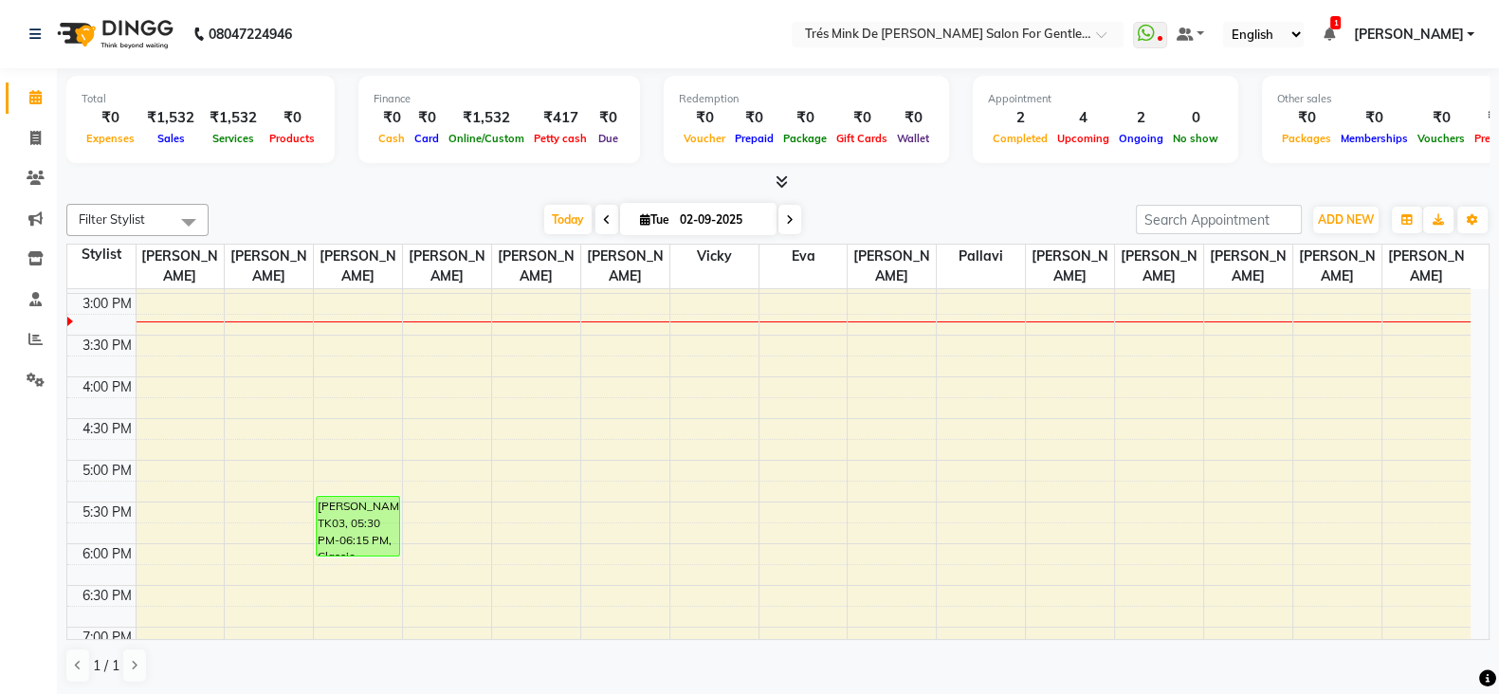
scroll to position [461, 0]
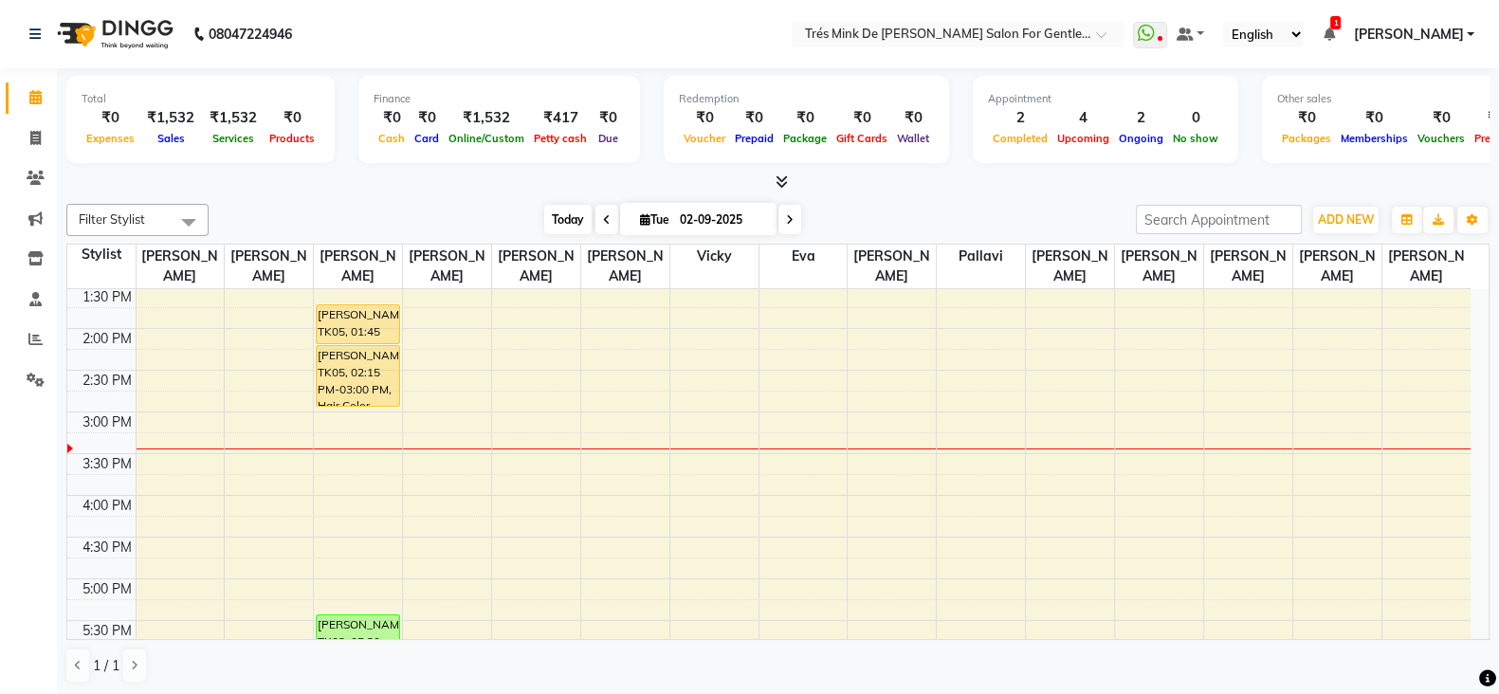
click at [544, 229] on span "Today" at bounding box center [567, 219] width 47 height 29
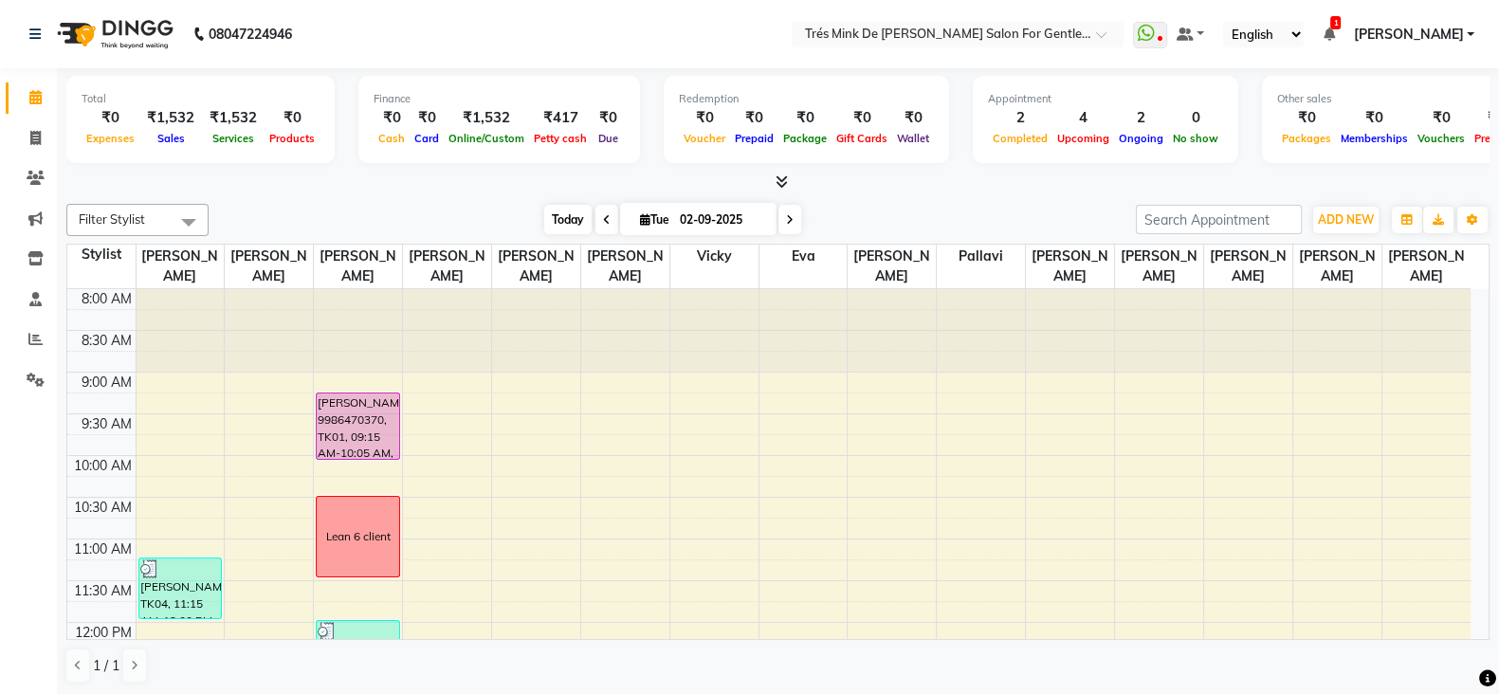
scroll to position [579, 0]
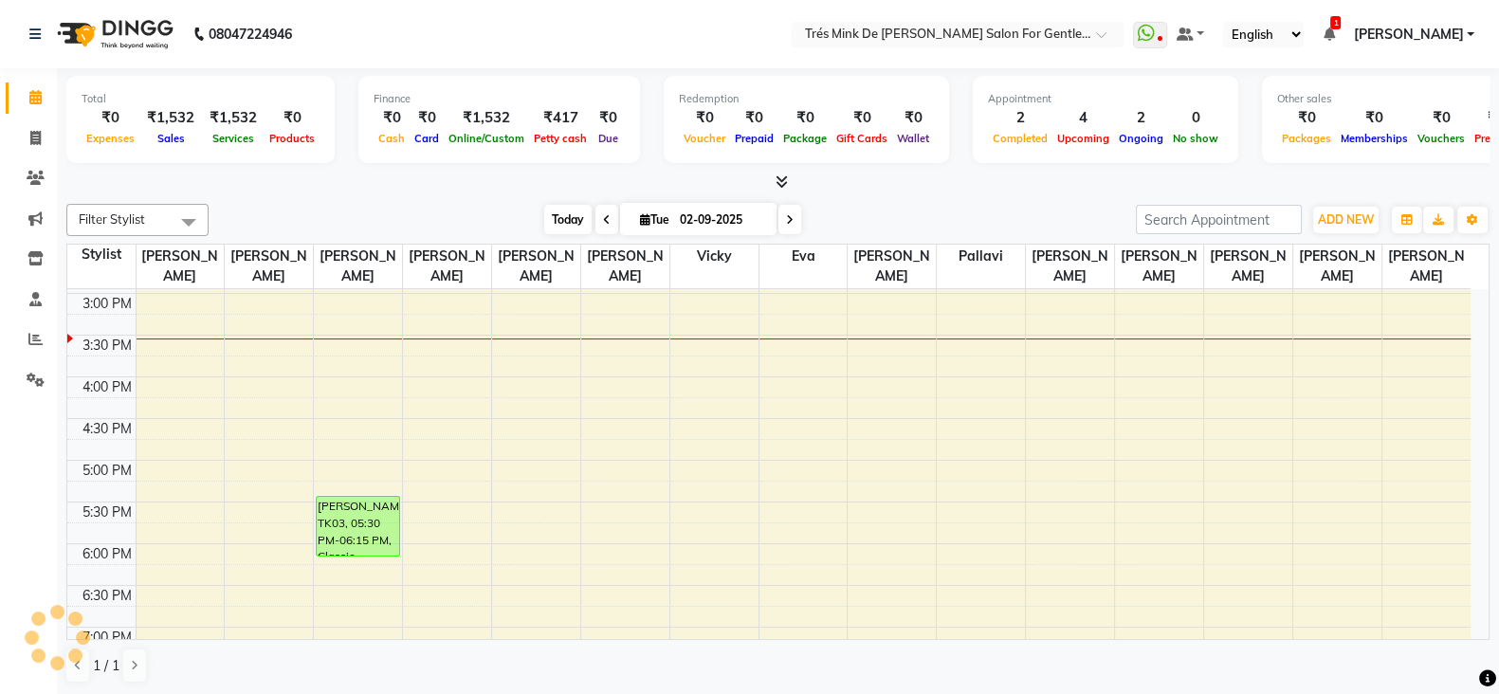
click at [558, 213] on span "Today" at bounding box center [567, 219] width 47 height 29
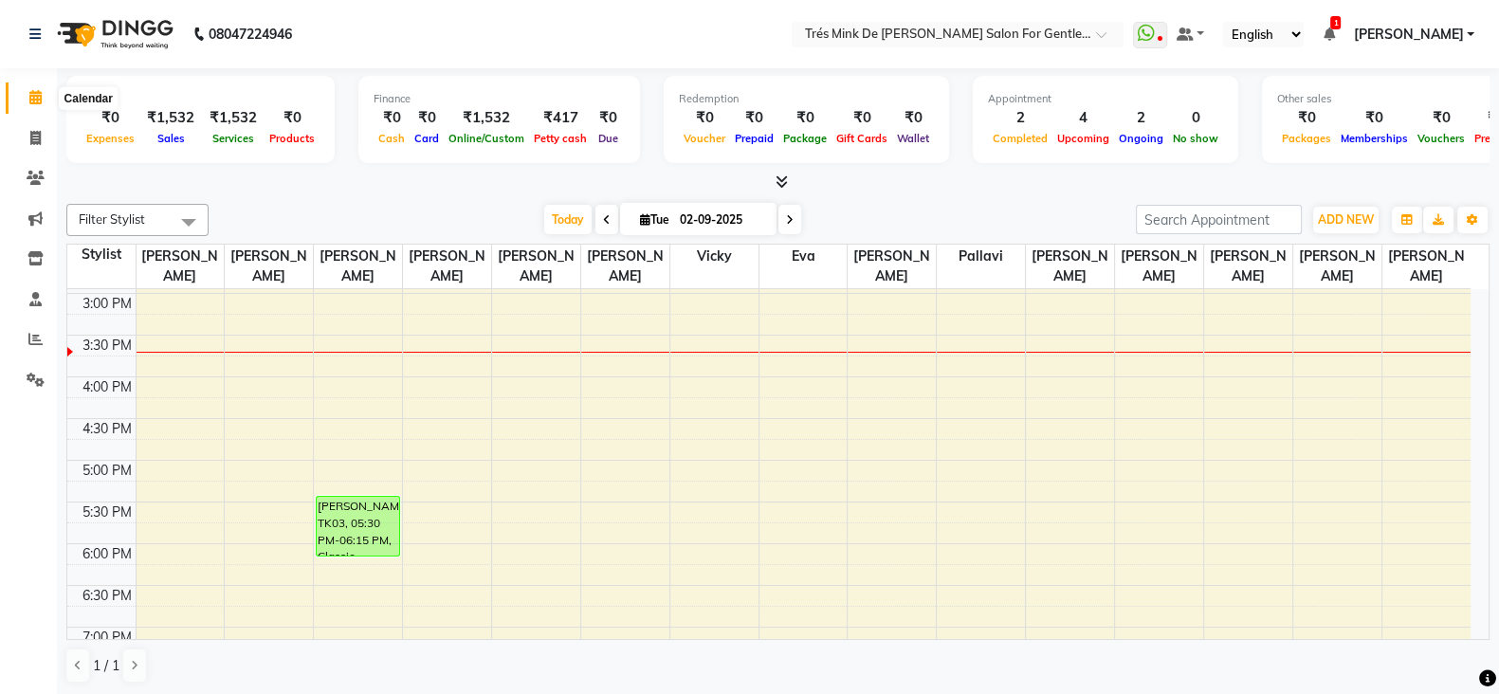
click at [34, 104] on icon at bounding box center [35, 97] width 12 height 14
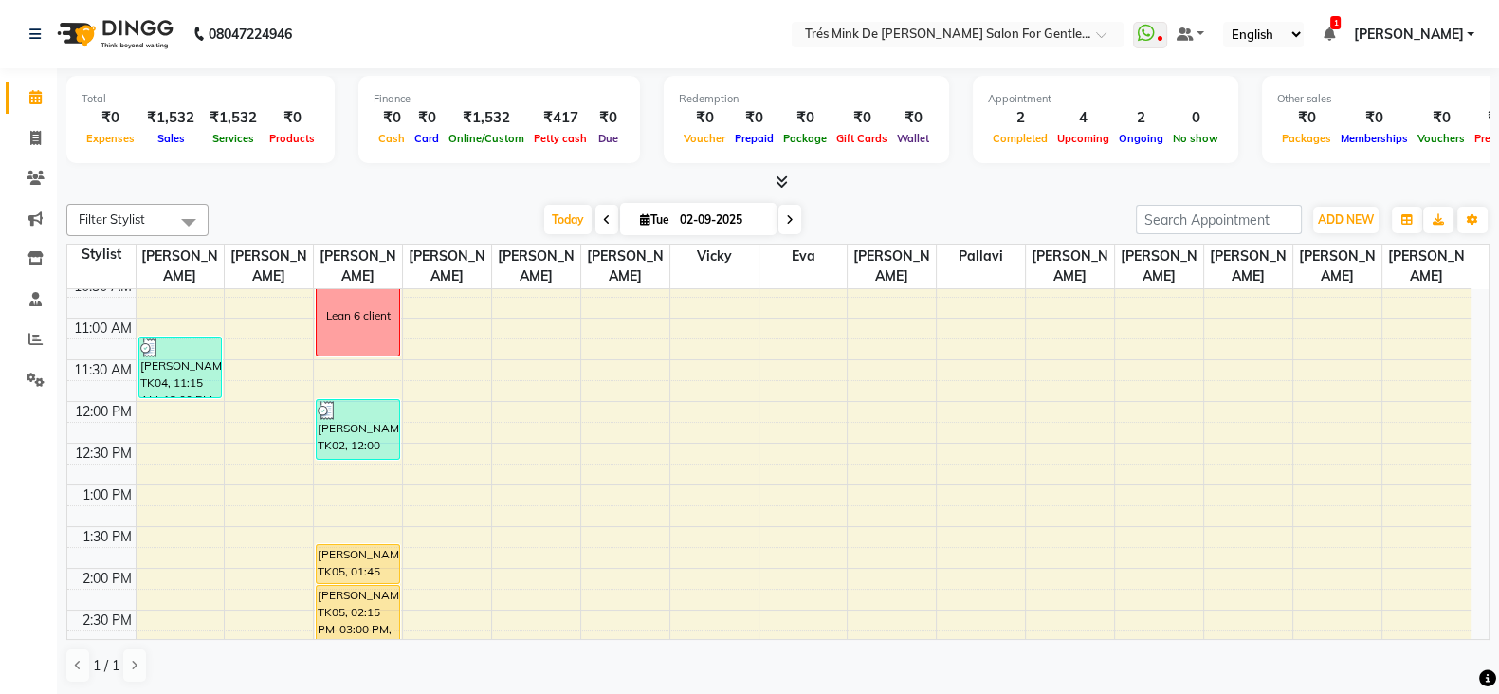
scroll to position [461, 0]
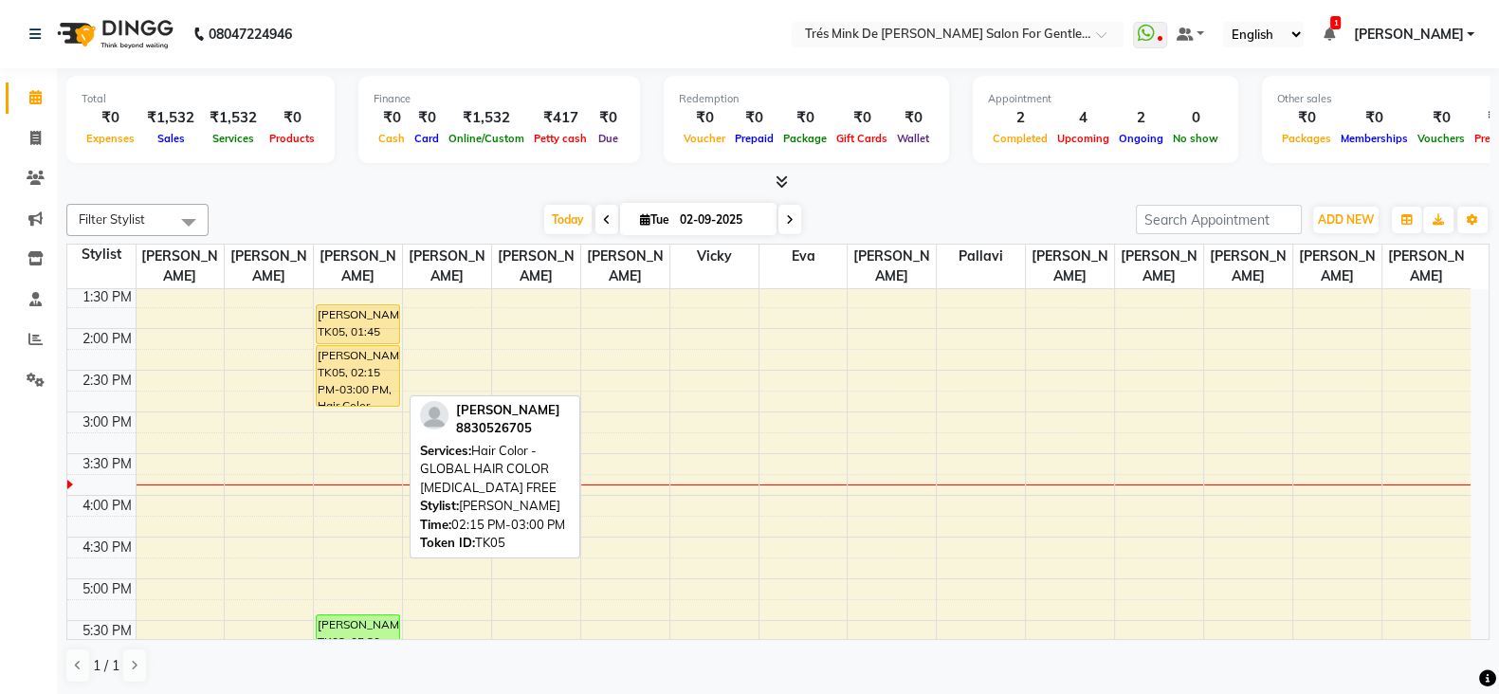
click at [332, 361] on div "Ameet Shah, TK05, 02:15 PM-03:00 PM, Hair Color - GLOBAL HAIR COLOR AMMONIA FREE" at bounding box center [358, 376] width 82 height 60
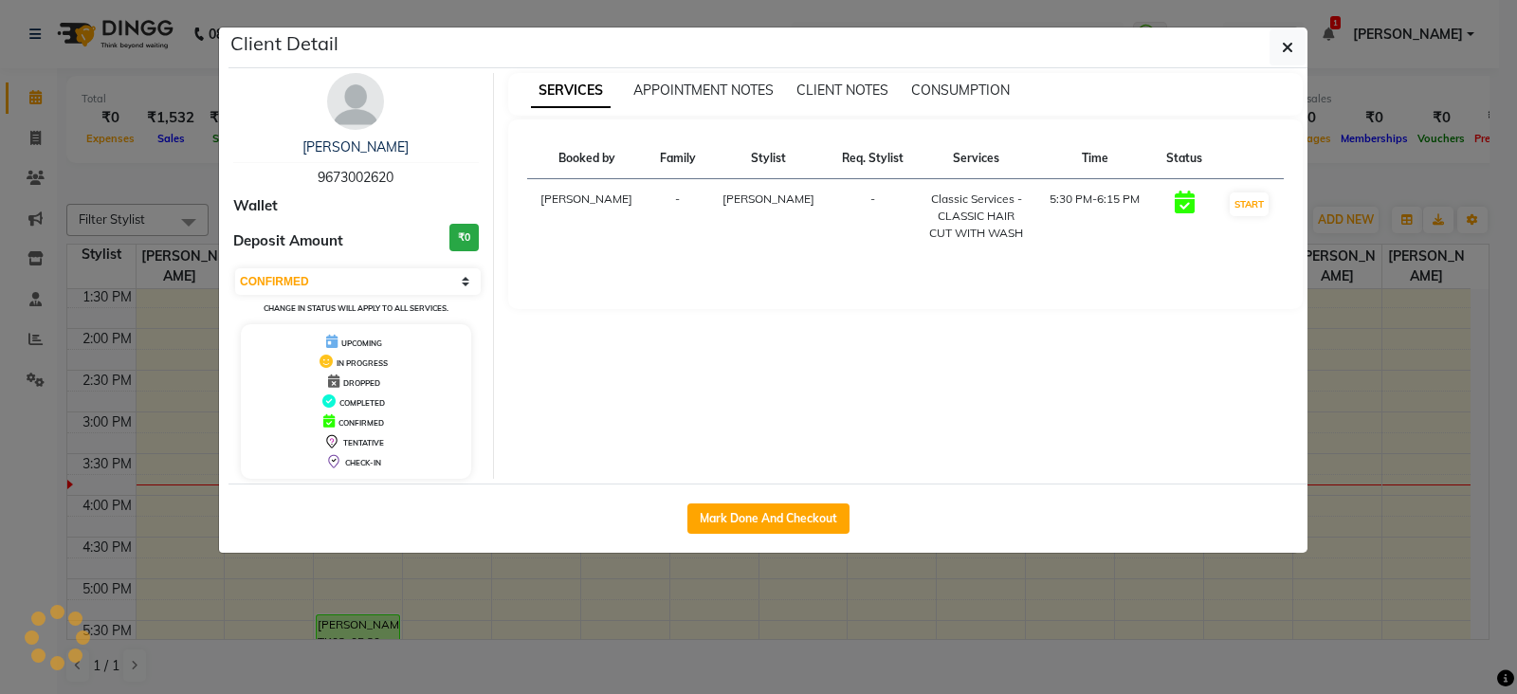
select select "1"
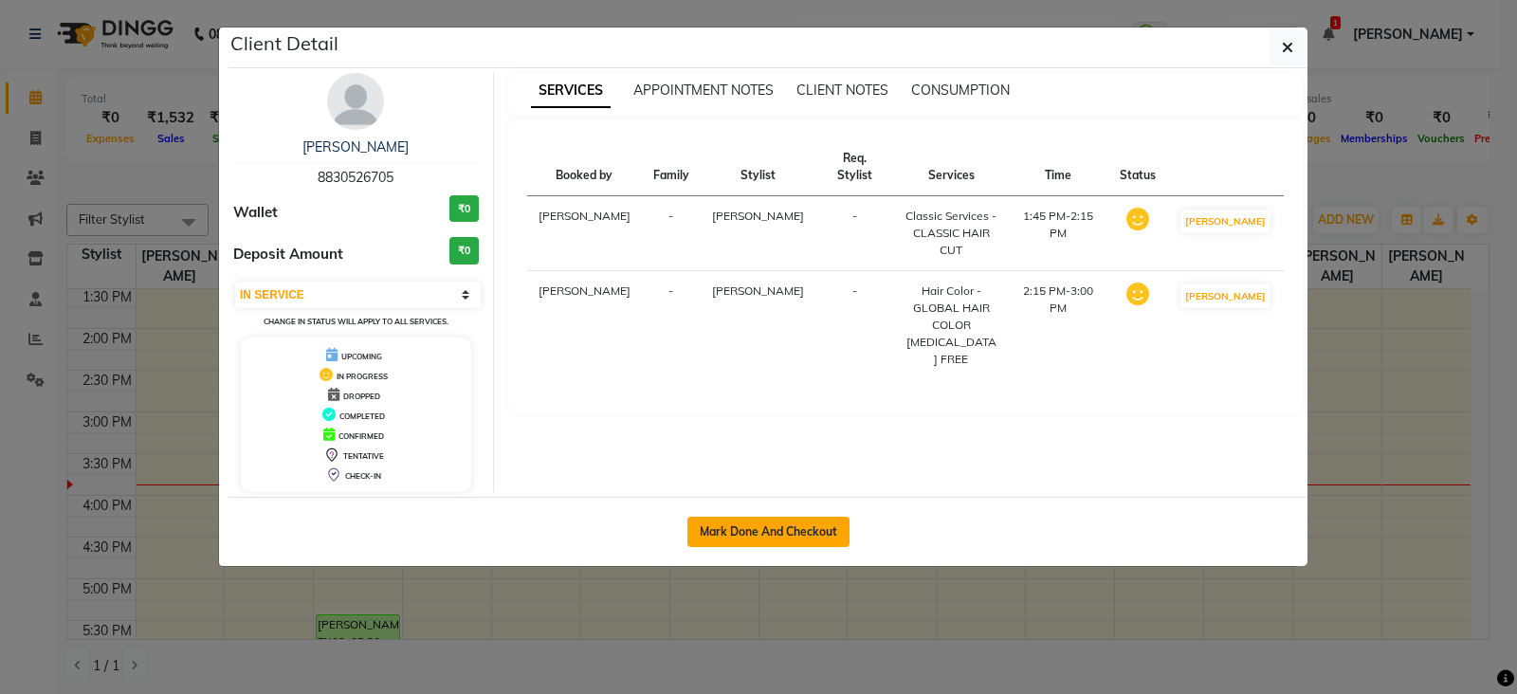
click at [753, 525] on button "Mark Done And Checkout" at bounding box center [768, 532] width 162 height 30
select select "service"
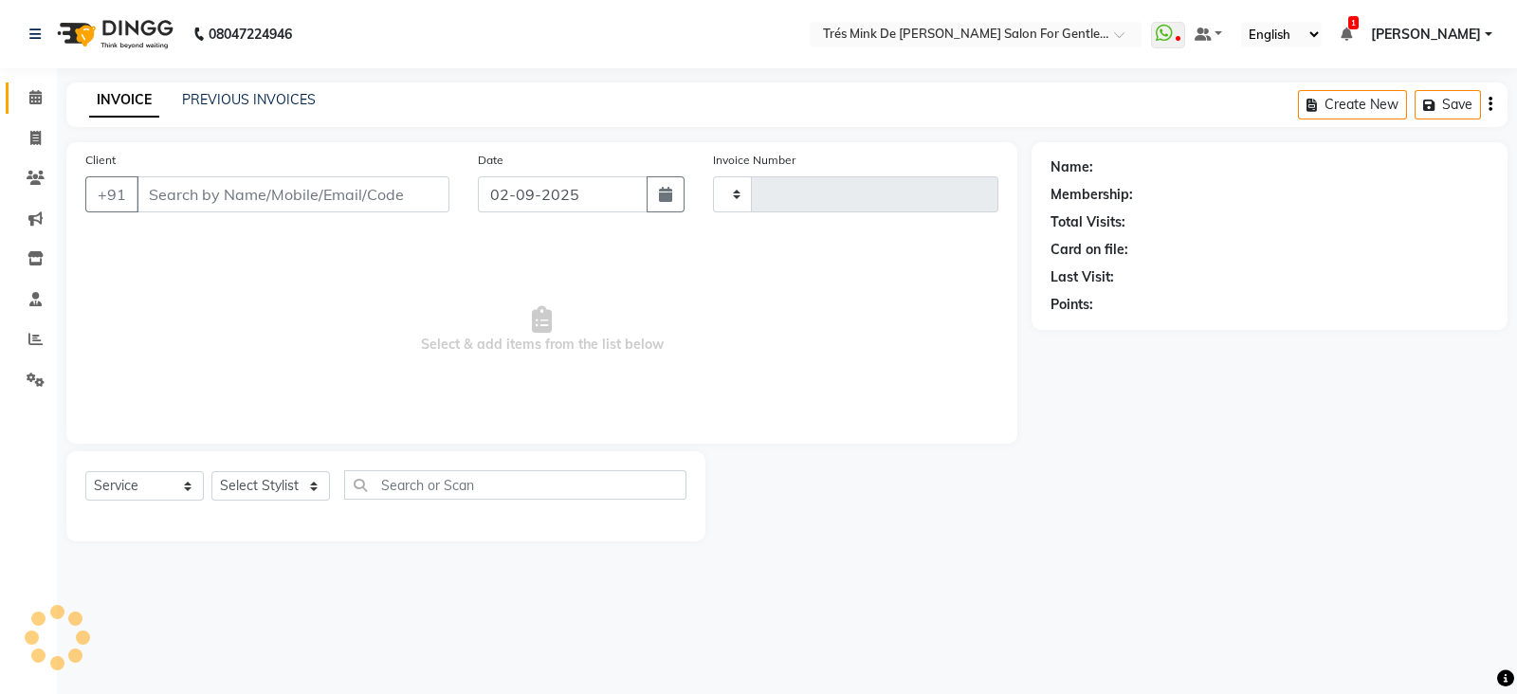
type input "1632"
select select "4236"
type input "8830526705"
select select "18143"
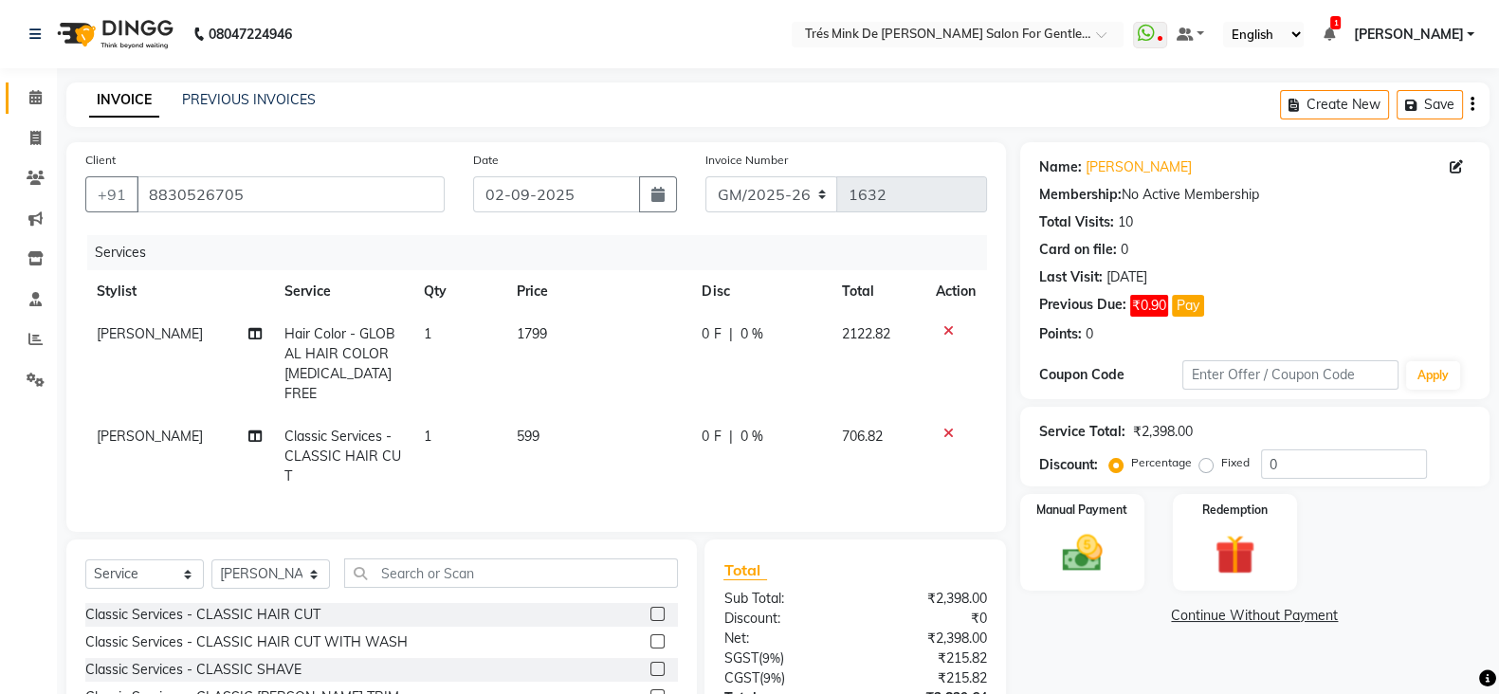
scroll to position [152, 0]
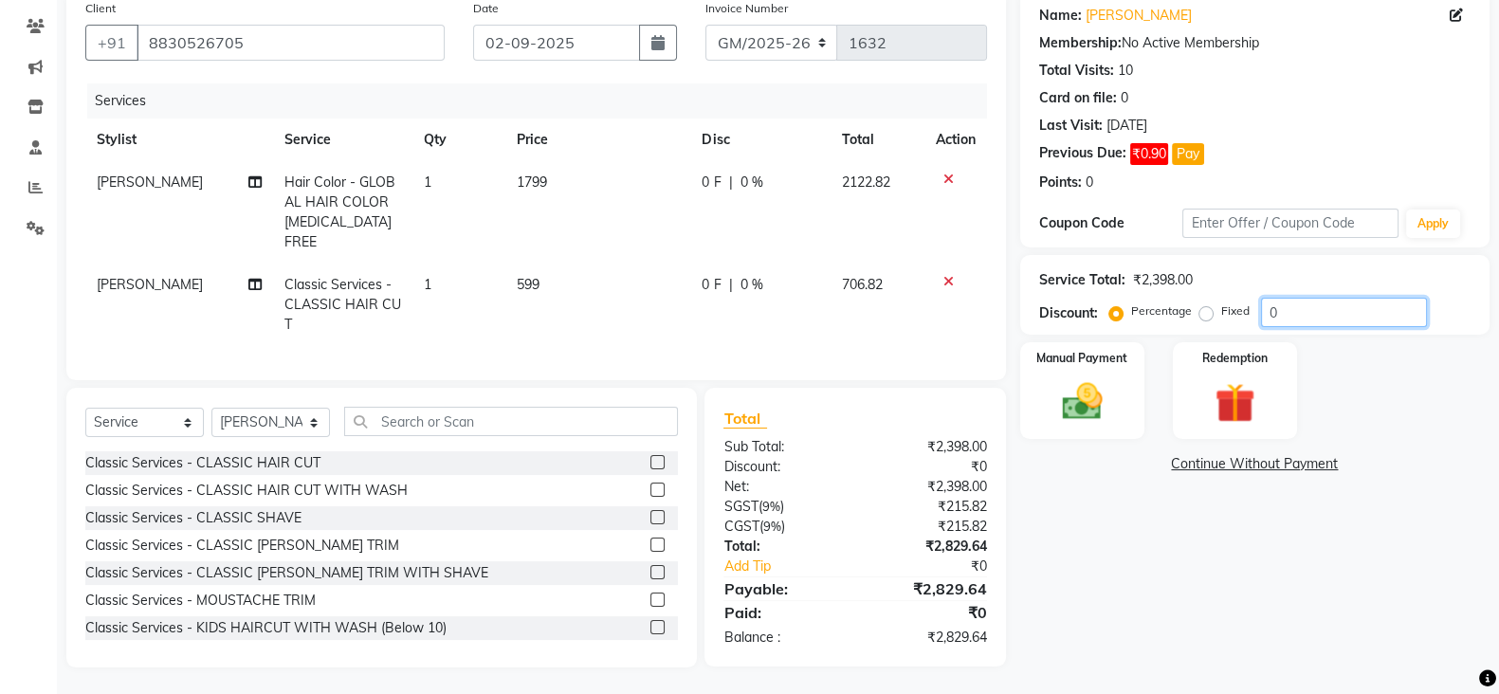
click at [1311, 318] on input "0" at bounding box center [1344, 312] width 166 height 29
click at [1303, 315] on input "0" at bounding box center [1344, 312] width 166 height 29
type input "10"
click at [1072, 409] on img at bounding box center [1082, 400] width 67 height 47
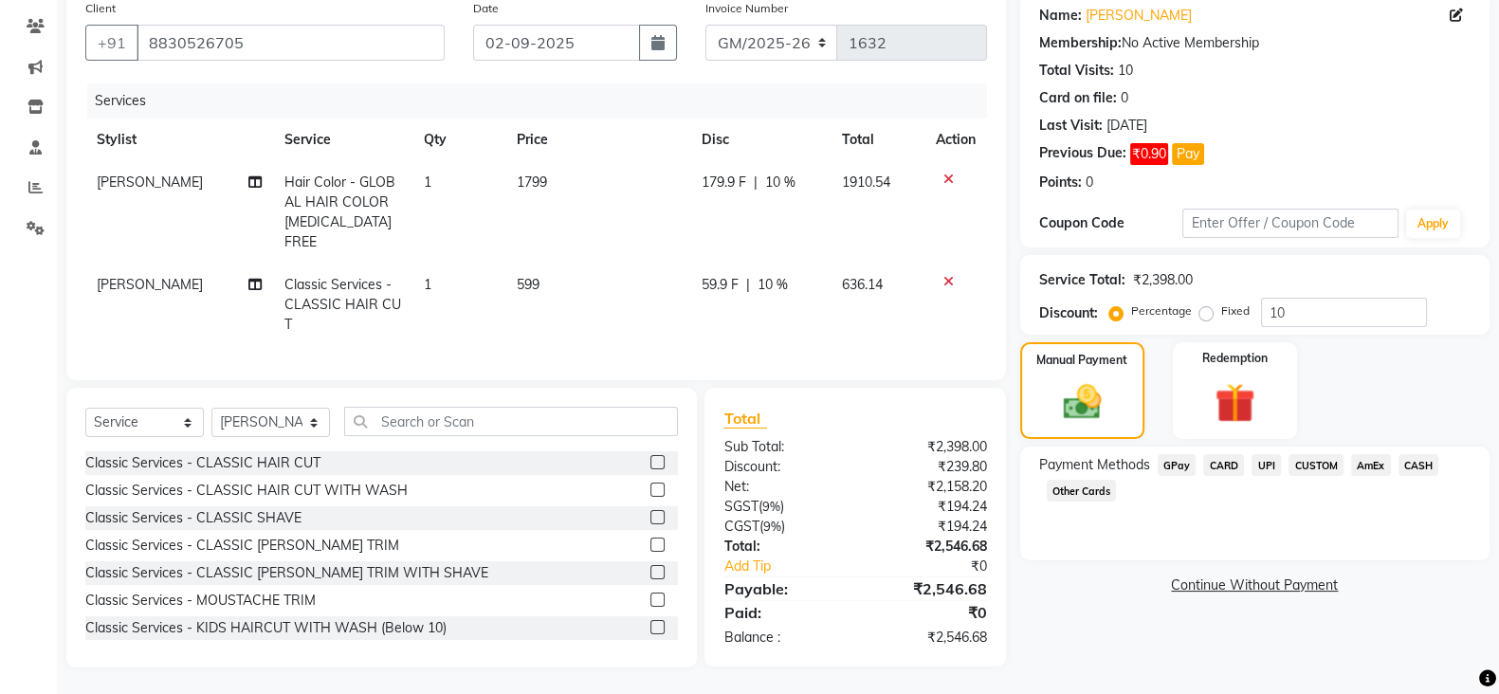
click at [1222, 457] on span "CARD" at bounding box center [1223, 465] width 41 height 22
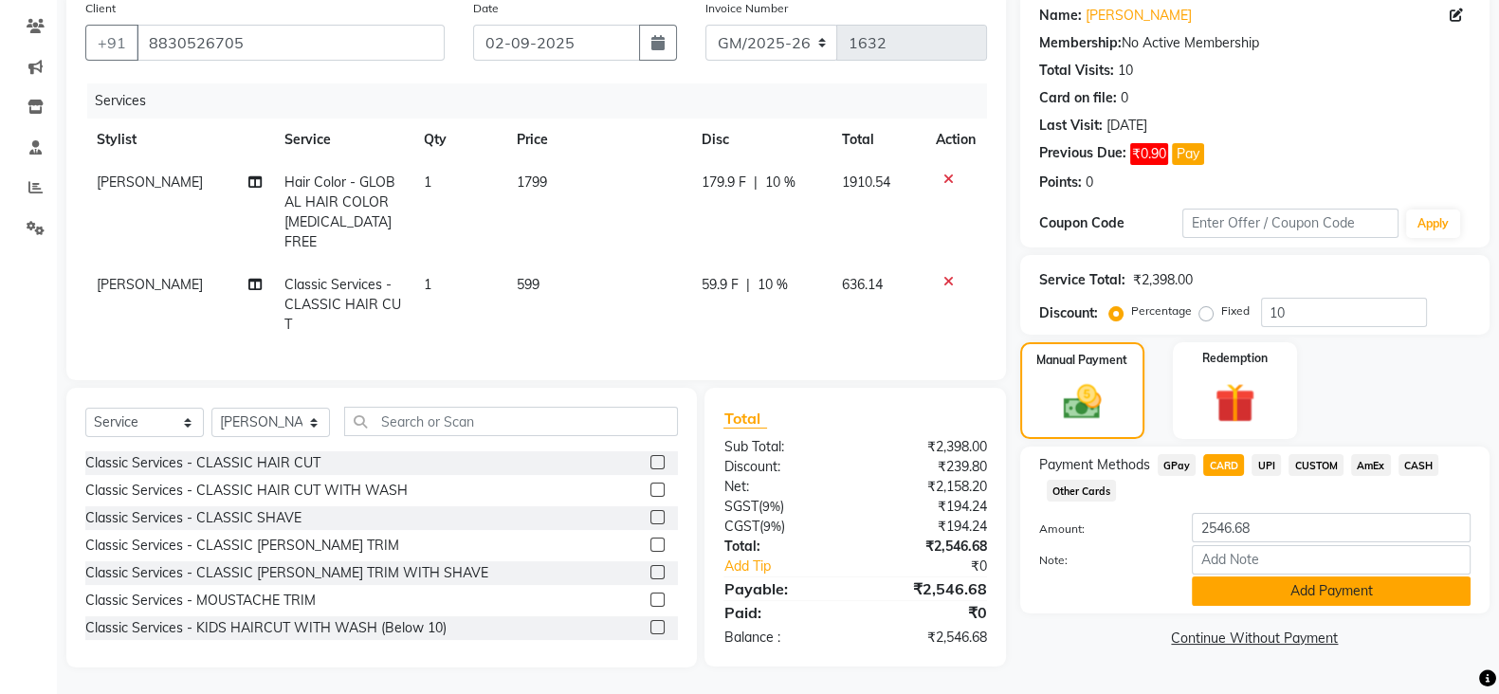
click at [1253, 596] on button "Add Payment" at bounding box center [1331, 591] width 279 height 29
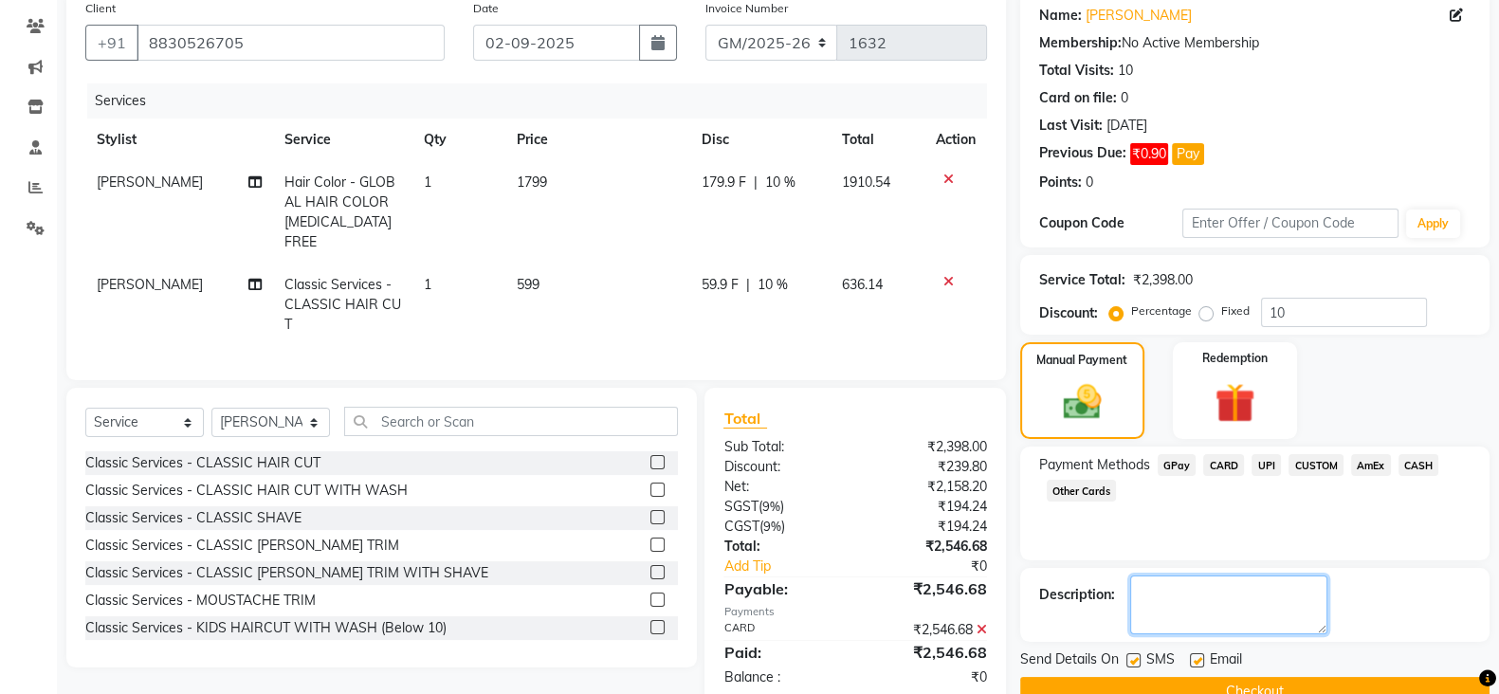
click at [1235, 590] on textarea at bounding box center [1228, 605] width 197 height 59
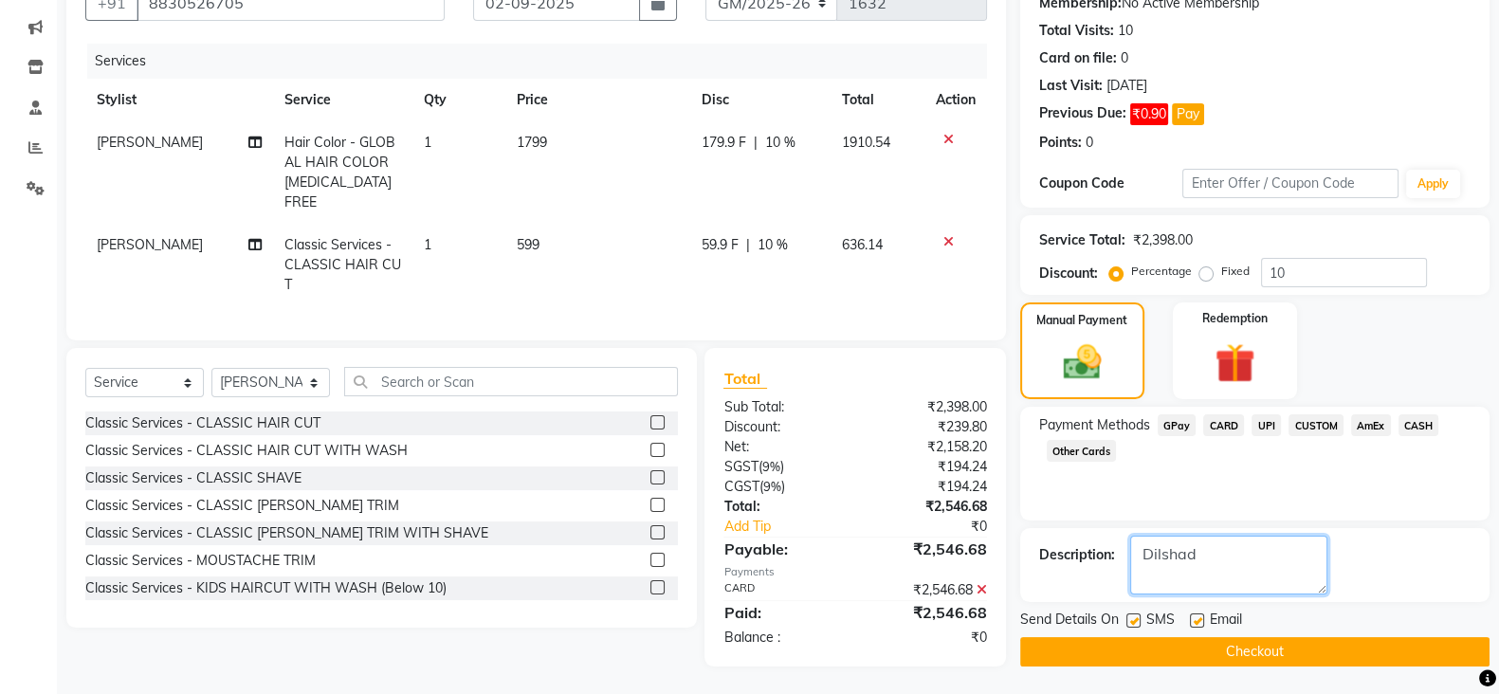
type textarea "Dilshad"
click at [1414, 656] on button "Checkout" at bounding box center [1254, 651] width 469 height 29
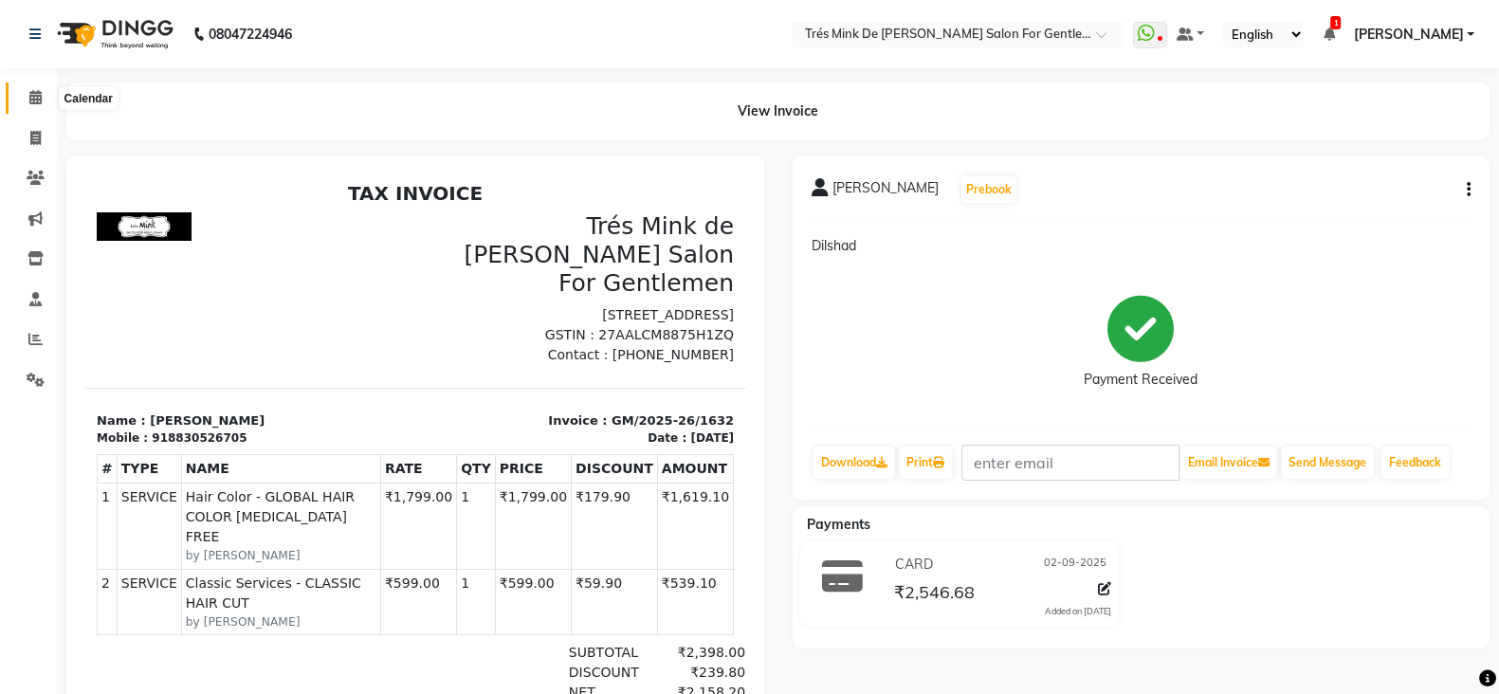
click at [43, 101] on span at bounding box center [35, 98] width 33 height 22
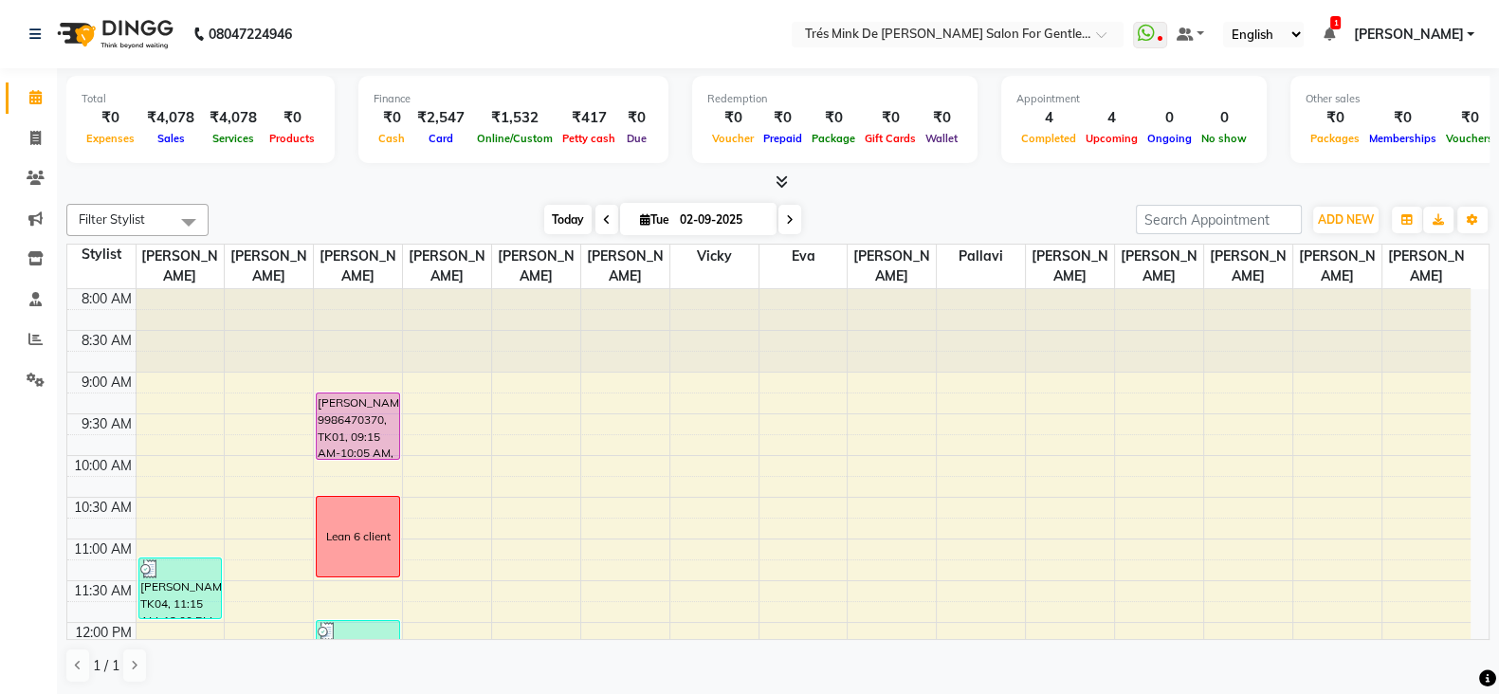
click at [544, 211] on span "Today" at bounding box center [567, 219] width 47 height 29
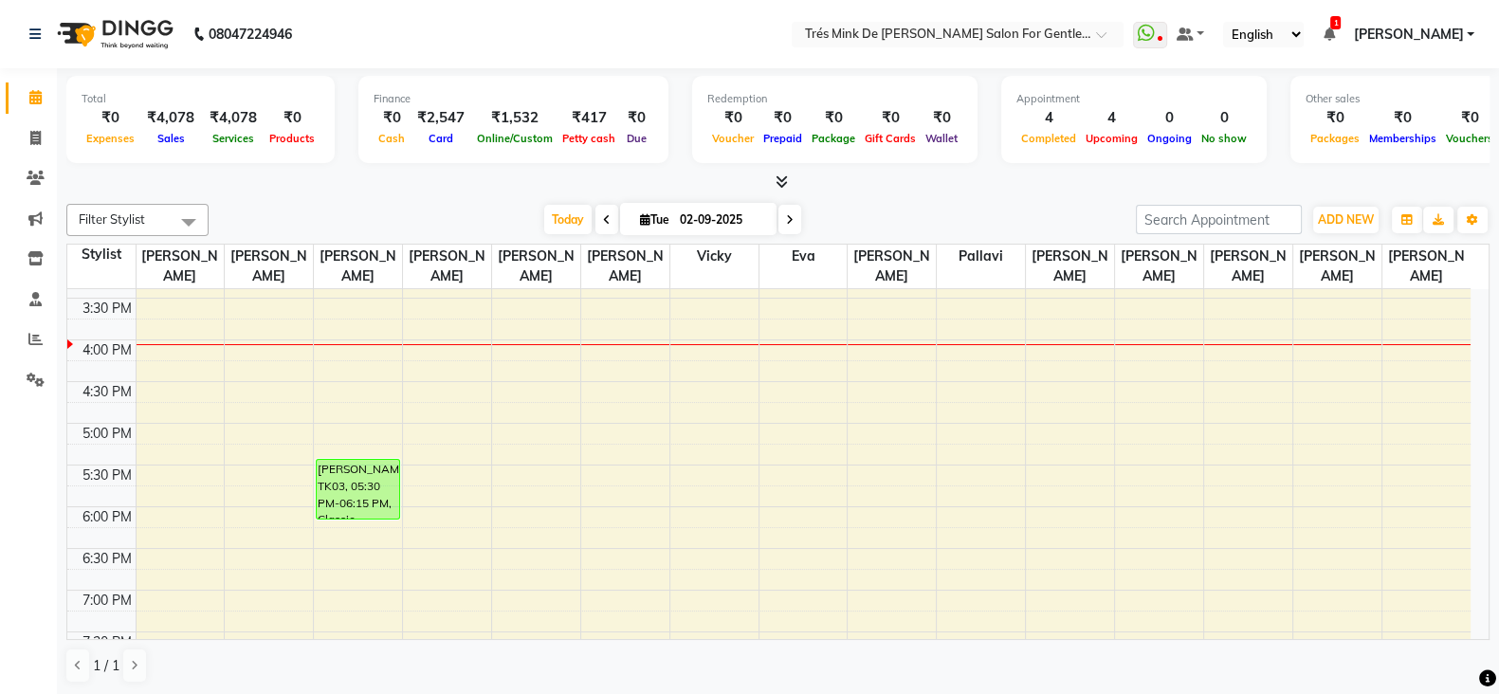
scroll to position [544, 0]
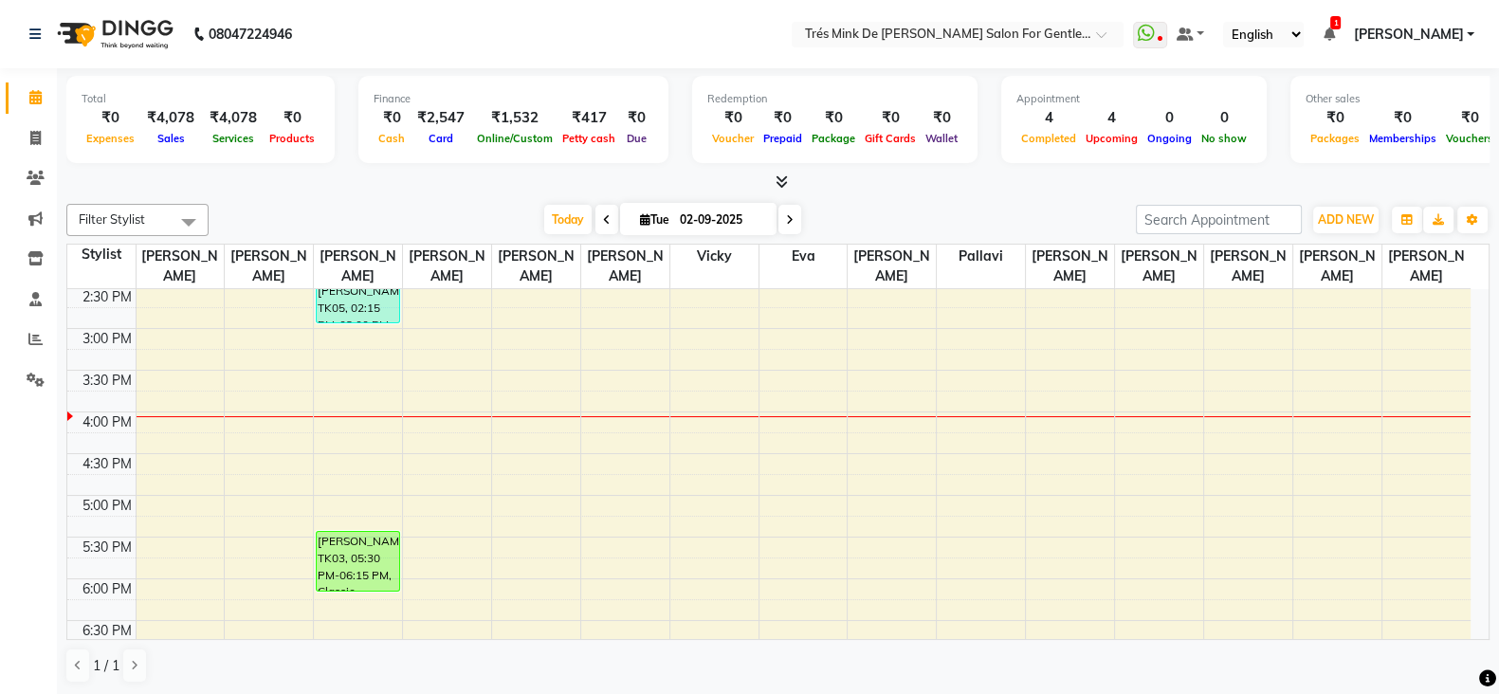
drag, startPoint x: 460, startPoint y: 484, endPoint x: 273, endPoint y: 211, distance: 330.1
click at [273, 211] on div "Today Tue 02-09-2025" at bounding box center [672, 220] width 908 height 28
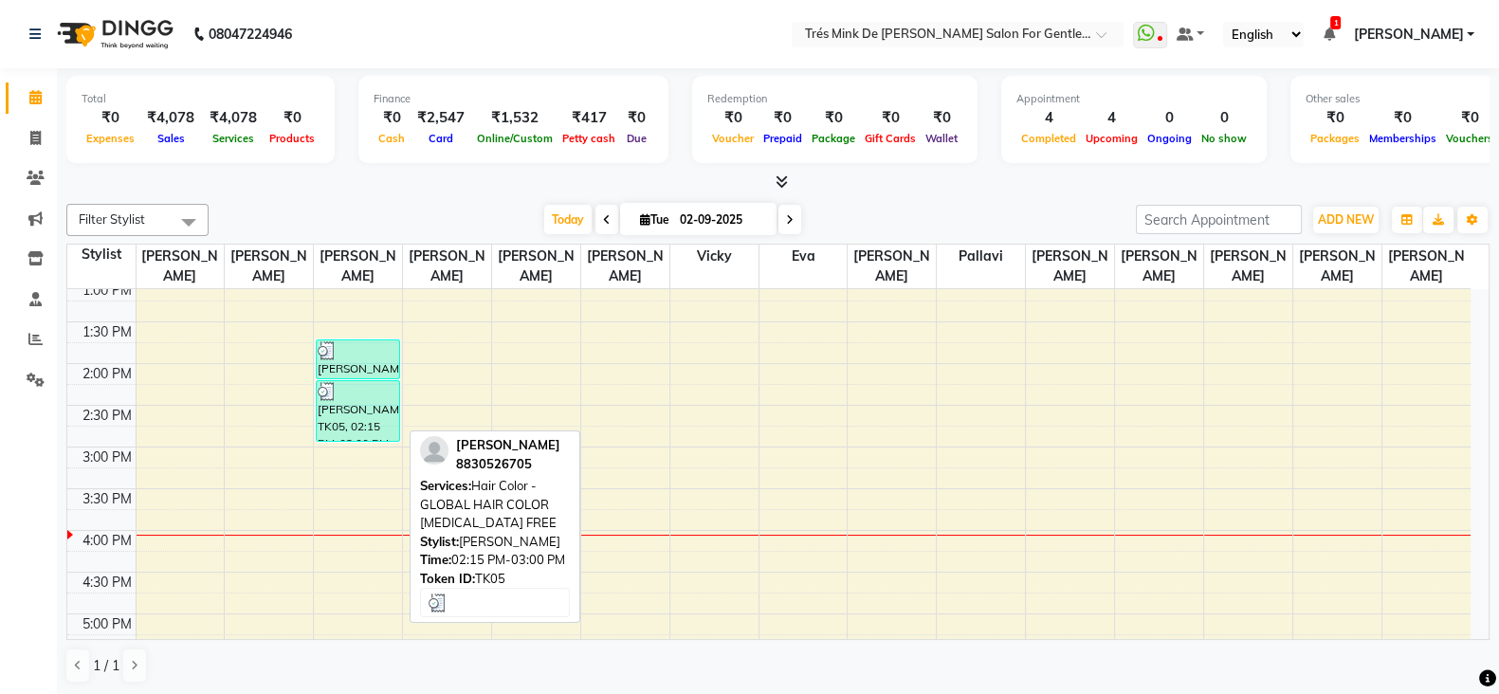
click at [389, 430] on div "Ameet Shah, TK05, 02:15 PM-03:00 PM, Hair Color - GLOBAL HAIR COLOR AMMONIA FREE" at bounding box center [358, 411] width 82 height 60
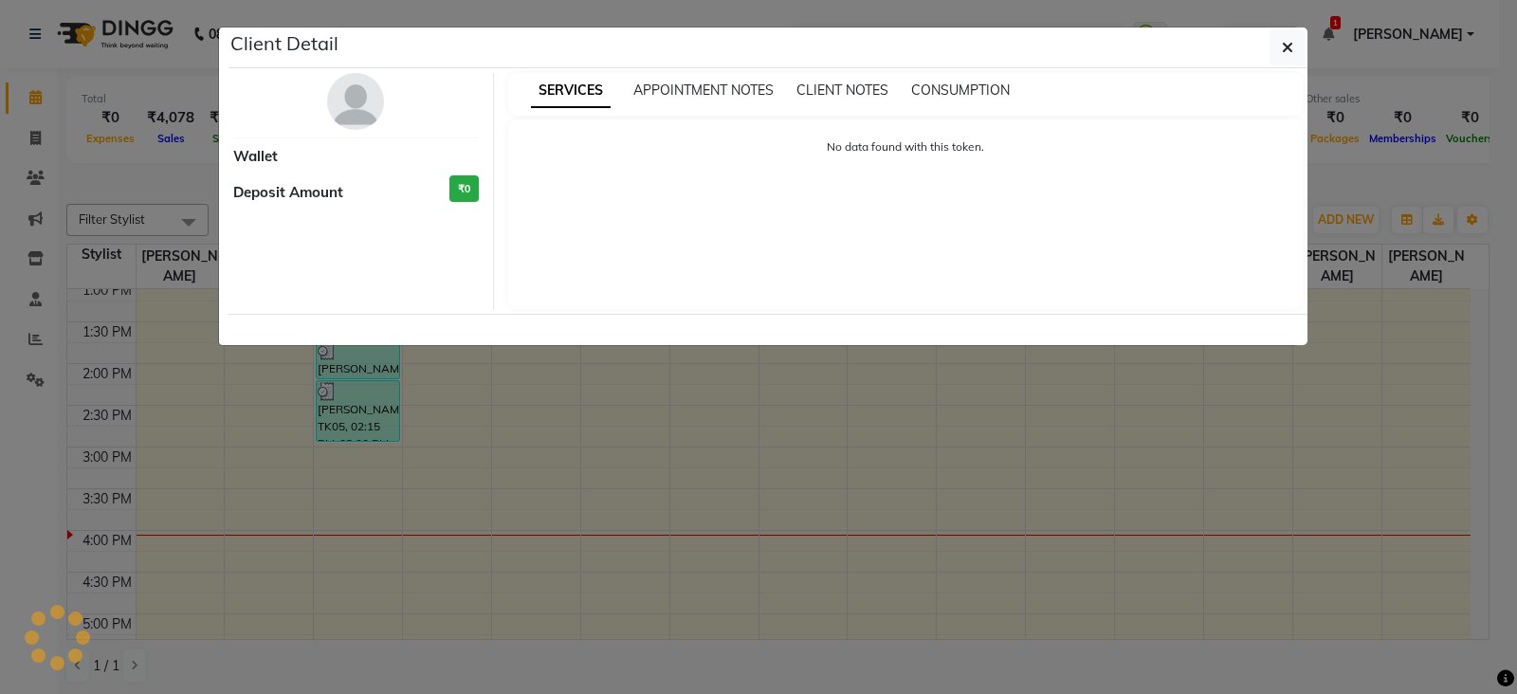
select select "3"
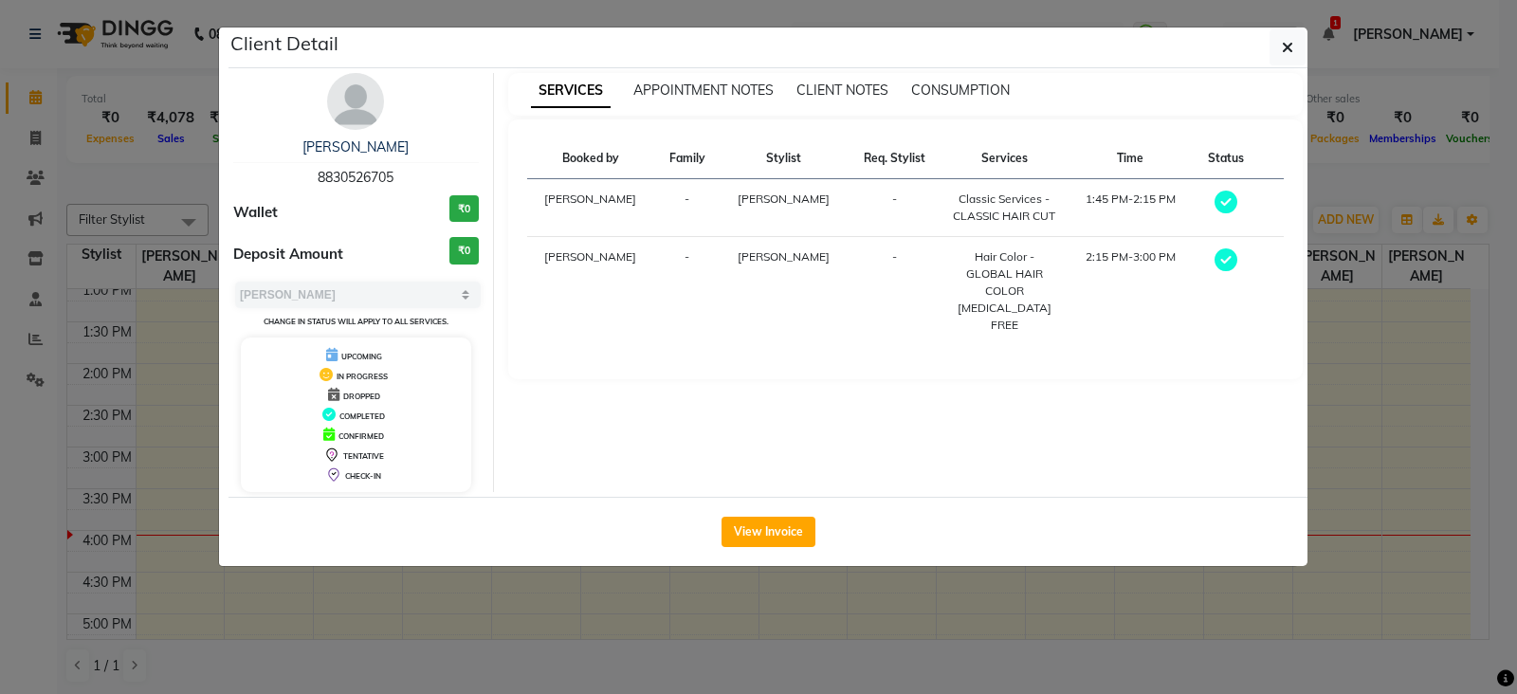
click at [162, 351] on ngb-modal-window "Client Detail Ameet Shah 8830526705 Wallet ₹0 Deposit Amount ₹0 Select MARK DON…" at bounding box center [758, 347] width 1517 height 694
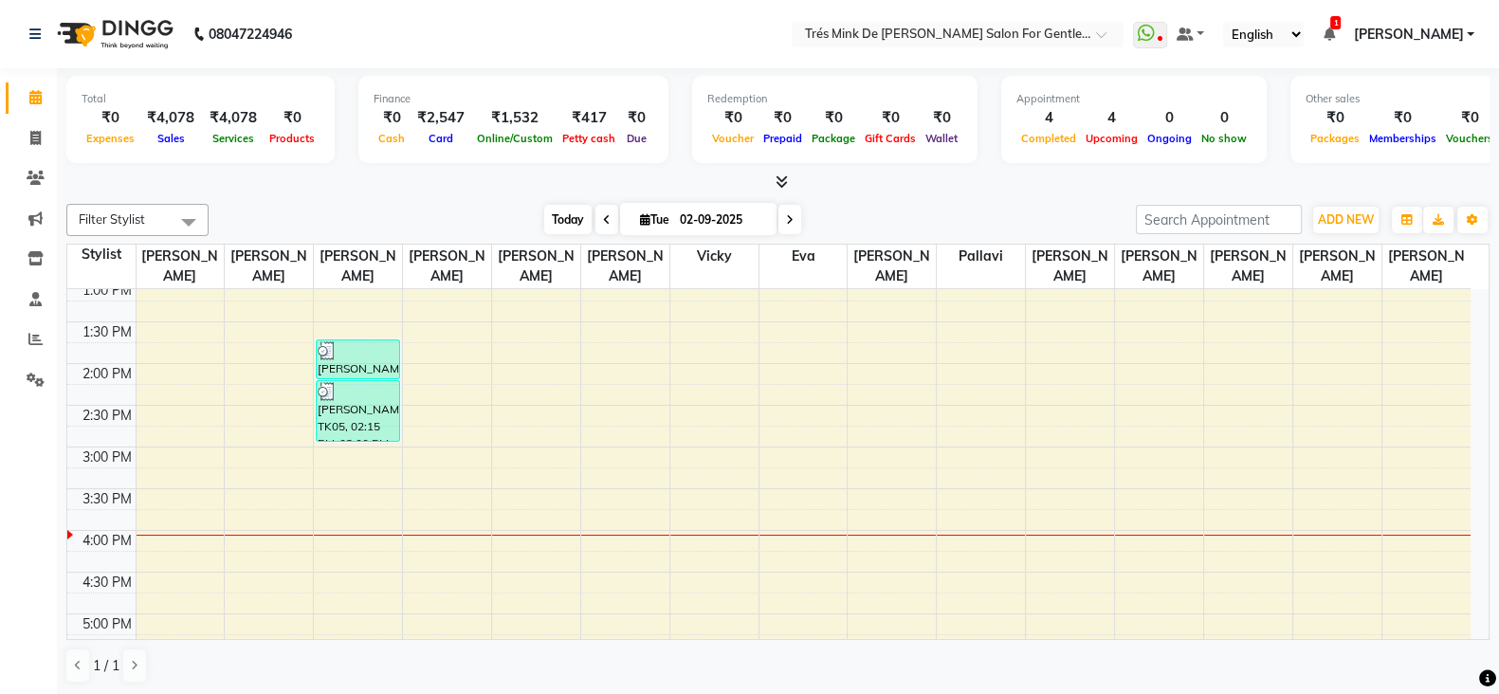
click at [574, 226] on span "Today" at bounding box center [567, 219] width 47 height 29
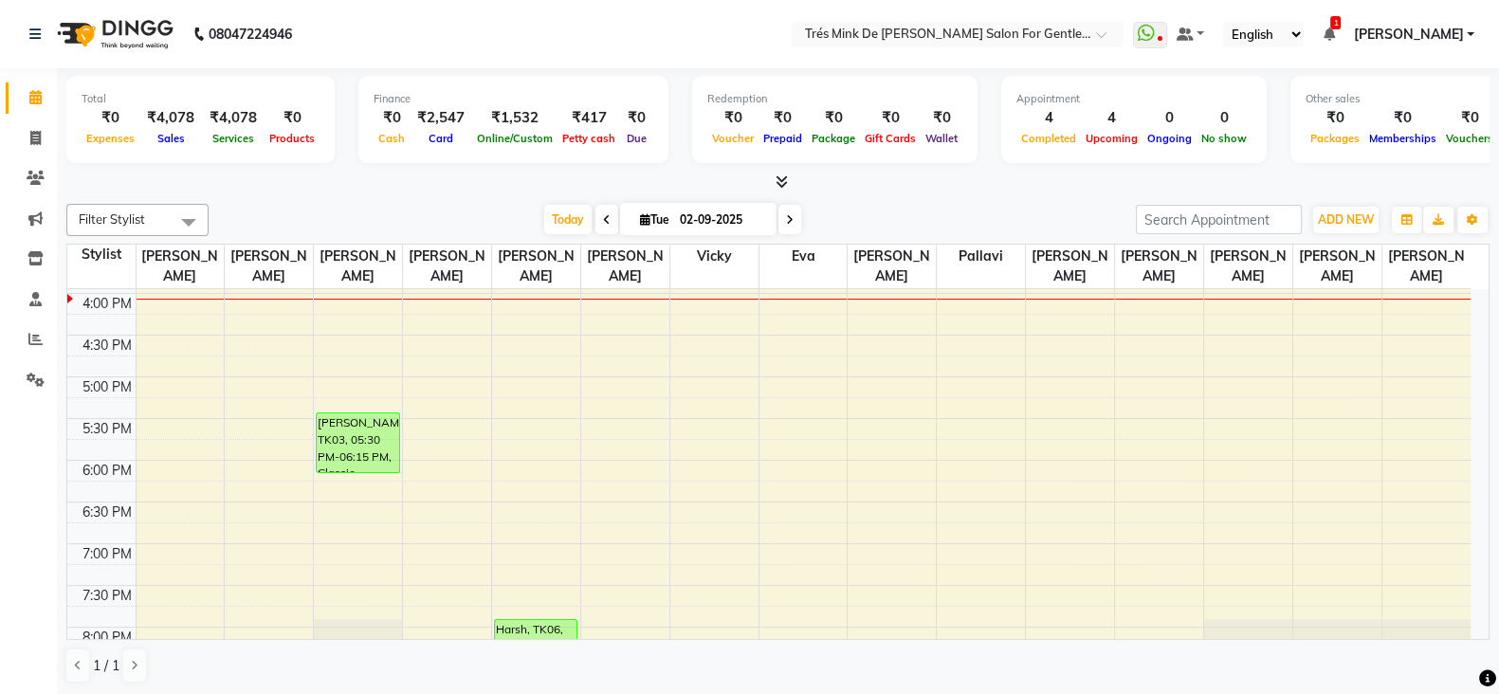
scroll to position [1, 0]
click at [571, 225] on span "Today" at bounding box center [567, 218] width 47 height 29
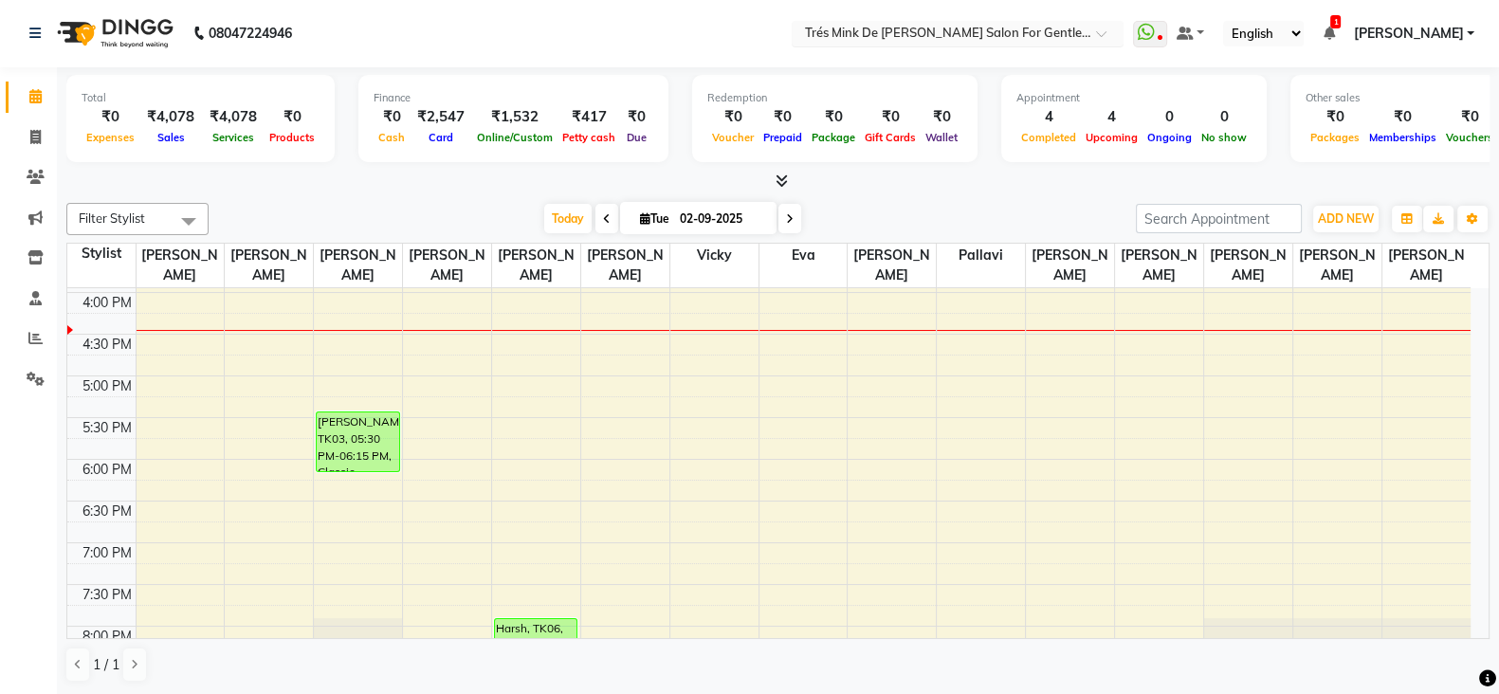
click at [919, 27] on input "text" at bounding box center [938, 35] width 275 height 19
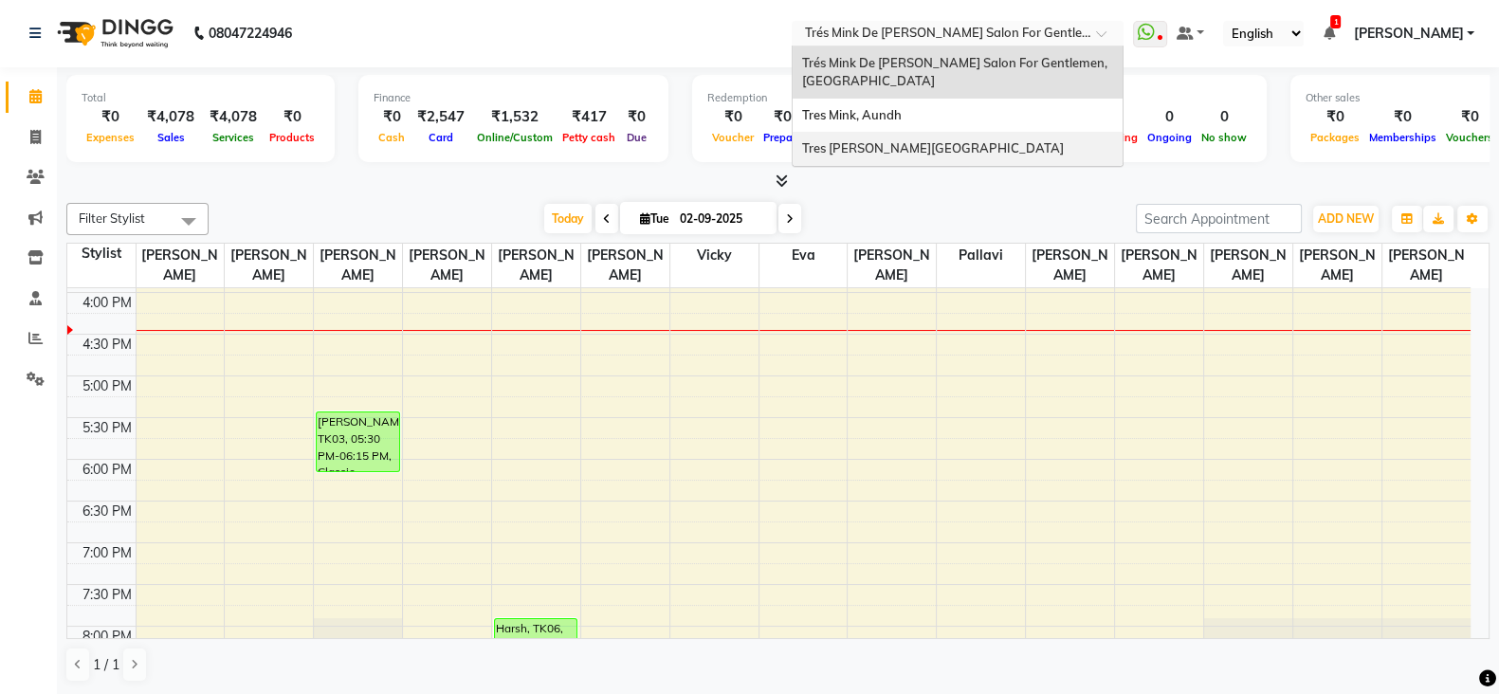
click at [940, 154] on span "Tres [PERSON_NAME][GEOGRAPHIC_DATA]" at bounding box center [933, 147] width 262 height 15
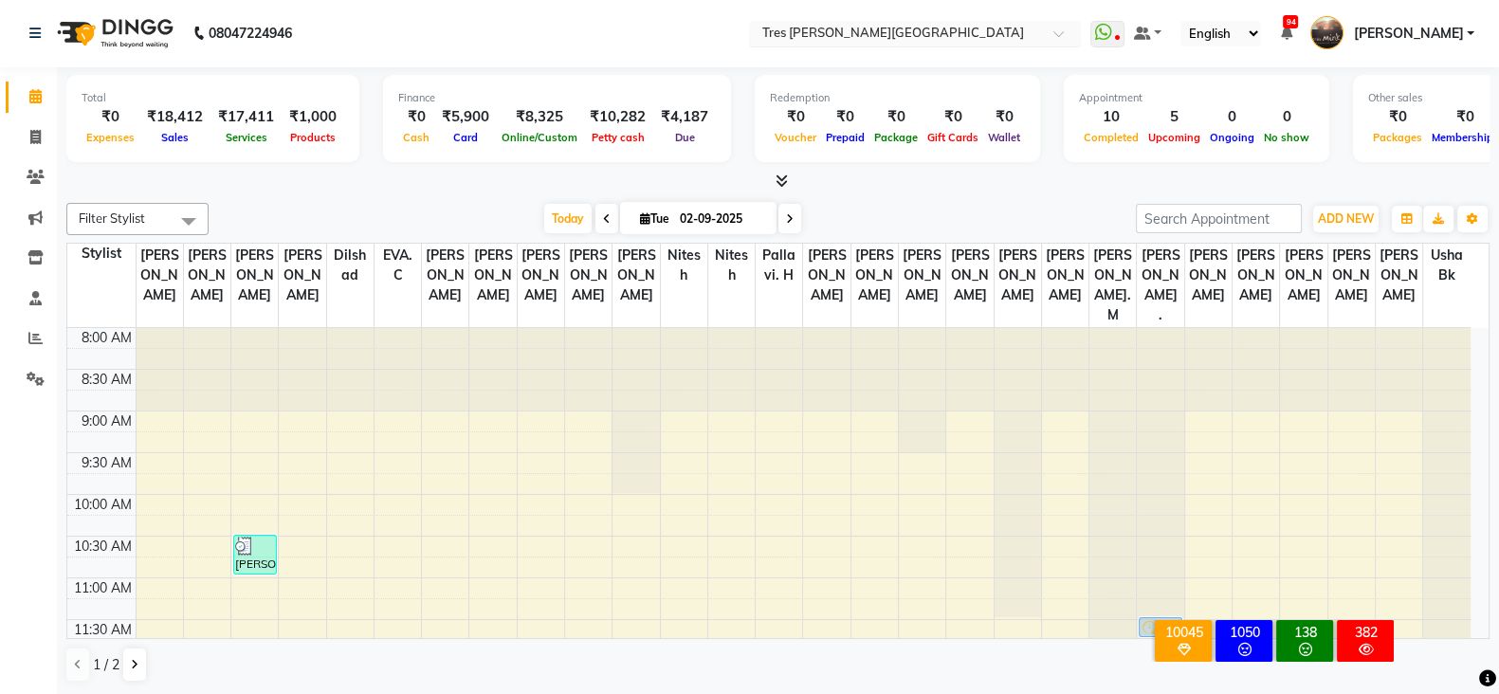
click at [948, 29] on input "text" at bounding box center [896, 35] width 275 height 19
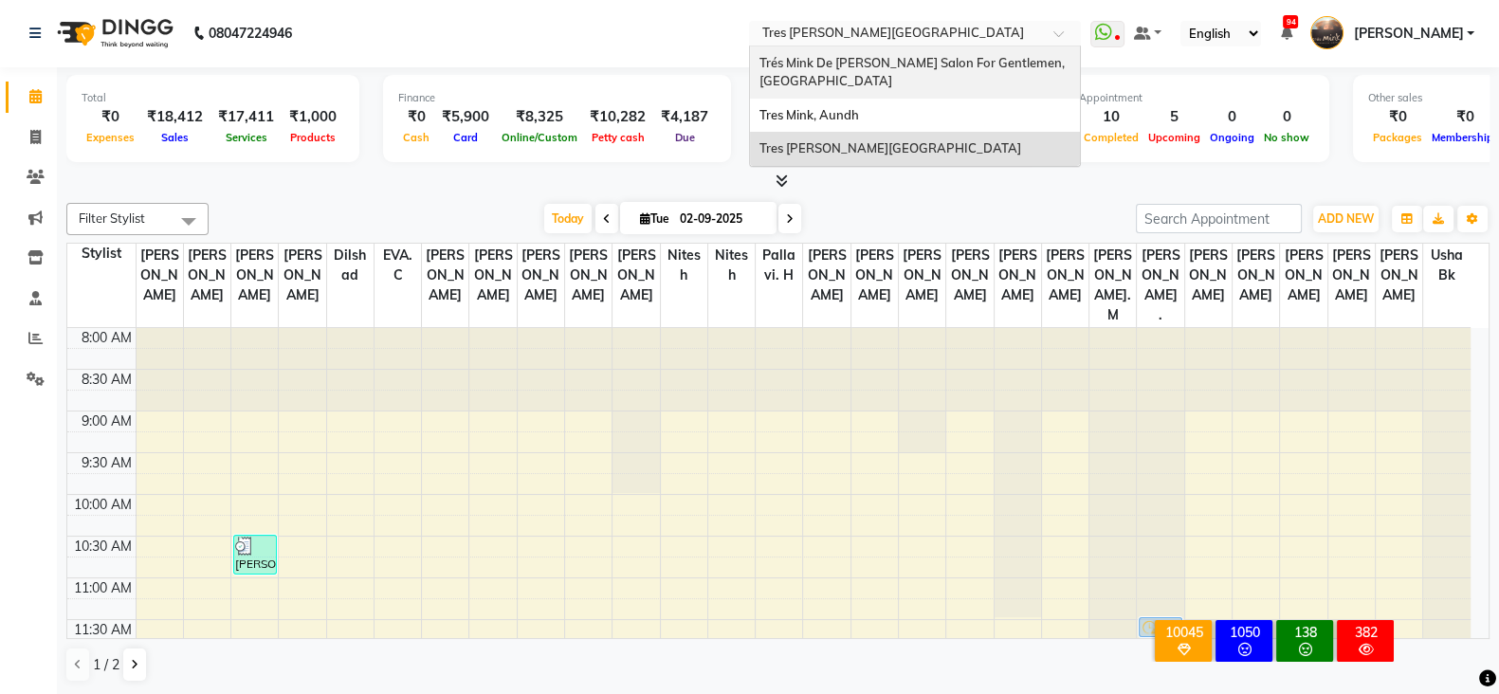
click at [936, 56] on span "Trés Mink De [PERSON_NAME] Salon For Gentlemen, [GEOGRAPHIC_DATA]" at bounding box center [914, 72] width 308 height 34
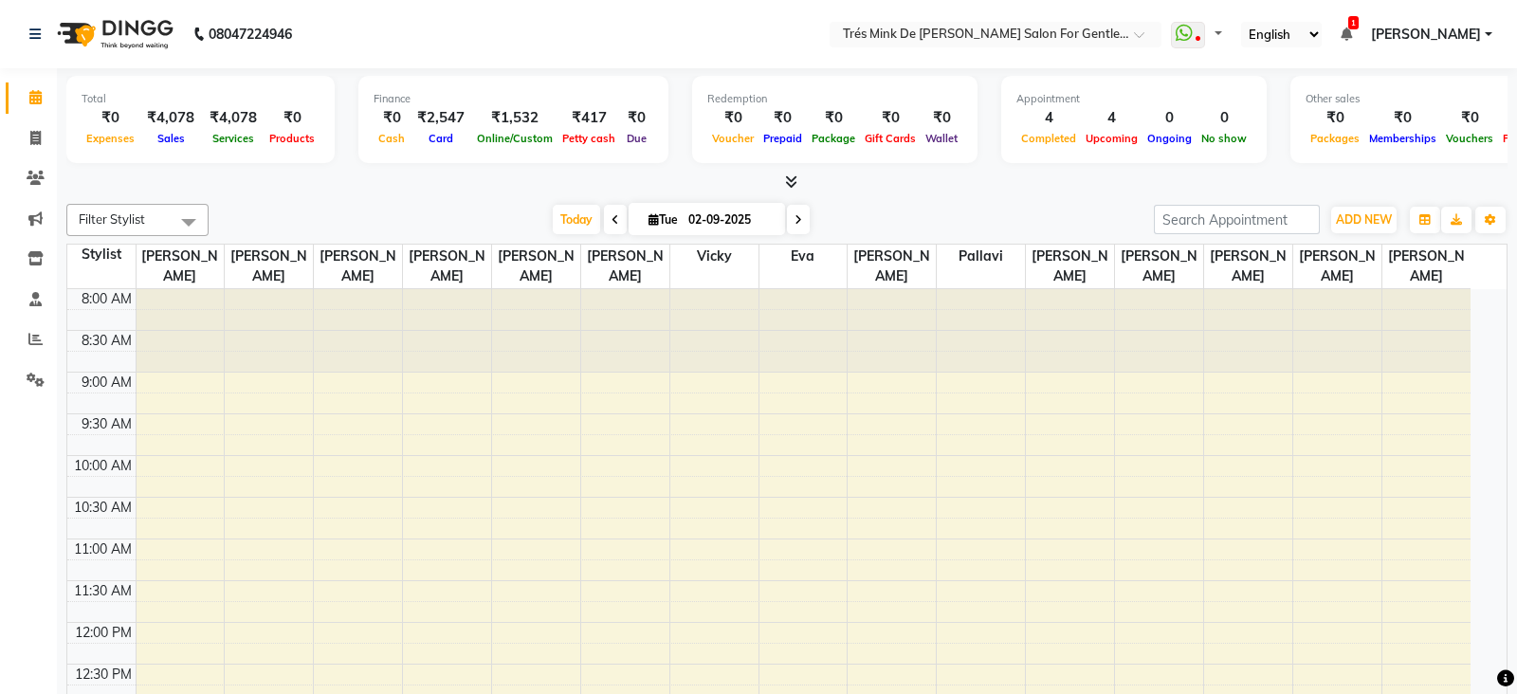
select select "en"
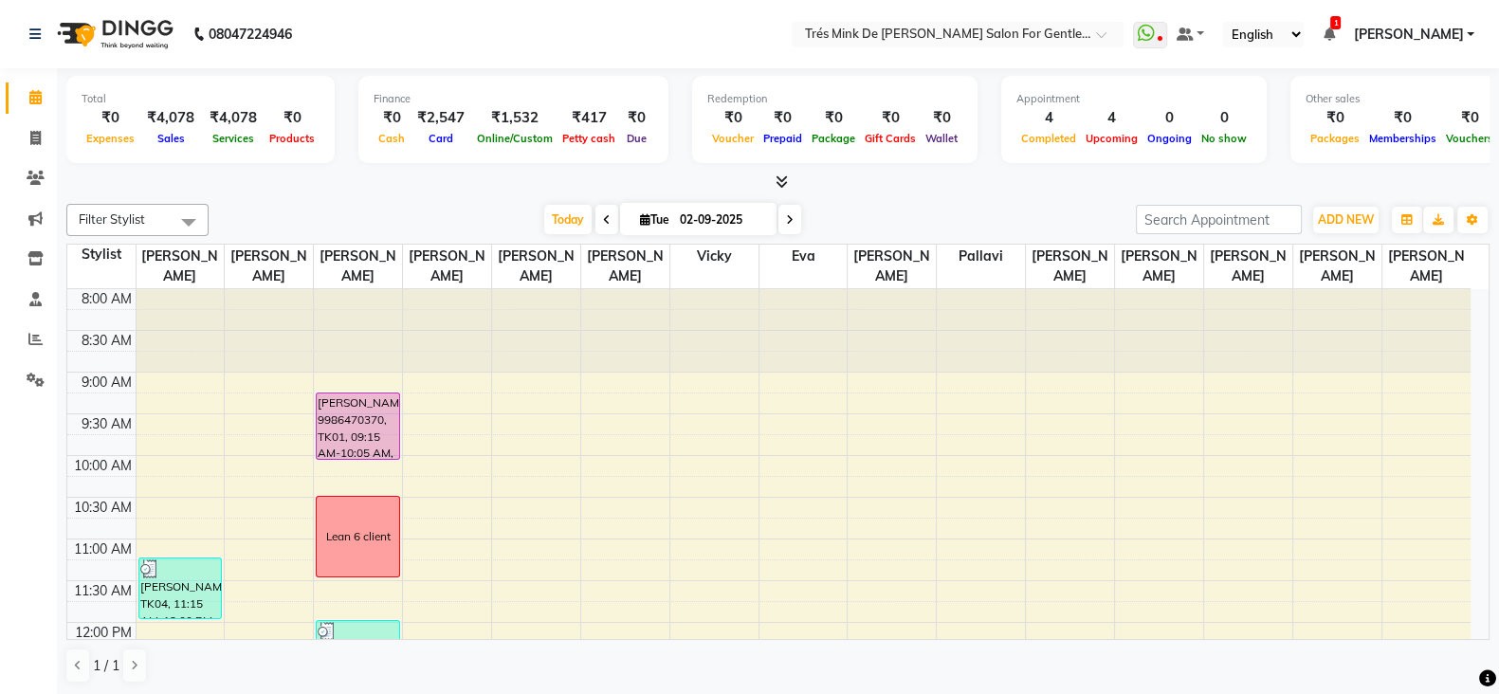
click at [574, 201] on div "Filter Stylist Select All [PERSON_NAME] [PERSON_NAME] [PERSON_NAME] [PERSON_NAM…" at bounding box center [777, 443] width 1423 height 495
click at [563, 224] on span "Today" at bounding box center [567, 219] width 47 height 29
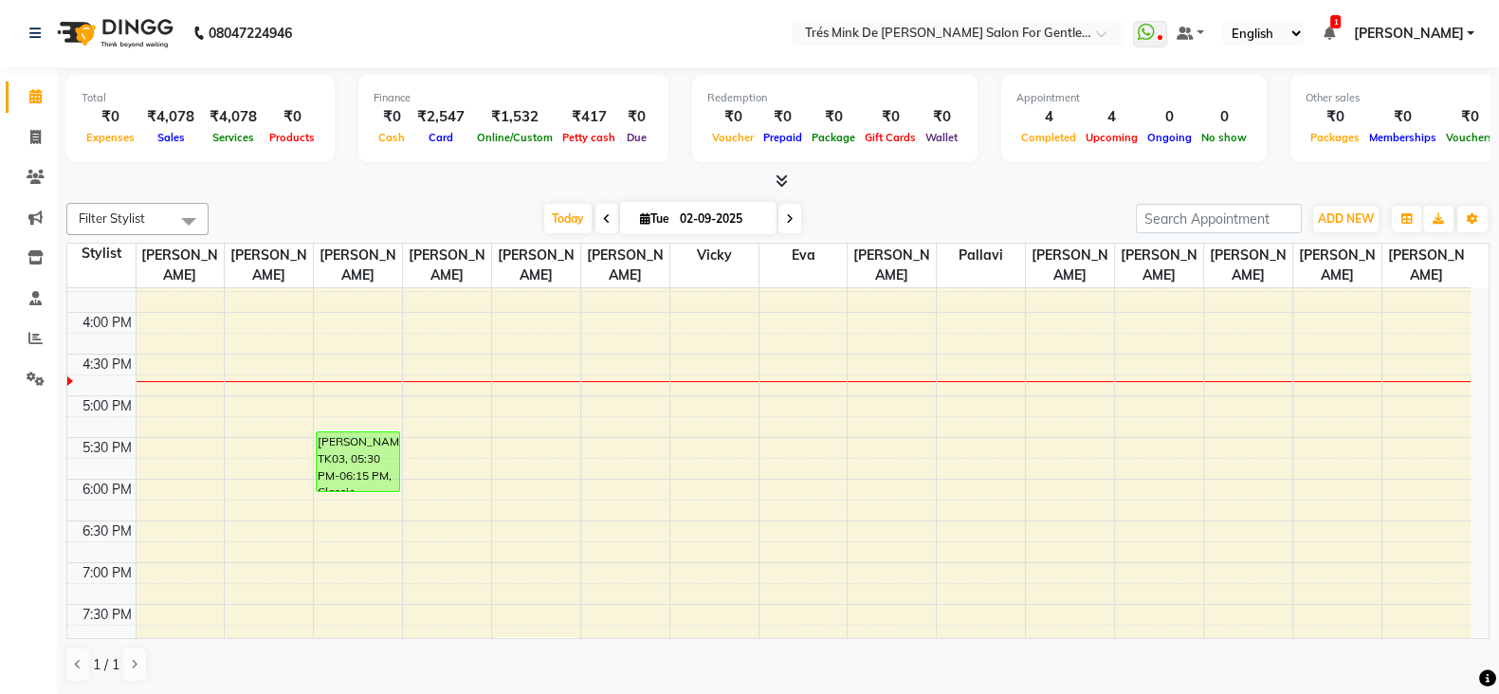
scroll to position [616, 0]
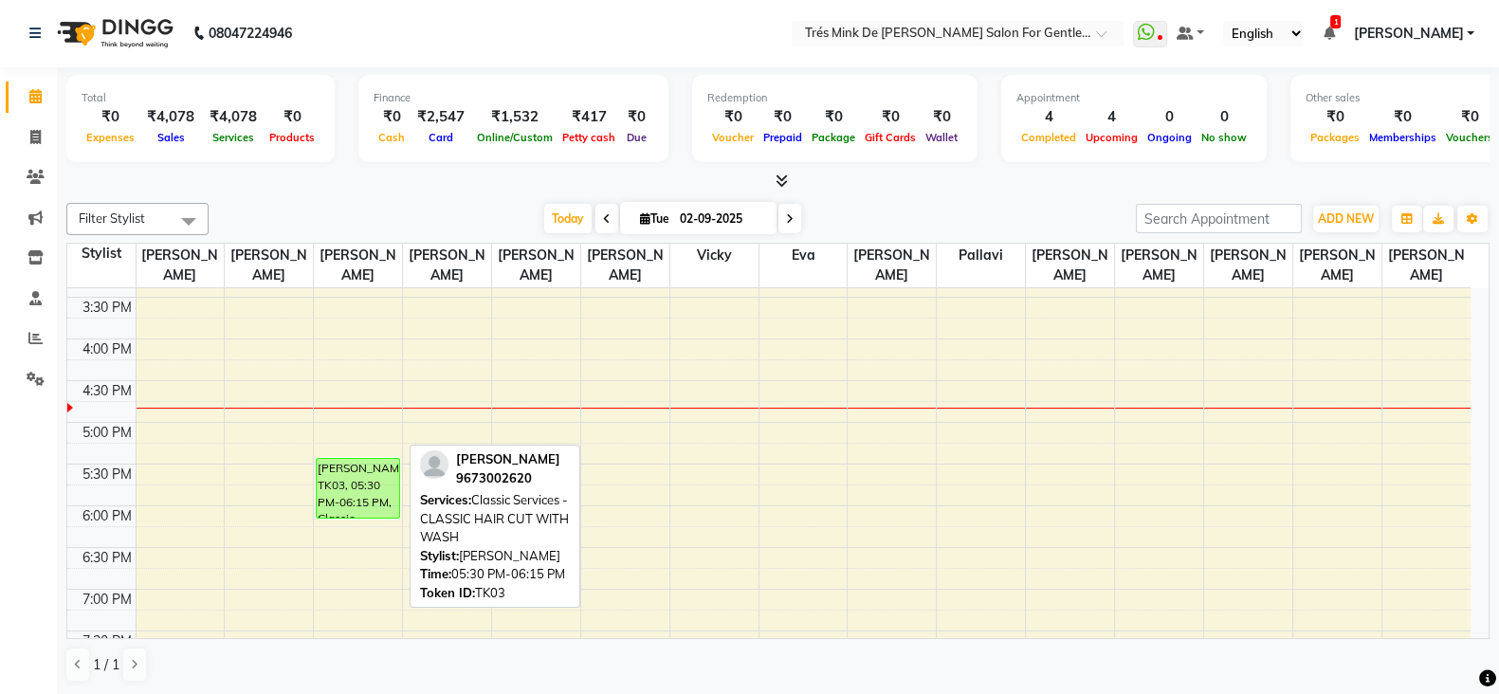
click at [347, 473] on div "[PERSON_NAME] 9986470370, TK01, 09:15 AM-10:05 AM, Classic Services - CLASSIC S…" at bounding box center [358, 339] width 88 height 1334
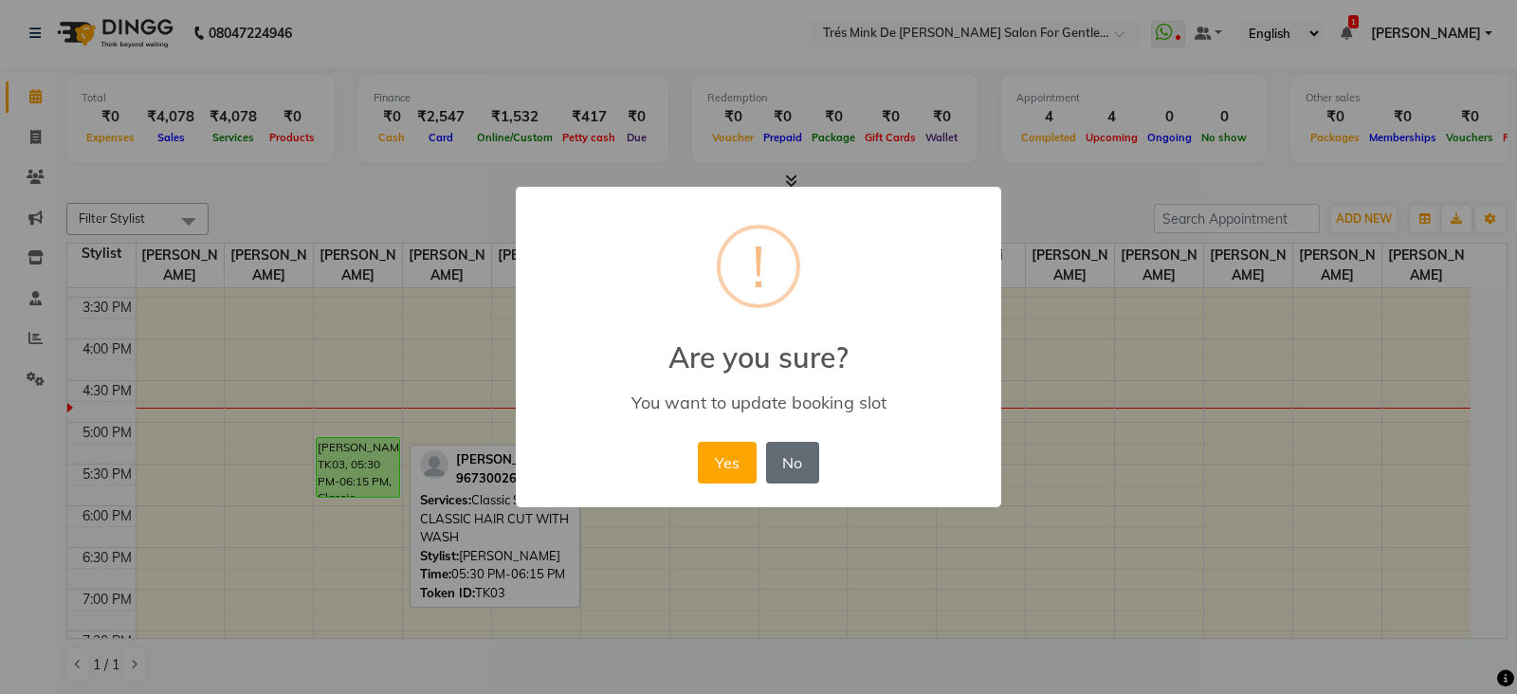
click at [793, 467] on button "No" at bounding box center [792, 463] width 53 height 42
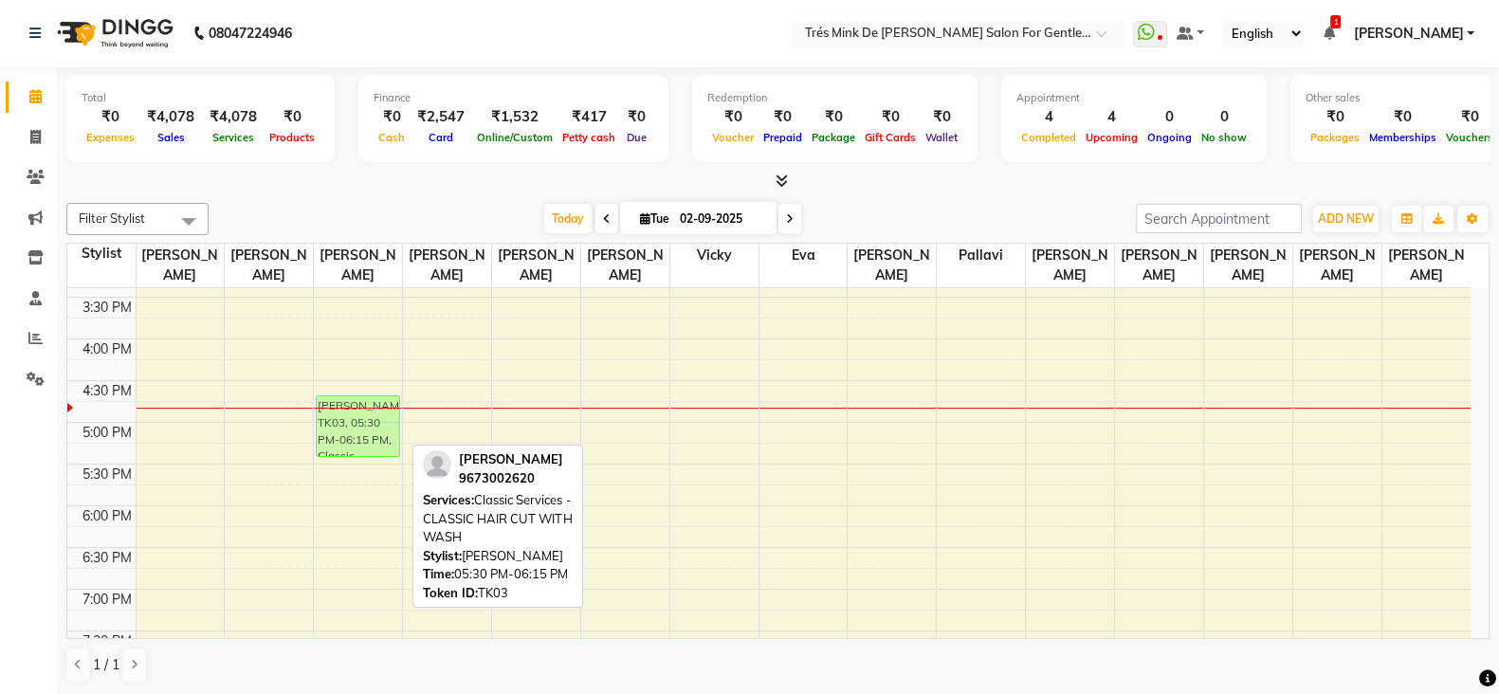
drag, startPoint x: 345, startPoint y: 481, endPoint x: 375, endPoint y: 428, distance: 60.7
click at [375, 428] on div "[PERSON_NAME] 9986470370, TK01, 09:15 AM-10:05 AM, Classic Services - CLASSIC S…" at bounding box center [358, 339] width 88 height 1334
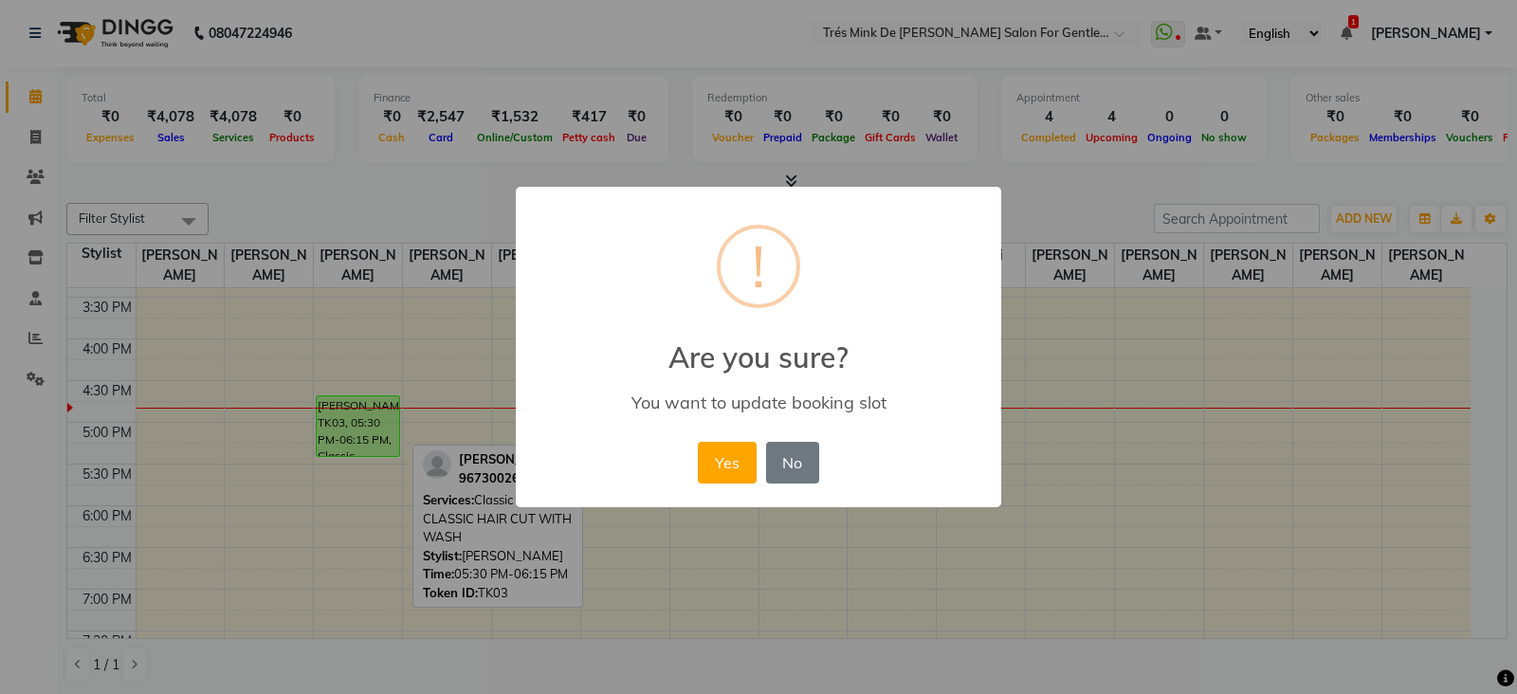
click at [266, 421] on div "× ! Are you sure? You want to update booking slot Yes No No" at bounding box center [758, 347] width 1517 height 694
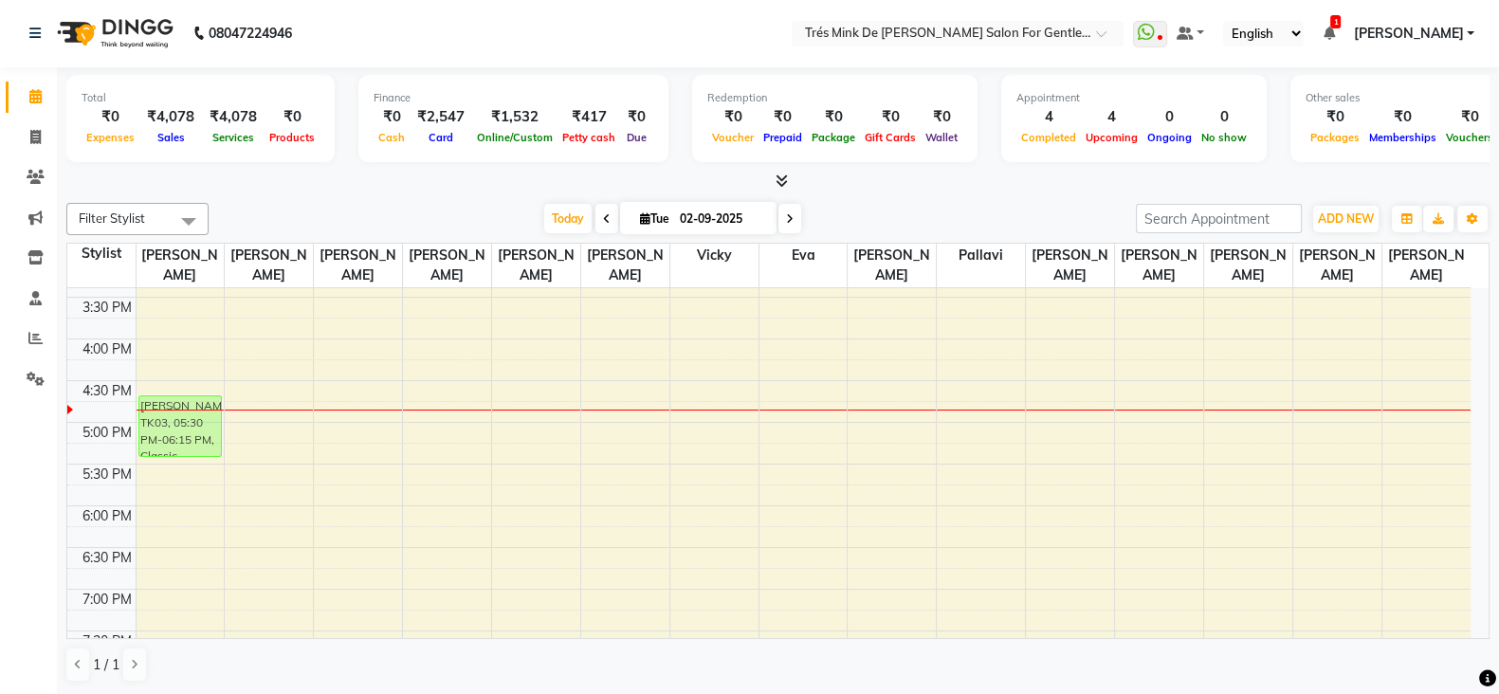
drag, startPoint x: 371, startPoint y: 491, endPoint x: 146, endPoint y: 427, distance: 233.8
click at [146, 427] on tr "[PERSON_NAME], TK04, 11:15 AM-12:00 PM, Classic Services - CLASSIC HAIR CUT WIT…" at bounding box center [768, 339] width 1403 height 1334
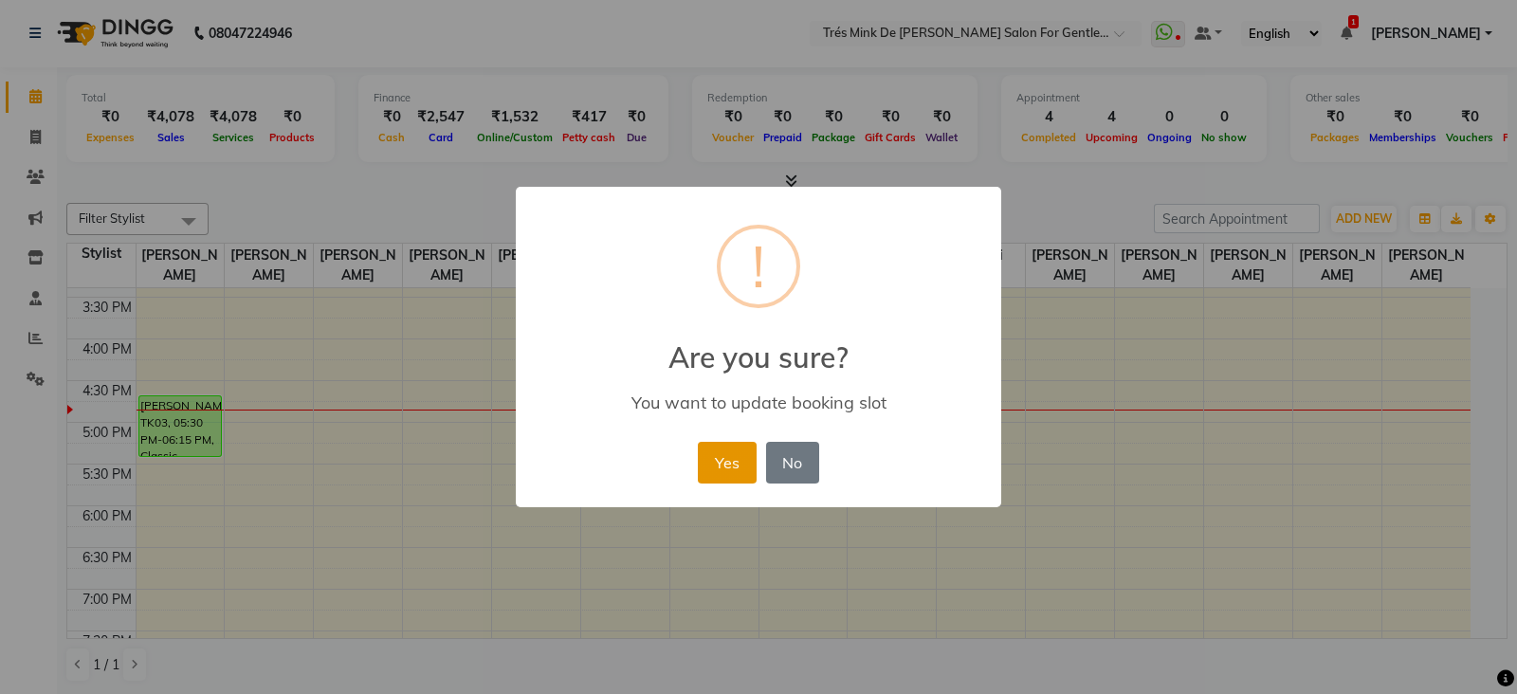
click at [737, 457] on button "Yes" at bounding box center [727, 463] width 58 height 42
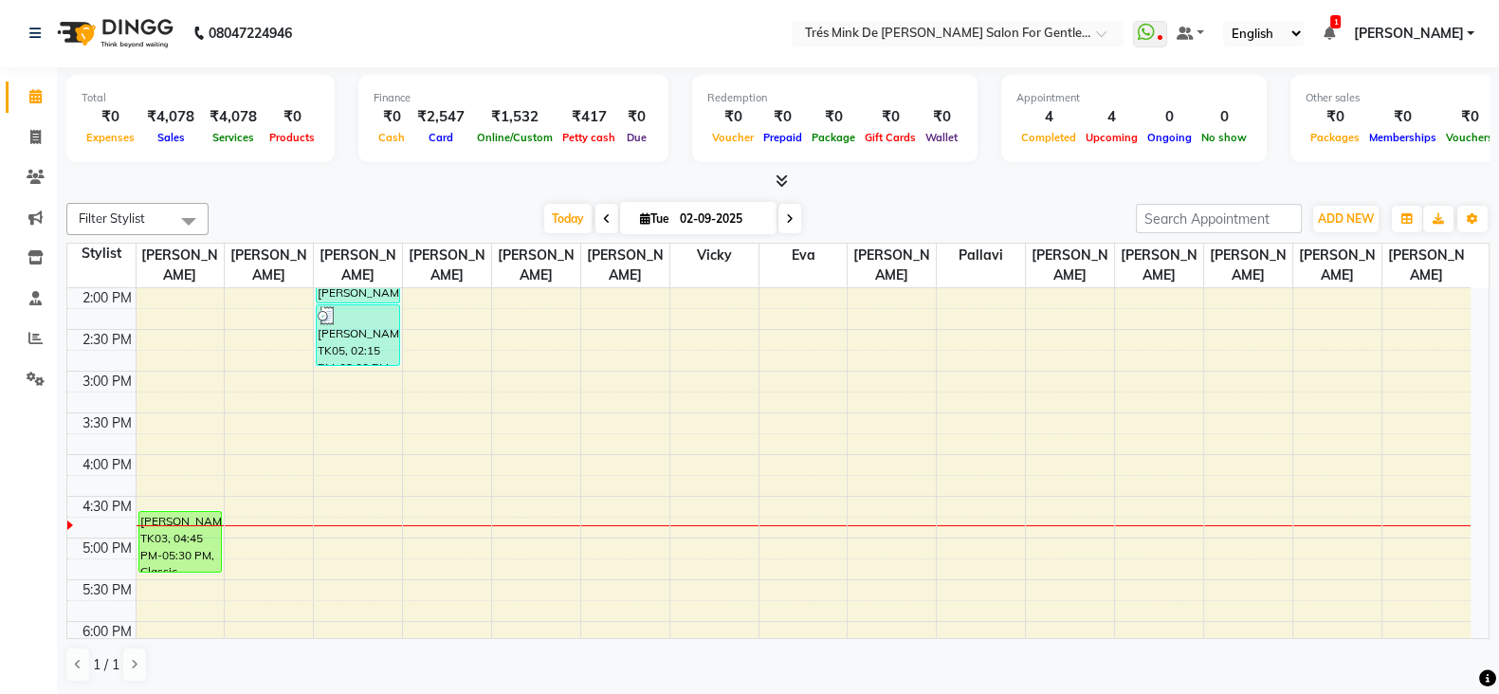
scroll to position [498, 0]
click at [348, 582] on div "8:00 AM 8:30 AM 9:00 AM 9:30 AM 10:00 AM 10:30 AM 11:00 AM 11:30 AM 12:00 PM 12…" at bounding box center [768, 457] width 1403 height 1334
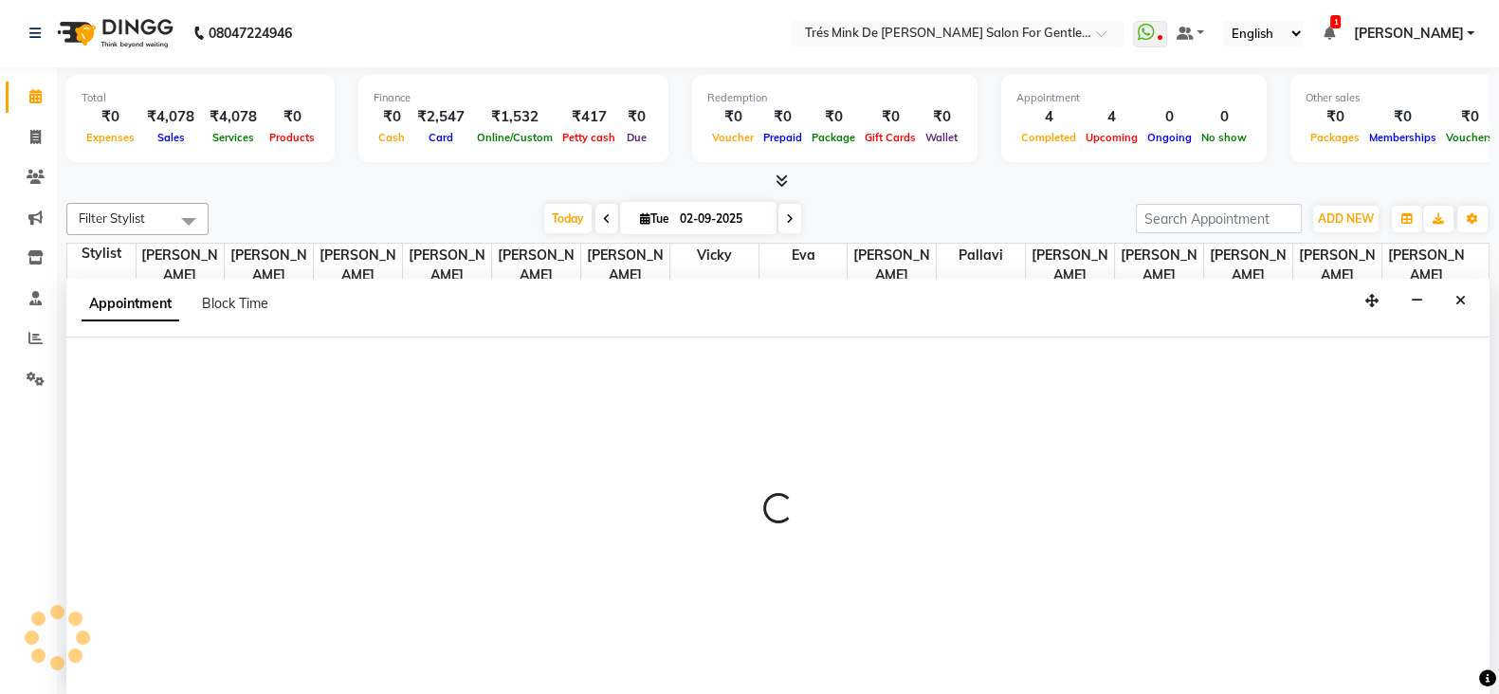
select select "18143"
select select "tentative"
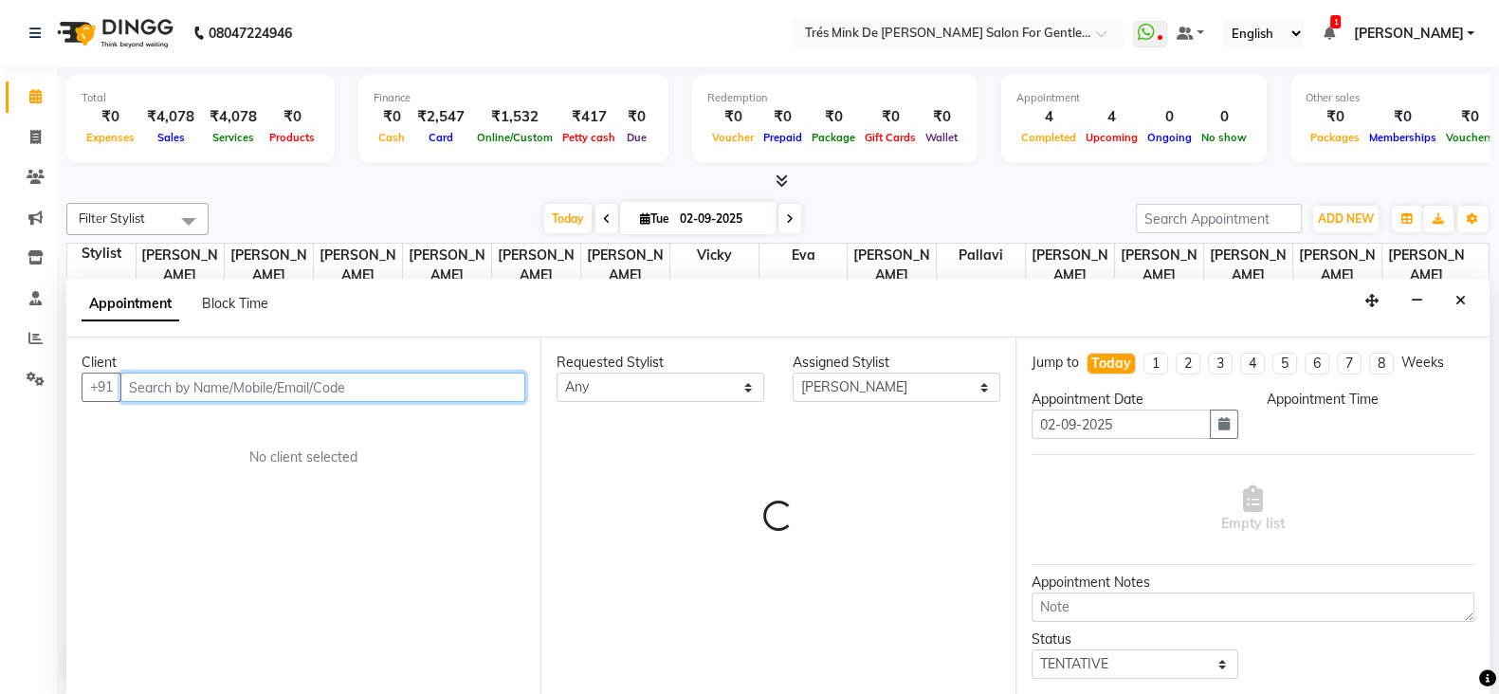
select select "1050"
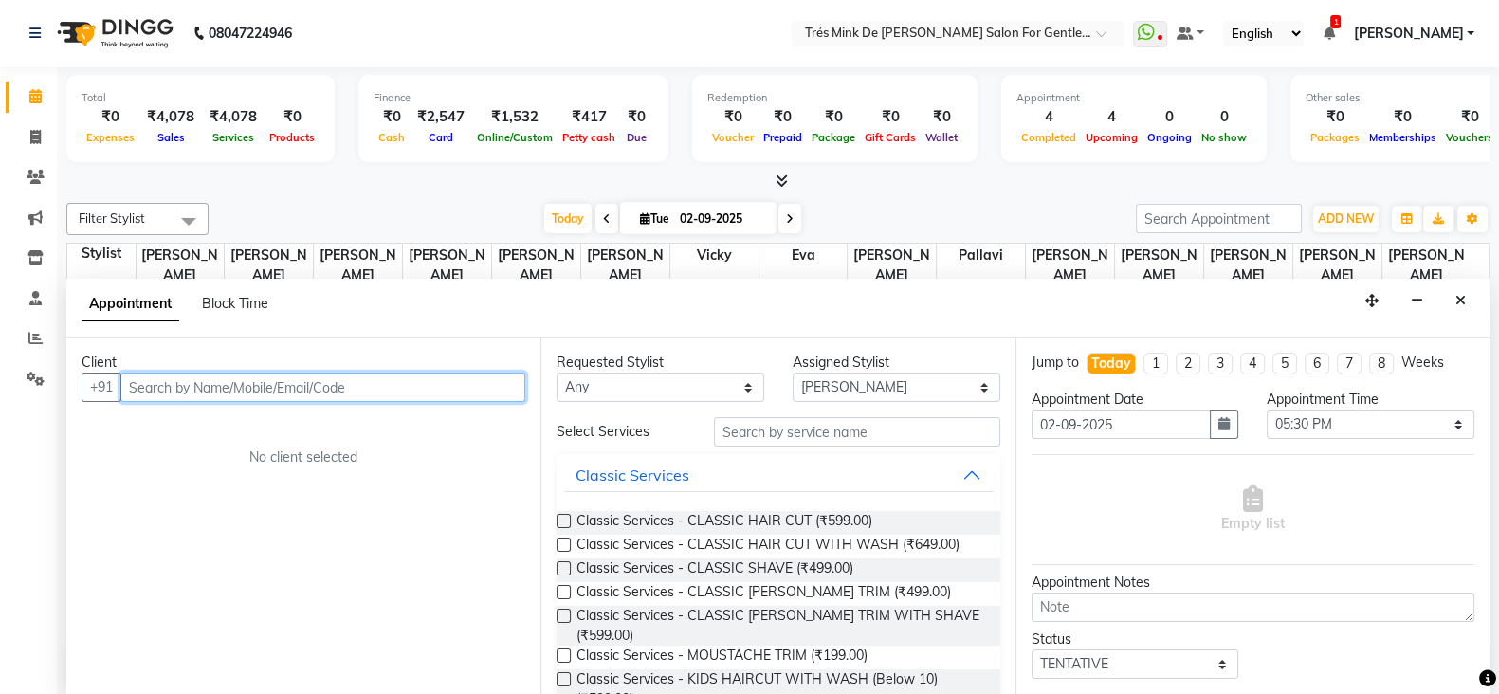
click at [399, 379] on input "text" at bounding box center [322, 387] width 405 height 29
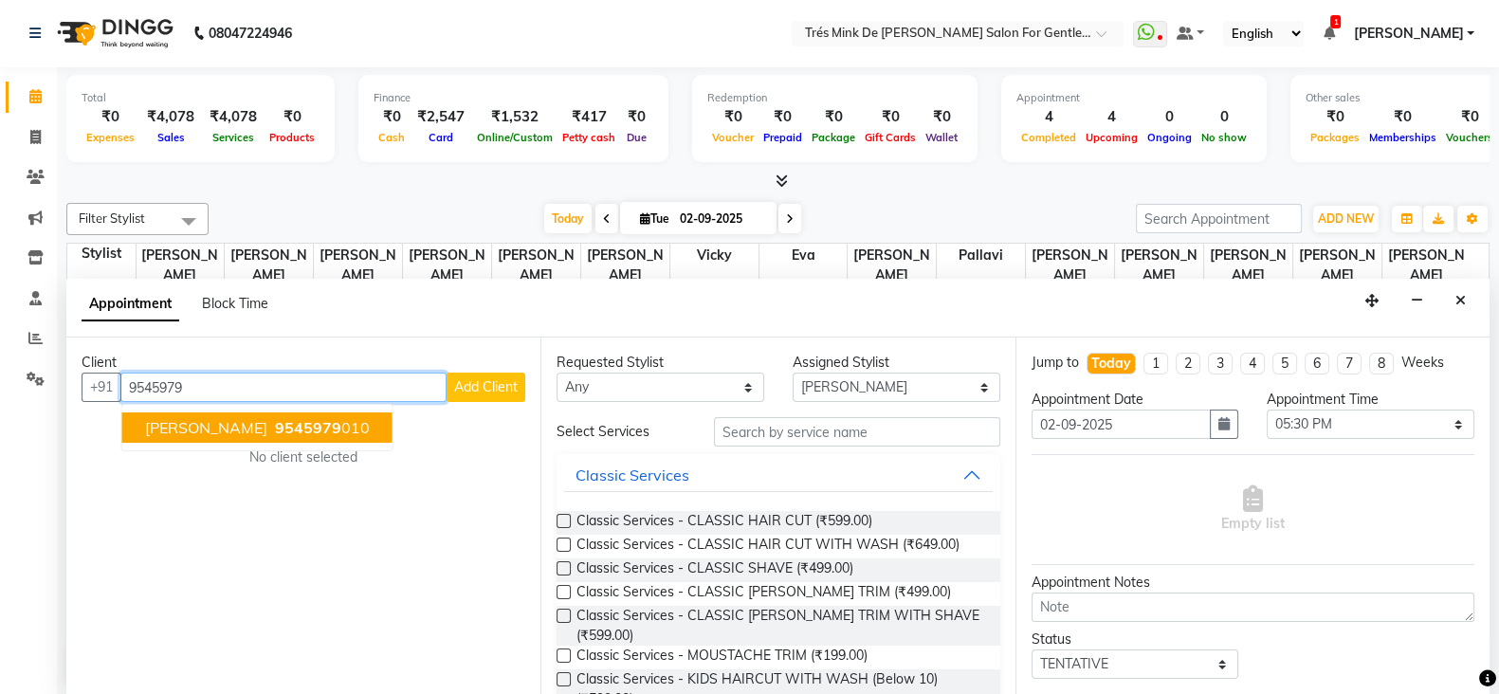
click at [307, 419] on span "9545979" at bounding box center [308, 427] width 66 height 19
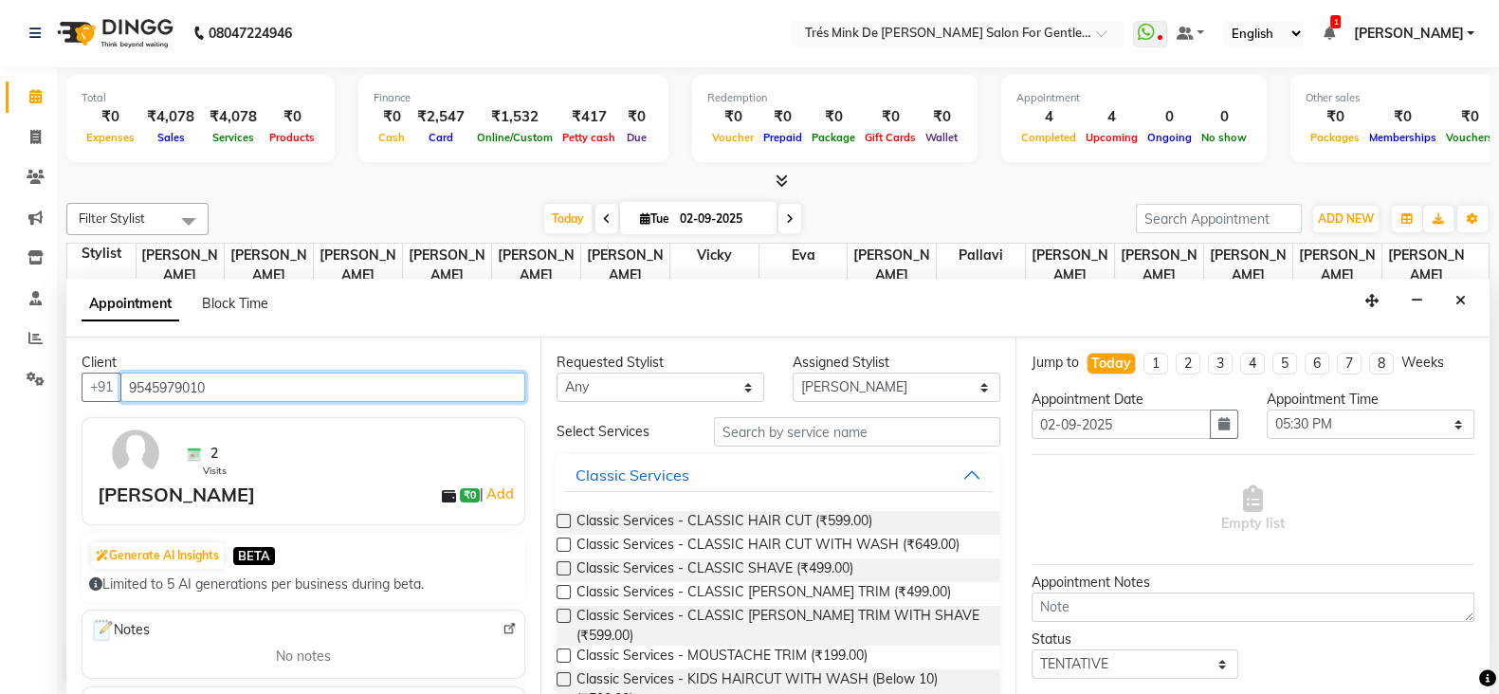
scroll to position [0, 0]
type input "9545979010"
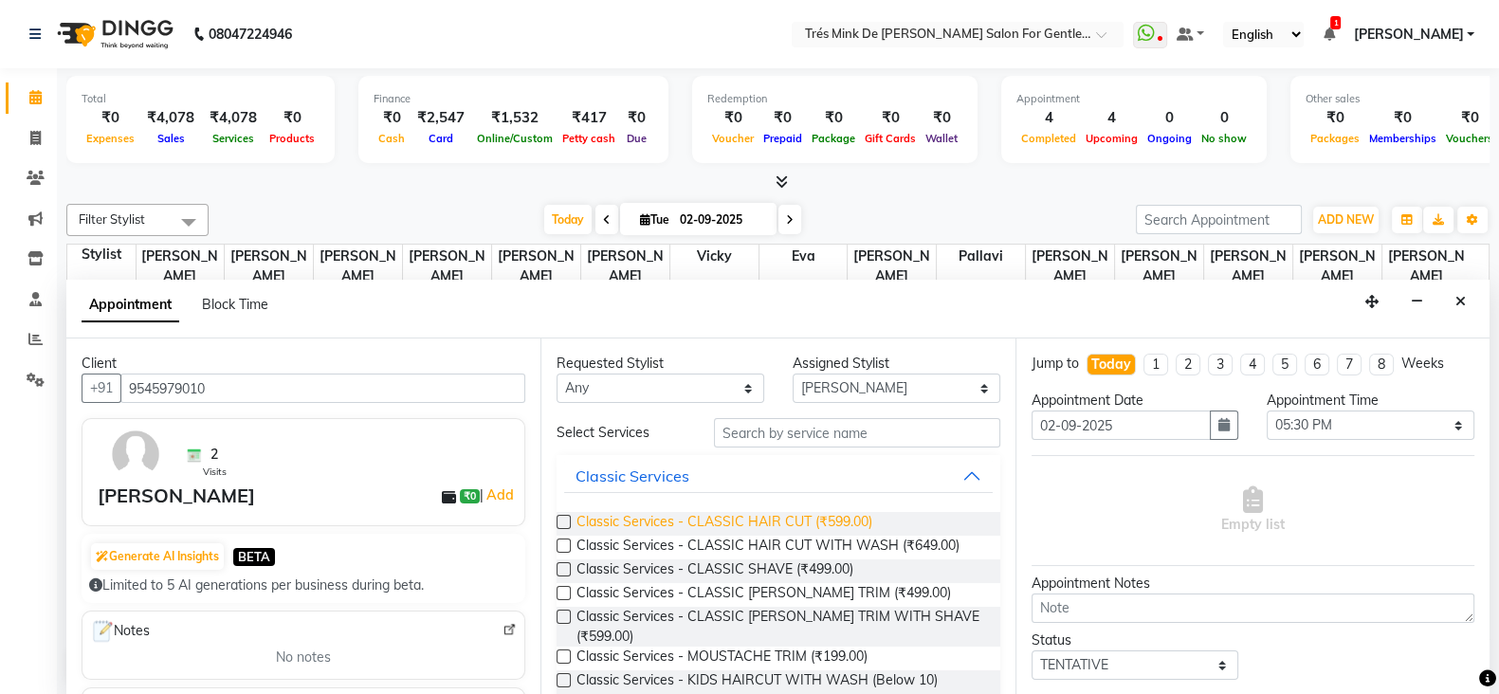
click at [659, 532] on span "Classic Services - CLASSIC HAIR CUT (₹599.00)" at bounding box center [725, 524] width 296 height 24
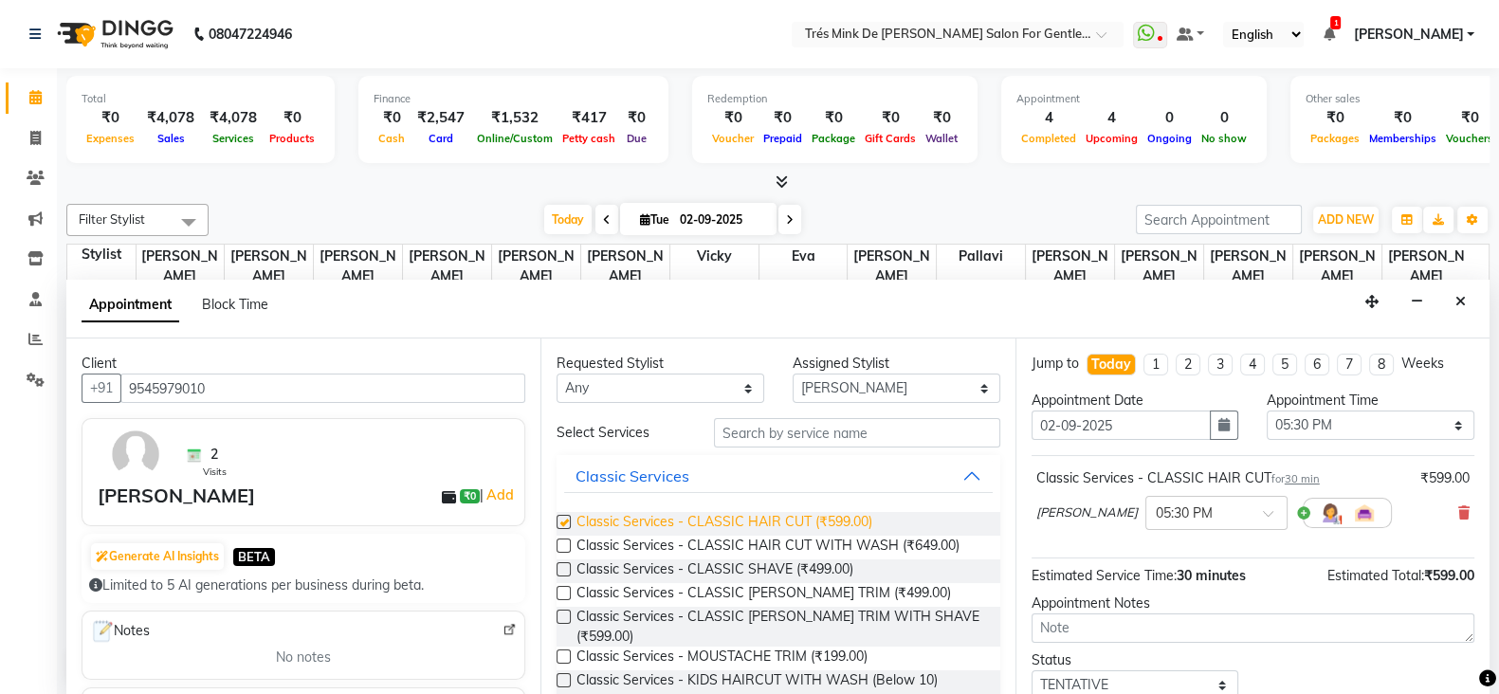
checkbox input "false"
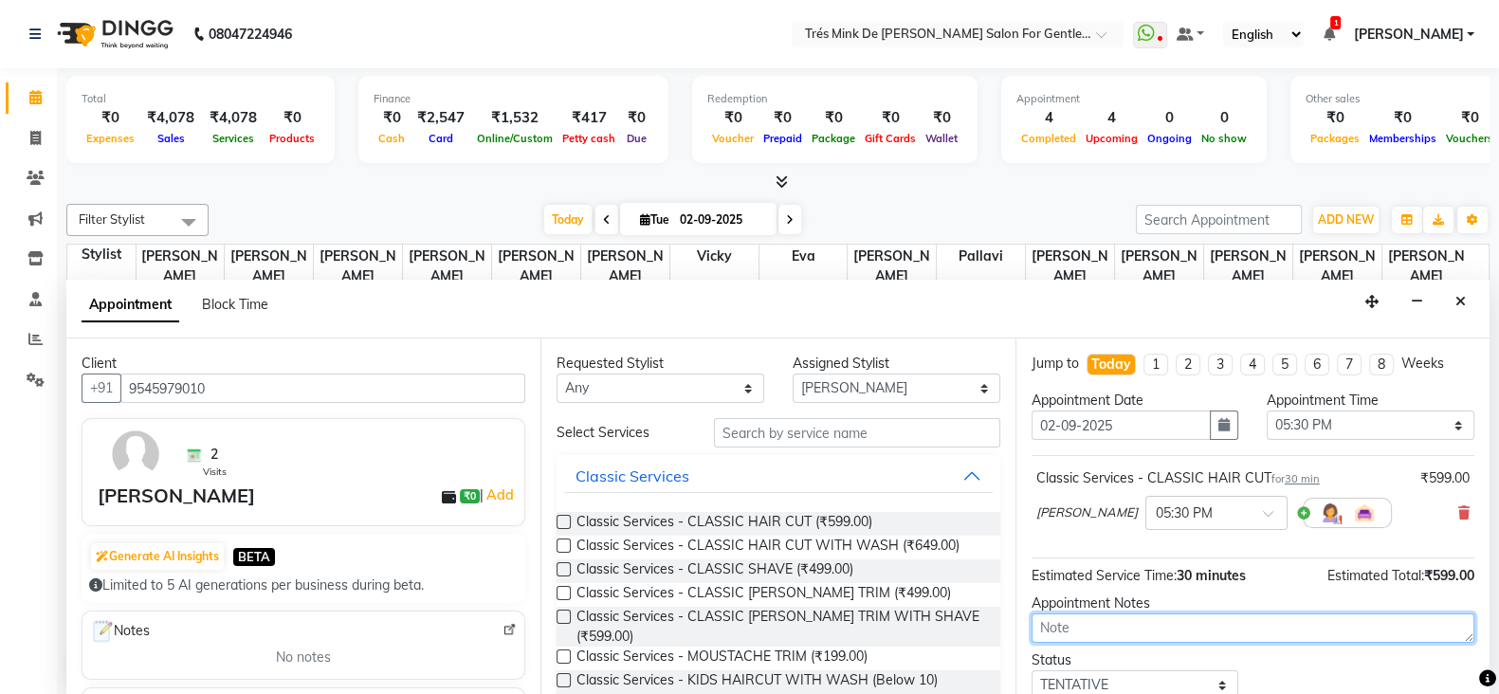
click at [1168, 623] on textarea at bounding box center [1253, 628] width 443 height 29
type textarea "S"
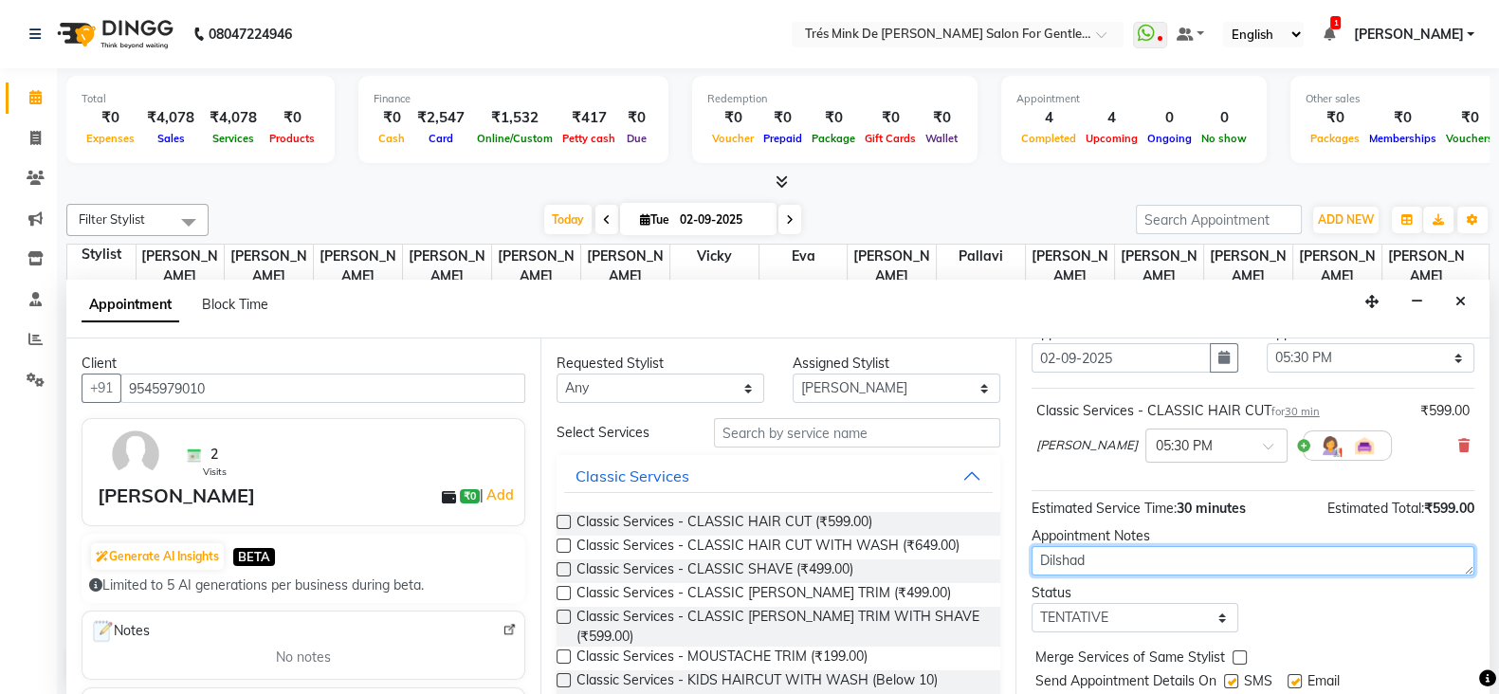
scroll to position [121, 0]
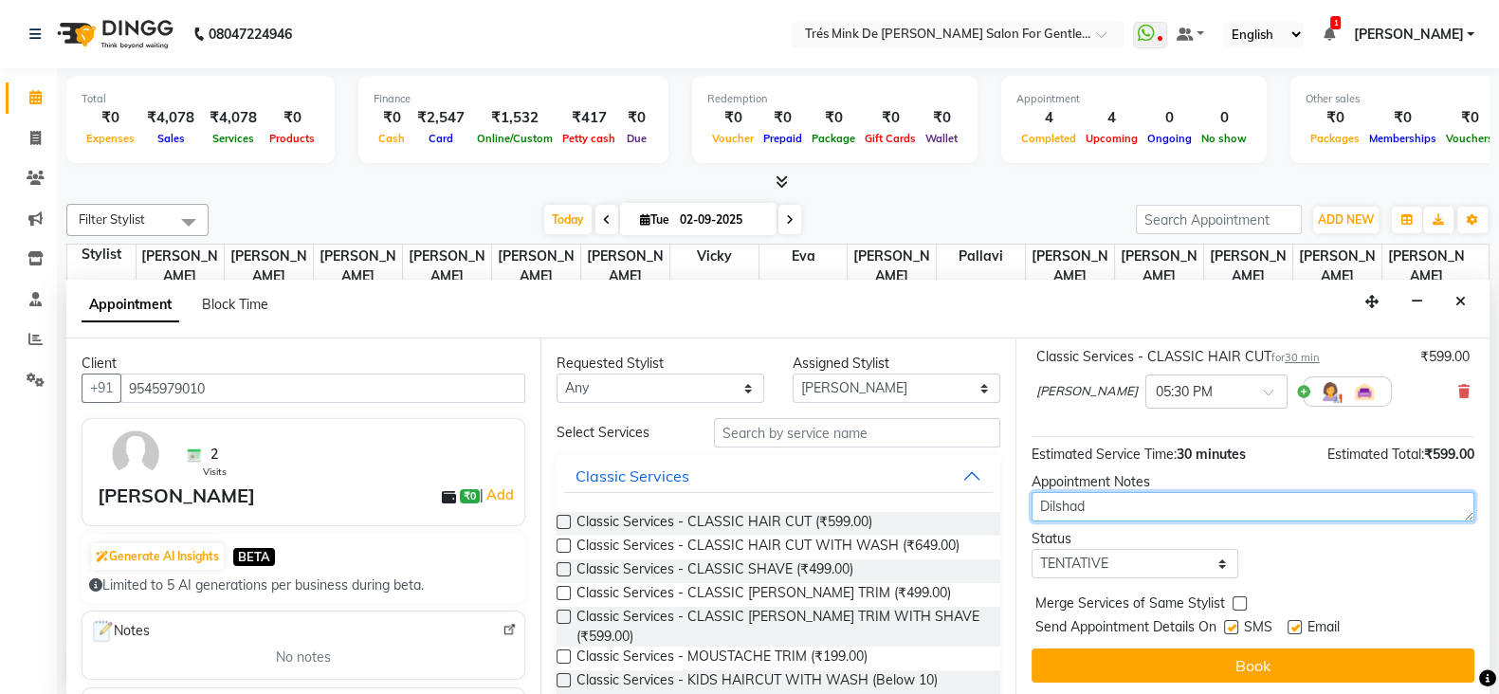
type textarea "Dilshad"
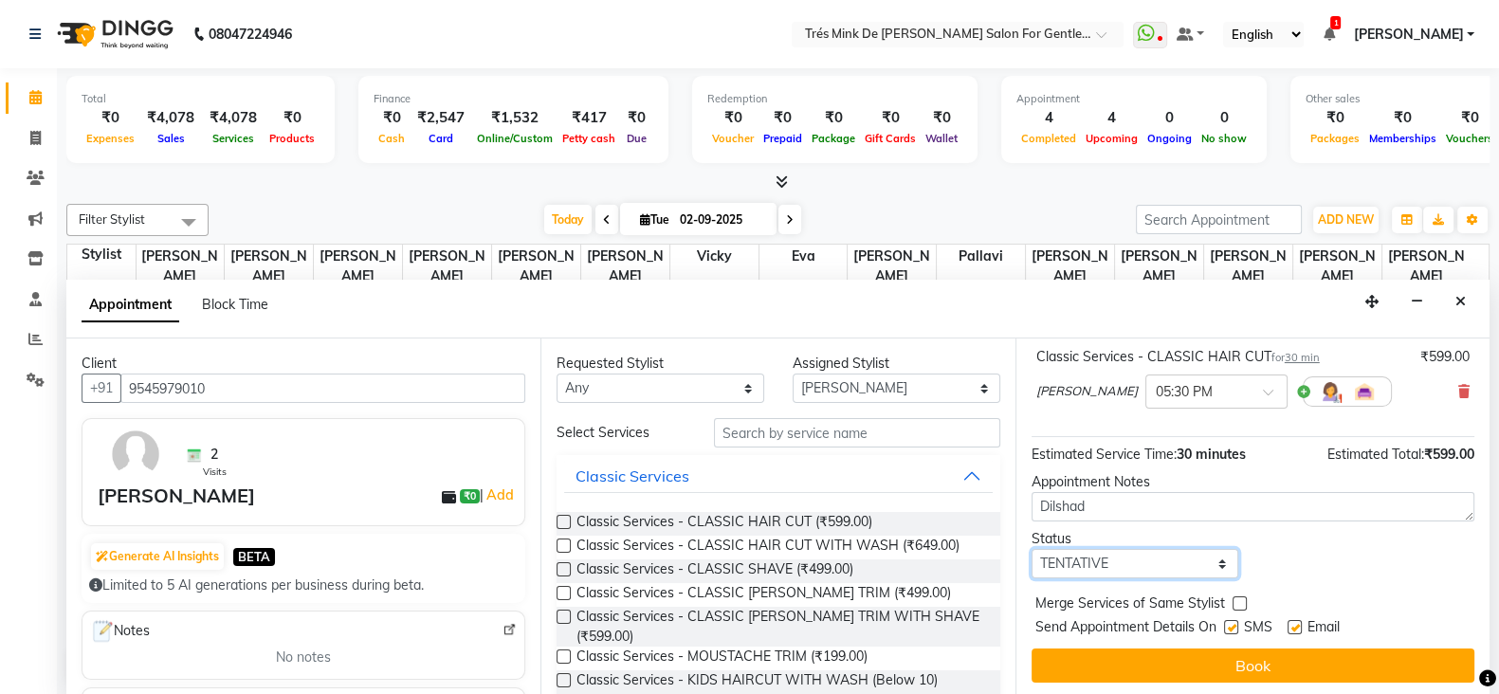
click at [1107, 549] on select "Select TENTATIVE CONFIRM CHECK-IN UPCOMING" at bounding box center [1136, 563] width 208 height 29
select select "confirm booking"
click at [1032, 549] on select "Select TENTATIVE CONFIRM CHECK-IN UPCOMING" at bounding box center [1136, 563] width 208 height 29
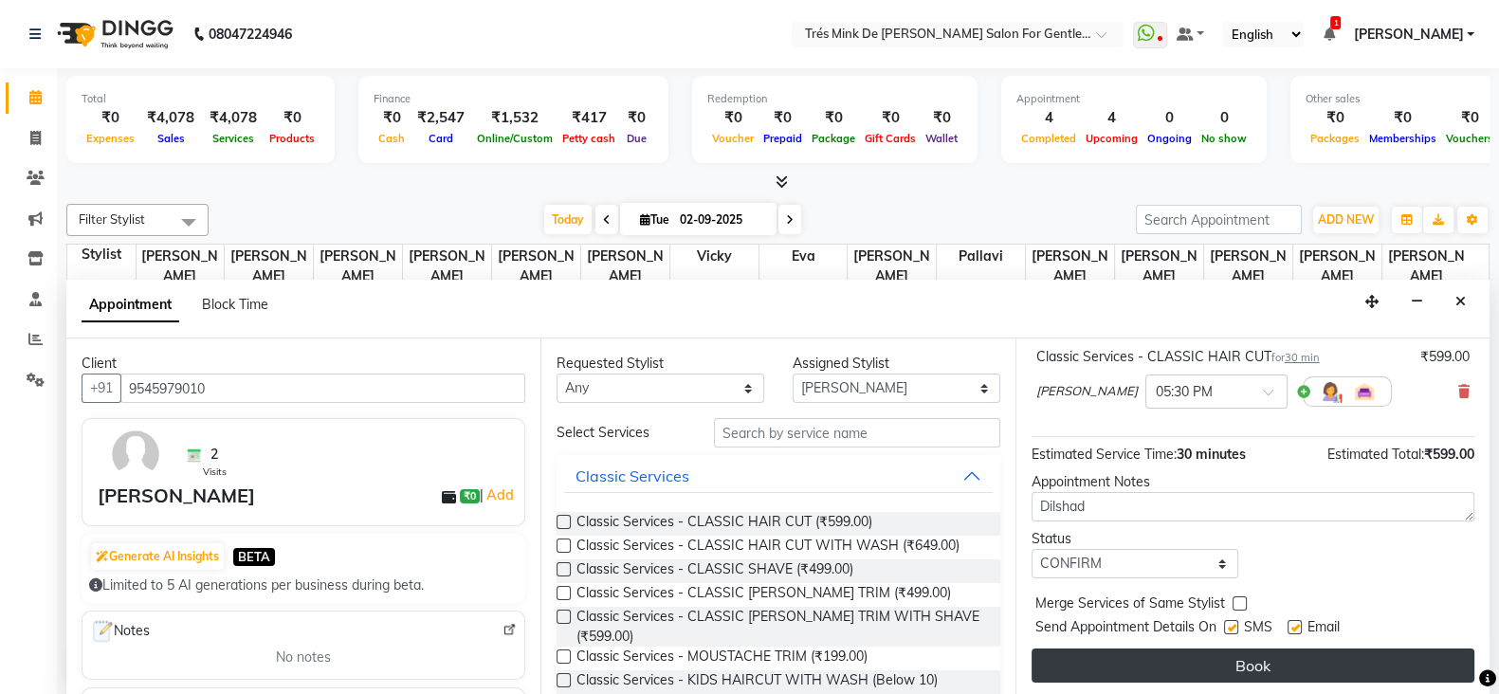
click at [1175, 654] on button "Book" at bounding box center [1253, 666] width 443 height 34
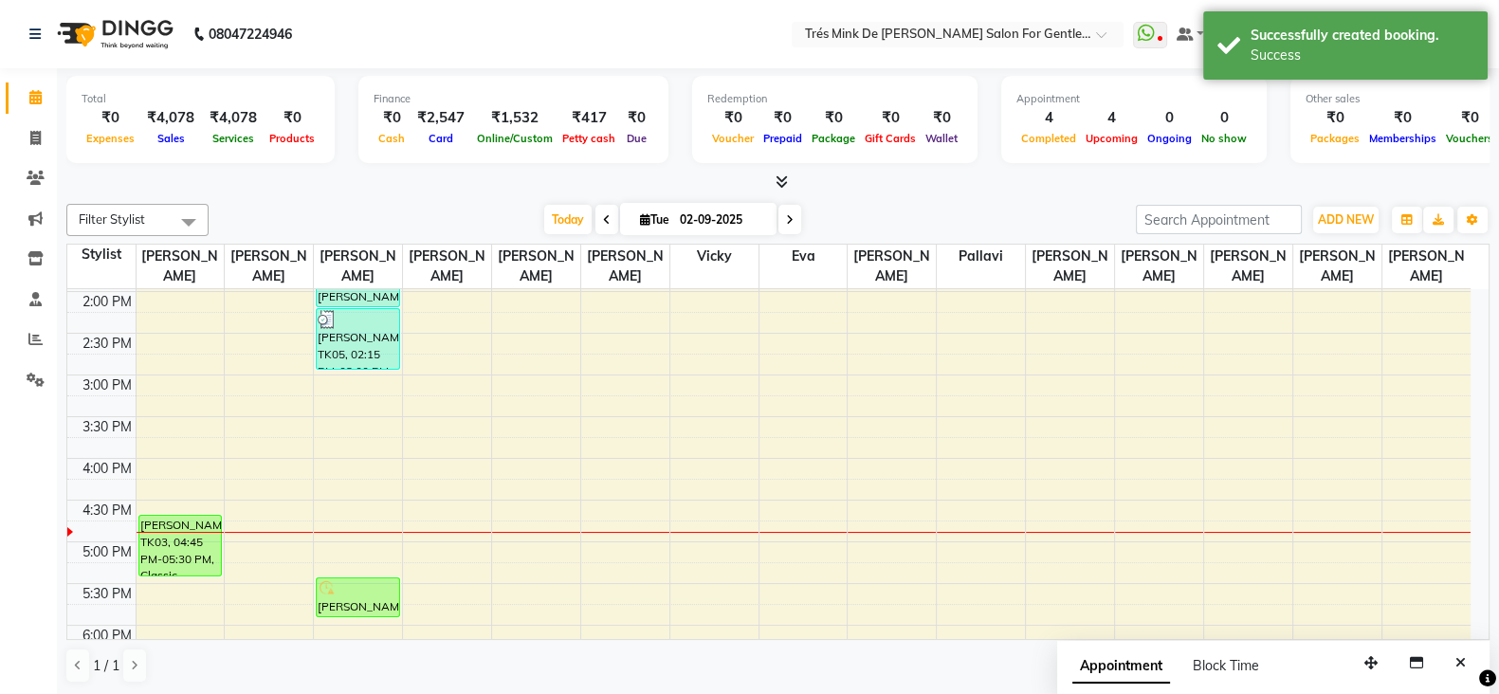
scroll to position [735, 0]
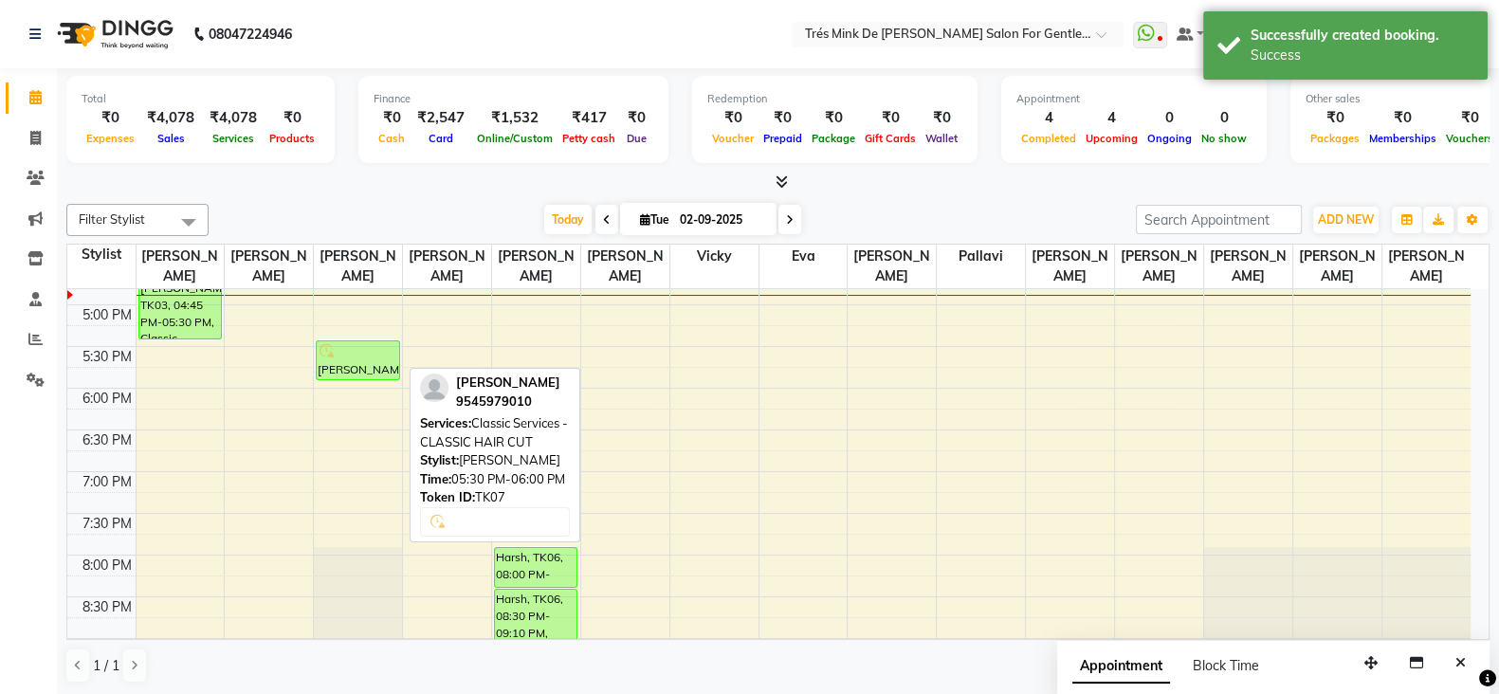
click at [346, 362] on div "[PERSON_NAME], TK07, 05:30 PM-06:00 PM, Classic Services - CLASSIC HAIR CUT" at bounding box center [358, 360] width 82 height 38
select select "6"
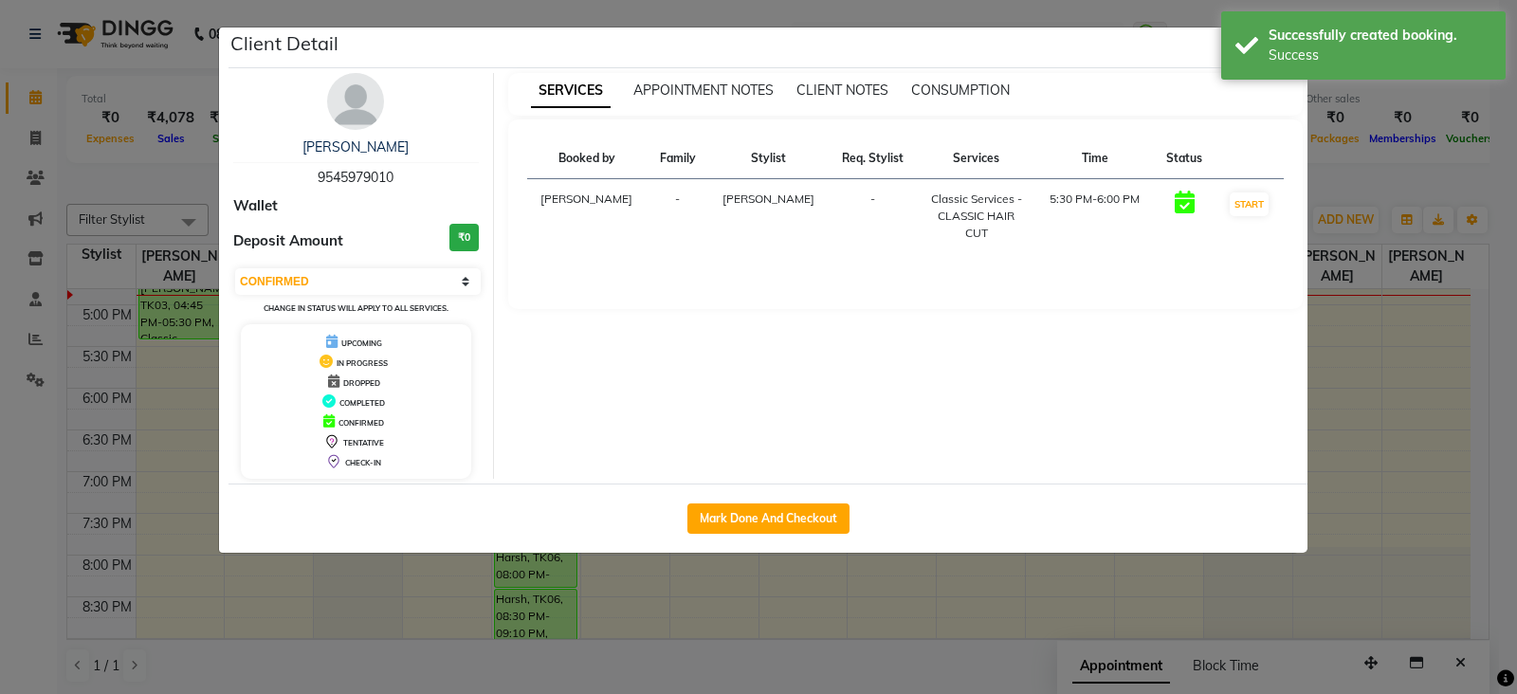
click at [353, 103] on img at bounding box center [355, 101] width 57 height 57
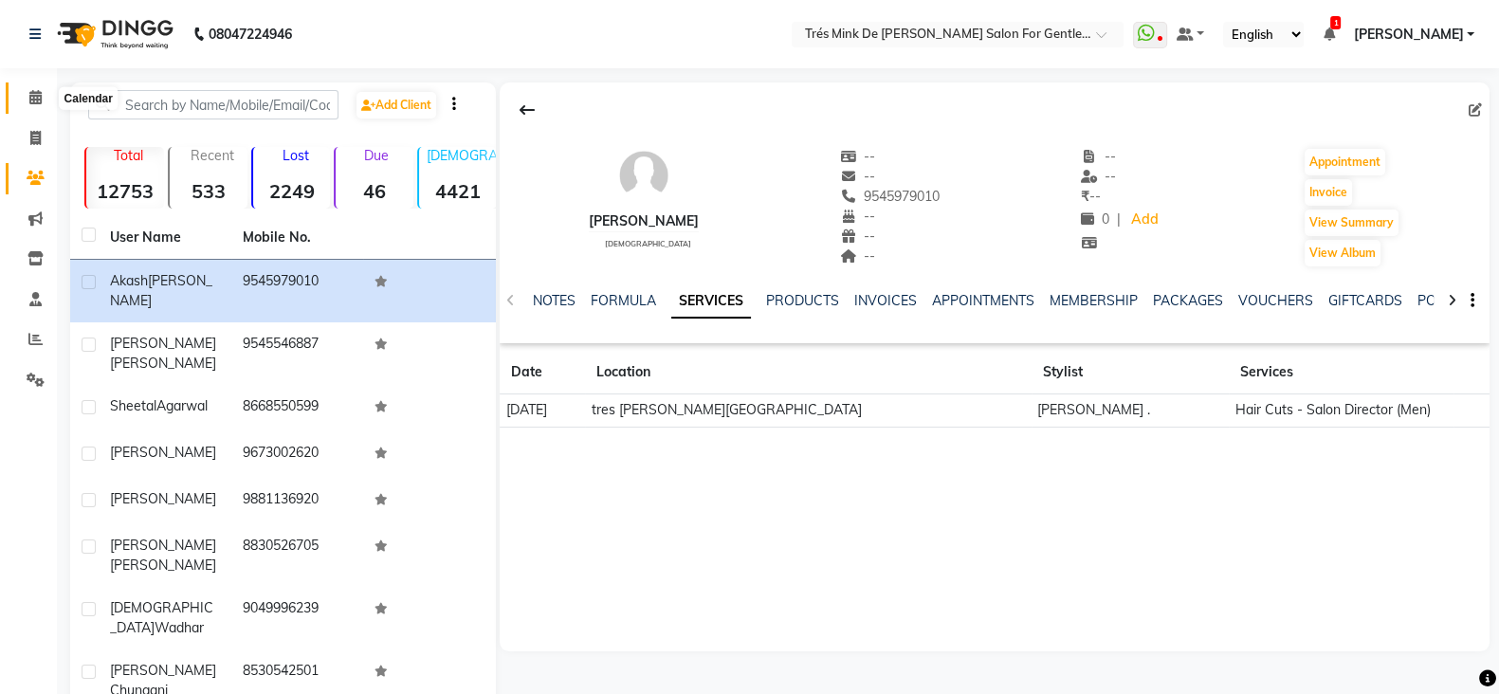
click at [37, 104] on icon at bounding box center [35, 97] width 12 height 14
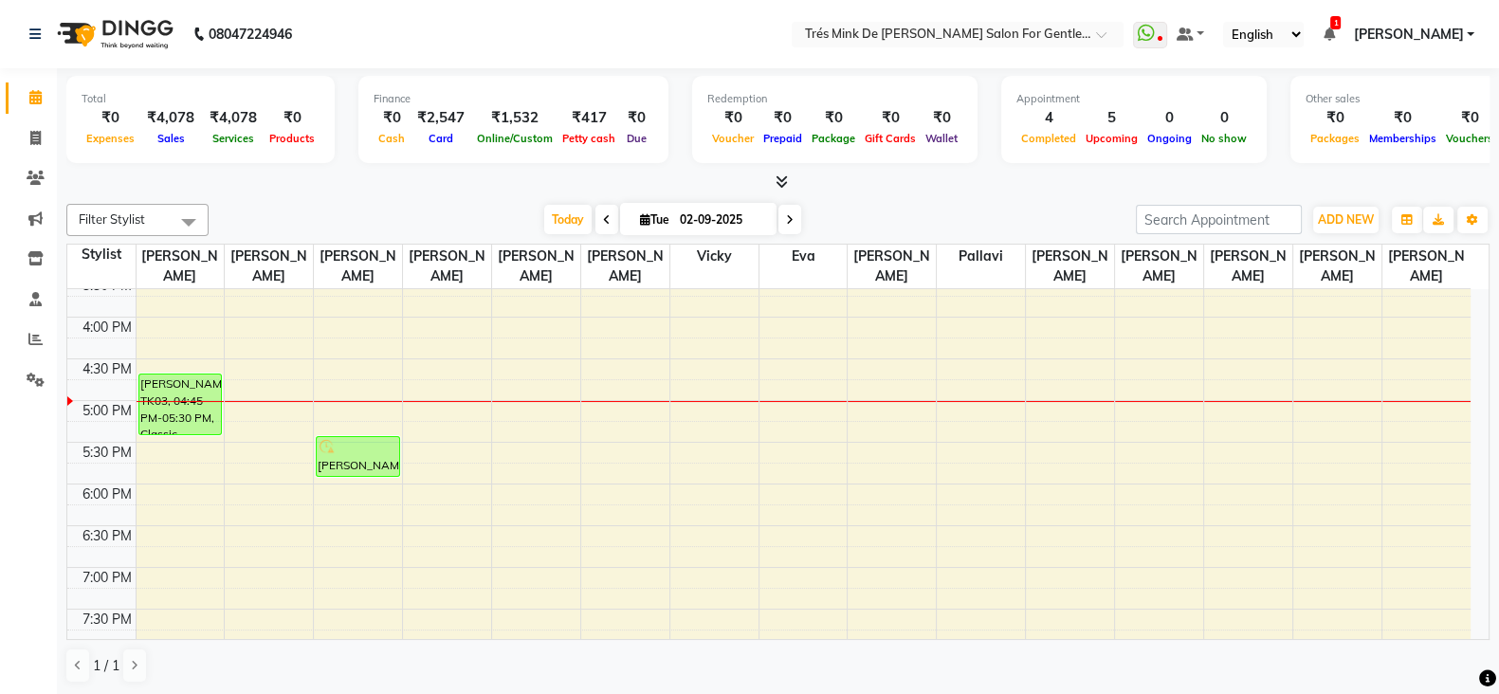
scroll to position [711, 0]
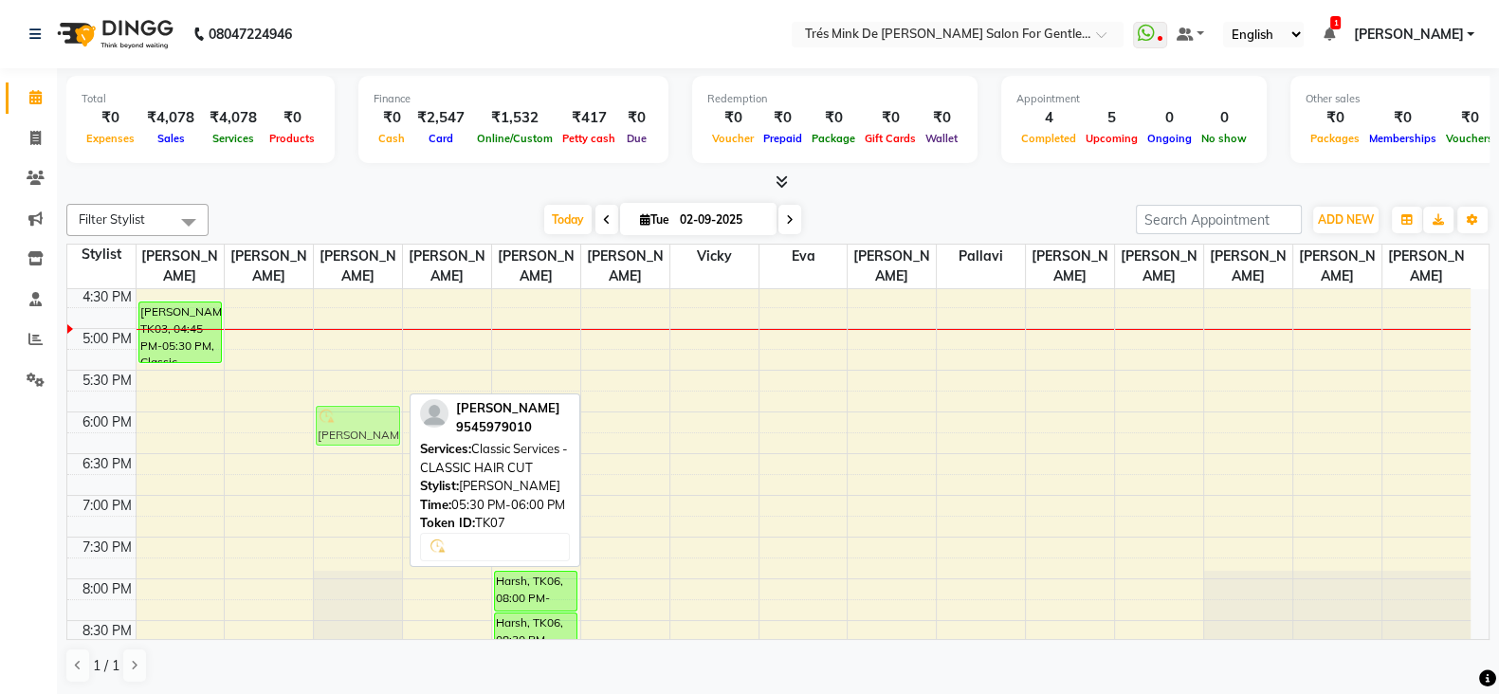
drag, startPoint x: 358, startPoint y: 387, endPoint x: 356, endPoint y: 432, distance: 45.6
click at [356, 432] on div "[PERSON_NAME] 9986470370, TK01, 09:15 AM-10:05 AM, Classic Services - CLASSIC S…" at bounding box center [358, 245] width 88 height 1334
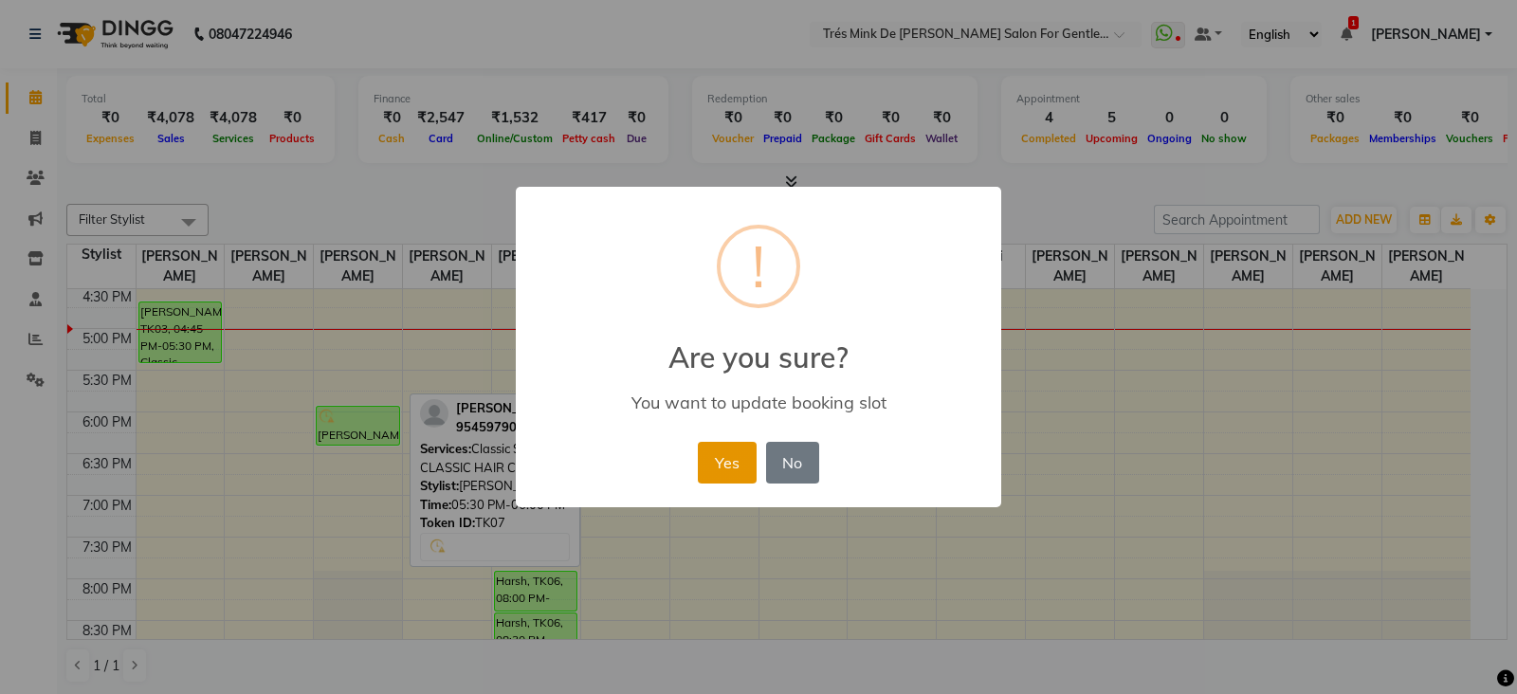
click at [735, 460] on button "Yes" at bounding box center [727, 463] width 58 height 42
